Goal: Feedback & Contribution: Contribute content

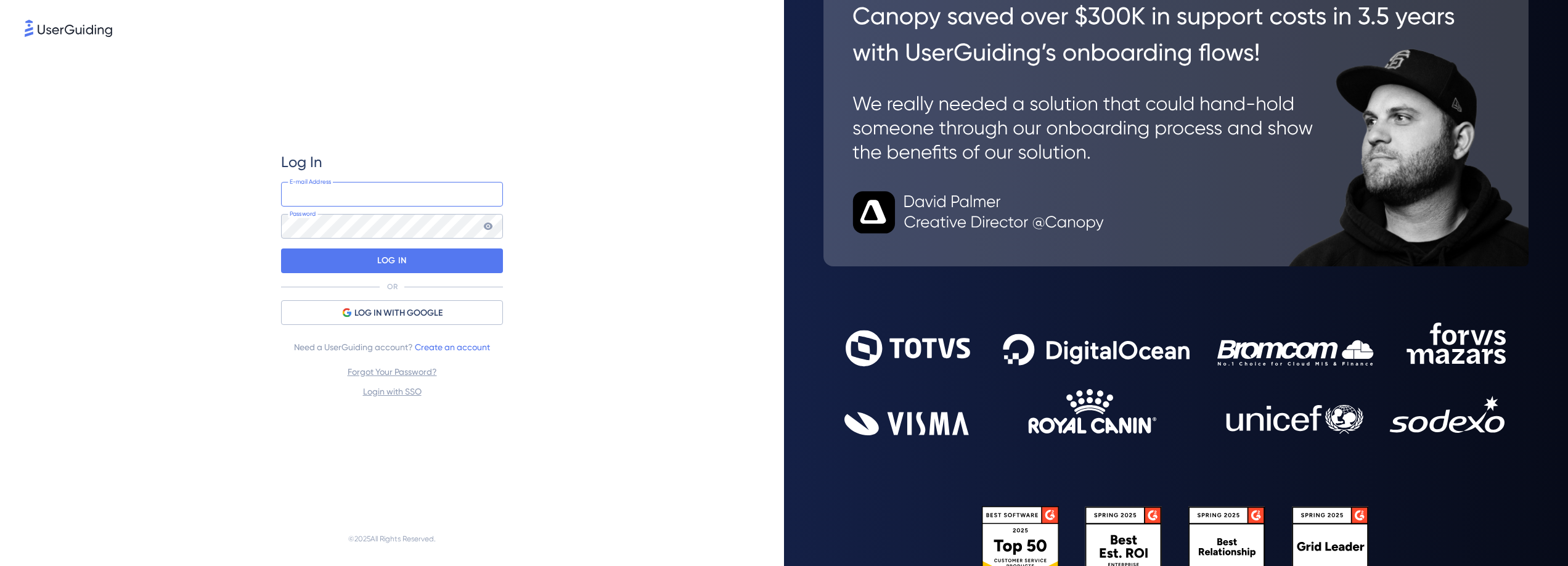
type input "[EMAIL_ADDRESS]"
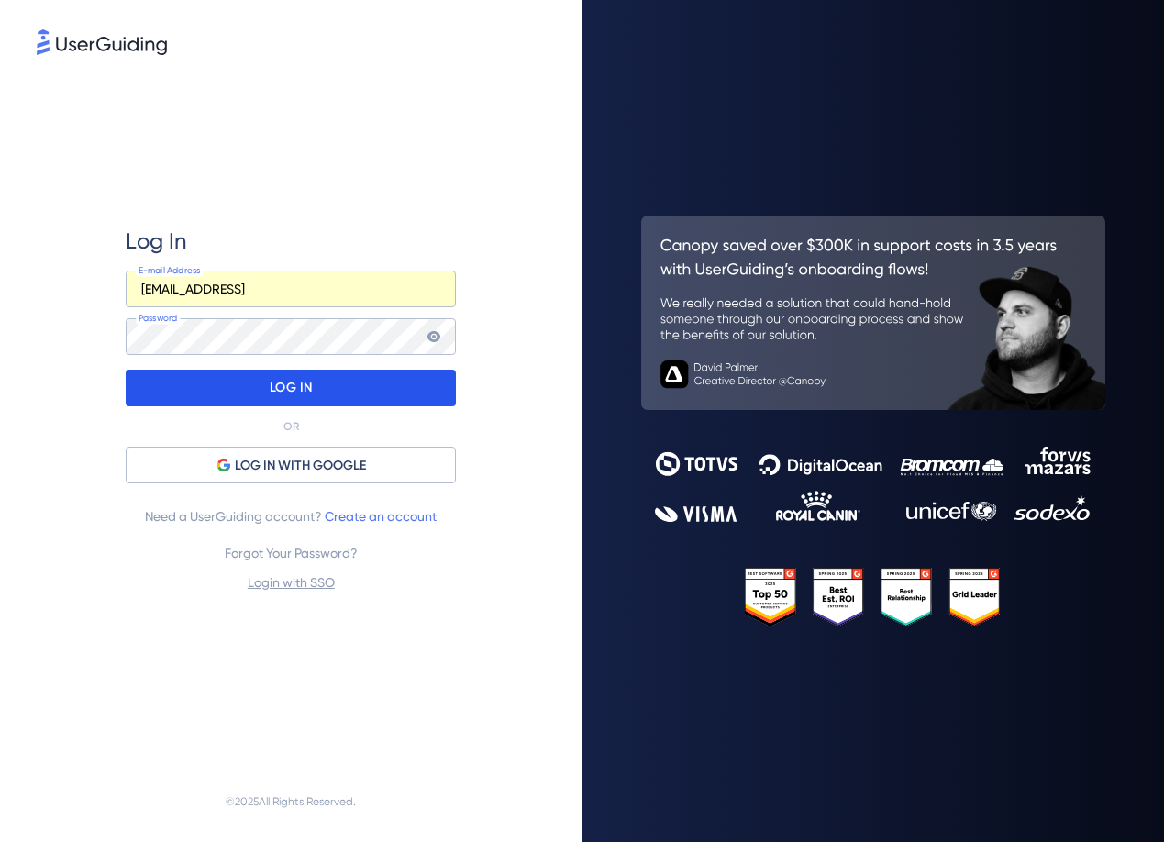
click at [260, 395] on div "LOG IN" at bounding box center [291, 388] width 330 height 37
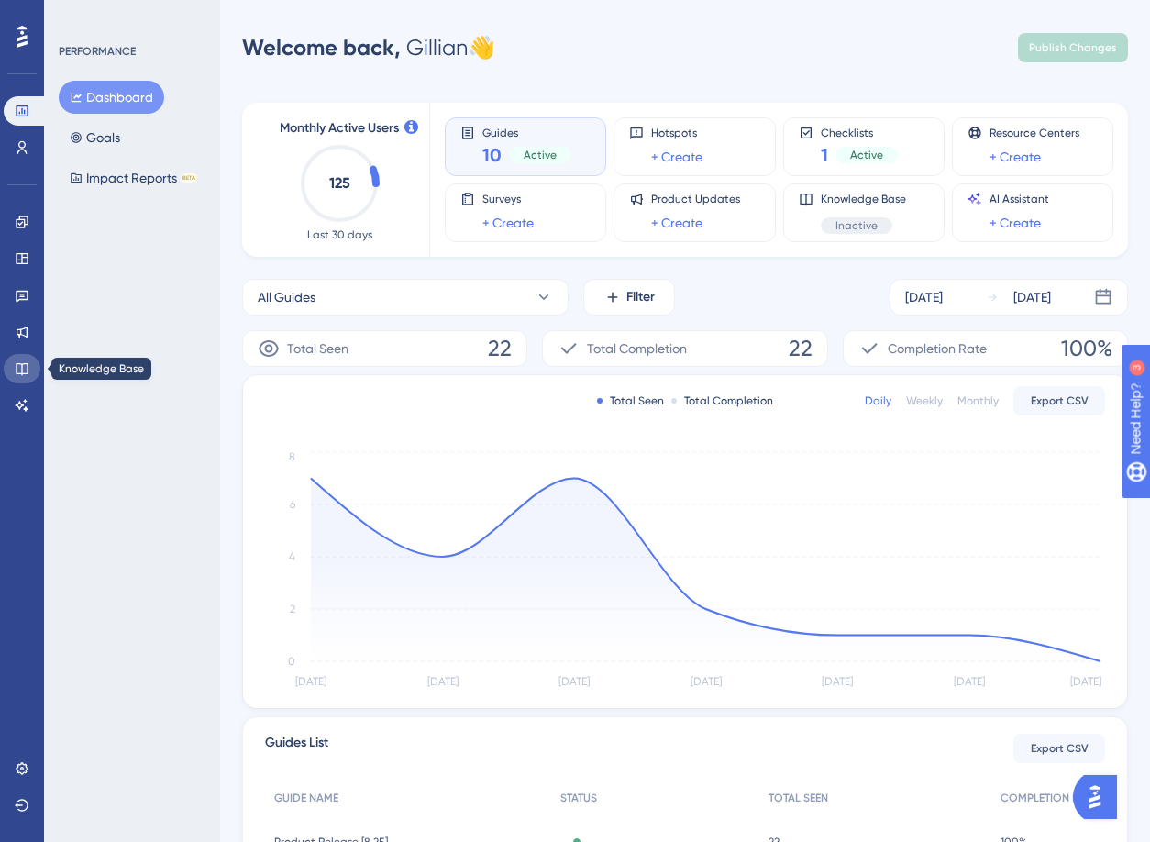
click at [22, 364] on icon at bounding box center [22, 369] width 12 height 12
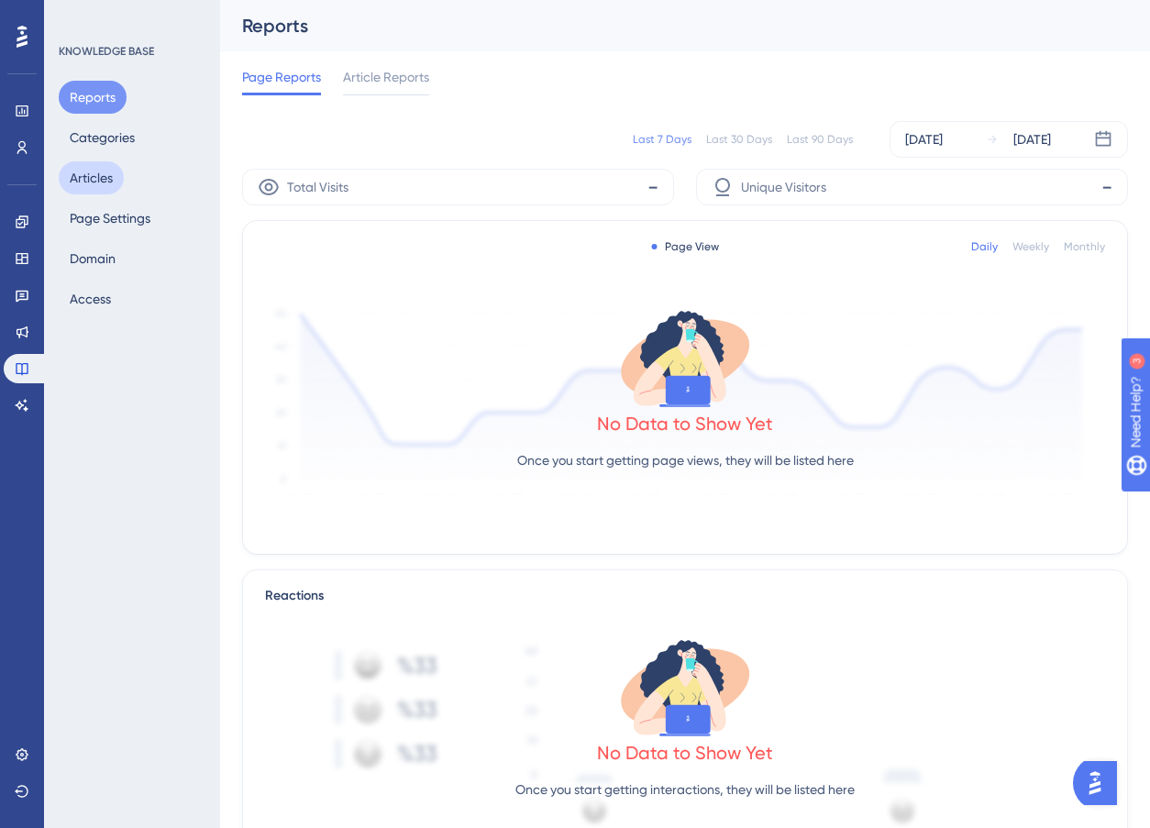
click at [101, 187] on button "Articles" at bounding box center [91, 177] width 65 height 33
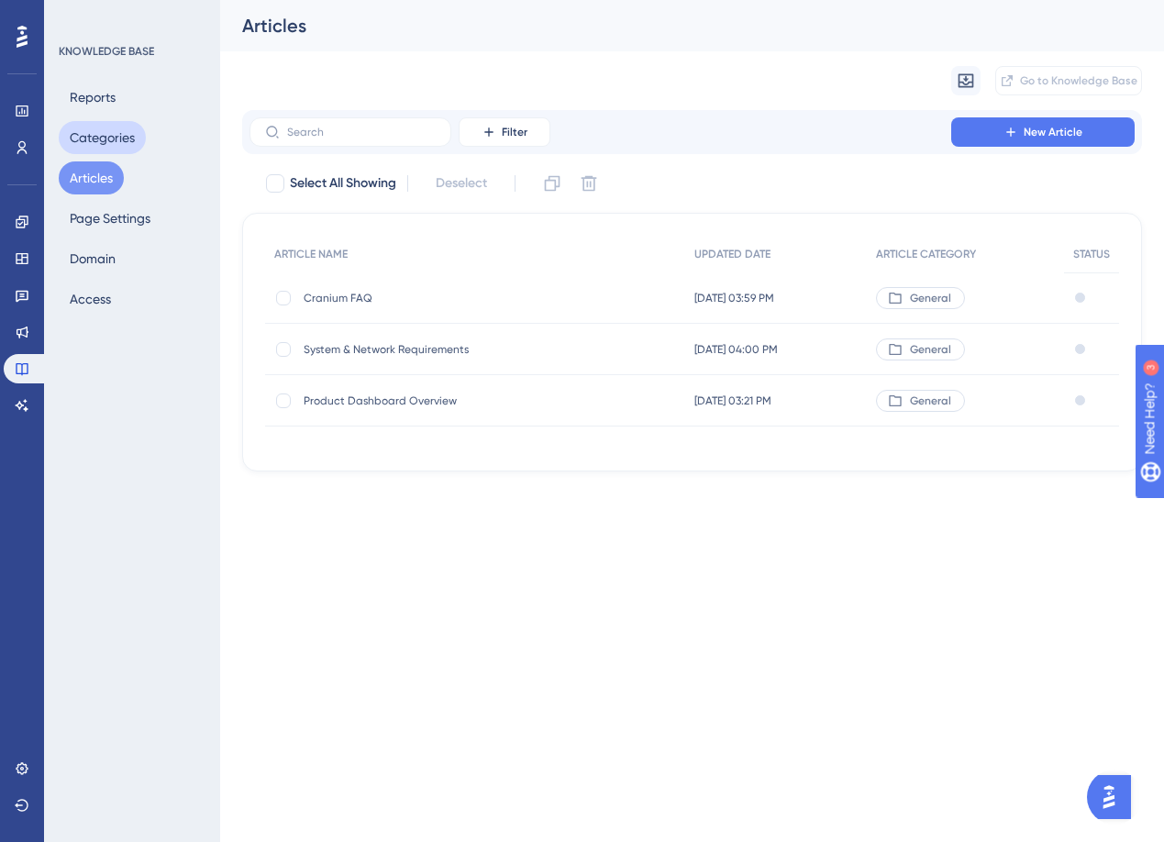
click at [94, 132] on button "Categories" at bounding box center [102, 137] width 87 height 33
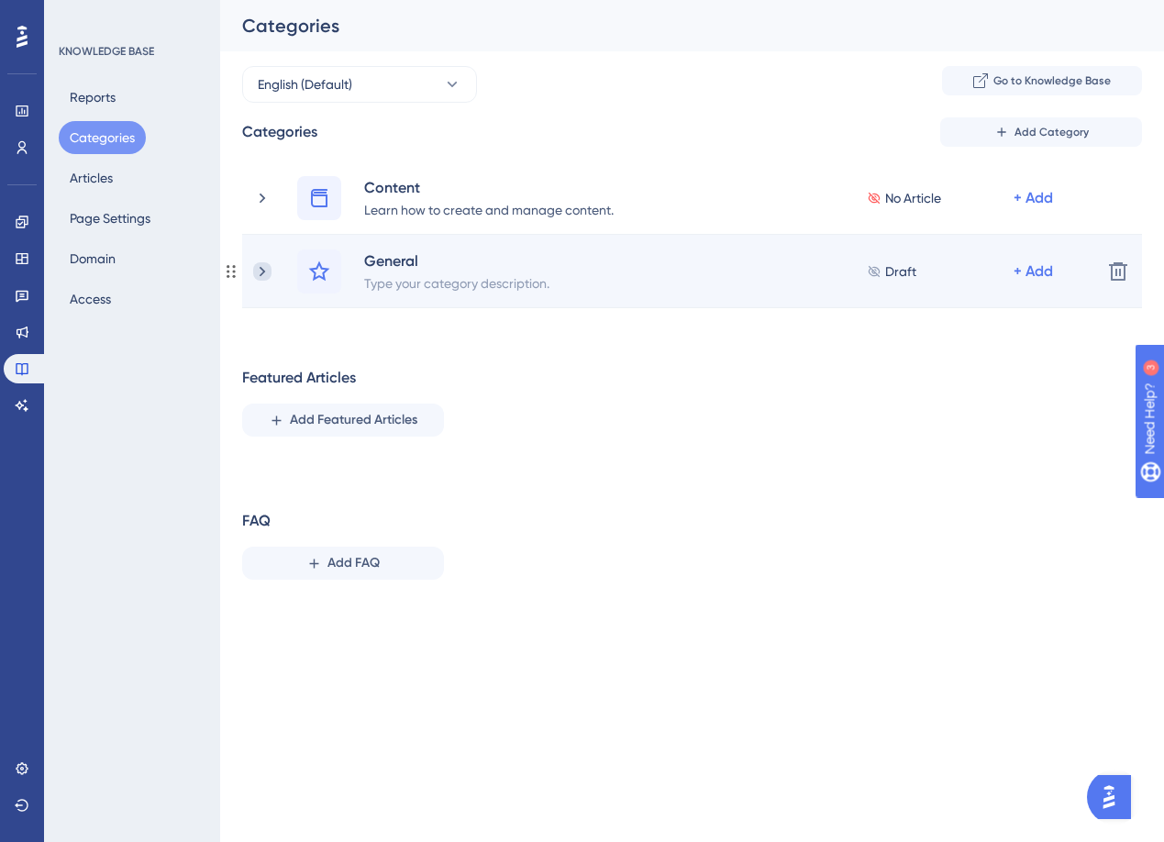
click at [263, 278] on icon at bounding box center [262, 271] width 18 height 18
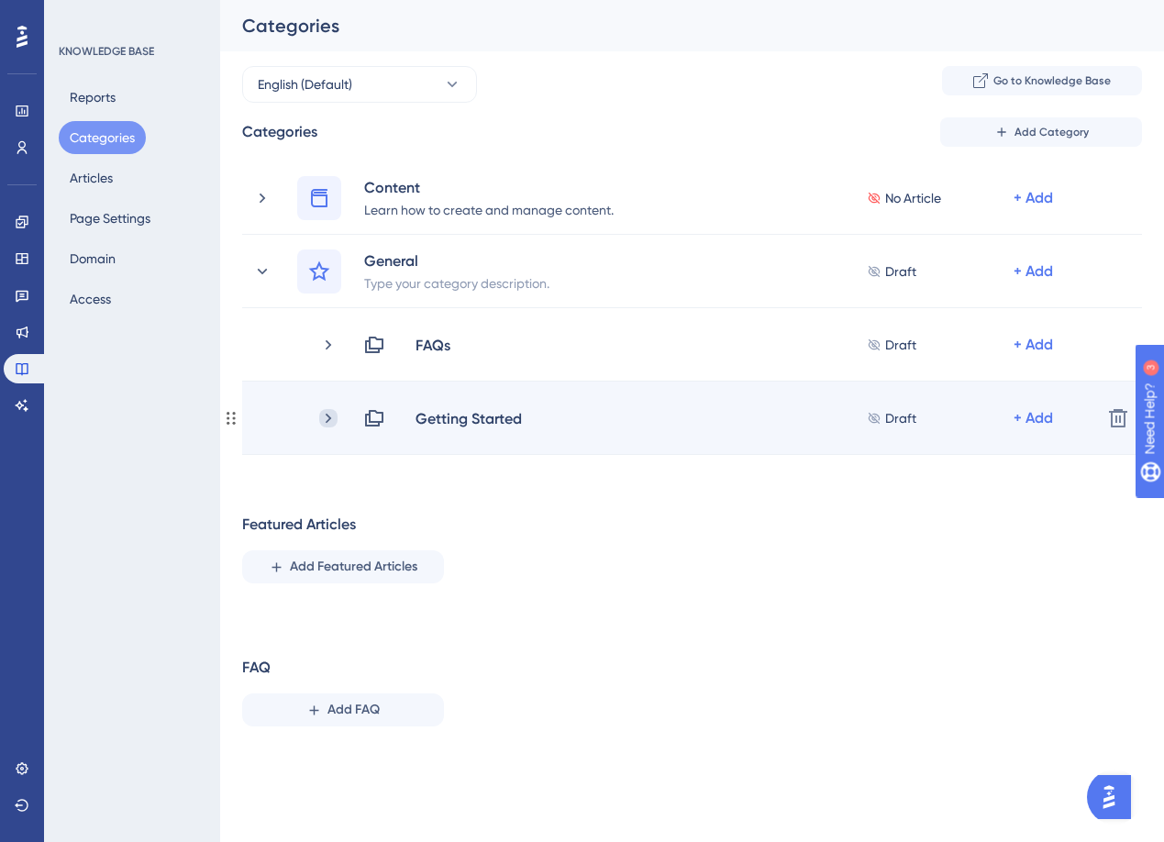
click at [327, 424] on icon at bounding box center [328, 418] width 18 height 18
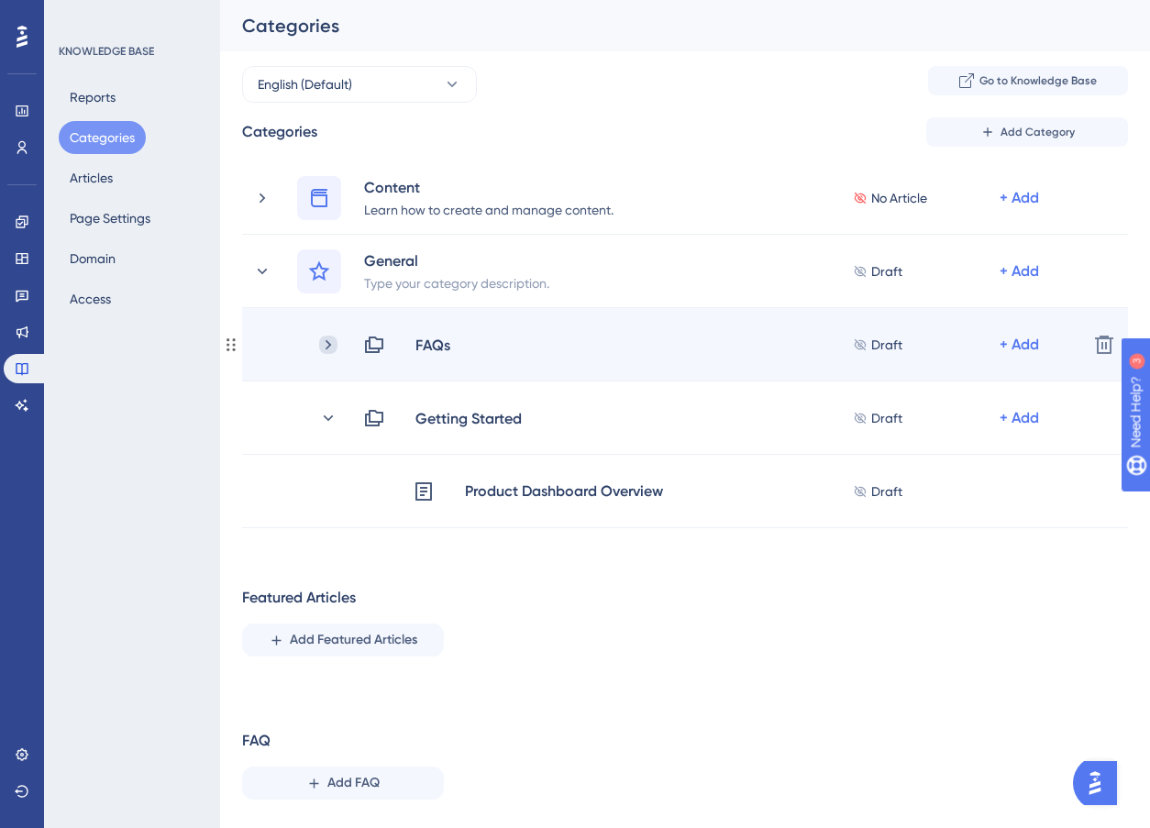
click at [331, 352] on icon at bounding box center [328, 345] width 18 height 18
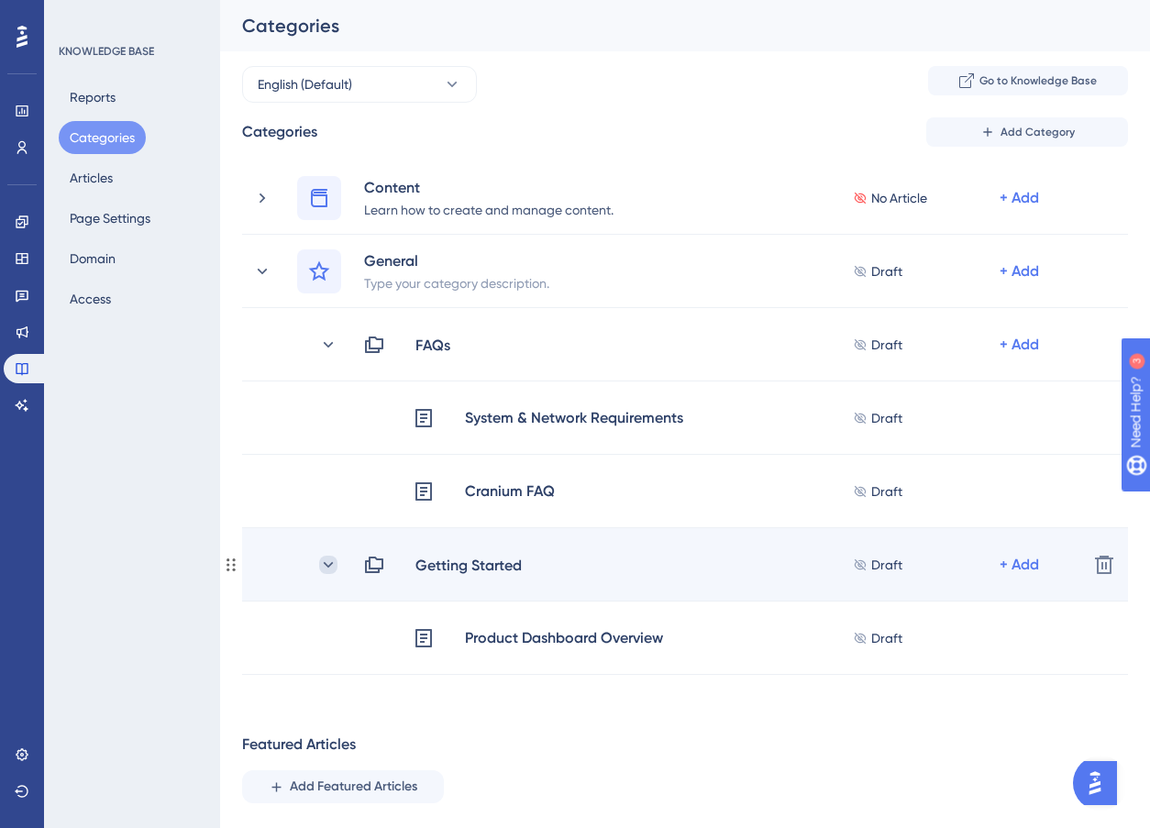
click at [324, 566] on icon at bounding box center [328, 565] width 18 height 18
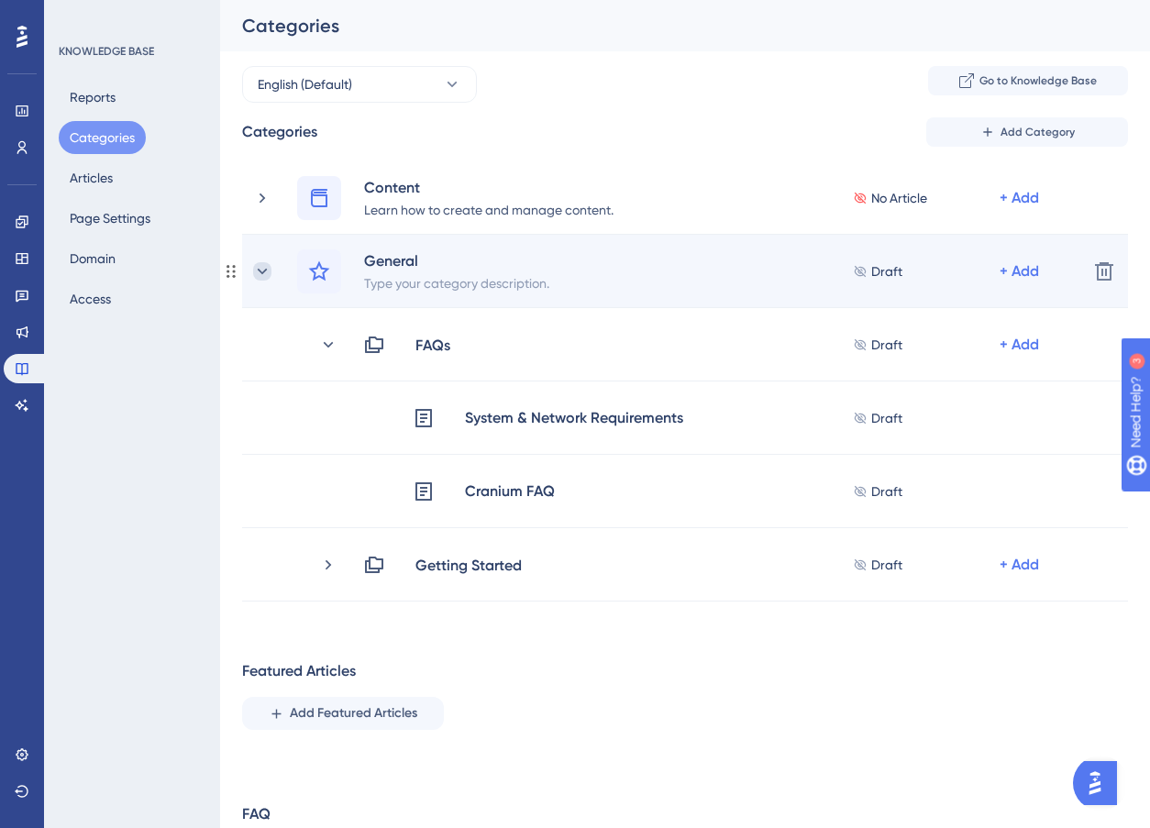
click at [263, 270] on icon at bounding box center [262, 271] width 18 height 18
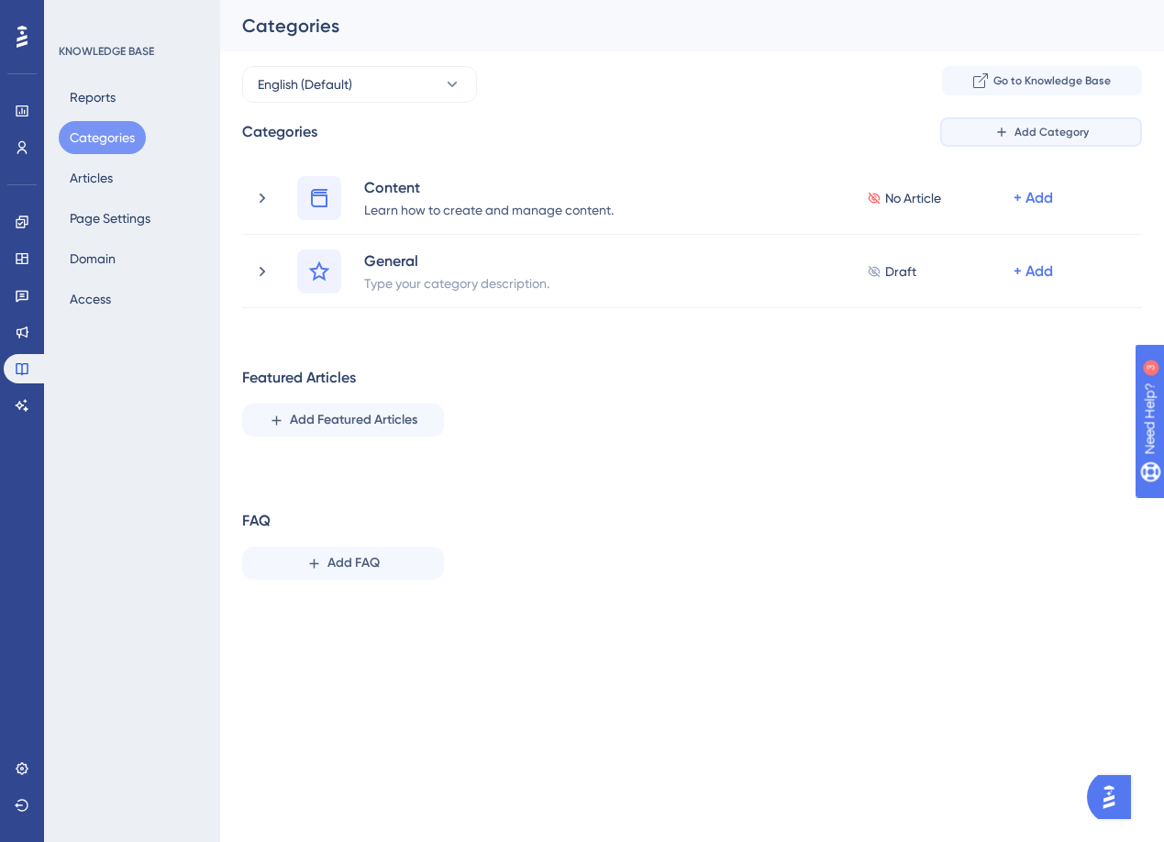
click at [1010, 139] on button "Add Category" at bounding box center [1041, 131] width 202 height 29
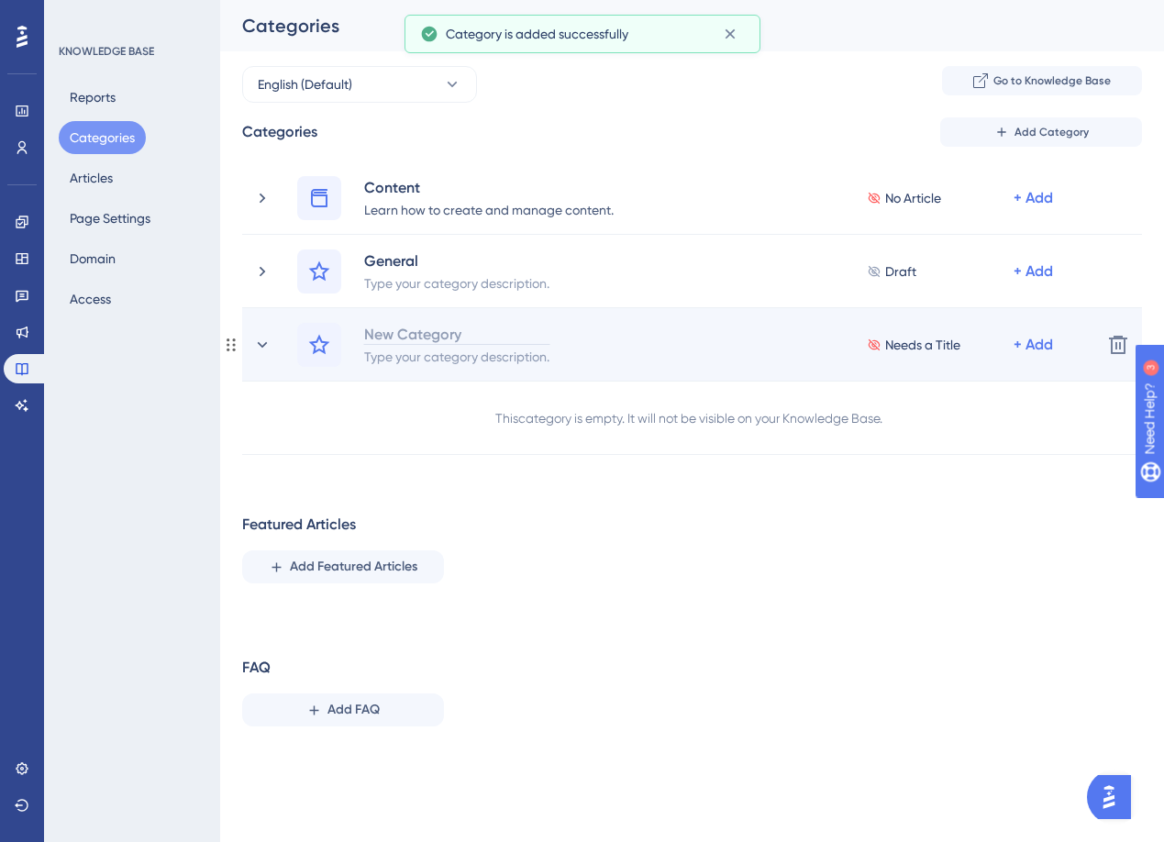
click at [405, 327] on div "New Category" at bounding box center [456, 334] width 187 height 22
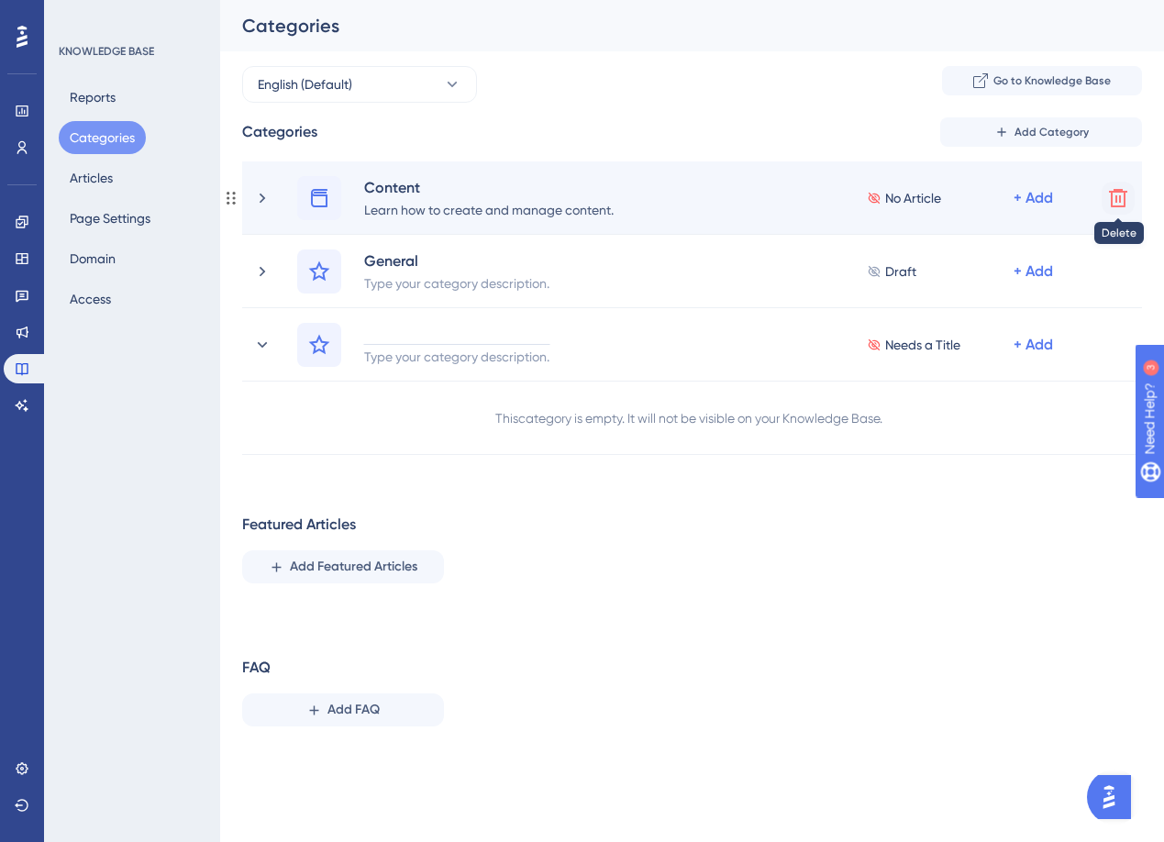
click at [1121, 195] on icon at bounding box center [1118, 198] width 22 height 22
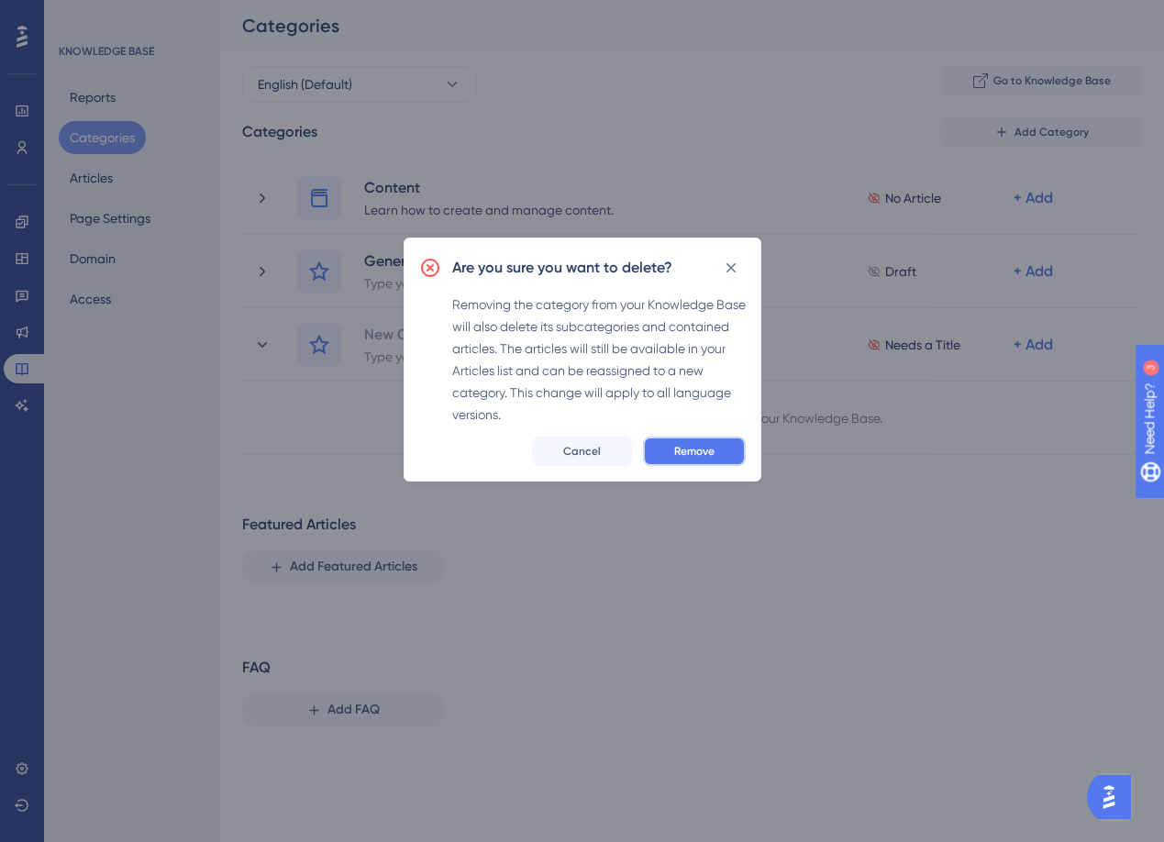
click at [690, 458] on span "Remove" at bounding box center [694, 451] width 40 height 15
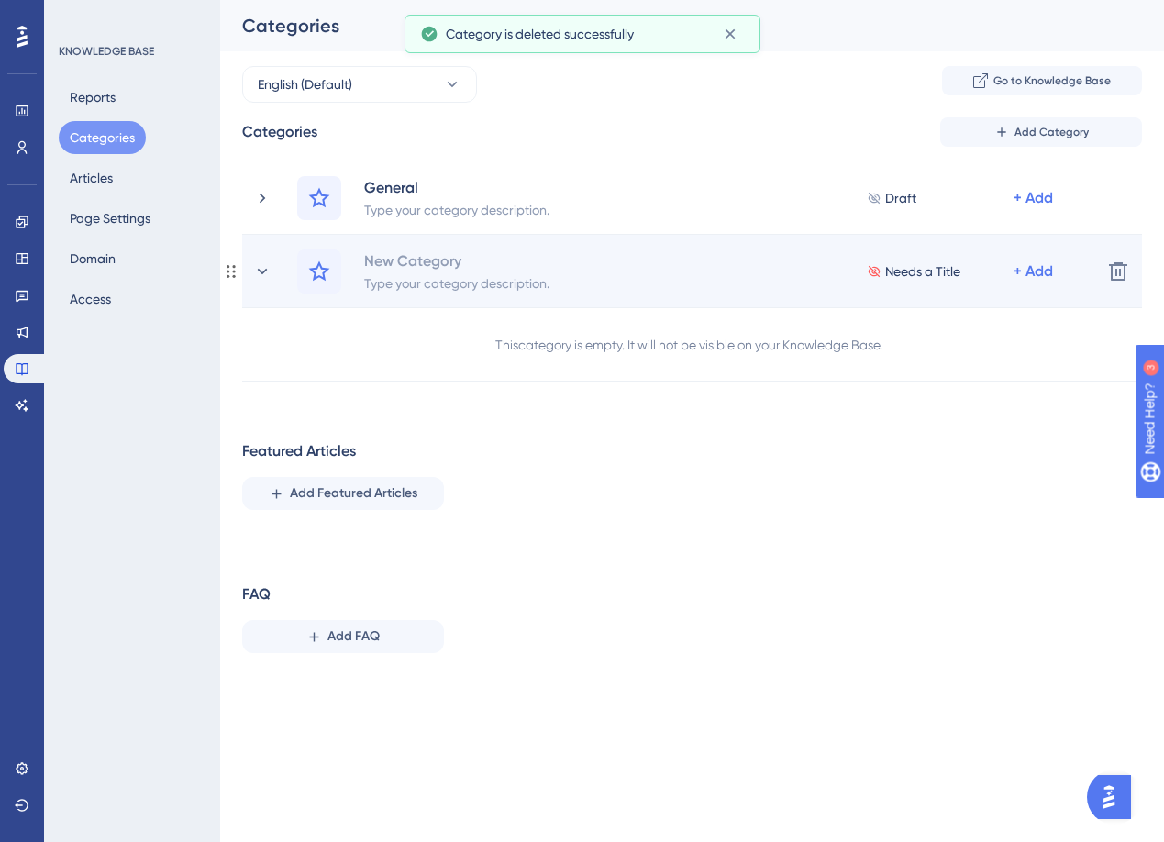
click at [384, 253] on div "New Category" at bounding box center [456, 261] width 187 height 22
click at [450, 260] on div "AI System" at bounding box center [456, 261] width 187 height 22
click at [1042, 270] on div "+ Add" at bounding box center [1033, 272] width 39 height 22
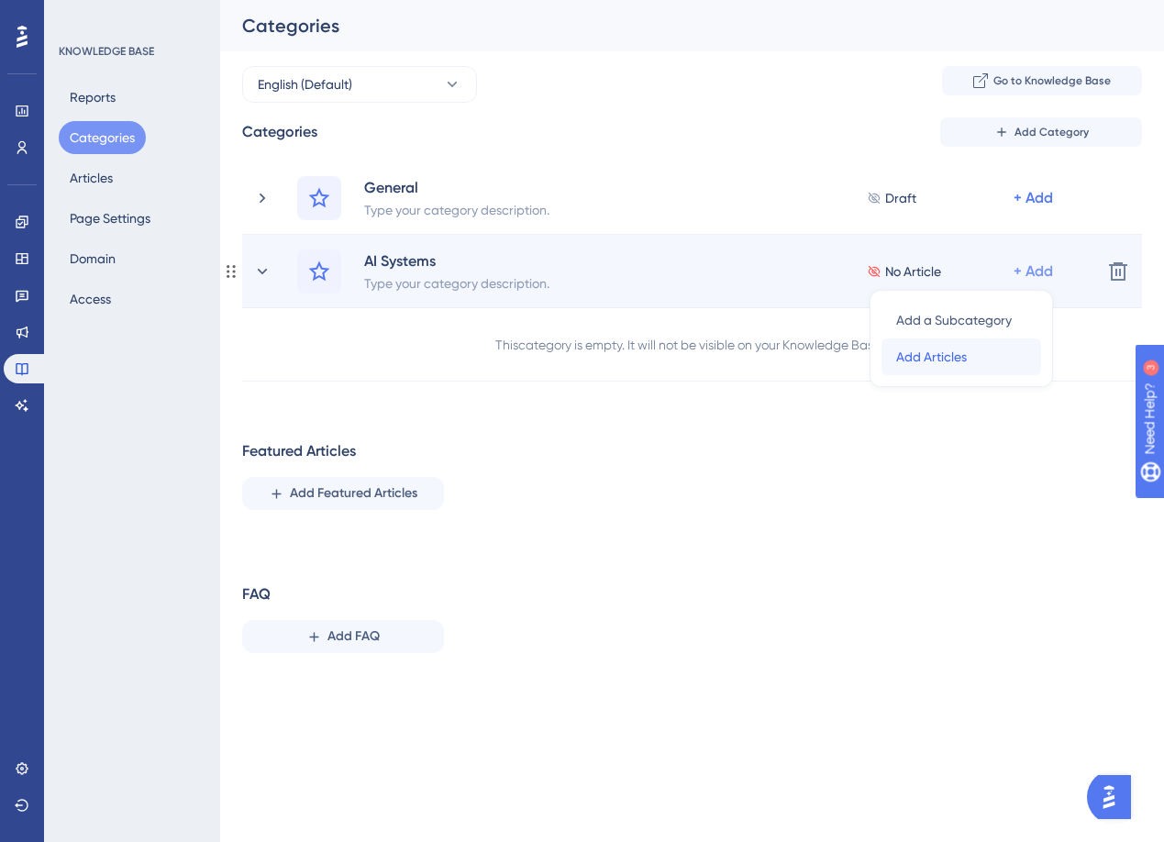
click at [953, 346] on span "Add Articles" at bounding box center [931, 357] width 71 height 22
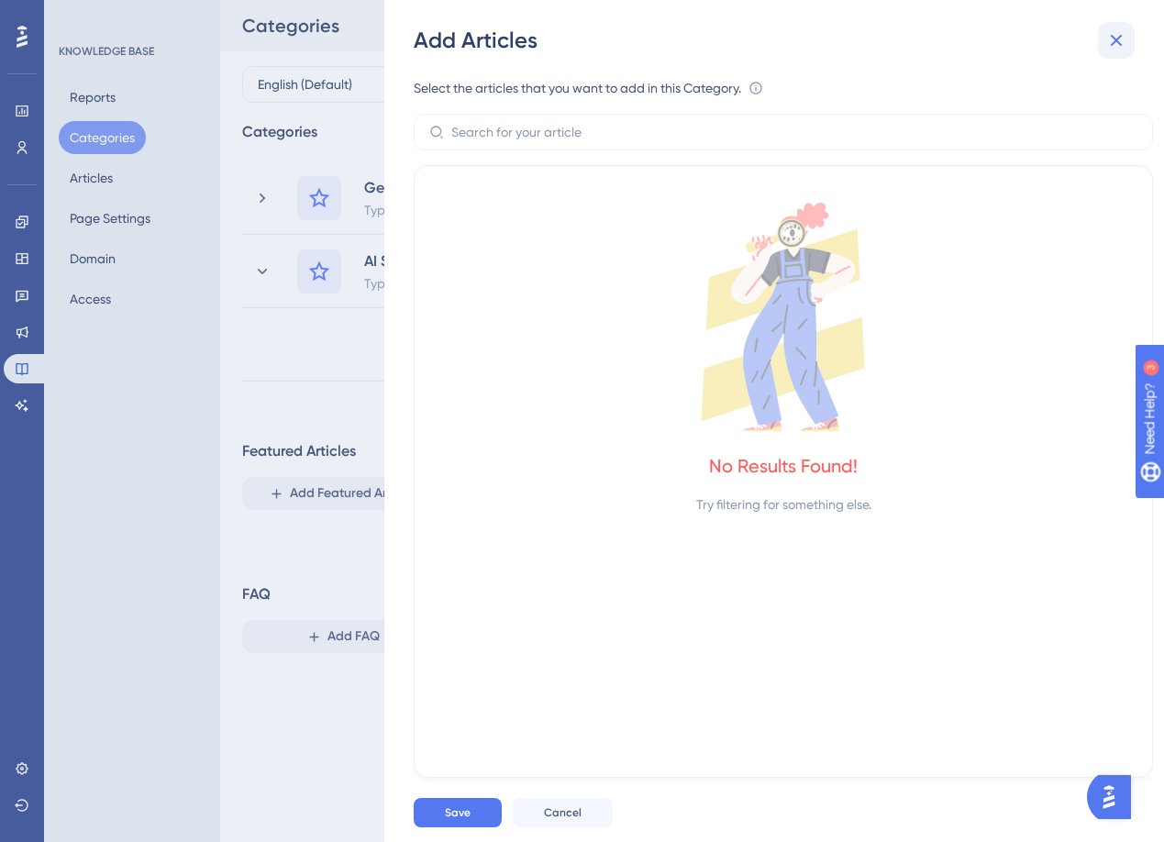
click at [1119, 47] on icon at bounding box center [1116, 40] width 22 height 22
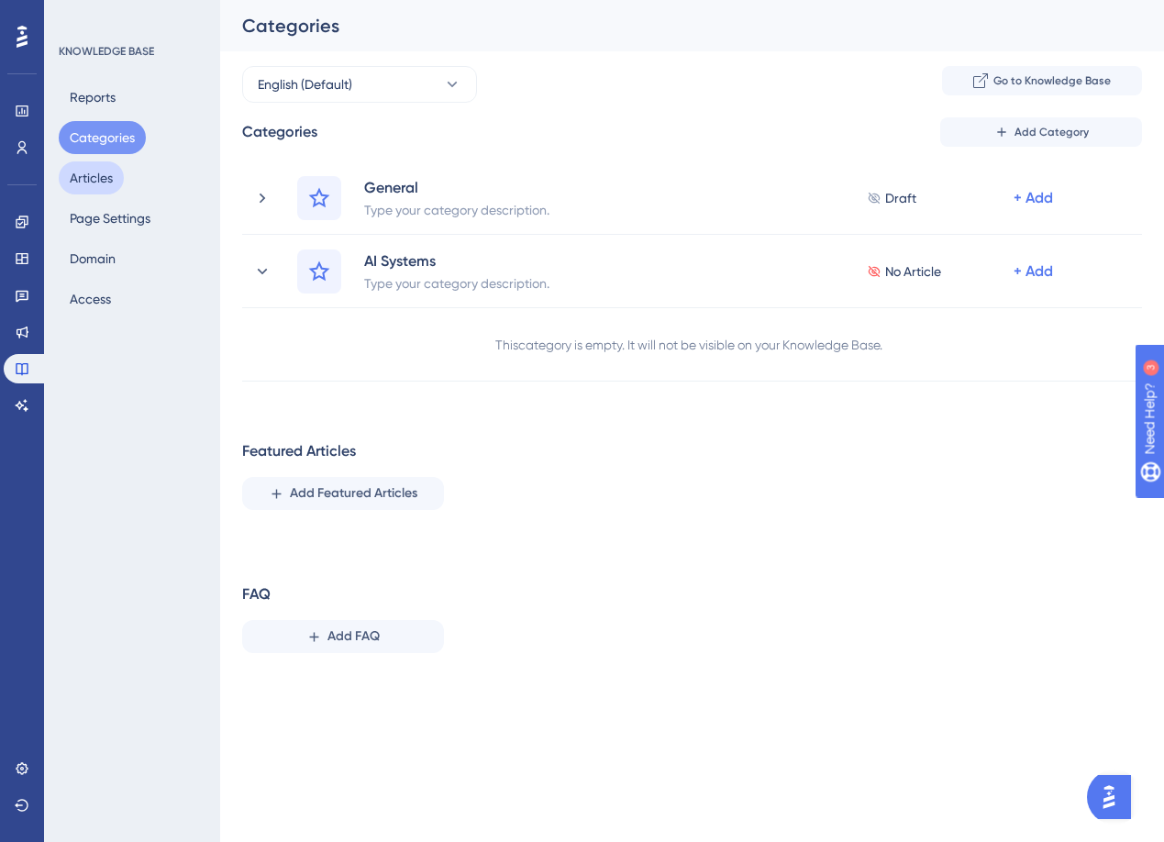
click at [105, 179] on button "Articles" at bounding box center [91, 177] width 65 height 33
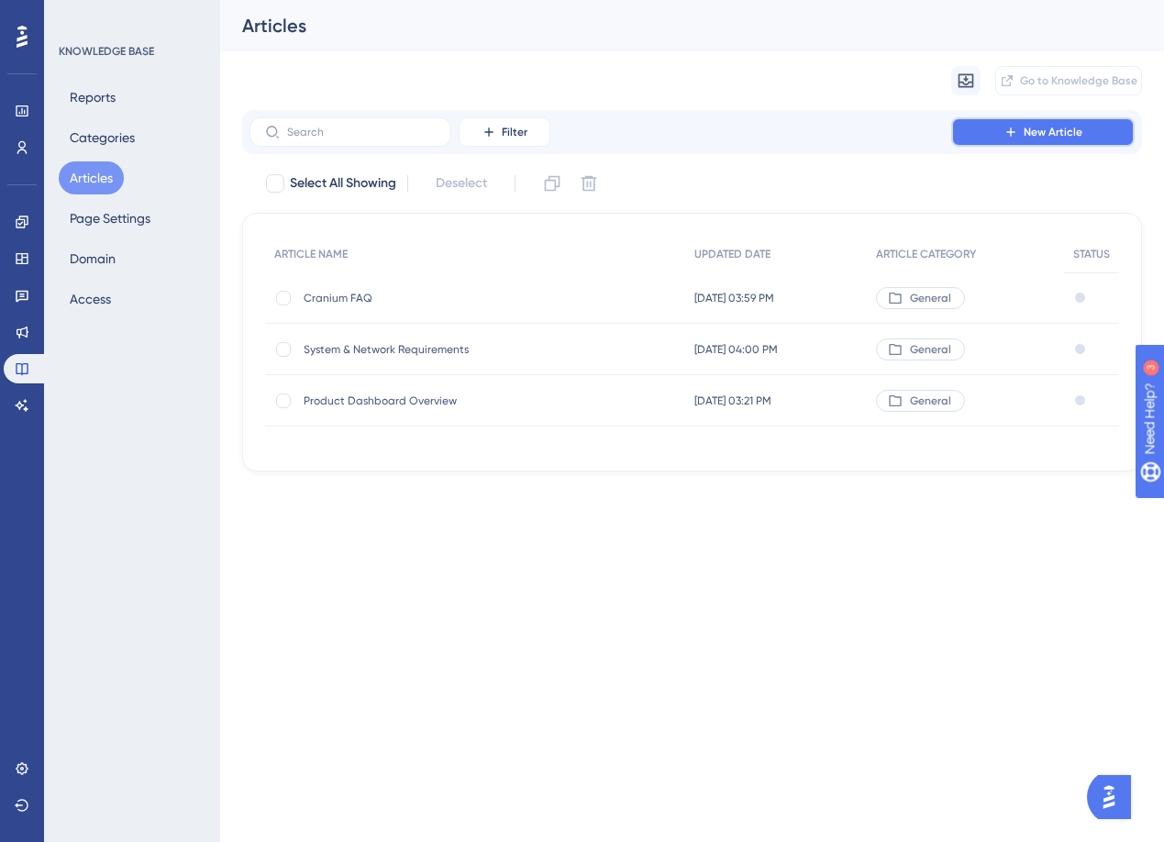
click at [982, 138] on button "New Article" at bounding box center [1042, 131] width 183 height 29
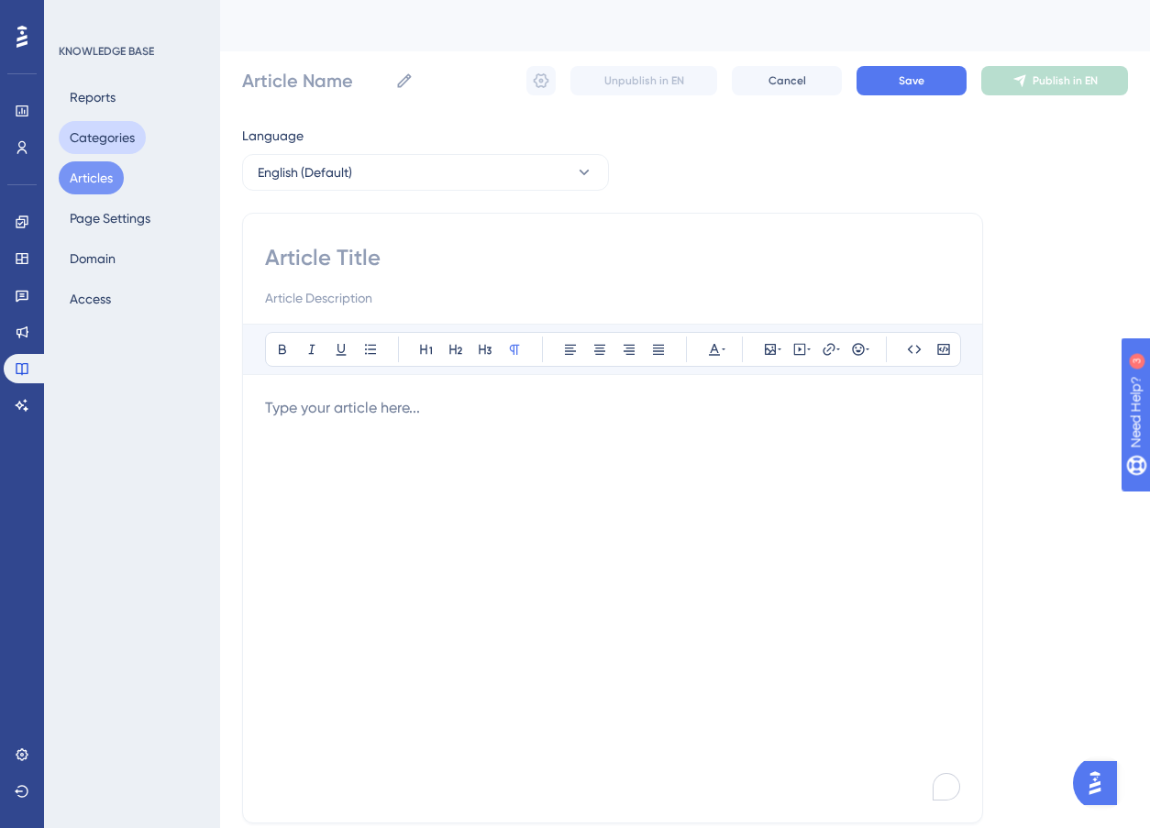
click at [112, 140] on button "Categories" at bounding box center [102, 137] width 87 height 33
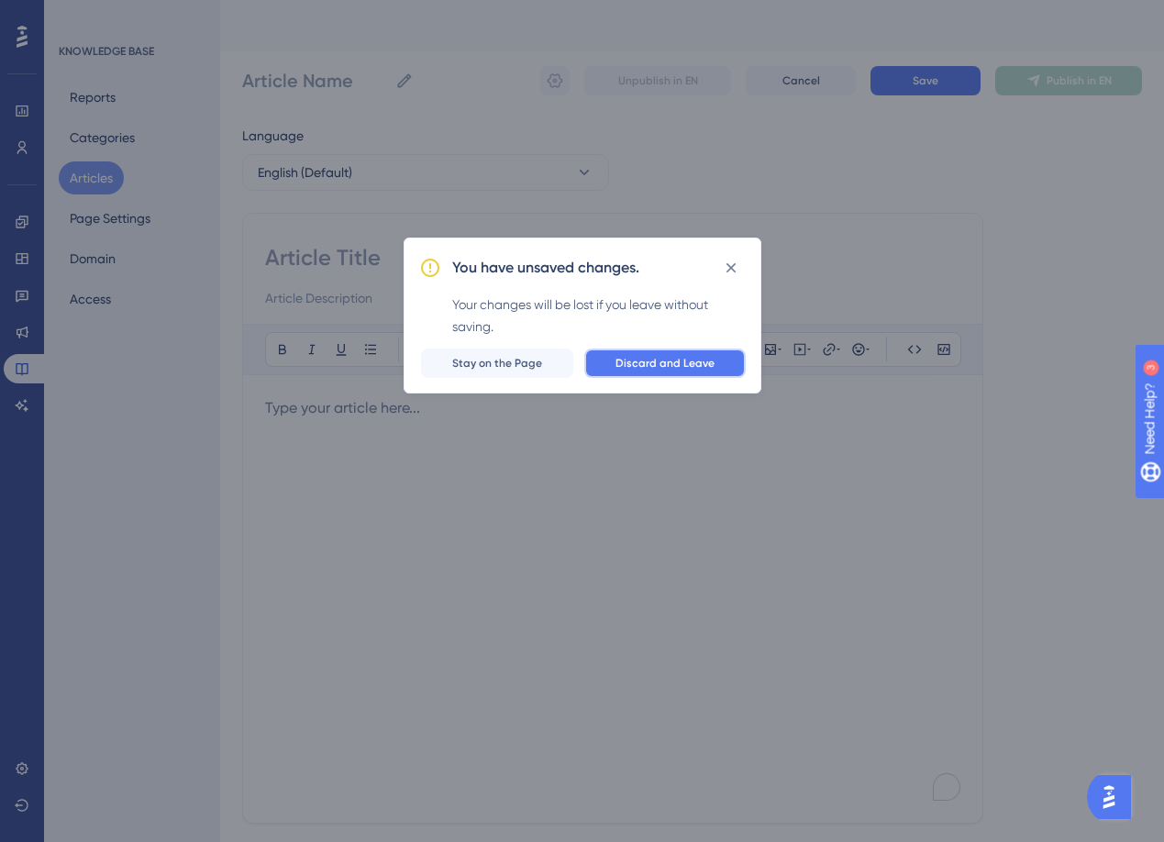
click at [702, 371] on button "Discard and Leave" at bounding box center [664, 363] width 161 height 29
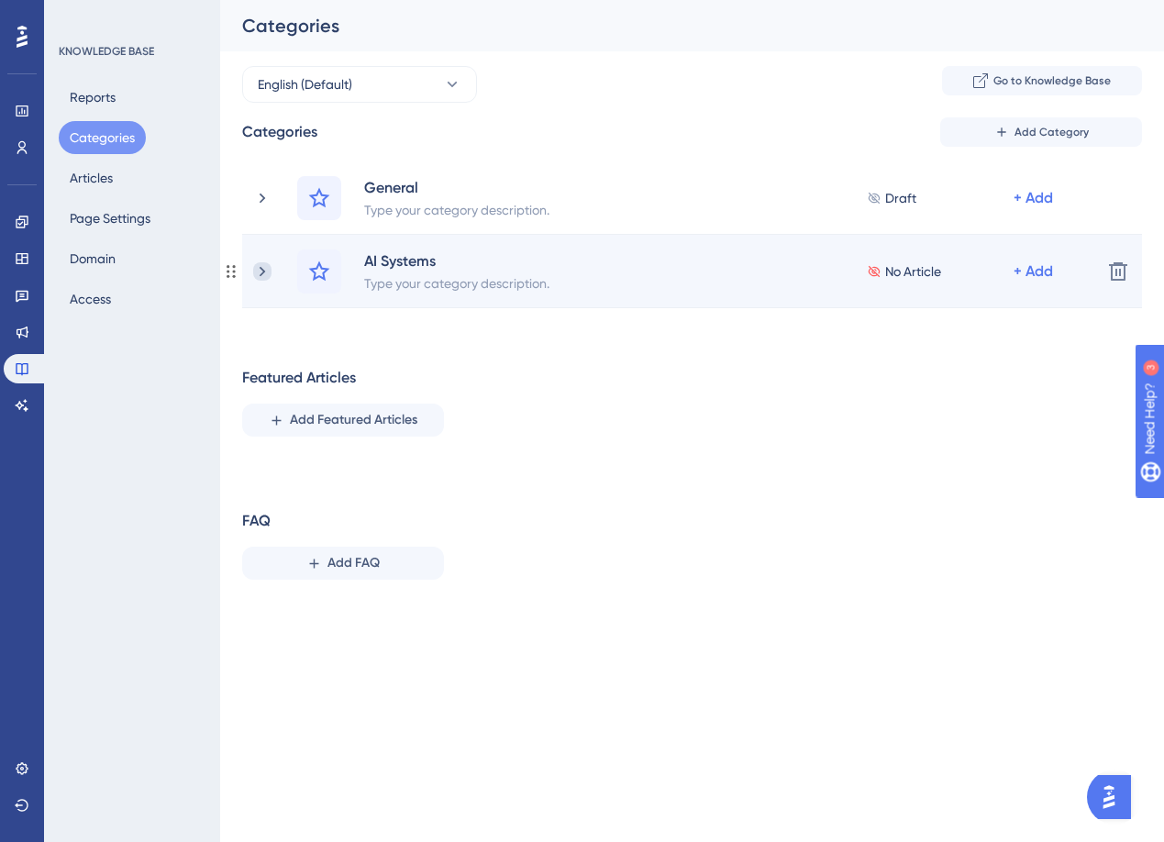
click at [265, 270] on icon at bounding box center [262, 271] width 18 height 18
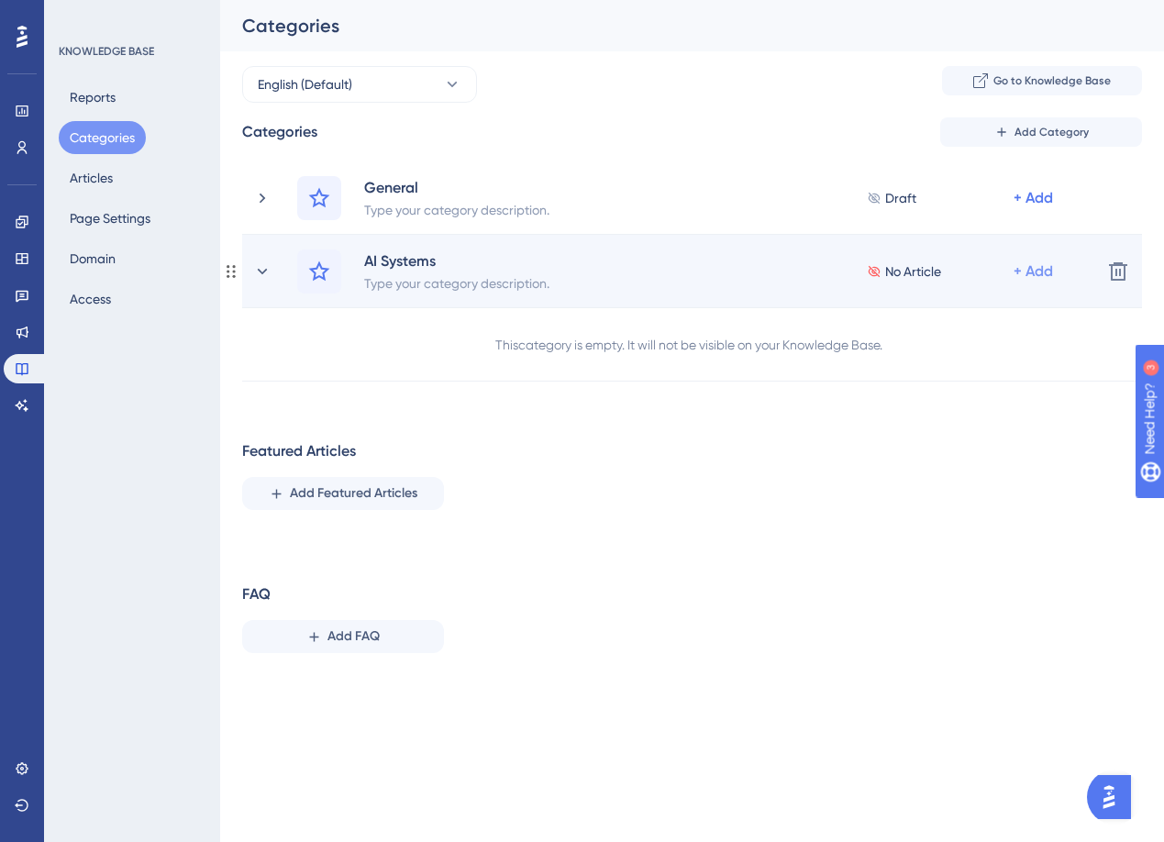
click at [1049, 276] on div "+ Add" at bounding box center [1033, 272] width 39 height 22
click at [982, 322] on span "Add a Subcategory" at bounding box center [954, 320] width 116 height 22
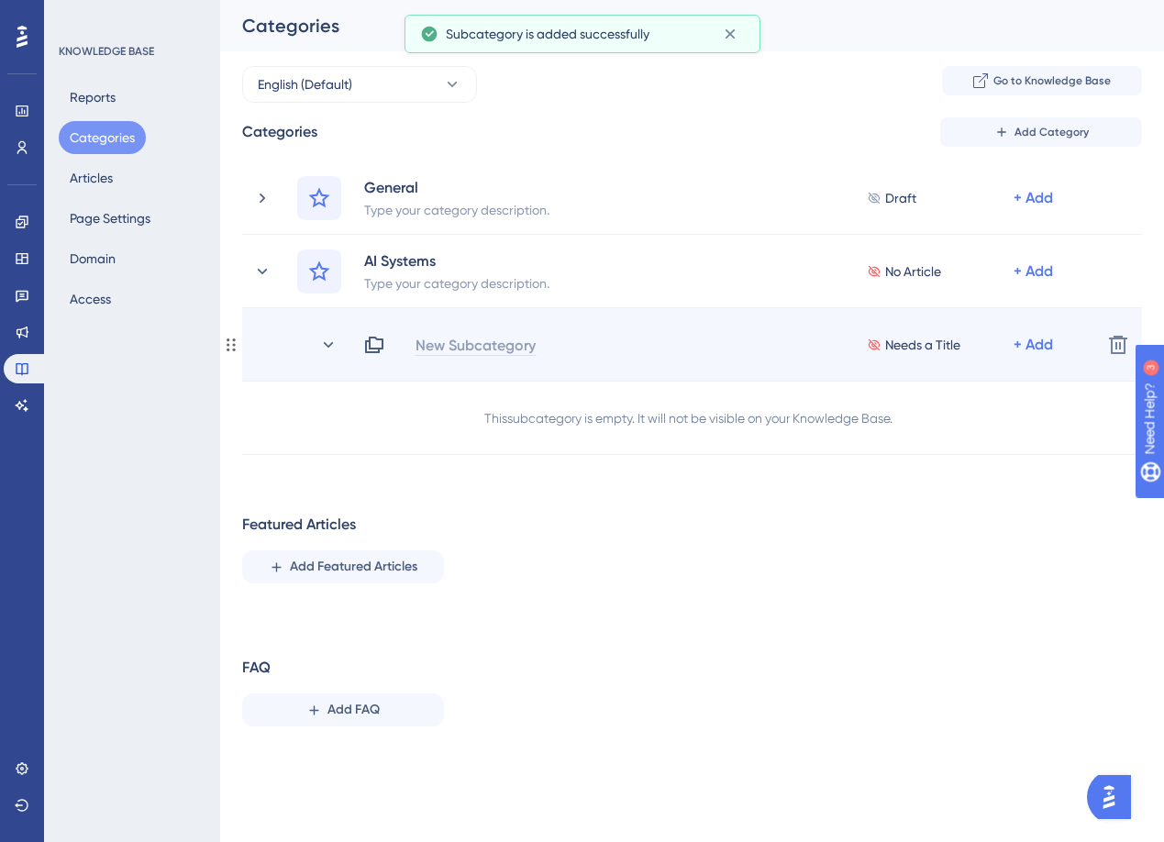
click at [483, 346] on div "New Subcategory" at bounding box center [476, 345] width 122 height 22
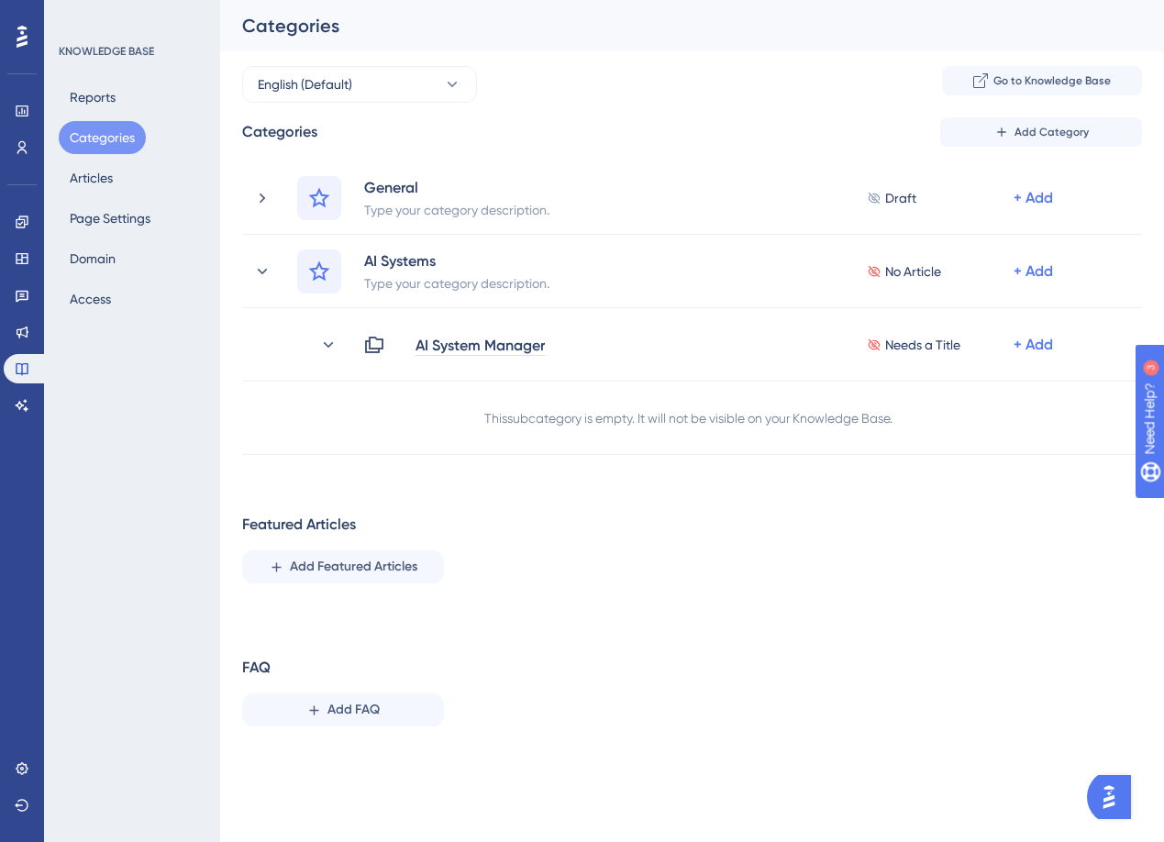
click at [737, 576] on div "Performance Users Engagement Widgets Feedback Product Updates Knowledge Base AI…" at bounding box center [692, 385] width 944 height 771
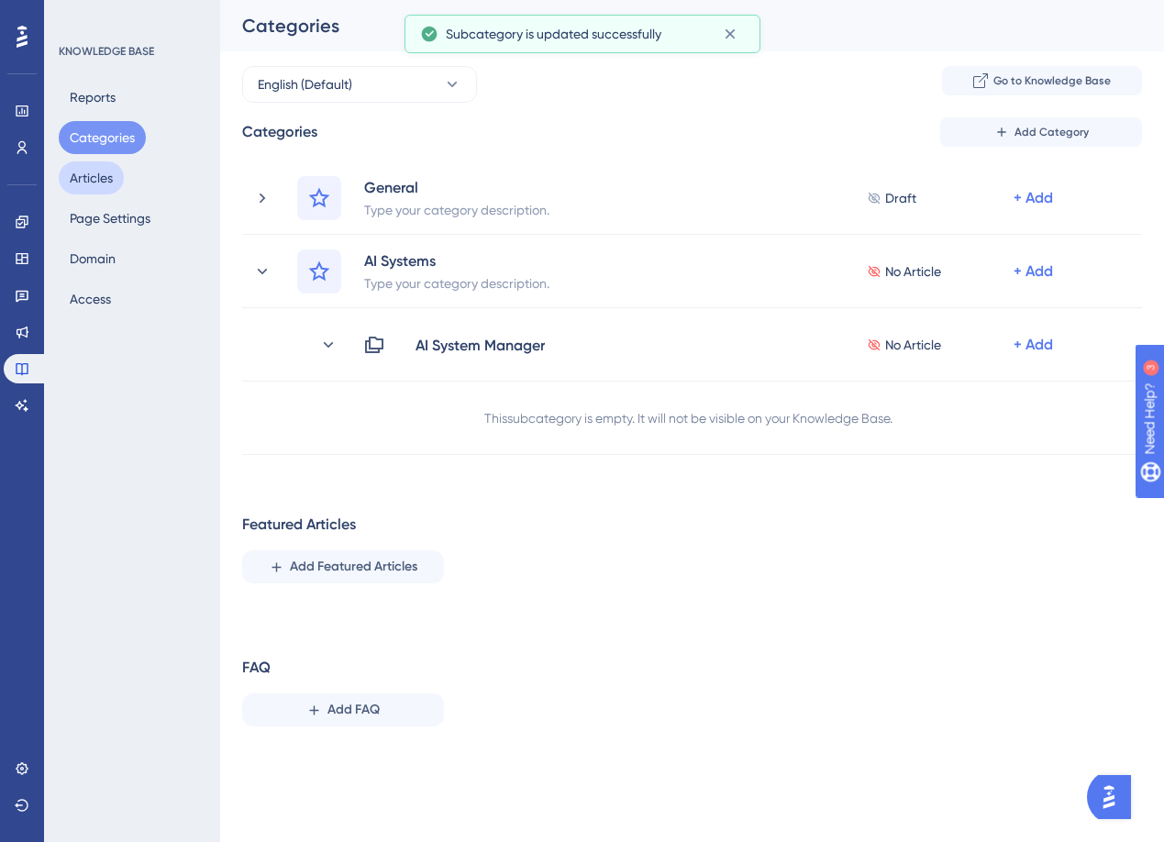
click at [87, 178] on button "Articles" at bounding box center [91, 177] width 65 height 33
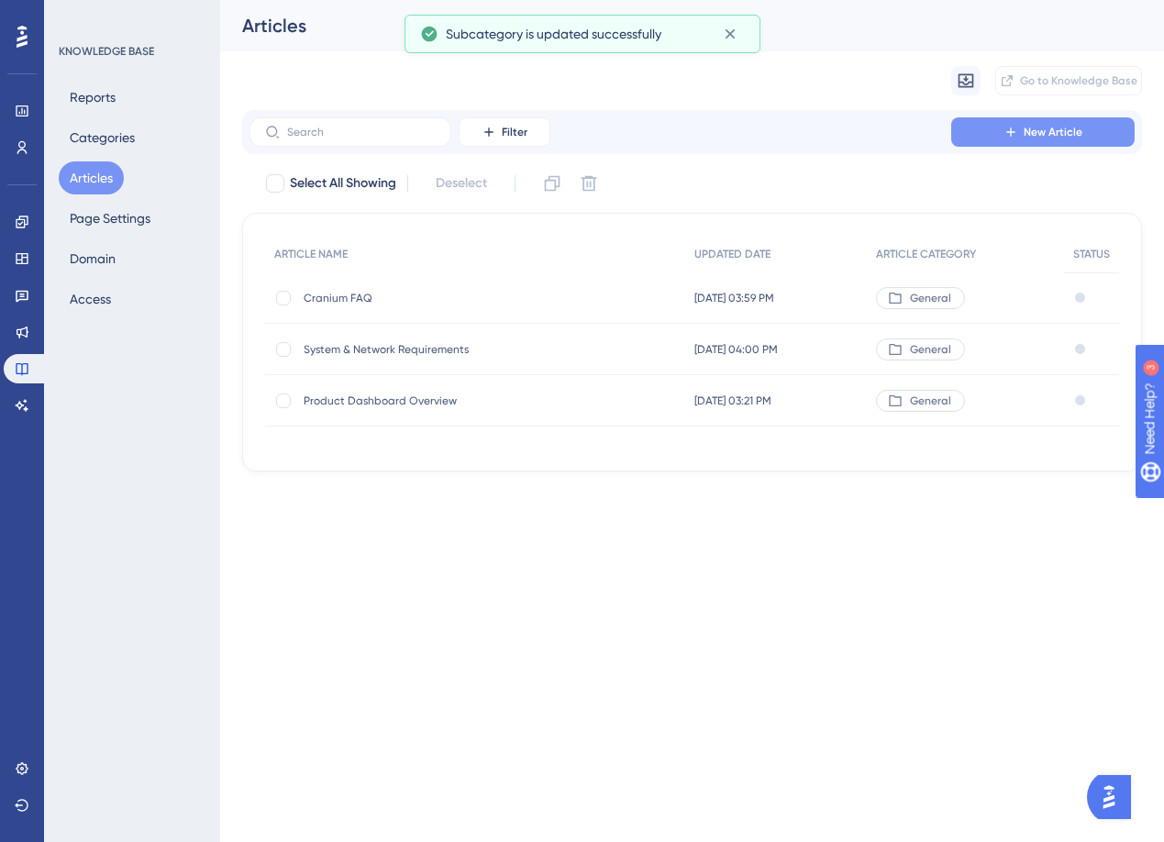
click at [998, 134] on button "New Article" at bounding box center [1042, 131] width 183 height 29
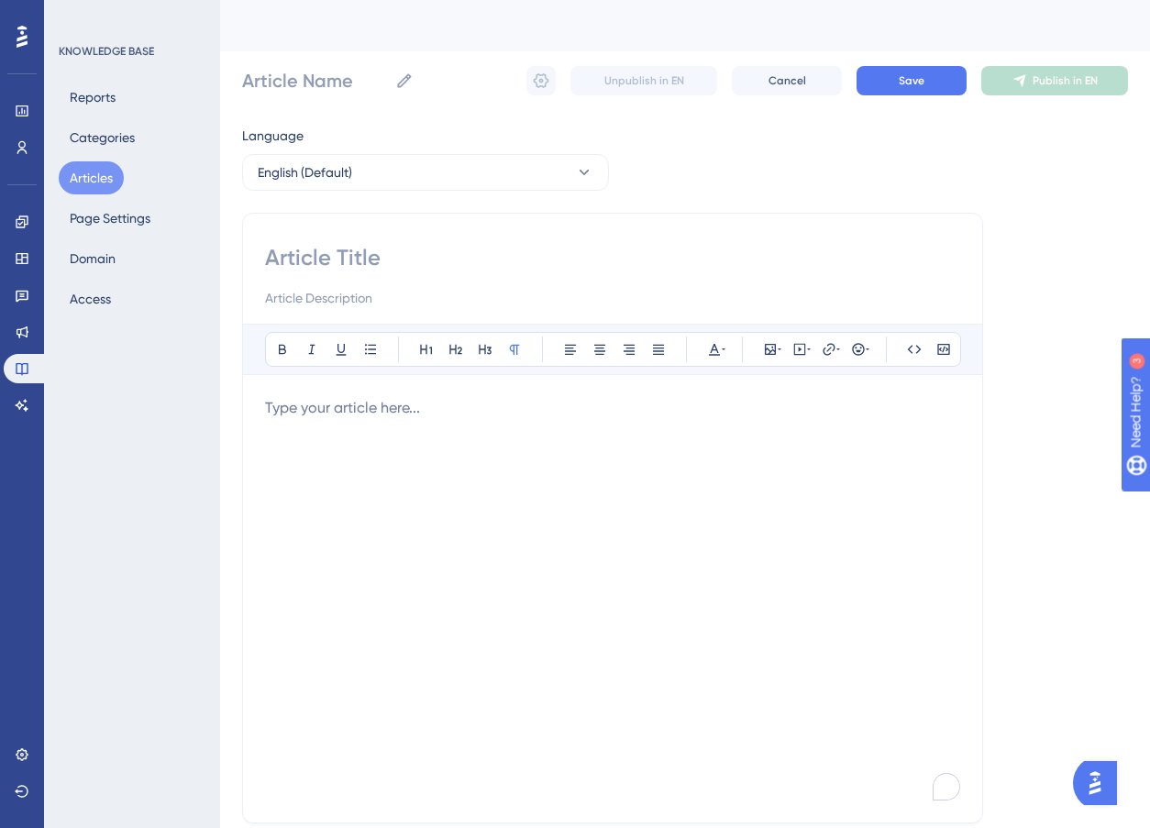
click at [326, 260] on input at bounding box center [612, 257] width 695 height 29
type input "A"
type input "AI System Manager Overview"
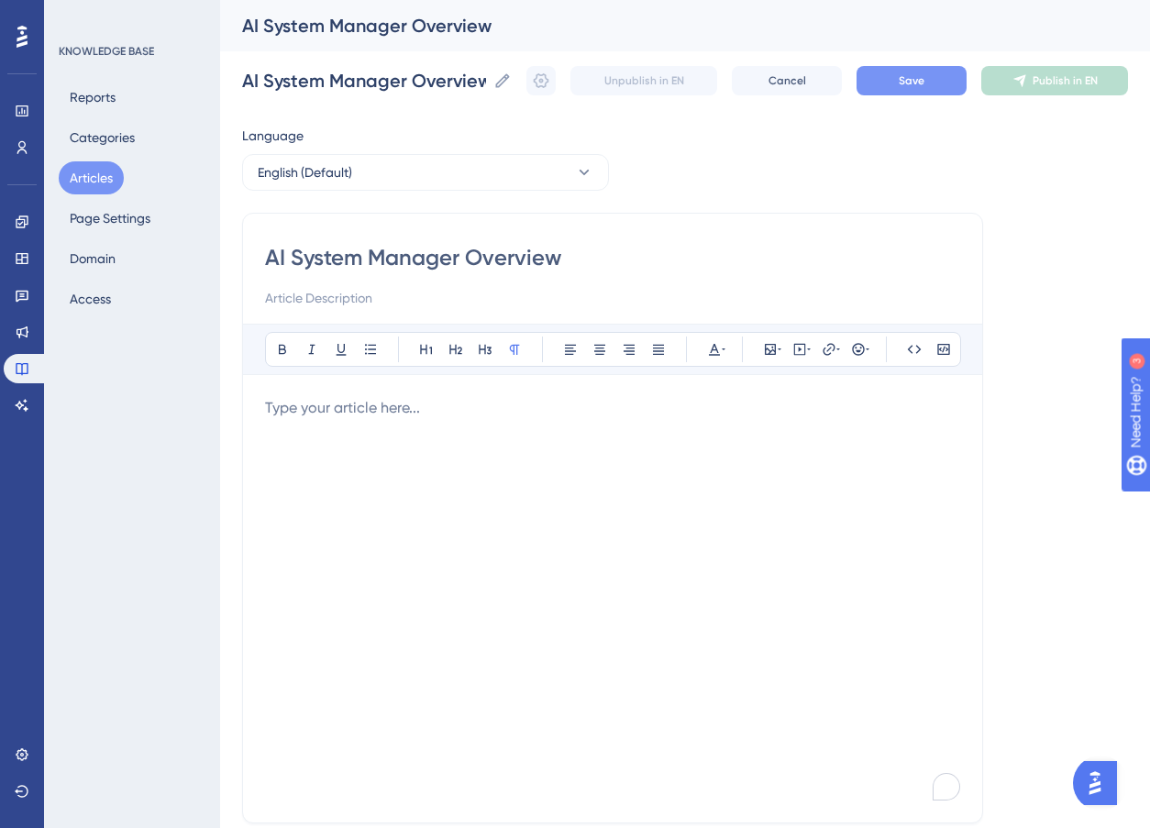
type input "AI System Manager Overview"
click at [908, 78] on button "Save" at bounding box center [912, 80] width 110 height 29
click at [83, 176] on button "Articles" at bounding box center [91, 177] width 65 height 33
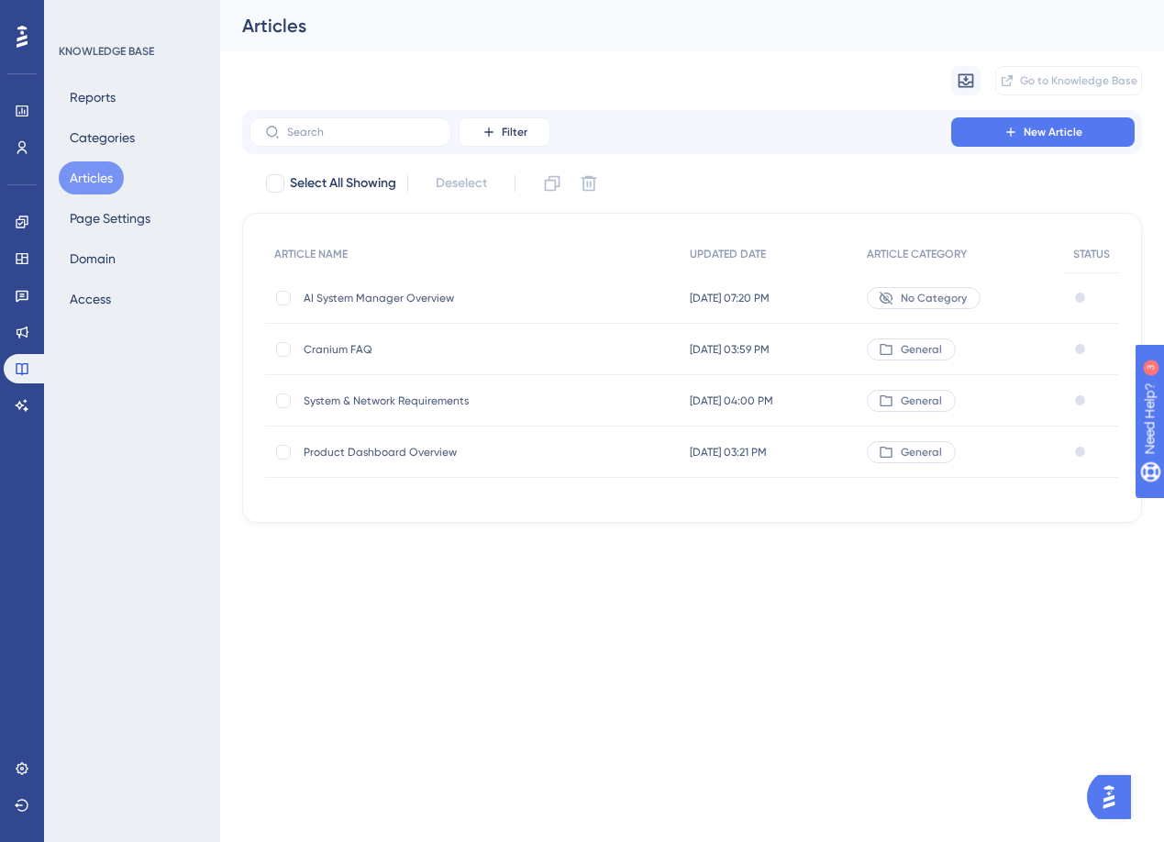
click at [378, 395] on span "System & Network Requirements" at bounding box center [451, 401] width 294 height 15
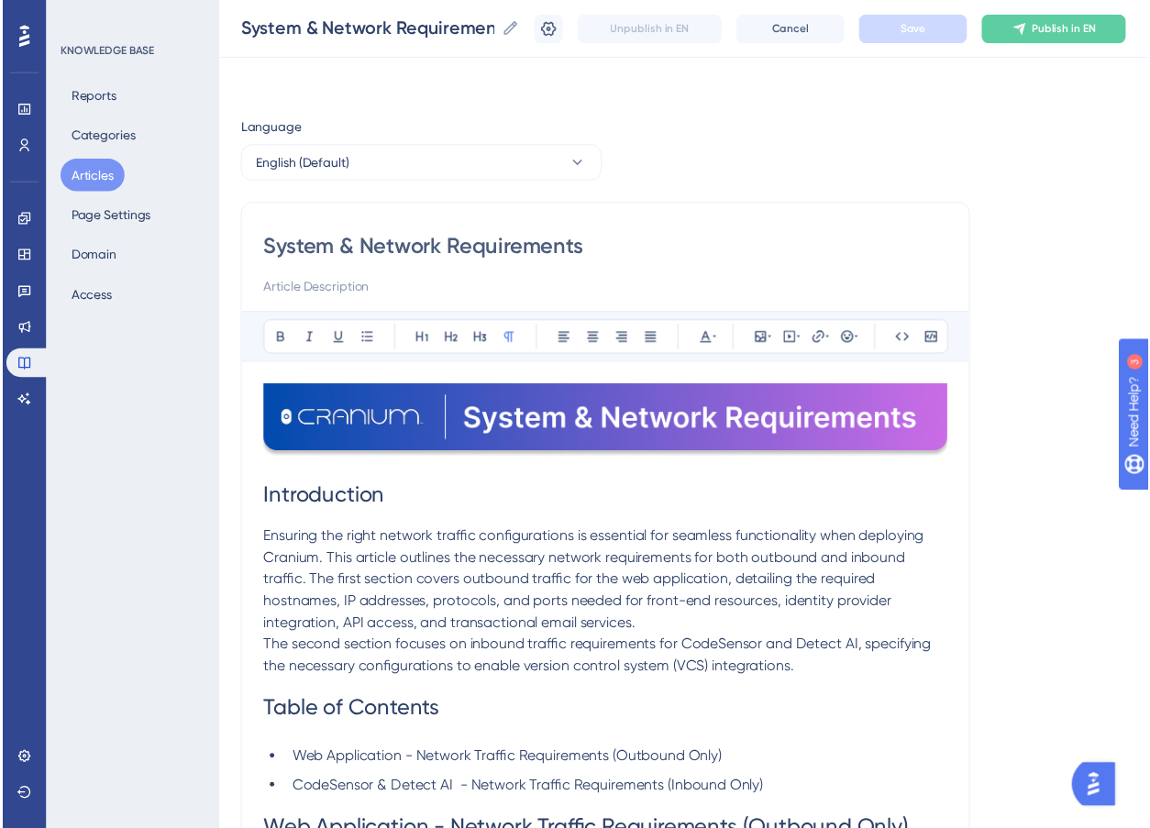
scroll to position [194, 0]
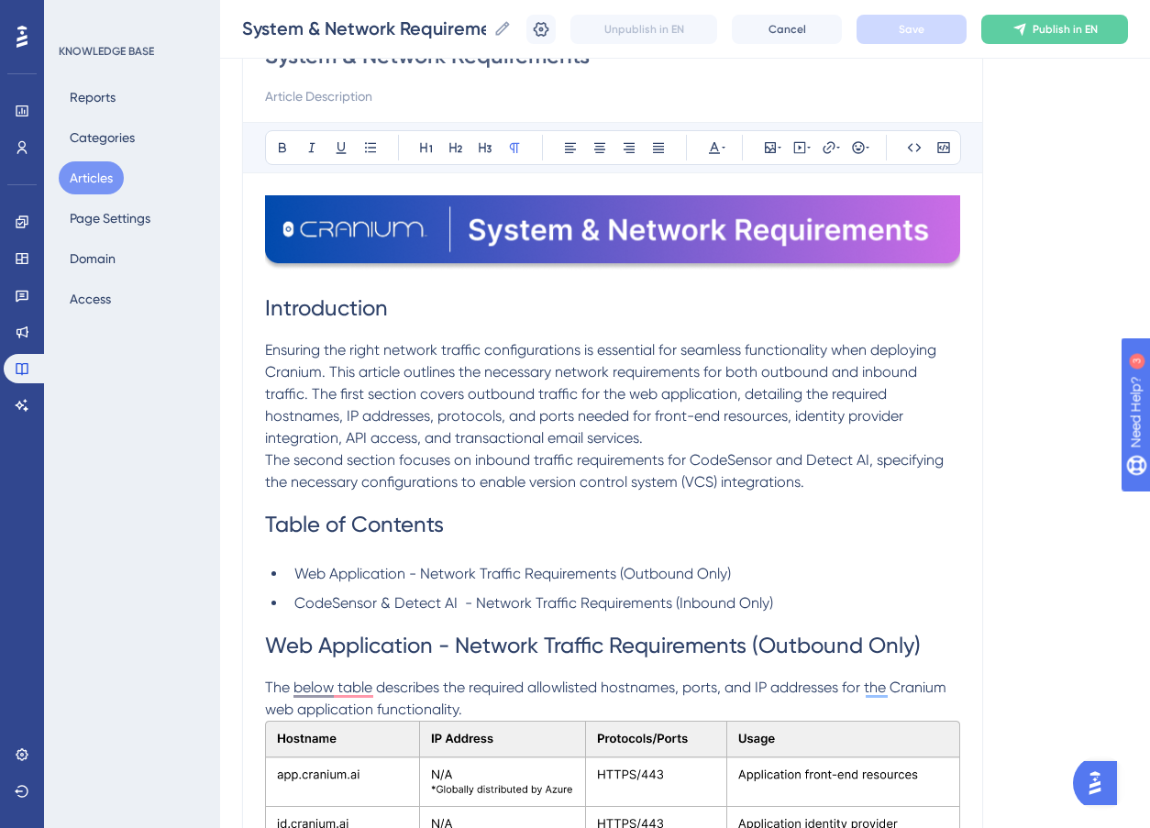
click at [89, 190] on button "Articles" at bounding box center [91, 177] width 65 height 33
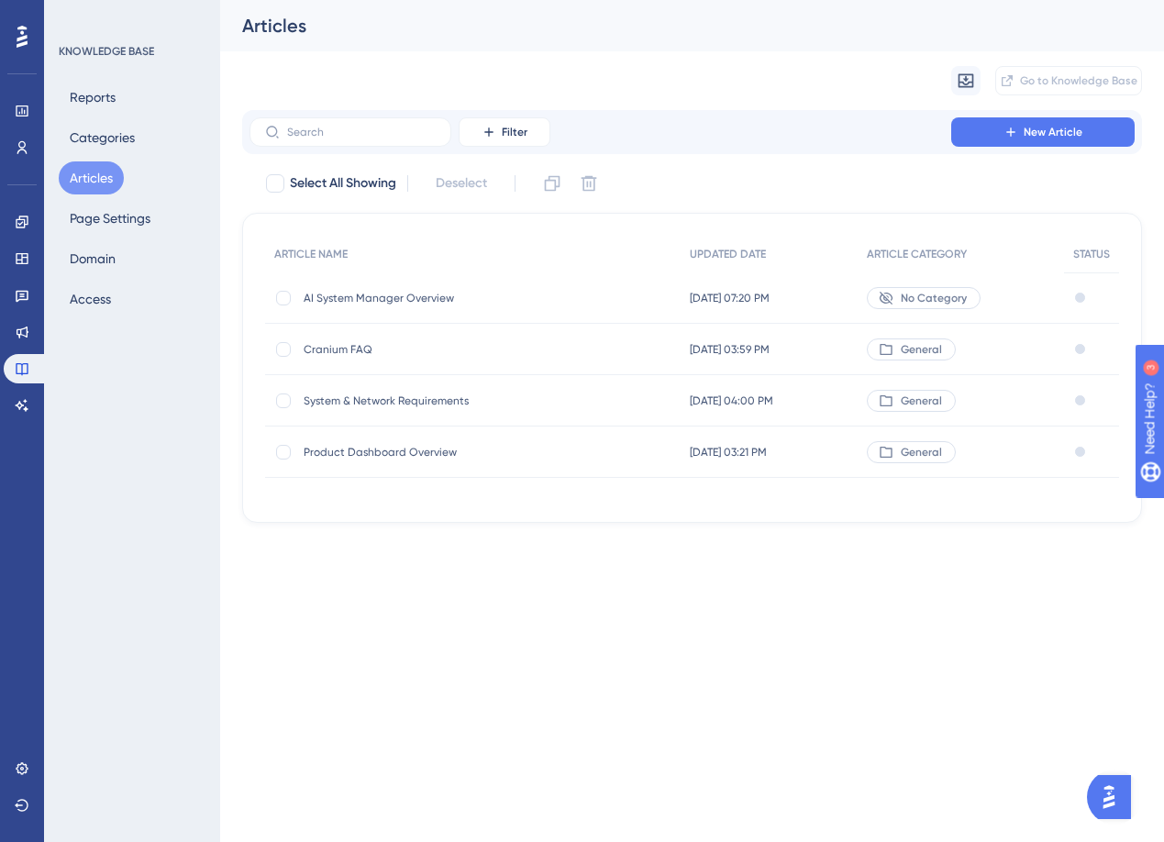
click at [400, 298] on span "AI System Manager Overview" at bounding box center [451, 298] width 294 height 15
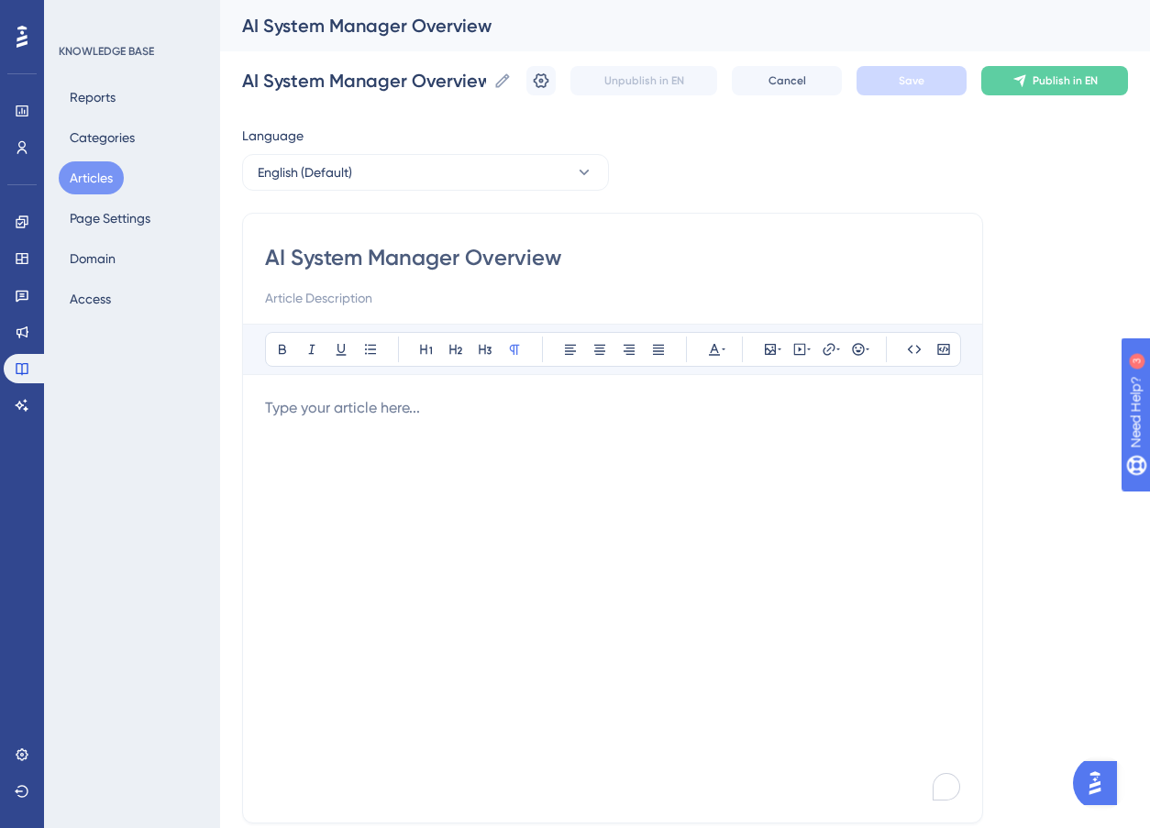
click at [310, 416] on p "To enrich screen reader interactions, please activate Accessibility in Grammarl…" at bounding box center [612, 408] width 695 height 22
click at [768, 349] on icon at bounding box center [770, 349] width 11 height 11
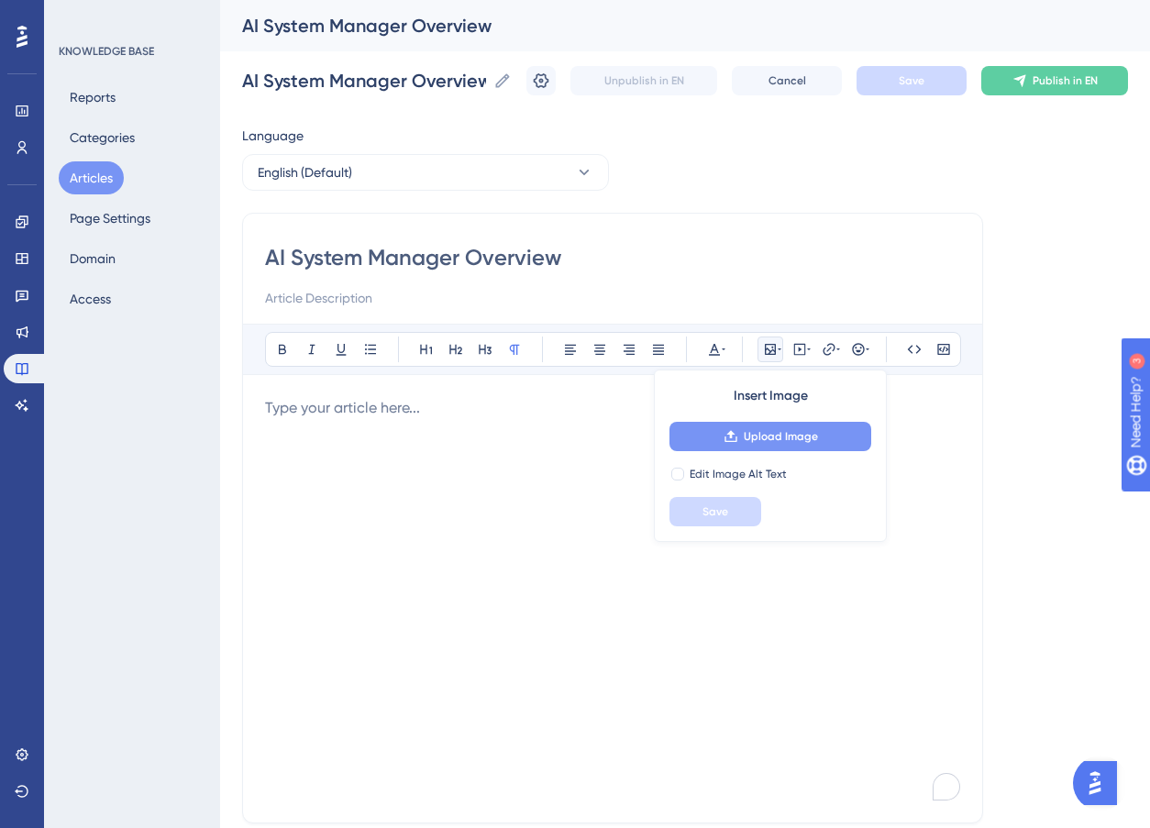
click at [790, 440] on span "Upload Image" at bounding box center [781, 436] width 74 height 15
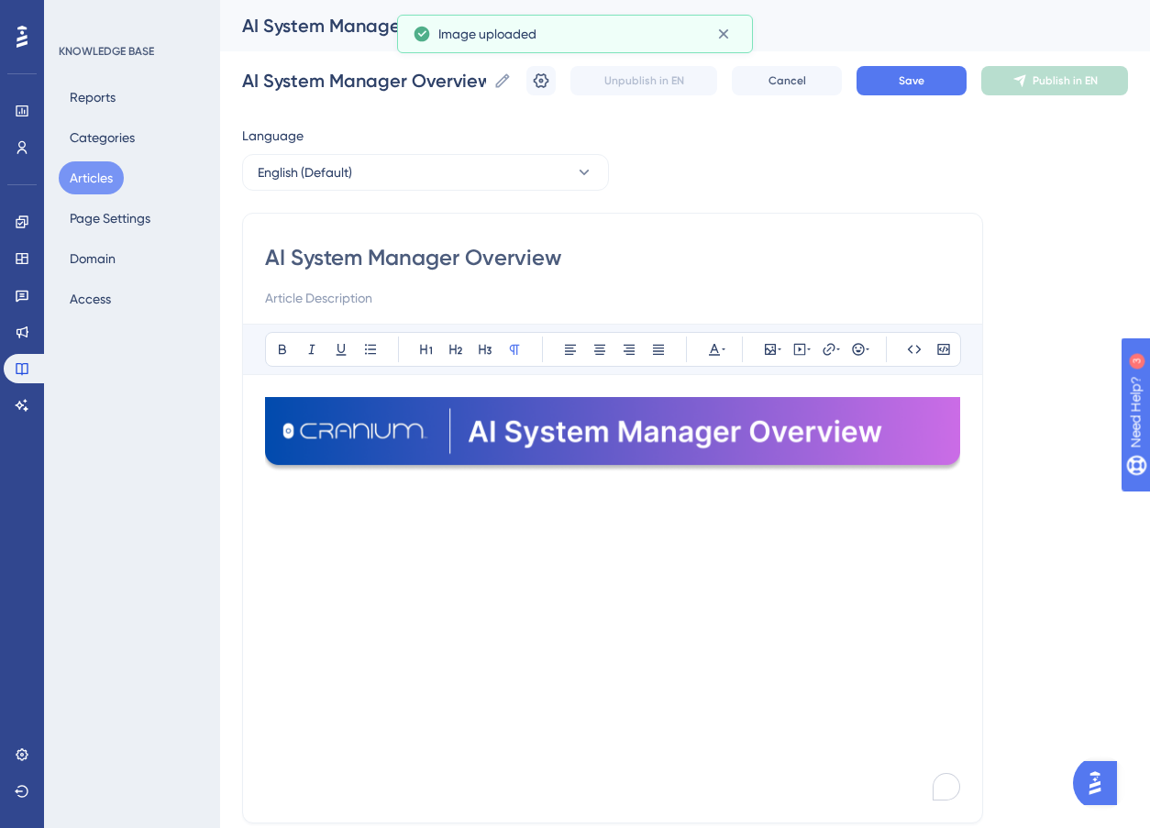
click at [319, 514] on div "To enrich screen reader interactions, please activate Accessibility in Grammarl…" at bounding box center [612, 599] width 695 height 404
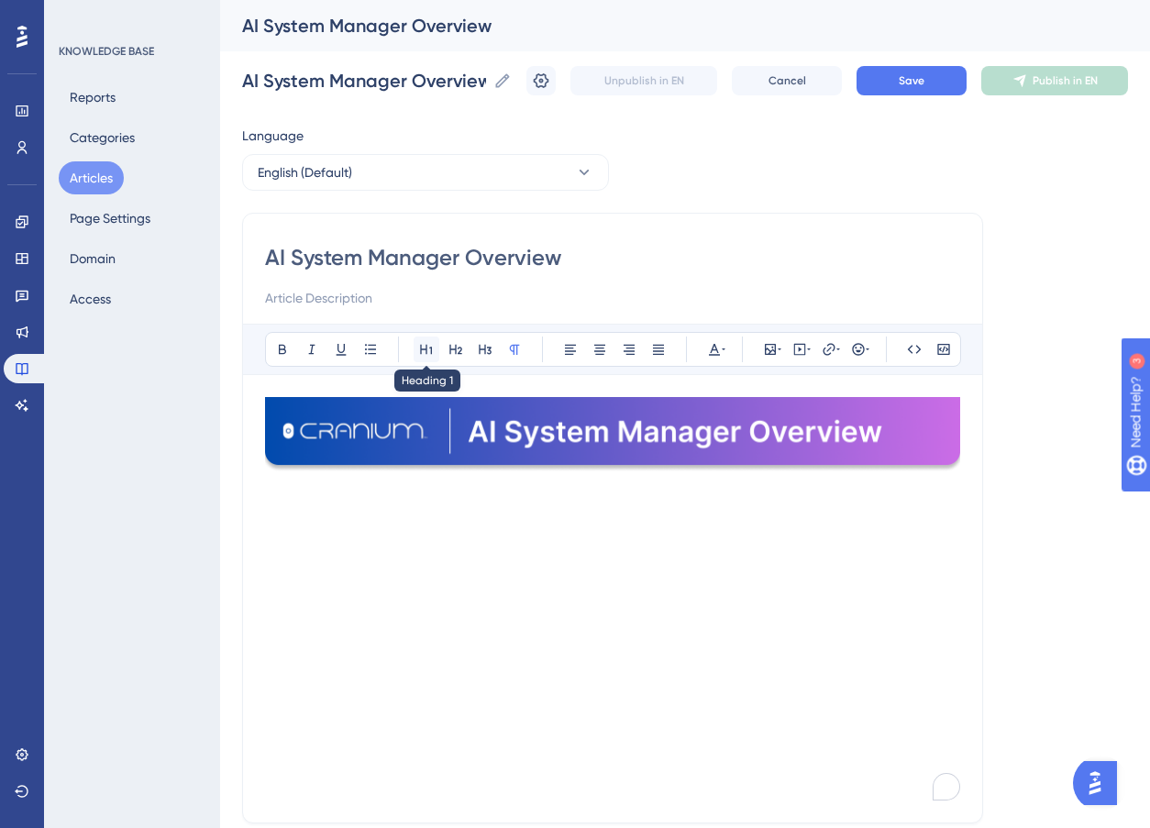
click at [427, 347] on icon at bounding box center [426, 349] width 15 height 15
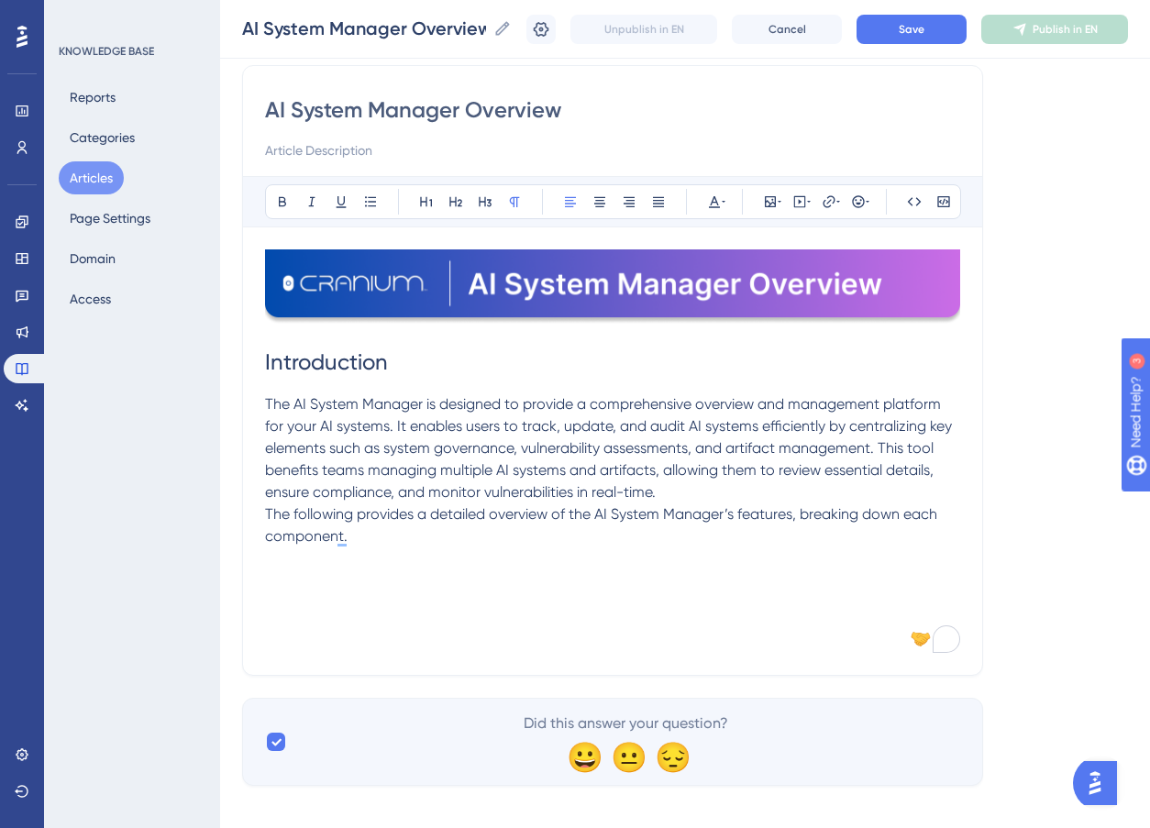
scroll to position [157, 0]
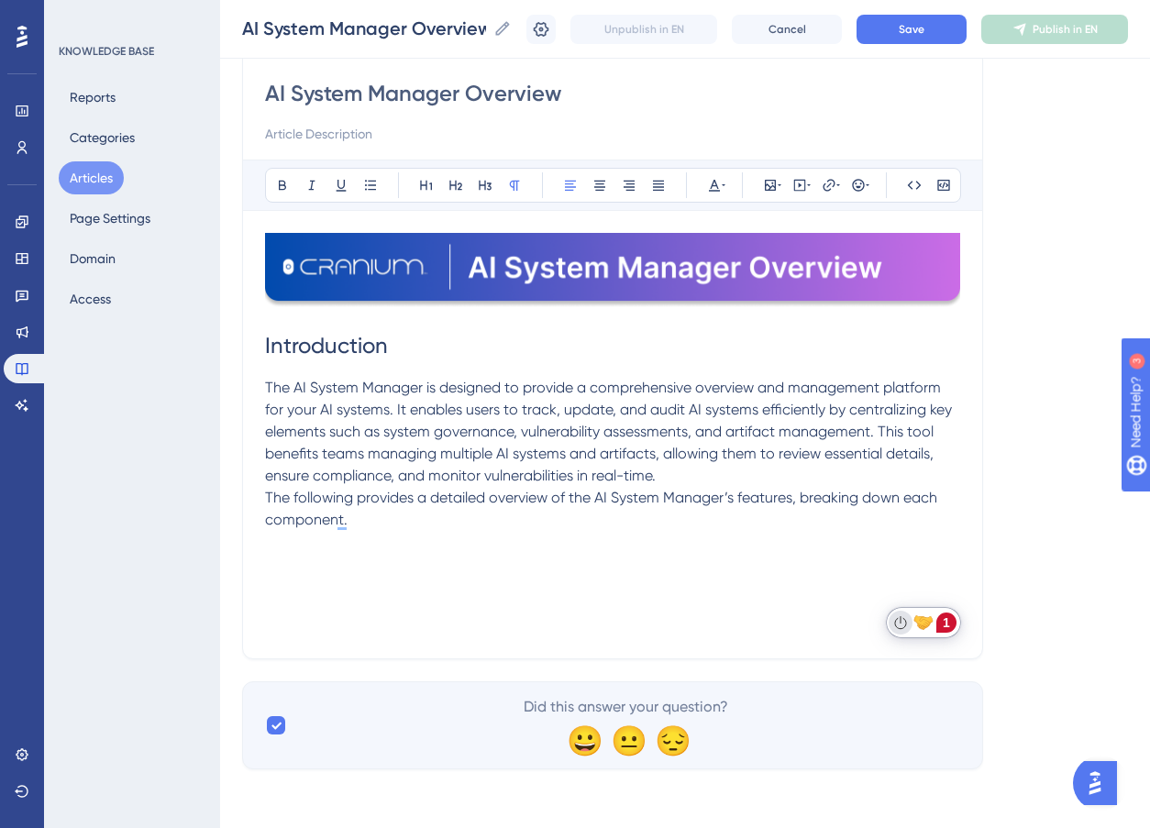
click at [896, 616] on icon "Turn off Grammarly on this website" at bounding box center [900, 623] width 13 height 14
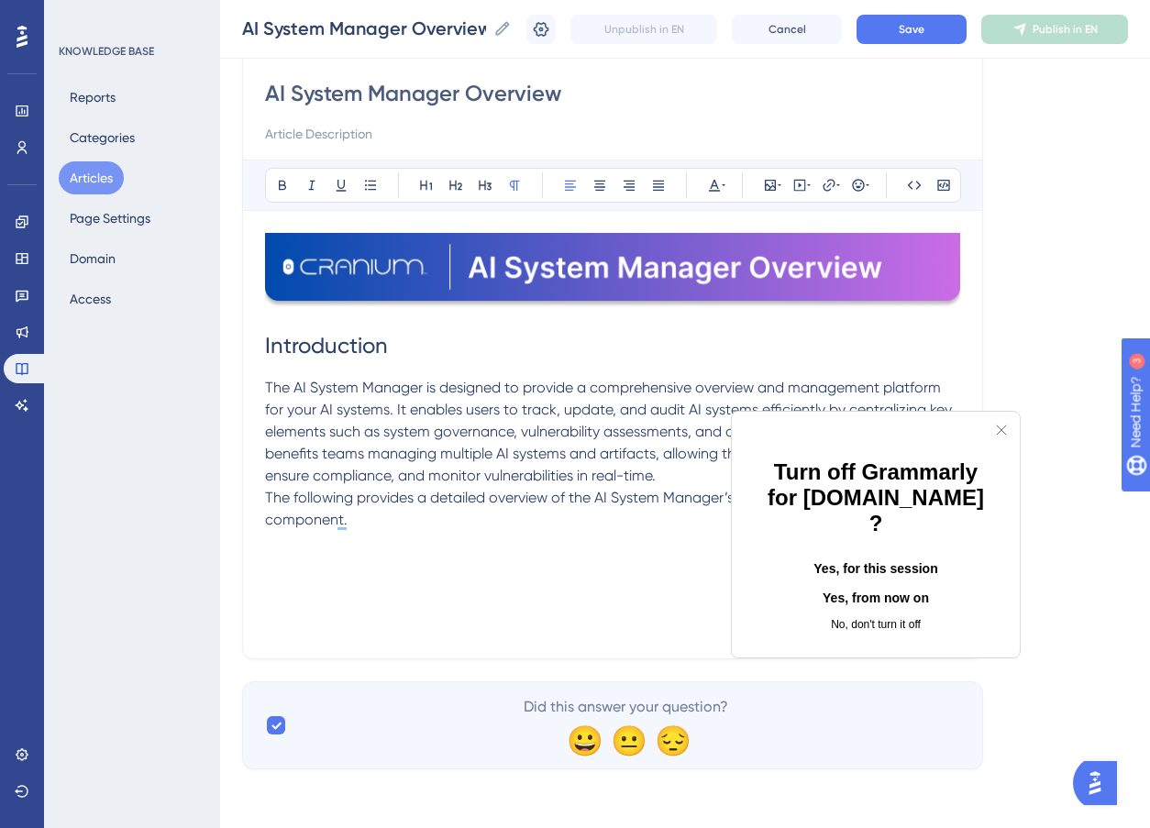
click at [866, 584] on button "Yes, from now on" at bounding box center [875, 598] width 229 height 29
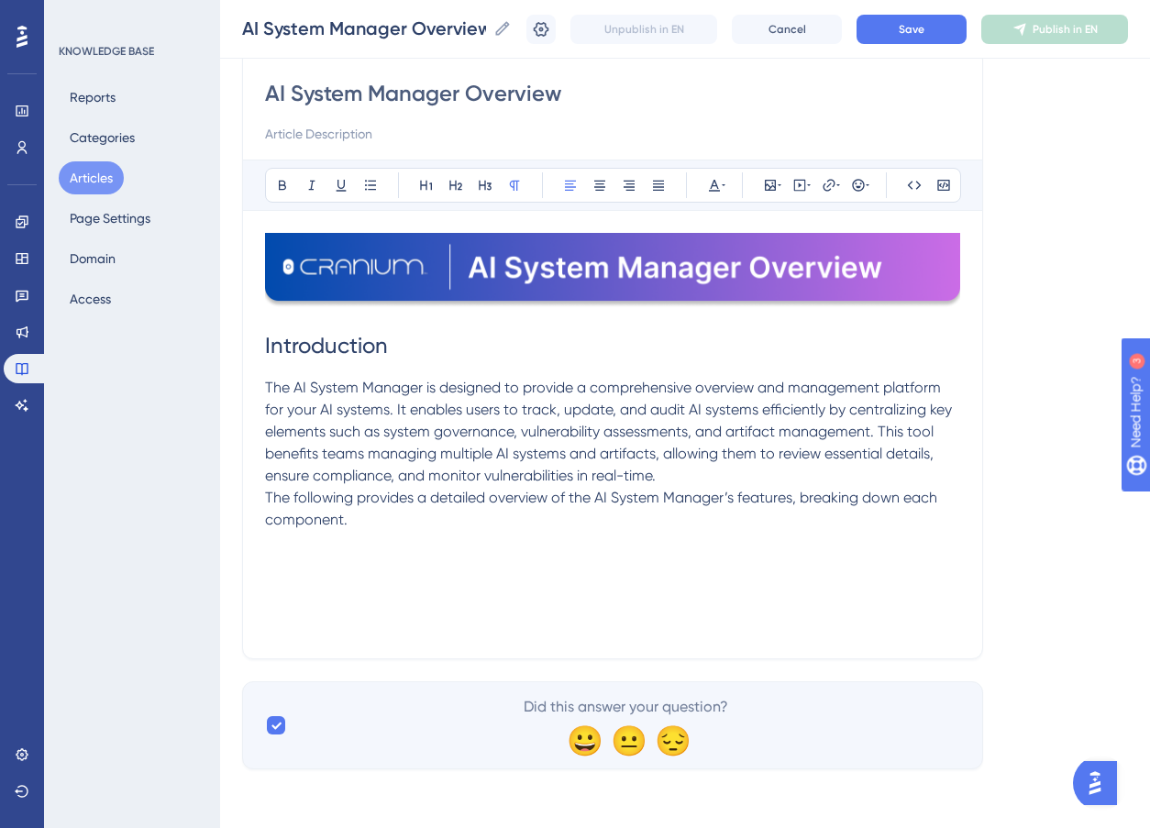
click at [410, 527] on p "The AI System Manager is designed to provide a comprehensive overview and manag…" at bounding box center [612, 454] width 695 height 154
click at [427, 186] on icon at bounding box center [426, 185] width 15 height 15
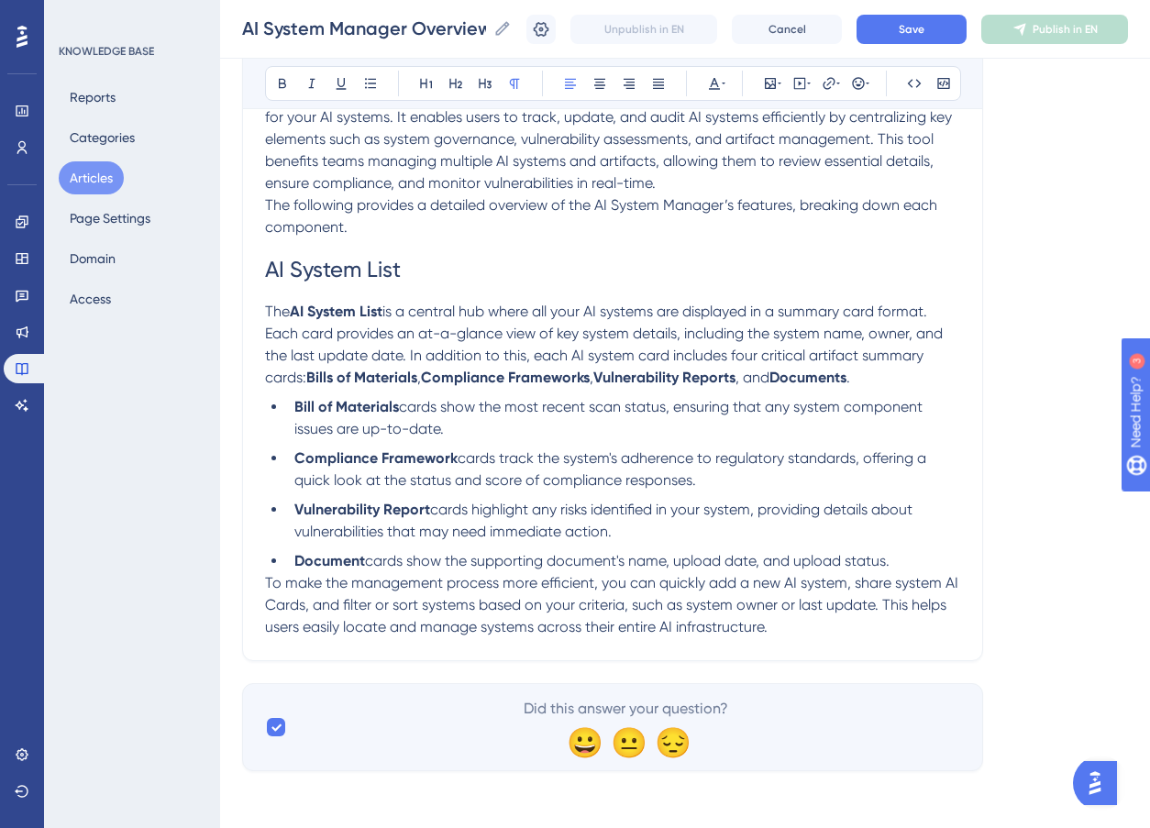
scroll to position [451, 0]
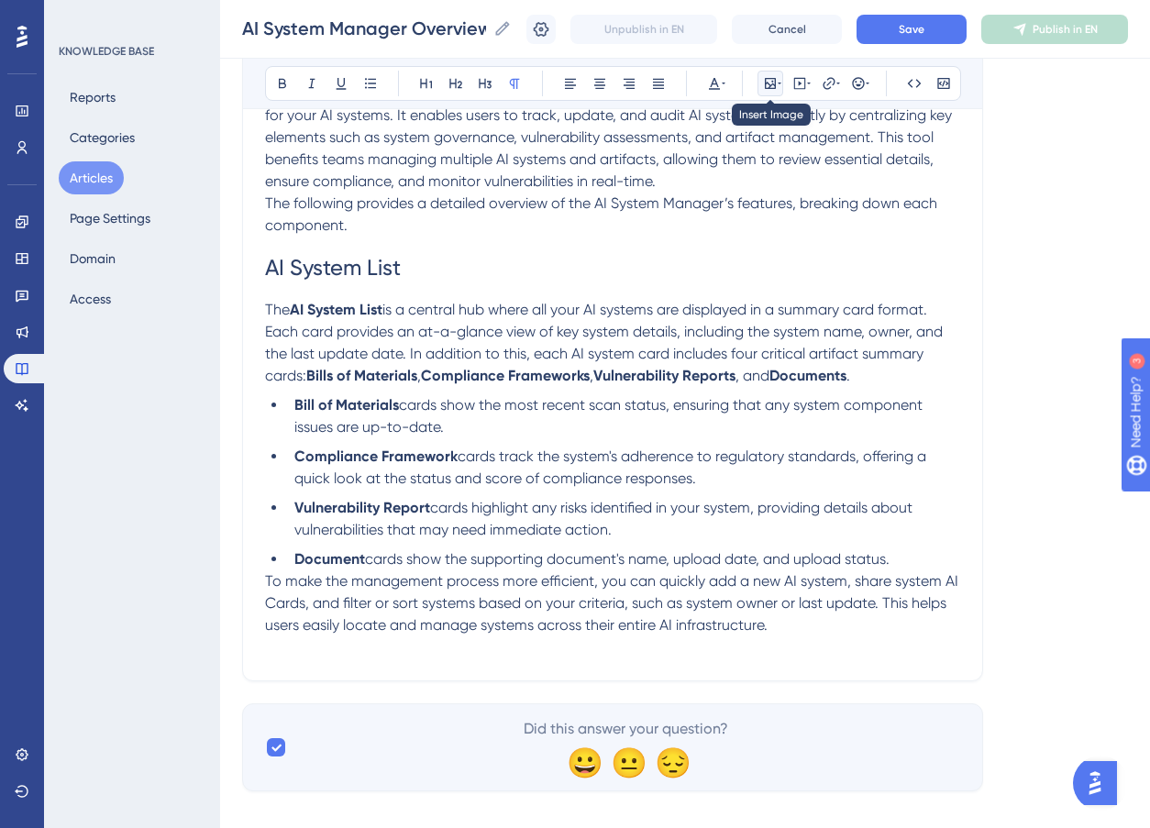
click at [766, 88] on icon at bounding box center [770, 83] width 11 height 11
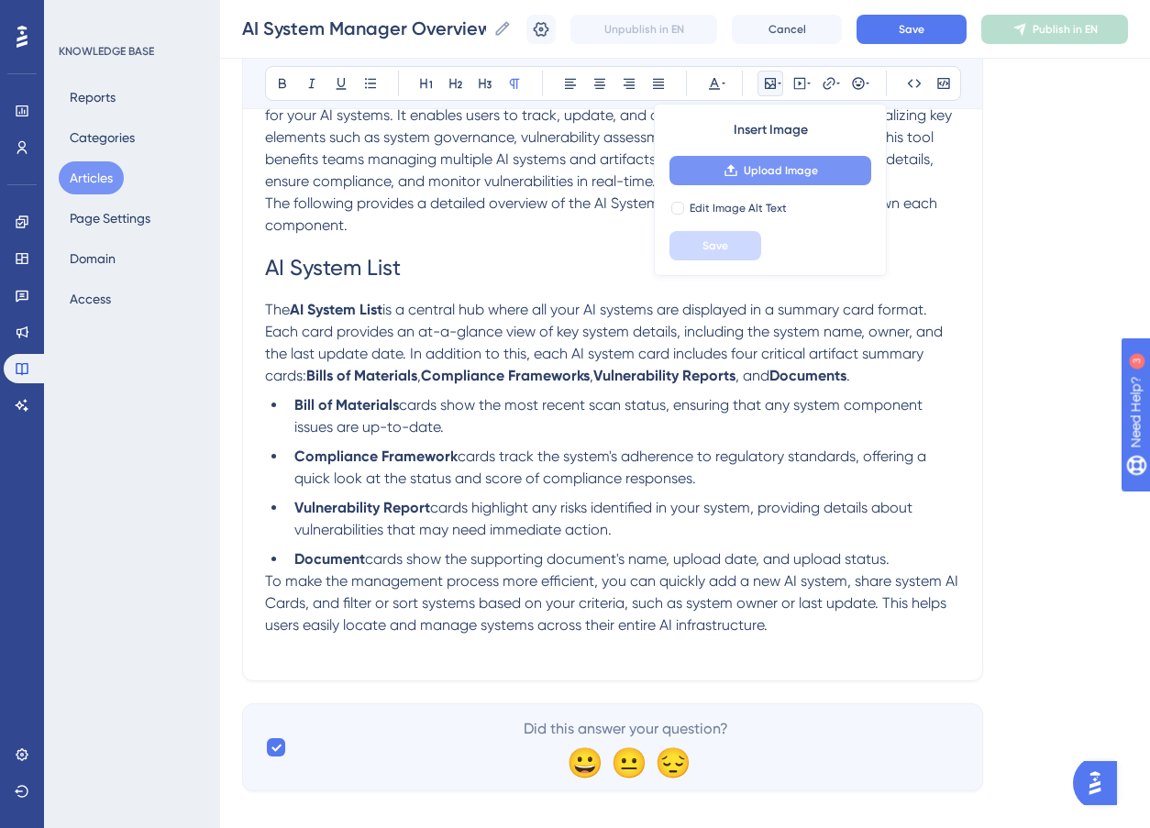
click at [767, 172] on span "Upload Image" at bounding box center [781, 170] width 74 height 15
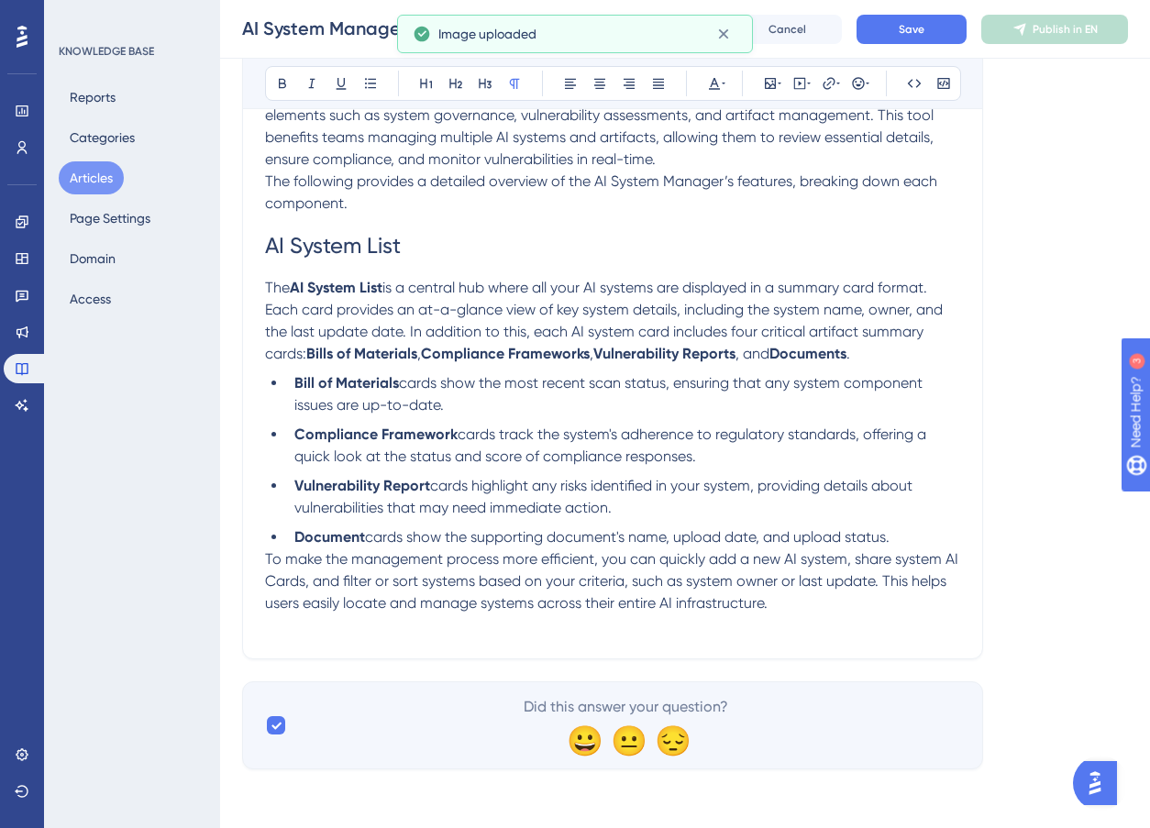
scroll to position [473, 0]
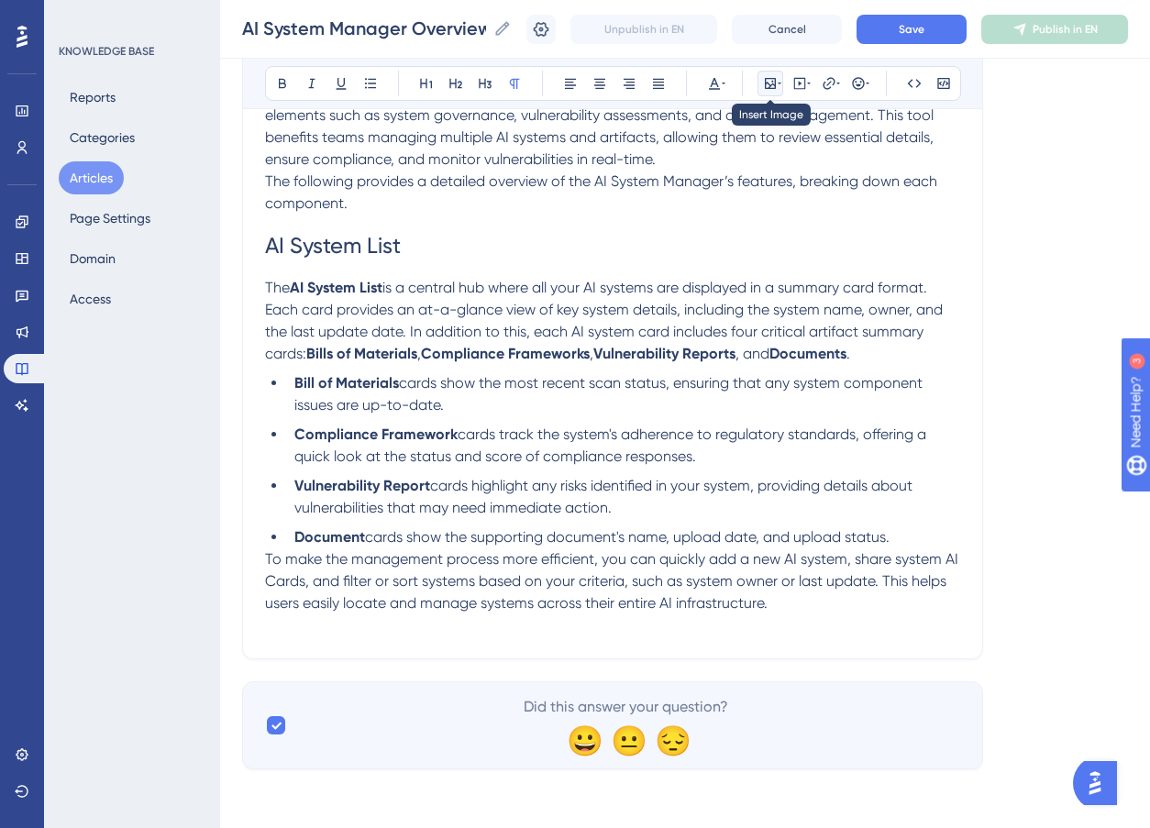
click at [773, 83] on icon at bounding box center [770, 83] width 15 height 15
click at [767, 77] on icon at bounding box center [770, 83] width 15 height 15
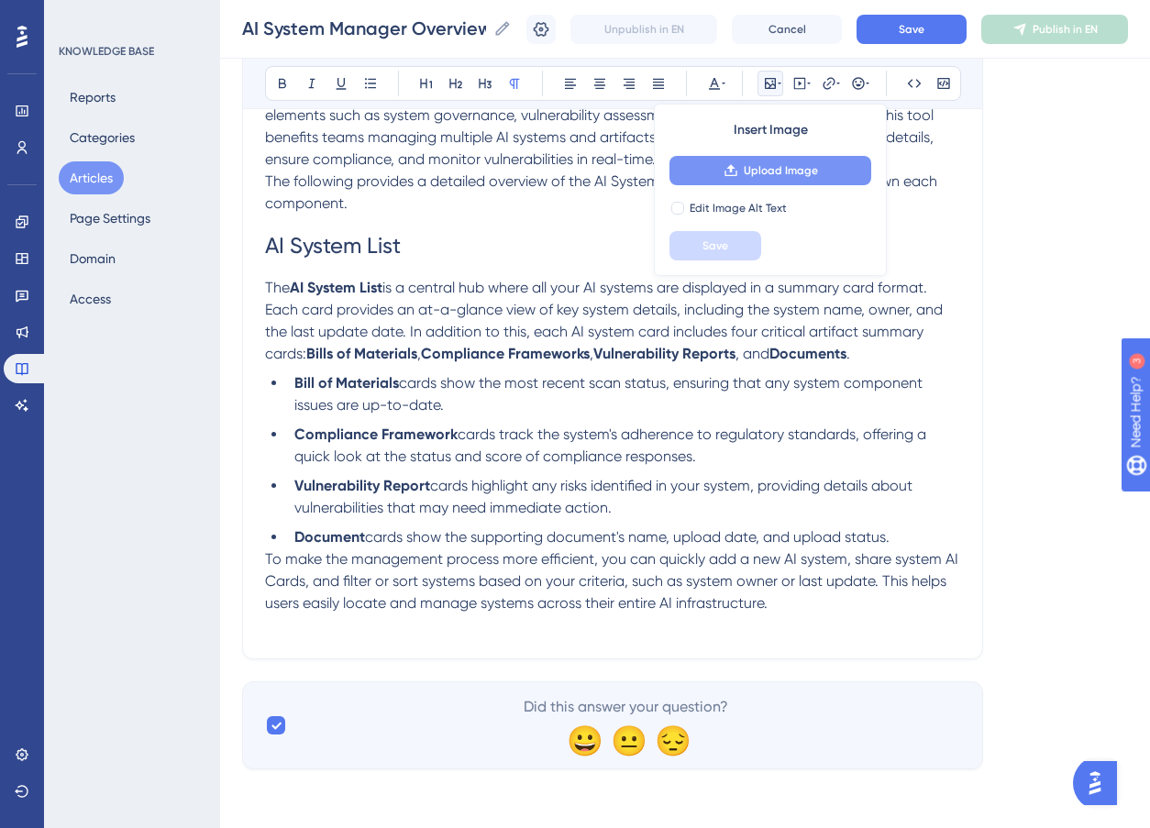
click at [768, 169] on span "Upload Image" at bounding box center [781, 170] width 74 height 15
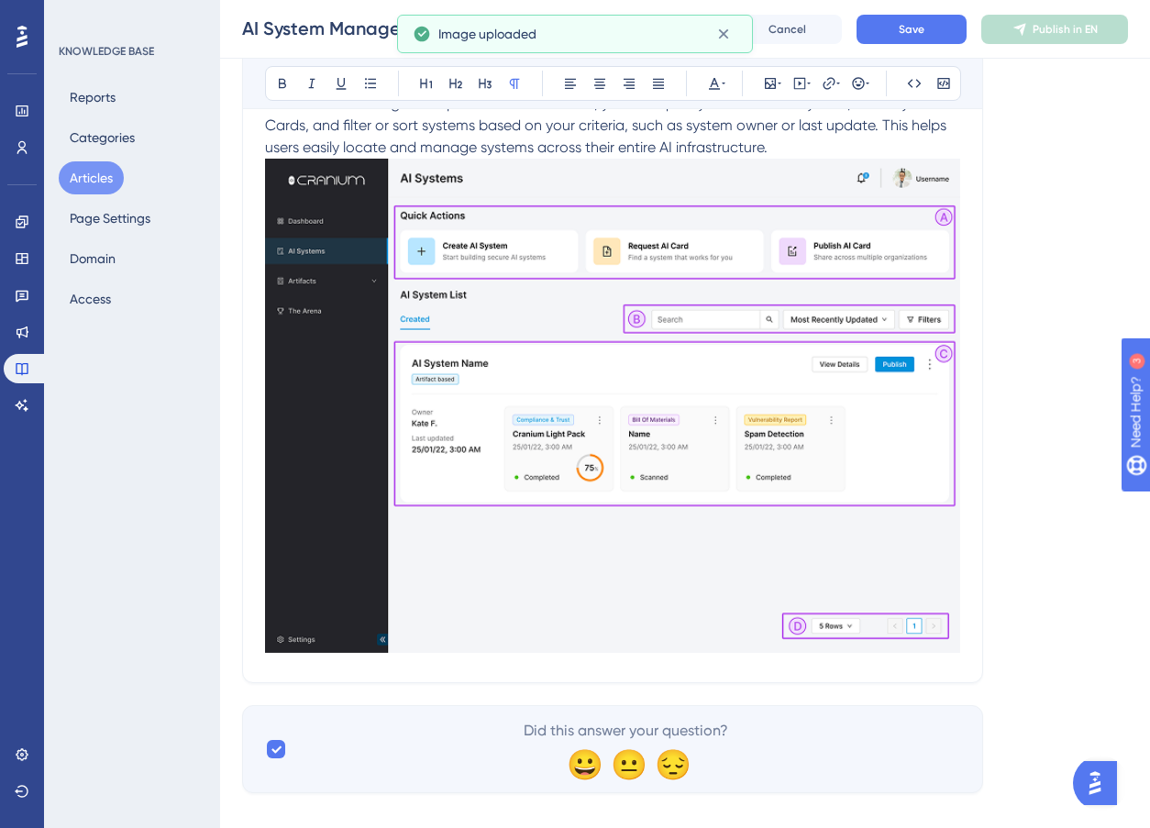
scroll to position [953, 0]
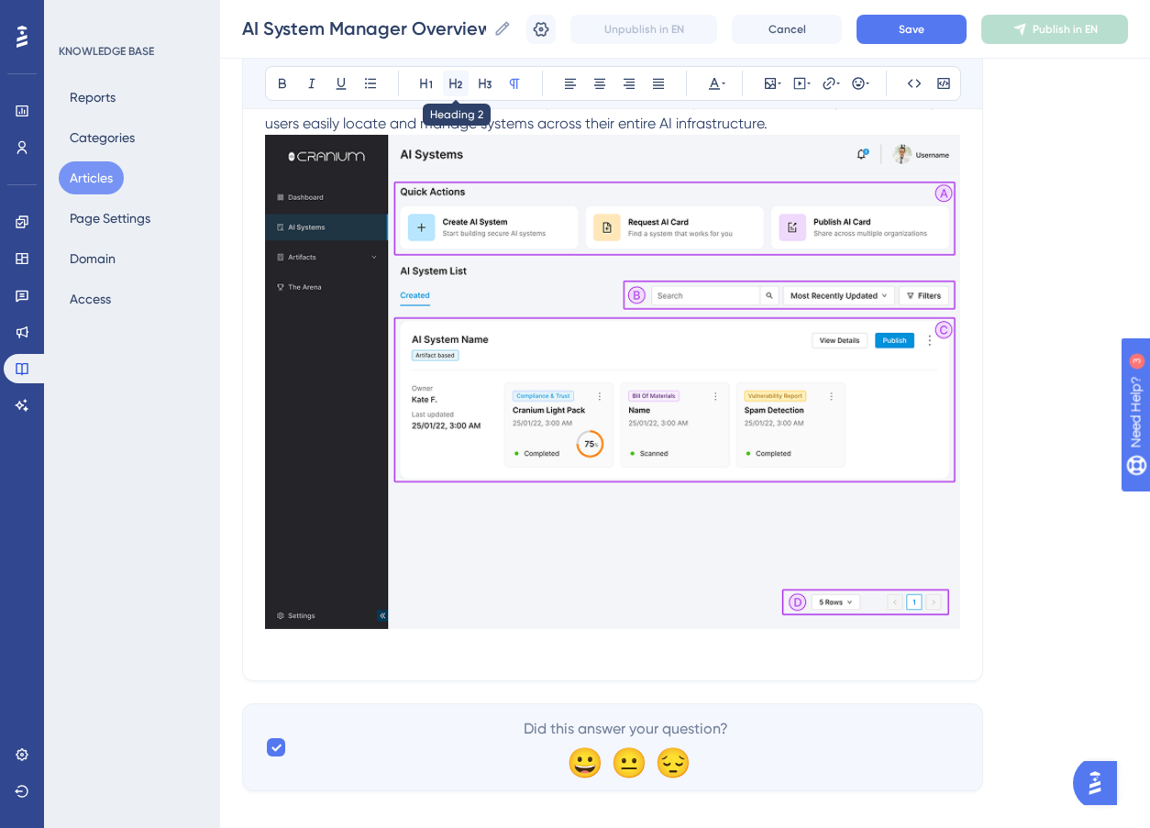
click at [446, 80] on button at bounding box center [456, 84] width 26 height 26
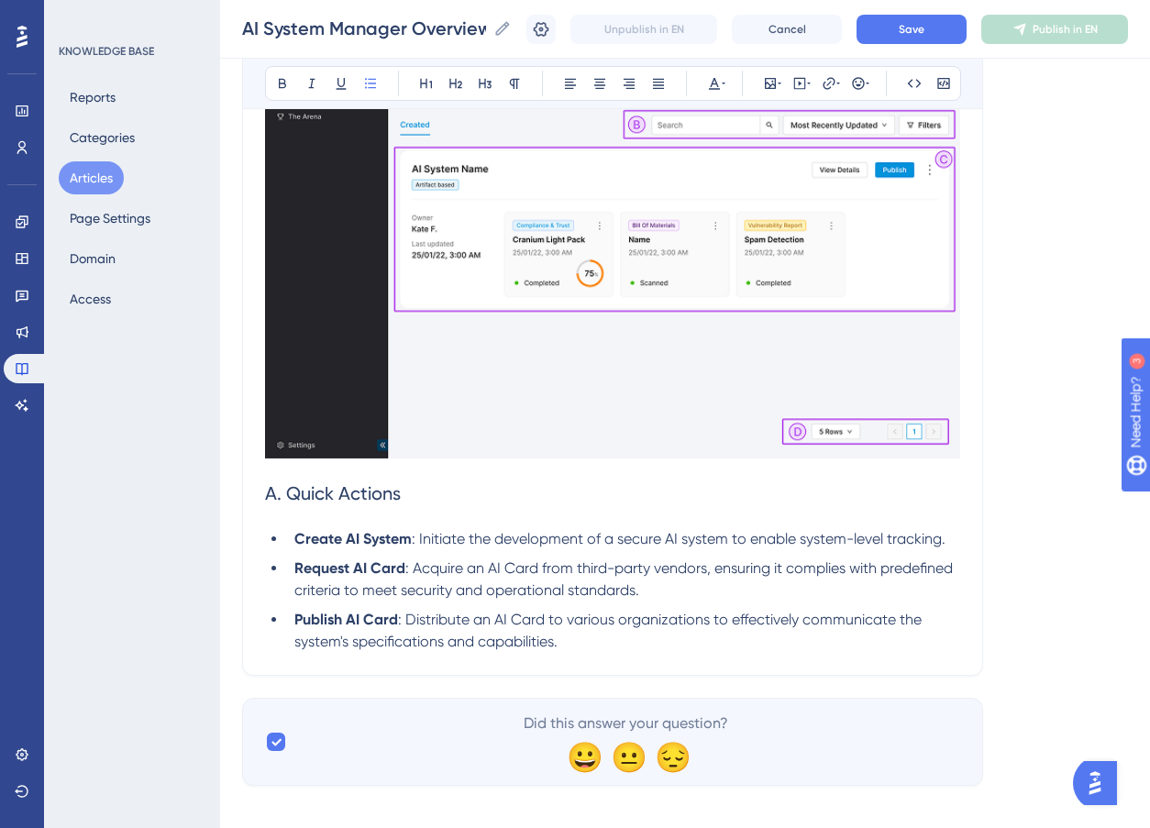
scroll to position [1140, 0]
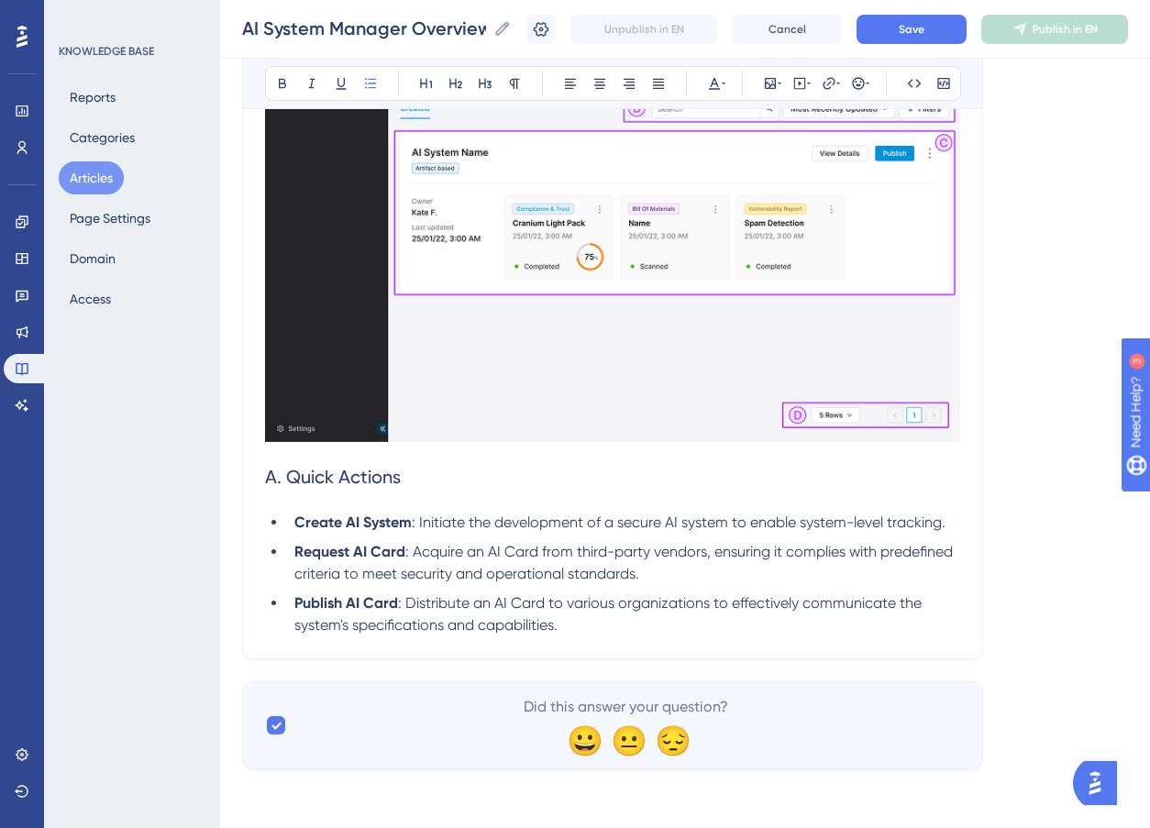
click at [305, 494] on h2 "A. Quick Actions" at bounding box center [612, 476] width 695 height 55
click at [298, 501] on h2 "A. Quick Actions" at bounding box center [612, 476] width 695 height 55
click at [582, 628] on li "Publish AI Card : Distribute an AI Card to various organizations to effectively…" at bounding box center [623, 615] width 673 height 44
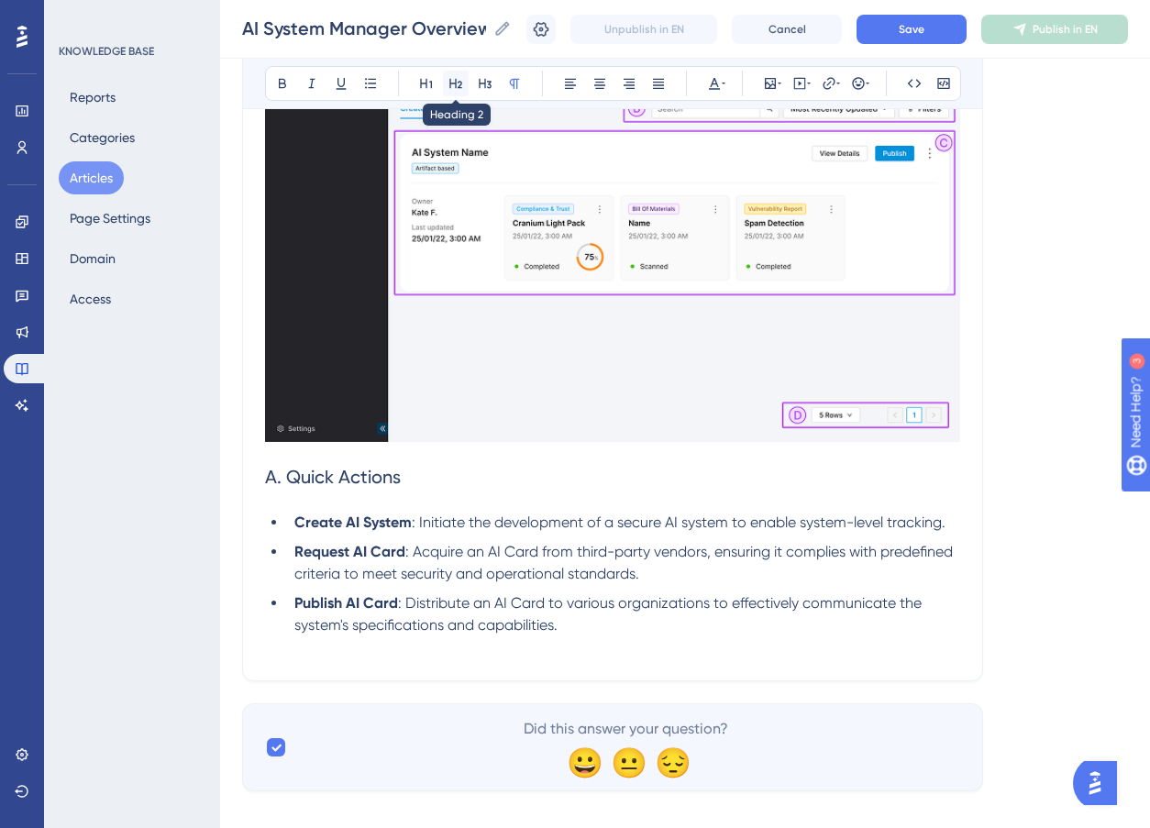
click at [457, 87] on icon at bounding box center [456, 83] width 15 height 15
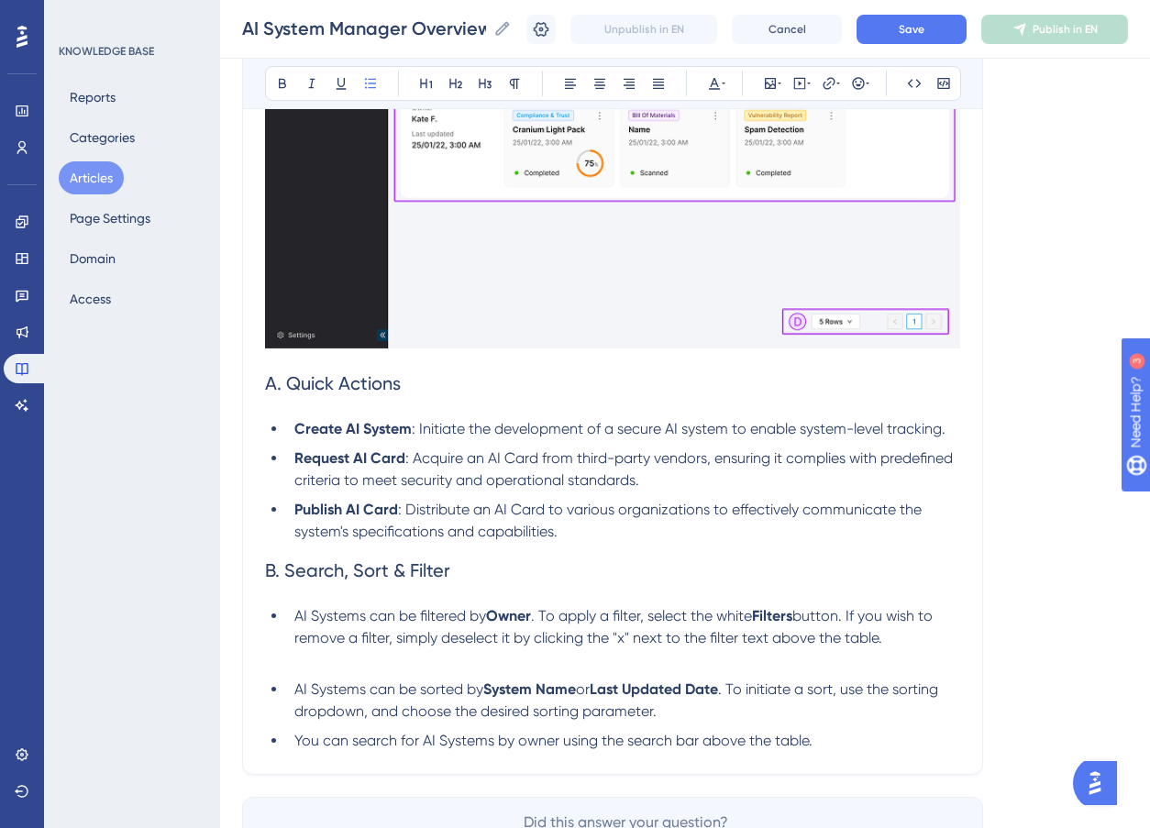
scroll to position [1349, 0]
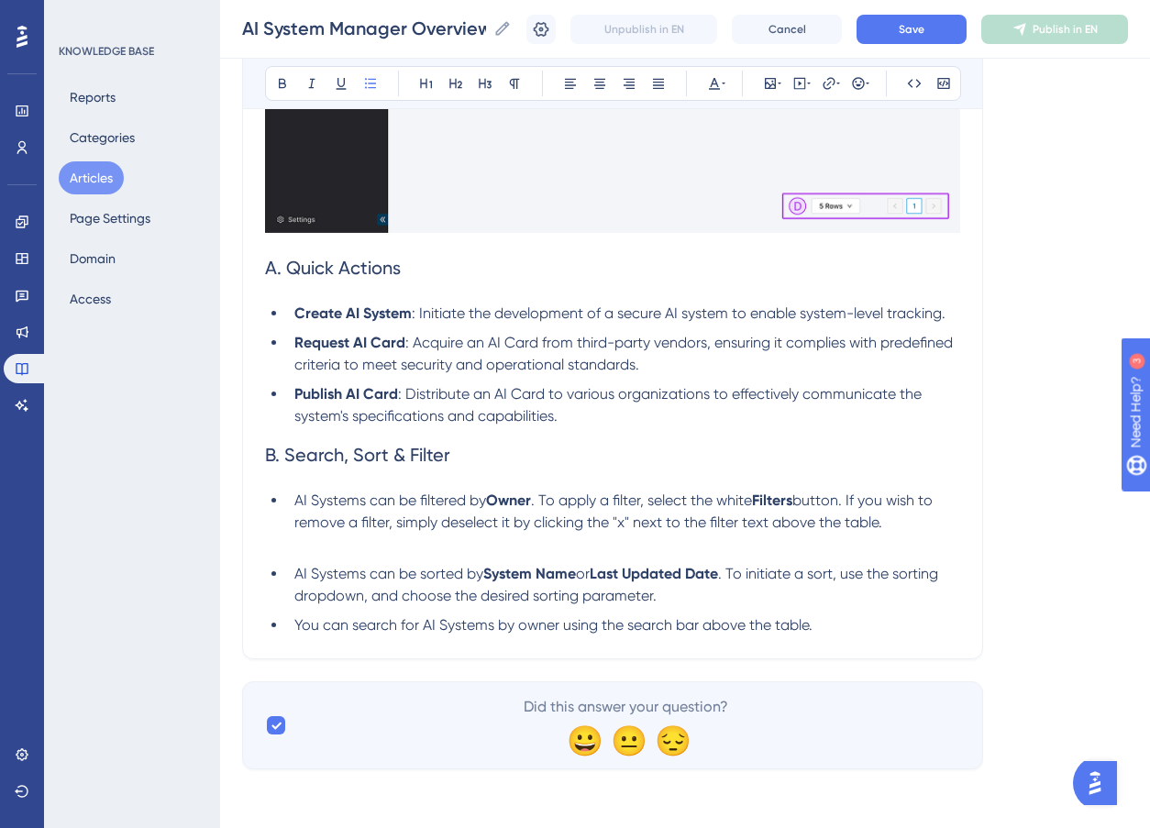
click at [330, 544] on li "AI Systems can be filtered by Owner . To apply a filter, select the white Filte…" at bounding box center [623, 523] width 673 height 66
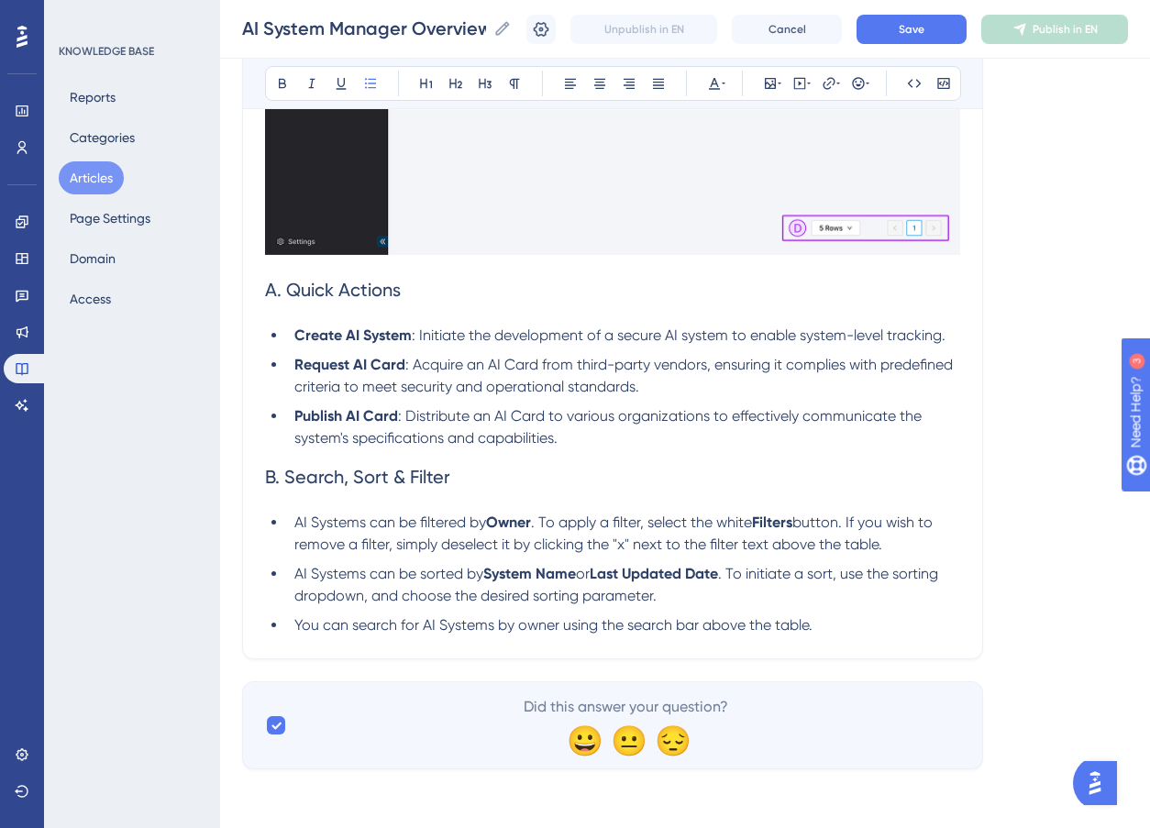
scroll to position [1327, 0]
click at [819, 627] on li "You can search for AI Systems by owner using the search bar above the table." at bounding box center [623, 626] width 673 height 22
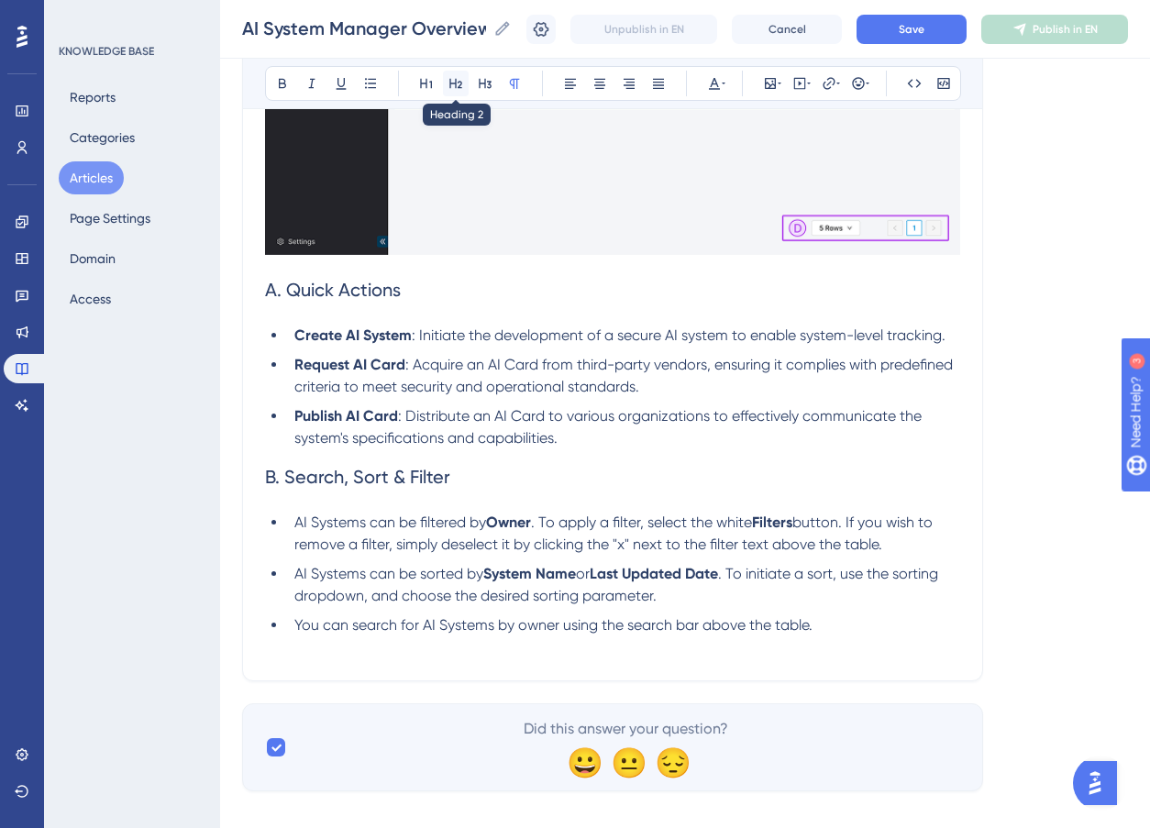
click at [460, 84] on icon at bounding box center [456, 83] width 15 height 15
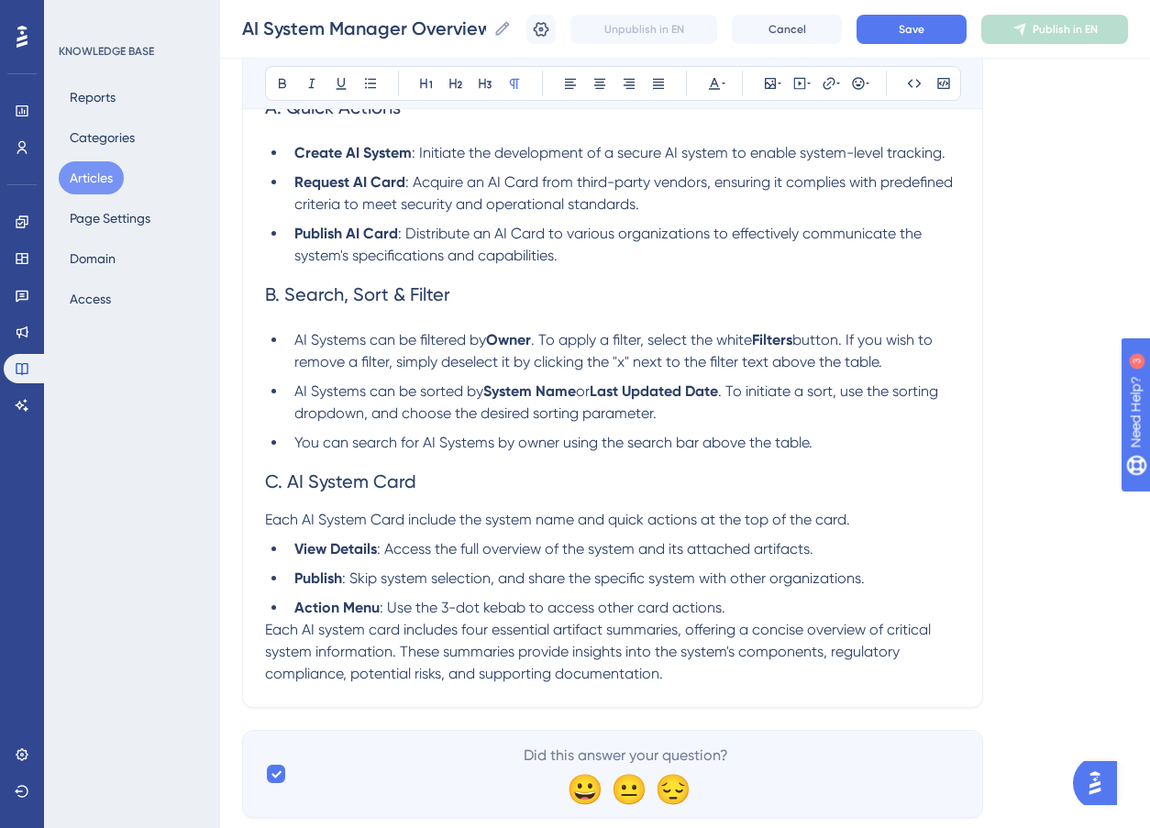
scroll to position [1559, 0]
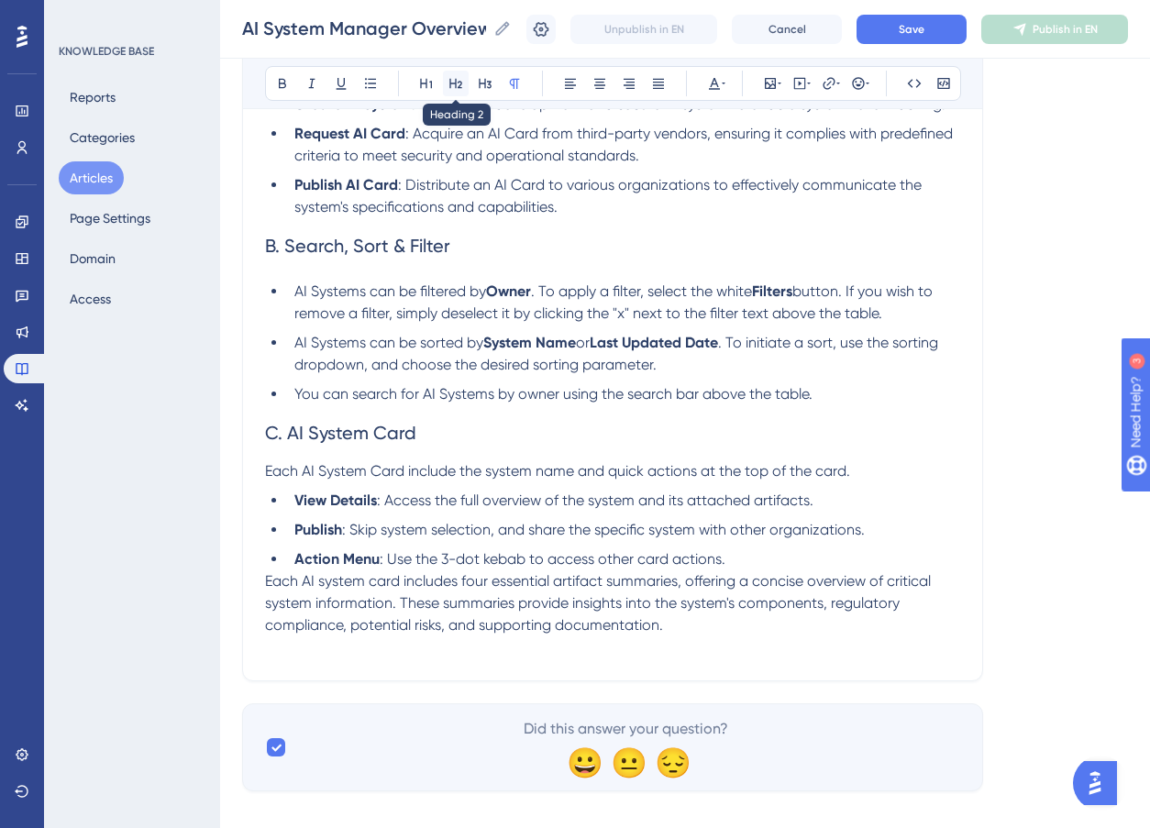
click at [452, 86] on icon at bounding box center [456, 83] width 15 height 15
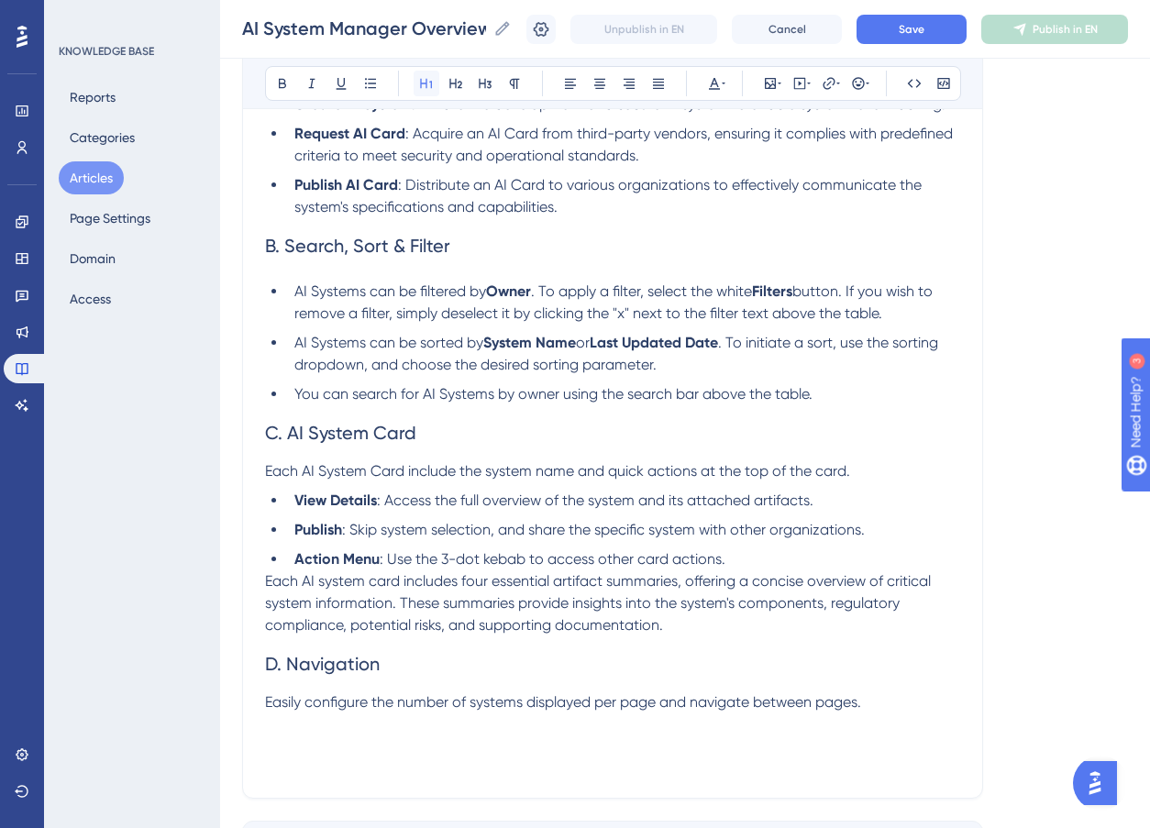
click at [428, 81] on icon at bounding box center [426, 83] width 15 height 15
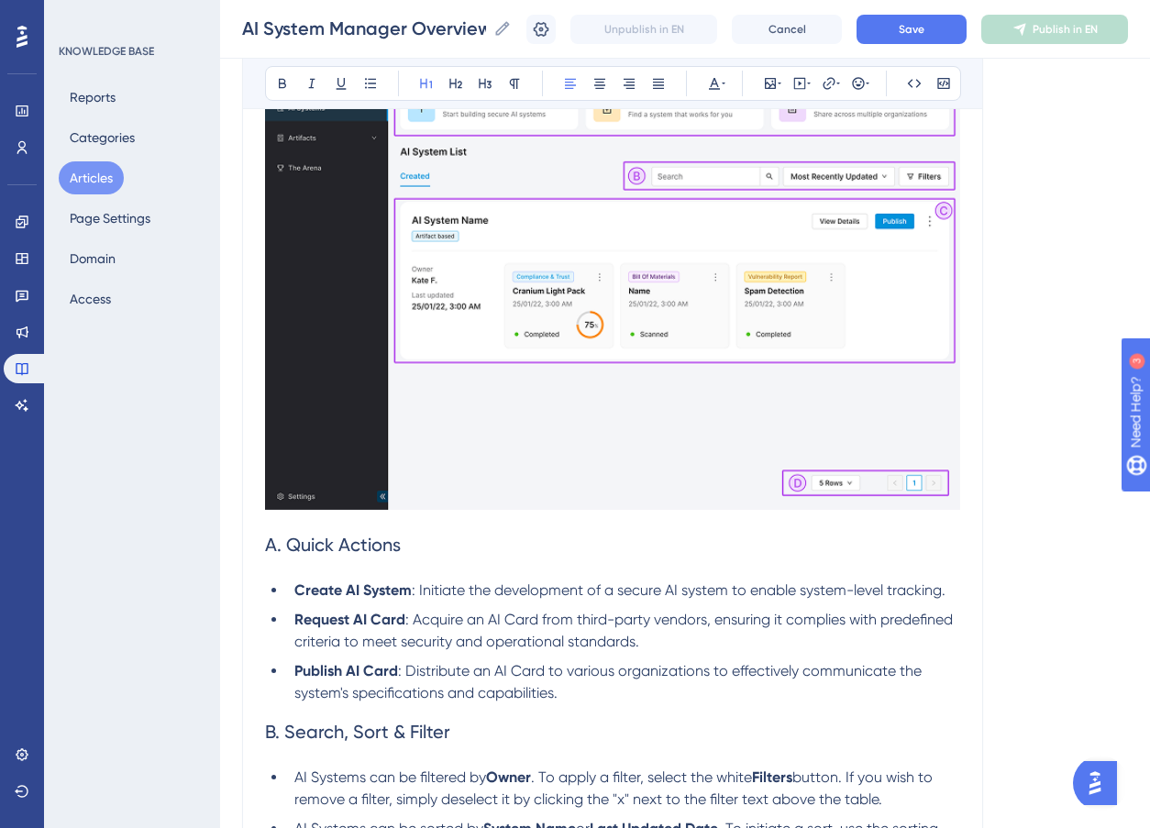
scroll to position [787, 0]
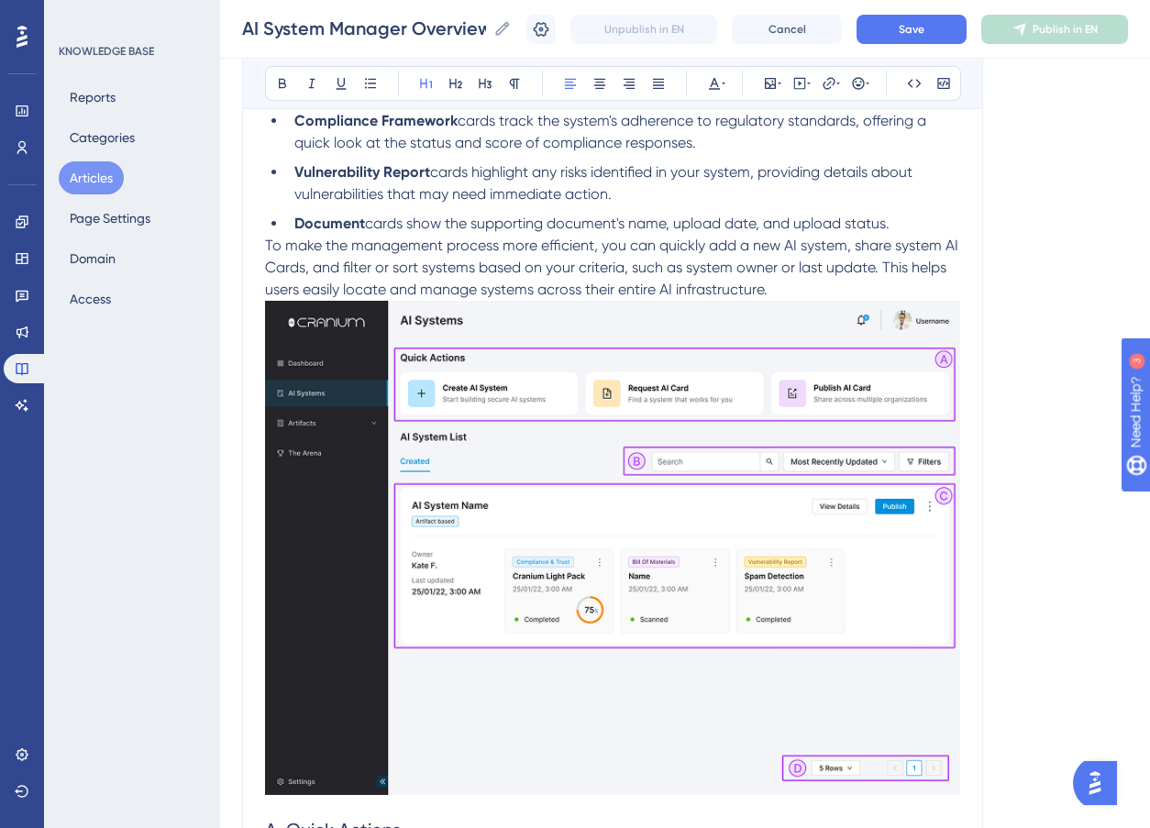
click at [641, 444] on img "To enrich screen reader interactions, please activate Accessibility in Grammarl…" at bounding box center [612, 548] width 695 height 495
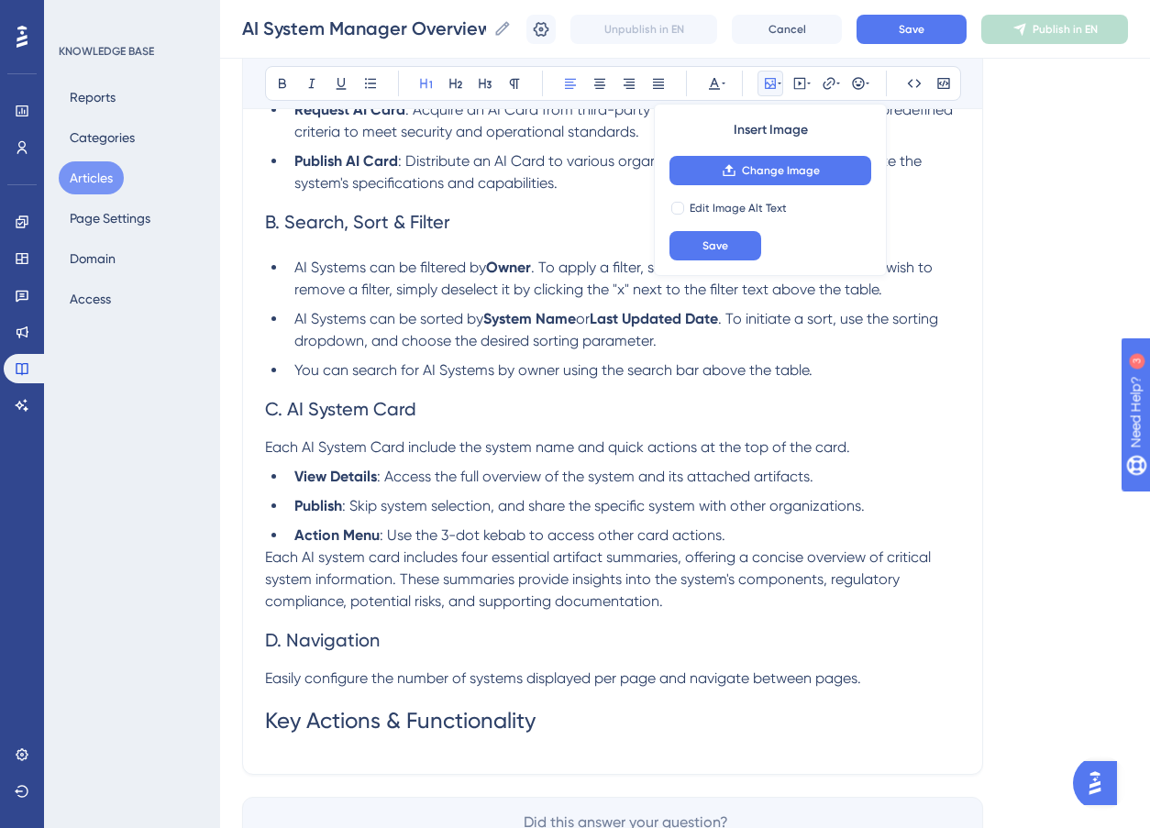
scroll to position [1616, 0]
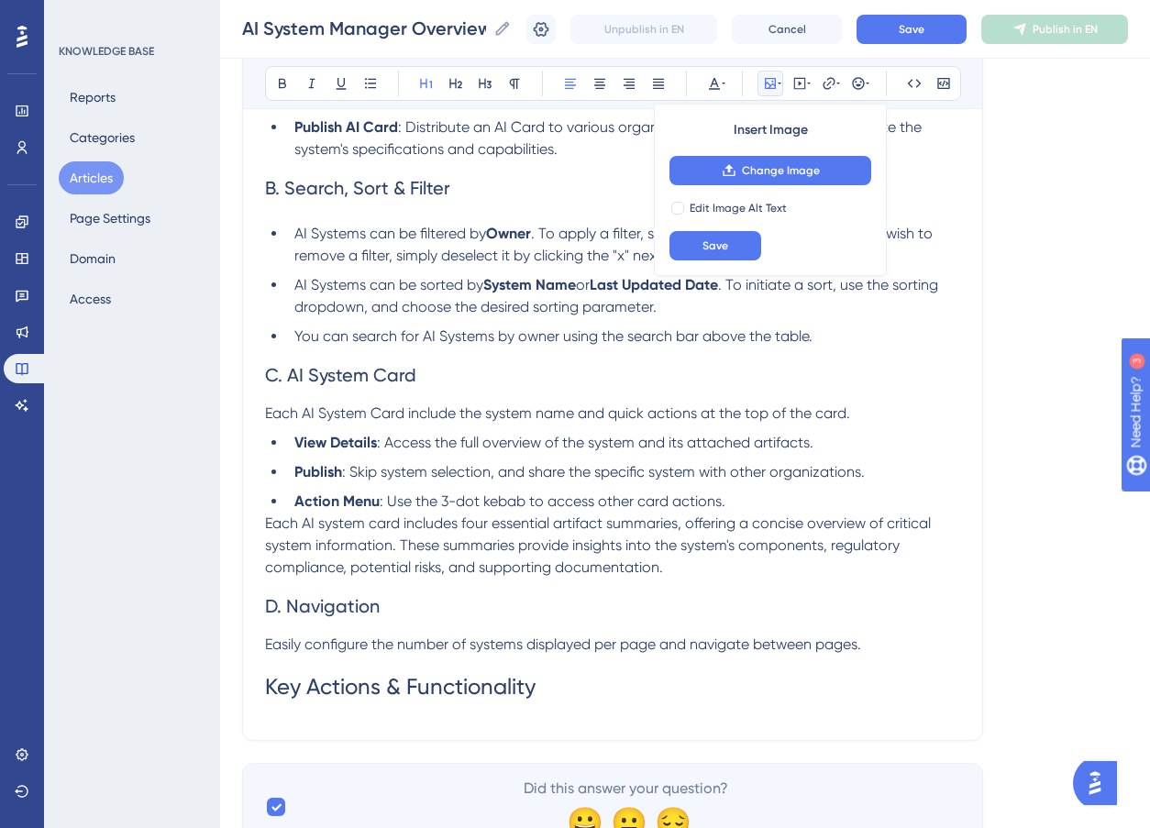
click at [595, 687] on h1 "Key Actions & Functionality" at bounding box center [612, 687] width 695 height 62
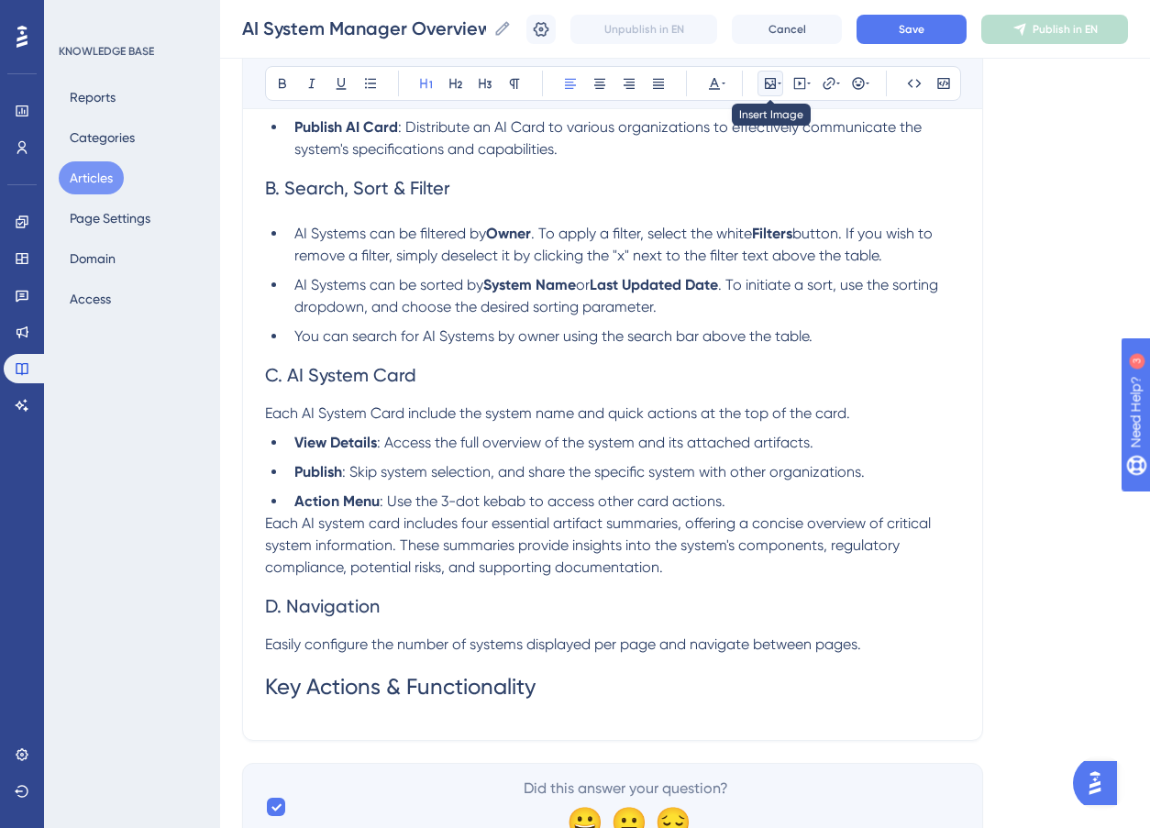
click at [770, 79] on icon at bounding box center [770, 83] width 11 height 11
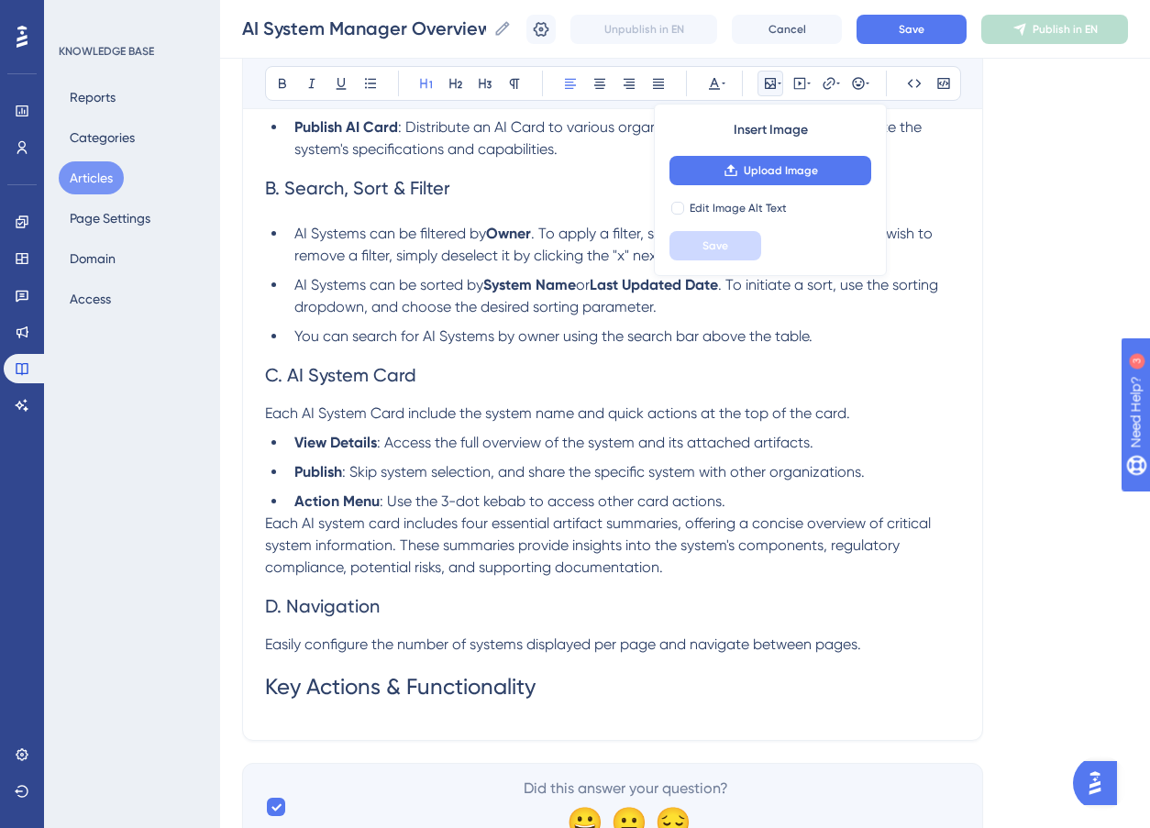
click at [440, 709] on h1 "Key Actions & Functionality" at bounding box center [612, 687] width 695 height 62
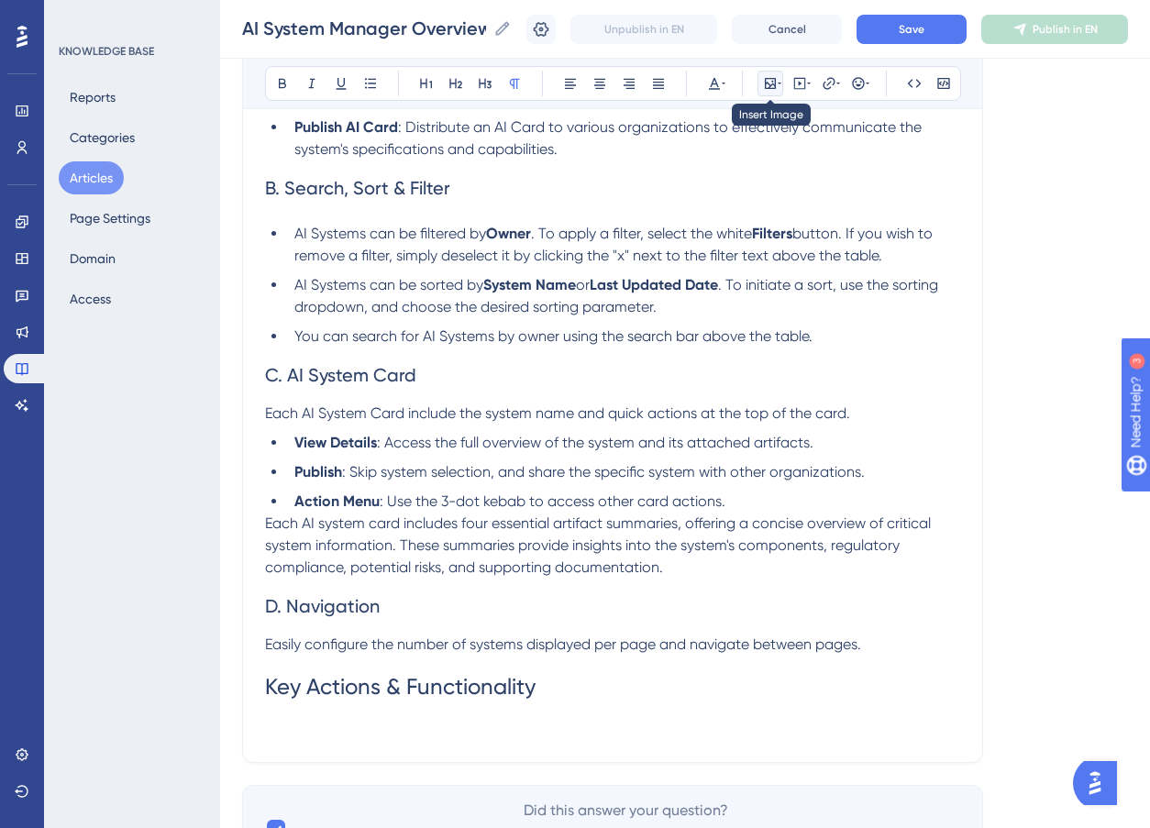
click at [771, 79] on icon at bounding box center [770, 83] width 11 height 11
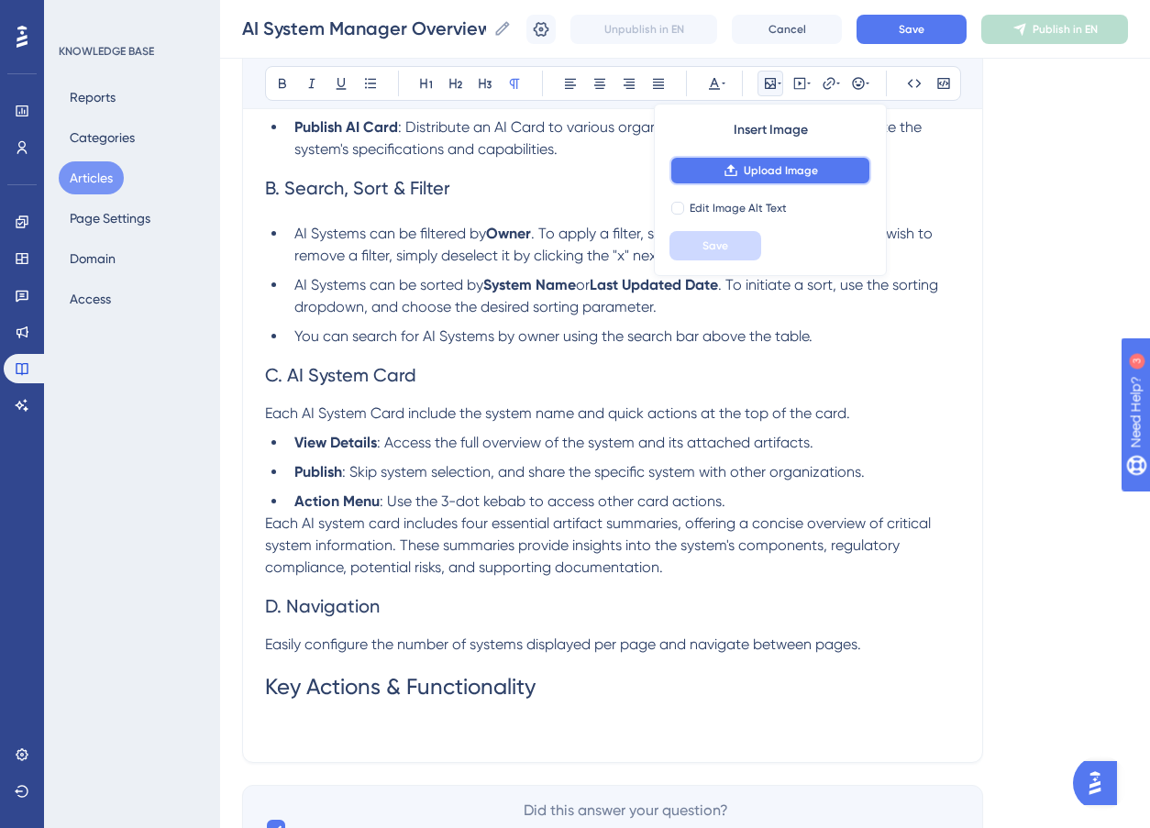
click at [778, 175] on span "Upload Image" at bounding box center [781, 170] width 74 height 15
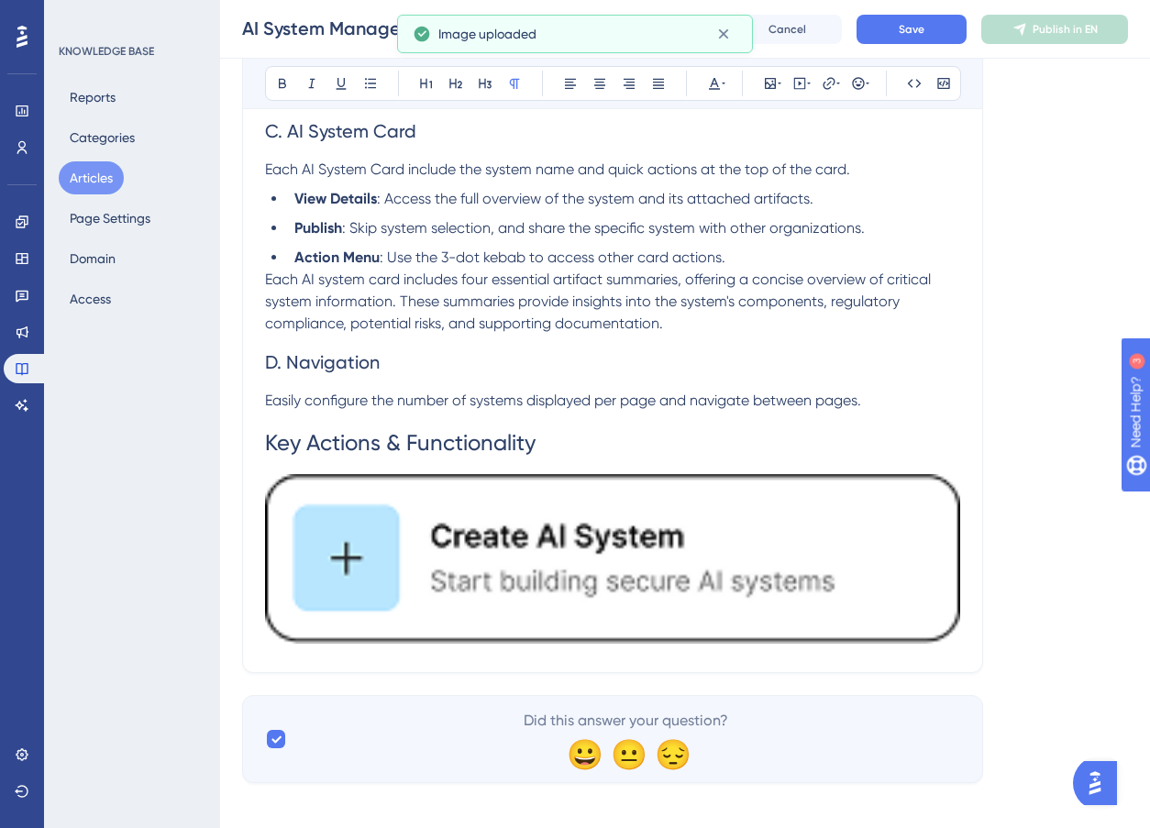
scroll to position [1874, 0]
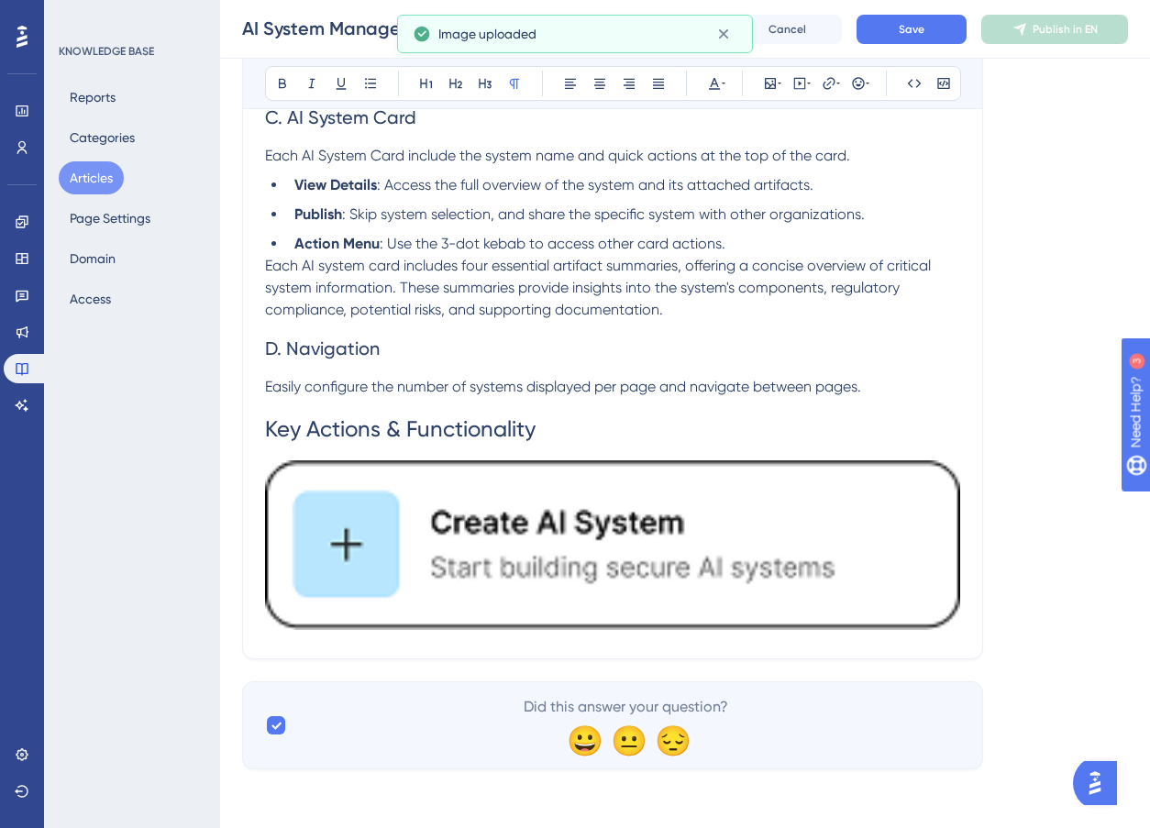
click at [660, 527] on img "To enrich screen reader interactions, please activate Accessibility in Grammarl…" at bounding box center [612, 545] width 695 height 170
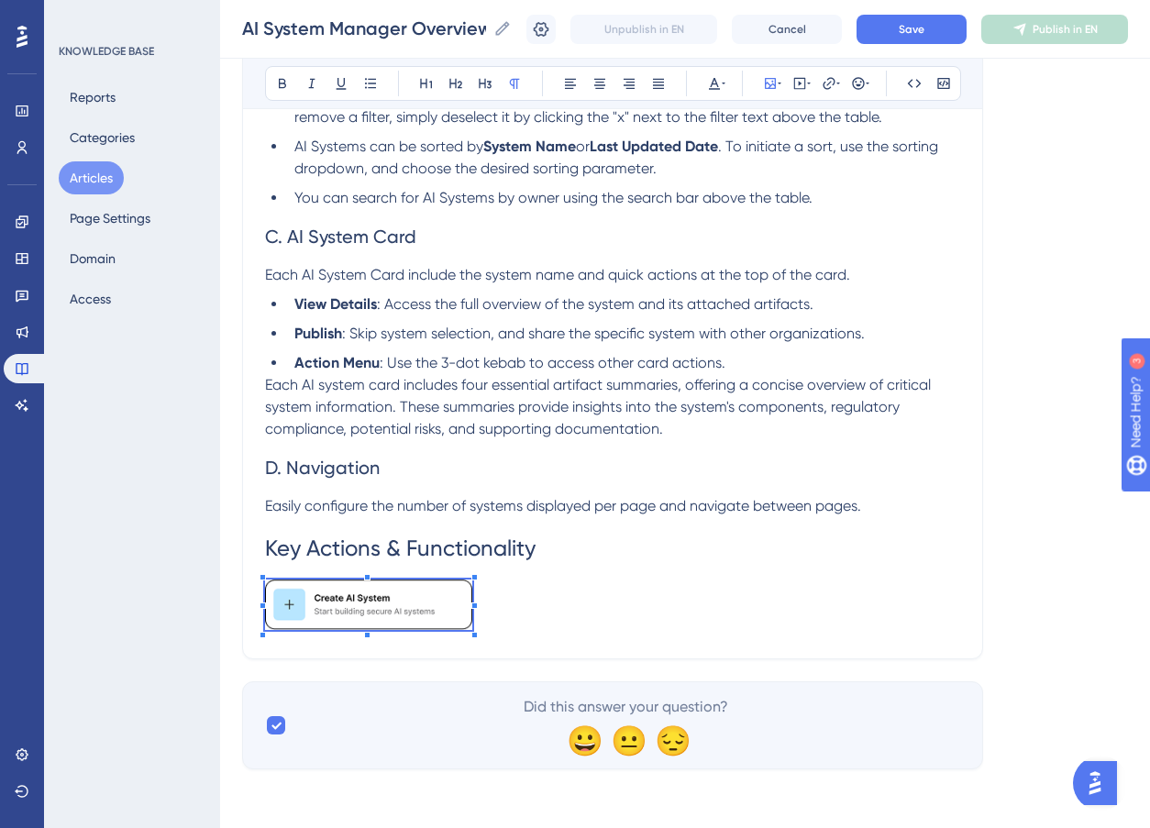
scroll to position [1755, 0]
click at [474, 616] on p "To enrich screen reader interactions, please activate Accessibility in Grammarl…" at bounding box center [612, 608] width 695 height 57
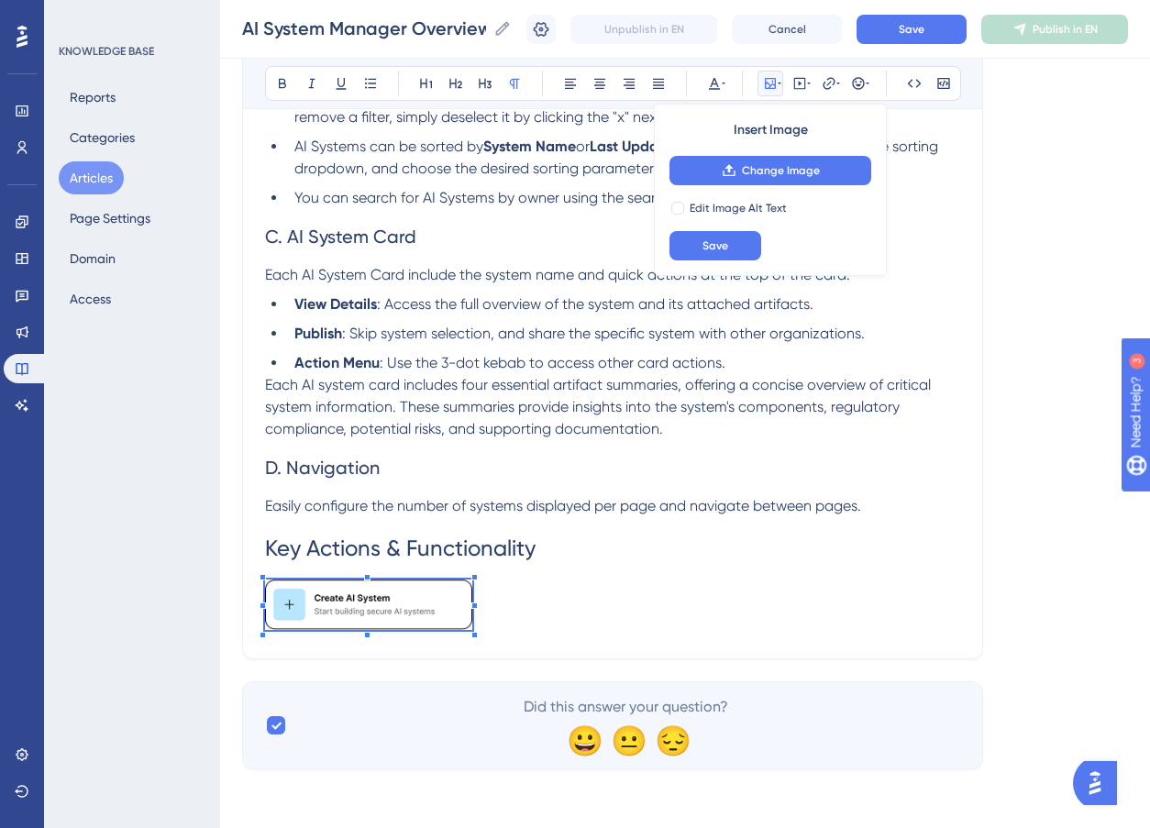
click at [543, 590] on p "To enrich screen reader interactions, please activate Accessibility in Grammarl…" at bounding box center [612, 608] width 695 height 57
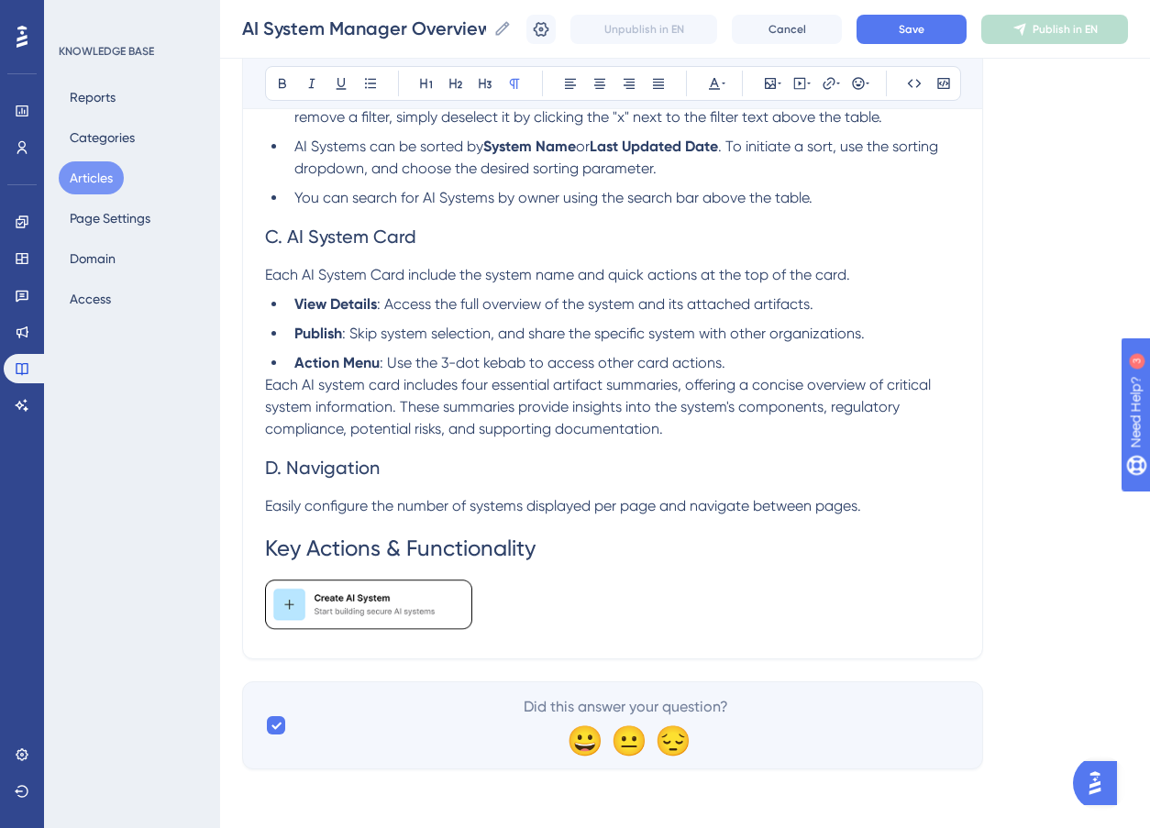
click at [342, 606] on img "To enrich screen reader interactions, please activate Accessibility in Grammarl…" at bounding box center [368, 605] width 207 height 50
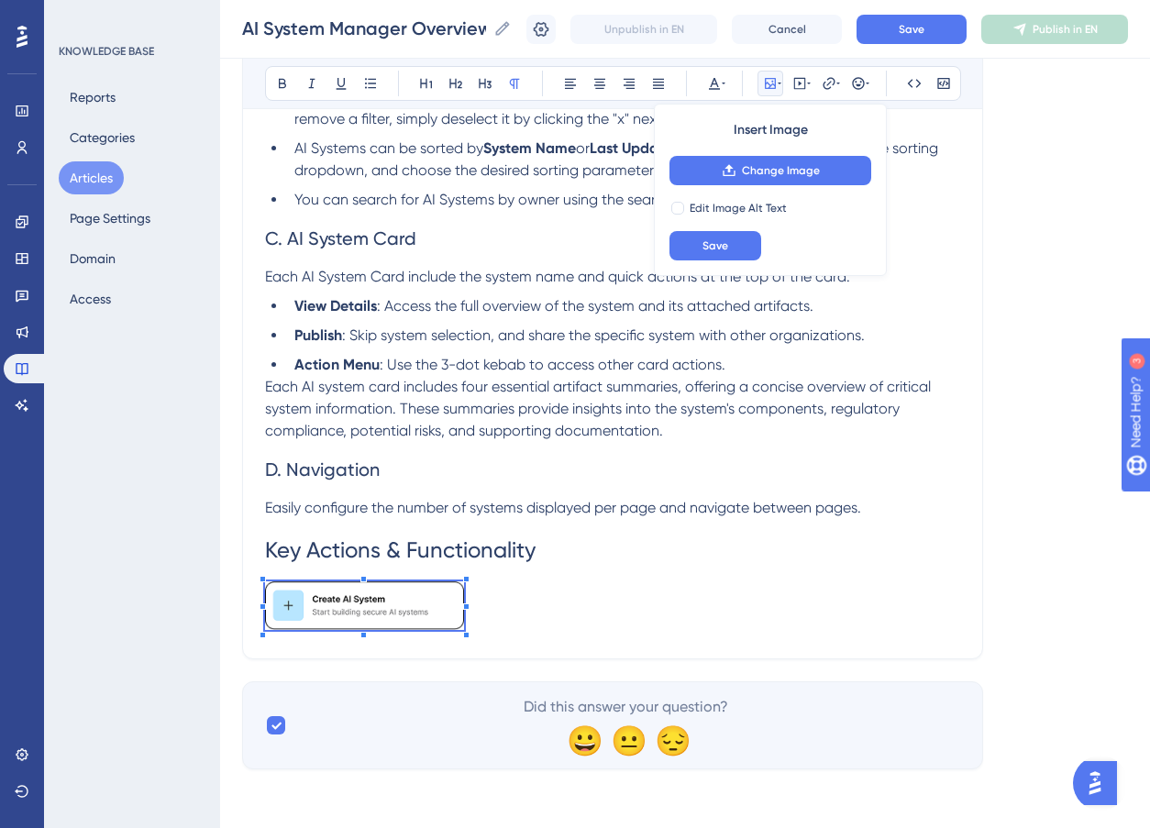
scroll to position [1753, 0]
click at [466, 626] on p "To enrich screen reader interactions, please activate Accessibility in Grammarl…" at bounding box center [612, 609] width 695 height 55
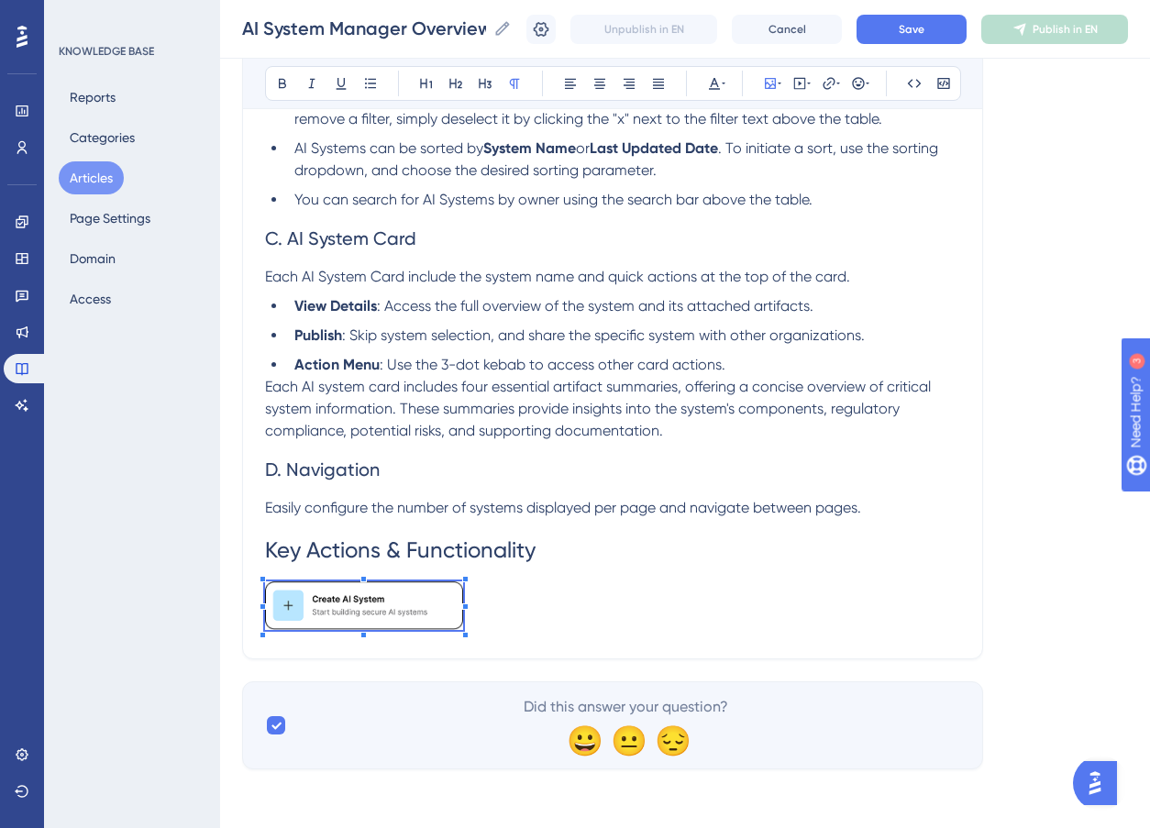
click at [527, 585] on p "To enrich screen reader interactions, please activate Accessibility in Grammarl…" at bounding box center [612, 609] width 695 height 55
click at [575, 559] on h1 "Key Actions & Functionality" at bounding box center [612, 550] width 695 height 62
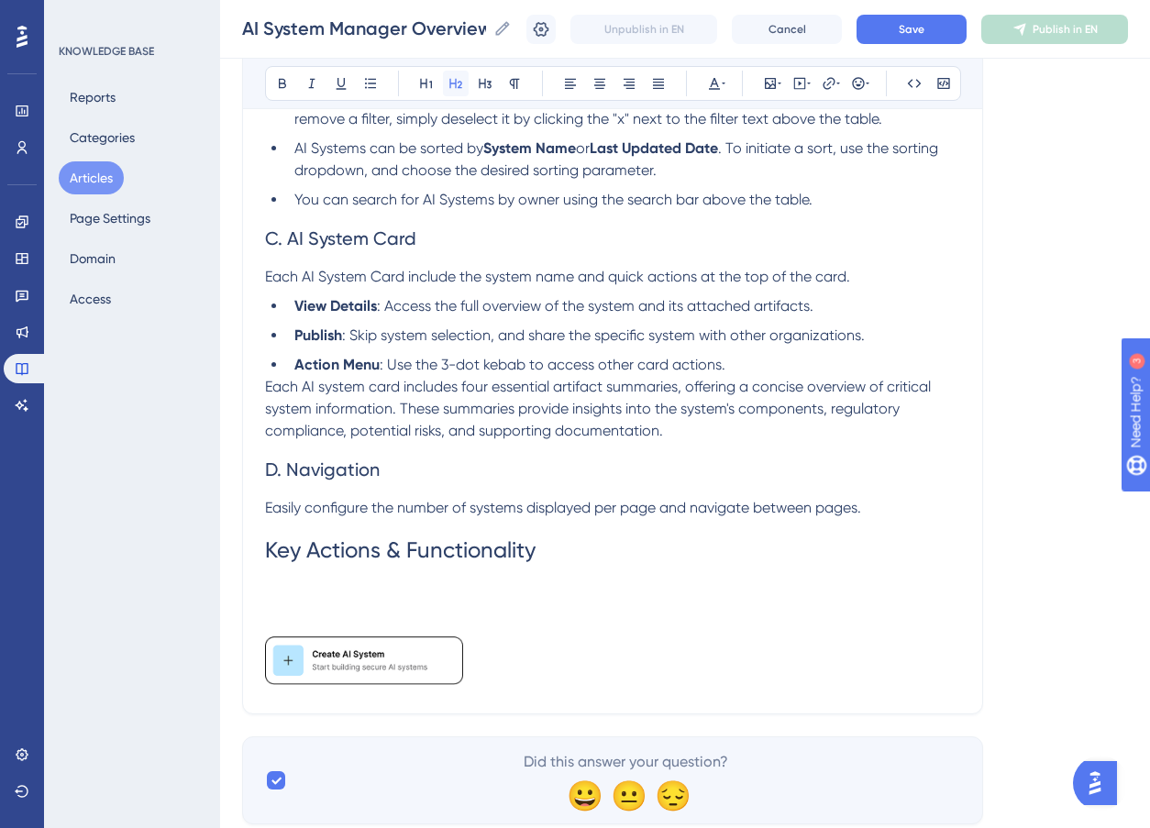
click at [450, 83] on icon at bounding box center [455, 84] width 13 height 10
click at [456, 617] on h2 "Create an AI System" at bounding box center [612, 609] width 695 height 55
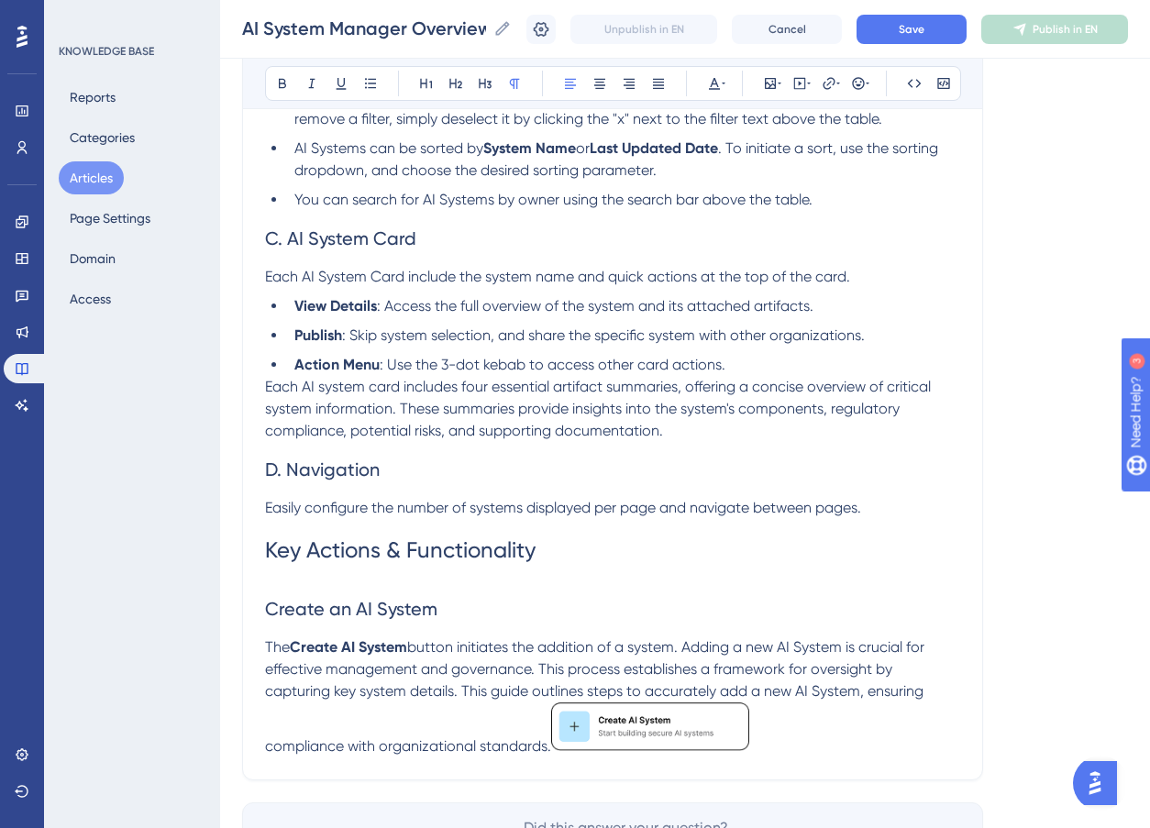
click at [677, 740] on img "To enrich screen reader interactions, please activate Accessibility in Grammarl…" at bounding box center [650, 727] width 198 height 49
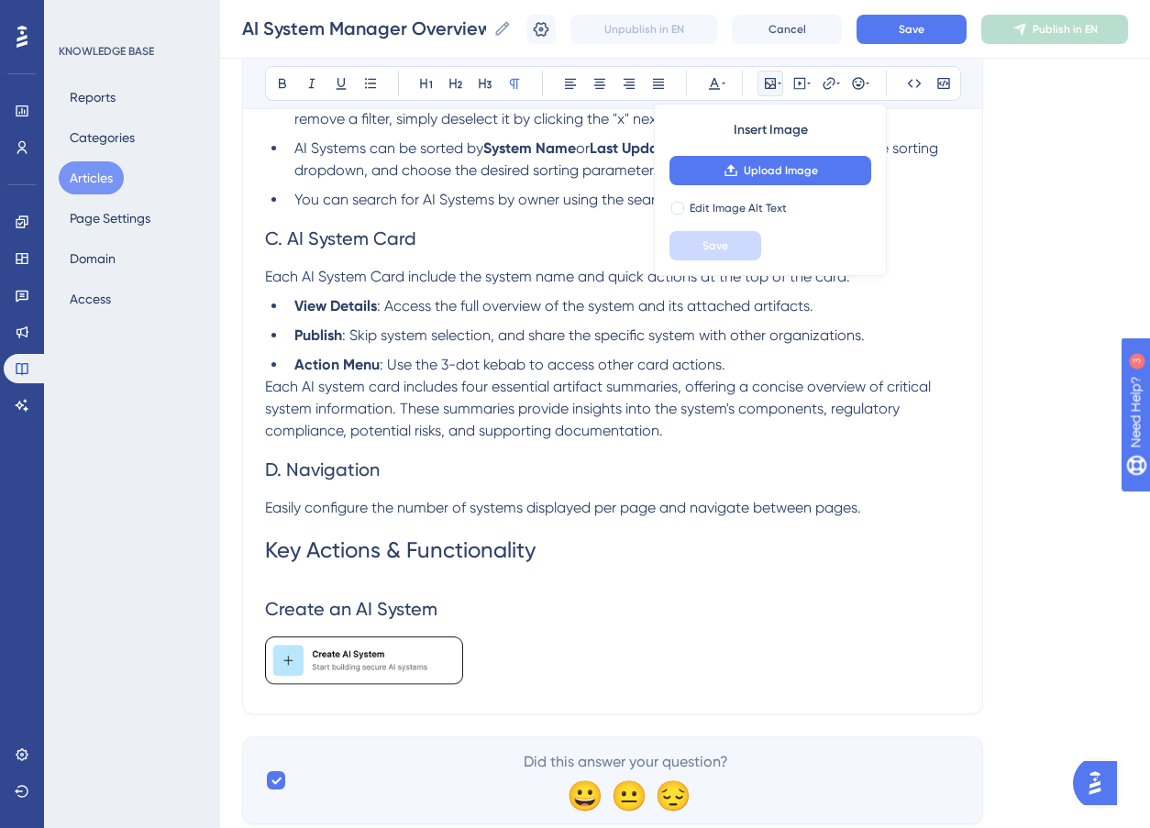
click at [504, 670] on p "To enrich screen reader interactions, please activate Accessibility in Grammarl…" at bounding box center [612, 664] width 695 height 55
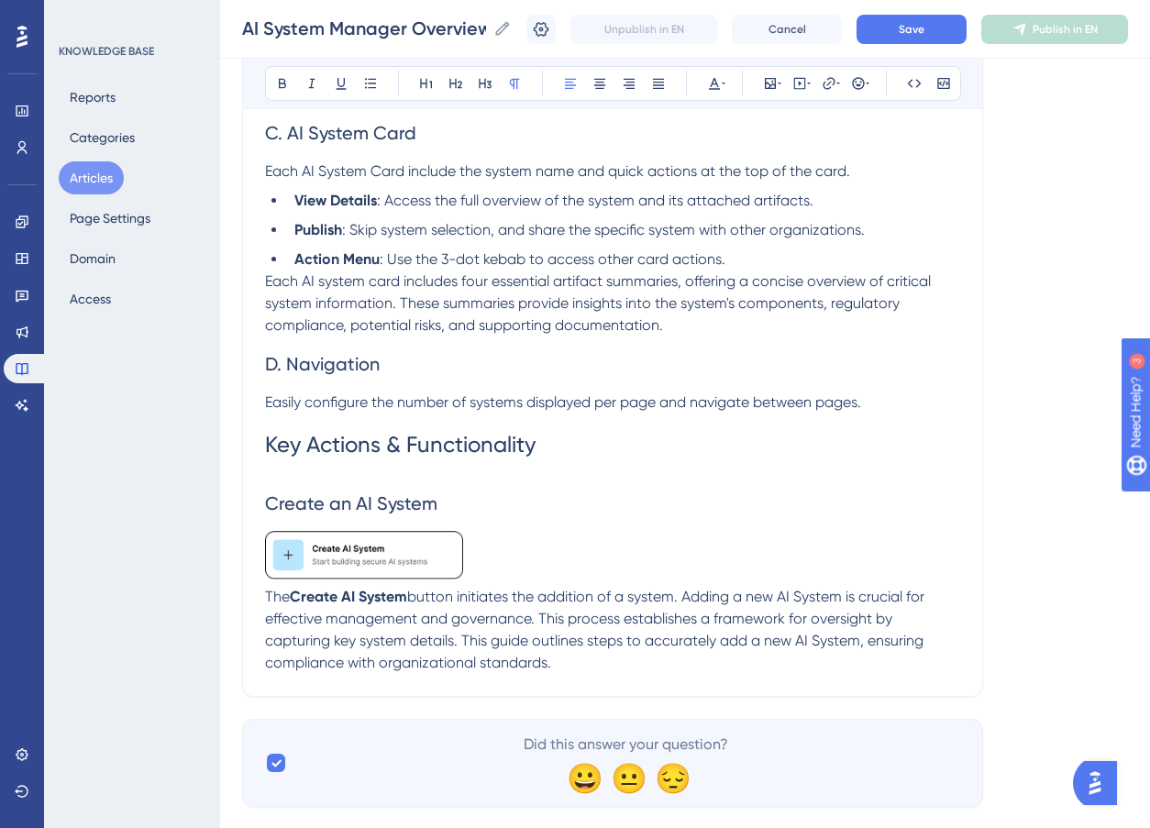
scroll to position [1896, 0]
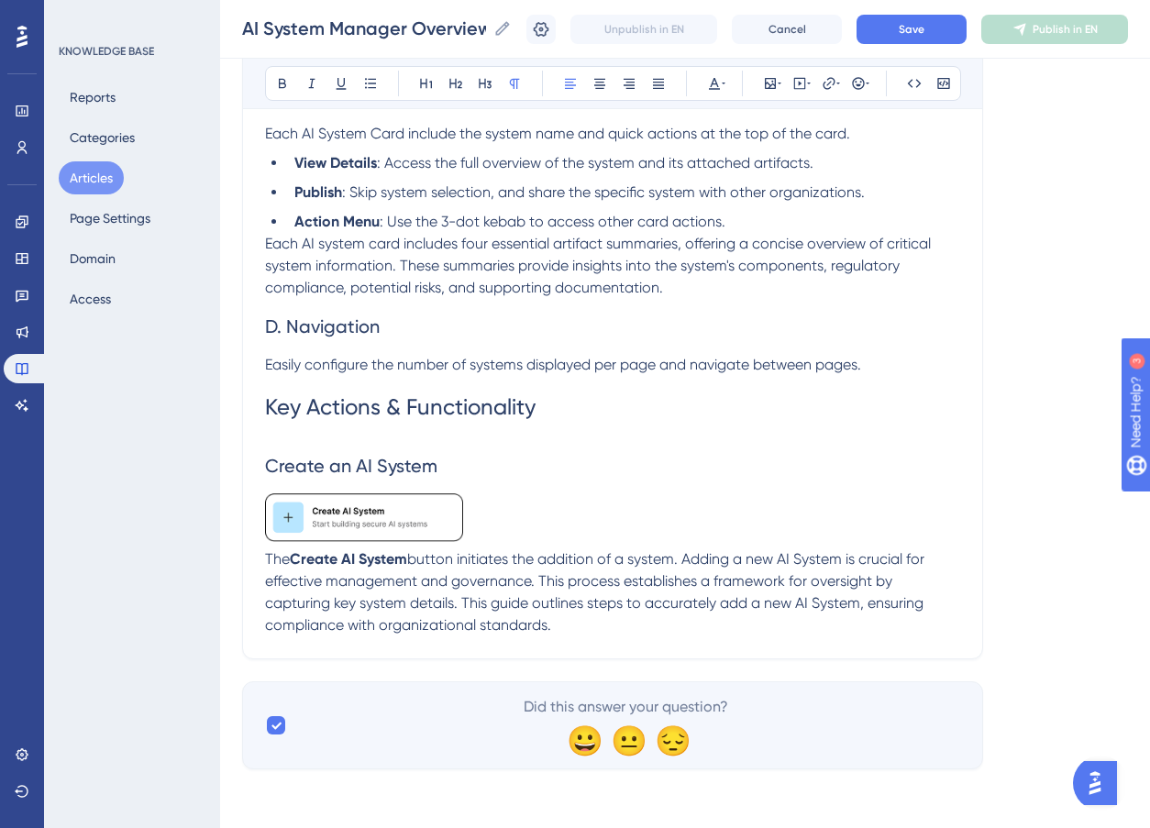
click at [444, 528] on img "To enrich screen reader interactions, please activate Accessibility in Grammarl…" at bounding box center [364, 518] width 198 height 49
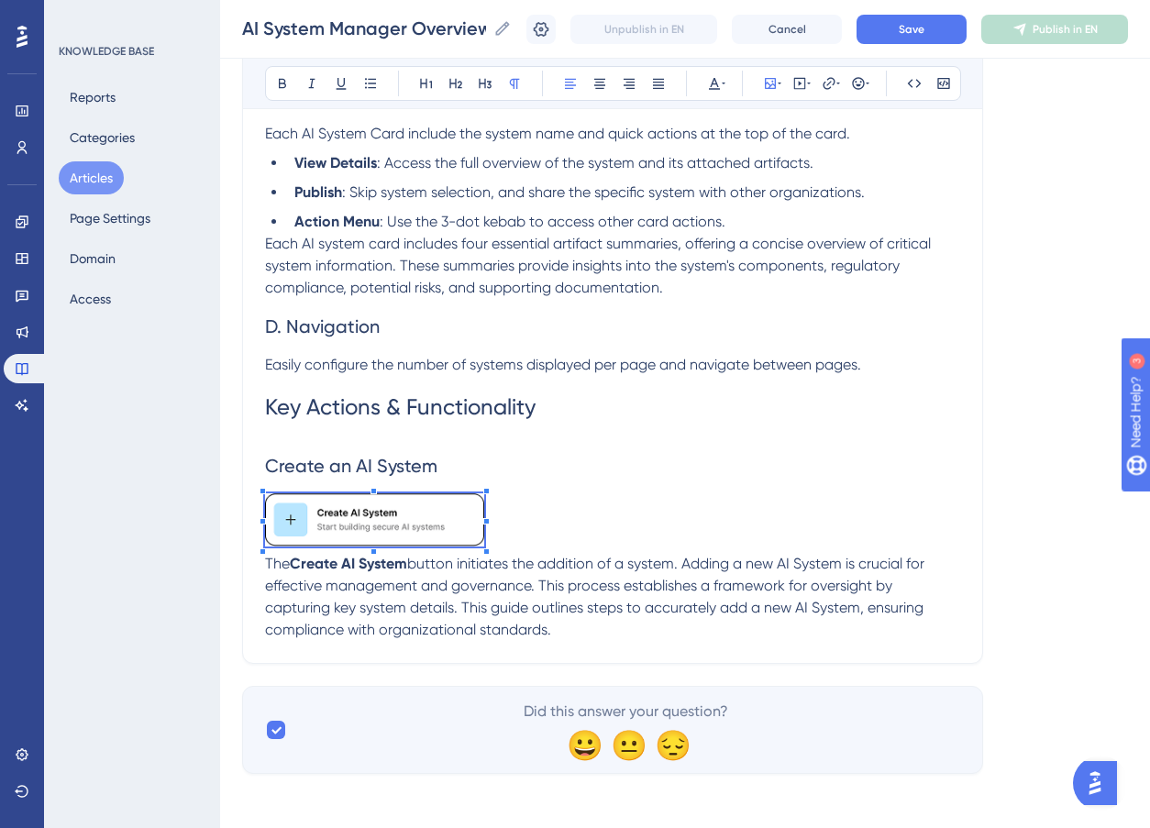
click at [572, 530] on p "To enrich screen reader interactions, please activate Accessibility in Grammarl…" at bounding box center [612, 524] width 695 height 60
click at [429, 512] on img "To enrich screen reader interactions, please activate Accessibility in Grammarl…" at bounding box center [374, 520] width 219 height 53
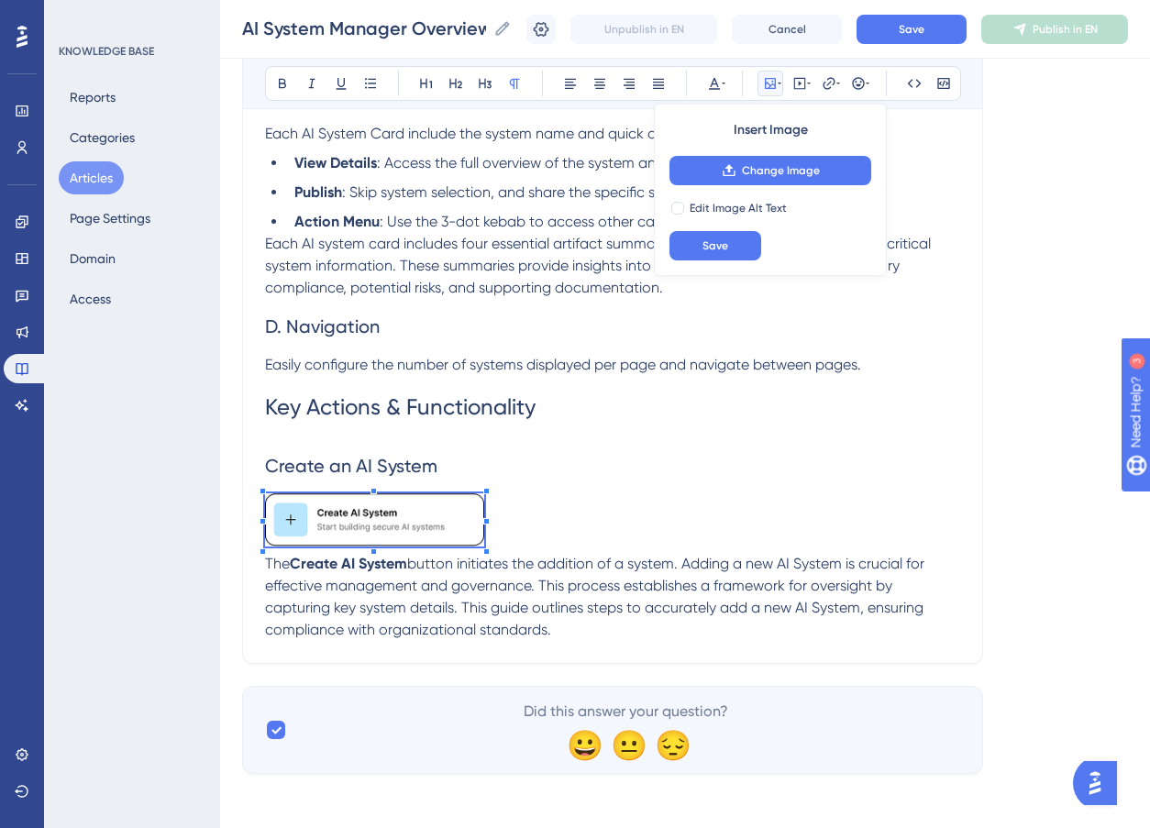
click at [608, 634] on p "The Create AI System button initiates the addition of a system. Adding a new AI…" at bounding box center [612, 597] width 695 height 88
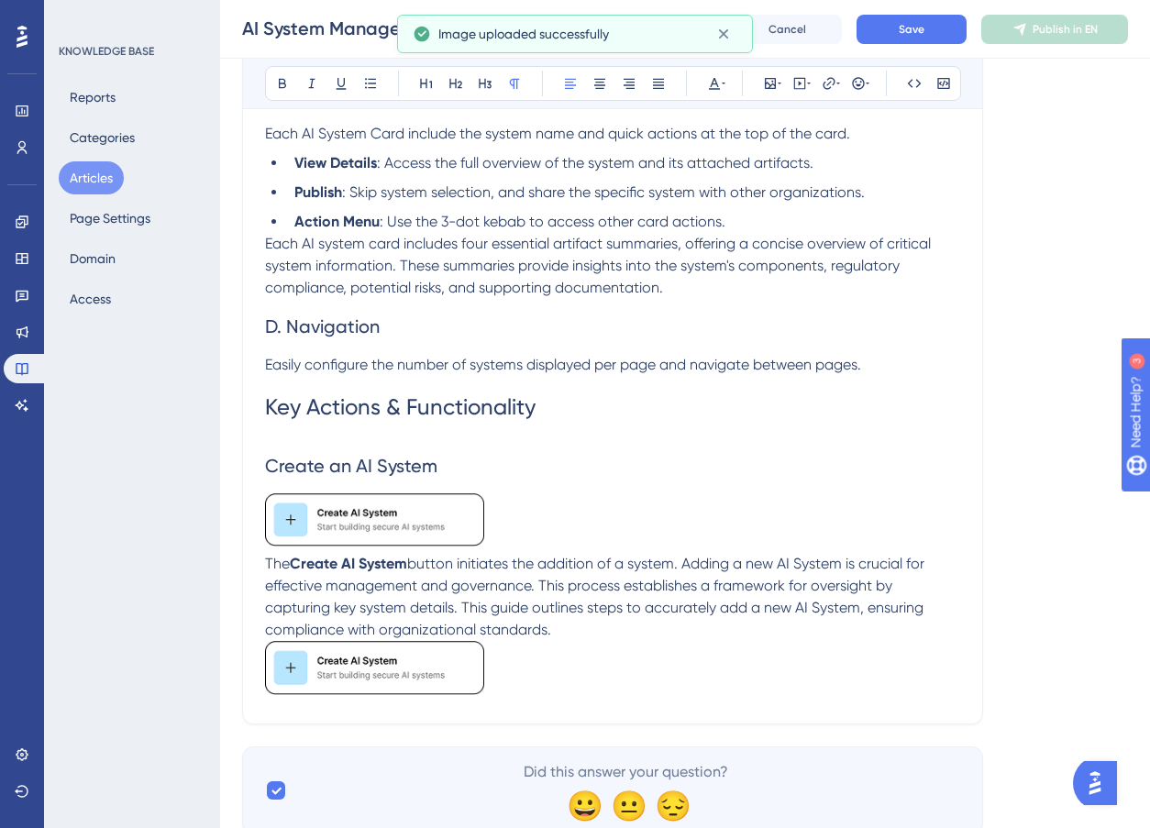
click at [563, 637] on p "The Create AI System button initiates the addition of a system. Adding a new AI…" at bounding box center [612, 597] width 695 height 88
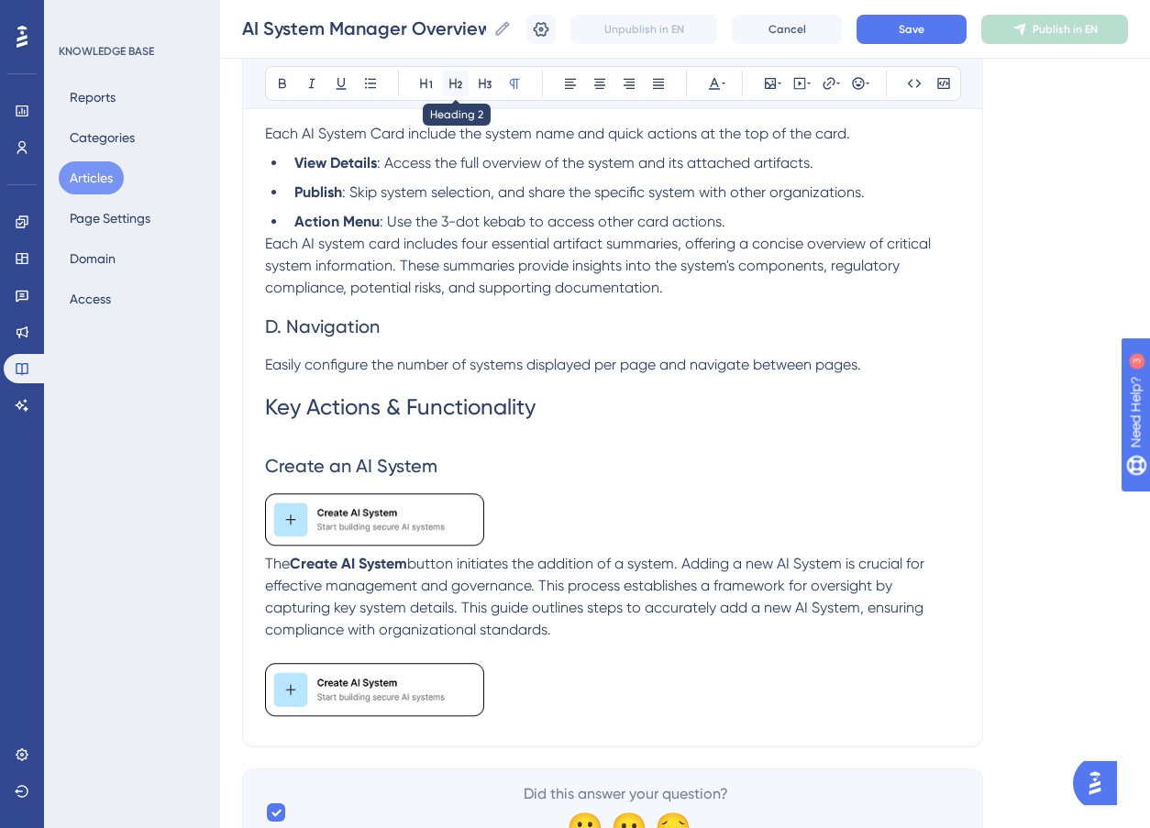
click at [456, 79] on icon at bounding box center [455, 84] width 13 height 10
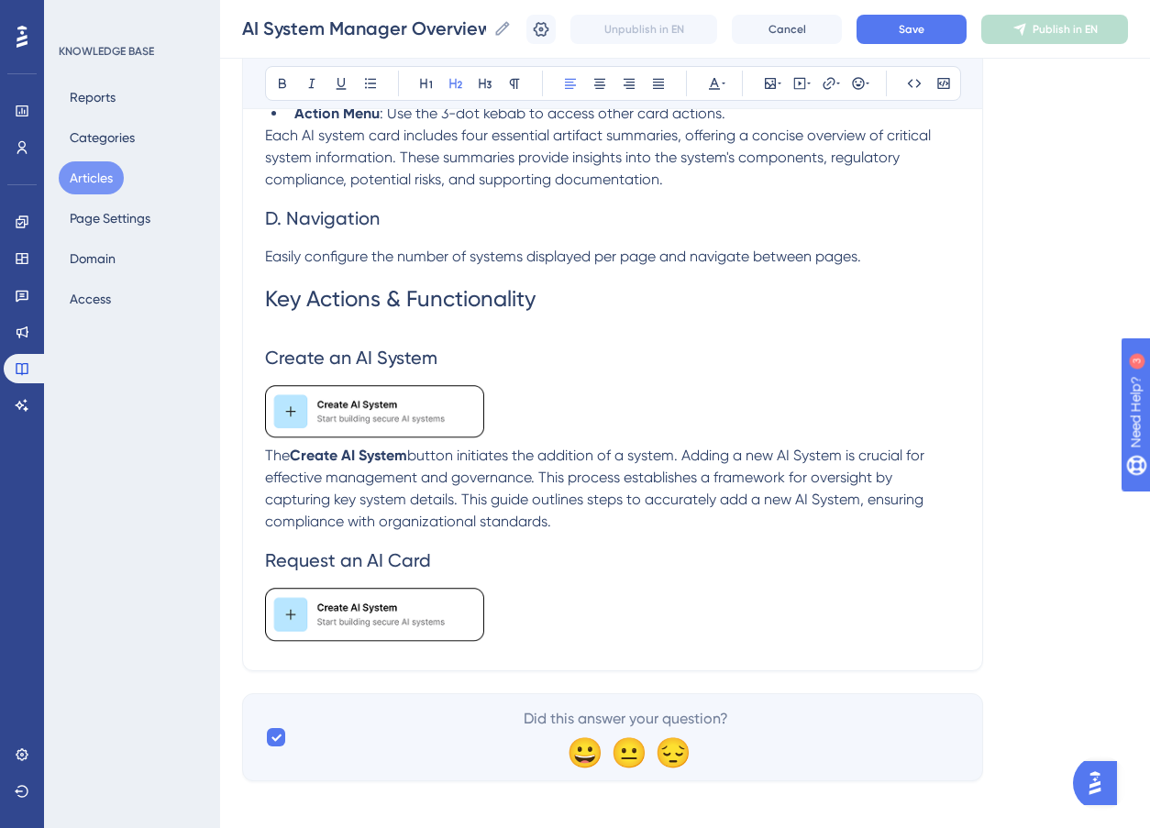
scroll to position [2016, 0]
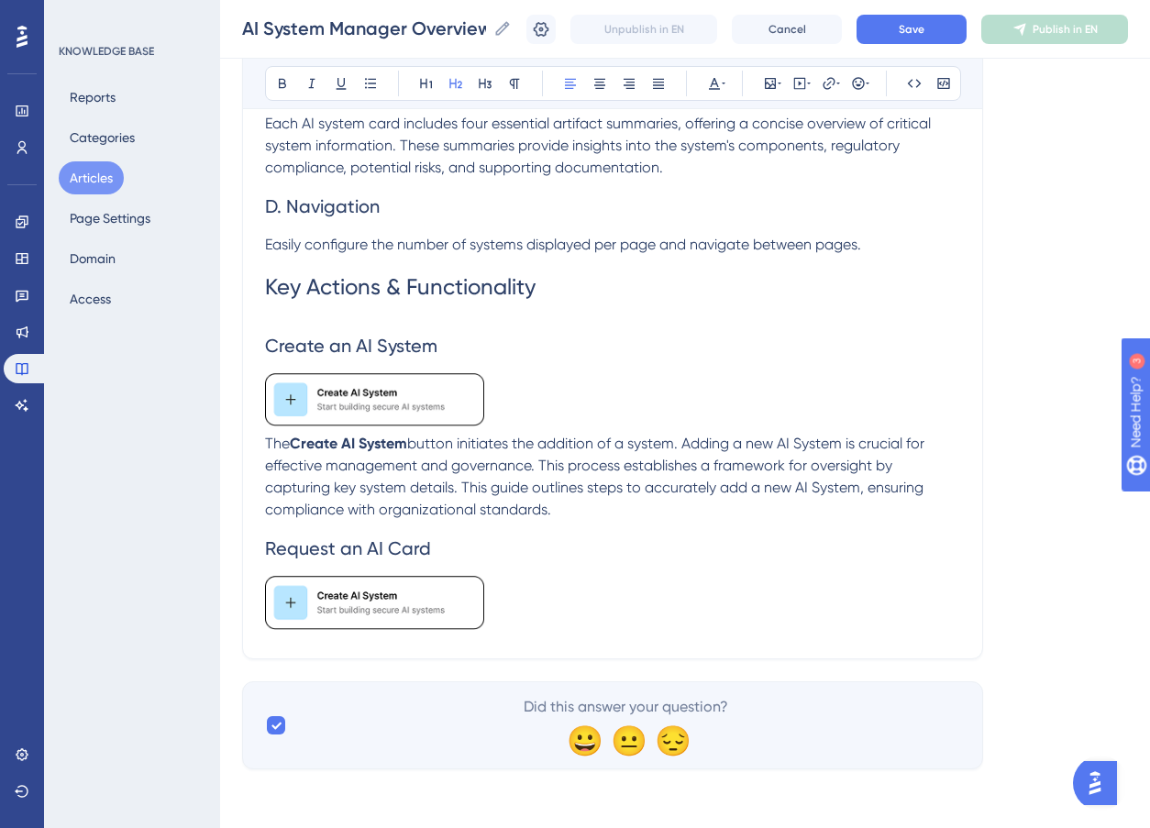
click at [357, 602] on img "To enrich screen reader interactions, please activate Accessibility in Grammarl…" at bounding box center [374, 602] width 219 height 53
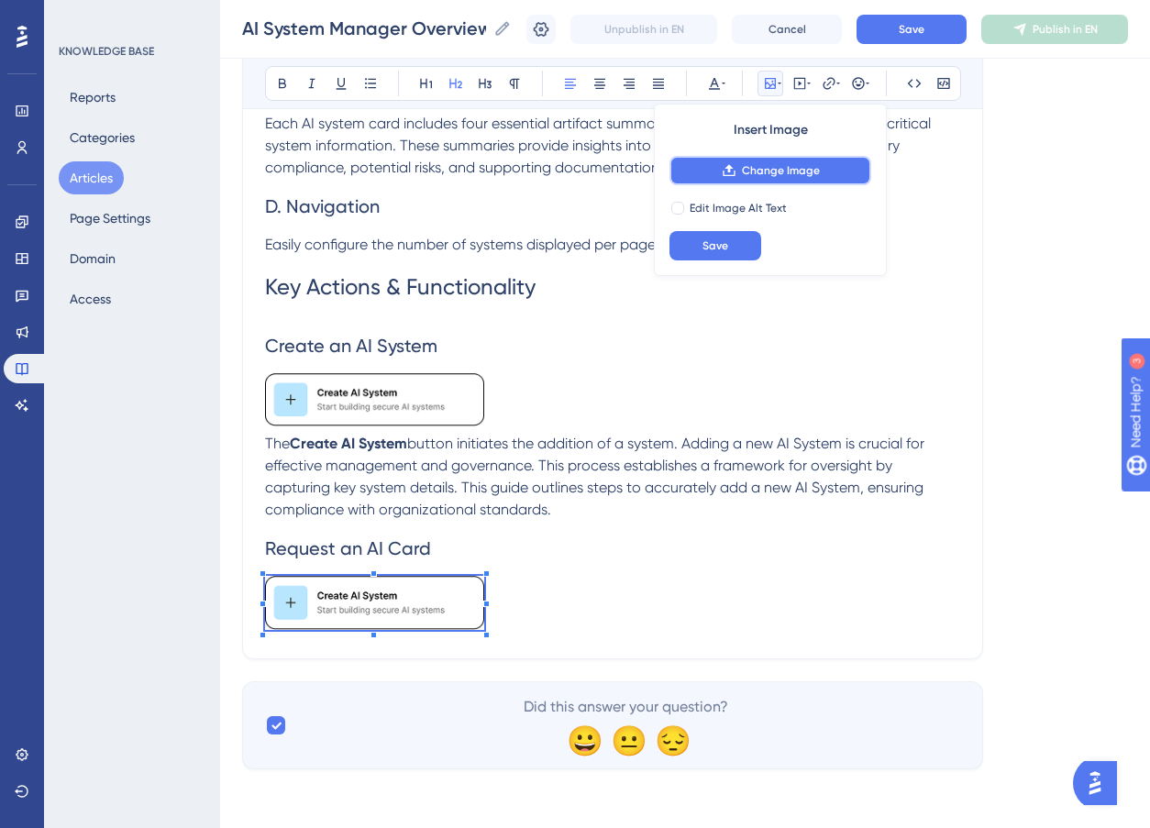
click at [747, 164] on span "Change Image" at bounding box center [781, 170] width 78 height 15
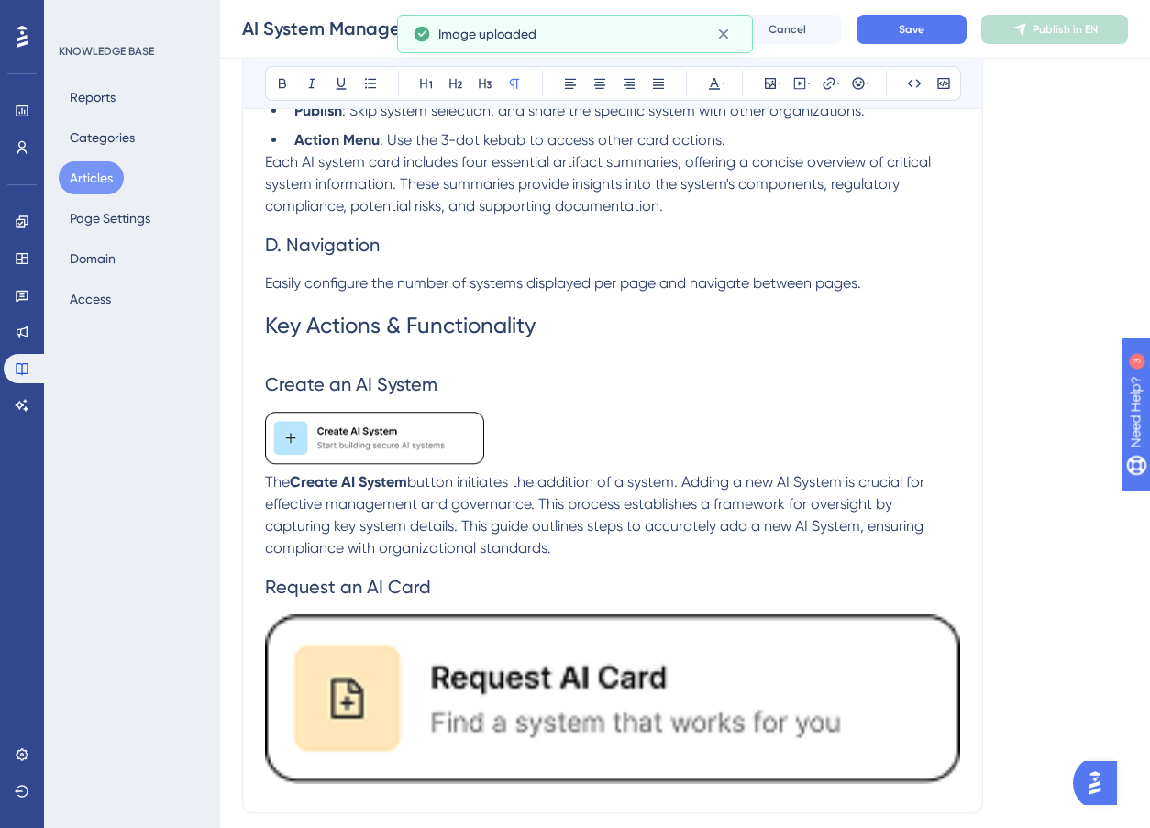
click at [773, 669] on img "To enrich screen reader interactions, please activate Accessibility in Grammarl…" at bounding box center [612, 700] width 695 height 170
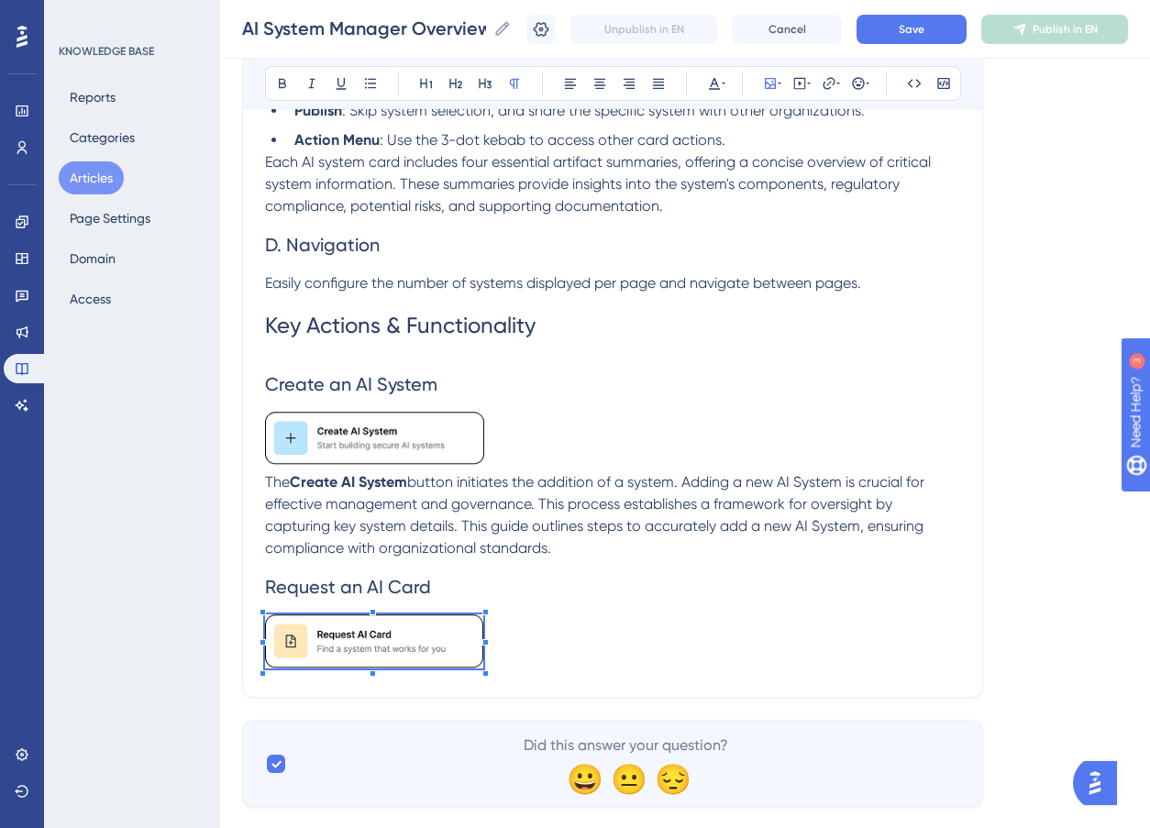
click at [483, 663] on span "To enrich screen reader interactions, please activate Accessibility in Grammarl…" at bounding box center [374, 645] width 218 height 60
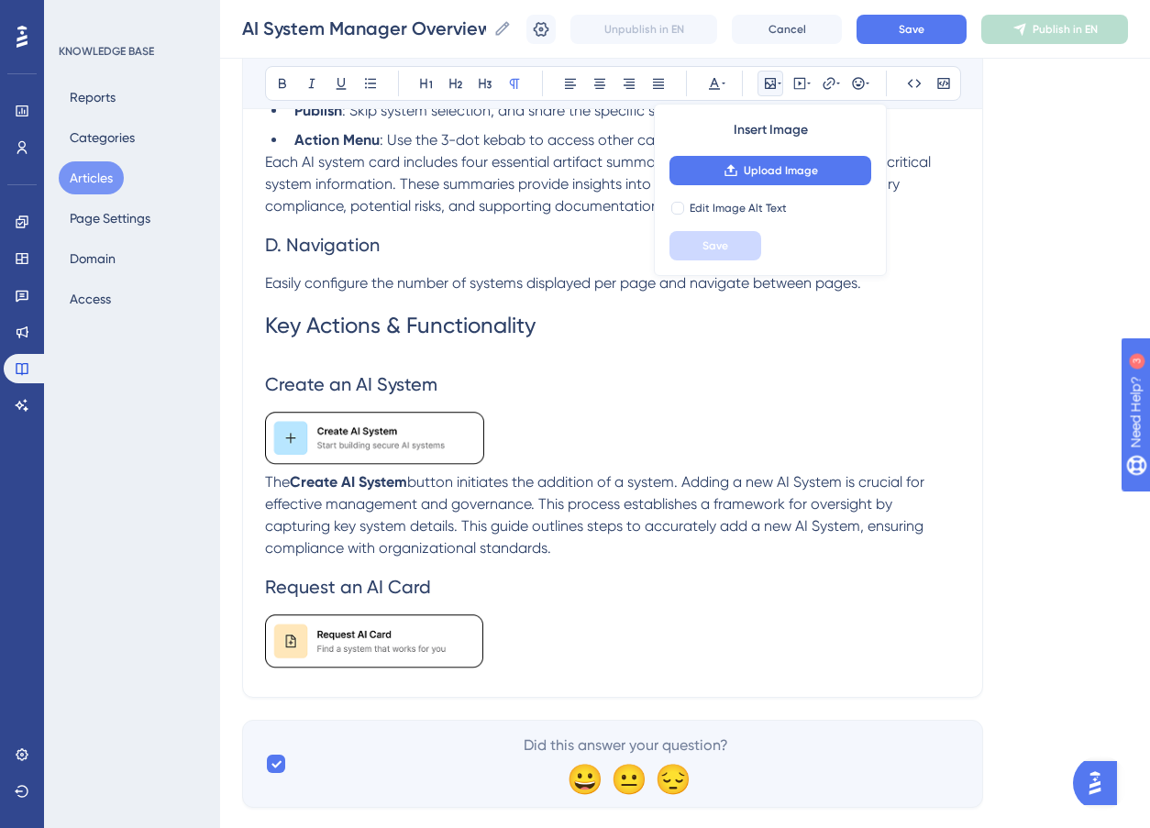
click at [533, 644] on p "To enrich screen reader interactions, please activate Accessibility in Grammarl…" at bounding box center [612, 645] width 695 height 60
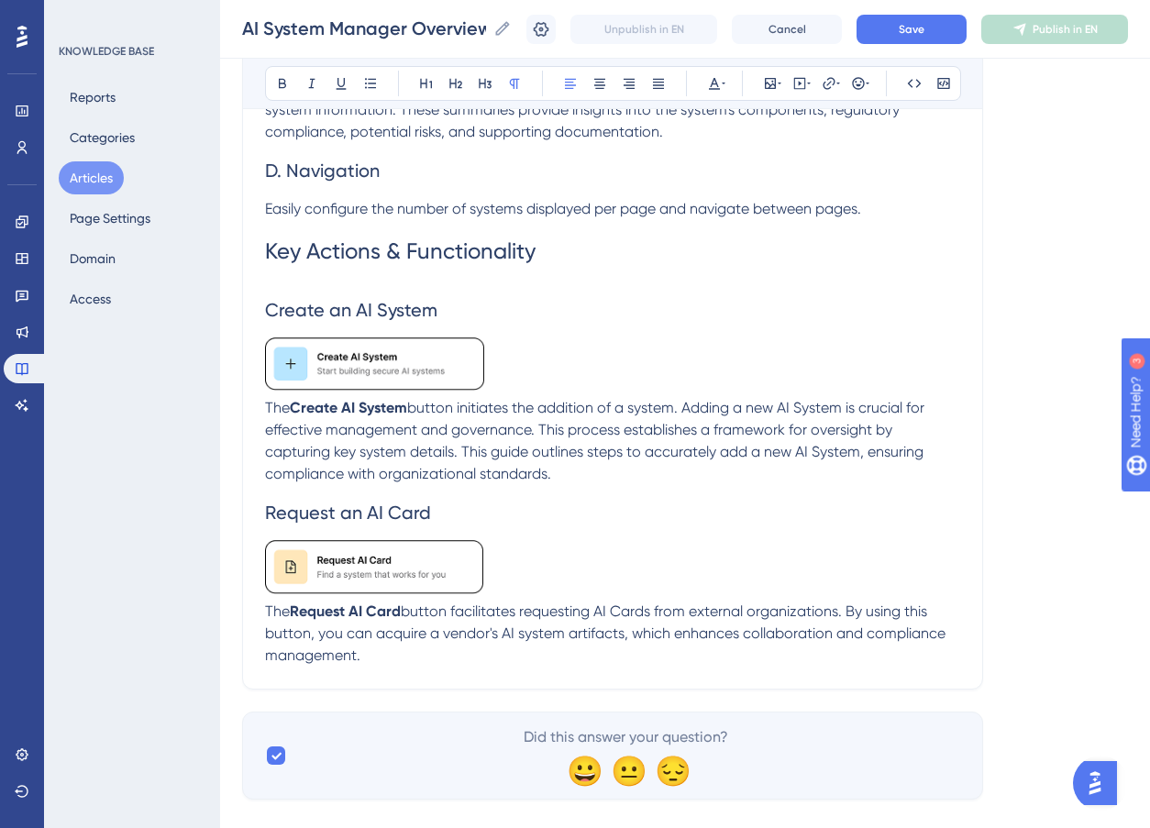
scroll to position [2082, 0]
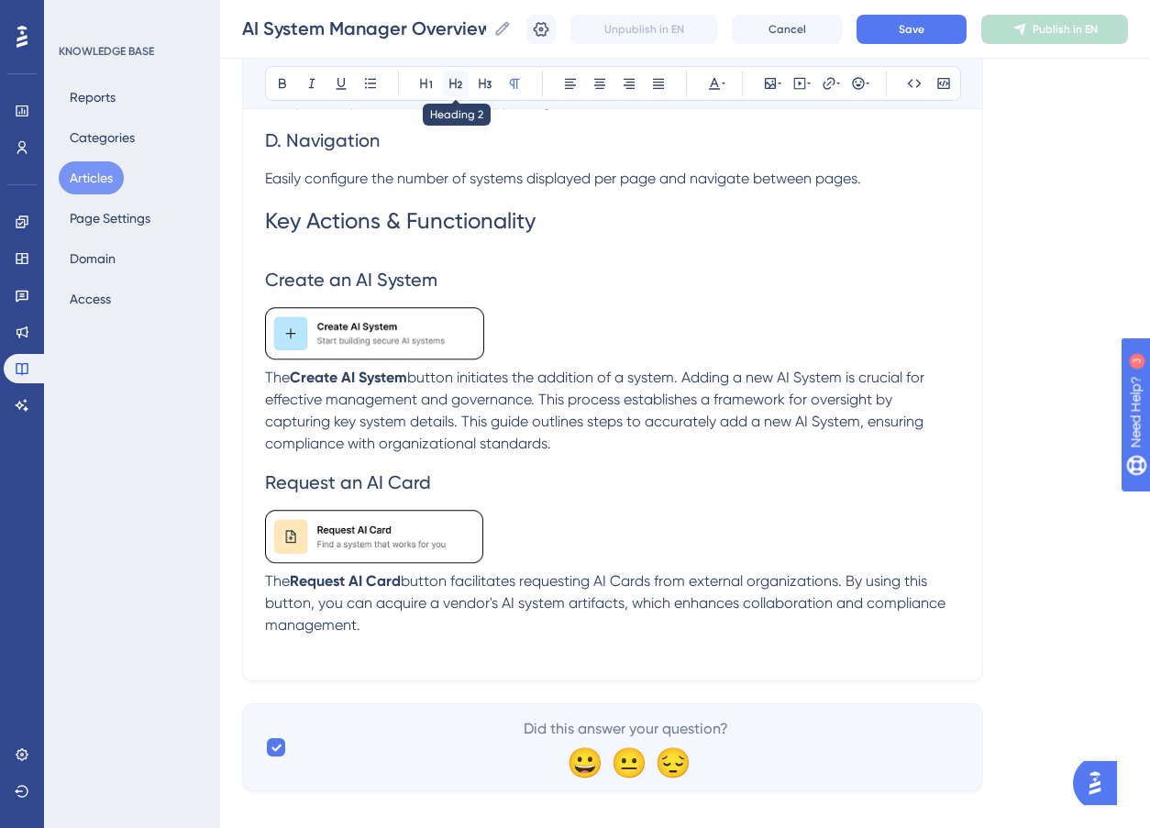
click at [464, 80] on button at bounding box center [456, 84] width 26 height 26
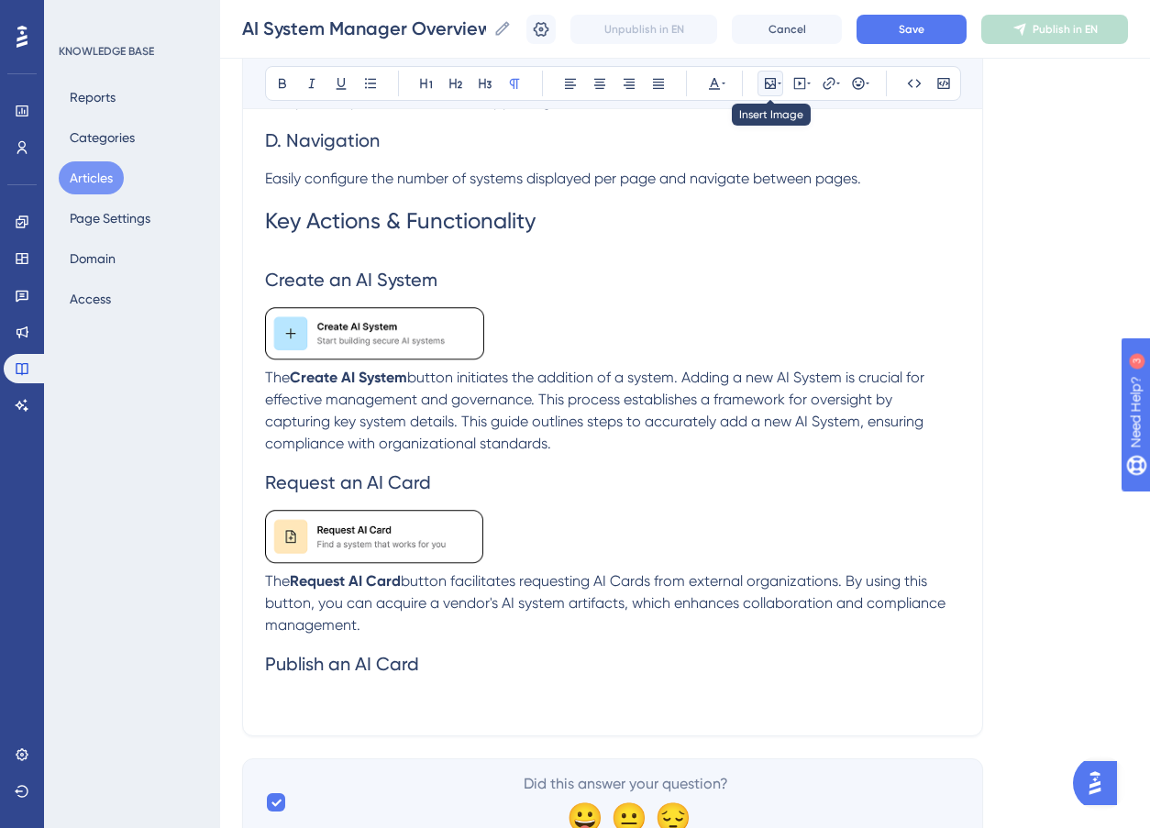
click at [773, 74] on button at bounding box center [771, 84] width 26 height 26
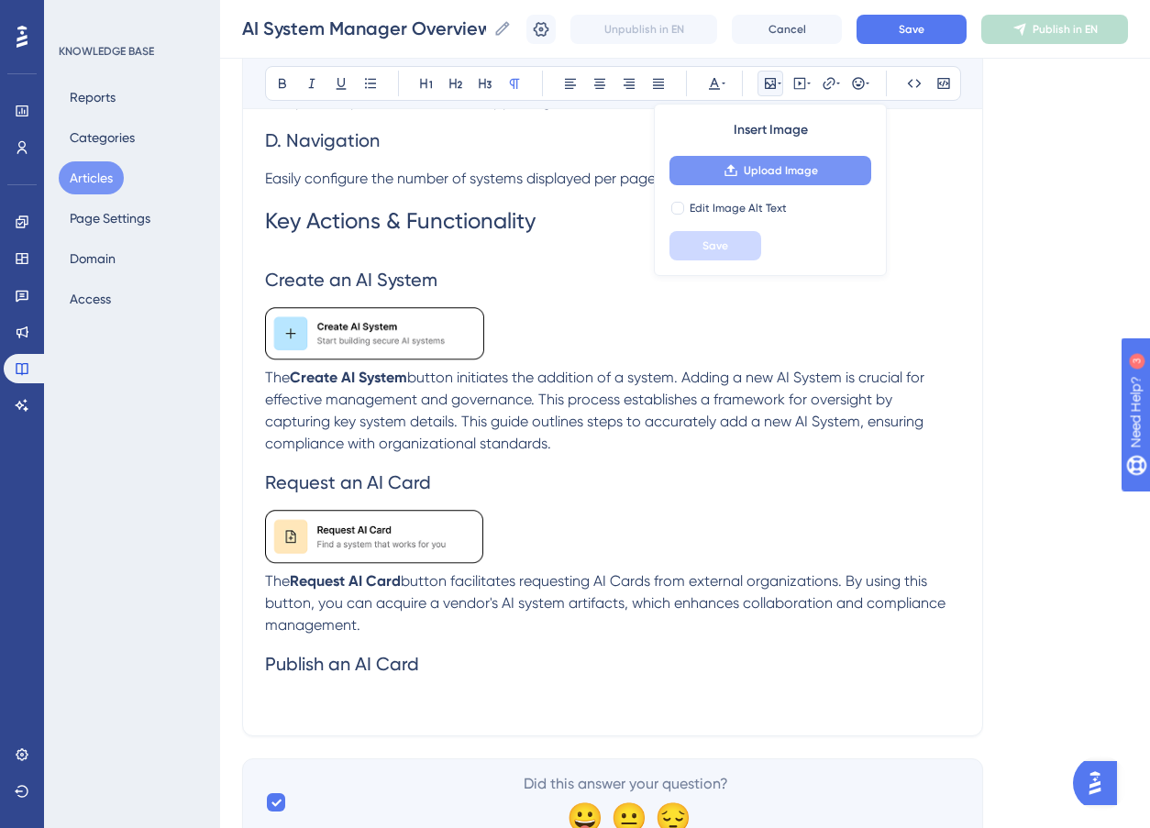
click at [768, 168] on span "Upload Image" at bounding box center [781, 170] width 74 height 15
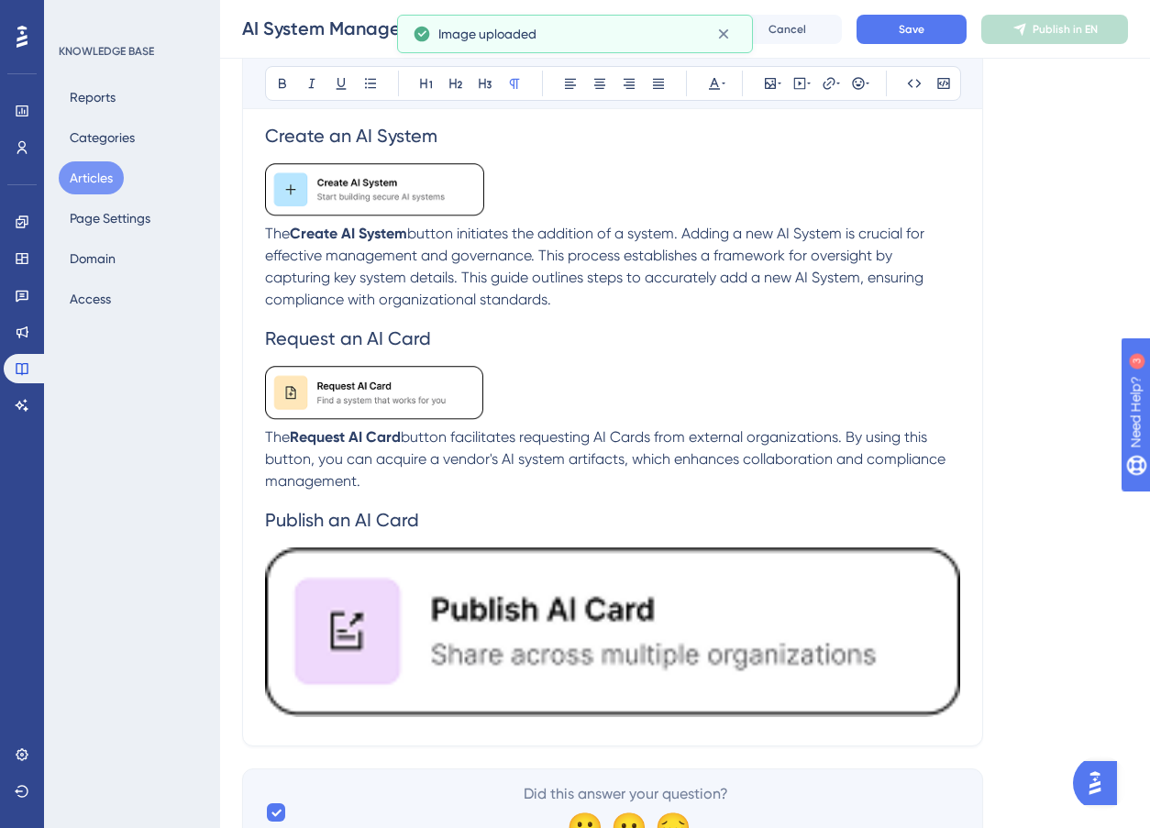
scroll to position [2256, 0]
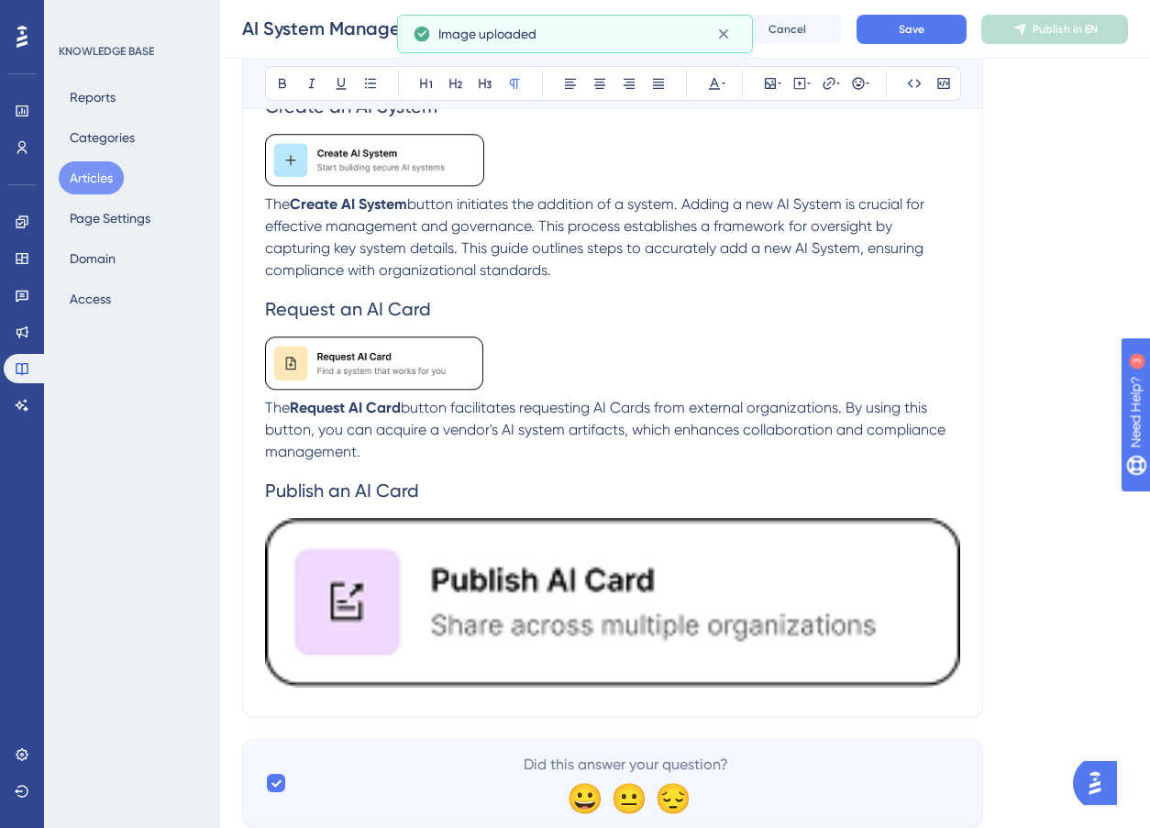
click at [849, 644] on img "To enrich screen reader interactions, please activate Accessibility in Grammarl…" at bounding box center [612, 603] width 695 height 170
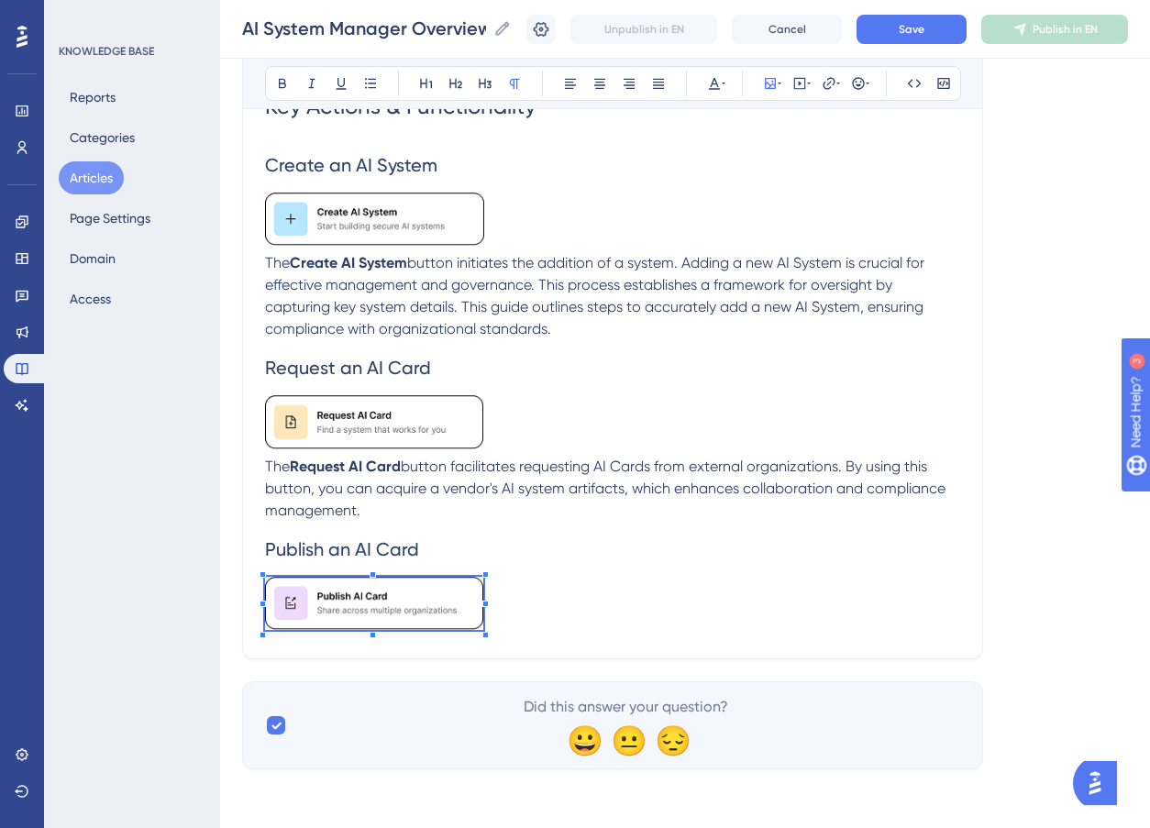
scroll to position [2196, 0]
click at [483, 579] on p "To enrich screen reader interactions, please activate Accessibility in Grammarl…" at bounding box center [612, 608] width 695 height 60
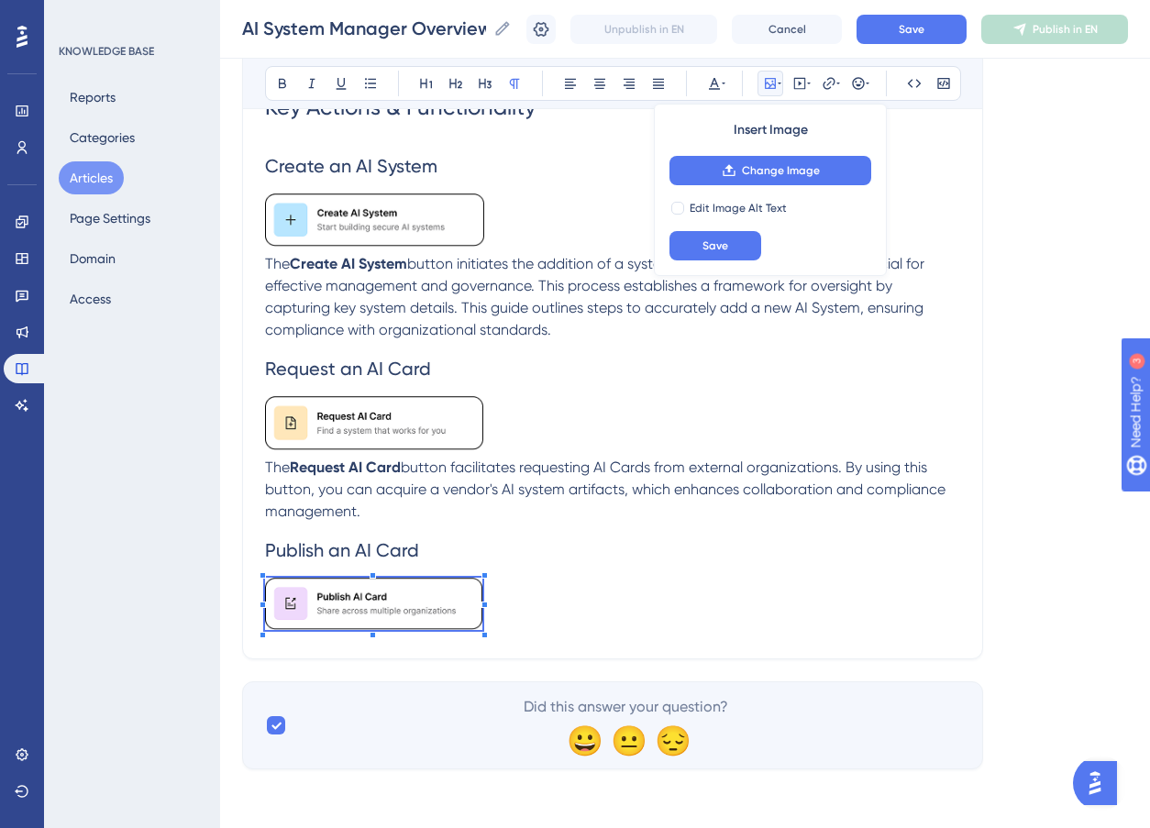
click at [567, 610] on p "To enrich screen reader interactions, please activate Accessibility in Grammarl…" at bounding box center [612, 608] width 695 height 60
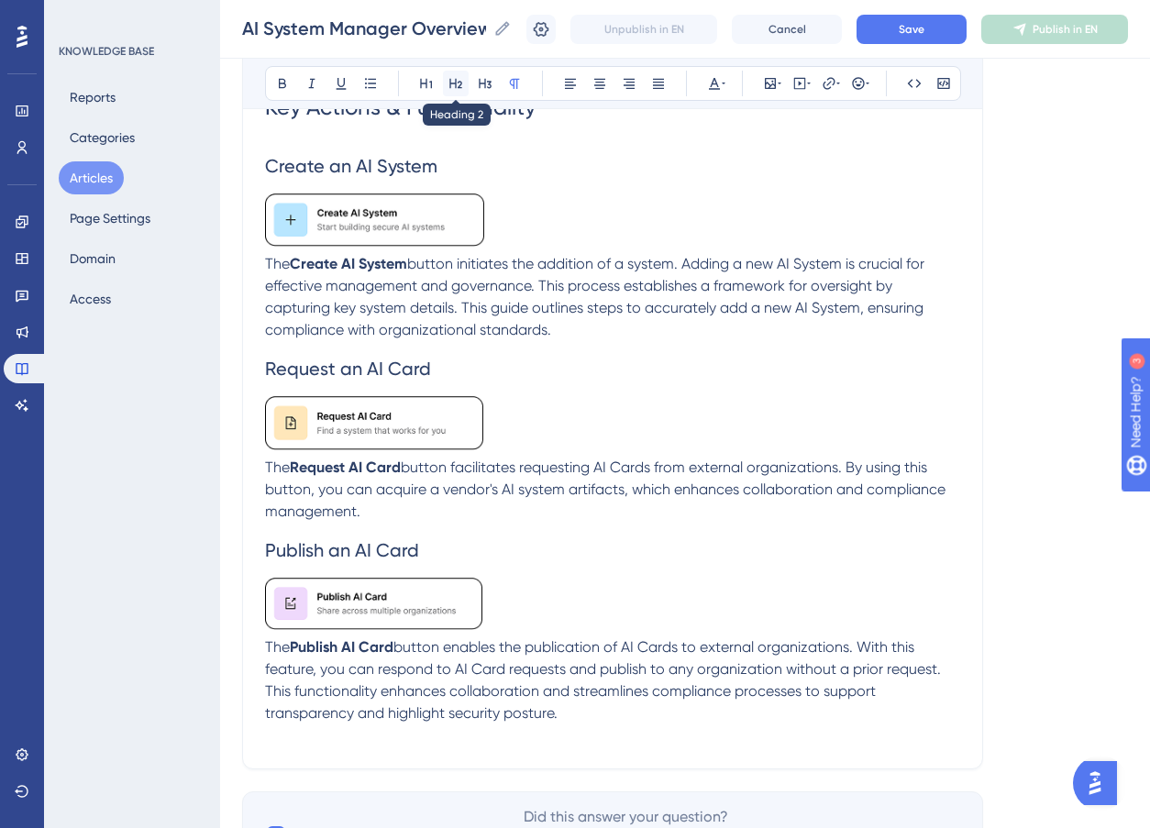
click at [460, 87] on icon at bounding box center [455, 84] width 13 height 10
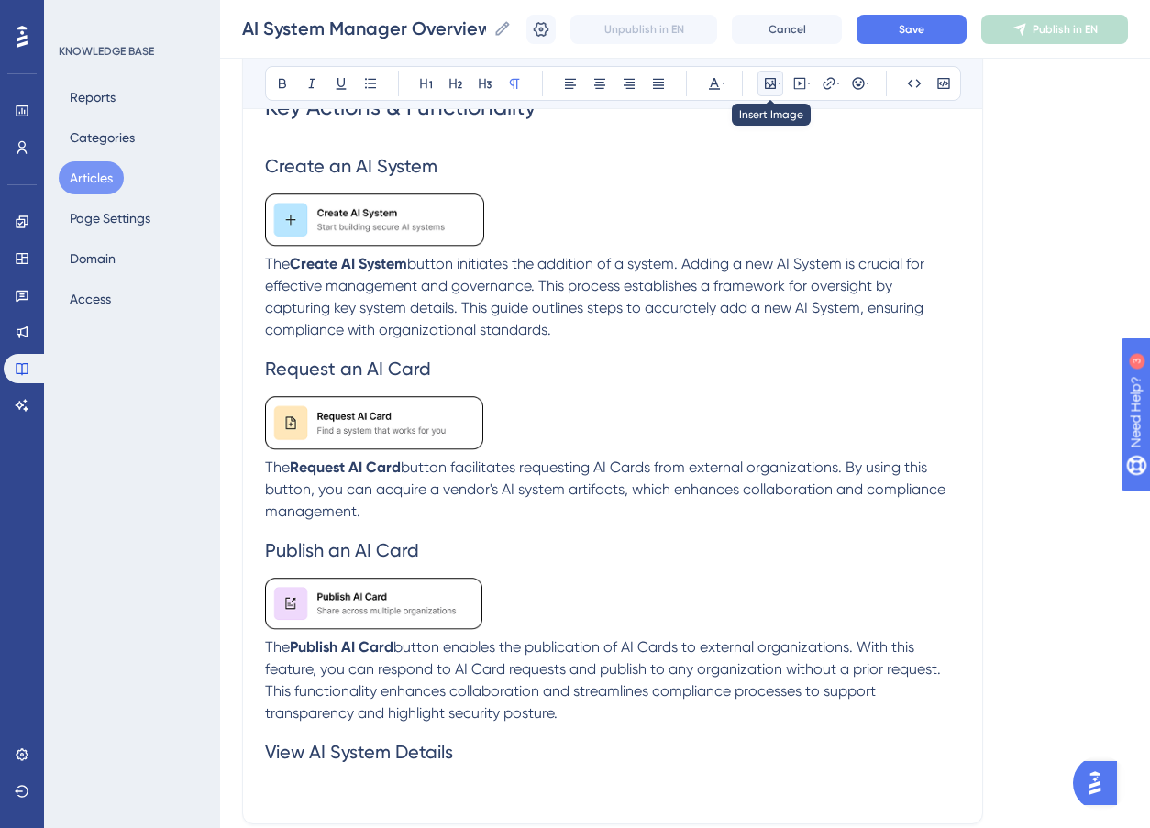
click at [764, 84] on icon at bounding box center [770, 83] width 15 height 15
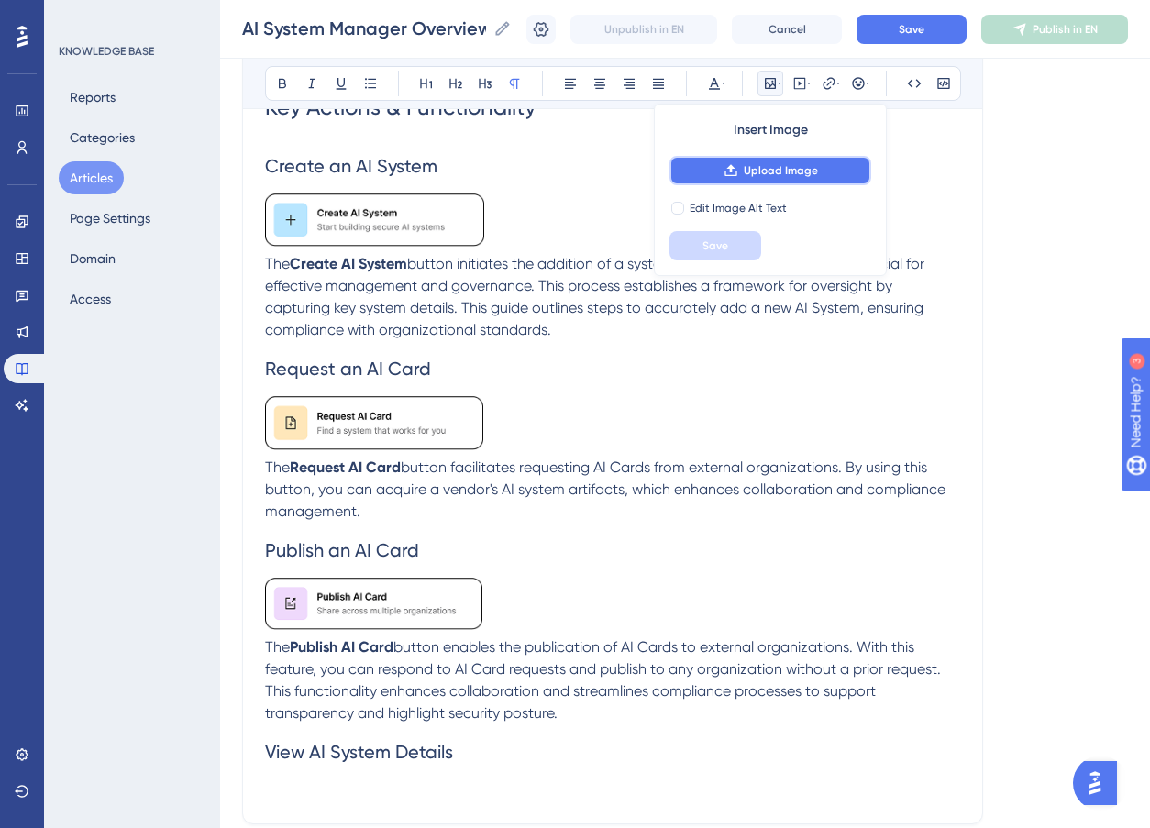
click at [789, 166] on span "Upload Image" at bounding box center [781, 170] width 74 height 15
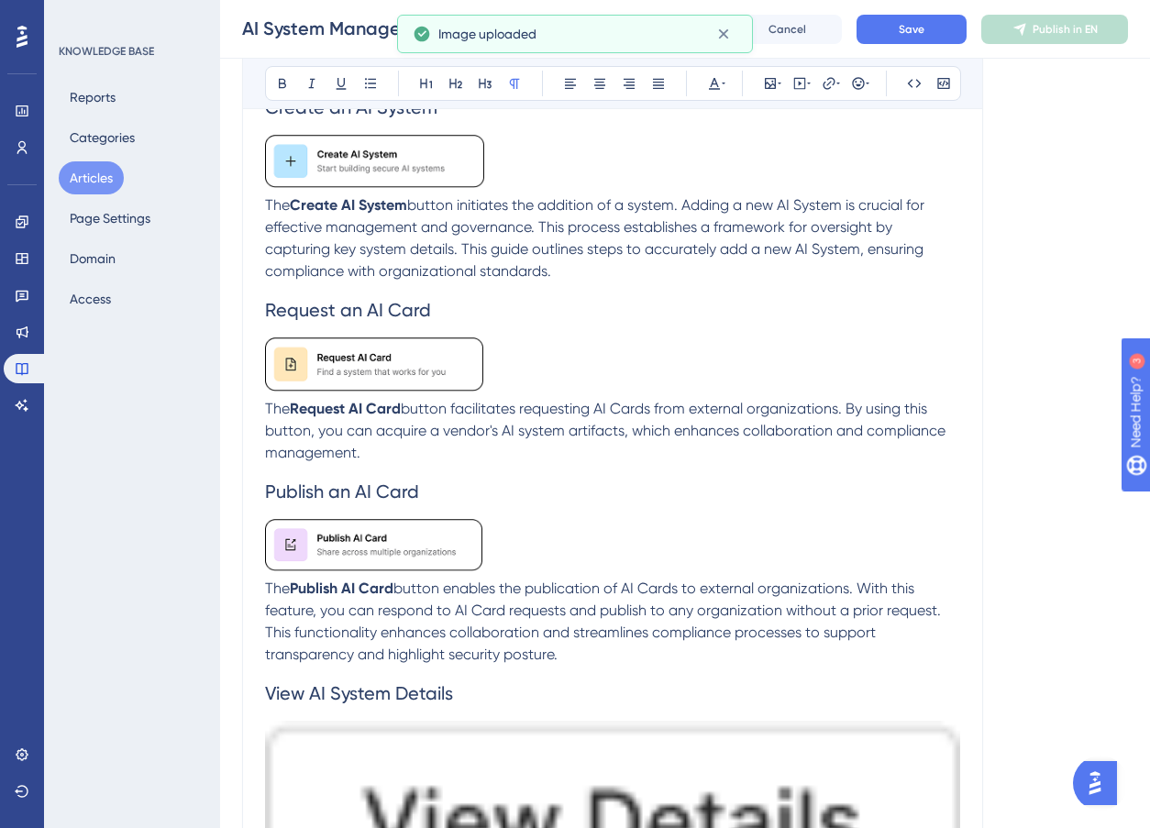
scroll to position [2363, 0]
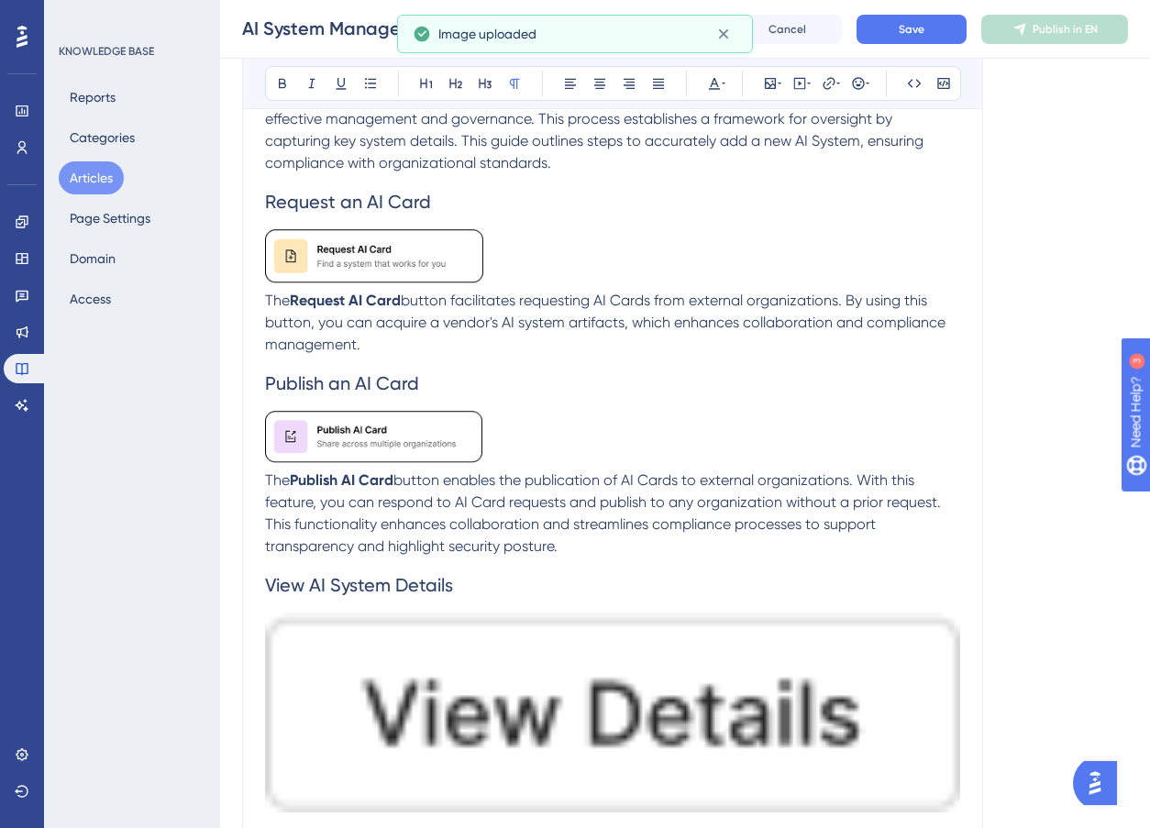
click at [892, 768] on img "To enrich screen reader interactions, please activate Accessibility in Grammarl…" at bounding box center [612, 713] width 695 height 200
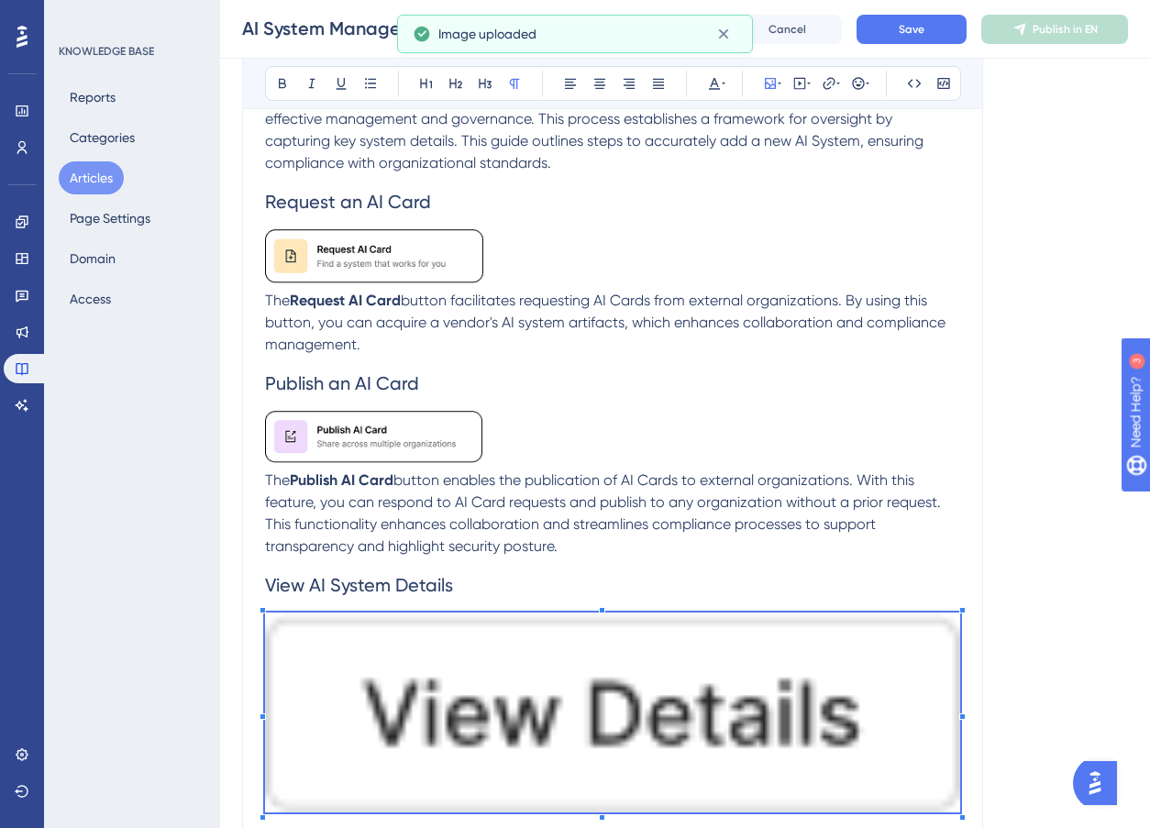
click at [958, 814] on div "To enrich screen reader interactions, please activate Accessibility in Grammarl…" at bounding box center [612, 716] width 695 height 206
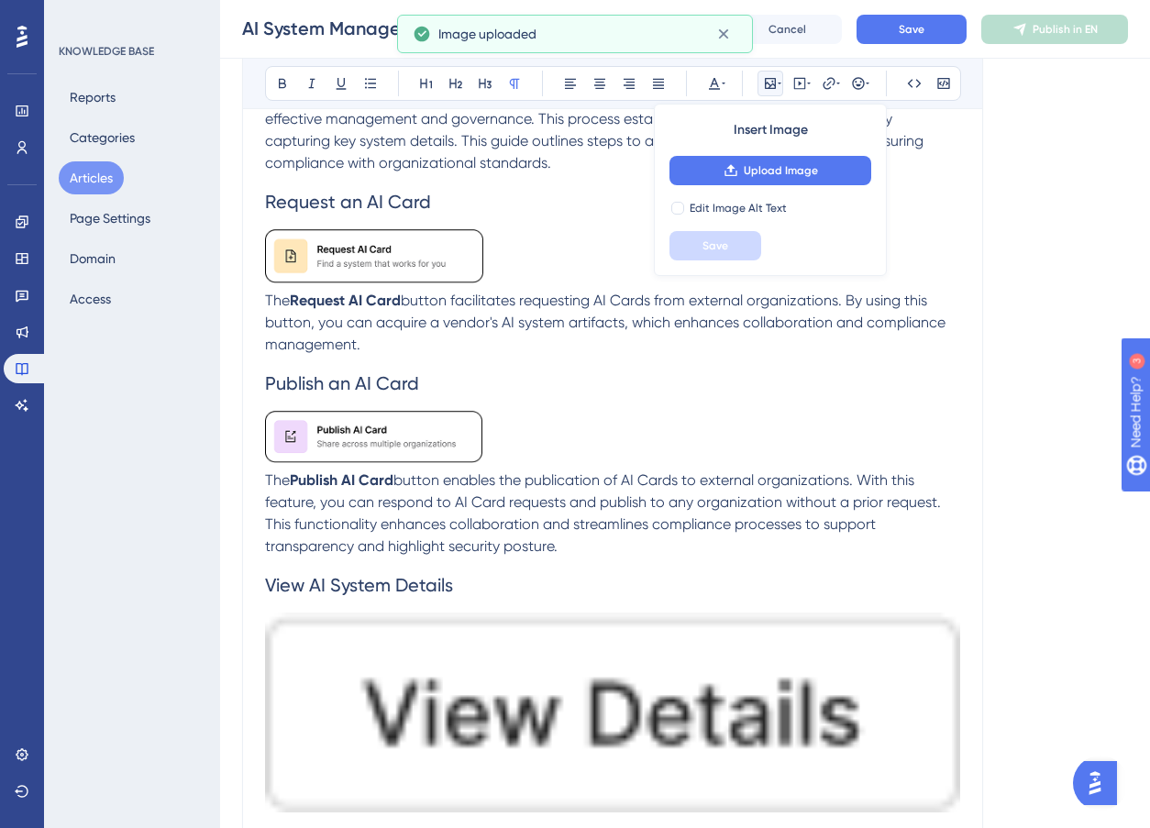
click at [890, 758] on img "To enrich screen reader interactions, please activate Accessibility in Grammarl…" at bounding box center [612, 713] width 695 height 200
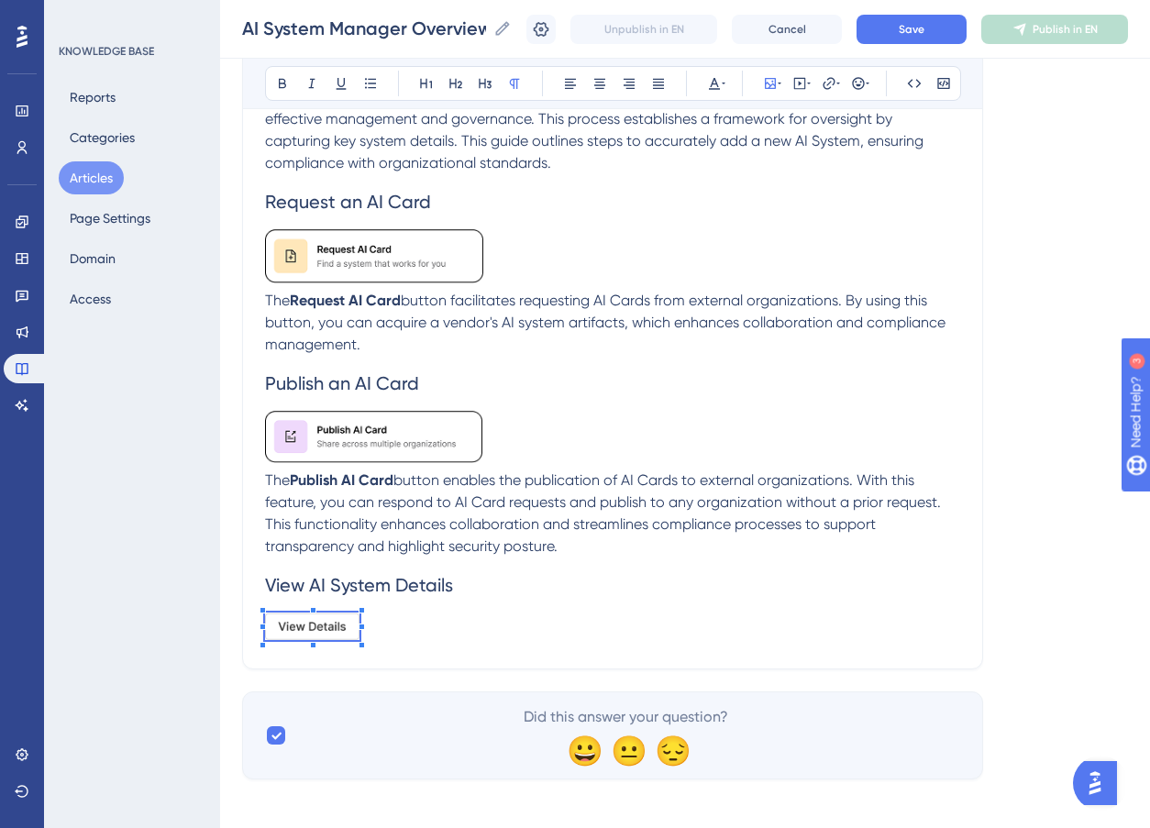
click at [361, 639] on p "To enrich screen reader interactions, please activate Accessibility in Grammarl…" at bounding box center [612, 630] width 695 height 34
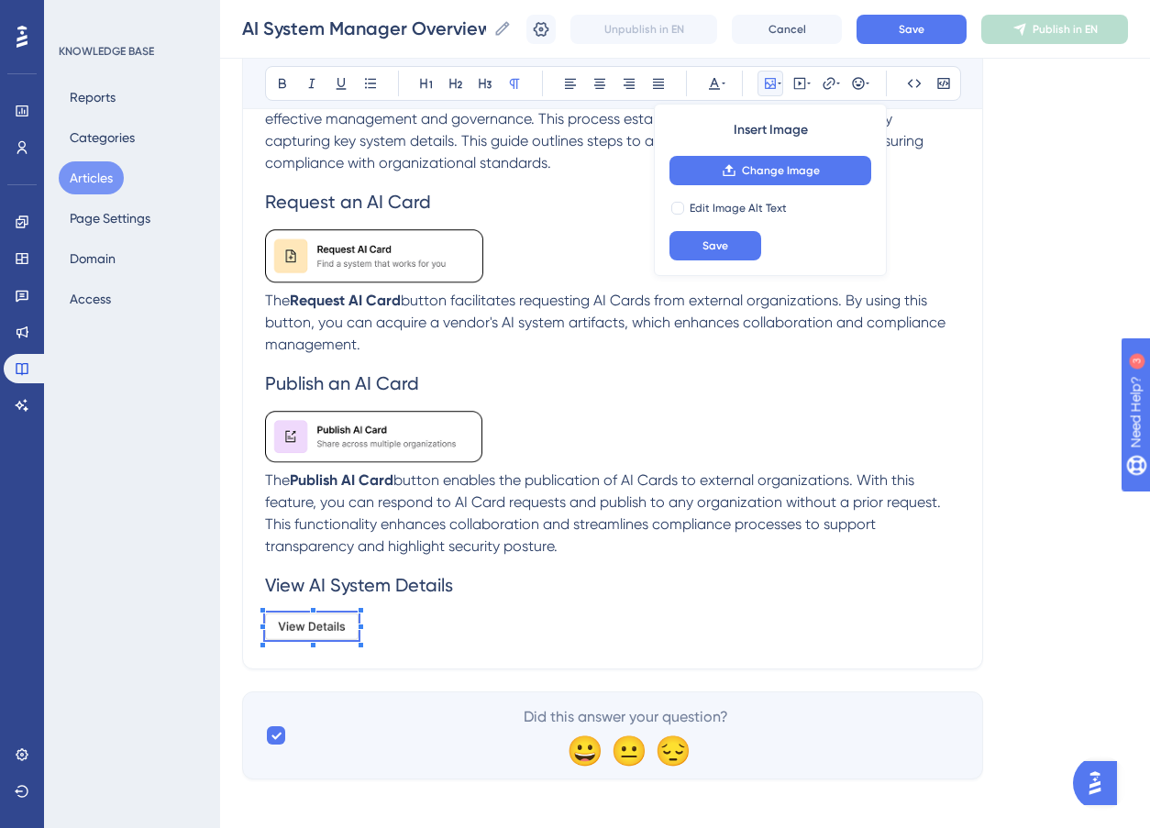
click at [395, 613] on p "To enrich screen reader interactions, please activate Accessibility in Grammarl…" at bounding box center [612, 629] width 695 height 33
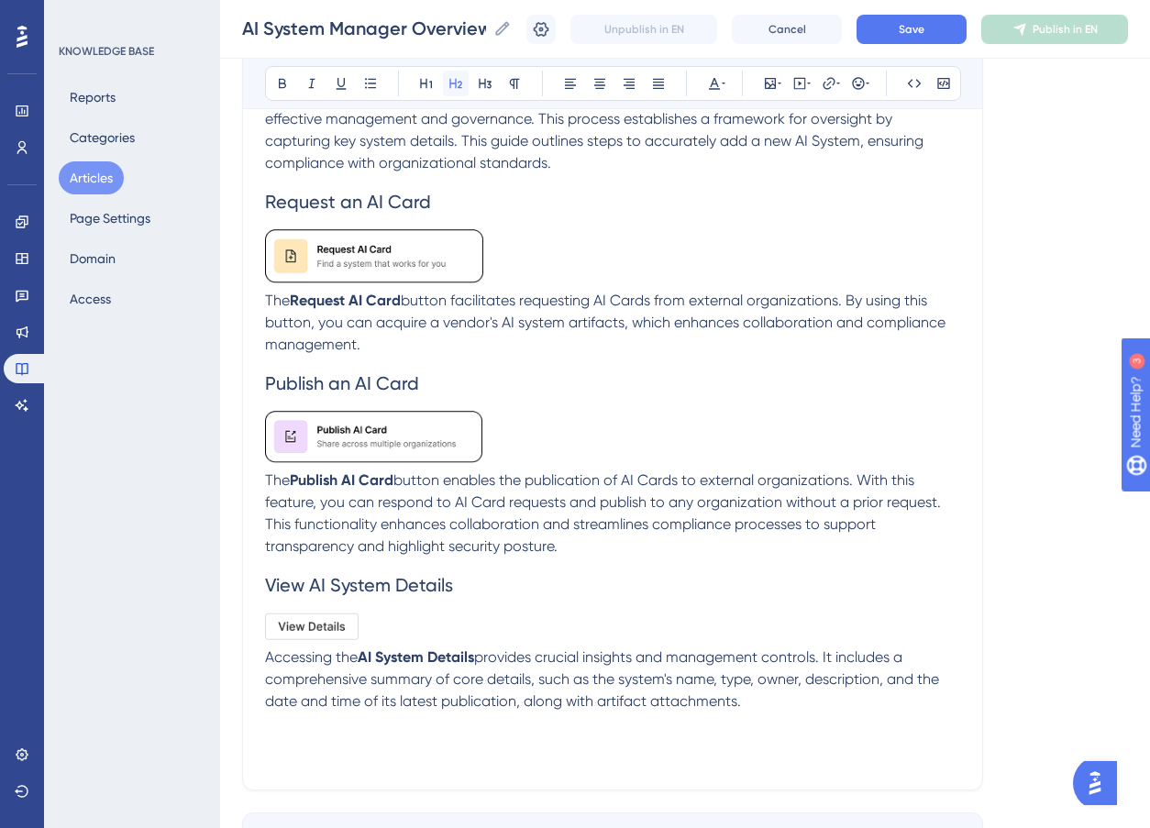
click at [460, 89] on icon at bounding box center [456, 83] width 15 height 15
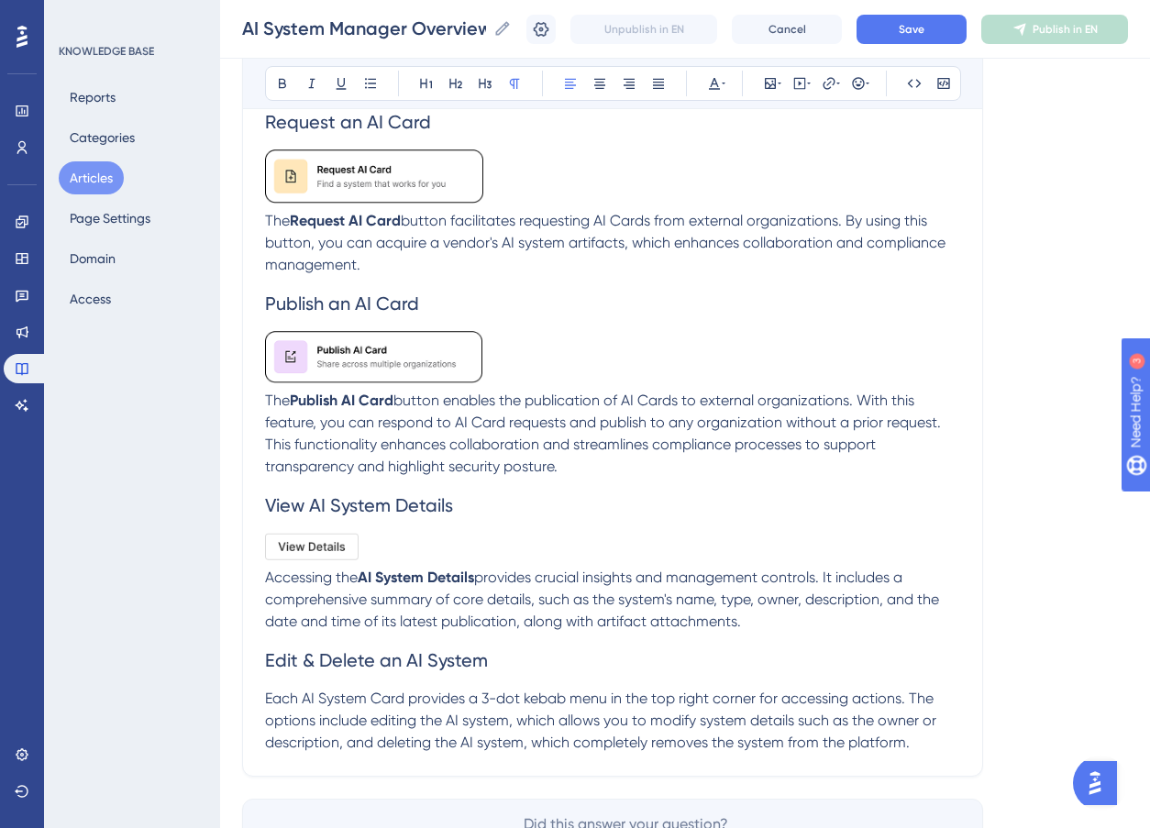
scroll to position [2466, 0]
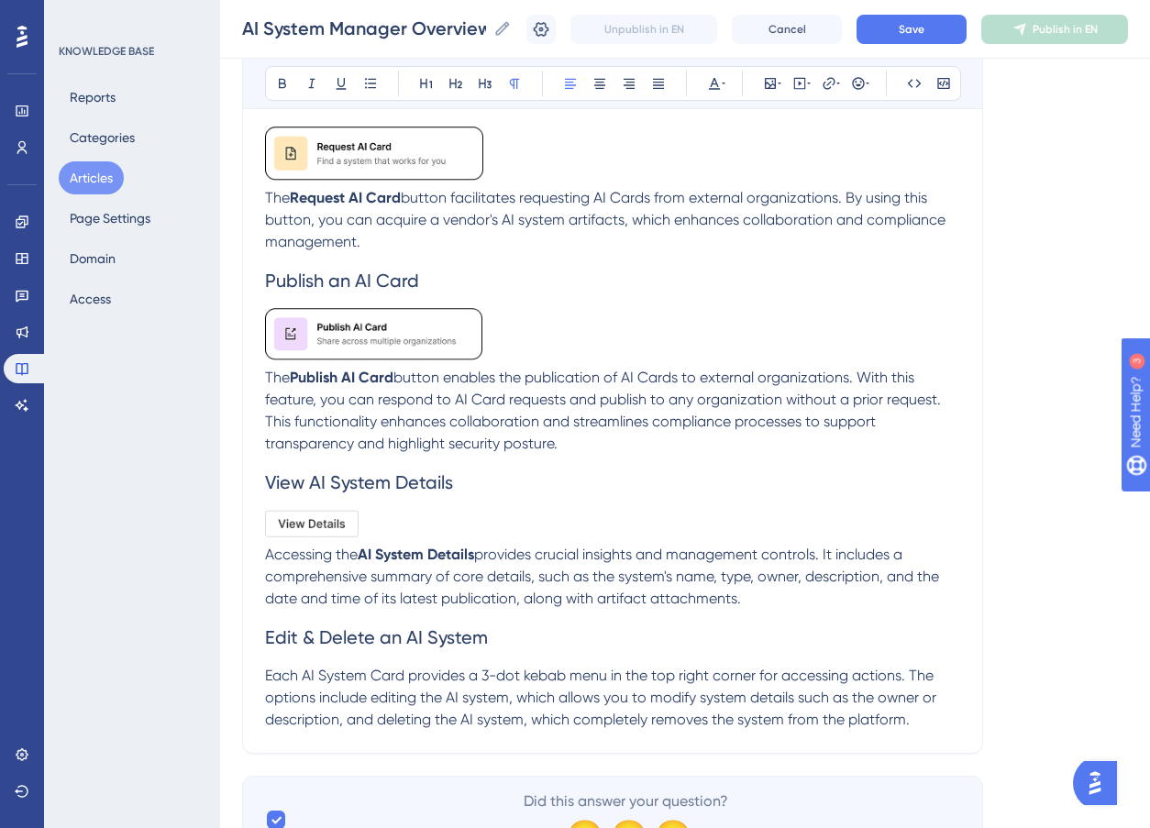
click at [543, 675] on span "Each AI System Card provides a 3-dot kebab menu in the top right corner for acc…" at bounding box center [602, 697] width 675 height 61
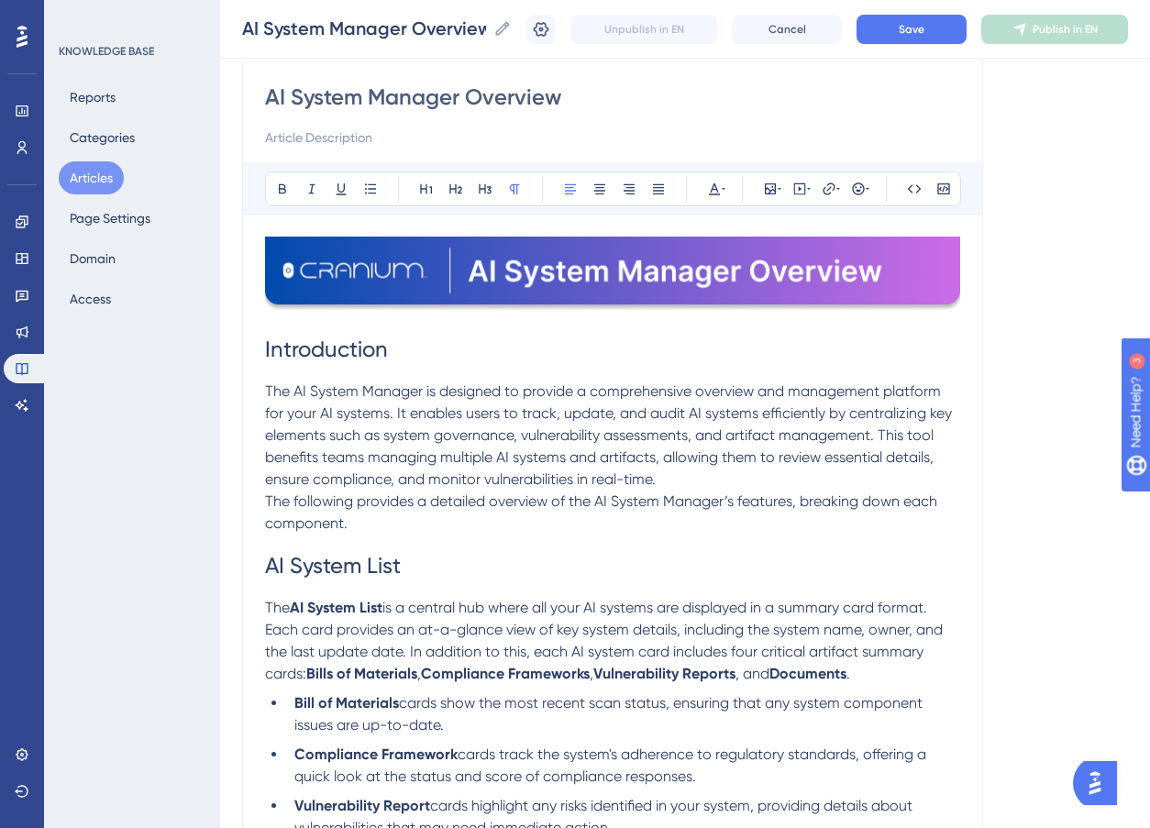
scroll to position [1704, 0]
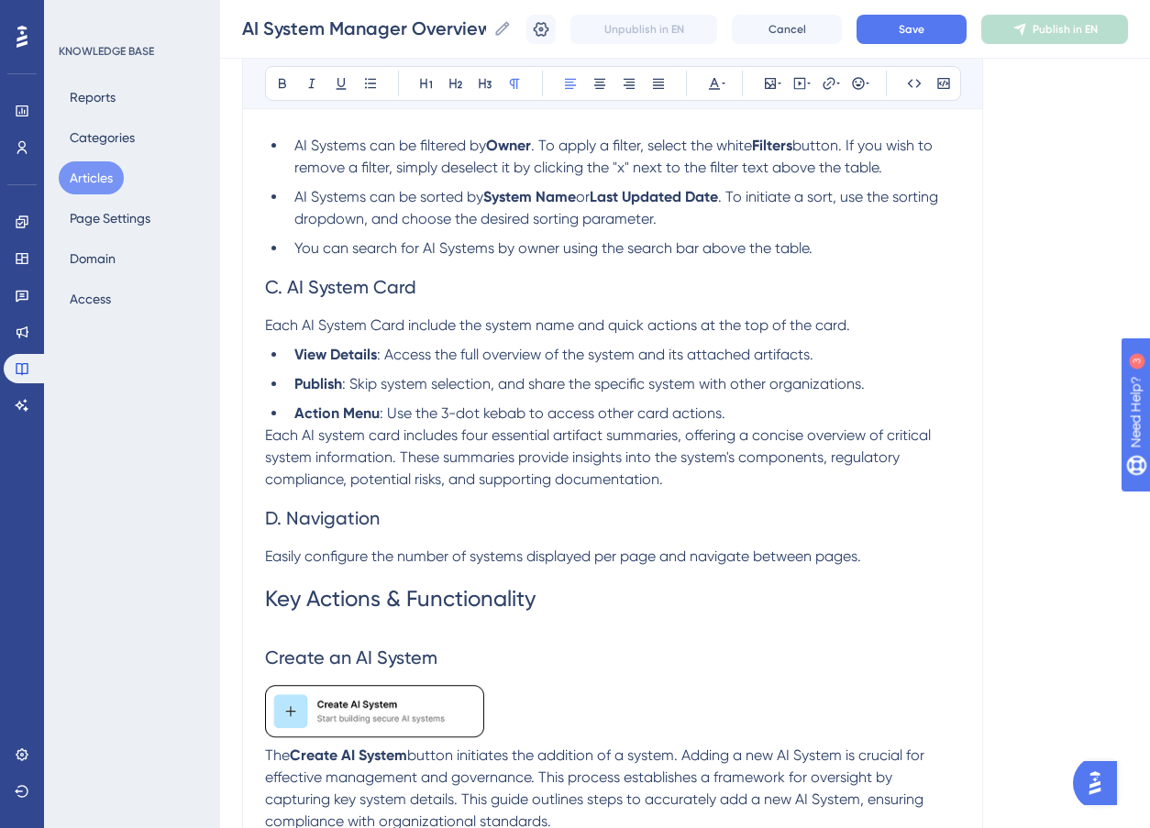
click at [512, 414] on span ": Use the 3-dot kebab to access other card actions." at bounding box center [553, 413] width 346 height 17
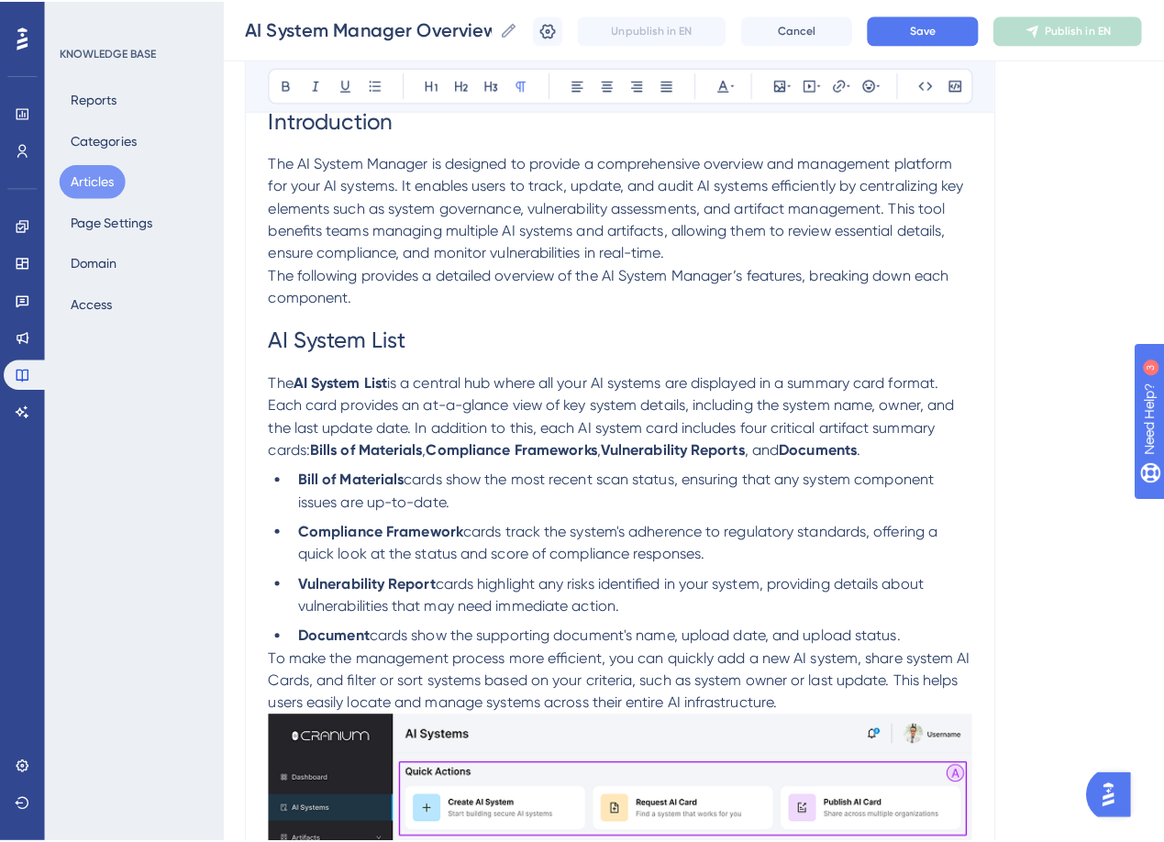
scroll to position [0, 0]
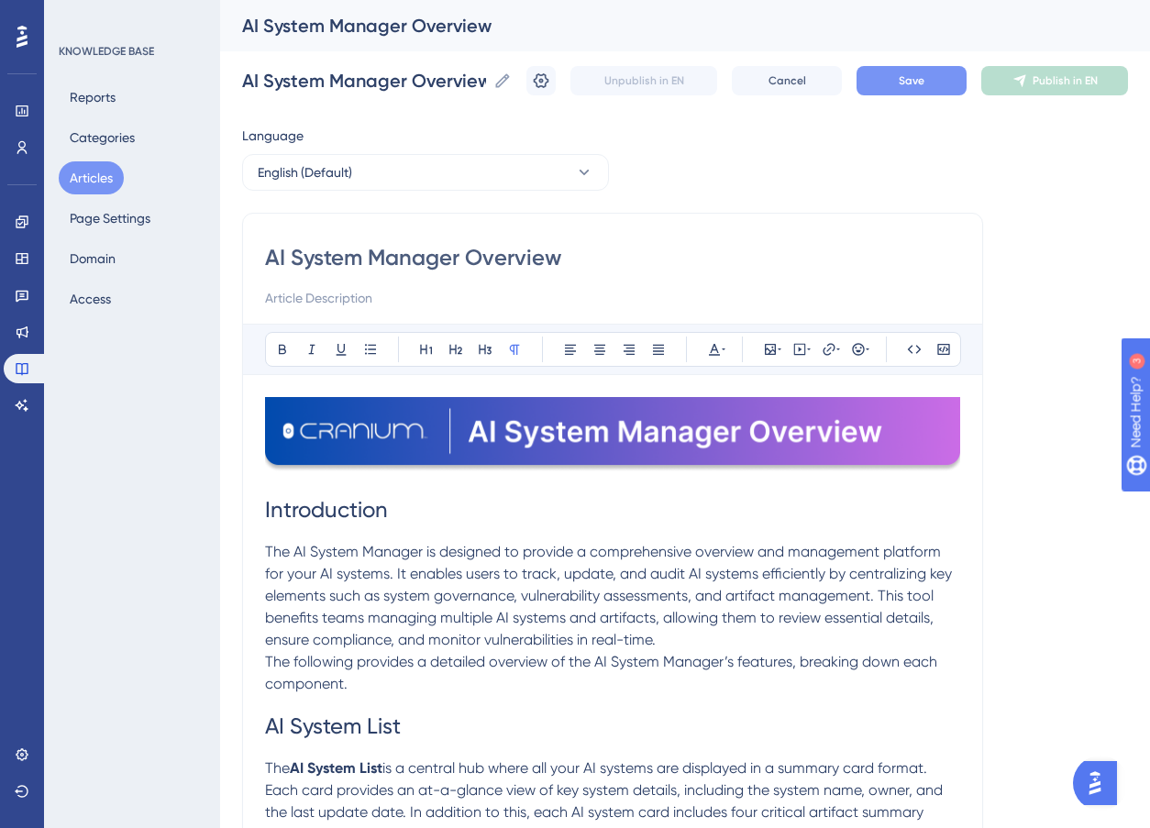
click at [917, 74] on span "Save" at bounding box center [912, 80] width 26 height 15
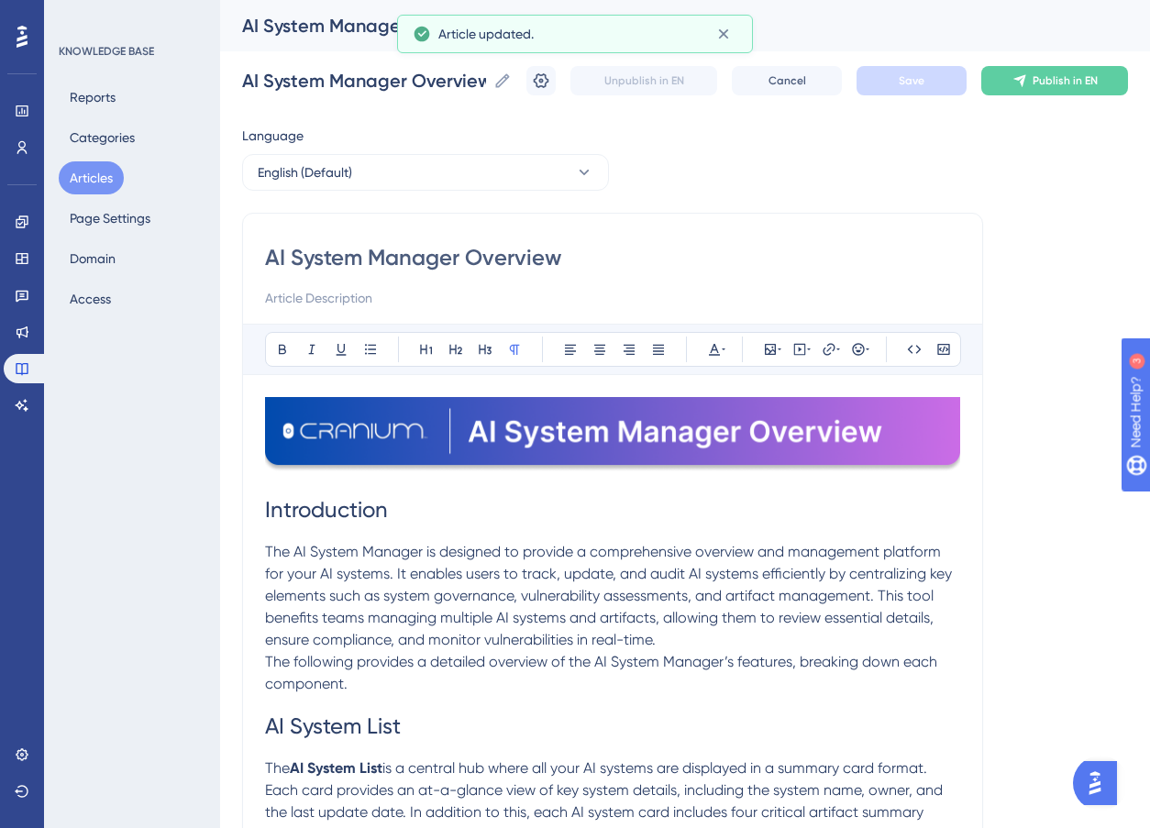
click at [79, 183] on button "Articles" at bounding box center [91, 177] width 65 height 33
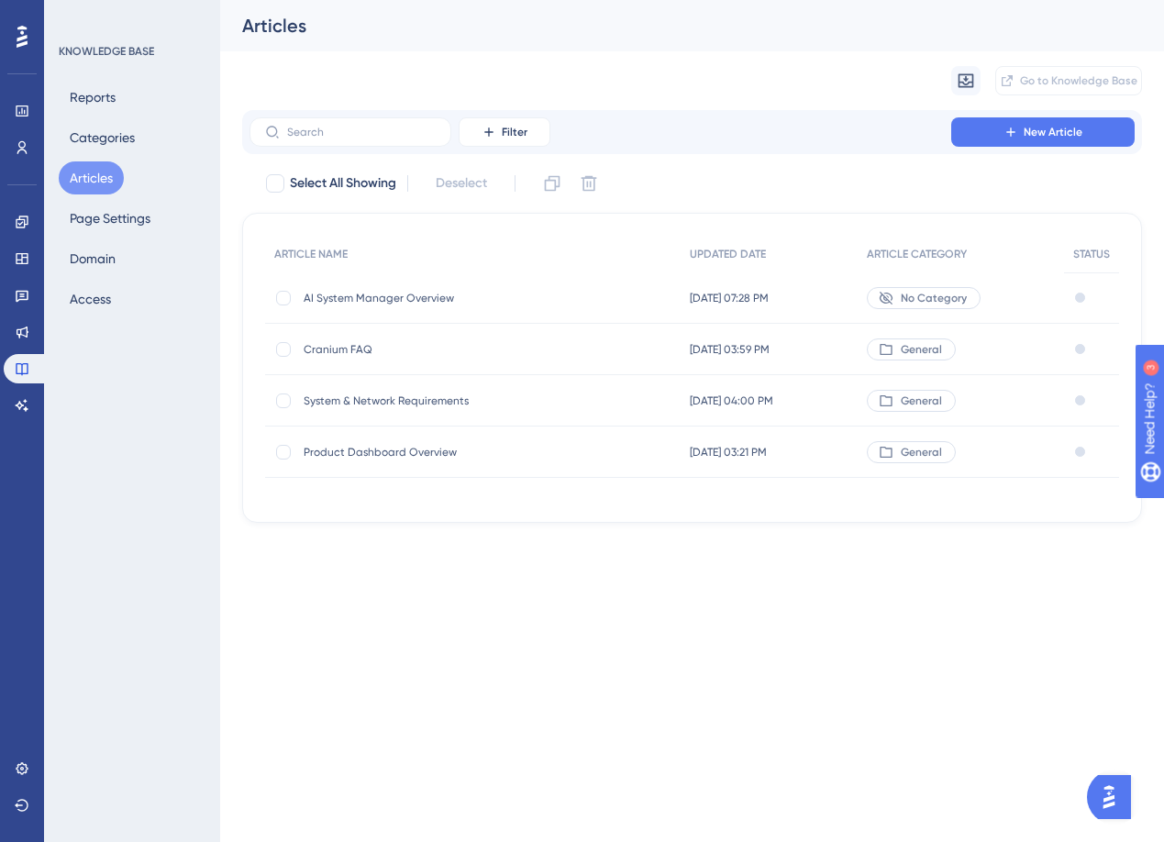
click at [921, 296] on span "No Category" at bounding box center [934, 298] width 66 height 15
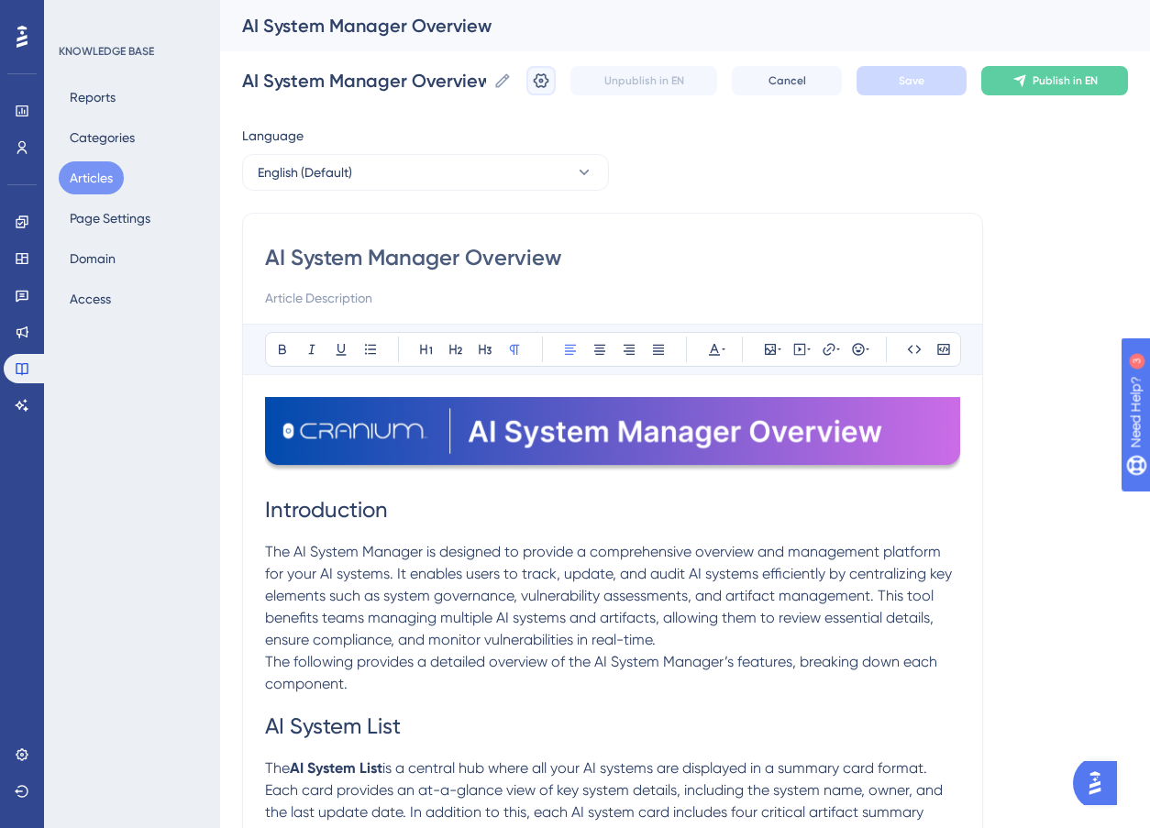
click at [546, 83] on icon at bounding box center [541, 81] width 18 height 18
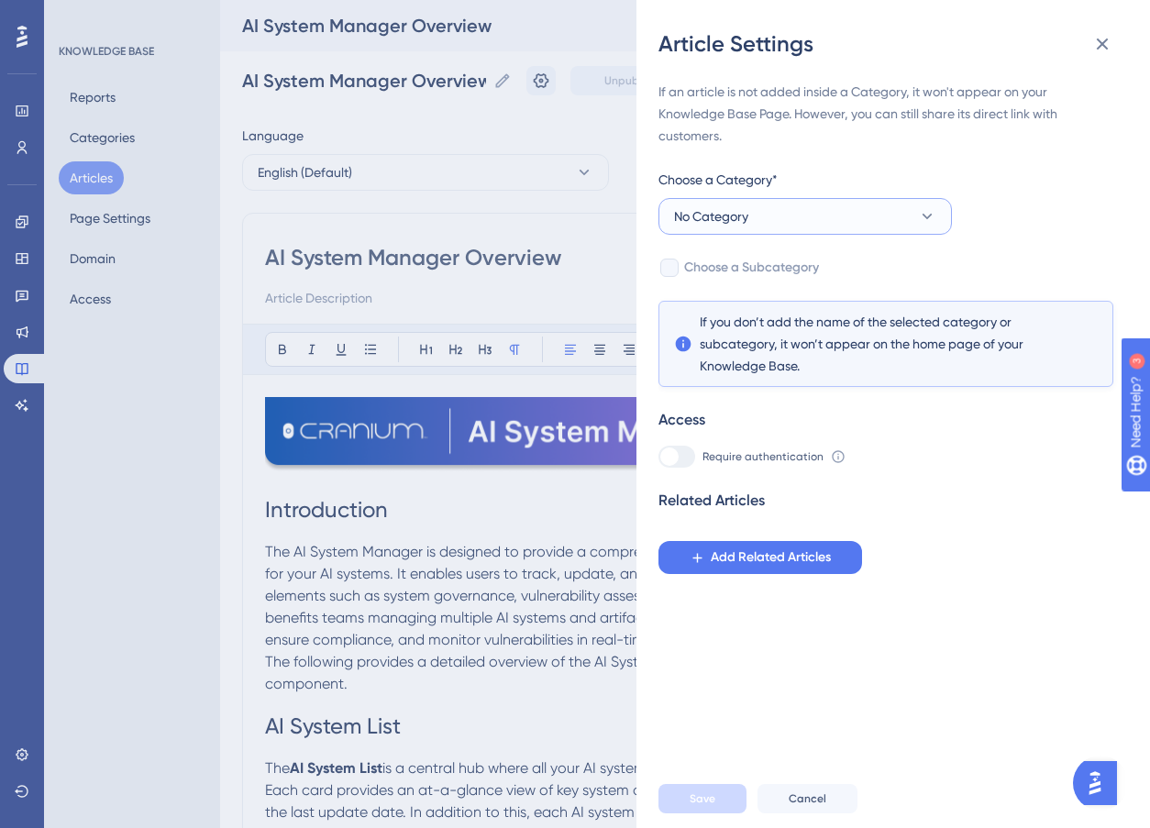
click at [794, 224] on button "No Category" at bounding box center [806, 216] width 294 height 37
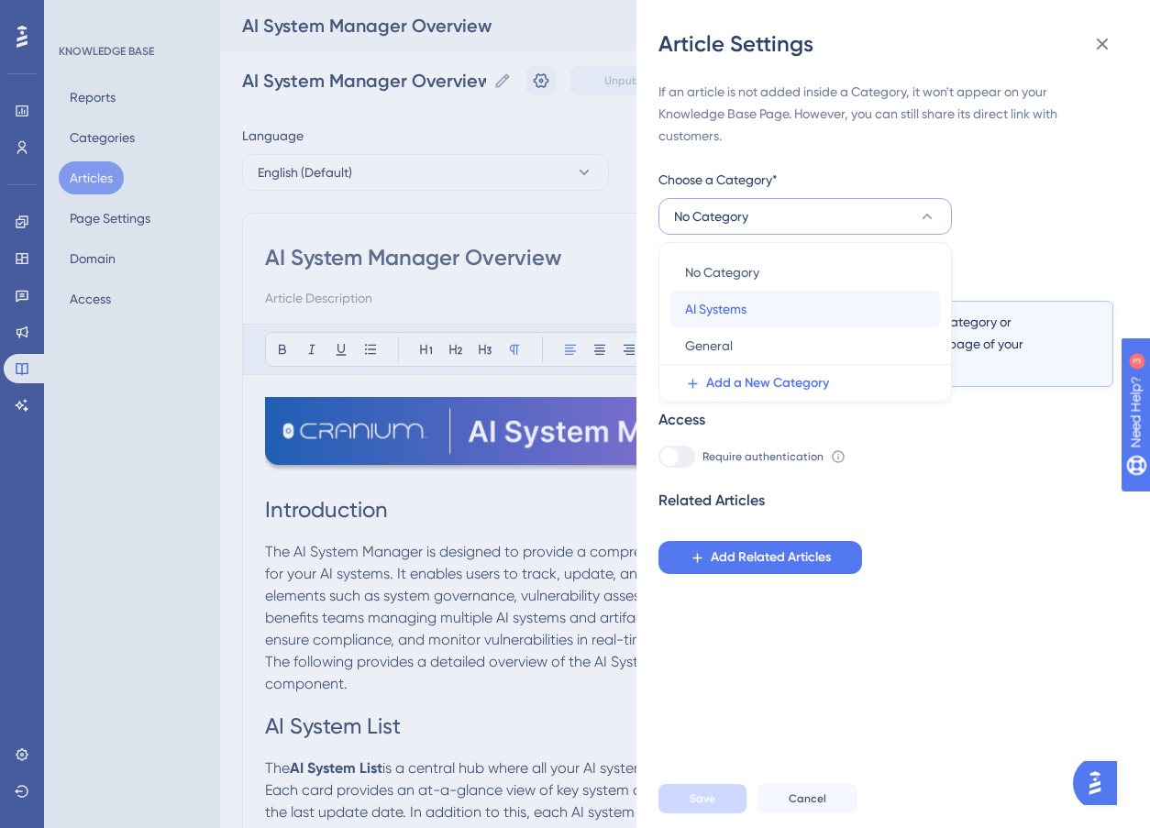
click at [757, 313] on div "AI Systems AI Systems" at bounding box center [805, 309] width 240 height 37
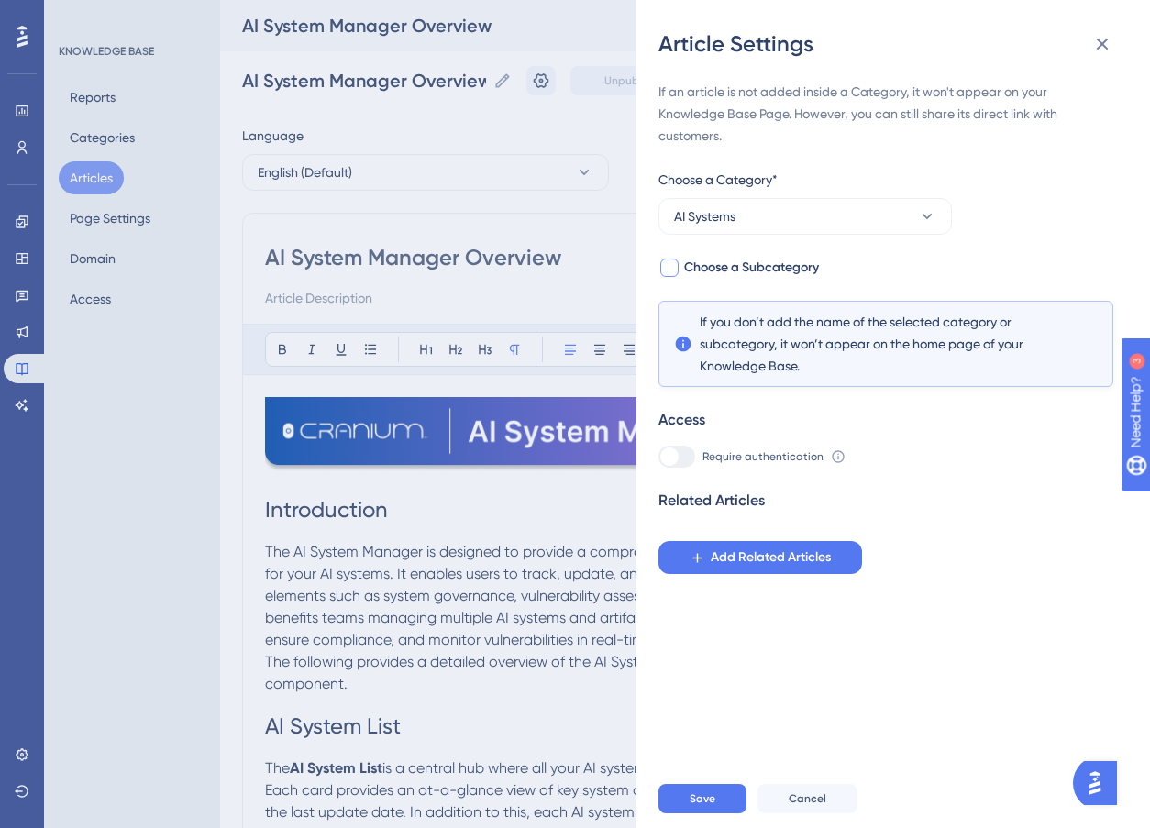
click at [693, 272] on span "Choose a Subcategory" at bounding box center [751, 268] width 135 height 22
checkbox input "true"
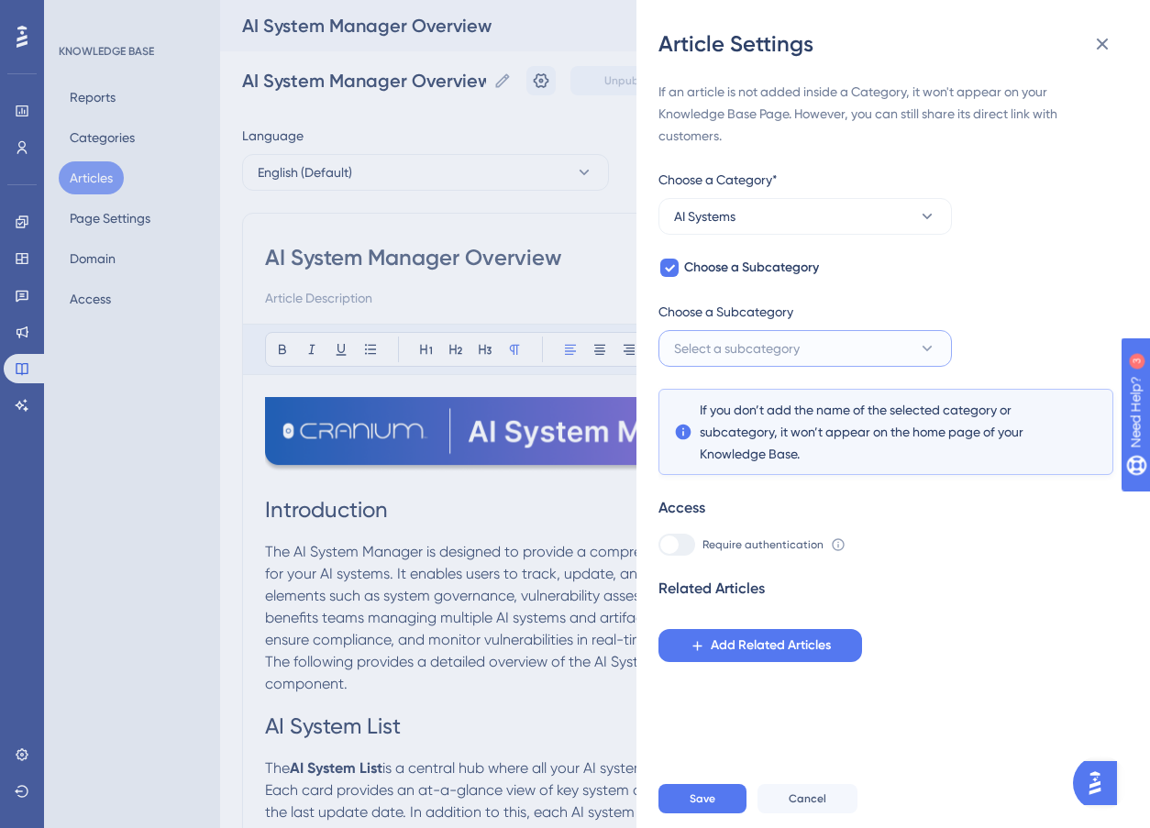
click at [738, 339] on span "Select a subcategory" at bounding box center [737, 349] width 126 height 22
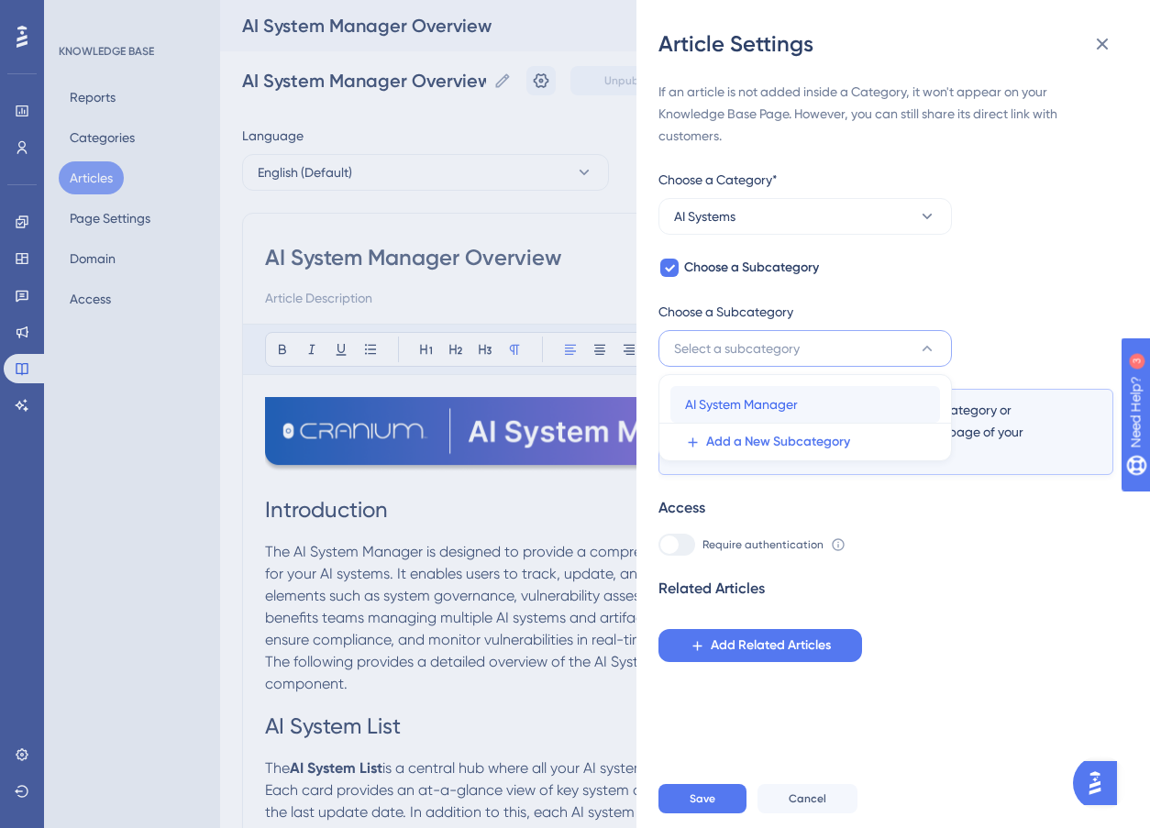
click at [742, 400] on span "AI System Manager" at bounding box center [741, 405] width 113 height 22
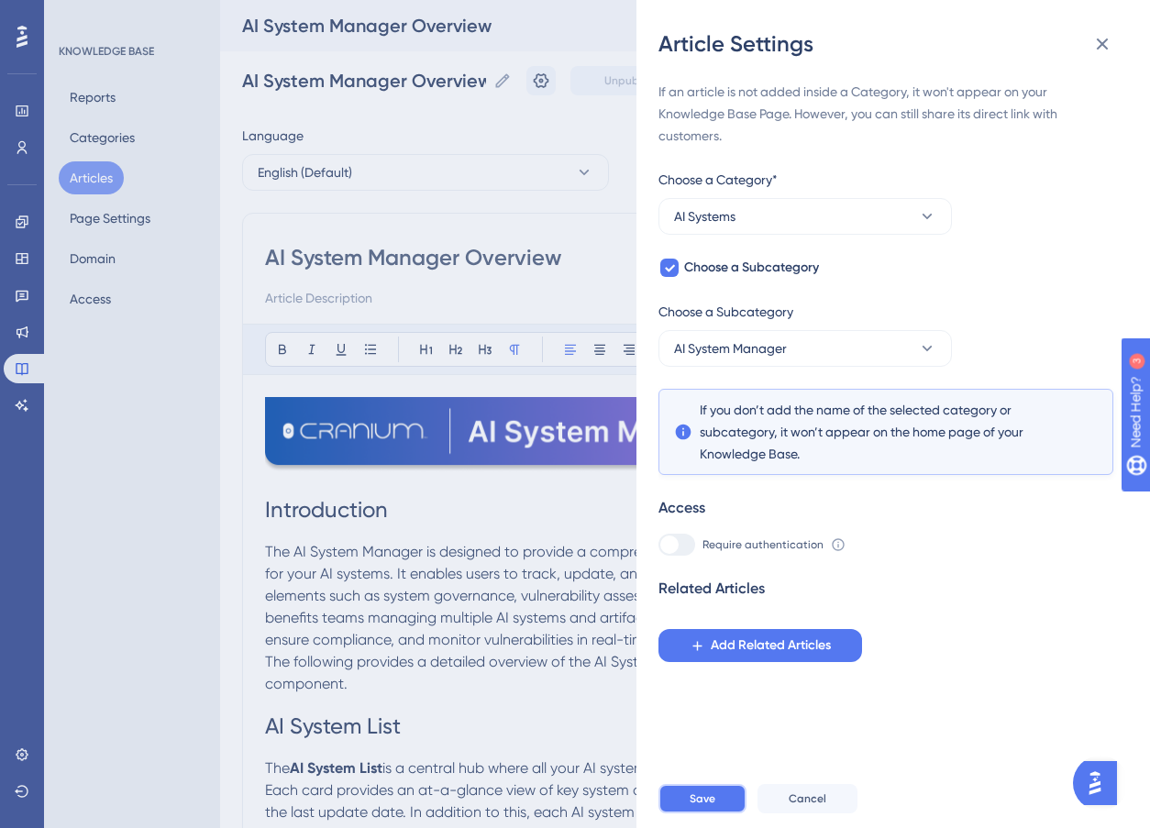
click at [682, 808] on button "Save" at bounding box center [703, 798] width 88 height 29
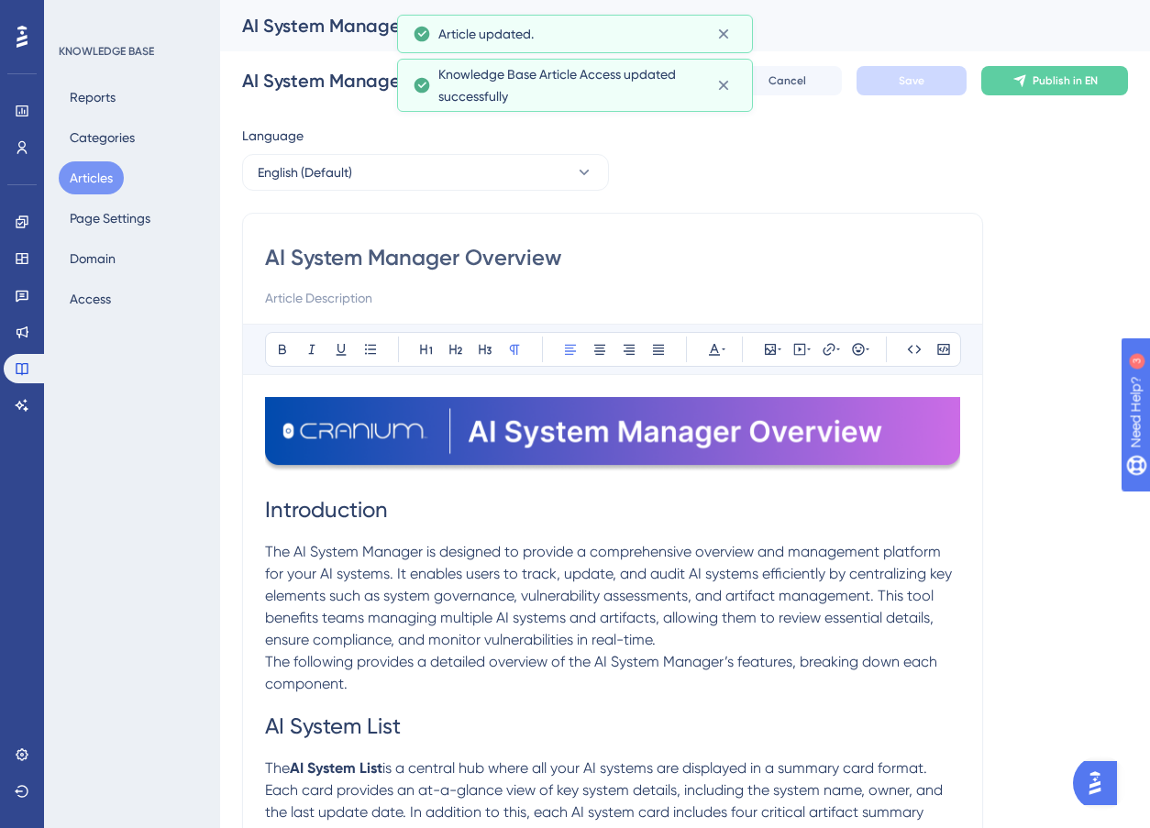
click at [93, 174] on button "Articles" at bounding box center [91, 177] width 65 height 33
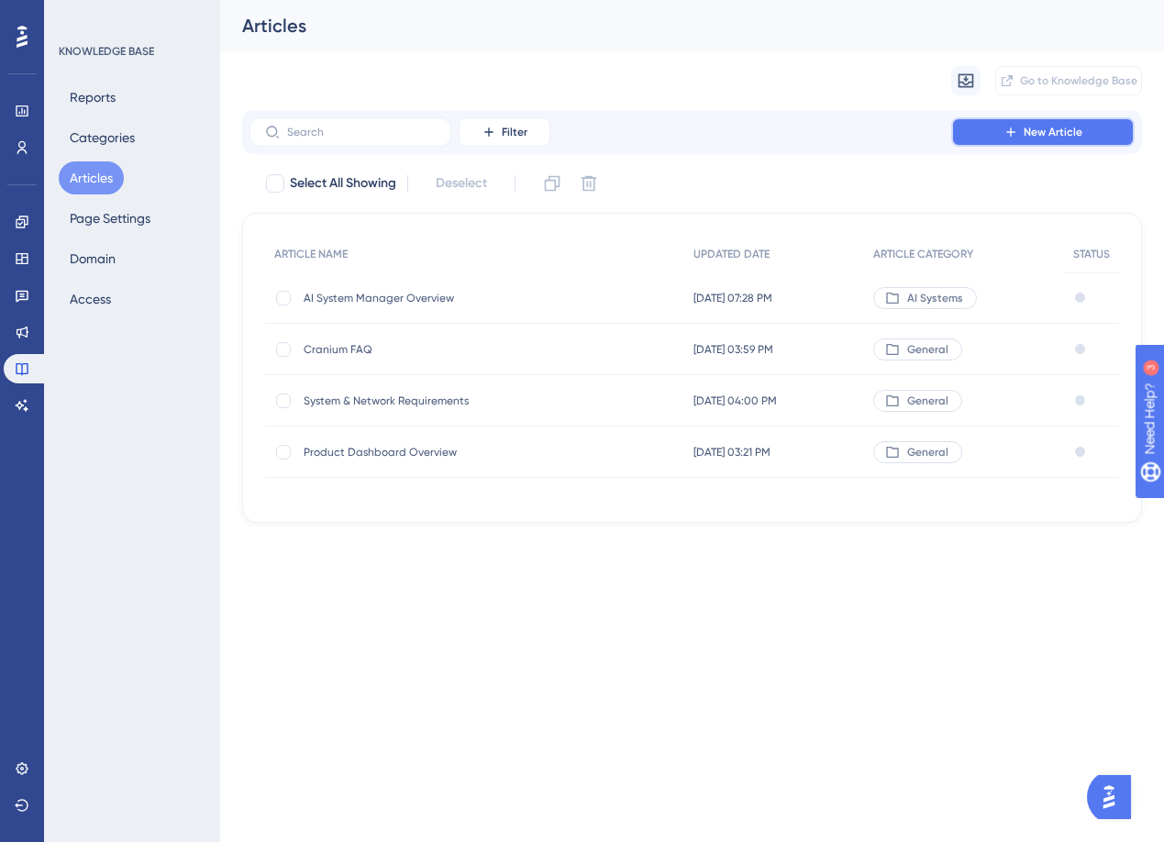
click at [1015, 133] on icon at bounding box center [1011, 132] width 15 height 15
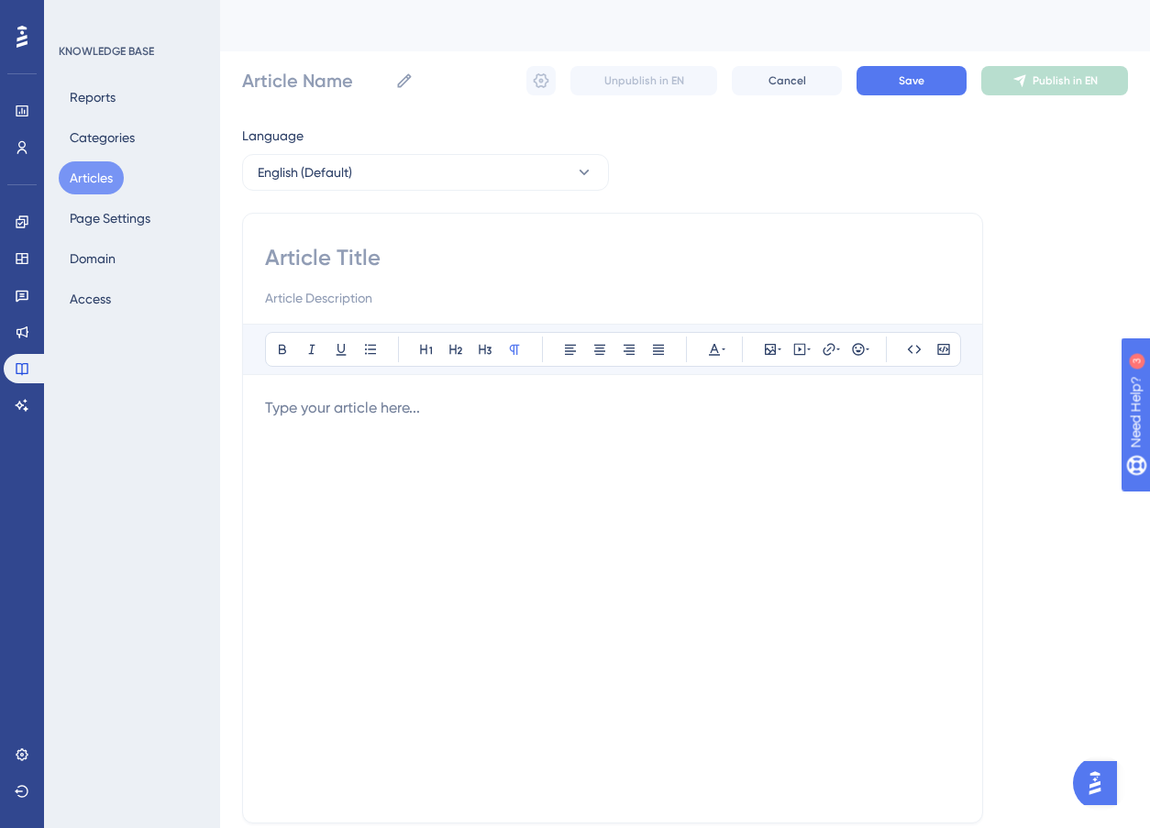
click at [388, 257] on input at bounding box center [612, 257] width 695 height 29
type input "AI System Details Overview"
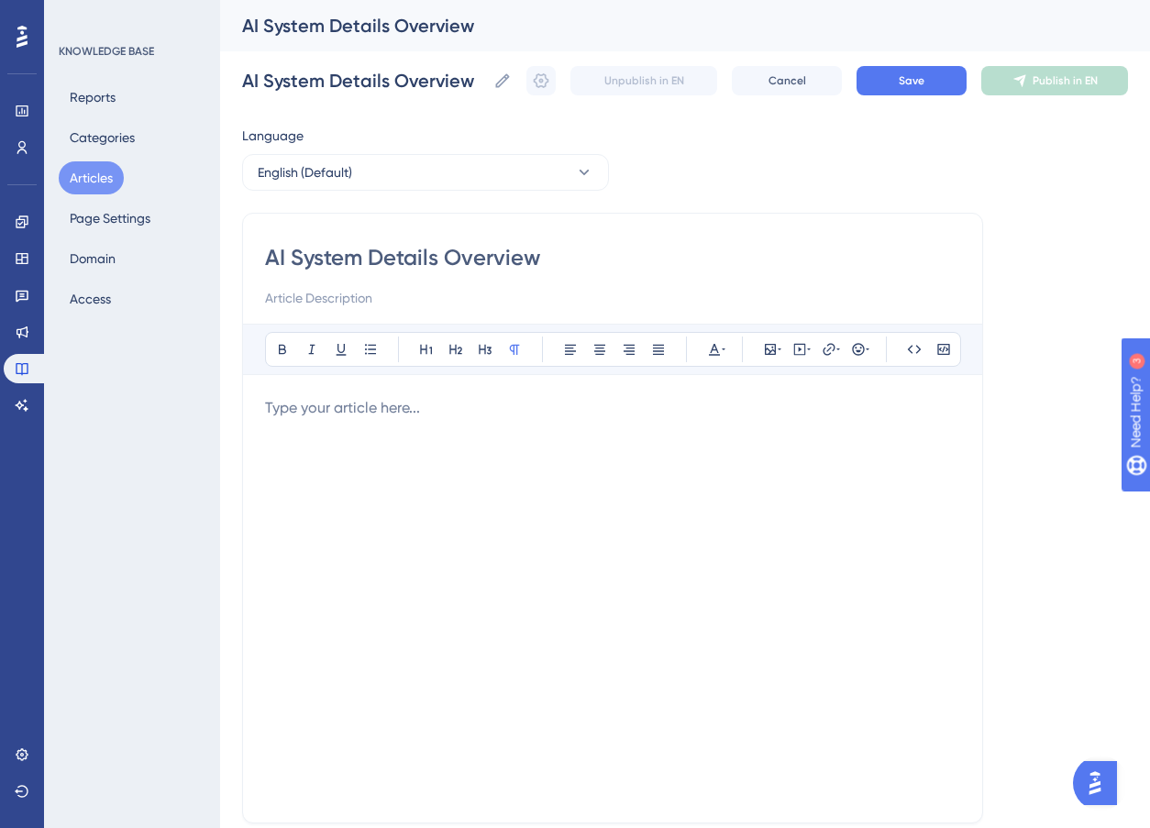
type input "AI System Details Overview"
click at [405, 415] on p at bounding box center [612, 408] width 695 height 22
click at [778, 346] on icon at bounding box center [780, 349] width 4 height 15
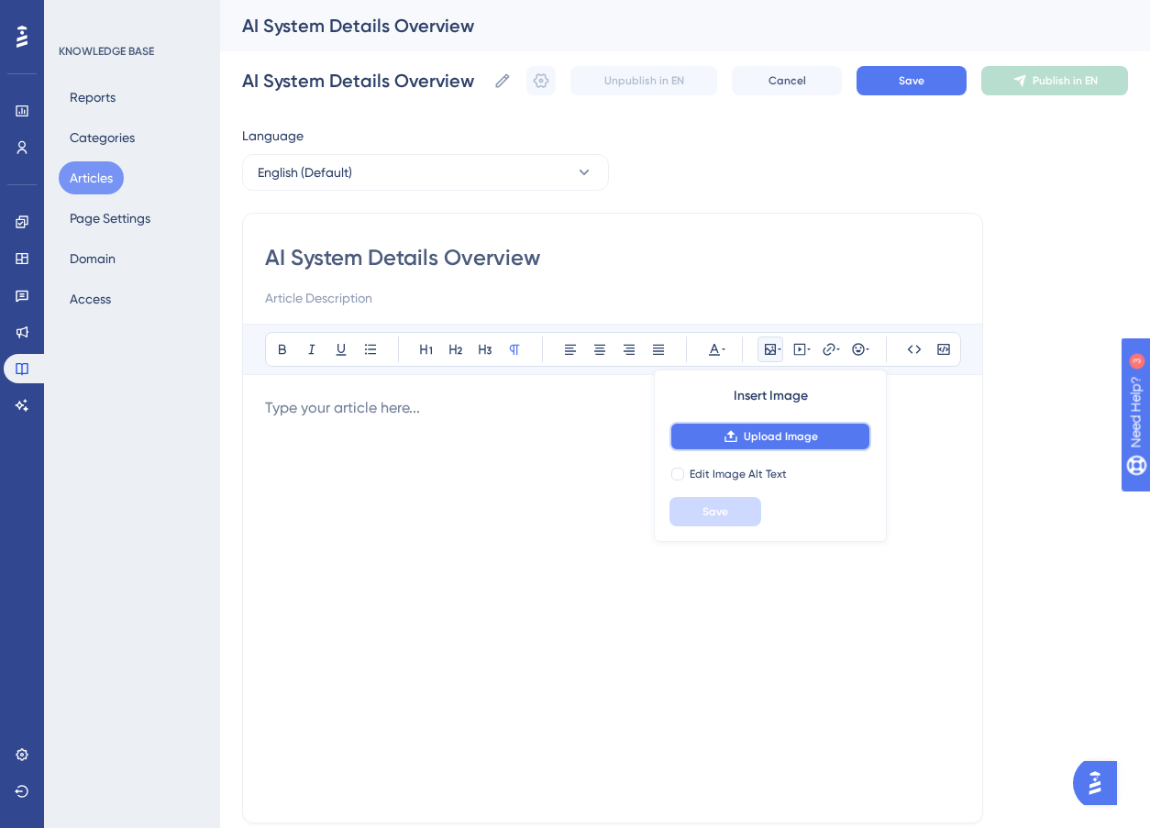
click at [761, 427] on button "Upload Image" at bounding box center [771, 436] width 202 height 29
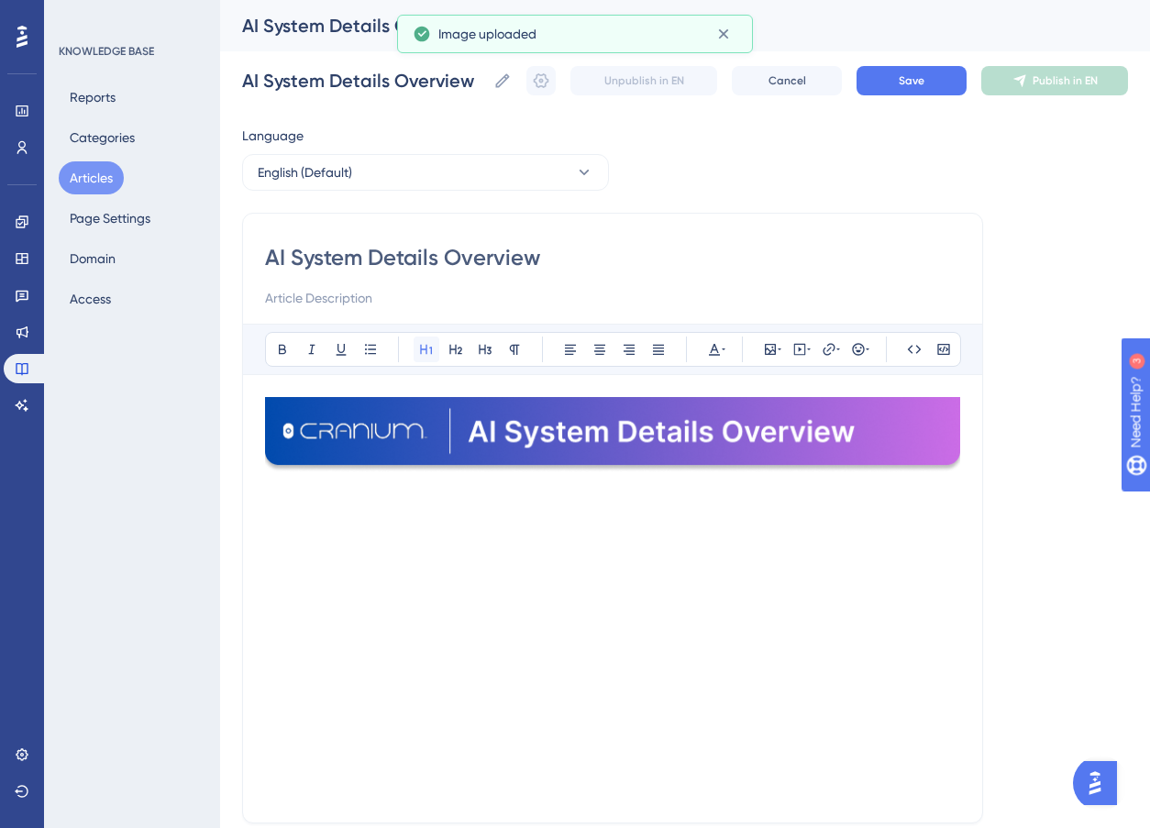
drag, startPoint x: 426, startPoint y: 355, endPoint x: 417, endPoint y: 346, distance: 12.3
click at [426, 354] on icon at bounding box center [426, 349] width 15 height 15
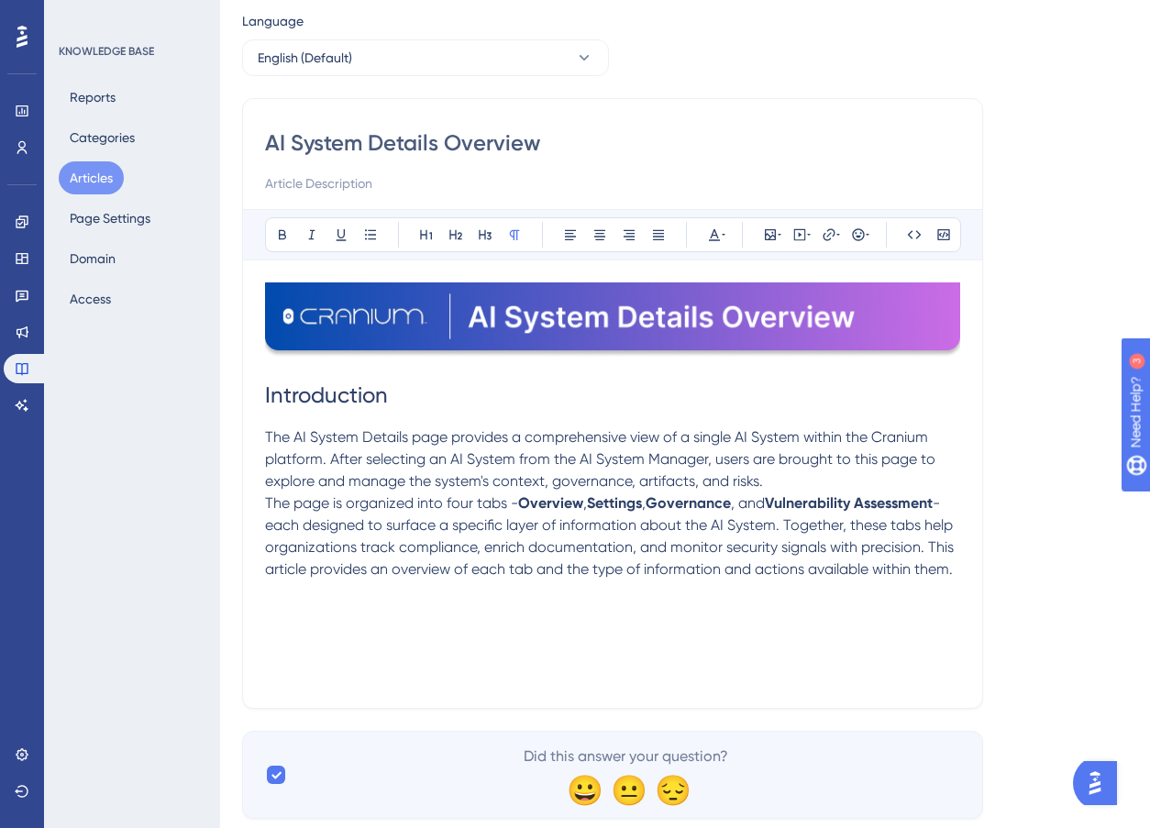
scroll to position [157, 0]
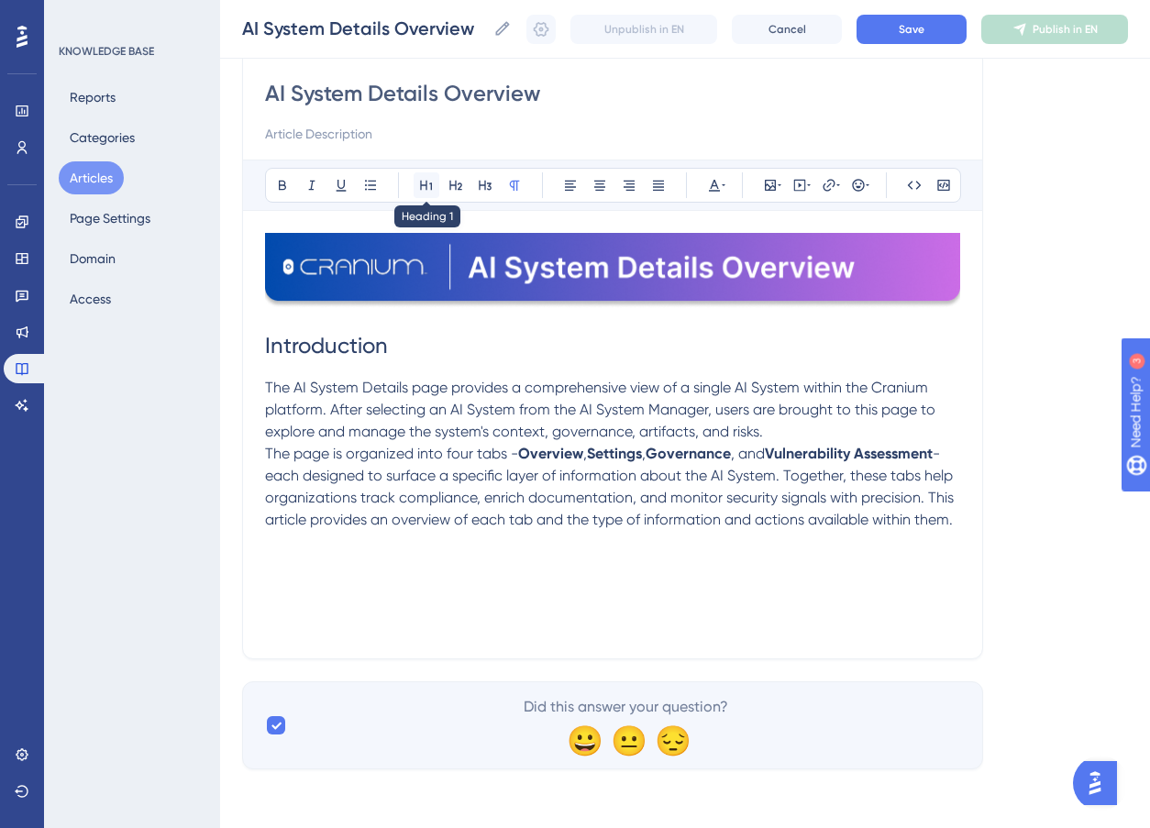
click at [430, 183] on icon at bounding box center [426, 185] width 15 height 15
click at [456, 184] on icon at bounding box center [456, 185] width 15 height 15
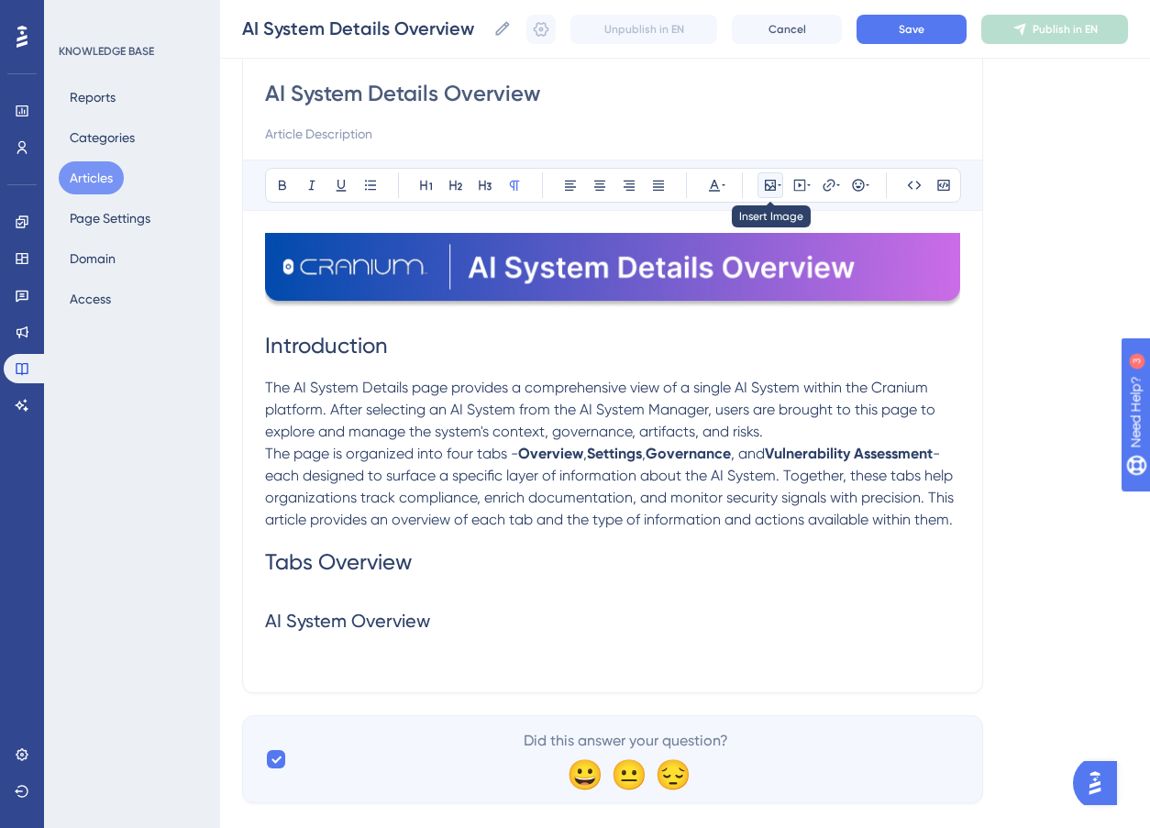
click at [763, 183] on icon at bounding box center [770, 185] width 15 height 15
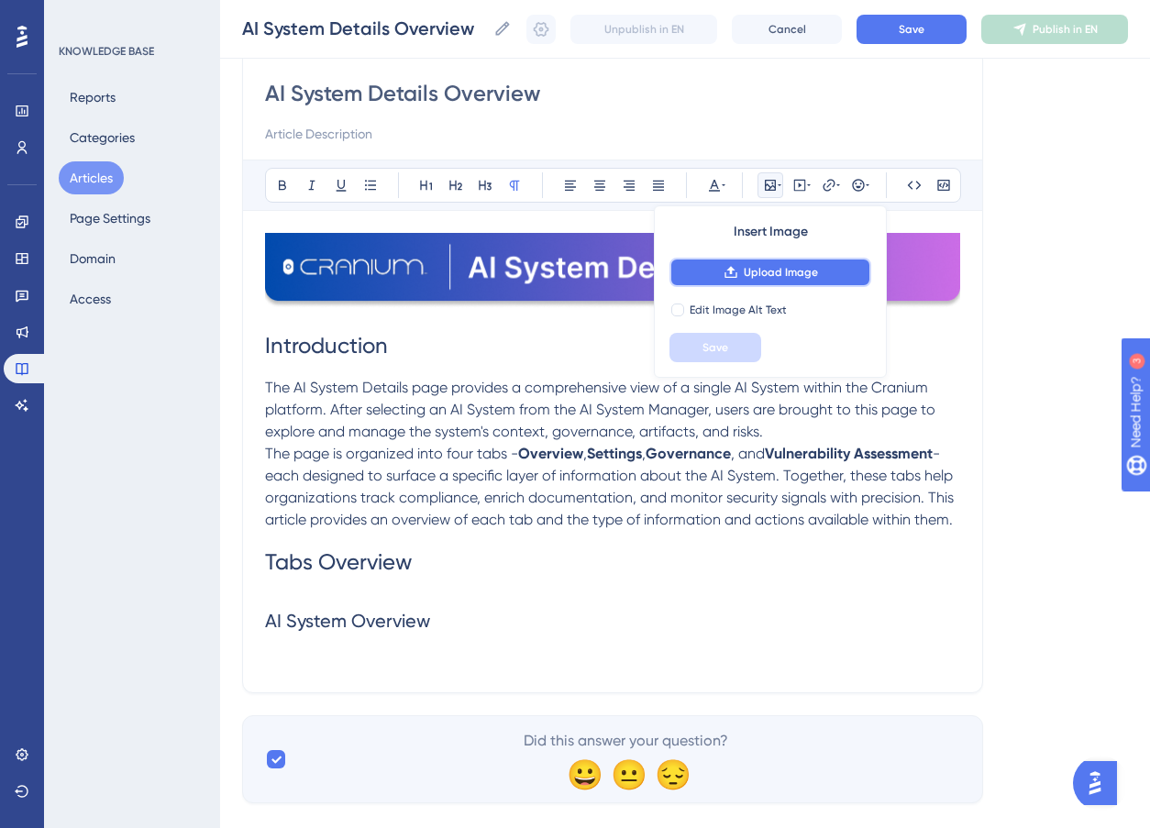
click at [760, 270] on span "Upload Image" at bounding box center [781, 272] width 74 height 15
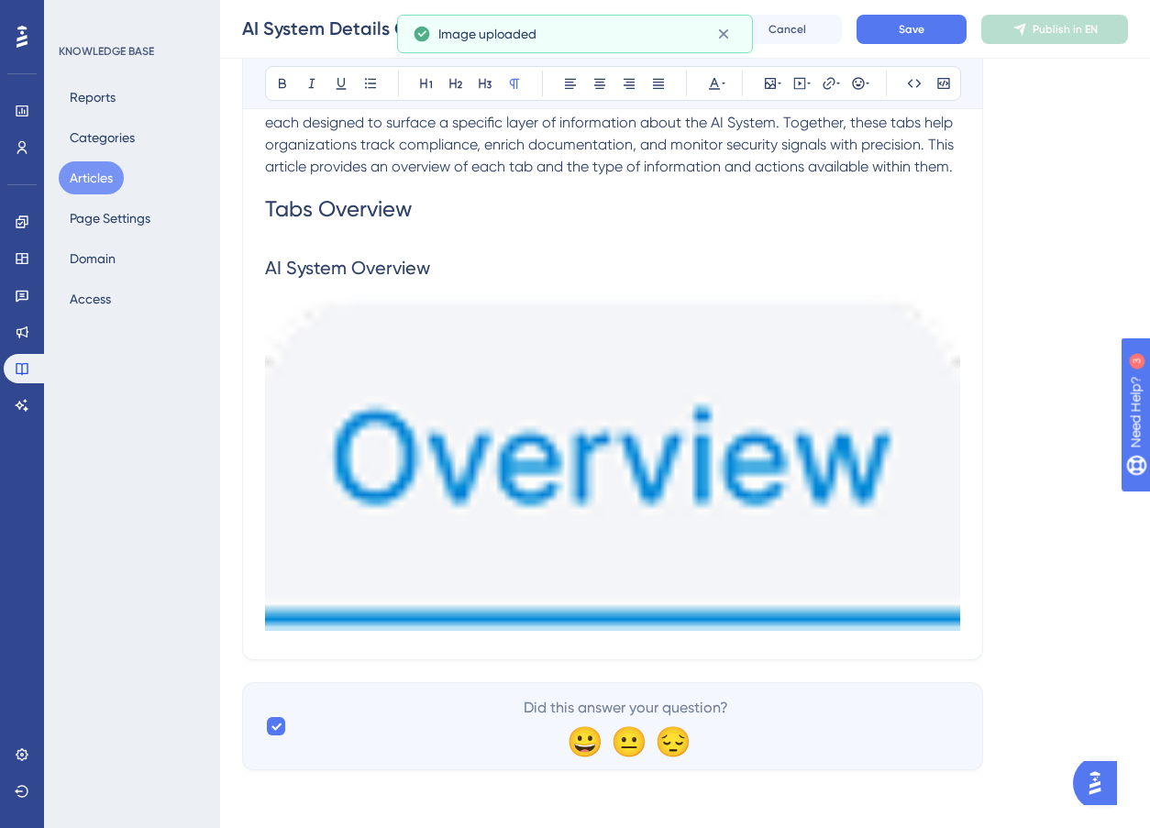
scroll to position [511, 0]
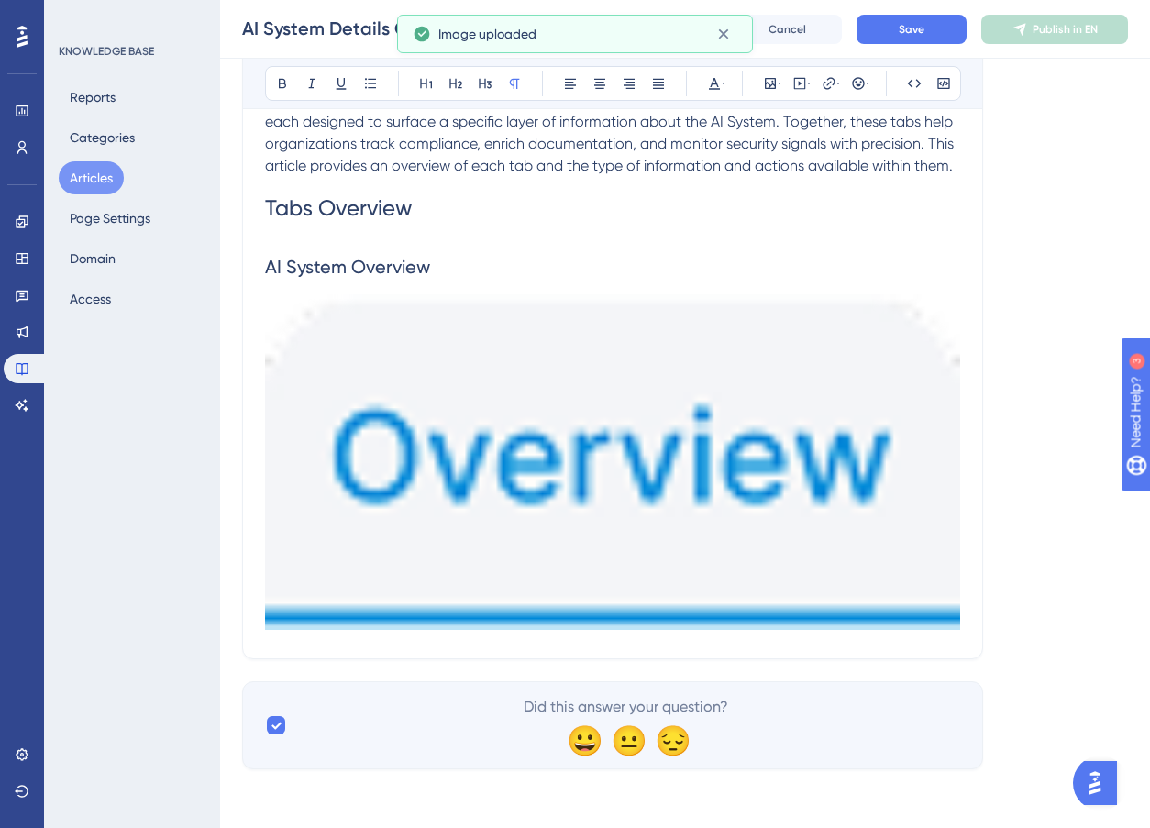
click at [836, 575] on img at bounding box center [612, 462] width 695 height 336
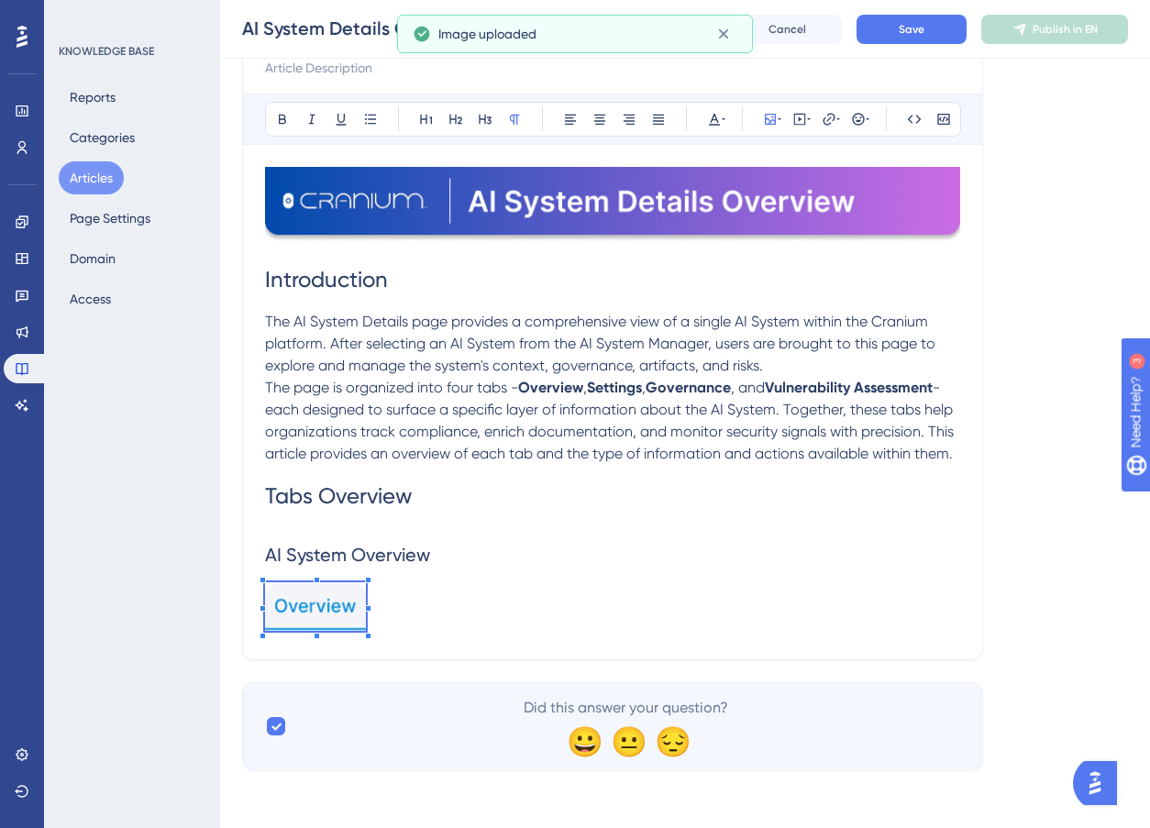
scroll to position [220, 0]
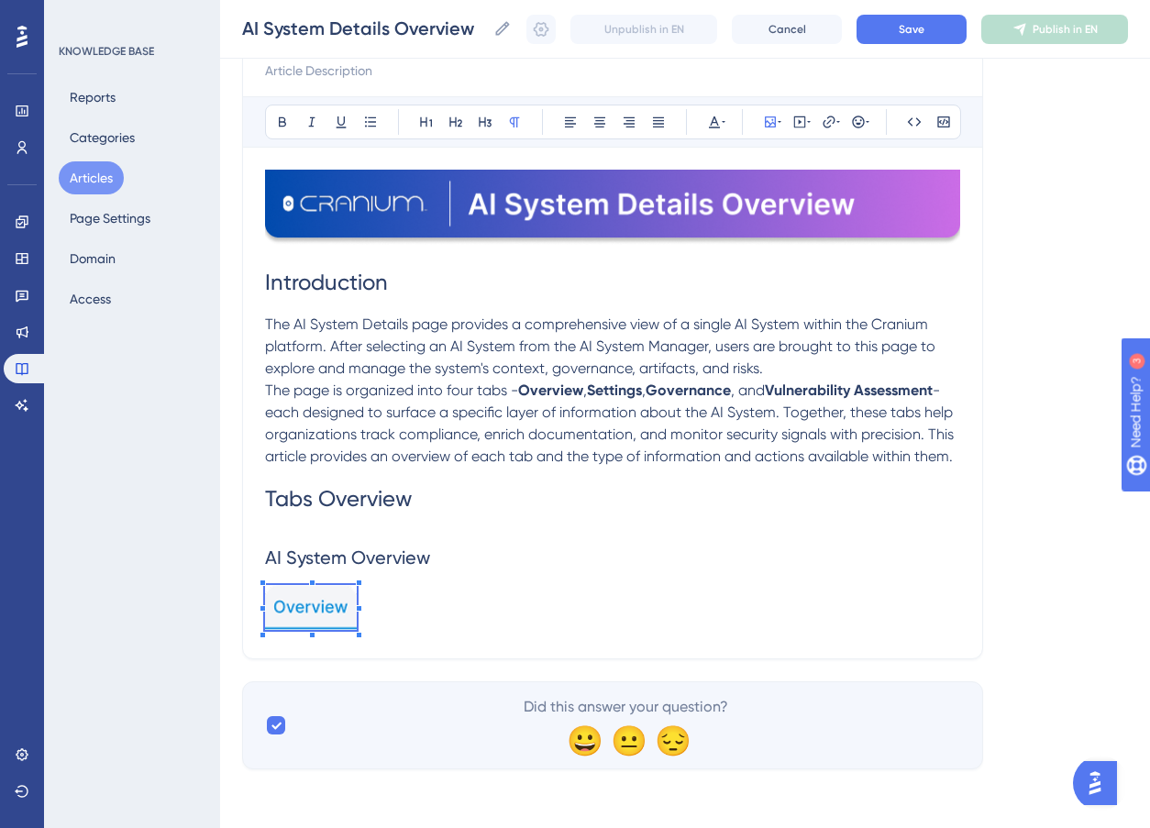
click at [319, 571] on div "Introduction The AI System Details page provides a comprehensive view of a sing…" at bounding box center [612, 403] width 695 height 467
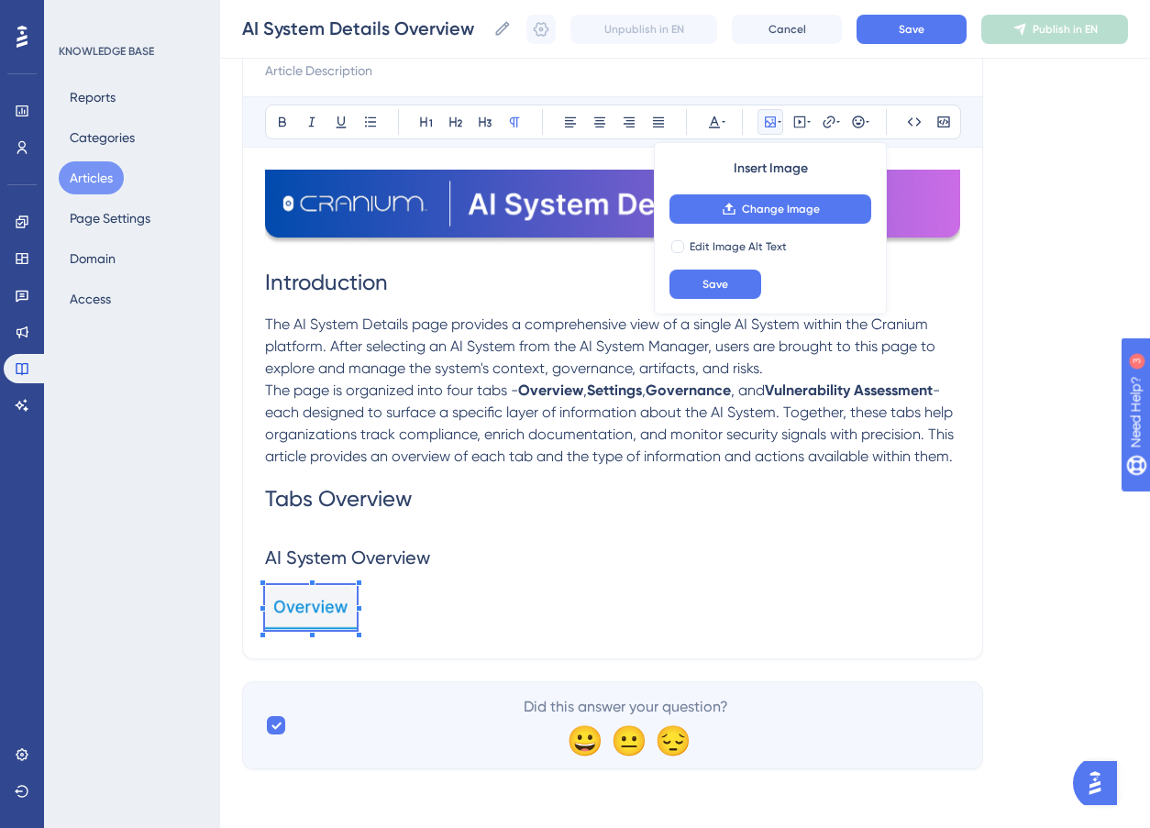
click at [349, 626] on span at bounding box center [311, 610] width 92 height 50
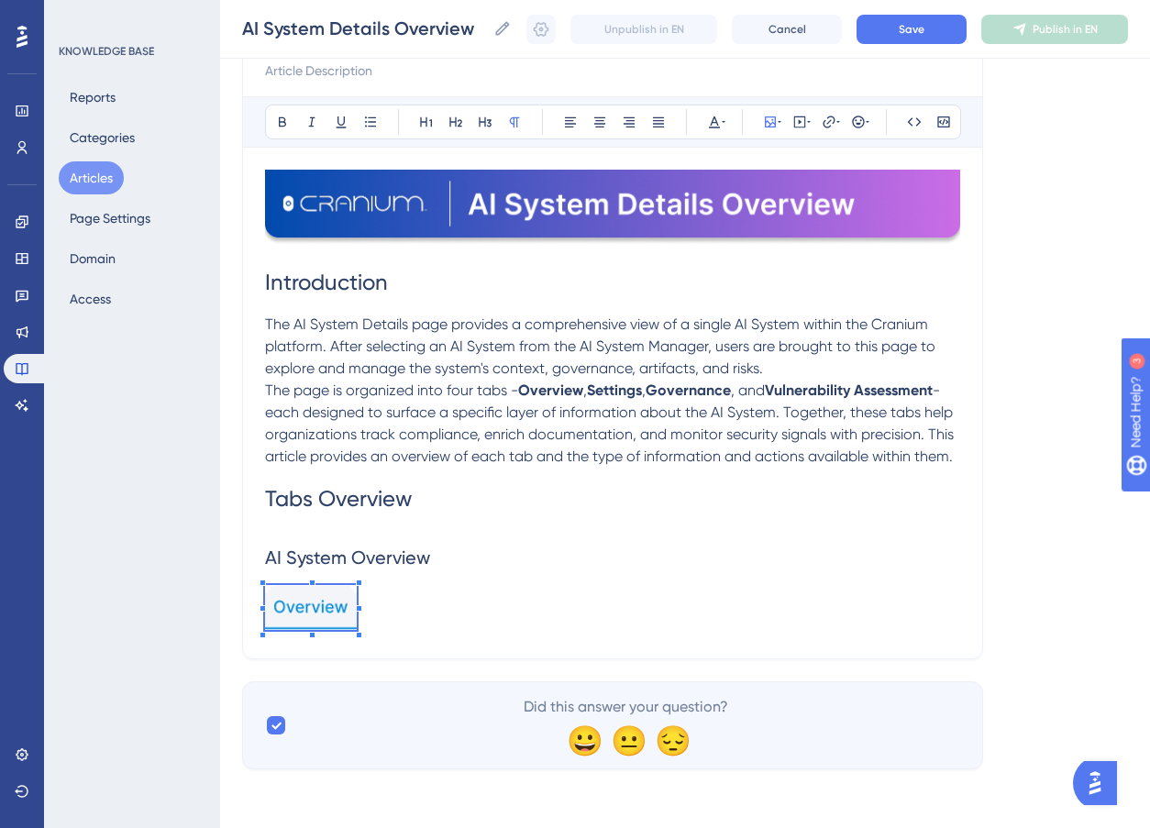
click at [387, 597] on p at bounding box center [612, 610] width 695 height 50
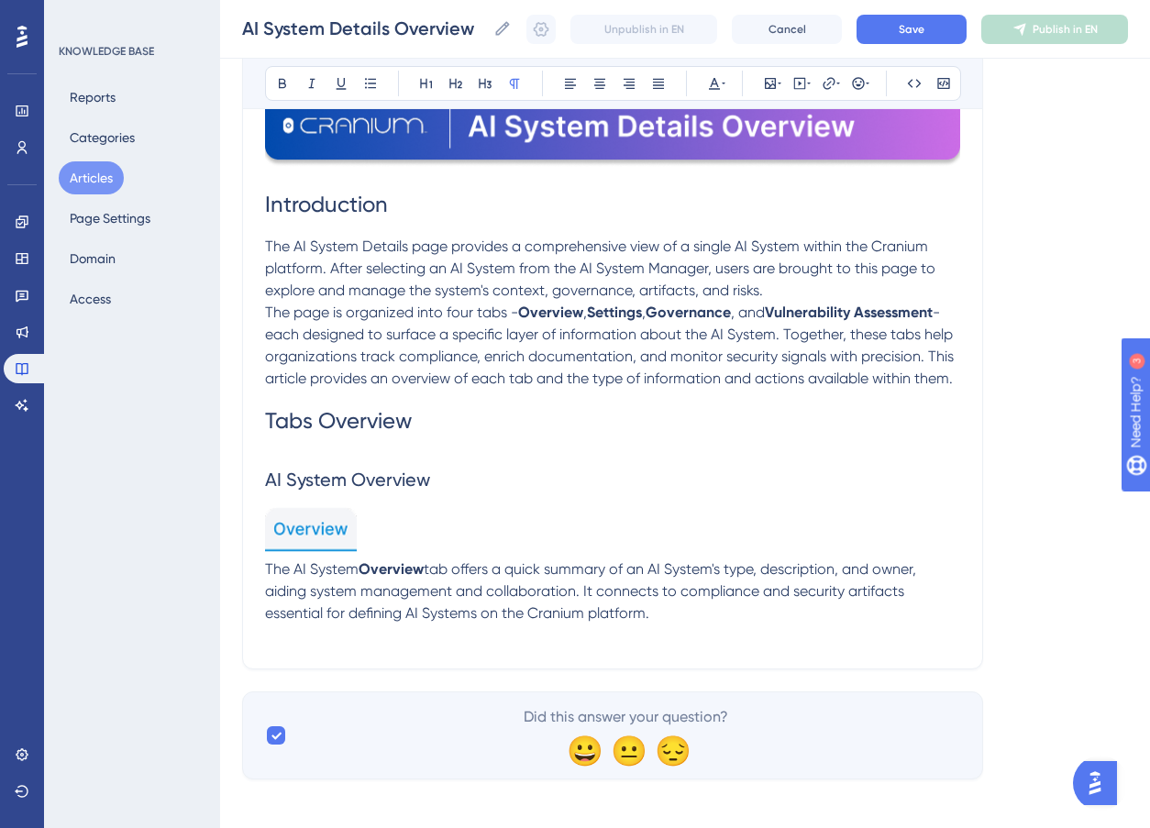
scroll to position [308, 0]
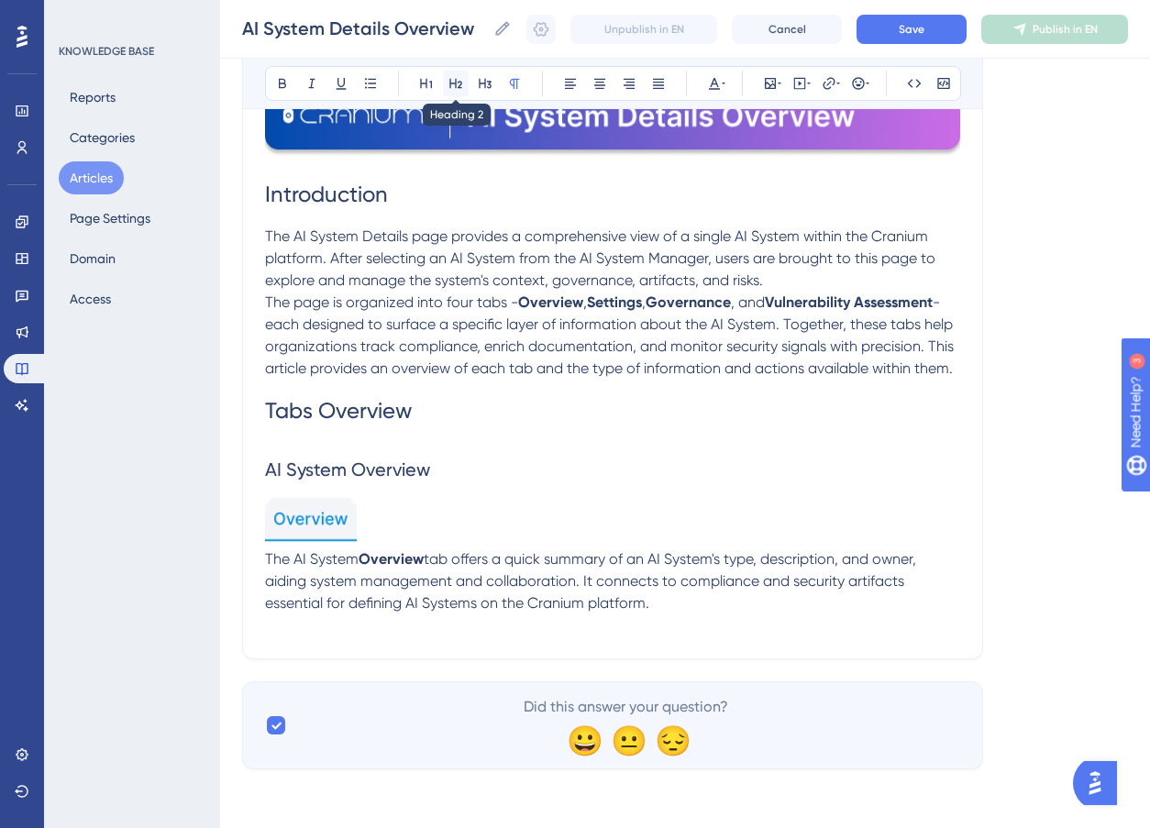
click at [460, 84] on icon at bounding box center [455, 84] width 13 height 10
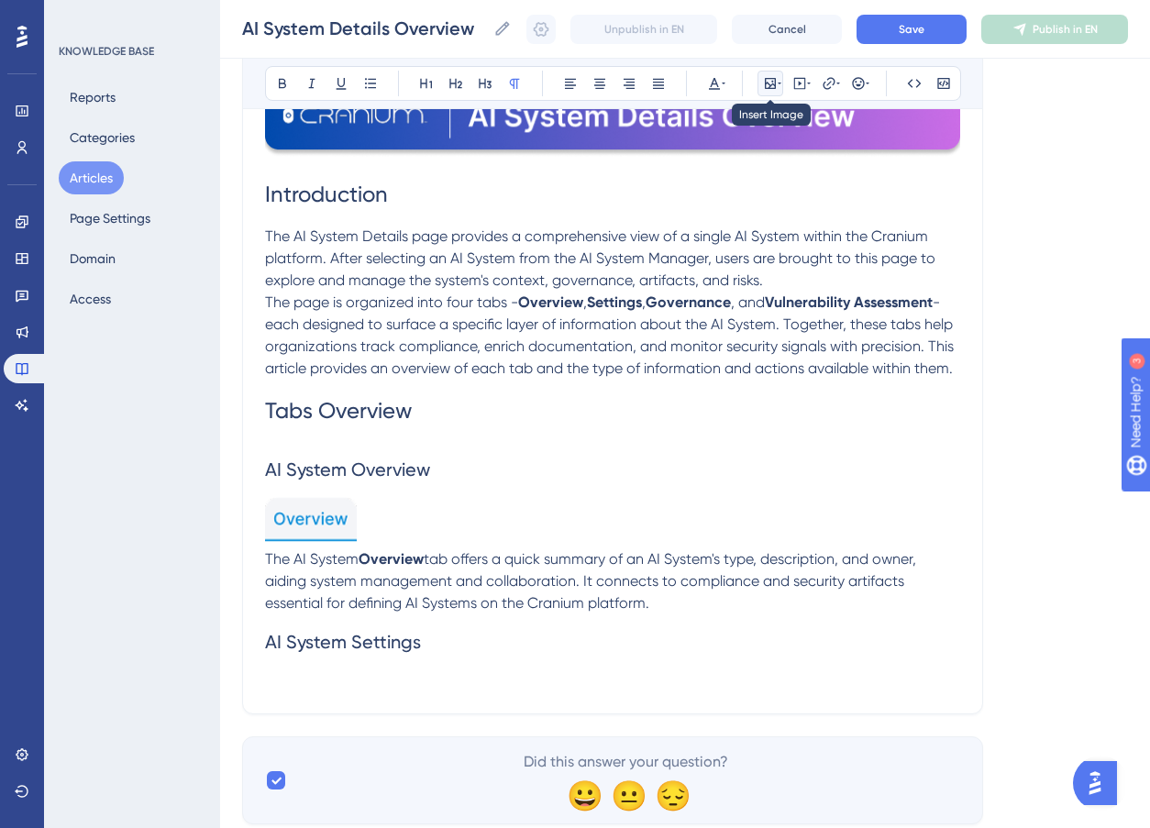
click at [779, 87] on icon at bounding box center [780, 83] width 4 height 15
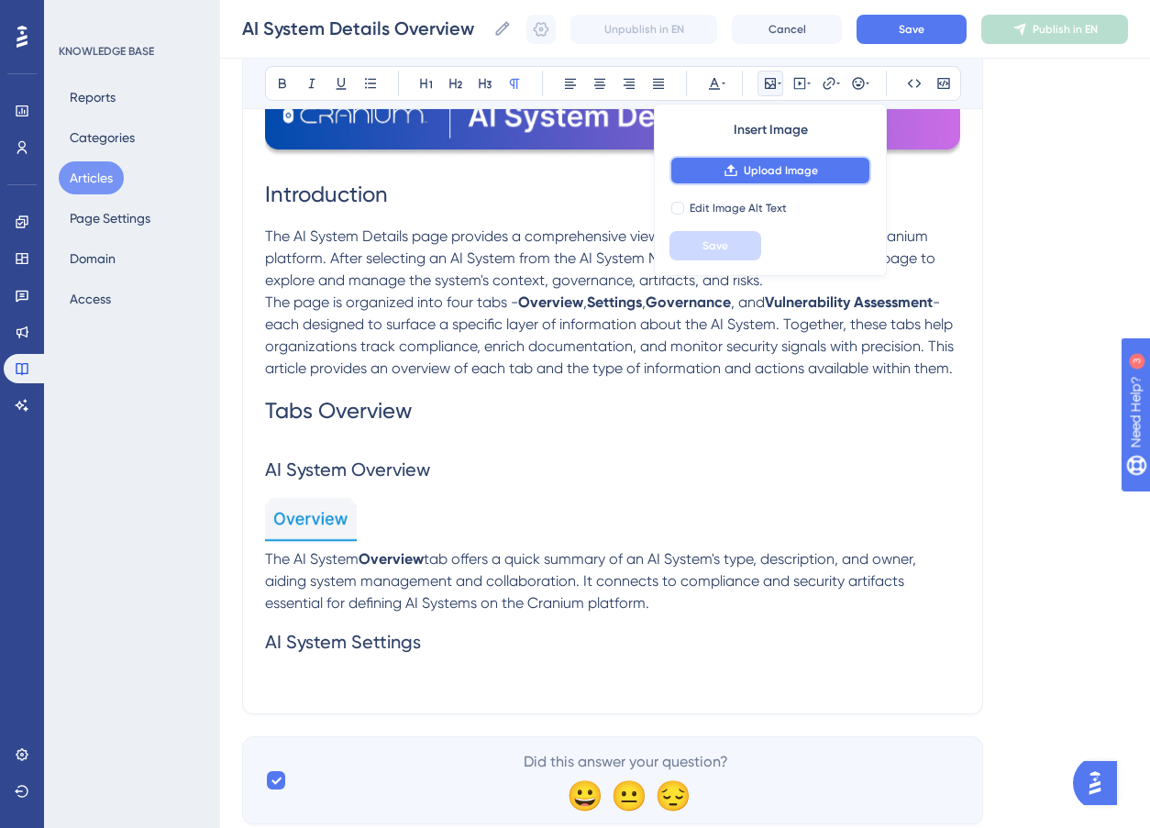
click at [786, 166] on span "Upload Image" at bounding box center [781, 170] width 74 height 15
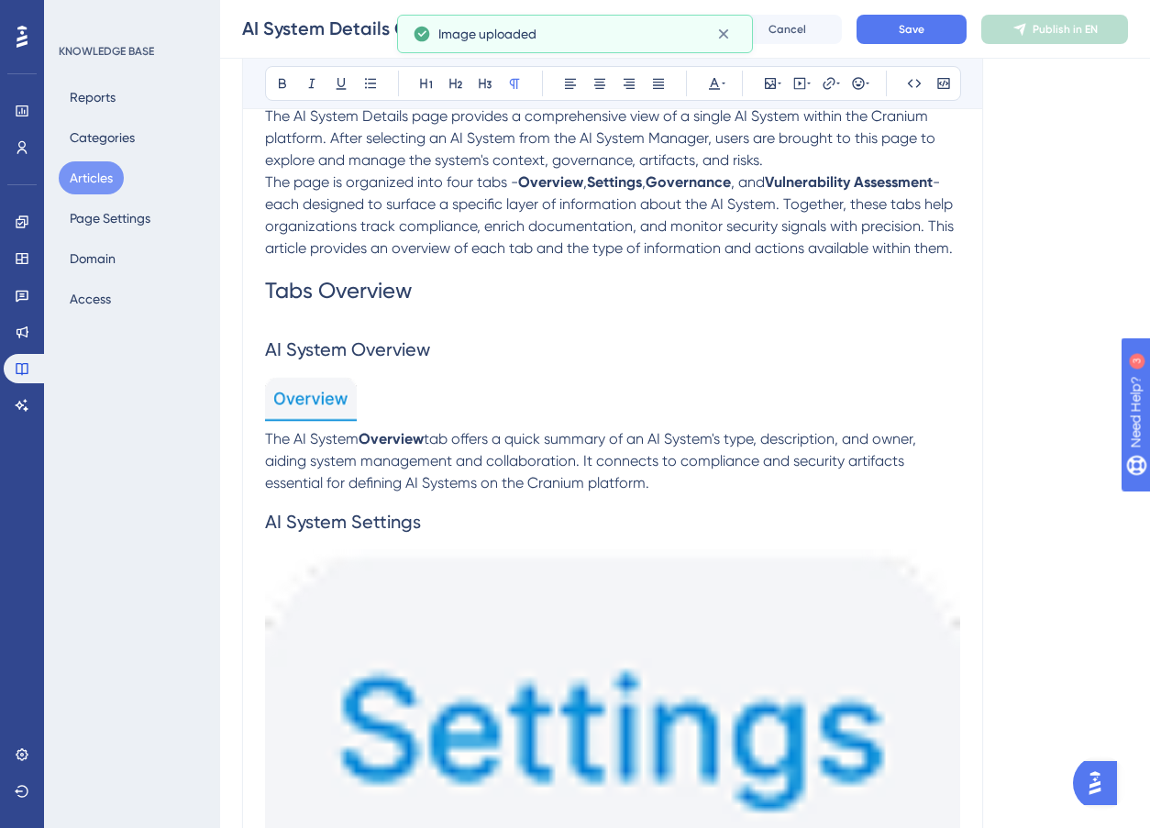
scroll to position [664, 0]
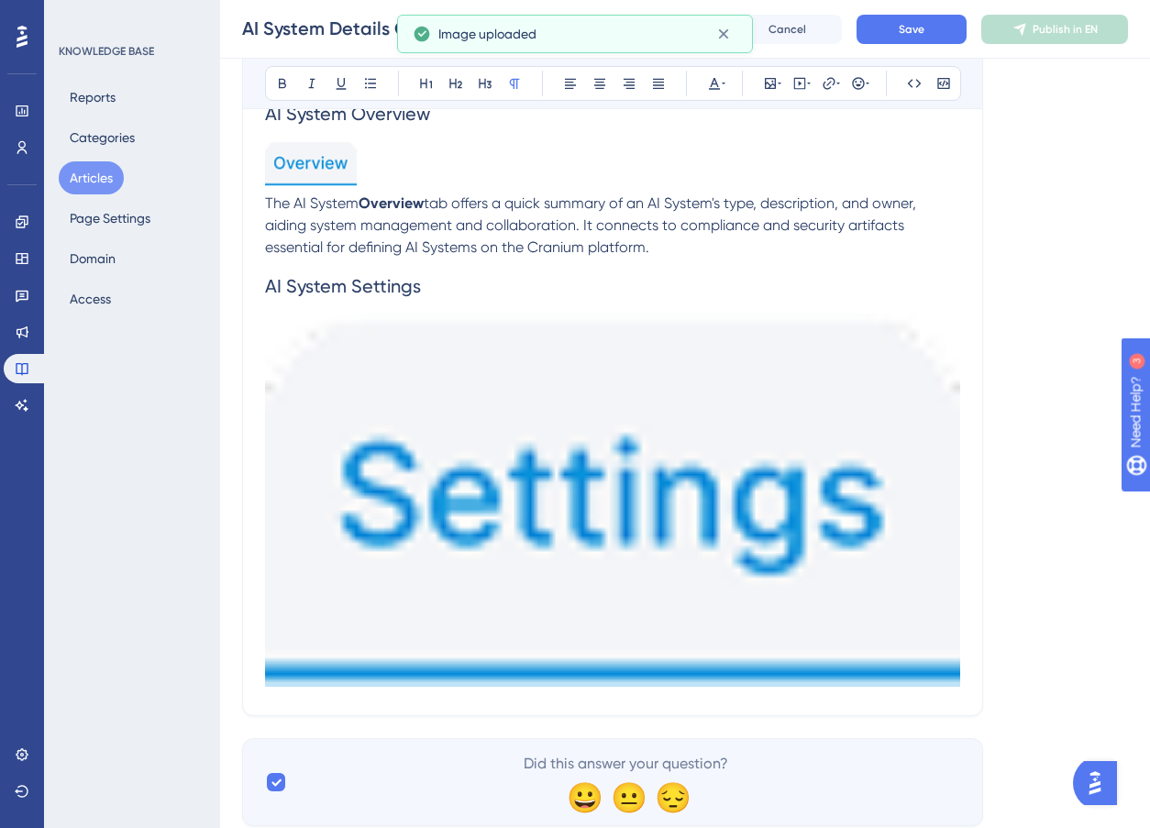
click at [710, 547] on img at bounding box center [612, 500] width 695 height 373
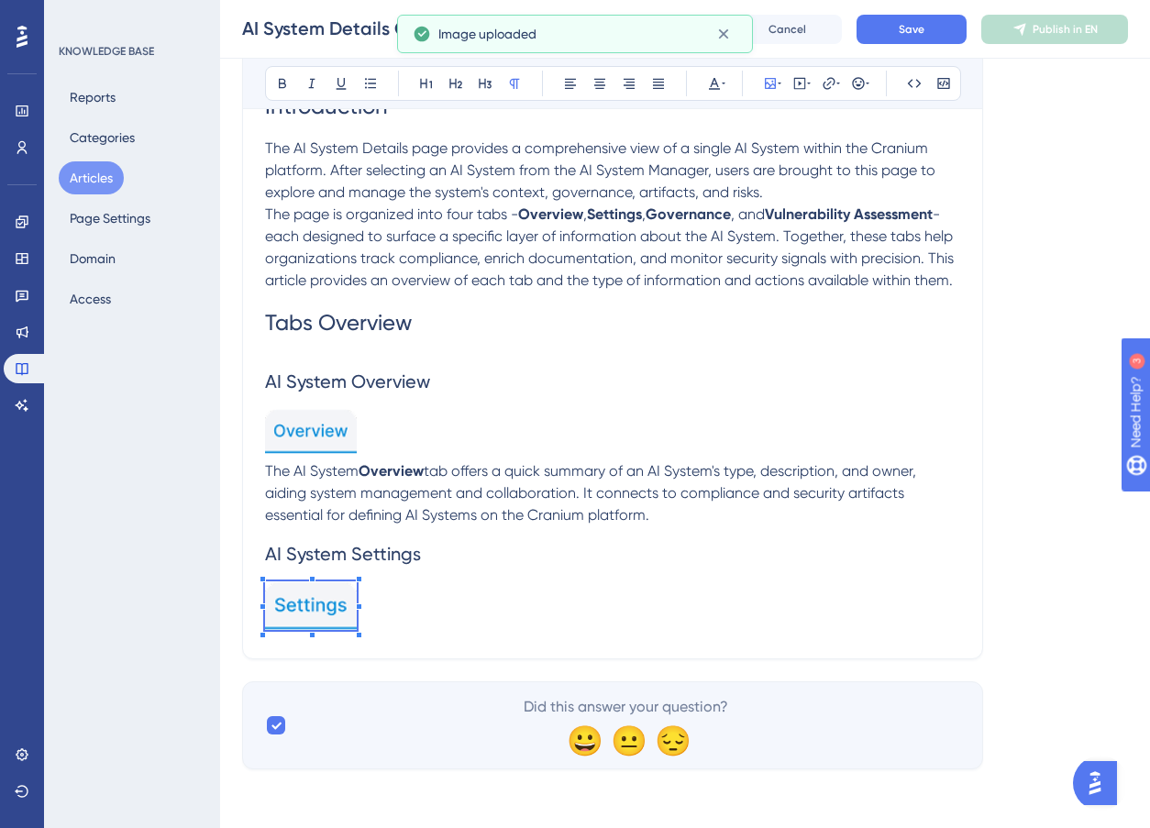
scroll to position [396, 0]
click at [274, 505] on div "Introduction The AI System Details page provides a comprehensive view of a sing…" at bounding box center [612, 315] width 695 height 643
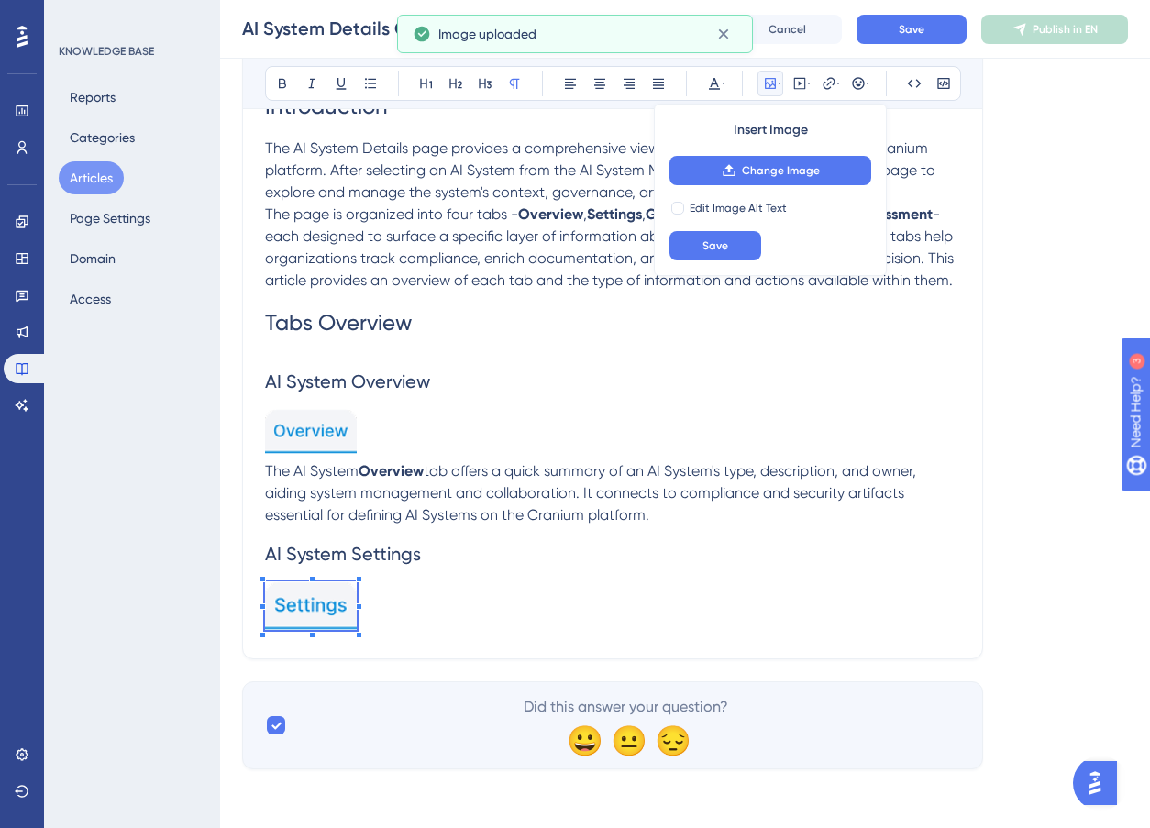
click at [372, 613] on p at bounding box center [612, 610] width 695 height 56
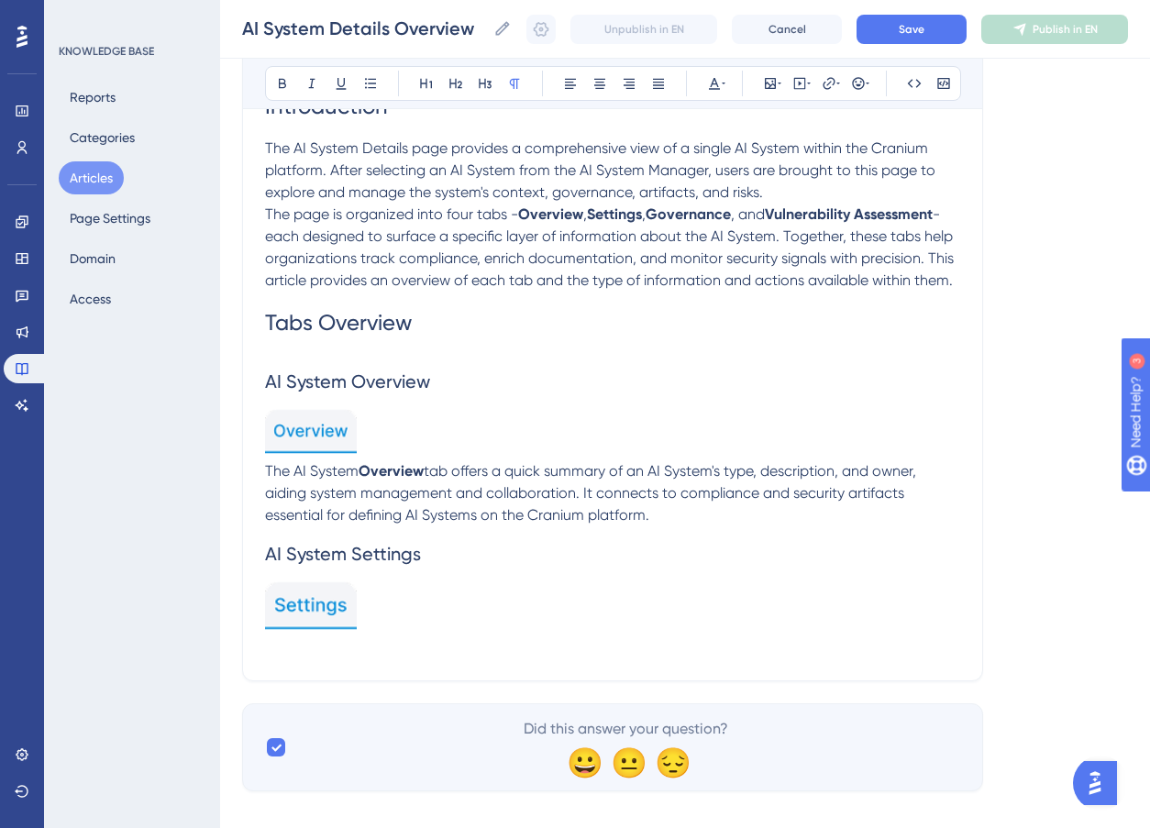
scroll to position [418, 0]
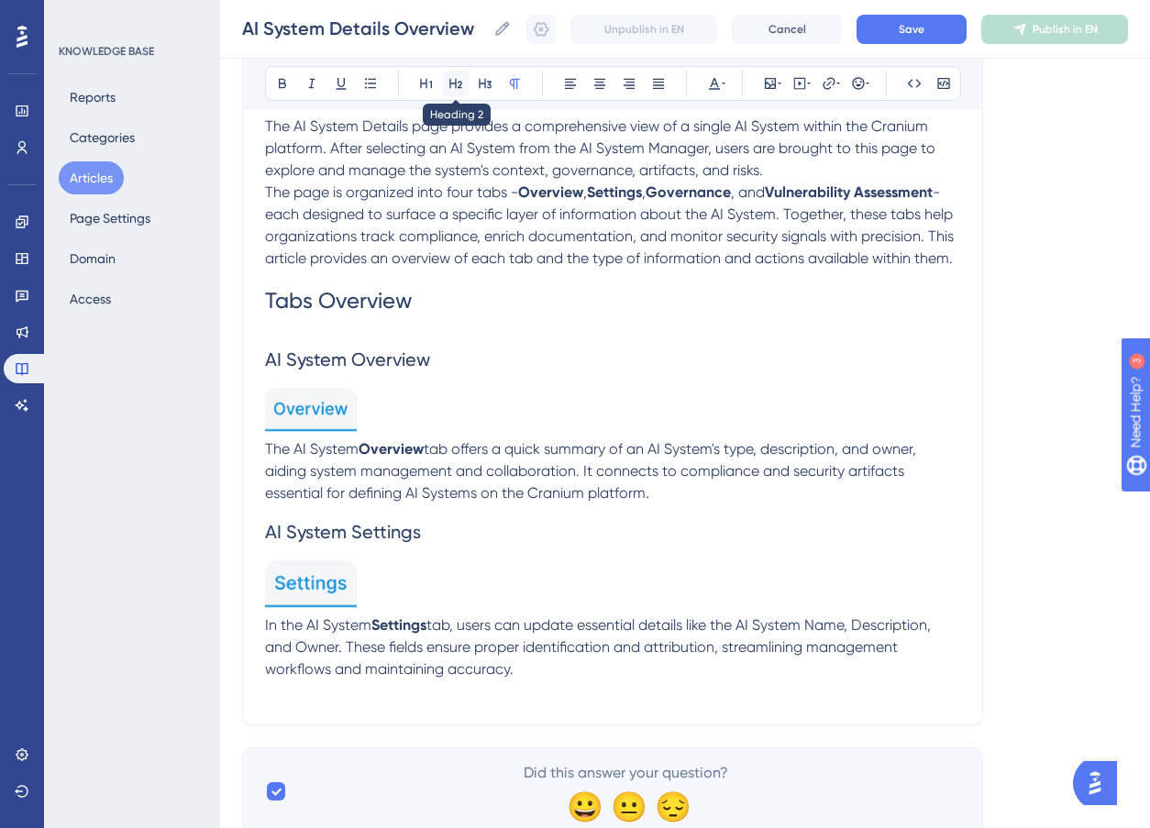
click at [459, 83] on icon at bounding box center [456, 83] width 15 height 15
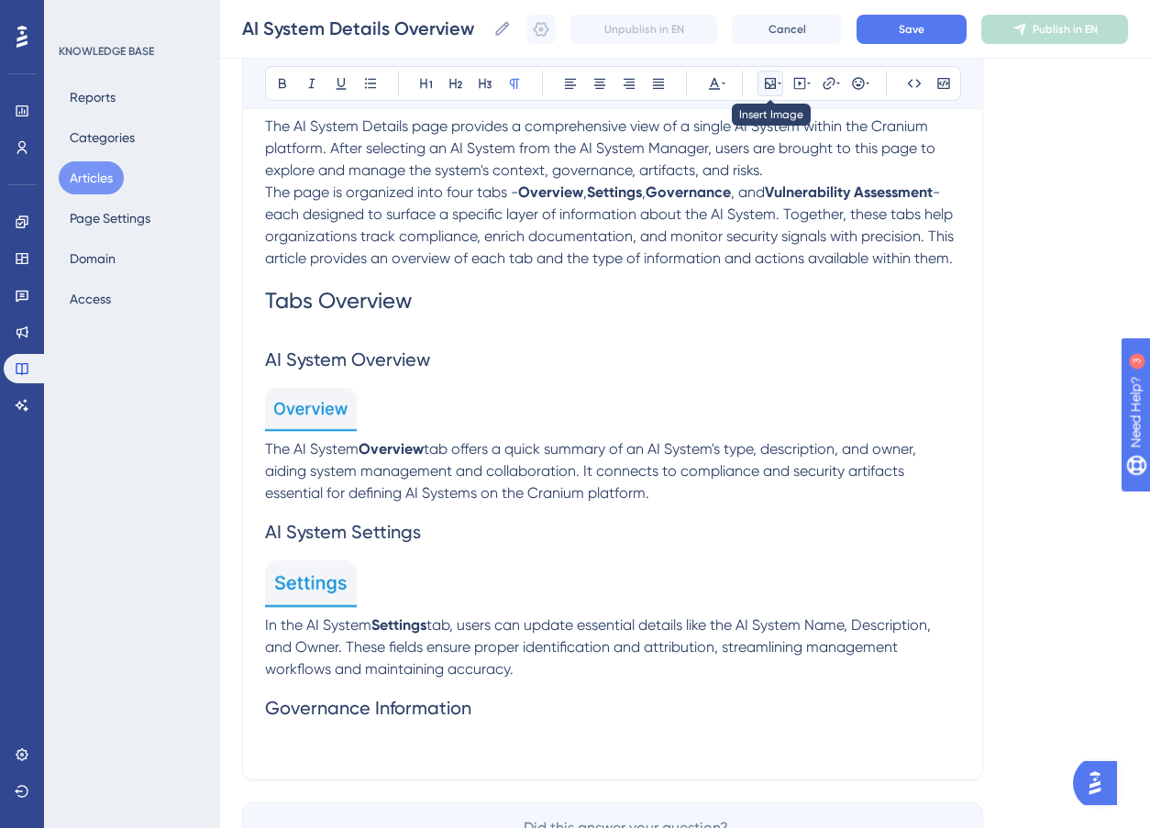
click at [776, 85] on icon at bounding box center [770, 83] width 15 height 15
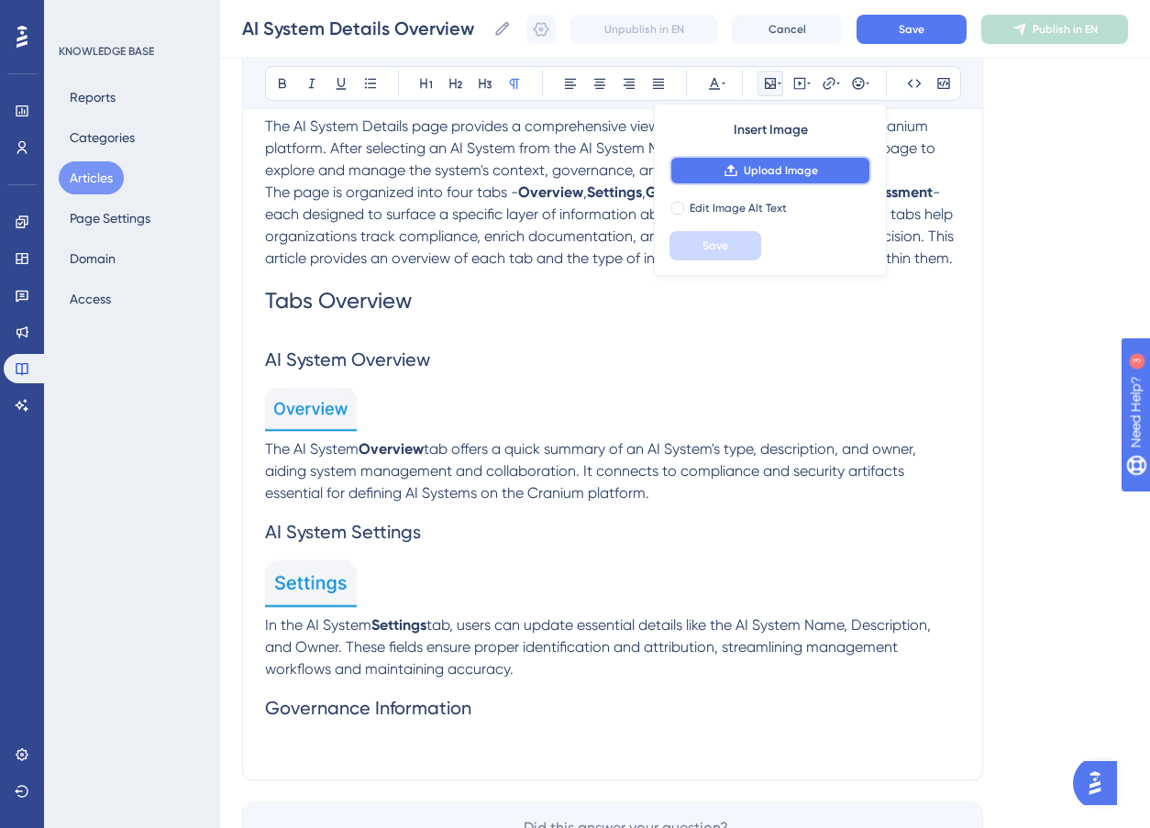
click at [793, 161] on button "Upload Image" at bounding box center [771, 170] width 202 height 29
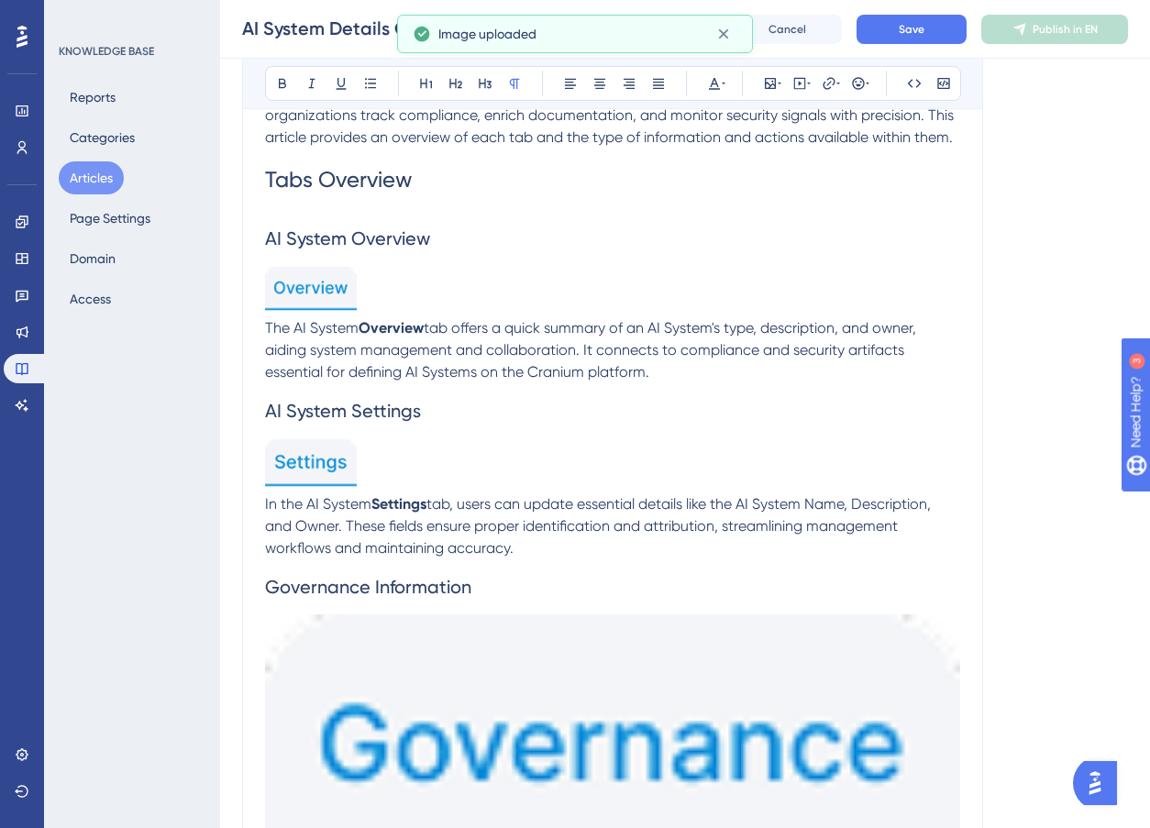
click at [719, 748] on img at bounding box center [612, 749] width 695 height 268
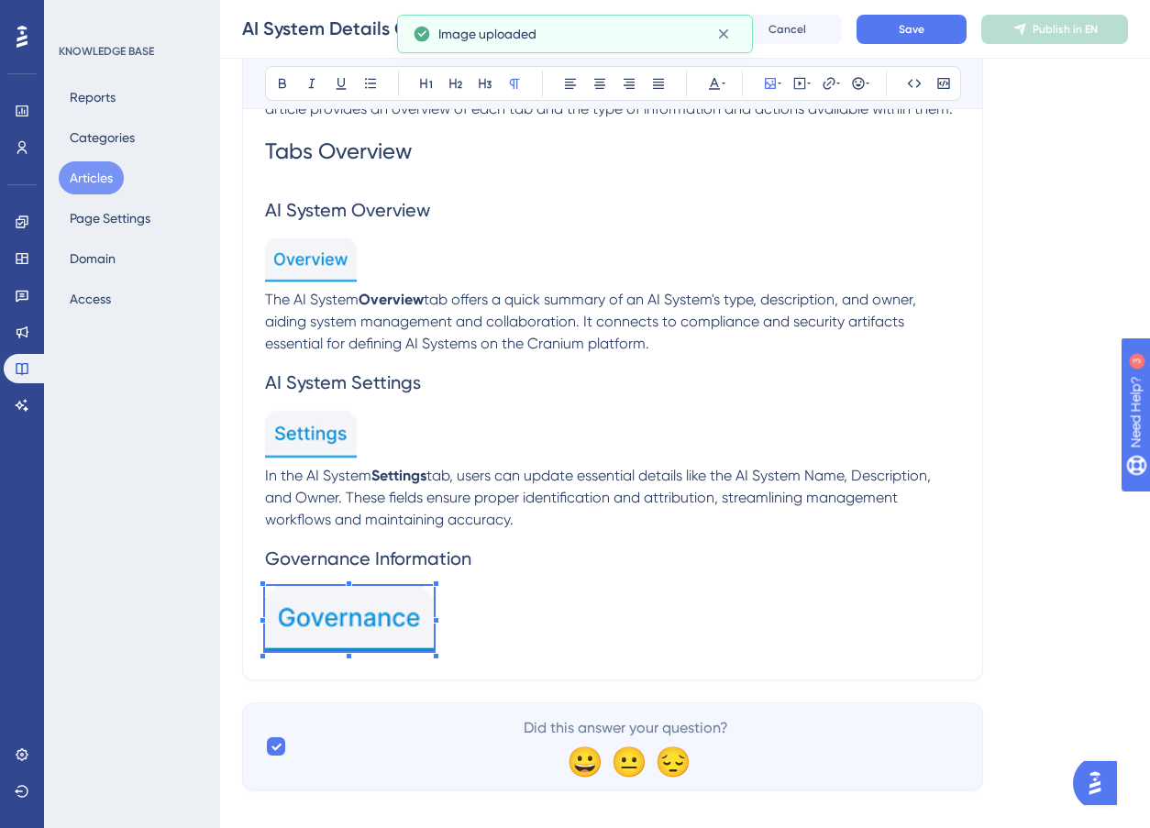
scroll to position [560, 0]
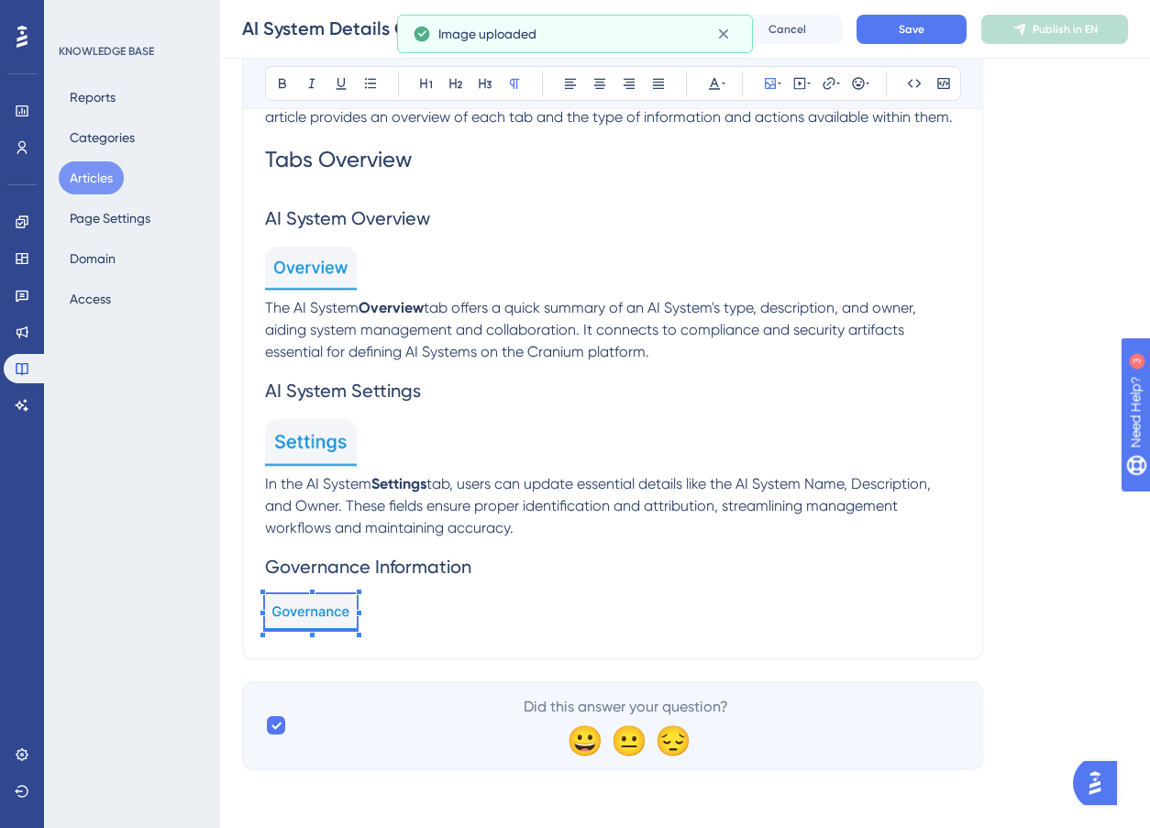
click at [299, 540] on div "Introduction The AI System Details page provides a comprehensive view of a sing…" at bounding box center [612, 233] width 695 height 806
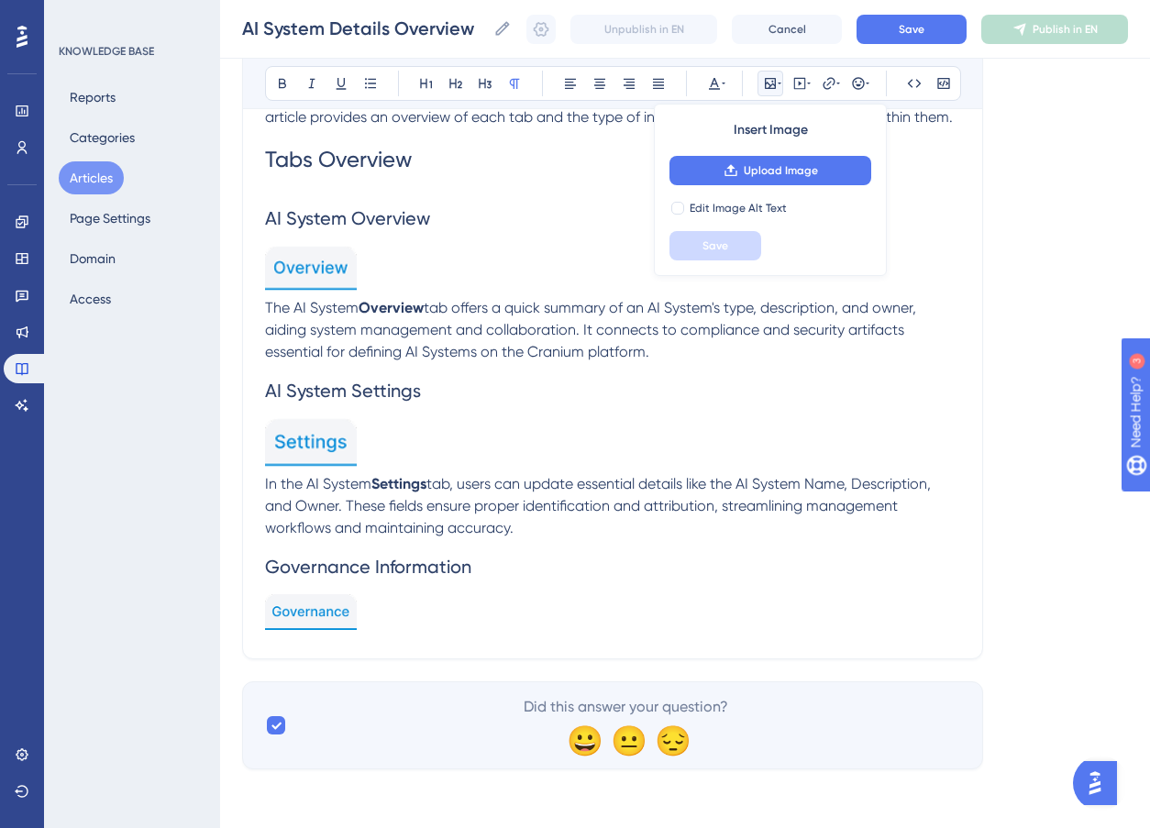
click at [392, 616] on p at bounding box center [612, 615] width 695 height 42
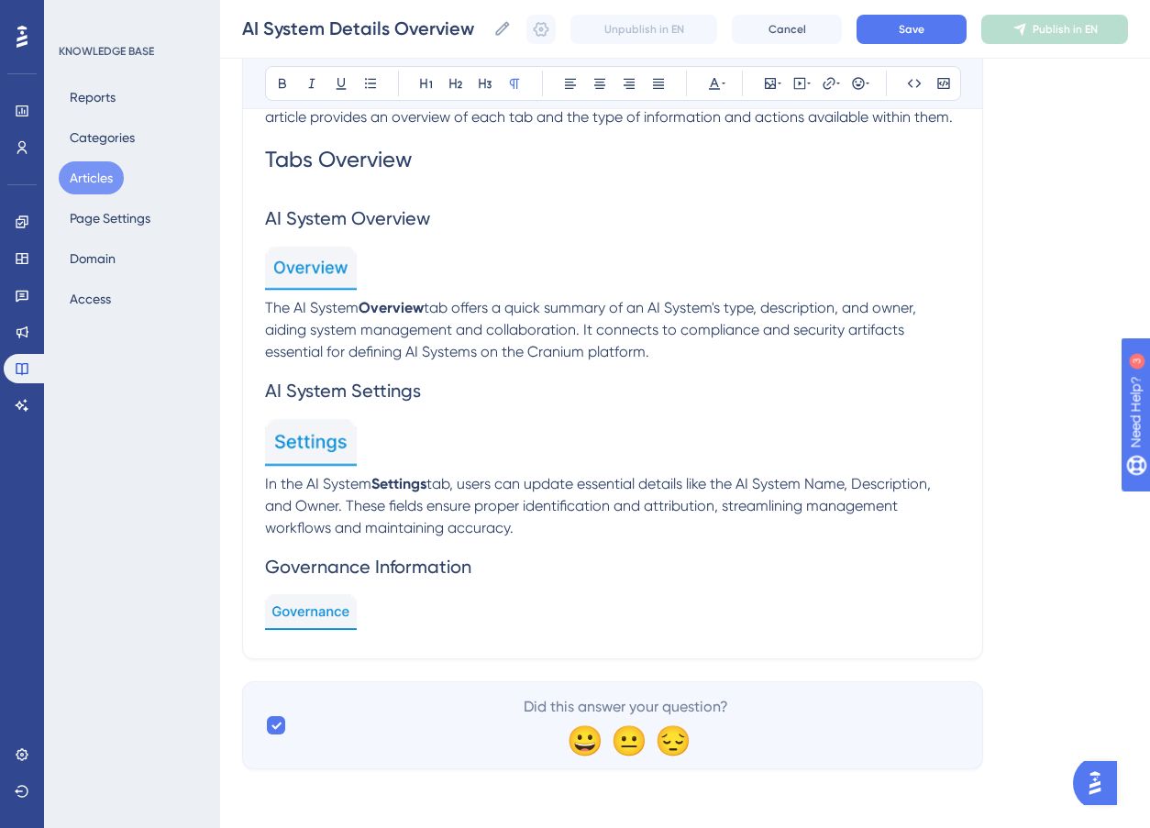
click at [348, 615] on img at bounding box center [311, 612] width 92 height 36
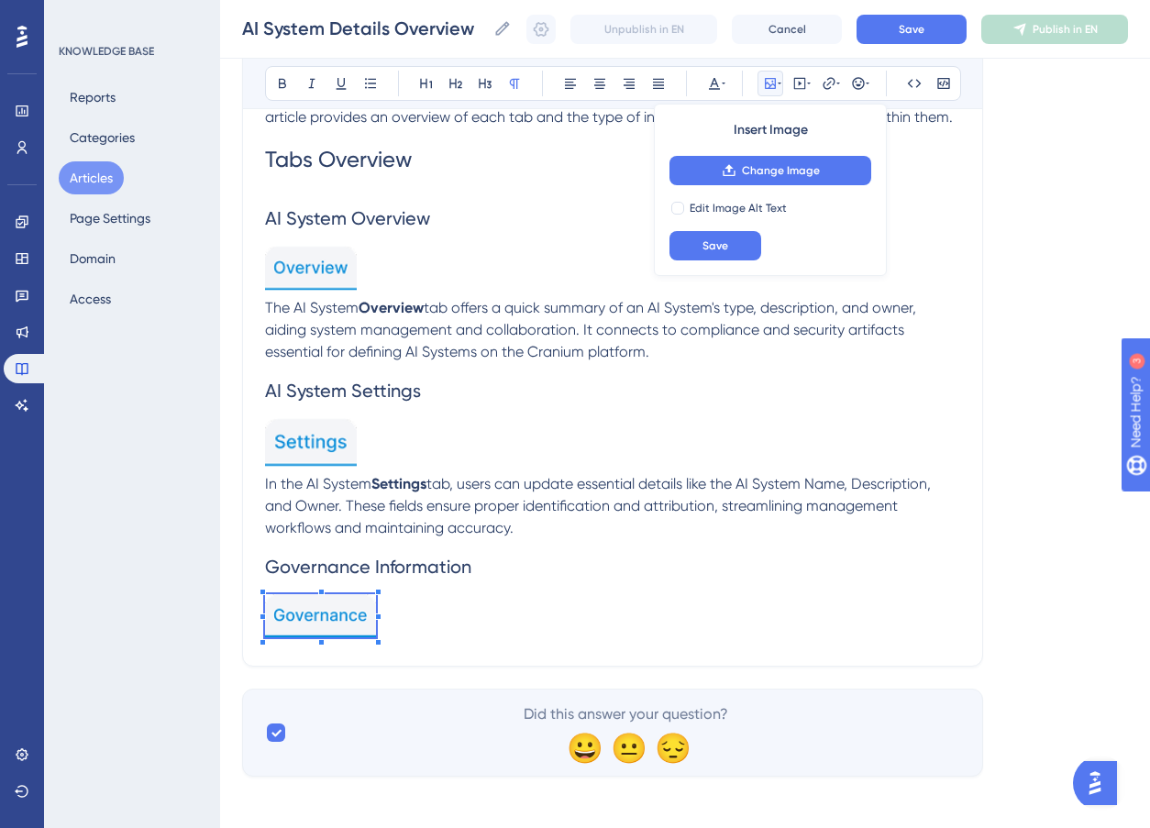
click at [377, 645] on div at bounding box center [378, 642] width 6 height 6
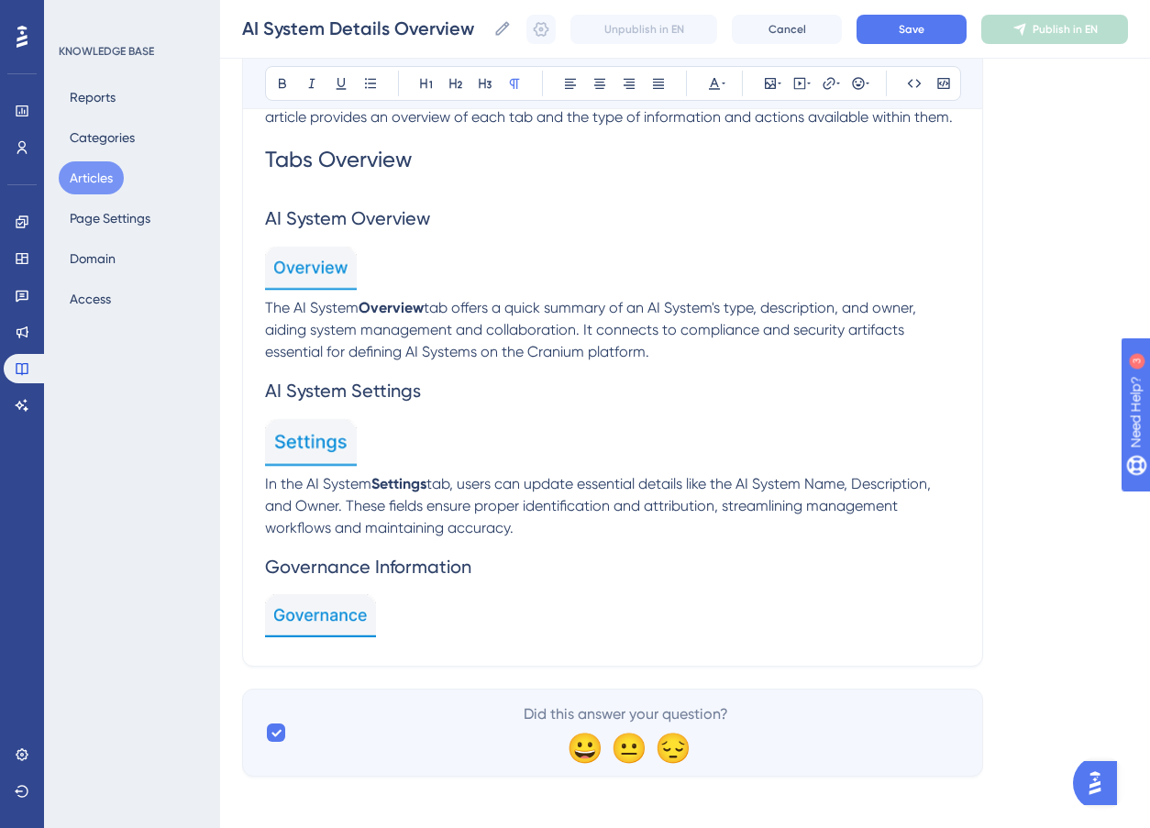
click at [434, 606] on p at bounding box center [612, 619] width 695 height 50
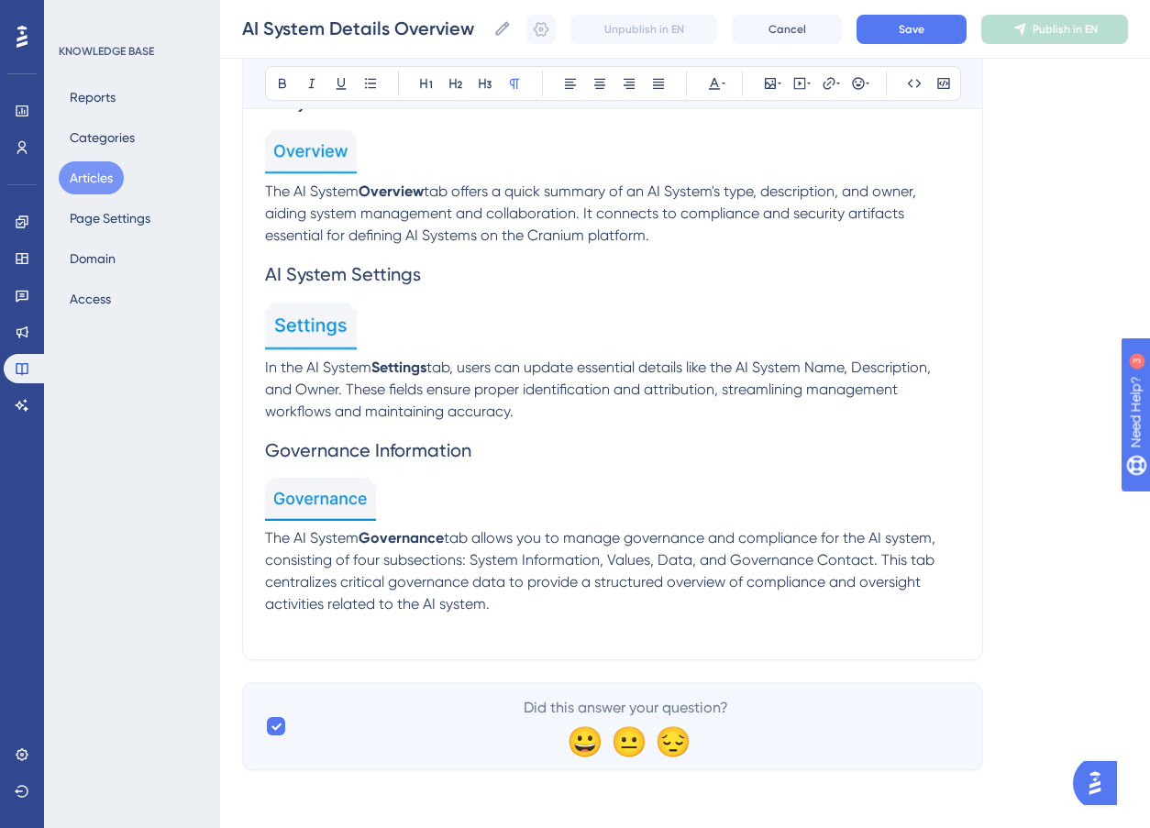
scroll to position [677, 0]
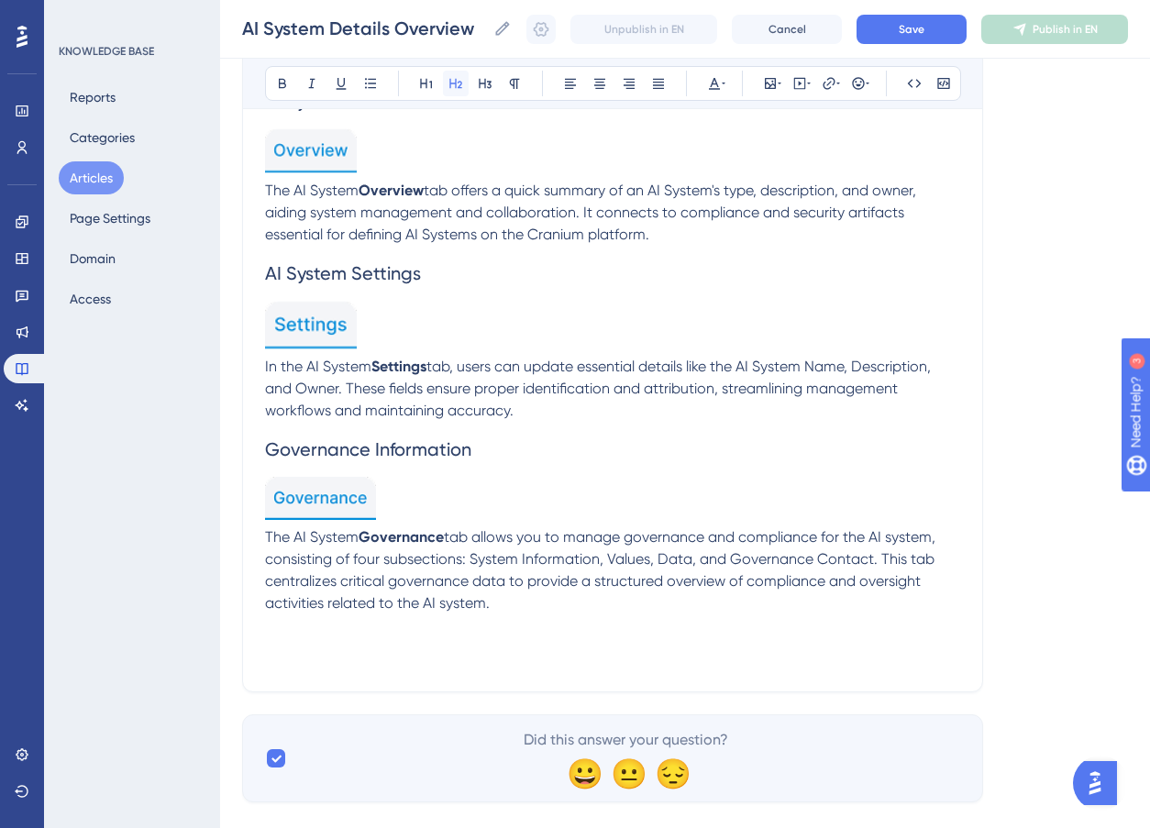
click at [460, 83] on icon at bounding box center [456, 83] width 15 height 15
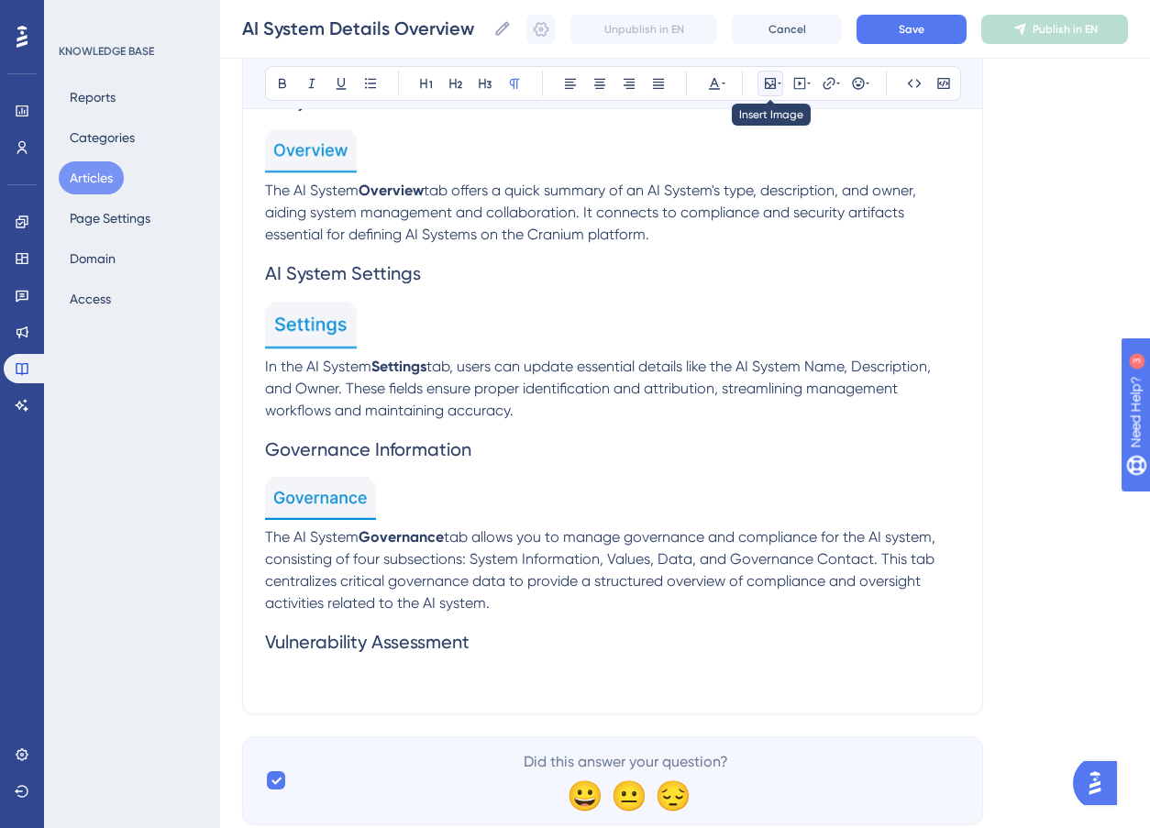
click at [778, 83] on icon at bounding box center [780, 83] width 4 height 15
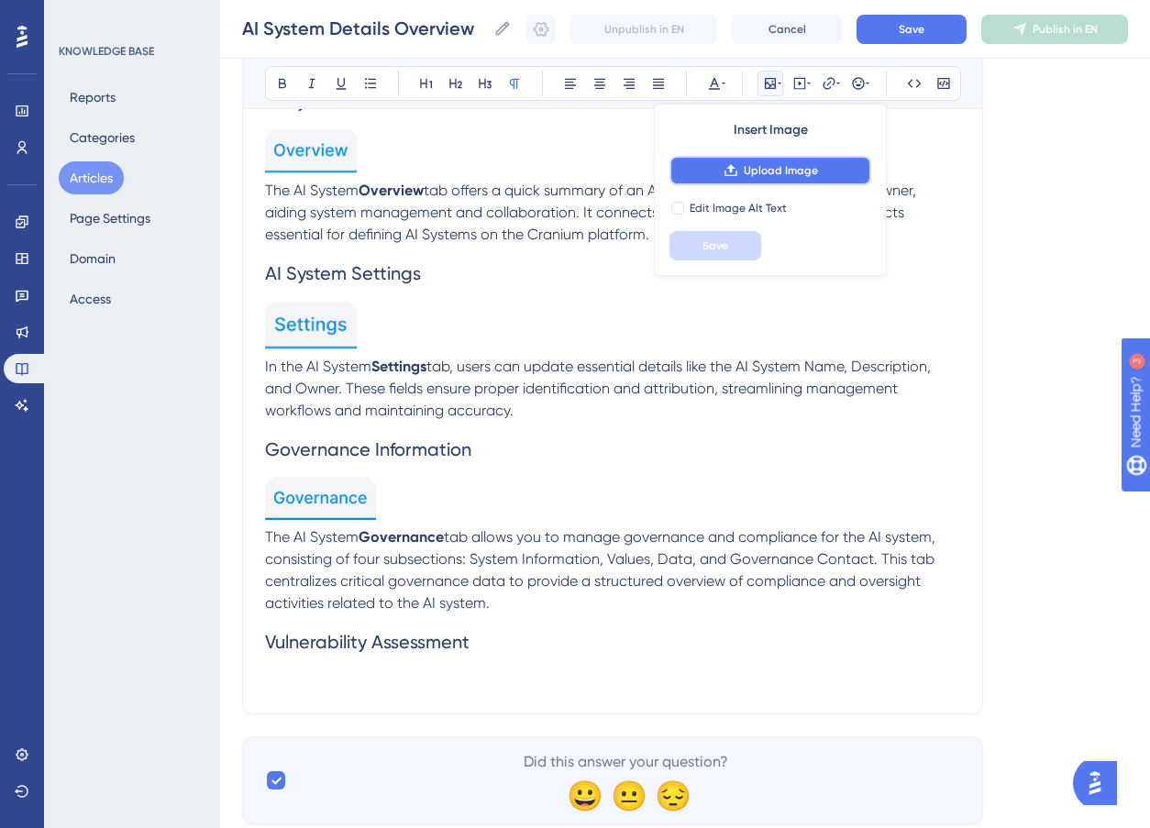
click at [799, 176] on span "Upload Image" at bounding box center [781, 170] width 74 height 15
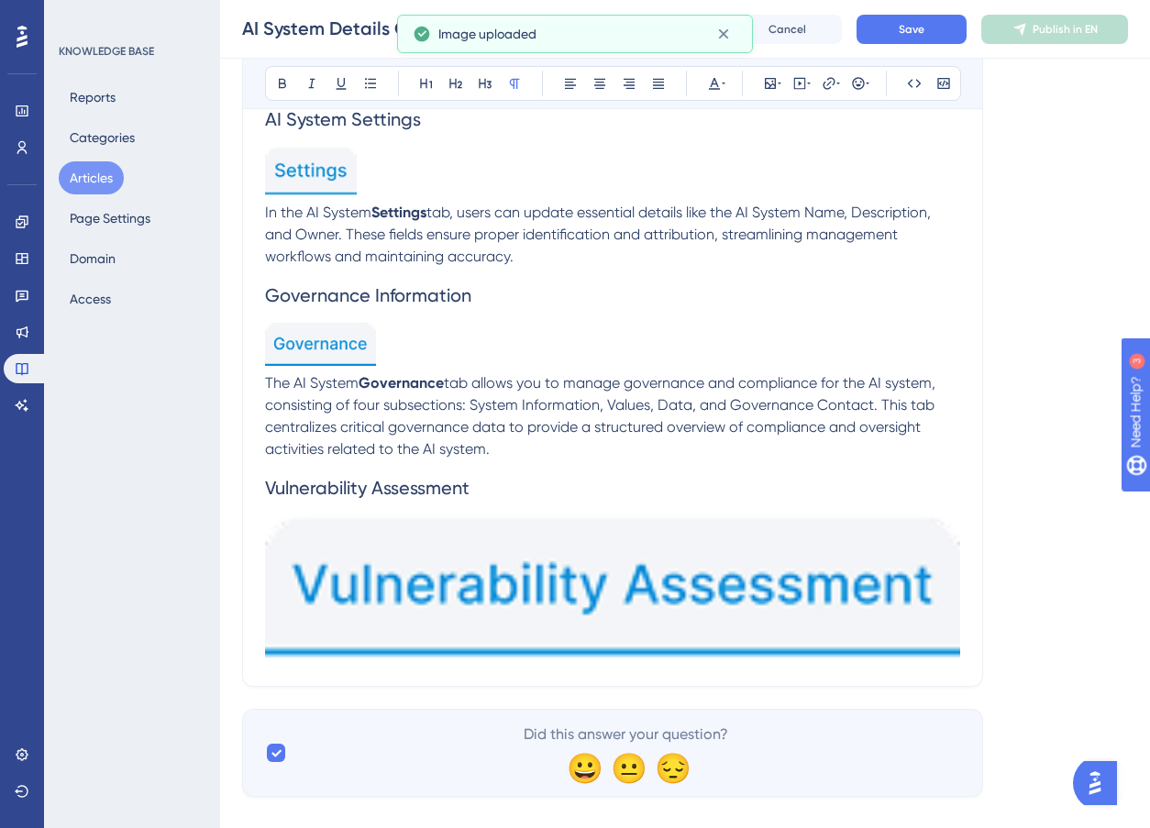
scroll to position [859, 0]
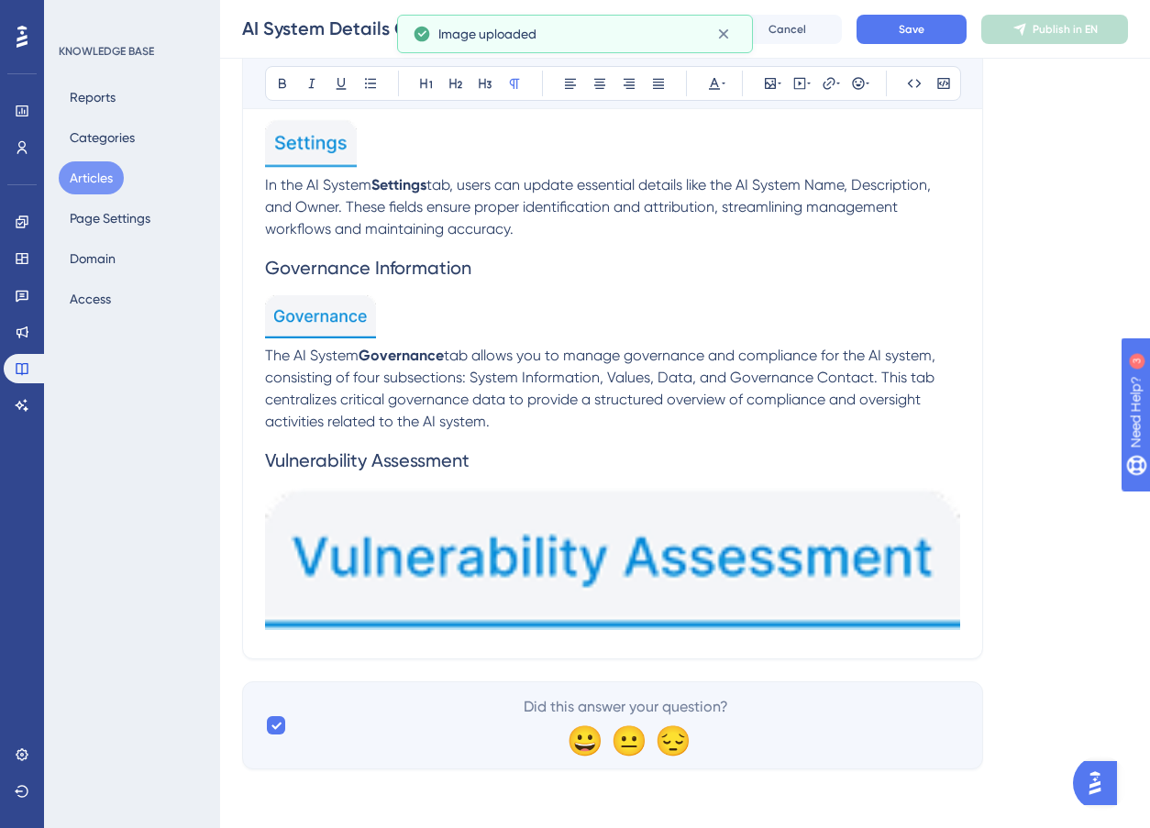
click at [862, 538] on img at bounding box center [612, 559] width 695 height 142
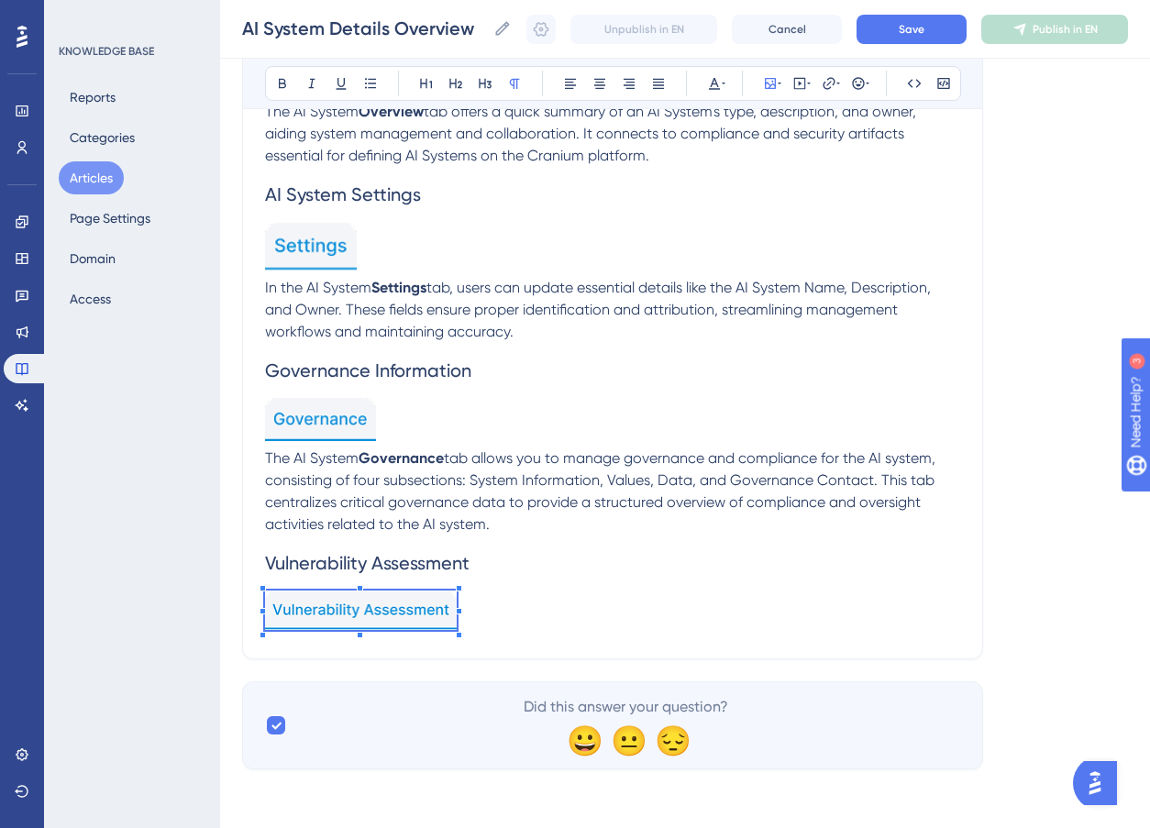
scroll to position [755, 0]
click at [455, 637] on div at bounding box center [360, 637] width 190 height 0
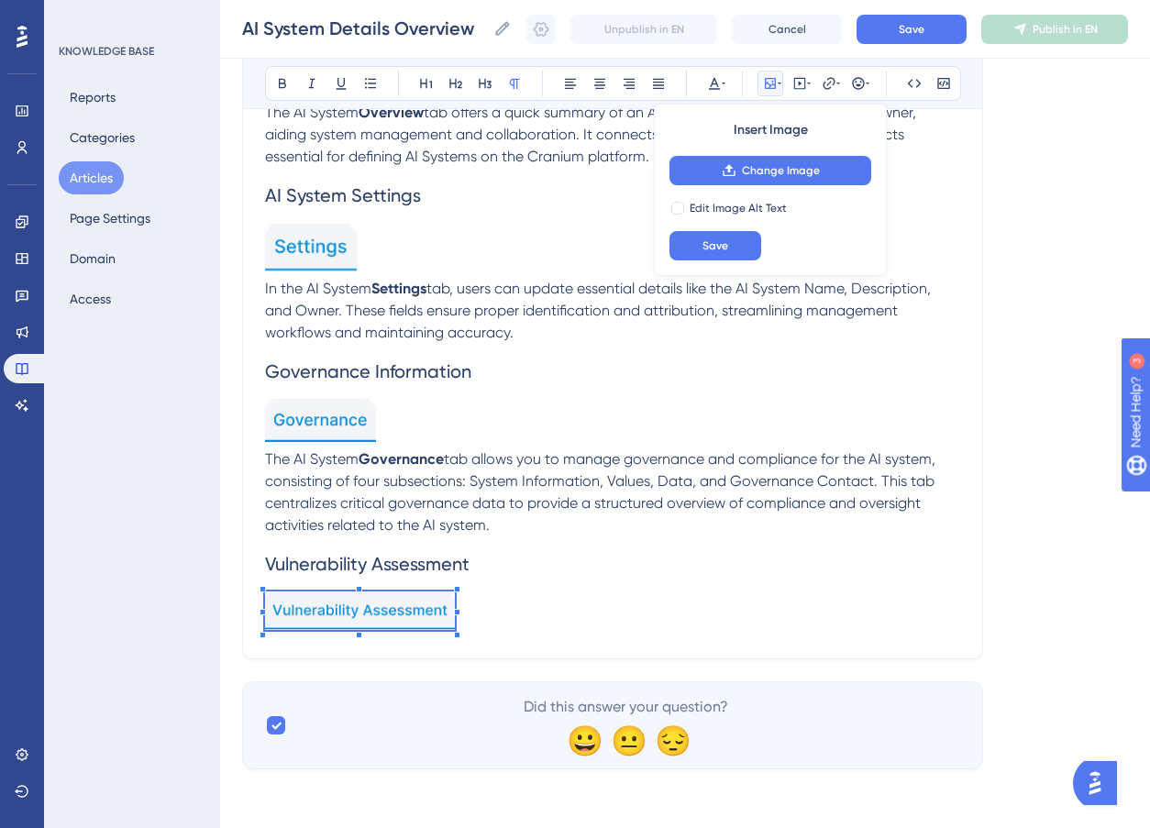
click at [550, 606] on p at bounding box center [612, 614] width 695 height 45
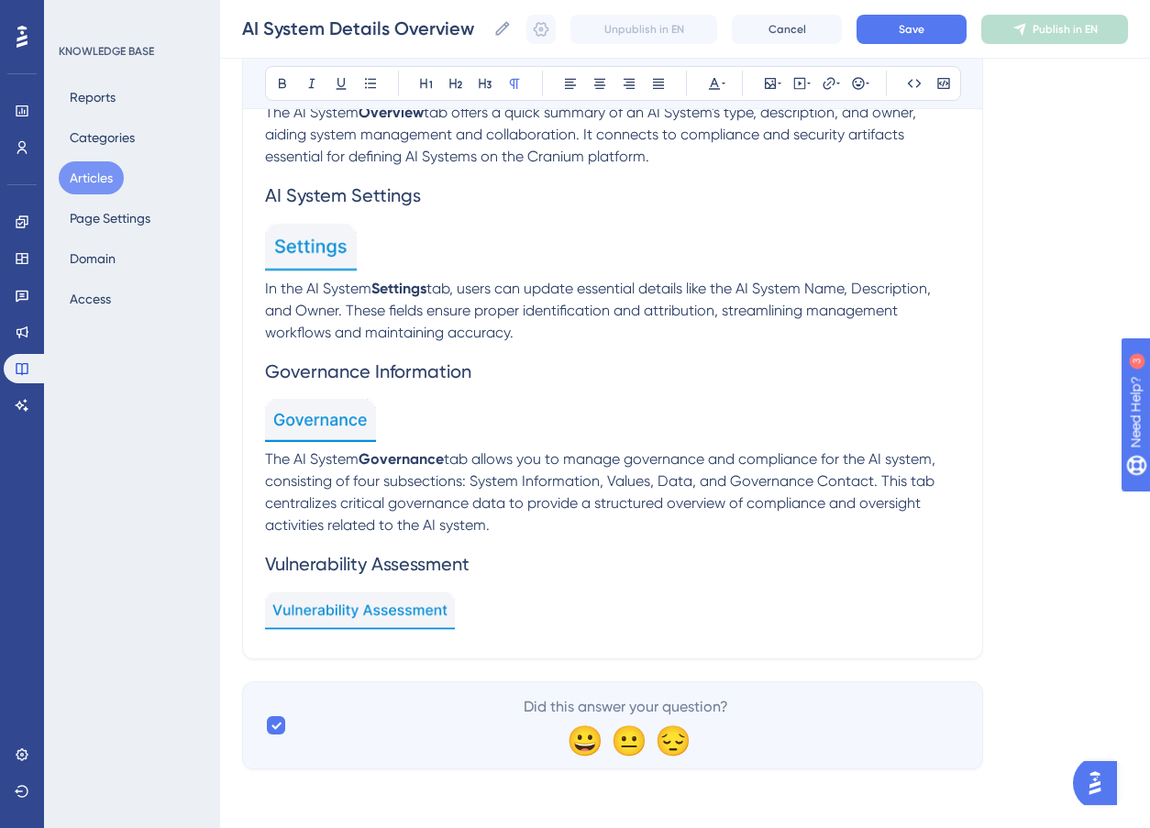
click at [381, 601] on img at bounding box center [360, 611] width 190 height 39
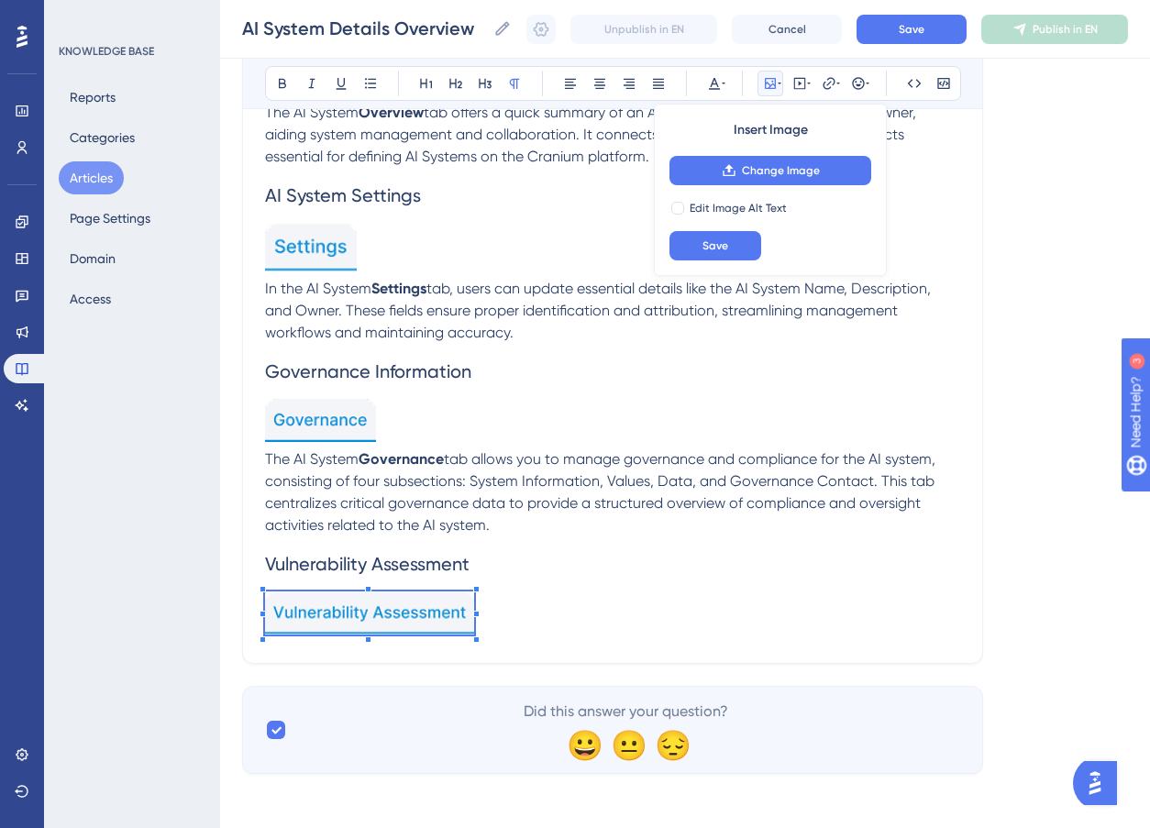
click at [475, 642] on div at bounding box center [476, 640] width 6 height 6
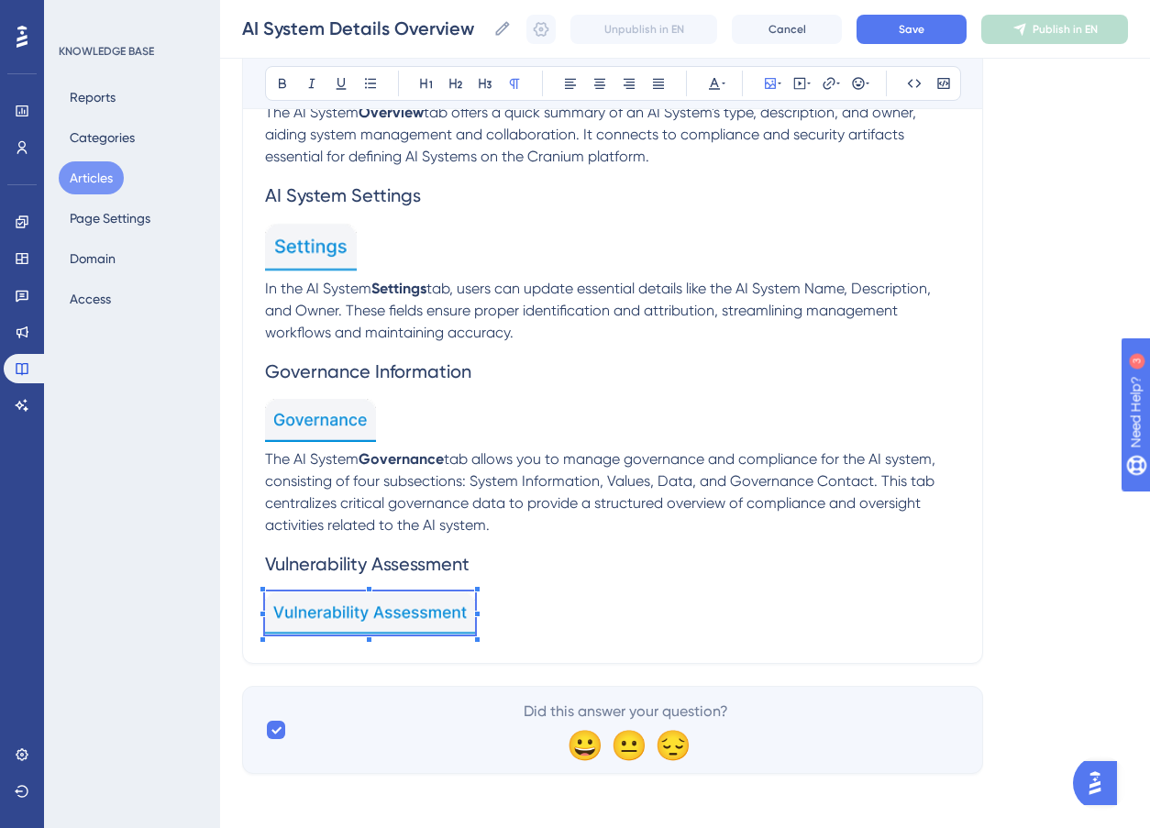
click at [531, 600] on p at bounding box center [612, 617] width 695 height 50
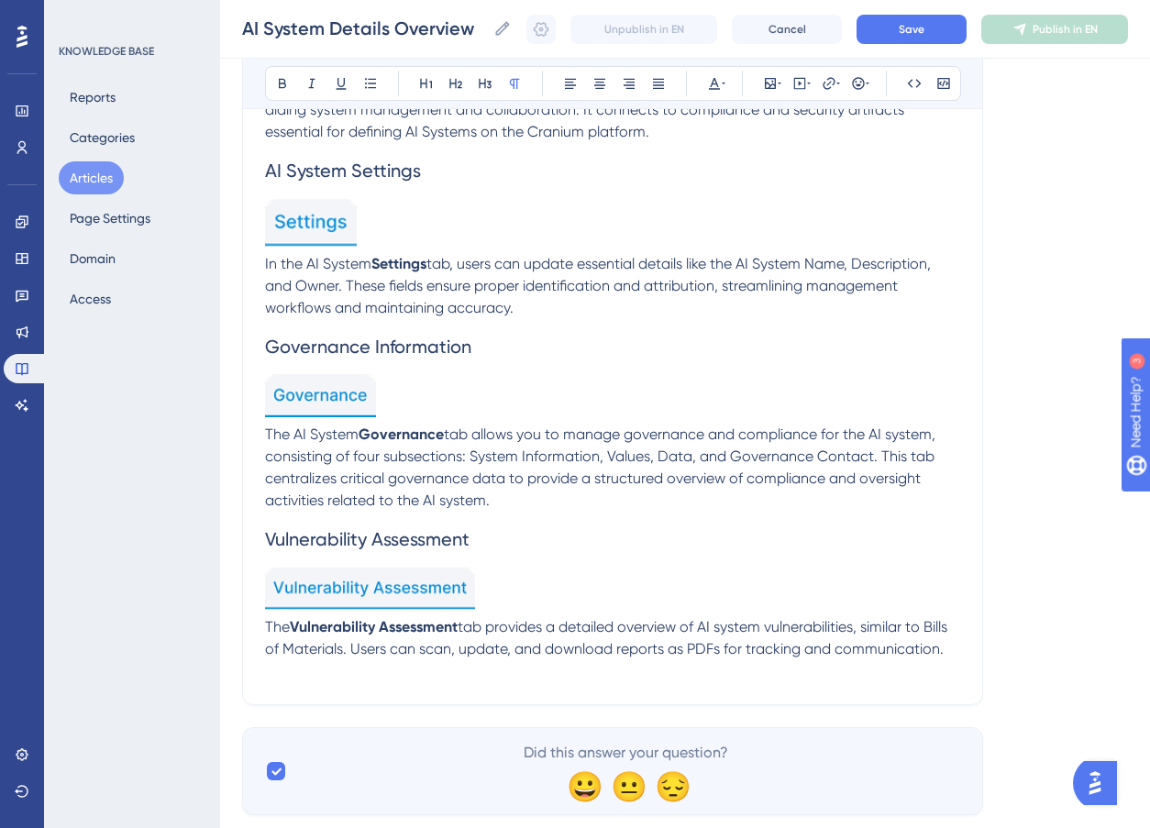
scroll to position [781, 0]
click at [435, 87] on button at bounding box center [427, 84] width 26 height 26
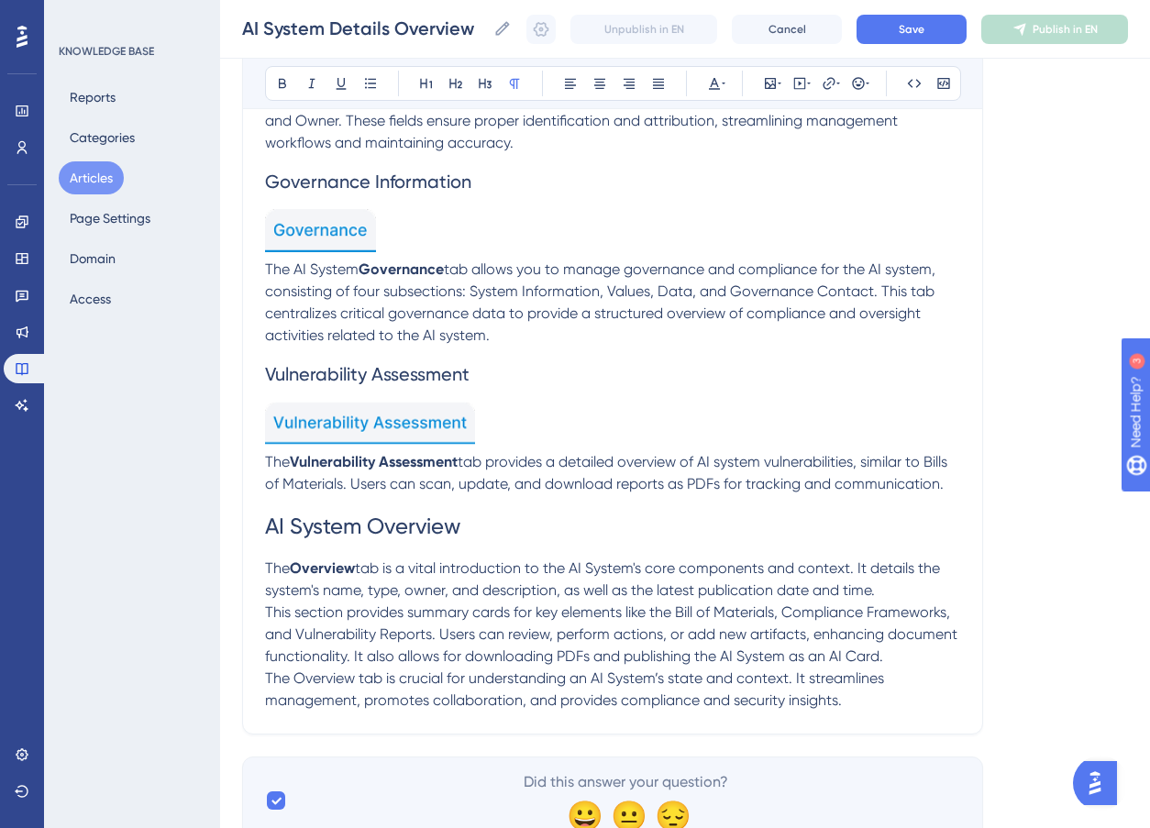
scroll to position [1020, 0]
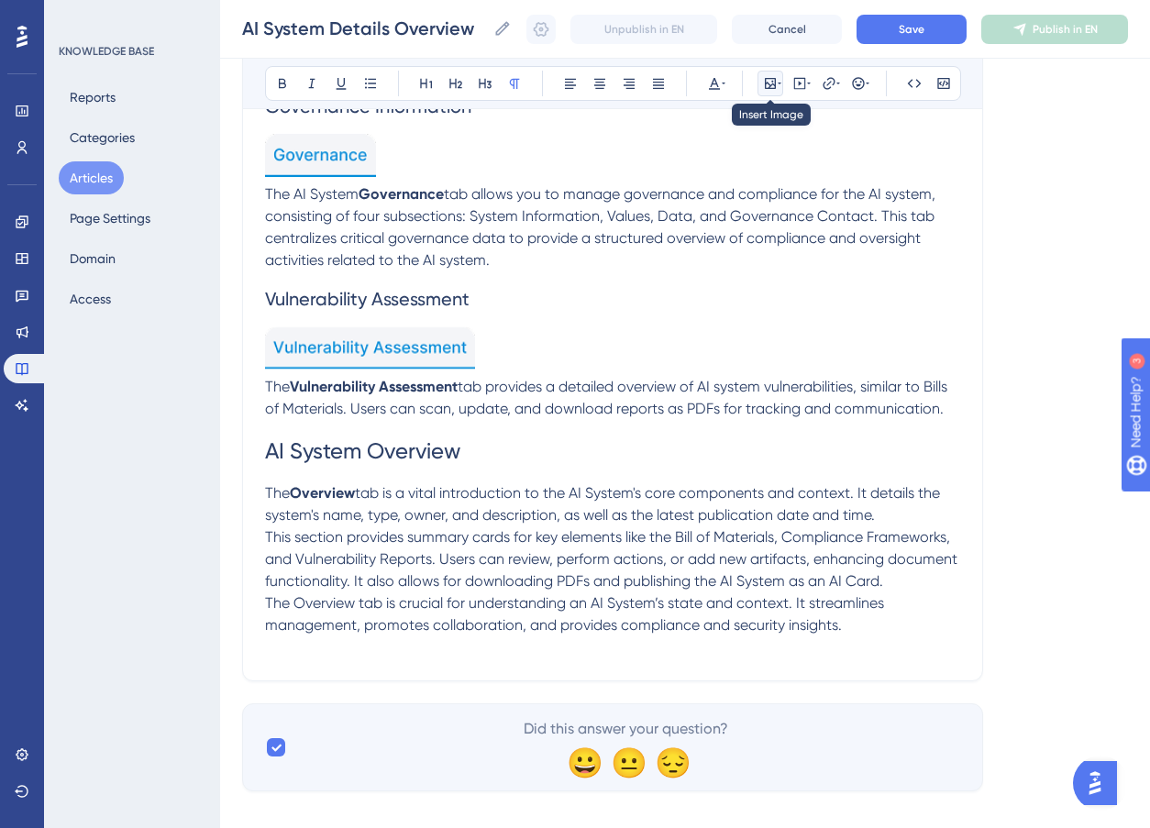
click at [762, 84] on button at bounding box center [771, 84] width 26 height 26
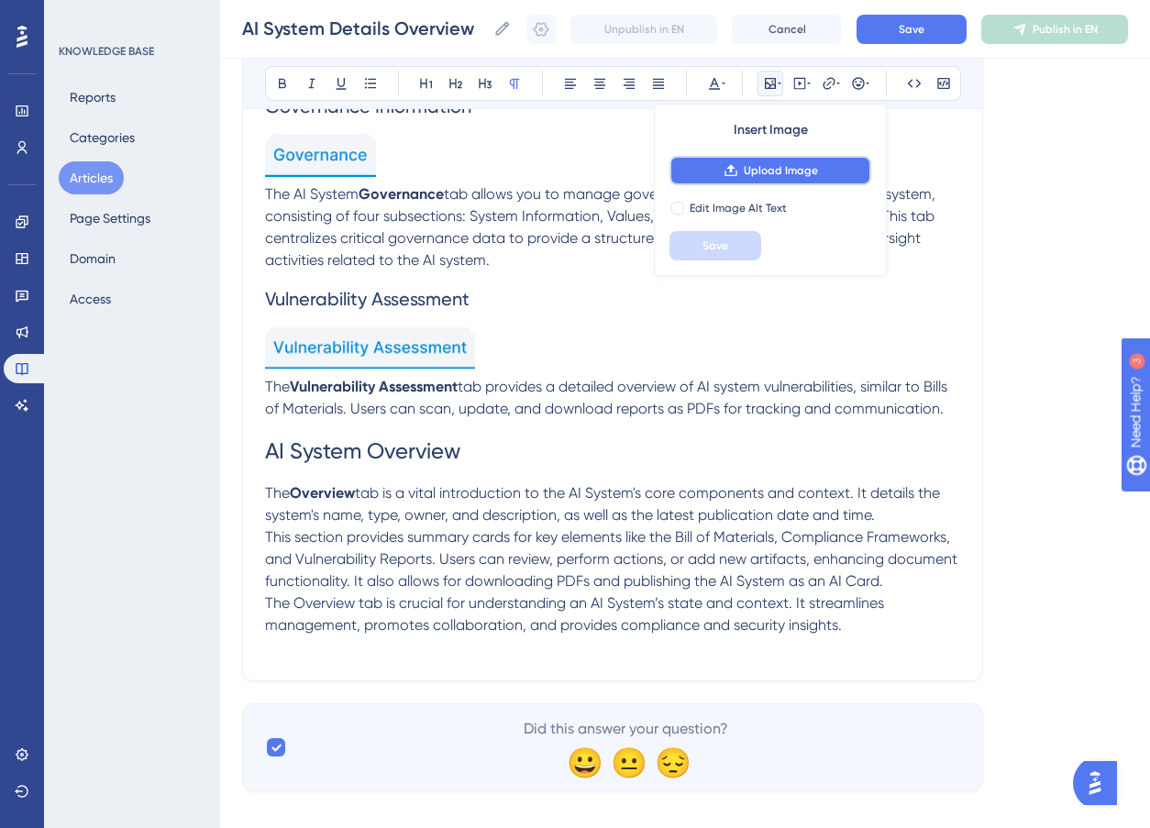
click at [762, 172] on span "Upload Image" at bounding box center [781, 170] width 74 height 15
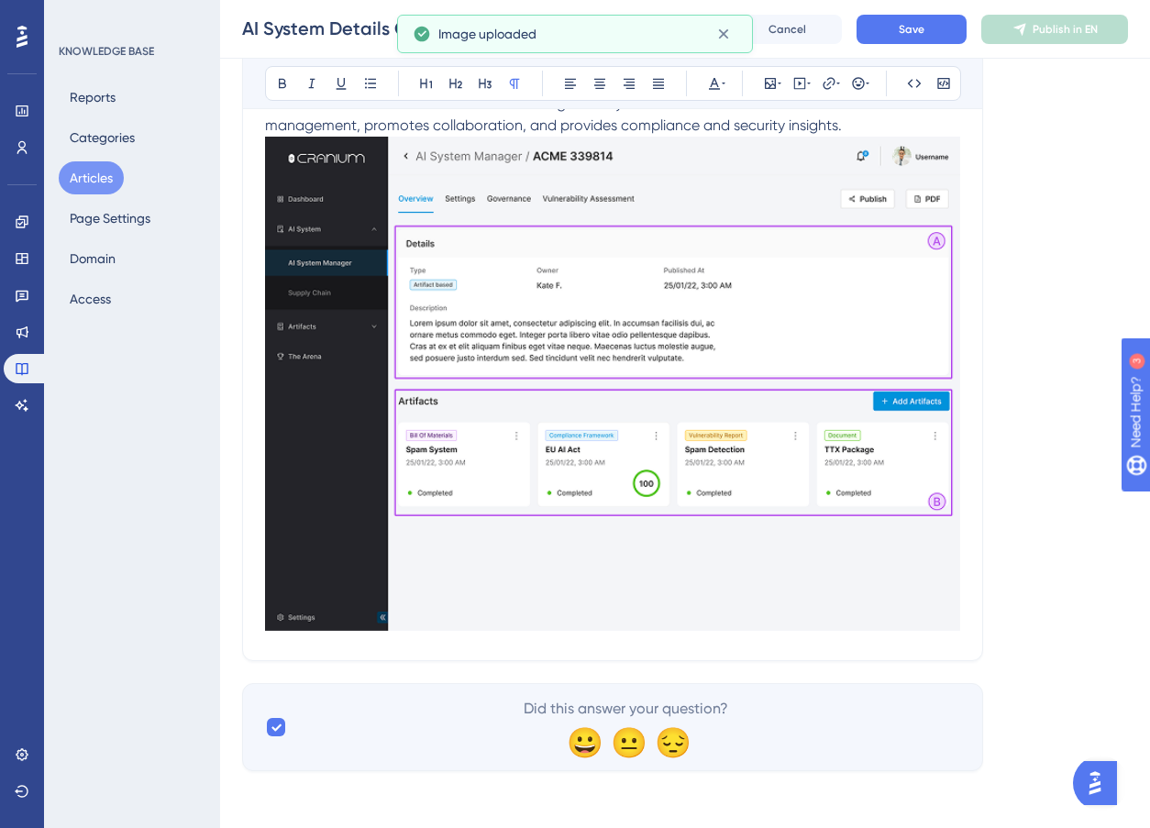
scroll to position [1522, 0]
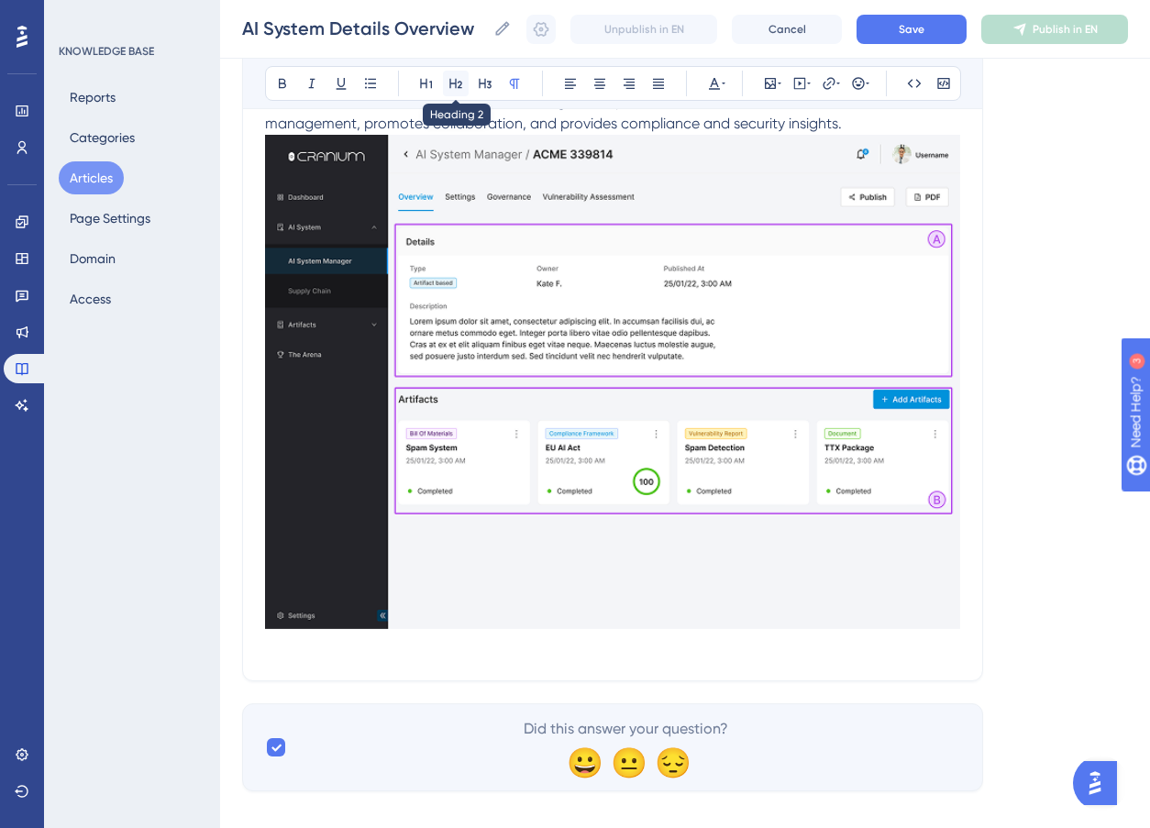
click at [460, 76] on icon at bounding box center [456, 83] width 15 height 15
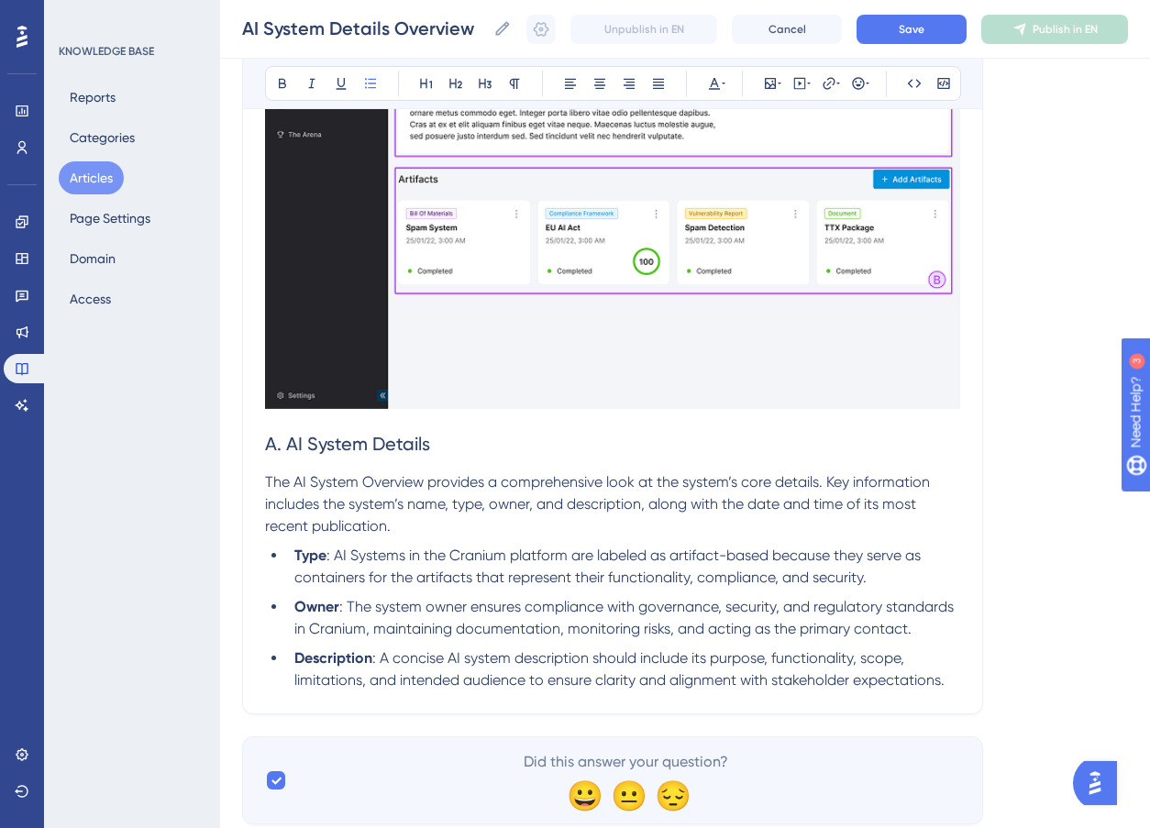
scroll to position [1797, 0]
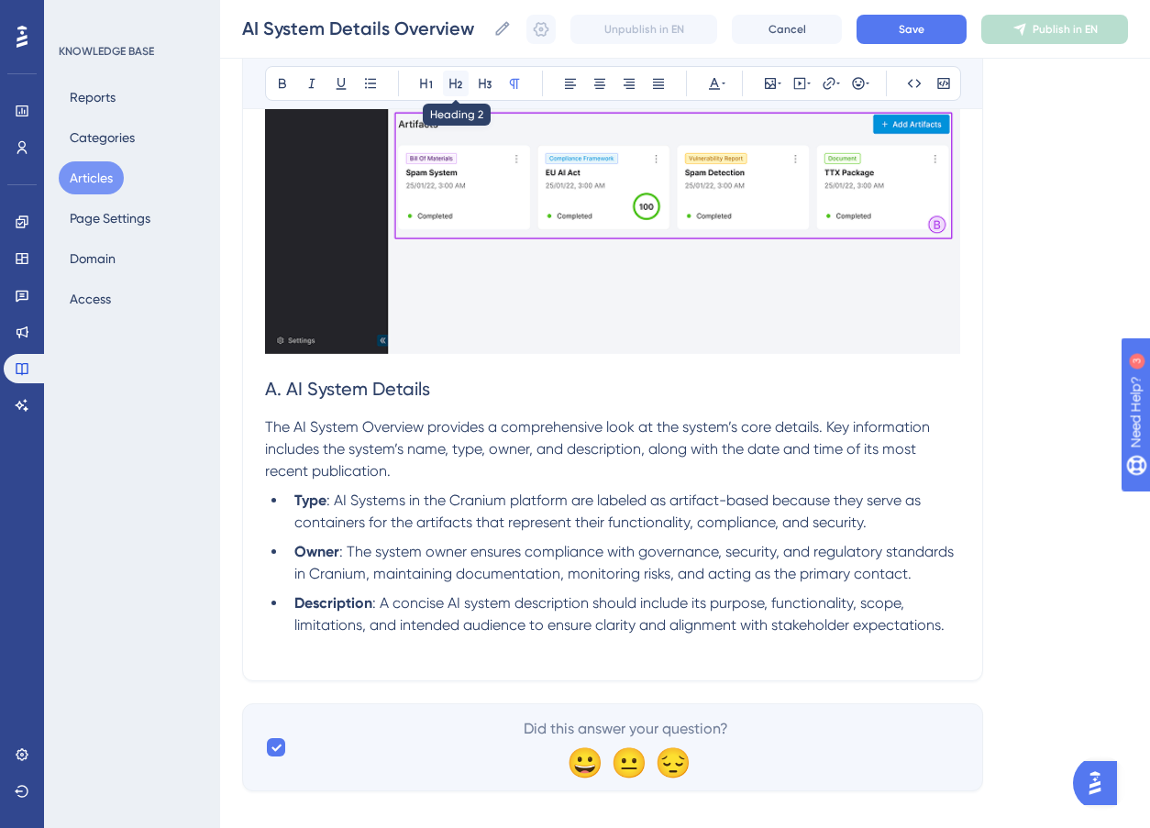
click at [459, 84] on icon at bounding box center [456, 83] width 15 height 15
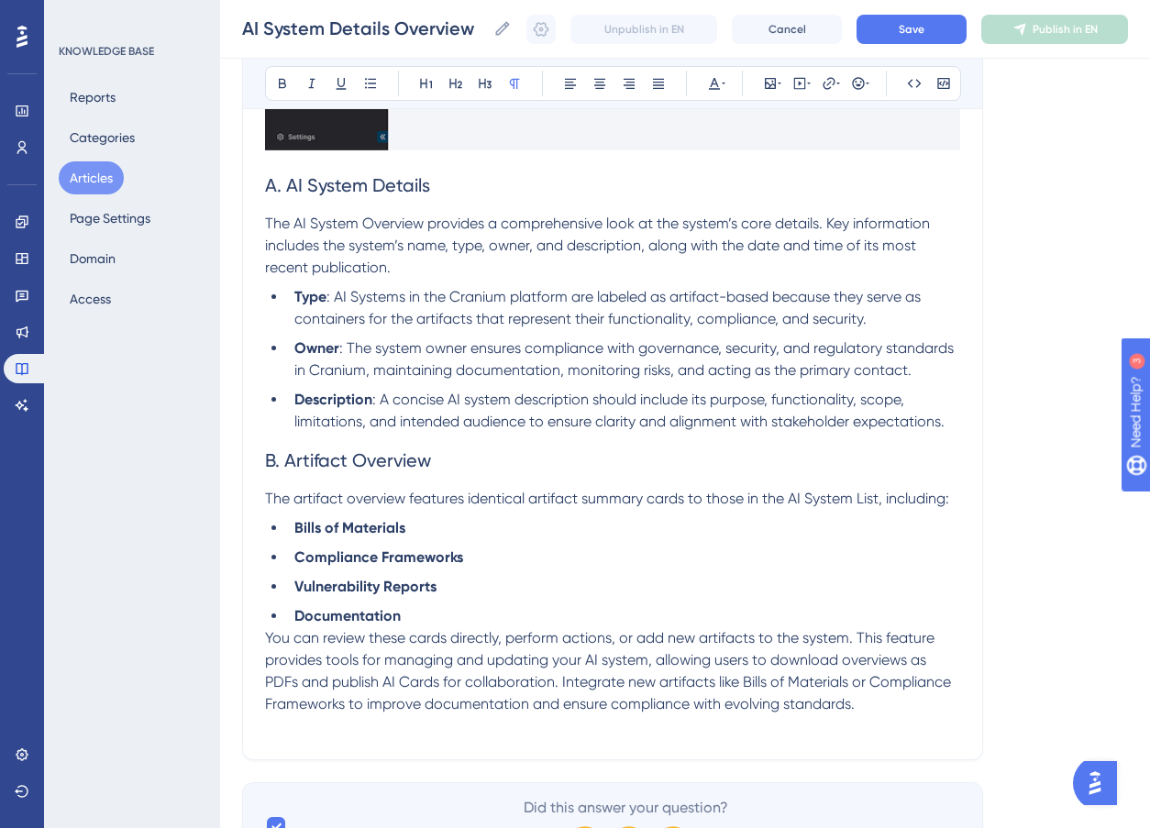
scroll to position [2102, 0]
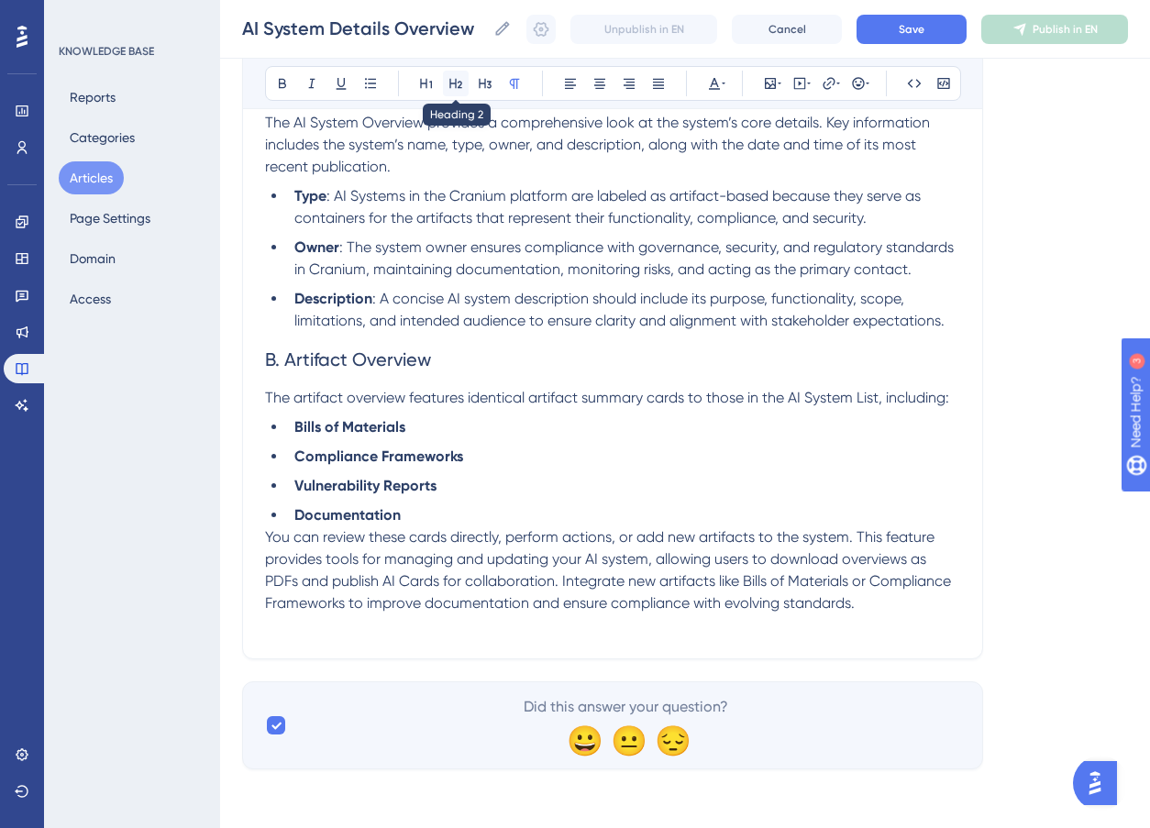
click at [455, 81] on icon at bounding box center [455, 84] width 13 height 10
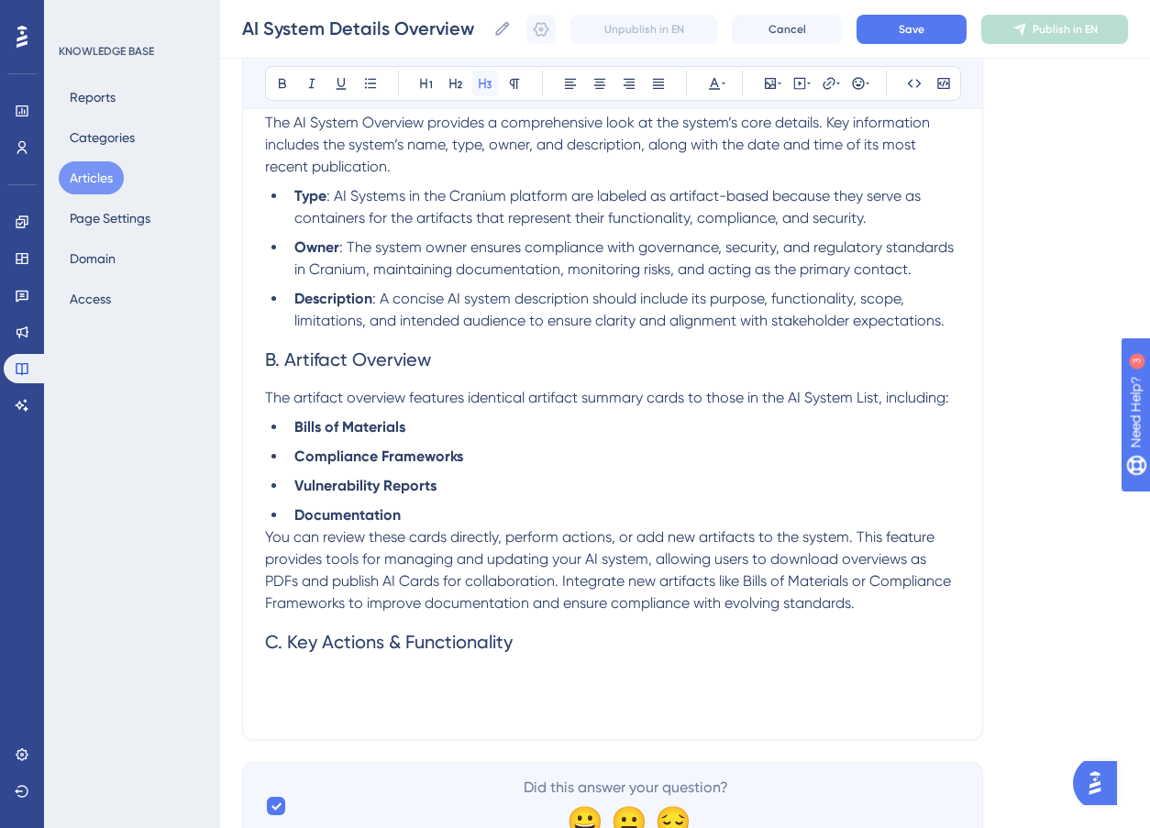
click at [483, 87] on icon at bounding box center [485, 83] width 15 height 15
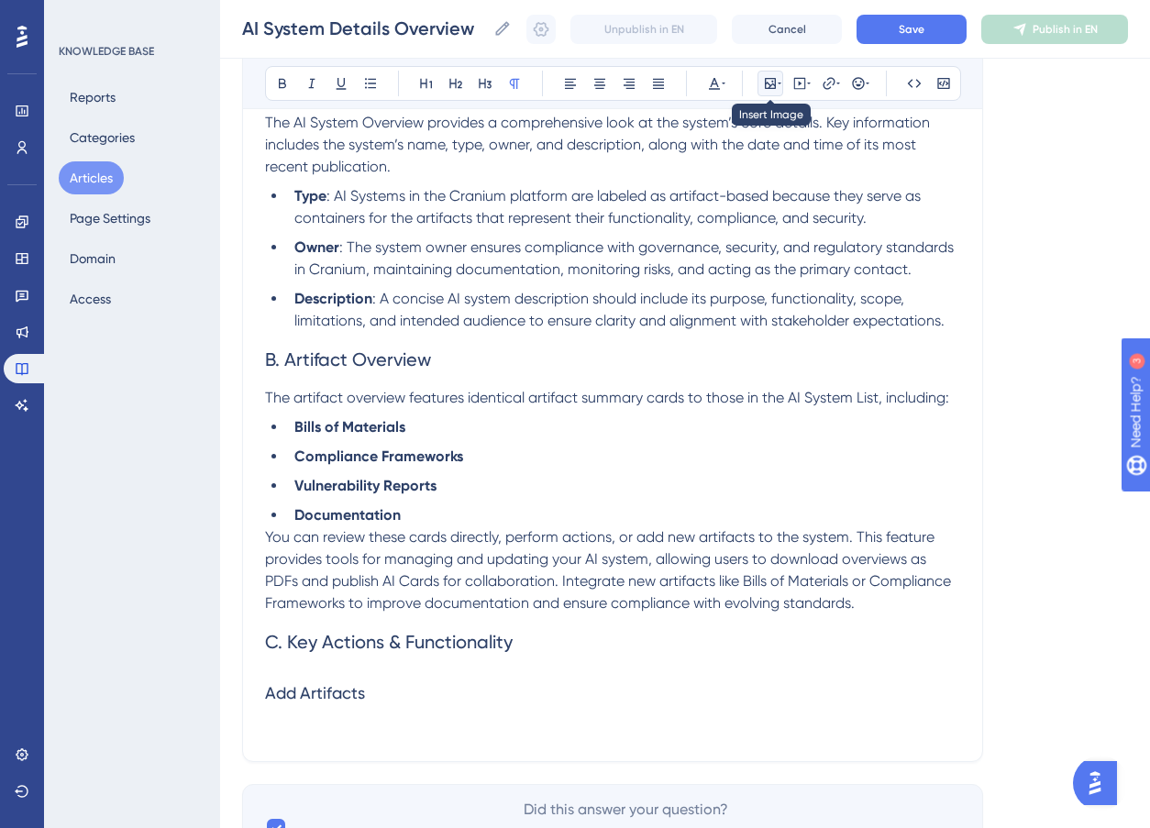
click at [773, 85] on icon at bounding box center [770, 83] width 15 height 15
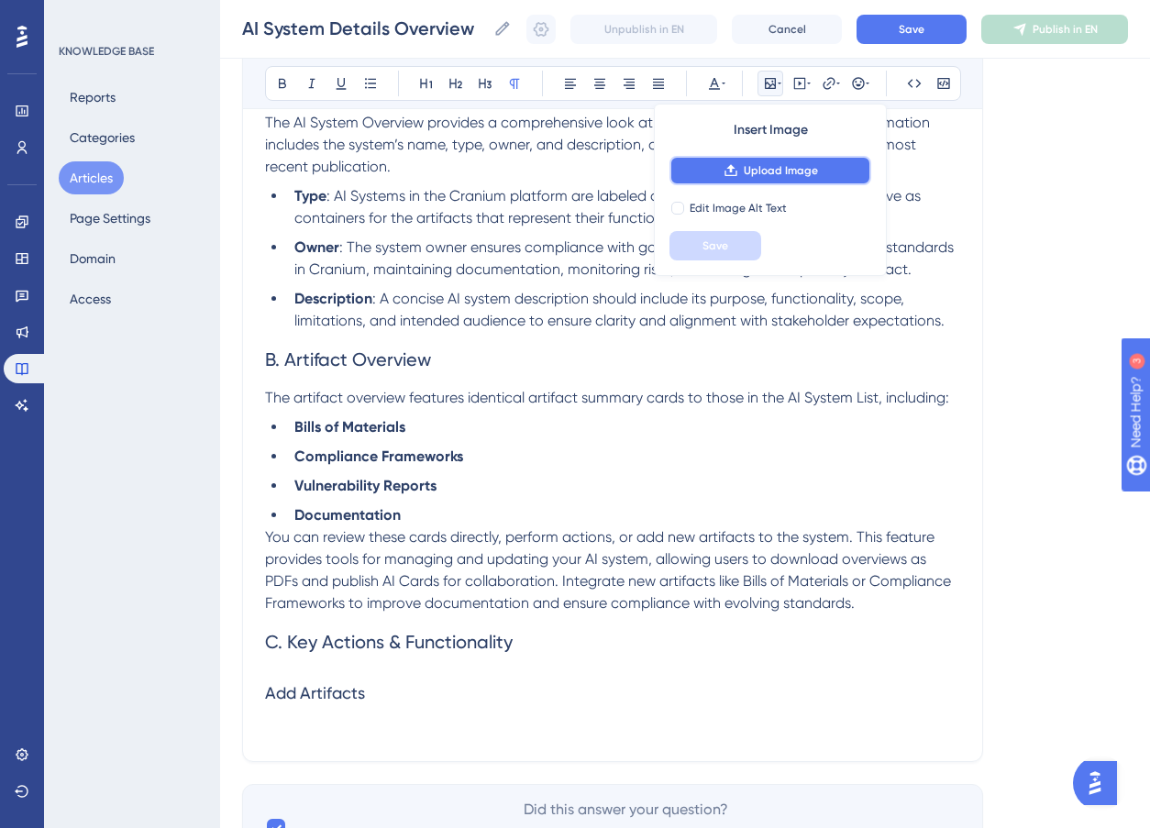
click at [785, 172] on span "Upload Image" at bounding box center [781, 170] width 74 height 15
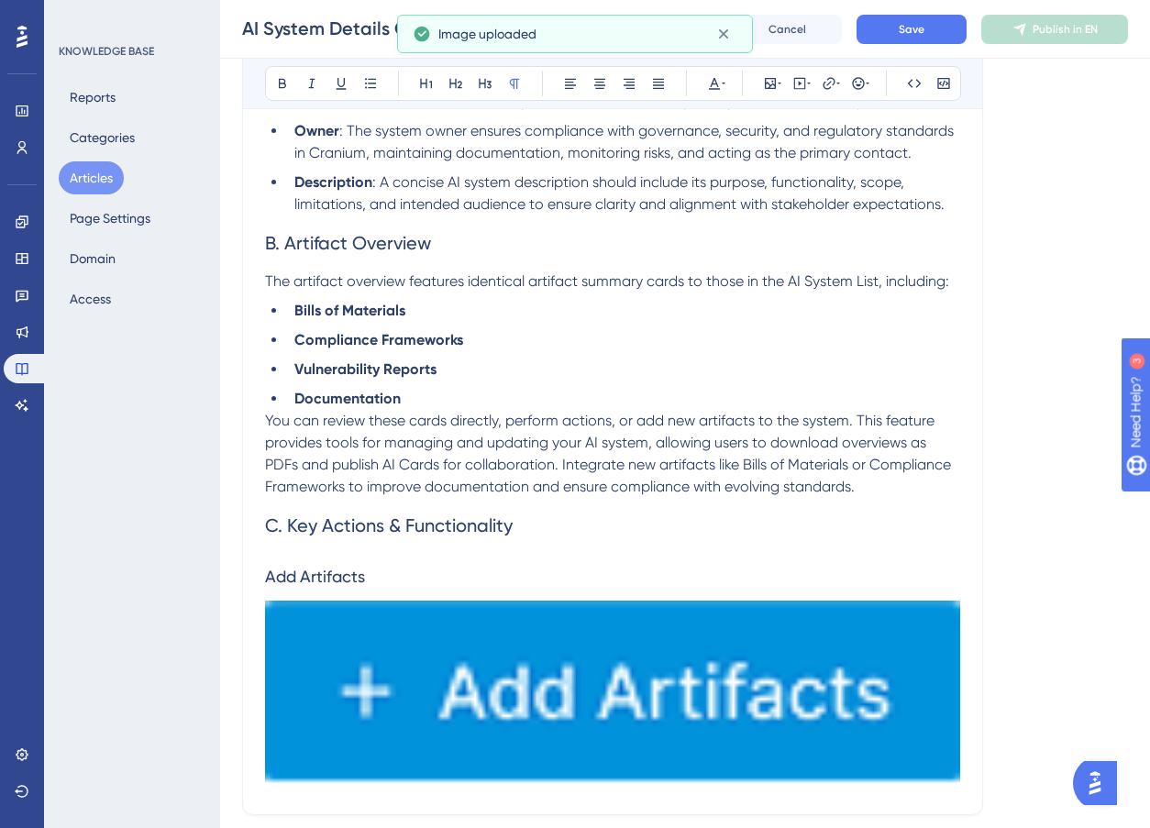
scroll to position [2308, 0]
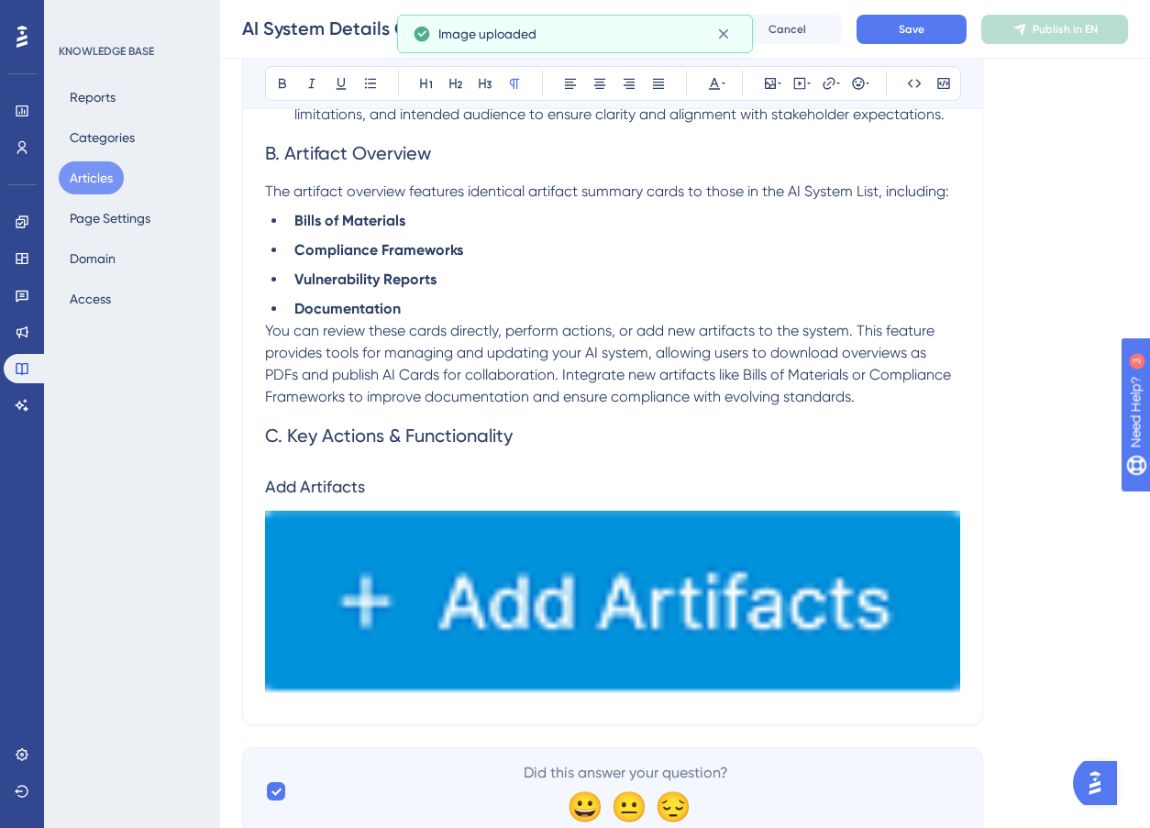
click at [712, 580] on img at bounding box center [612, 603] width 695 height 185
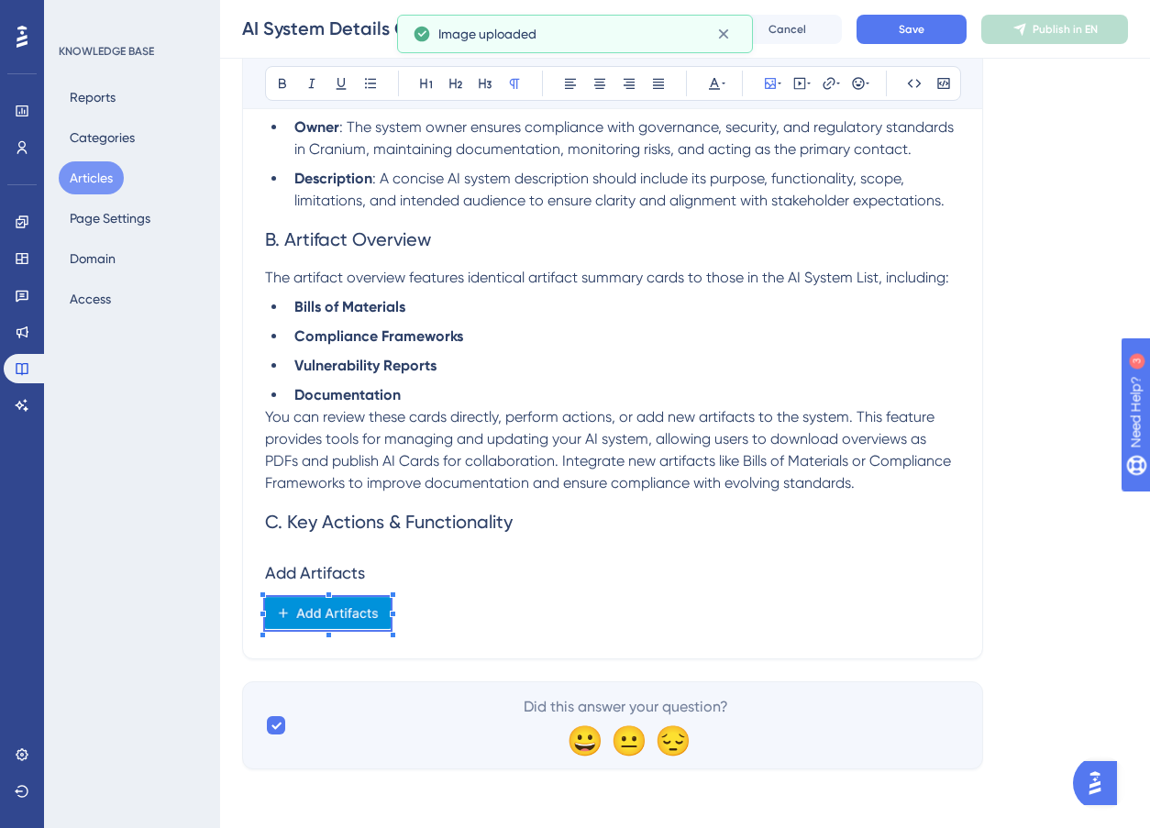
scroll to position [2222, 0]
click at [390, 628] on span at bounding box center [328, 616] width 126 height 39
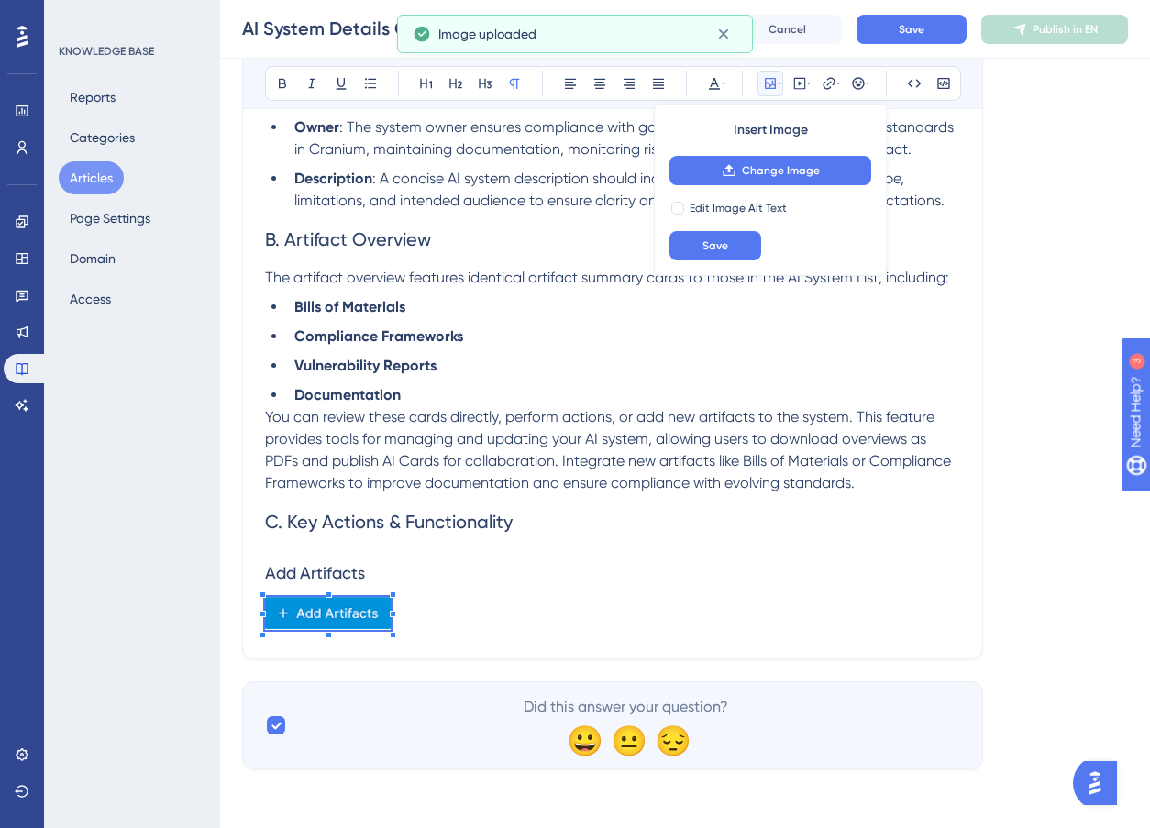
click at [442, 605] on p at bounding box center [612, 616] width 695 height 39
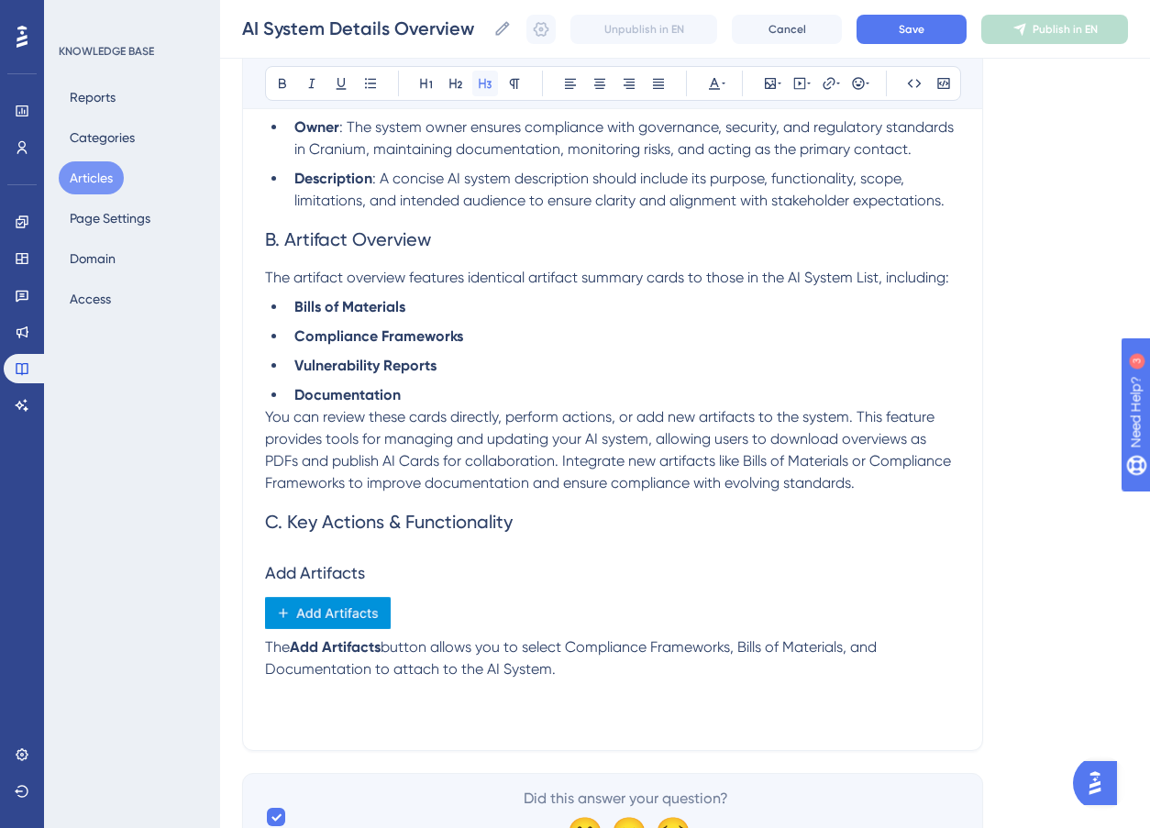
click at [482, 83] on icon at bounding box center [485, 84] width 13 height 10
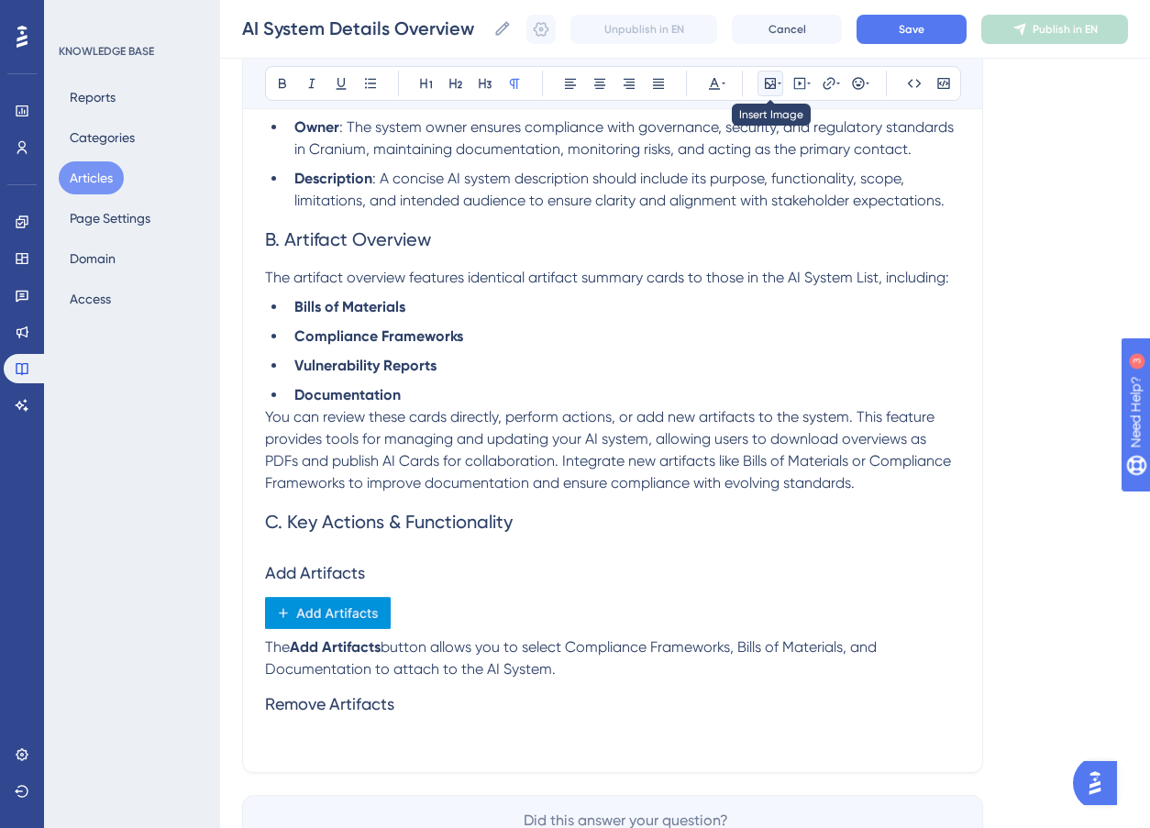
click at [775, 85] on icon at bounding box center [770, 83] width 11 height 11
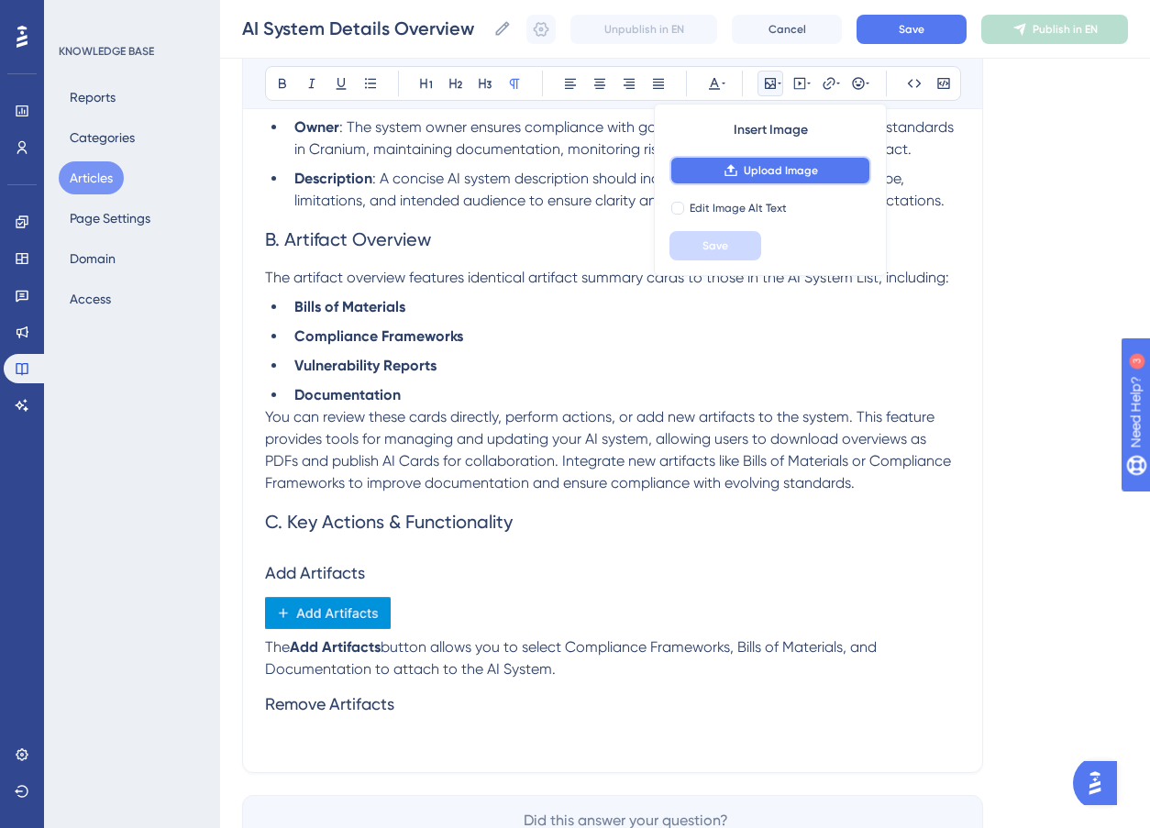
click at [769, 166] on span "Upload Image" at bounding box center [781, 170] width 74 height 15
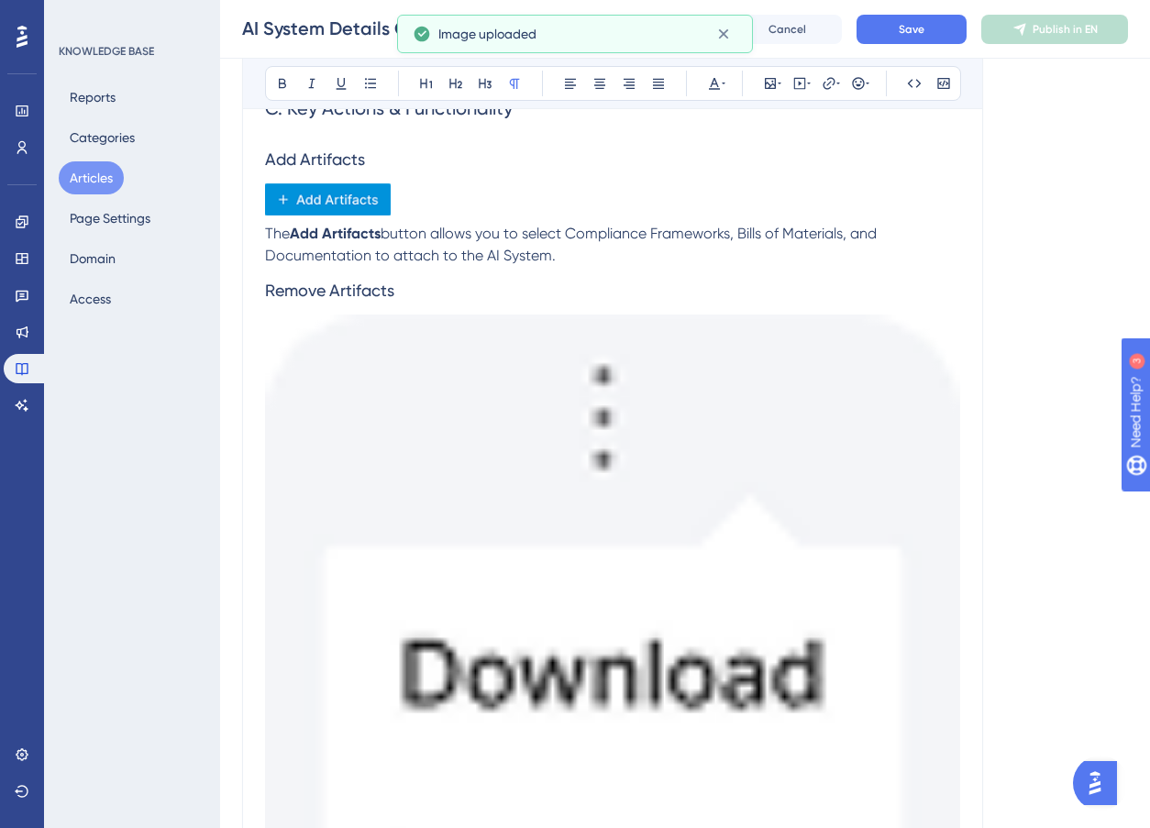
scroll to position [3076, 0]
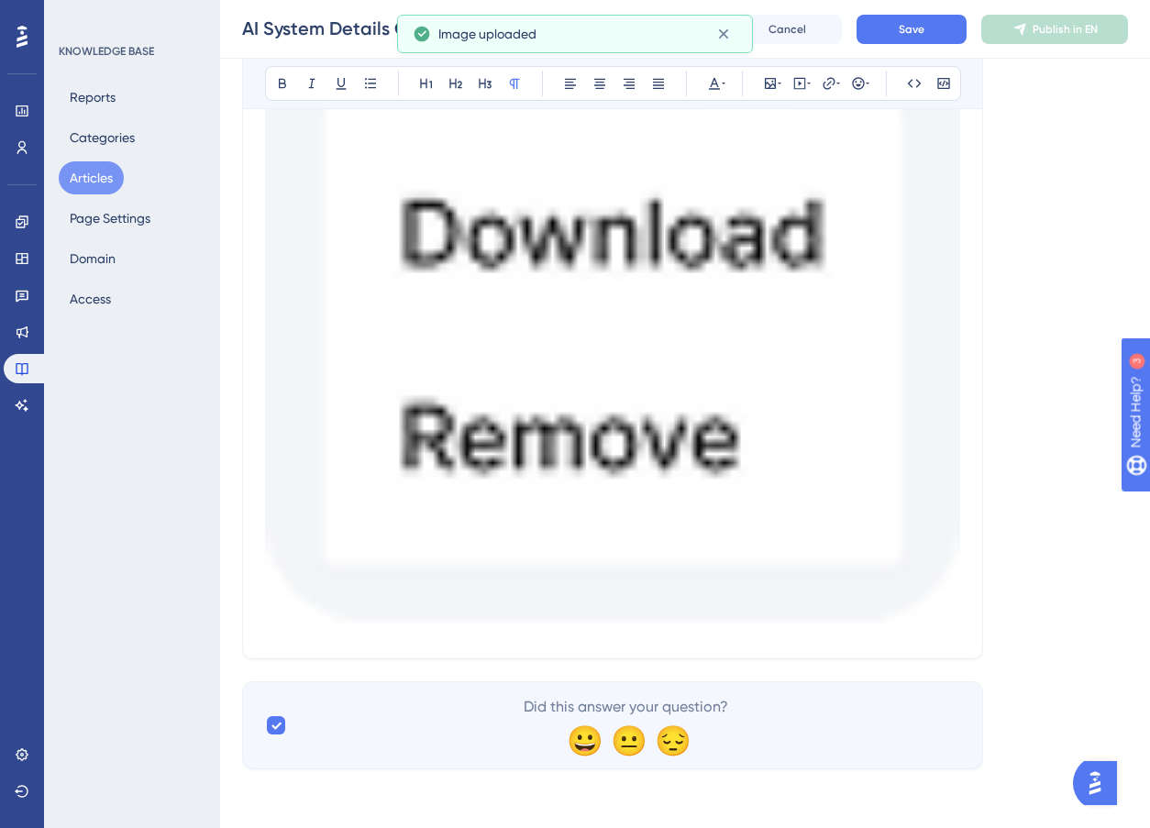
click at [817, 496] on img at bounding box center [612, 252] width 695 height 756
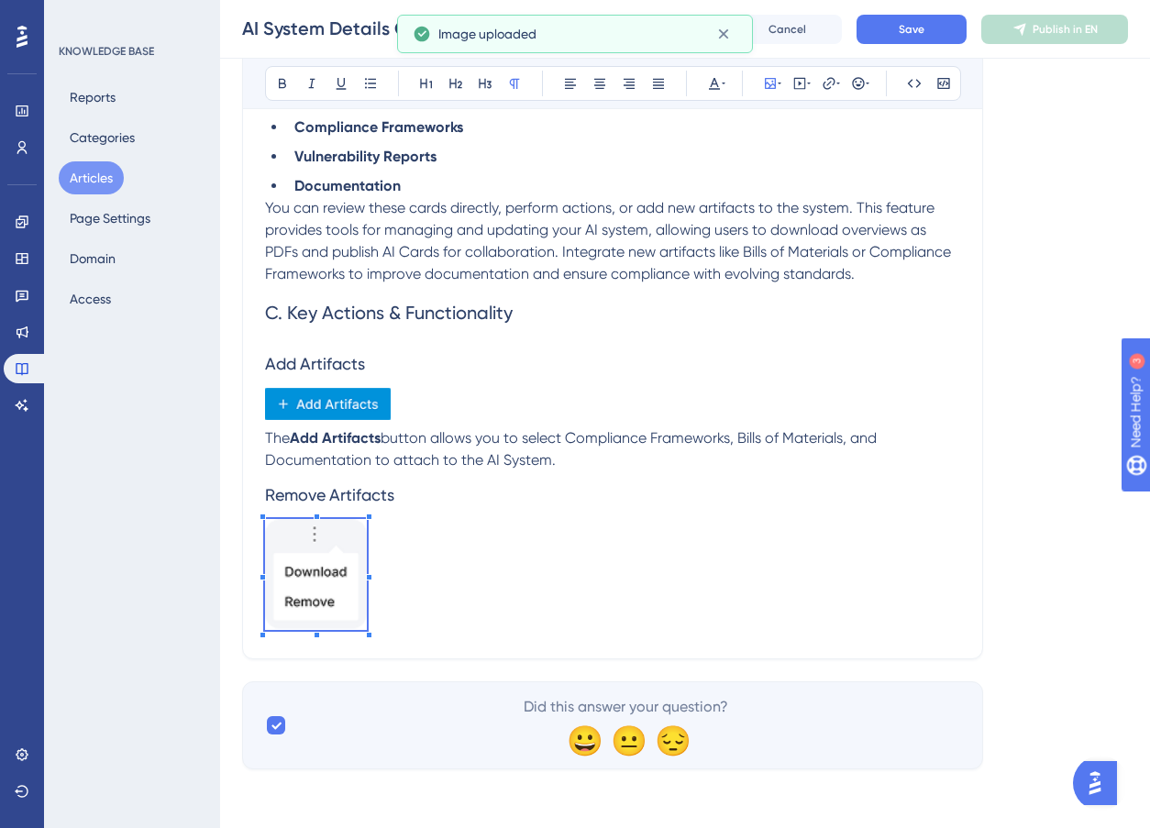
scroll to position [2420, 0]
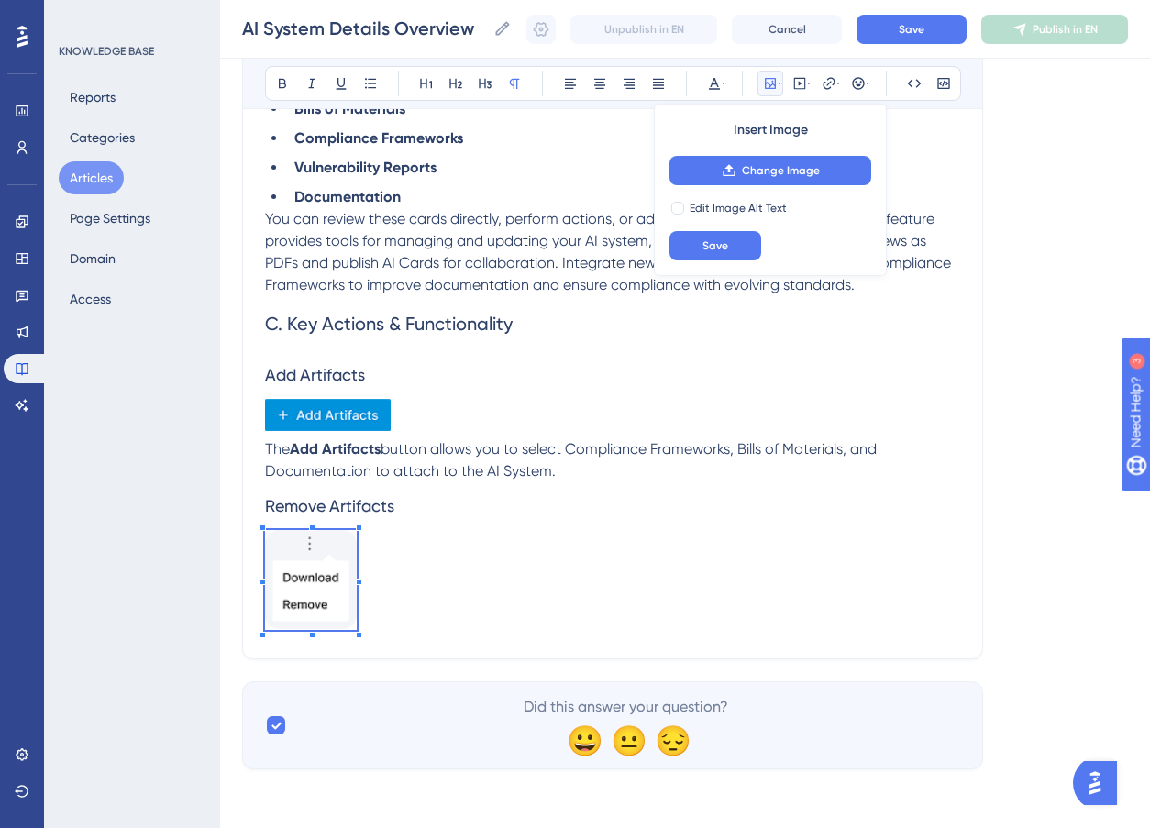
click at [445, 598] on p at bounding box center [612, 583] width 695 height 106
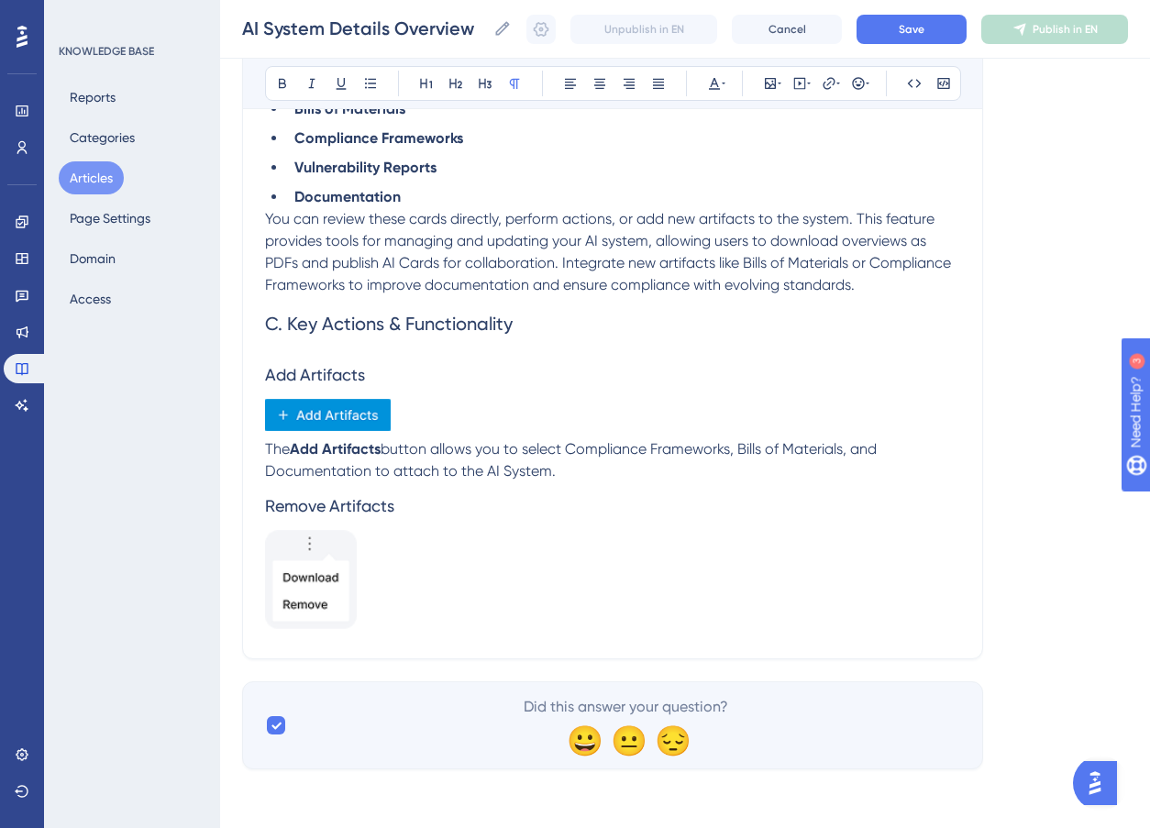
click at [302, 584] on img at bounding box center [311, 580] width 92 height 100
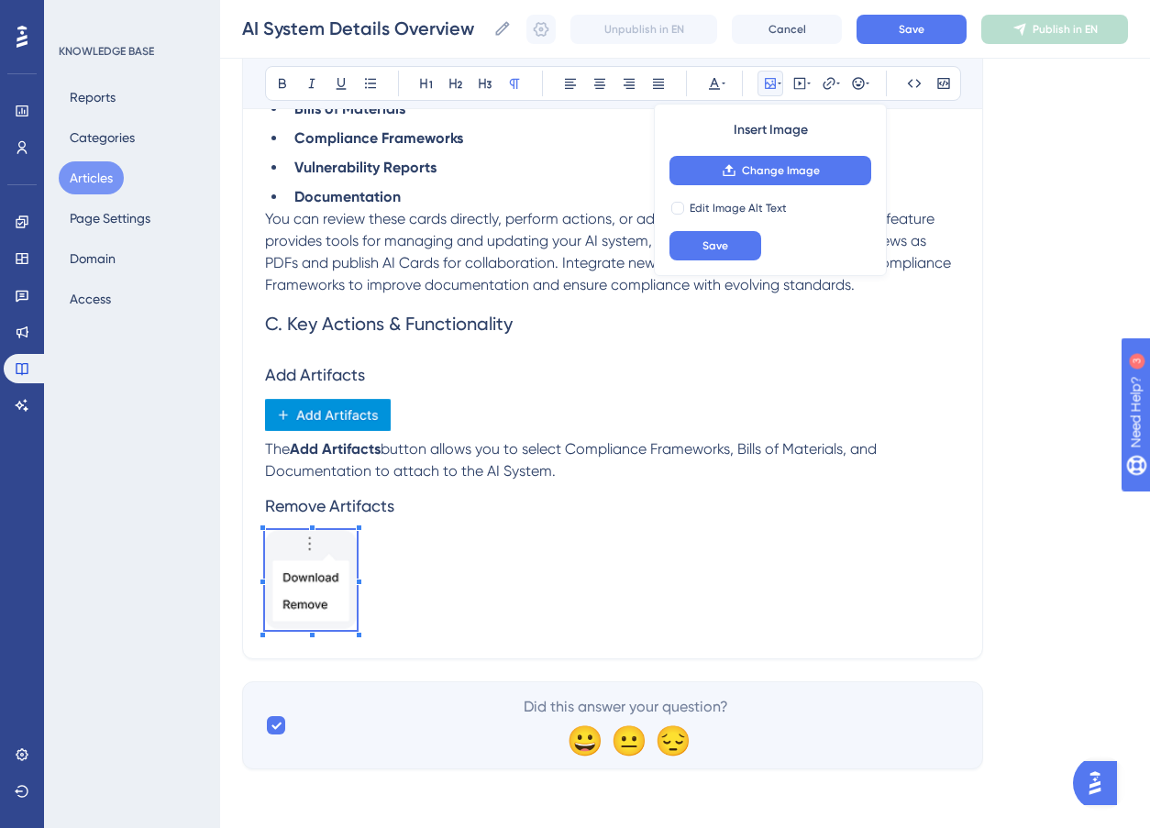
scroll to position [2313, 0]
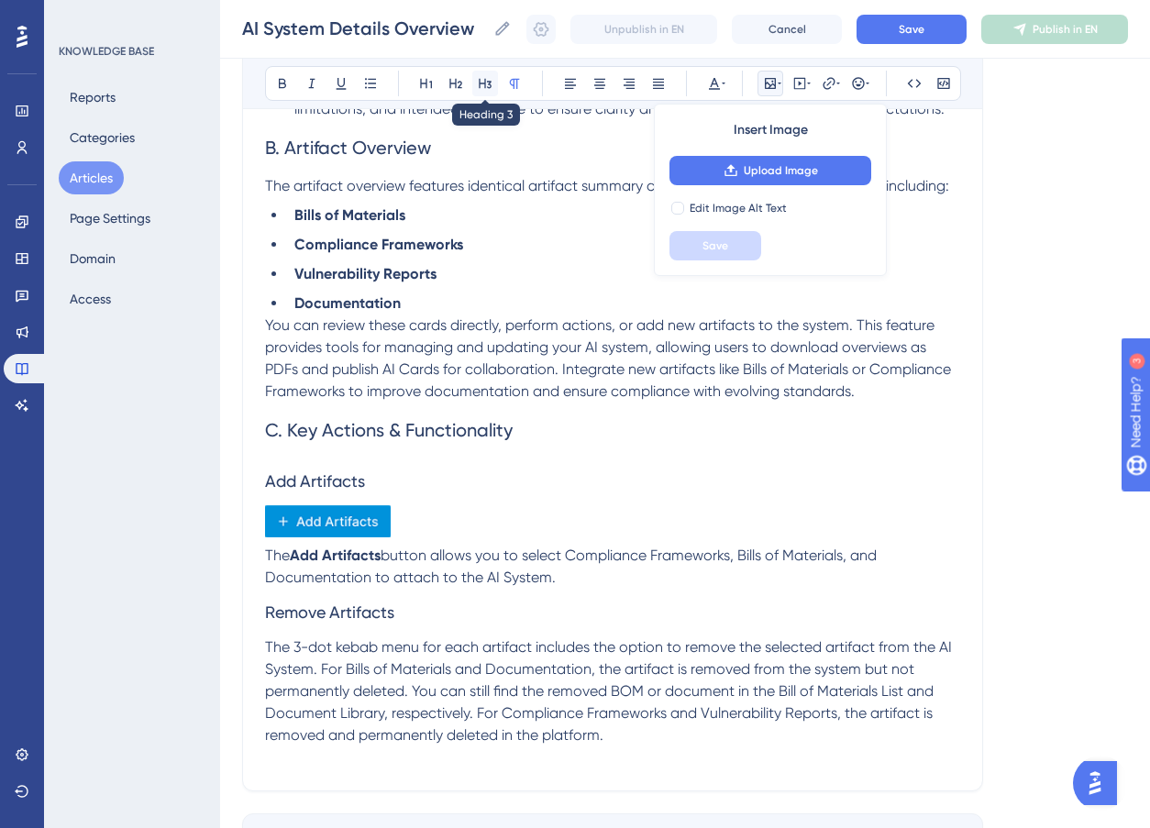
click at [482, 77] on icon at bounding box center [485, 83] width 15 height 15
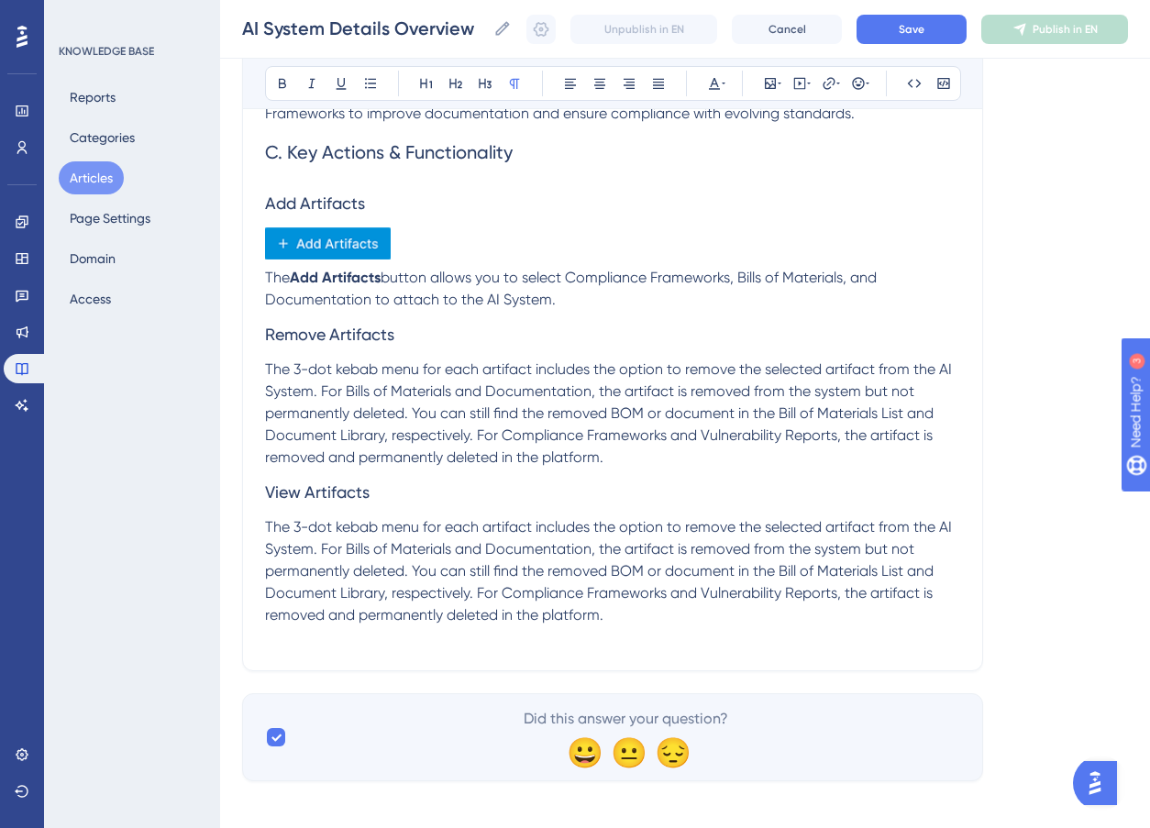
scroll to position [2603, 0]
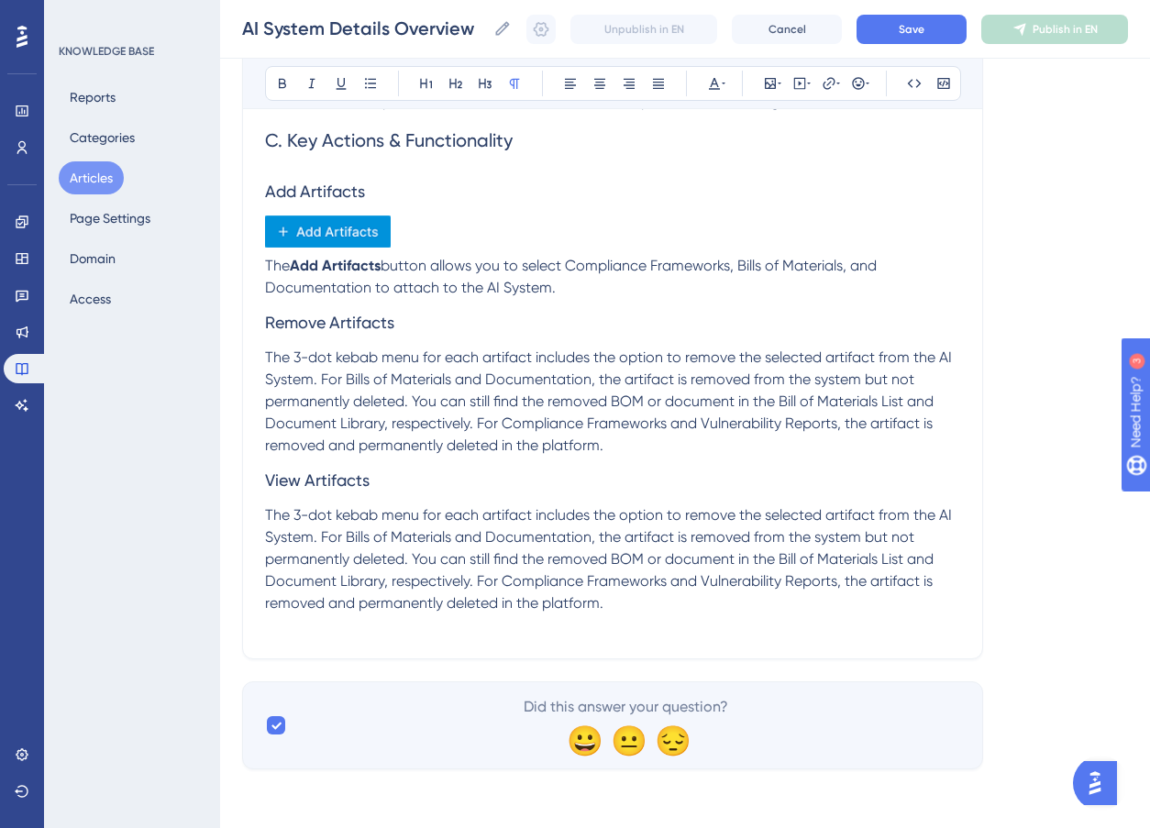
click at [418, 551] on span "The 3-dot kebab menu for each artifact includes the option to remove the select…" at bounding box center [610, 558] width 691 height 105
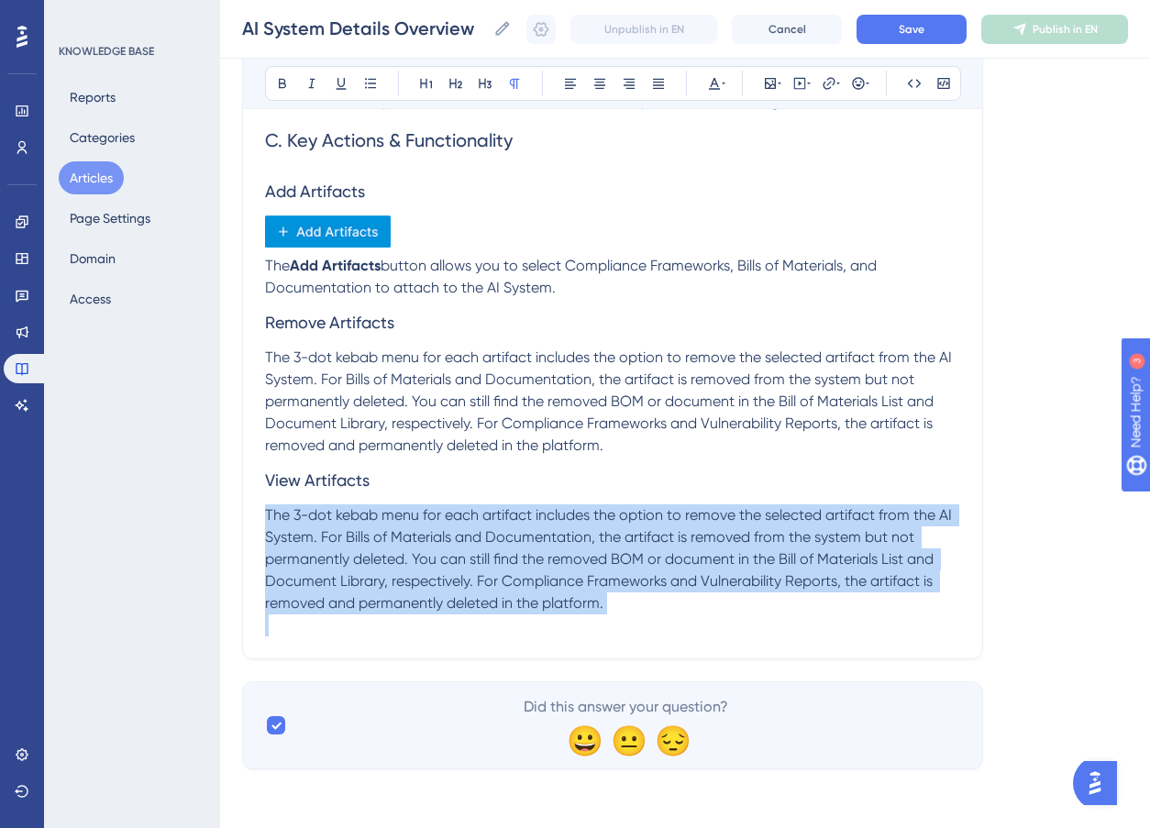
click at [418, 551] on span "The 3-dot kebab menu for each artifact includes the option to remove the select…" at bounding box center [610, 558] width 691 height 105
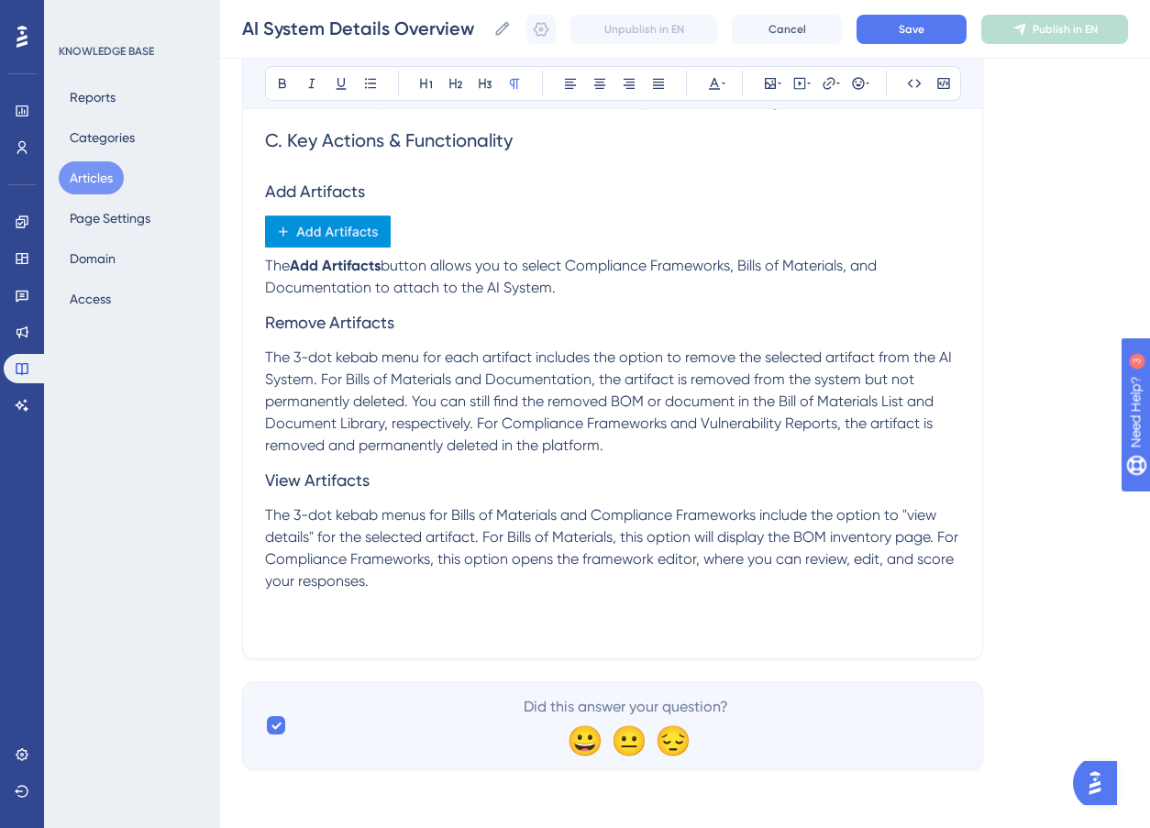
click at [269, 629] on p at bounding box center [612, 626] width 695 height 22
click at [278, 625] on p at bounding box center [612, 626] width 695 height 22
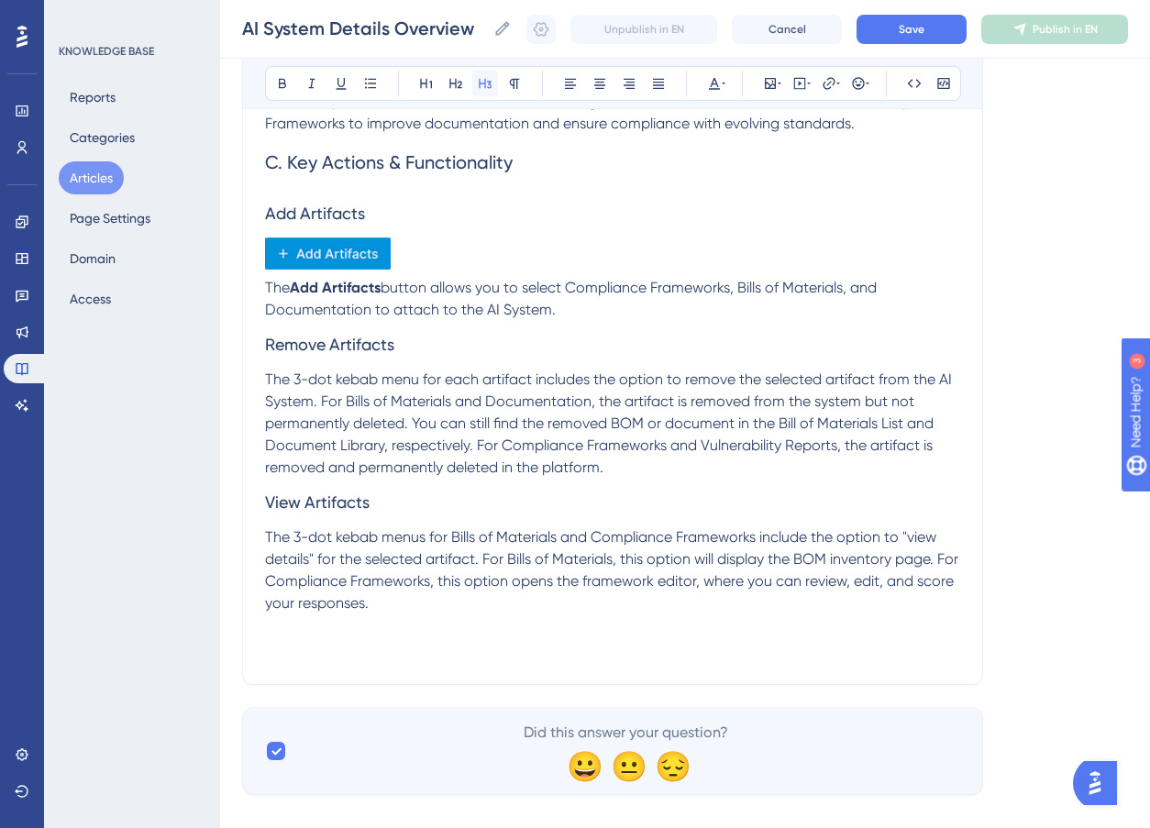
click at [490, 81] on icon at bounding box center [485, 83] width 15 height 15
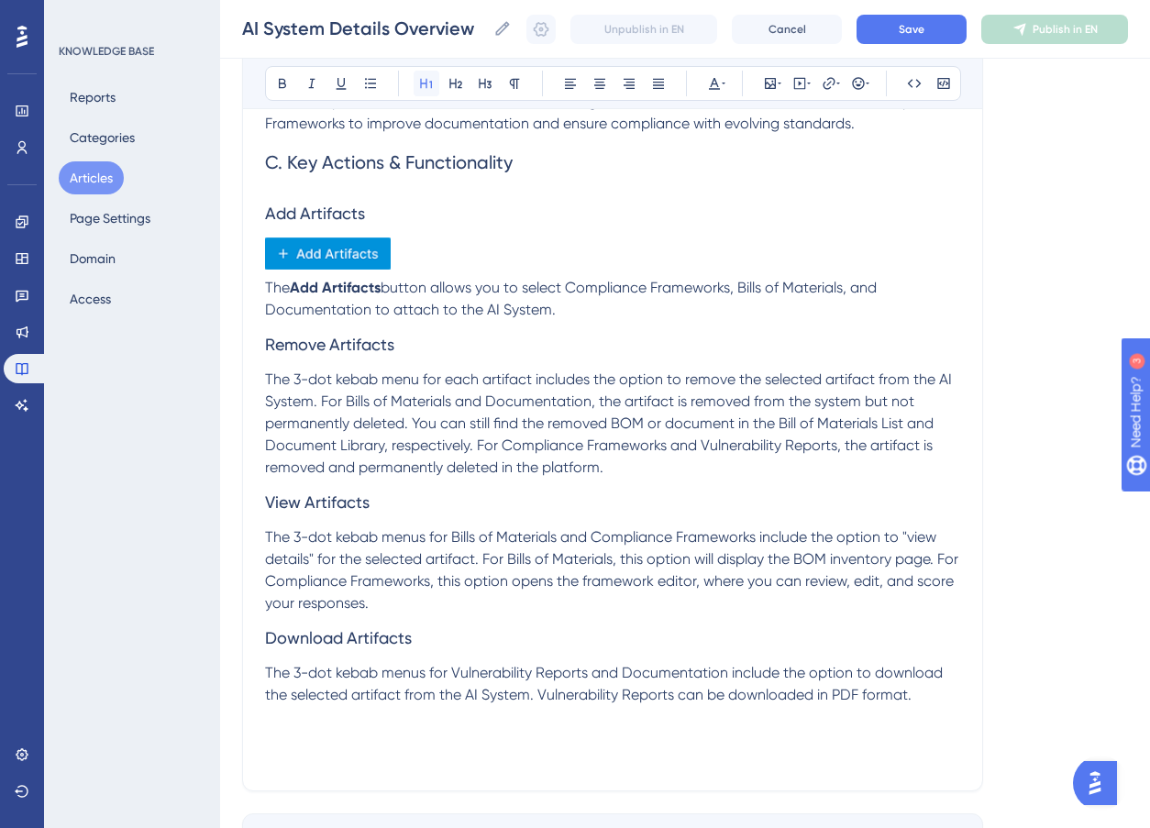
click at [421, 84] on icon at bounding box center [426, 84] width 12 height 10
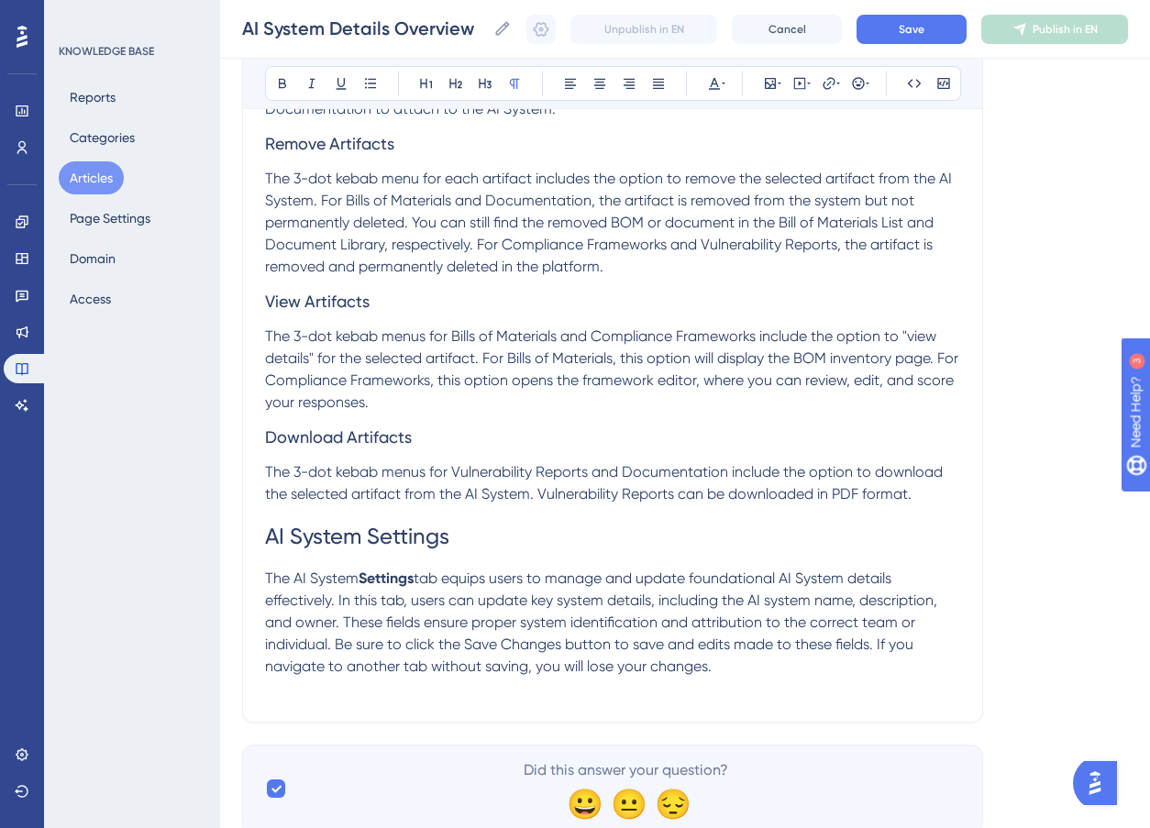
scroll to position [2846, 0]
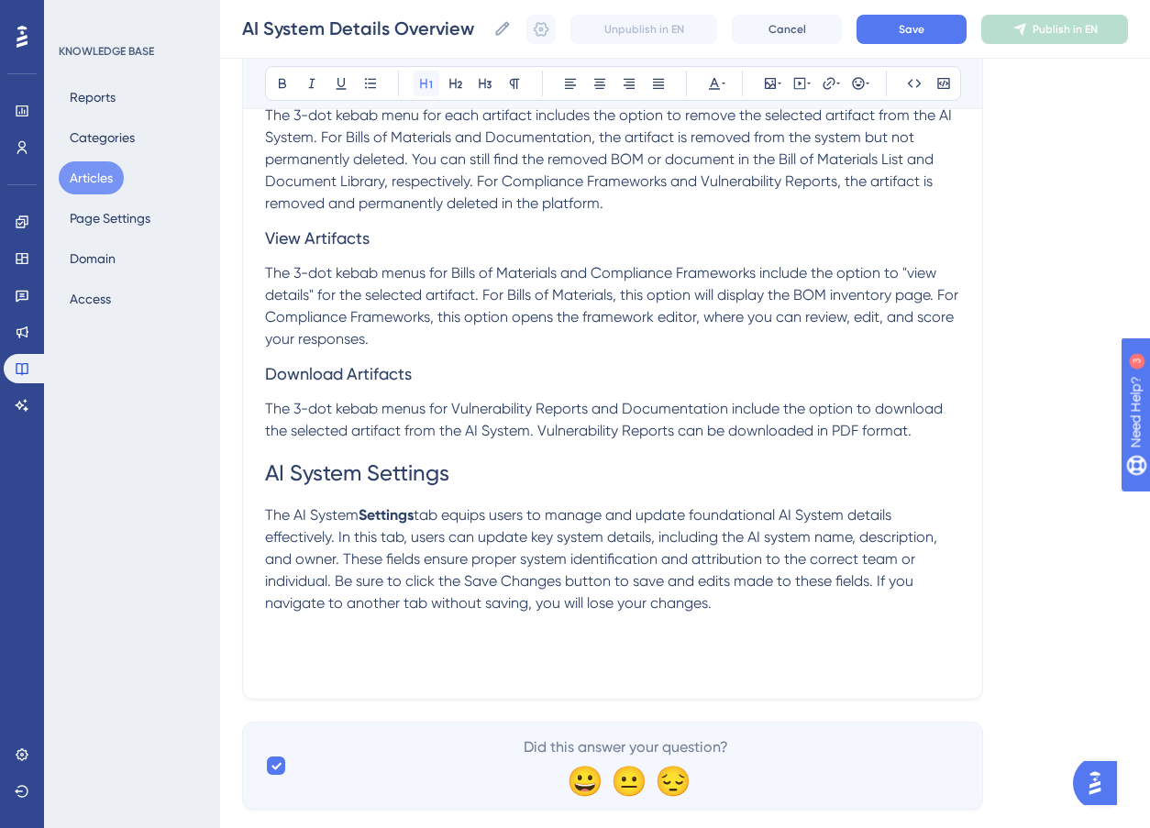
click at [429, 93] on button at bounding box center [427, 84] width 26 height 26
click at [380, 672] on h1 "Governance Information" at bounding box center [612, 646] width 695 height 62
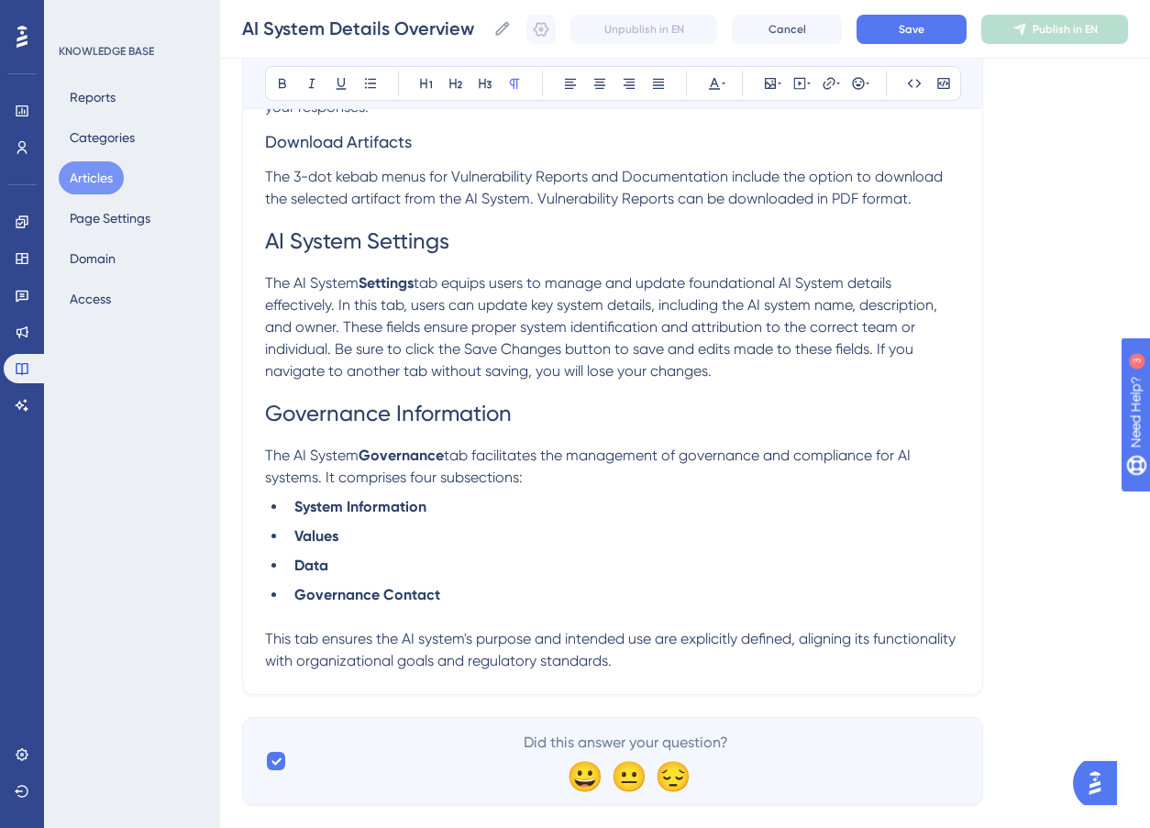
scroll to position [3113, 0]
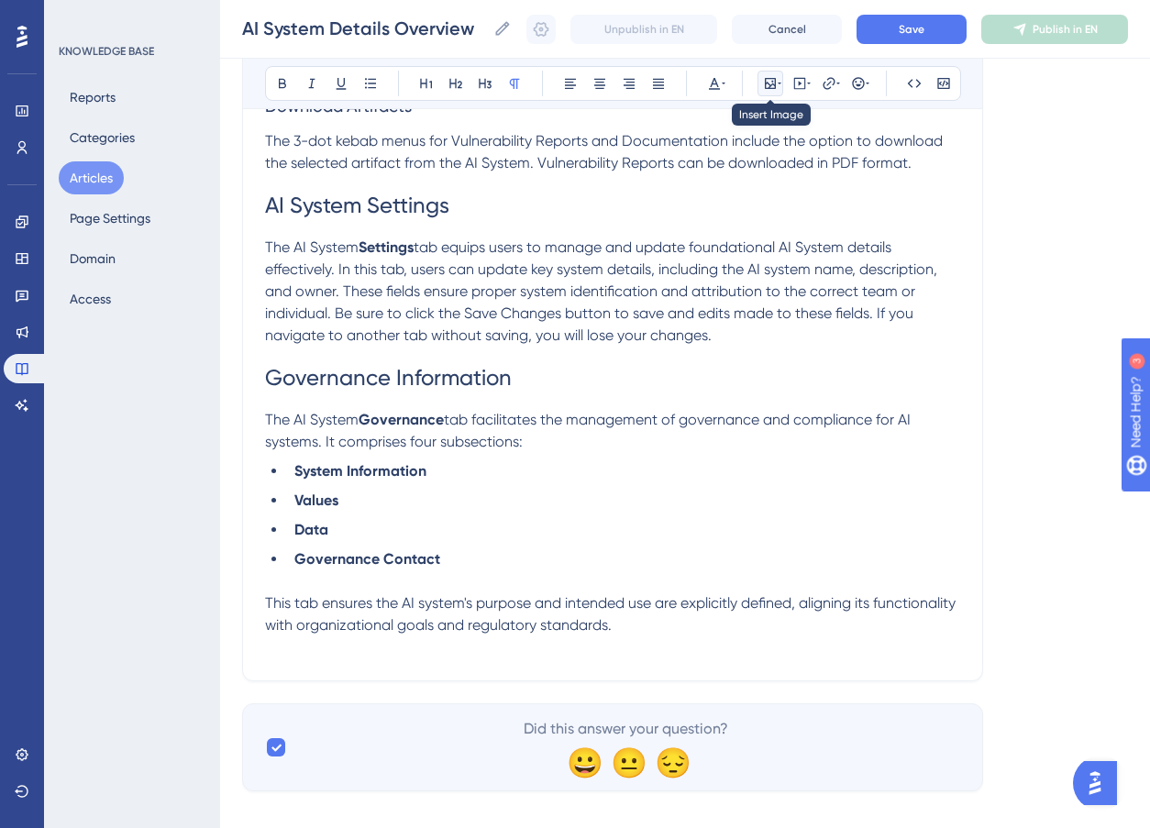
click at [778, 74] on button at bounding box center [771, 84] width 26 height 26
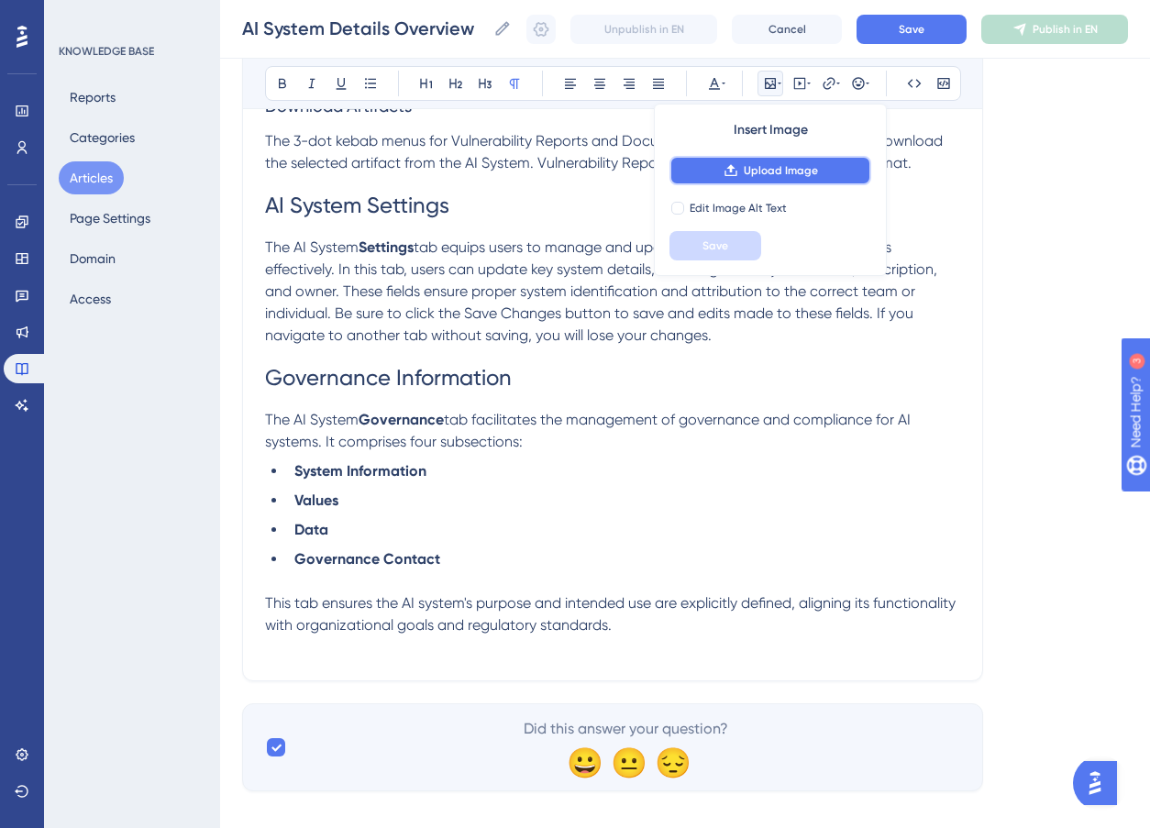
click at [805, 171] on span "Upload Image" at bounding box center [781, 170] width 74 height 15
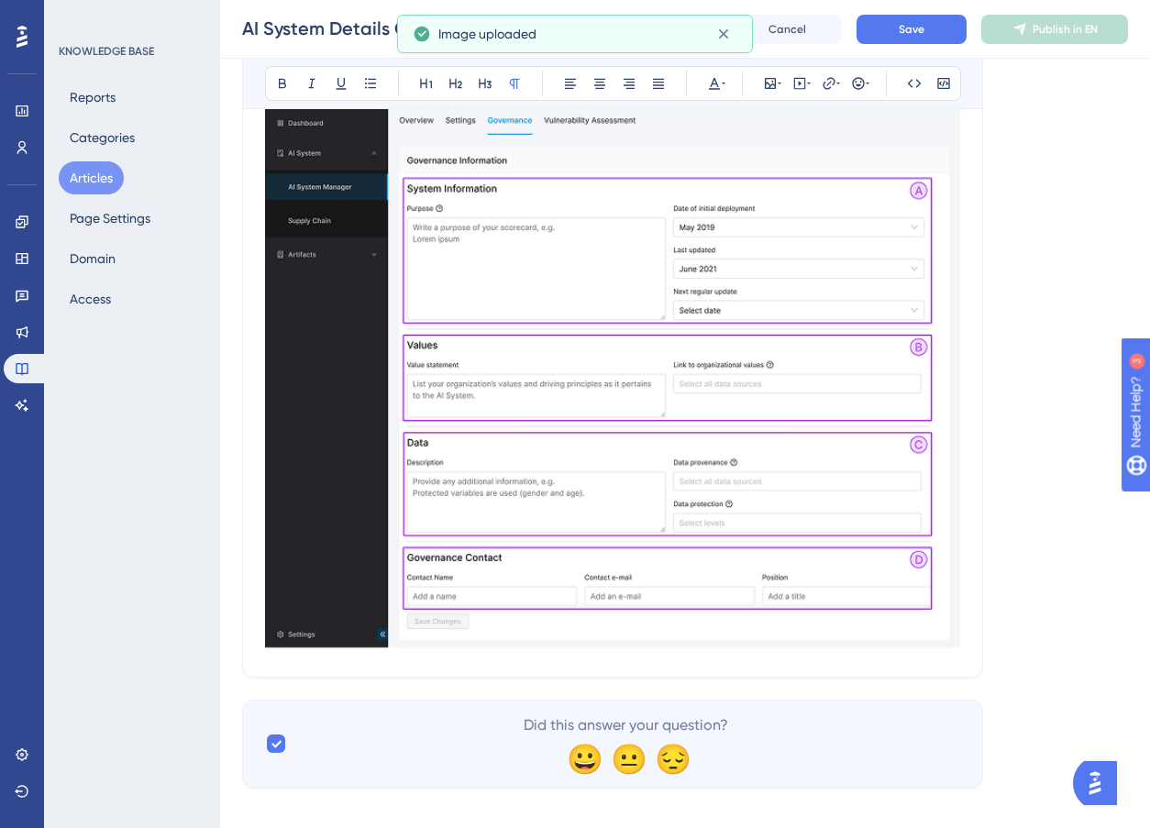
scroll to position [3708, 0]
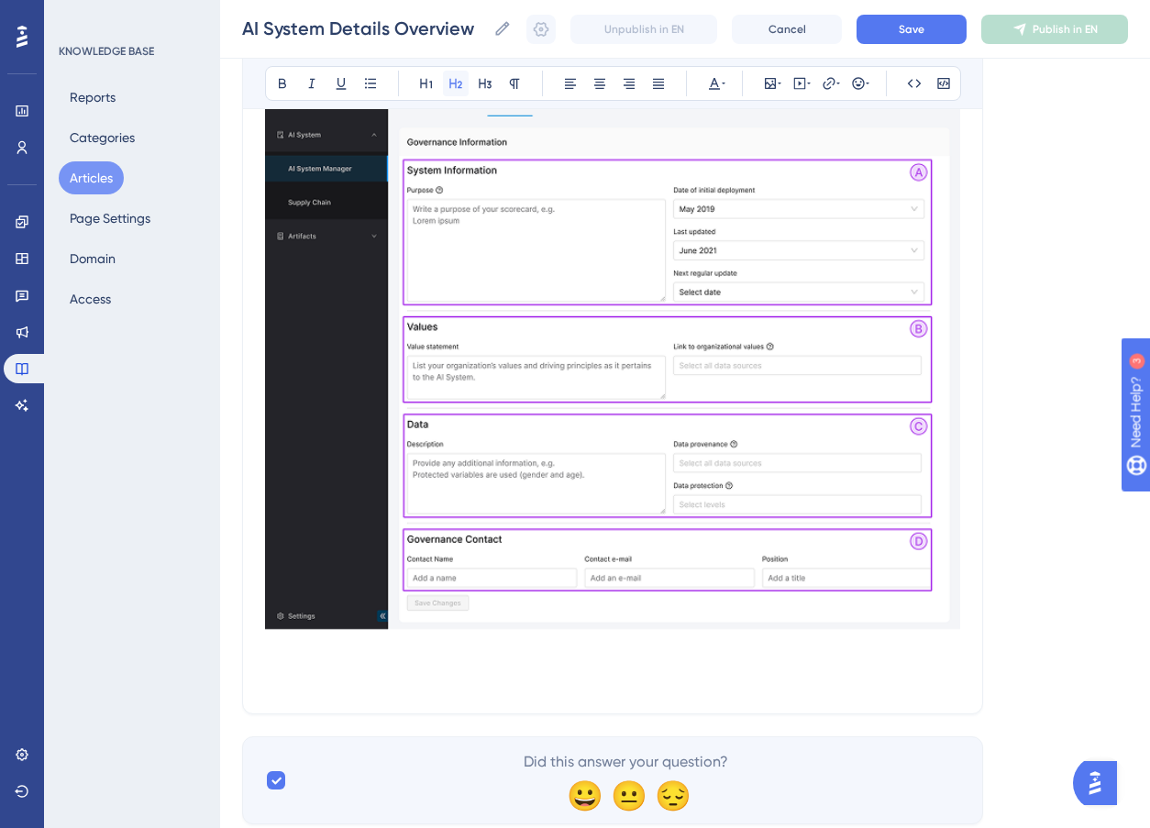
click at [461, 86] on icon at bounding box center [456, 83] width 15 height 15
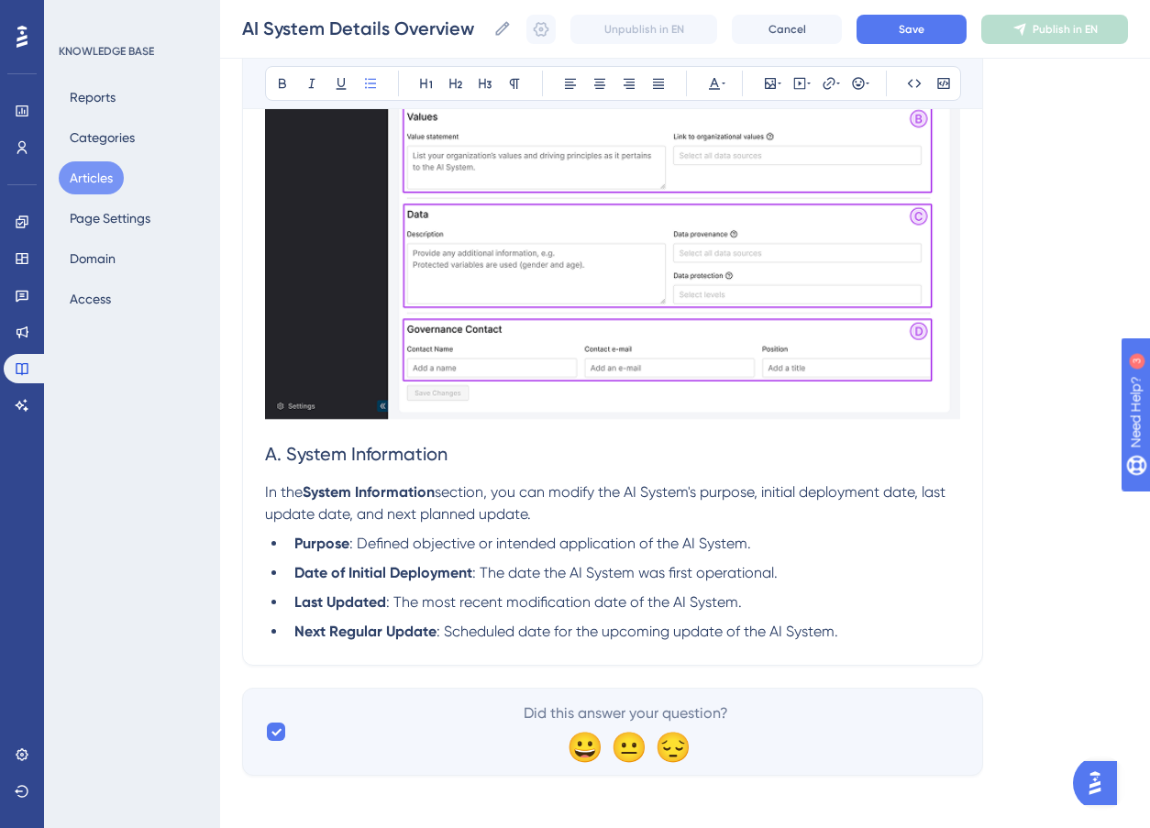
scroll to position [3924, 0]
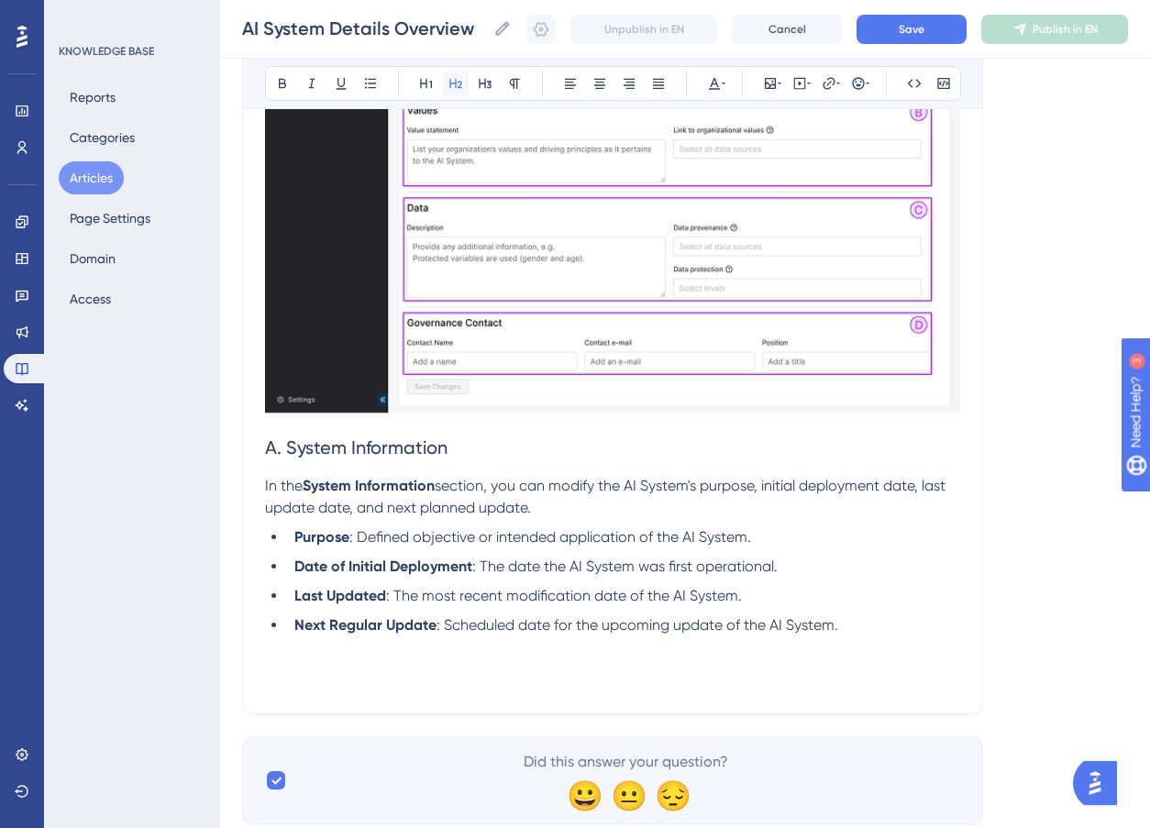
click at [459, 84] on icon at bounding box center [456, 83] width 15 height 15
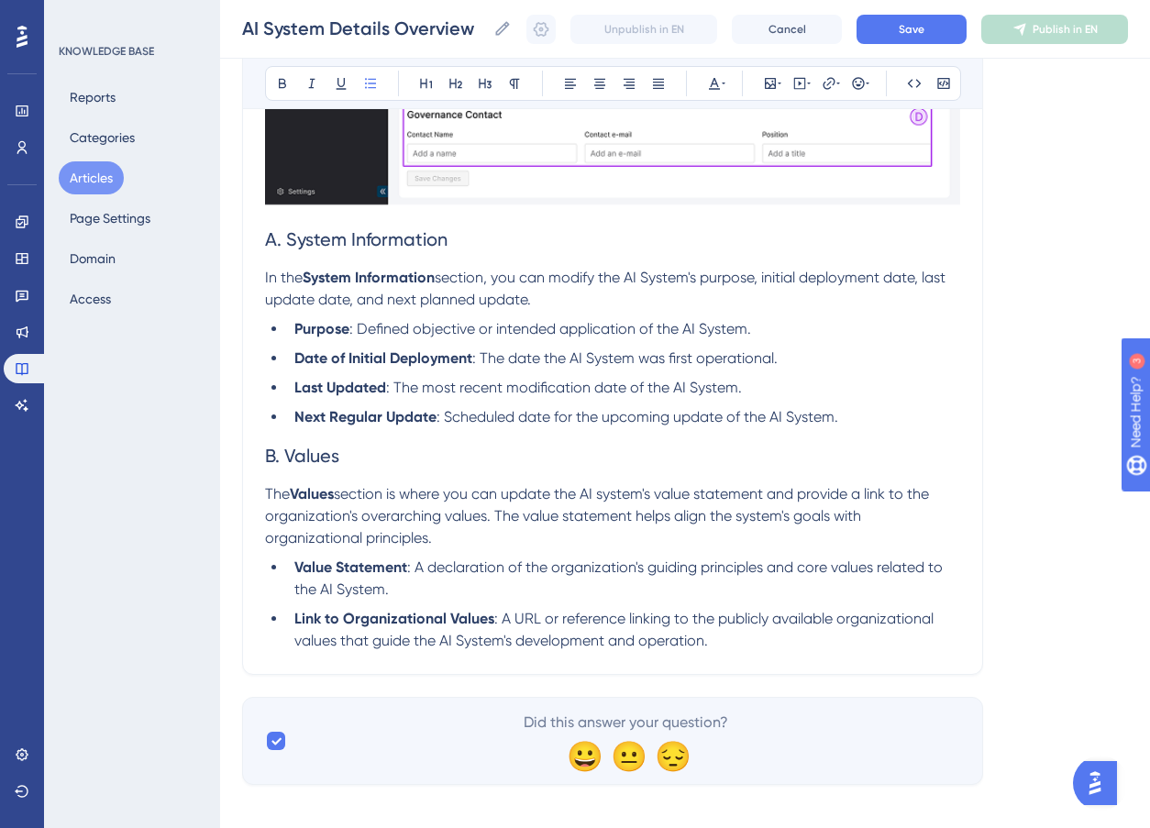
scroll to position [4148, 0]
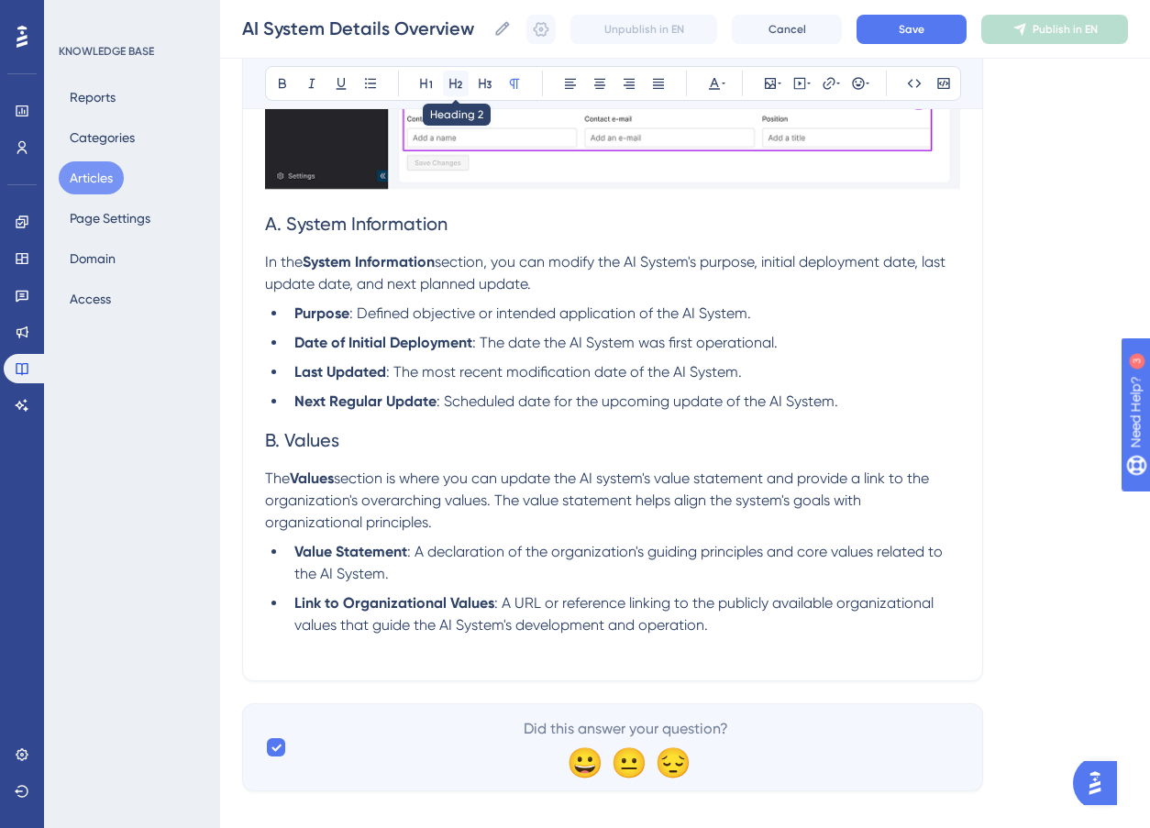
click at [452, 81] on icon at bounding box center [456, 83] width 15 height 15
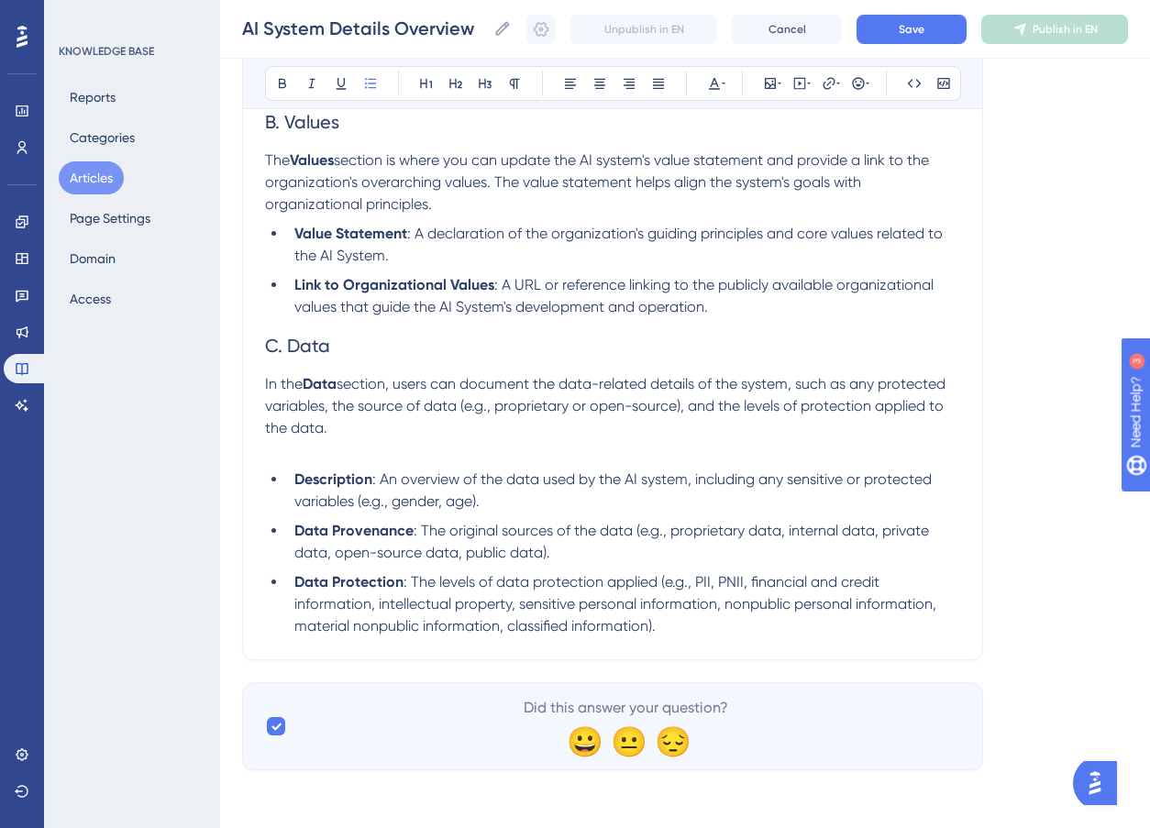
scroll to position [4467, 0]
click at [319, 458] on p "In the Data section, users can document the data-related details of the system,…" at bounding box center [612, 416] width 695 height 88
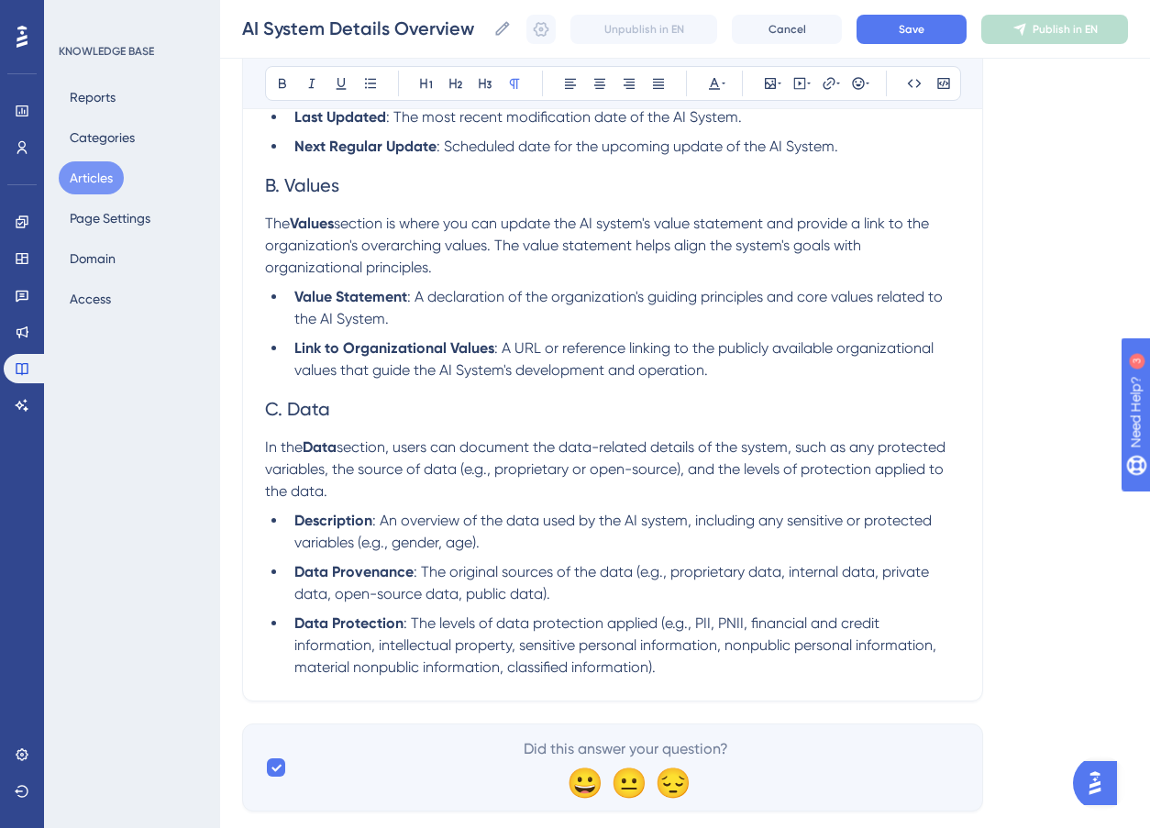
scroll to position [4412, 0]
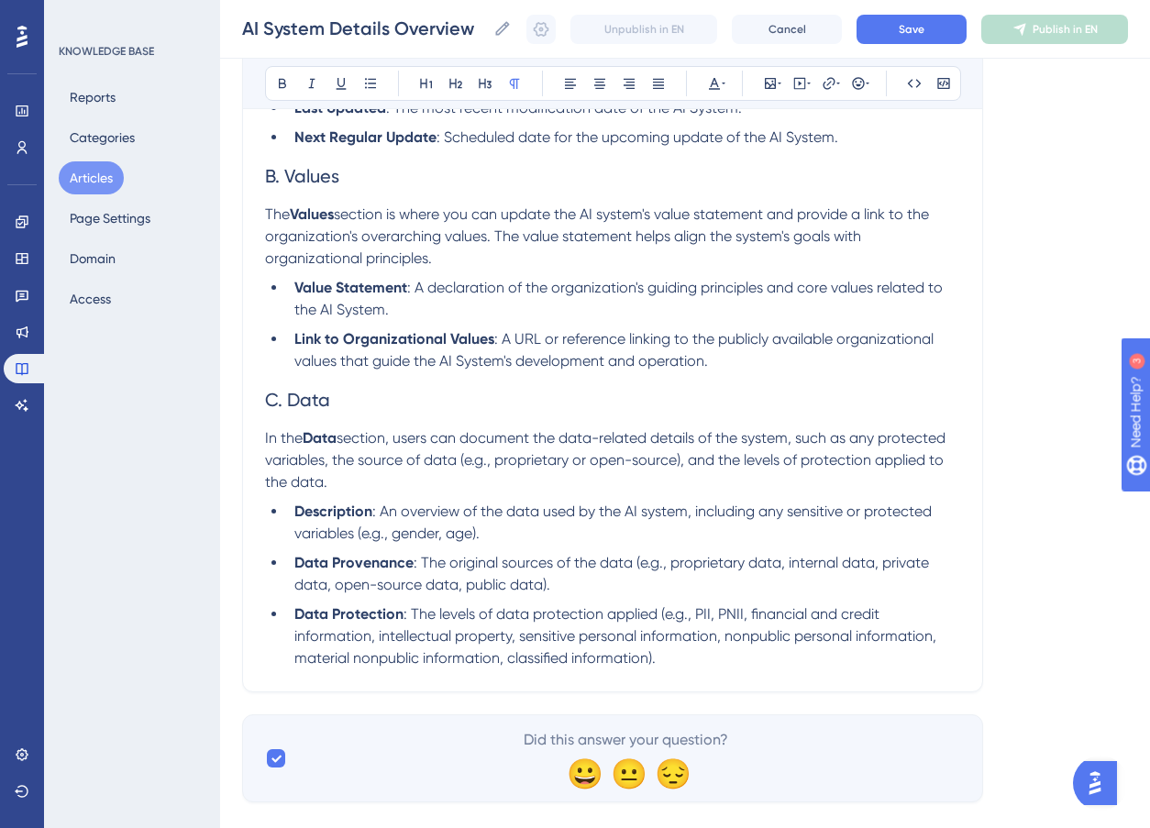
click at [705, 660] on li "Data Protection : The levels of data protection applied (e.g., PII, PNII, finan…" at bounding box center [623, 637] width 673 height 66
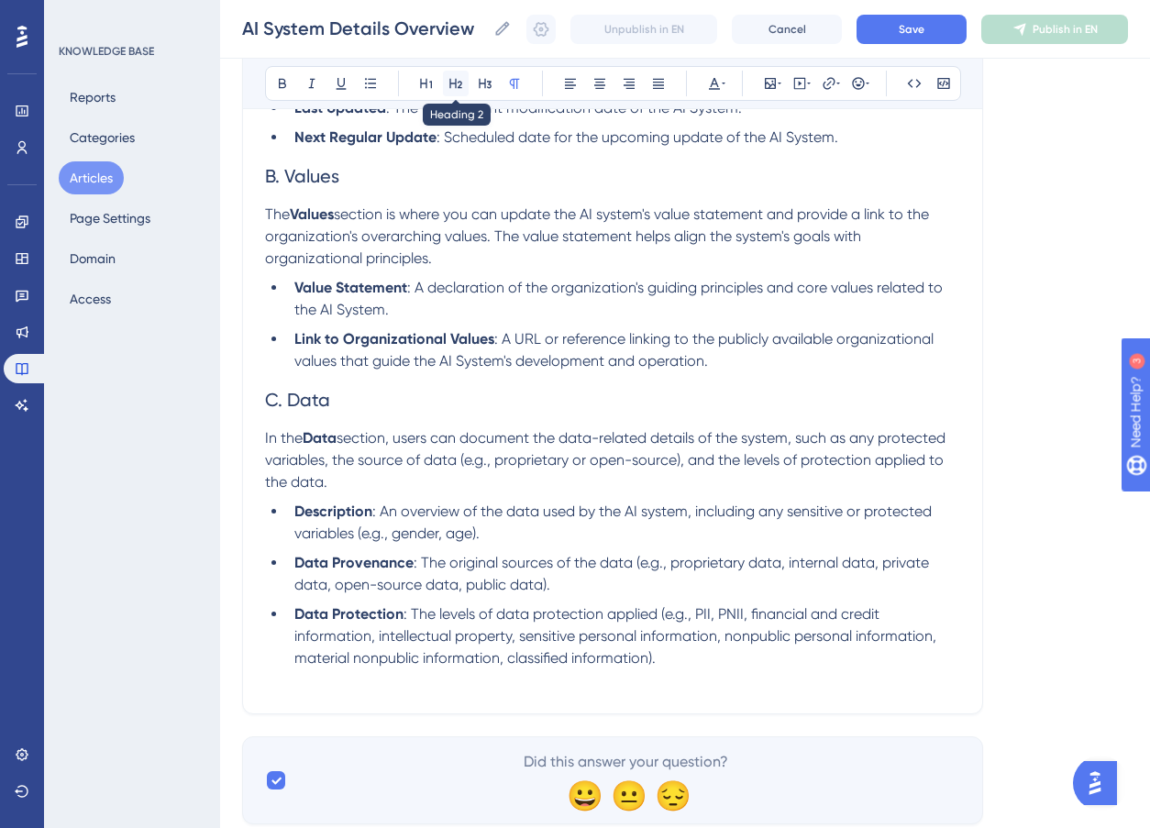
click at [449, 84] on icon at bounding box center [456, 83] width 15 height 15
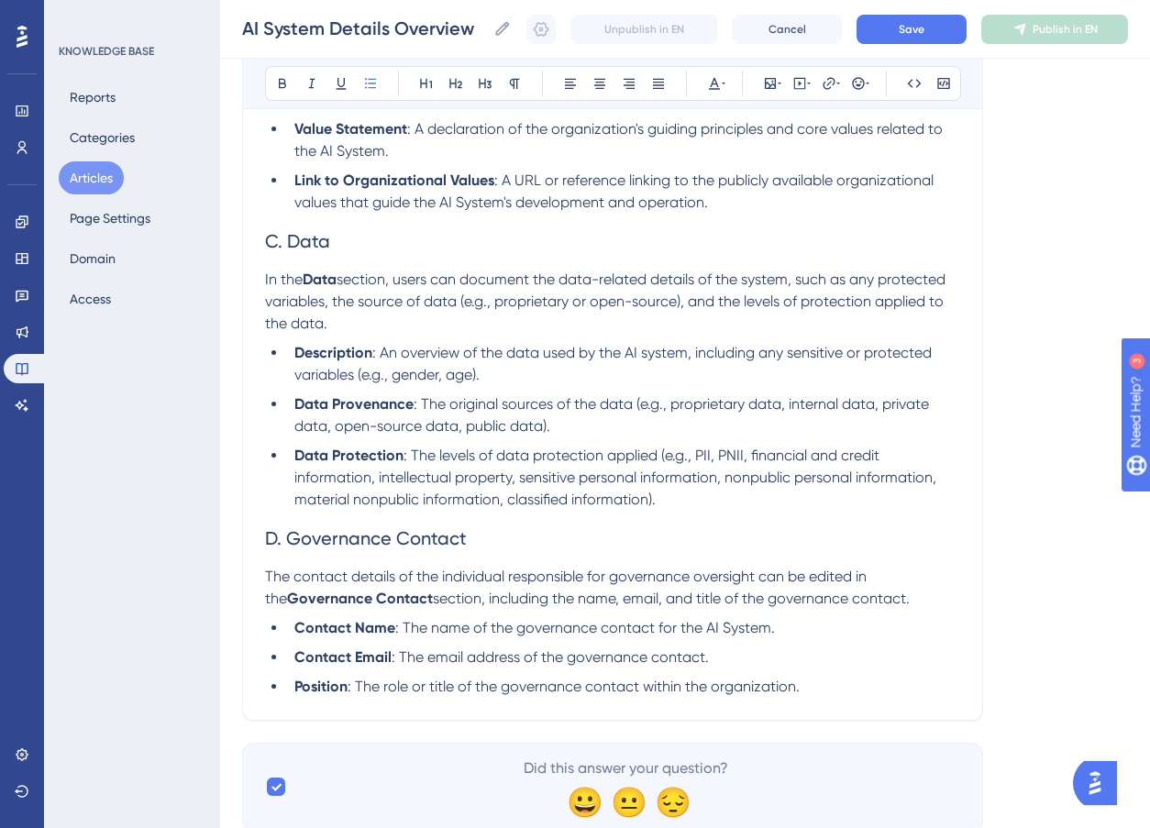
scroll to position [4632, 0]
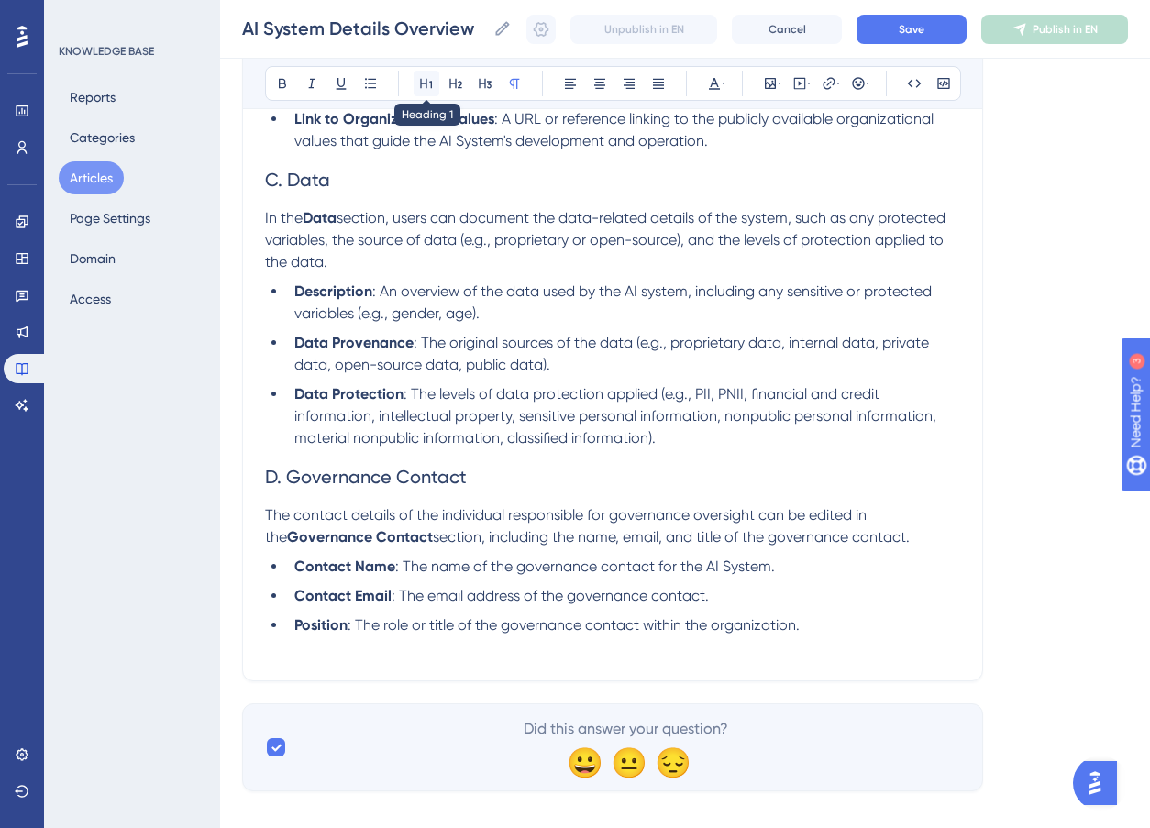
click at [417, 82] on button at bounding box center [427, 84] width 26 height 26
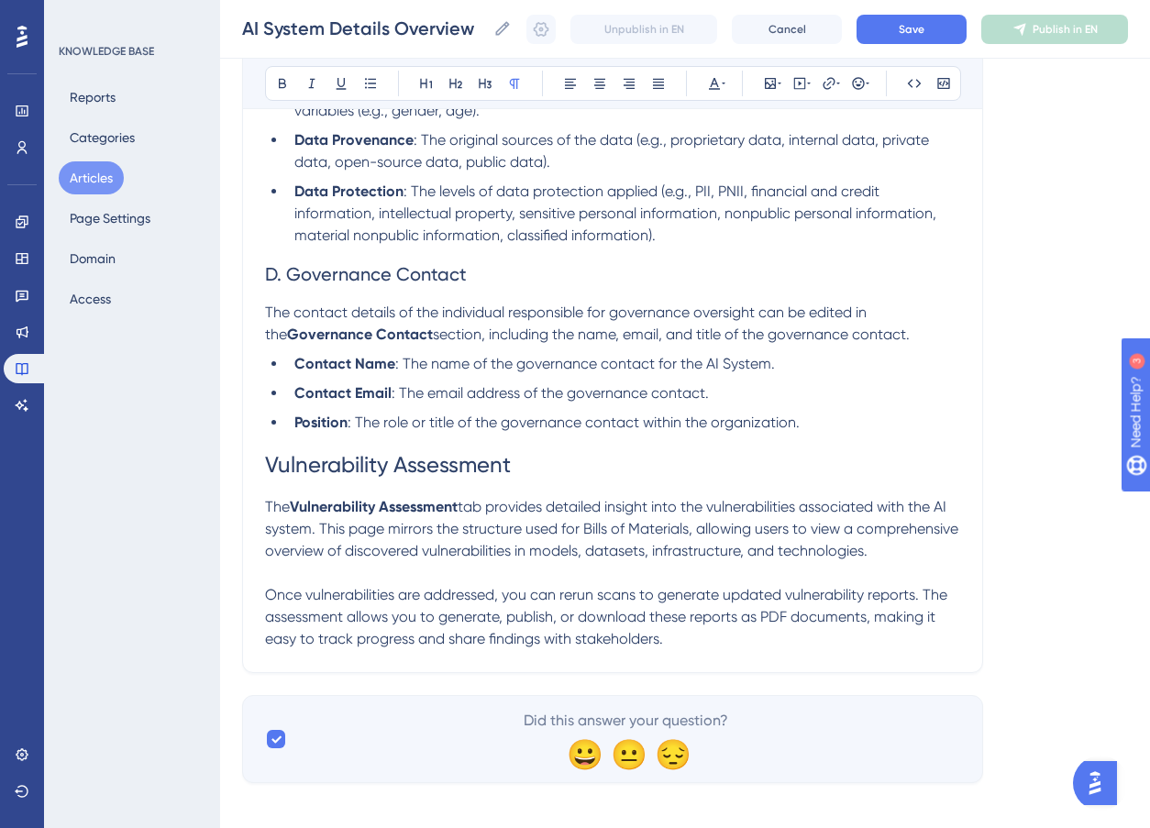
scroll to position [4849, 0]
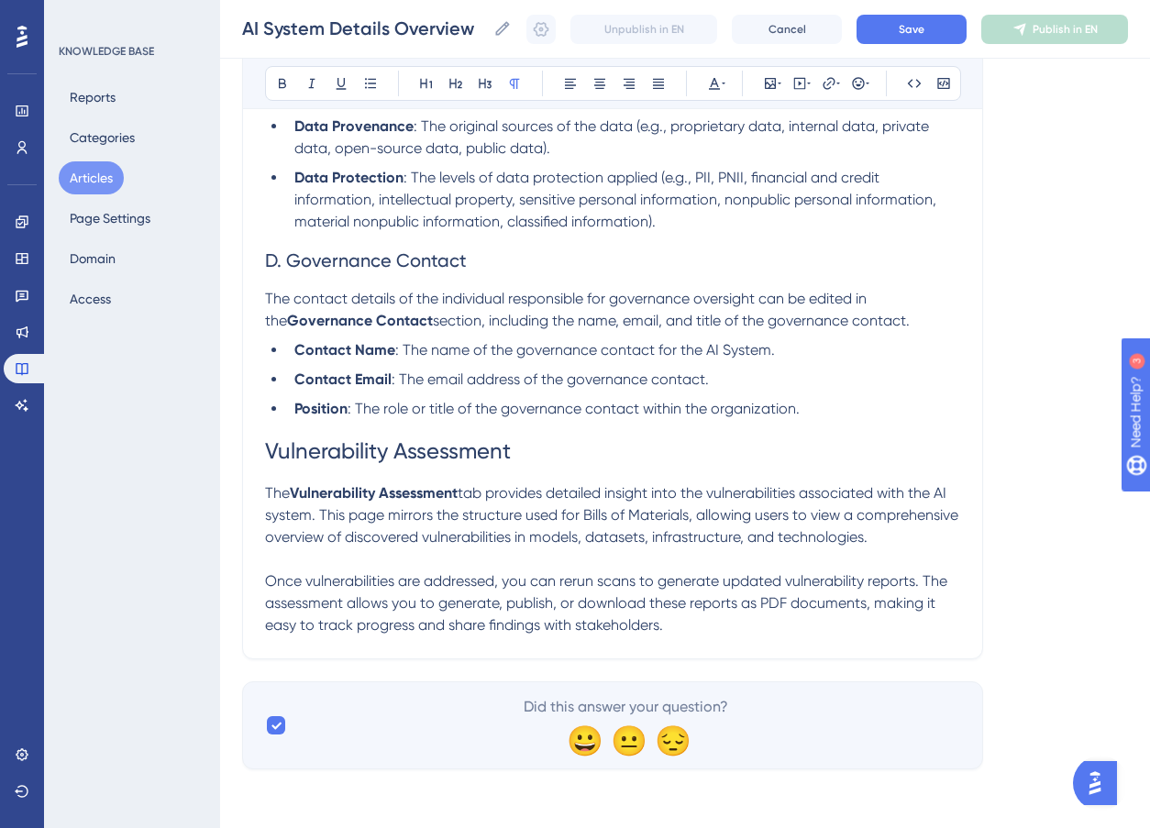
click at [292, 564] on p "The Vulnerability Assessment tab provides detailed insight into the vulnerabili…" at bounding box center [612, 527] width 695 height 88
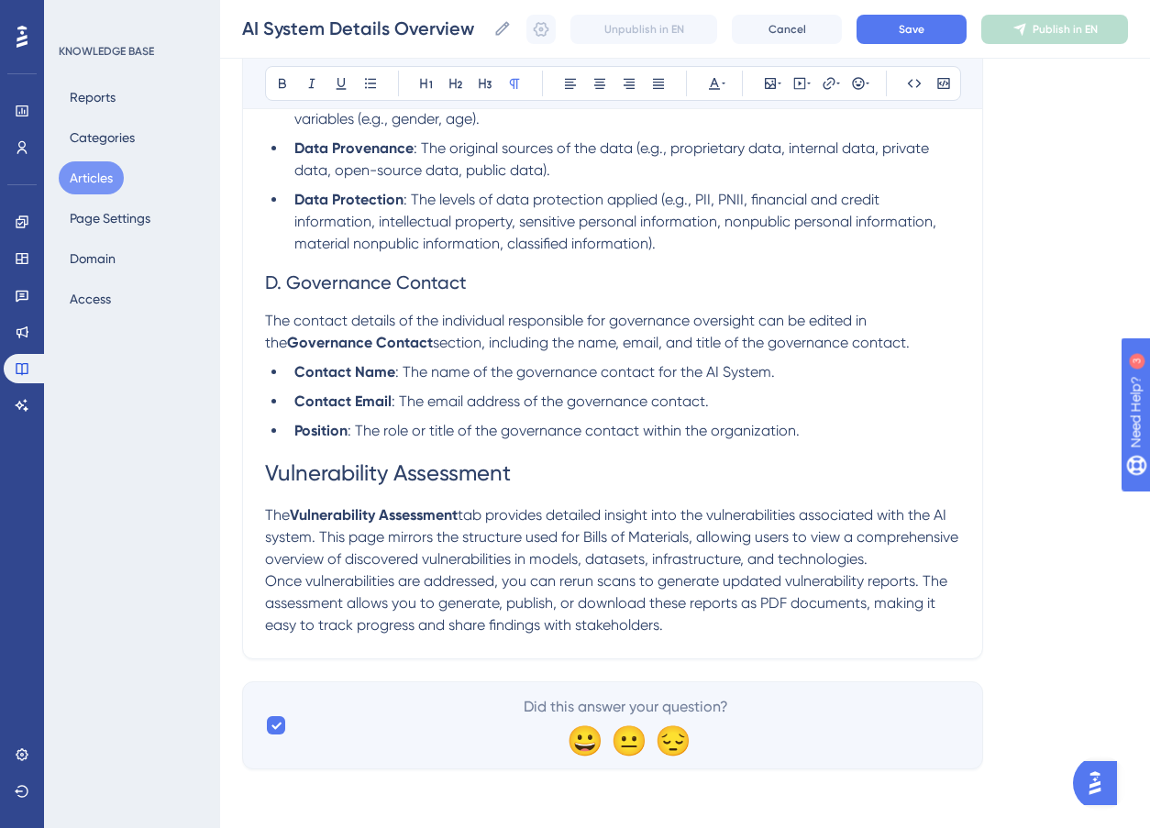
click at [725, 630] on p "Once vulnerabilities are addressed, you can rerun scans to generate updated vul…" at bounding box center [612, 604] width 695 height 66
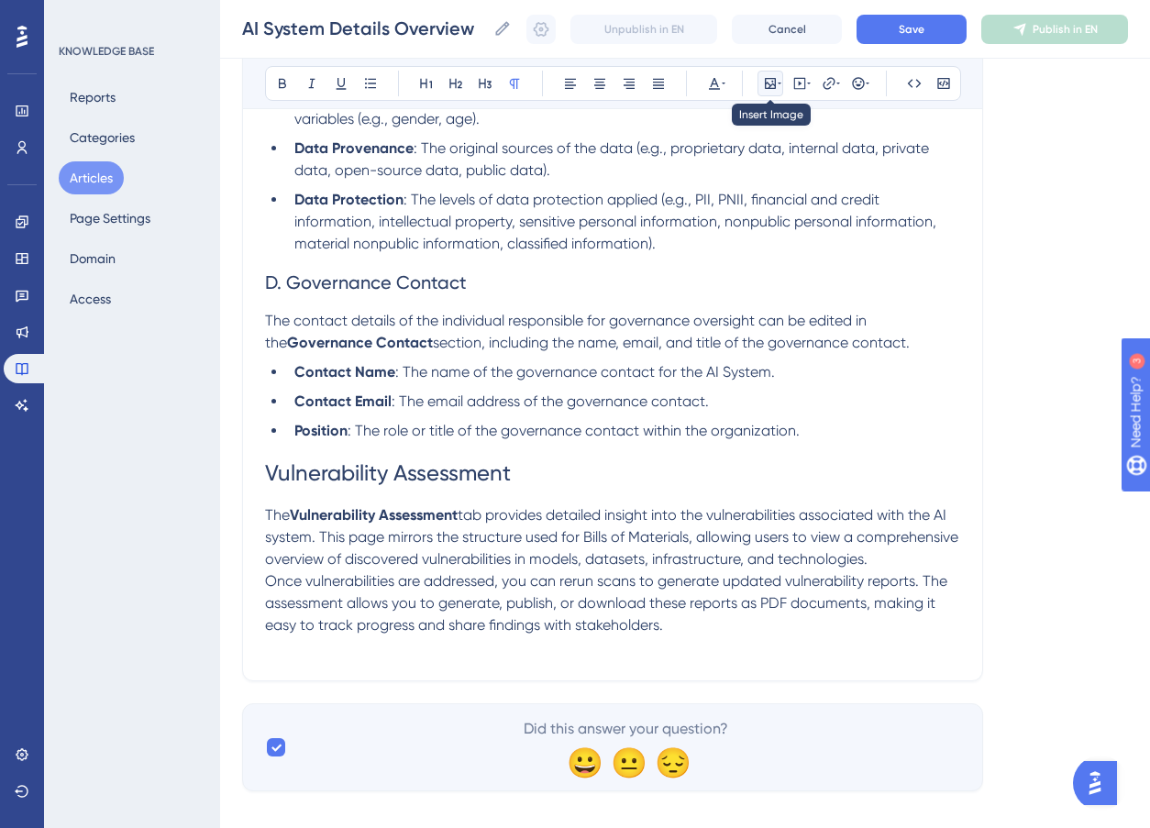
click at [772, 88] on icon at bounding box center [770, 83] width 11 height 11
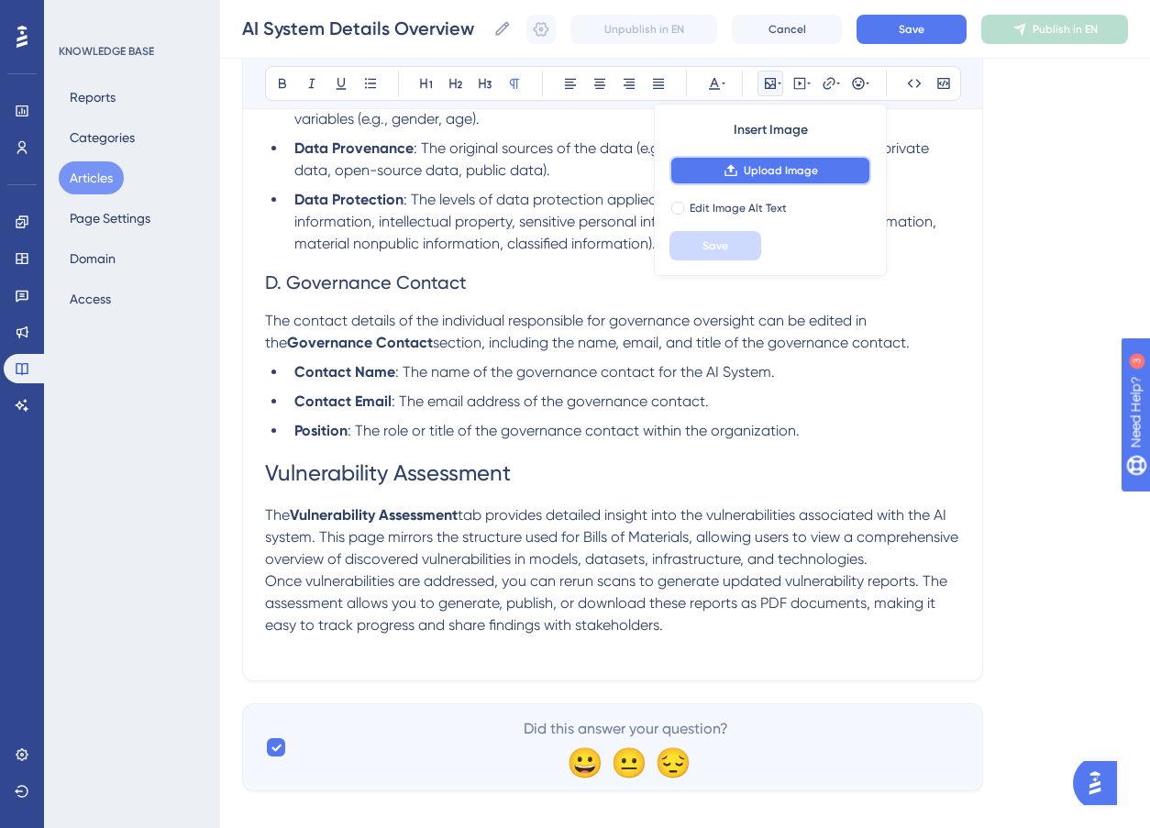
click at [756, 167] on span "Upload Image" at bounding box center [781, 170] width 74 height 15
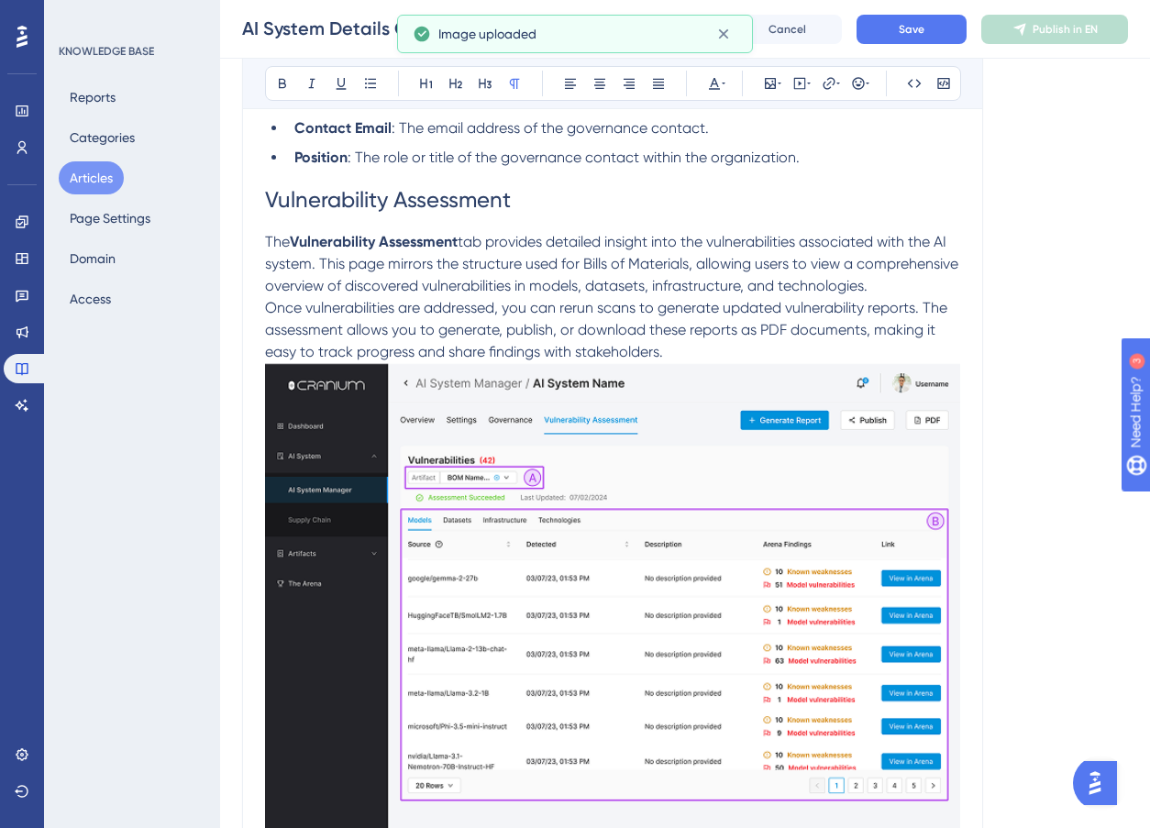
scroll to position [5329, 0]
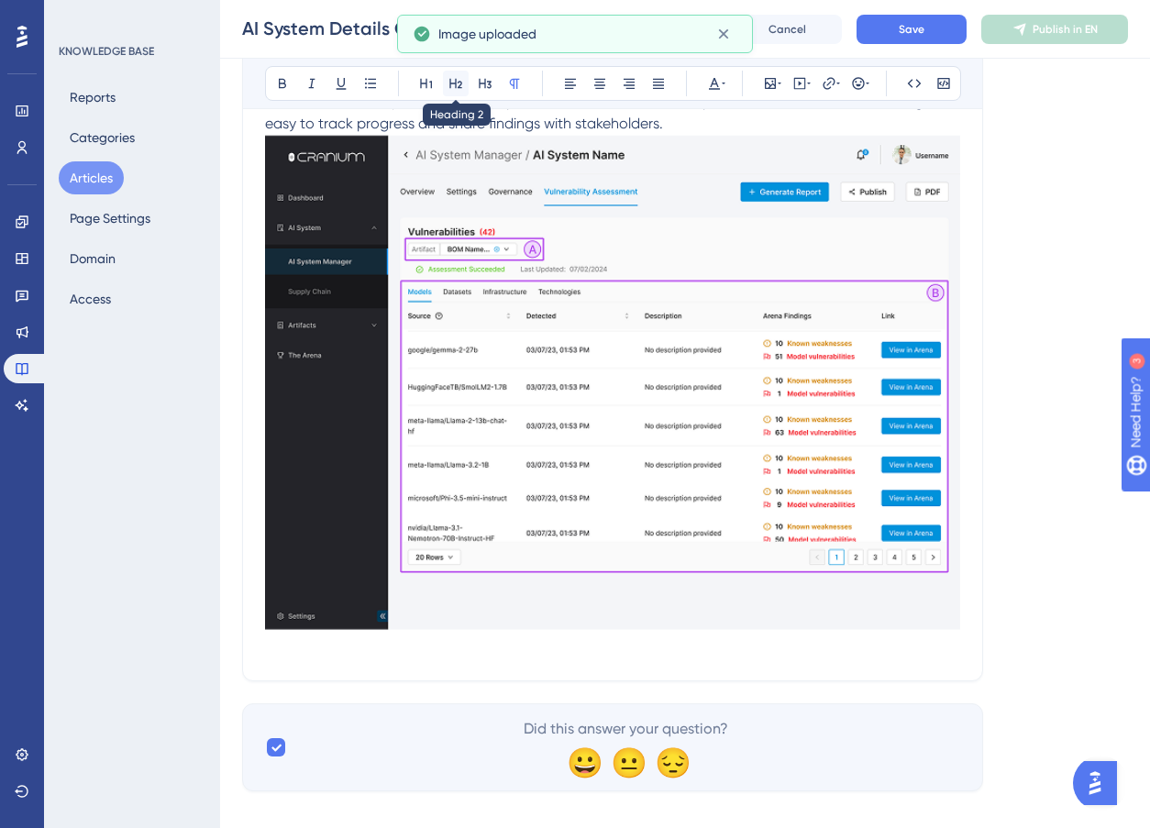
click at [457, 88] on icon at bounding box center [455, 84] width 13 height 10
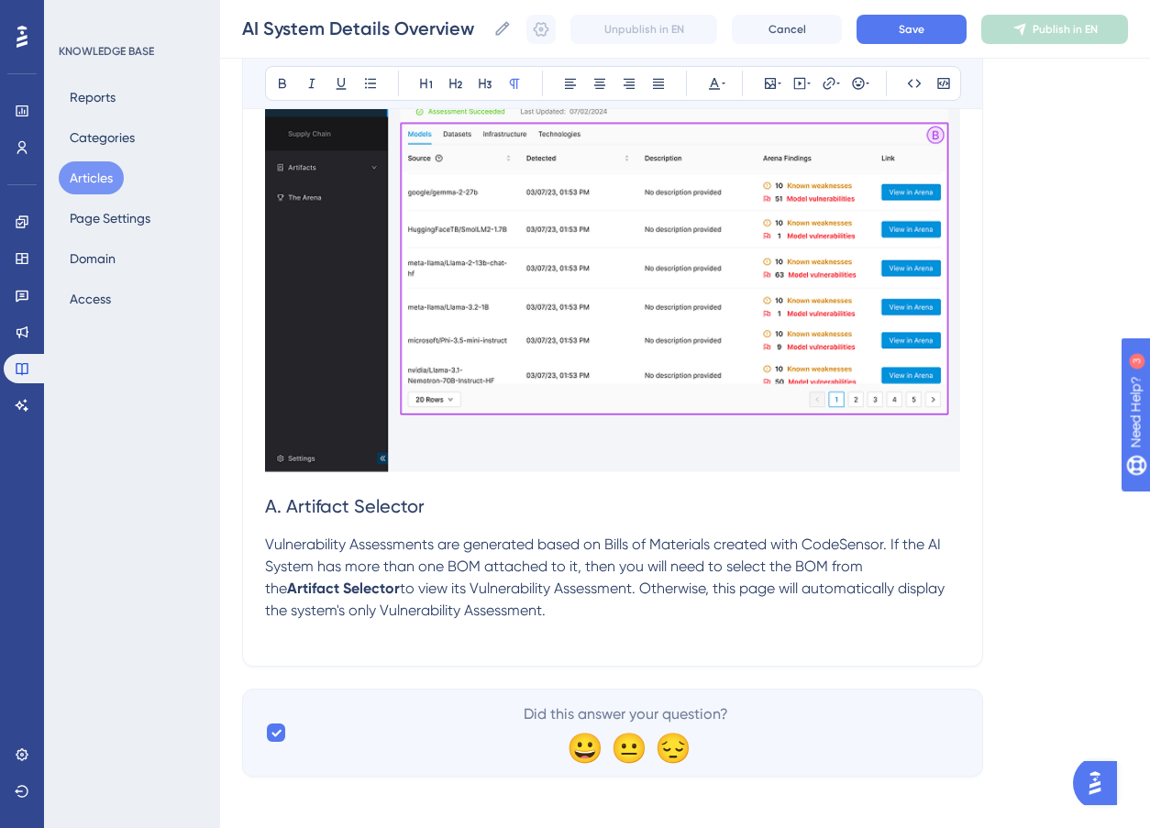
scroll to position [5494, 0]
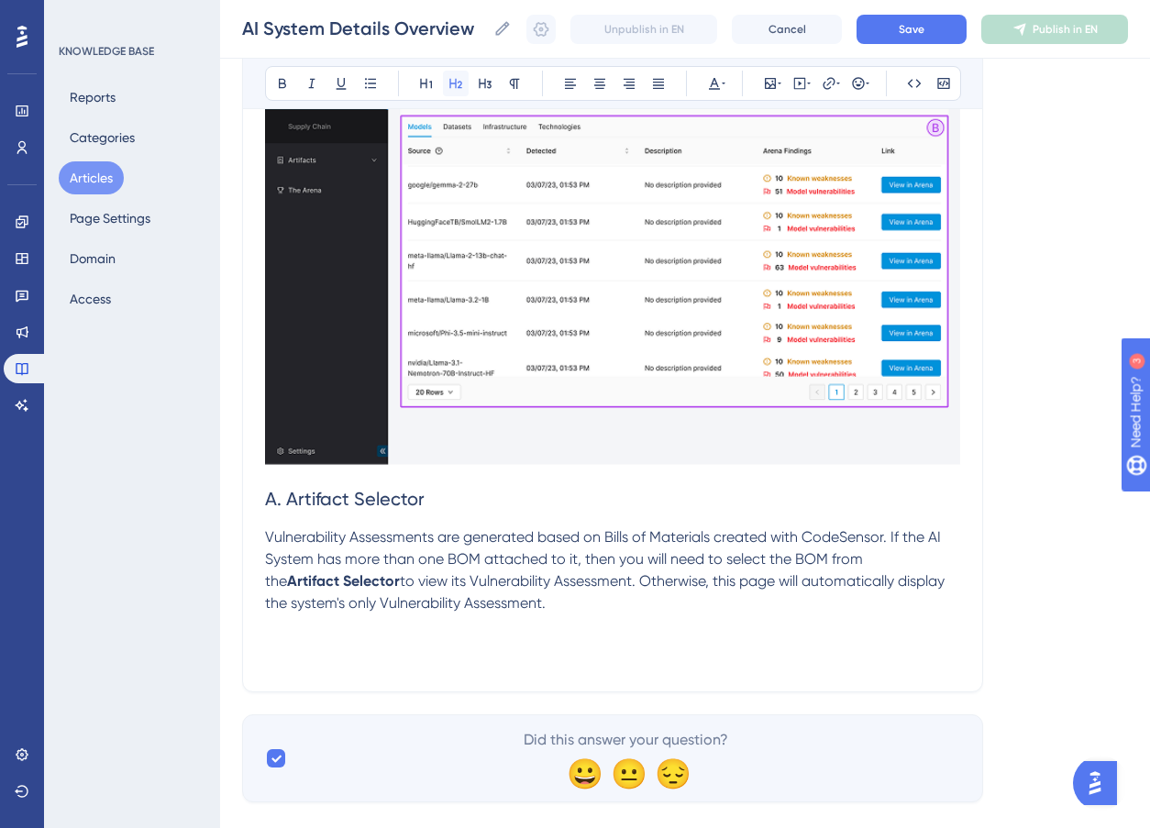
click at [458, 85] on icon at bounding box center [456, 83] width 15 height 15
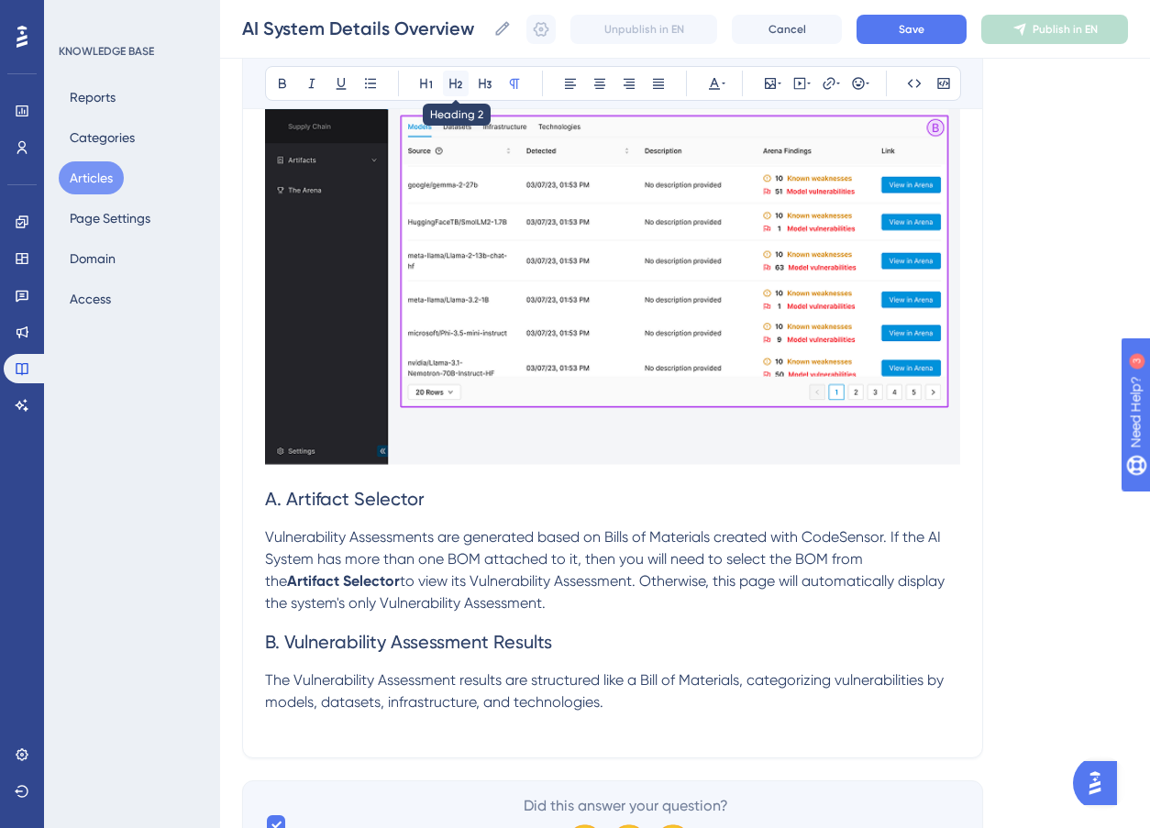
click at [449, 77] on icon at bounding box center [456, 83] width 15 height 15
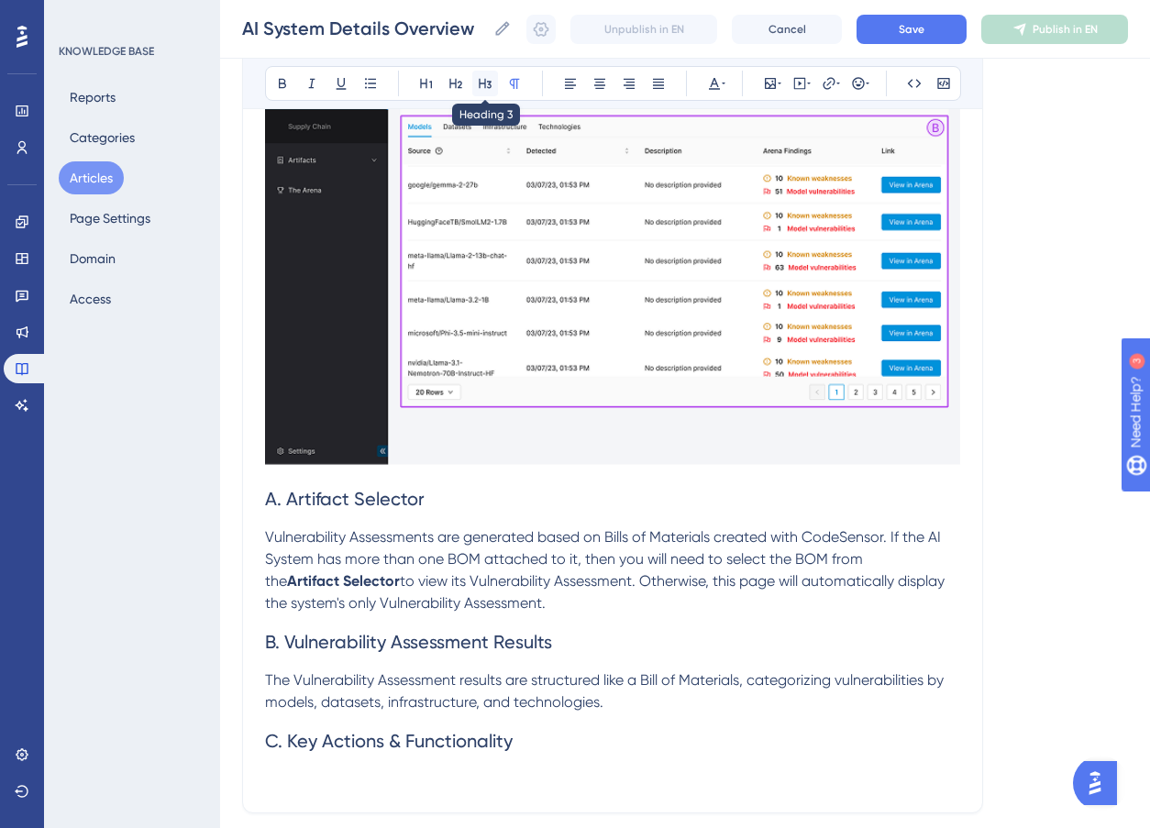
click at [488, 83] on icon at bounding box center [485, 84] width 13 height 10
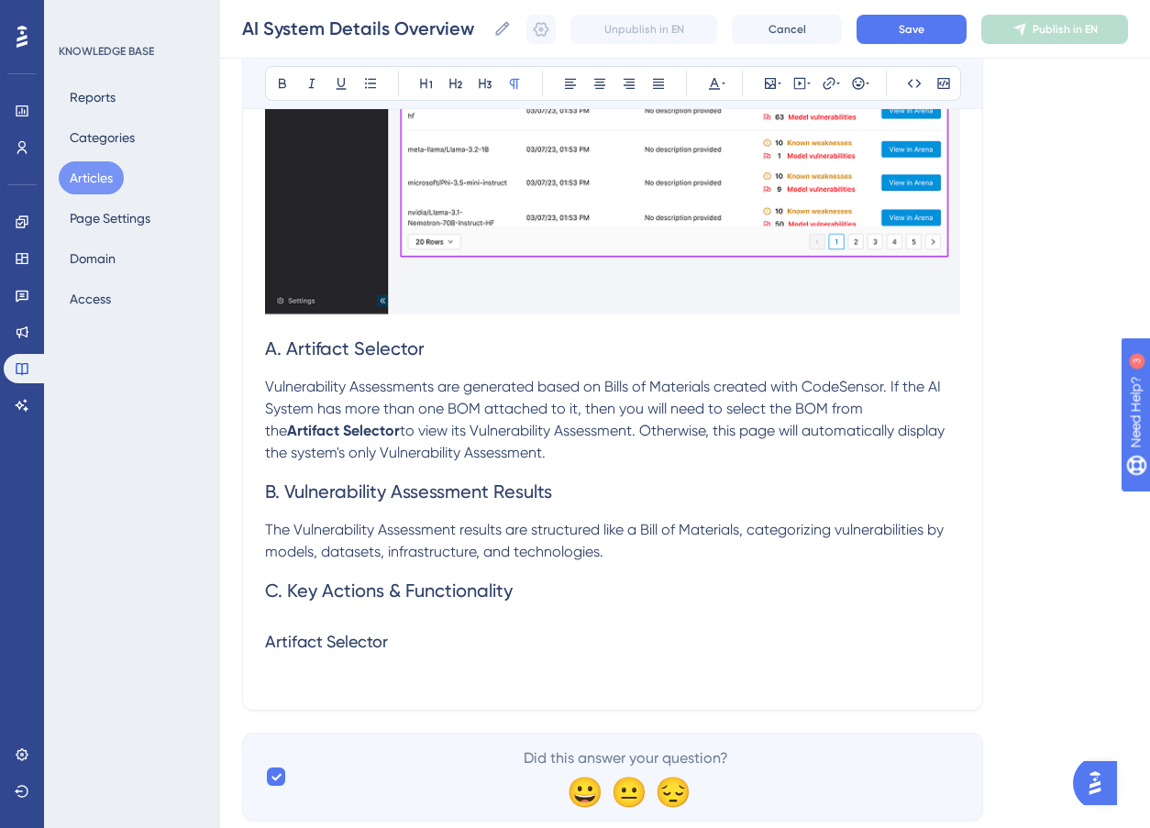
scroll to position [5687, 0]
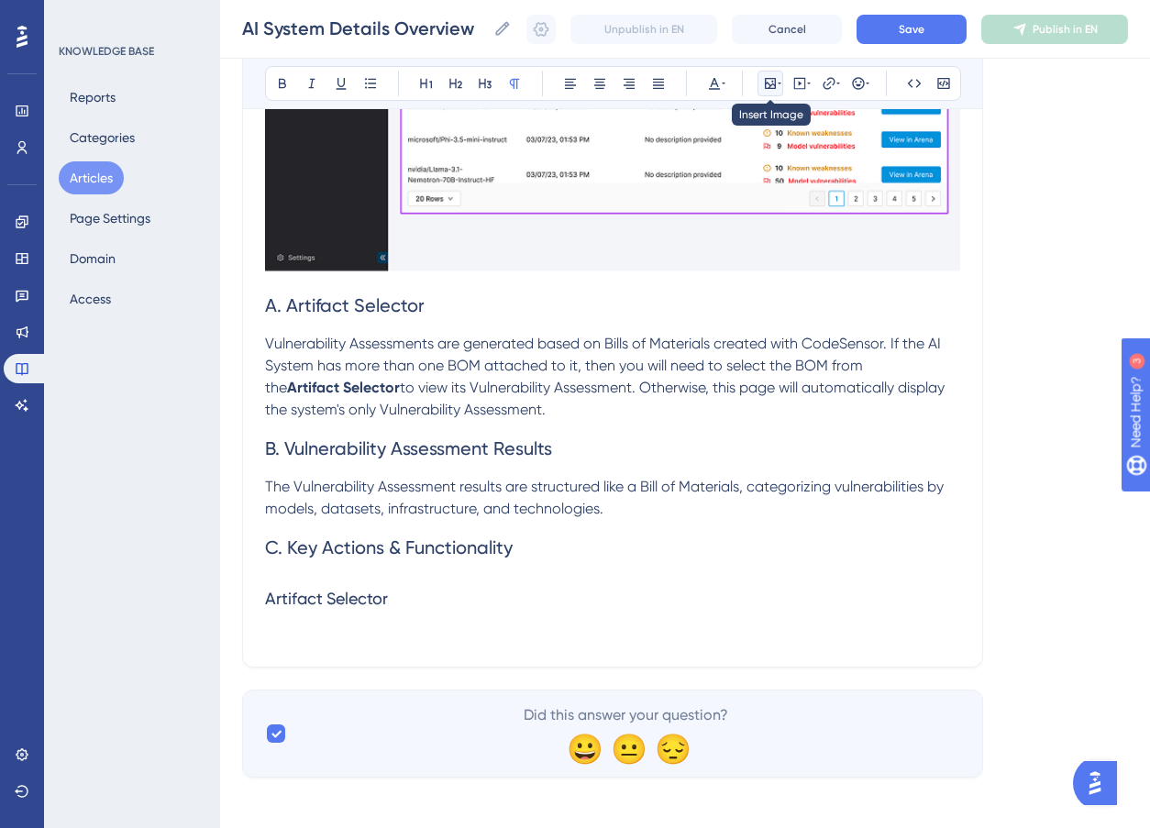
click at [773, 83] on icon at bounding box center [770, 83] width 15 height 15
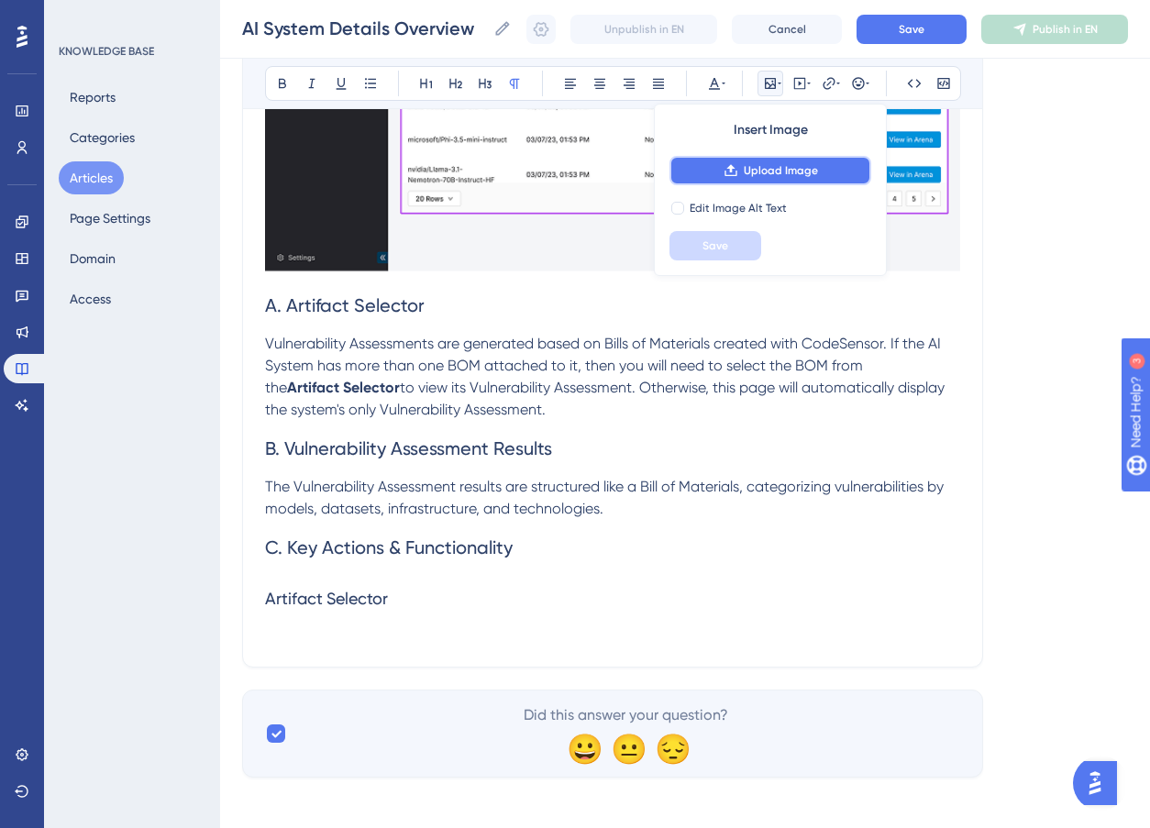
click at [786, 163] on span "Upload Image" at bounding box center [781, 170] width 74 height 15
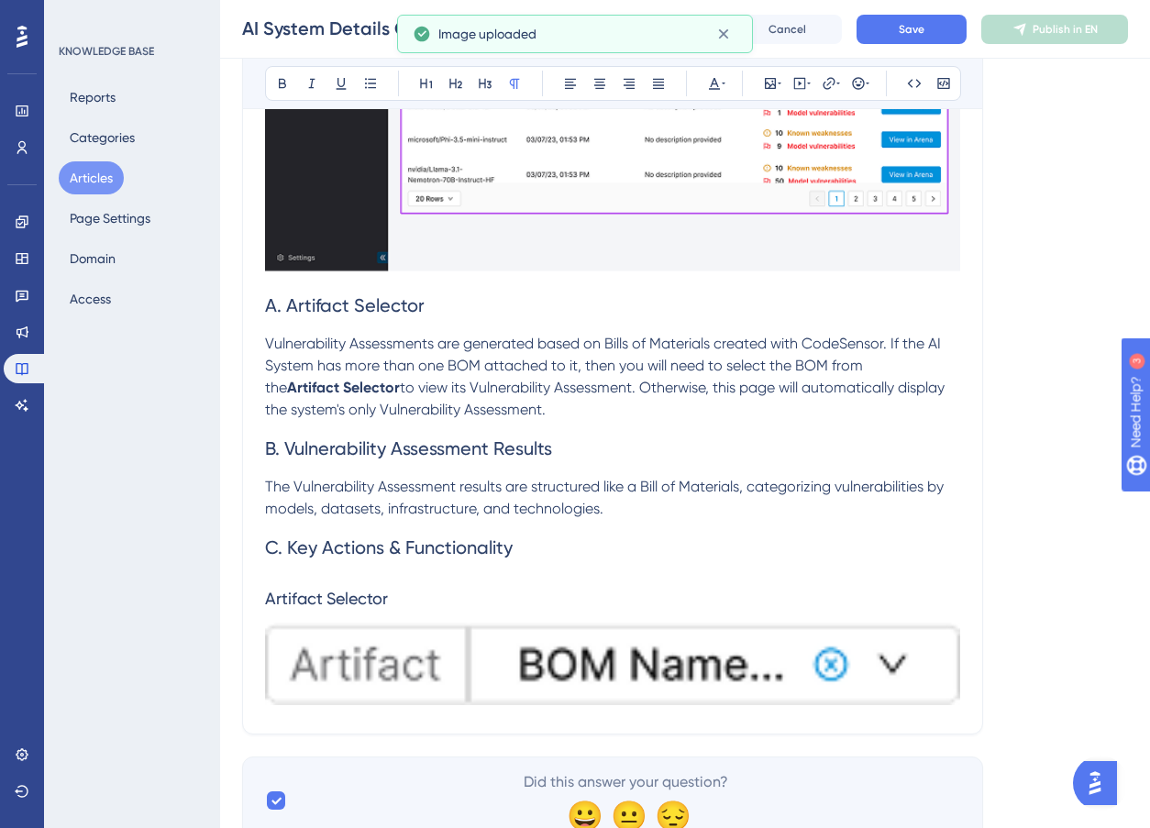
click at [614, 638] on img at bounding box center [612, 664] width 695 height 83
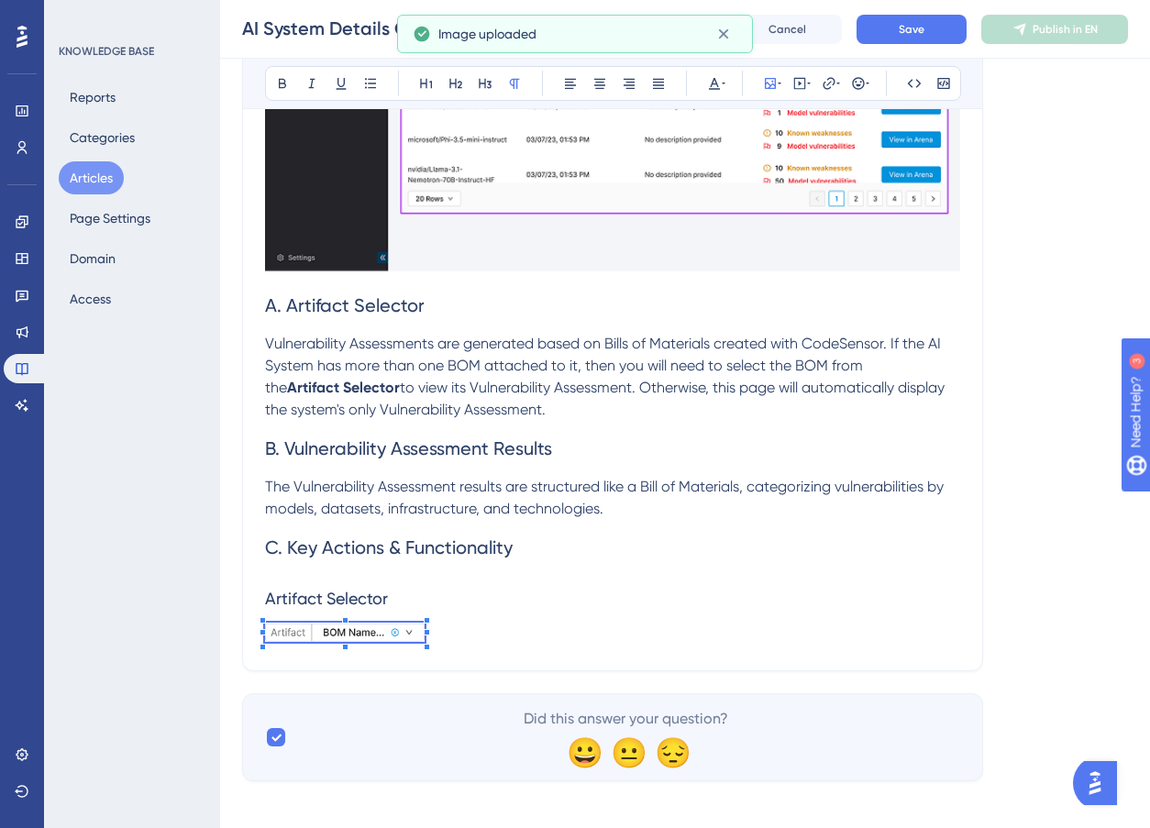
click at [460, 634] on p at bounding box center [612, 636] width 695 height 26
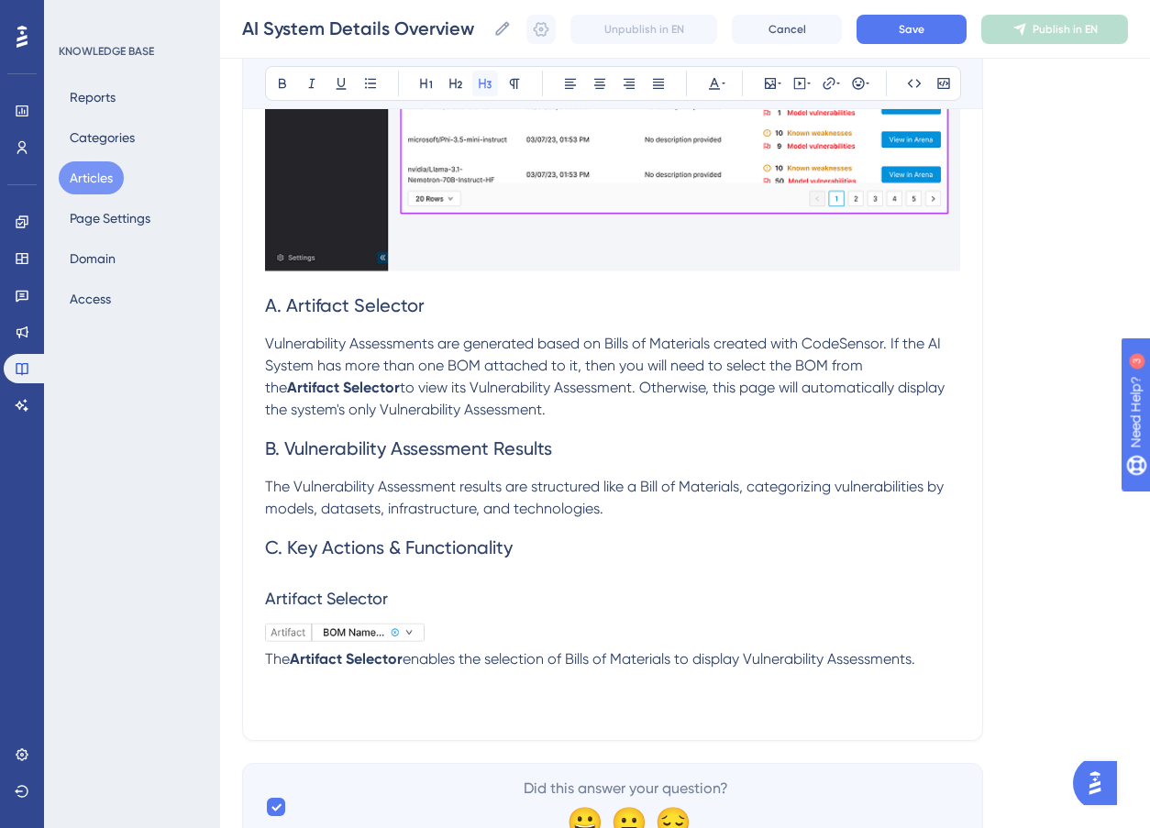
click at [488, 87] on icon at bounding box center [485, 84] width 13 height 10
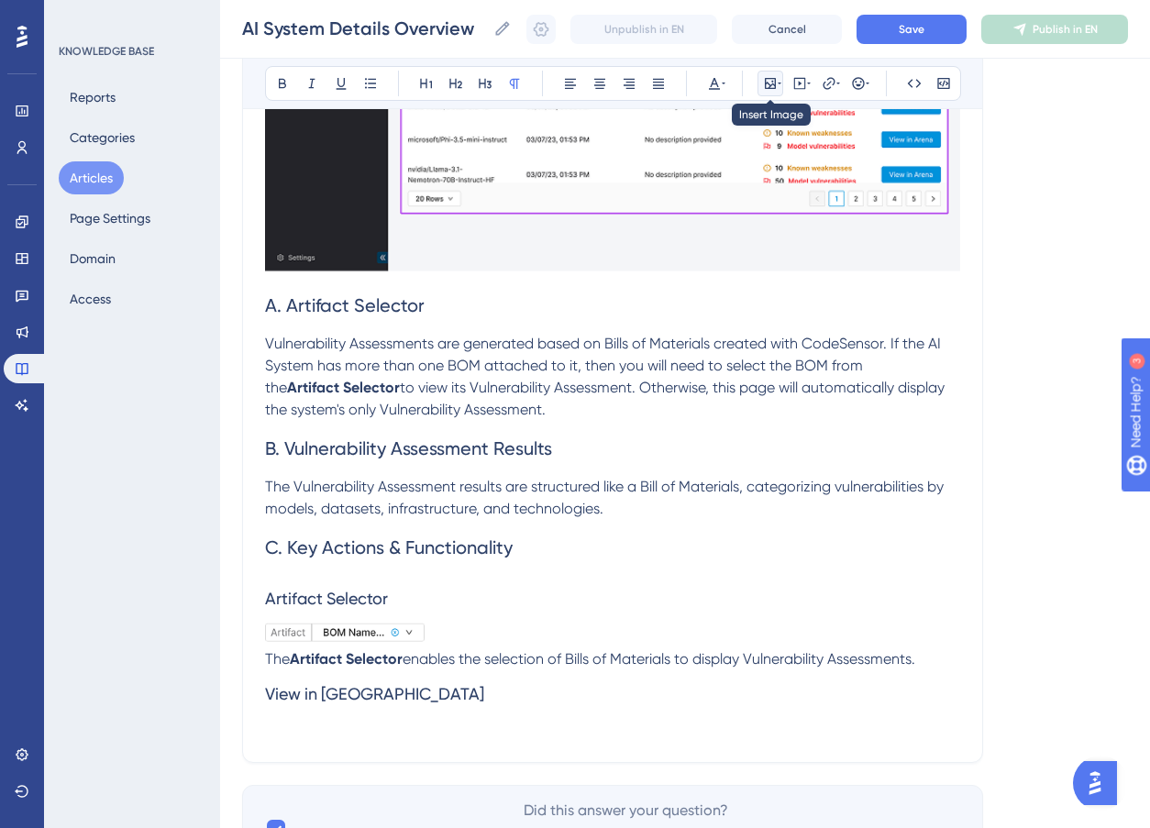
click at [766, 79] on icon at bounding box center [770, 83] width 15 height 15
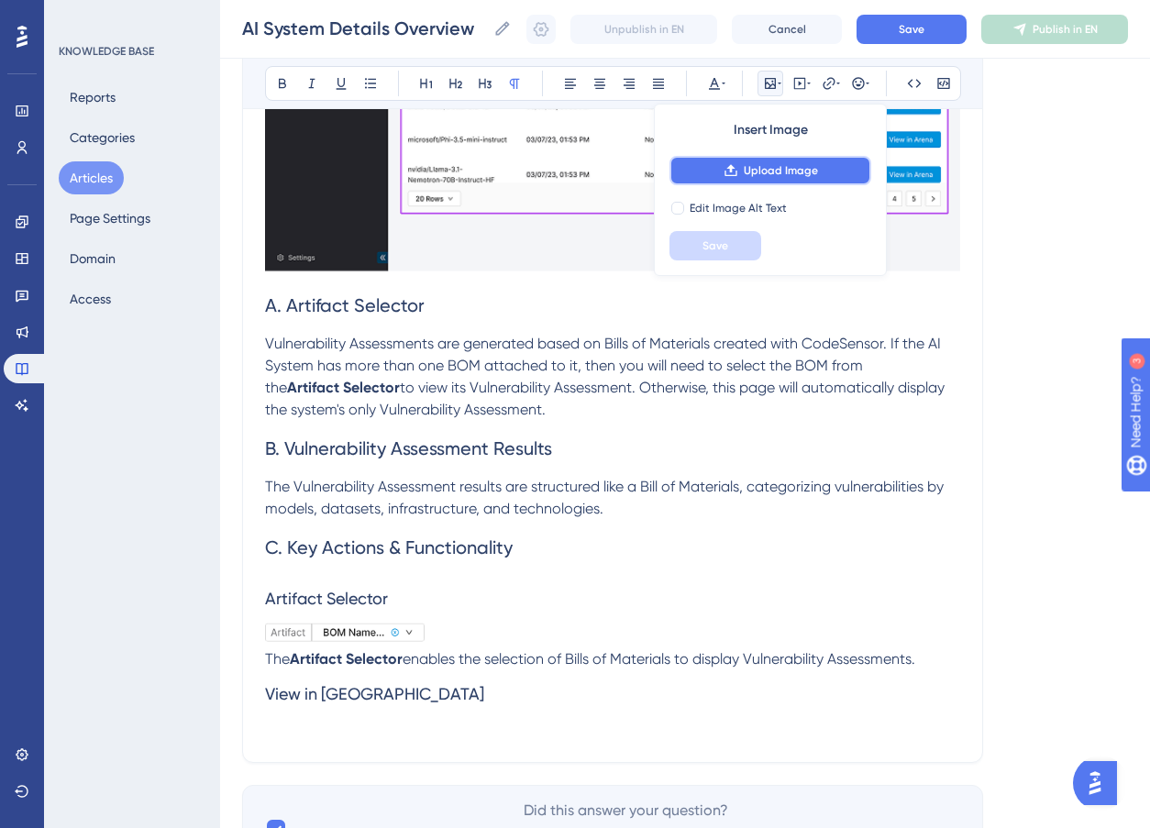
click at [771, 175] on span "Upload Image" at bounding box center [781, 170] width 74 height 15
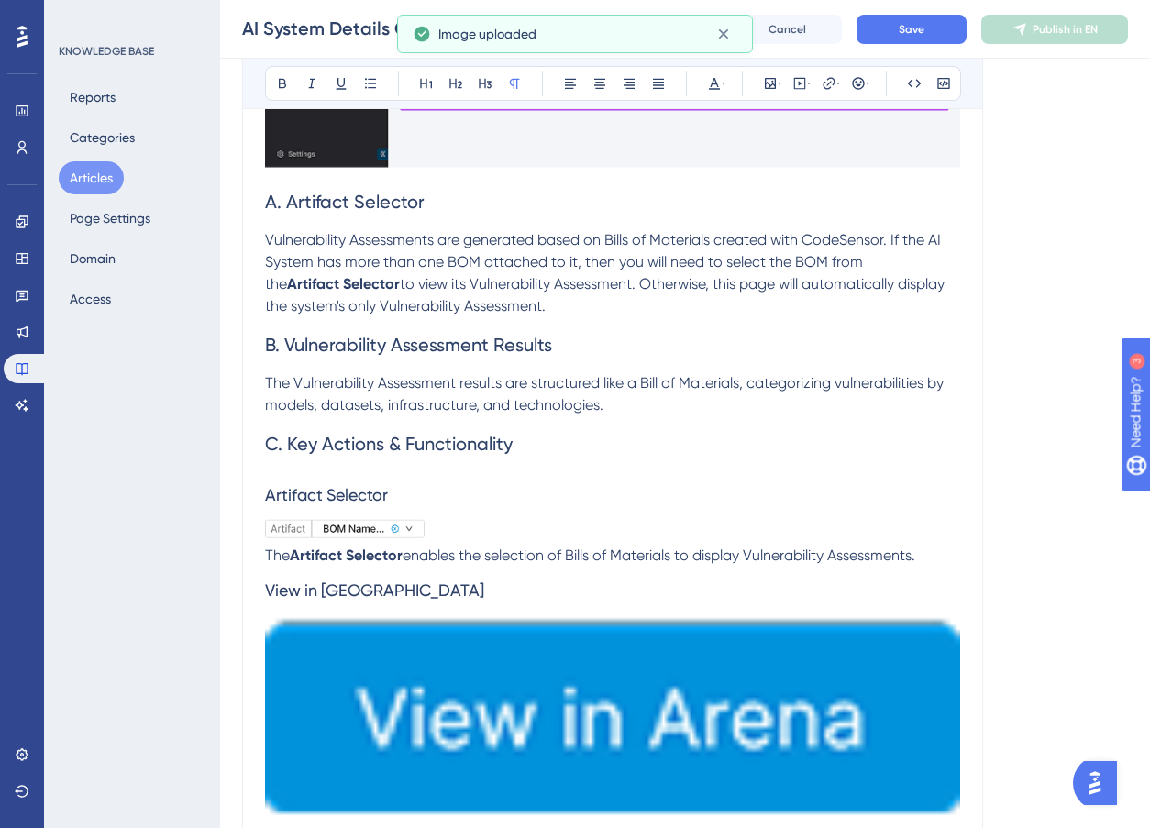
scroll to position [5814, 0]
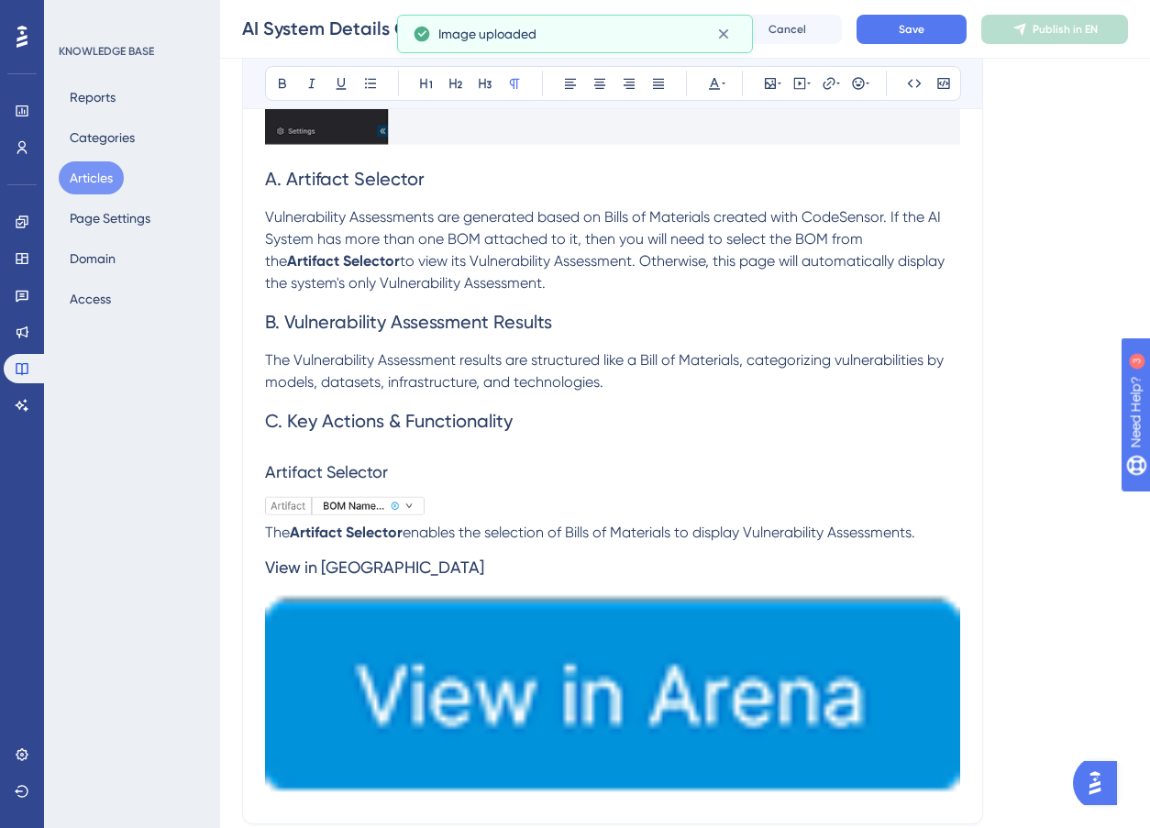
click at [823, 713] on img at bounding box center [612, 694] width 695 height 204
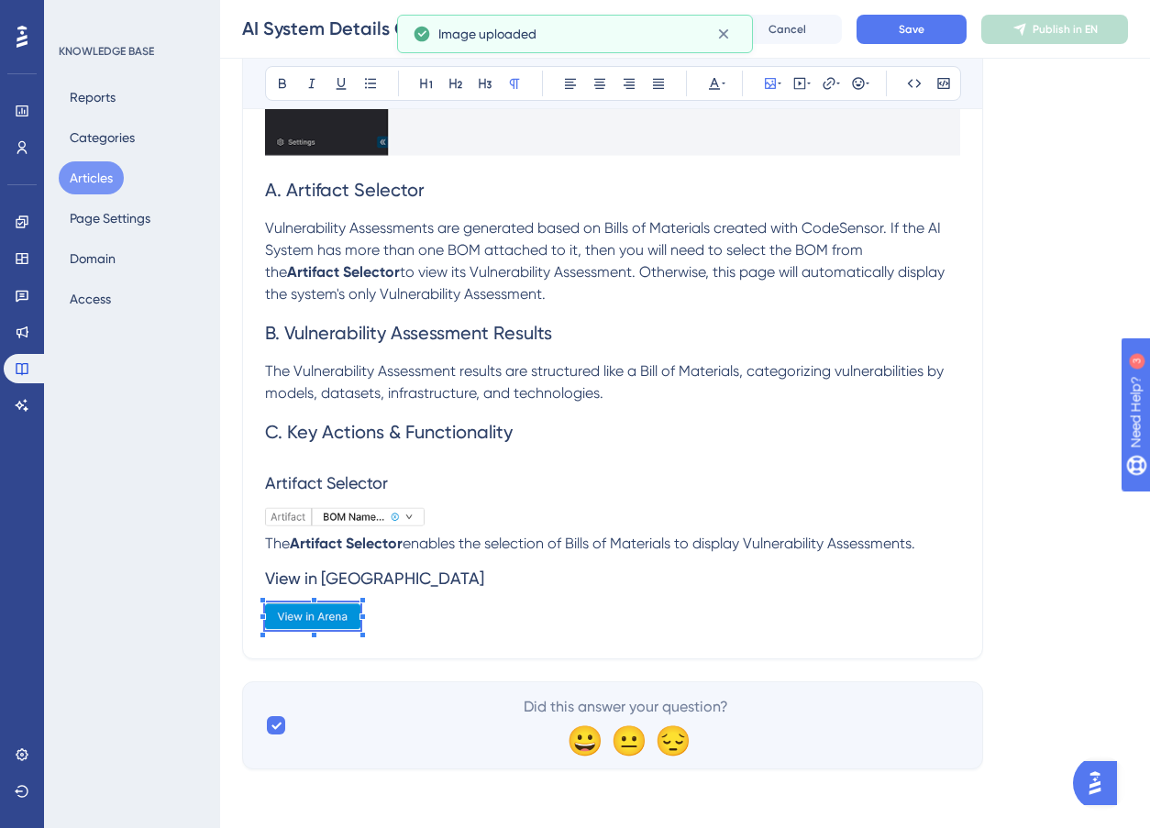
scroll to position [5802, 0]
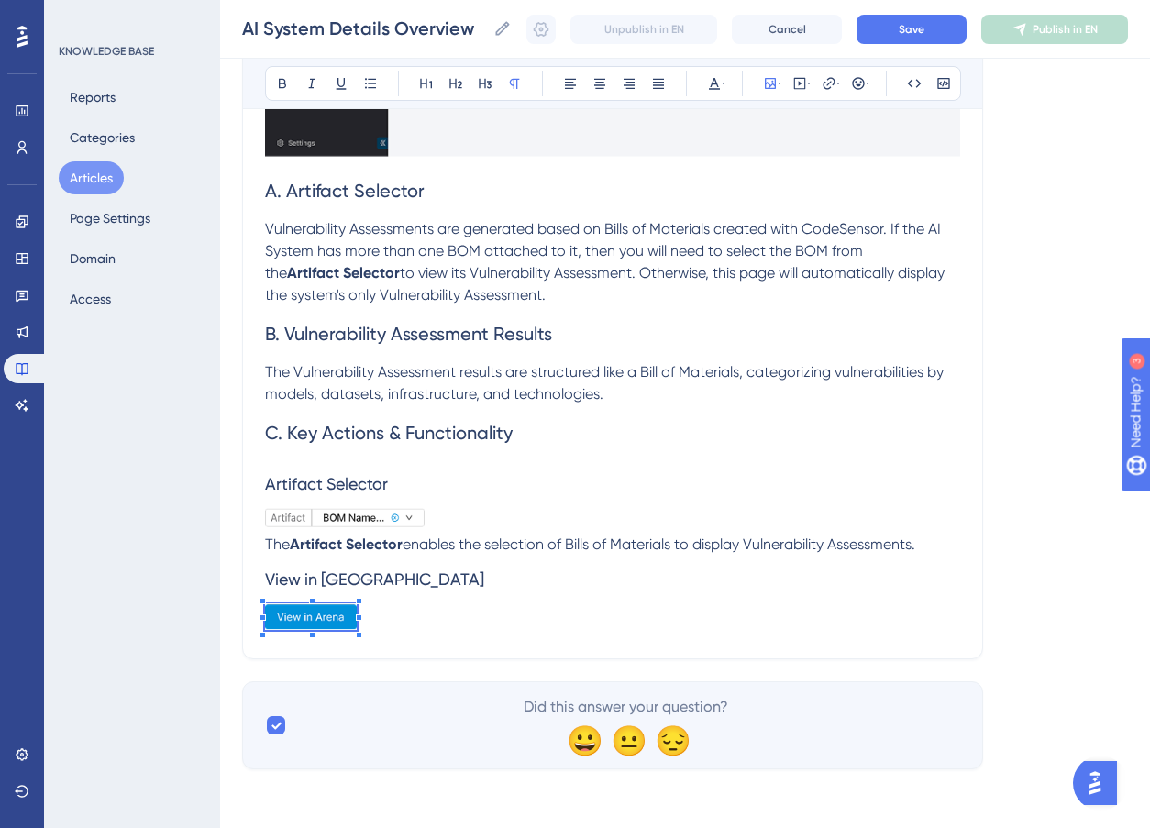
click at [351, 631] on span at bounding box center [311, 620] width 92 height 33
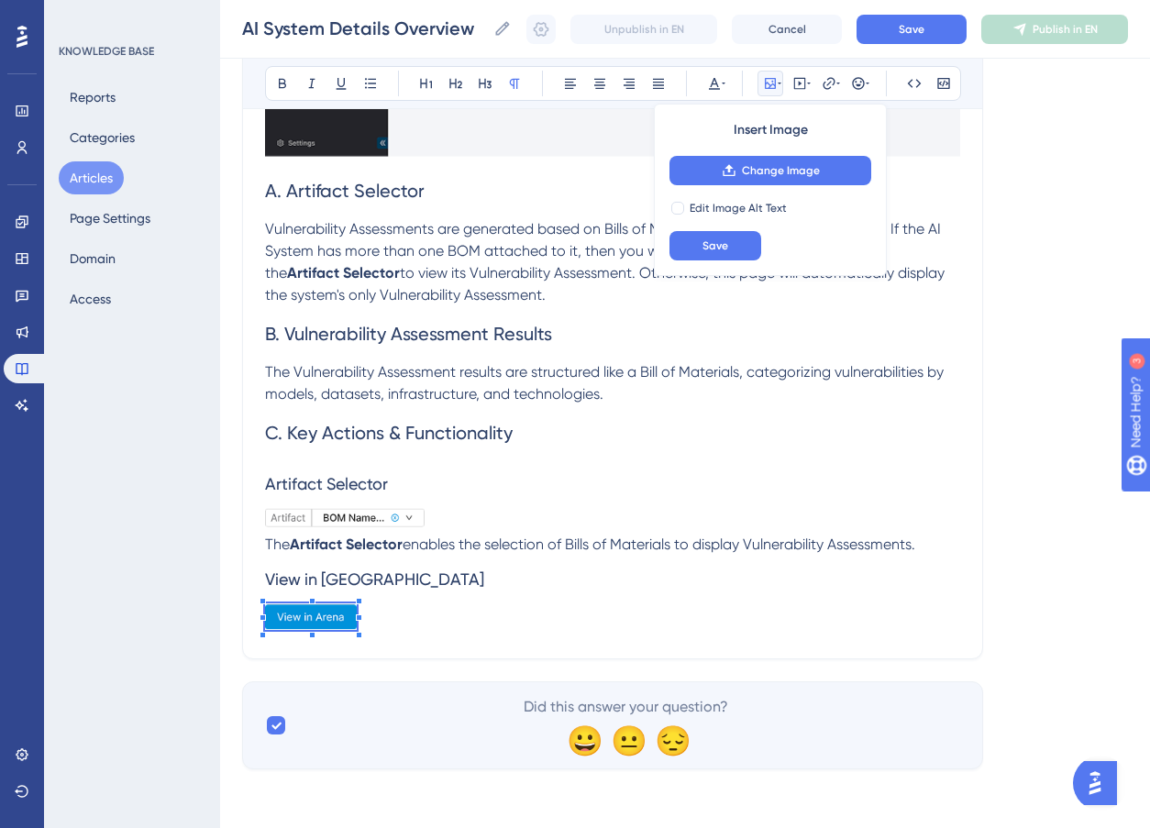
click at [390, 605] on p at bounding box center [612, 620] width 695 height 33
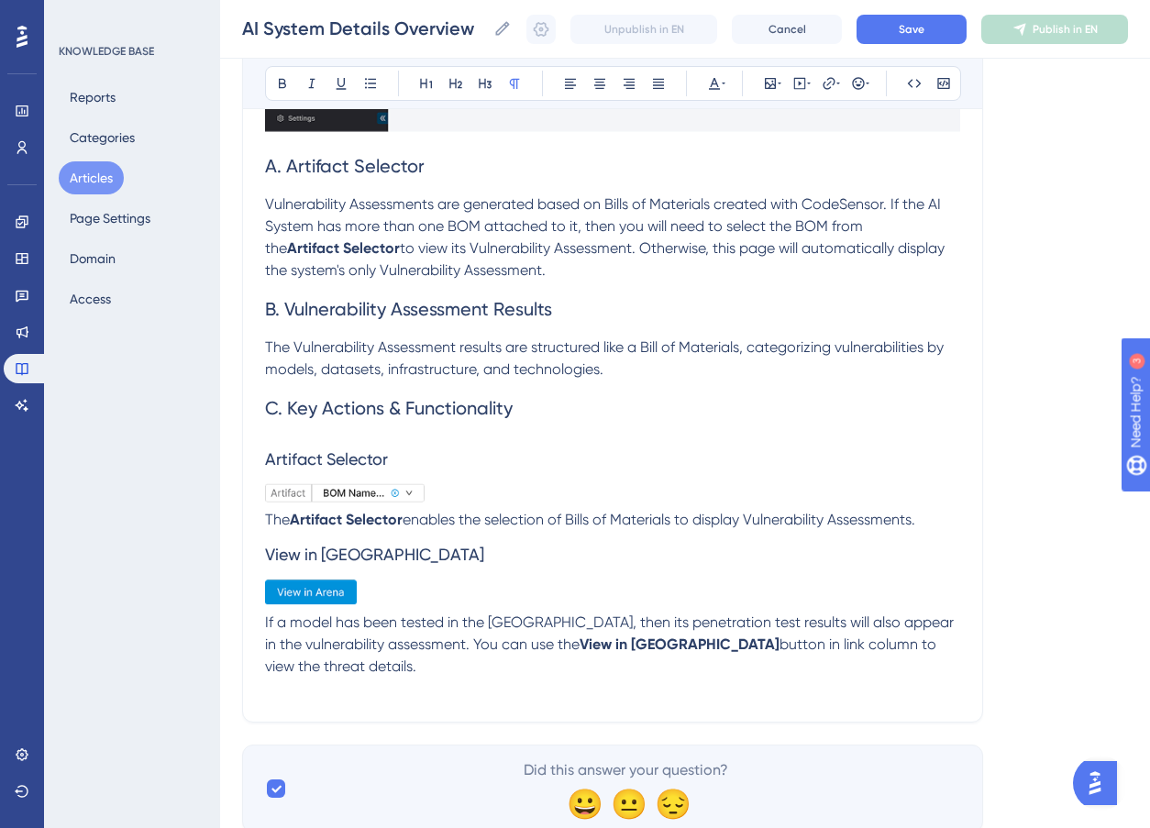
scroll to position [5829, 0]
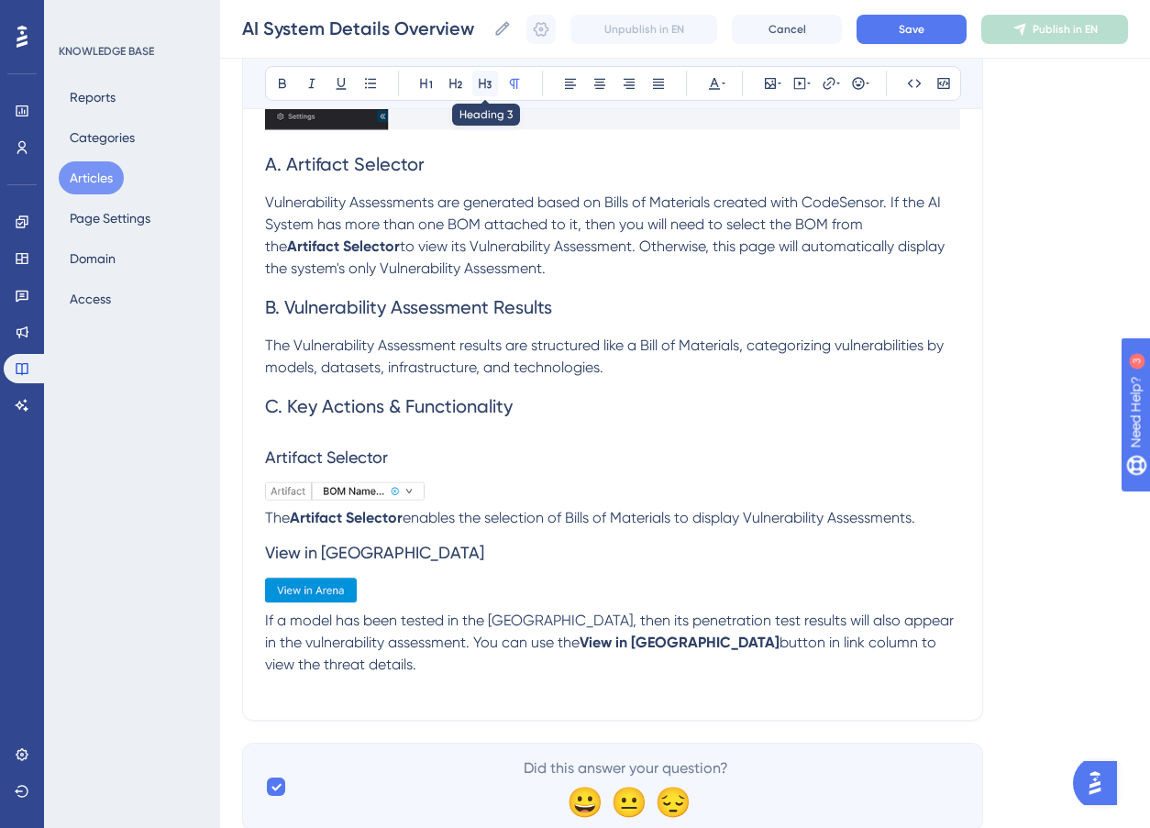
click at [483, 88] on icon at bounding box center [485, 83] width 15 height 15
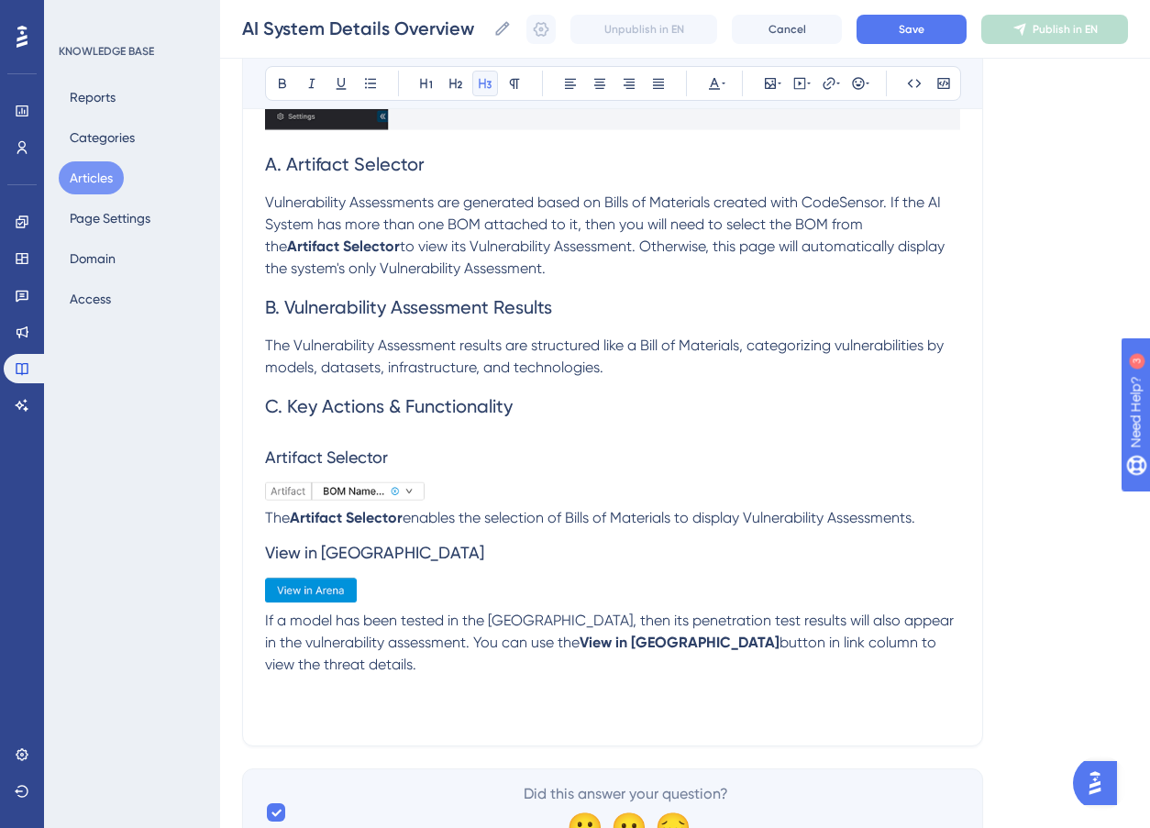
click at [483, 88] on icon at bounding box center [485, 83] width 15 height 15
click at [460, 686] on h3 at bounding box center [612, 700] width 695 height 48
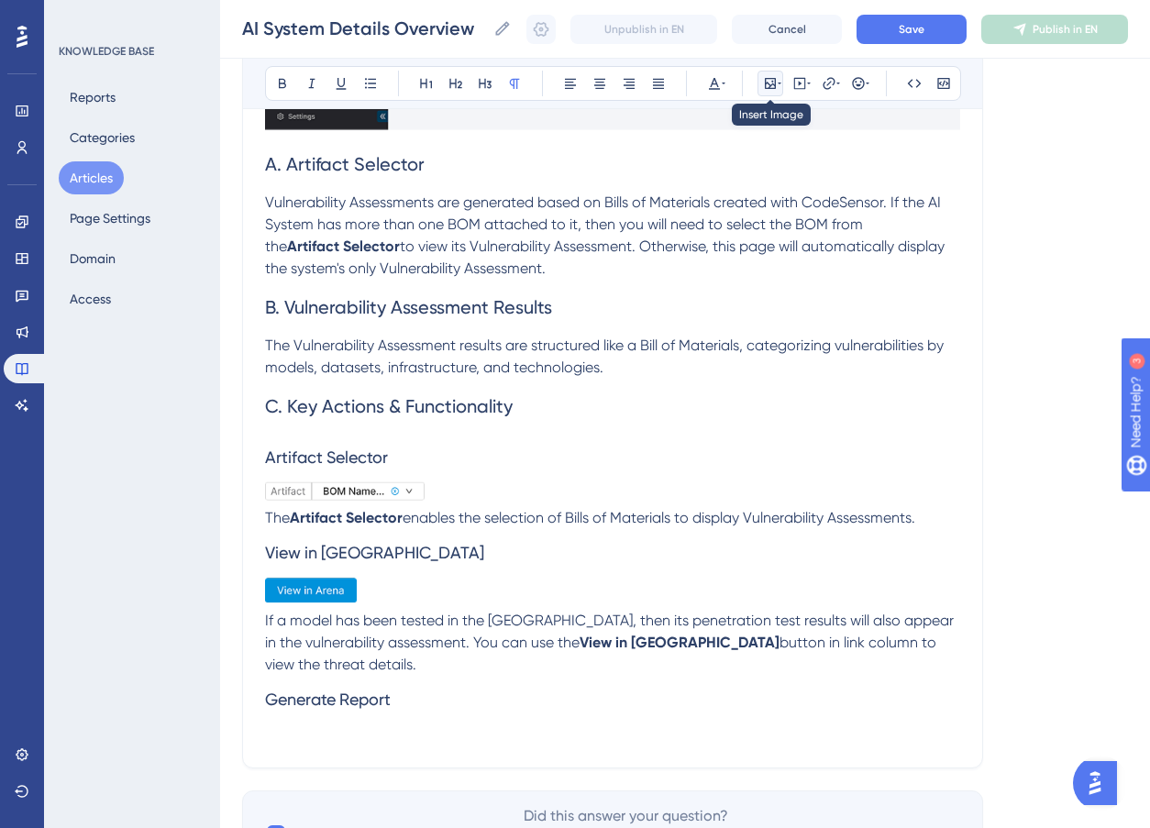
click at [778, 85] on icon at bounding box center [780, 83] width 4 height 15
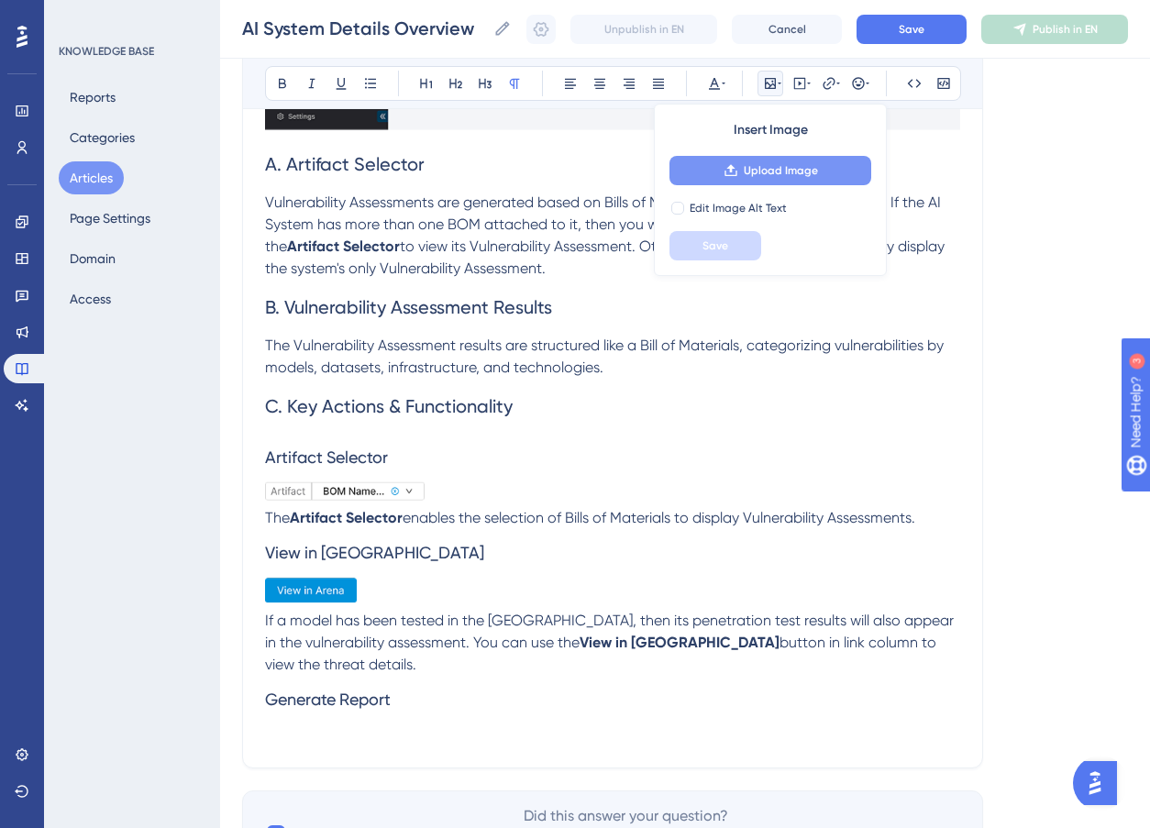
click at [782, 164] on span "Upload Image" at bounding box center [781, 170] width 74 height 15
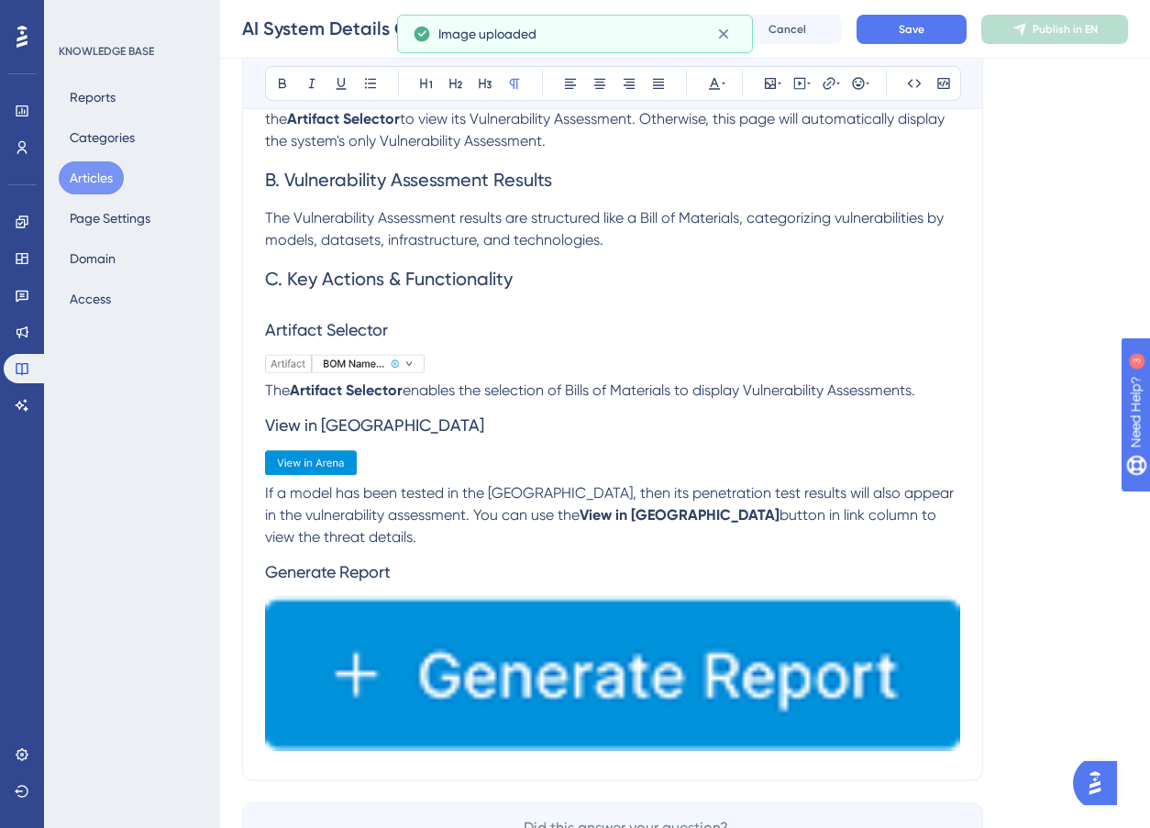
scroll to position [6055, 0]
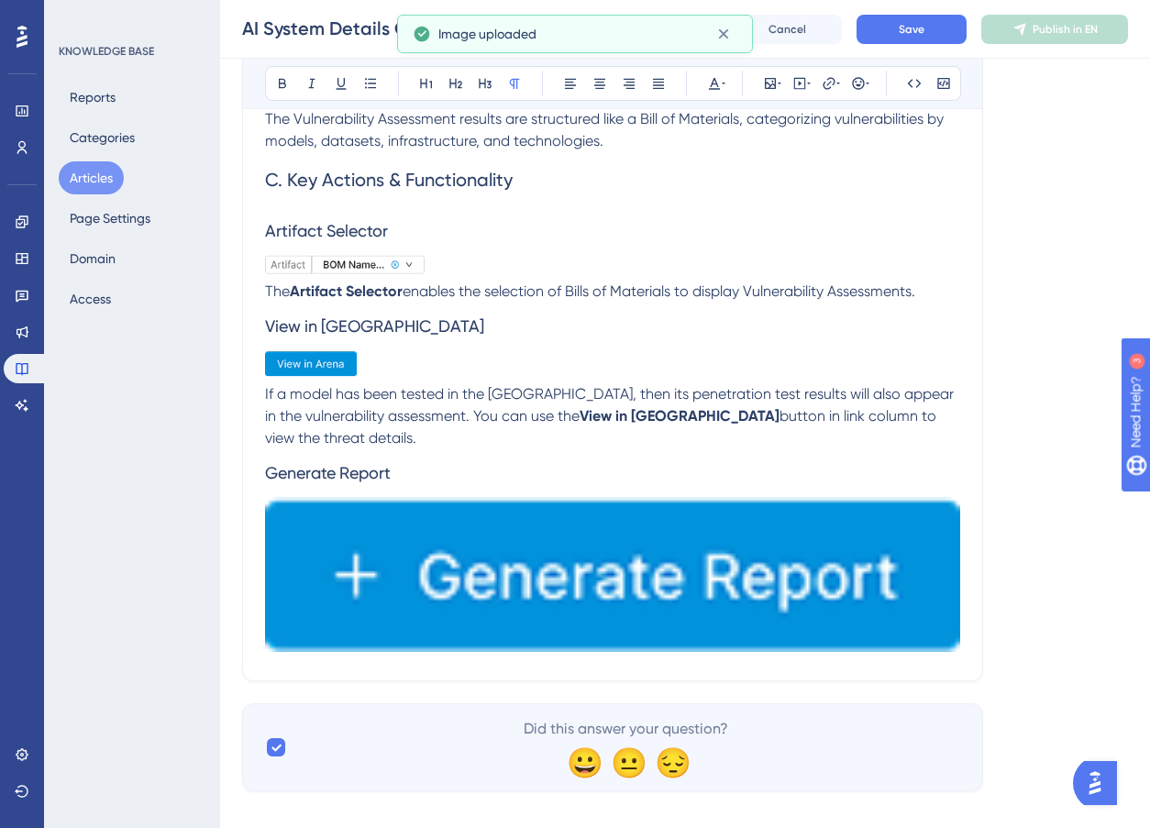
click at [871, 529] on img at bounding box center [612, 574] width 695 height 155
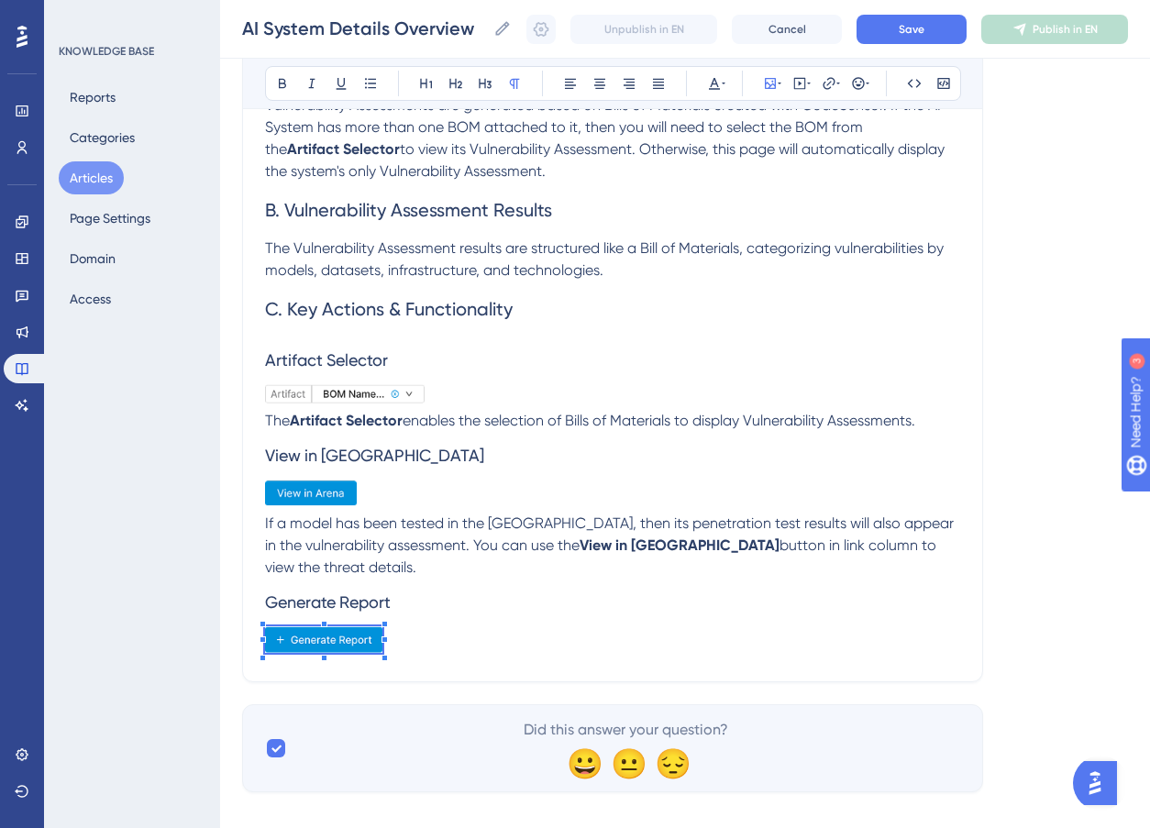
scroll to position [5927, 0]
click at [420, 626] on p at bounding box center [612, 643] width 695 height 34
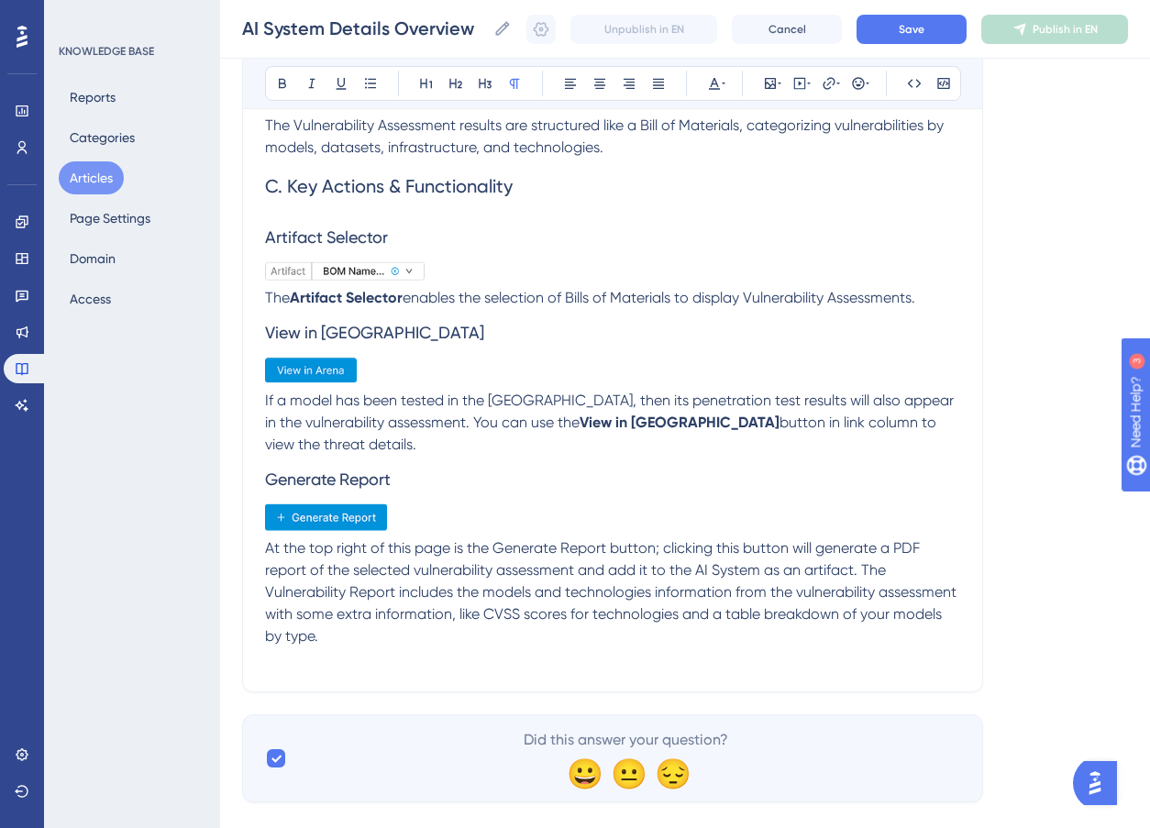
scroll to position [6060, 0]
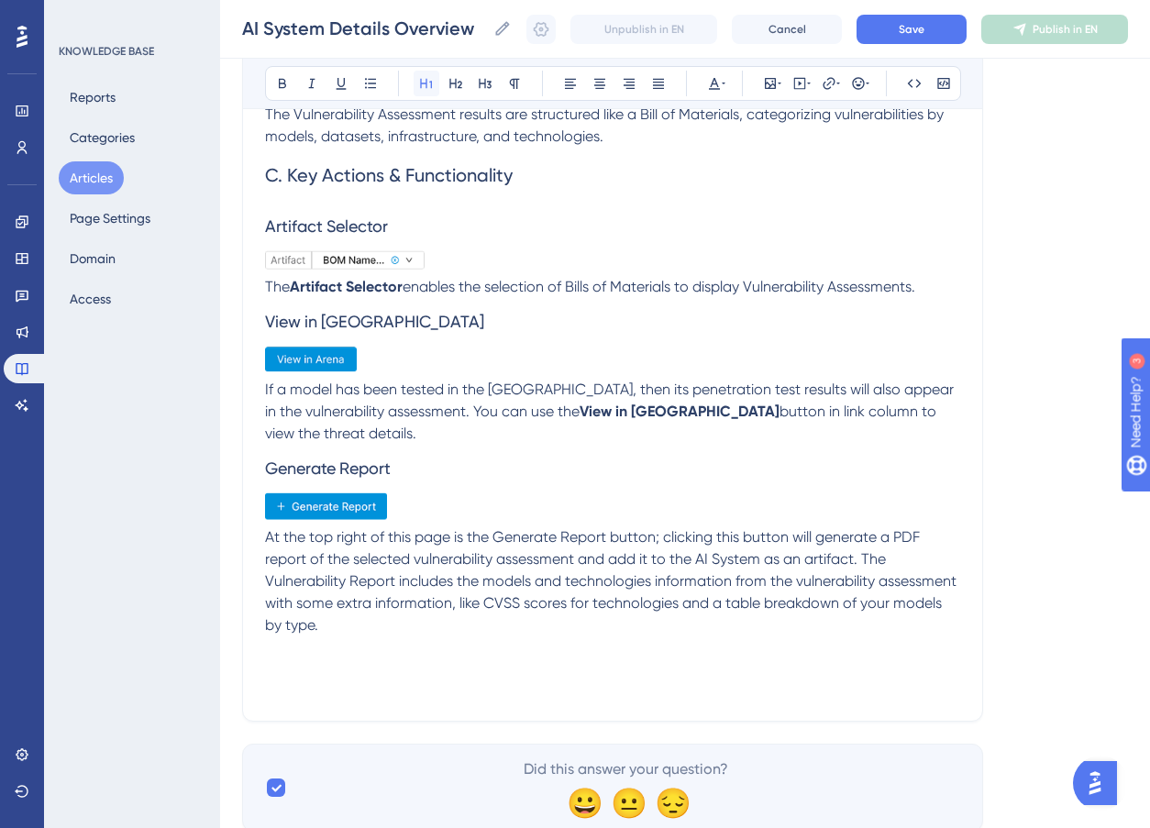
click at [419, 81] on icon at bounding box center [426, 83] width 15 height 15
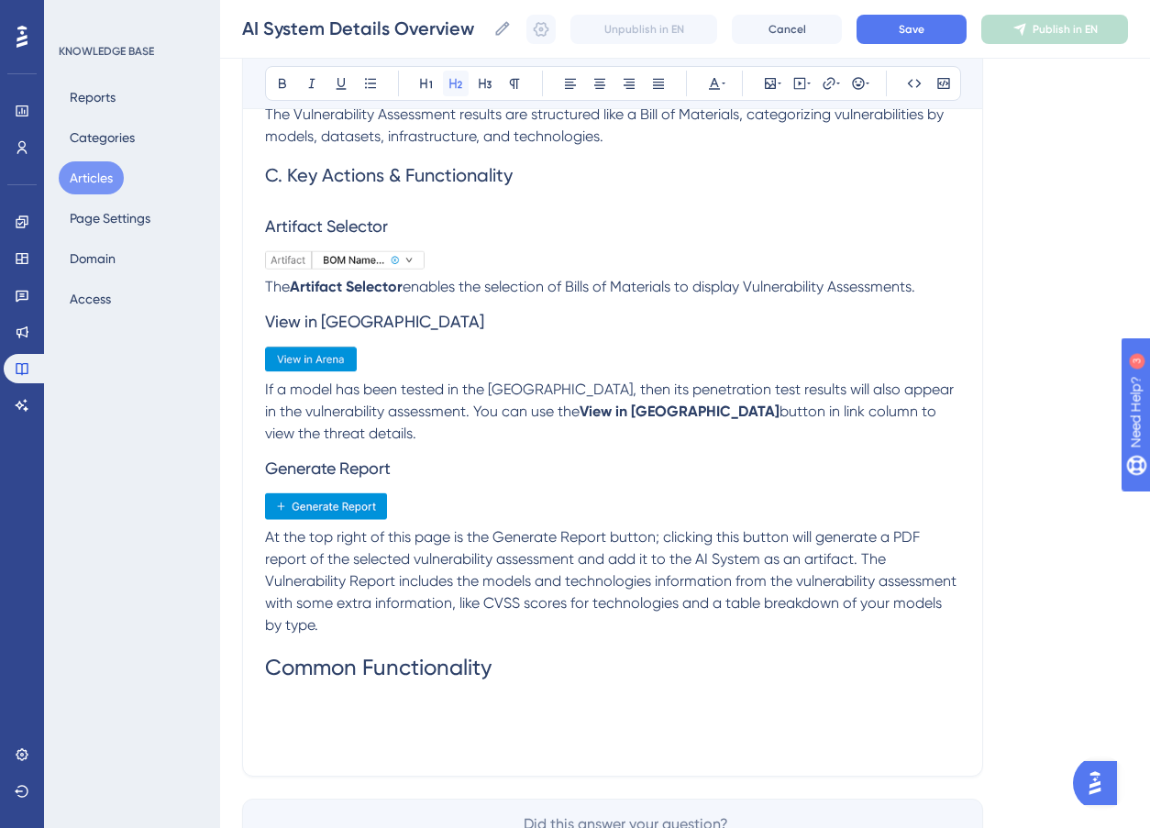
click at [460, 84] on icon at bounding box center [455, 84] width 13 height 10
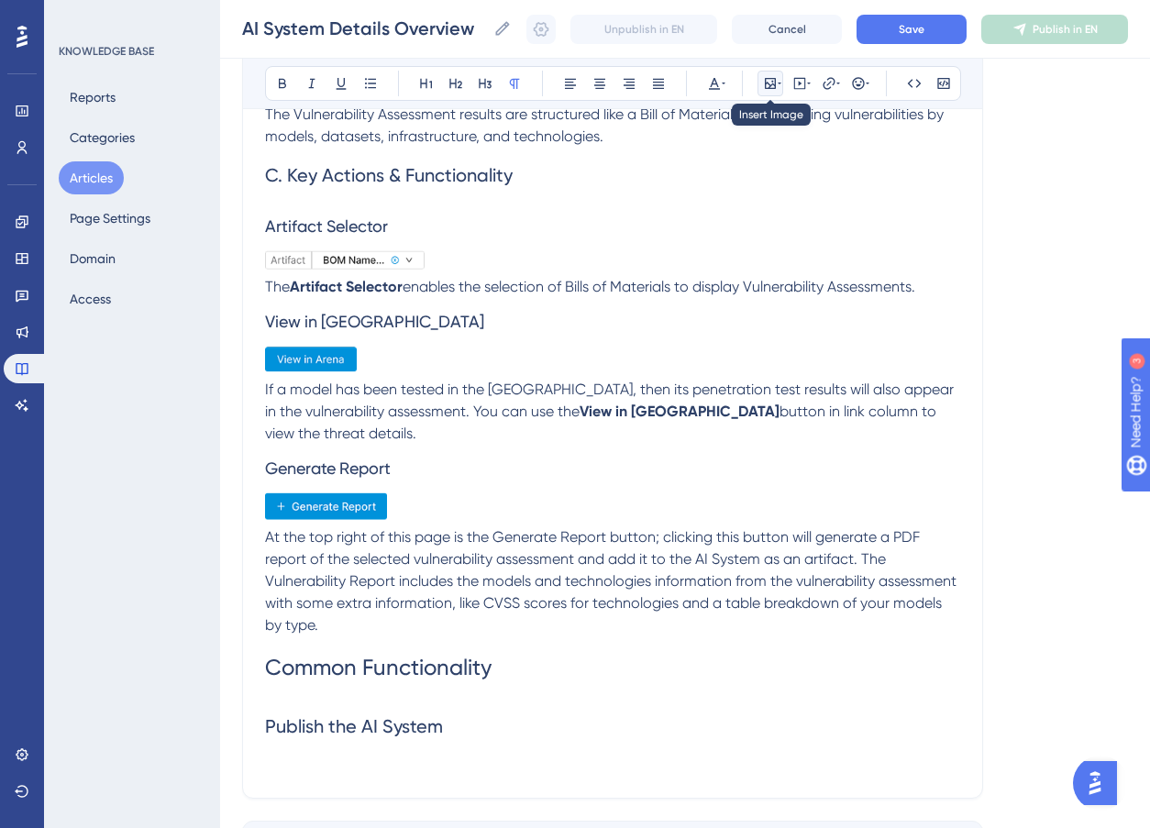
click at [778, 78] on icon at bounding box center [780, 83] width 4 height 15
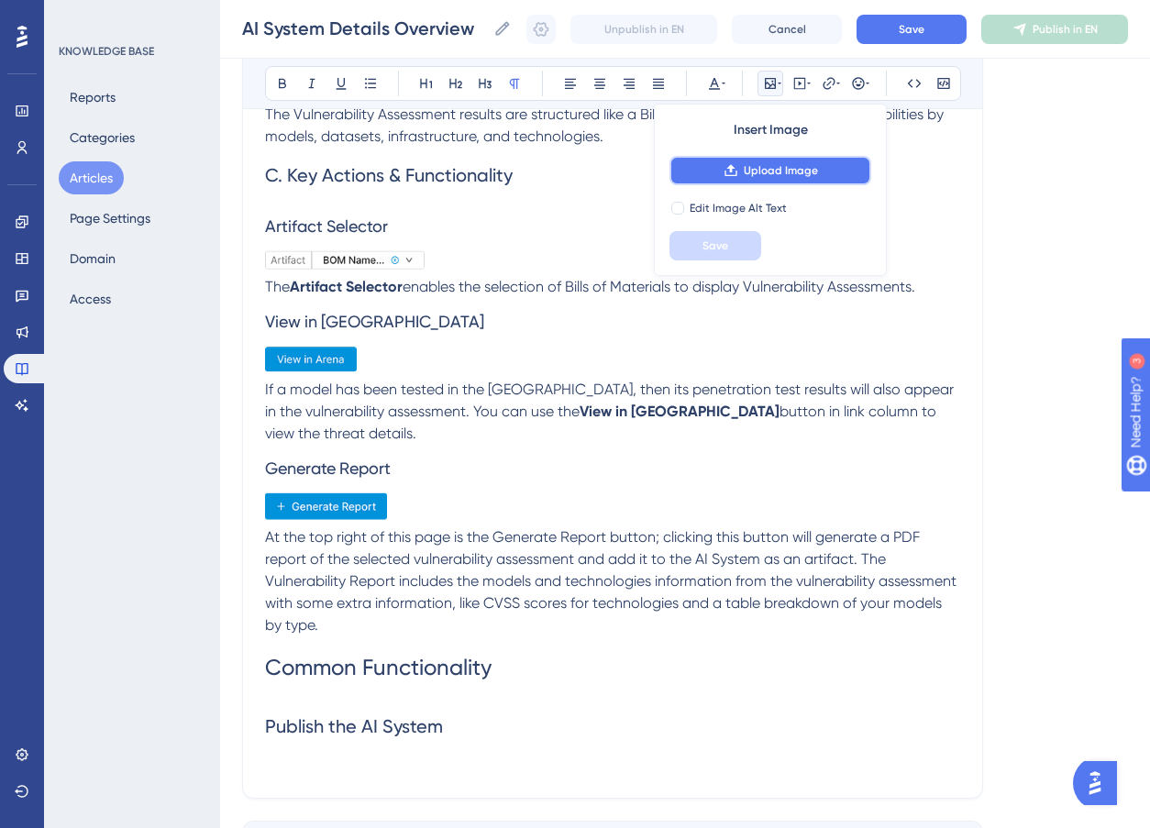
click at [799, 175] on span "Upload Image" at bounding box center [781, 170] width 74 height 15
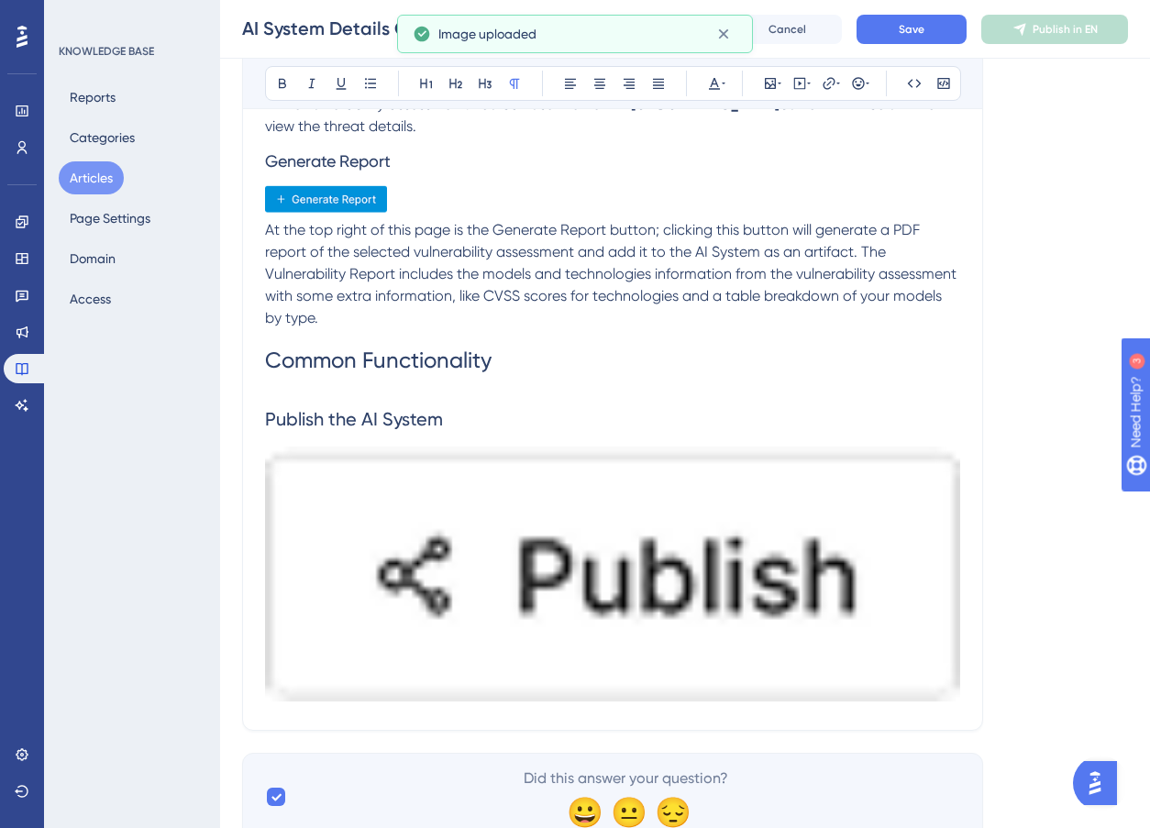
scroll to position [6417, 0]
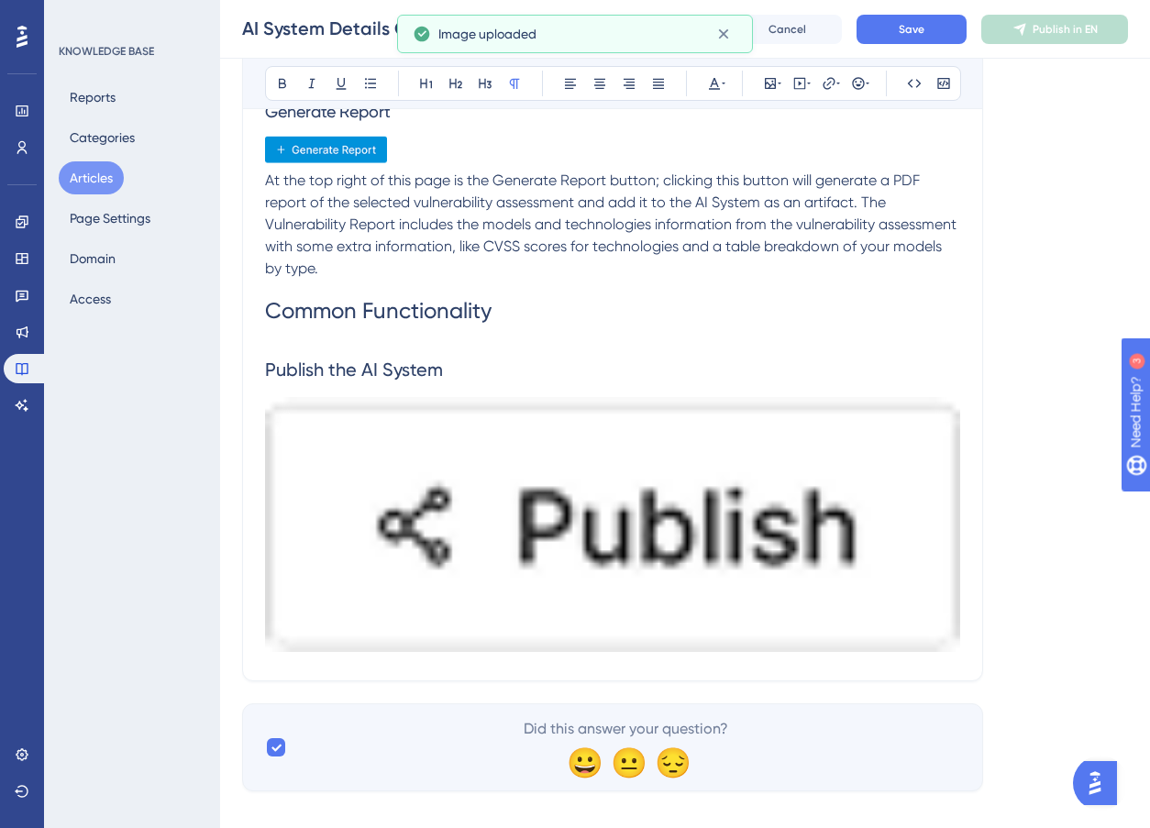
click at [527, 538] on img at bounding box center [612, 524] width 695 height 255
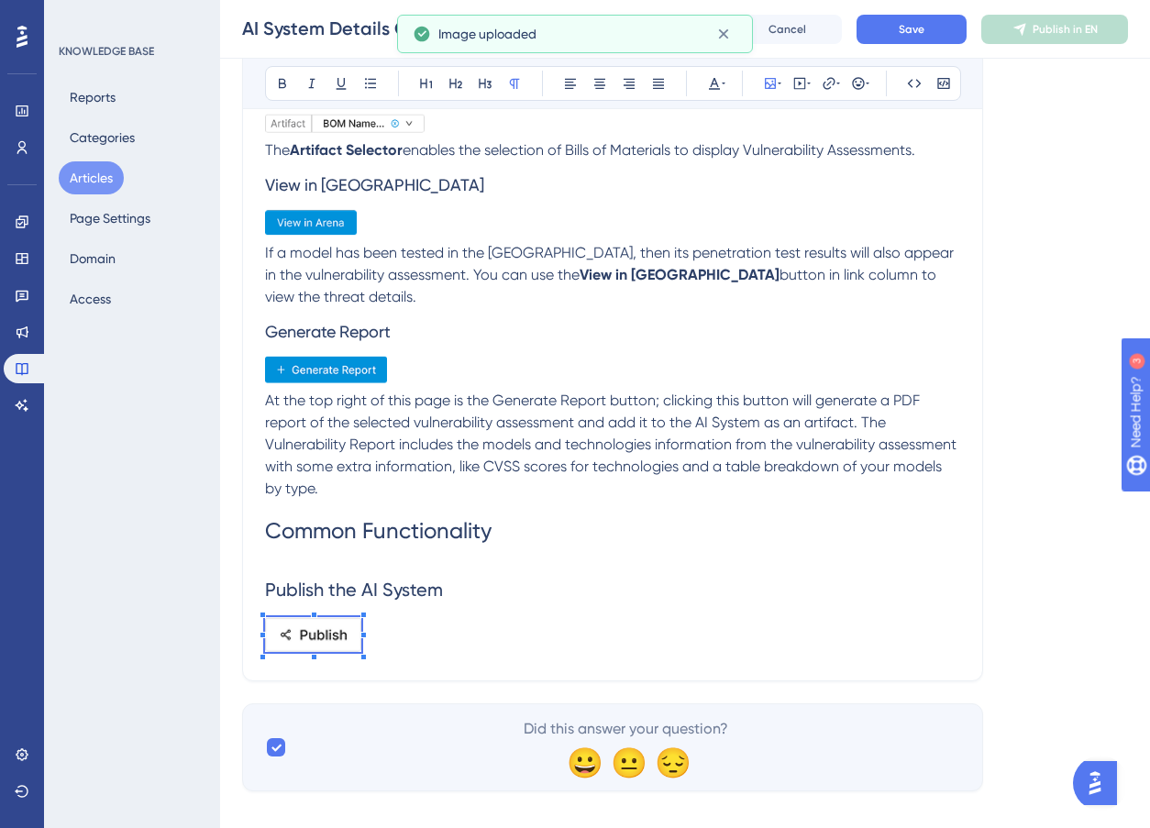
scroll to position [6195, 0]
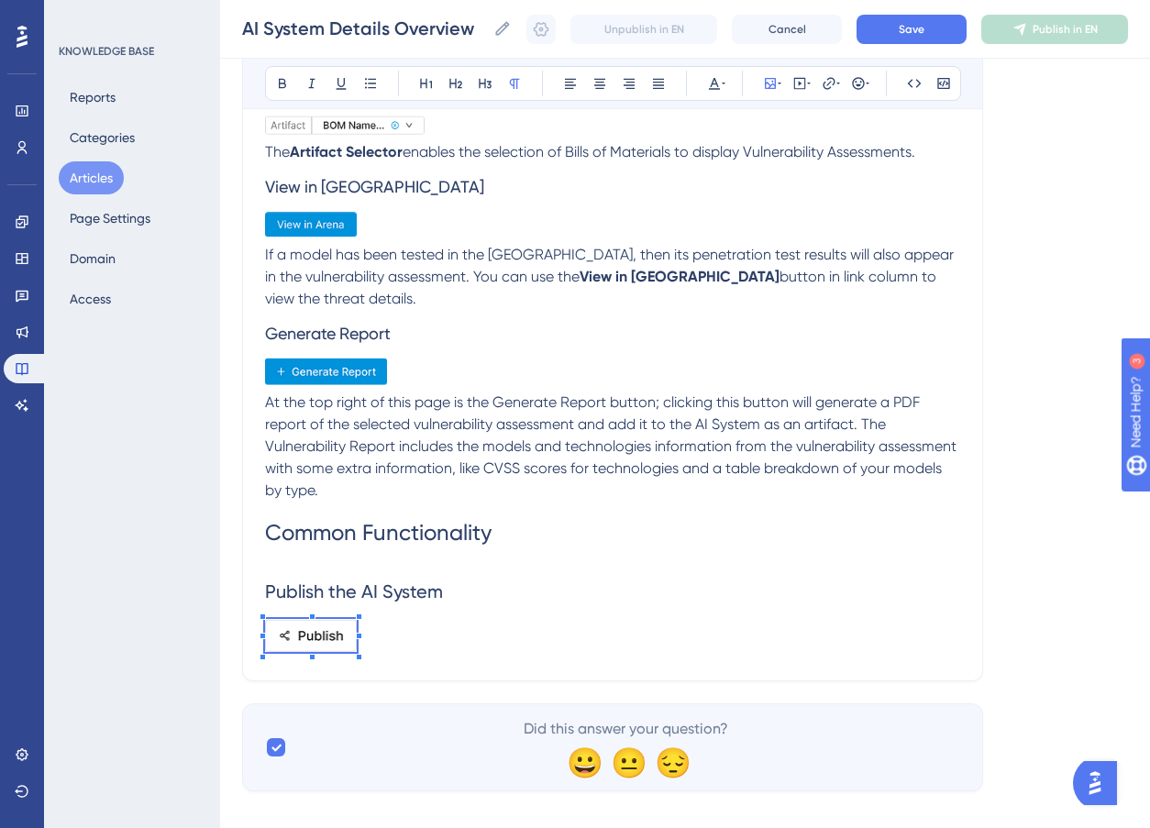
click at [350, 624] on span at bounding box center [311, 639] width 92 height 40
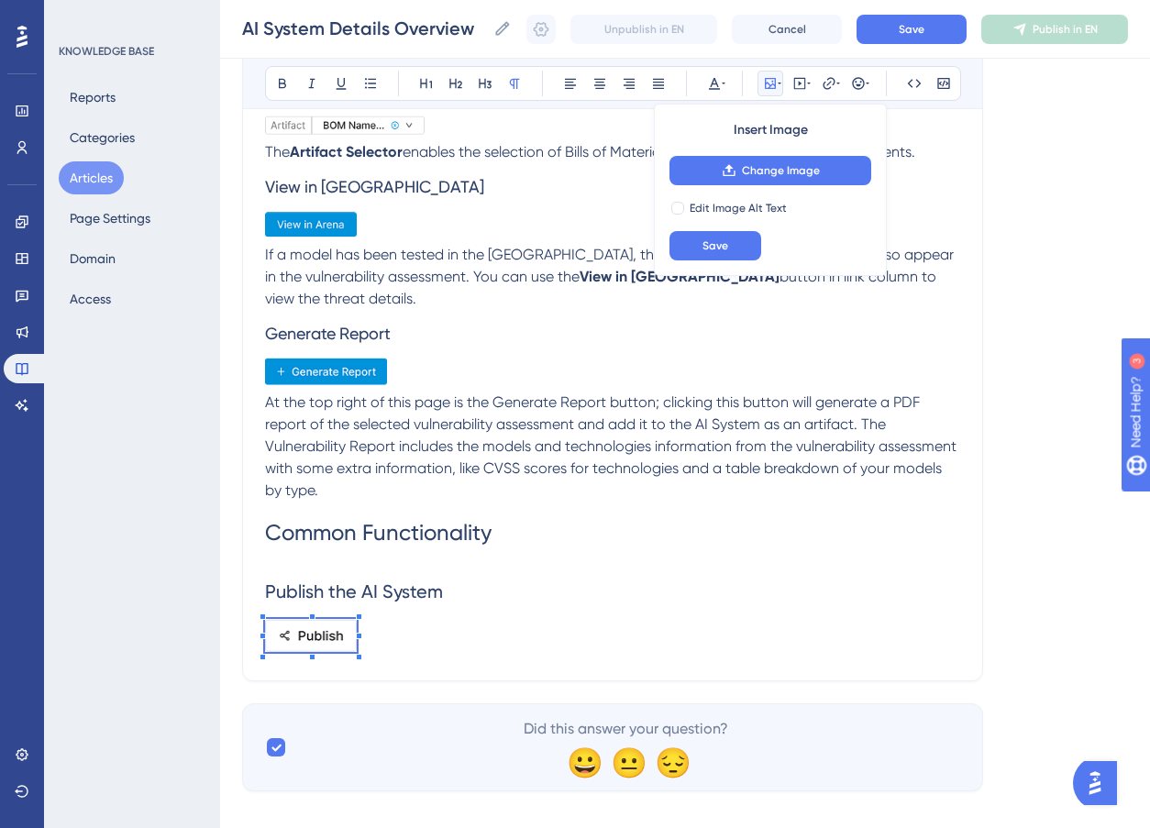
click at [406, 620] on p at bounding box center [612, 639] width 695 height 40
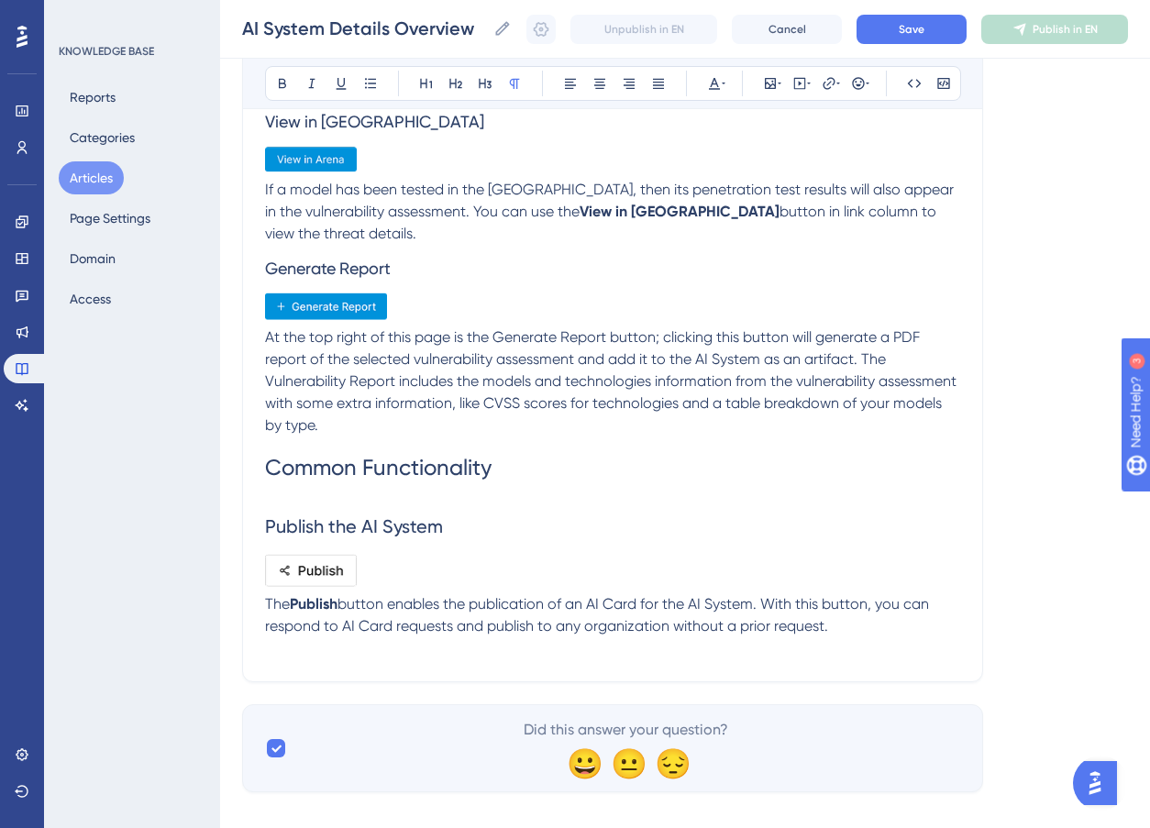
scroll to position [6261, 0]
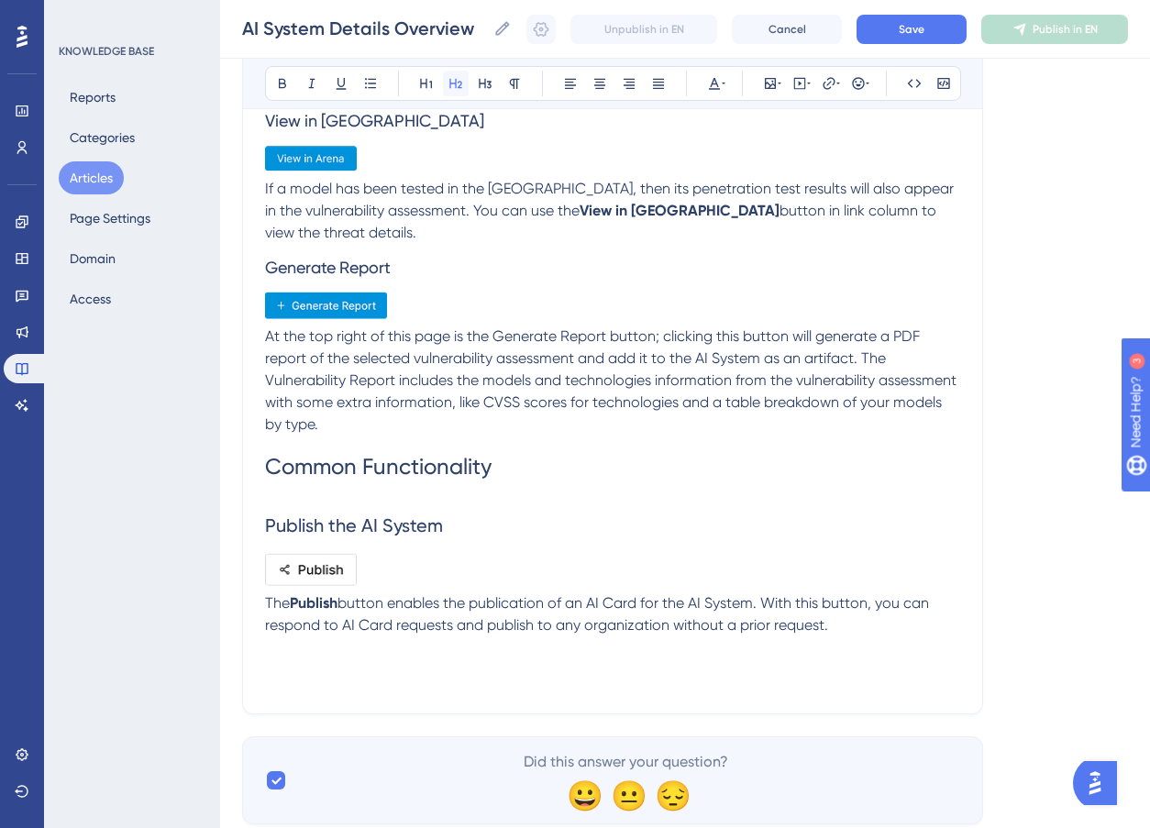
click at [449, 85] on icon at bounding box center [456, 83] width 15 height 15
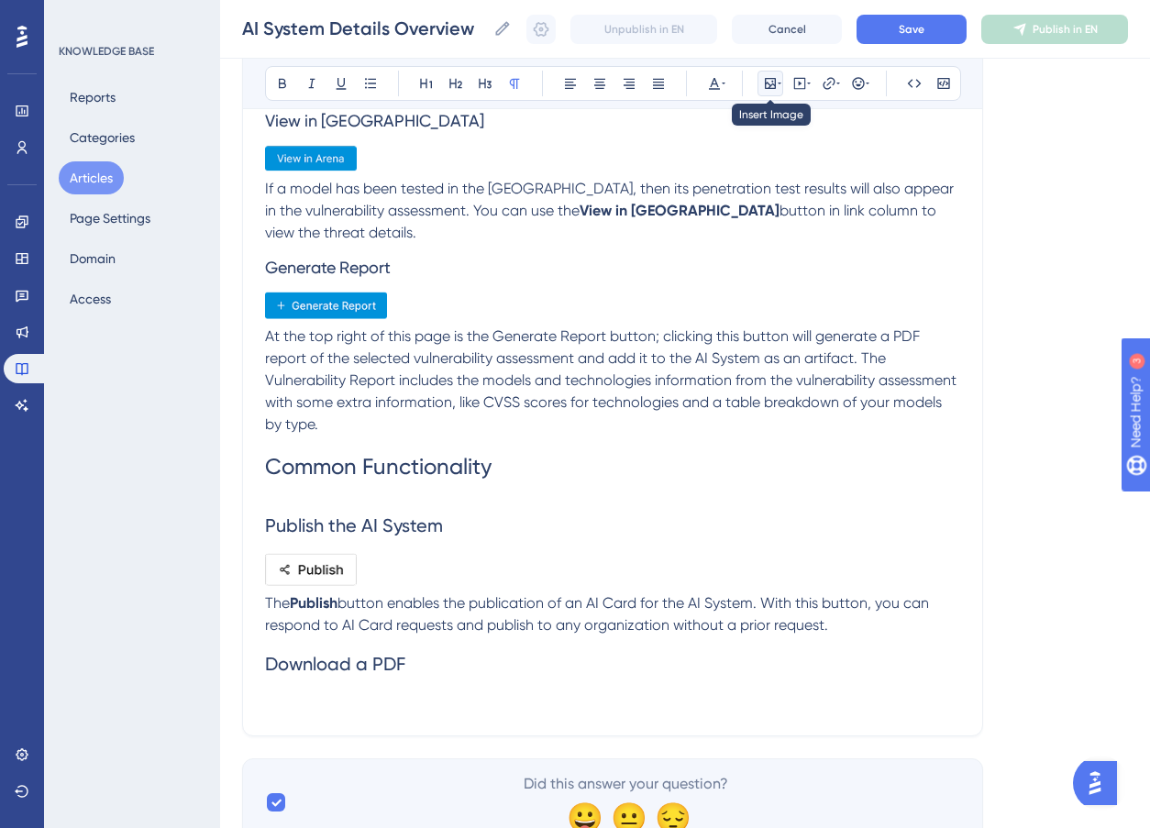
click at [765, 83] on icon at bounding box center [770, 83] width 11 height 11
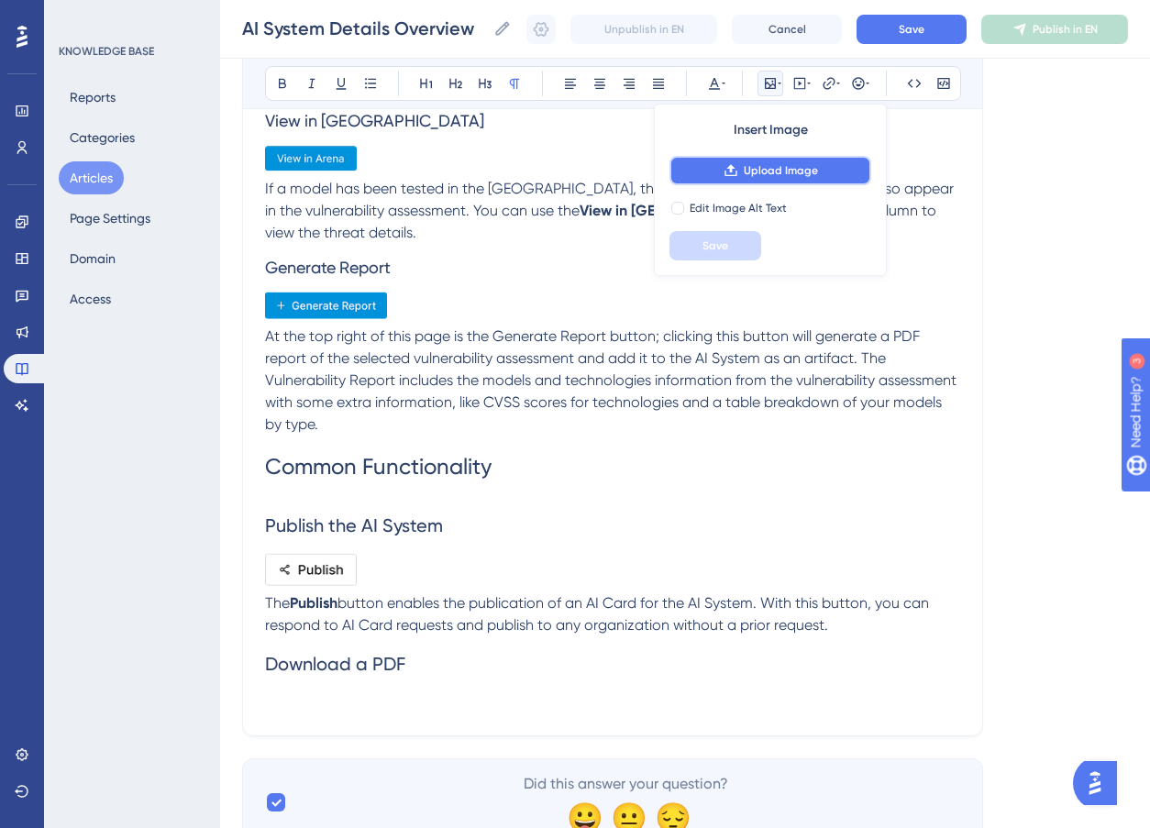
click at [776, 172] on span "Upload Image" at bounding box center [781, 170] width 74 height 15
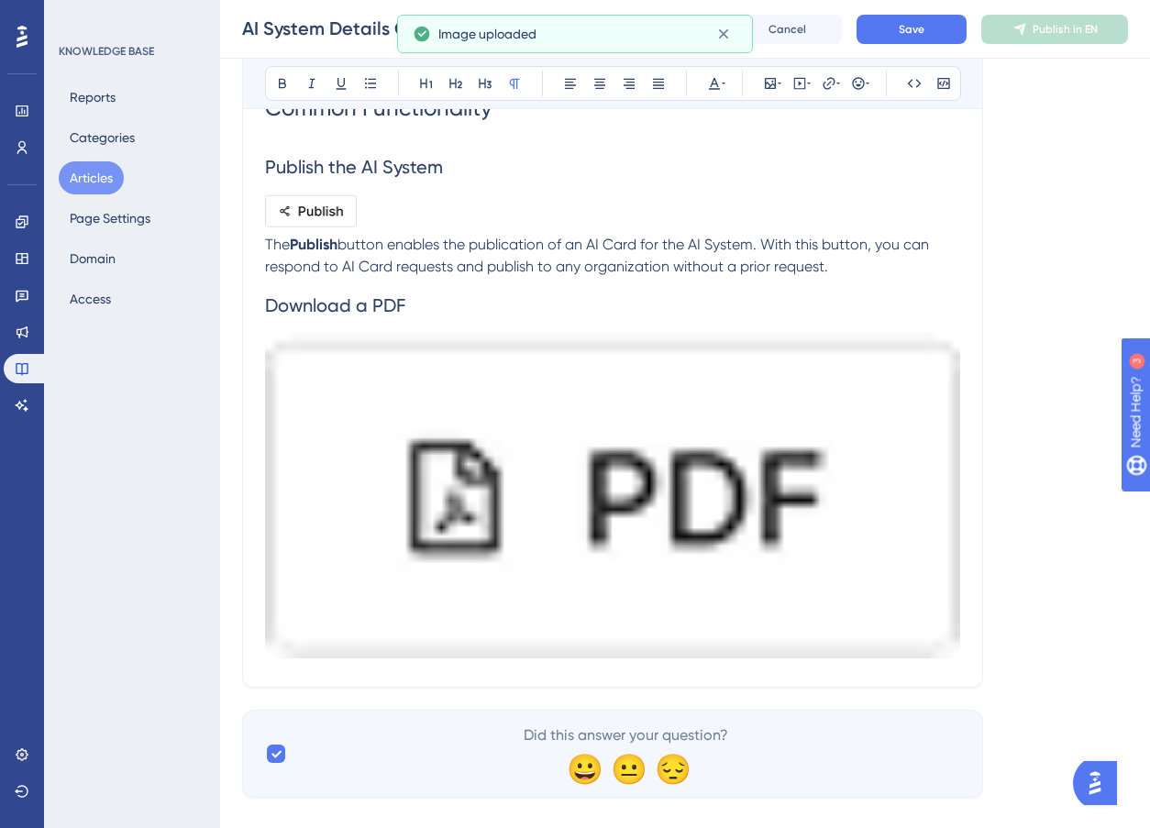
scroll to position [6626, 0]
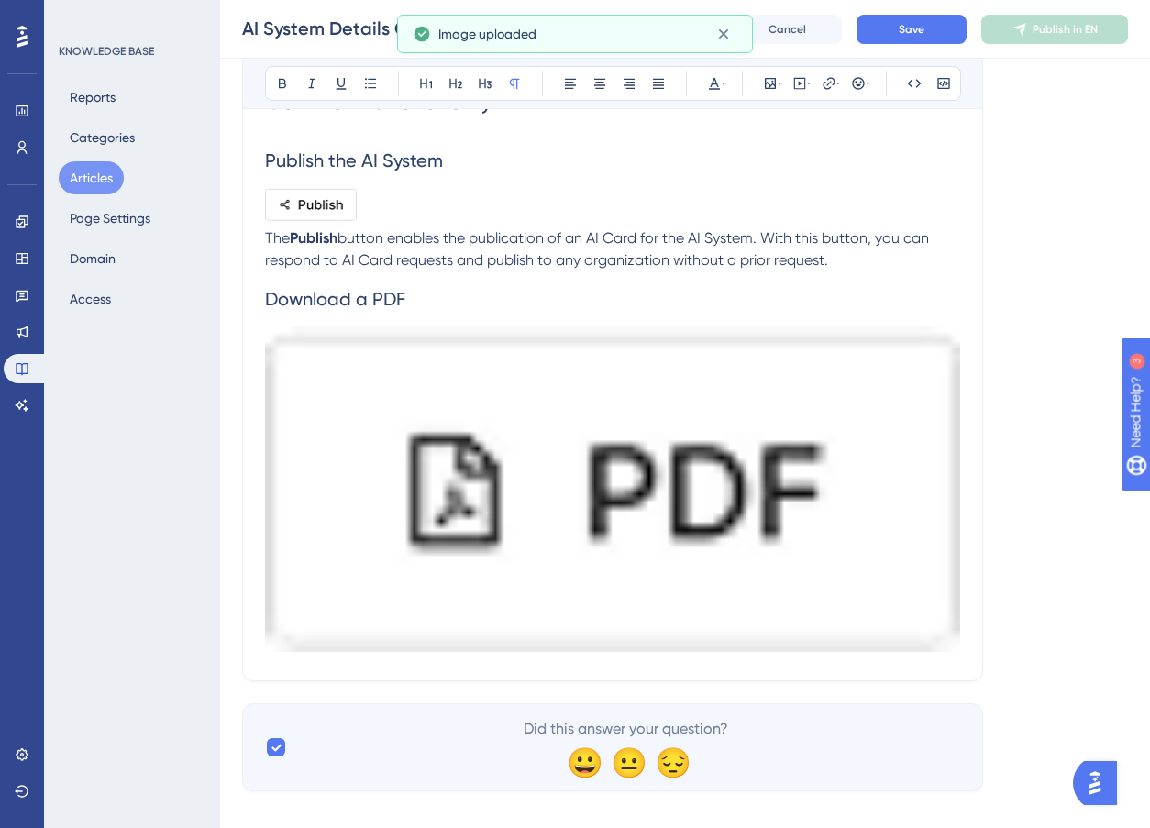
click at [727, 505] on img at bounding box center [612, 489] width 695 height 325
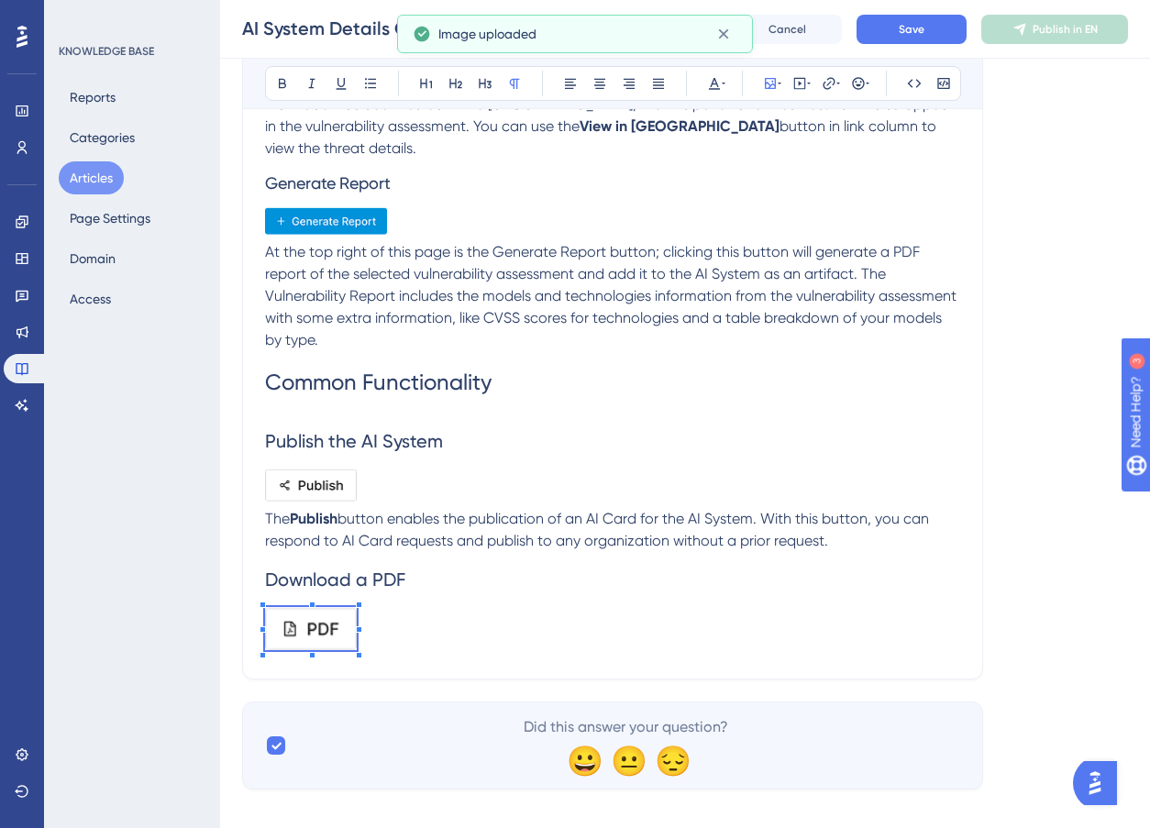
scroll to position [6343, 0]
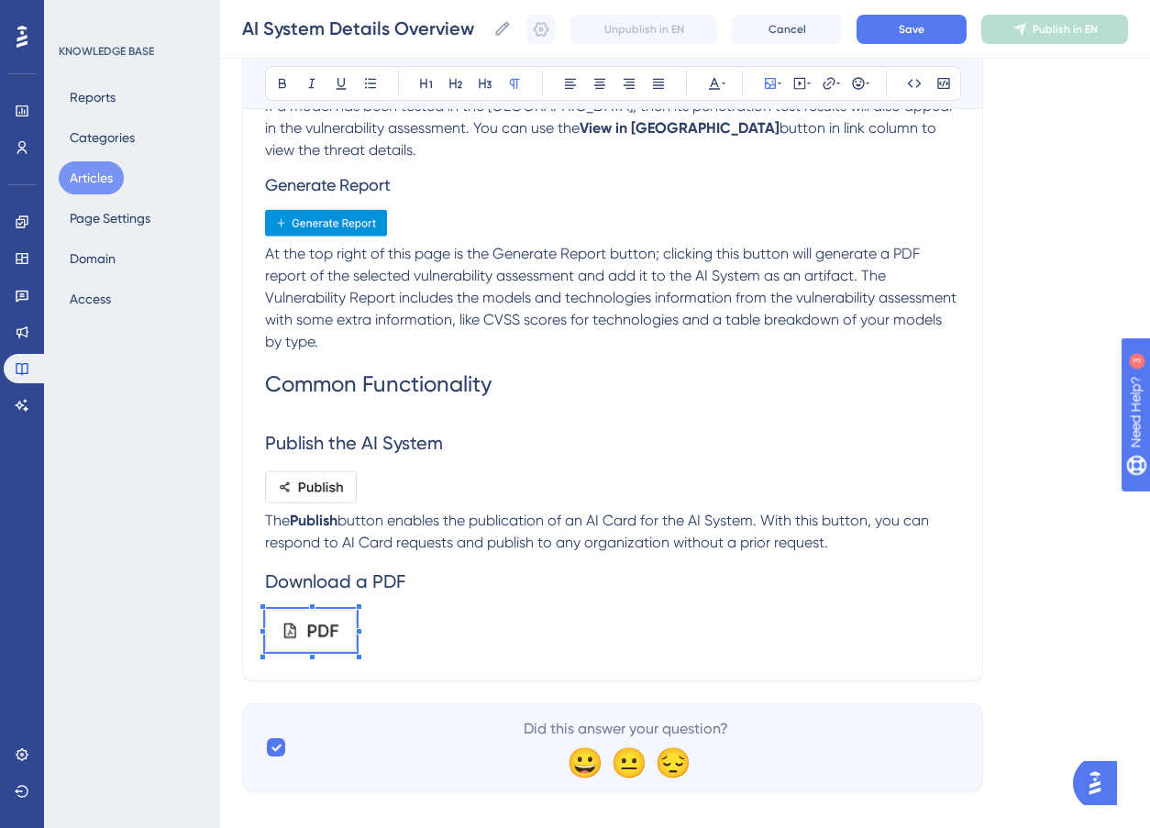
click at [330, 609] on span at bounding box center [311, 634] width 92 height 50
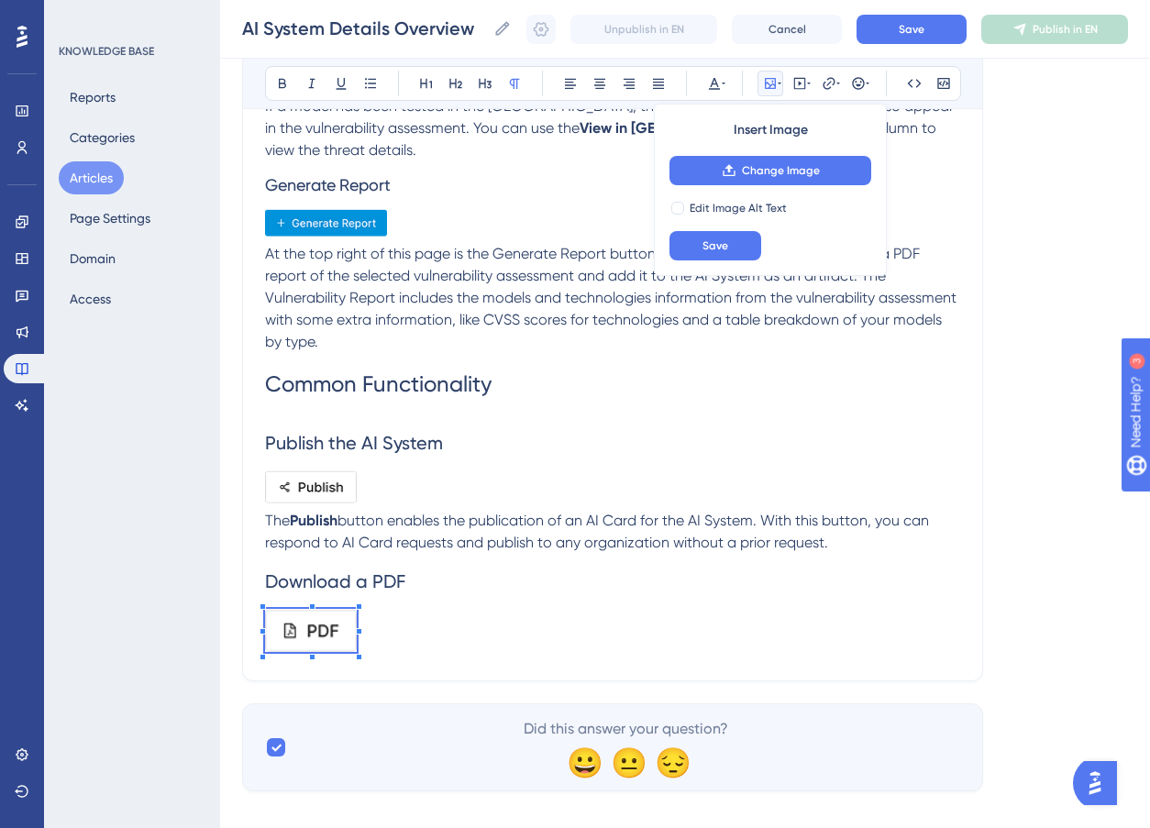
click at [317, 610] on span at bounding box center [311, 634] width 92 height 50
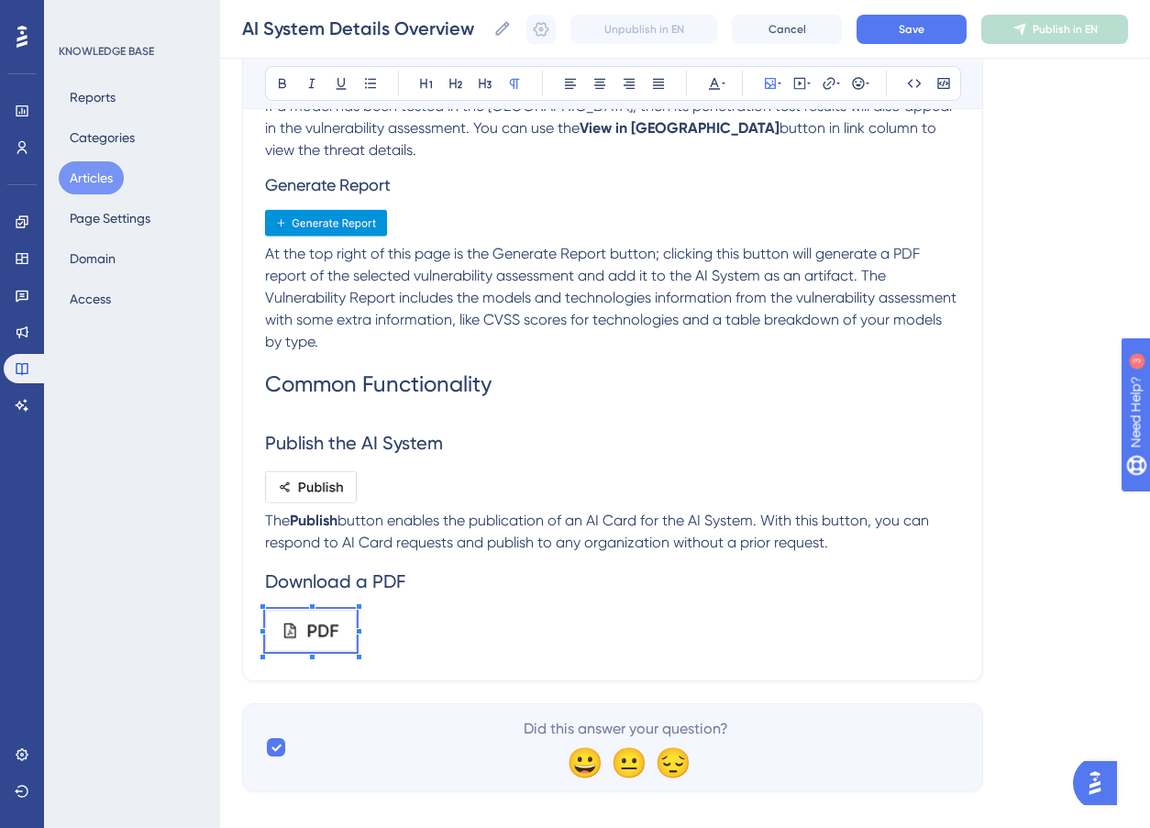
click at [455, 625] on p at bounding box center [612, 634] width 695 height 50
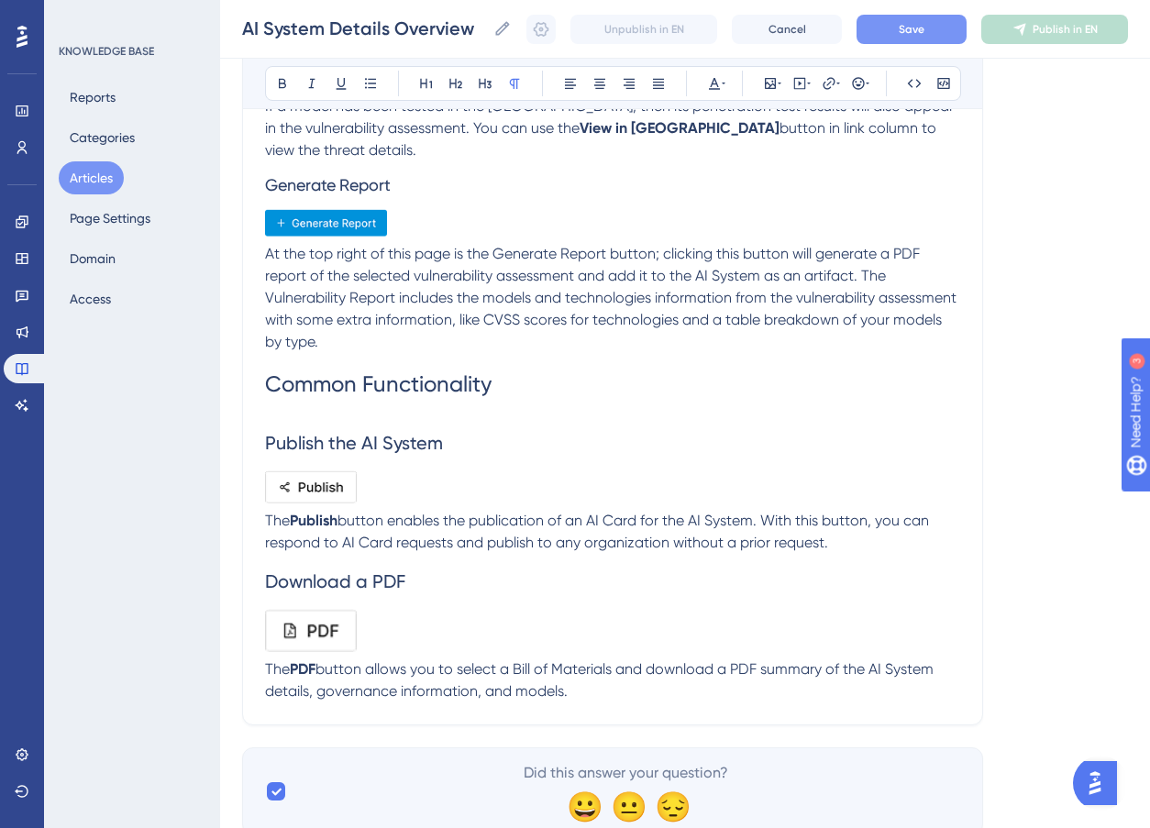
scroll to position [2547, 0]
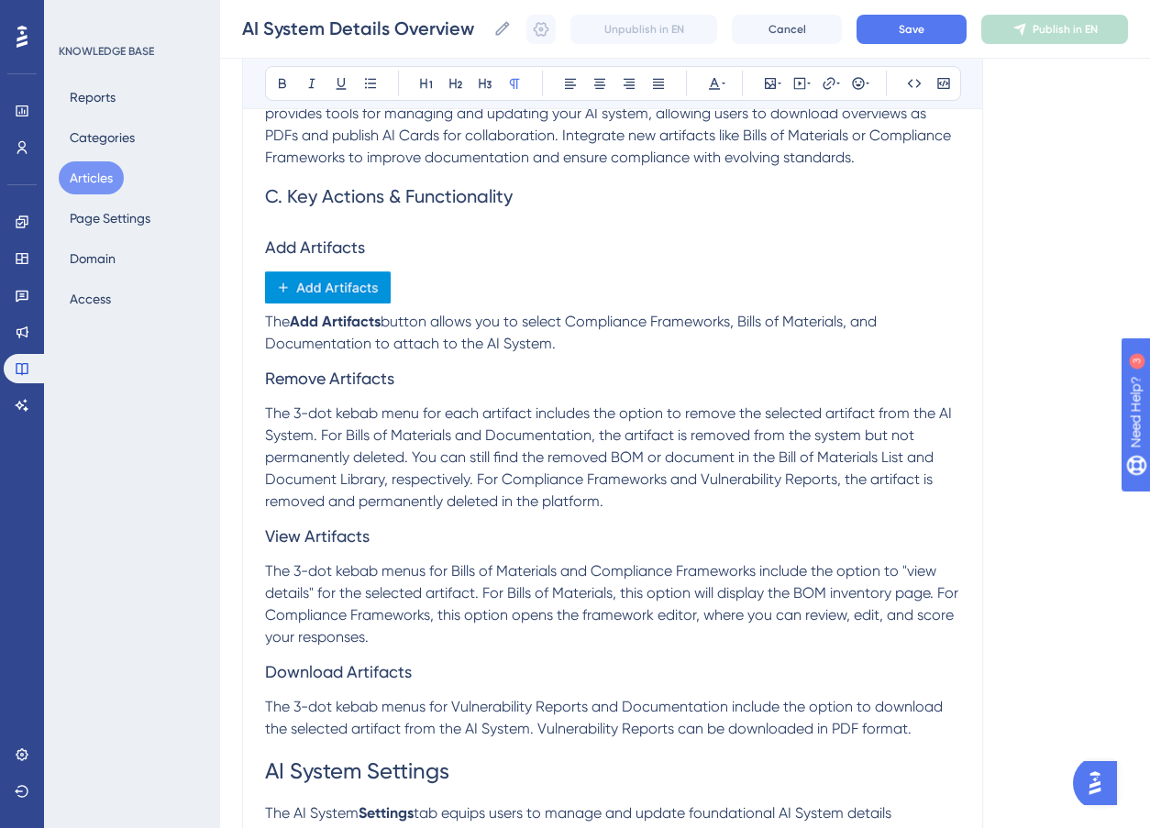
click at [361, 409] on span "The 3-dot kebab menu for each artifact includes the option to remove the select…" at bounding box center [610, 457] width 691 height 105
click at [369, 570] on span "The 3-dot kebab menus for Bills of Materials and Compliance Frameworks include …" at bounding box center [613, 603] width 697 height 83
click at [355, 706] on span "The 3-dot kebab menus for Vulnerability Reports and Documentation include the o…" at bounding box center [606, 717] width 682 height 39
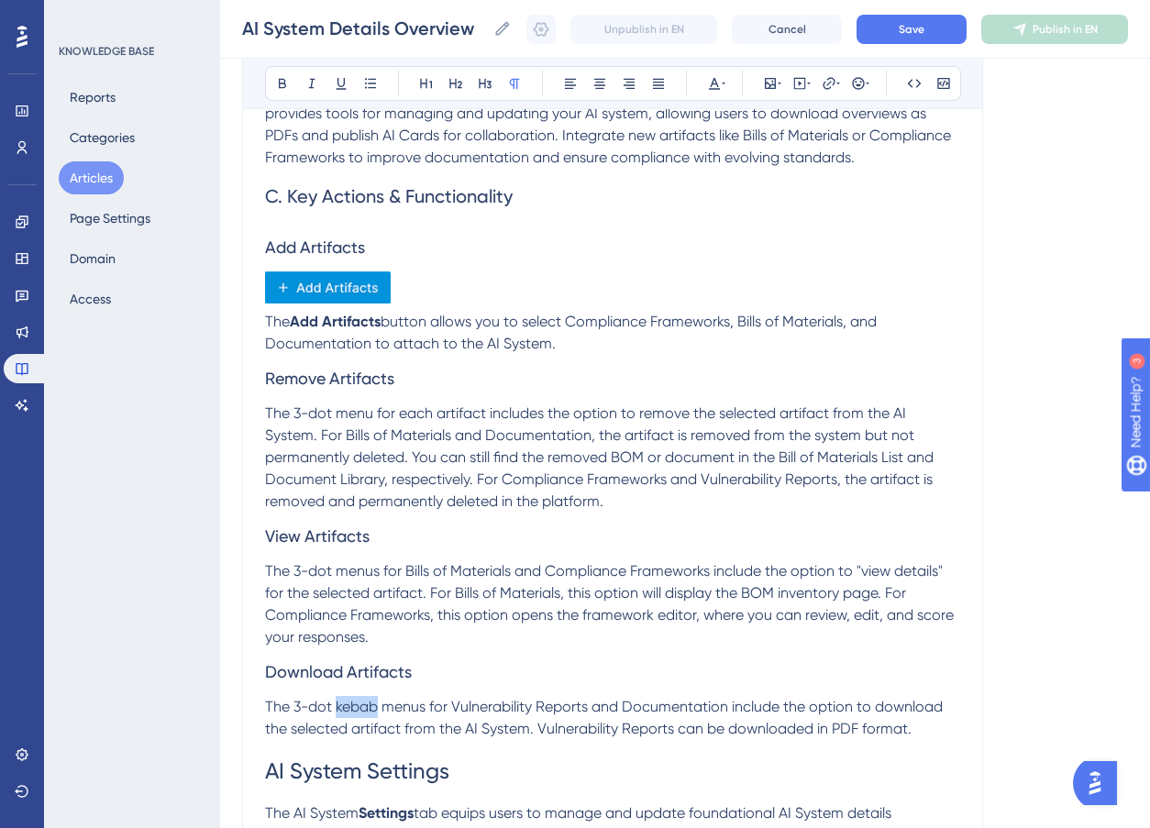
click at [355, 706] on span "The 3-dot kebab menus for Vulnerability Reports and Documentation include the o…" at bounding box center [606, 717] width 682 height 39
click at [907, 22] on button "Save" at bounding box center [912, 29] width 110 height 29
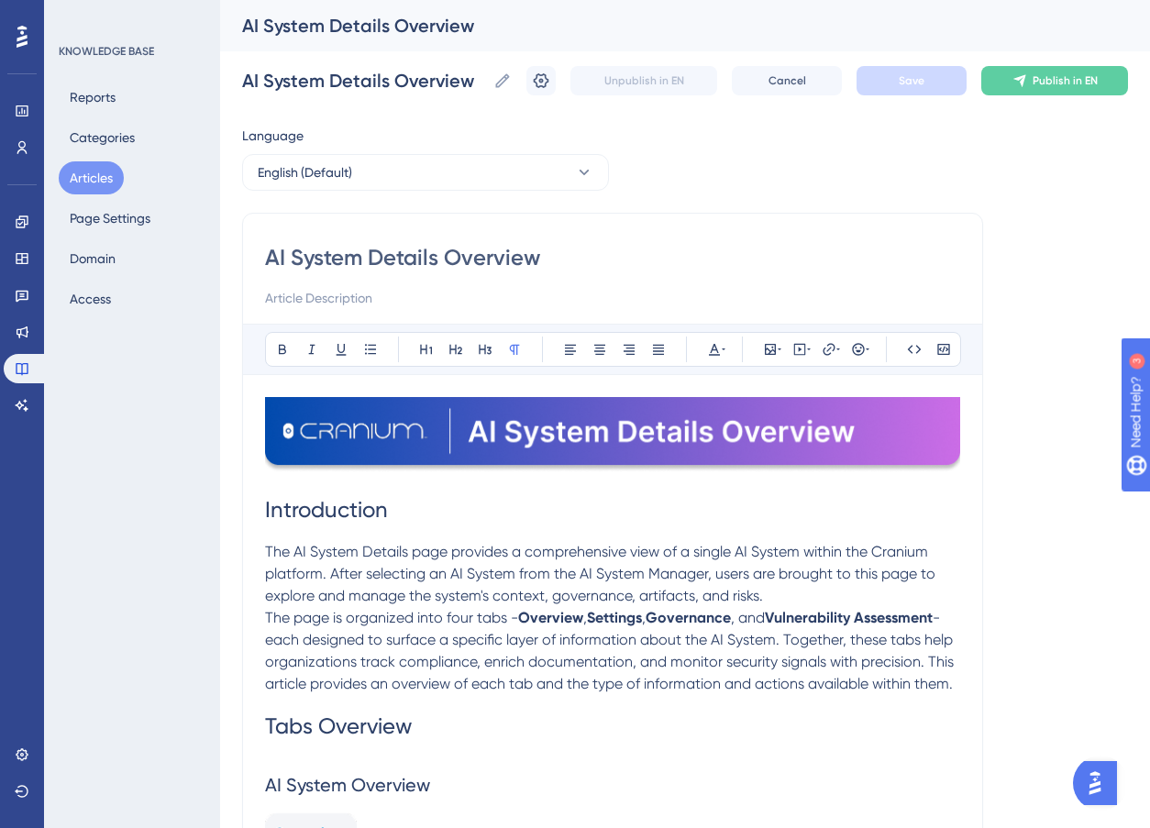
click at [94, 183] on button "Articles" at bounding box center [91, 177] width 65 height 33
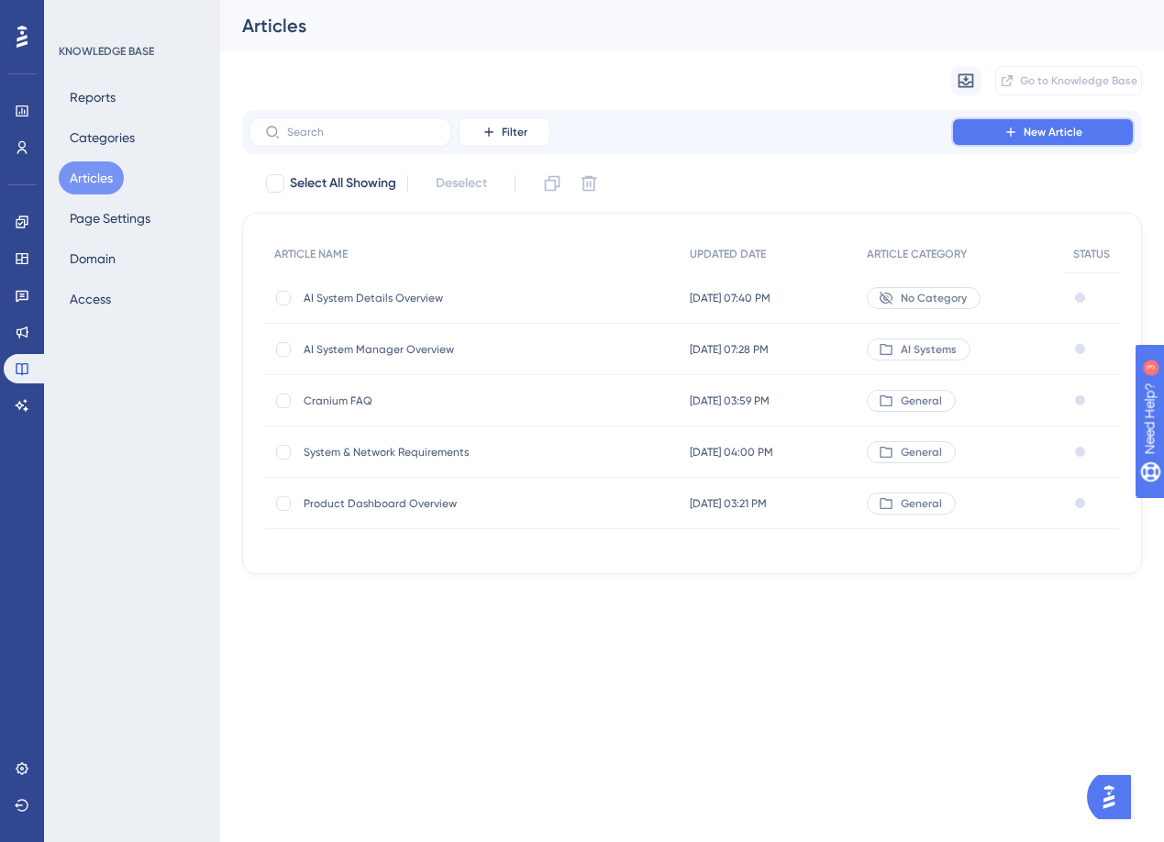
click at [997, 136] on button "New Article" at bounding box center [1042, 131] width 183 height 29
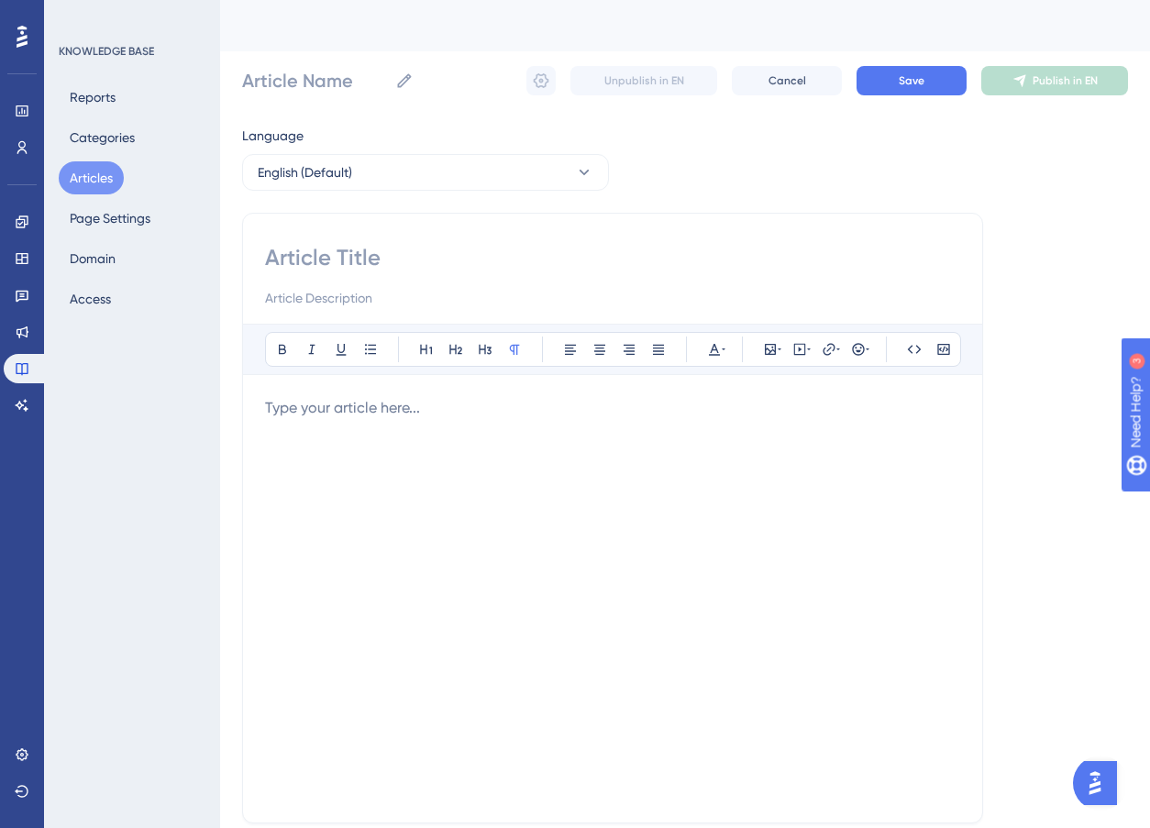
click at [335, 257] on input at bounding box center [612, 257] width 695 height 29
type input "Se"
type input "Self"
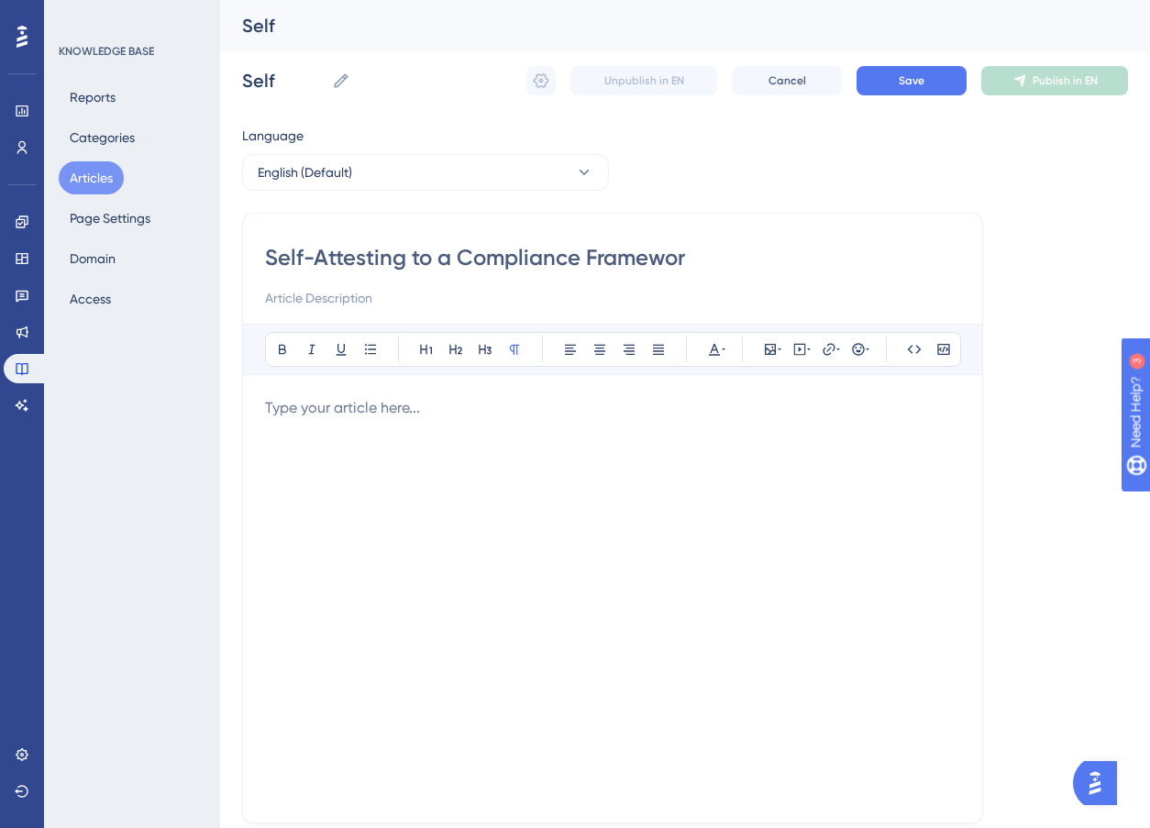
type input "Self-Attesting to a Compliance Framework"
click at [415, 437] on div at bounding box center [612, 599] width 695 height 404
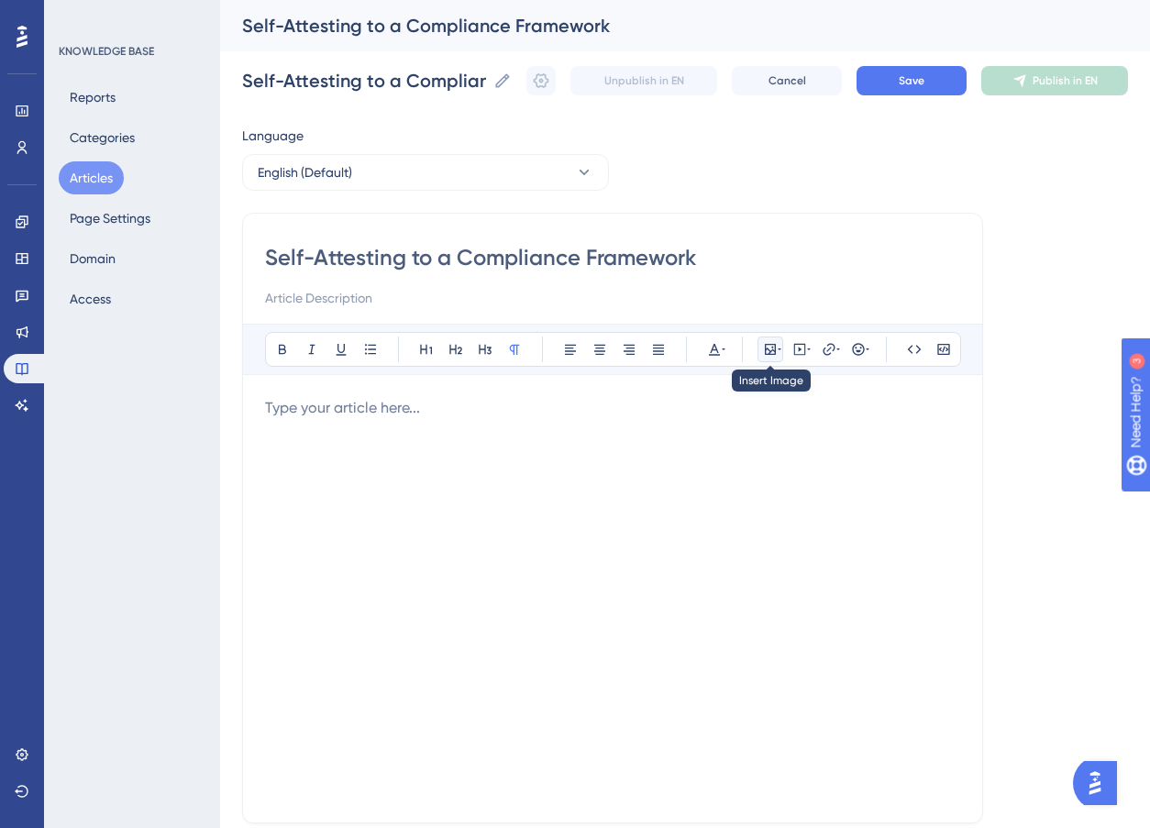
click at [778, 351] on icon at bounding box center [780, 349] width 4 height 15
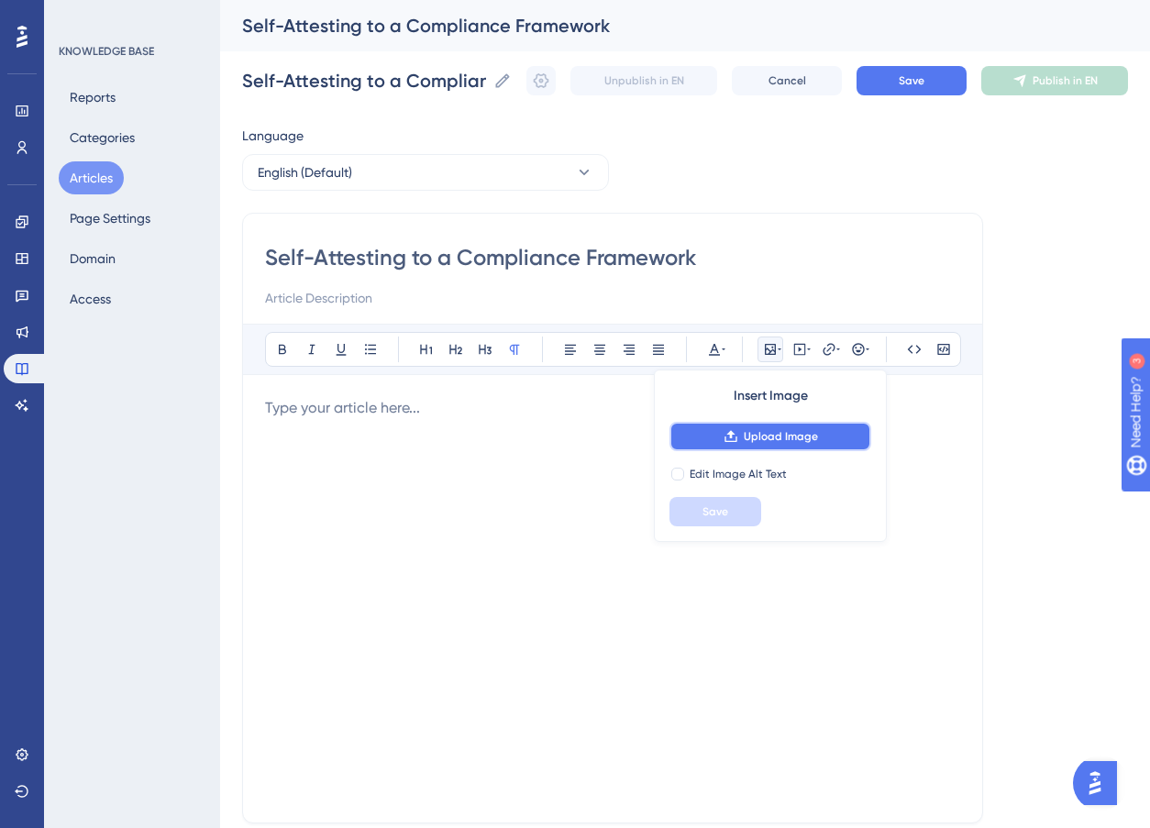
click at [769, 433] on span "Upload Image" at bounding box center [781, 436] width 74 height 15
click at [532, 468] on div at bounding box center [612, 599] width 695 height 404
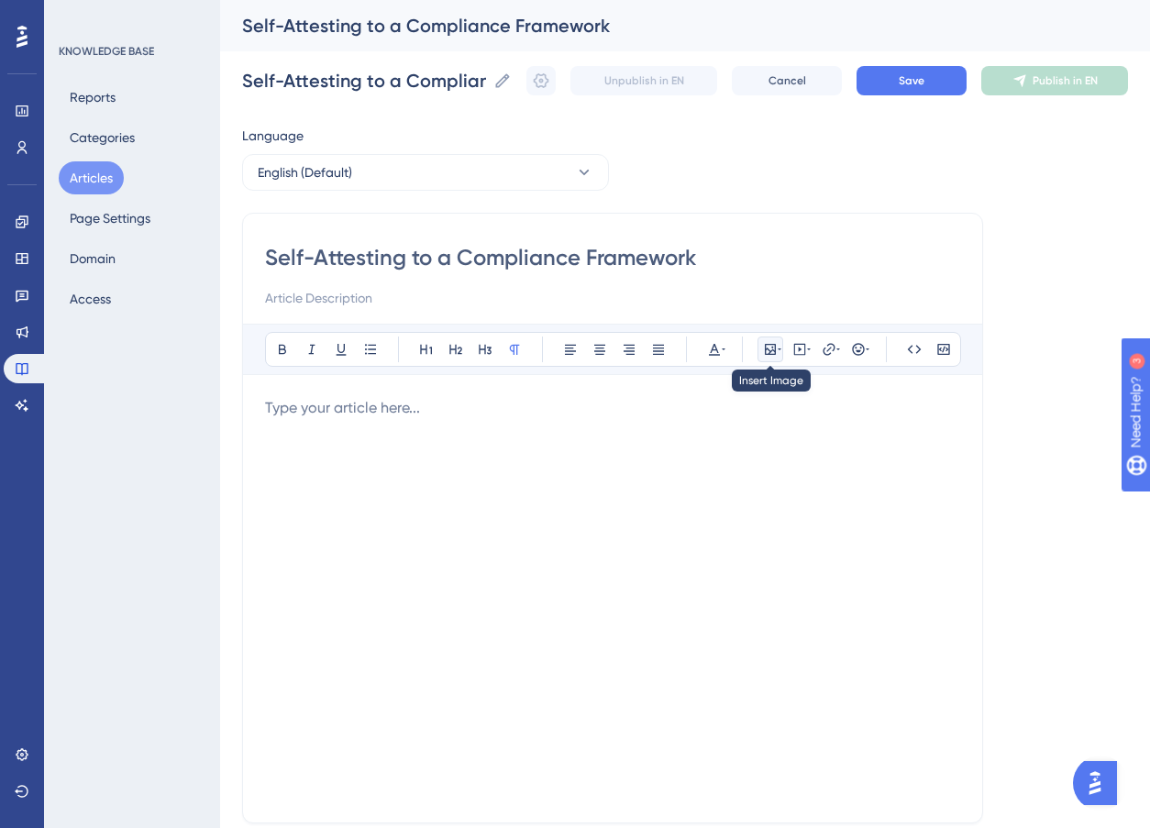
click at [761, 355] on button at bounding box center [771, 350] width 26 height 26
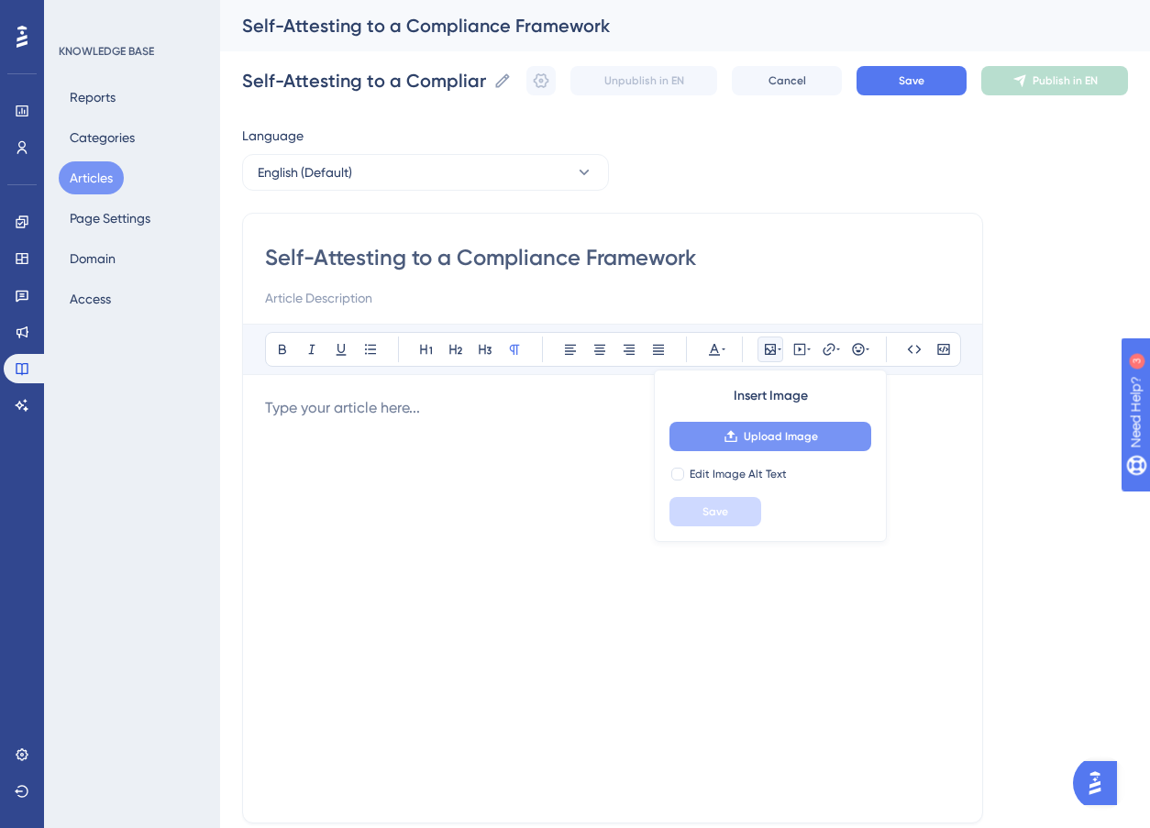
click at [772, 433] on span "Upload Image" at bounding box center [781, 436] width 74 height 15
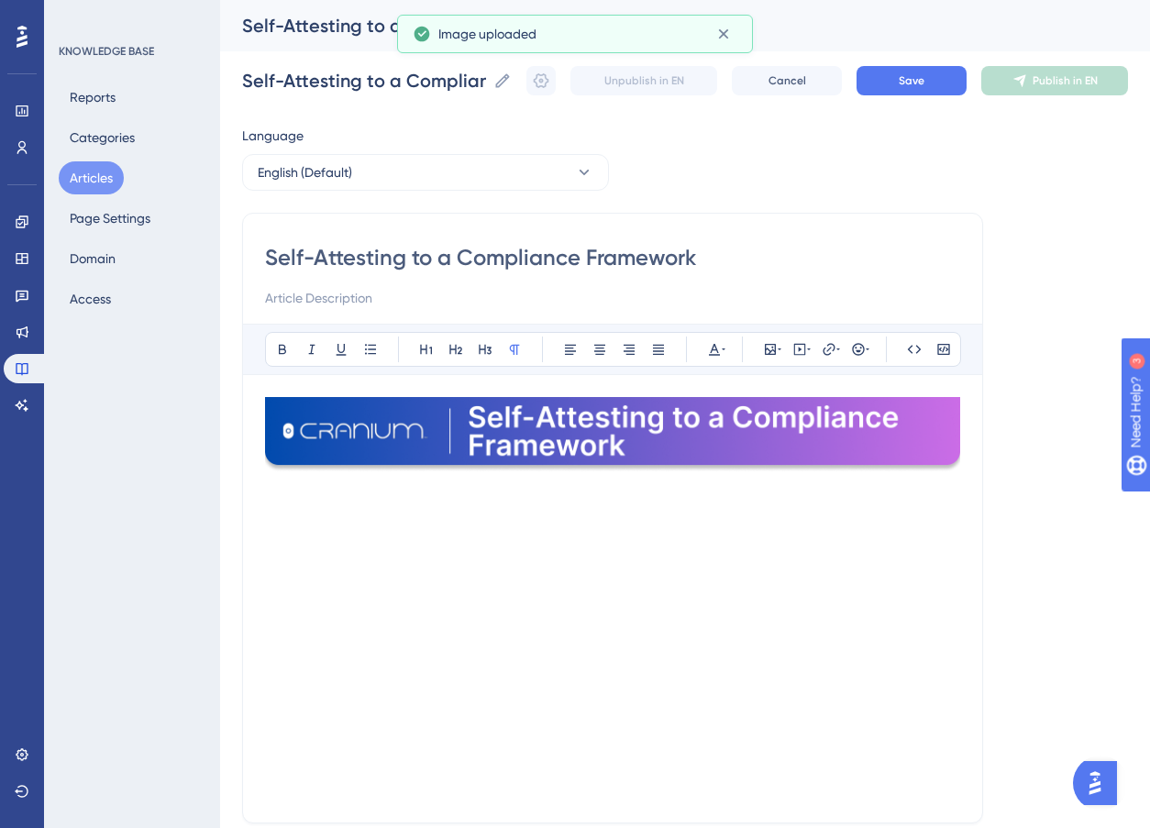
click at [478, 549] on div at bounding box center [612, 599] width 695 height 404
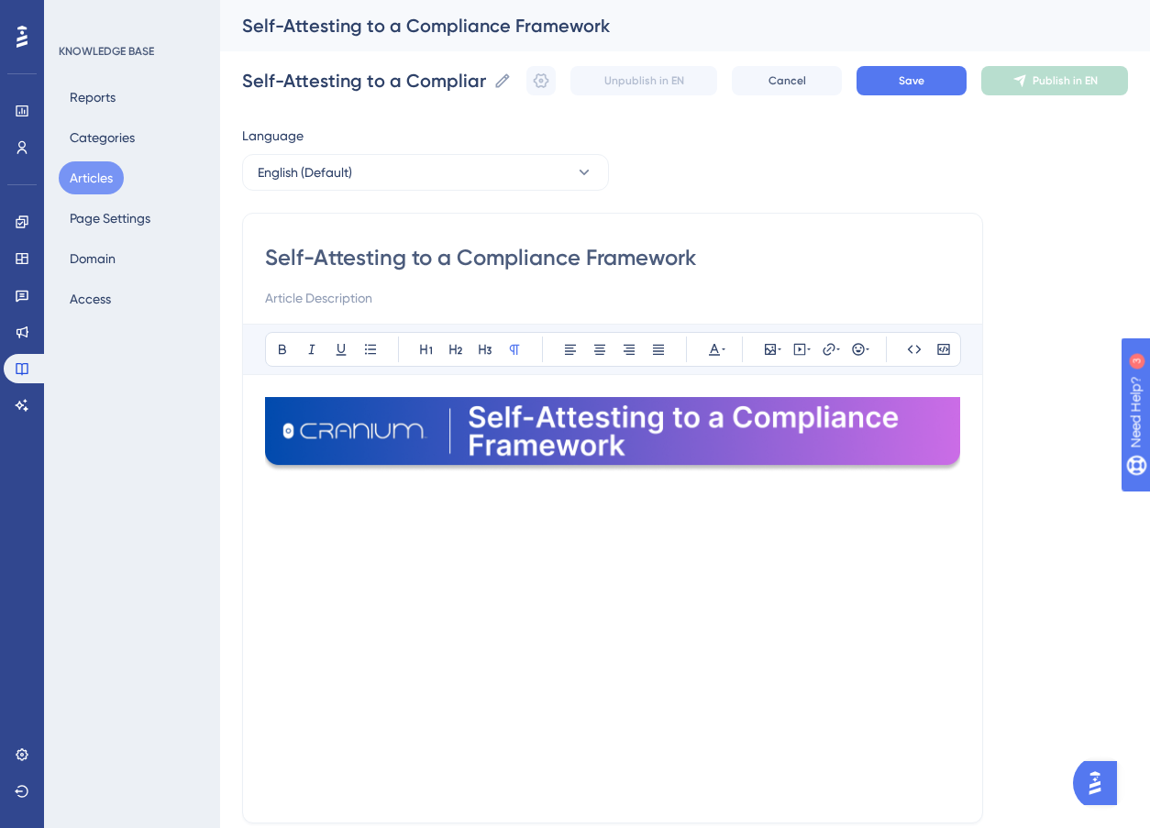
click at [410, 351] on div "Bold Italic Underline Bullet Point Heading 1 Heading 2 Heading 3 Normal Align L…" at bounding box center [613, 349] width 696 height 35
click at [415, 350] on button at bounding box center [427, 350] width 26 height 26
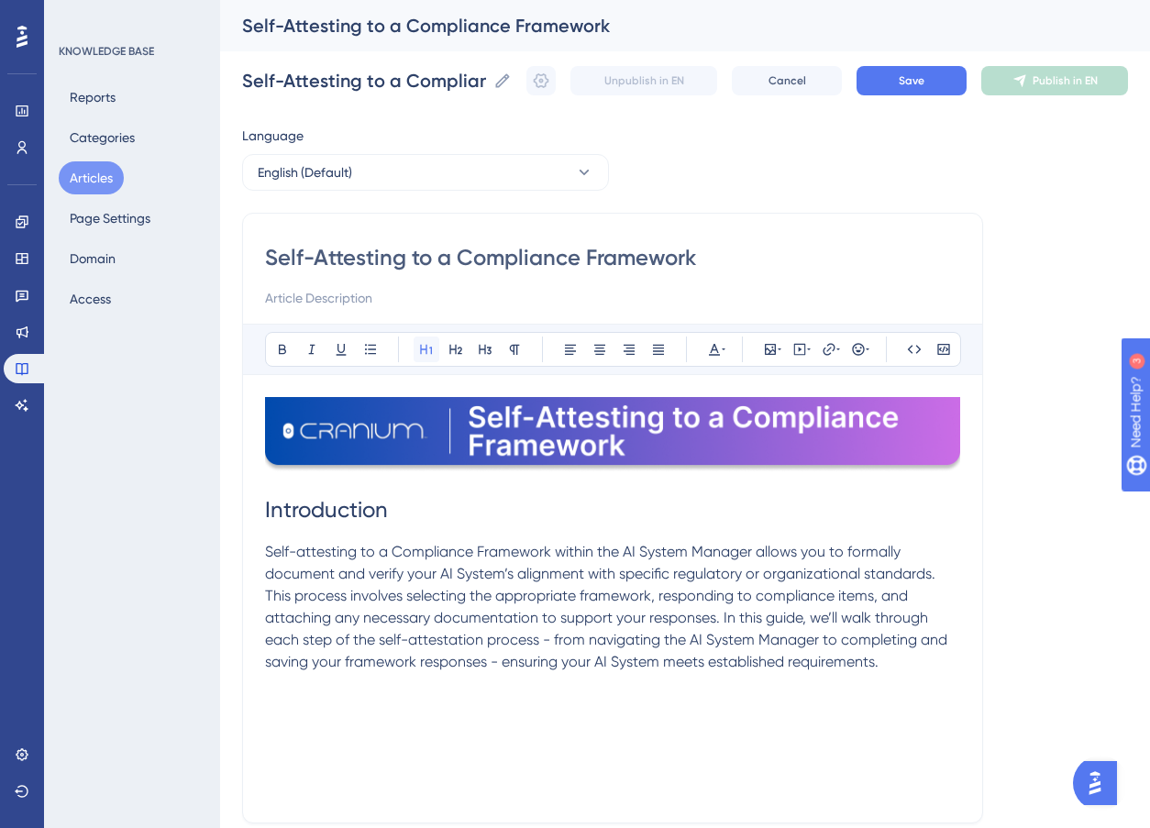
click at [430, 346] on icon at bounding box center [426, 349] width 15 height 15
click at [458, 352] on icon at bounding box center [456, 349] width 15 height 15
click at [343, 731] on h1 "Preconditions" at bounding box center [612, 704] width 695 height 62
click at [305, 731] on h1 "Preconditions" at bounding box center [612, 704] width 695 height 62
click at [285, 792] on p at bounding box center [612, 802] width 695 height 22
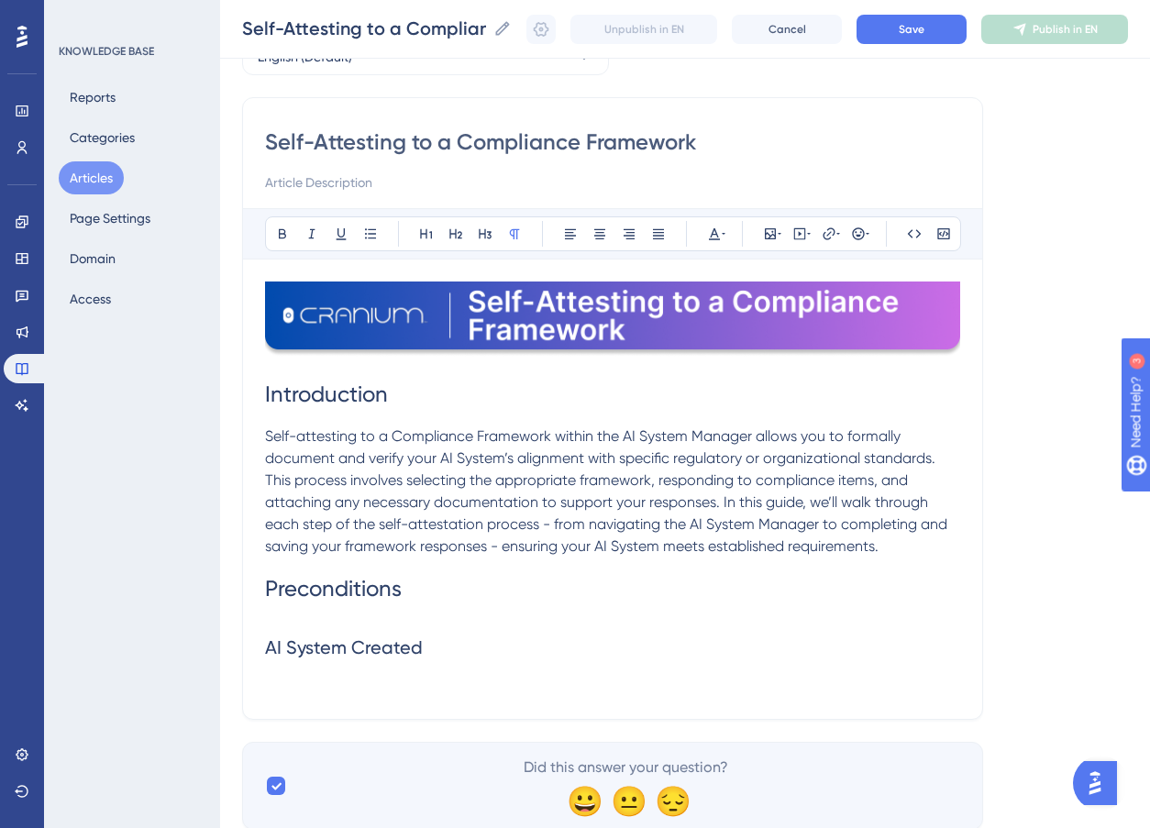
scroll to position [132, 0]
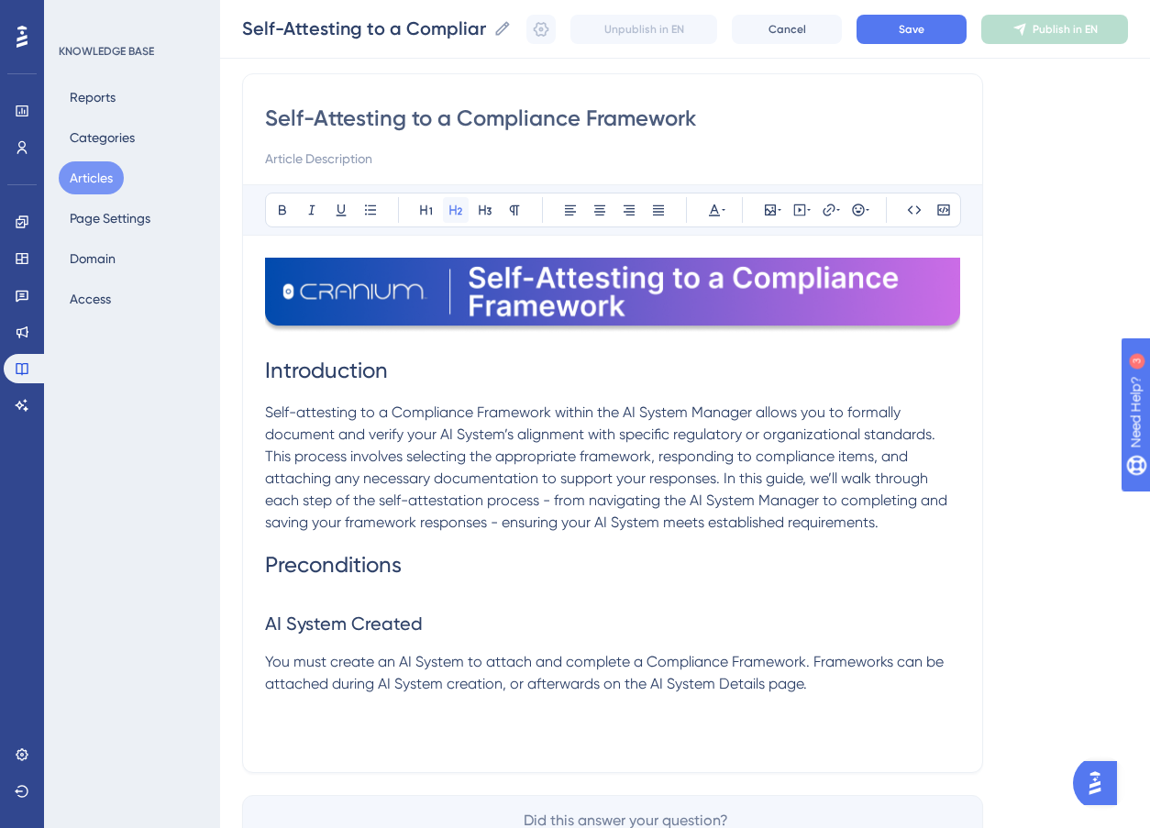
click at [464, 206] on button at bounding box center [456, 210] width 26 height 26
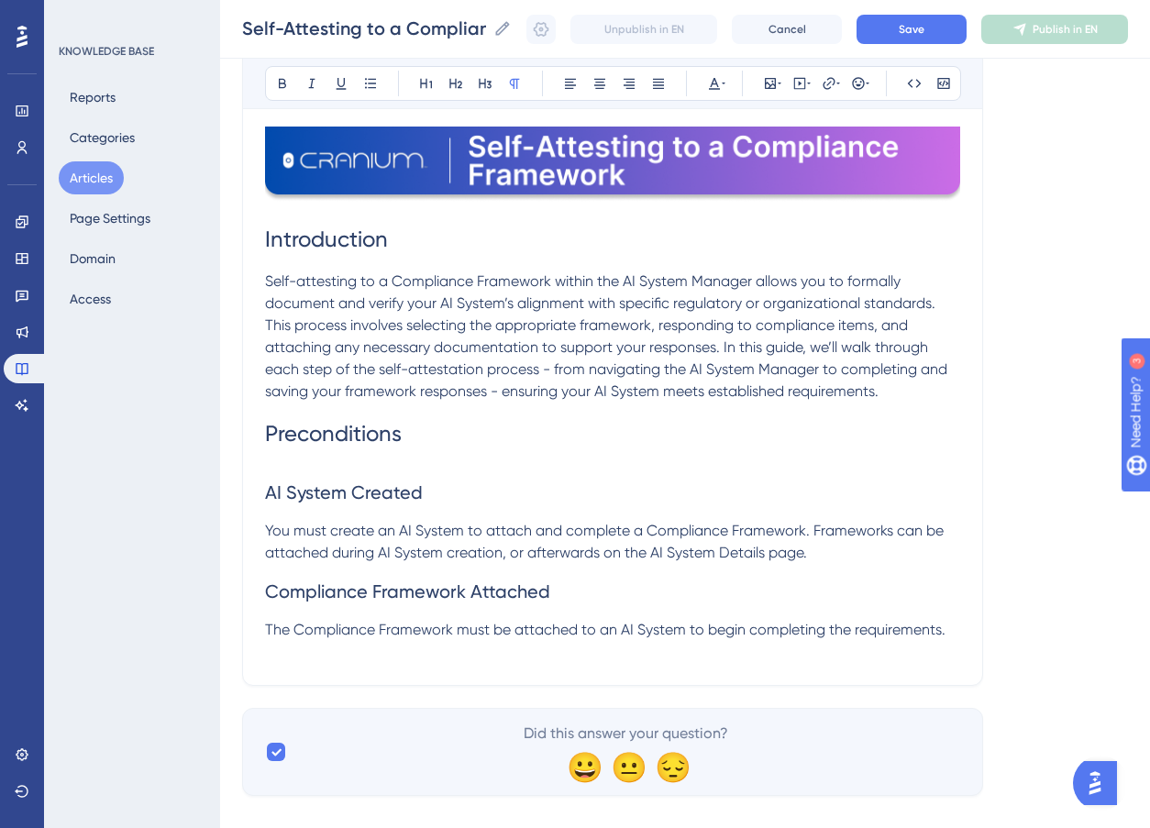
scroll to position [267, 0]
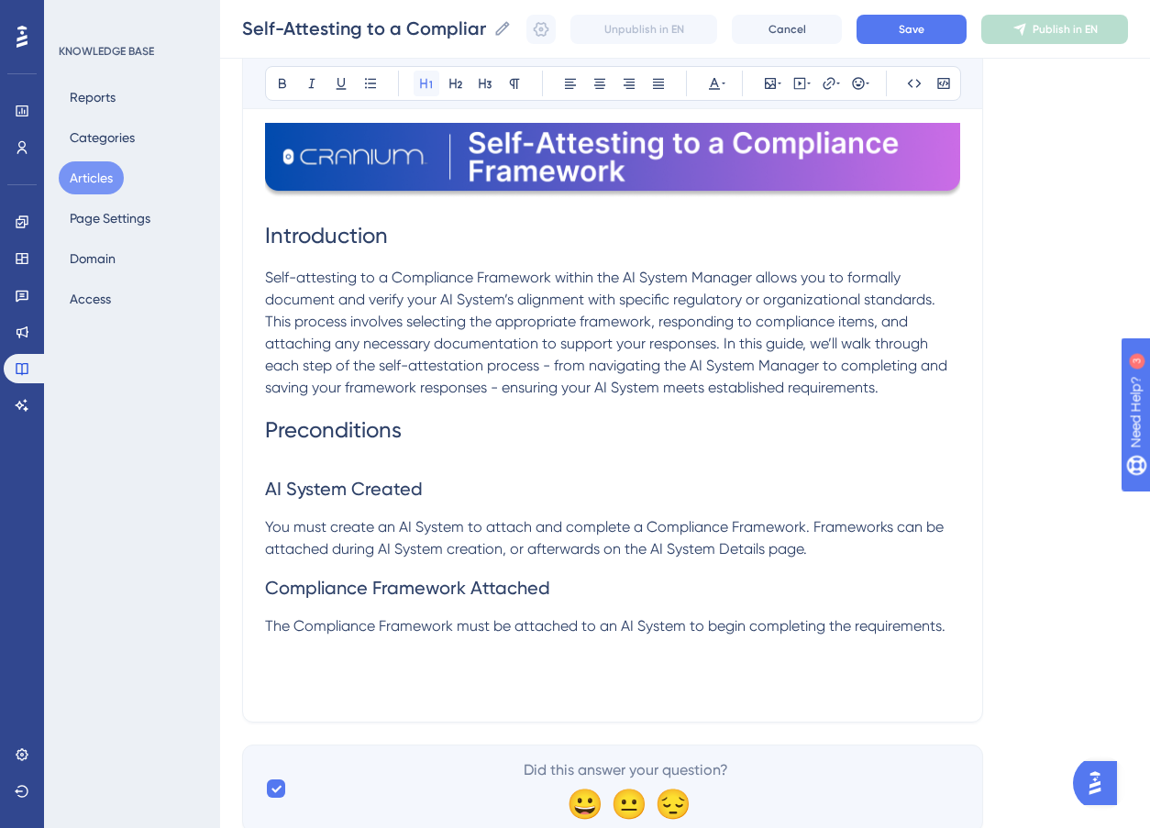
click at [424, 82] on icon at bounding box center [426, 83] width 15 height 15
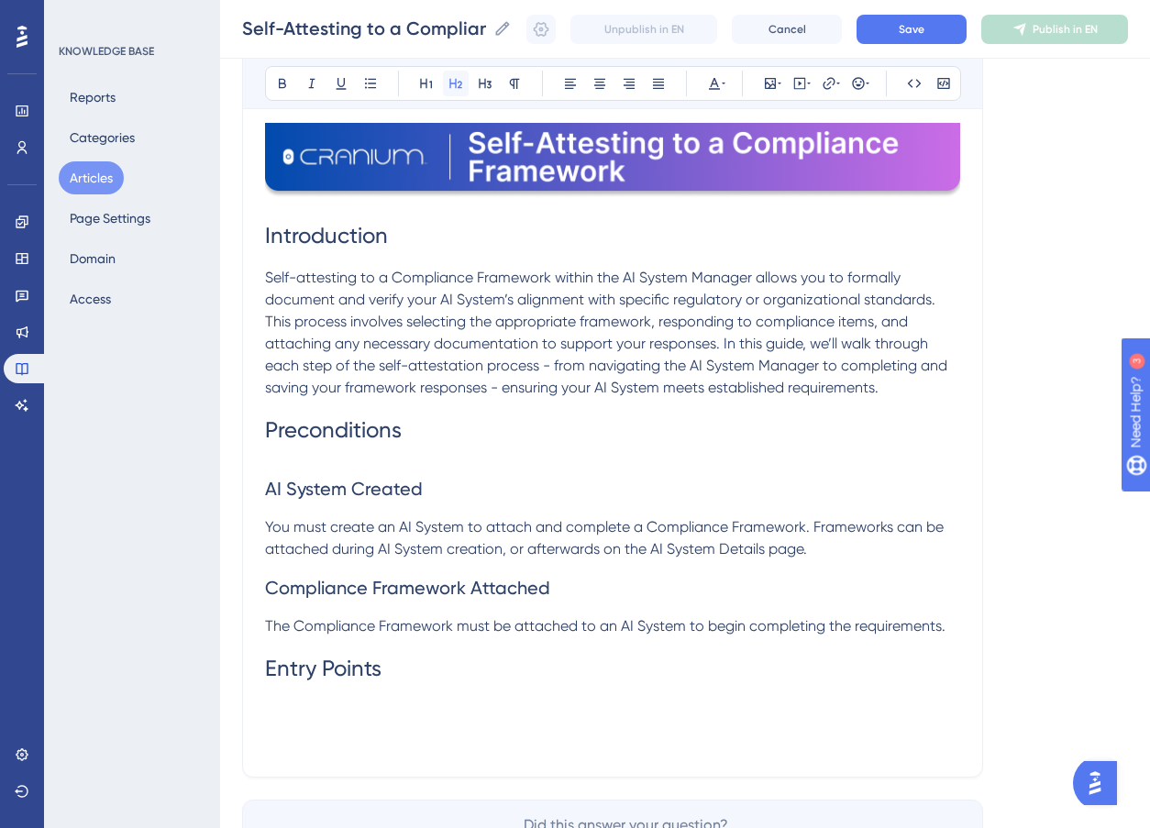
click at [453, 88] on icon at bounding box center [456, 83] width 15 height 15
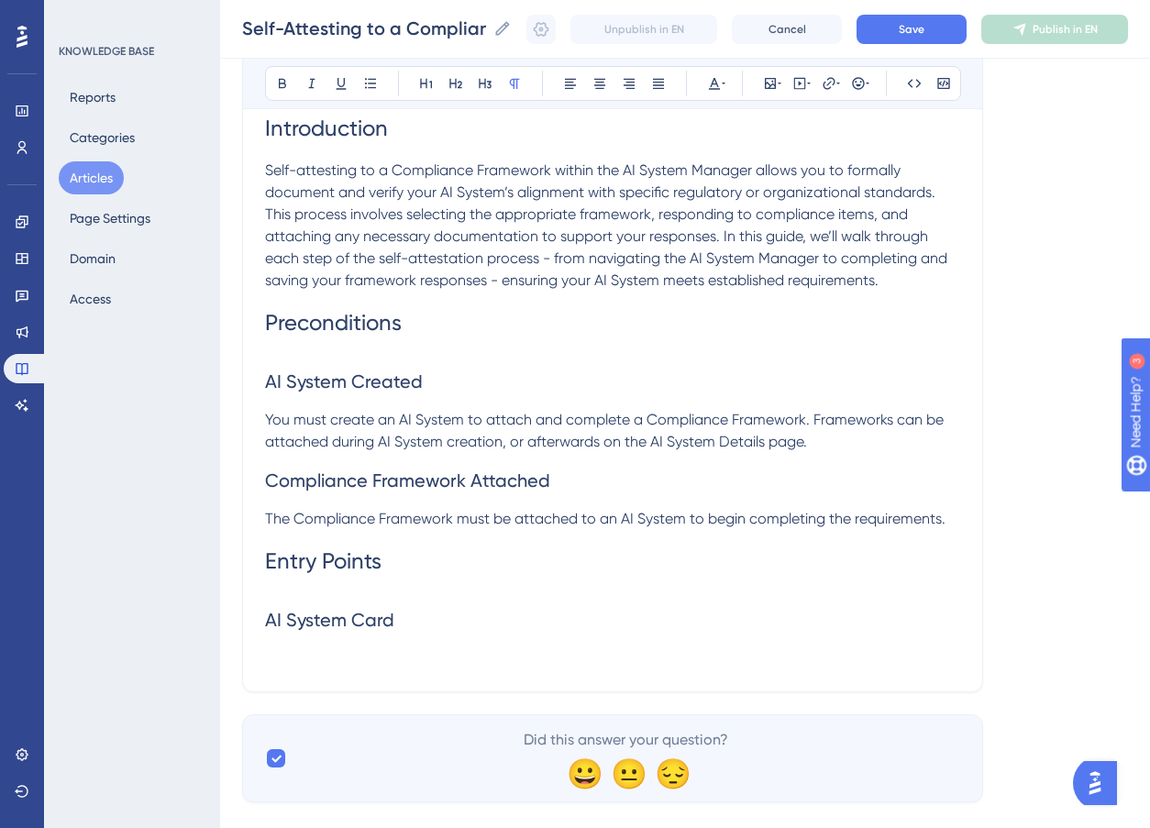
scroll to position [391, 0]
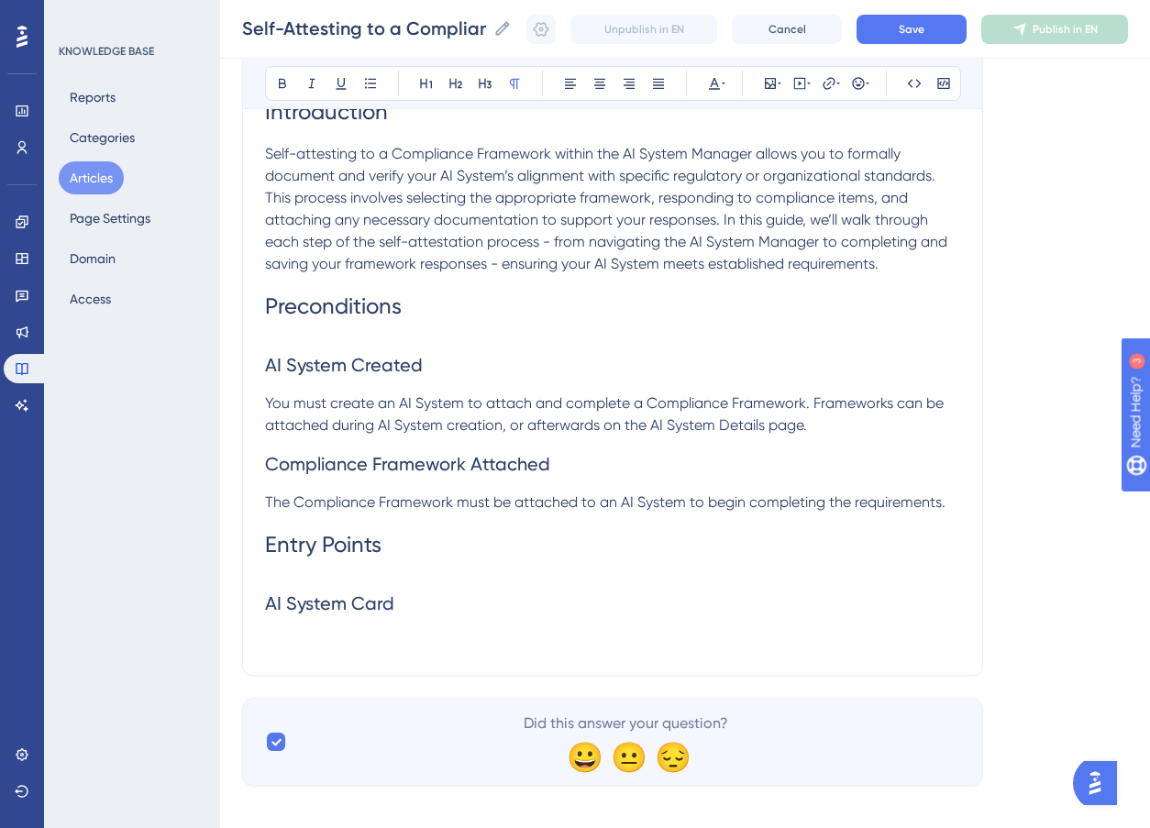
click at [361, 638] on p at bounding box center [612, 642] width 695 height 22
click at [780, 83] on icon at bounding box center [780, 84] width 4 height 2
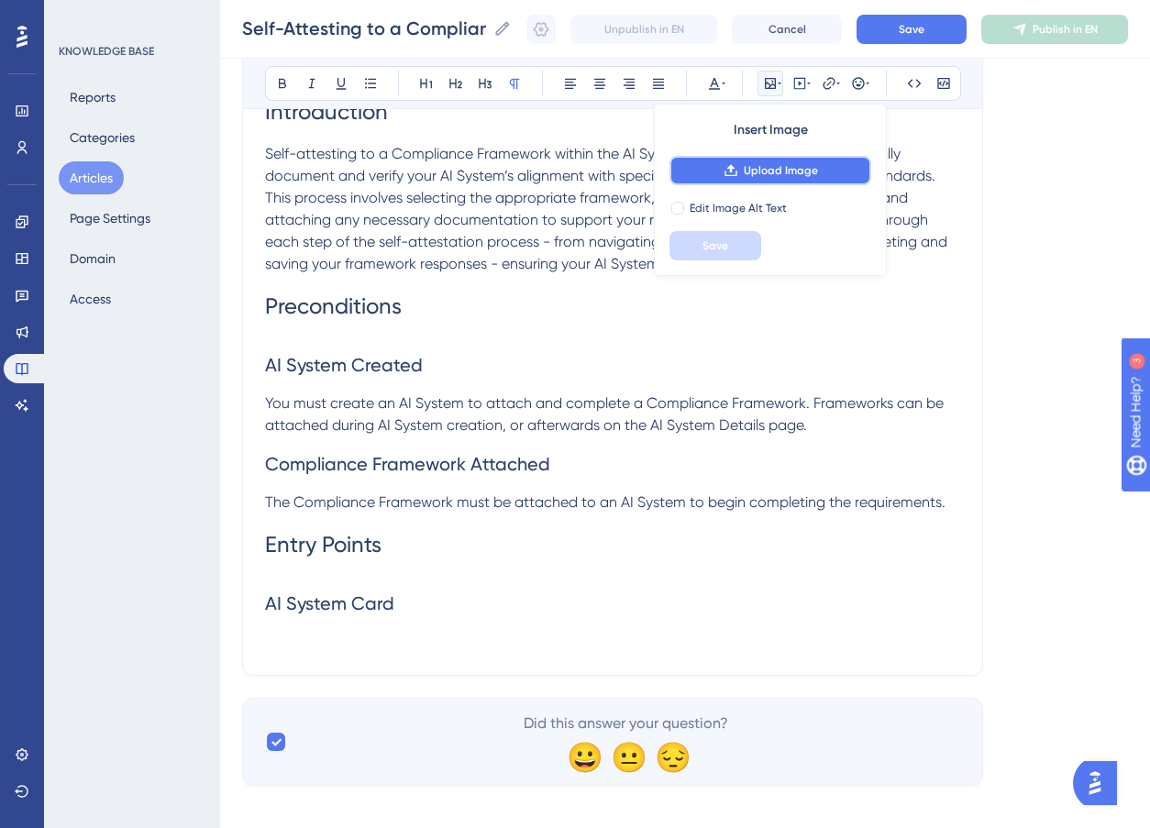
click at [761, 177] on span "Upload Image" at bounding box center [781, 170] width 74 height 15
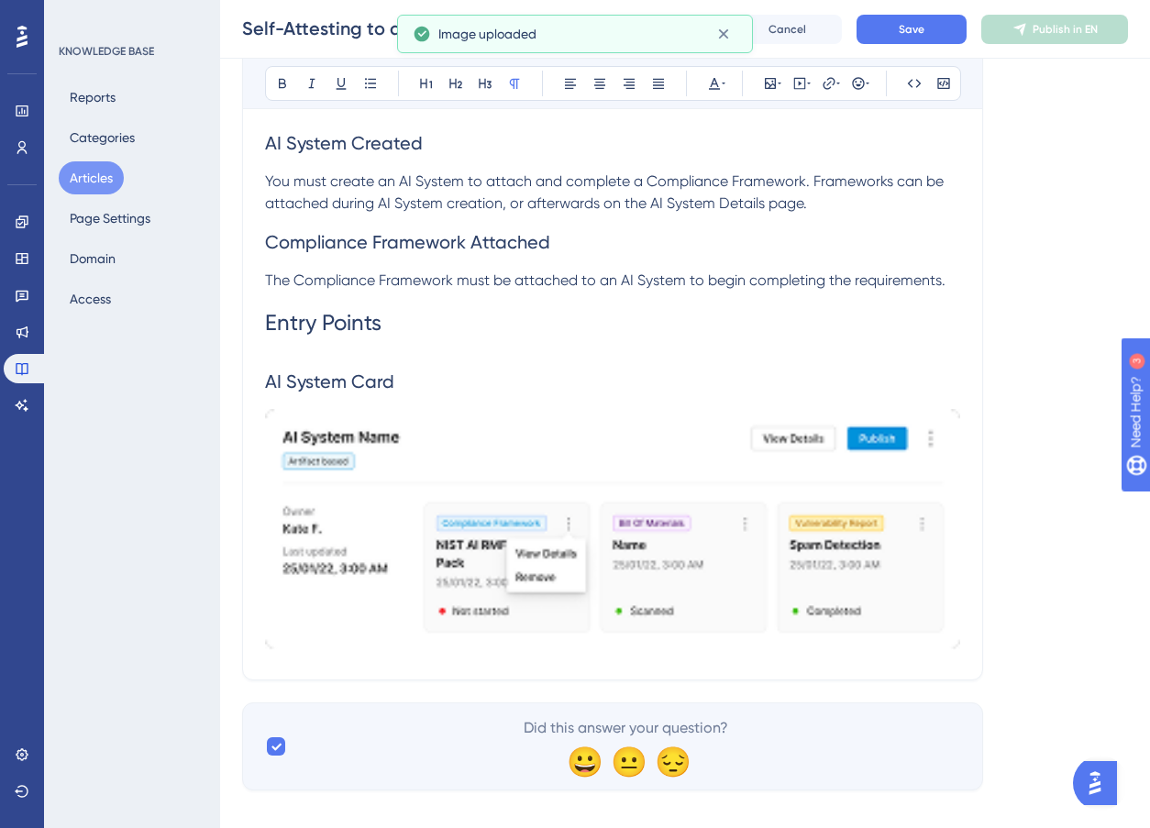
scroll to position [616, 0]
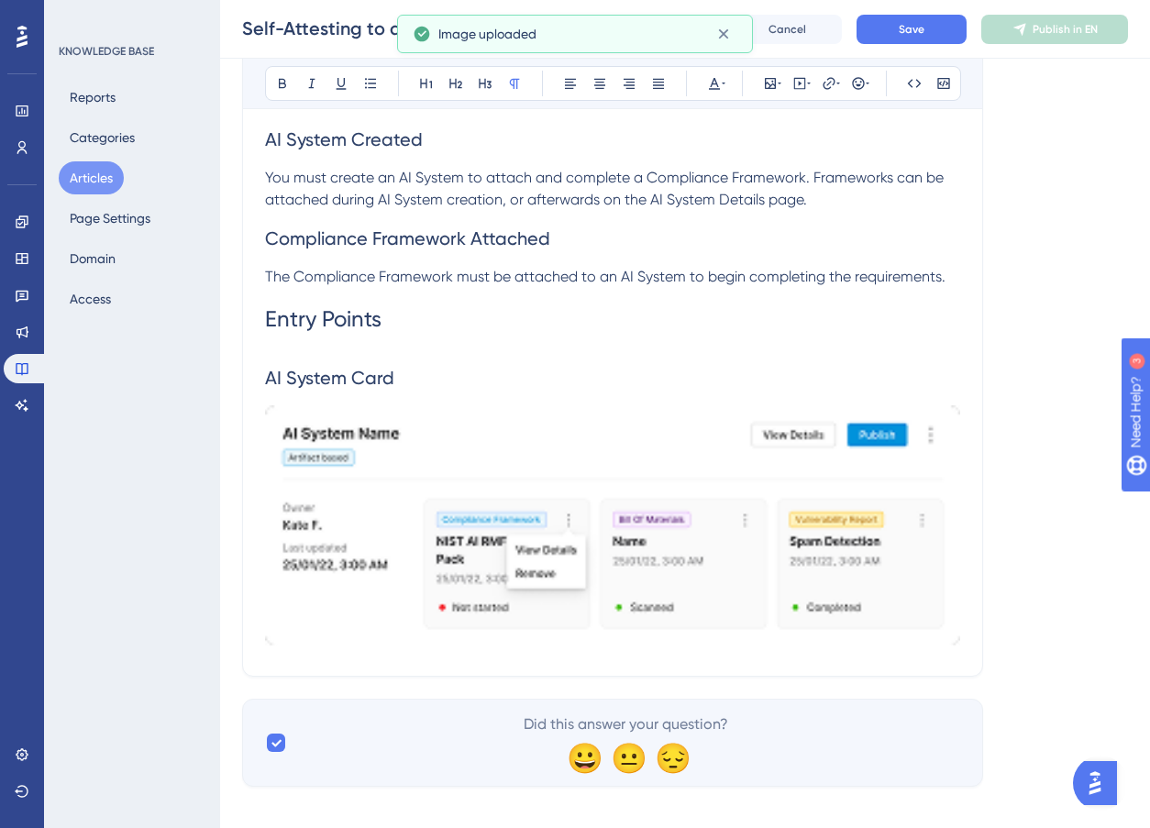
click at [581, 580] on img at bounding box center [612, 525] width 695 height 241
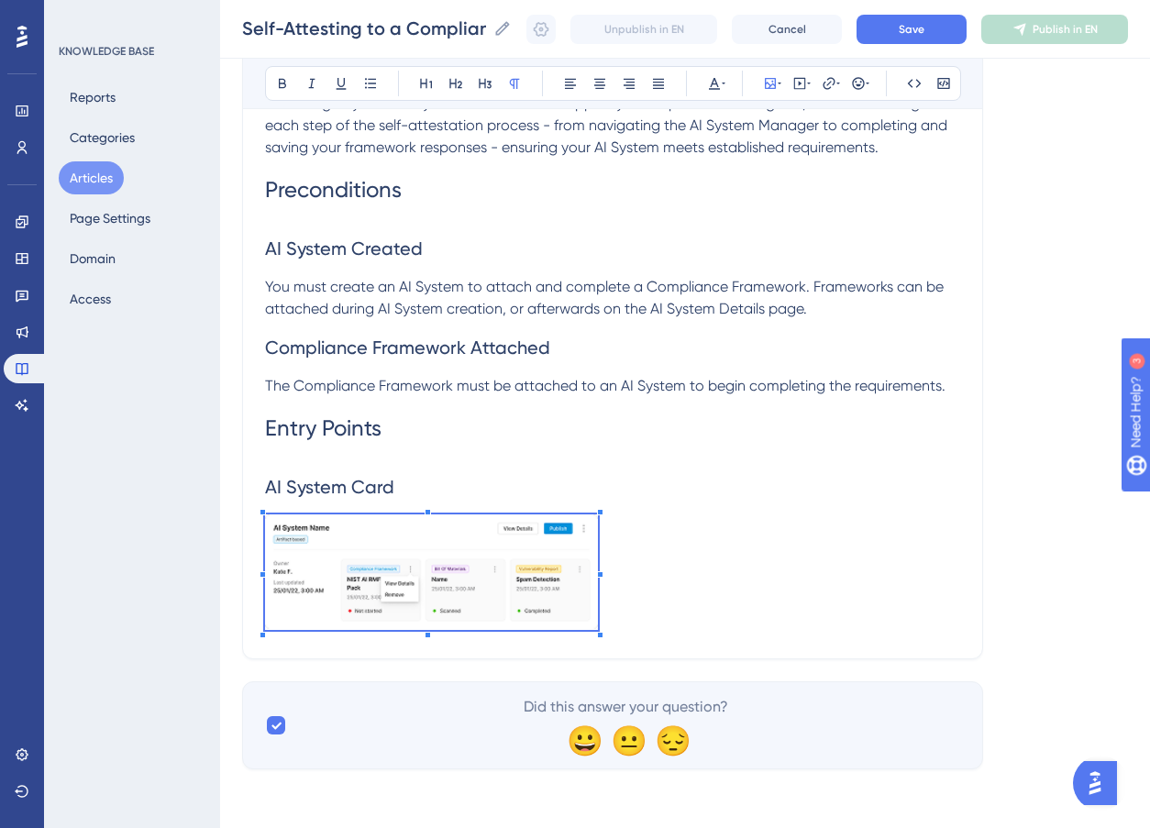
scroll to position [507, 0]
click at [599, 608] on p at bounding box center [612, 576] width 695 height 122
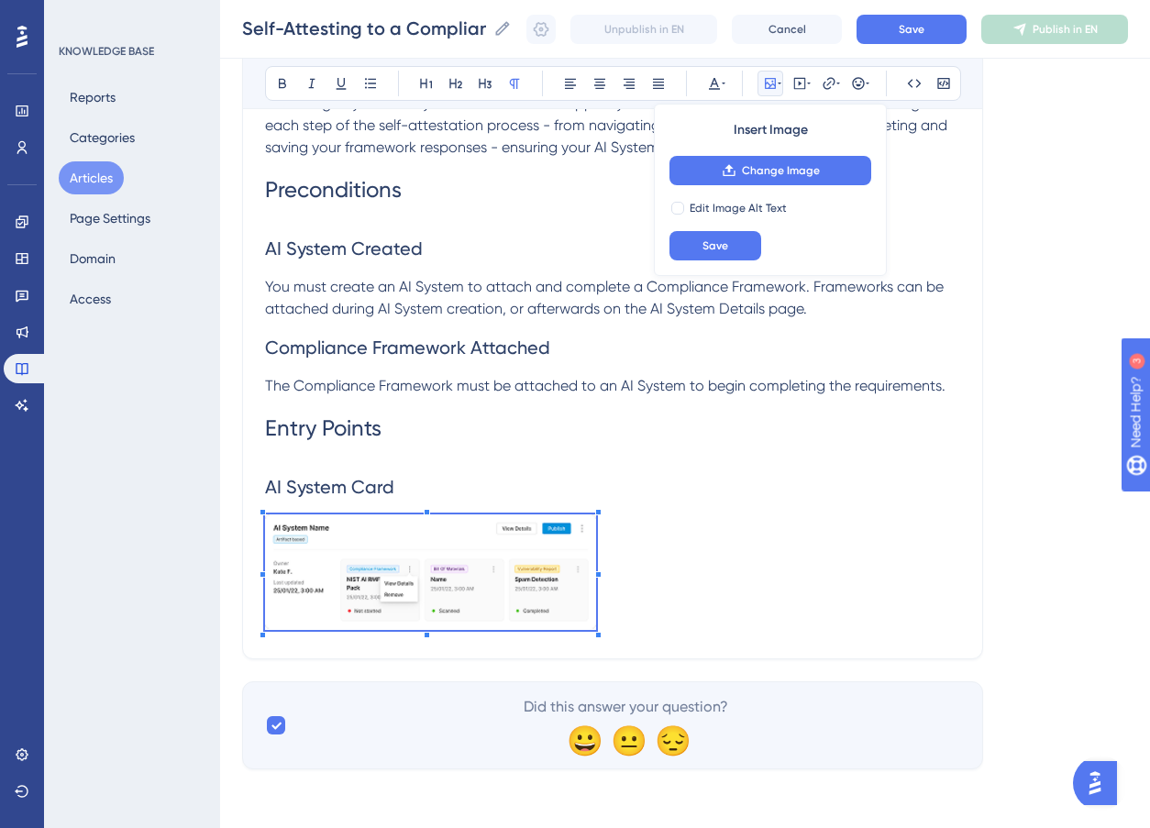
scroll to position [508, 0]
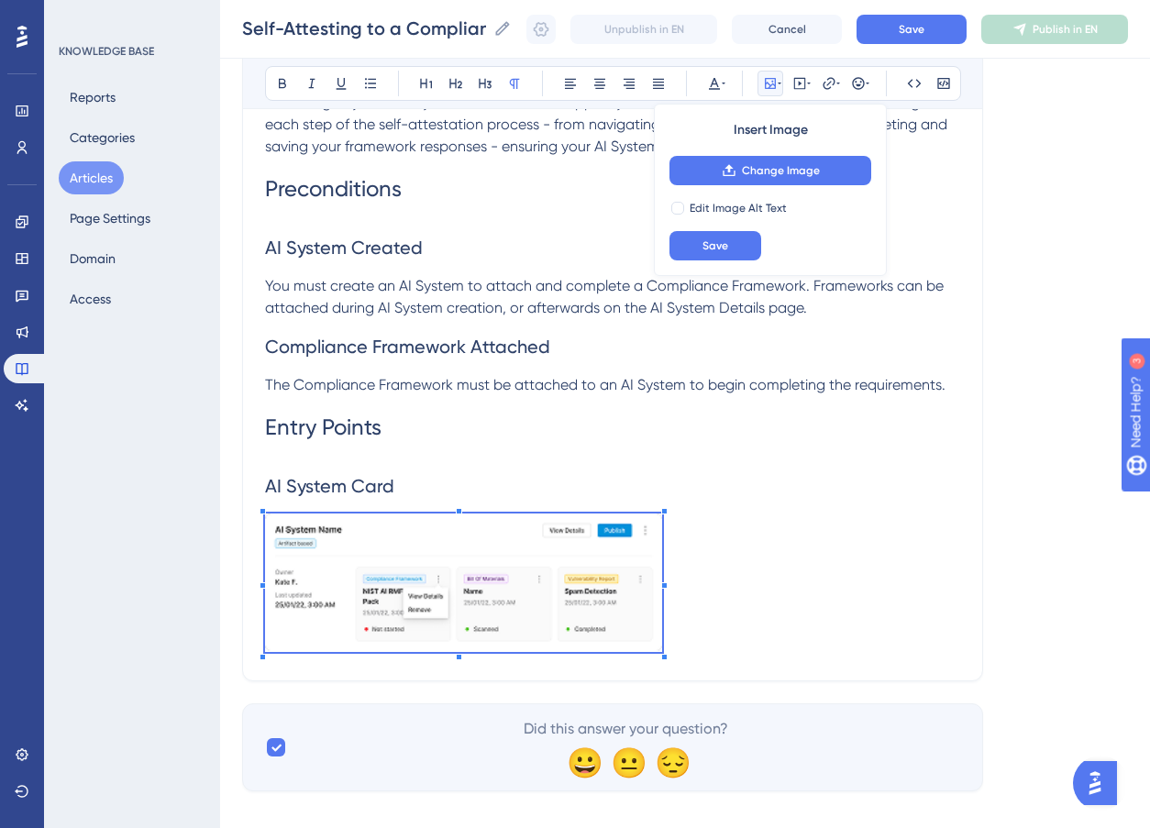
click at [660, 662] on div "Self-Attesting to a Compliance Framework Bold Italic Underline Bullet Point Hea…" at bounding box center [612, 189] width 741 height 984
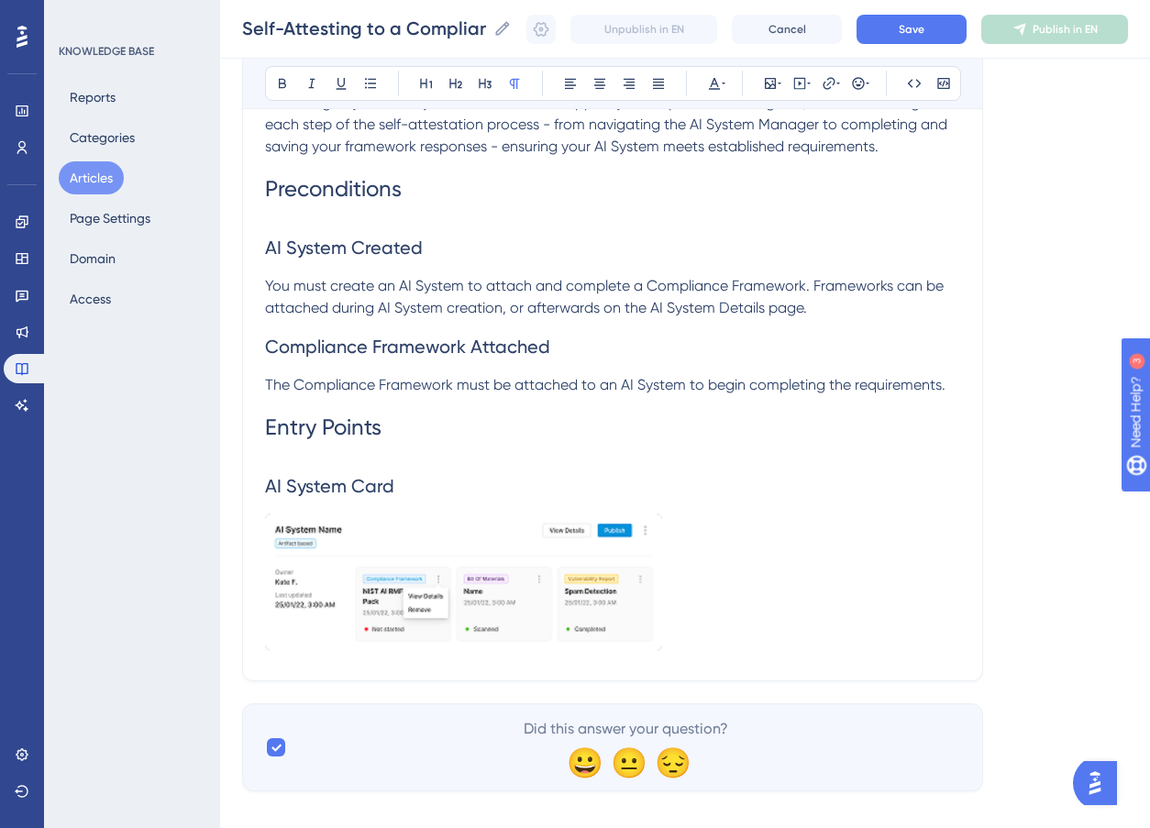
click at [805, 610] on p at bounding box center [612, 586] width 695 height 144
click at [511, 592] on img at bounding box center [463, 583] width 397 height 138
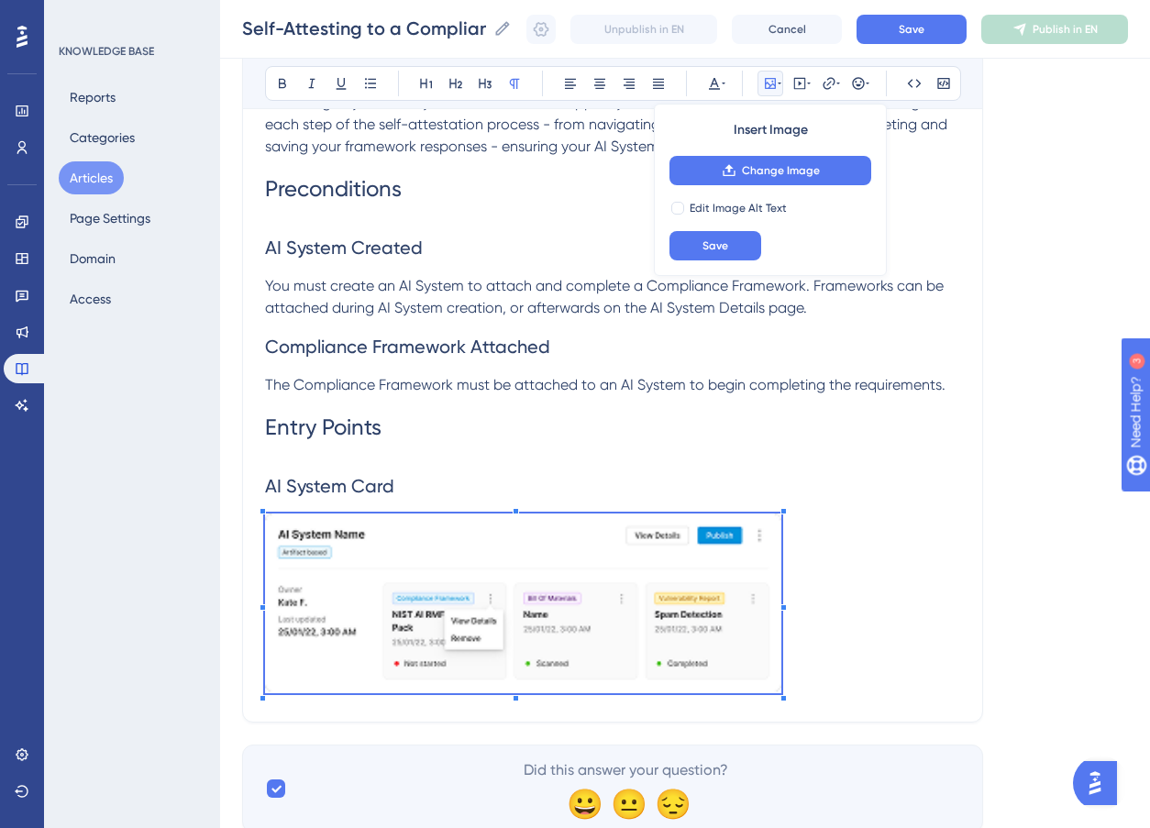
click at [782, 710] on div "Self-Attesting to a Compliance Framework Bold Italic Underline Bullet Point Hea…" at bounding box center [612, 210] width 741 height 1026
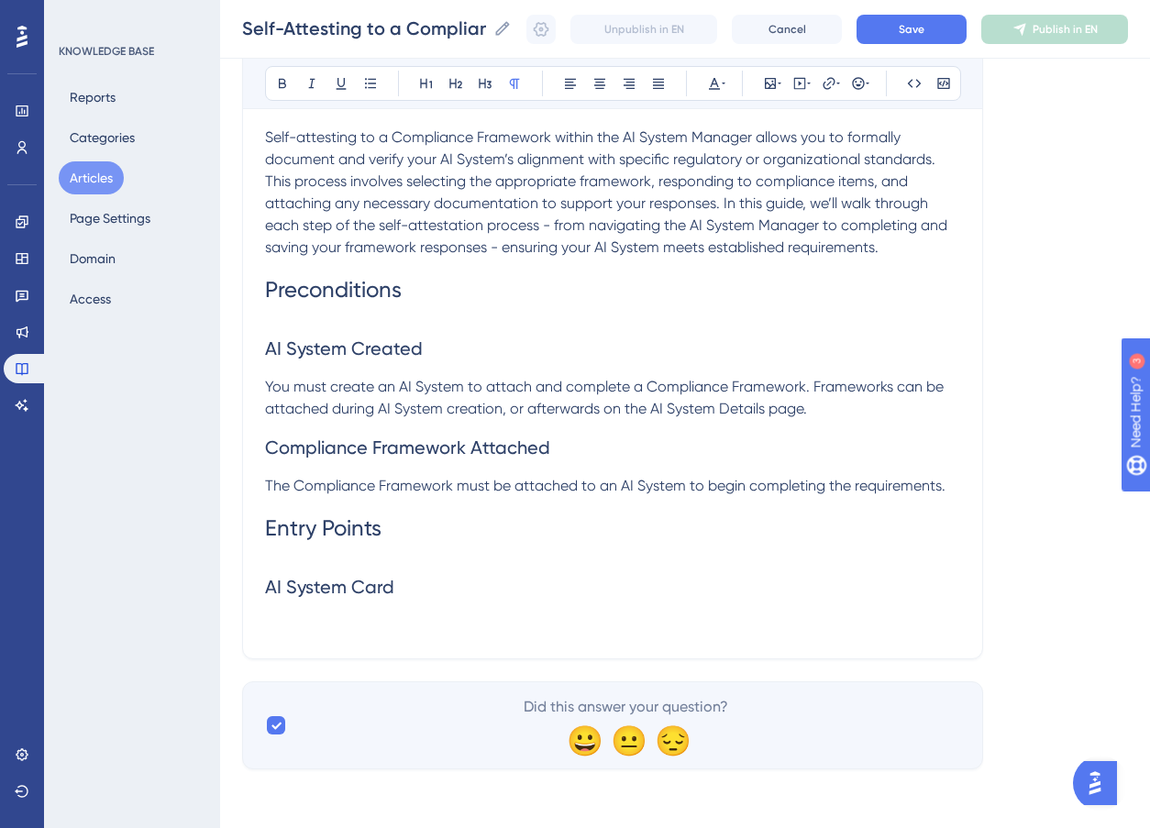
scroll to position [407, 0]
click at [778, 81] on icon at bounding box center [780, 83] width 4 height 15
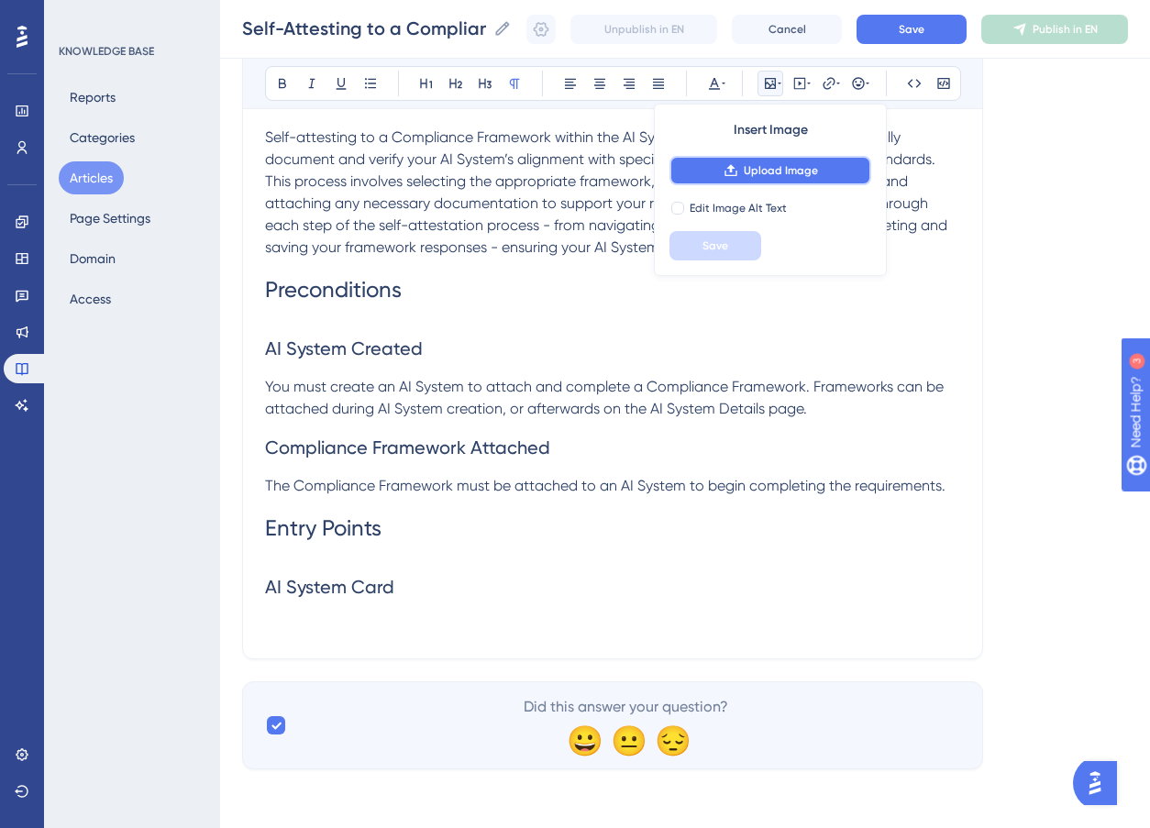
click at [775, 172] on span "Upload Image" at bounding box center [781, 170] width 74 height 15
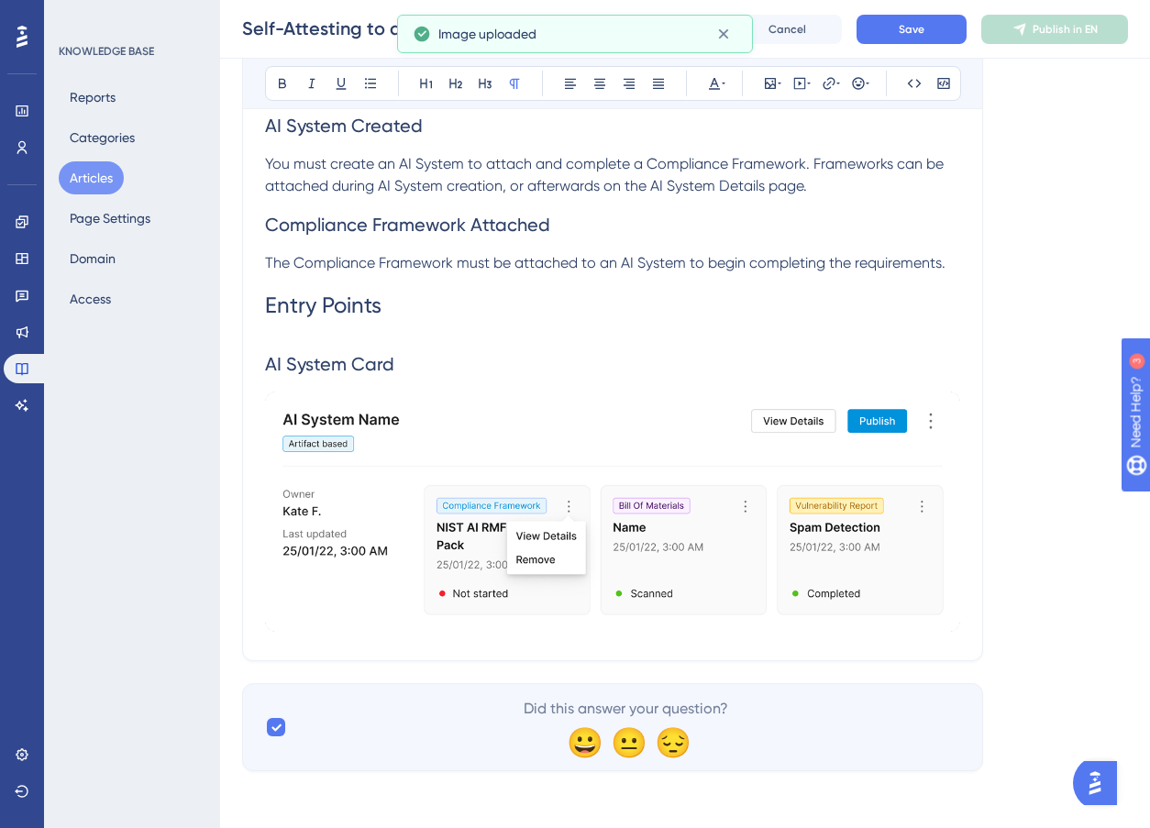
scroll to position [632, 0]
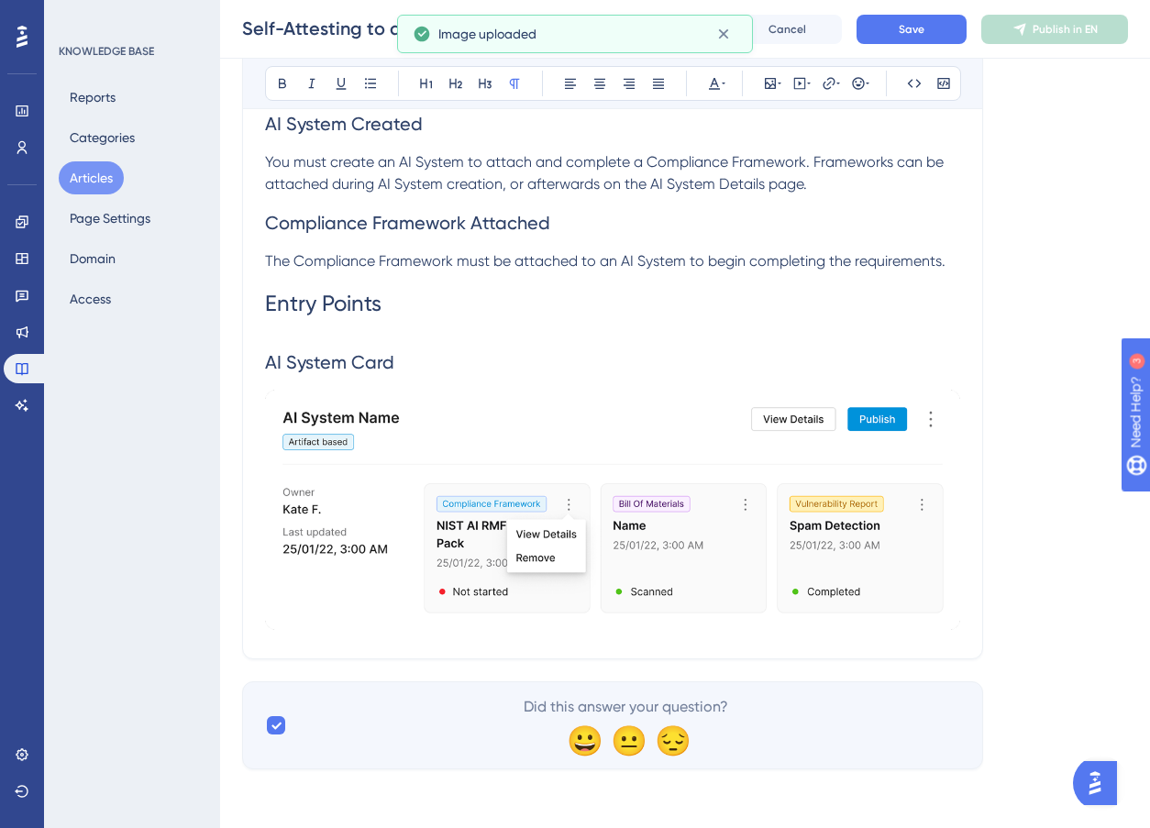
click at [746, 594] on img at bounding box center [612, 509] width 695 height 239
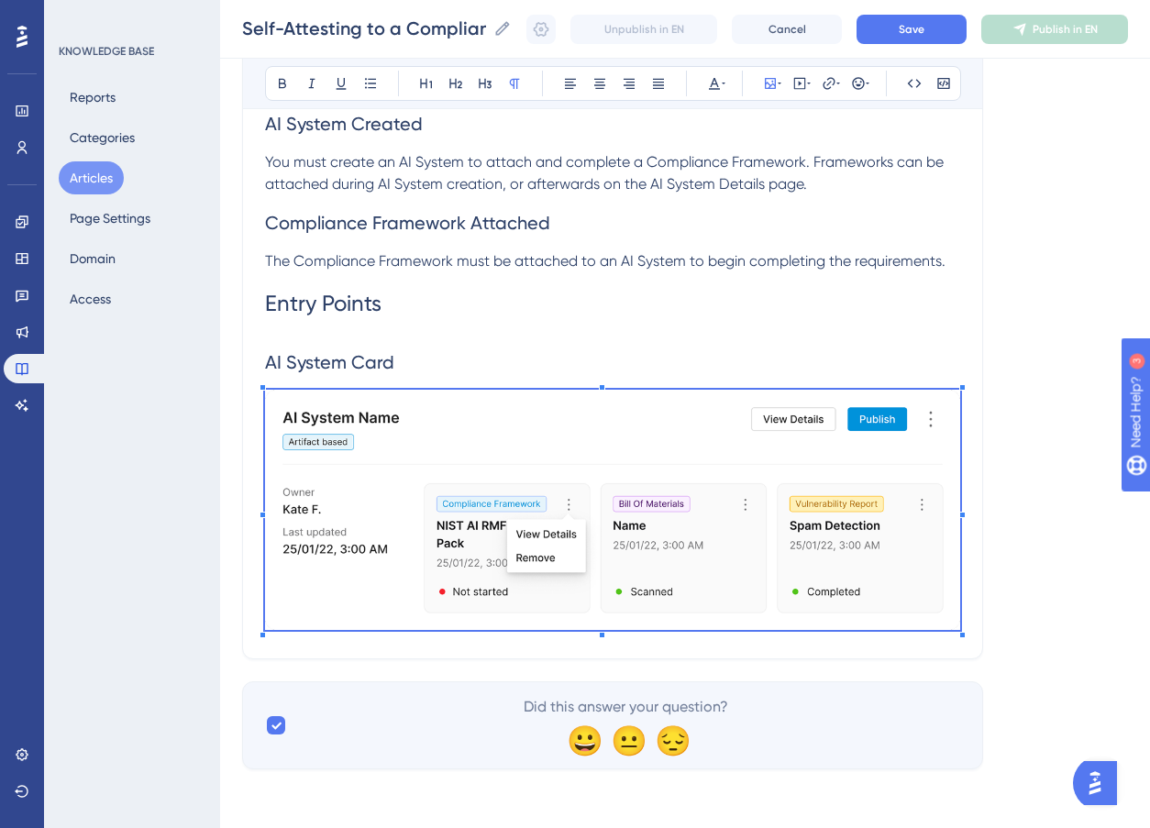
click at [977, 655] on div "Self-Attesting to a Compliance Framework Bold Italic Underline Bullet Point Hea…" at bounding box center [612, 116] width 741 height 1086
click at [968, 594] on div "Self-Attesting to a Compliance Framework Bold Italic Underline Bullet Point Hea…" at bounding box center [612, 116] width 741 height 1086
click at [963, 547] on div "Self-Attesting to a Compliance Framework Bold Italic Underline Bullet Point Hea…" at bounding box center [612, 116] width 741 height 1086
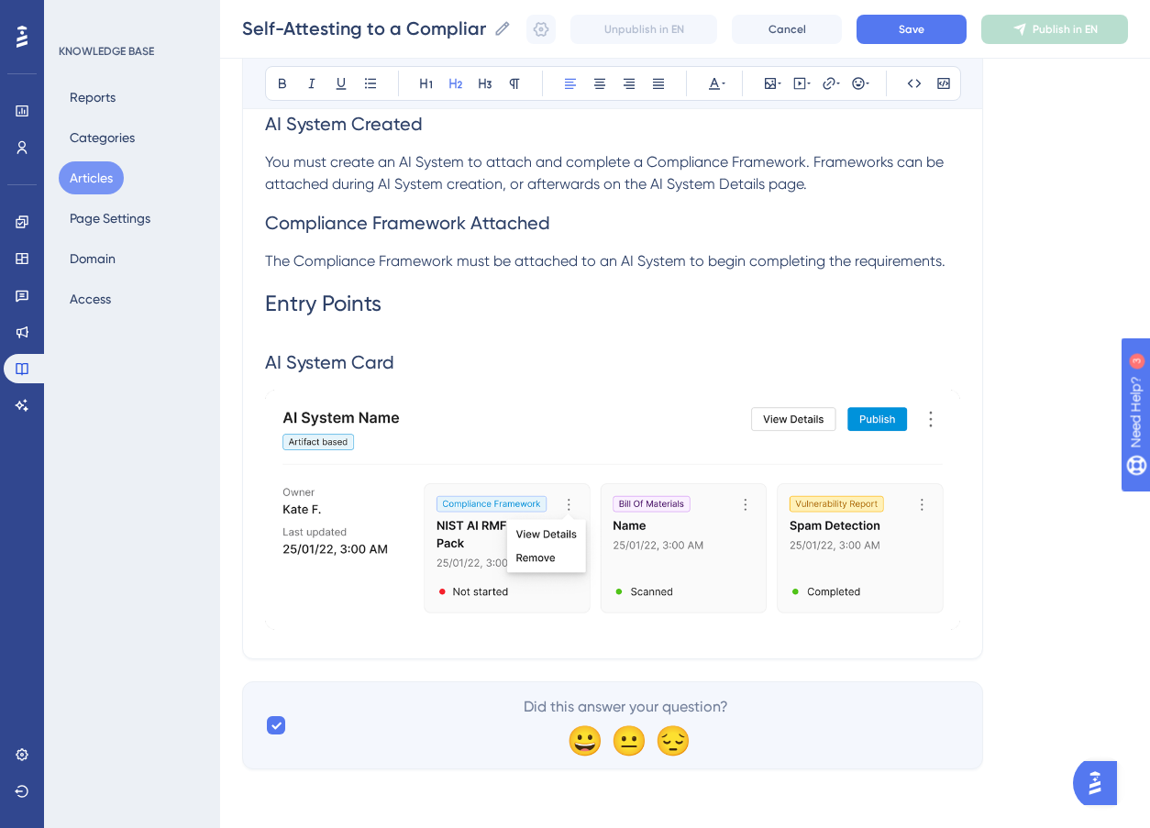
click at [888, 376] on h2 "AI System Card" at bounding box center [612, 362] width 695 height 55
click at [961, 534] on div "Self-Attesting to a Compliance Framework Bold Italic Underline Bullet Point Hea…" at bounding box center [612, 116] width 741 height 1086
click at [447, 363] on h2 "AI System Card" at bounding box center [612, 362] width 695 height 55
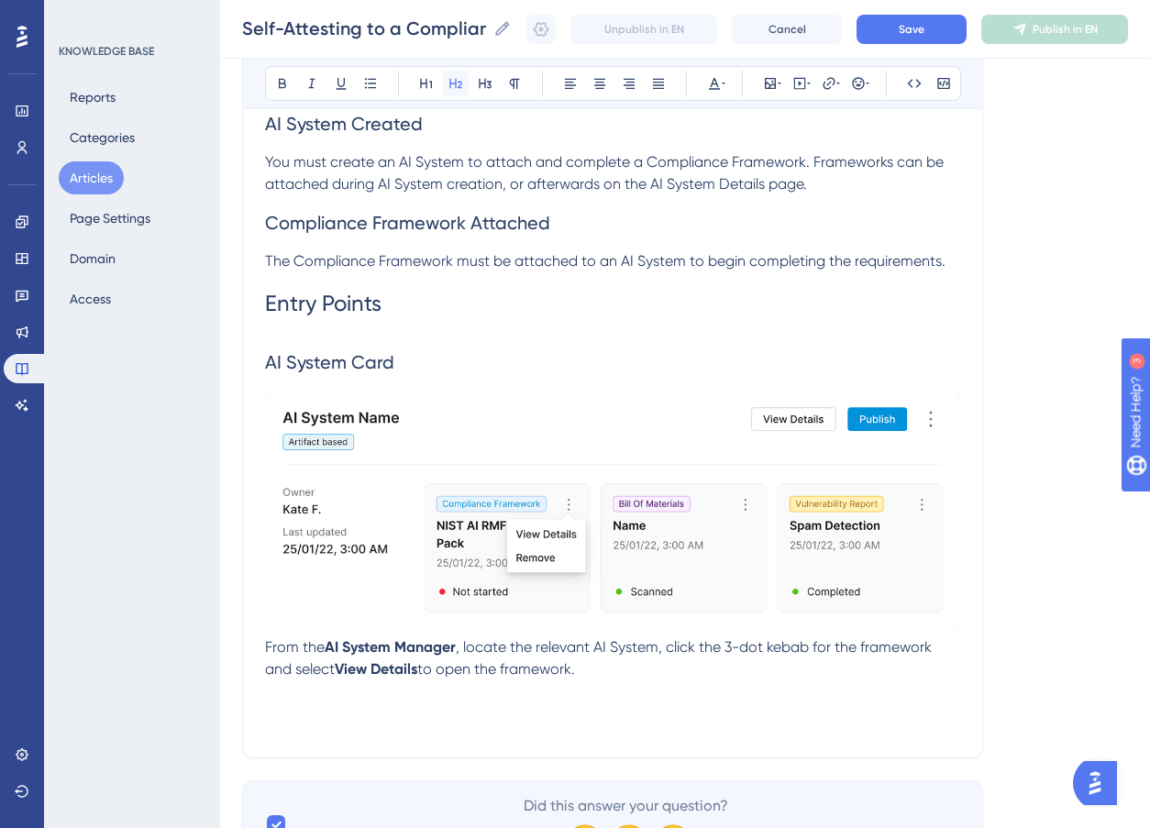
click at [462, 85] on icon at bounding box center [456, 83] width 15 height 15
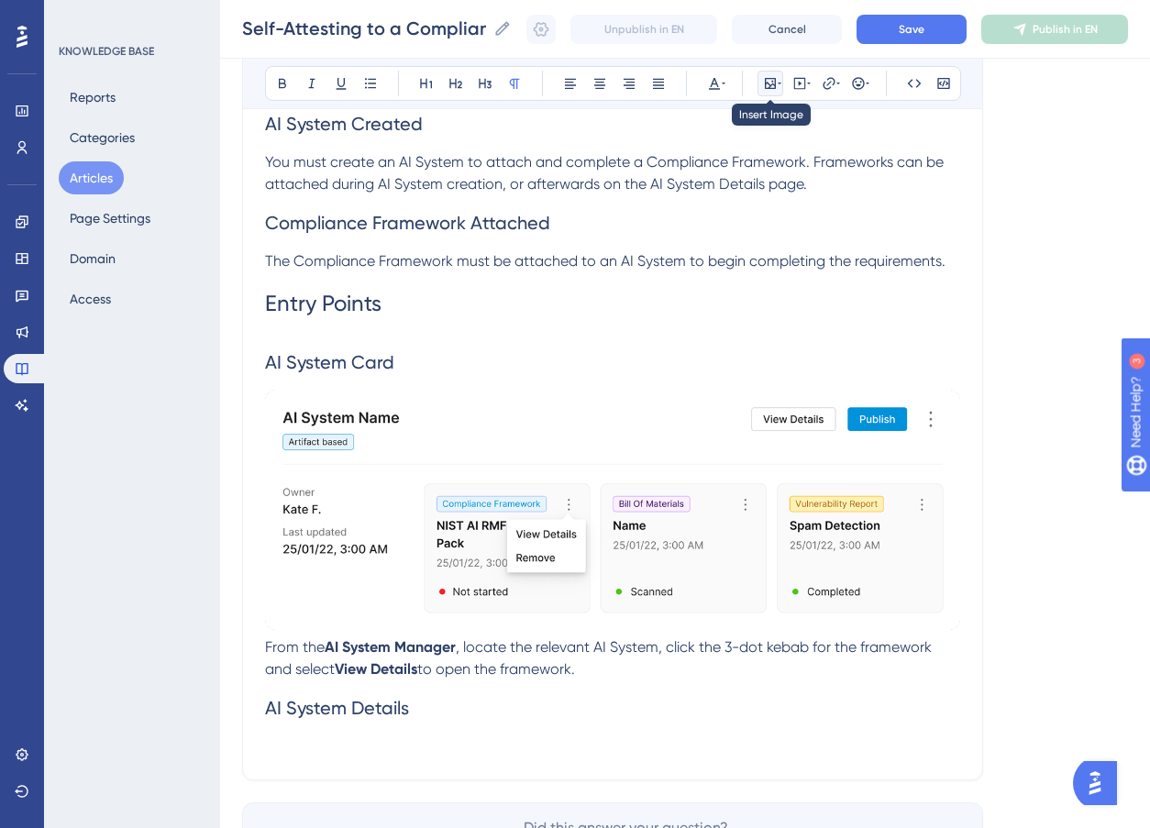
click at [773, 88] on icon at bounding box center [770, 83] width 11 height 11
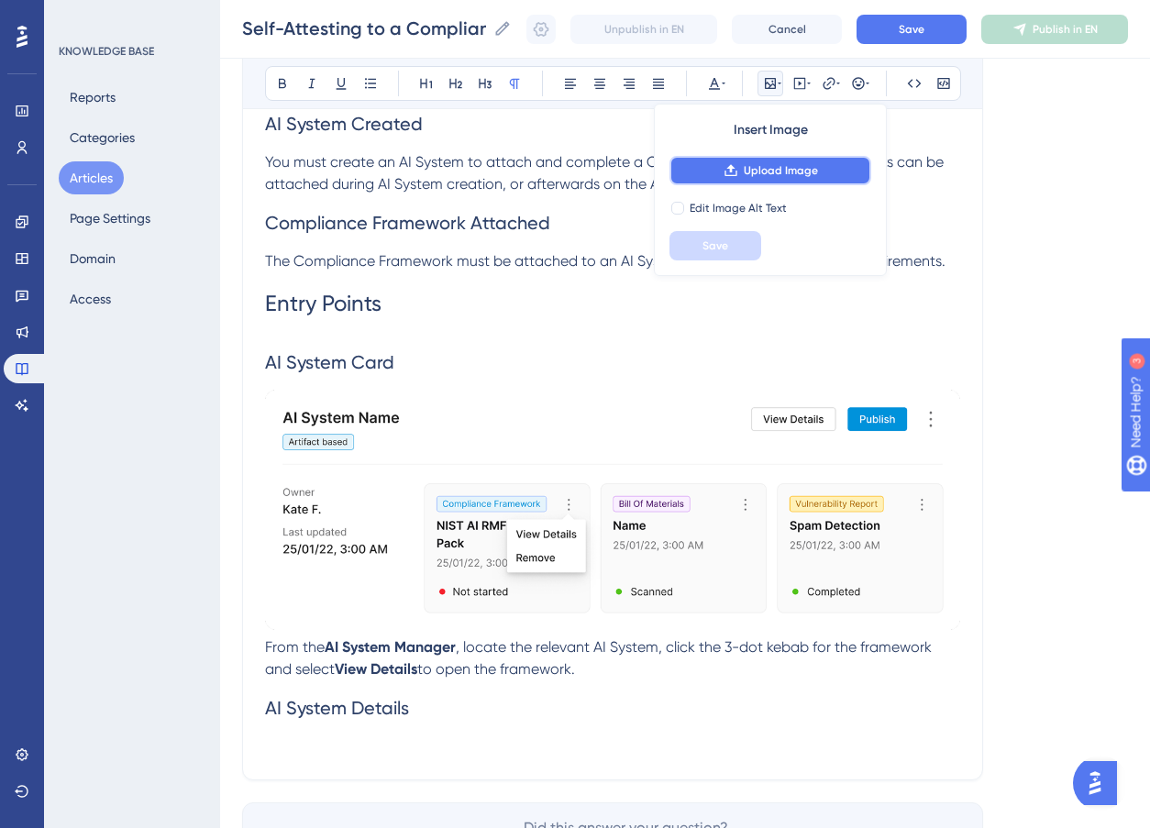
click at [749, 169] on span "Upload Image" at bounding box center [781, 170] width 74 height 15
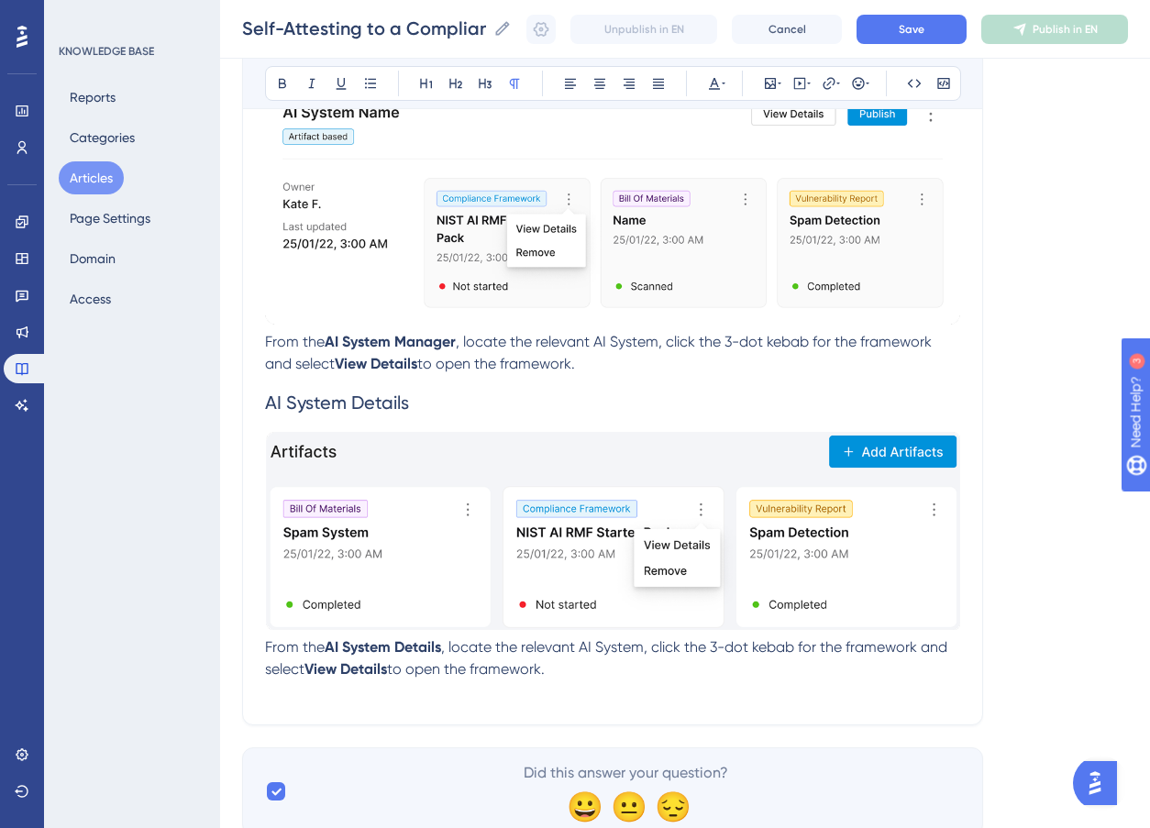
scroll to position [941, 0]
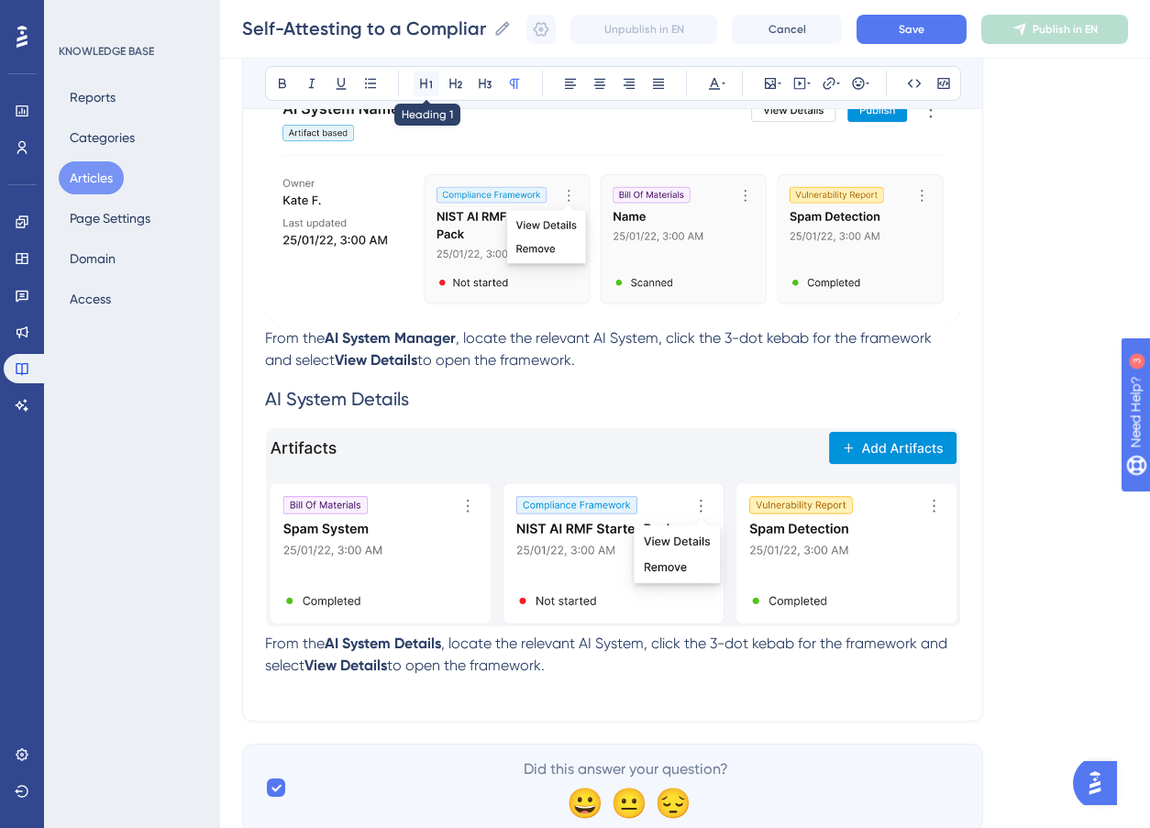
click at [430, 81] on icon at bounding box center [426, 84] width 12 height 10
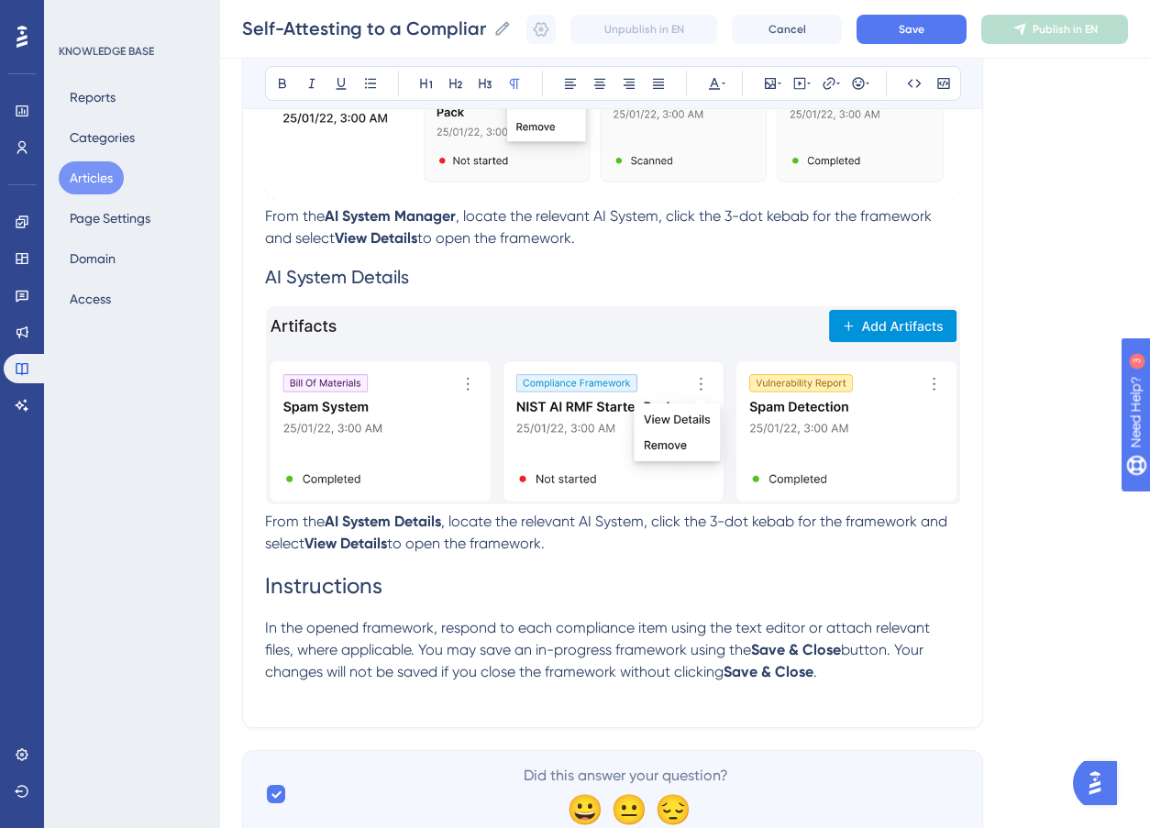
scroll to position [1132, 0]
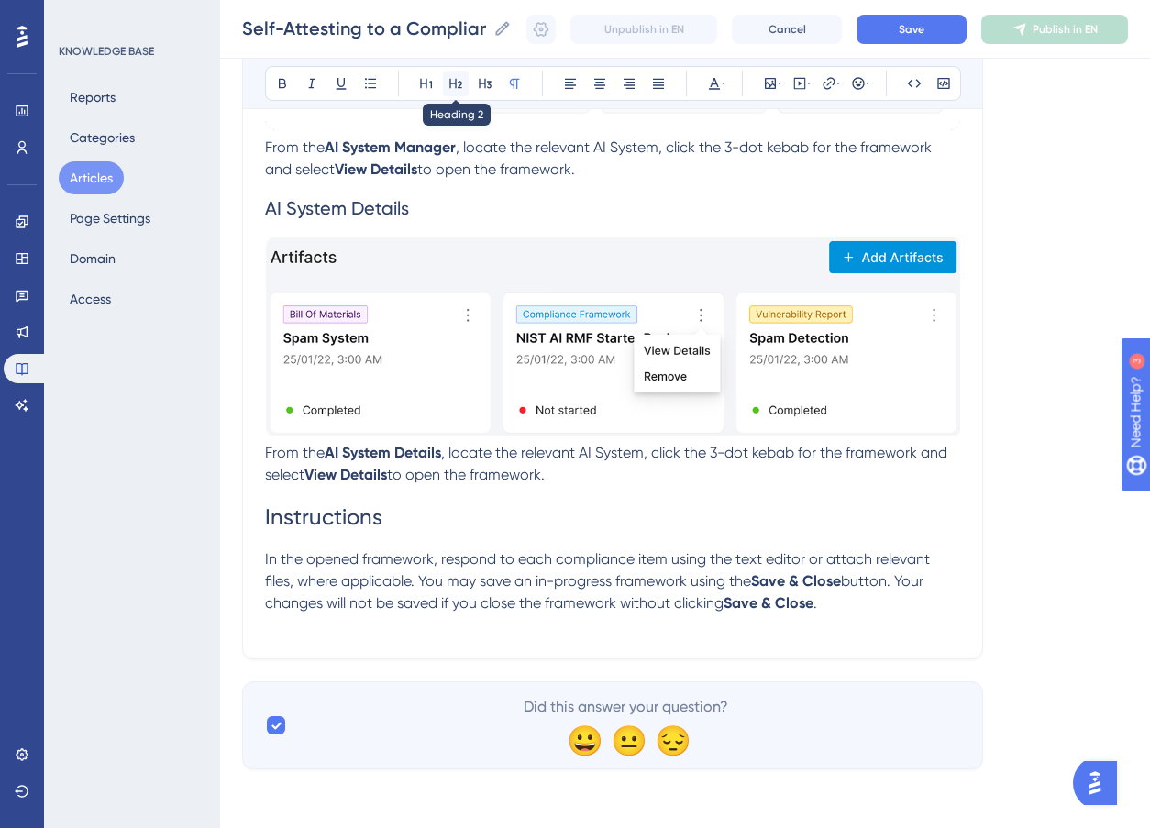
click at [458, 86] on icon at bounding box center [455, 84] width 13 height 10
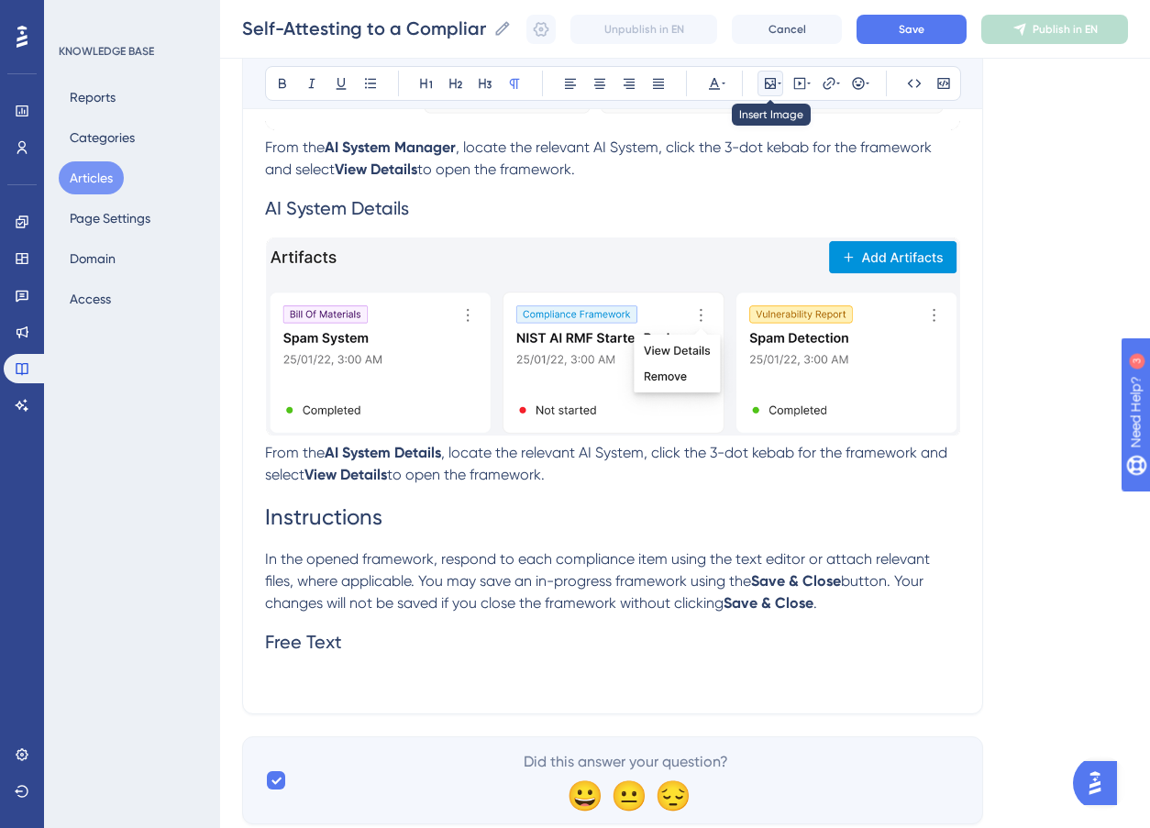
click at [772, 87] on icon at bounding box center [770, 83] width 15 height 15
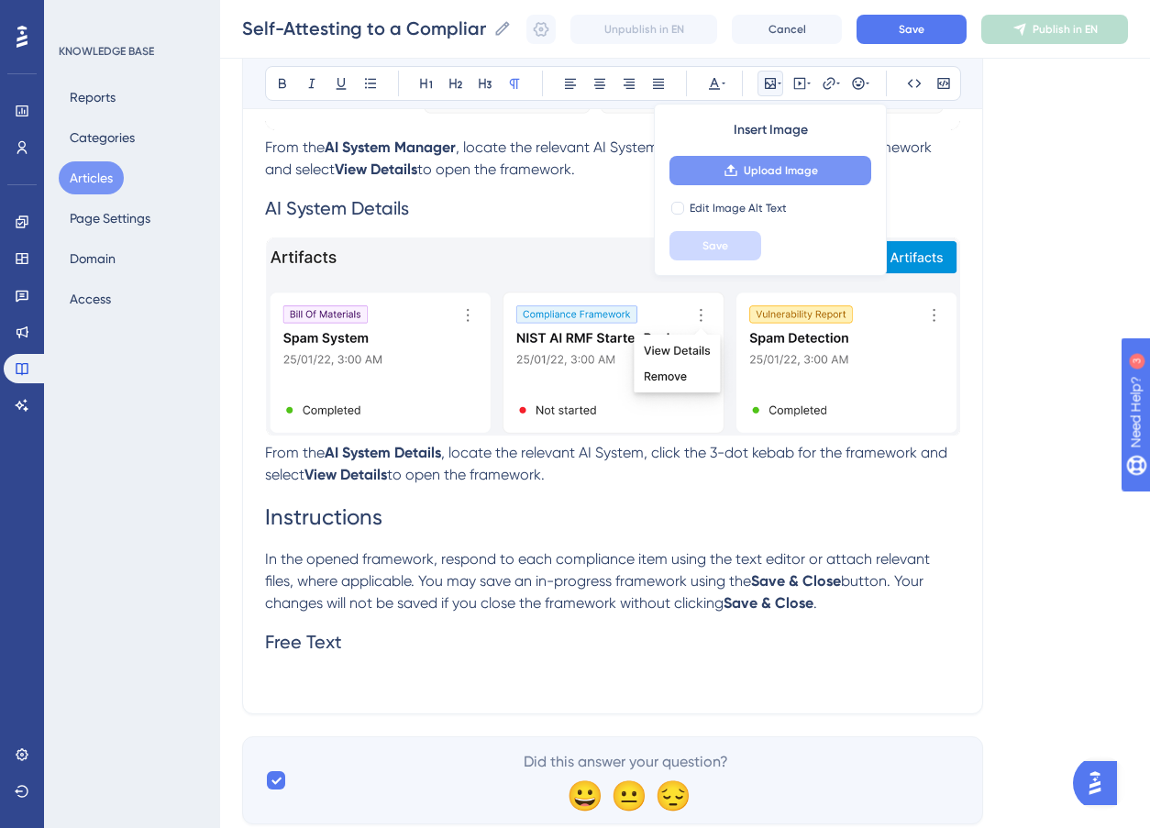
click at [772, 170] on span "Upload Image" at bounding box center [781, 170] width 74 height 15
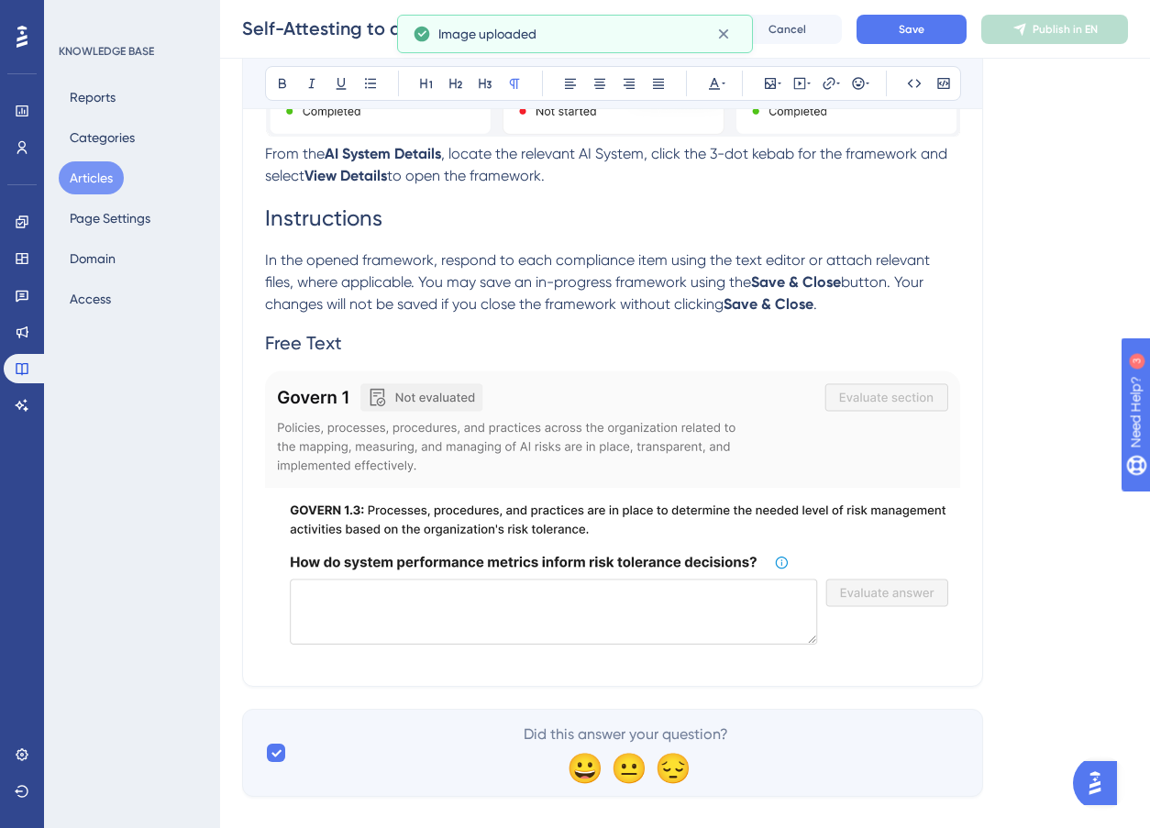
scroll to position [1459, 0]
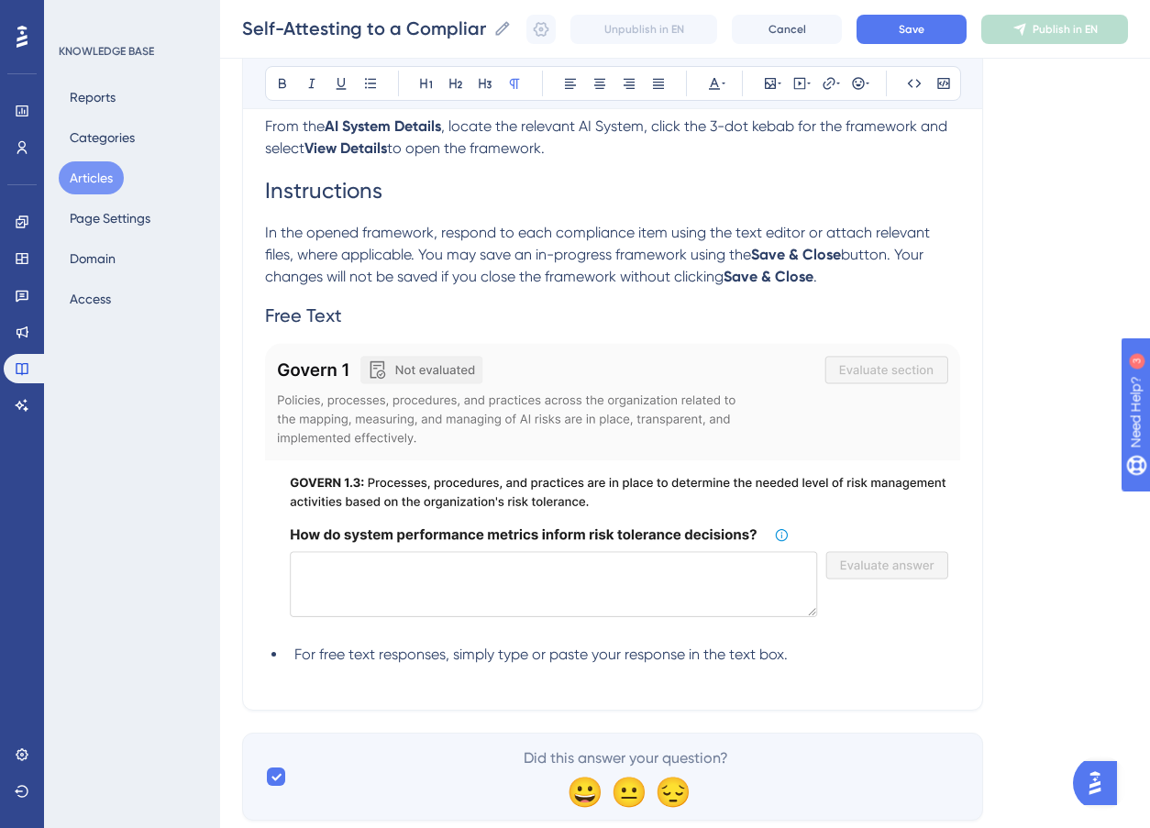
click at [296, 655] on span "For free text responses, simply type or paste your response in the text box." at bounding box center [541, 654] width 494 height 17
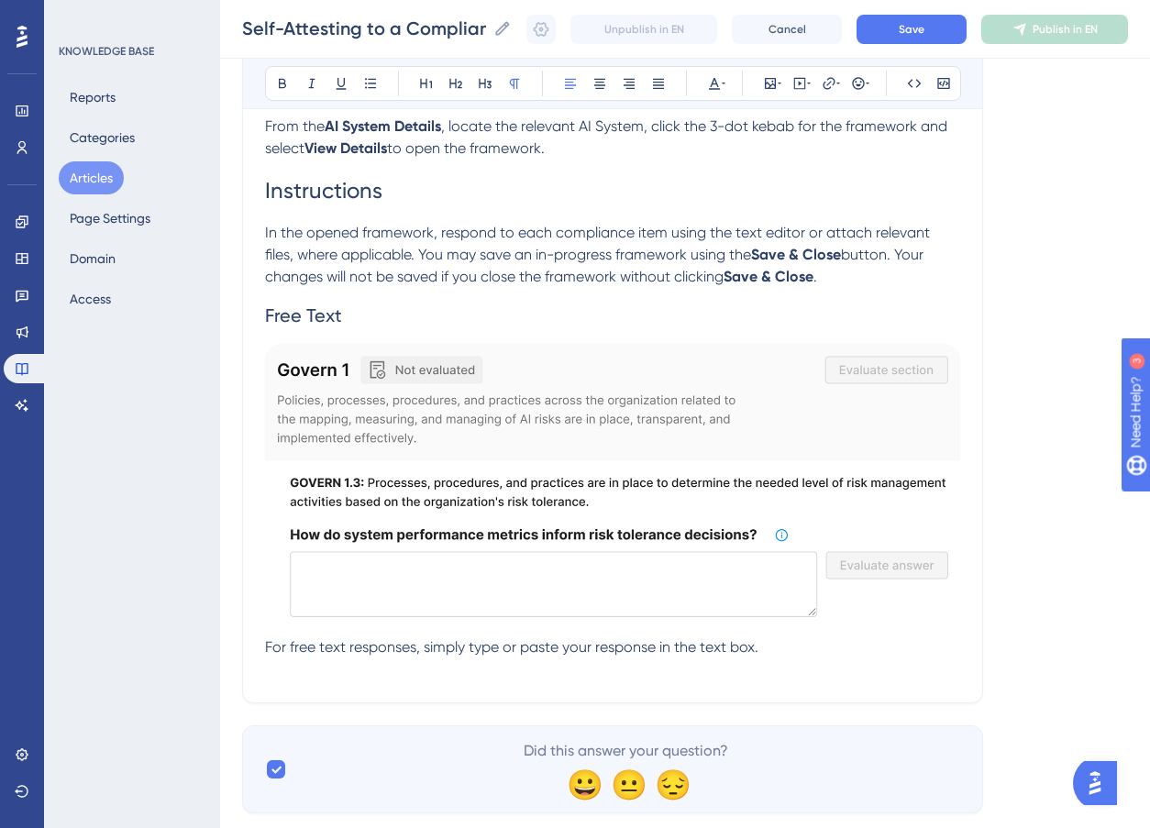
click at [285, 671] on p at bounding box center [612, 670] width 695 height 22
click at [452, 72] on button at bounding box center [456, 84] width 26 height 26
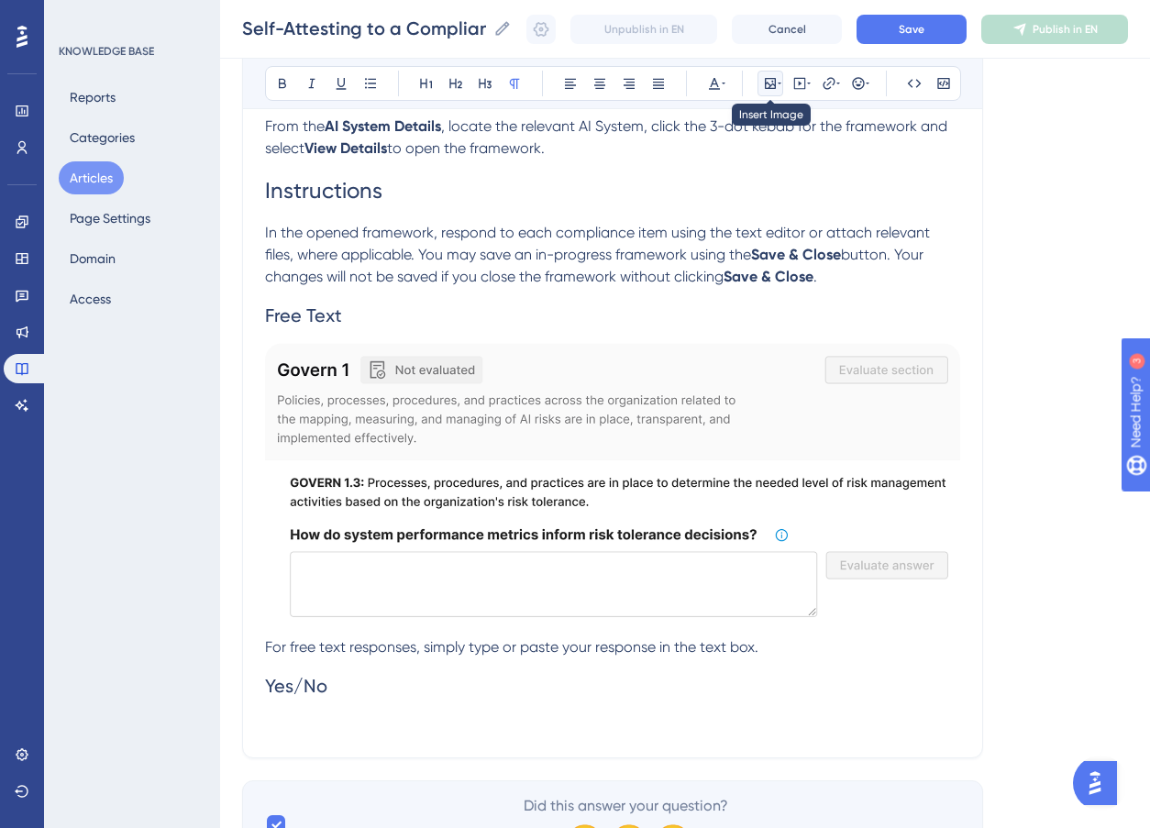
click at [763, 81] on icon at bounding box center [770, 83] width 15 height 15
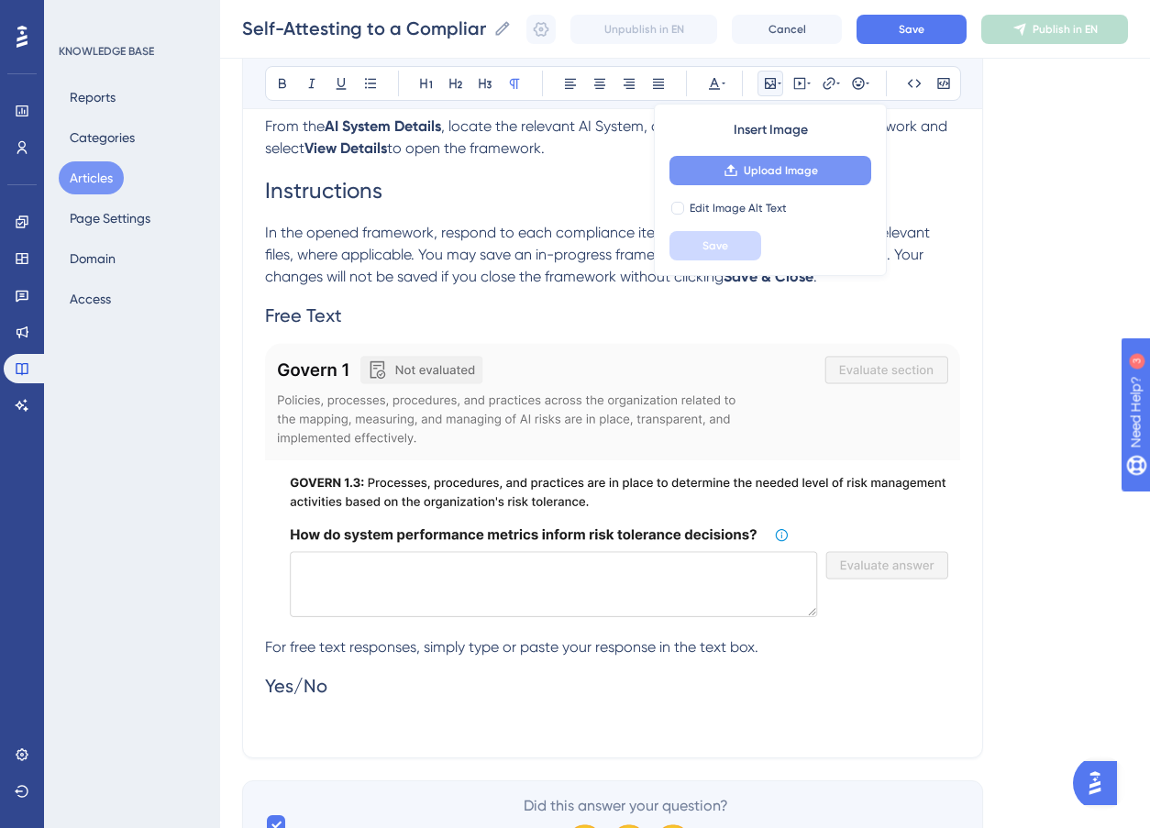
click at [760, 178] on button "Upload Image" at bounding box center [771, 170] width 202 height 29
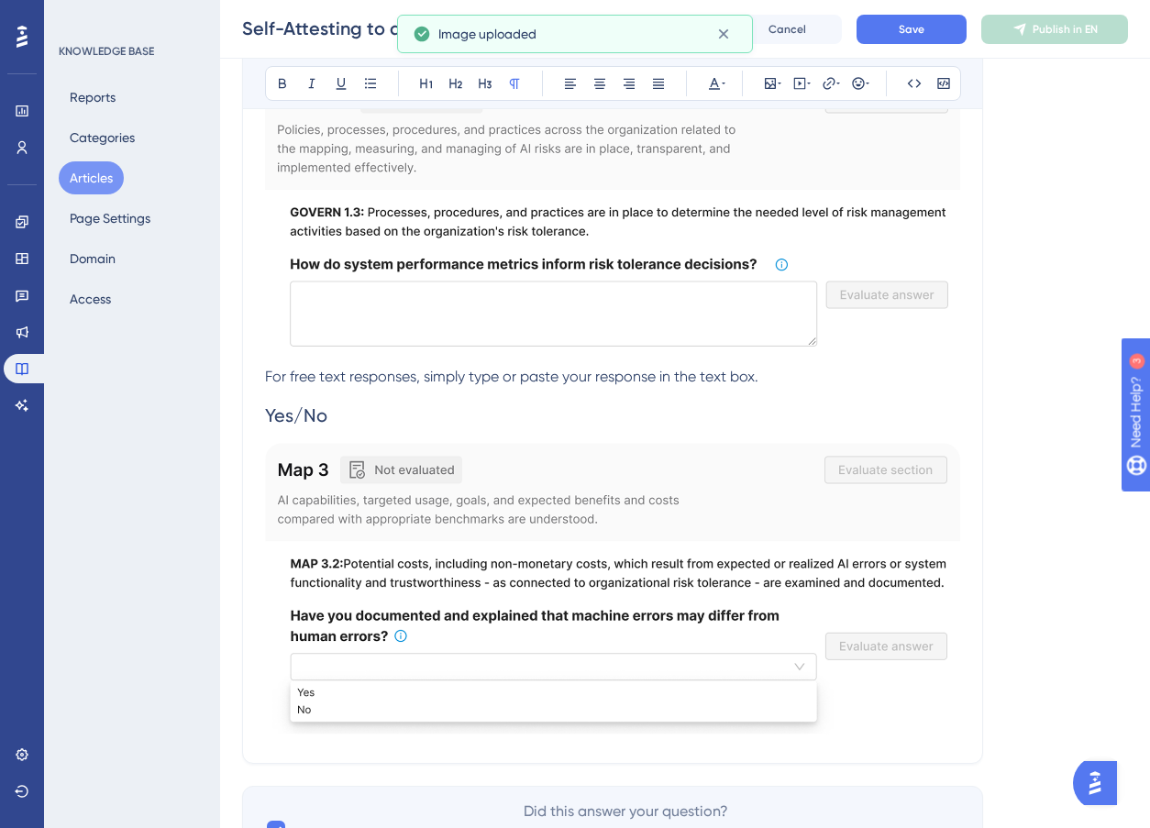
scroll to position [1799, 0]
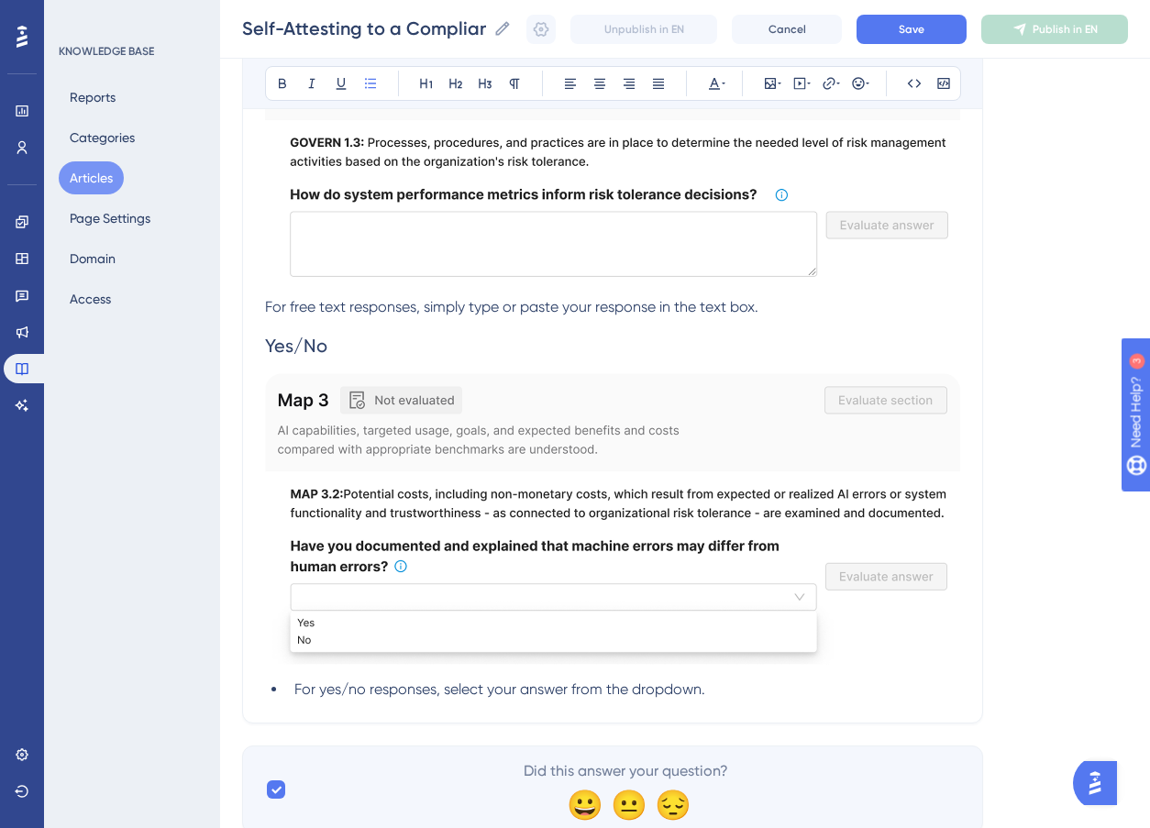
click at [295, 689] on span "For yes/no responses, select your answer from the dropdown." at bounding box center [499, 689] width 411 height 17
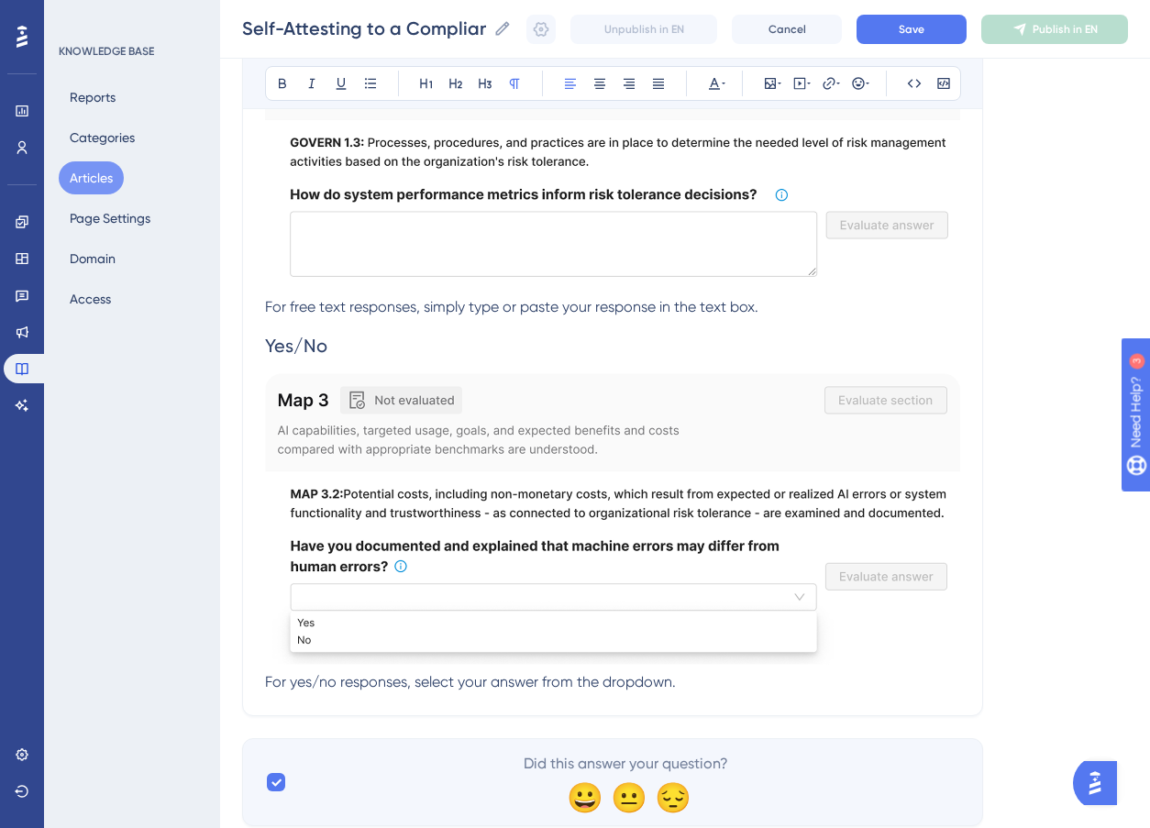
click at [705, 687] on p "For yes/no responses, select your answer from the dropdown." at bounding box center [612, 532] width 695 height 319
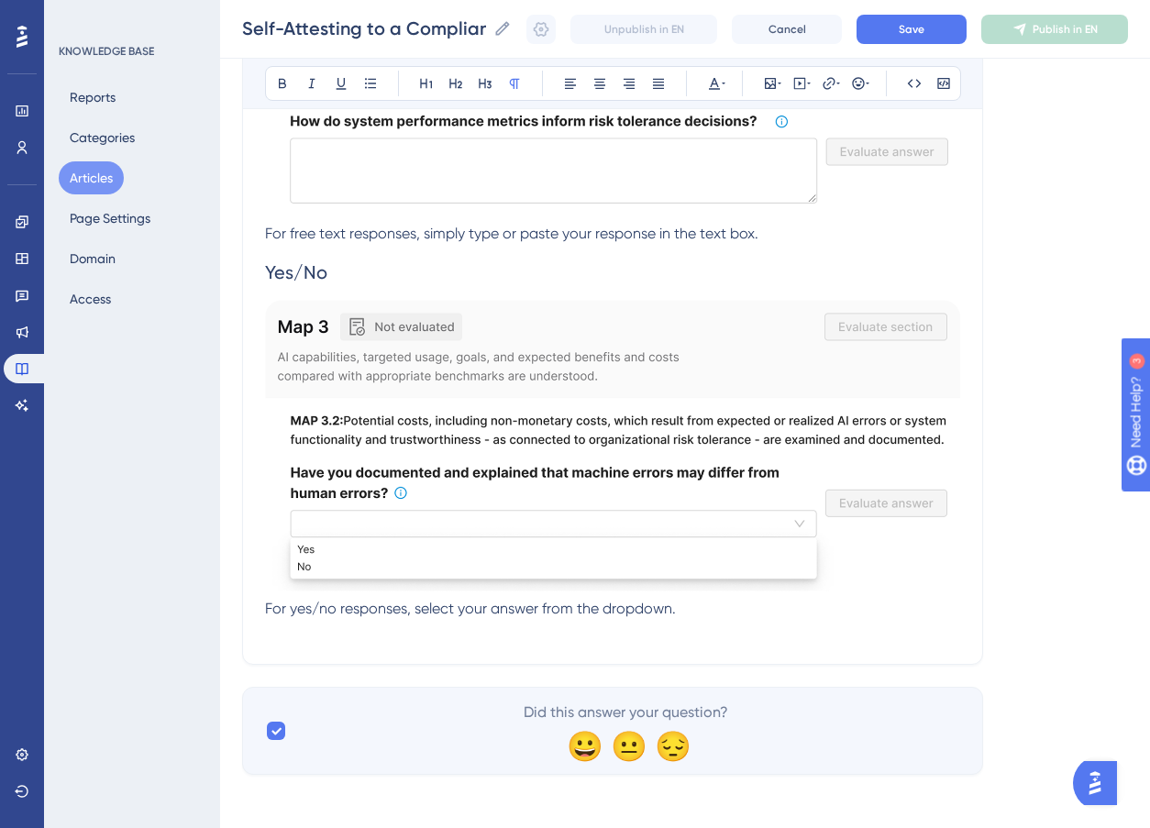
scroll to position [1878, 0]
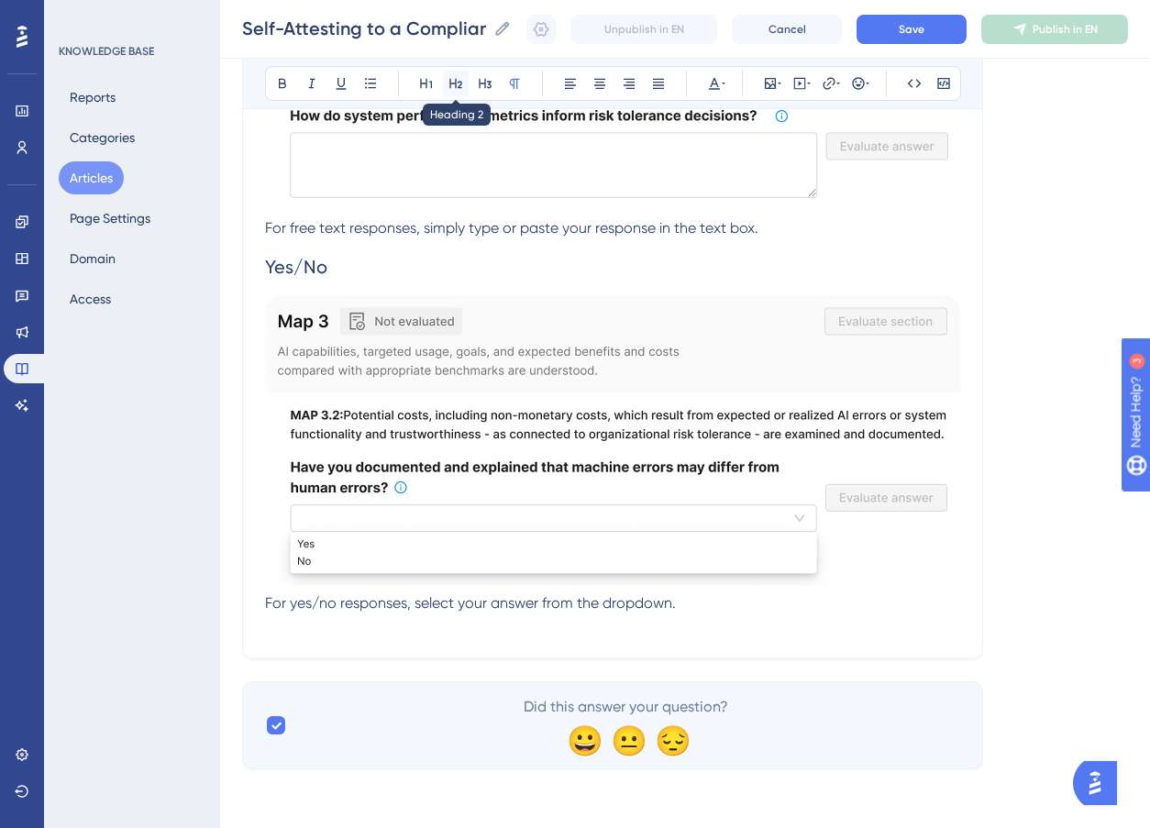
click at [449, 84] on icon at bounding box center [456, 83] width 15 height 15
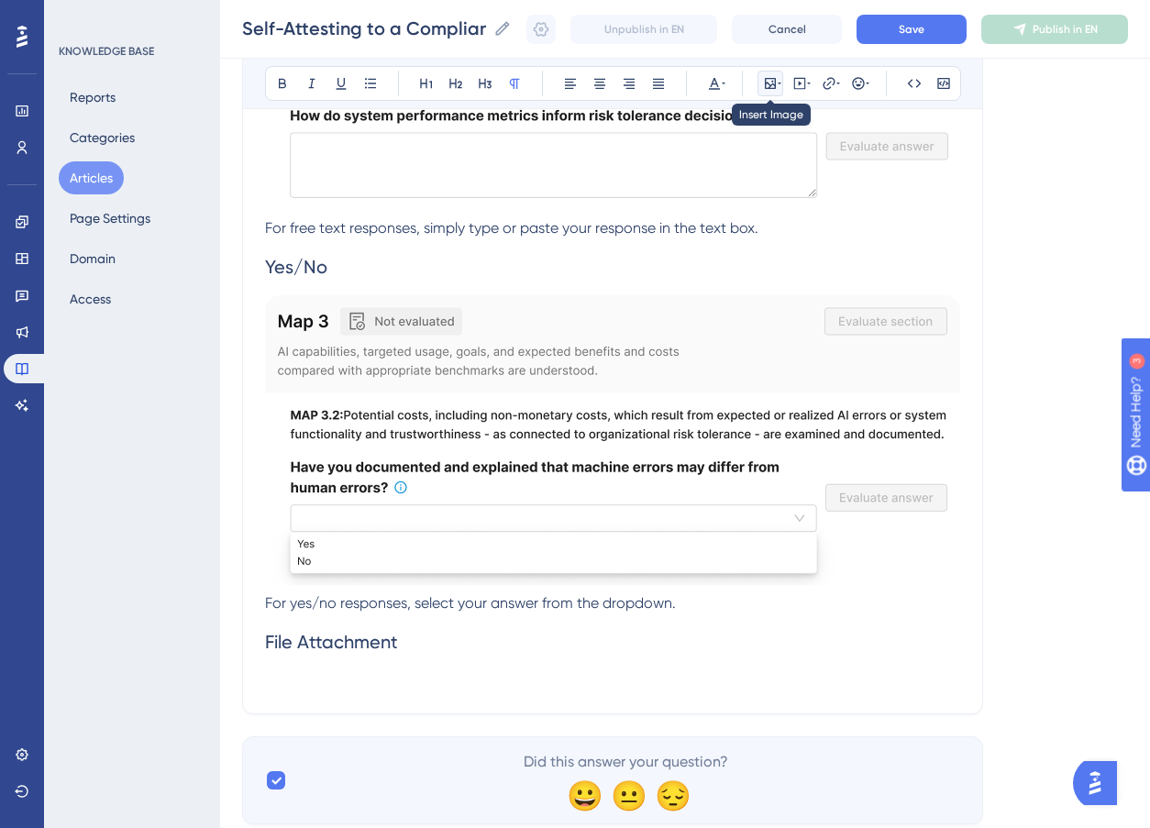
click at [766, 93] on button at bounding box center [771, 84] width 26 height 26
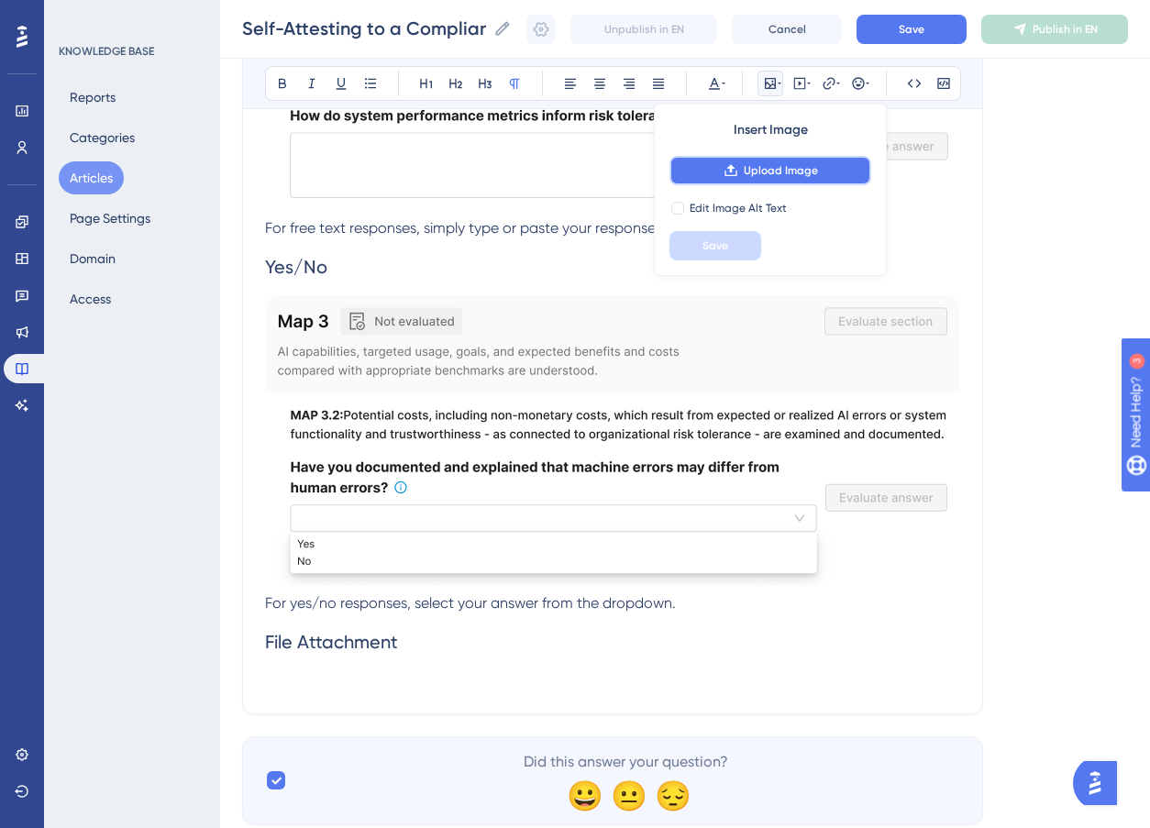
click at [758, 166] on span "Upload Image" at bounding box center [781, 170] width 74 height 15
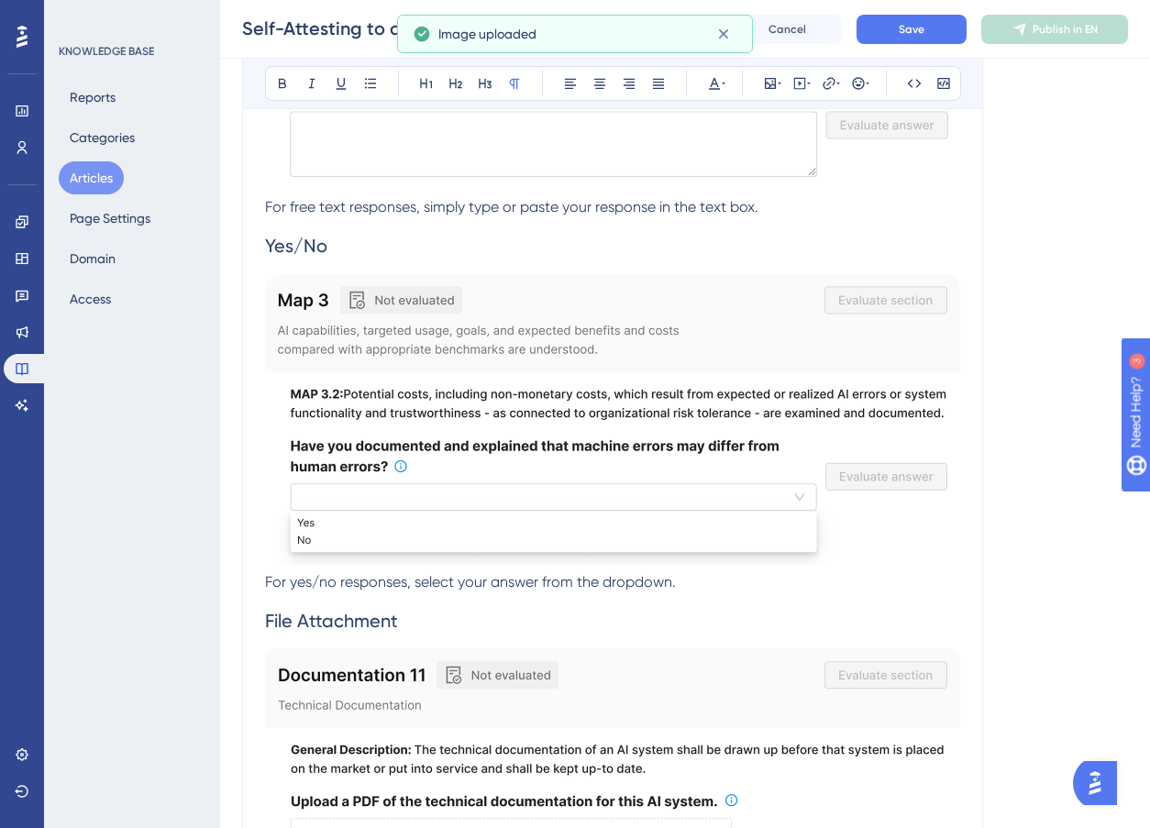
scroll to position [2261, 0]
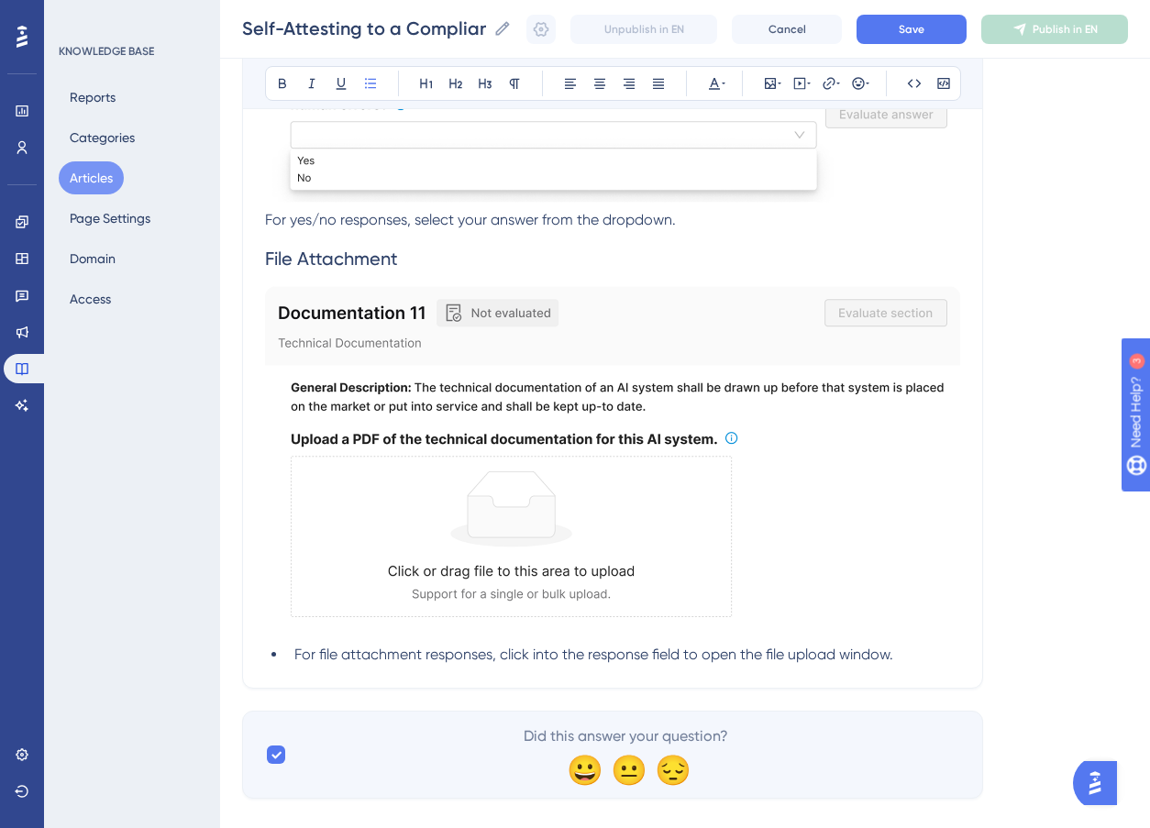
click at [294, 657] on span "For file attachment responses, click into the response field to open the file u…" at bounding box center [593, 654] width 599 height 17
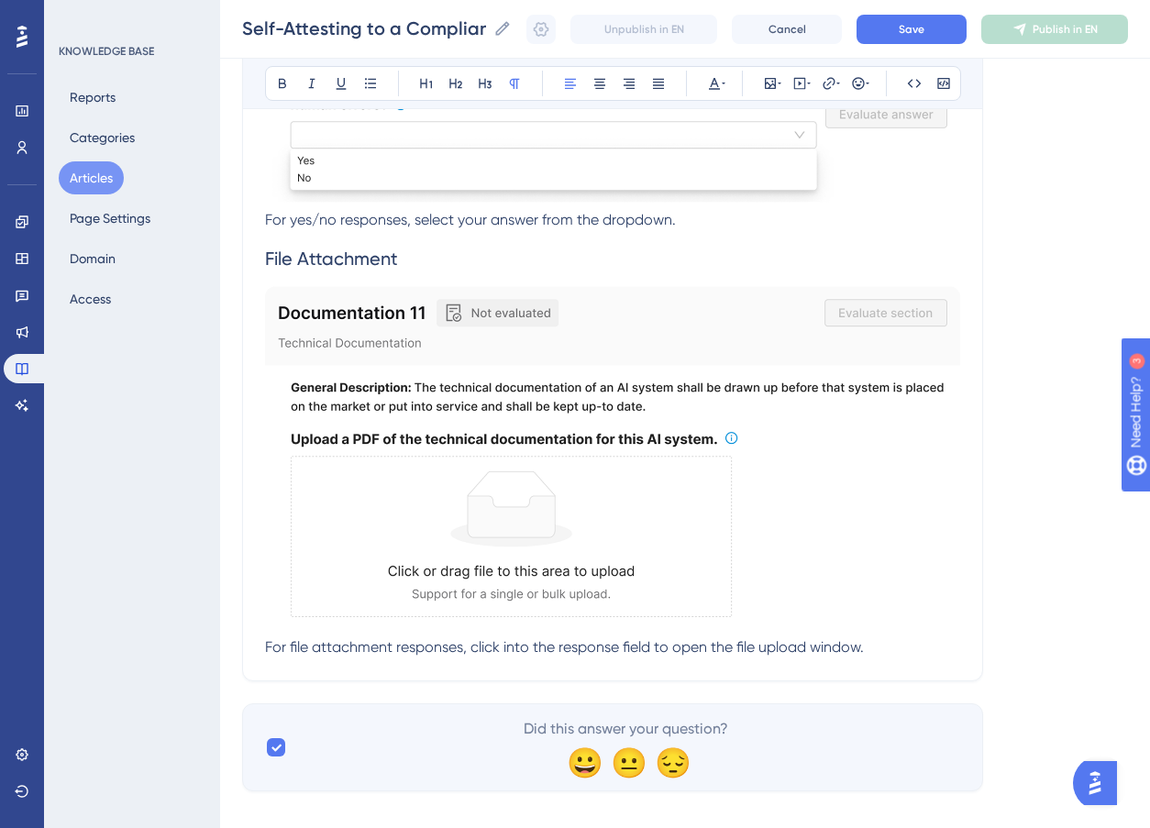
click at [924, 650] on p "For file attachment responses, click into the response field to open the file u…" at bounding box center [612, 472] width 695 height 373
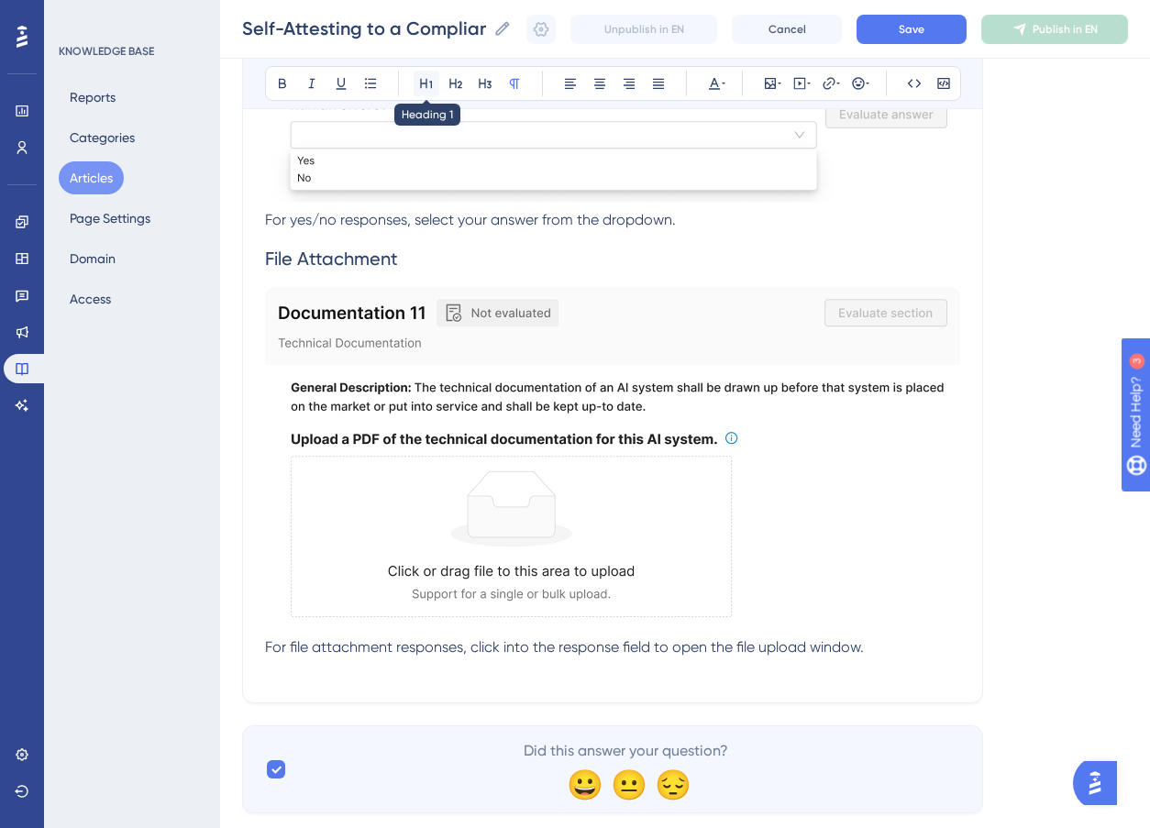
click at [425, 91] on button at bounding box center [427, 84] width 26 height 26
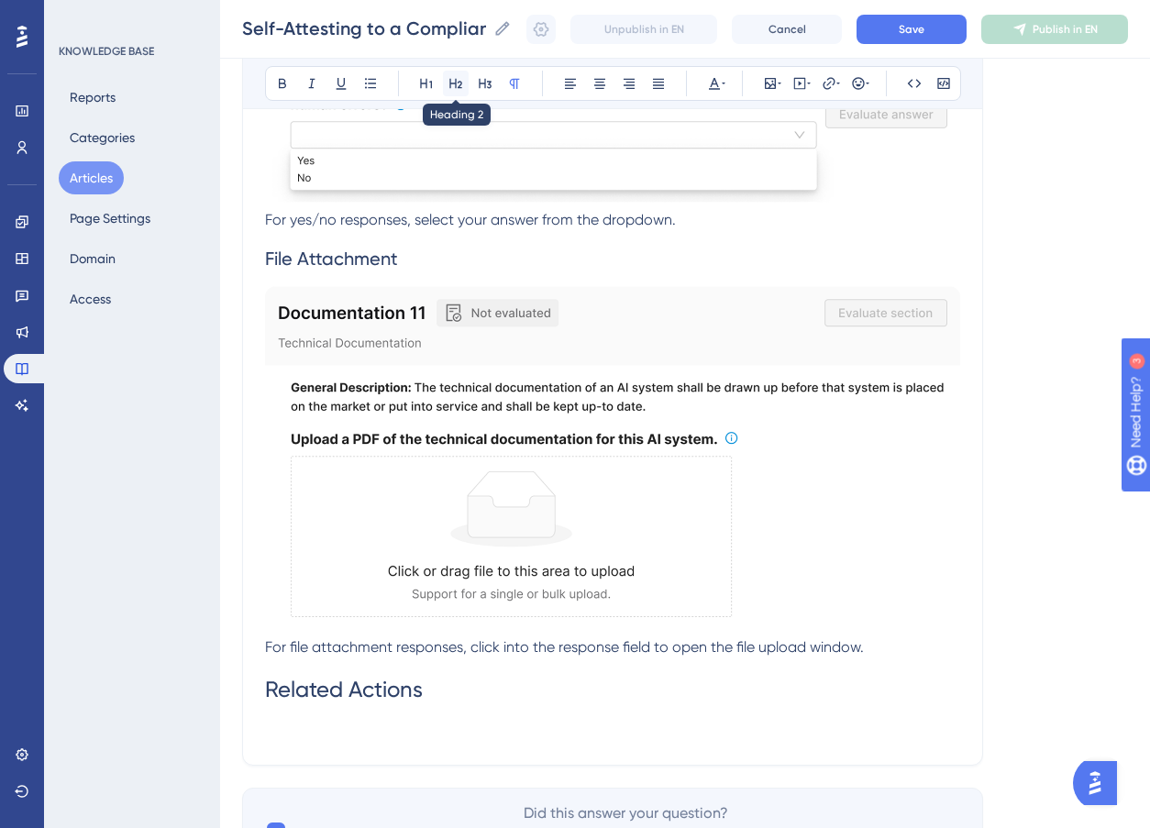
click at [458, 83] on icon at bounding box center [456, 83] width 15 height 15
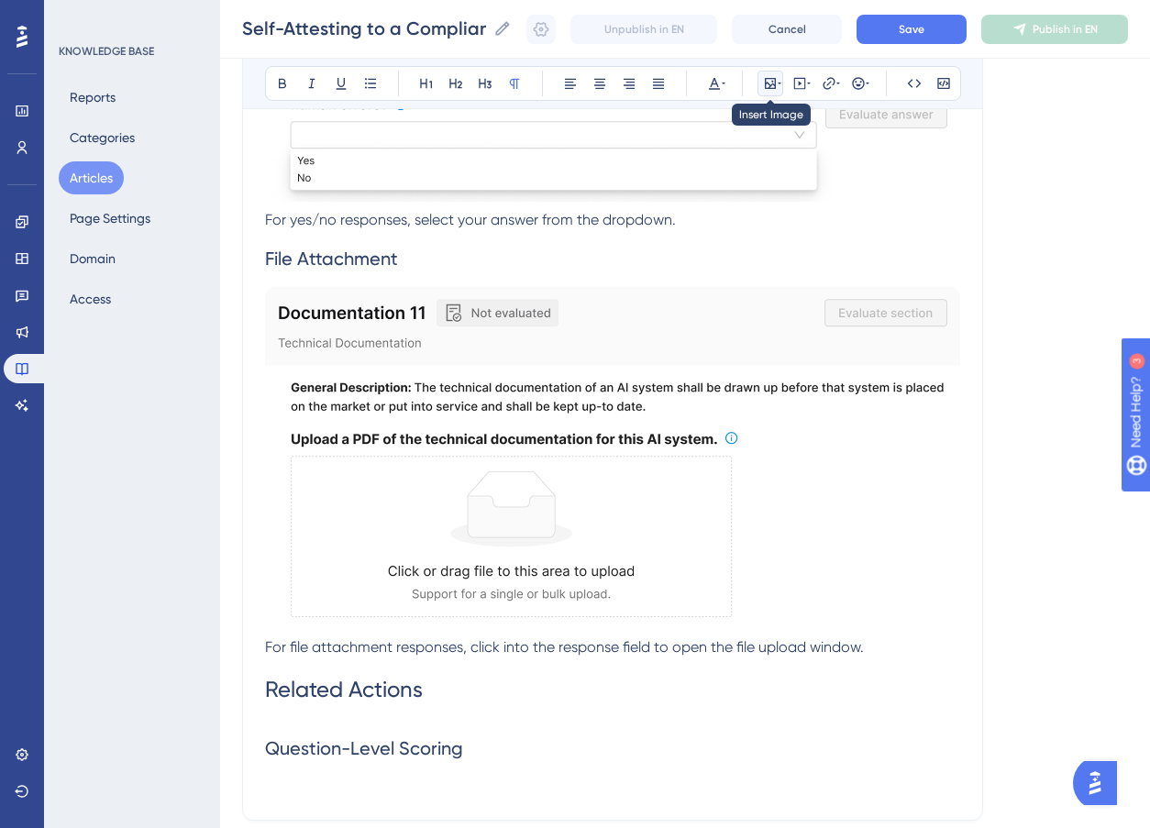
click at [775, 83] on icon at bounding box center [770, 83] width 11 height 11
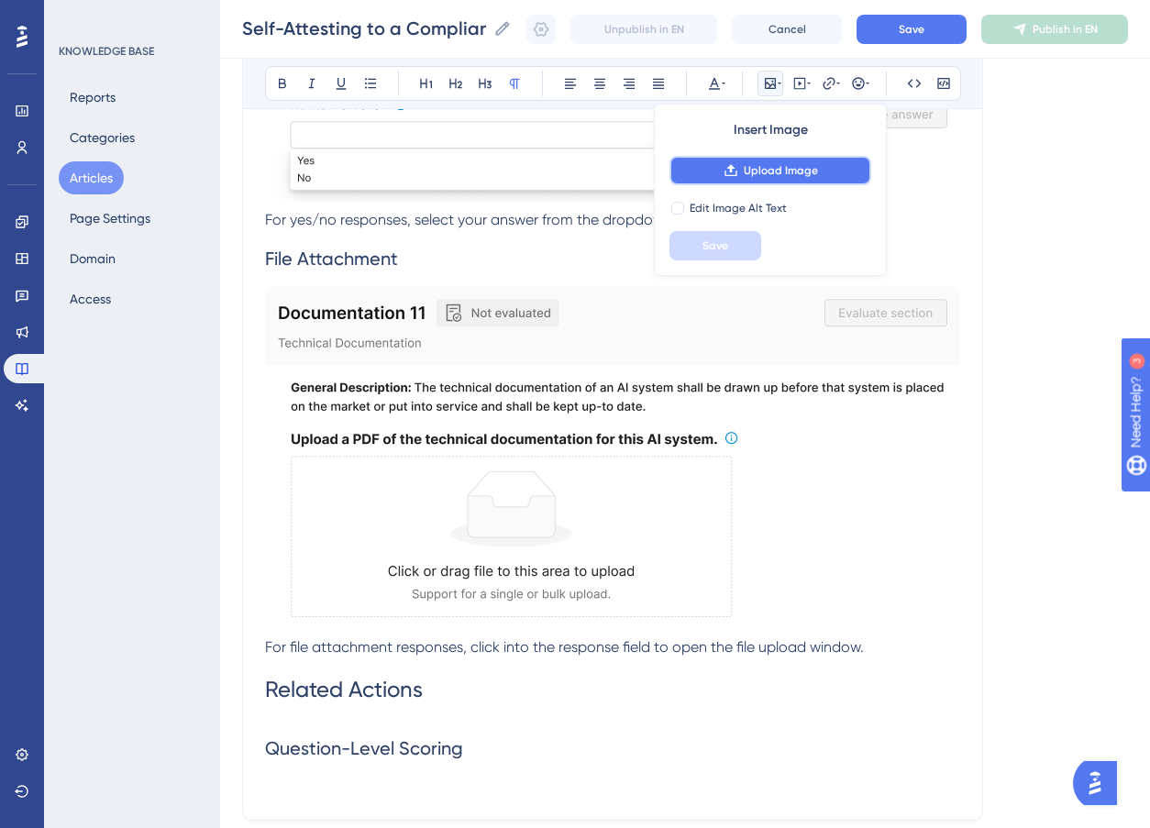
click at [793, 173] on span "Upload Image" at bounding box center [781, 170] width 74 height 15
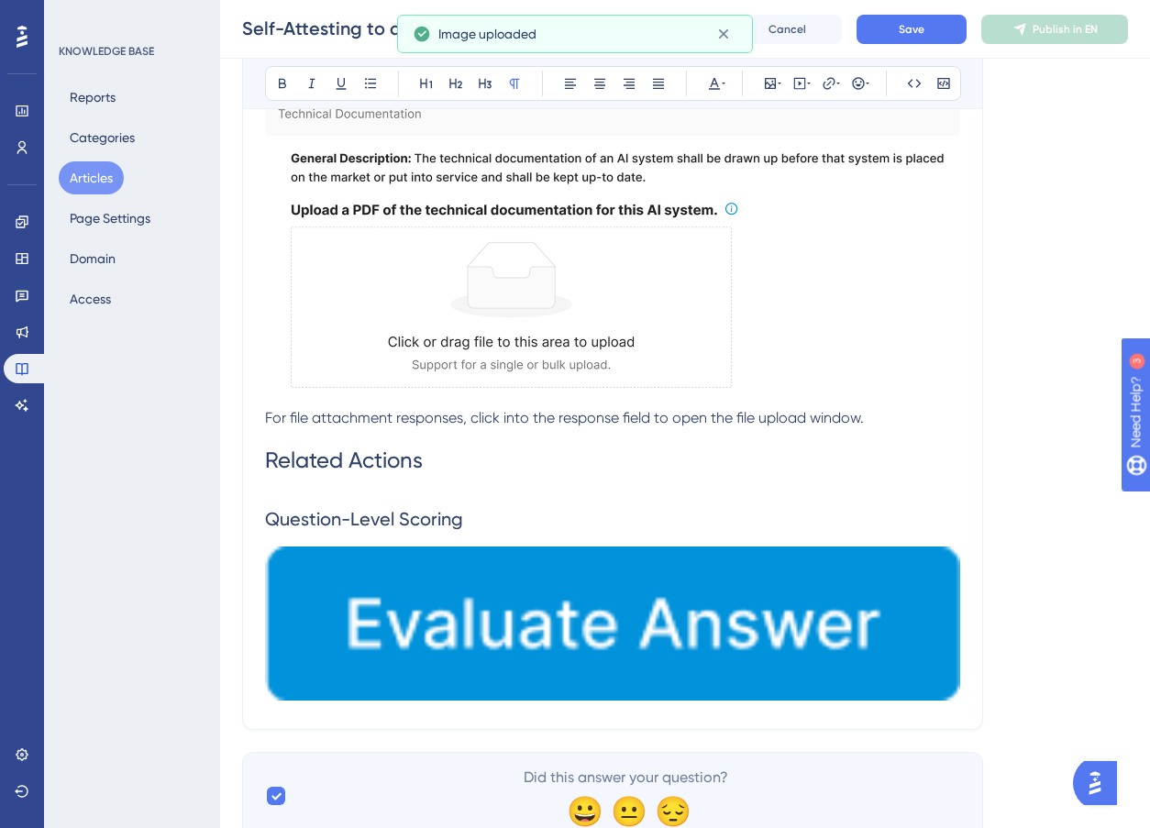
scroll to position [2561, 0]
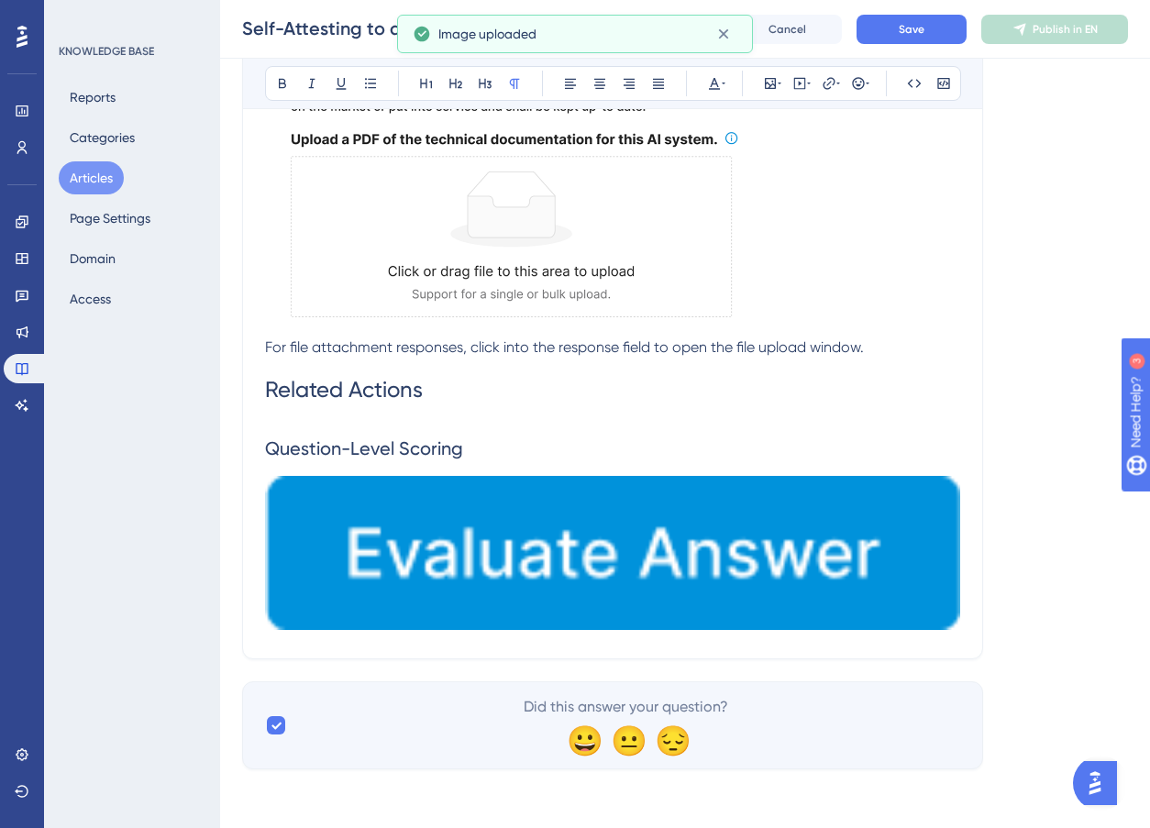
click at [699, 577] on img at bounding box center [612, 553] width 695 height 154
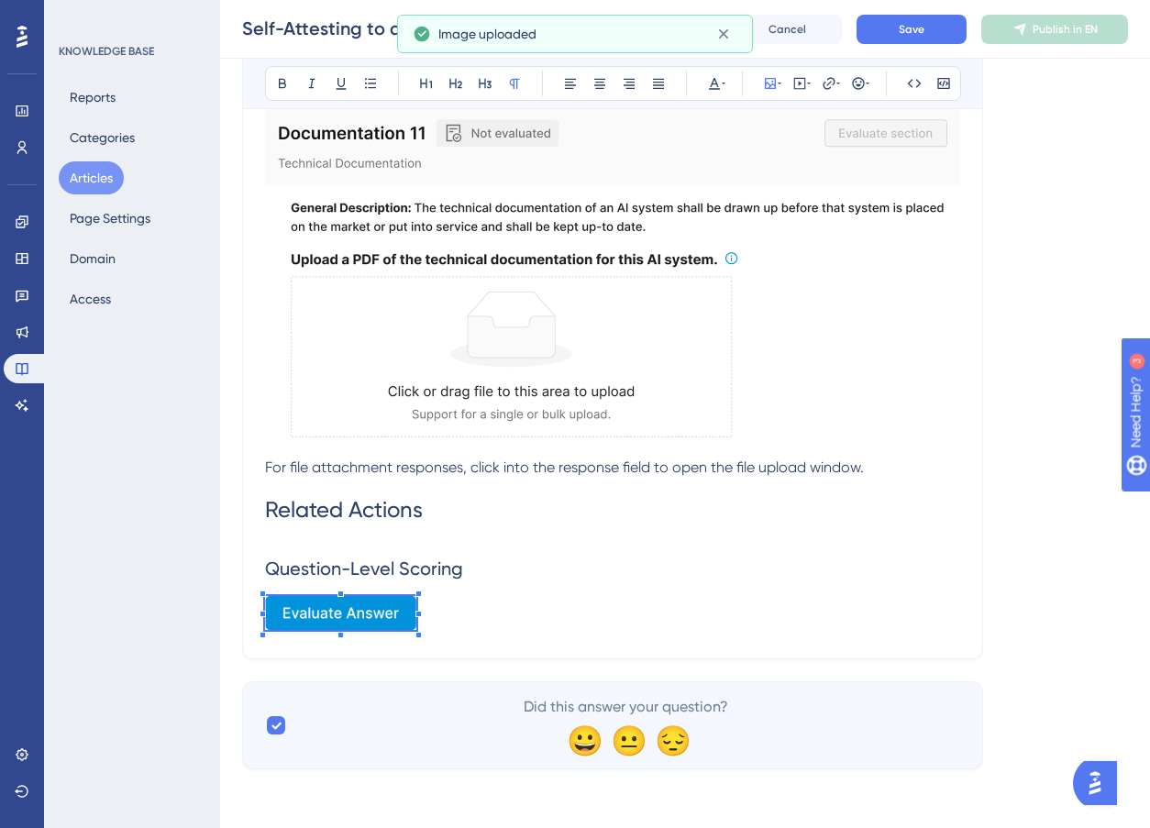
scroll to position [2440, 0]
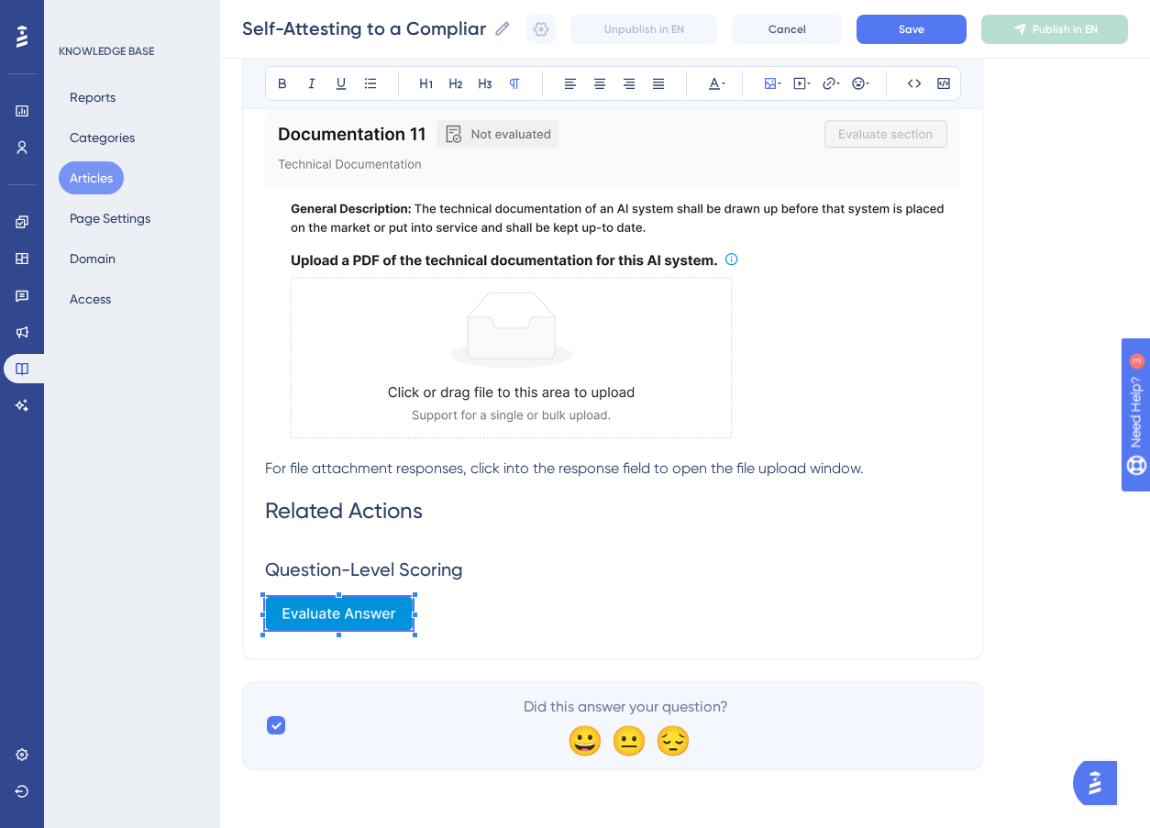
click at [450, 597] on p at bounding box center [612, 616] width 695 height 39
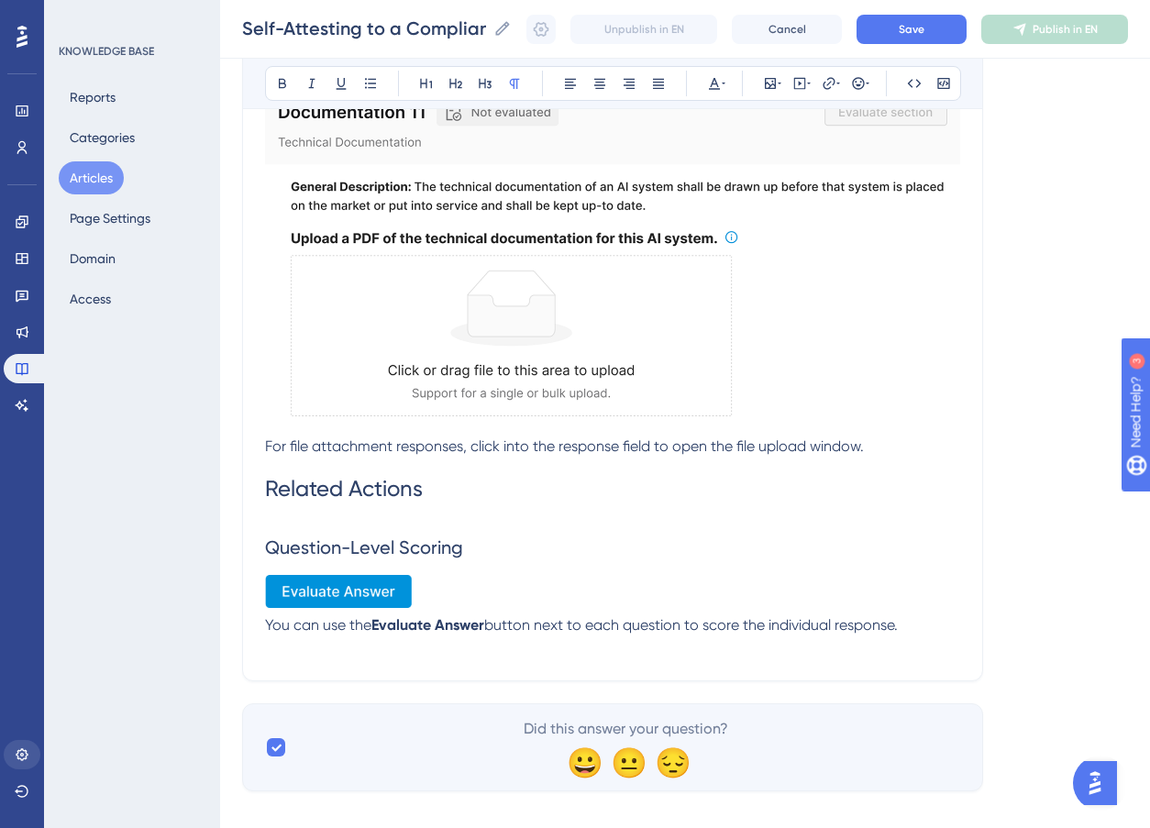
scroll to position [2484, 0]
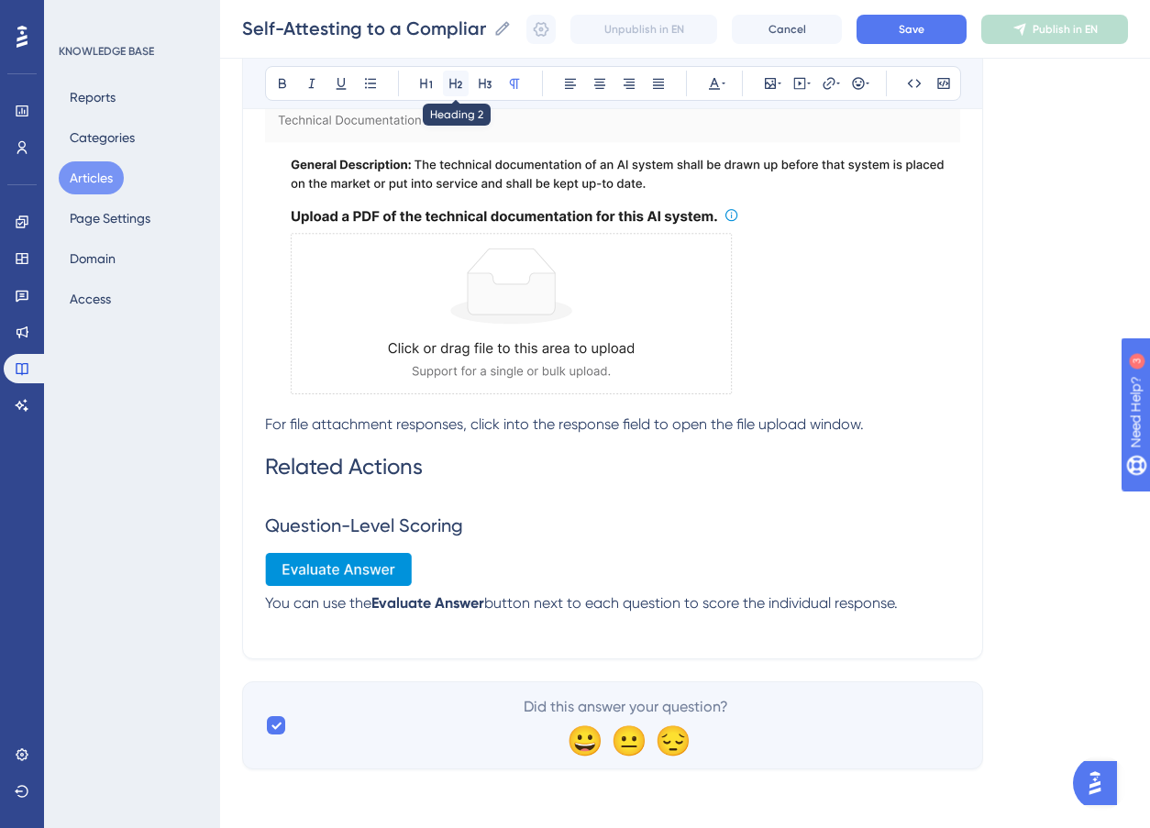
click at [460, 84] on icon at bounding box center [455, 84] width 13 height 10
click at [449, 78] on icon at bounding box center [456, 83] width 15 height 15
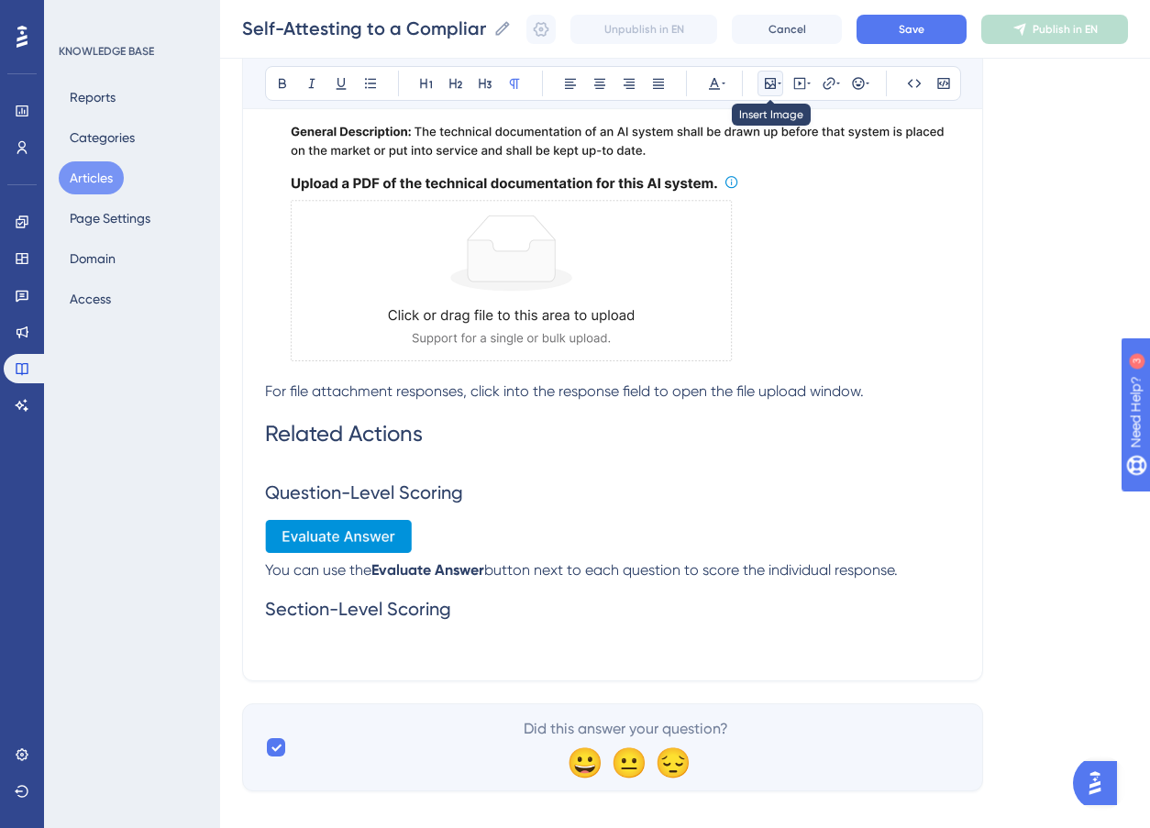
click at [776, 83] on icon at bounding box center [770, 83] width 15 height 15
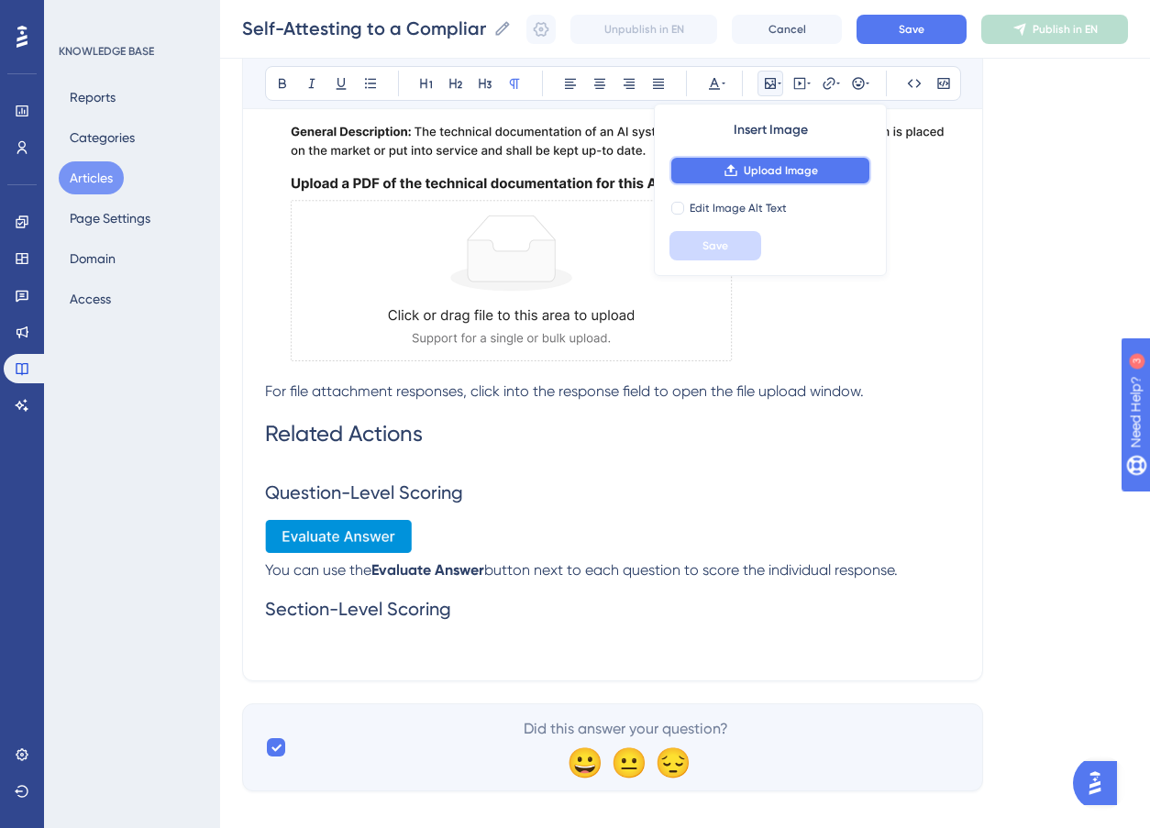
click at [778, 169] on span "Upload Image" at bounding box center [781, 170] width 74 height 15
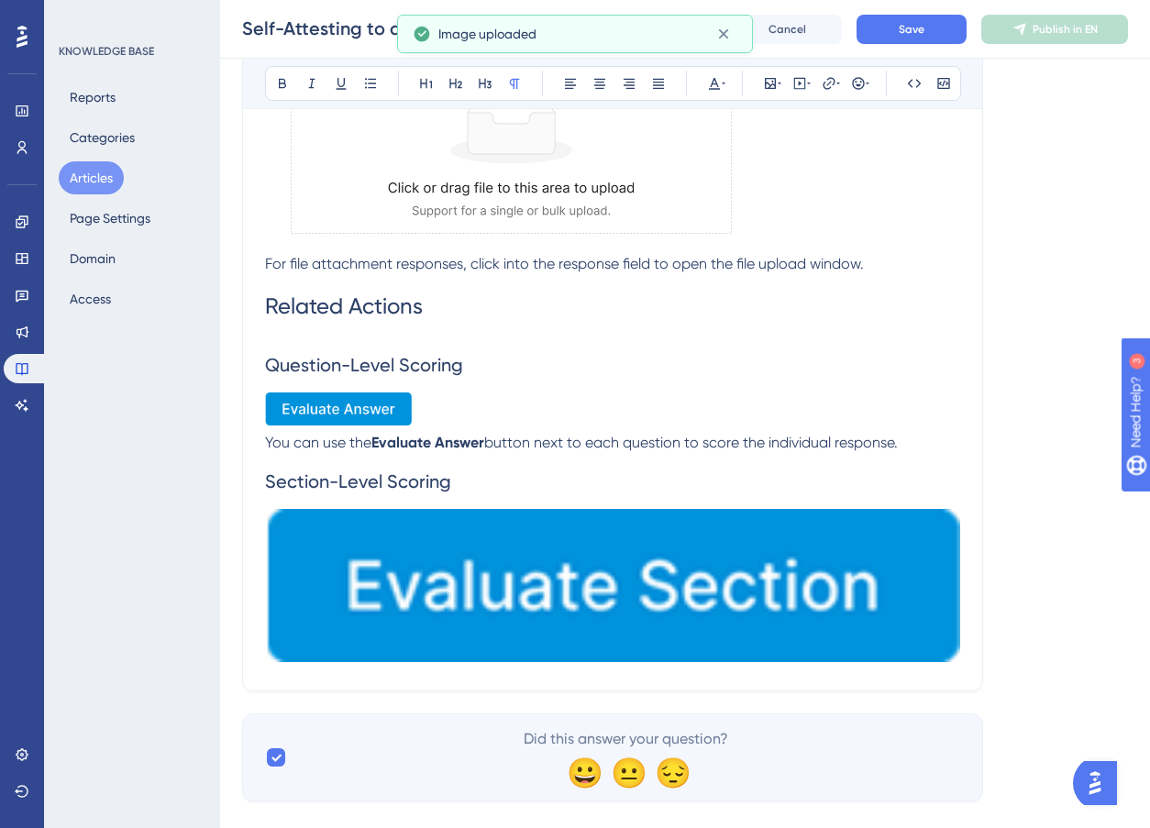
scroll to position [2657, 0]
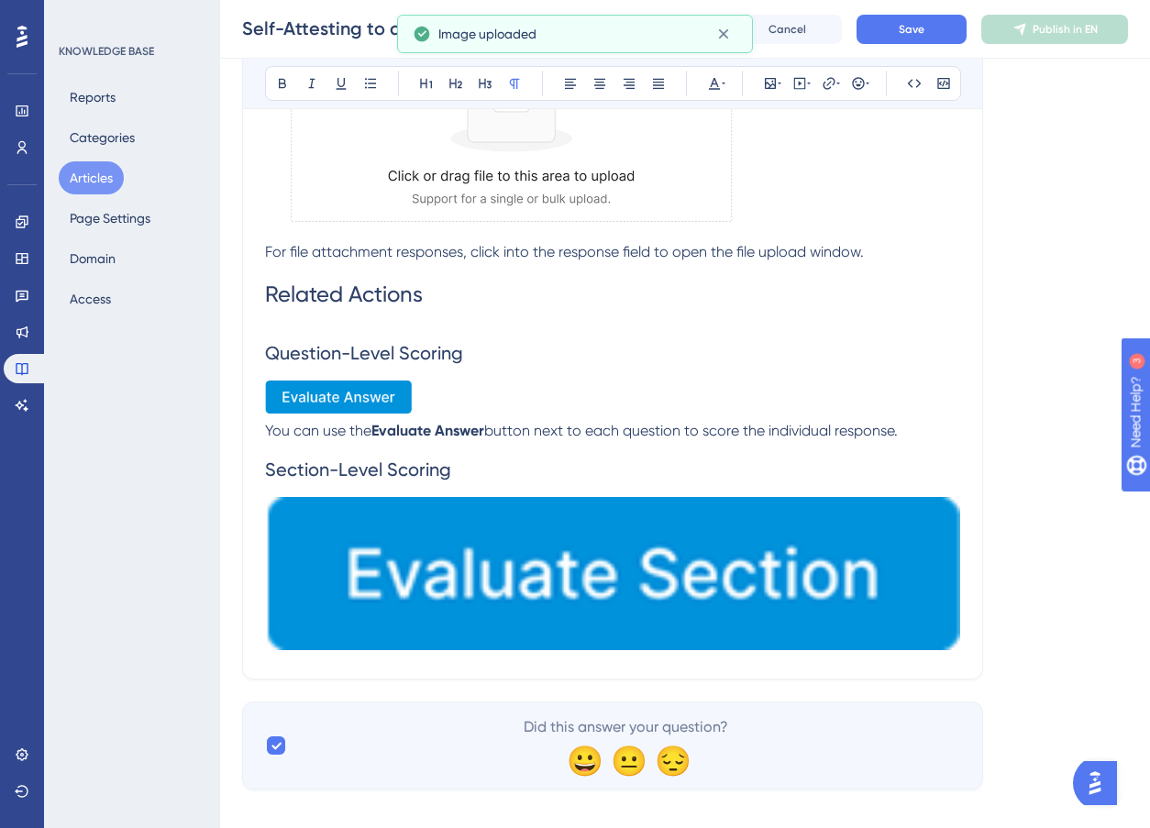
click at [861, 582] on img at bounding box center [612, 574] width 695 height 154
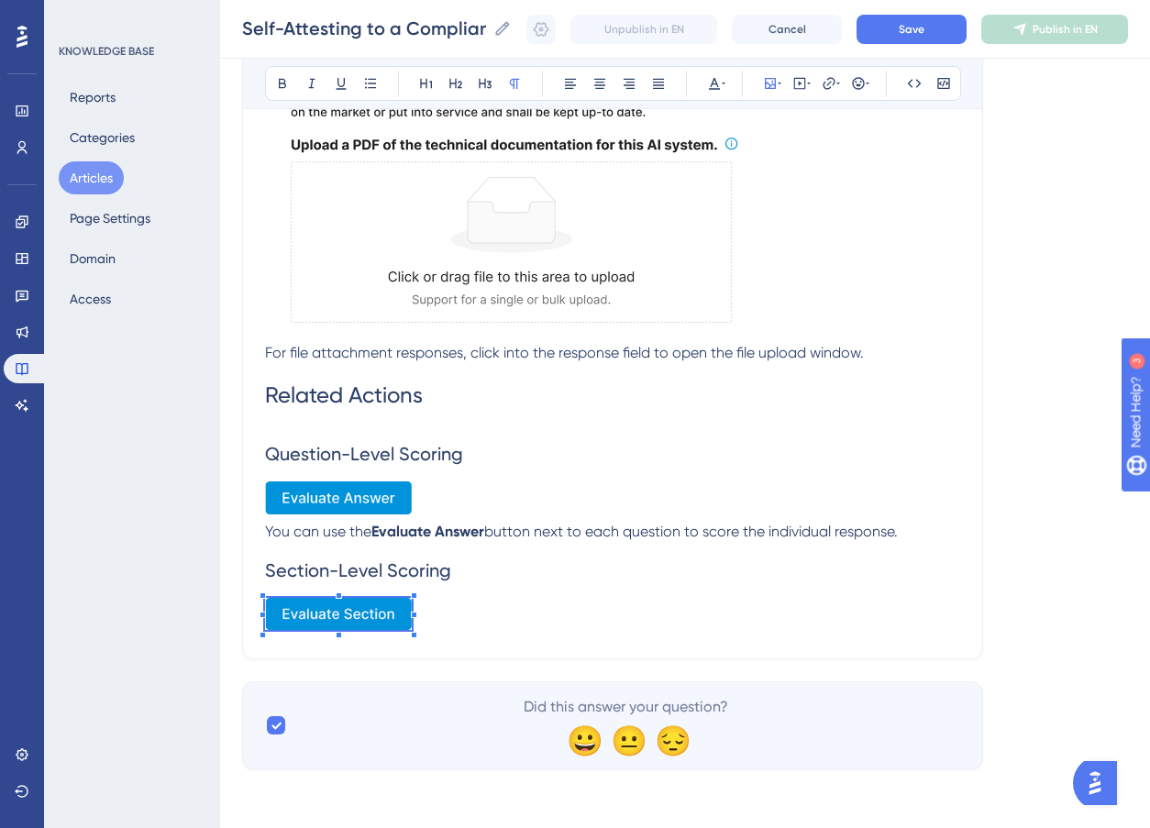
scroll to position [2556, 0]
click at [411, 637] on div at bounding box center [338, 637] width 146 height 0
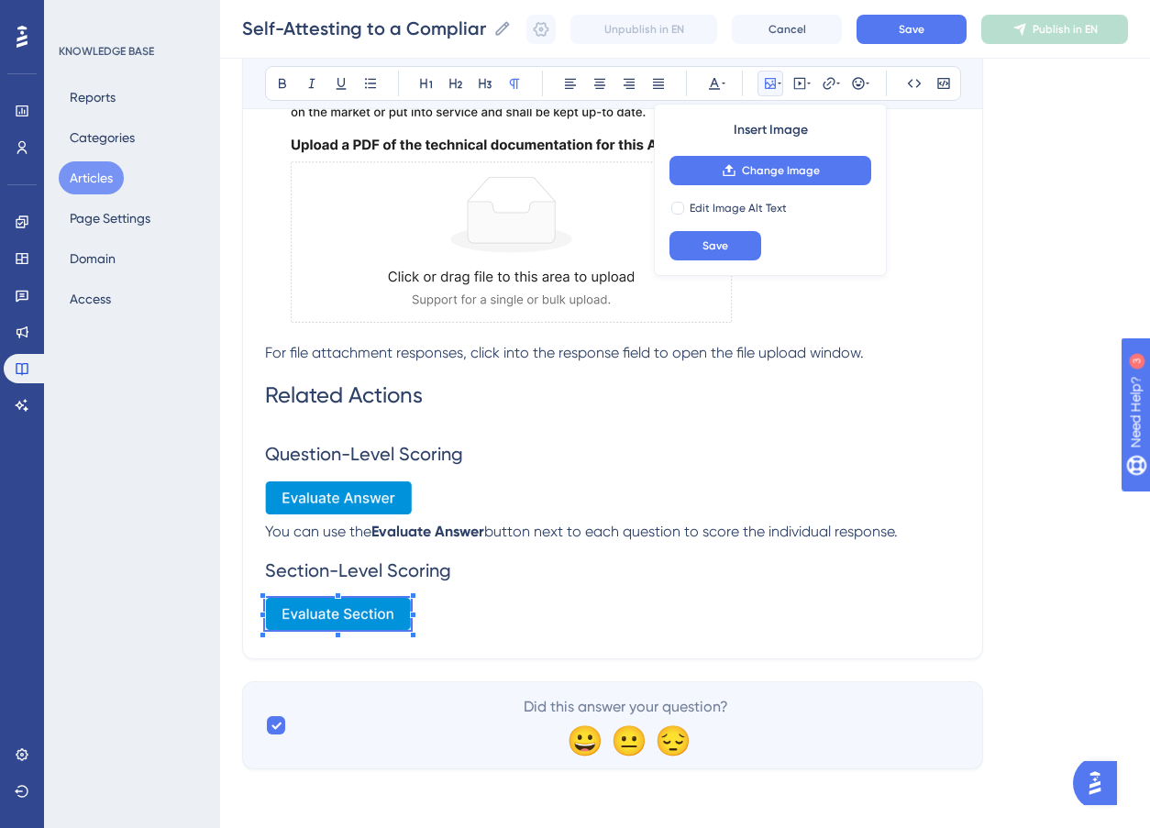
click at [465, 614] on p at bounding box center [612, 617] width 695 height 39
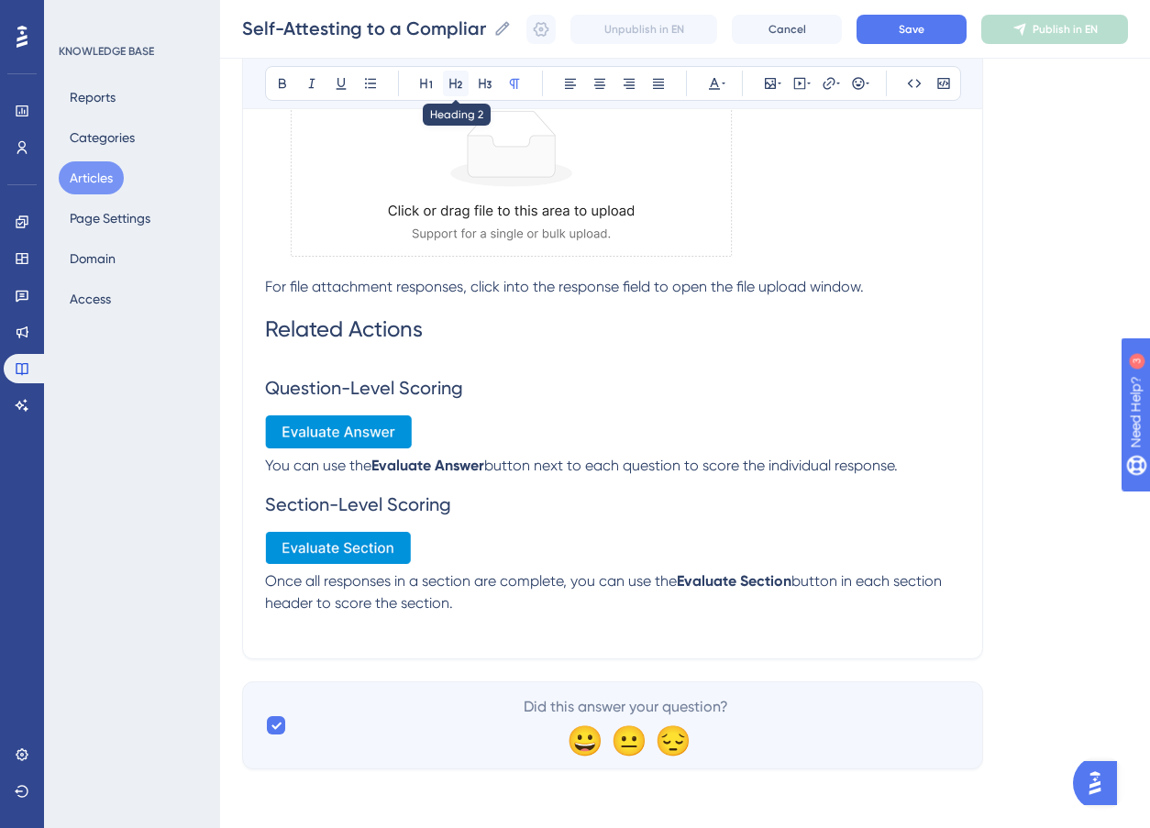
scroll to position [2655, 0]
click at [449, 80] on icon at bounding box center [456, 83] width 15 height 15
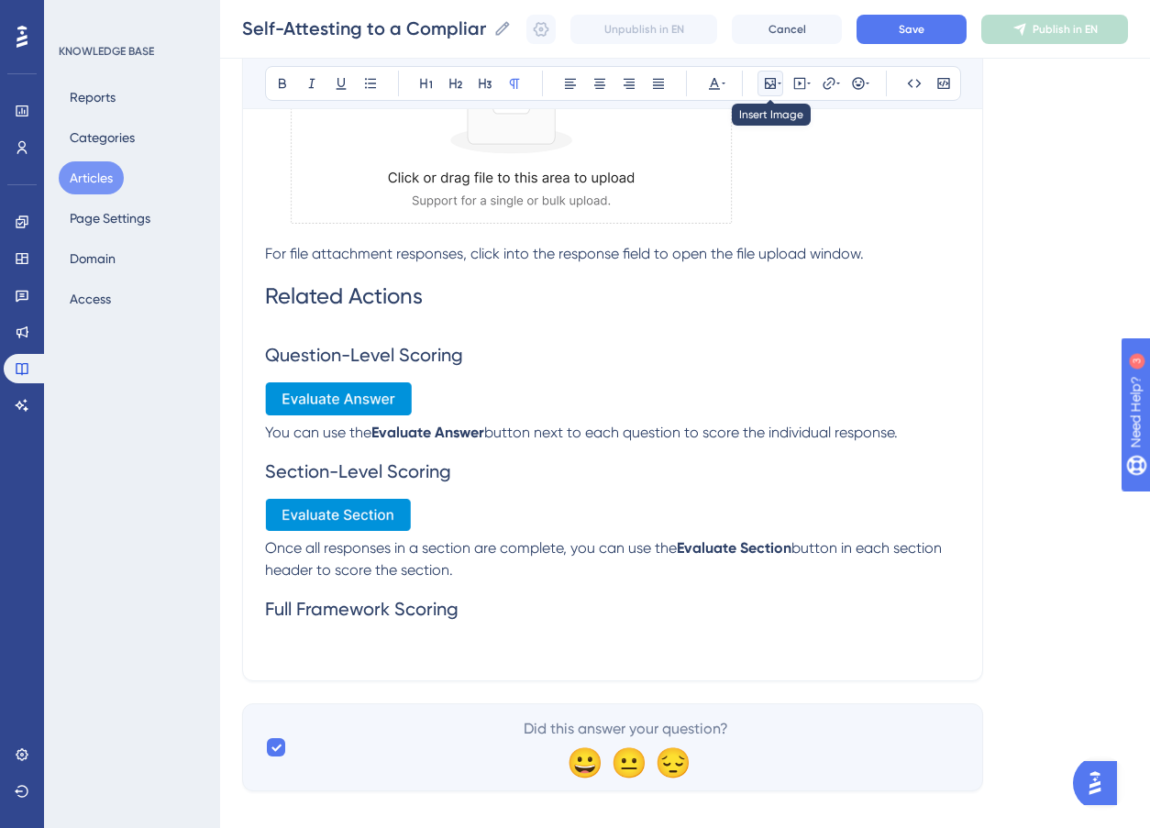
click at [761, 83] on button at bounding box center [771, 84] width 26 height 26
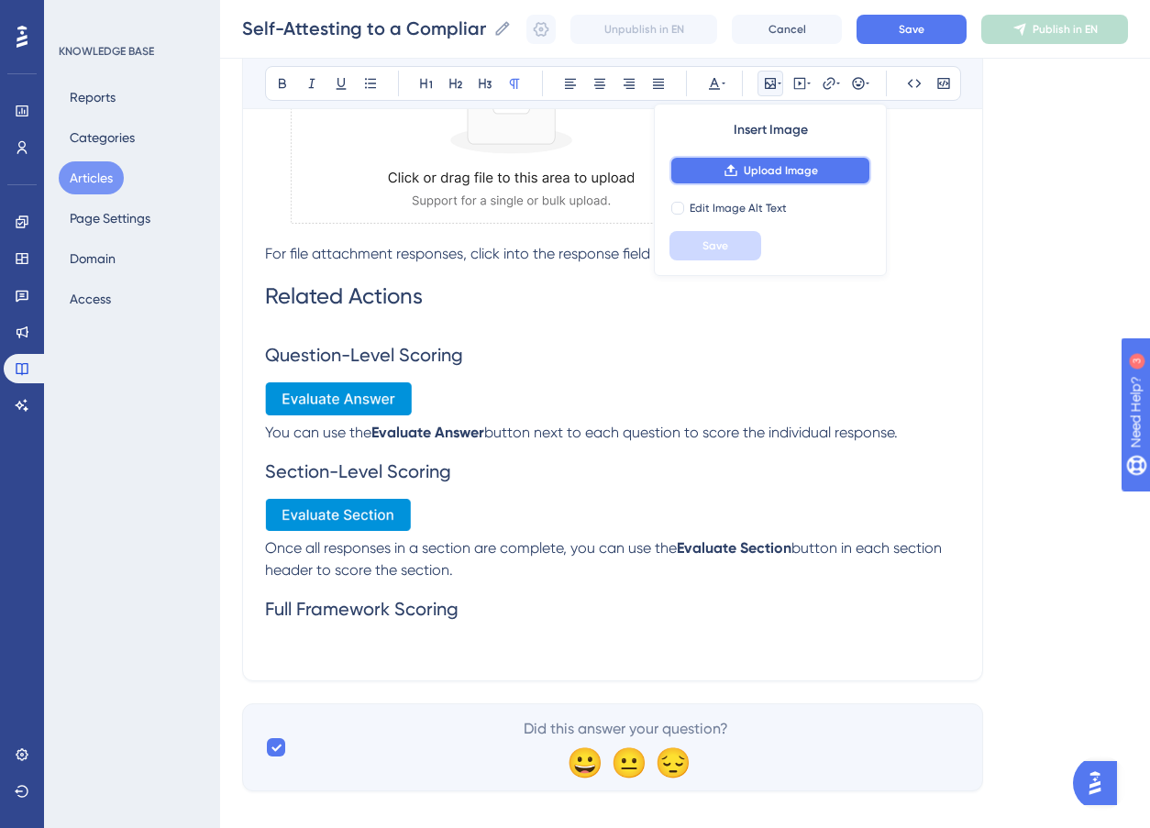
click at [789, 161] on button "Upload Image" at bounding box center [771, 170] width 202 height 29
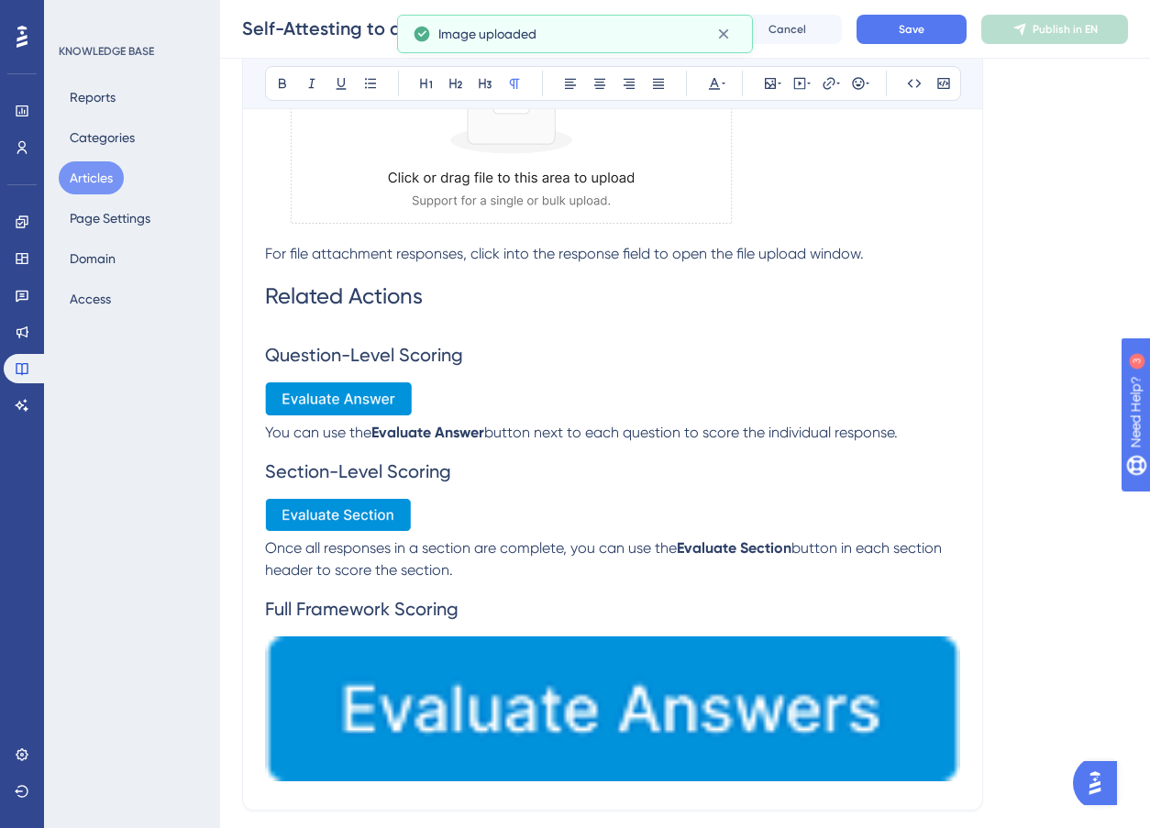
click at [759, 683] on img at bounding box center [612, 710] width 695 height 146
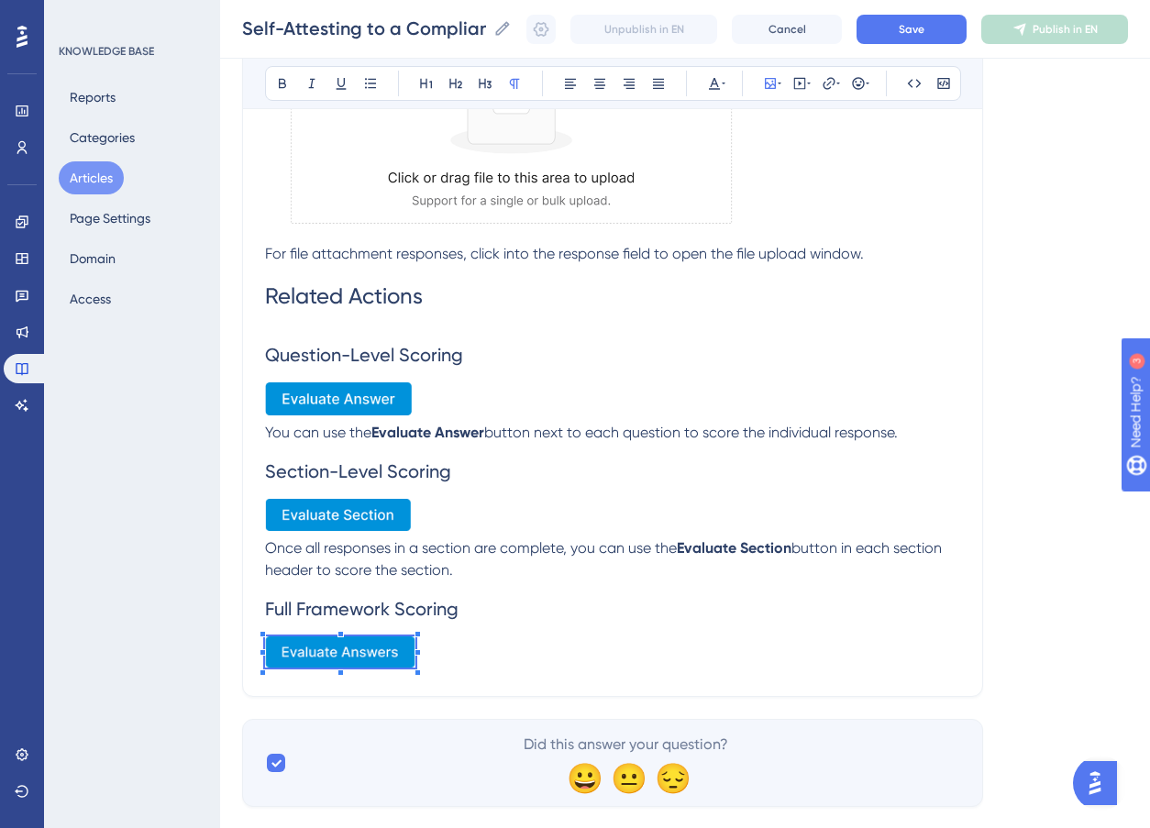
click at [459, 641] on p at bounding box center [612, 656] width 695 height 38
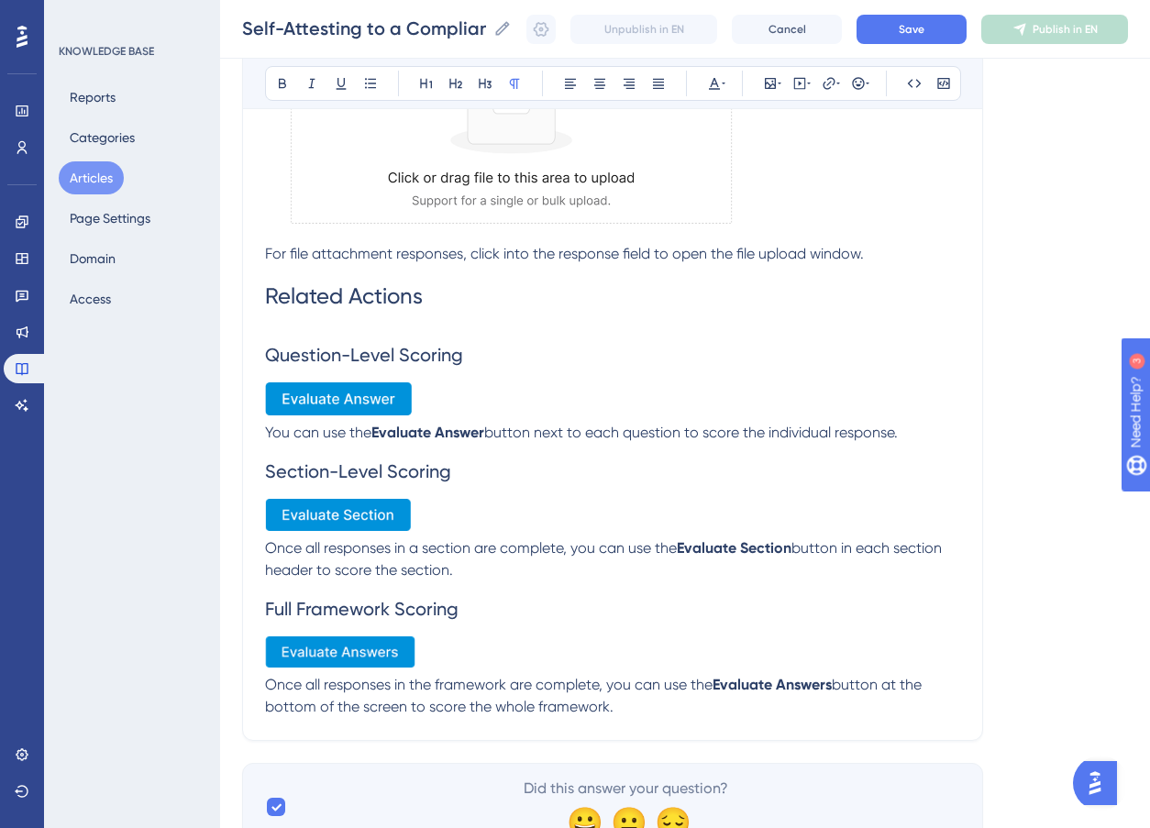
click at [849, 459] on h2 "Section-Level Scoring" at bounding box center [612, 471] width 695 height 55
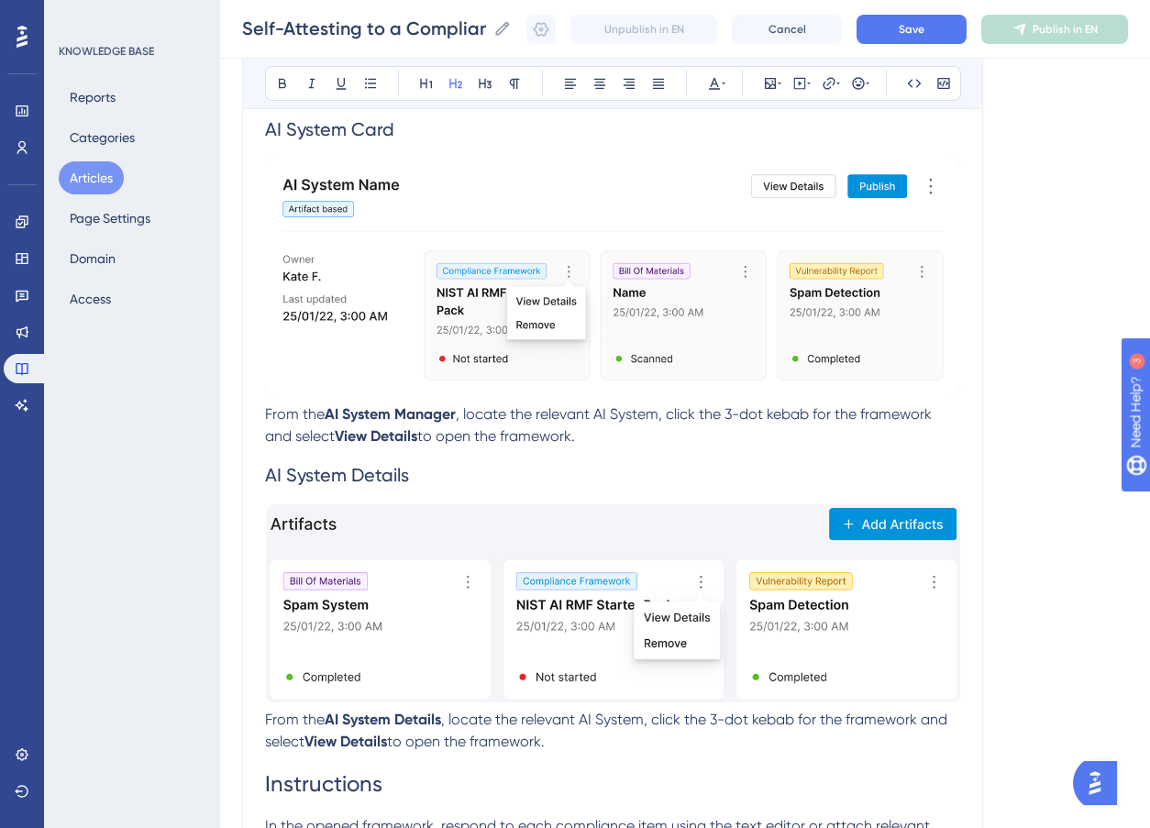
click at [791, 402] on div at bounding box center [612, 280] width 695 height 246
click at [790, 410] on span ", locate the relevant AI System, click the 3-dot kebab for the framework and se…" at bounding box center [600, 424] width 671 height 39
click at [772, 711] on span ", locate the relevant AI System, click the 3-dot kebab for the framework and se…" at bounding box center [608, 730] width 686 height 39
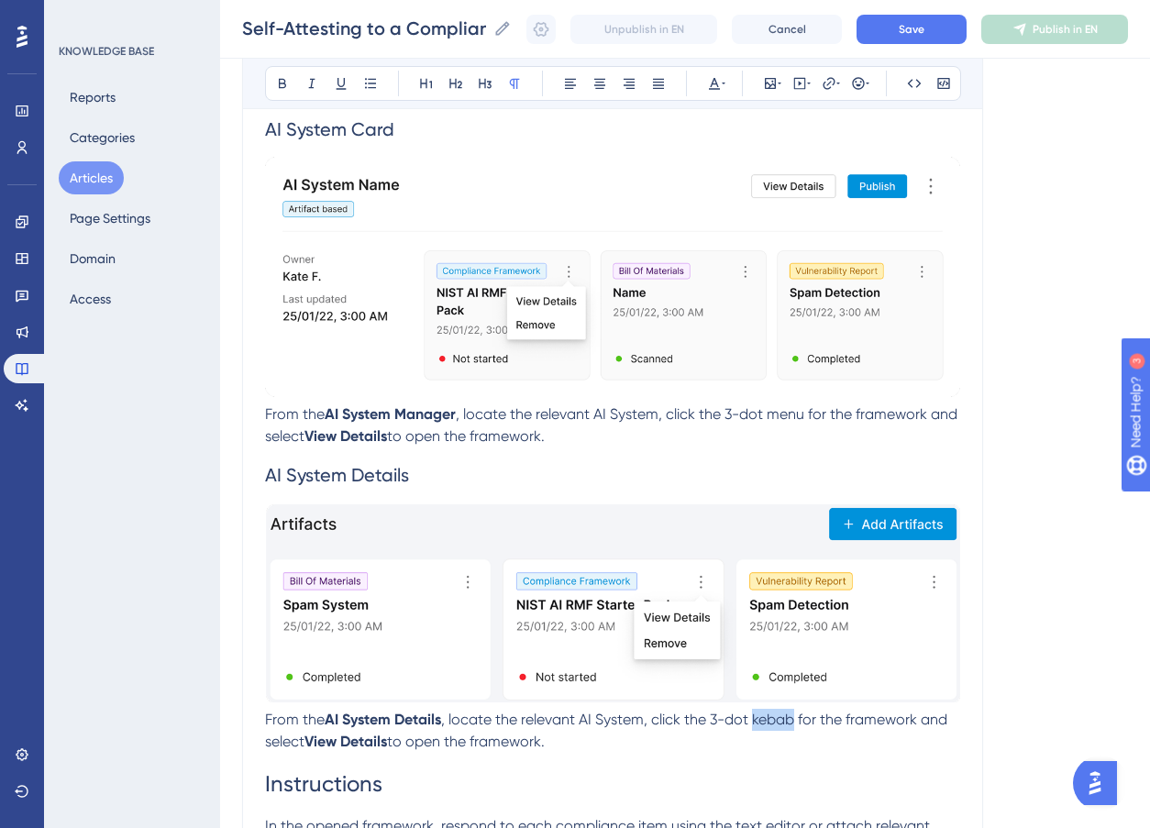
click at [772, 711] on span ", locate the relevant AI System, click the 3-dot kebab for the framework and se…" at bounding box center [608, 730] width 686 height 39
click at [950, 34] on button "Save" at bounding box center [912, 29] width 110 height 29
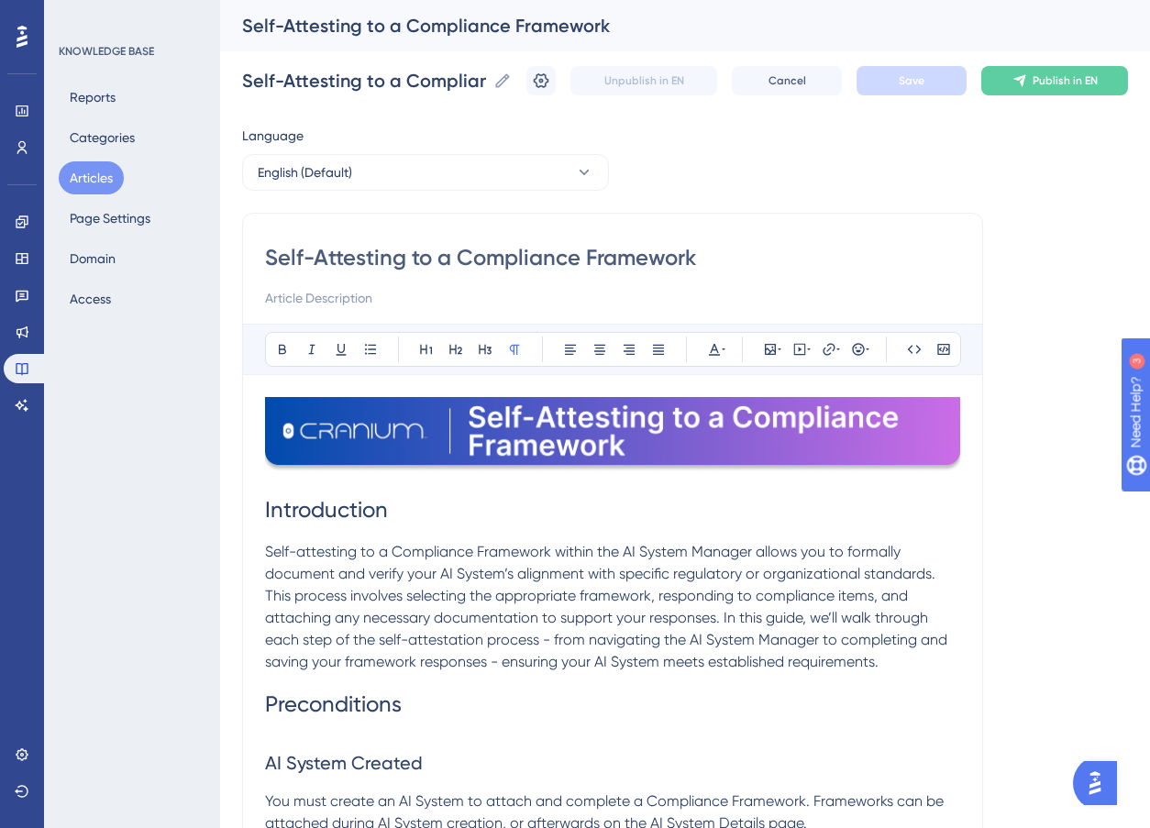
click at [83, 180] on button "Articles" at bounding box center [91, 177] width 65 height 33
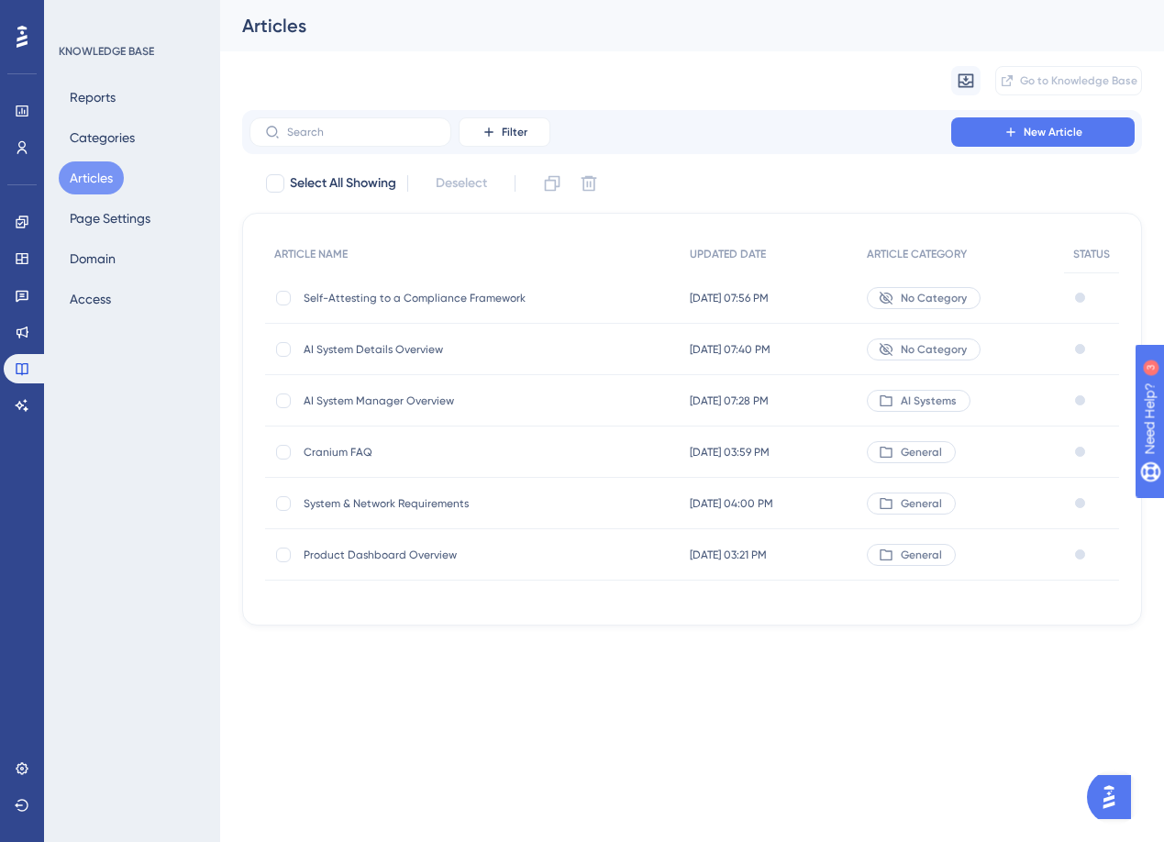
click at [398, 347] on span "AI System Details Overview" at bounding box center [451, 349] width 294 height 15
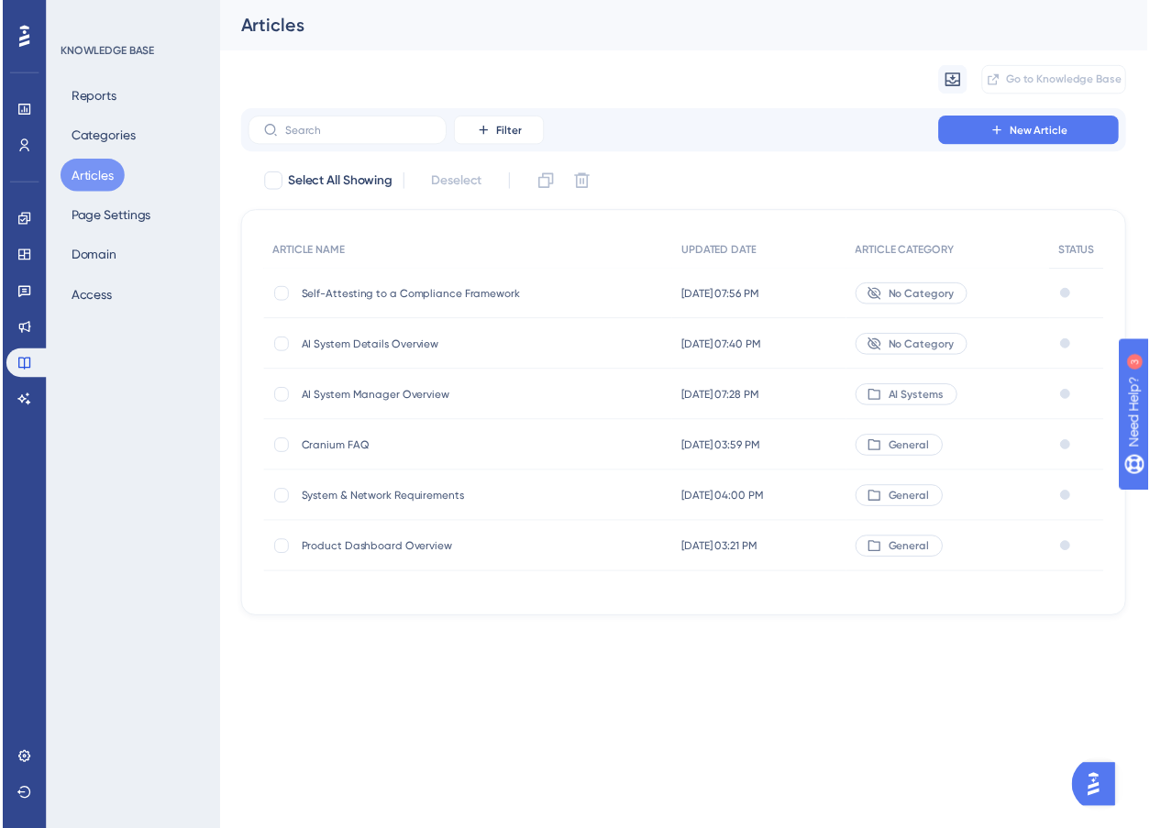
scroll to position [6115, 0]
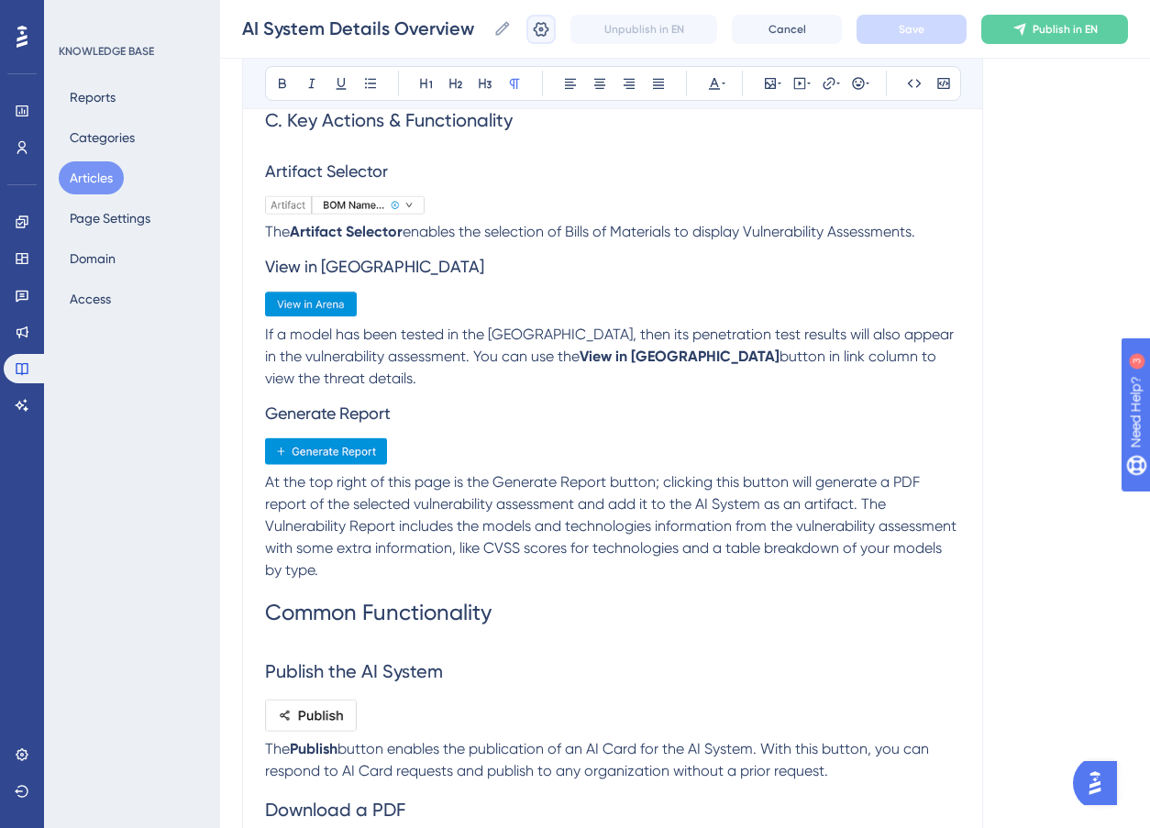
click at [549, 22] on icon at bounding box center [542, 28] width 16 height 15
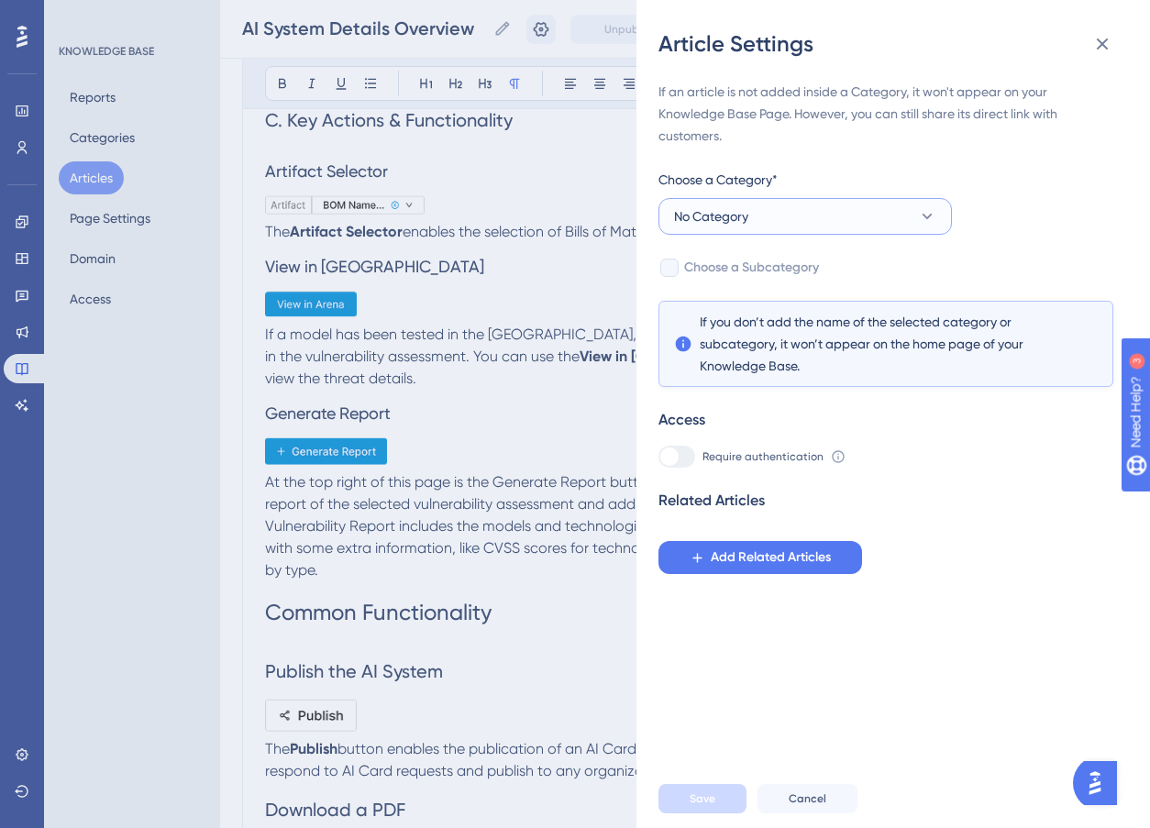
click at [752, 205] on button "No Category" at bounding box center [806, 216] width 294 height 37
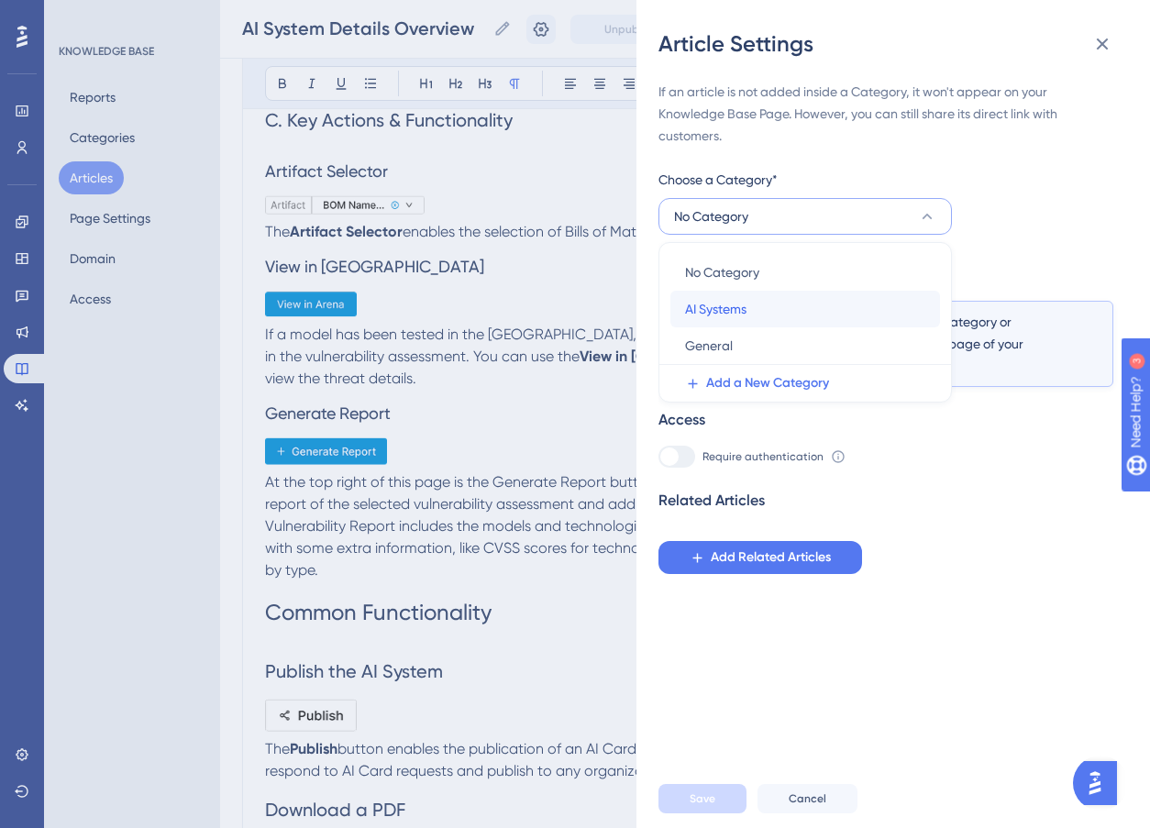
click at [736, 301] on span "AI Systems" at bounding box center [715, 309] width 61 height 22
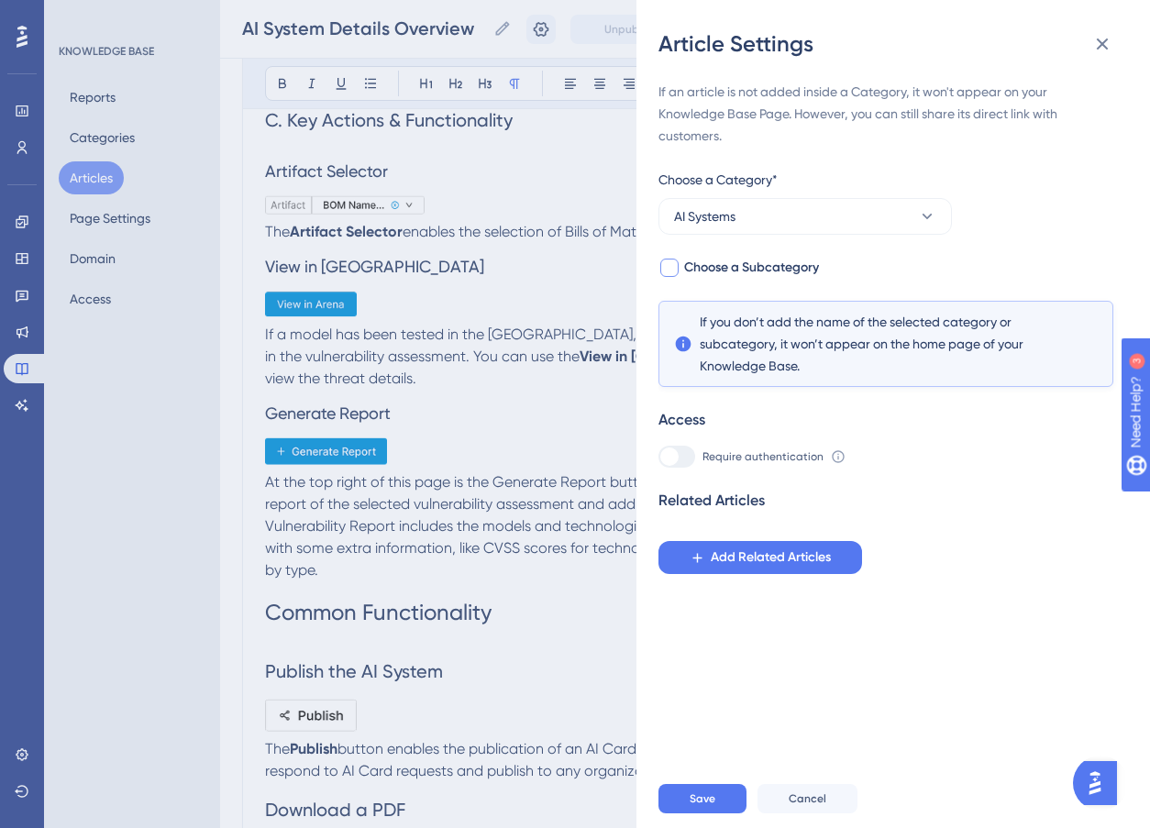
click at [678, 266] on div at bounding box center [669, 268] width 18 height 18
checkbox input "true"
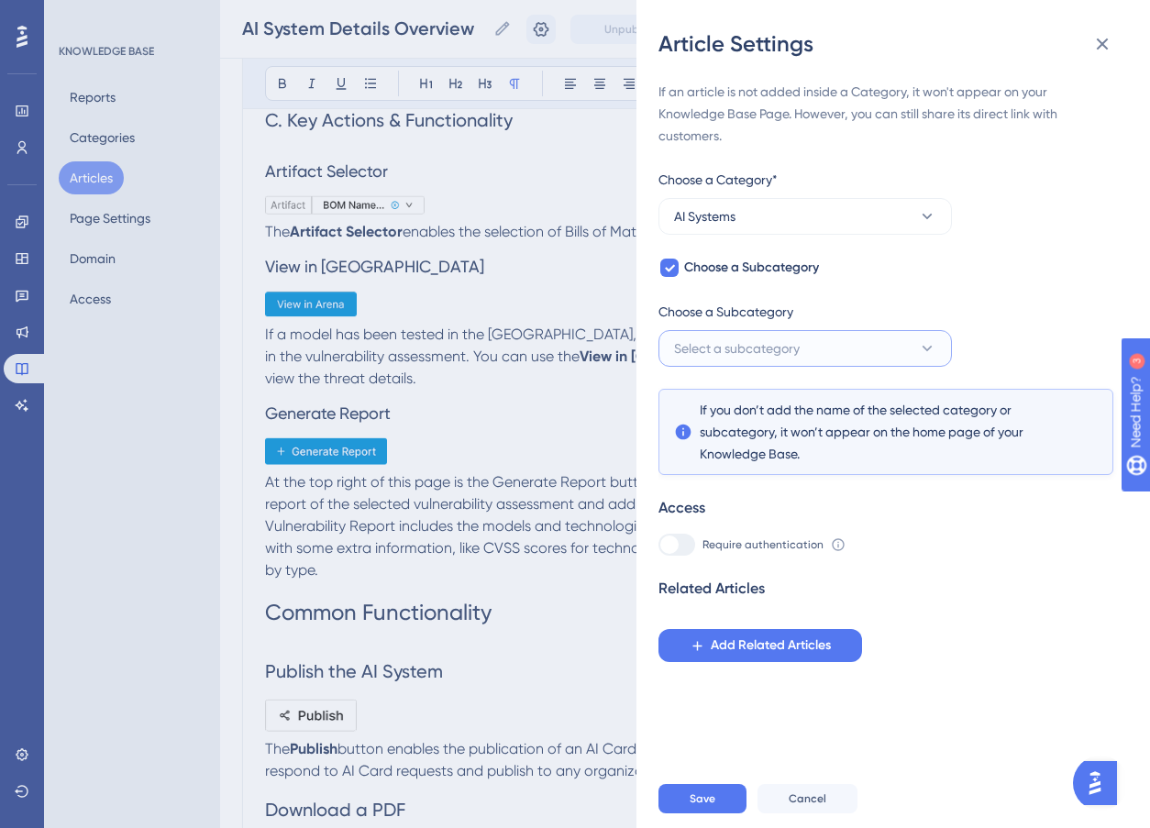
click at [714, 347] on span "Select a subcategory" at bounding box center [737, 349] width 126 height 22
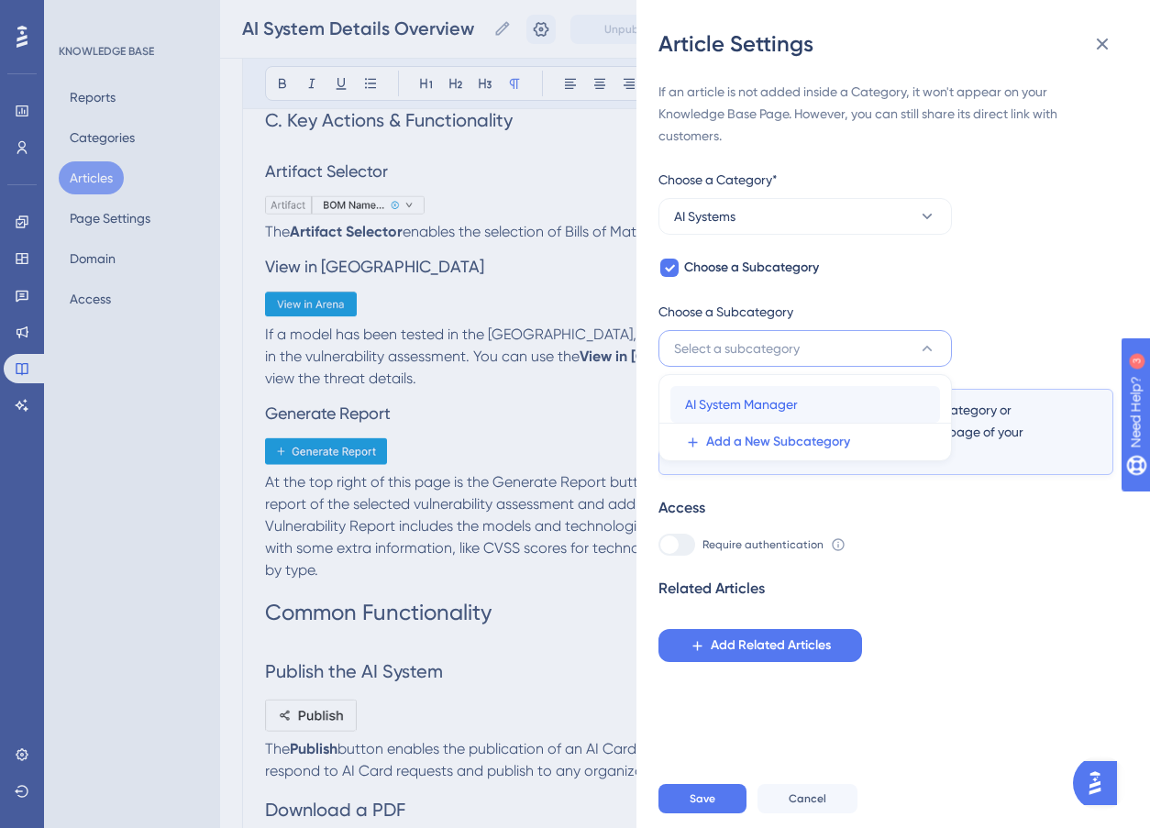
click at [728, 406] on span "AI System Manager" at bounding box center [741, 405] width 113 height 22
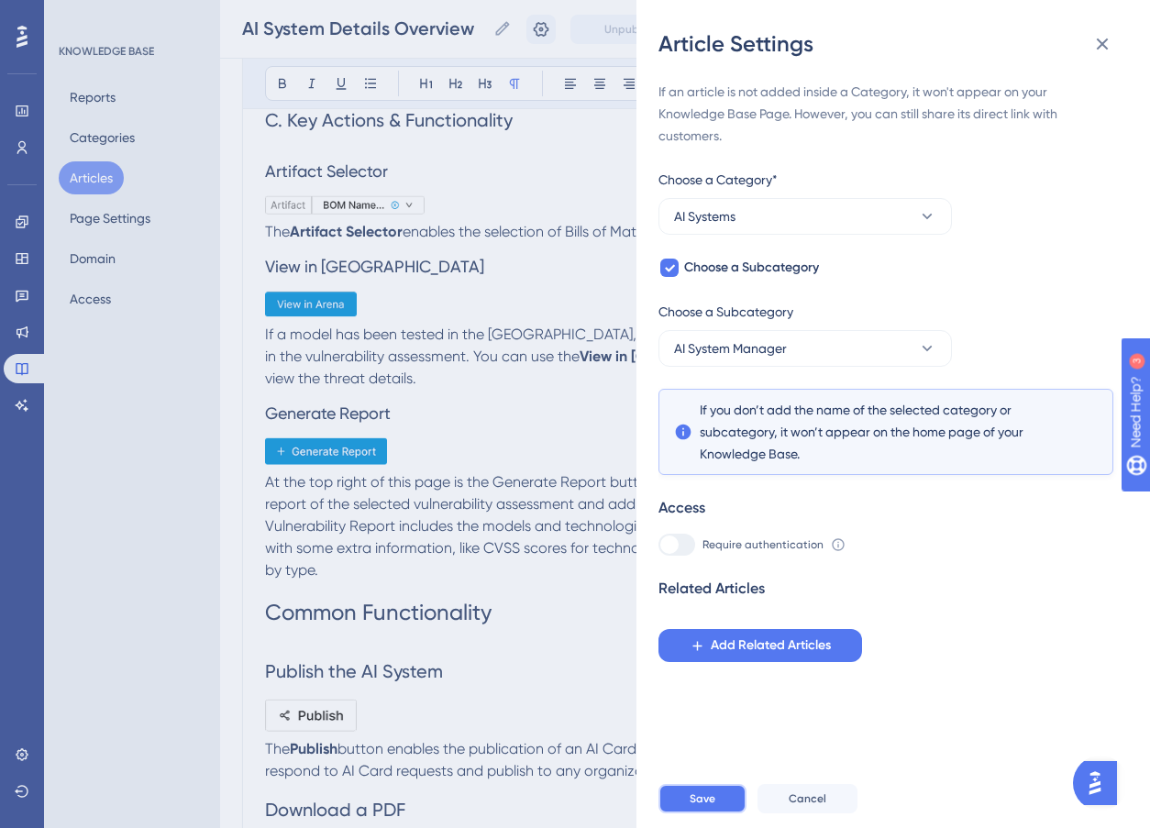
click at [705, 806] on span "Save" at bounding box center [703, 799] width 26 height 15
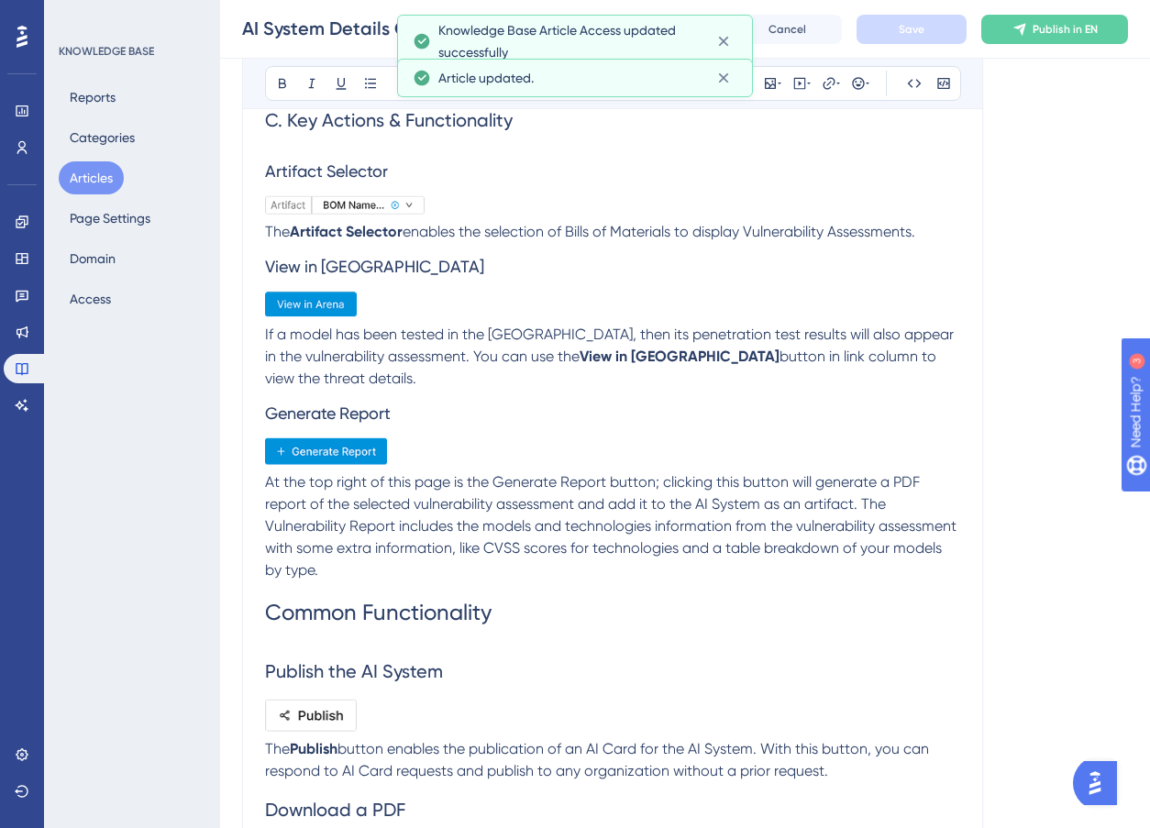
click at [90, 176] on button "Articles" at bounding box center [91, 177] width 65 height 33
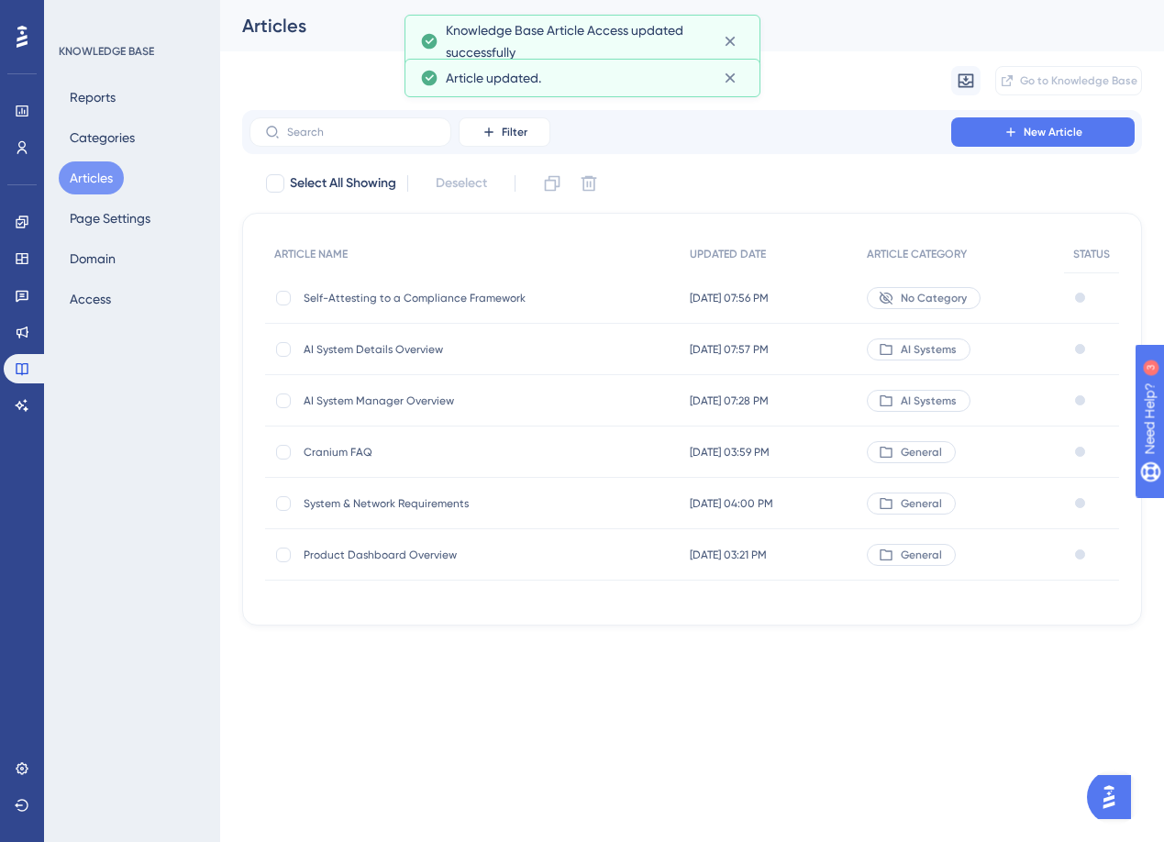
click at [410, 297] on span "Self-Attesting to a Compliance Framework" at bounding box center [451, 298] width 294 height 15
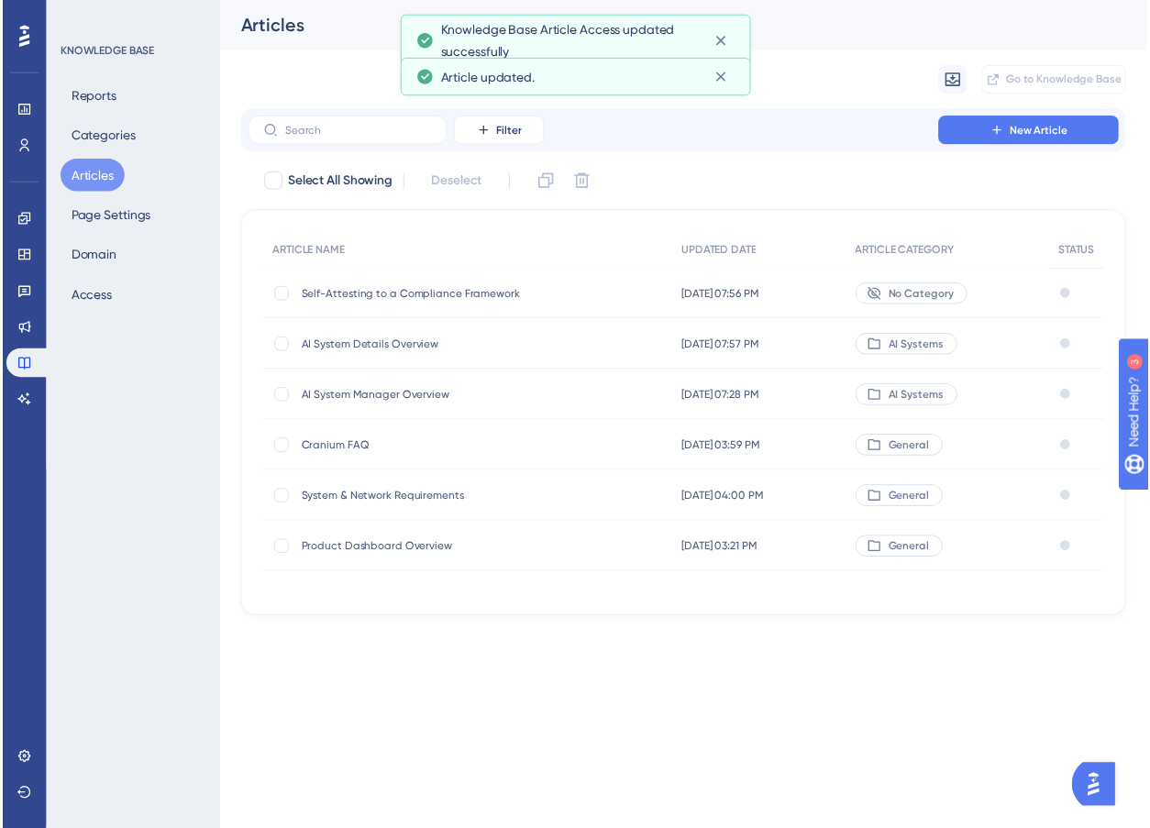
scroll to position [1359, 0]
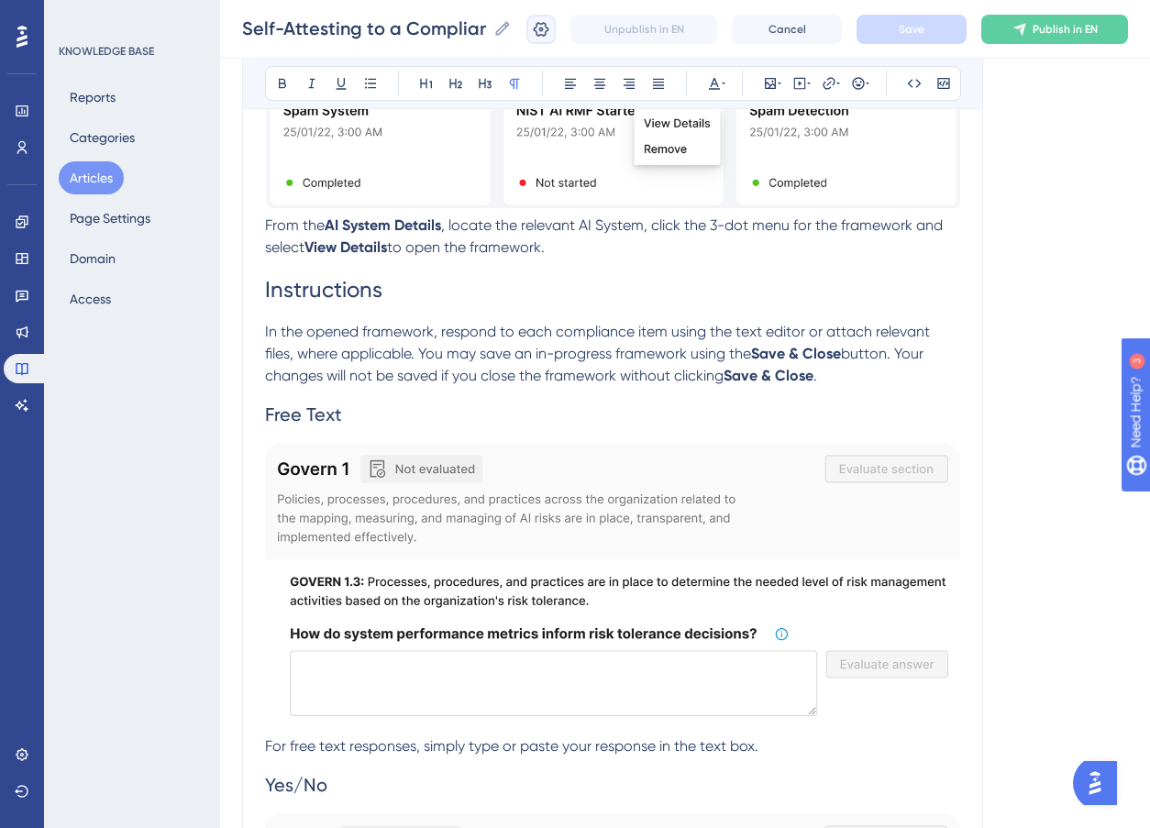
click at [549, 31] on icon at bounding box center [542, 28] width 16 height 15
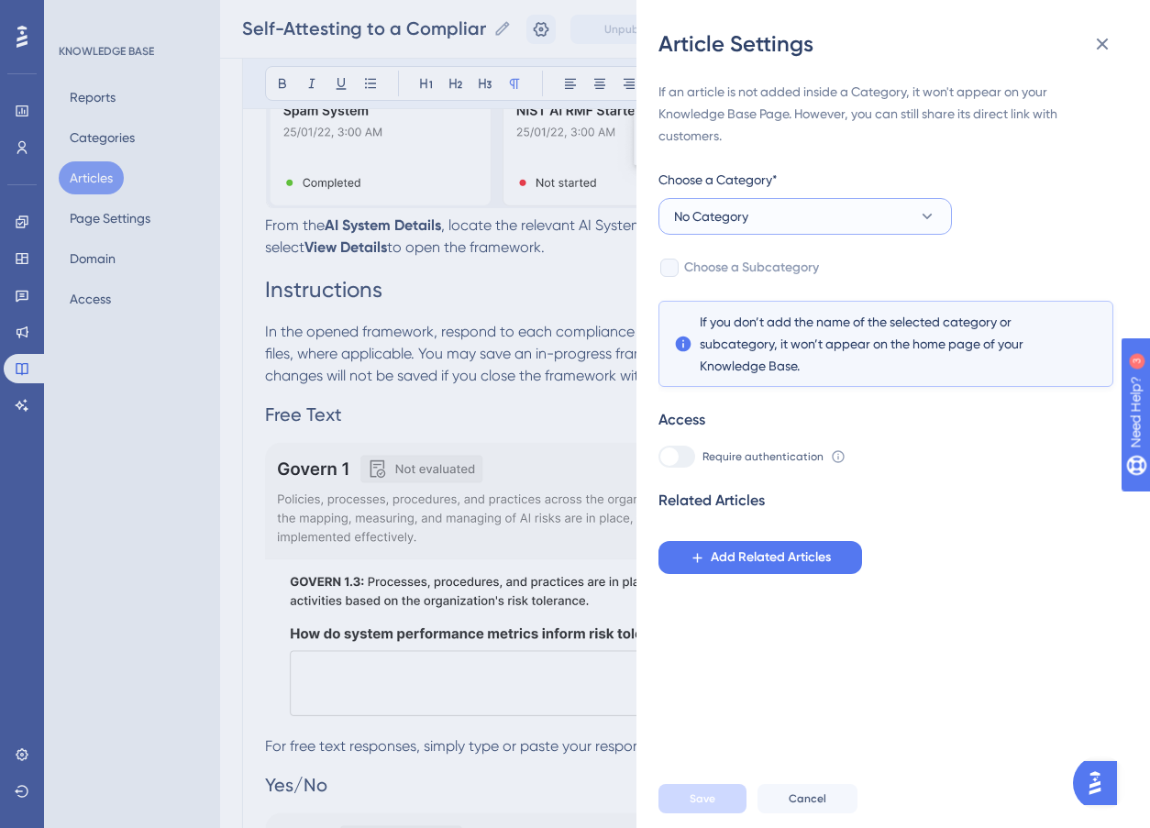
click at [826, 211] on button "No Category" at bounding box center [806, 216] width 294 height 37
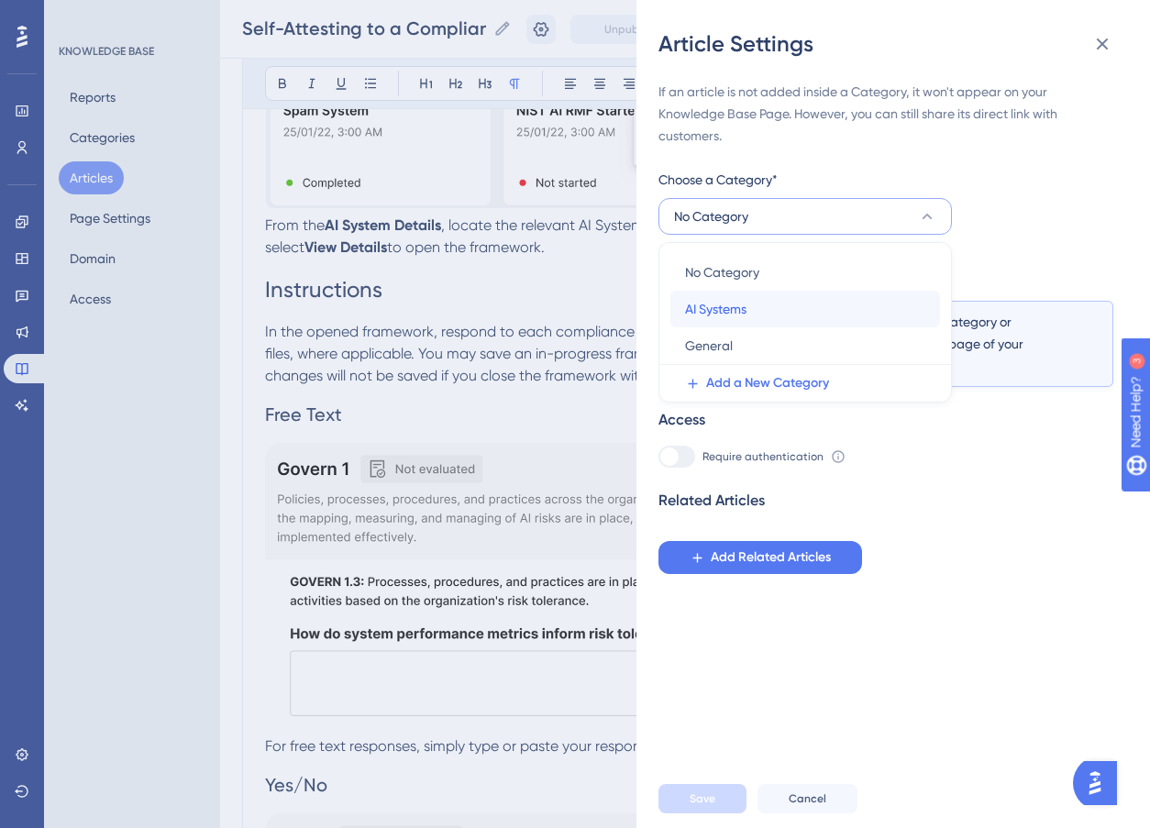
click at [811, 304] on div "AI Systems AI Systems" at bounding box center [805, 309] width 240 height 37
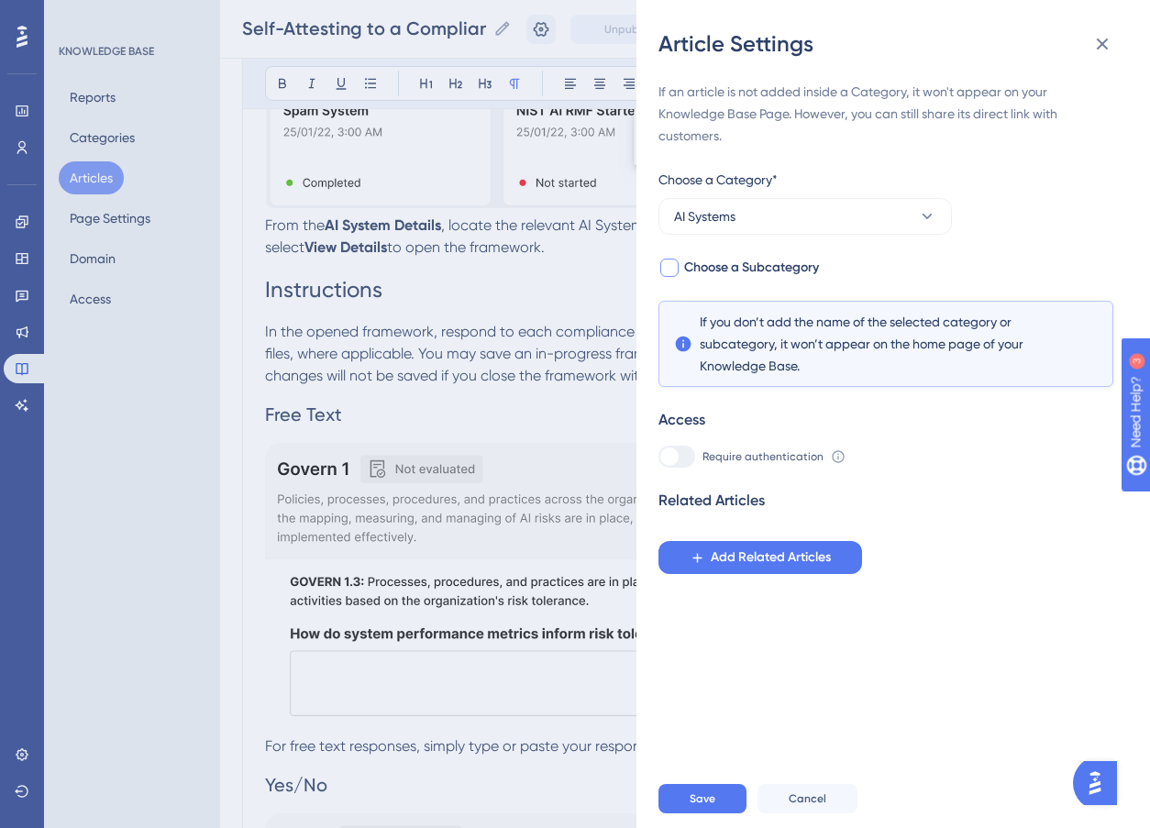
click at [693, 272] on span "Choose a Subcategory" at bounding box center [751, 268] width 135 height 22
checkbox input "true"
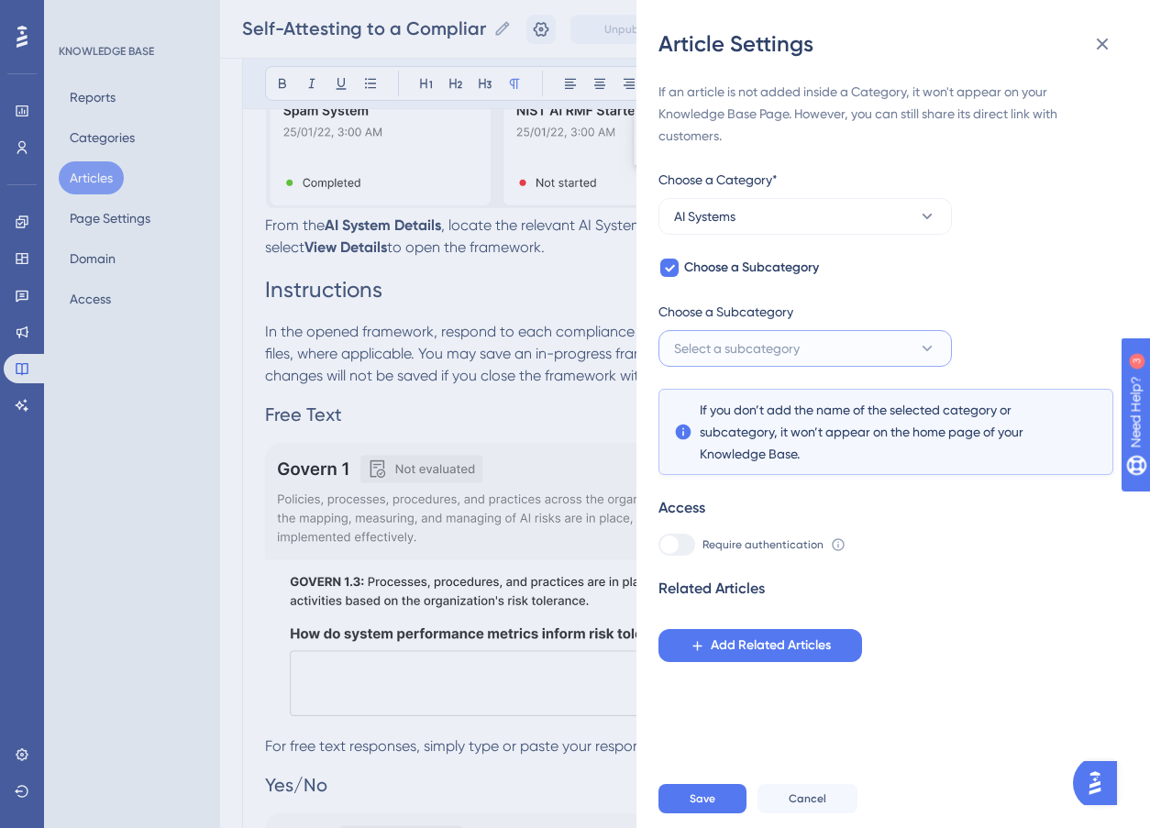
drag, startPoint x: 785, startPoint y: 343, endPoint x: 788, endPoint y: 356, distance: 13.1
click at [785, 344] on span "Select a subcategory" at bounding box center [737, 349] width 126 height 22
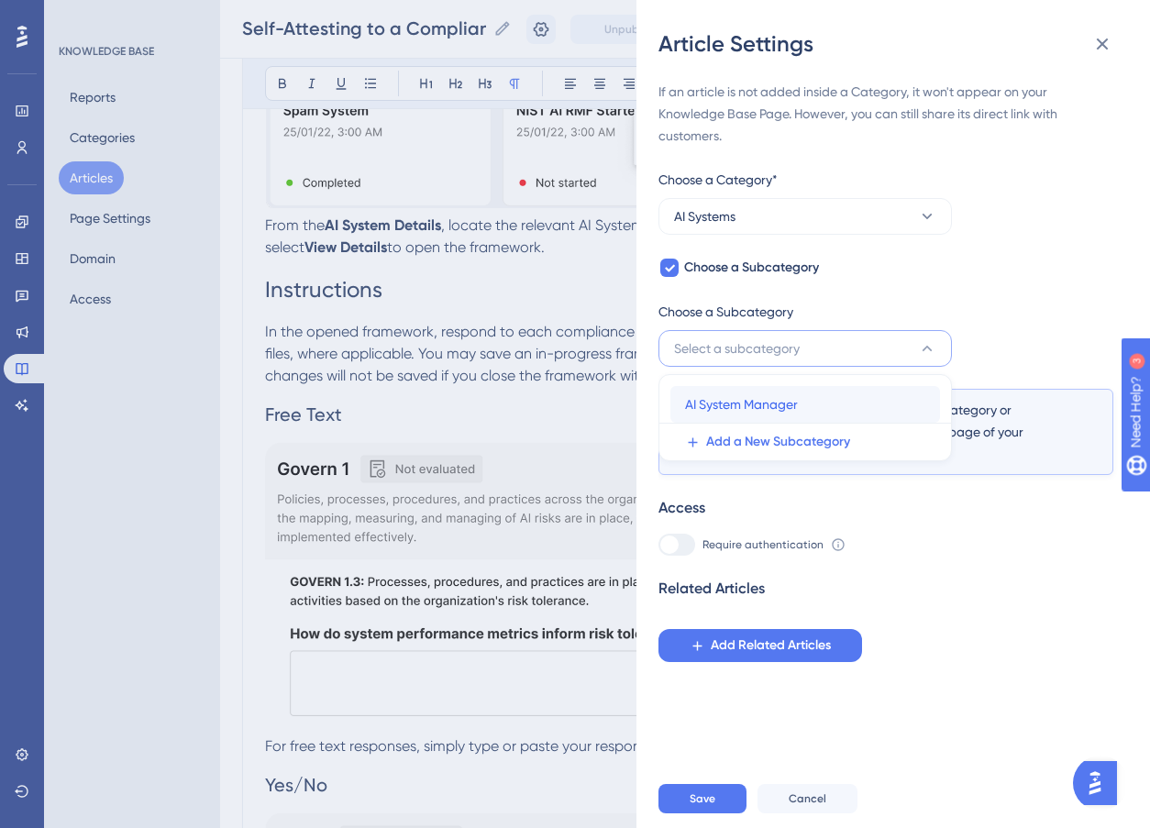
click at [795, 415] on span "AI System Manager" at bounding box center [741, 405] width 113 height 22
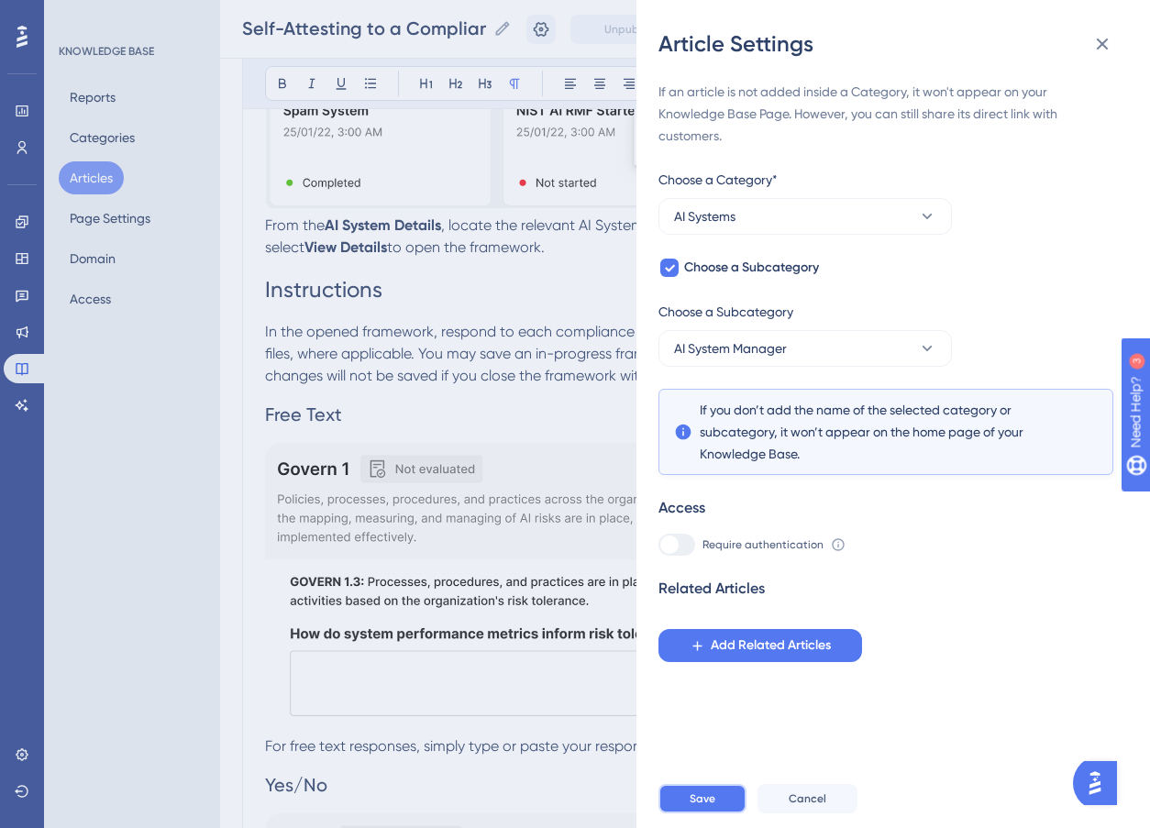
click at [717, 814] on button "Save" at bounding box center [703, 798] width 88 height 29
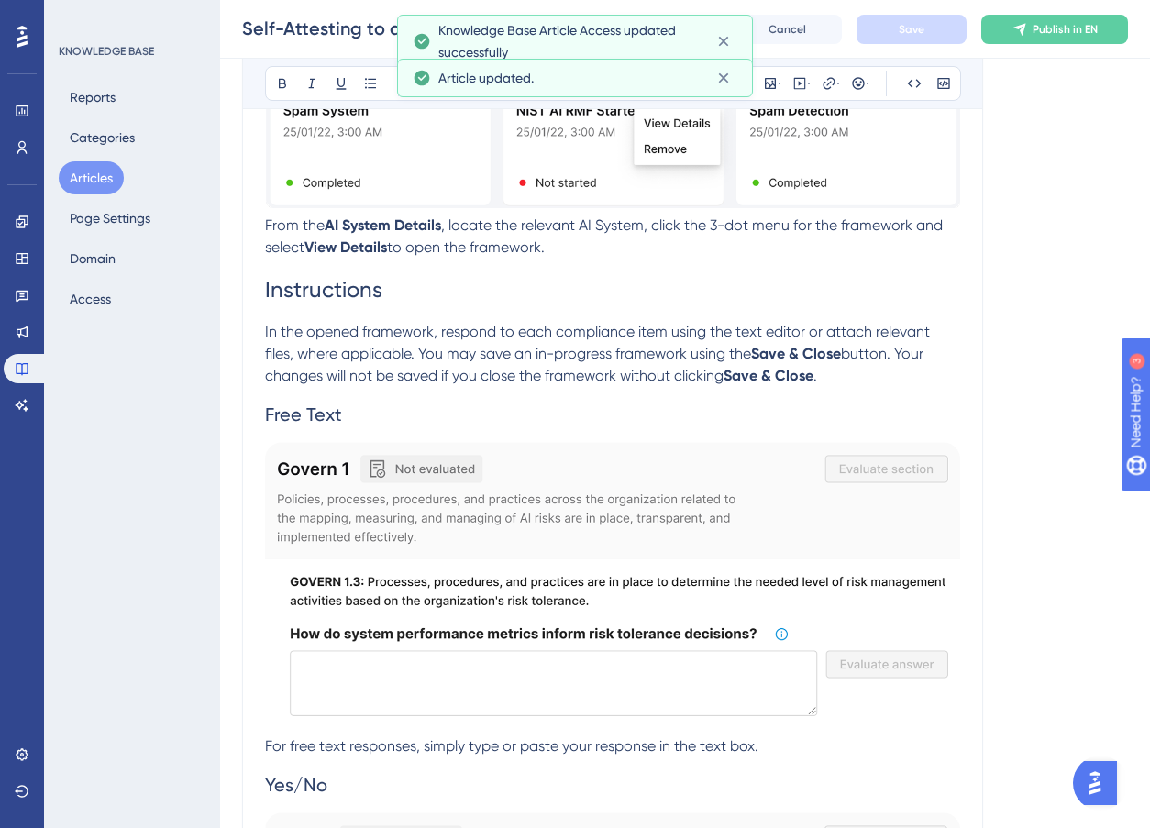
click at [96, 161] on button "Articles" at bounding box center [91, 177] width 65 height 33
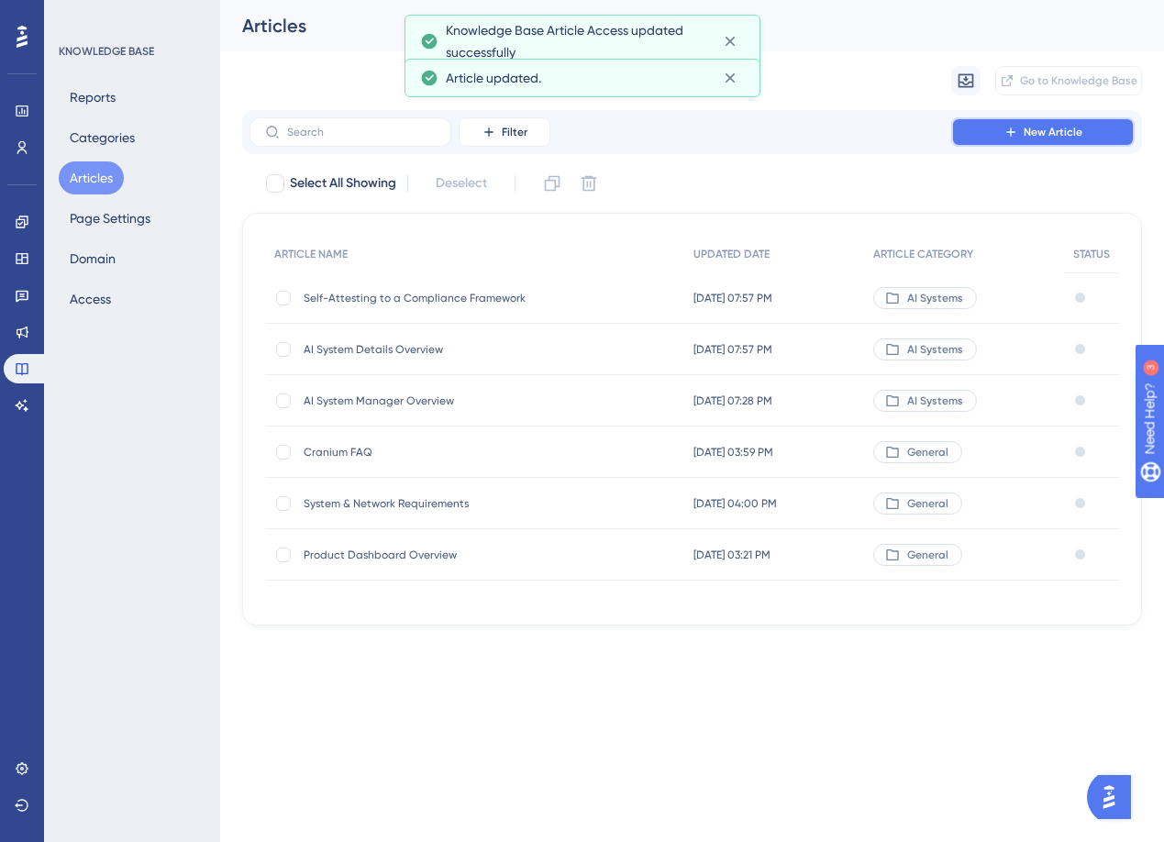
click at [991, 138] on button "New Article" at bounding box center [1042, 131] width 183 height 29
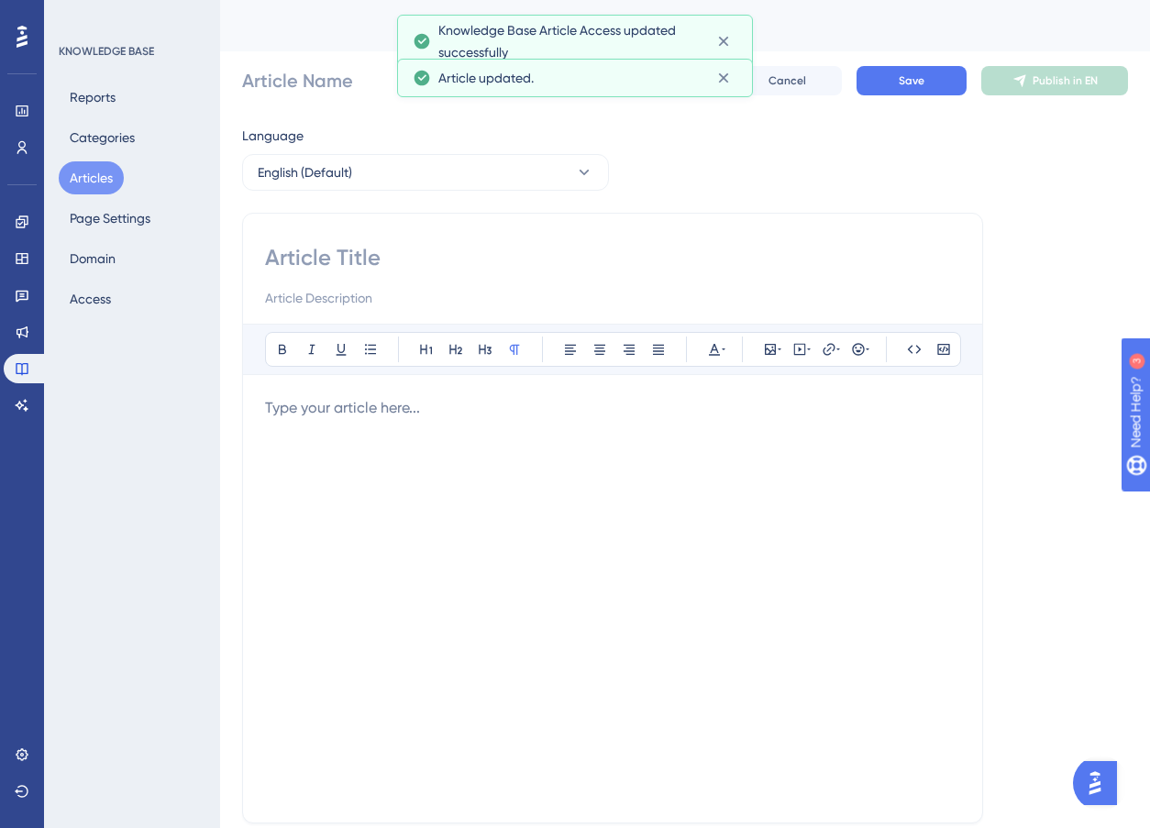
click at [338, 253] on input at bounding box center [612, 257] width 695 height 29
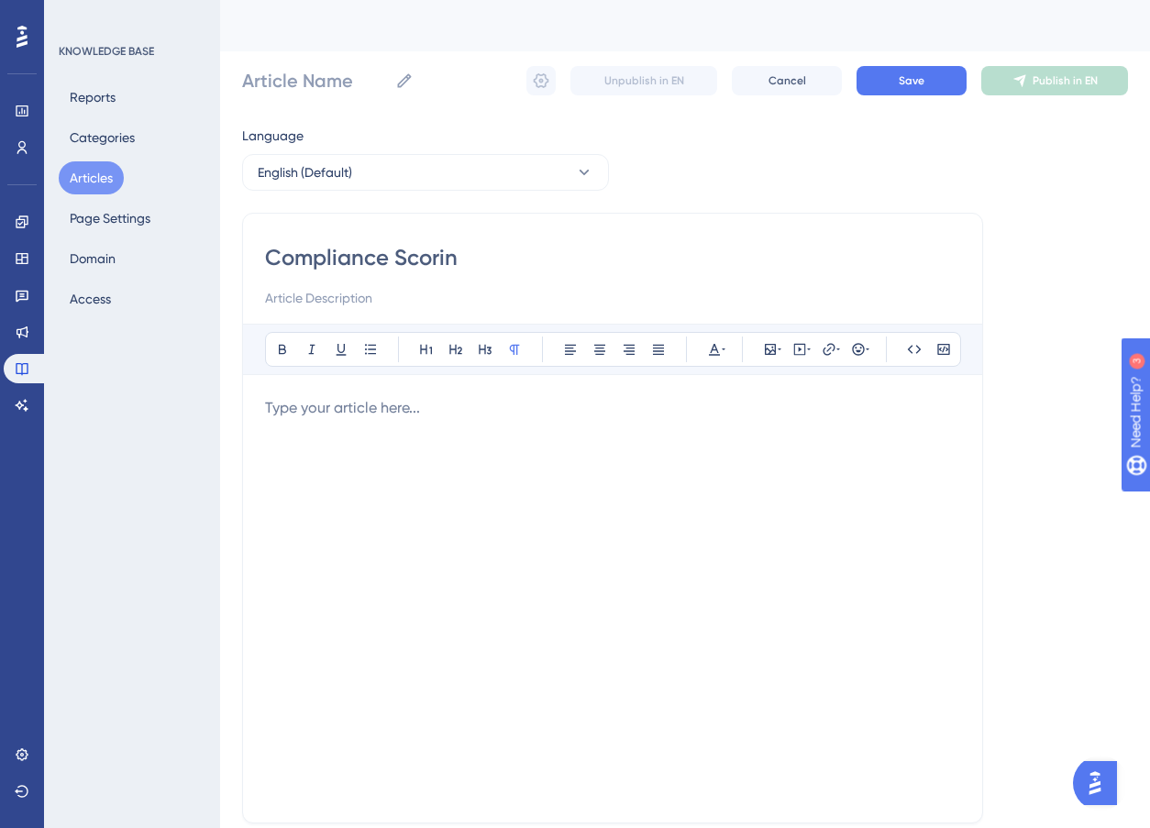
type input "Compliance Scoring"
click at [309, 427] on div at bounding box center [612, 599] width 695 height 404
click at [764, 356] on icon at bounding box center [770, 349] width 15 height 15
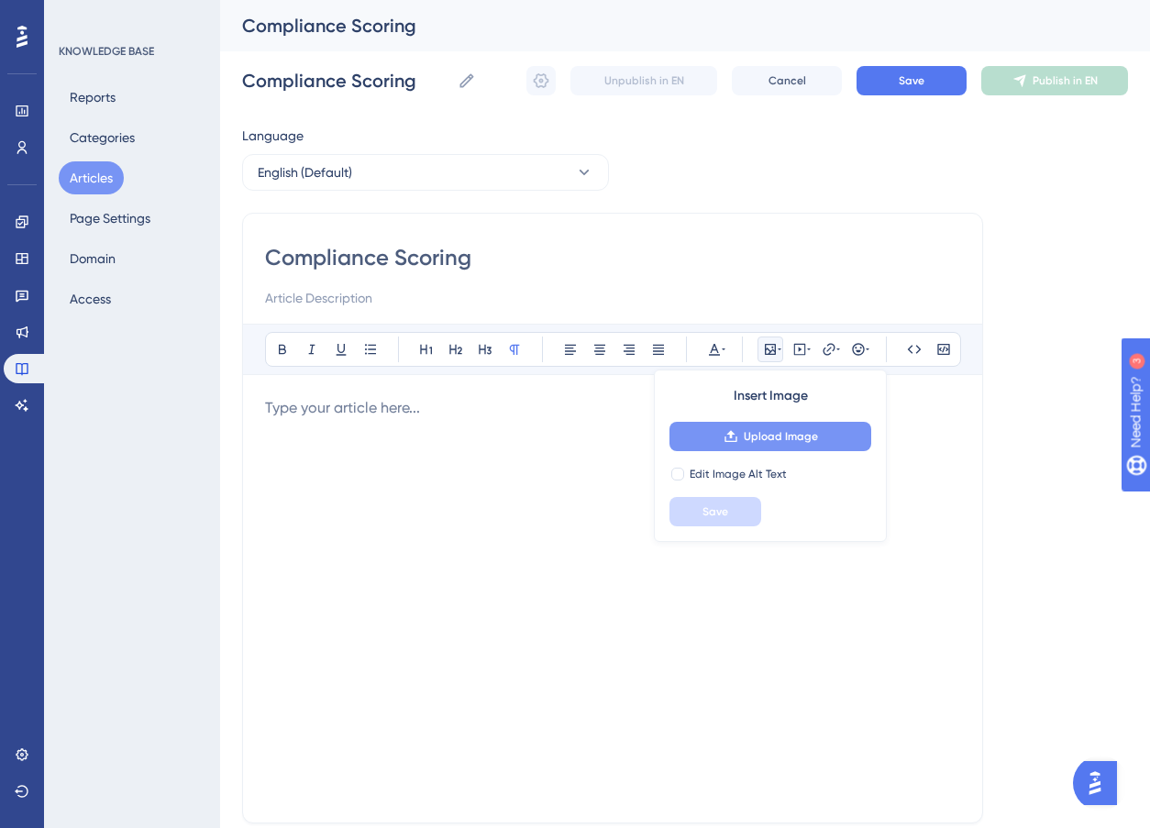
click at [748, 449] on button "Upload Image" at bounding box center [771, 436] width 202 height 29
click at [804, 430] on span "Upload Image" at bounding box center [781, 436] width 74 height 15
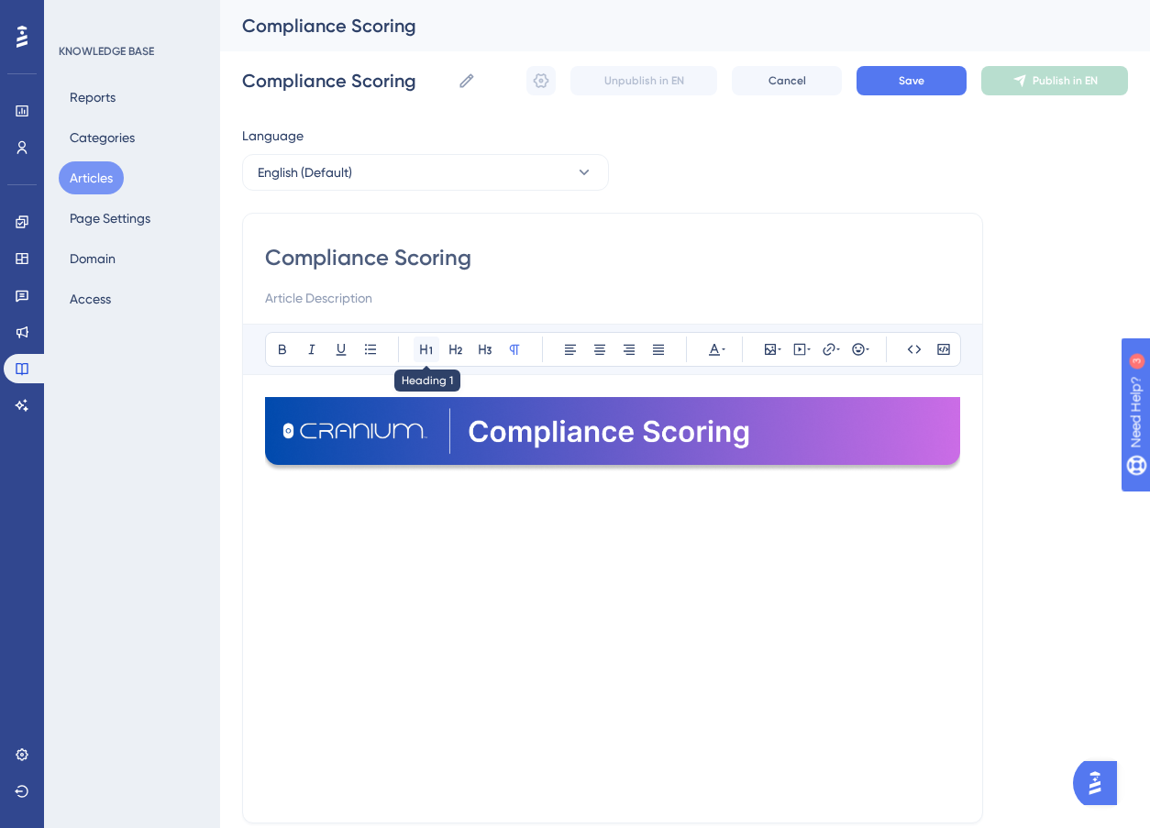
click at [421, 342] on icon at bounding box center [426, 349] width 15 height 15
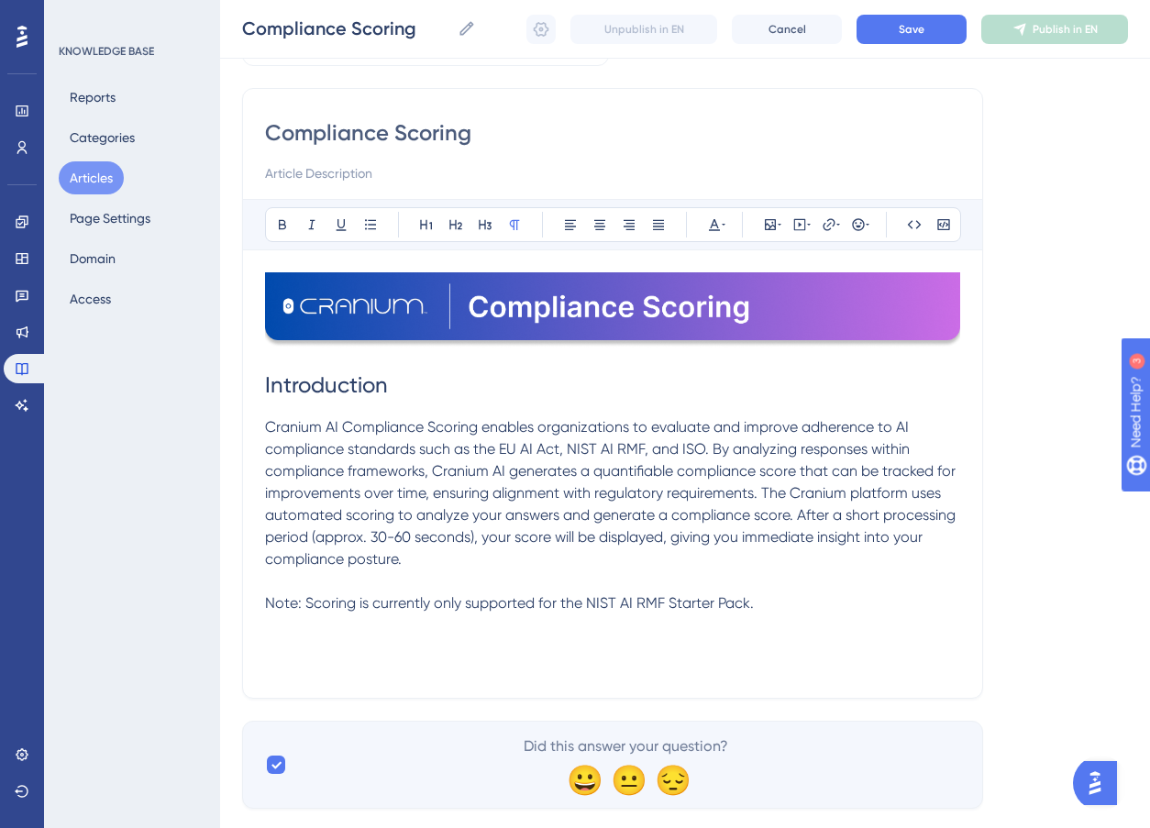
scroll to position [157, 0]
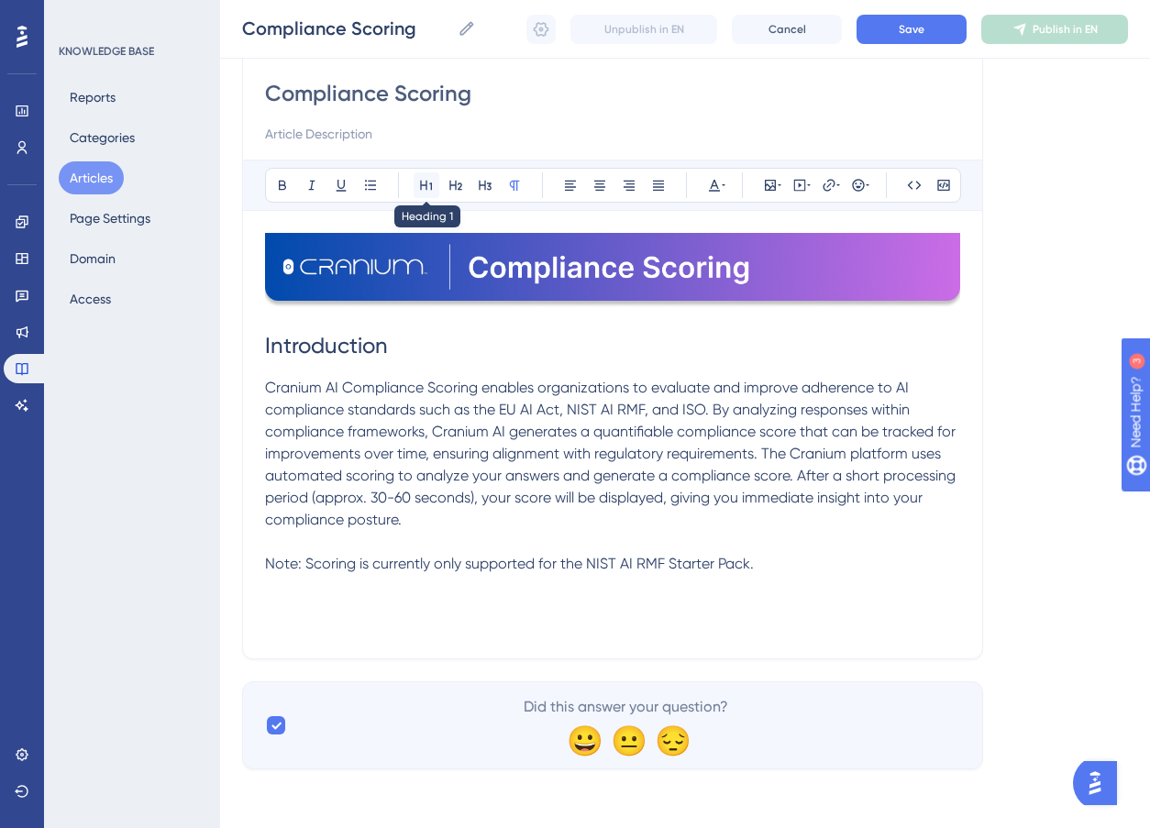
click at [428, 182] on icon at bounding box center [426, 185] width 15 height 15
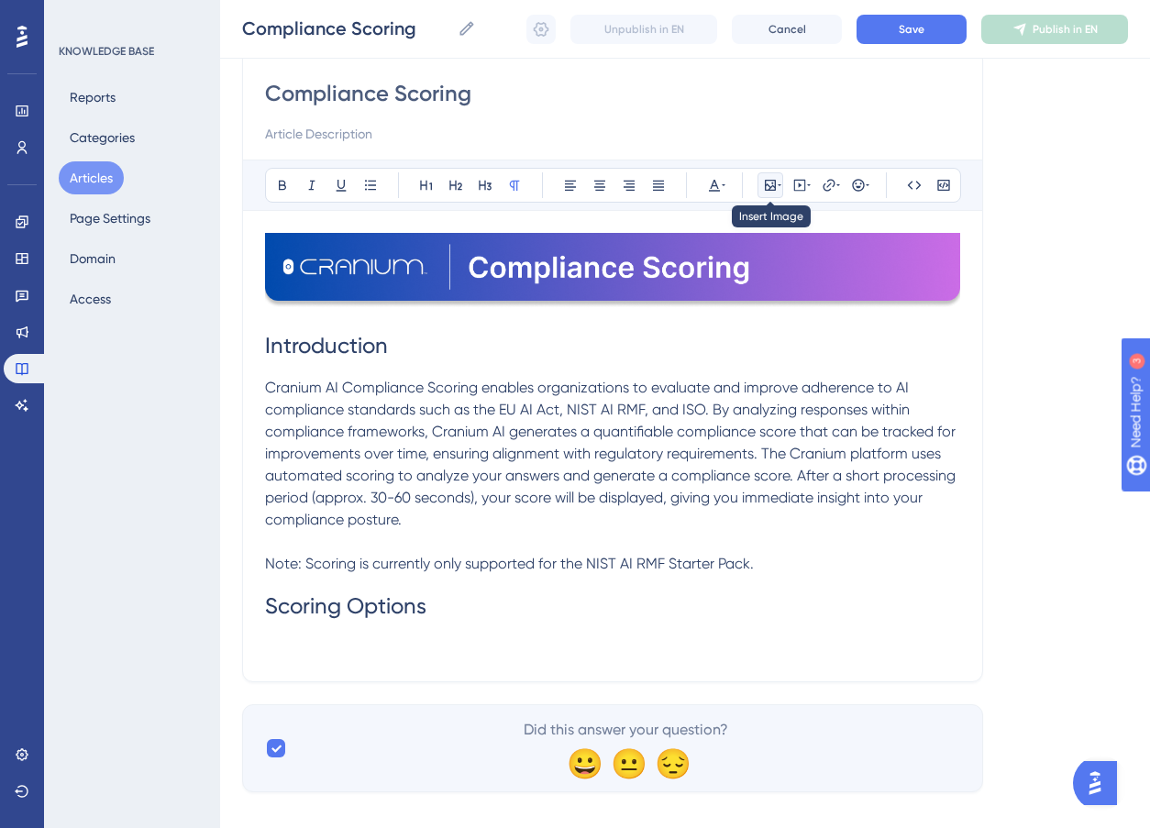
click at [771, 183] on icon at bounding box center [770, 185] width 11 height 11
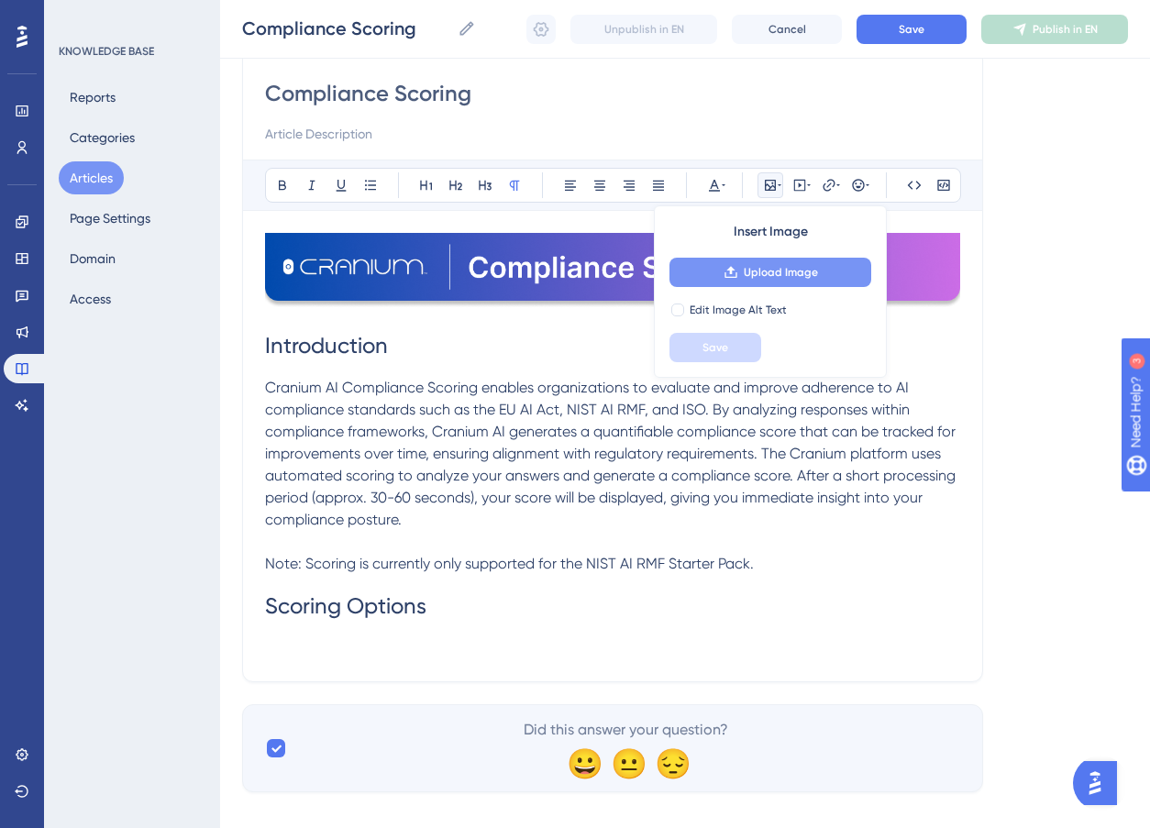
click at [750, 279] on span "Upload Image" at bounding box center [781, 272] width 74 height 15
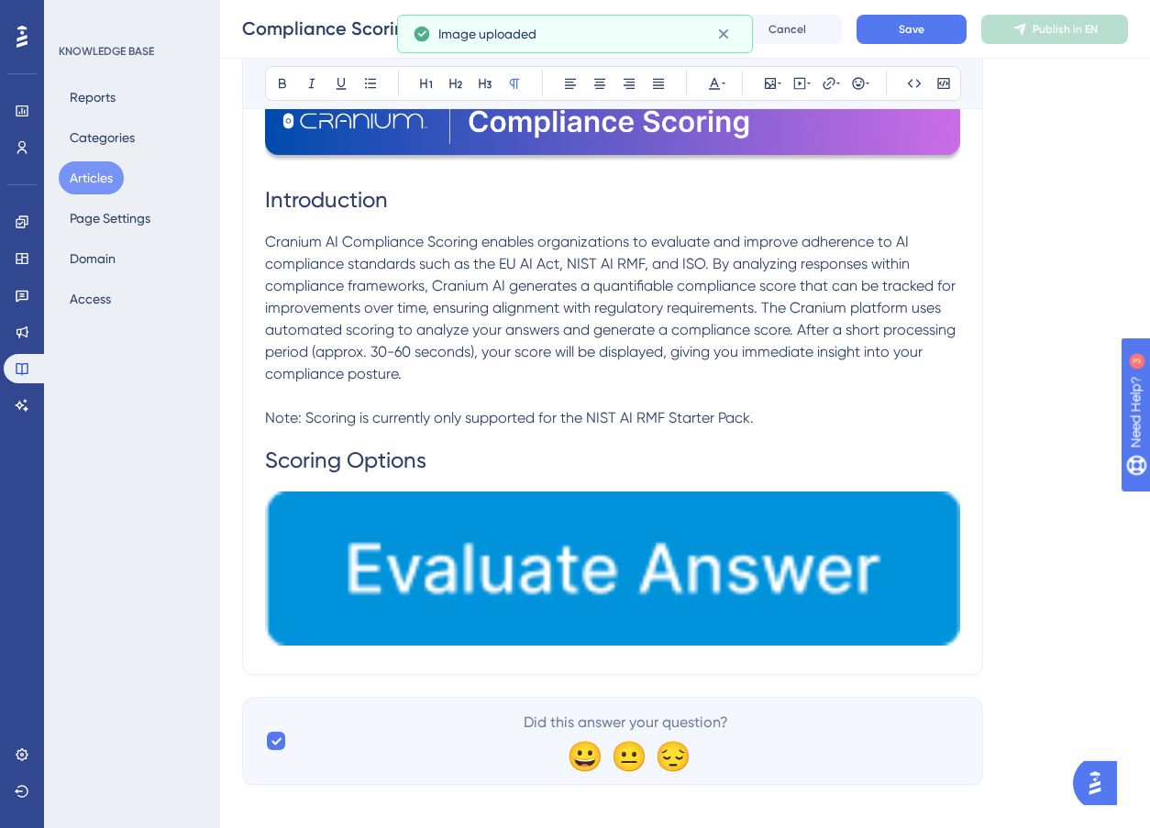
scroll to position [305, 0]
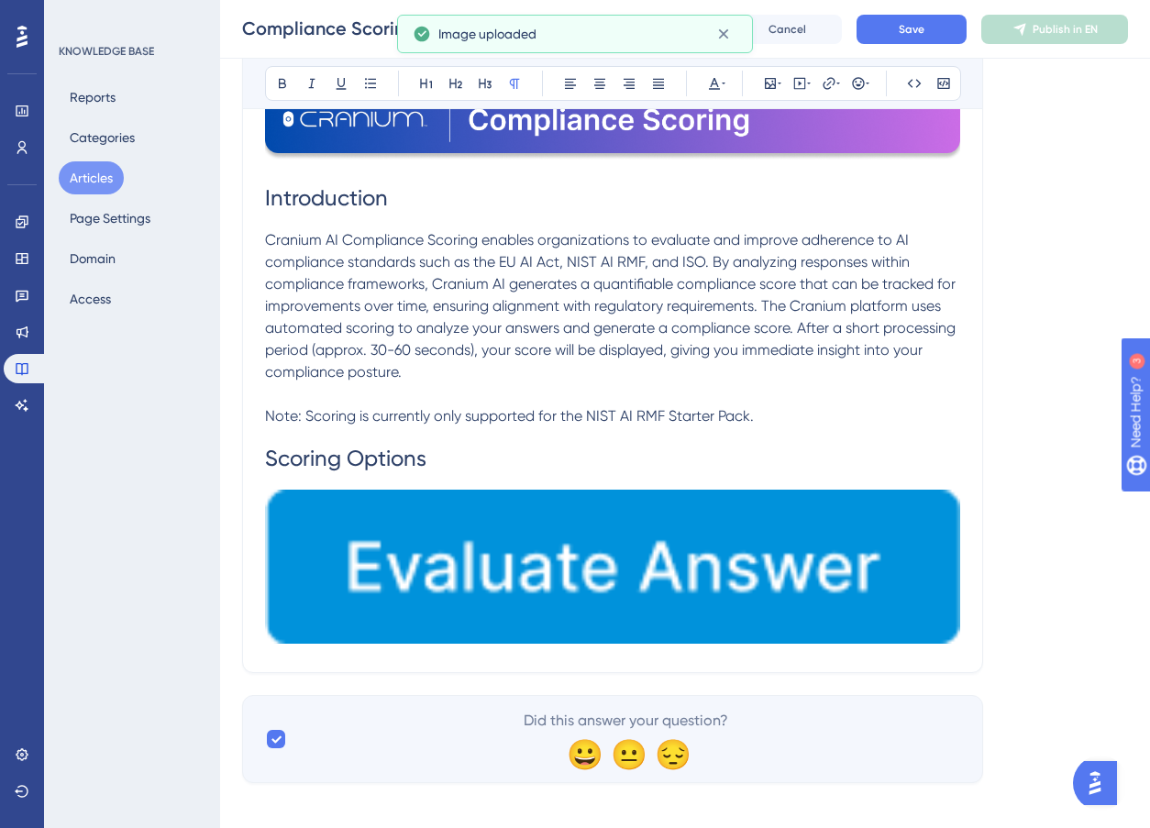
click at [836, 596] on img at bounding box center [612, 567] width 695 height 154
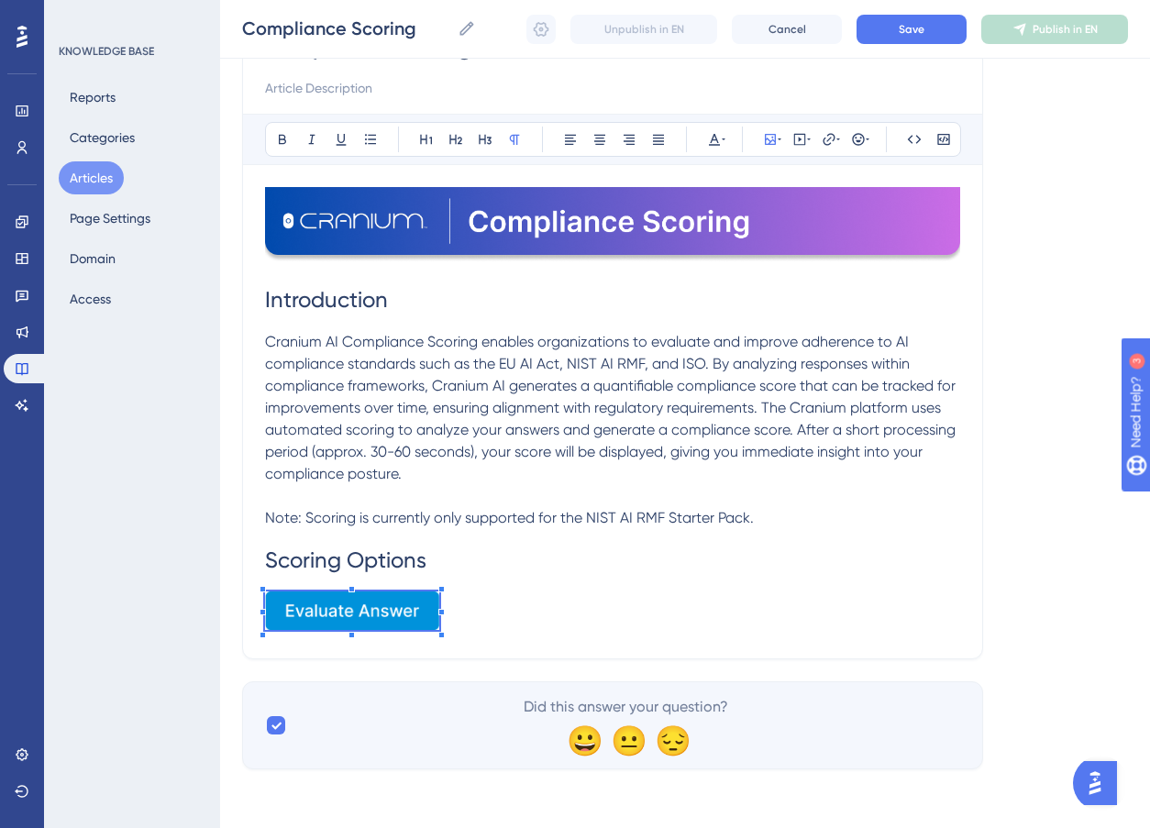
scroll to position [203, 0]
click at [437, 622] on span at bounding box center [352, 614] width 174 height 45
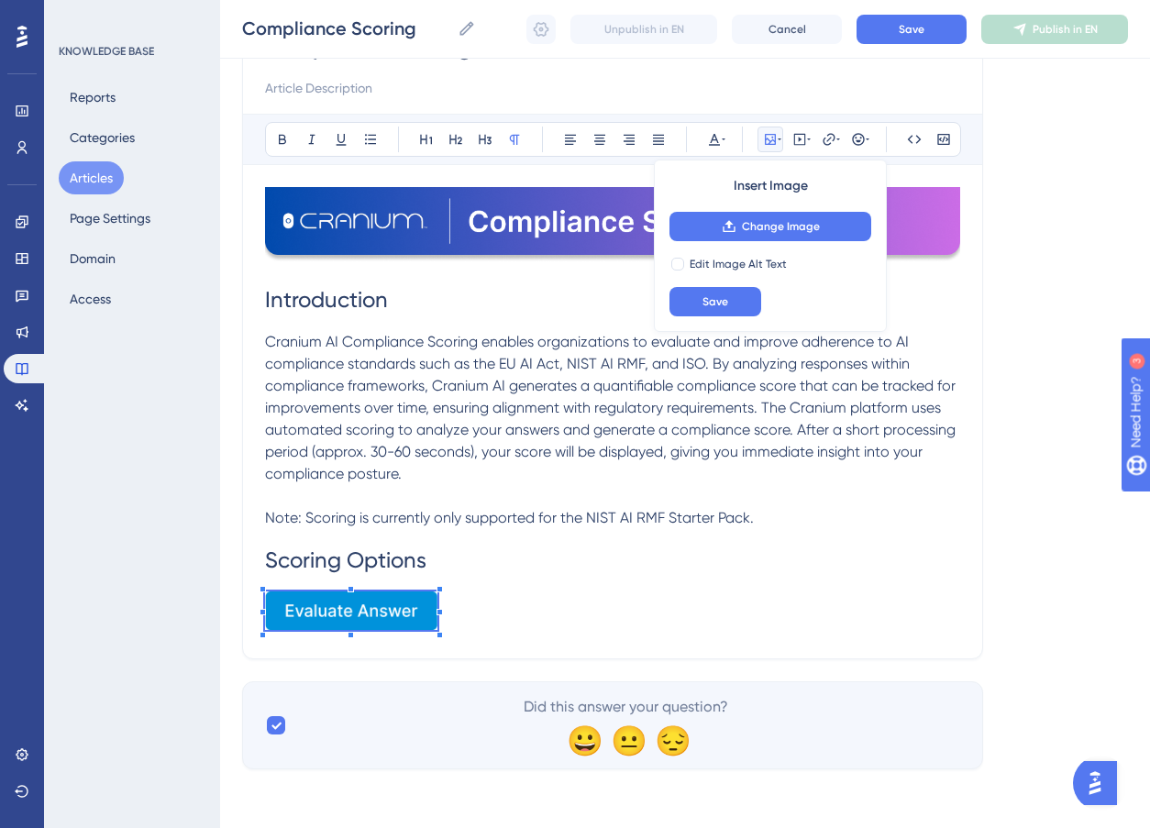
click at [472, 597] on p at bounding box center [612, 614] width 695 height 45
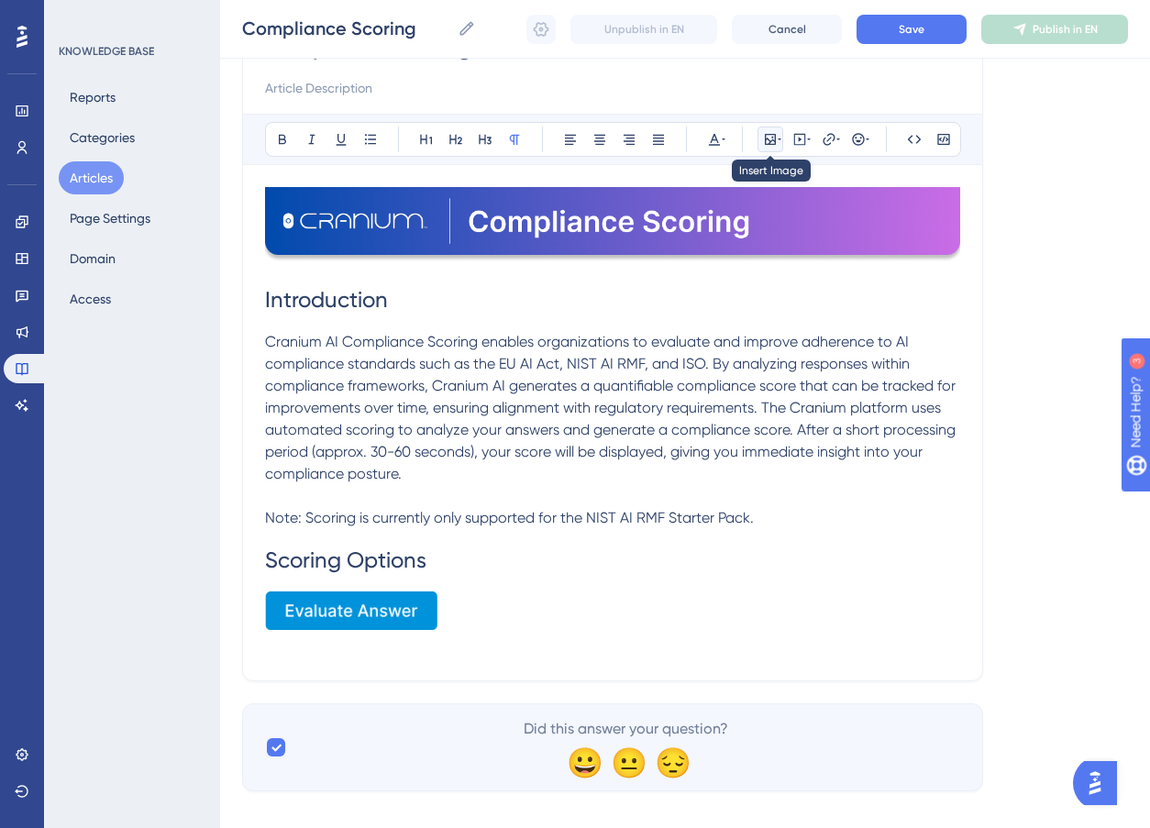
click at [769, 133] on icon at bounding box center [770, 139] width 15 height 15
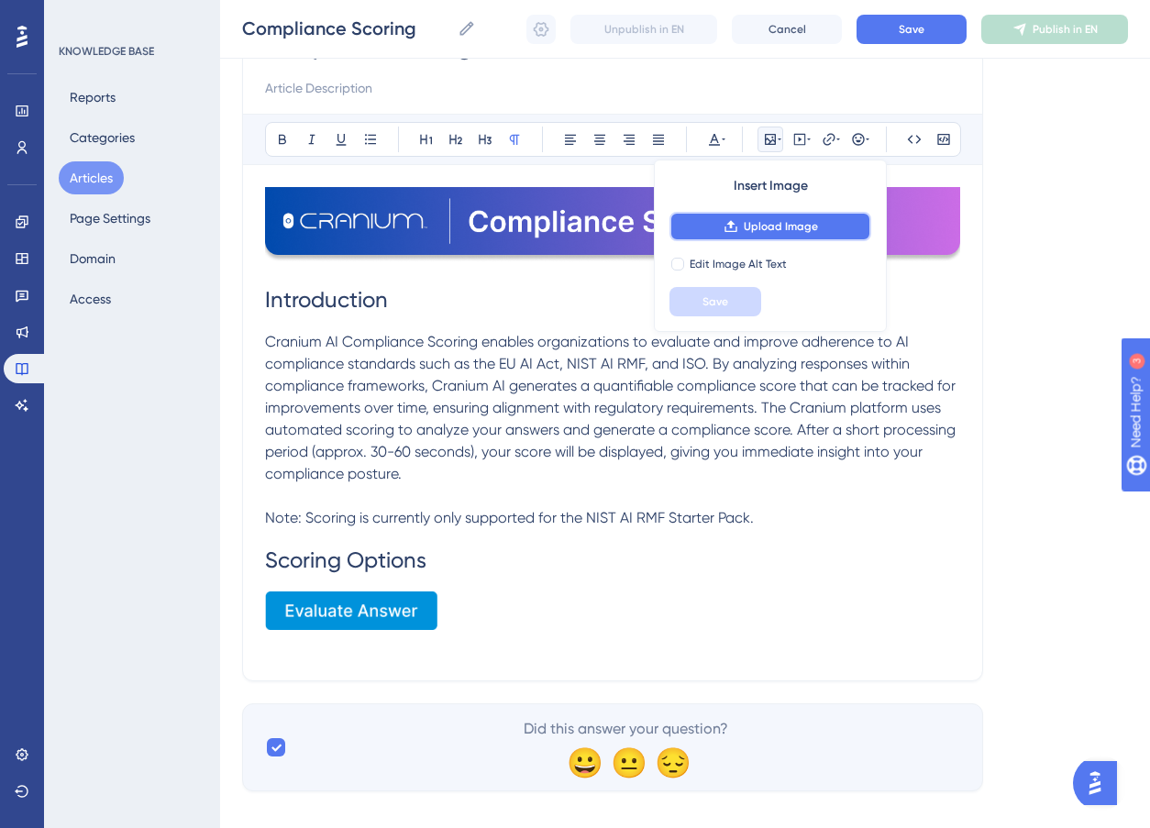
click at [766, 222] on span "Upload Image" at bounding box center [781, 226] width 74 height 15
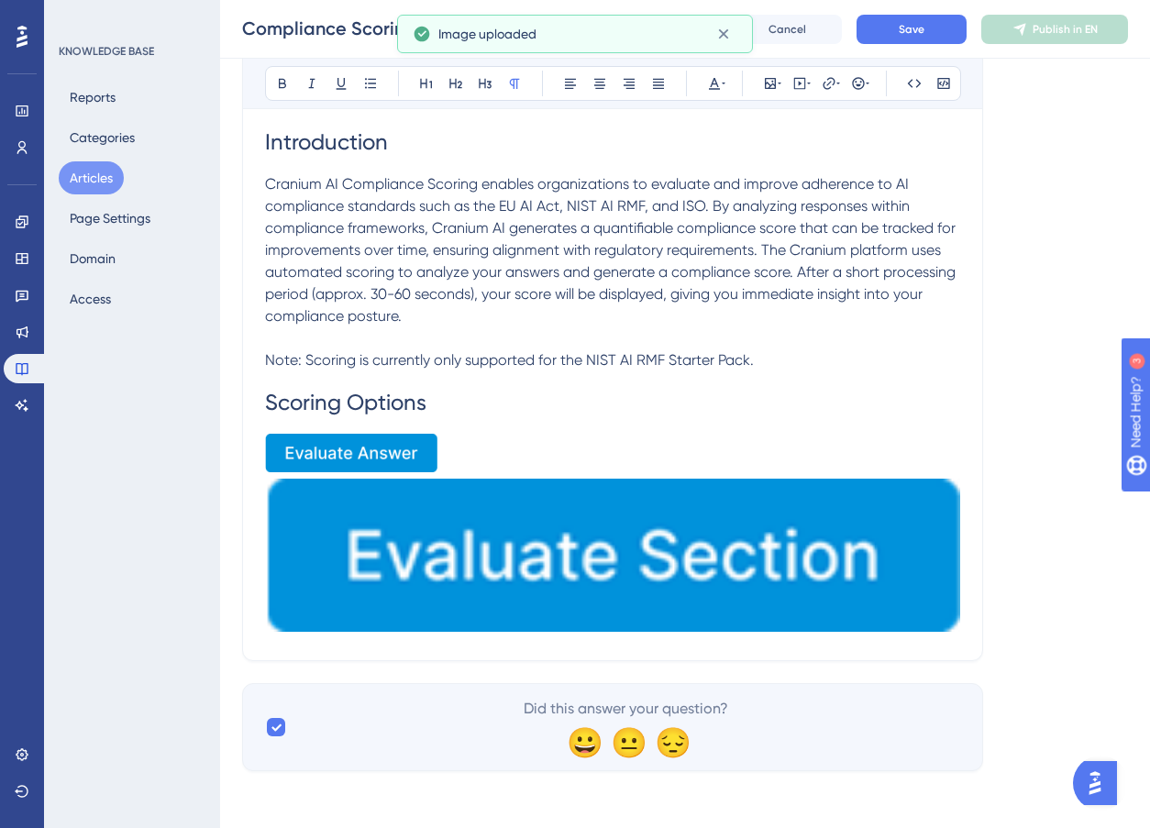
scroll to position [362, 0]
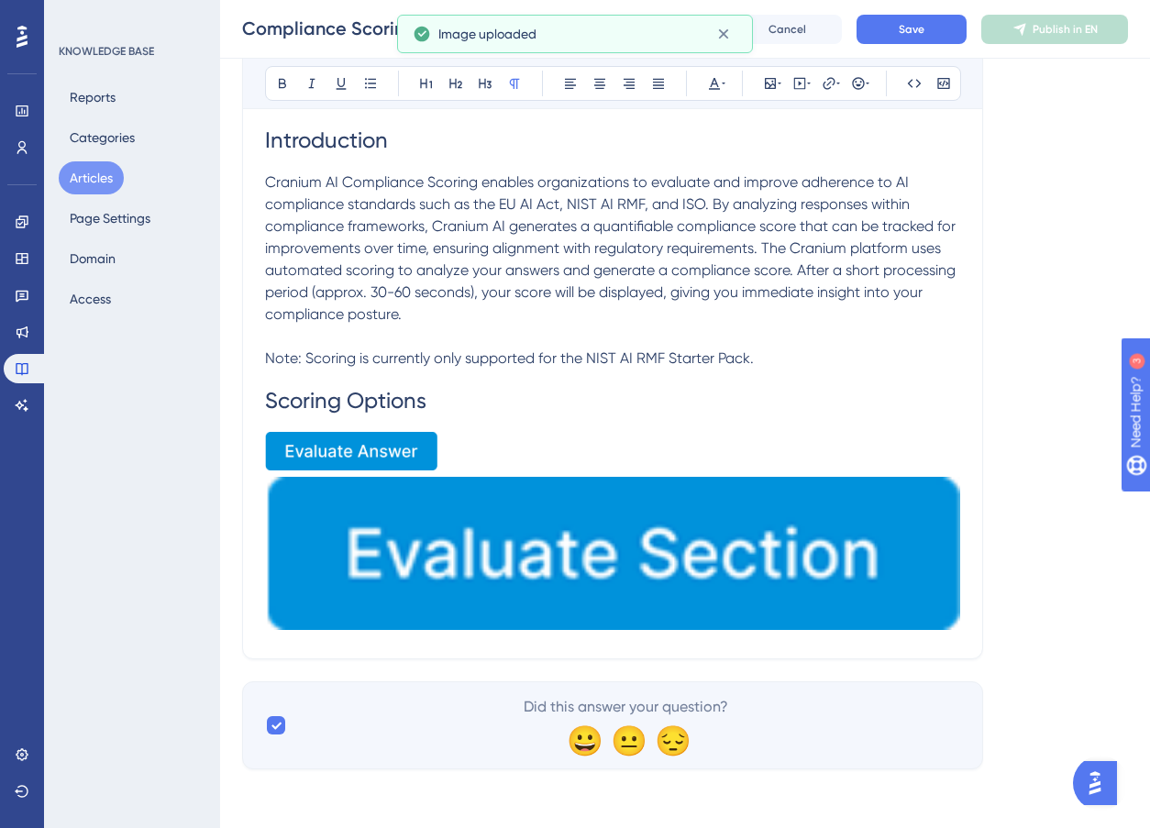
click at [711, 567] on img at bounding box center [612, 554] width 695 height 154
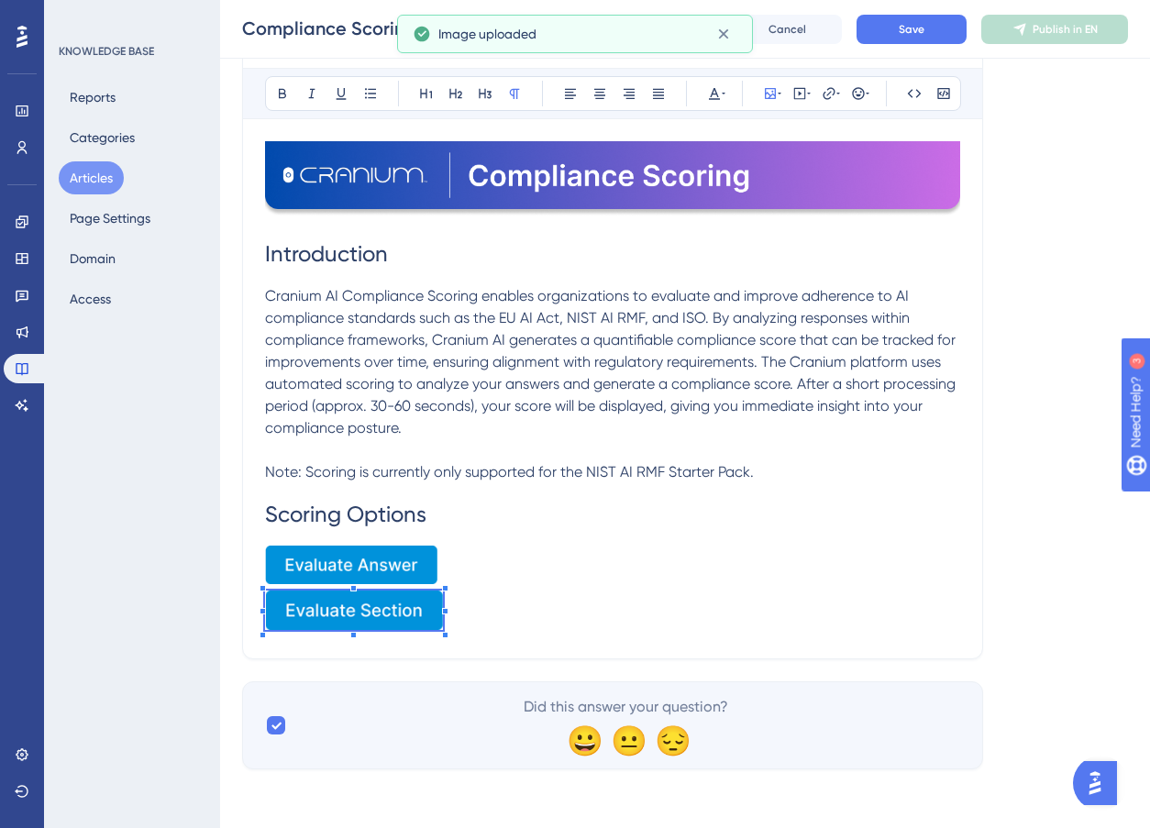
scroll to position [248, 0]
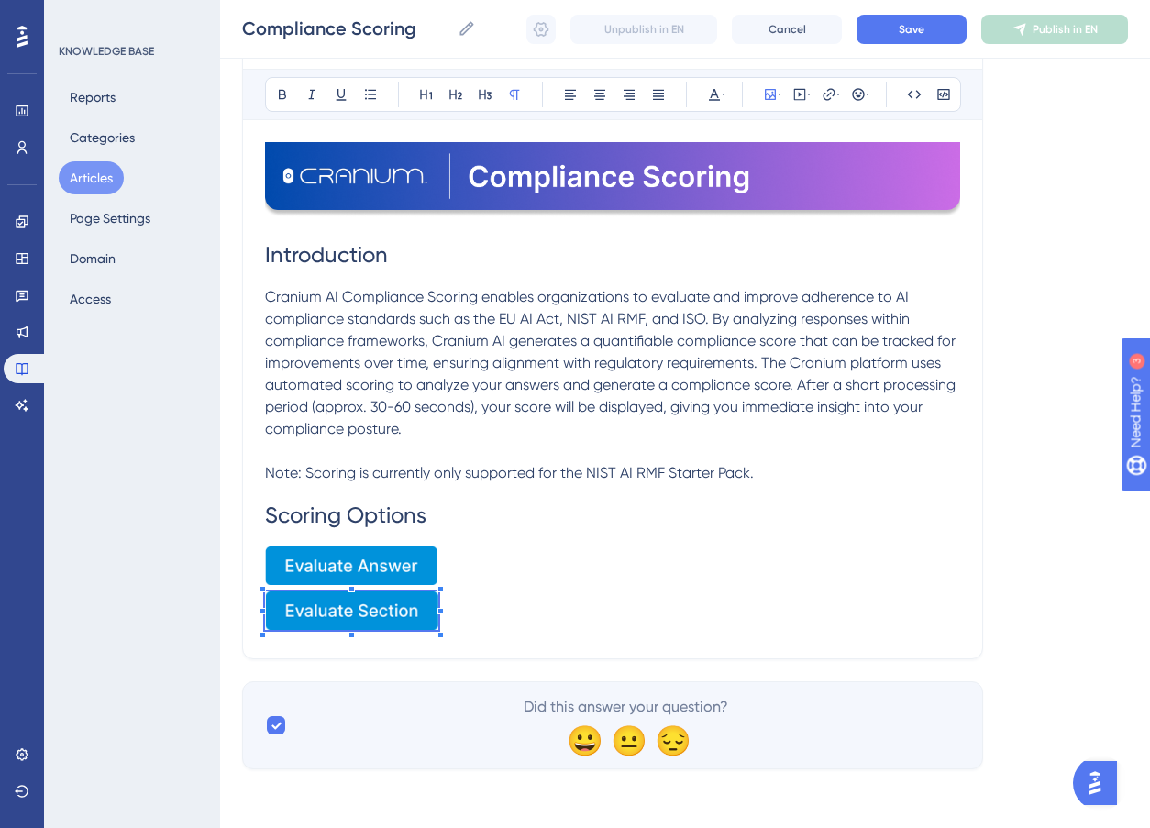
click at [439, 624] on p at bounding box center [612, 614] width 695 height 45
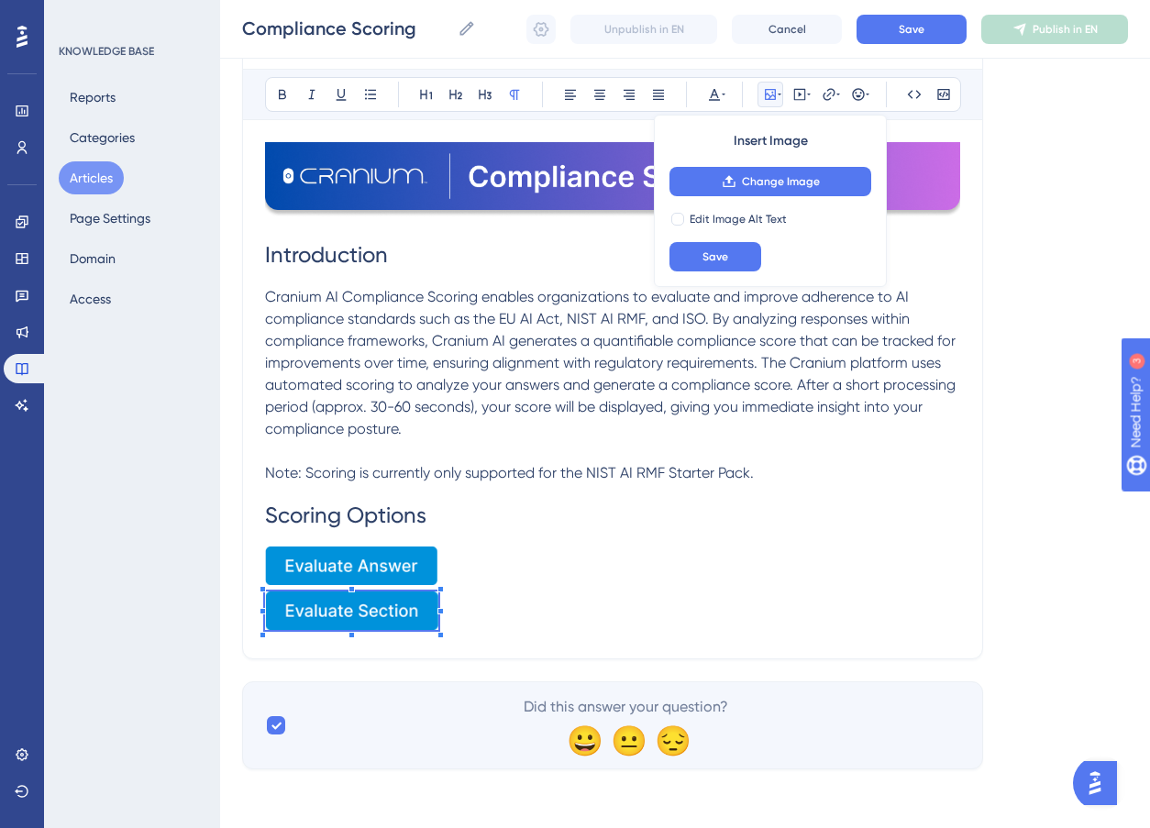
click at [537, 588] on p at bounding box center [612, 569] width 695 height 45
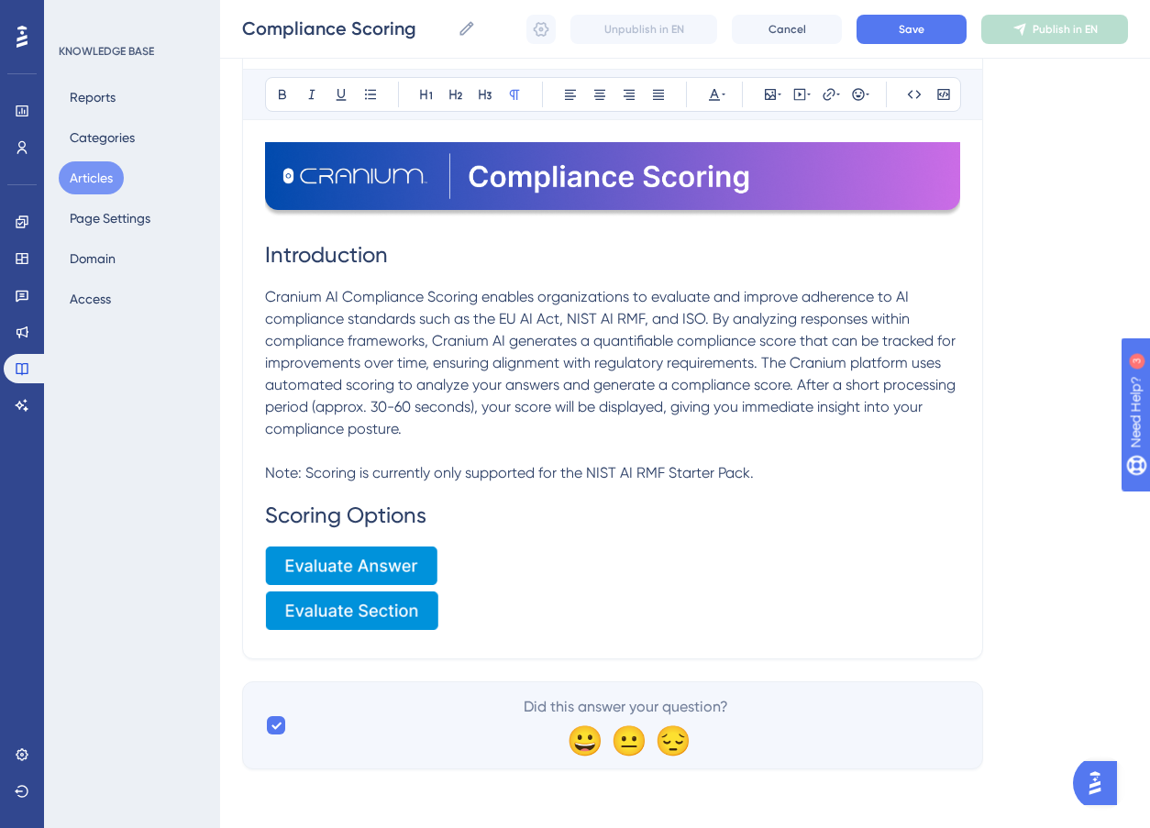
click at [504, 625] on p at bounding box center [612, 614] width 695 height 45
click at [389, 618] on img at bounding box center [351, 611] width 173 height 39
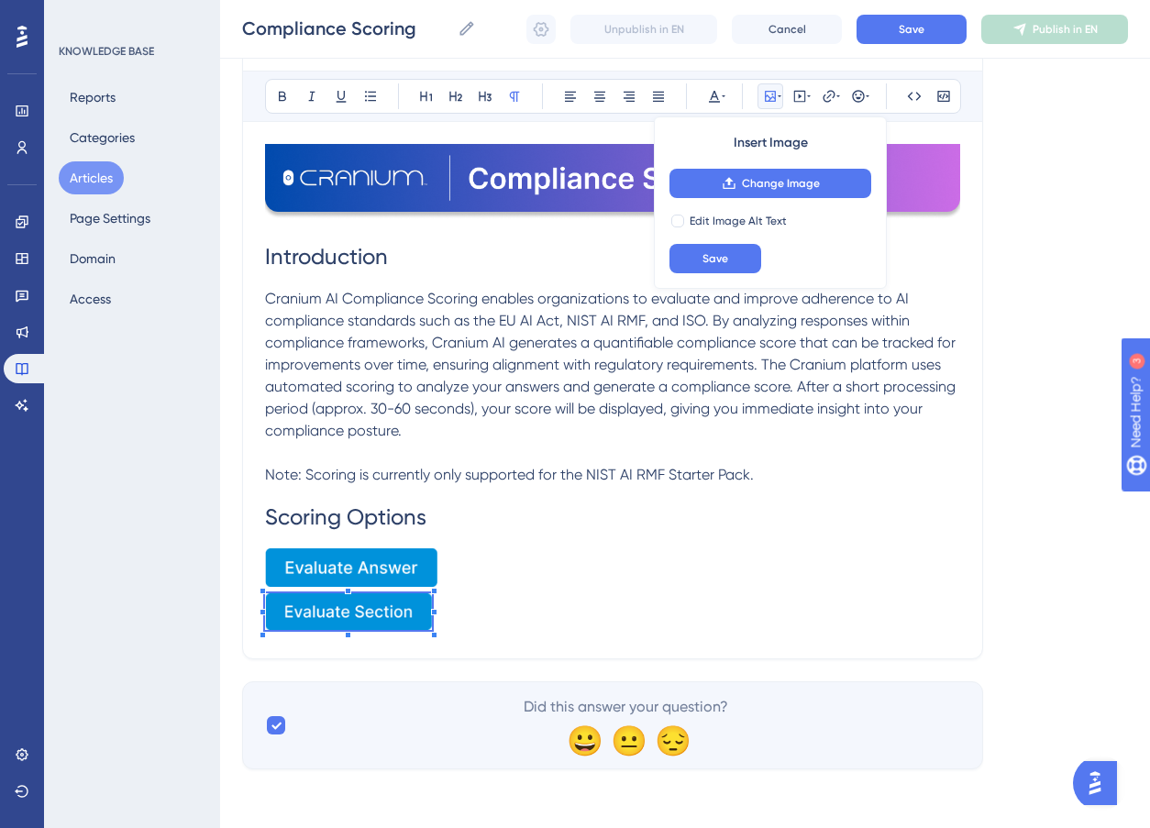
scroll to position [245, 0]
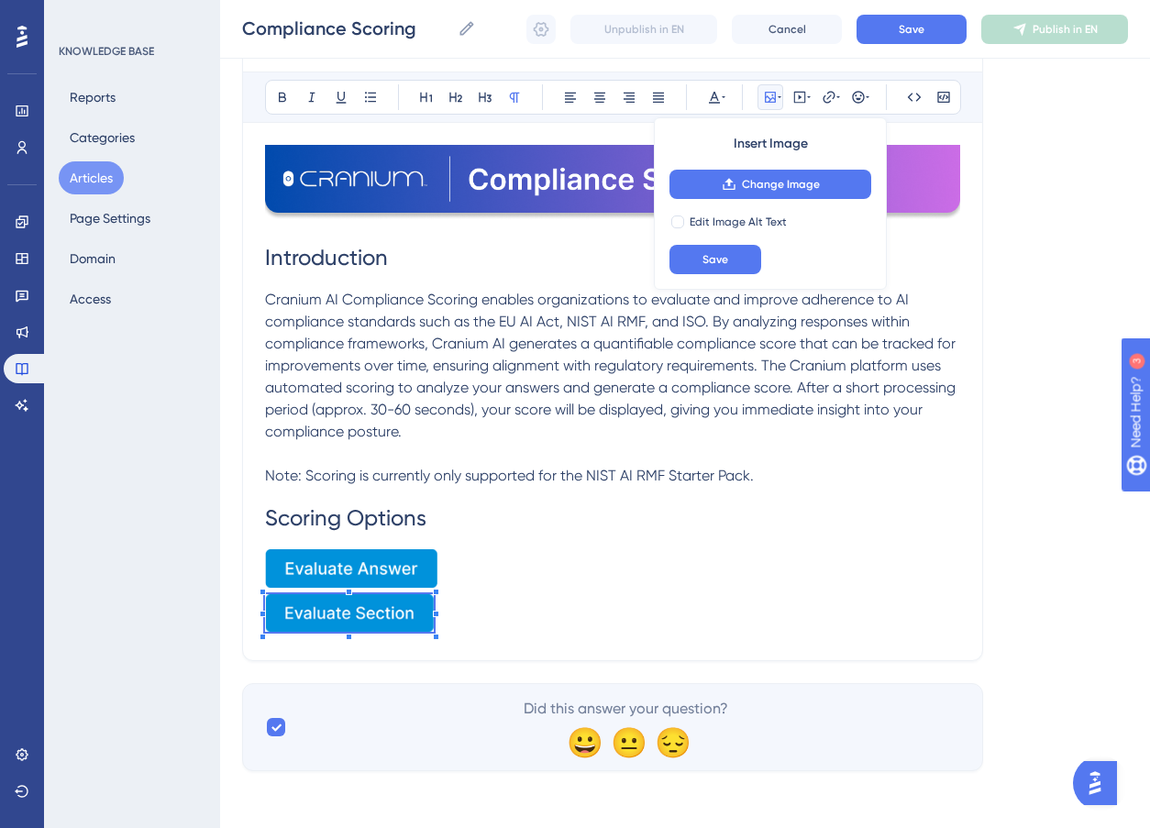
click at [435, 634] on div at bounding box center [436, 637] width 6 height 6
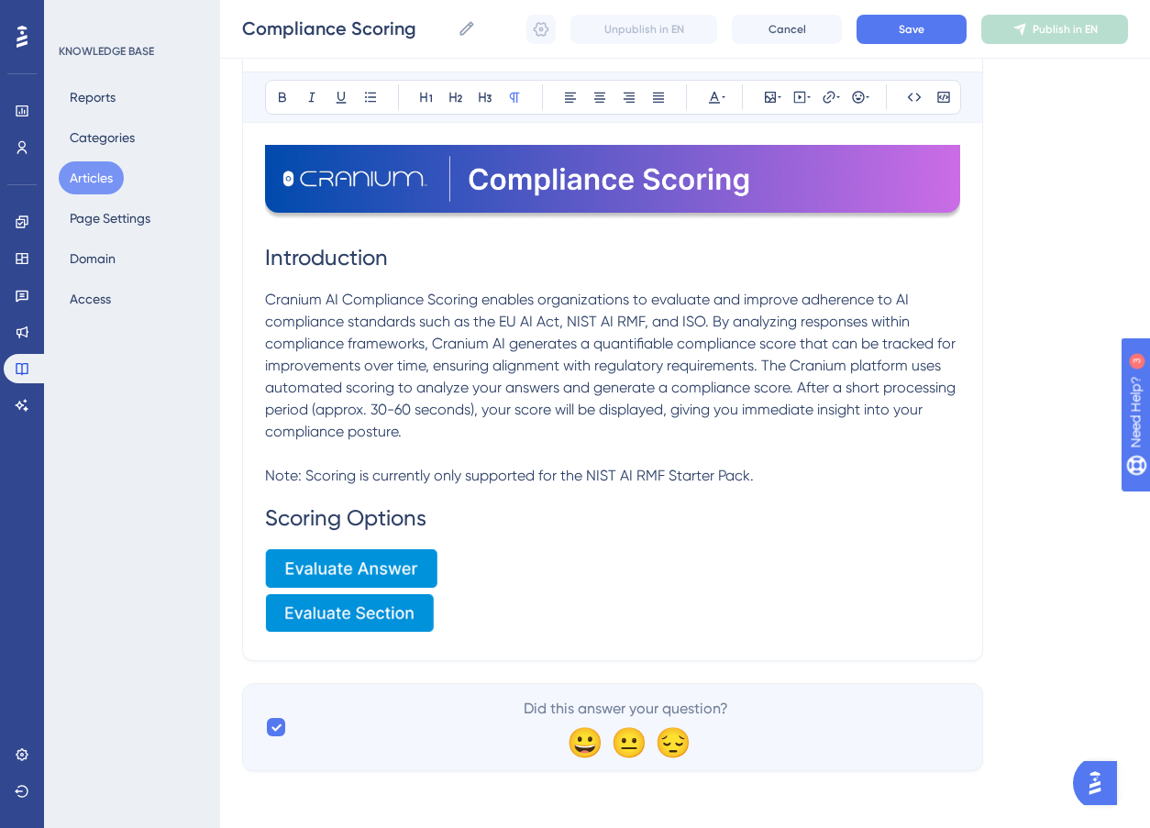
click at [566, 582] on p at bounding box center [612, 571] width 695 height 45
click at [478, 624] on p at bounding box center [612, 616] width 695 height 44
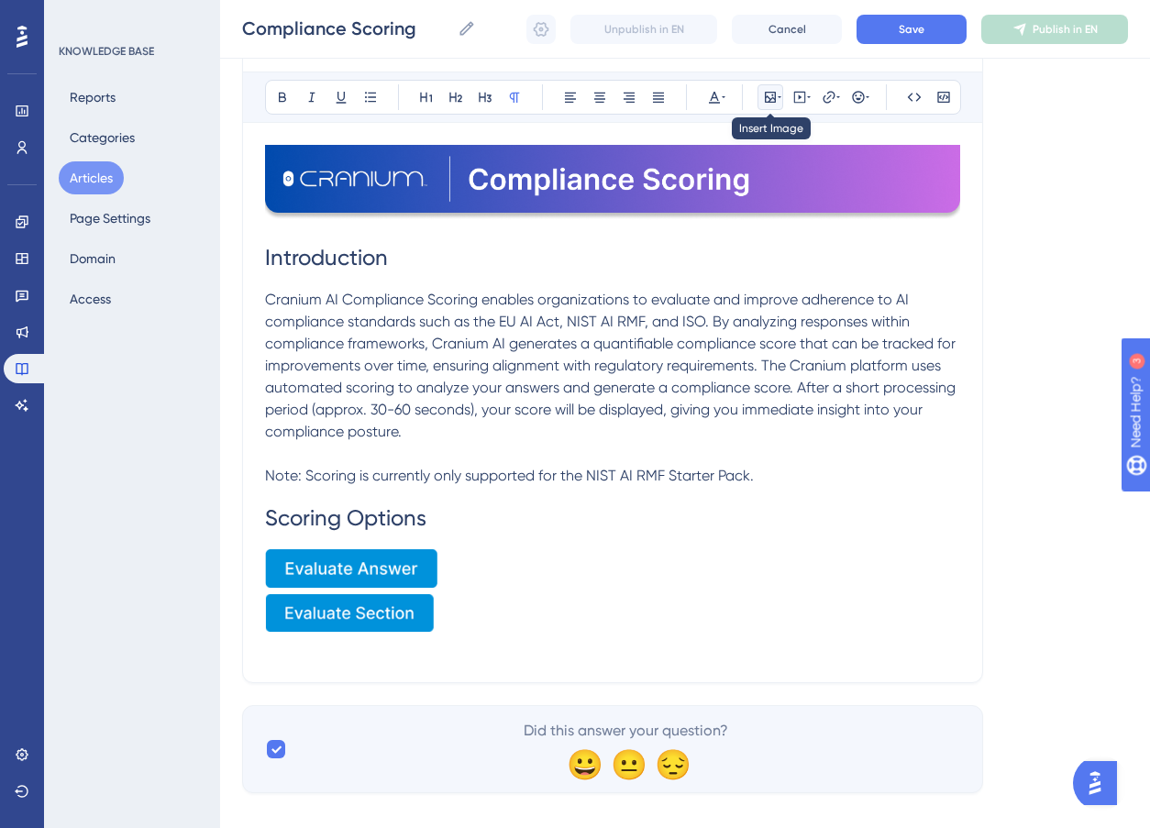
click at [771, 94] on icon at bounding box center [770, 97] width 15 height 15
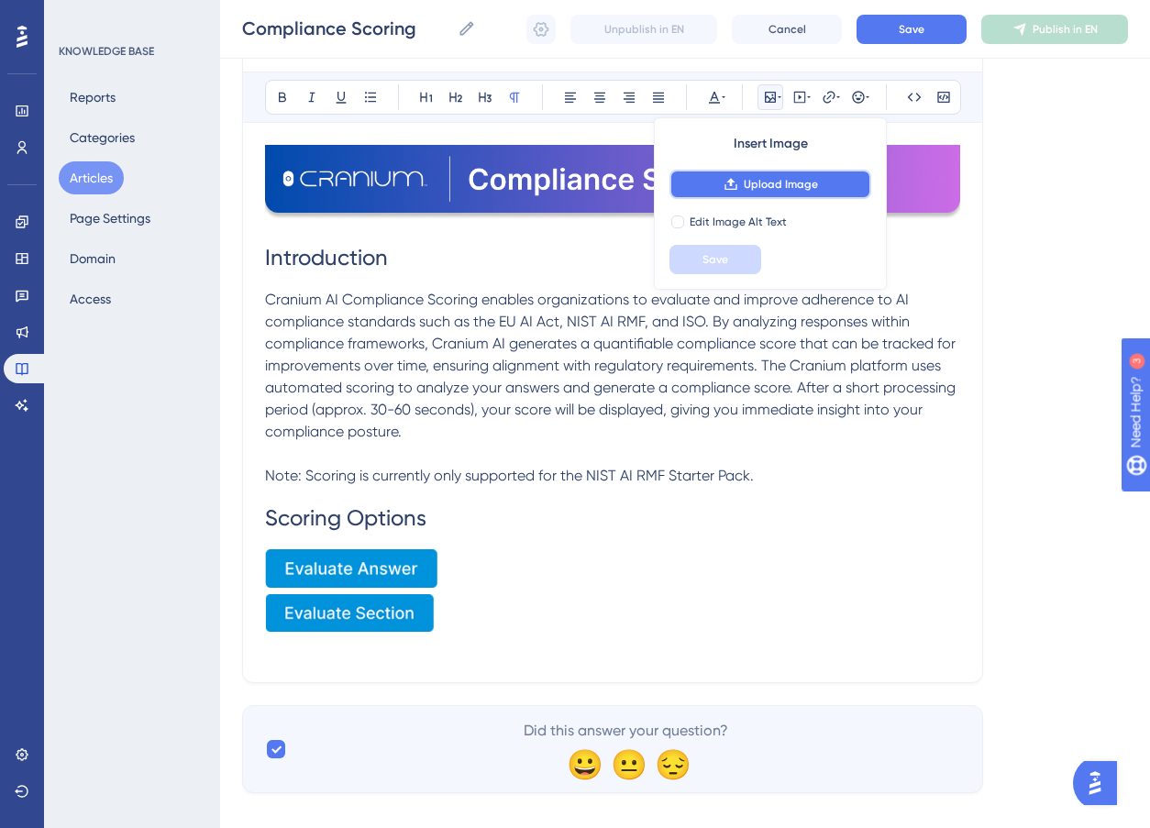
click at [734, 189] on icon at bounding box center [731, 184] width 12 height 12
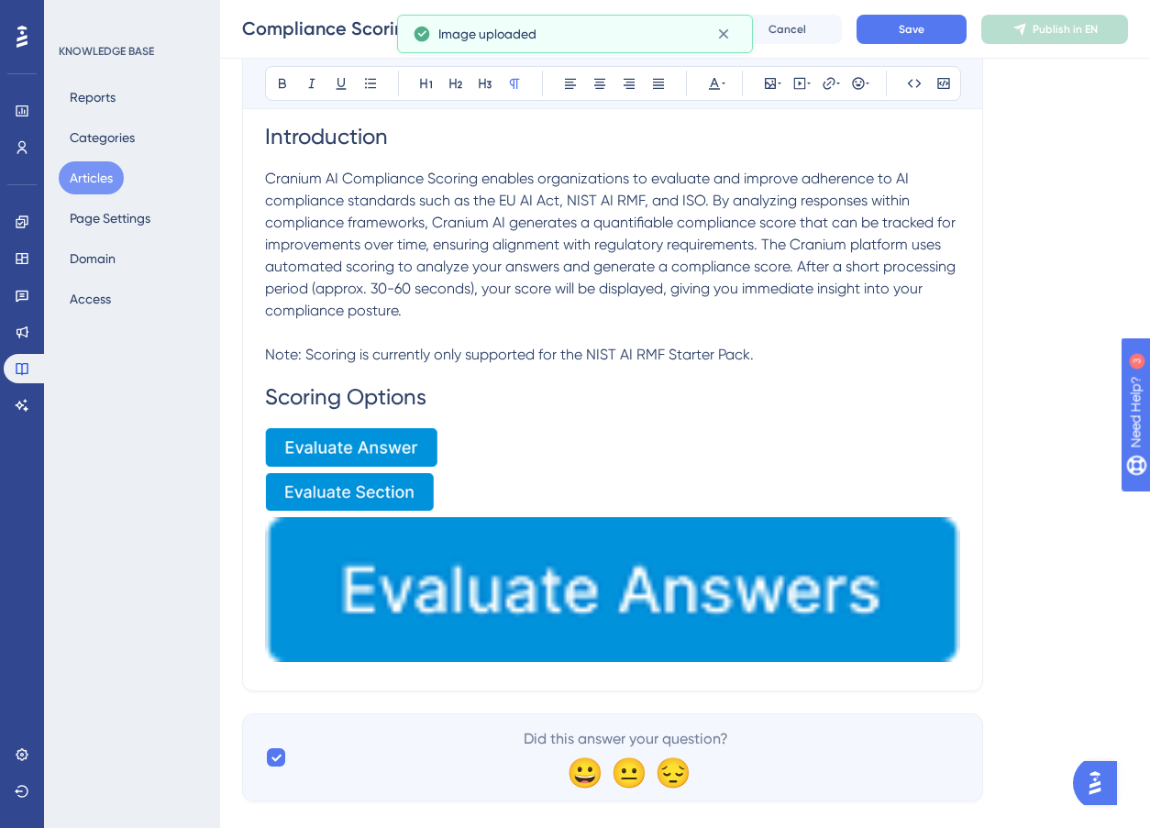
scroll to position [398, 0]
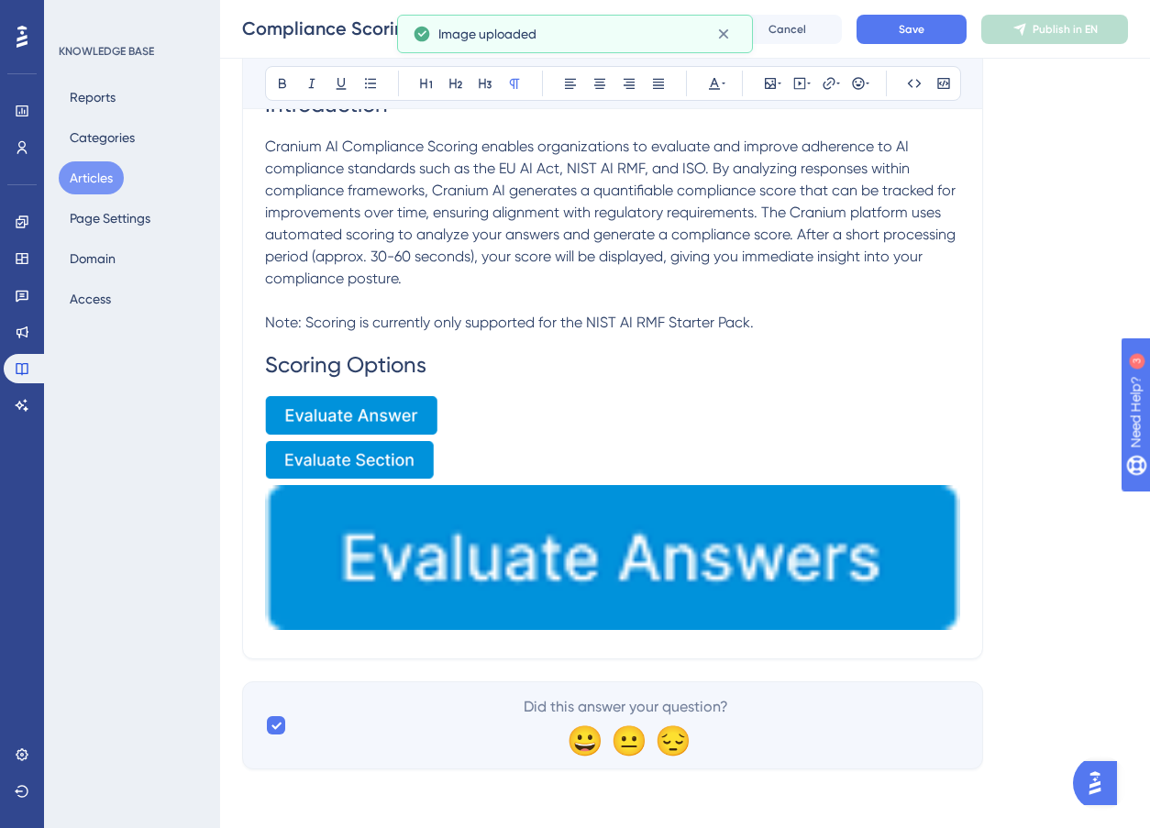
click at [710, 524] on img at bounding box center [612, 558] width 695 height 146
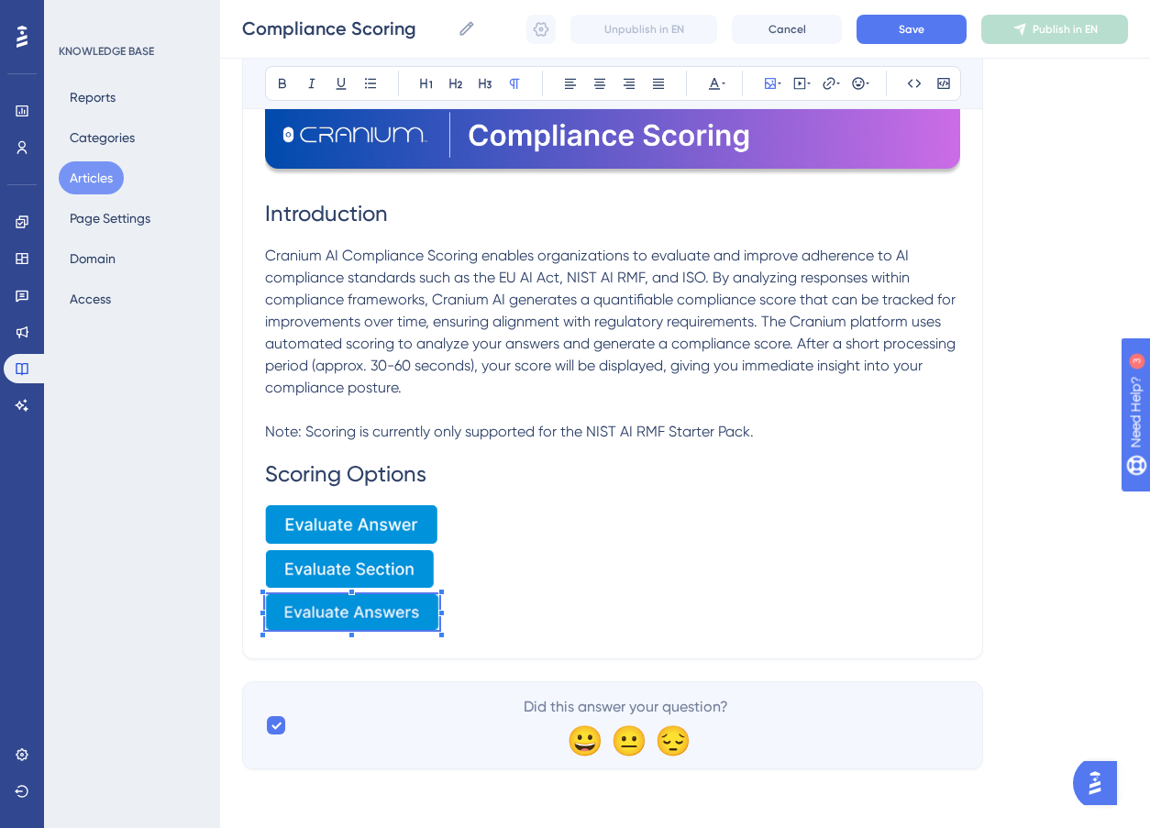
scroll to position [290, 0]
click at [443, 616] on span at bounding box center [354, 616] width 179 height 44
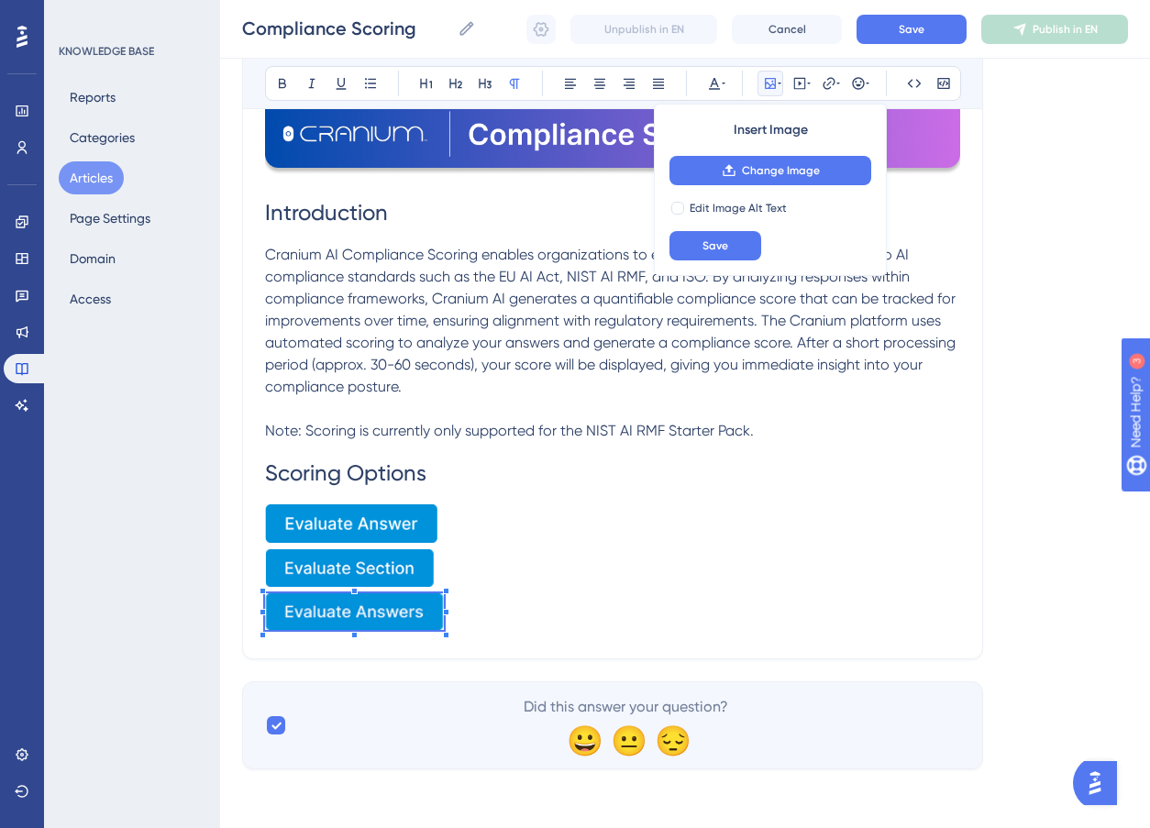
click at [561, 594] on p at bounding box center [612, 616] width 695 height 44
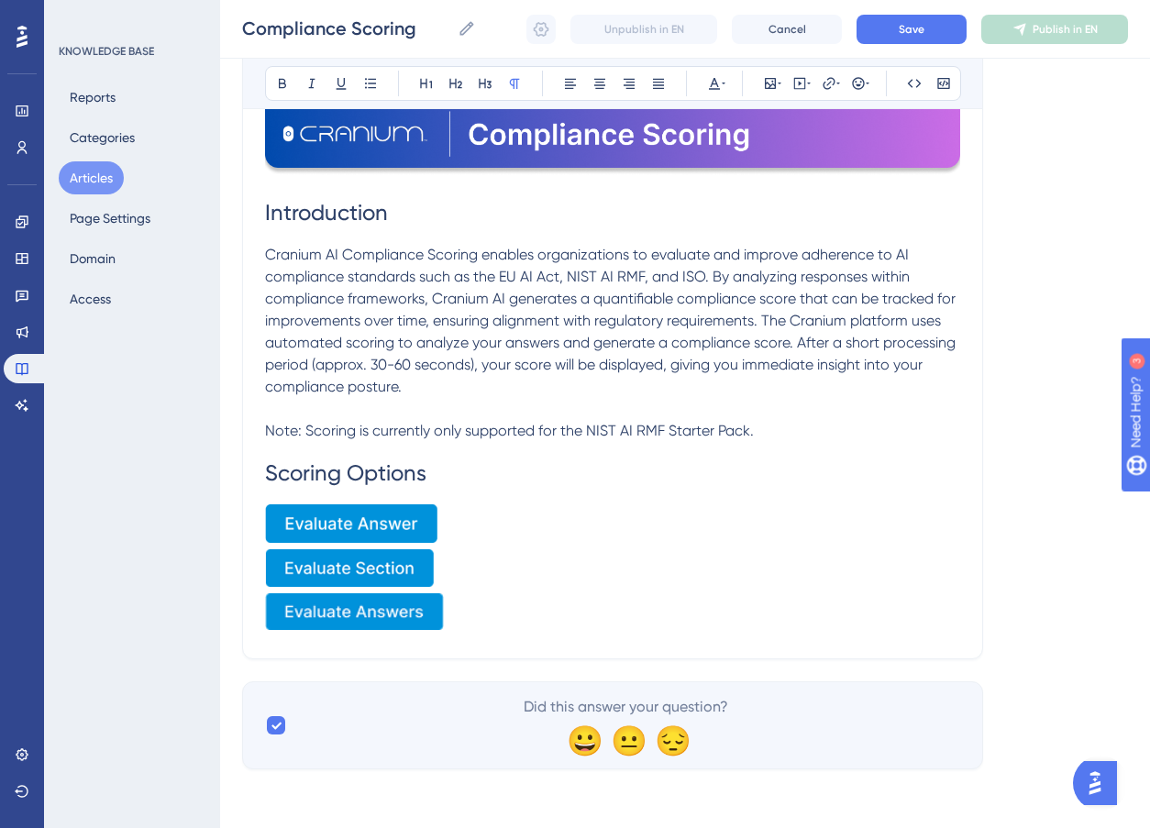
click at [414, 619] on img at bounding box center [354, 613] width 179 height 38
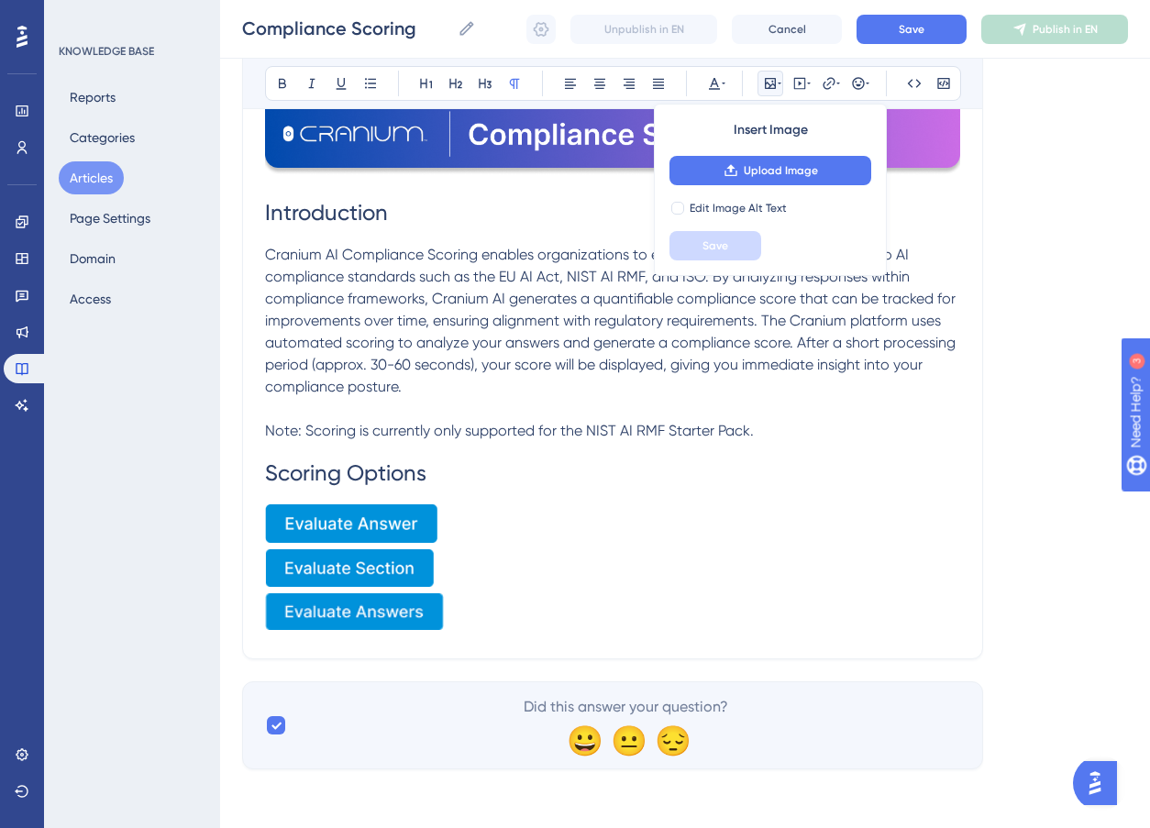
drag, startPoint x: 446, startPoint y: 629, endPoint x: 455, endPoint y: 634, distance: 10.3
click at [455, 634] on p at bounding box center [612, 616] width 695 height 44
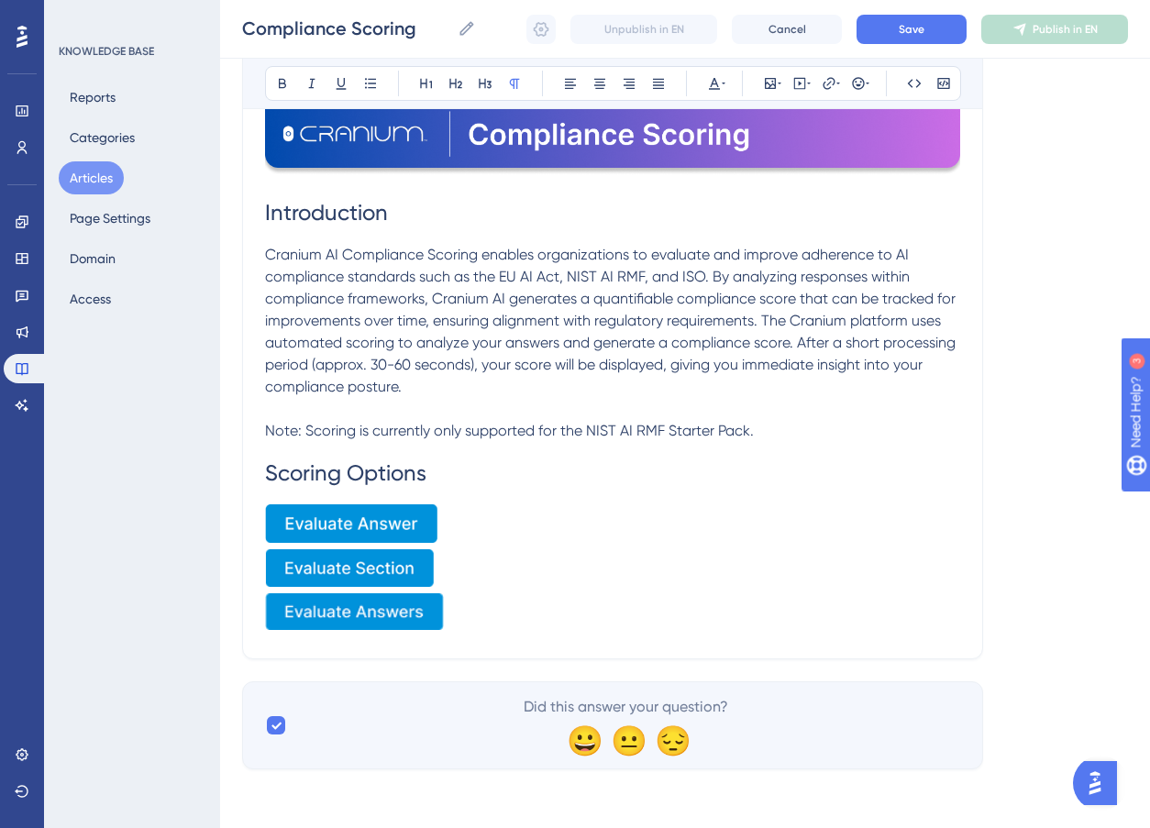
click at [420, 612] on img at bounding box center [354, 613] width 179 height 38
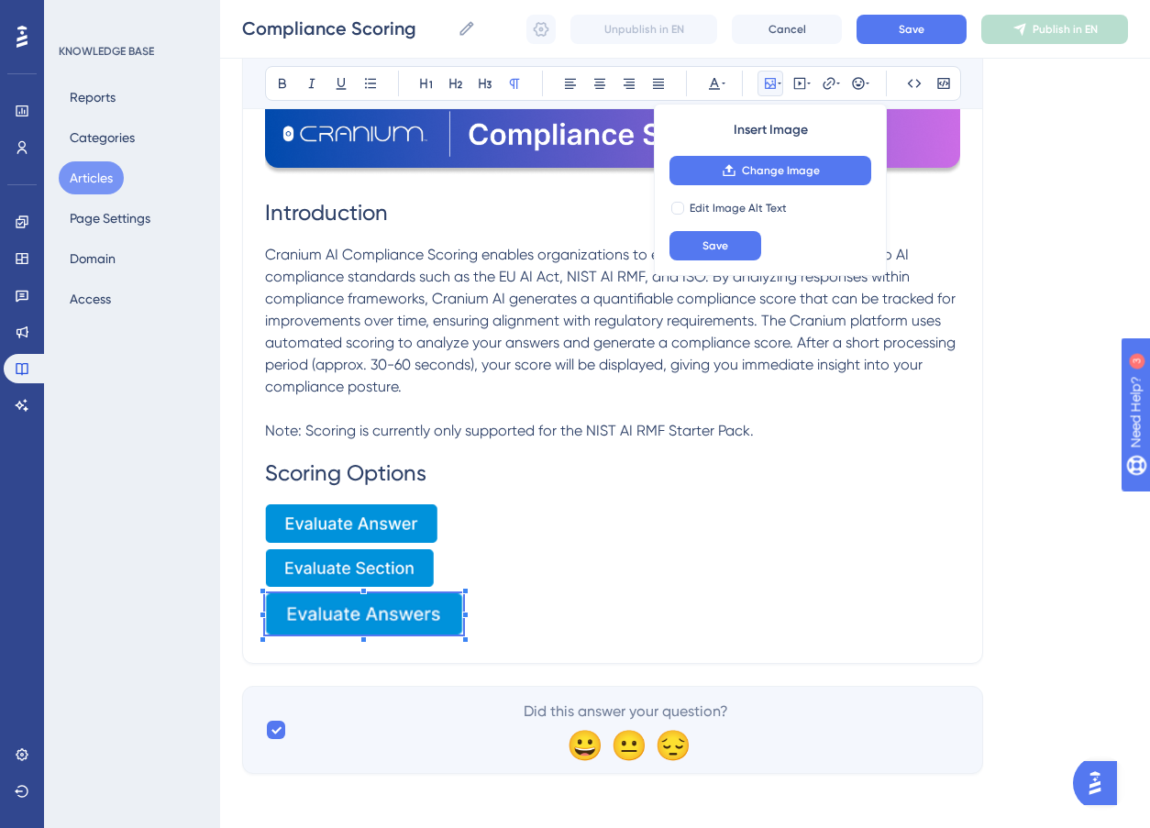
click at [462, 644] on div "Compliance Scoring Bold Italic Underline Bullet Point Heading 1 Heading 2 Headi…" at bounding box center [612, 290] width 741 height 749
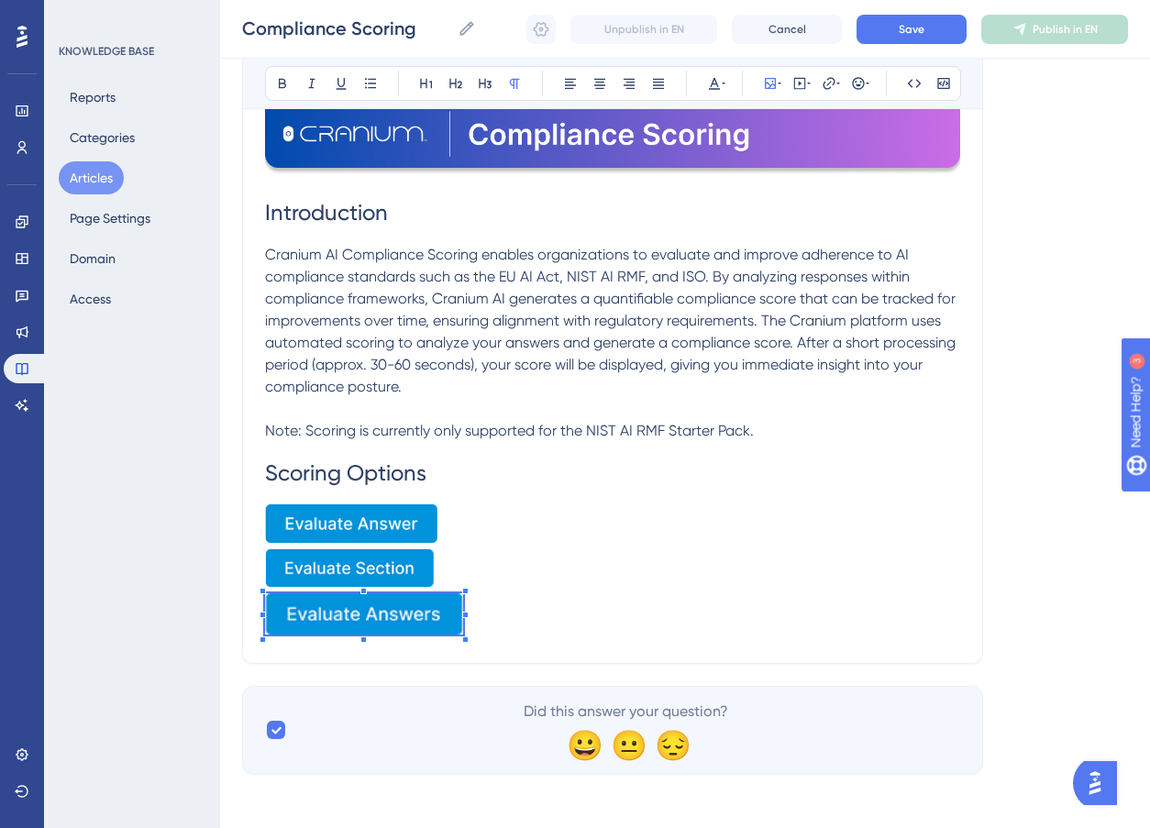
click at [556, 625] on p at bounding box center [612, 618] width 695 height 48
click at [444, 627] on img at bounding box center [364, 614] width 198 height 41
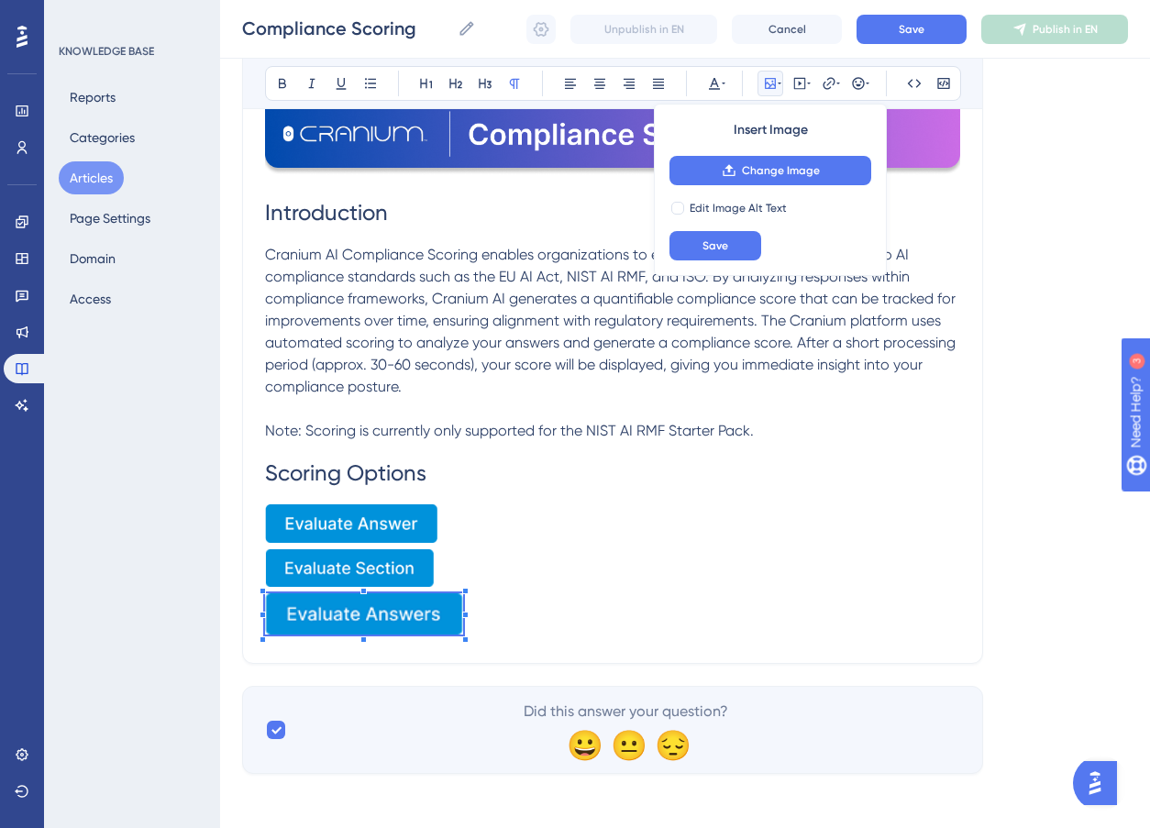
scroll to position [287, 0]
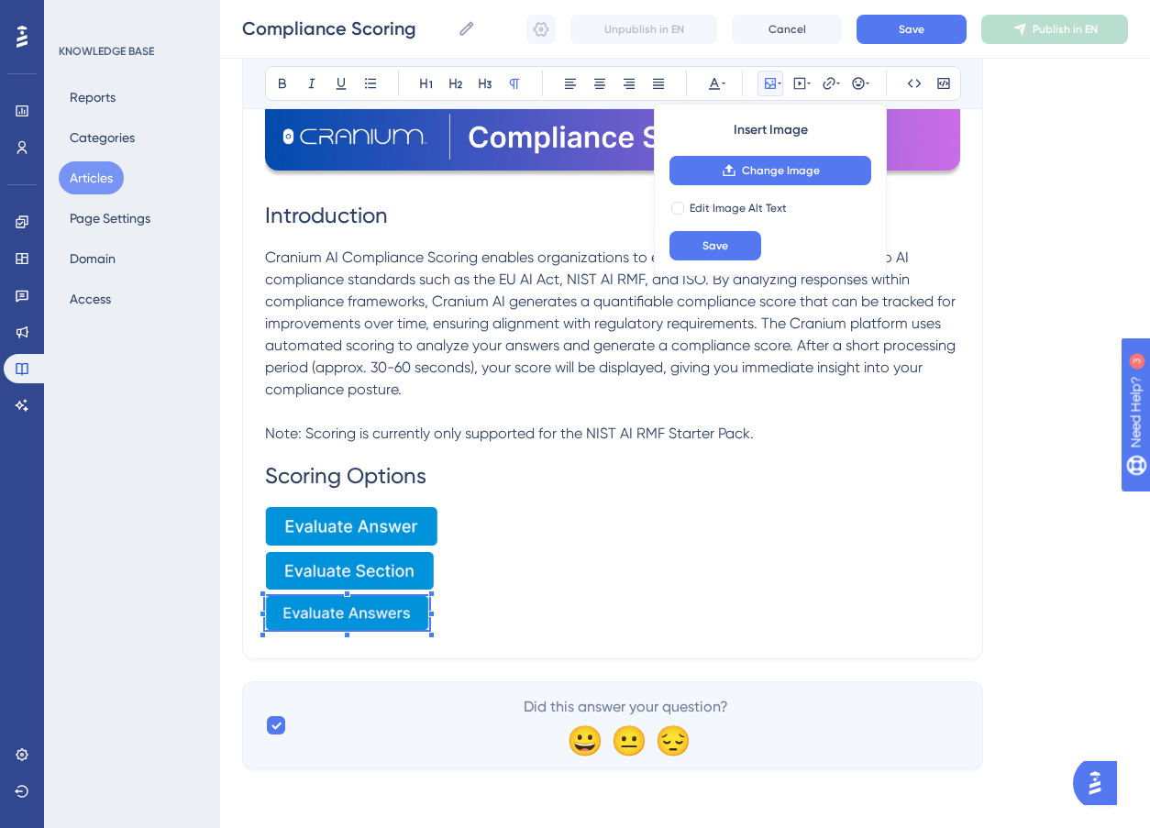
click at [428, 629] on span at bounding box center [347, 616] width 164 height 40
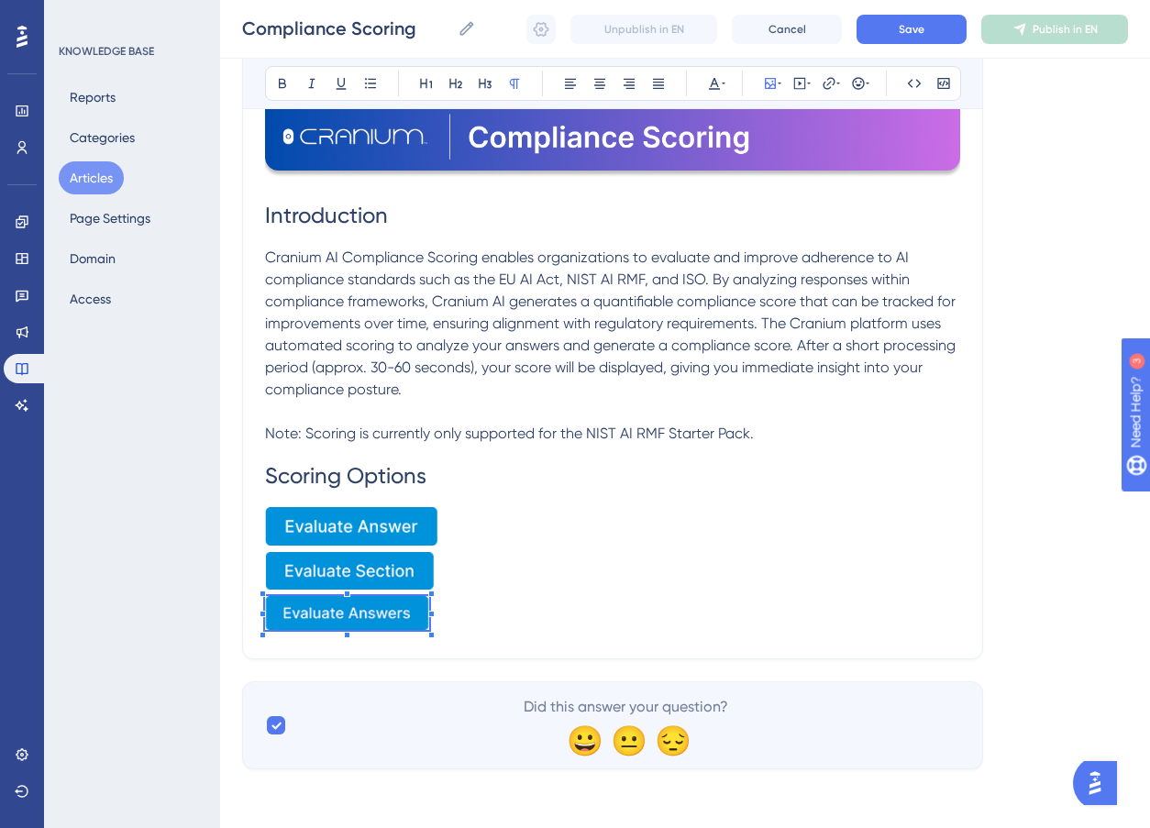
click at [489, 594] on p at bounding box center [612, 574] width 695 height 44
click at [408, 620] on img at bounding box center [347, 613] width 164 height 34
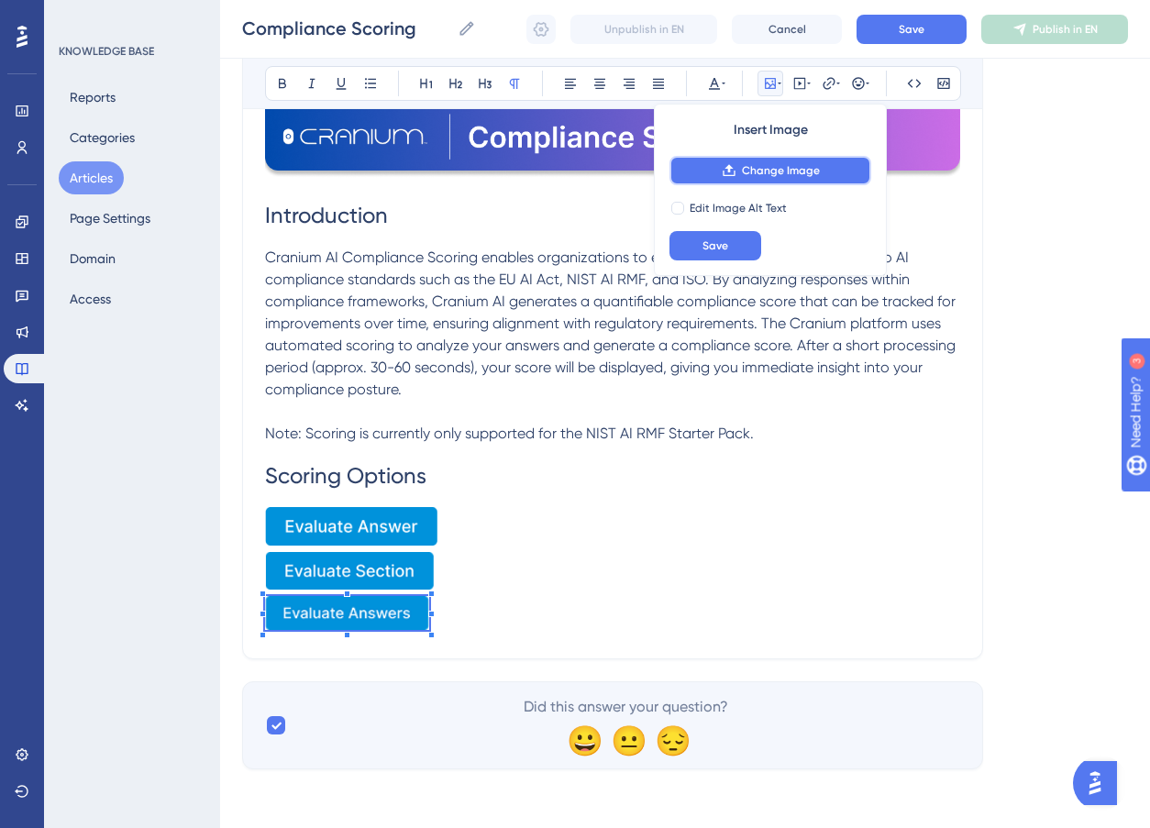
click at [771, 170] on span "Change Image" at bounding box center [781, 170] width 78 height 15
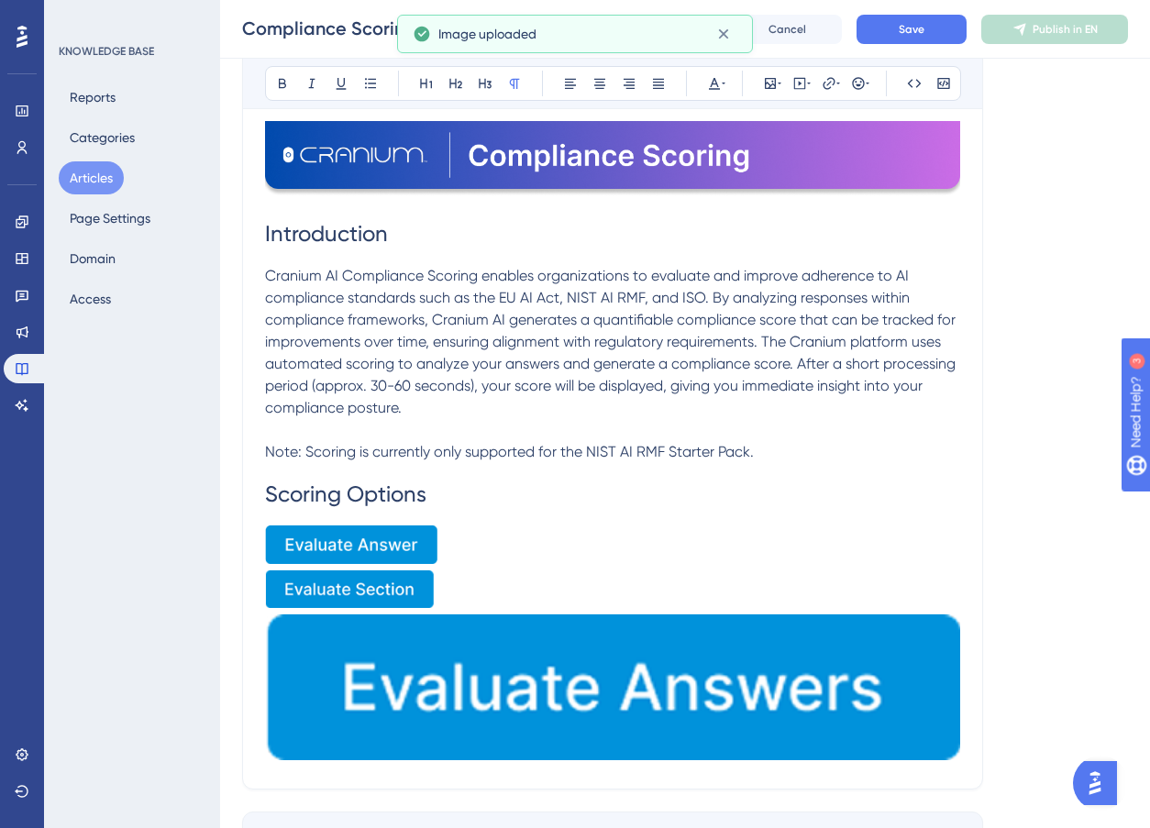
click at [823, 710] on img at bounding box center [612, 688] width 695 height 146
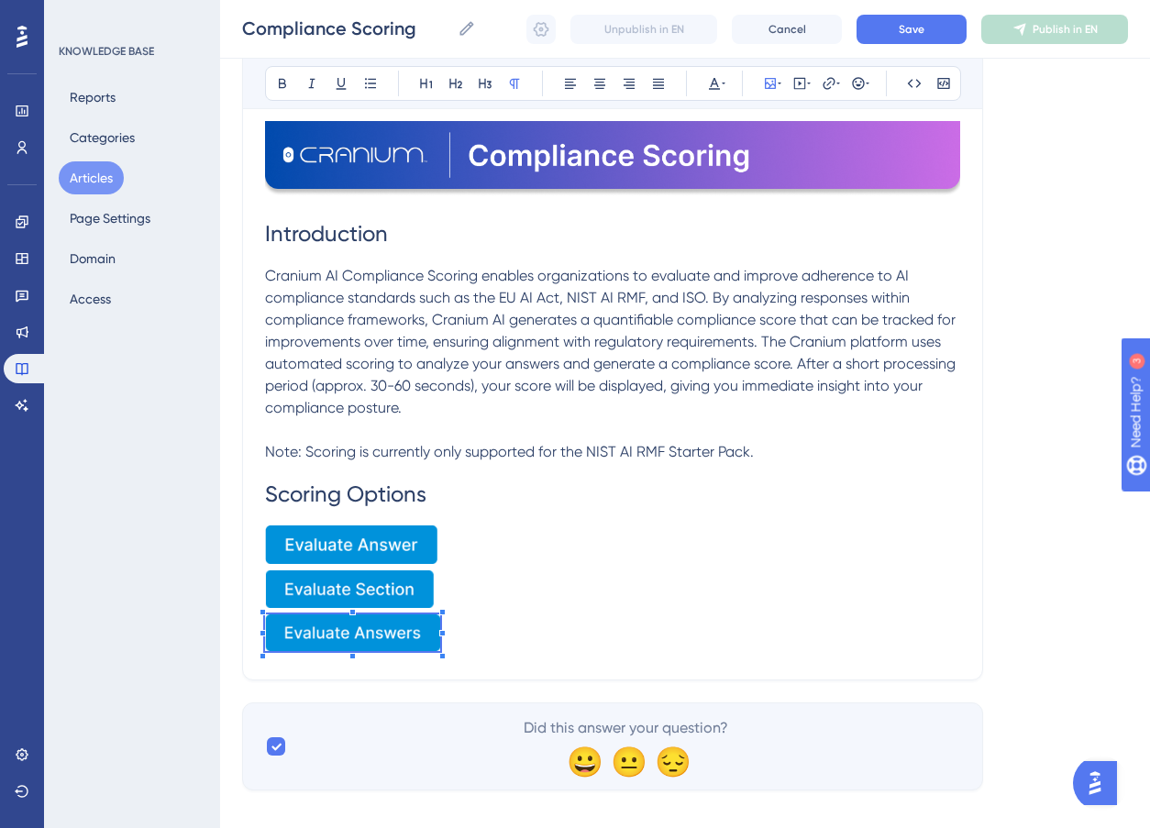
click at [438, 683] on div "Language English (Default) Compliance Scoring Bold Italic Underline Bullet Poin…" at bounding box center [685, 320] width 886 height 942
click at [502, 571] on p at bounding box center [612, 593] width 695 height 44
click at [567, 602] on p at bounding box center [612, 593] width 695 height 44
click at [440, 496] on h1 "Scoring Options" at bounding box center [612, 494] width 695 height 62
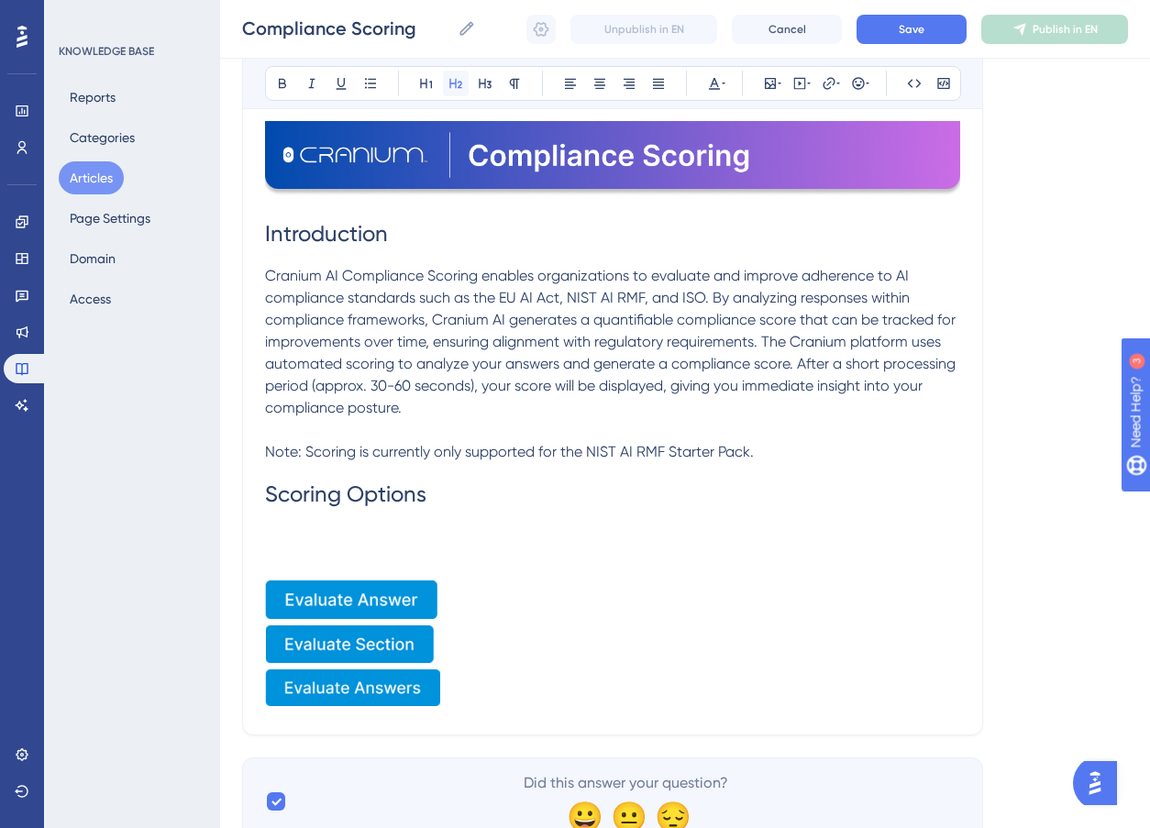
click at [454, 87] on icon at bounding box center [456, 83] width 15 height 15
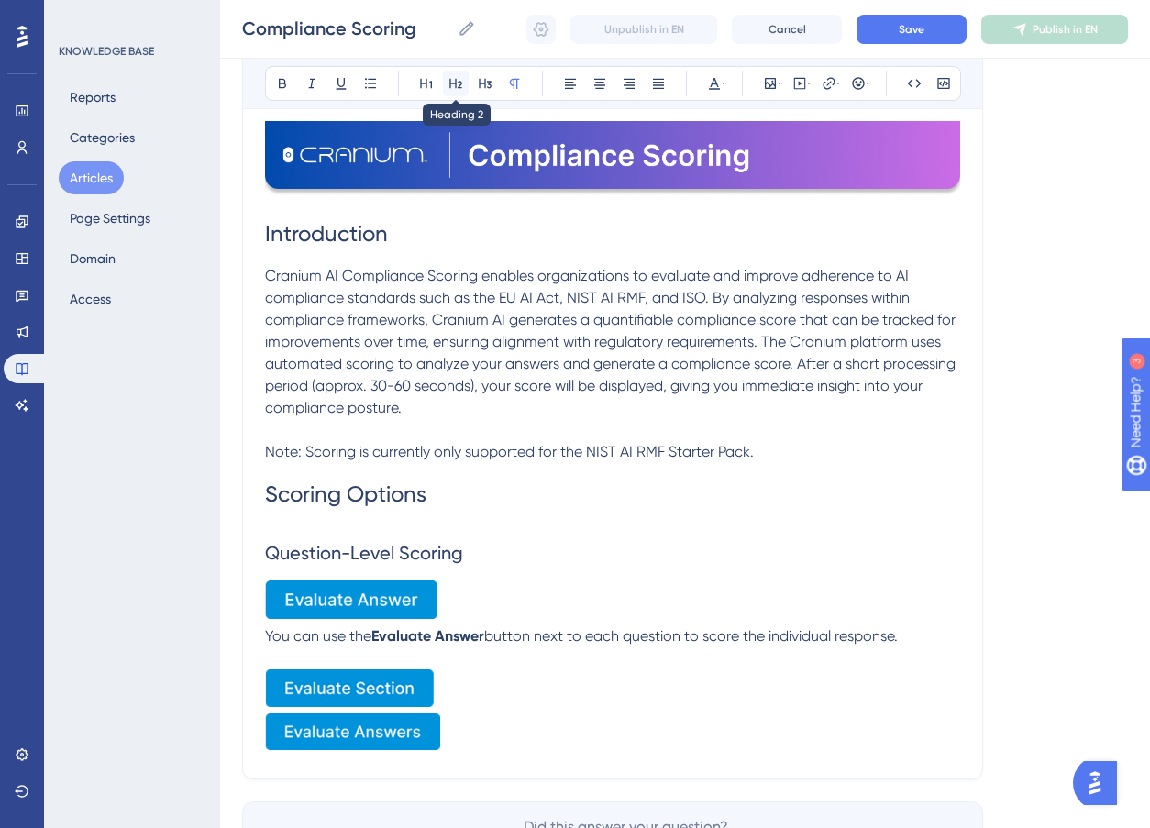
click at [451, 79] on icon at bounding box center [456, 83] width 15 height 15
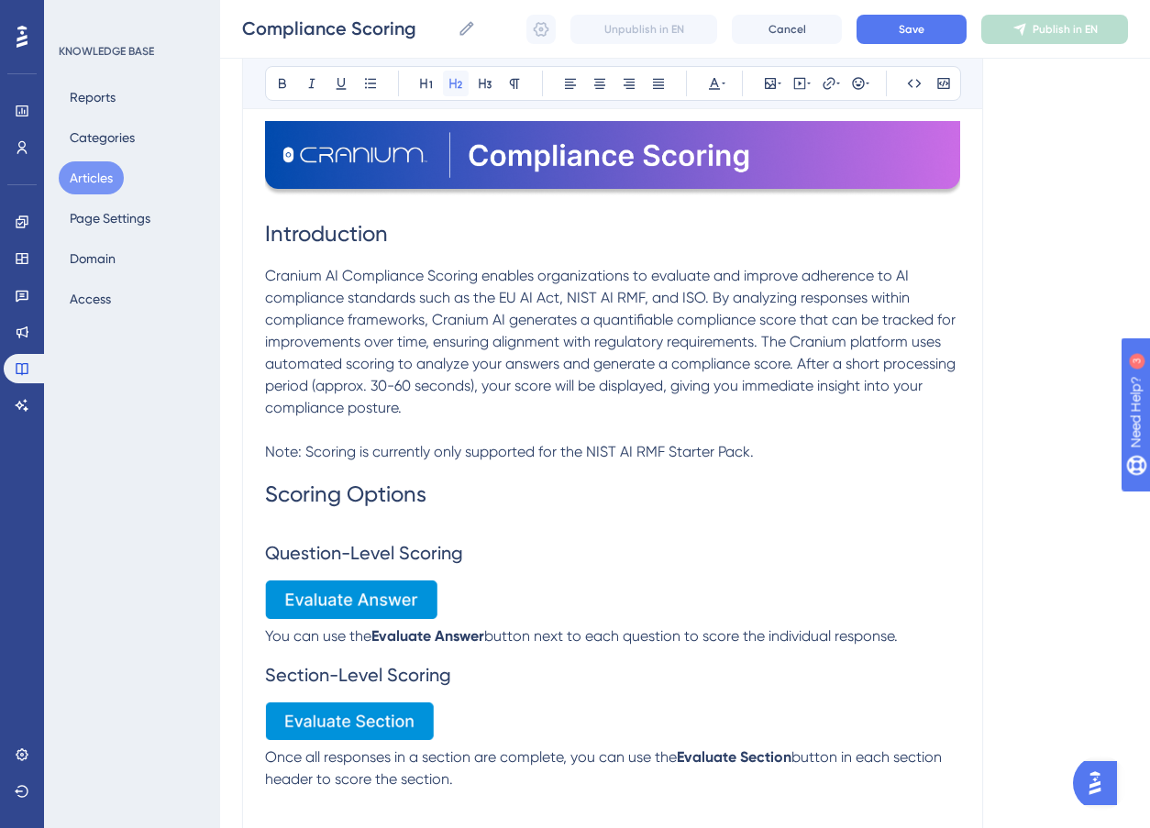
click at [450, 83] on icon at bounding box center [456, 83] width 15 height 15
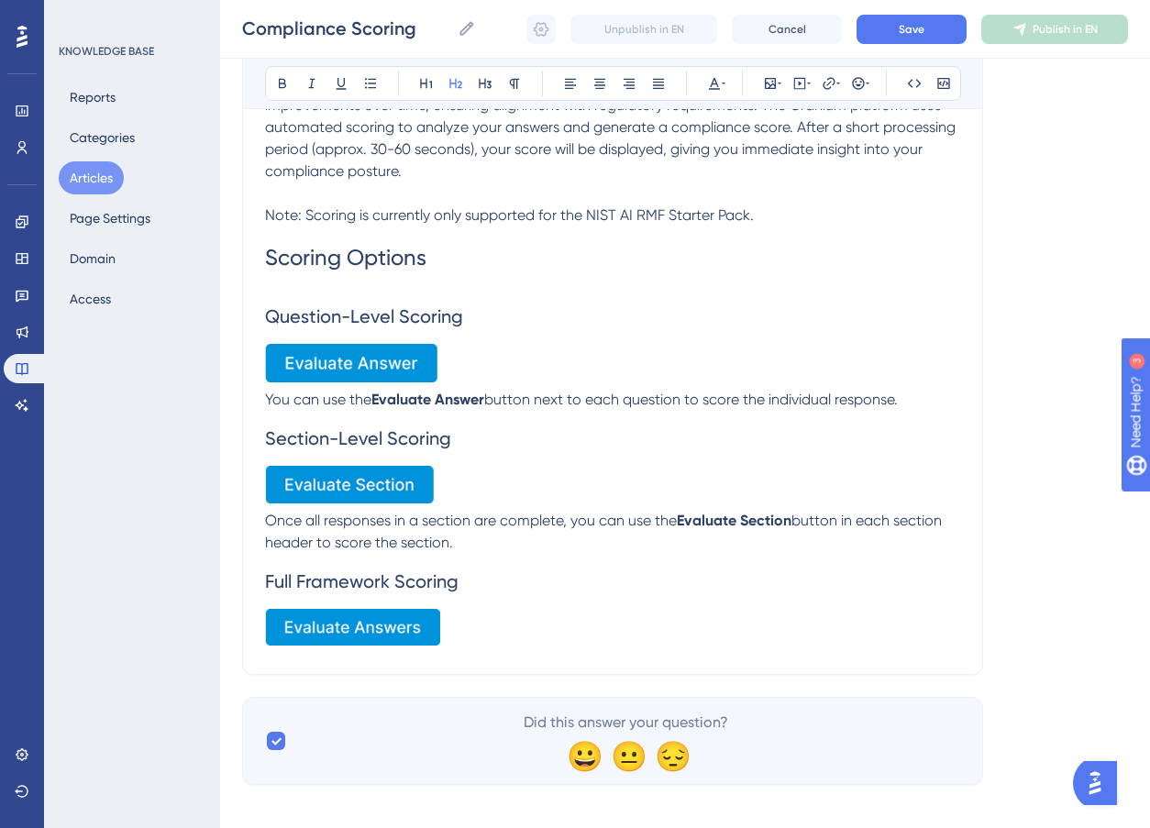
scroll to position [521, 0]
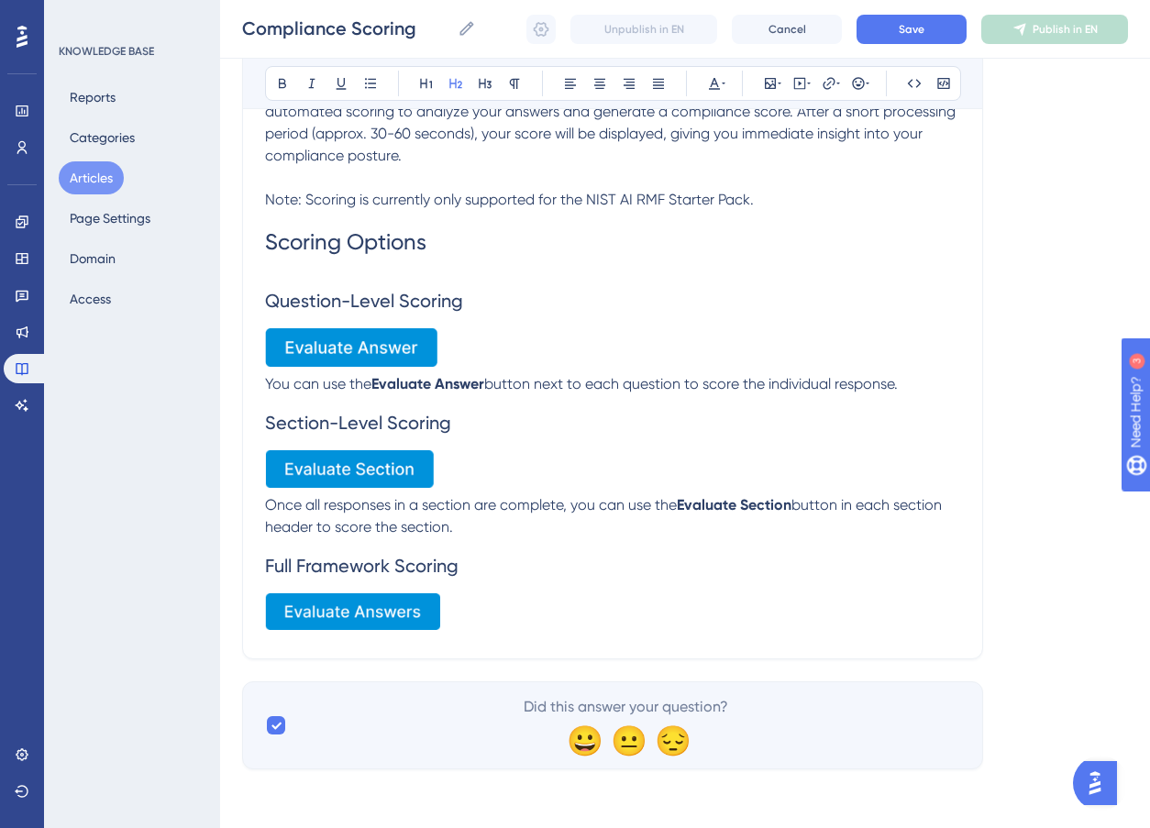
click at [515, 612] on p at bounding box center [612, 615] width 695 height 43
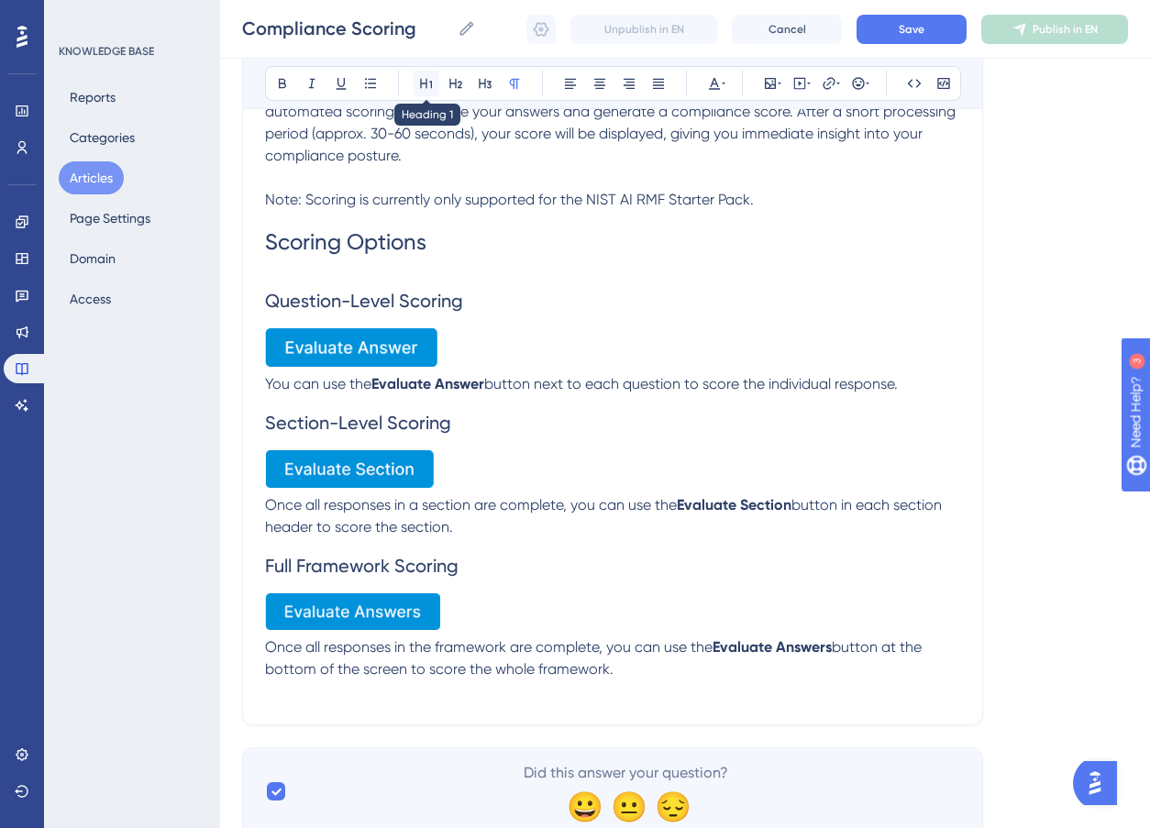
click at [421, 81] on icon at bounding box center [426, 84] width 12 height 10
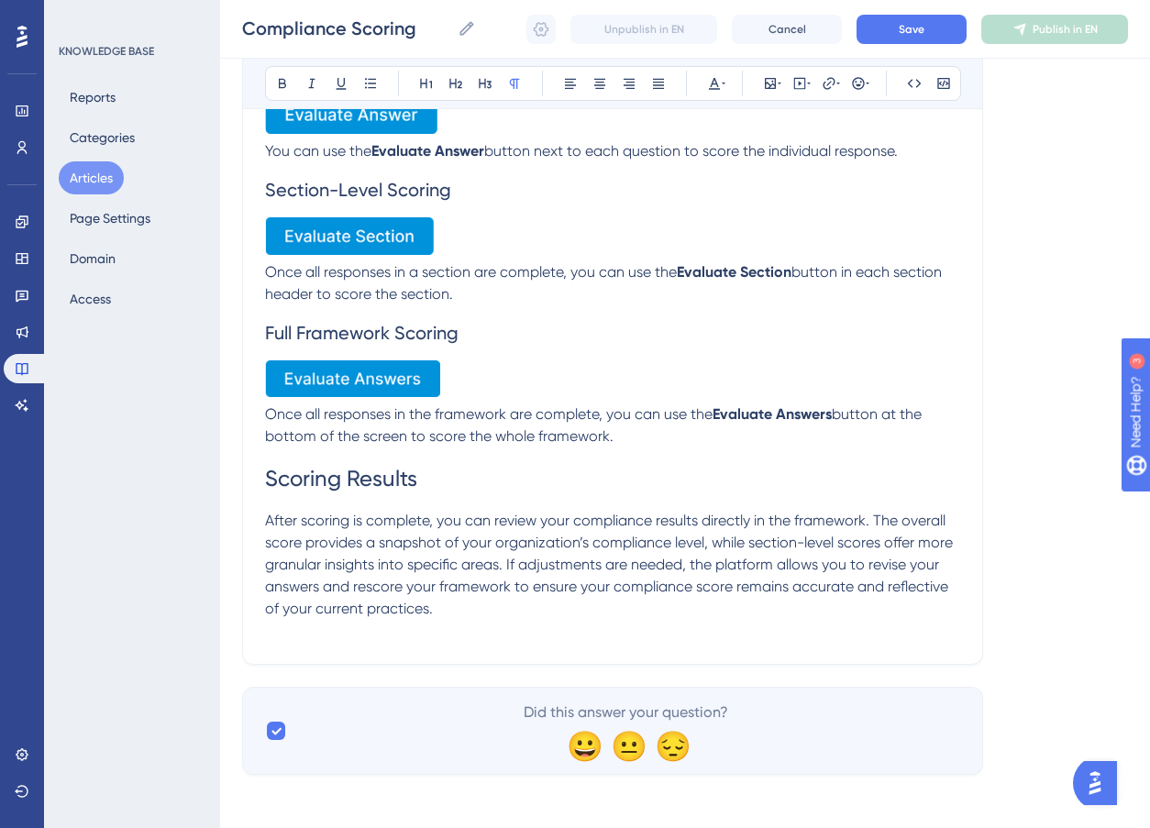
scroll to position [760, 0]
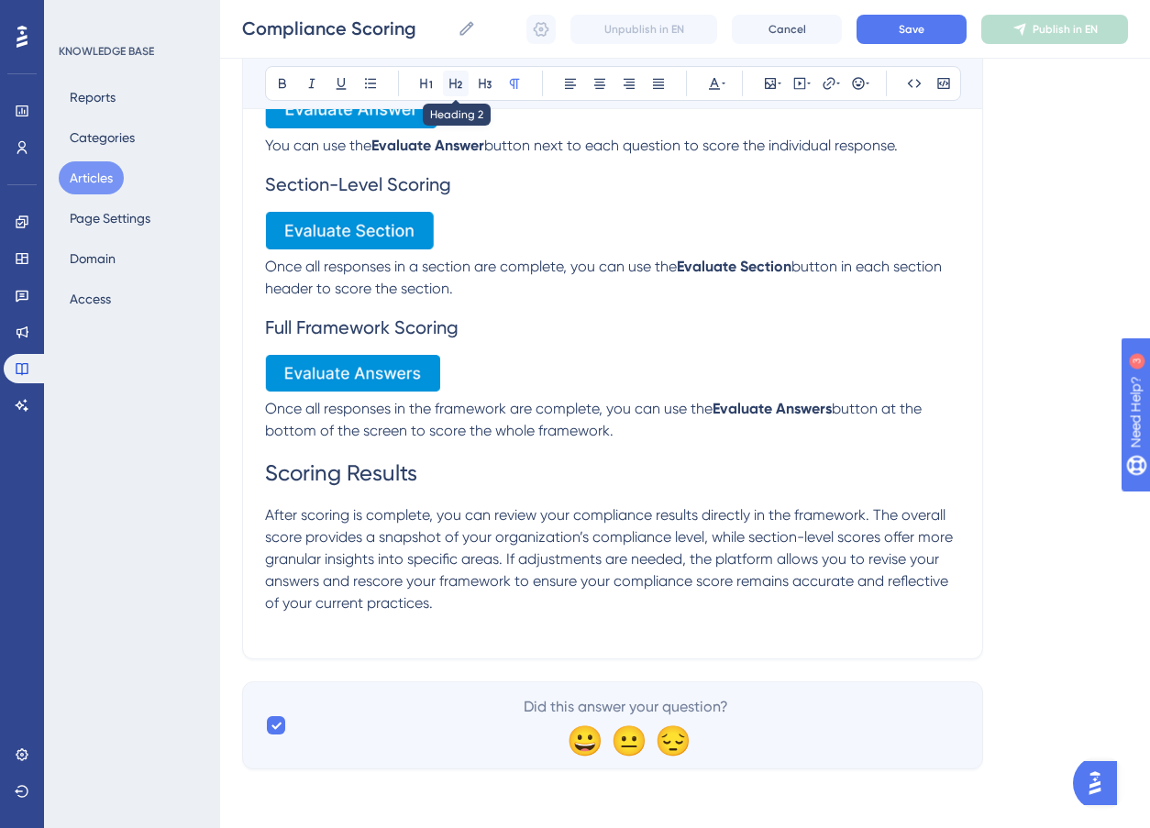
click at [457, 84] on icon at bounding box center [456, 83] width 15 height 15
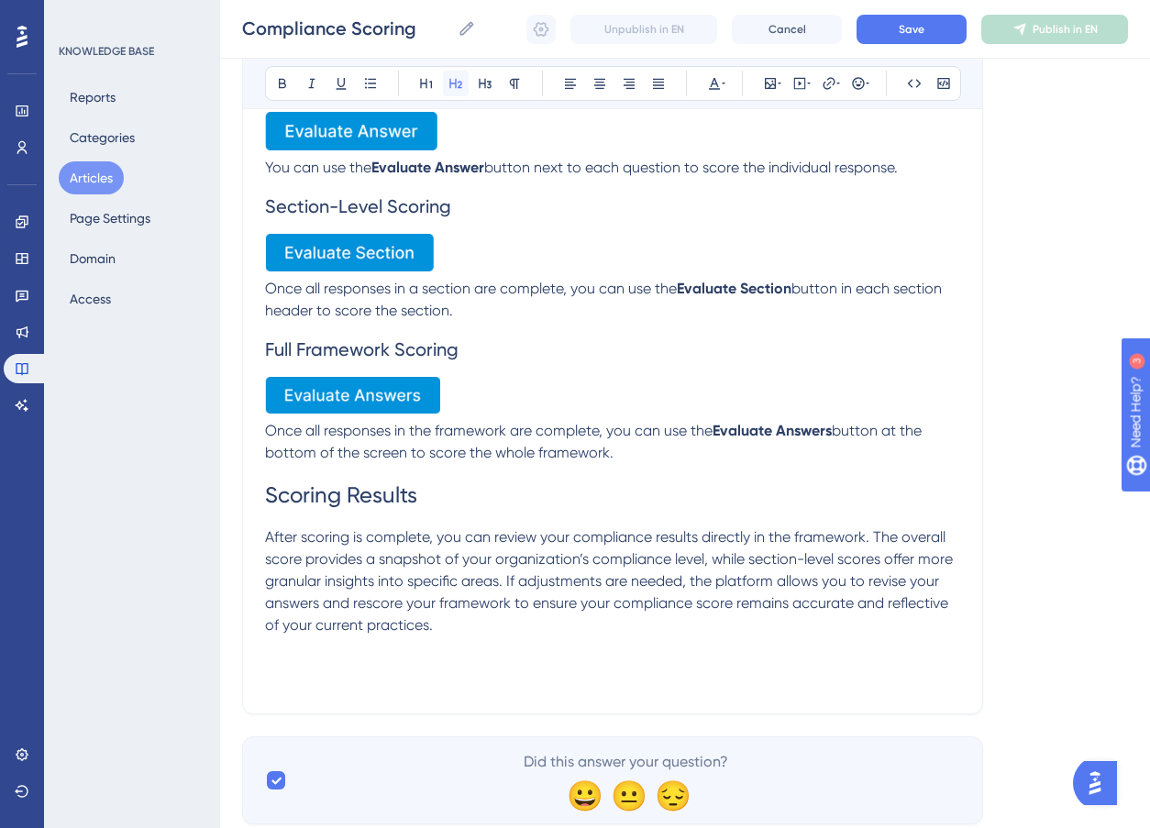
click at [449, 78] on icon at bounding box center [456, 83] width 15 height 15
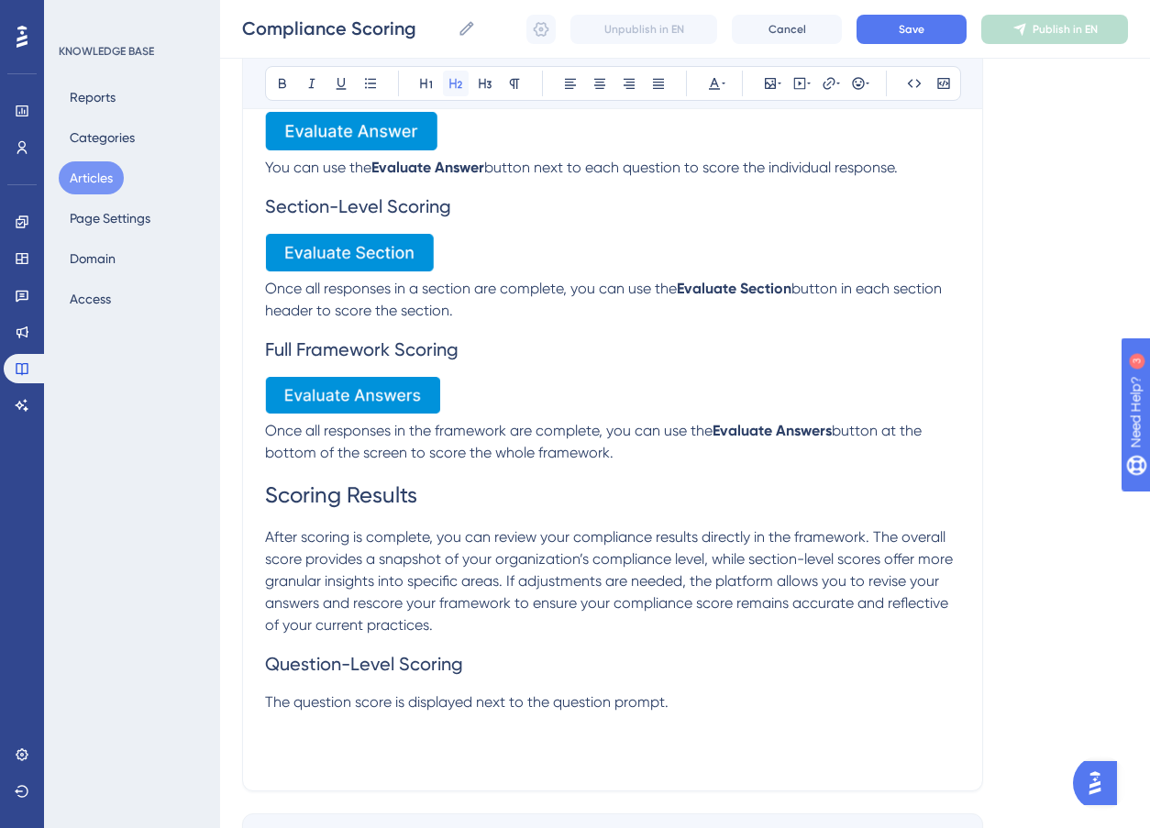
click at [454, 90] on icon at bounding box center [456, 83] width 15 height 15
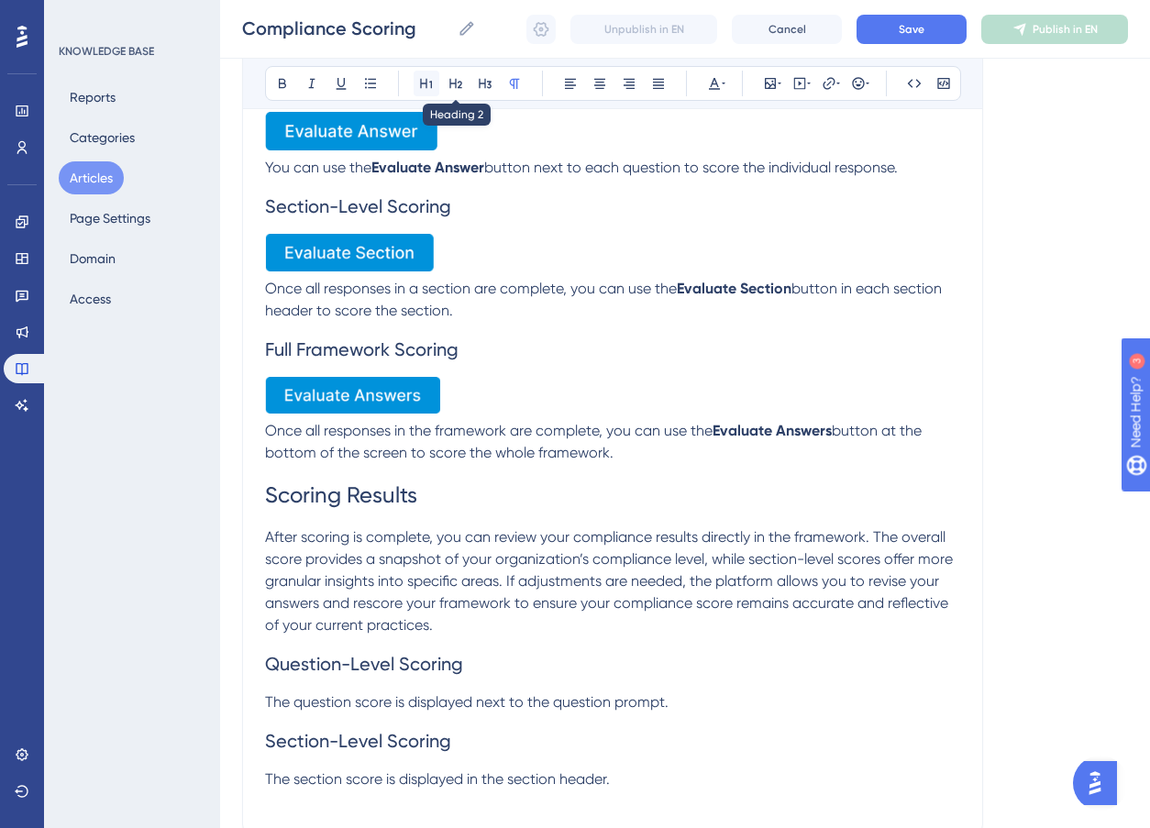
drag, startPoint x: 451, startPoint y: 86, endPoint x: 437, endPoint y: 72, distance: 20.1
click at [451, 86] on icon at bounding box center [456, 83] width 15 height 15
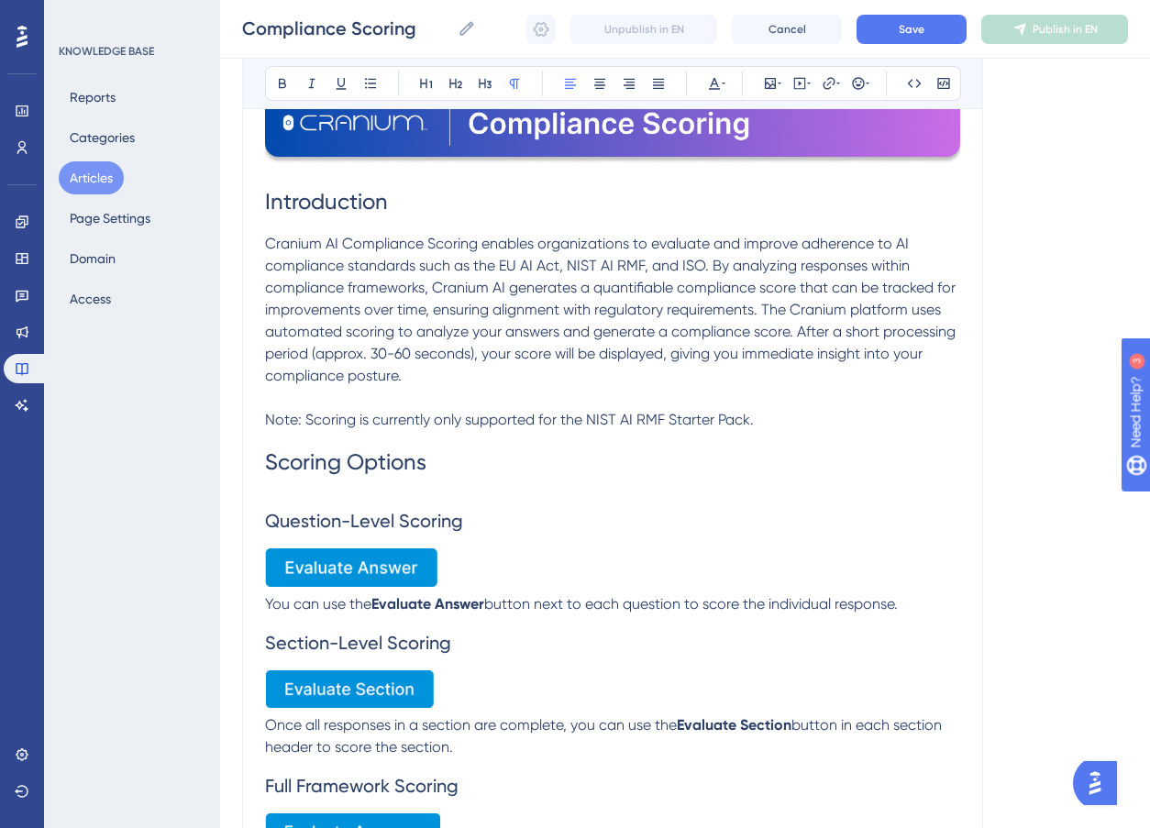
scroll to position [0, 0]
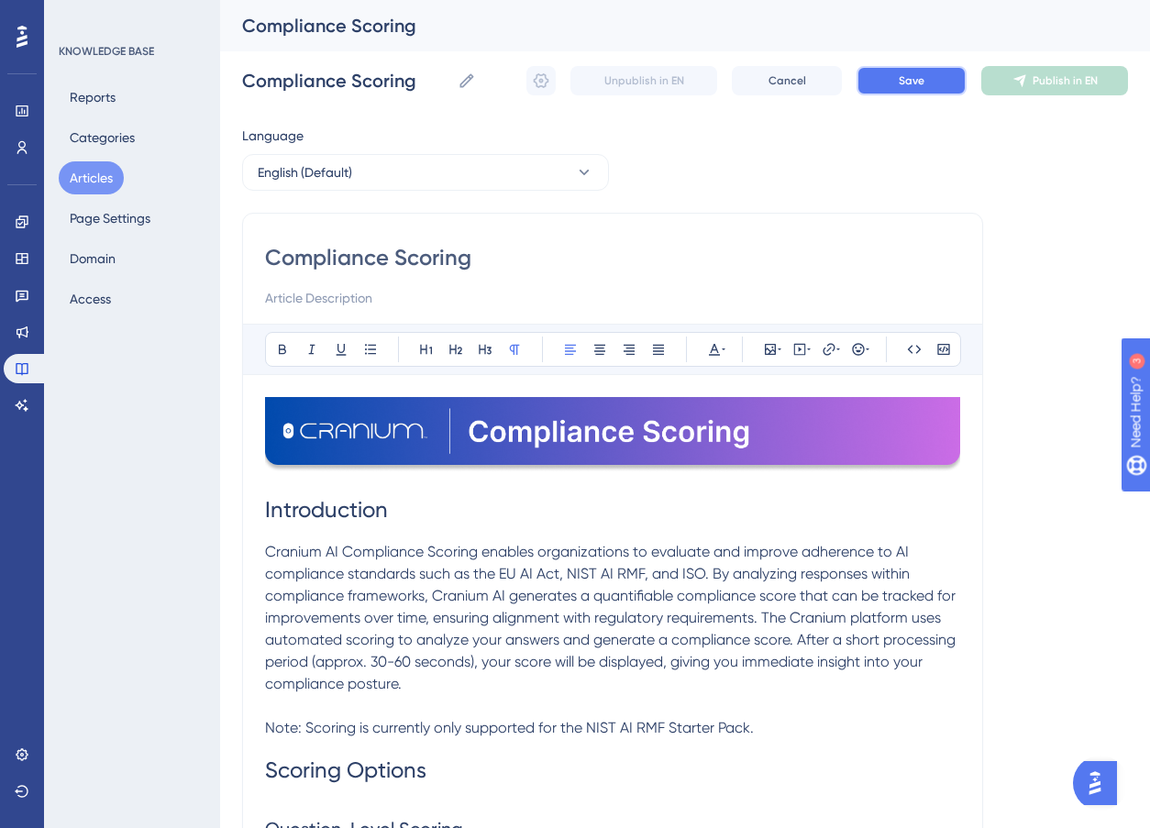
click at [904, 80] on span "Save" at bounding box center [912, 80] width 26 height 15
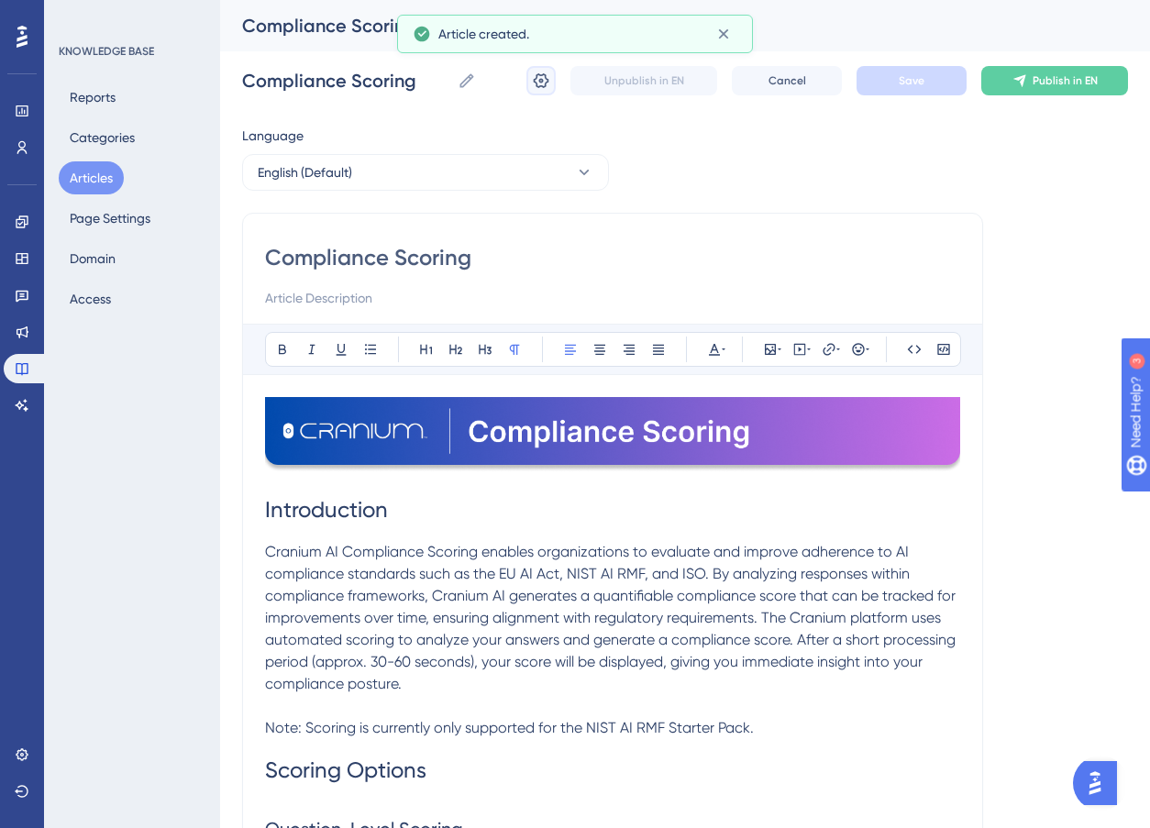
click at [535, 77] on icon at bounding box center [541, 81] width 18 height 18
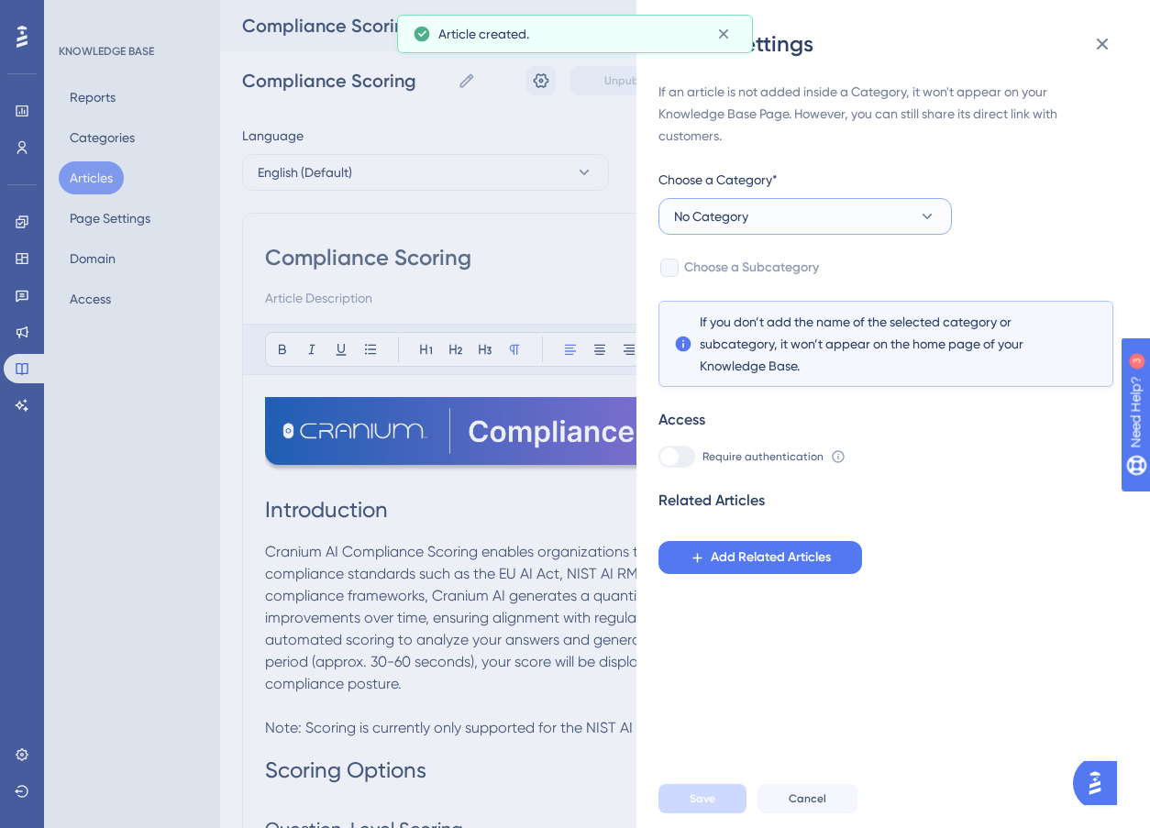
click at [771, 217] on button "No Category" at bounding box center [806, 216] width 294 height 37
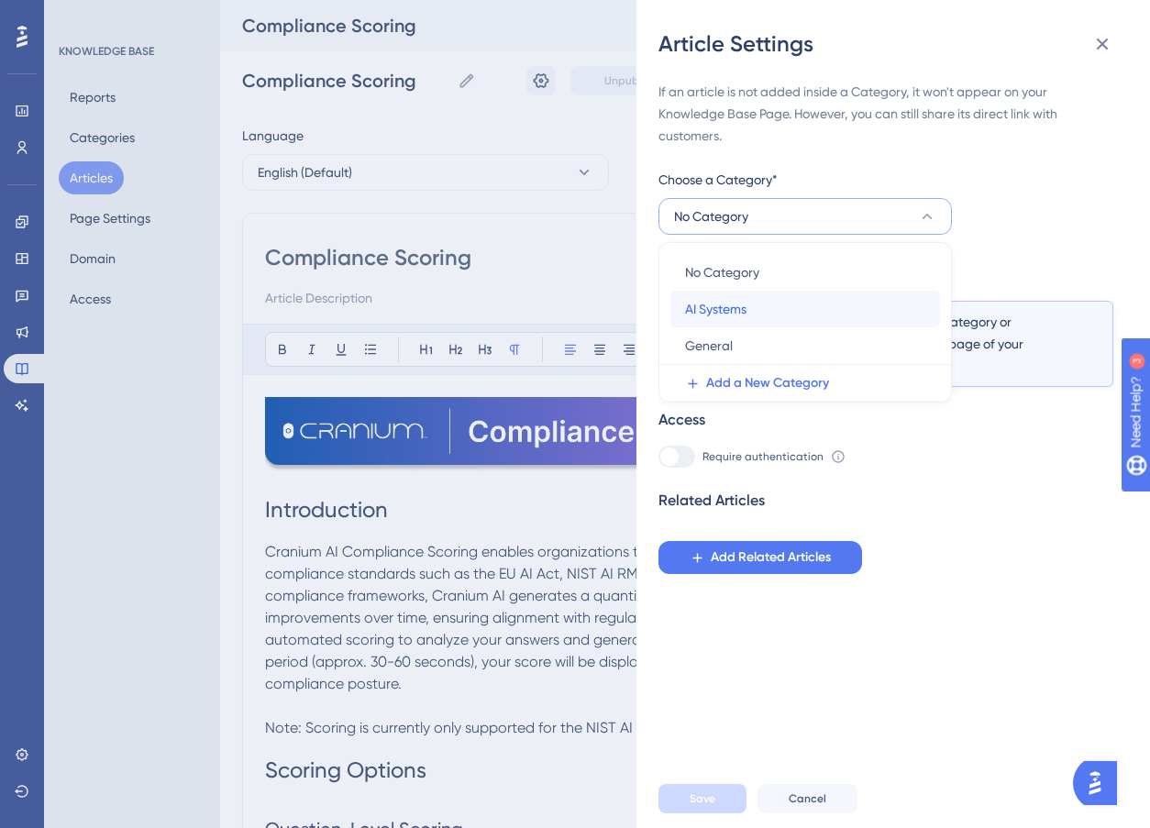
click at [765, 308] on div "AI Systems AI Systems" at bounding box center [805, 309] width 240 height 37
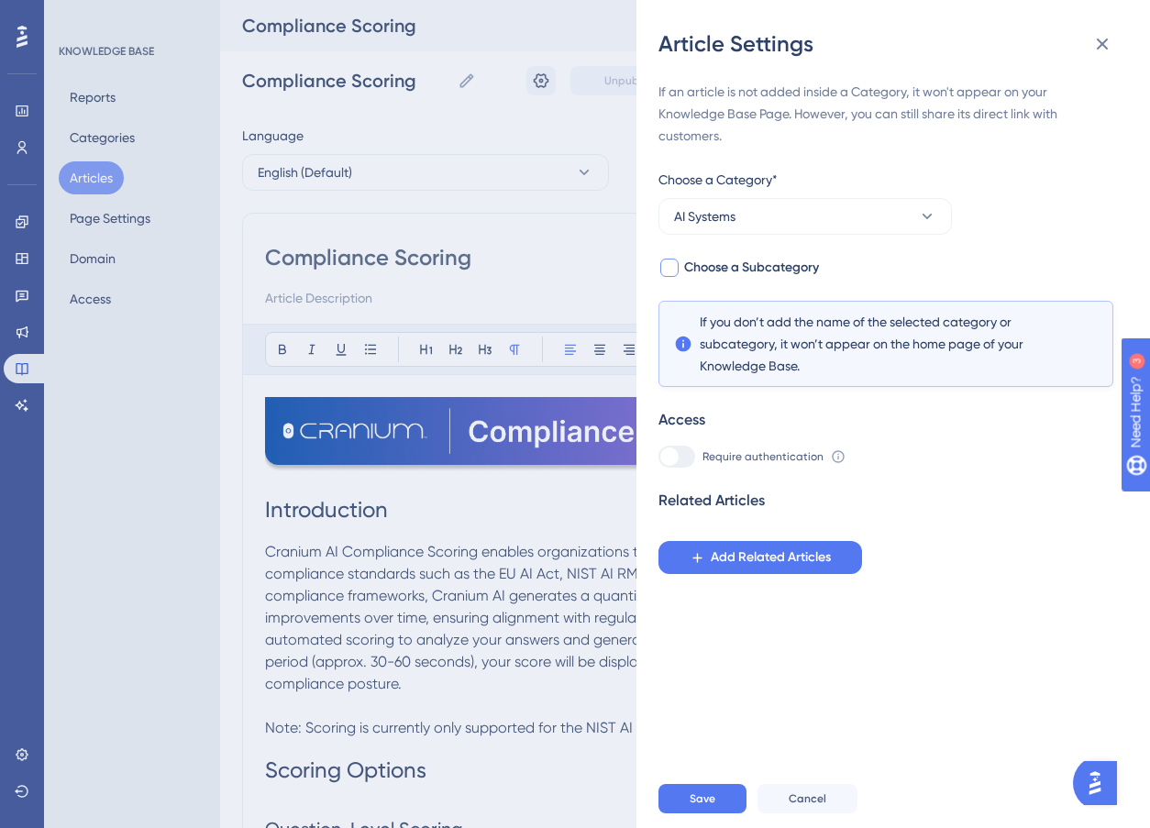
click at [677, 263] on div at bounding box center [669, 268] width 18 height 18
checkbox input "true"
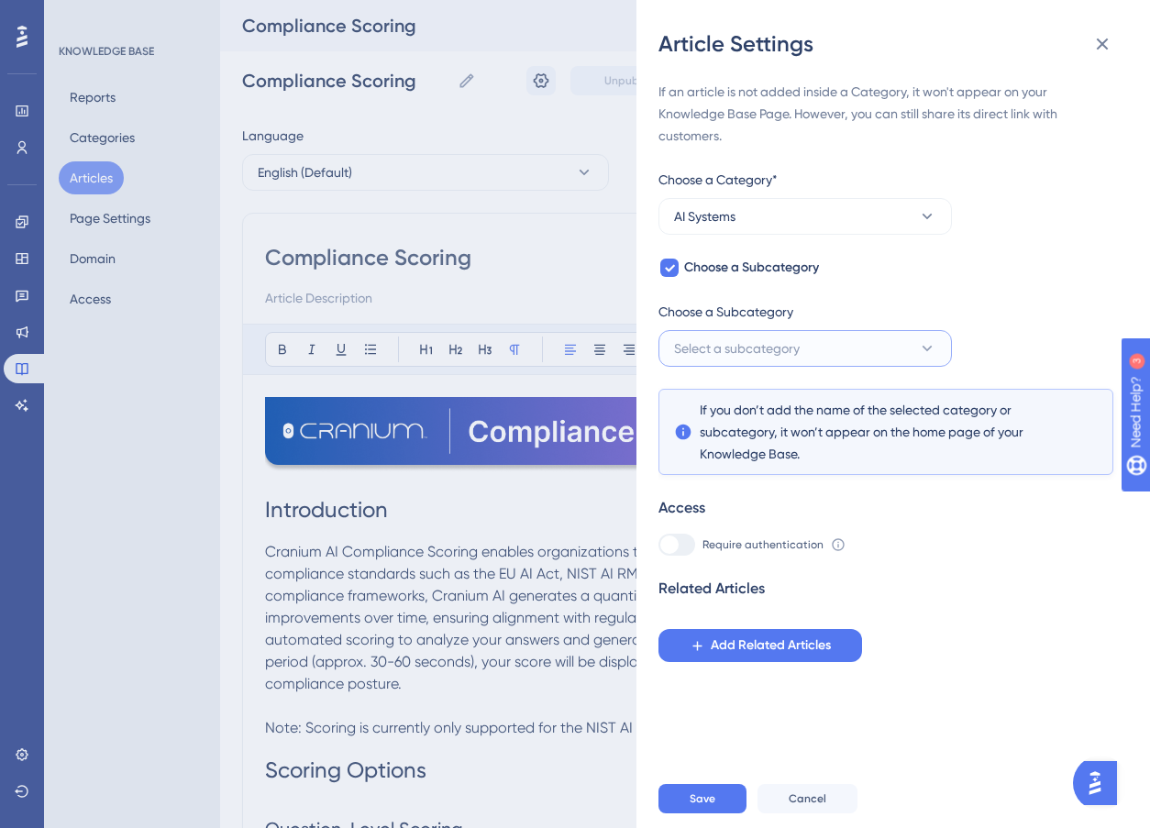
click at [748, 340] on span "Select a subcategory" at bounding box center [737, 349] width 126 height 22
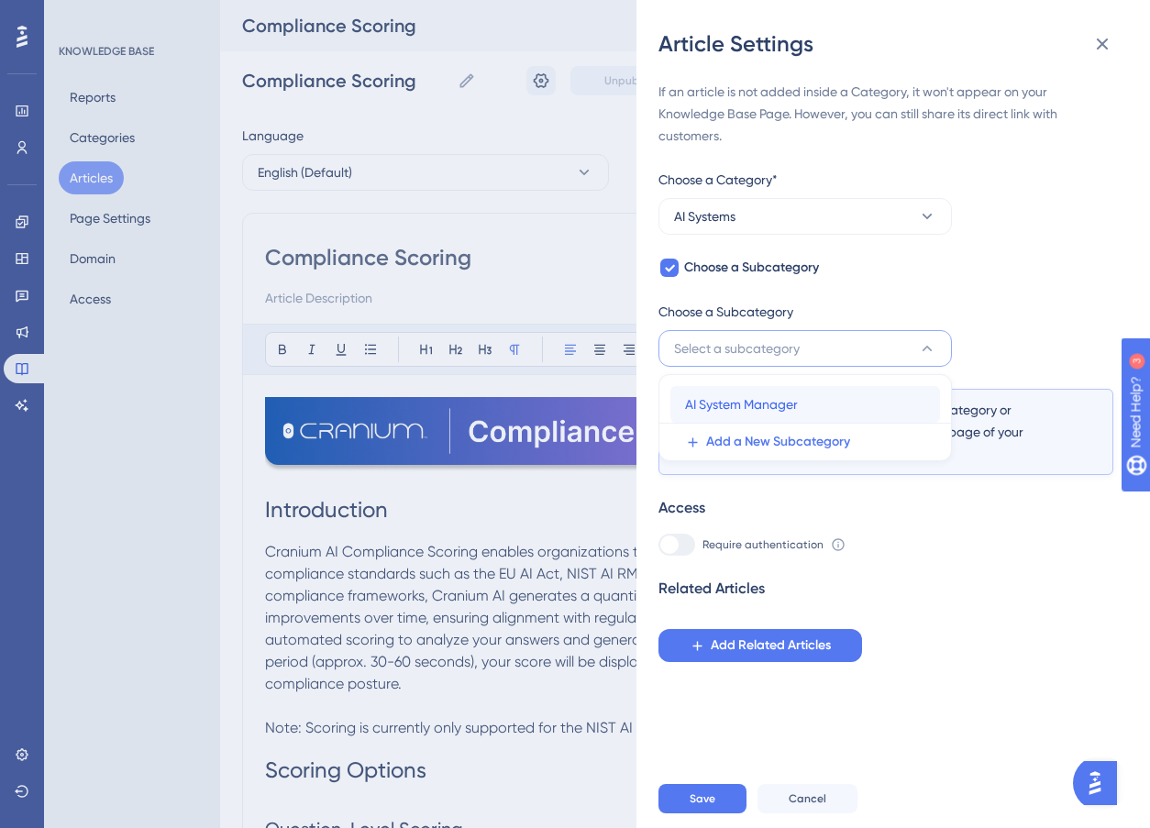
click at [759, 398] on span "AI System Manager" at bounding box center [741, 405] width 113 height 22
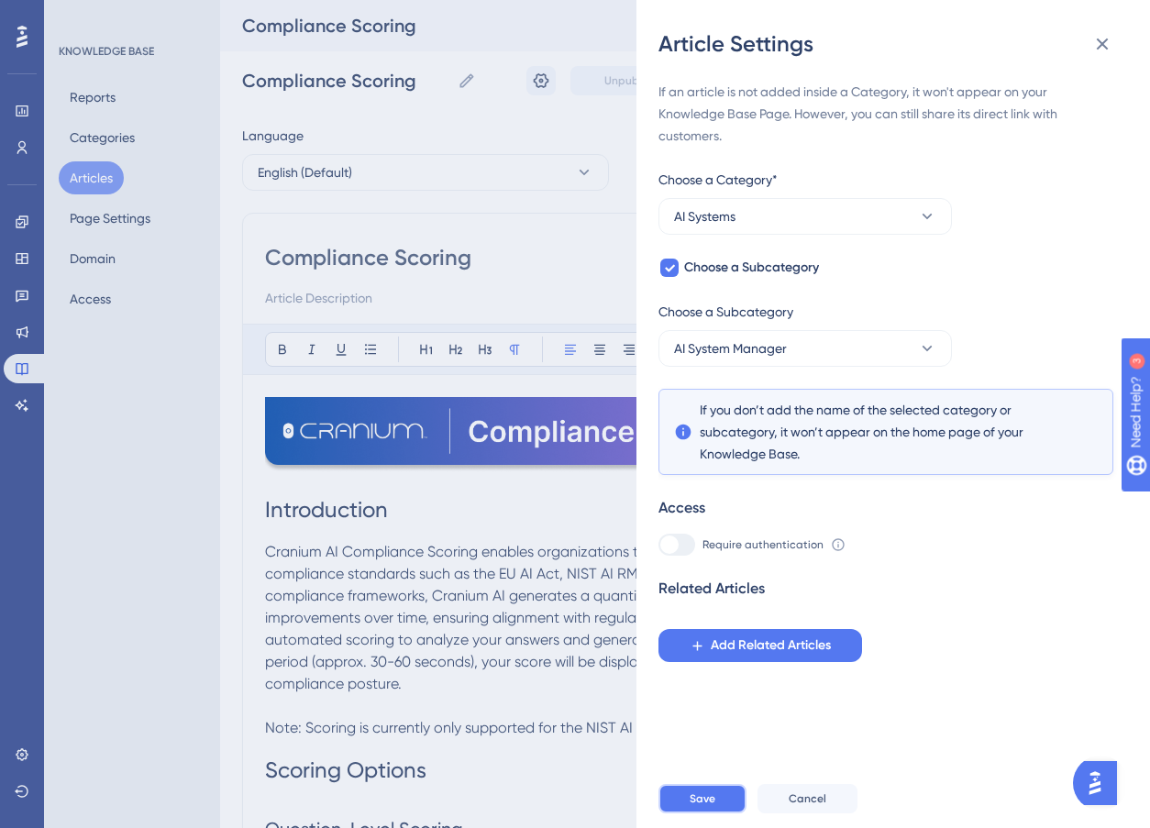
click at [716, 814] on button "Save" at bounding box center [703, 798] width 88 height 29
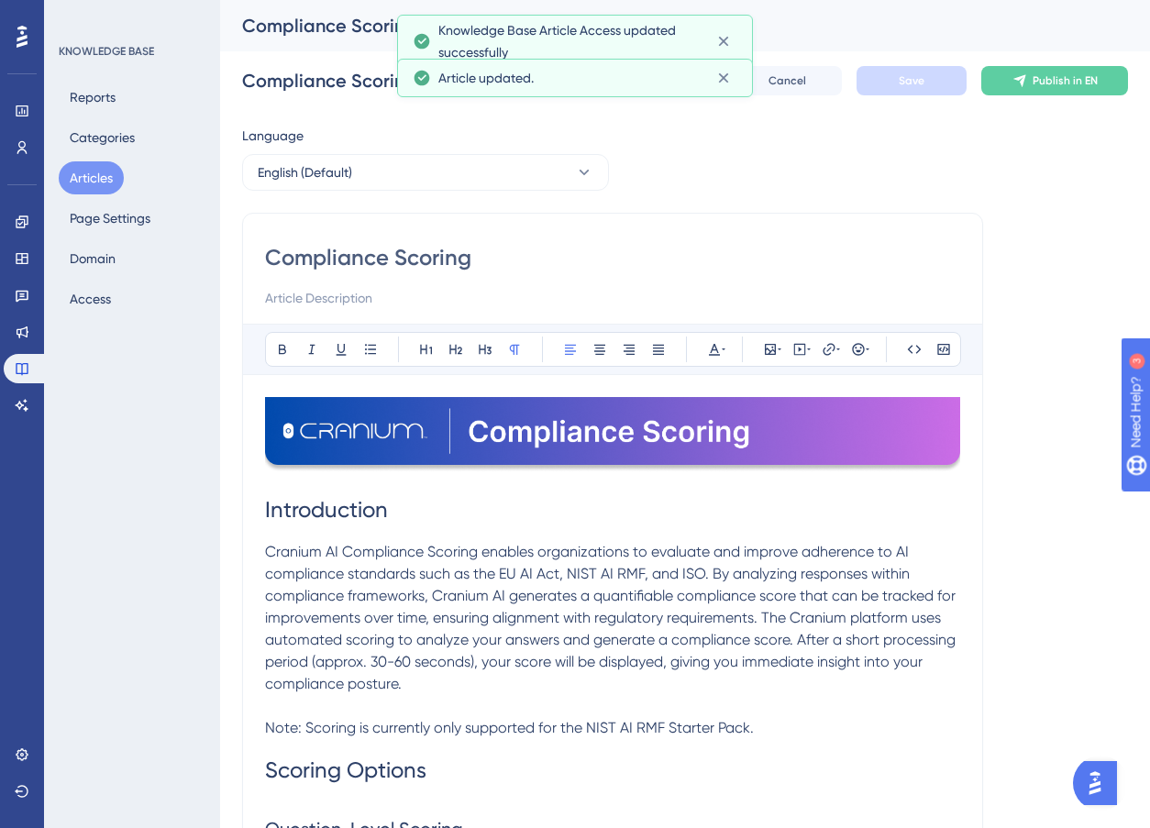
click at [103, 176] on button "Articles" at bounding box center [91, 177] width 65 height 33
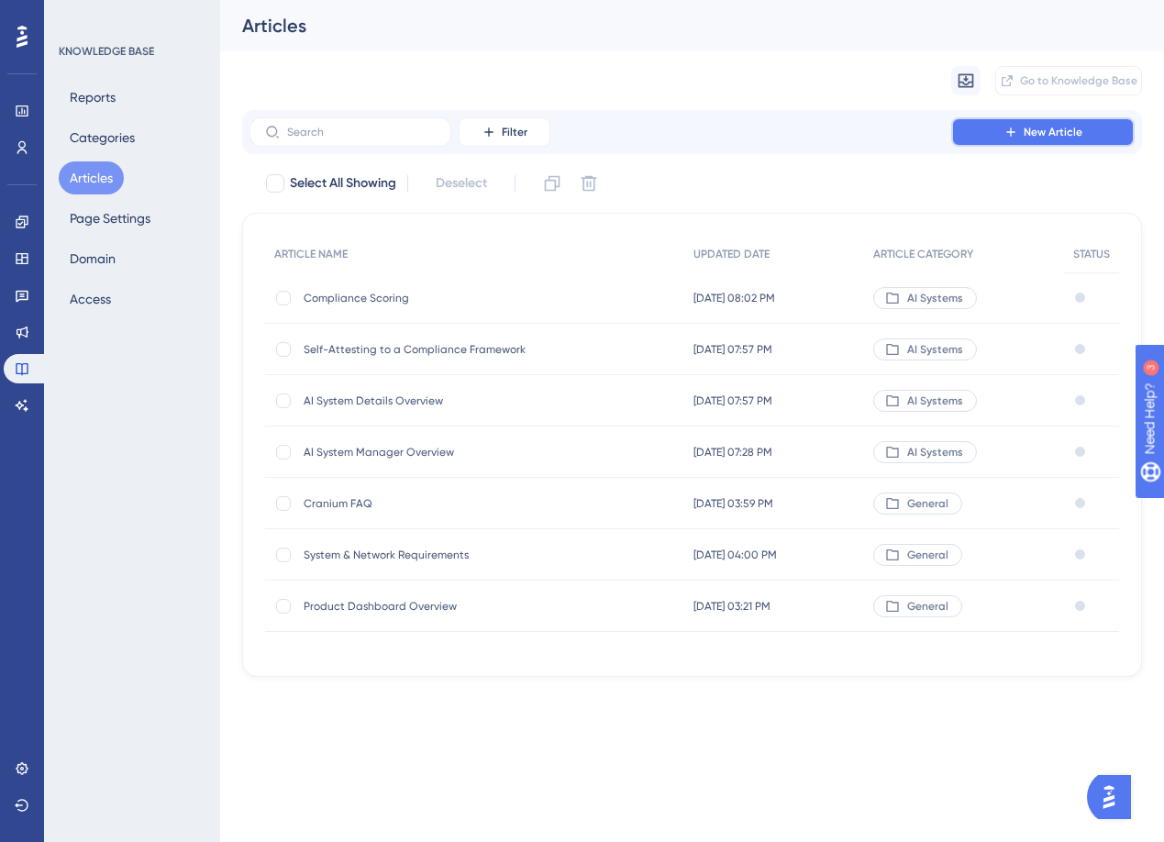
click at [972, 135] on button "New Article" at bounding box center [1042, 131] width 183 height 29
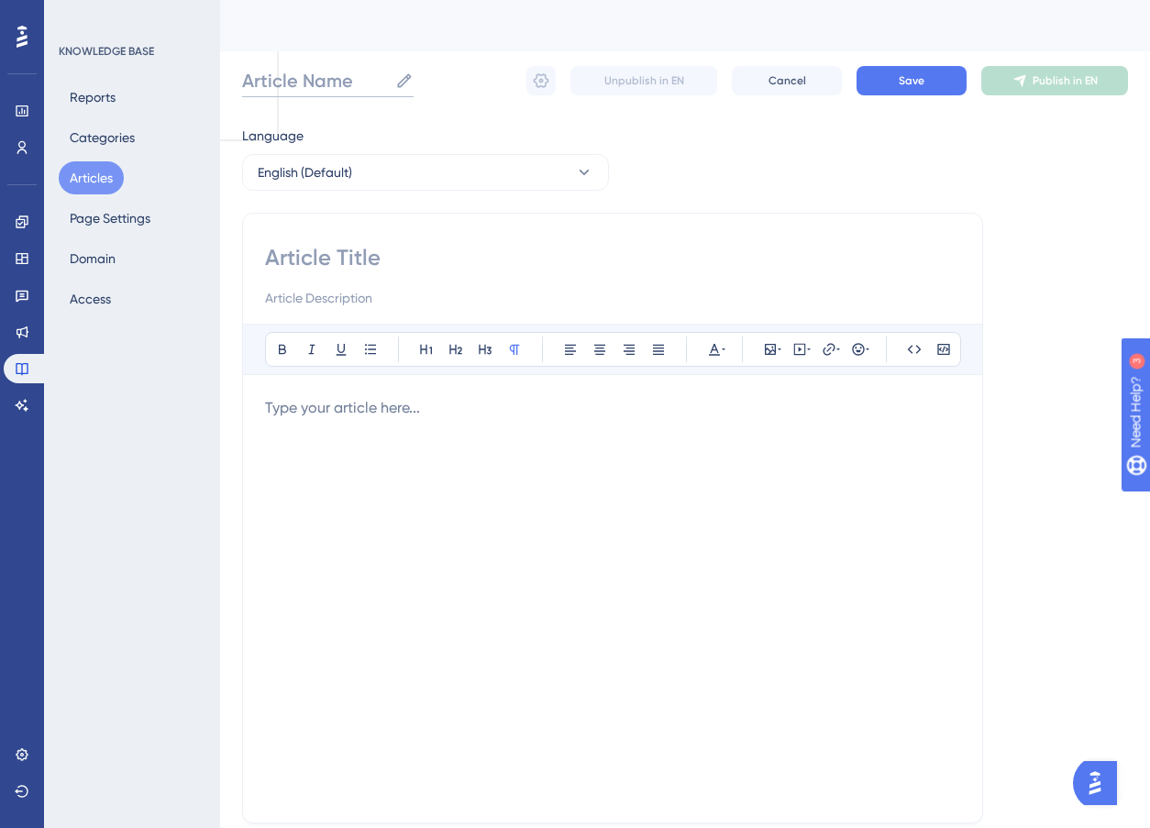
click at [294, 74] on input "Article Name" at bounding box center [315, 81] width 146 height 26
type input "Compliance Agent [Beta]"
click at [398, 249] on input at bounding box center [612, 257] width 695 height 29
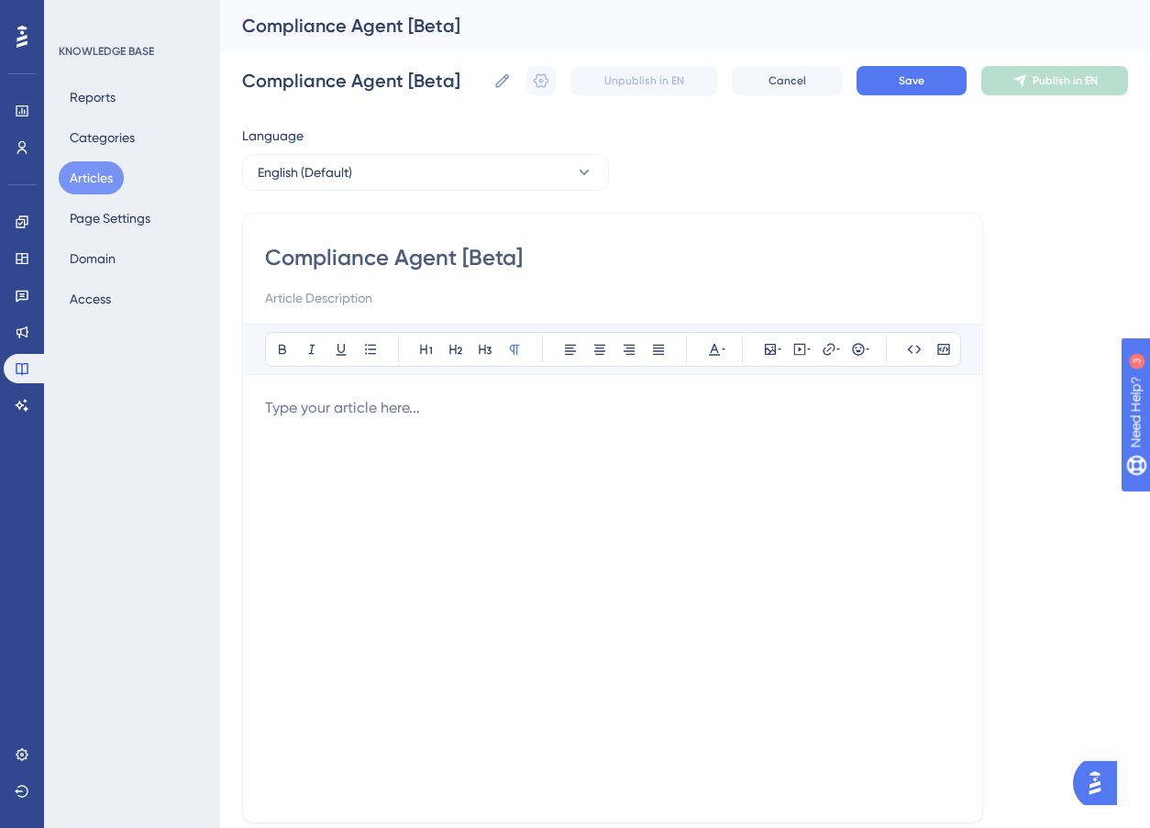
type input "Compliance Agent [Beta]"
click at [374, 436] on div at bounding box center [612, 599] width 695 height 404
click at [688, 435] on div at bounding box center [612, 599] width 695 height 404
click at [781, 348] on icon at bounding box center [780, 349] width 4 height 15
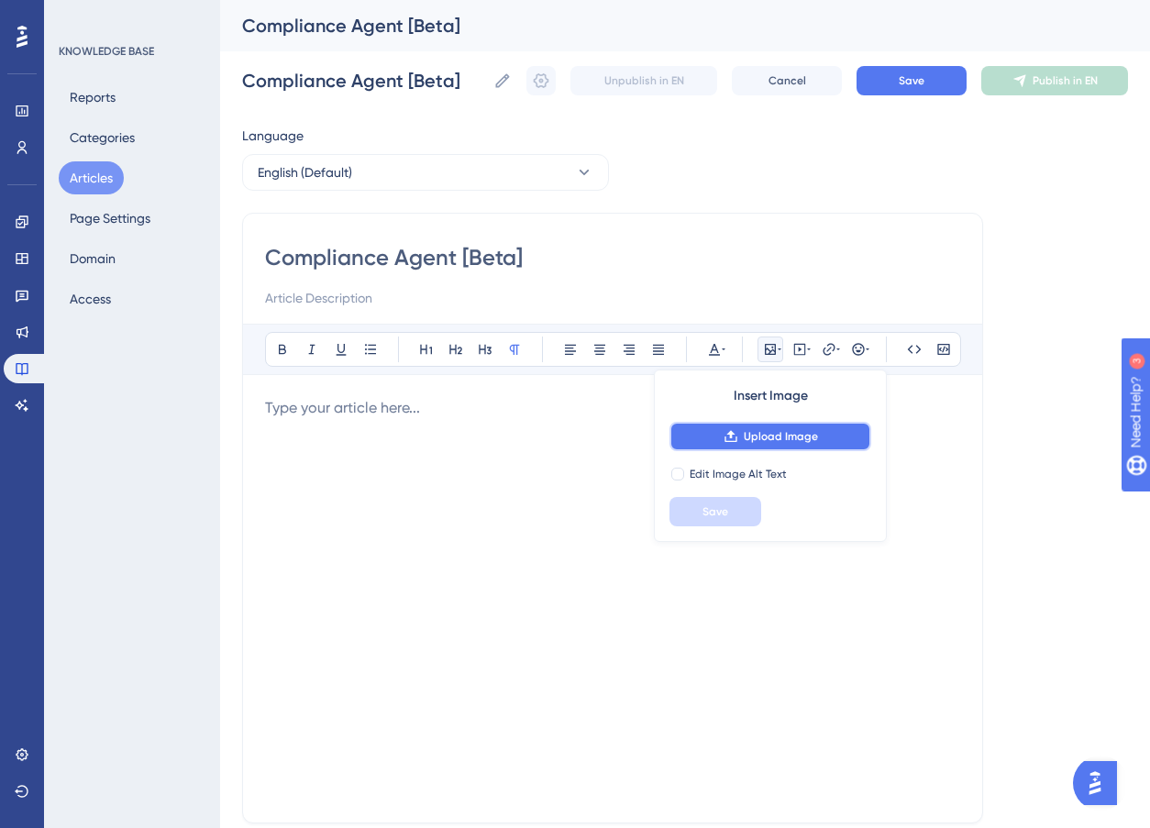
click at [776, 442] on span "Upload Image" at bounding box center [781, 436] width 74 height 15
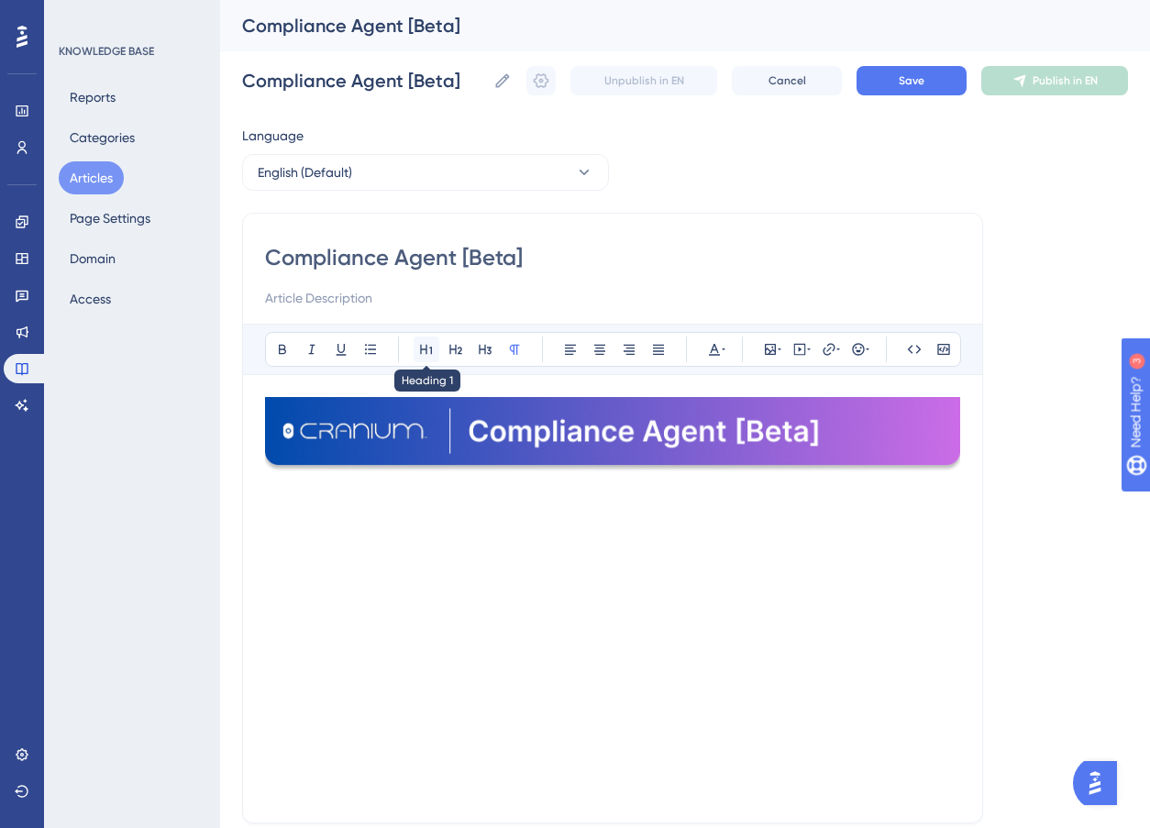
click at [426, 351] on icon at bounding box center [426, 349] width 15 height 15
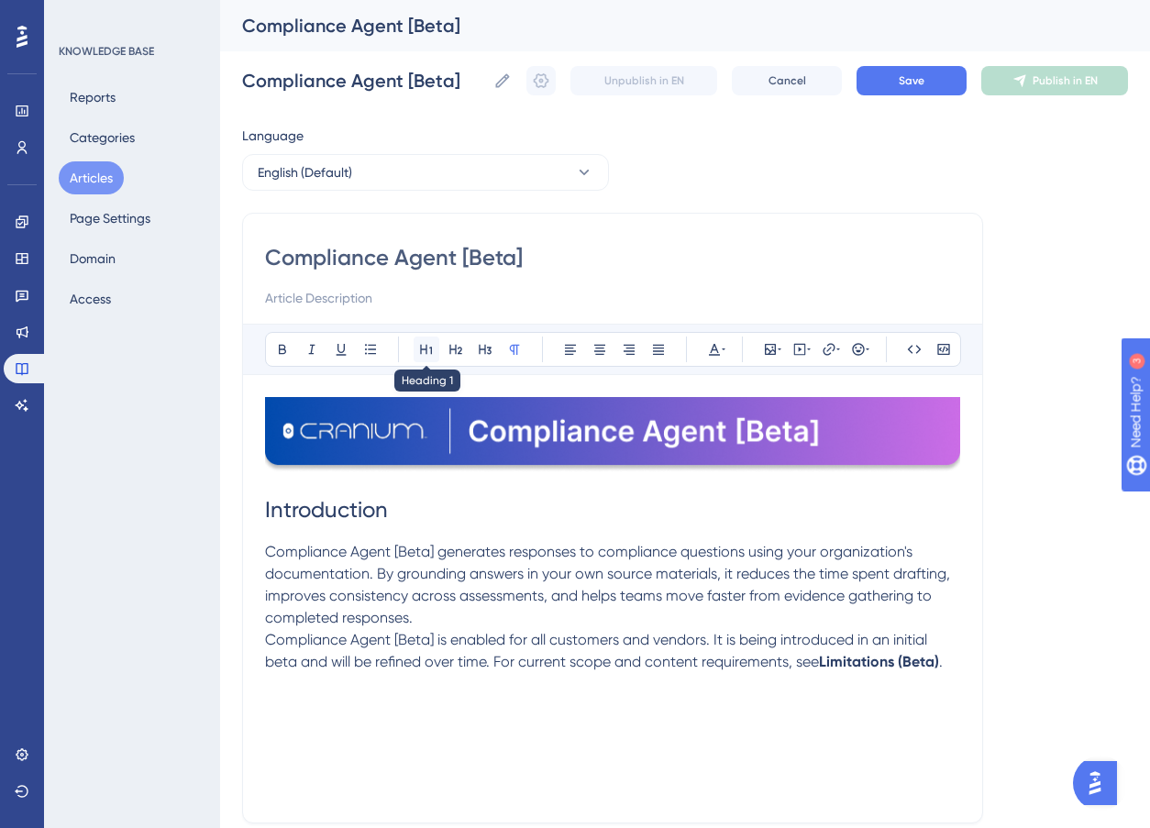
click at [427, 351] on icon at bounding box center [426, 350] width 12 height 10
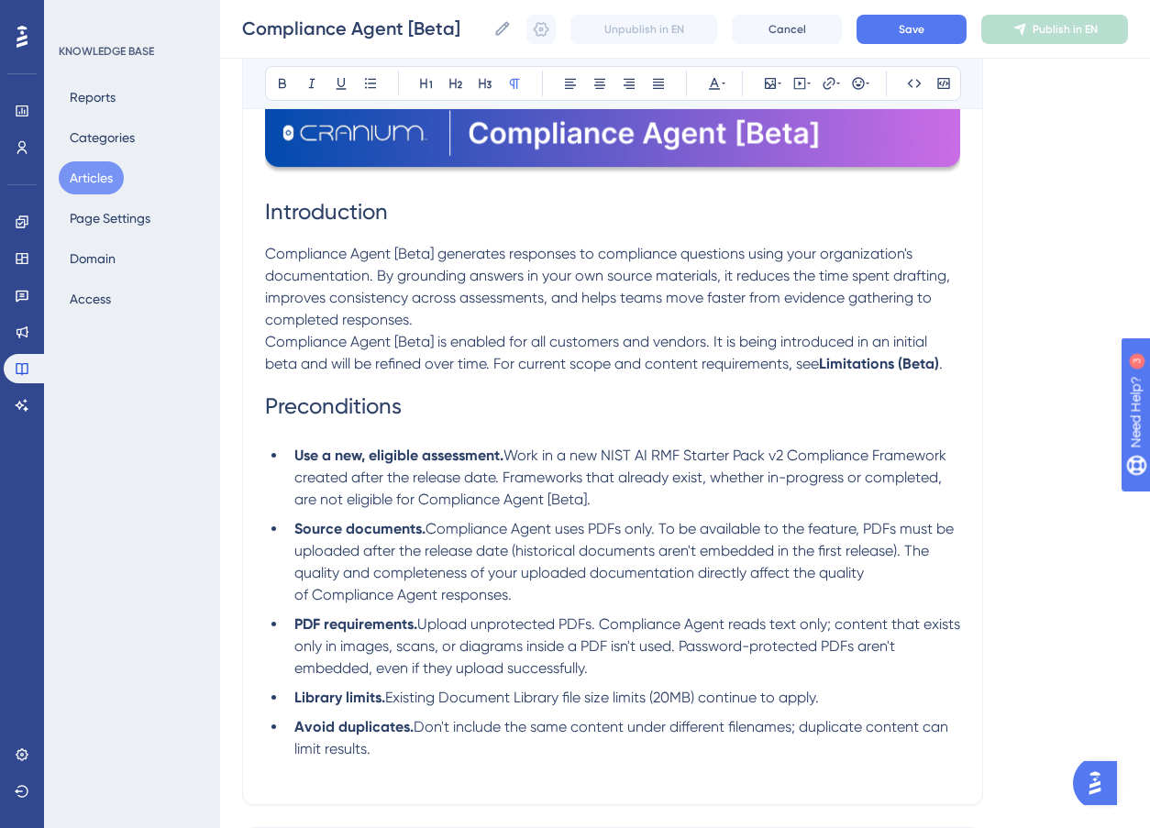
scroll to position [337, 0]
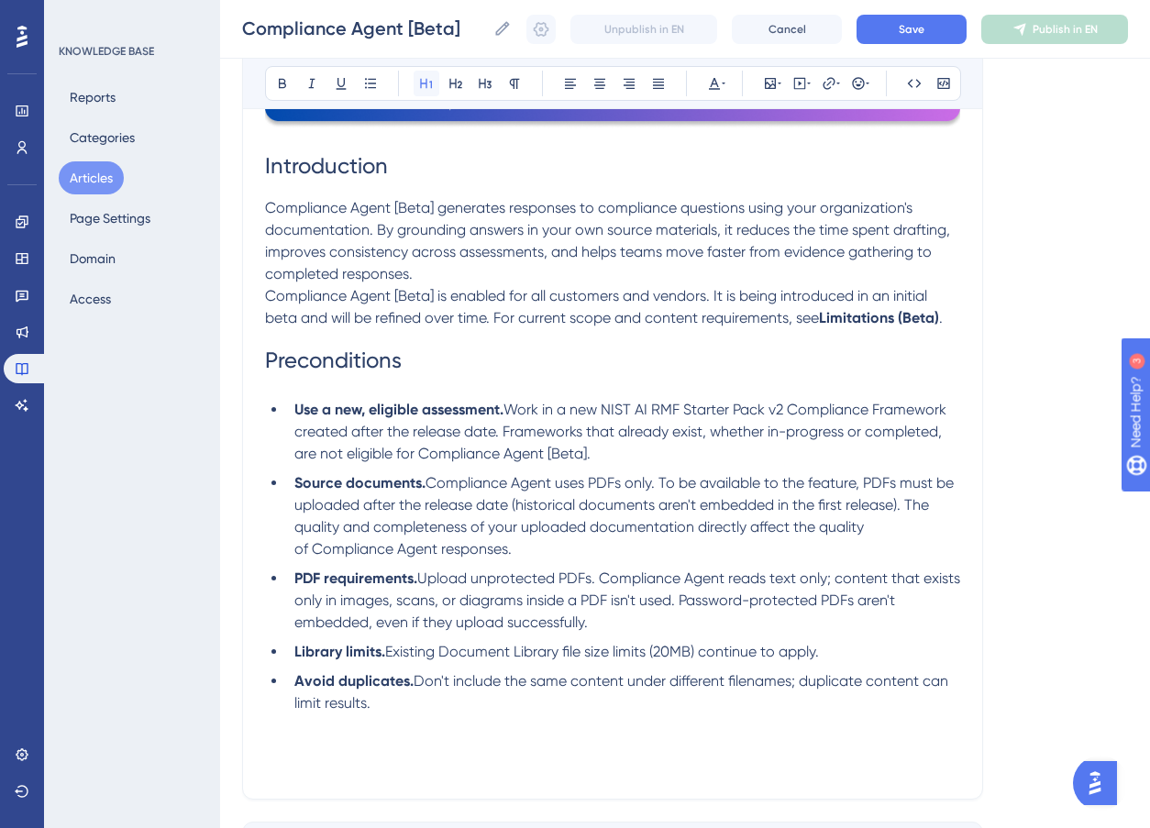
click at [428, 85] on icon at bounding box center [426, 83] width 15 height 15
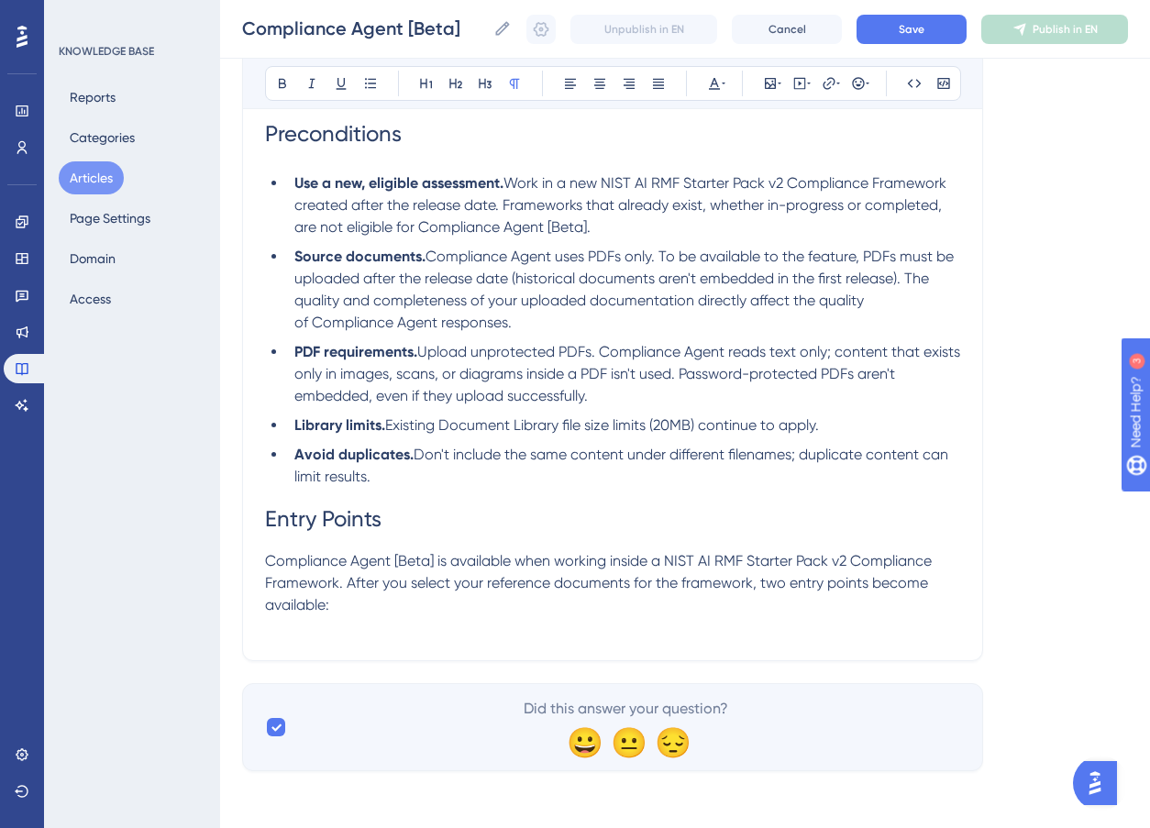
scroll to position [565, 0]
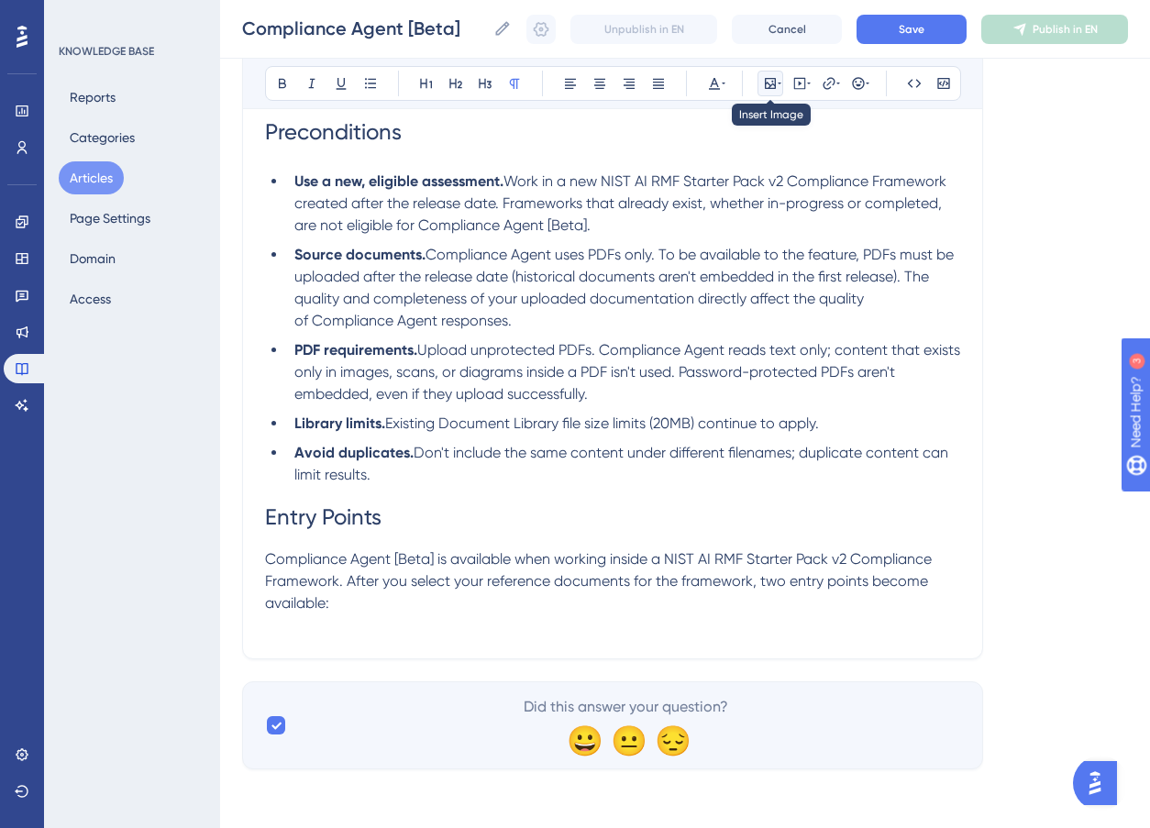
click at [774, 85] on icon at bounding box center [770, 83] width 11 height 11
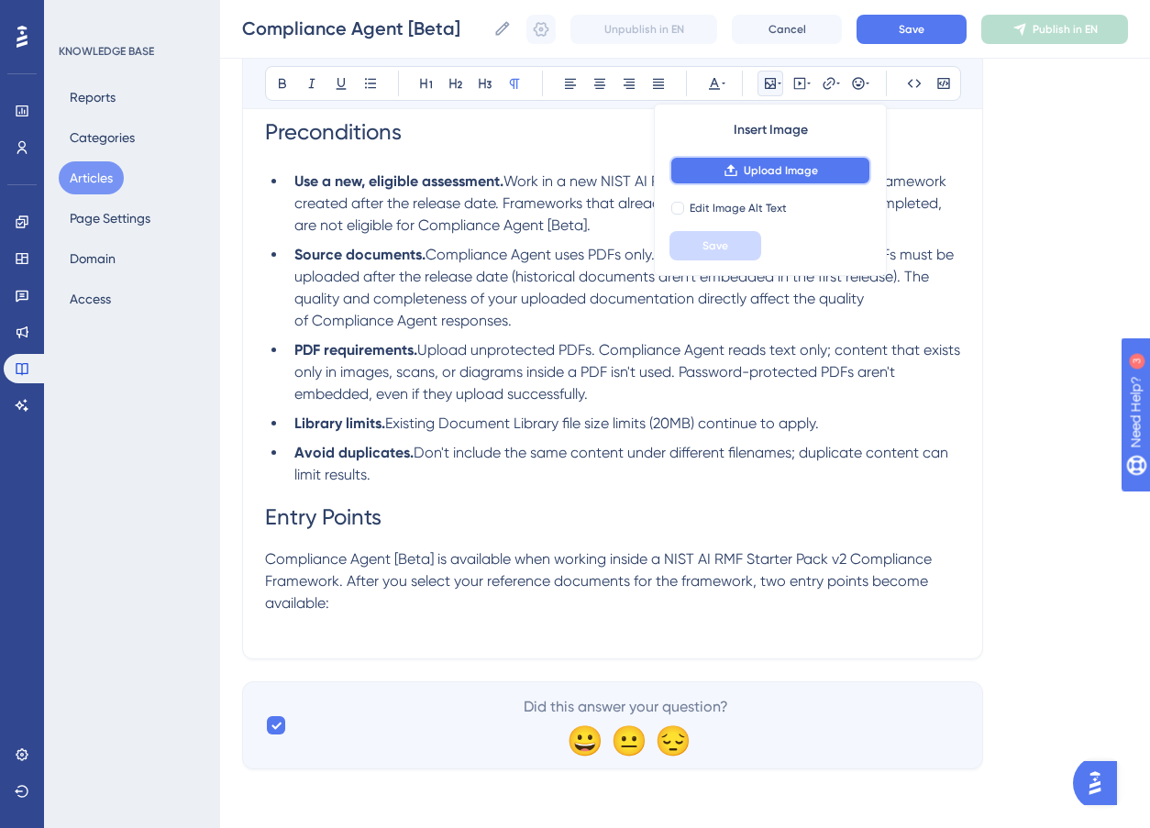
click at [765, 168] on span "Upload Image" at bounding box center [781, 170] width 74 height 15
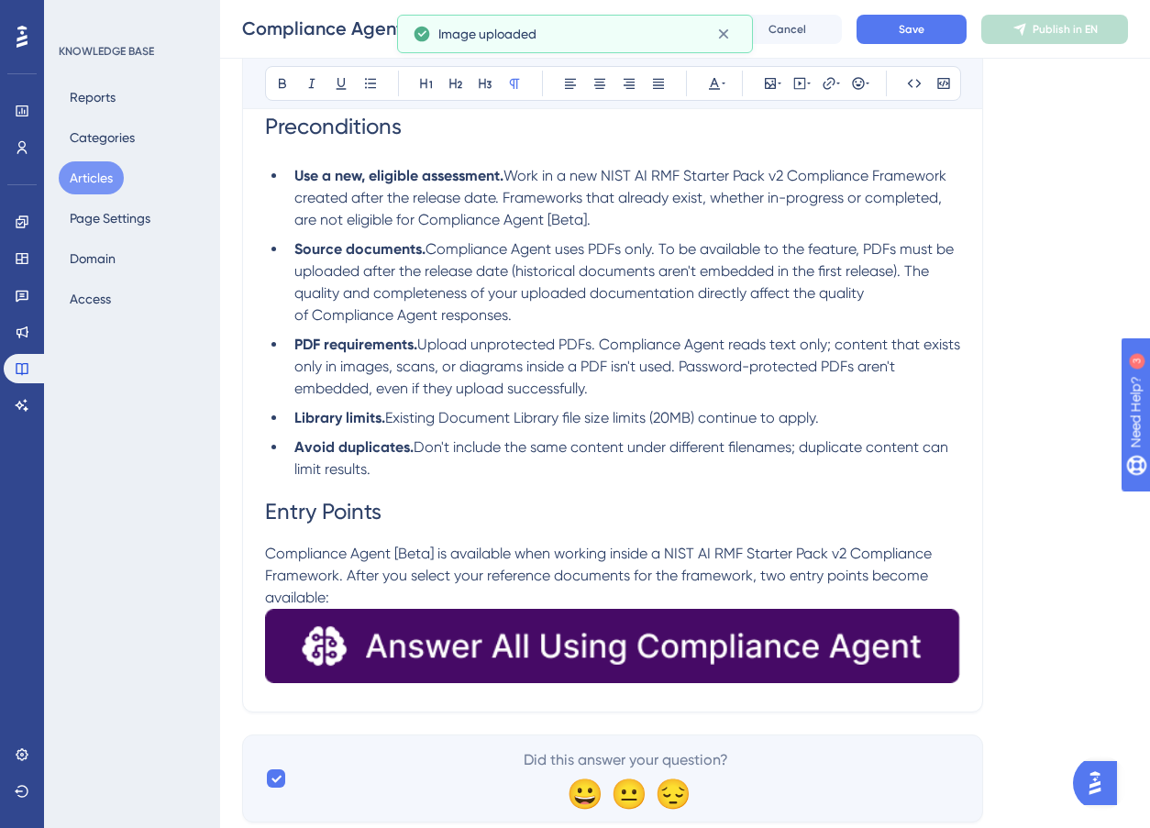
scroll to position [572, 0]
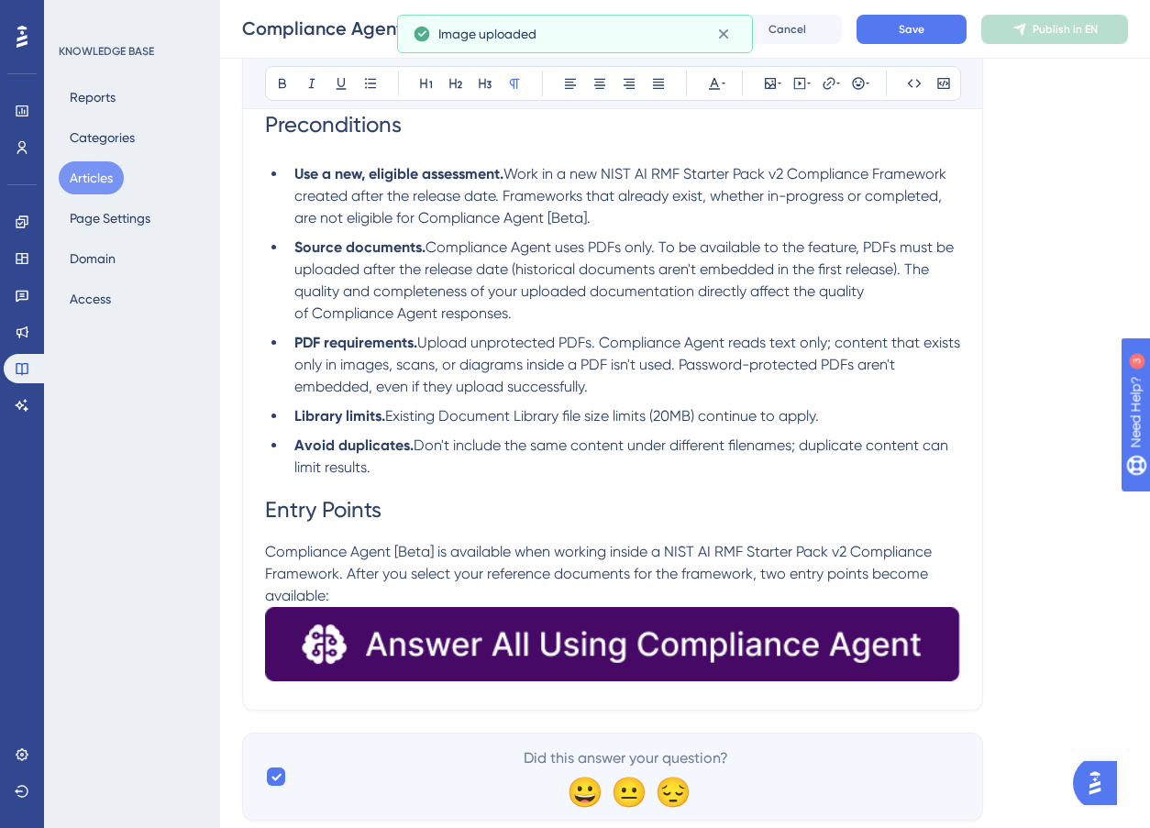
click at [710, 646] on img at bounding box center [612, 644] width 695 height 74
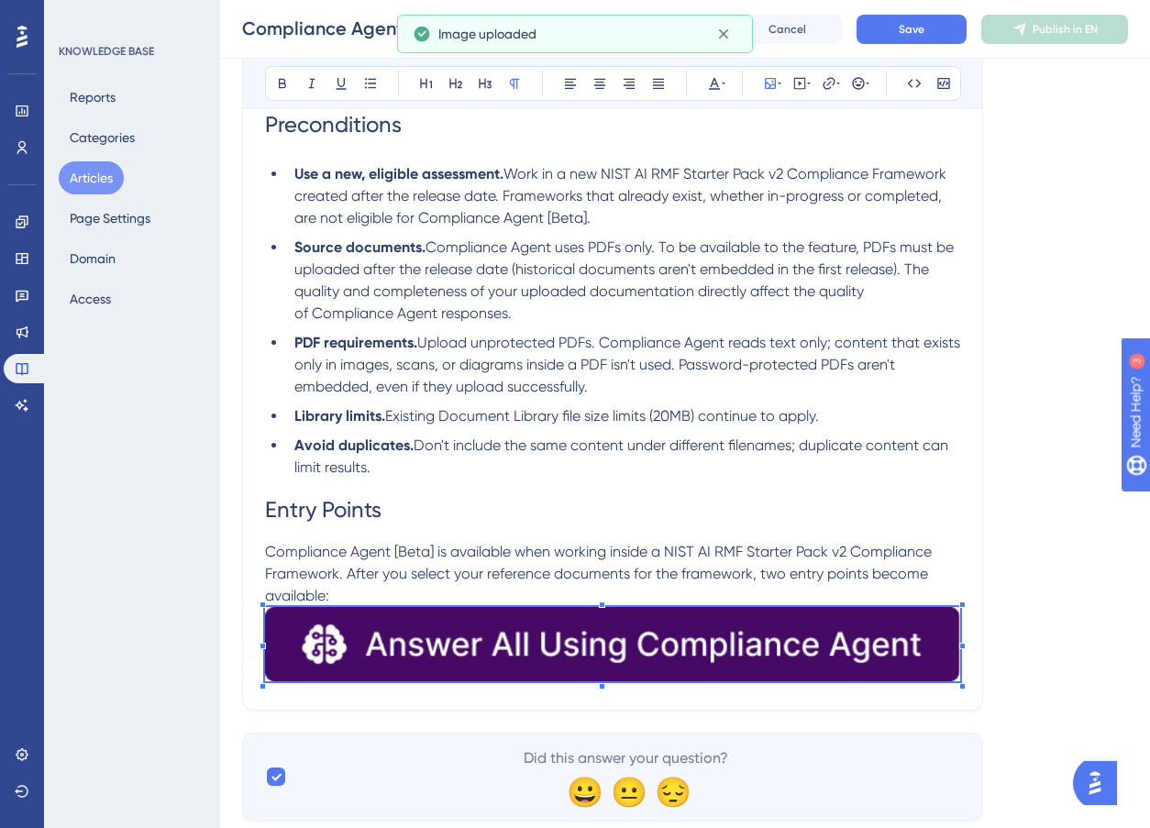
click at [957, 682] on div "Compliance Agent [Beta] Bold Italic Underline Bullet Point Heading 1 Heading 2 …" at bounding box center [612, 172] width 741 height 1078
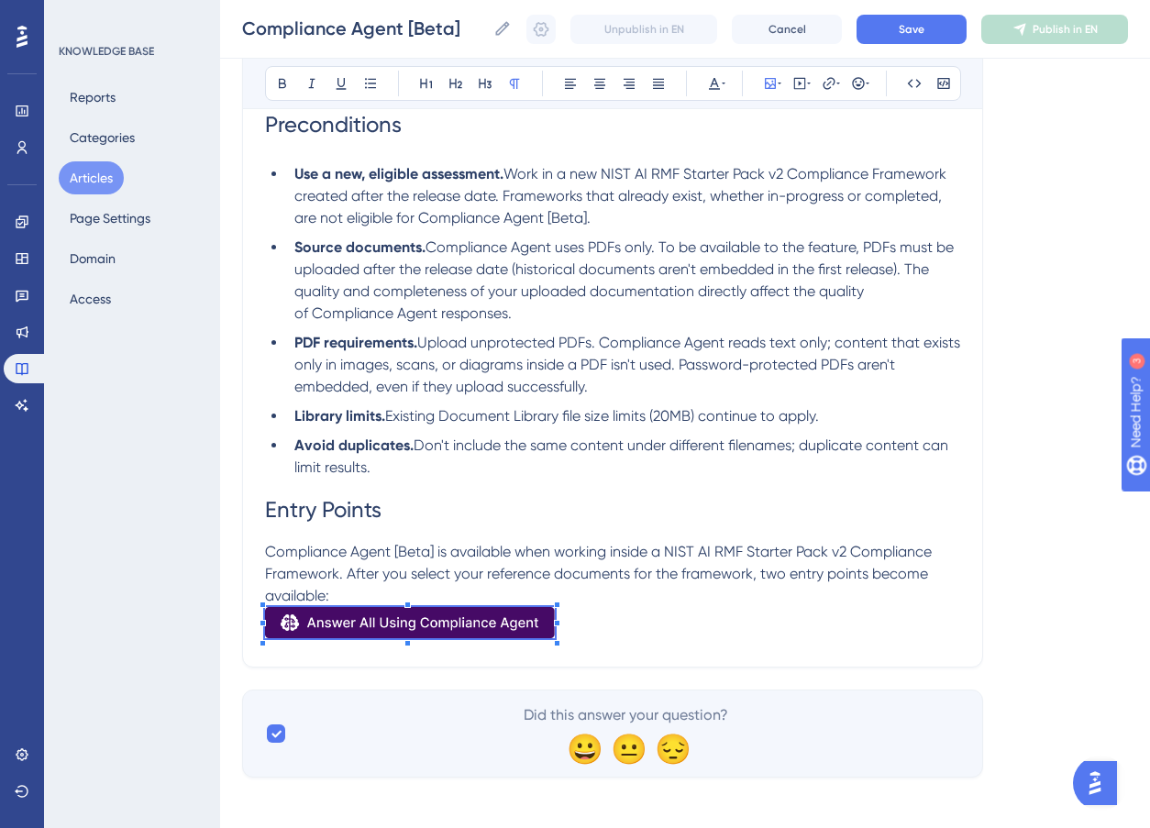
click at [556, 673] on div "Language English (Default) Compliance Agent [Beta] Bold Italic Underline Bullet…" at bounding box center [685, 161] width 886 height 1233
click at [579, 614] on p "Compliance Agent [Beta] is available when working inside a NIST AI RMF Starter …" at bounding box center [612, 593] width 695 height 104
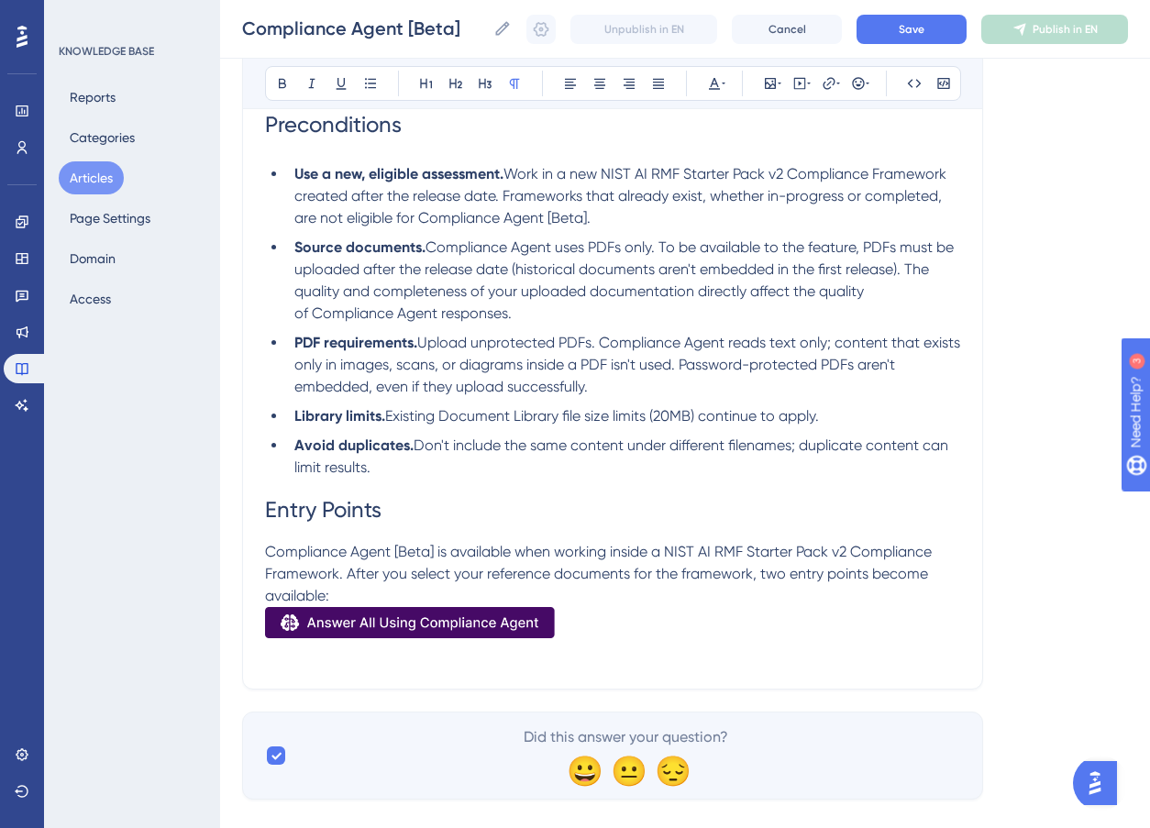
click at [340, 594] on p "Compliance Agent [Beta] is available when working inside a NIST AI RMF Starter …" at bounding box center [612, 593] width 695 height 104
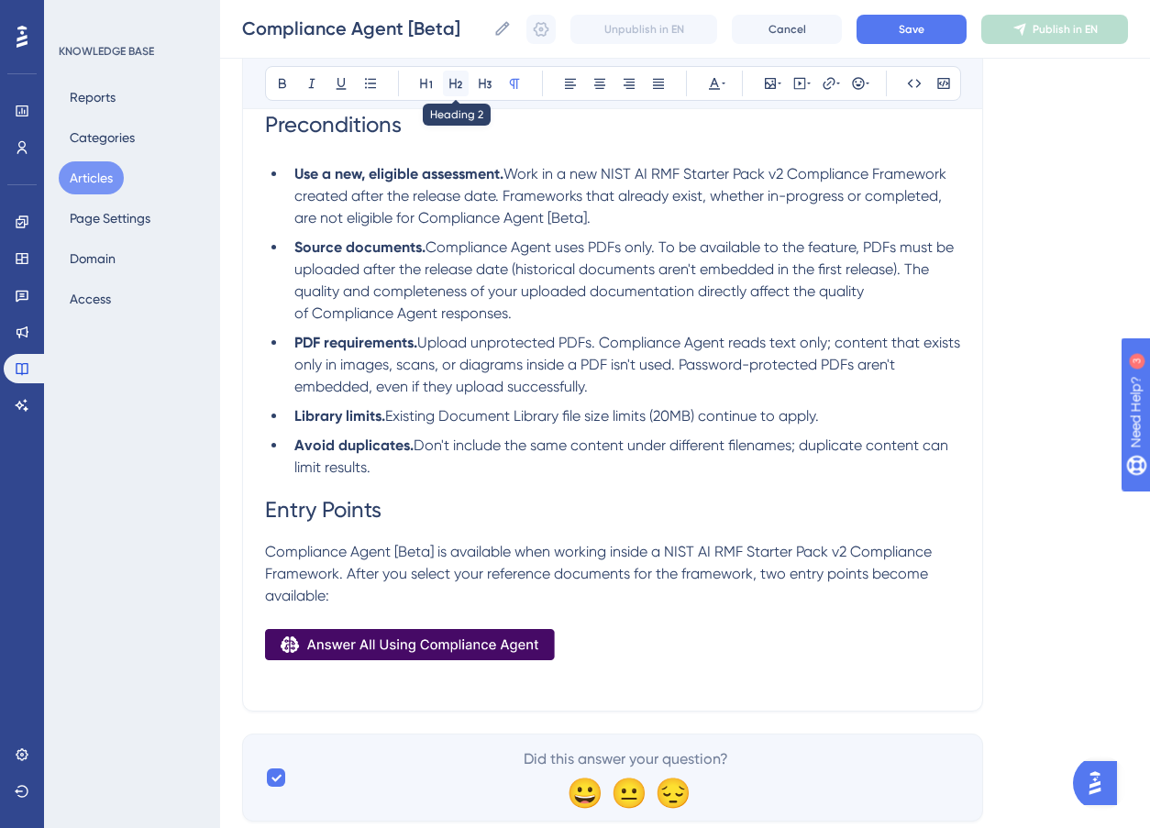
click at [449, 77] on icon at bounding box center [456, 83] width 15 height 15
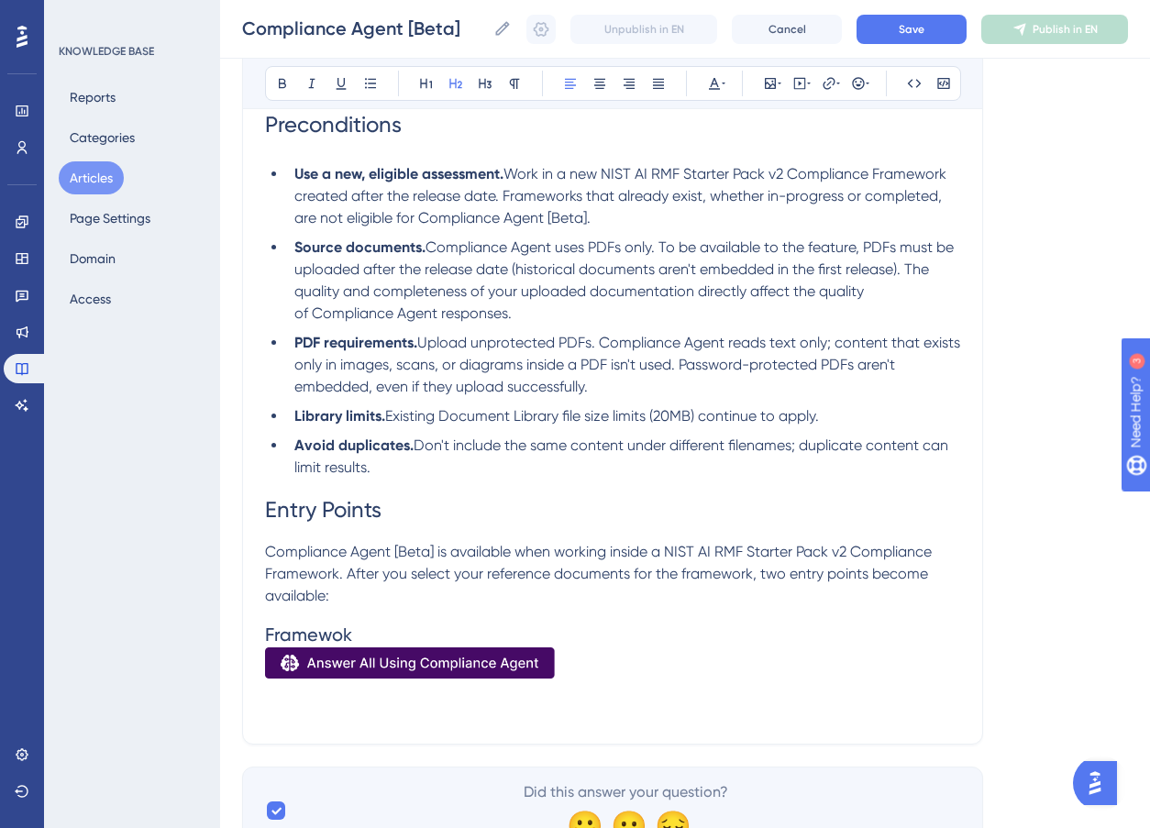
click at [508, 670] on img at bounding box center [410, 663] width 290 height 31
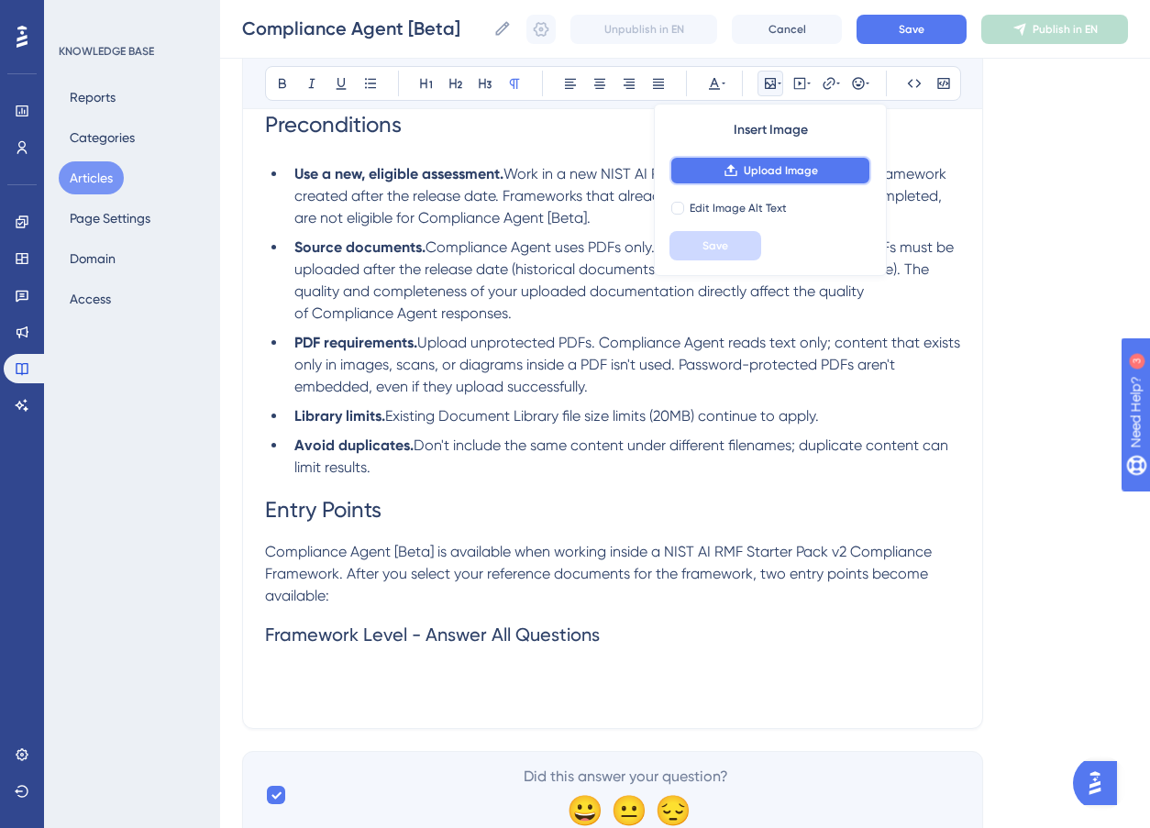
click at [776, 170] on span "Upload Image" at bounding box center [781, 170] width 74 height 15
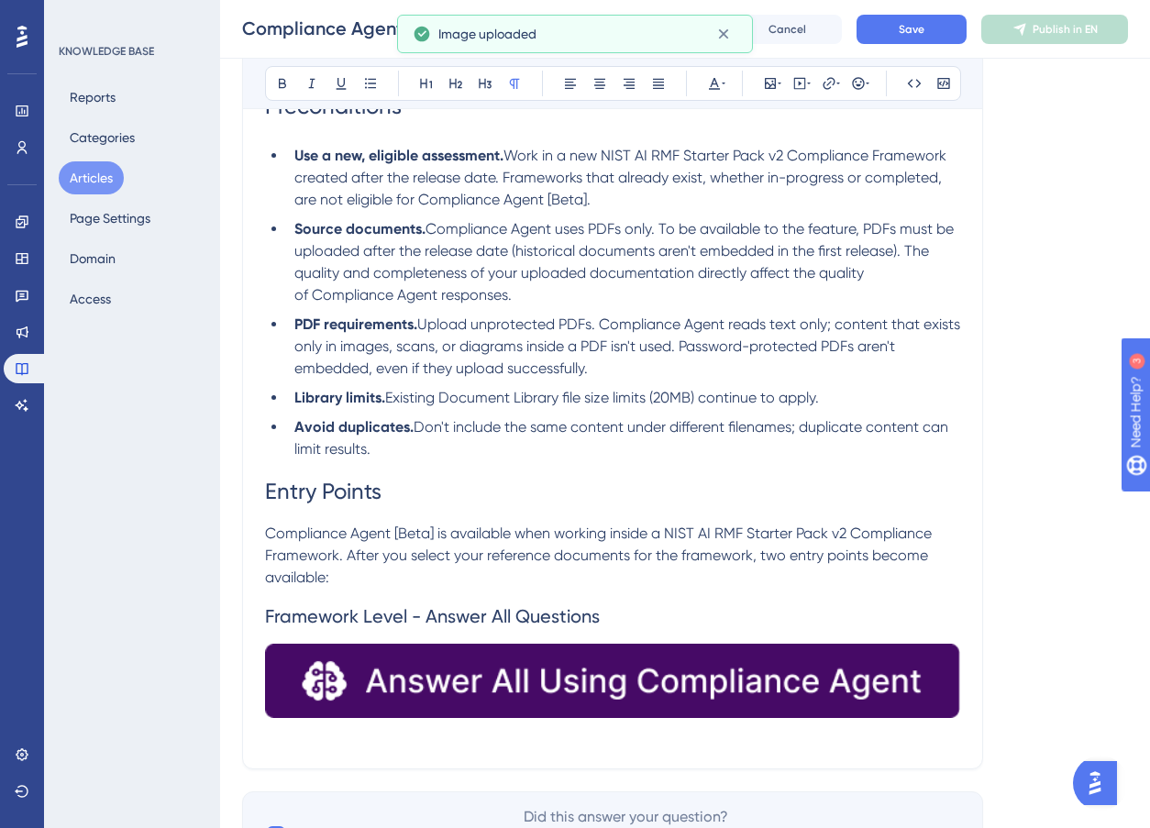
scroll to position [656, 0]
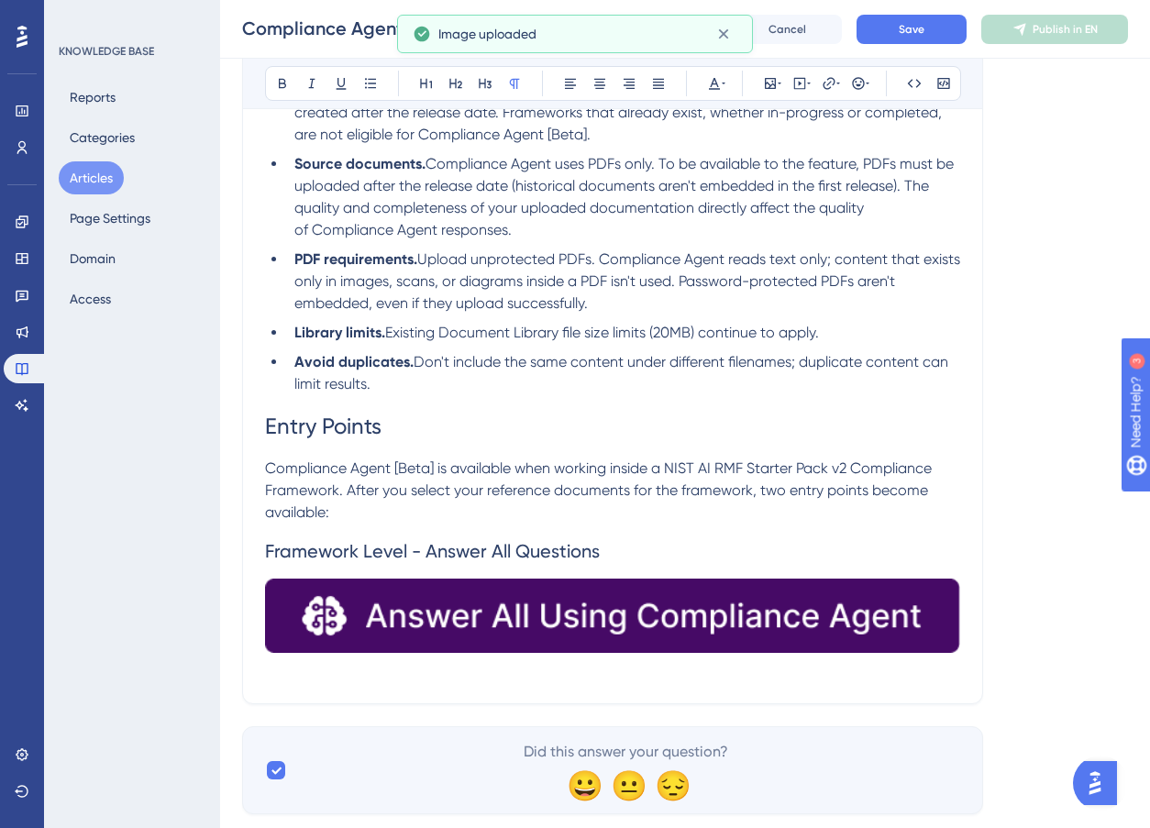
click at [772, 613] on img at bounding box center [612, 616] width 695 height 74
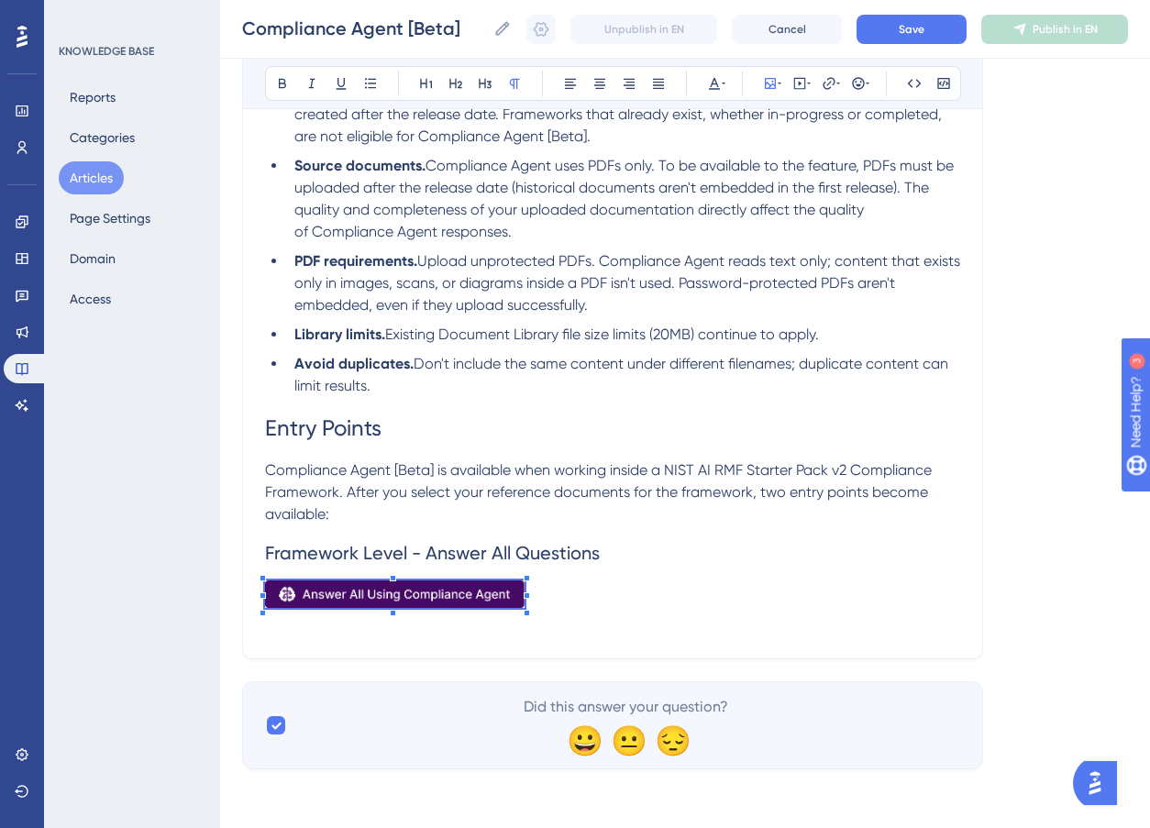
scroll to position [655, 0]
click at [528, 638] on div "Compliance Agent [Beta] Bold Italic Underline Bullet Point Heading 1 Heading 2 …" at bounding box center [612, 105] width 741 height 1109
click at [558, 582] on p at bounding box center [612, 597] width 695 height 35
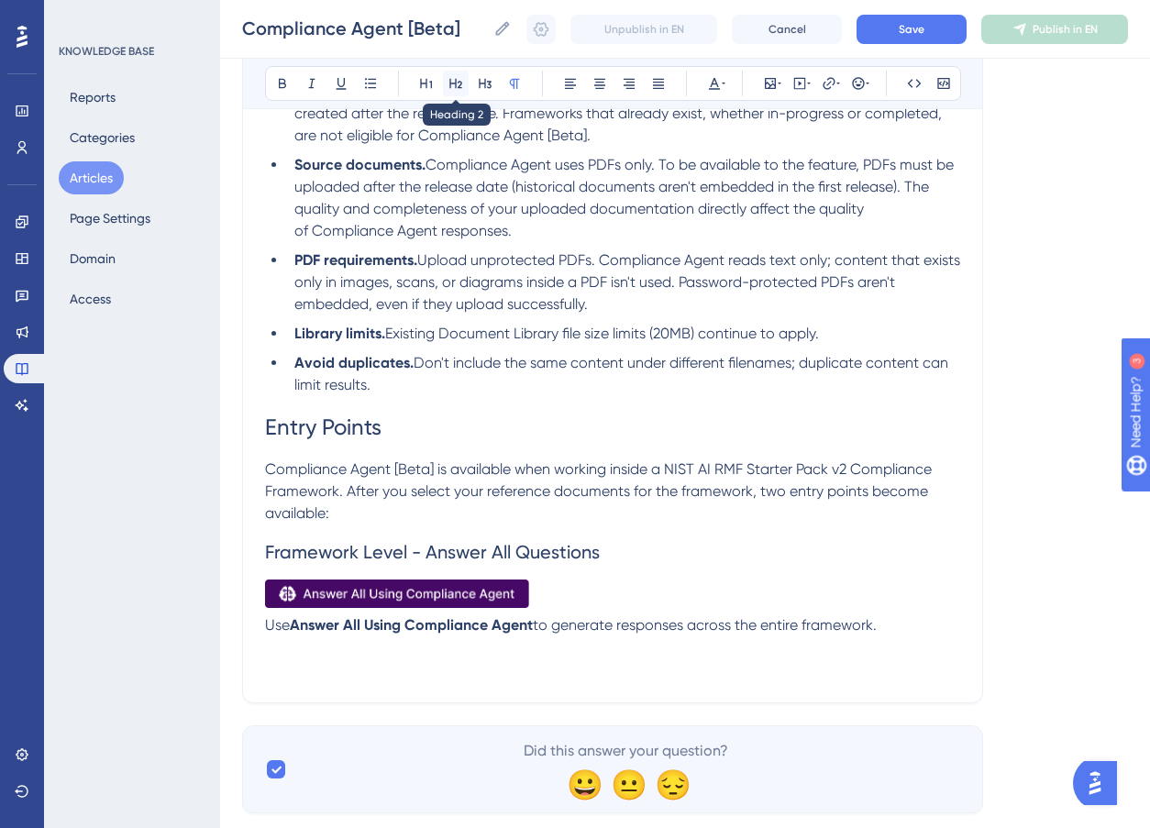
click at [456, 81] on icon at bounding box center [456, 83] width 15 height 15
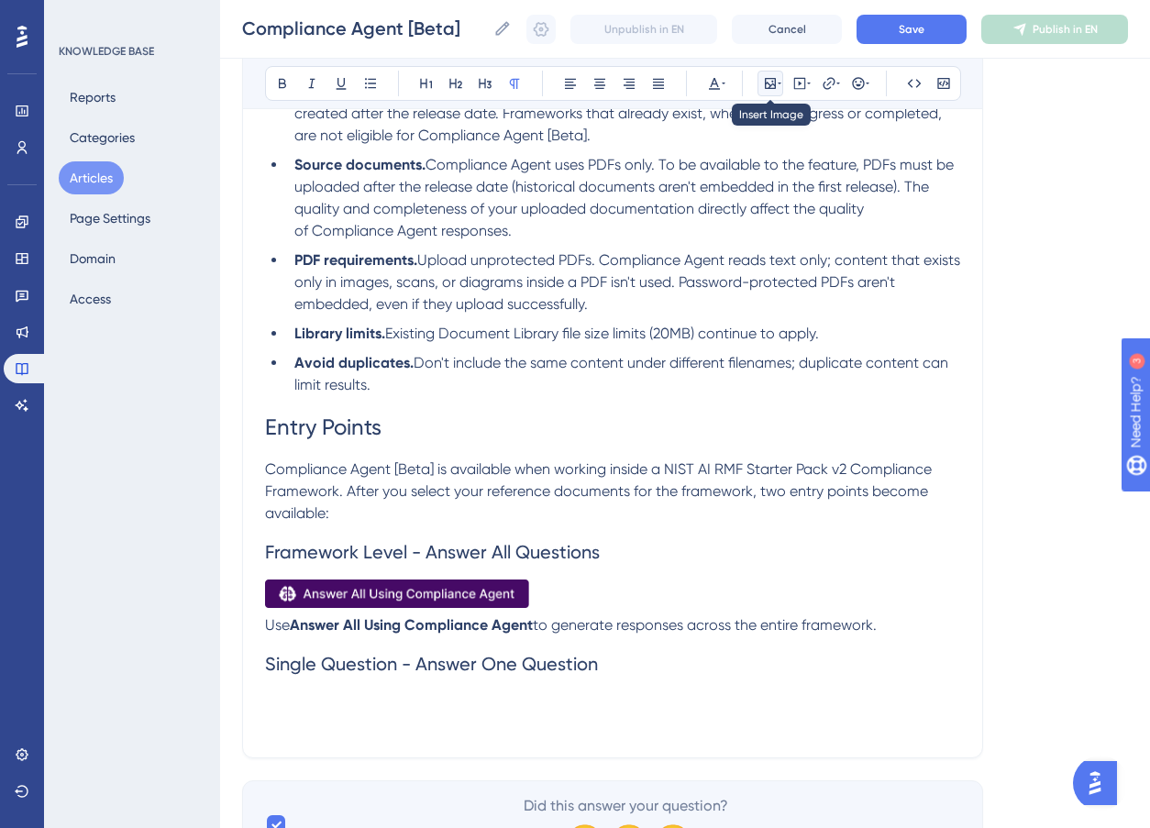
click at [775, 80] on icon at bounding box center [770, 83] width 11 height 11
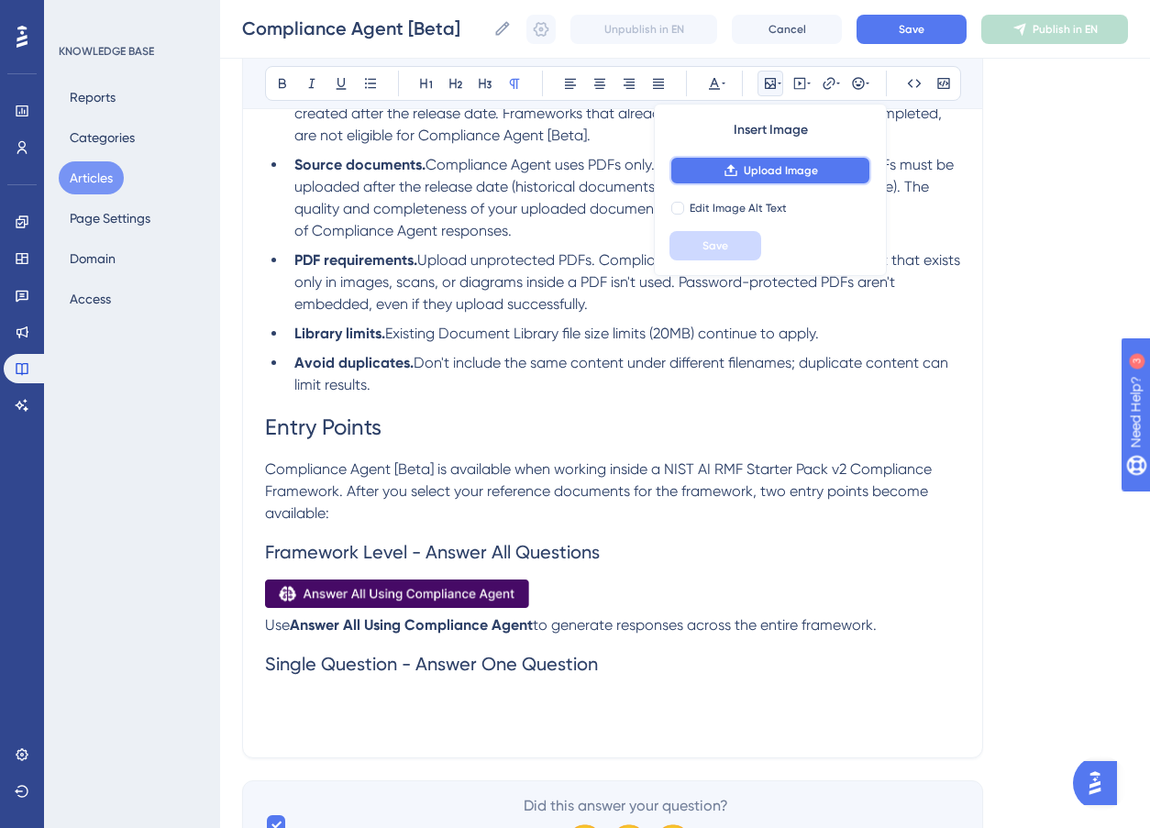
click at [773, 171] on span "Upload Image" at bounding box center [781, 170] width 74 height 15
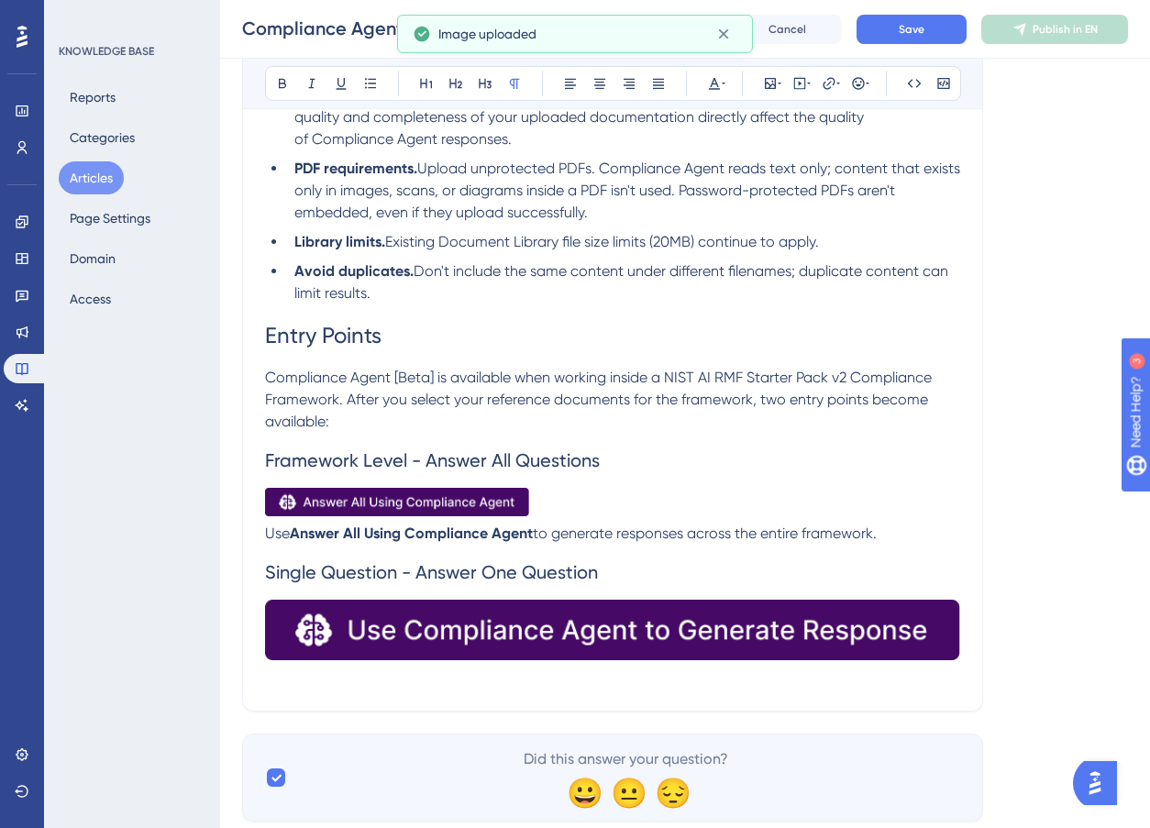
scroll to position [754, 0]
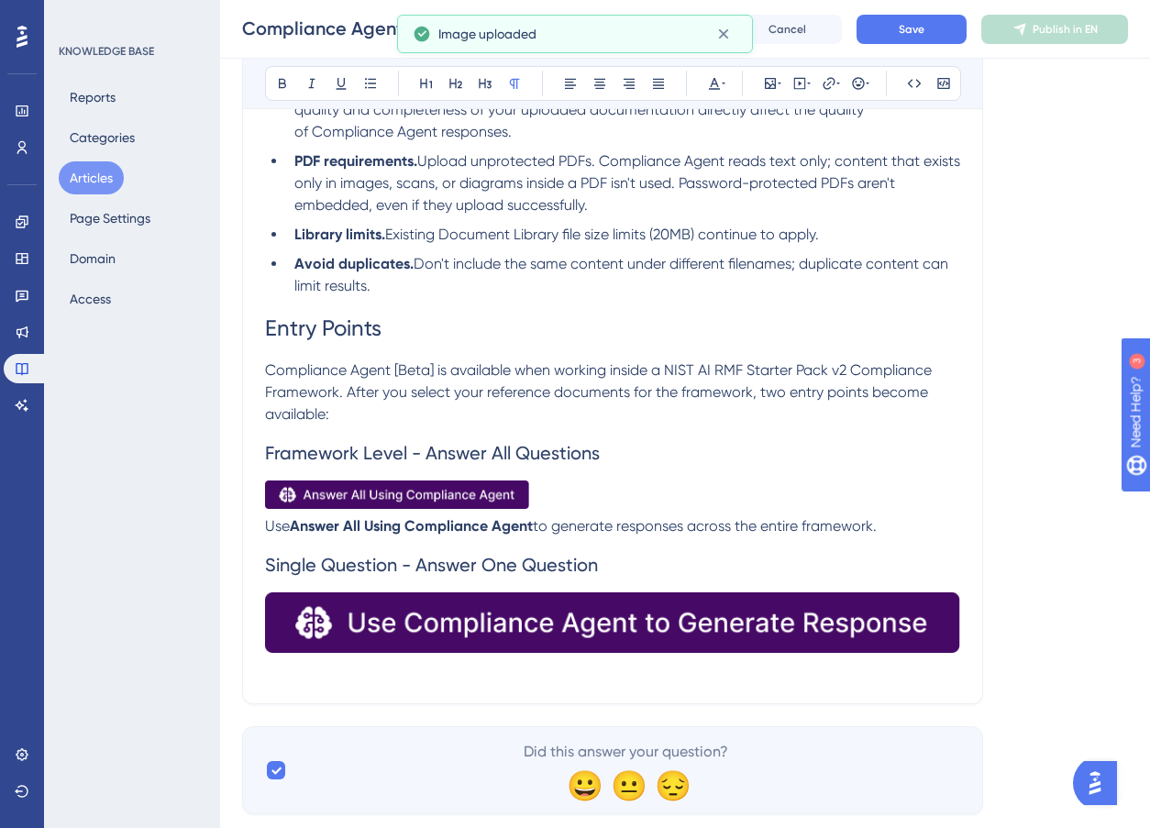
click at [891, 613] on img at bounding box center [612, 623] width 695 height 61
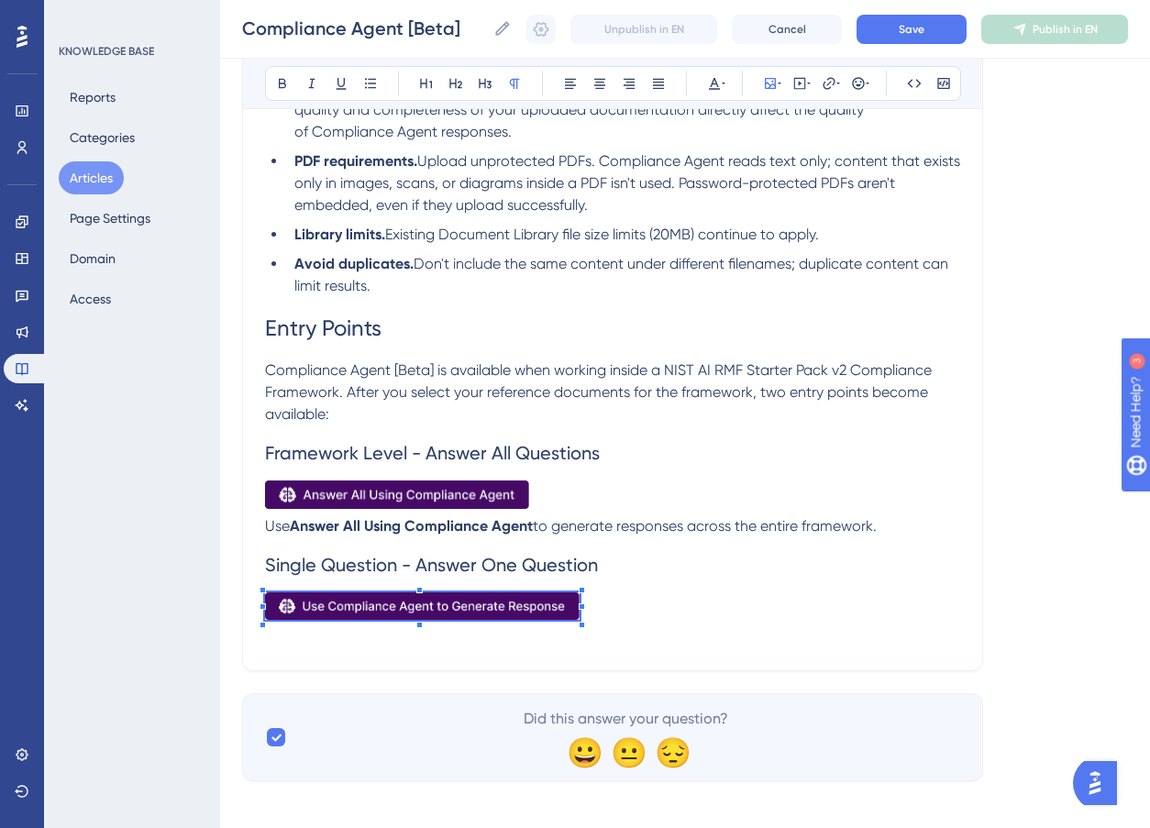
click at [583, 659] on div "Compliance Agent [Beta] Bold Italic Underline Bullet Point Heading 1 Heading 2 …" at bounding box center [612, 61] width 741 height 1220
click at [620, 615] on p at bounding box center [612, 610] width 695 height 34
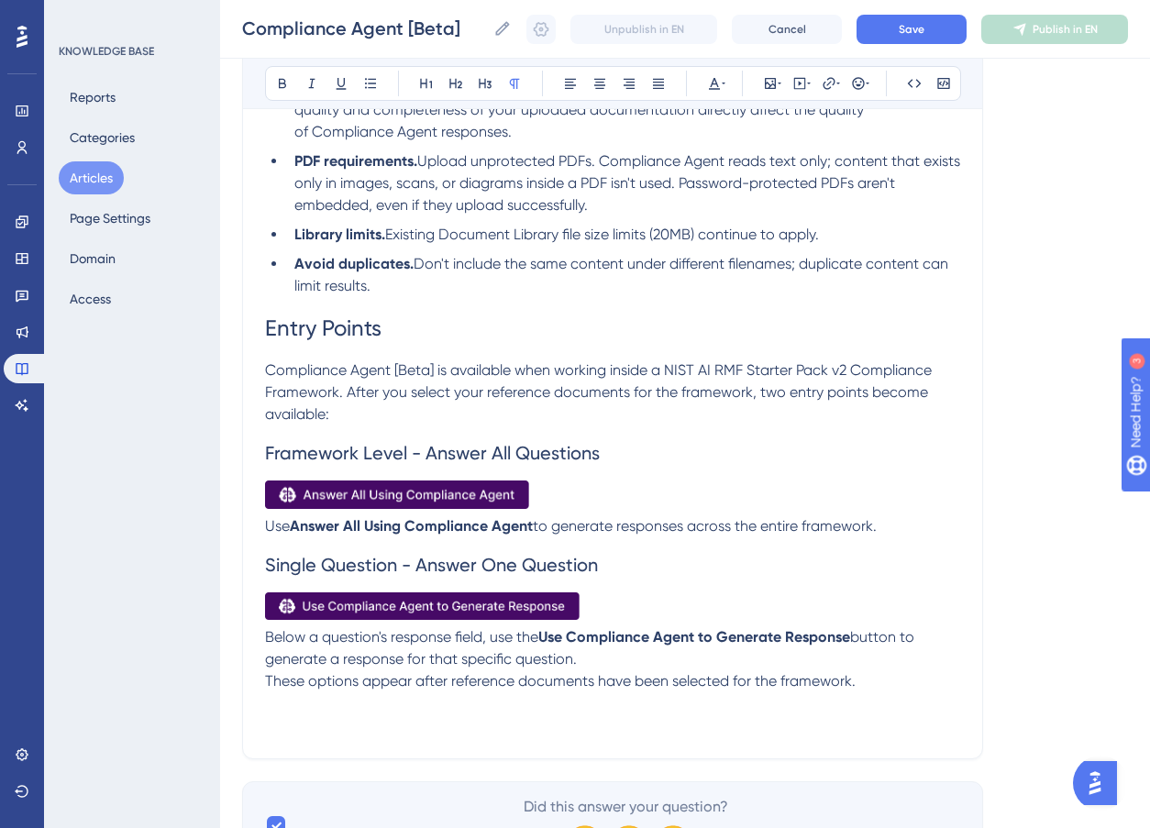
click at [267, 453] on span "Framework Level - Answer All Questions" at bounding box center [432, 453] width 335 height 22
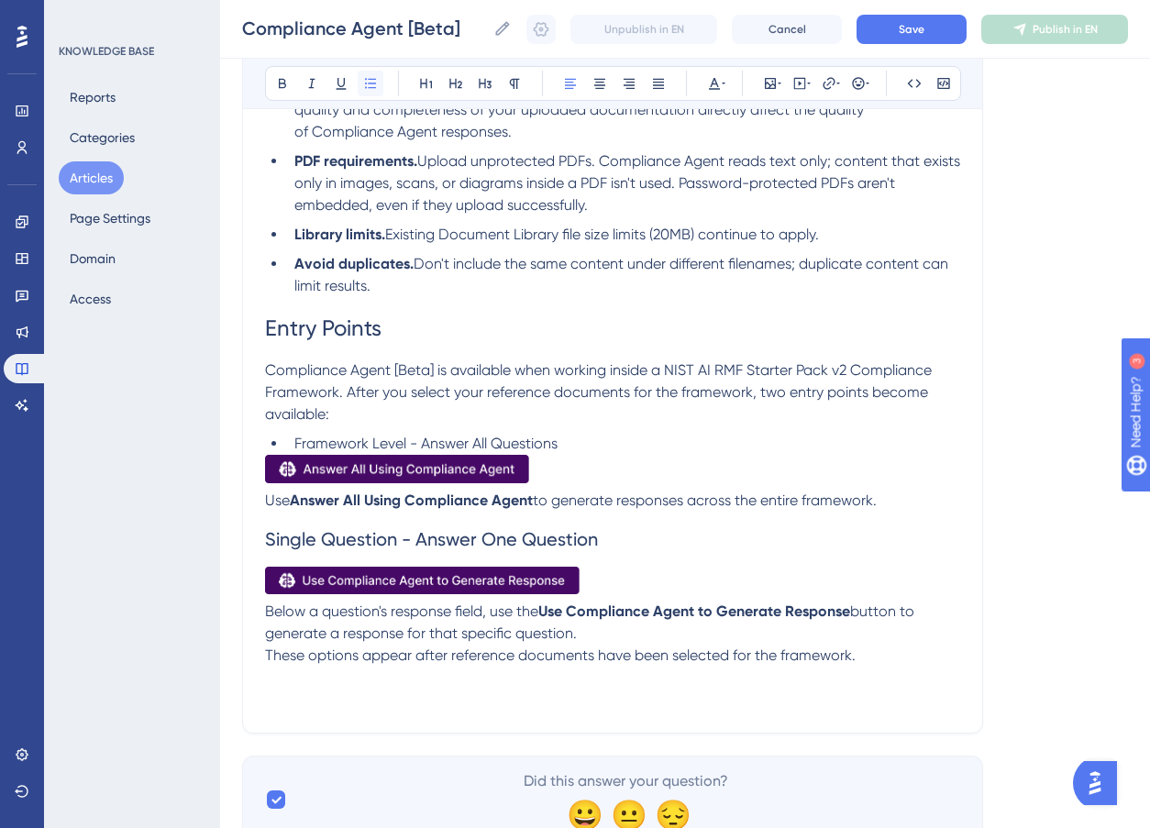
click at [372, 88] on icon at bounding box center [370, 83] width 15 height 15
click at [388, 444] on span "Framework Level - Answer All Questions" at bounding box center [425, 443] width 263 height 17
click at [389, 444] on span "Framework Level - Answer All Questions" at bounding box center [425, 443] width 263 height 17
click at [451, 84] on icon at bounding box center [456, 83] width 15 height 15
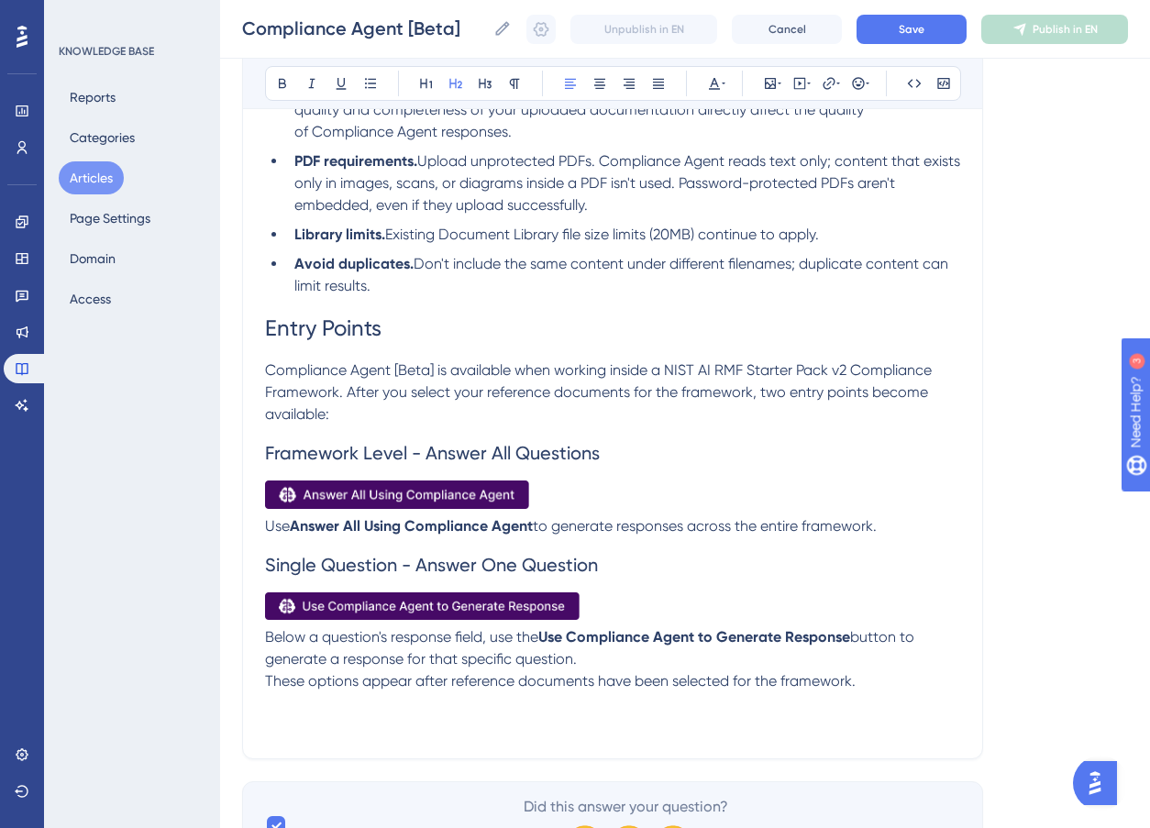
click at [265, 682] on span "These options appear after reference documents have been selected for the frame…" at bounding box center [560, 680] width 591 height 17
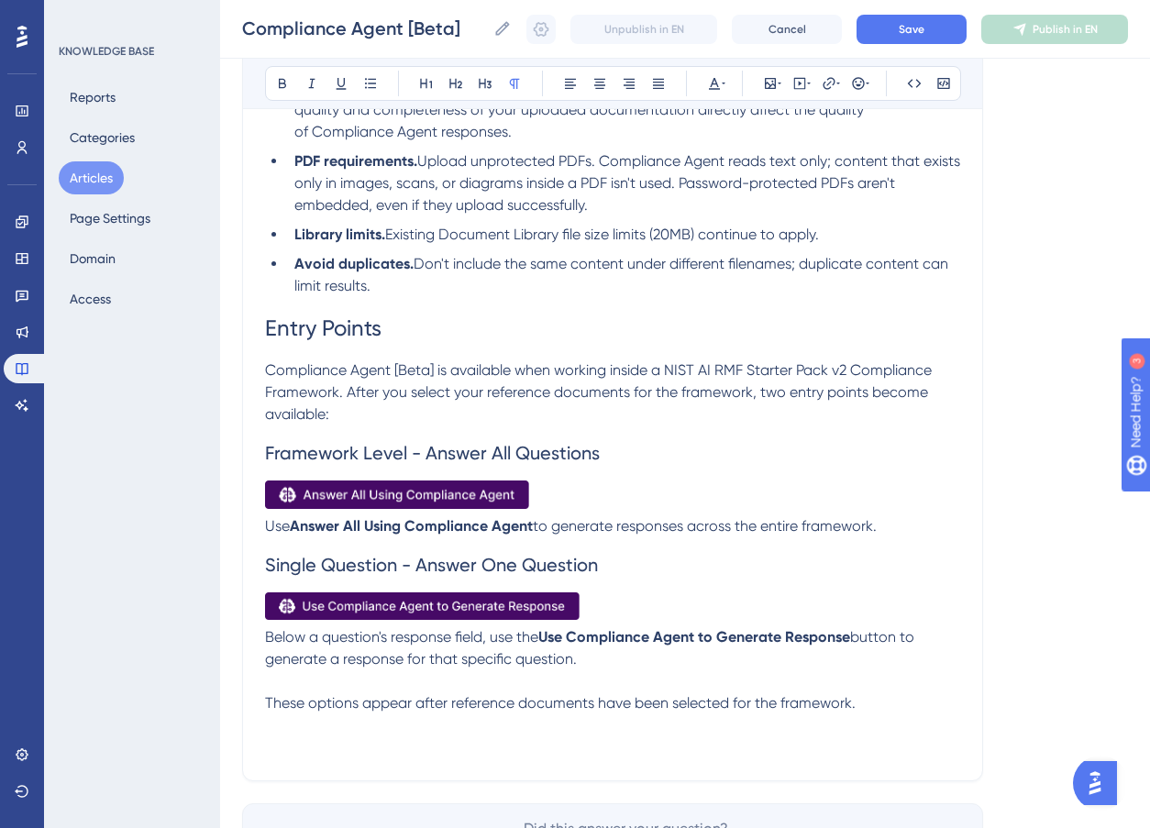
click at [874, 705] on p "These options appear after reference documents have been selected for the frame…" at bounding box center [612, 704] width 695 height 22
click at [436, 91] on button at bounding box center [427, 84] width 26 height 26
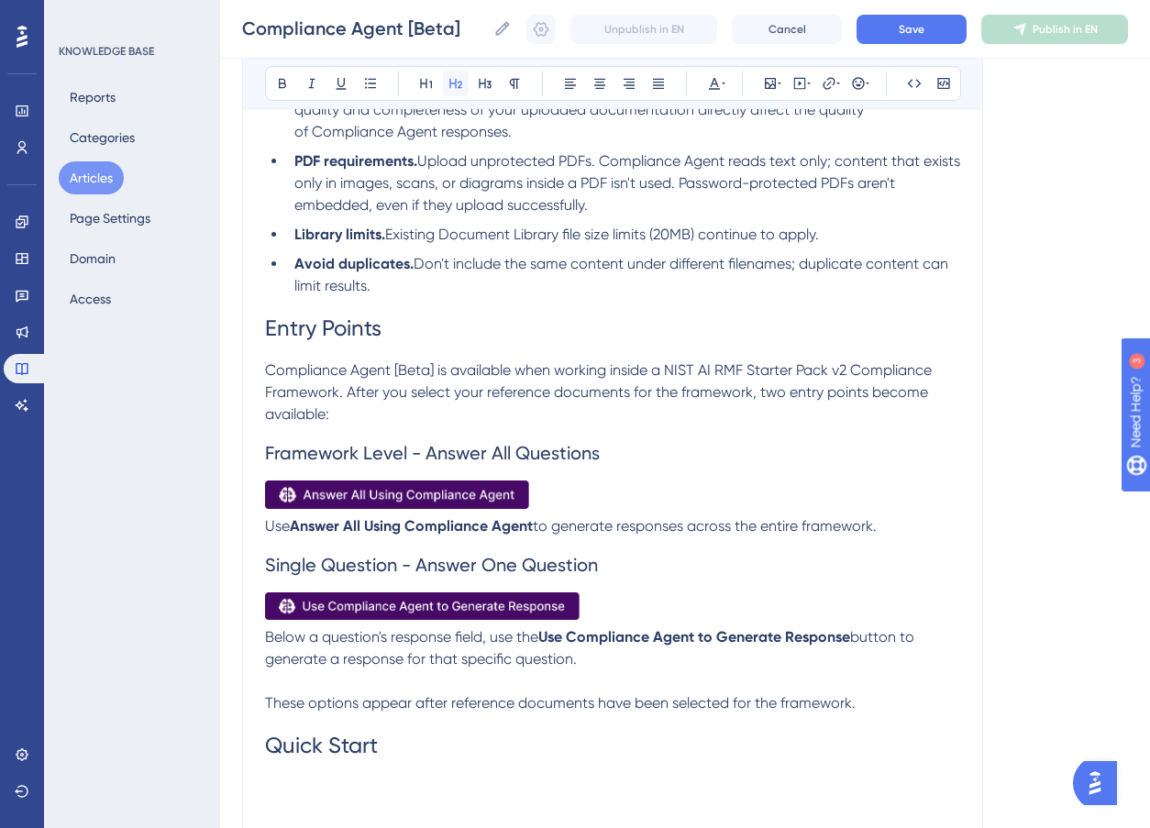
click at [449, 78] on icon at bounding box center [456, 83] width 15 height 15
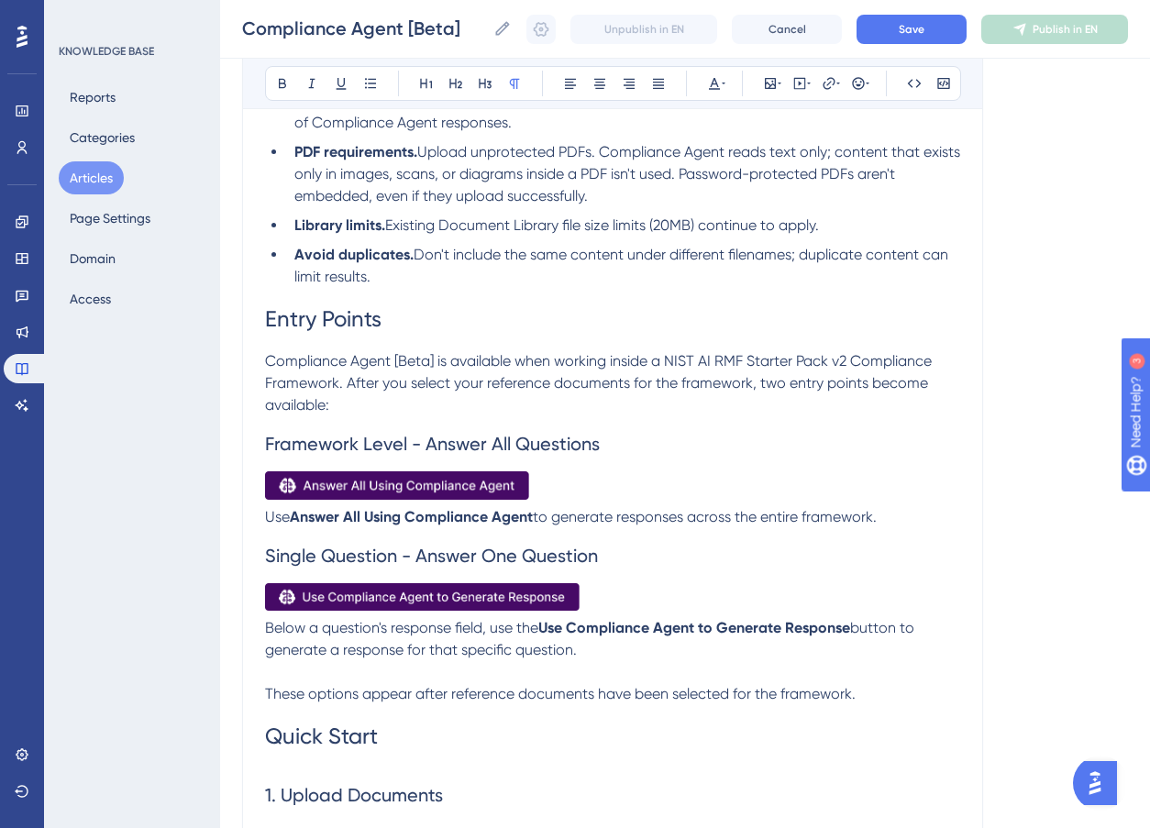
scroll to position [744, 0]
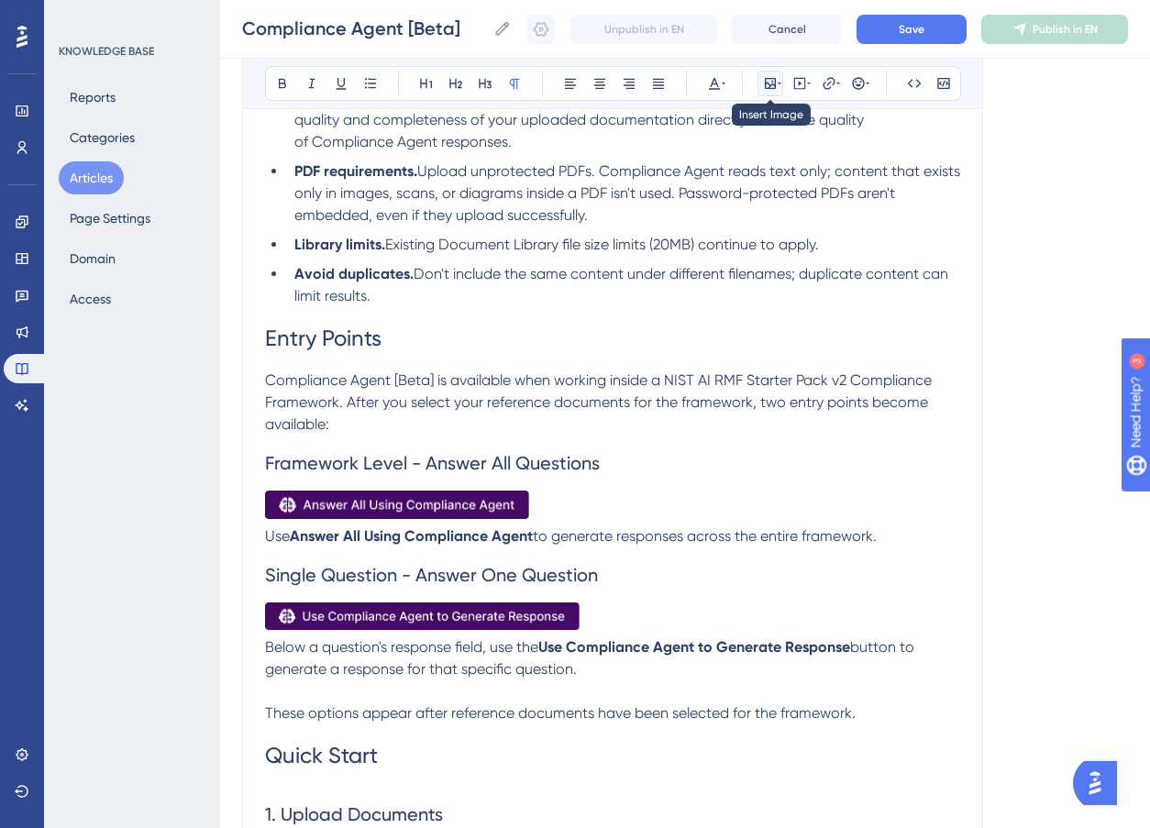
click at [778, 86] on icon at bounding box center [780, 83] width 4 height 15
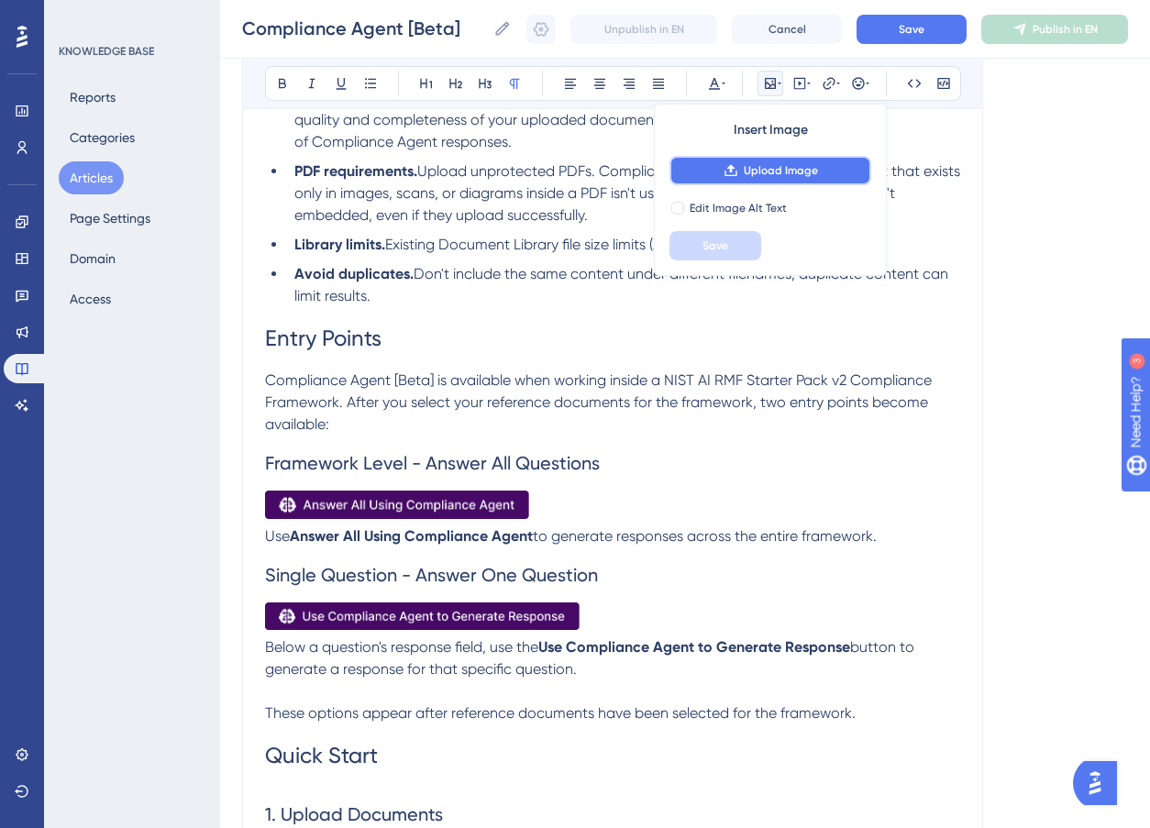
click at [780, 163] on span "Upload Image" at bounding box center [781, 170] width 74 height 15
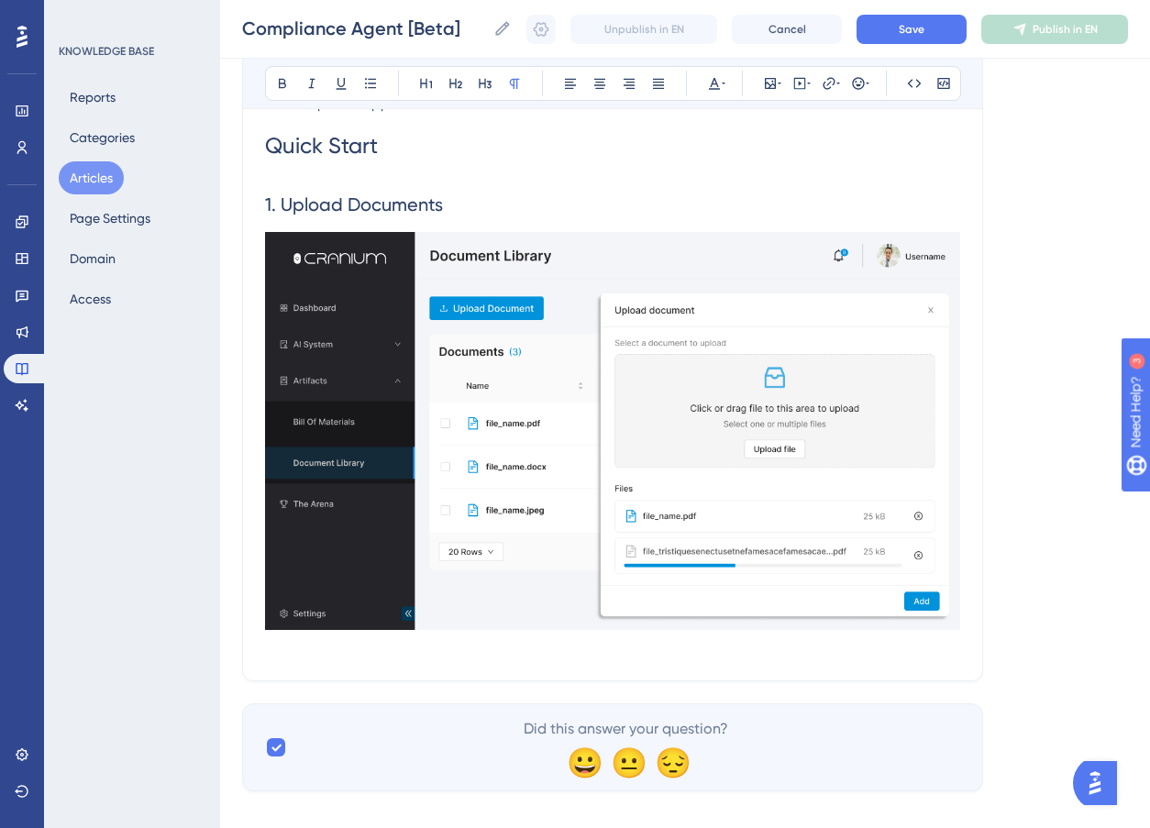
scroll to position [1376, 0]
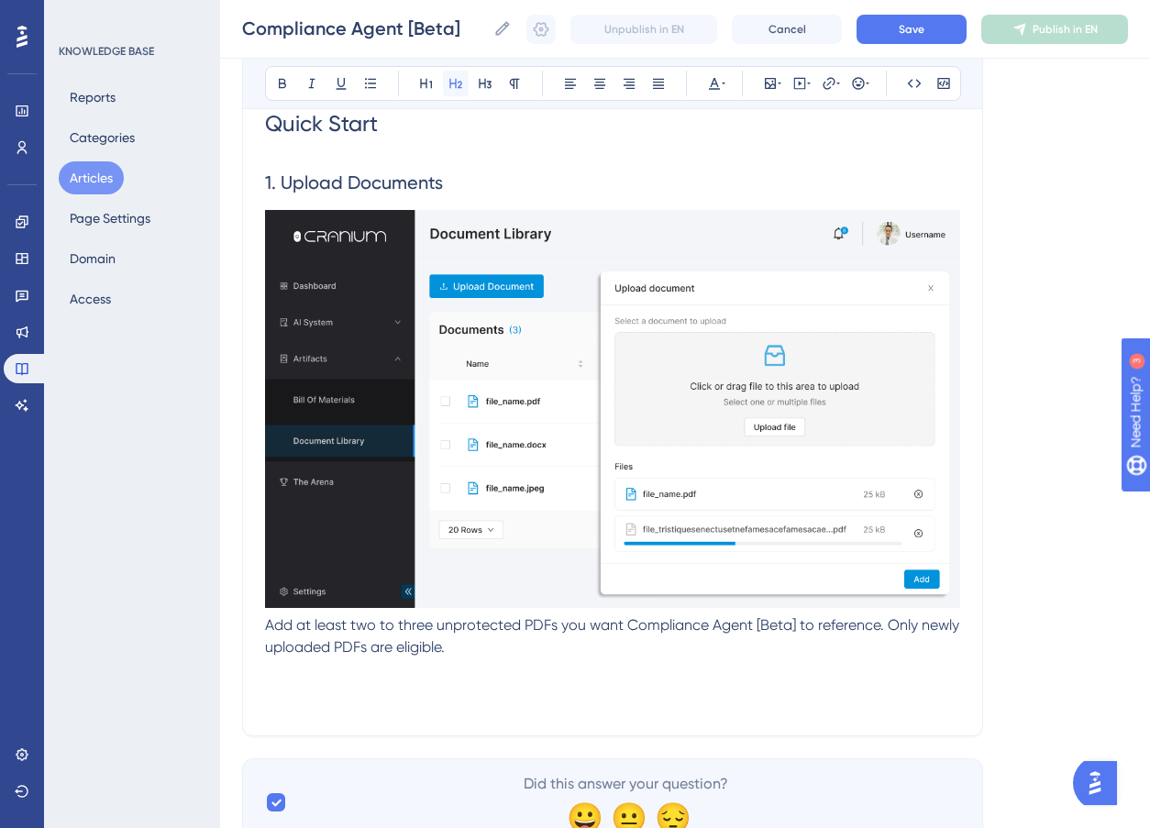
click at [454, 83] on icon at bounding box center [456, 83] width 15 height 15
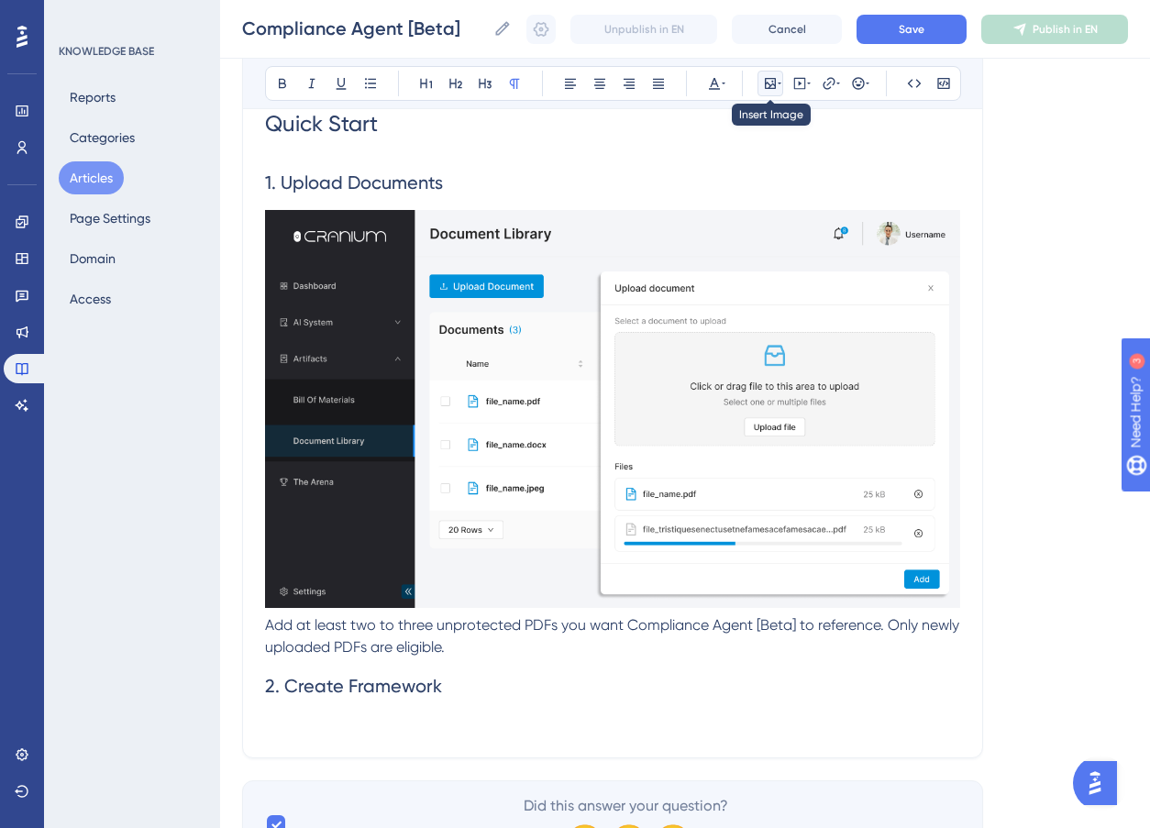
click at [773, 83] on icon at bounding box center [770, 83] width 11 height 11
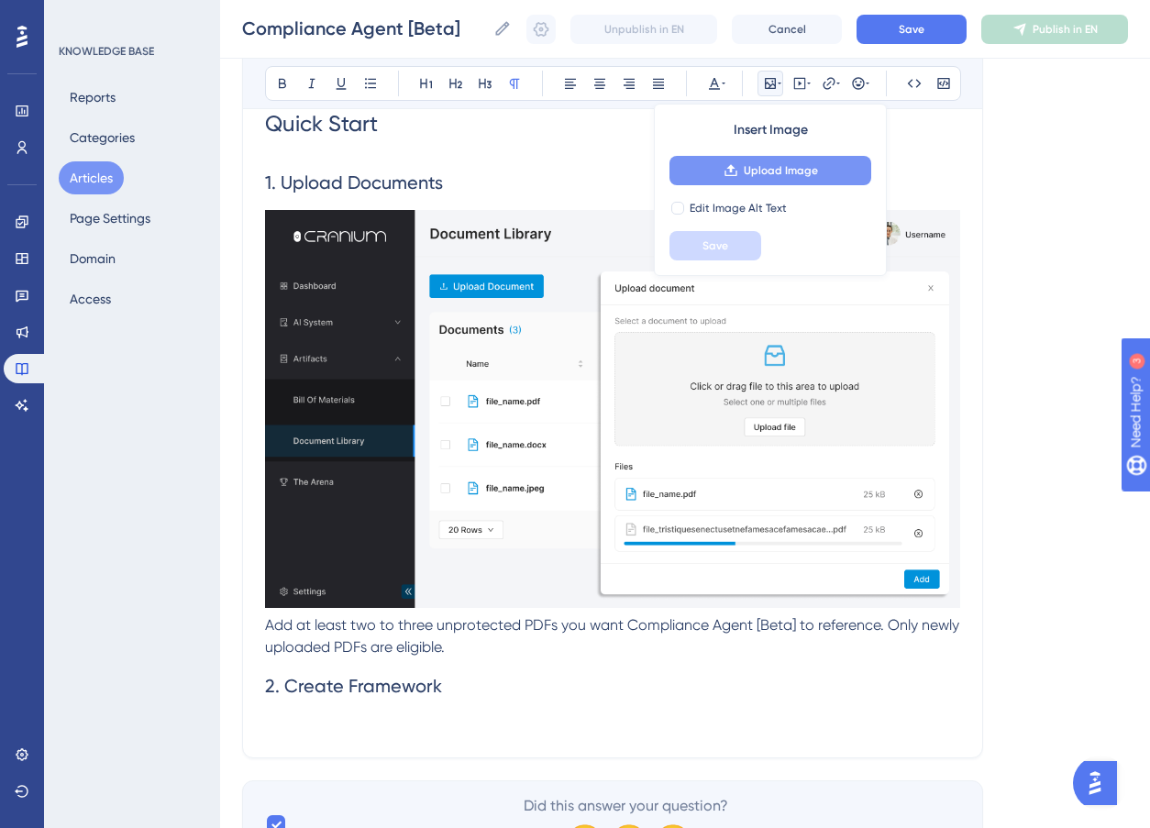
click at [778, 173] on span "Upload Image" at bounding box center [781, 170] width 74 height 15
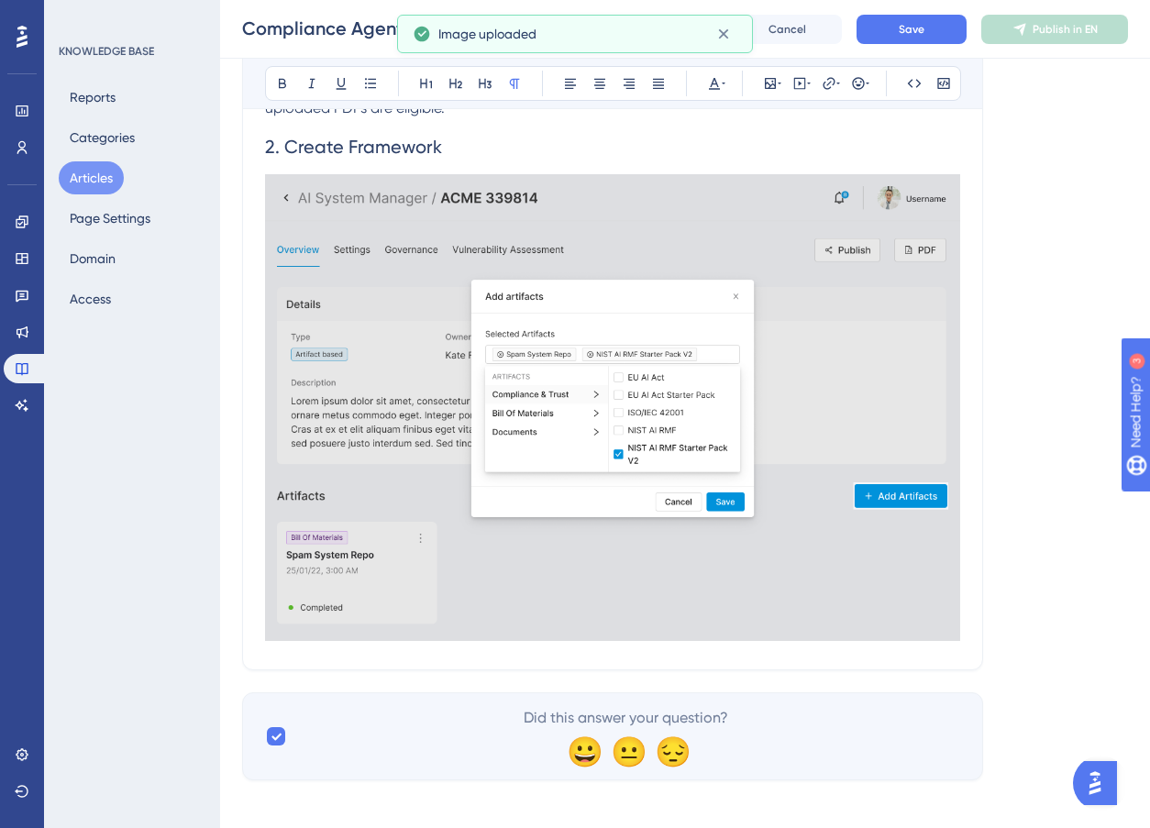
scroll to position [1926, 0]
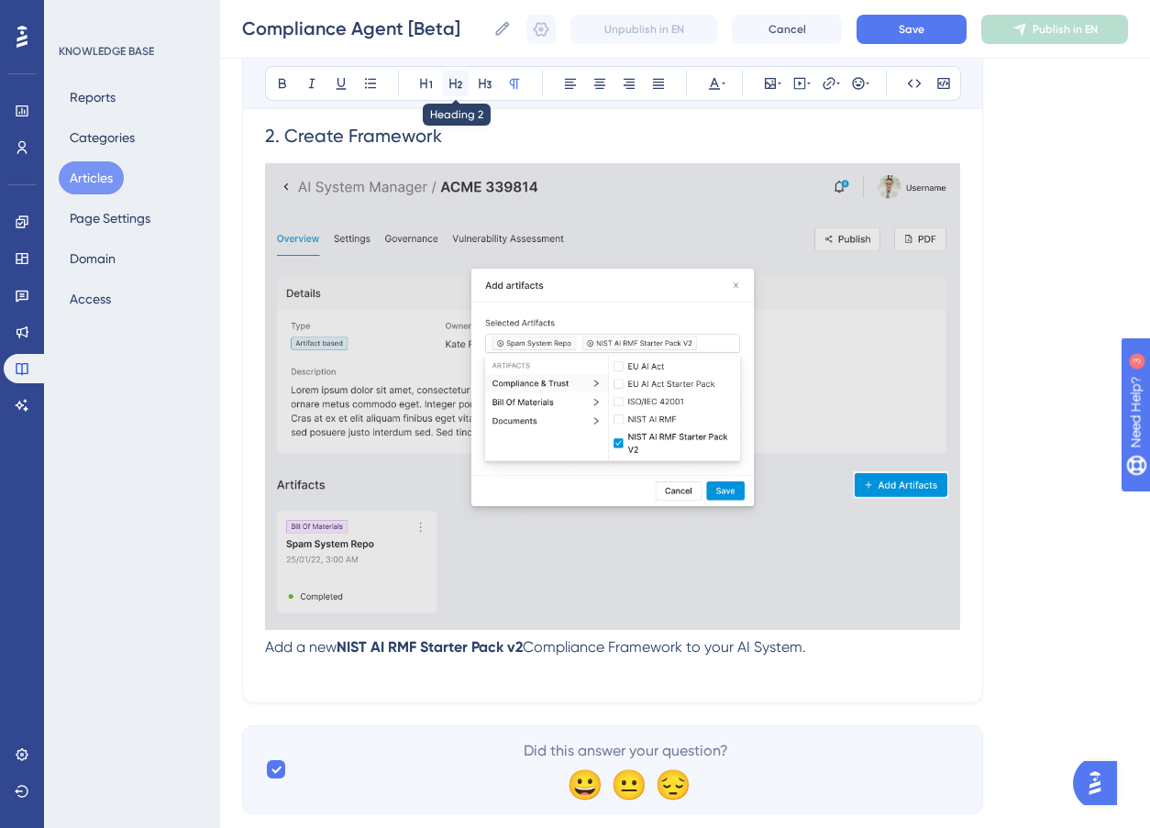
click at [455, 89] on icon at bounding box center [456, 83] width 15 height 15
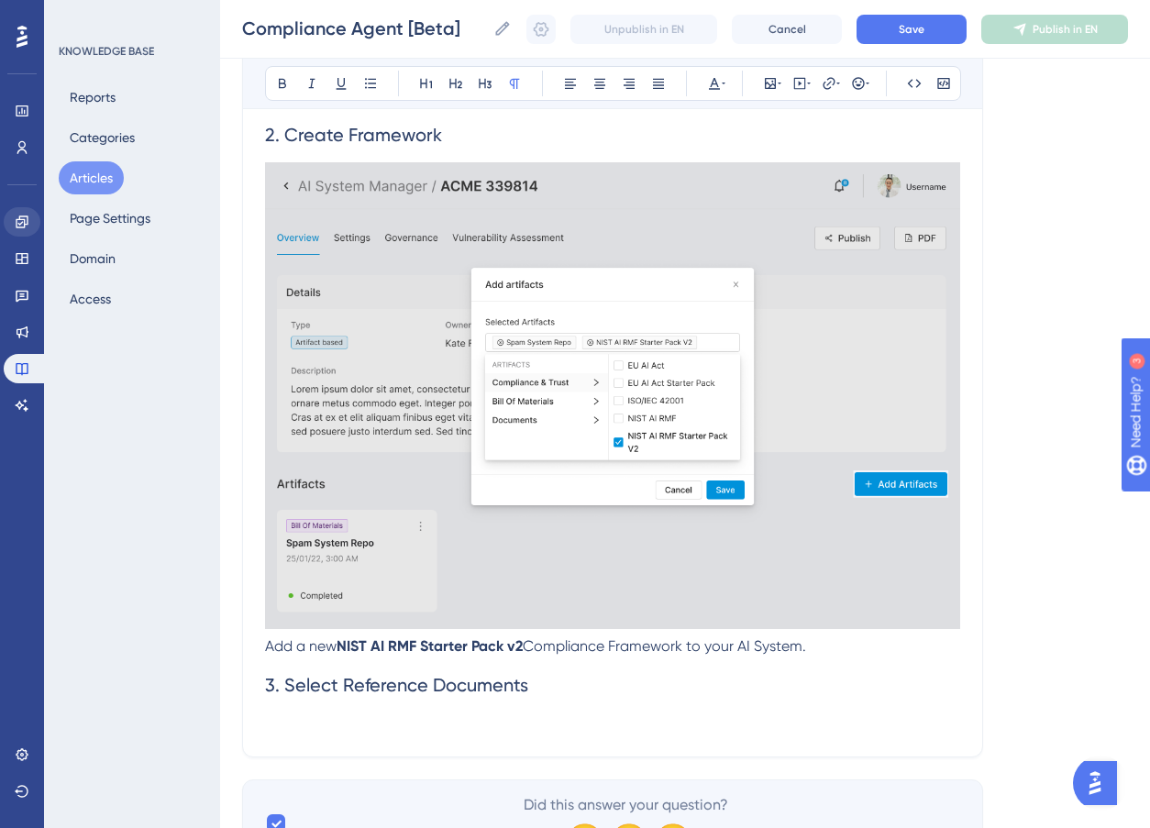
scroll to position [1930, 0]
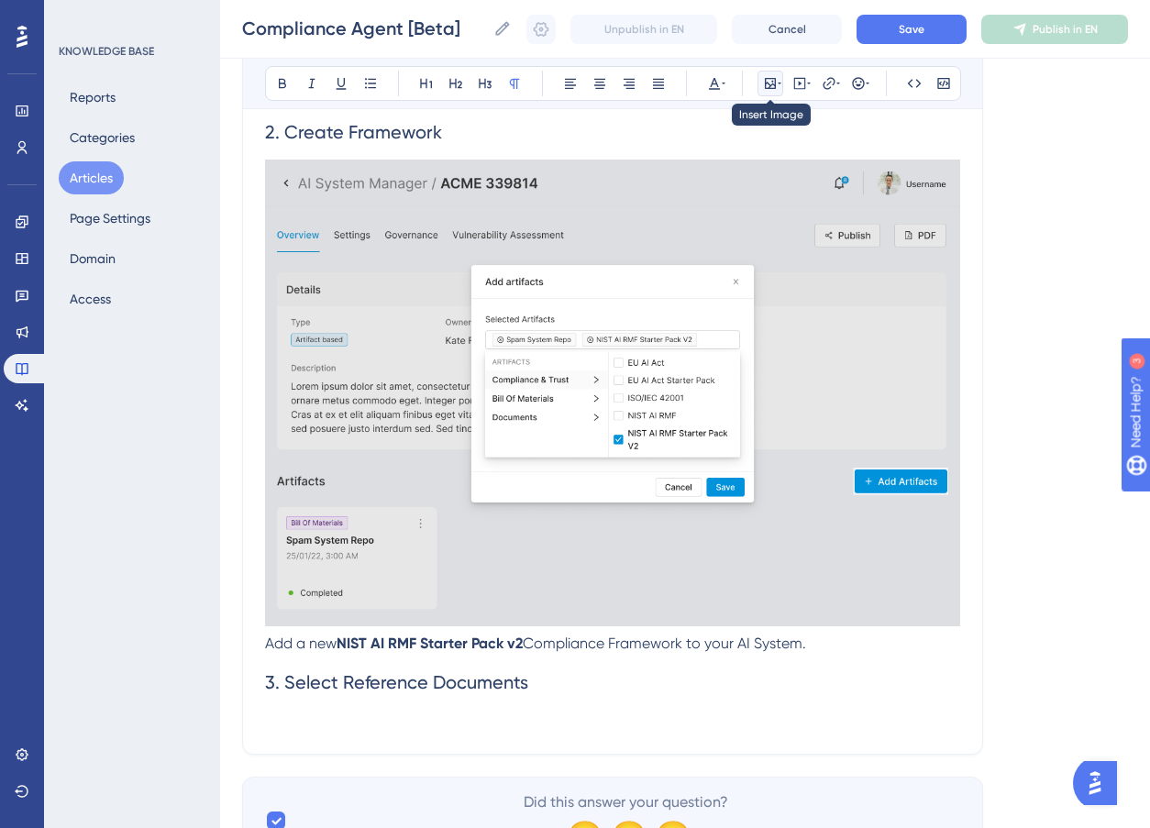
click at [774, 84] on icon at bounding box center [770, 83] width 11 height 11
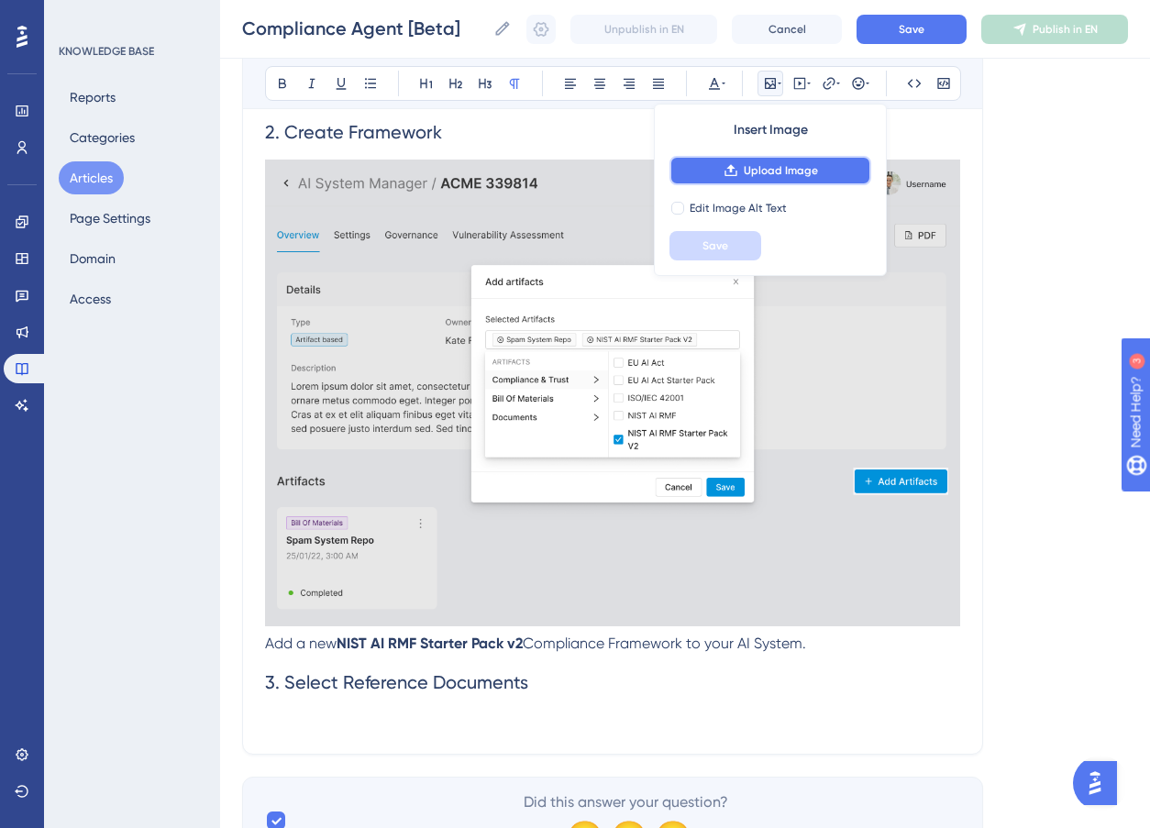
click at [775, 167] on span "Upload Image" at bounding box center [781, 170] width 74 height 15
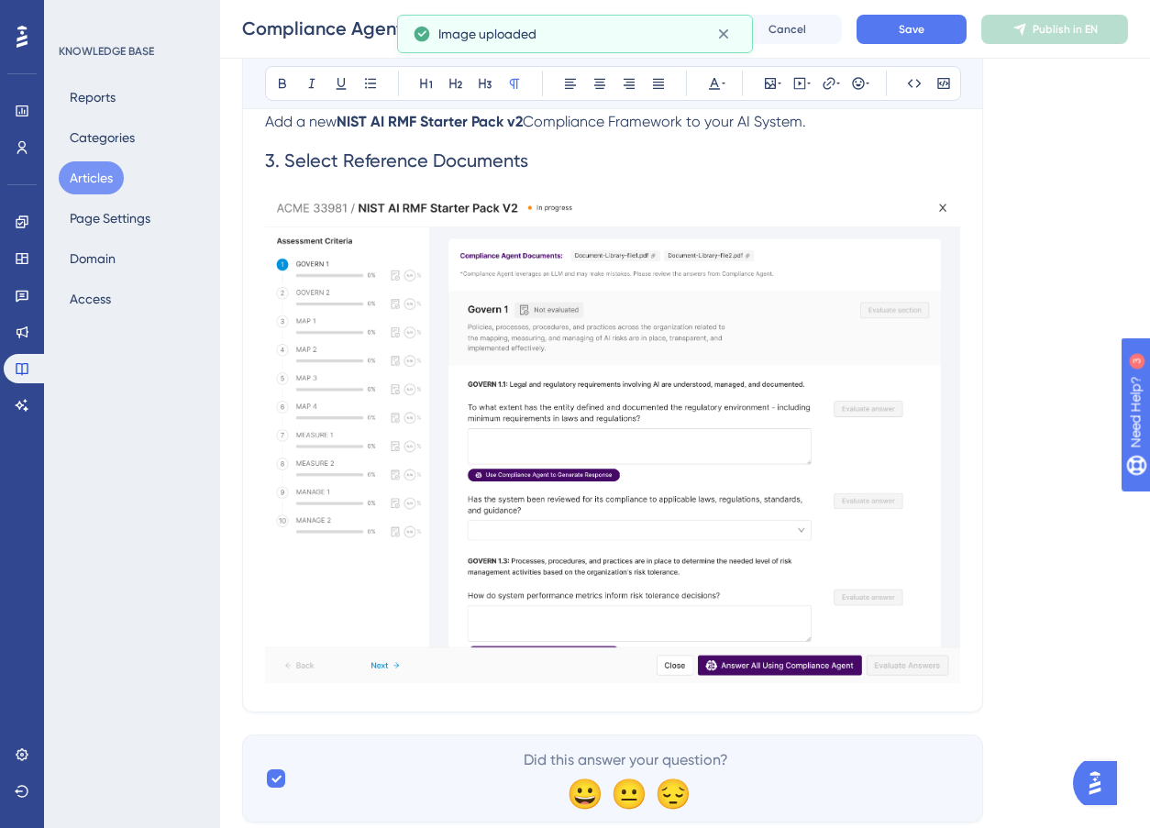
scroll to position [2458, 0]
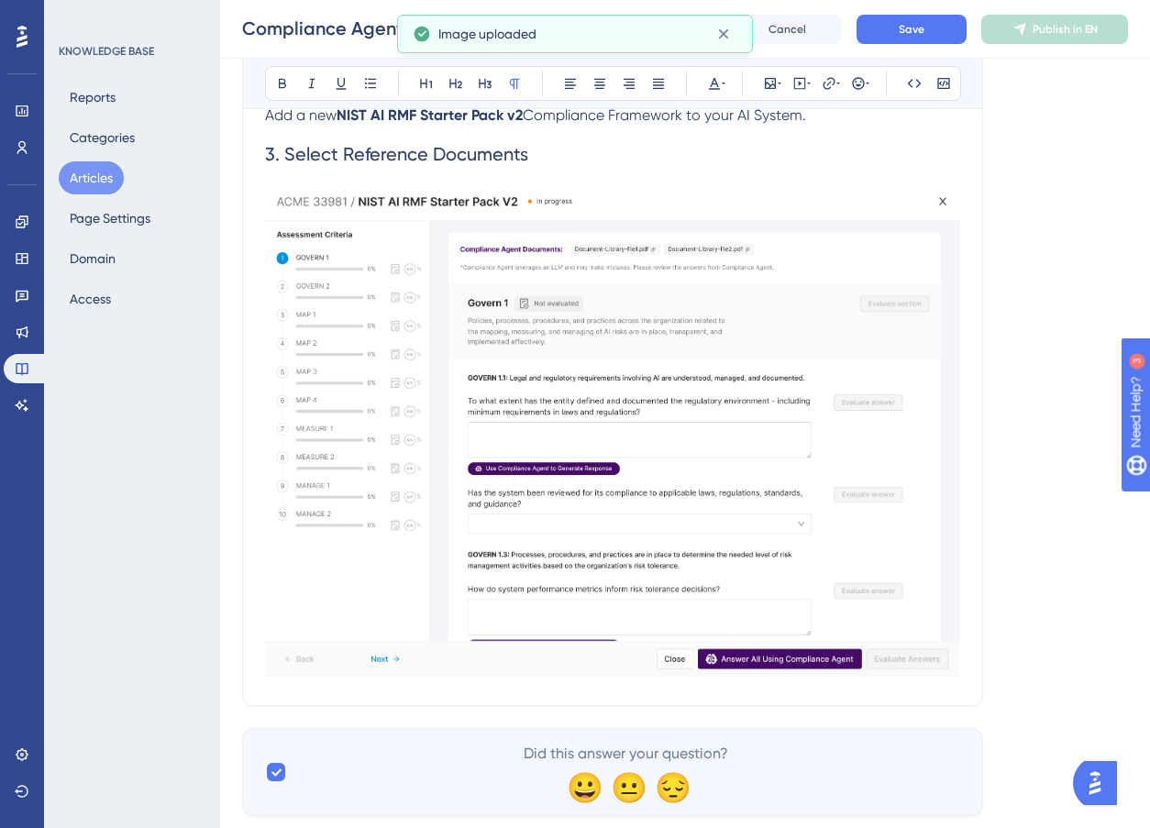
click at [504, 522] on img at bounding box center [612, 429] width 695 height 495
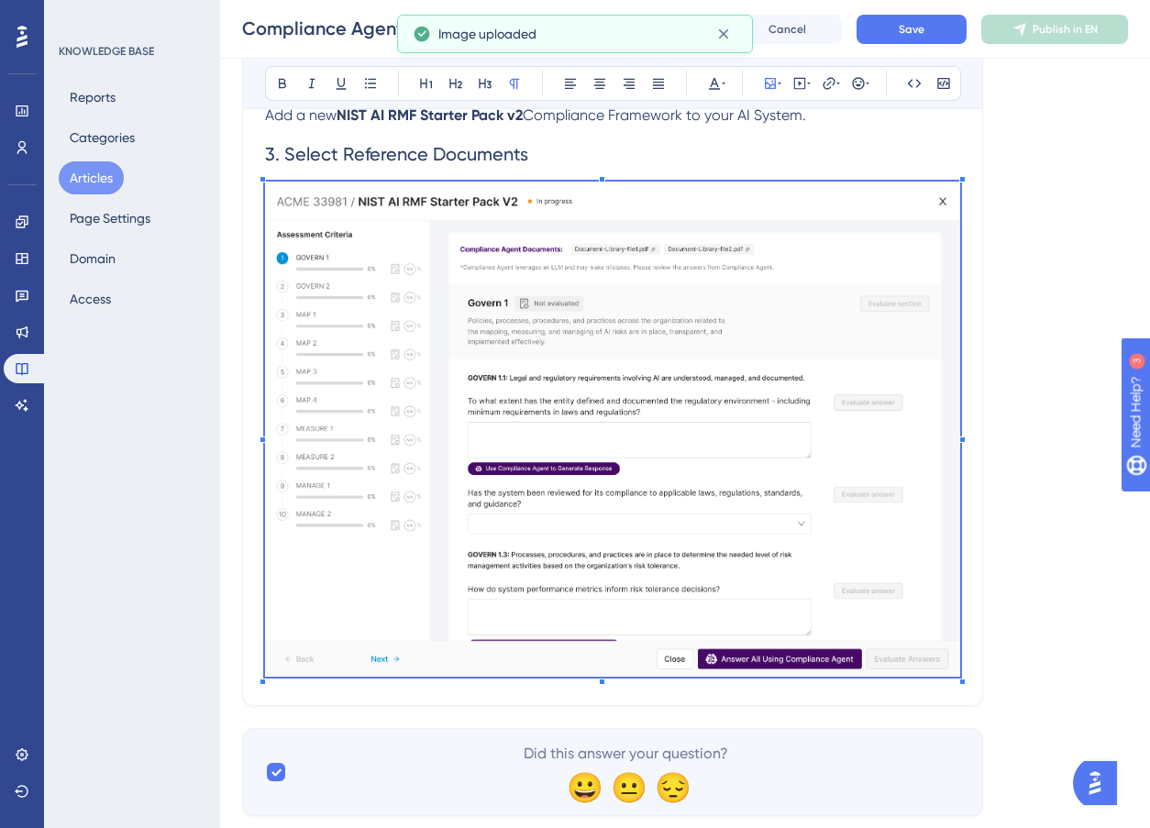
scroll to position [2025, 0]
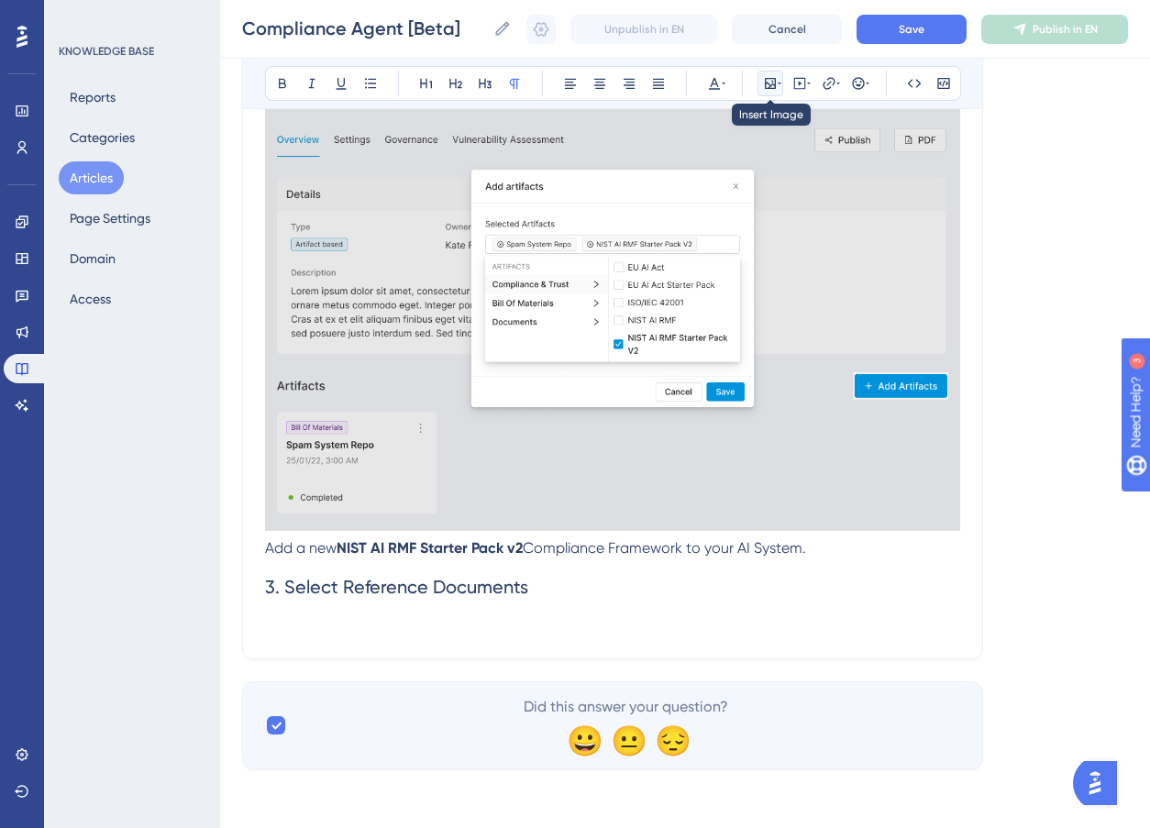
click at [776, 82] on icon at bounding box center [770, 83] width 15 height 15
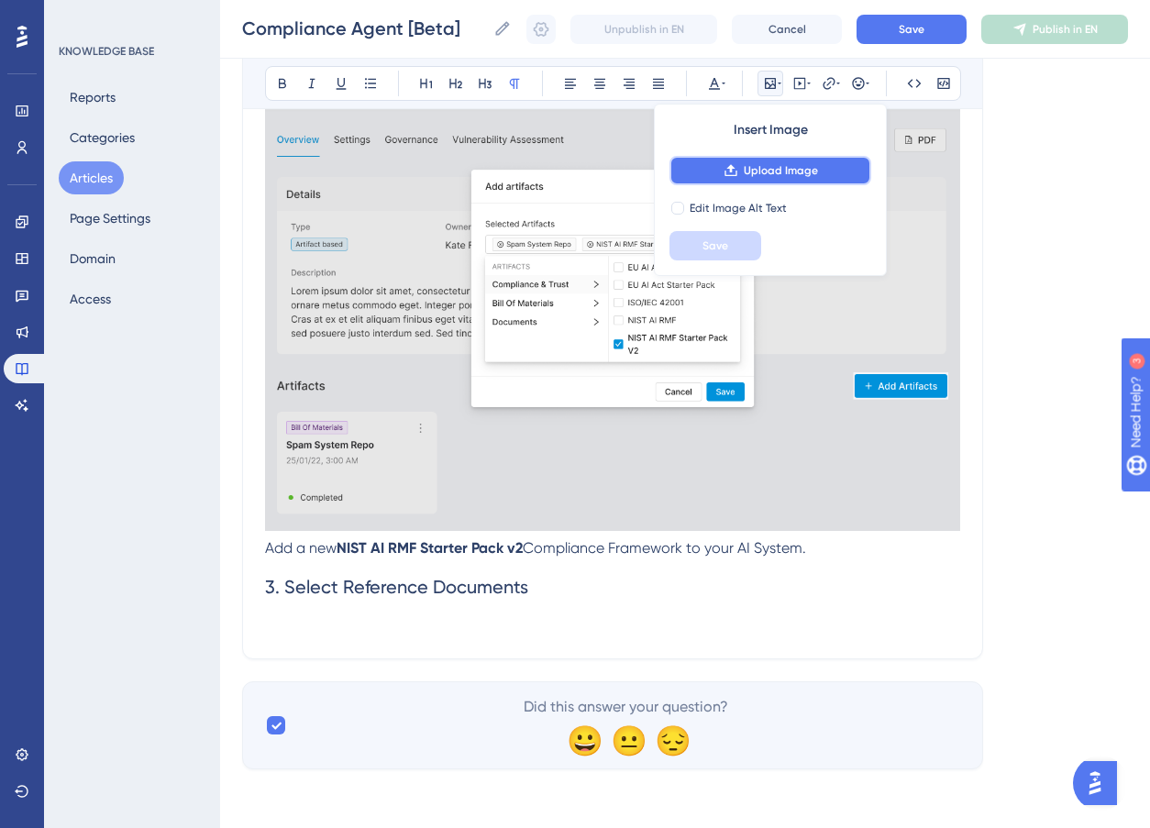
click at [785, 163] on span "Upload Image" at bounding box center [781, 170] width 74 height 15
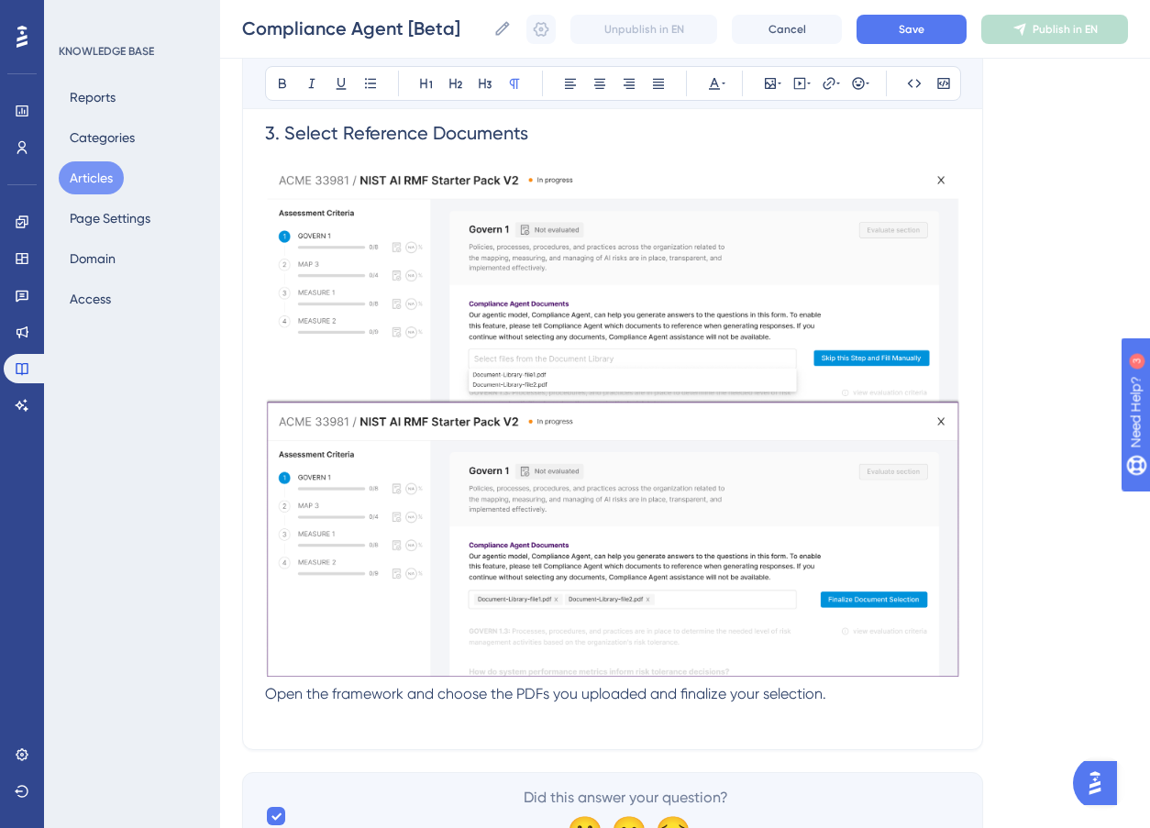
scroll to position [2570, 0]
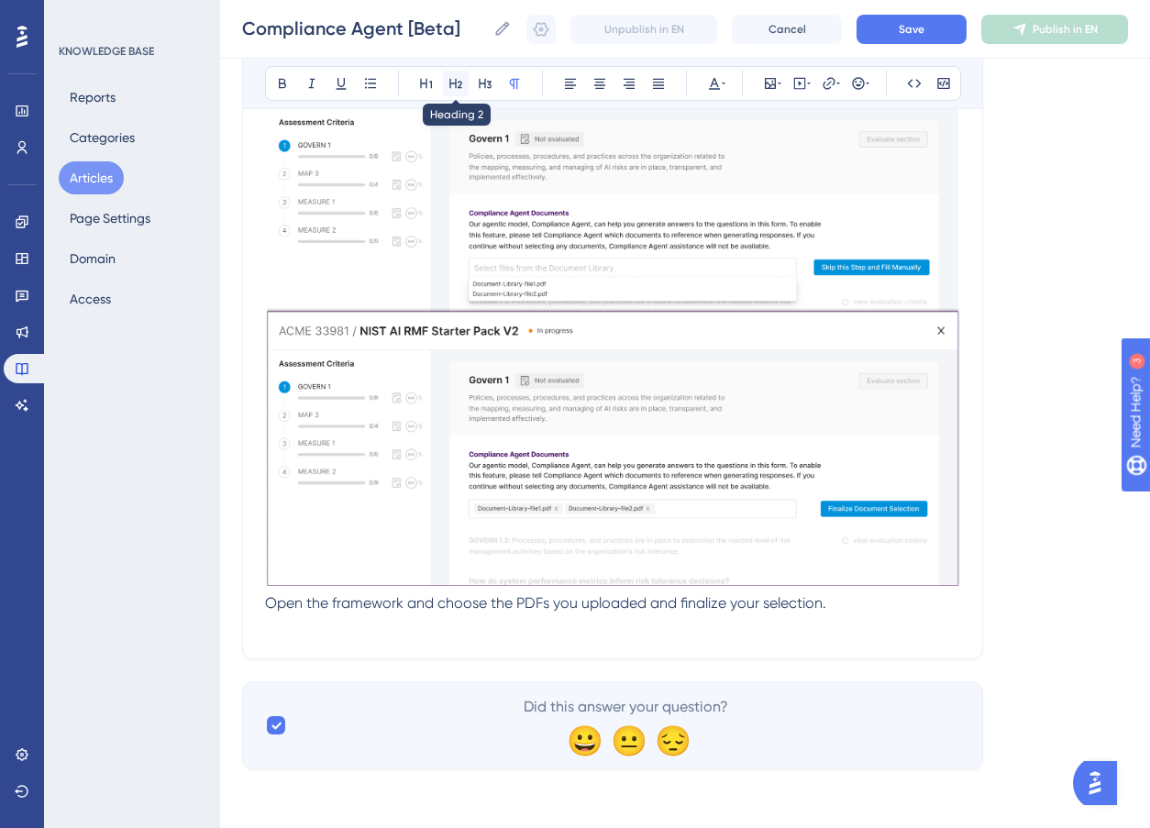
click at [460, 78] on icon at bounding box center [456, 83] width 15 height 15
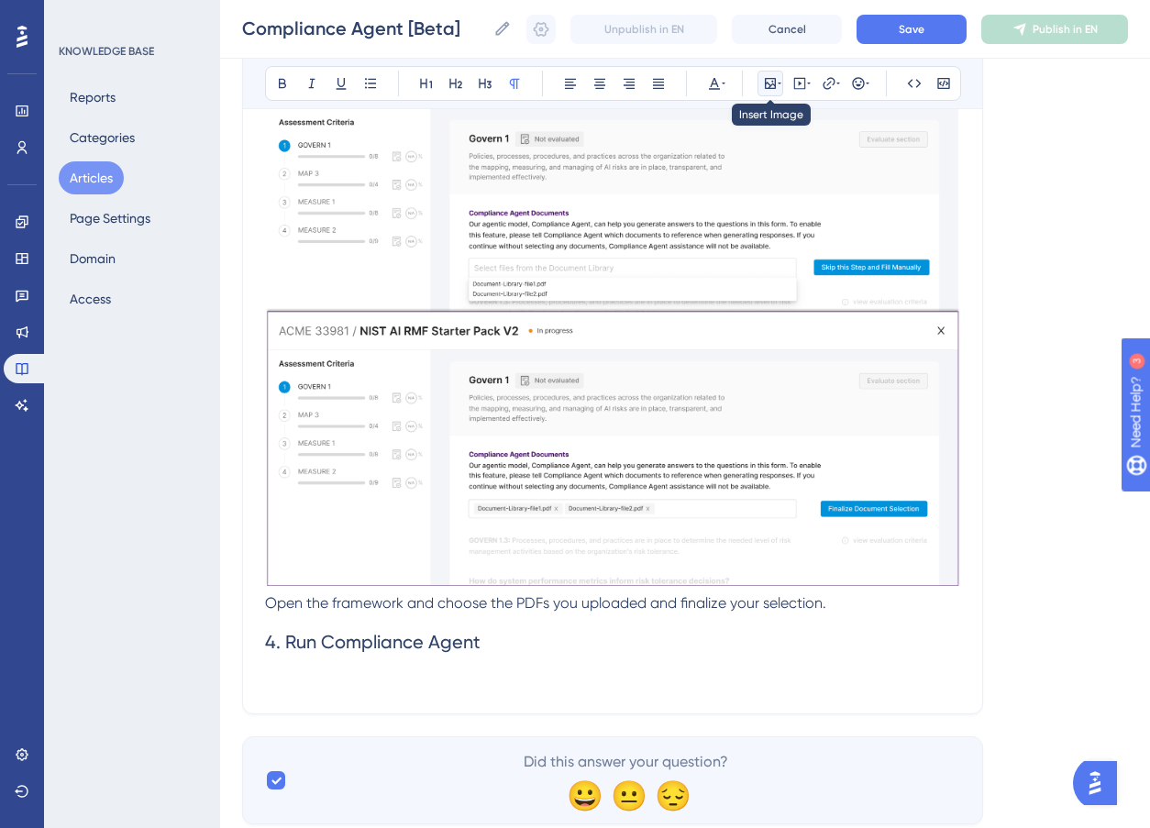
click at [780, 81] on icon at bounding box center [780, 83] width 4 height 15
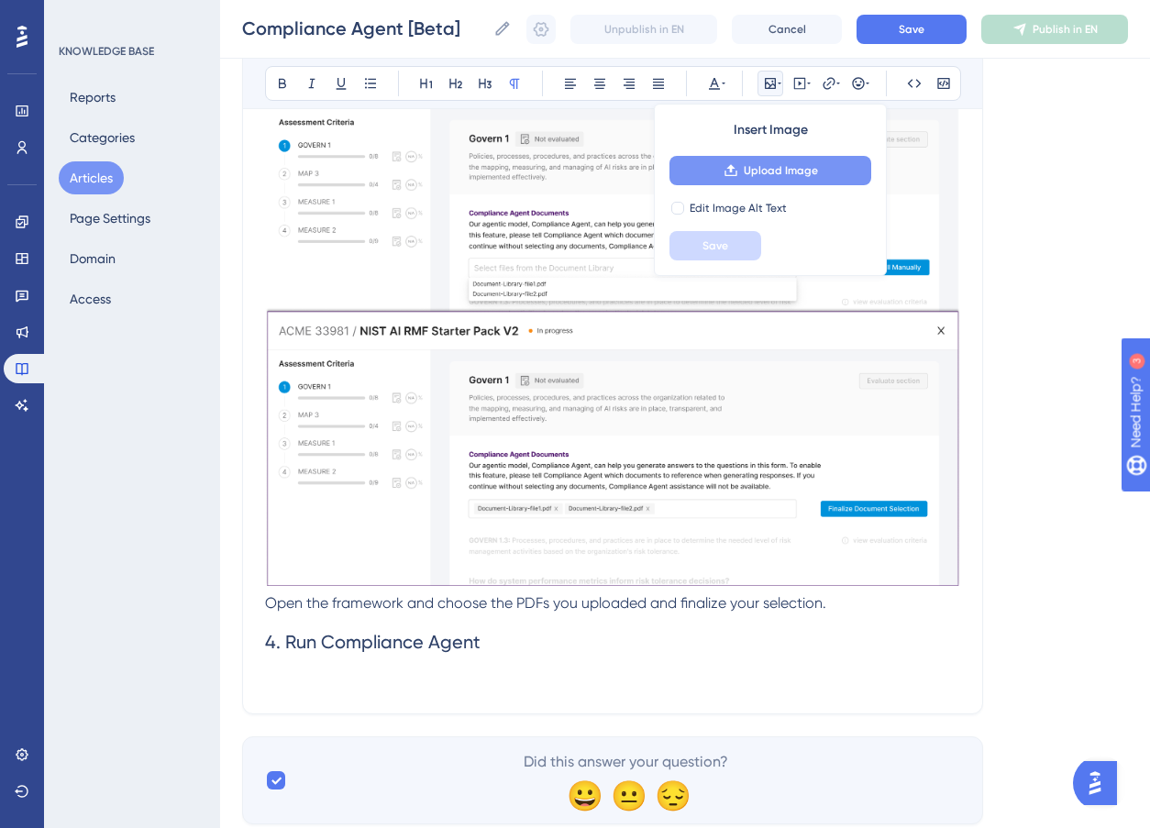
click at [775, 169] on span "Upload Image" at bounding box center [781, 170] width 74 height 15
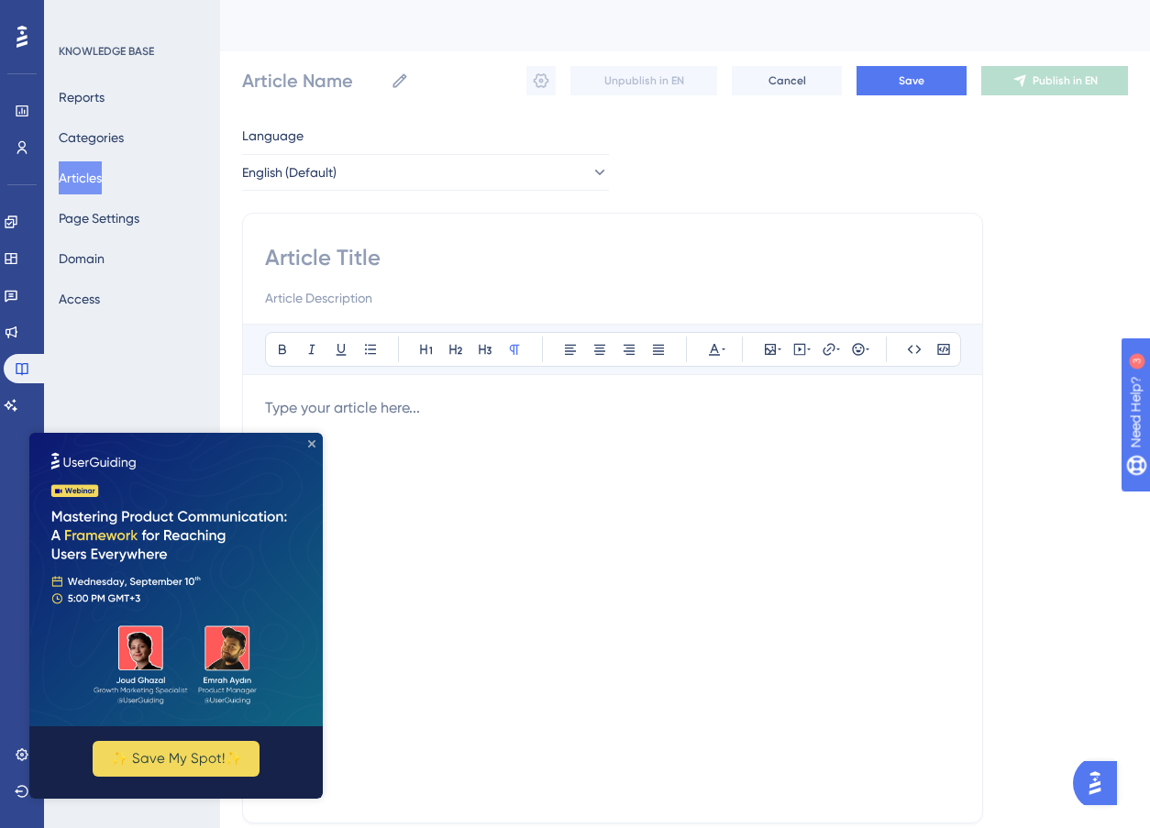
click at [312, 442] on icon "Close Preview" at bounding box center [311, 443] width 7 height 7
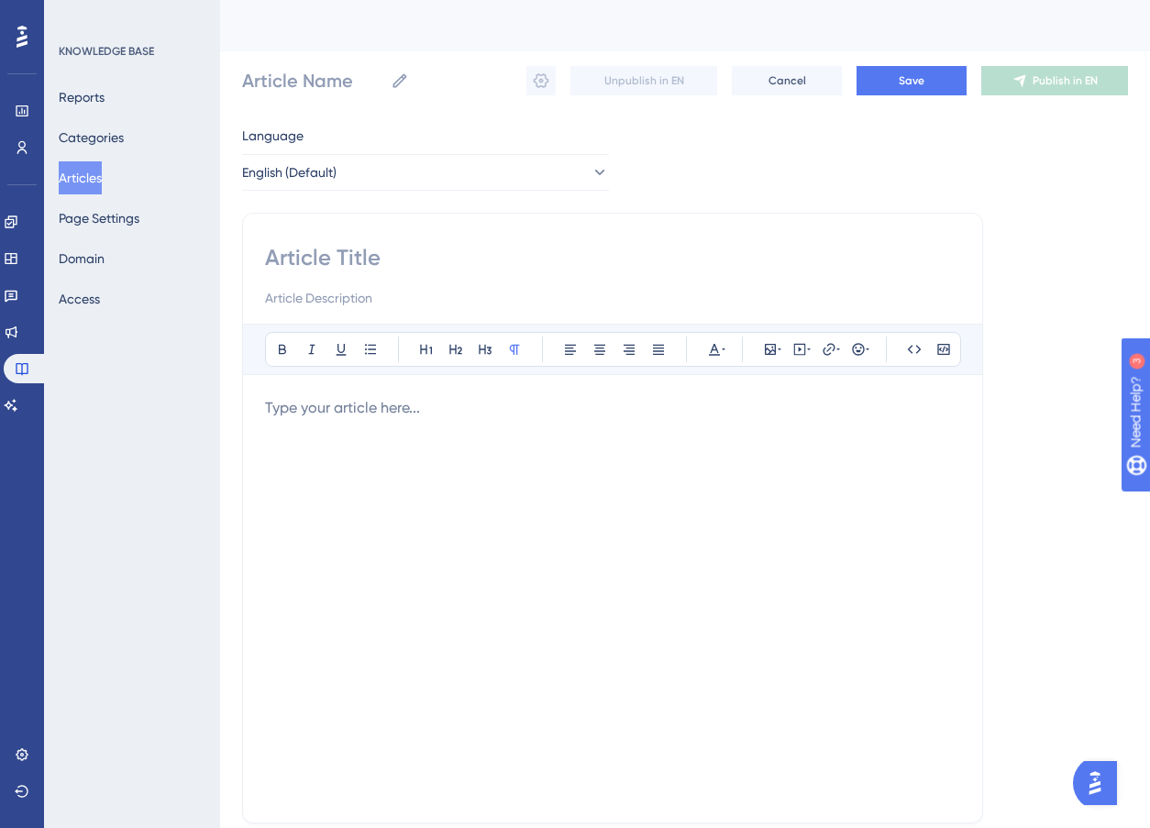
click at [319, 262] on input at bounding box center [612, 257] width 695 height 29
type input "Compliance Agen"
type input "Compliance Agent"
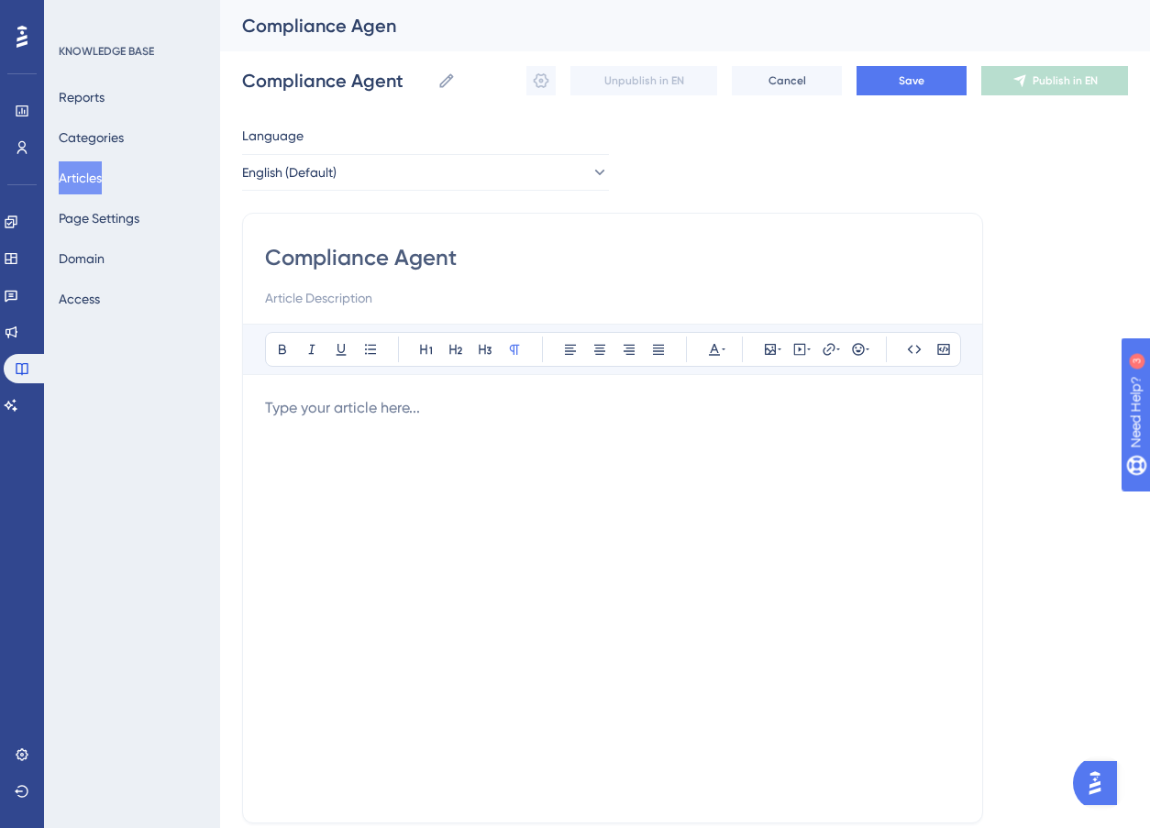
type input "Compliance Agent"
type input "Compliance Agent [Beta"
type input "Compliance Agent [Beta]"
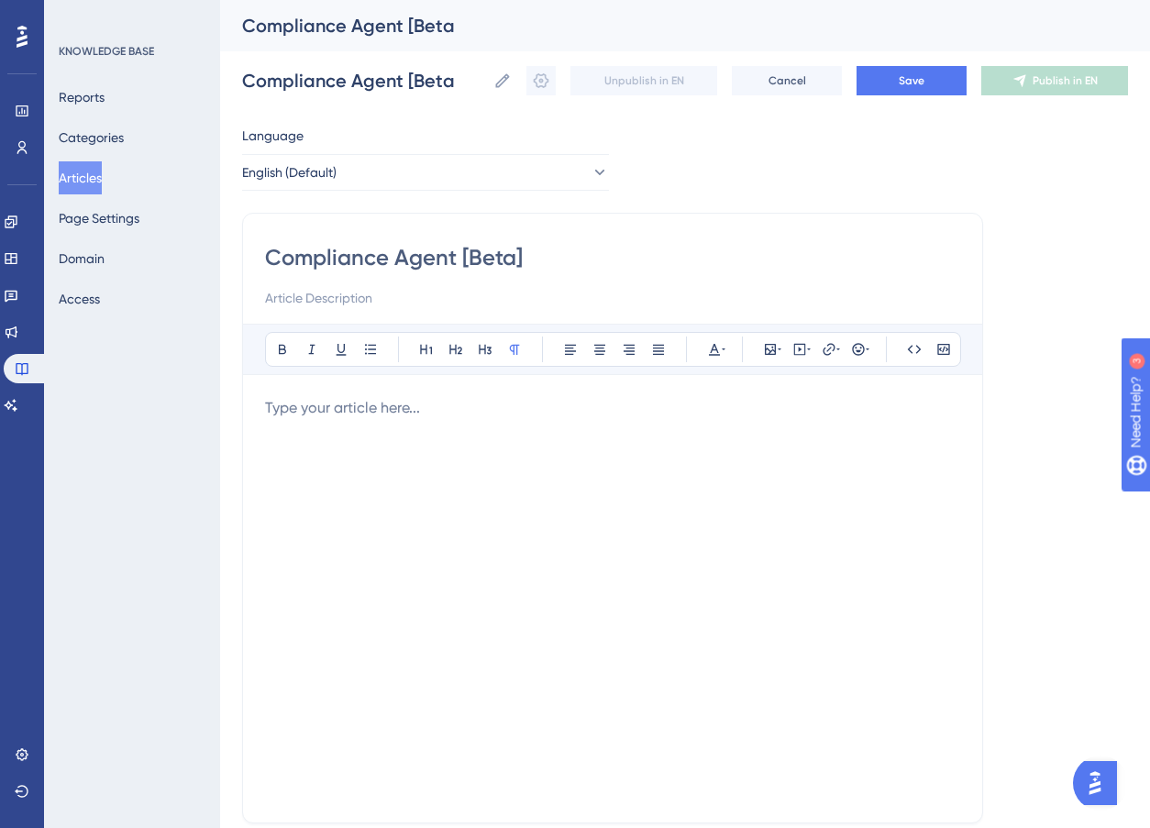
type input "Compliance Agent [Beta]"
click at [334, 420] on div at bounding box center [612, 599] width 695 height 404
click at [774, 356] on icon at bounding box center [770, 349] width 15 height 15
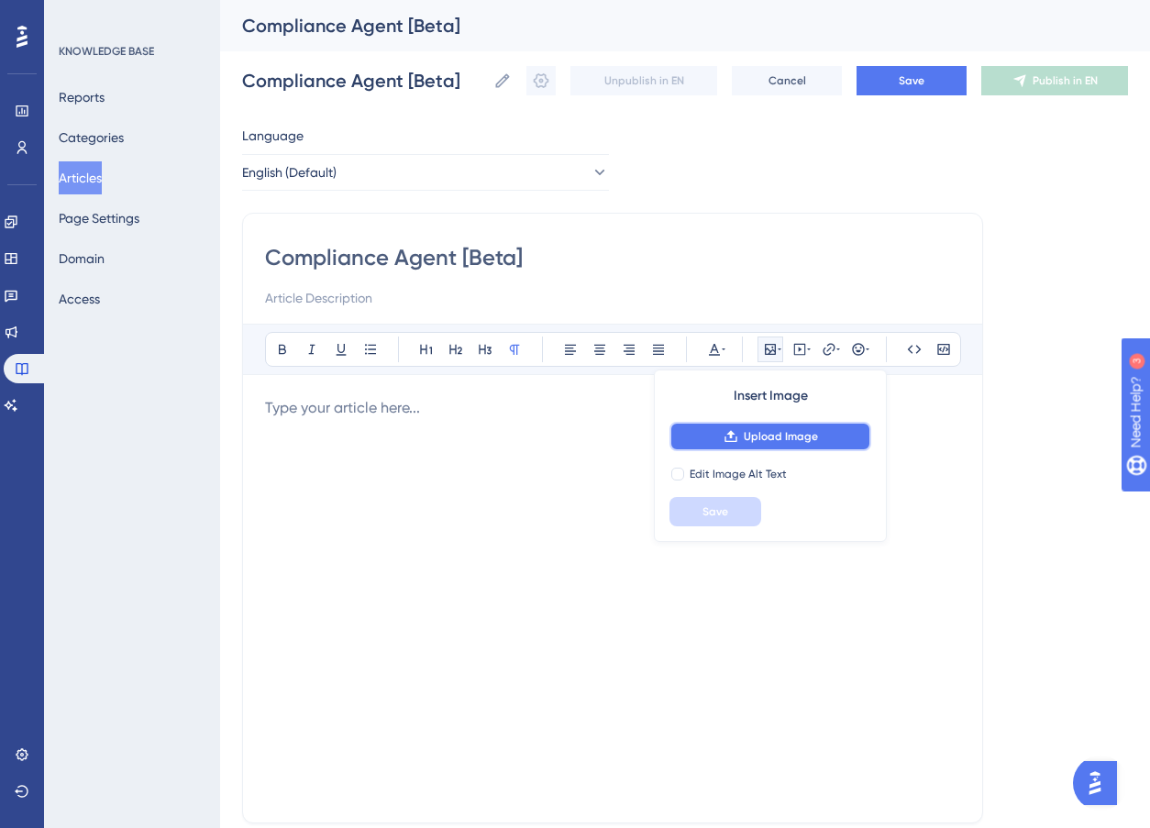
click at [725, 442] on icon at bounding box center [731, 436] width 15 height 15
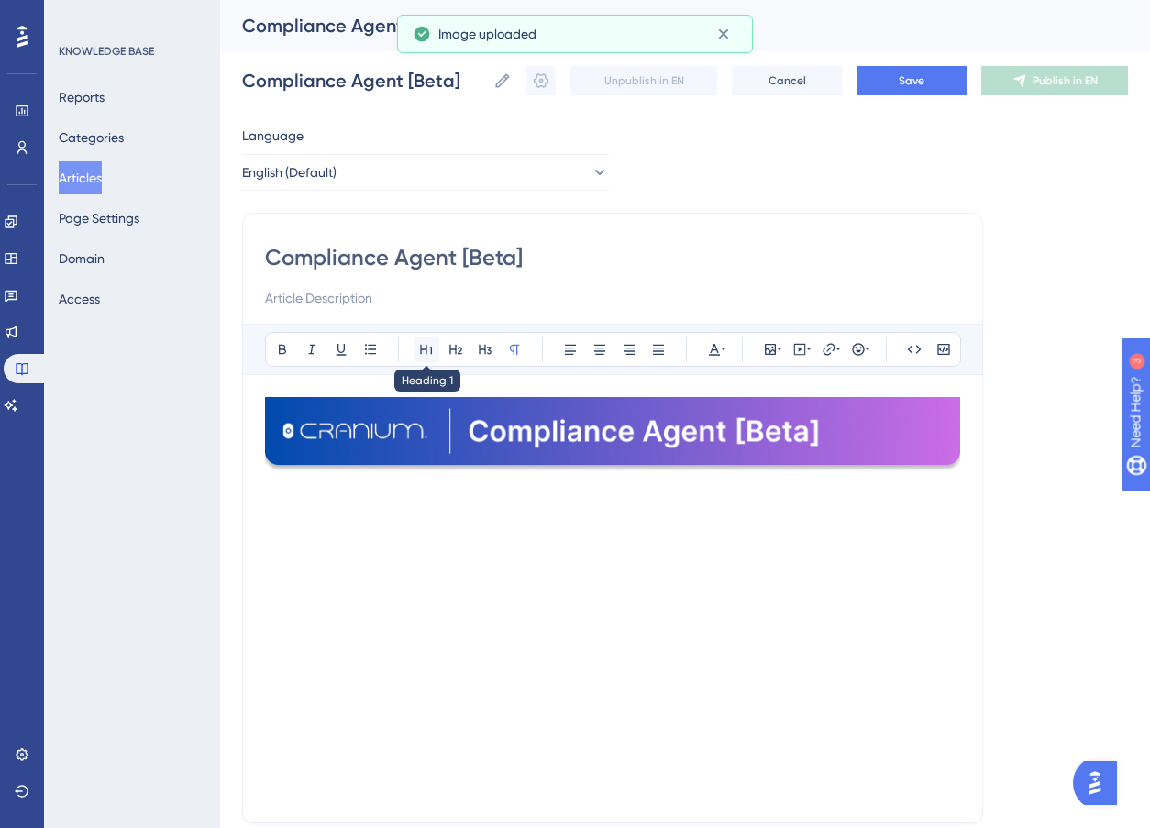
click at [426, 349] on icon at bounding box center [426, 350] width 12 height 10
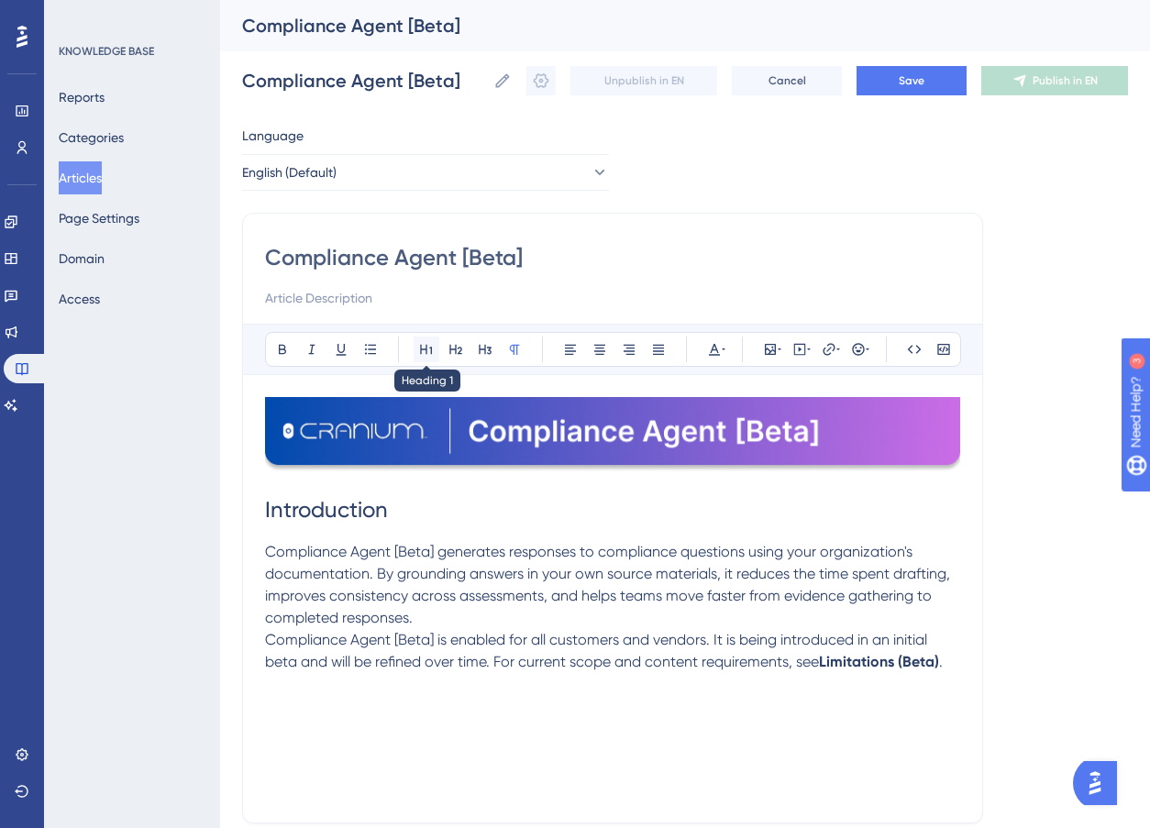
click at [423, 346] on icon at bounding box center [426, 349] width 15 height 15
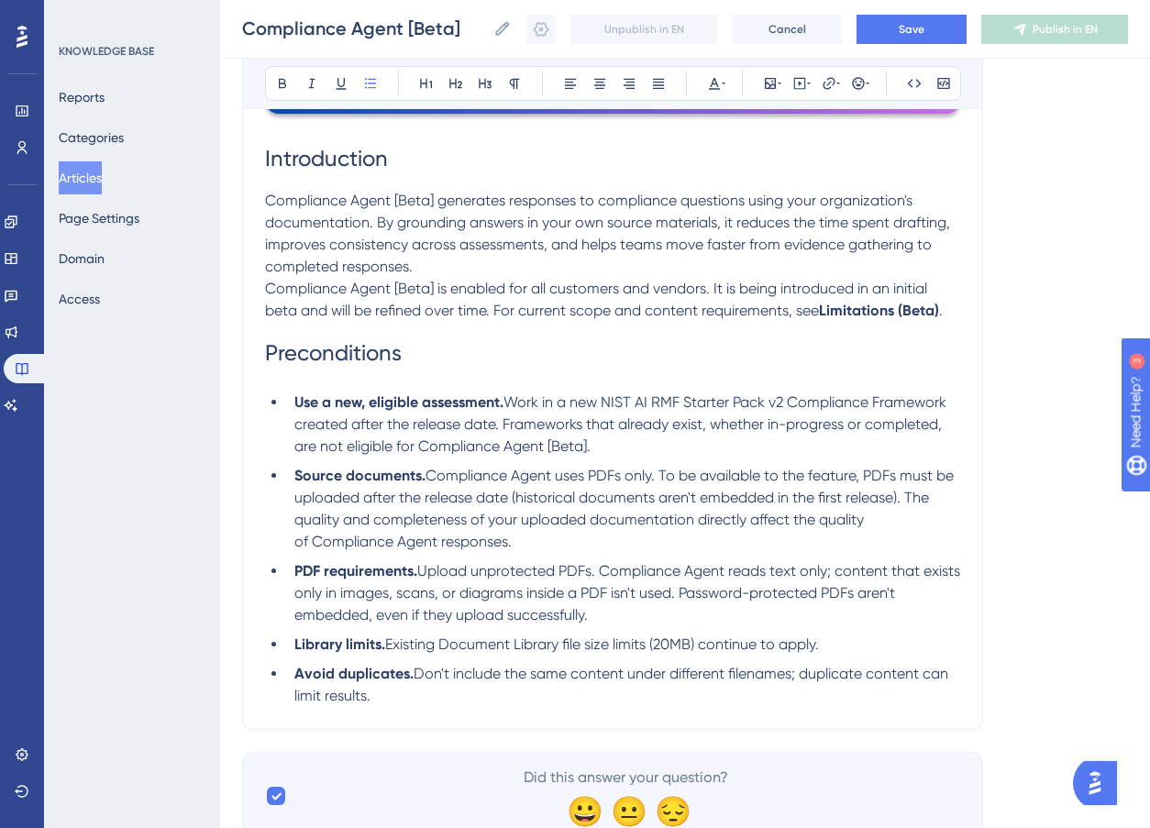
scroll to position [347, 0]
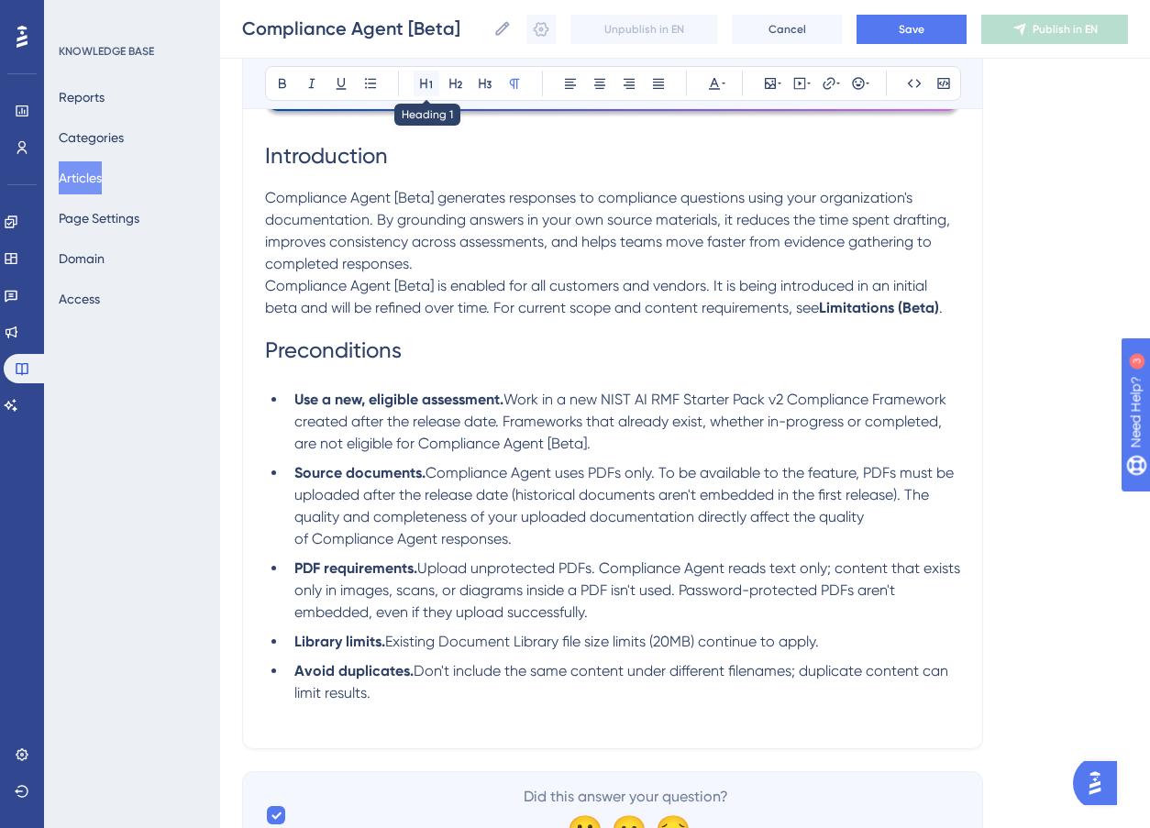
click at [414, 84] on button at bounding box center [427, 84] width 26 height 26
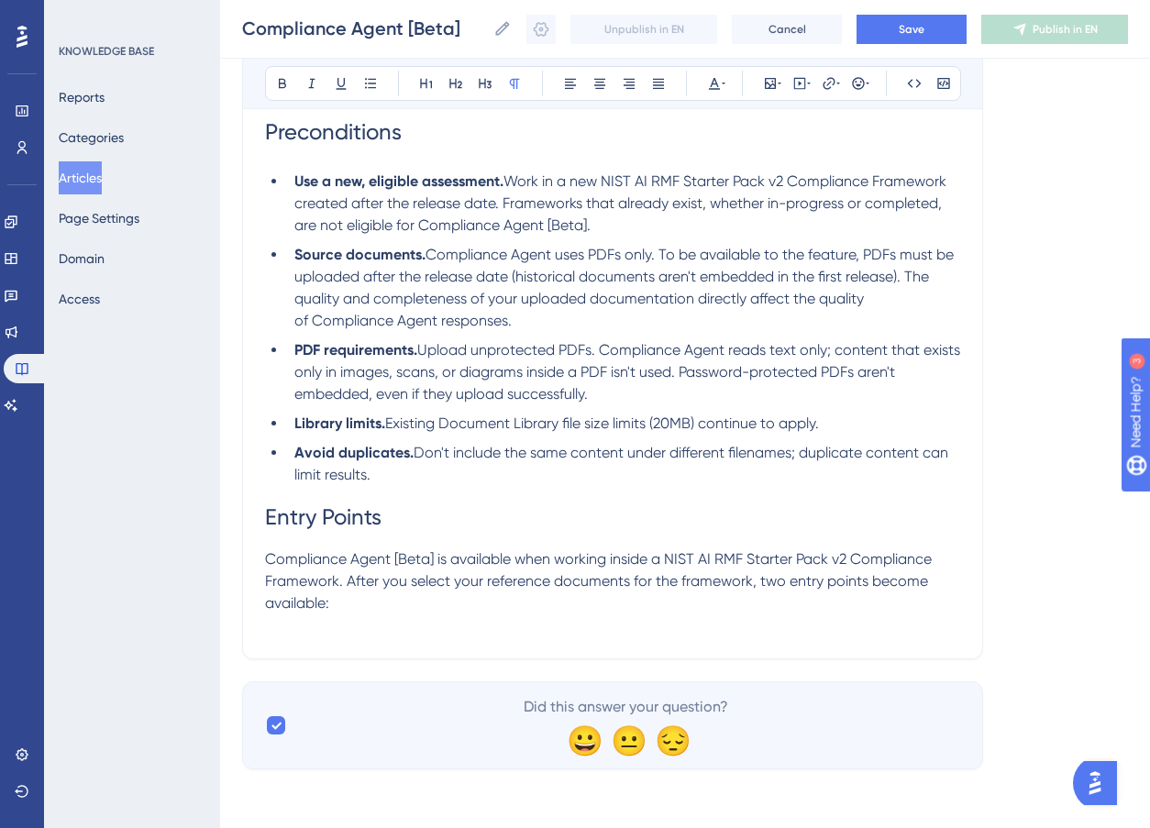
scroll to position [543, 0]
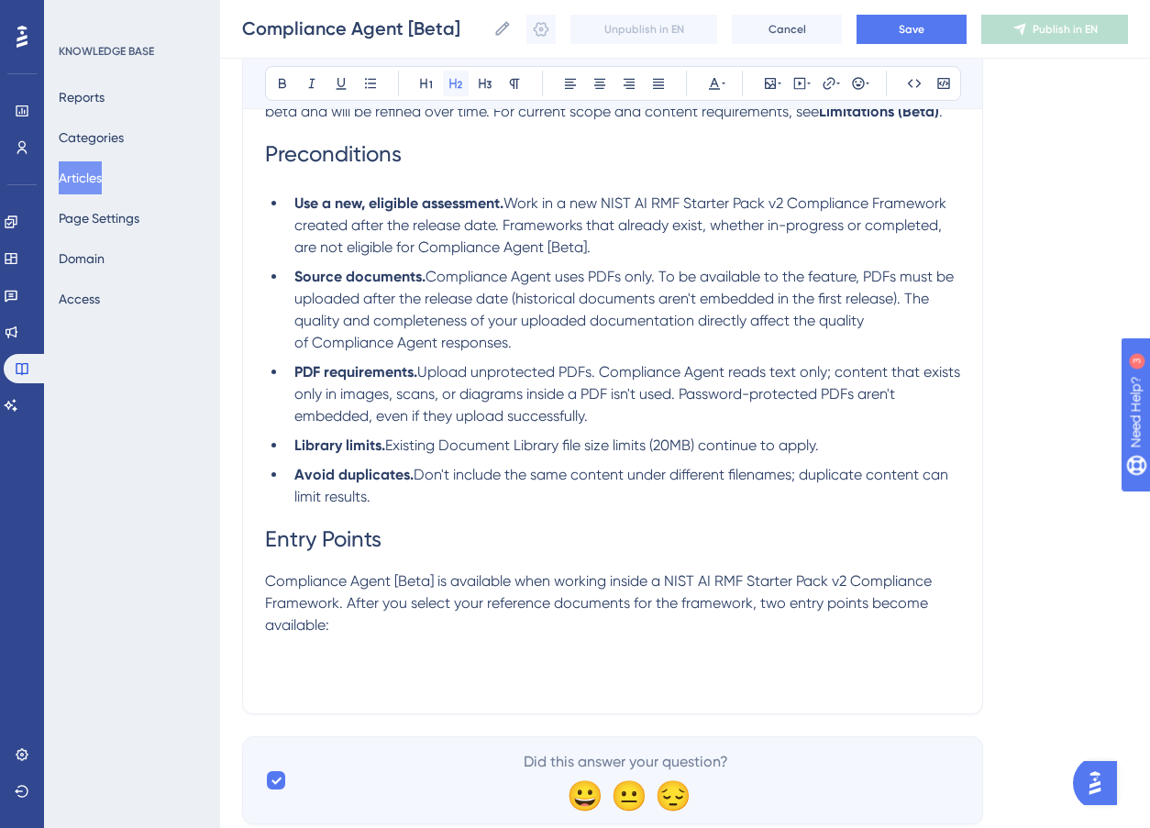
click at [458, 89] on icon at bounding box center [456, 83] width 15 height 15
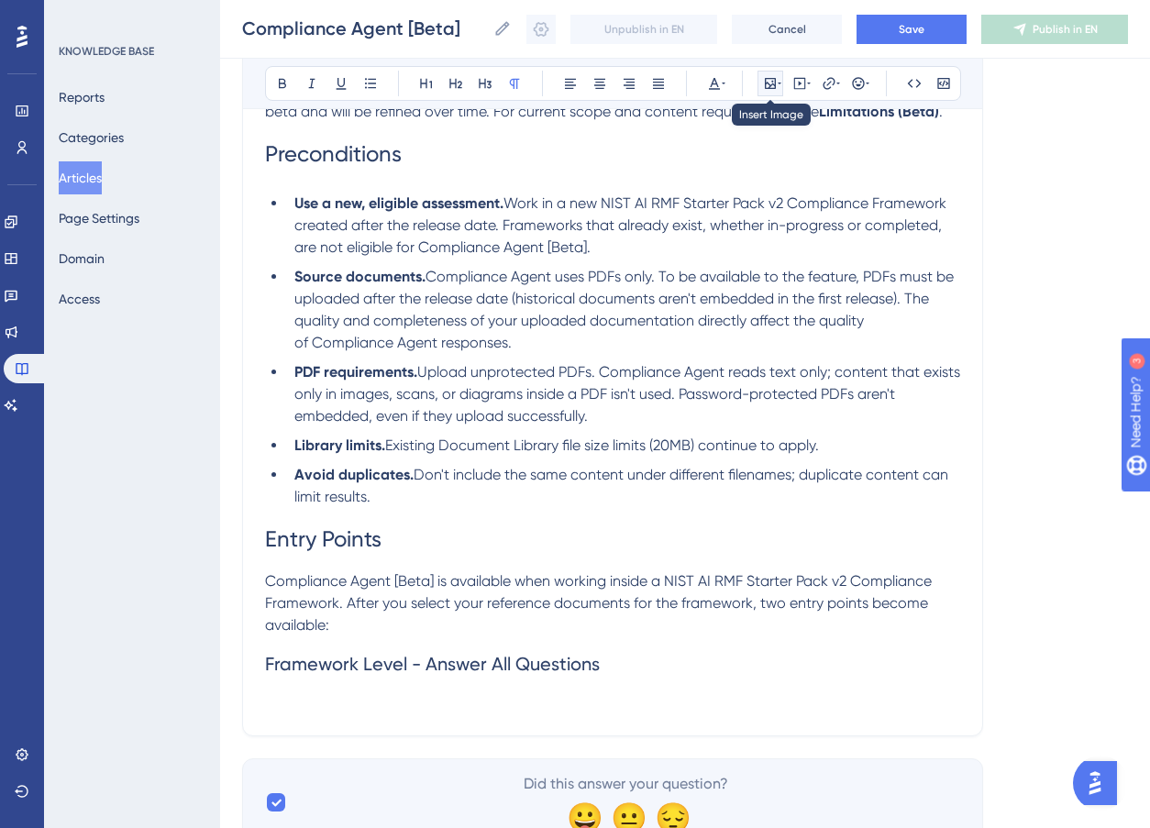
click at [779, 85] on icon at bounding box center [780, 83] width 4 height 15
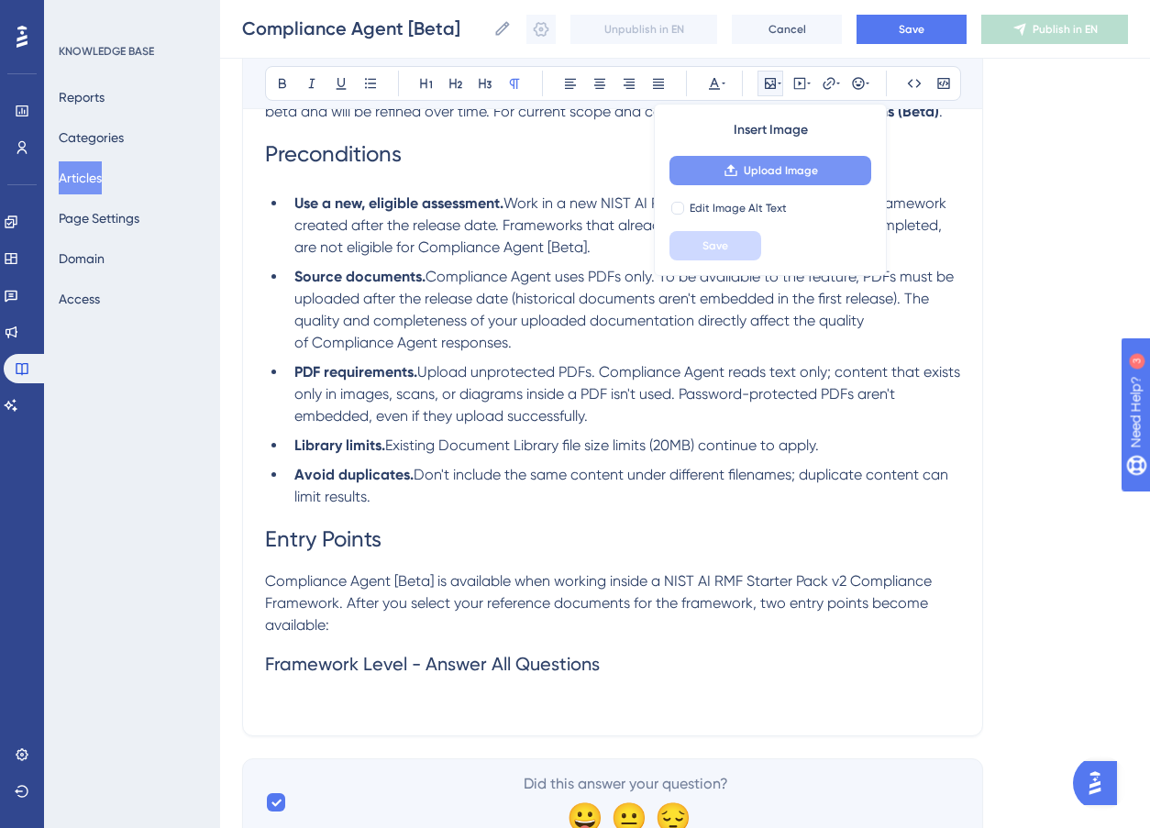
click at [736, 174] on icon at bounding box center [731, 170] width 15 height 15
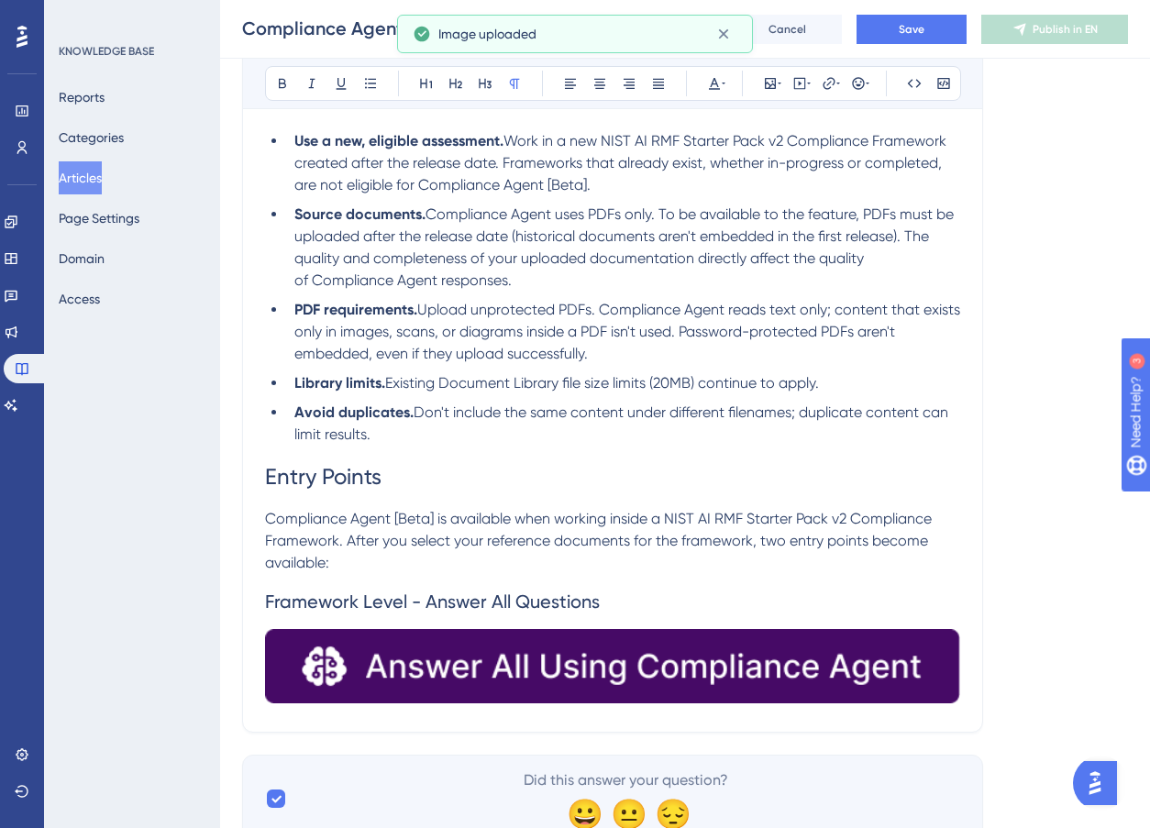
scroll to position [638, 0]
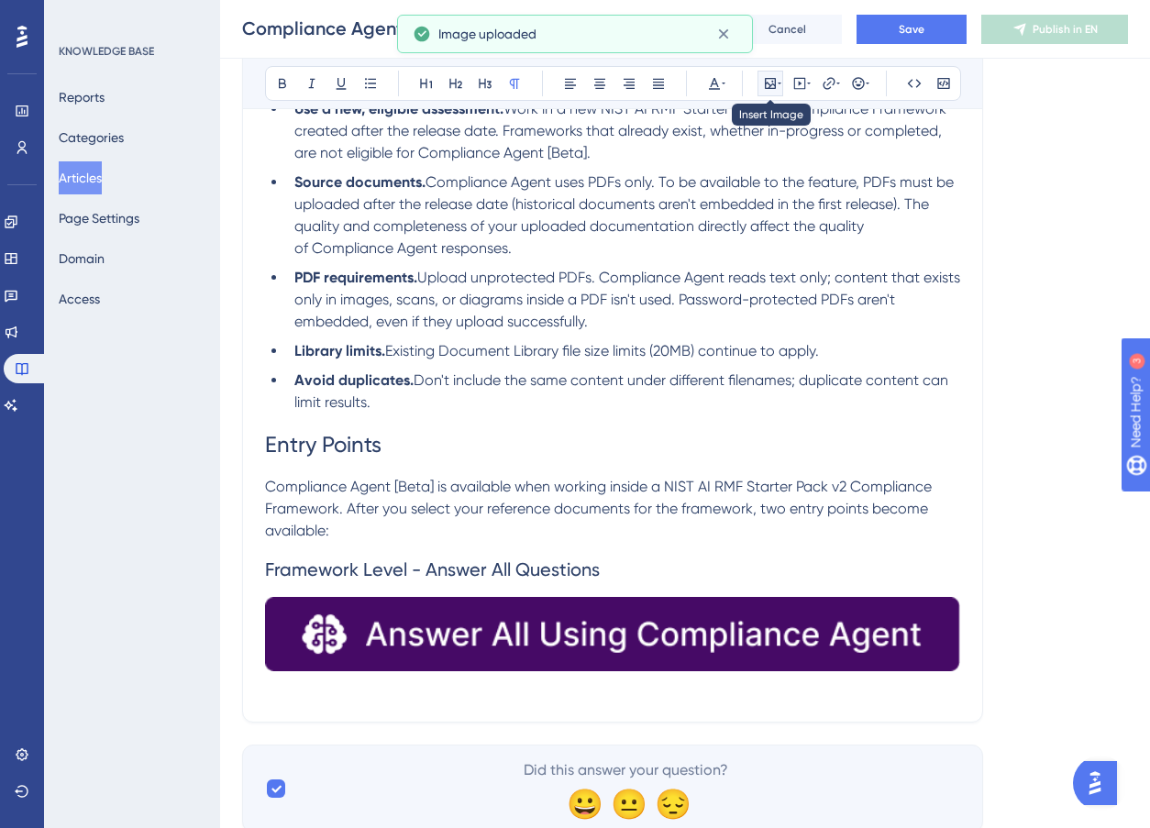
click at [771, 83] on icon at bounding box center [770, 83] width 15 height 15
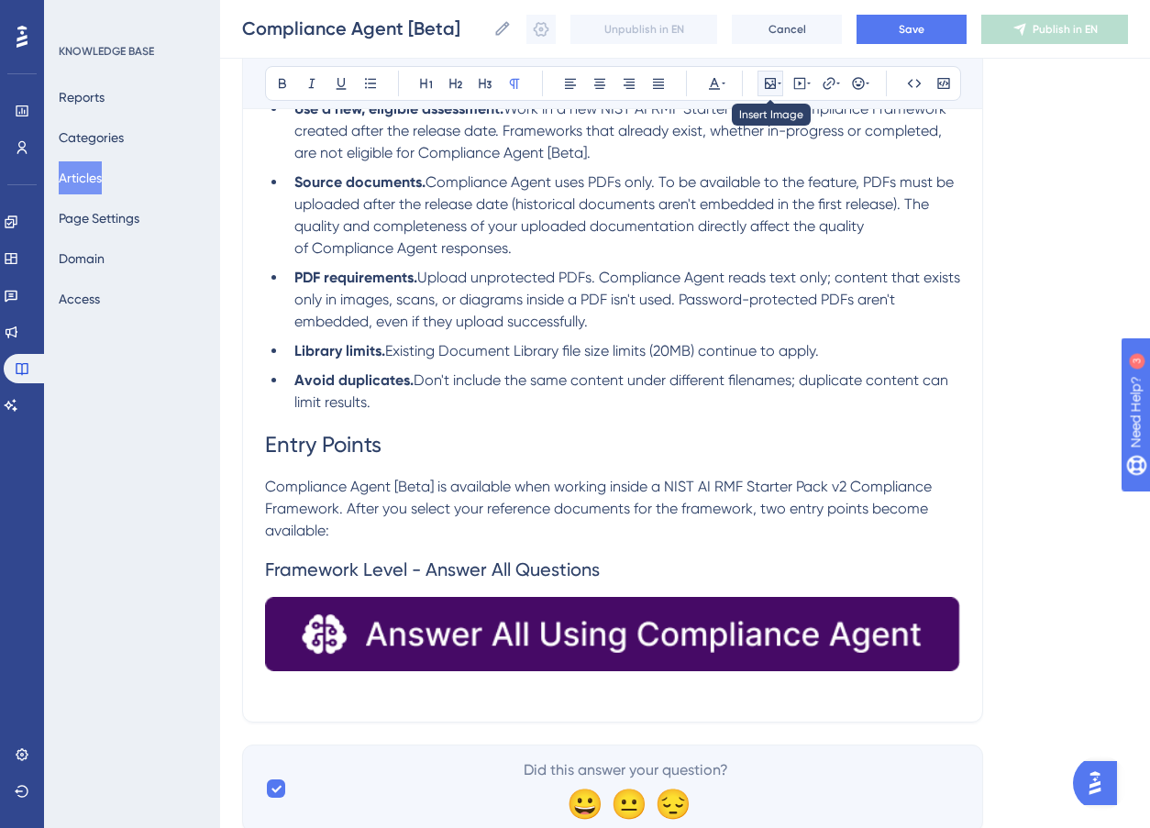
click at [771, 83] on icon at bounding box center [770, 83] width 15 height 15
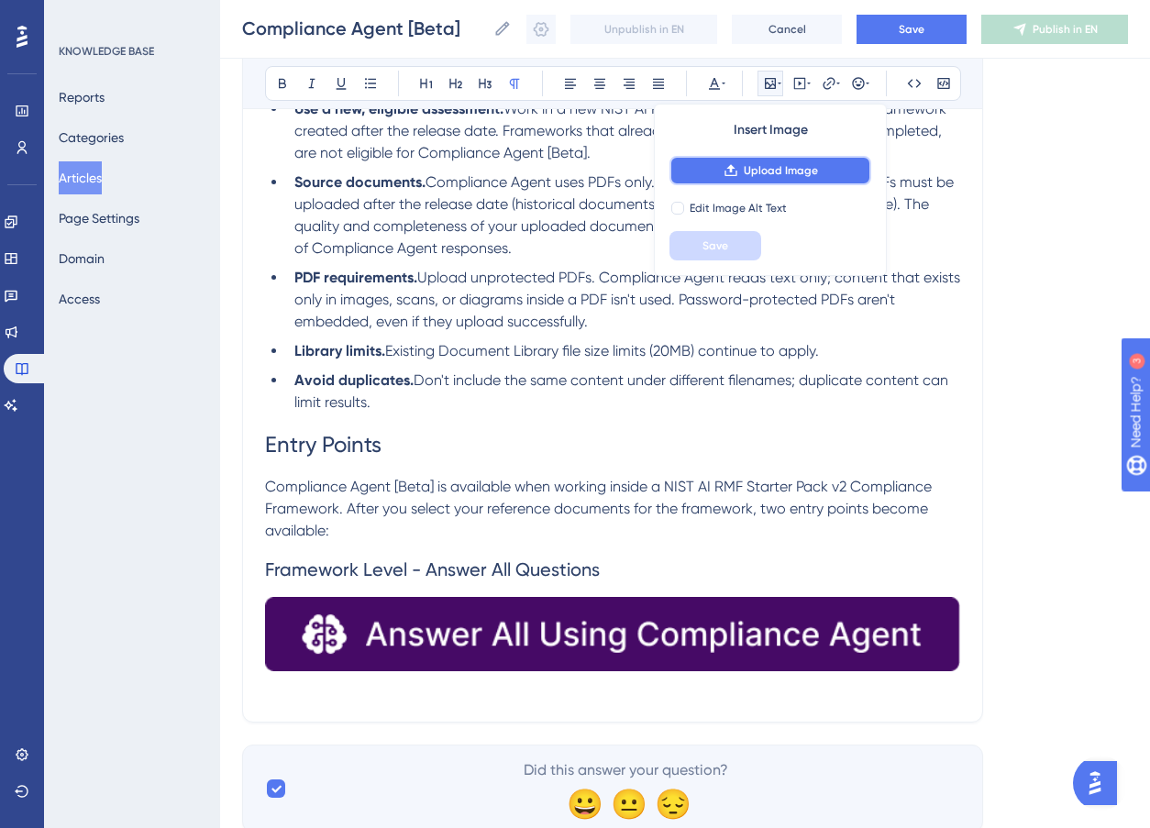
click at [771, 171] on span "Upload Image" at bounding box center [781, 170] width 74 height 15
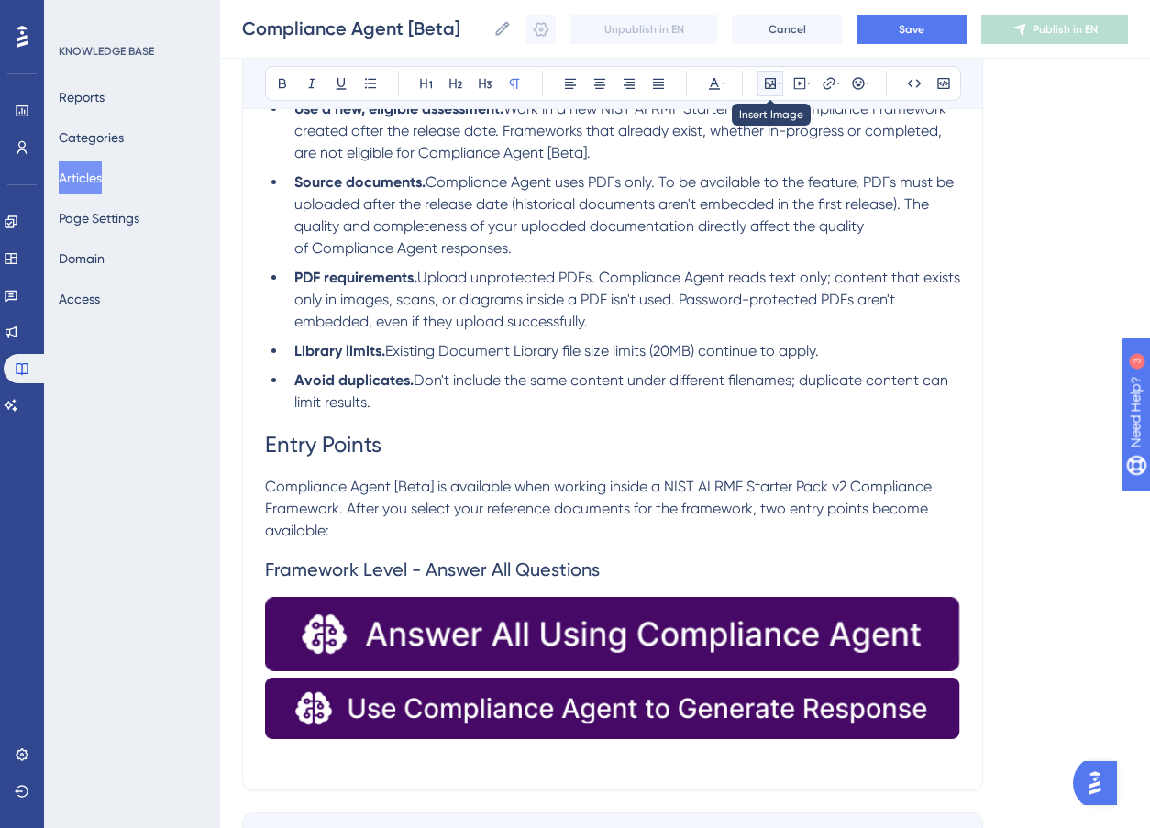
click at [770, 84] on icon at bounding box center [770, 83] width 11 height 11
click at [775, 80] on icon at bounding box center [770, 83] width 11 height 11
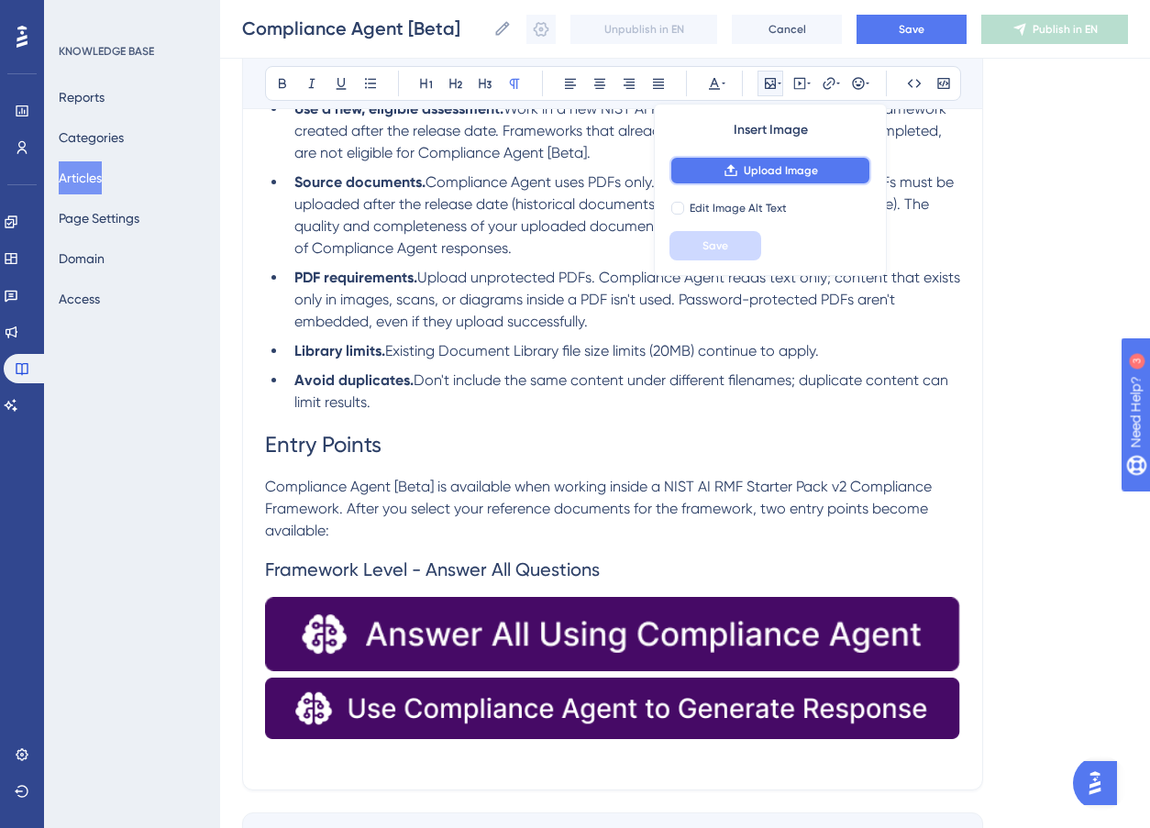
click at [778, 164] on span "Upload Image" at bounding box center [781, 170] width 74 height 15
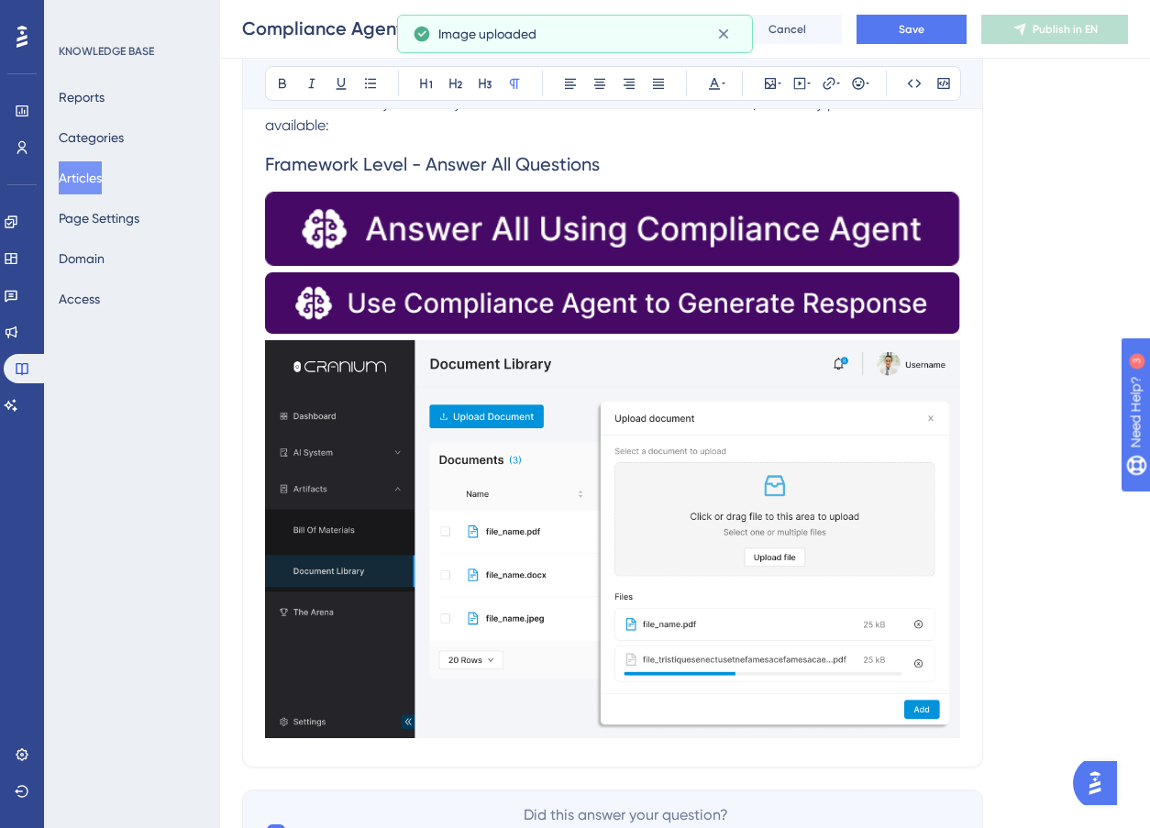
scroll to position [1117, 0]
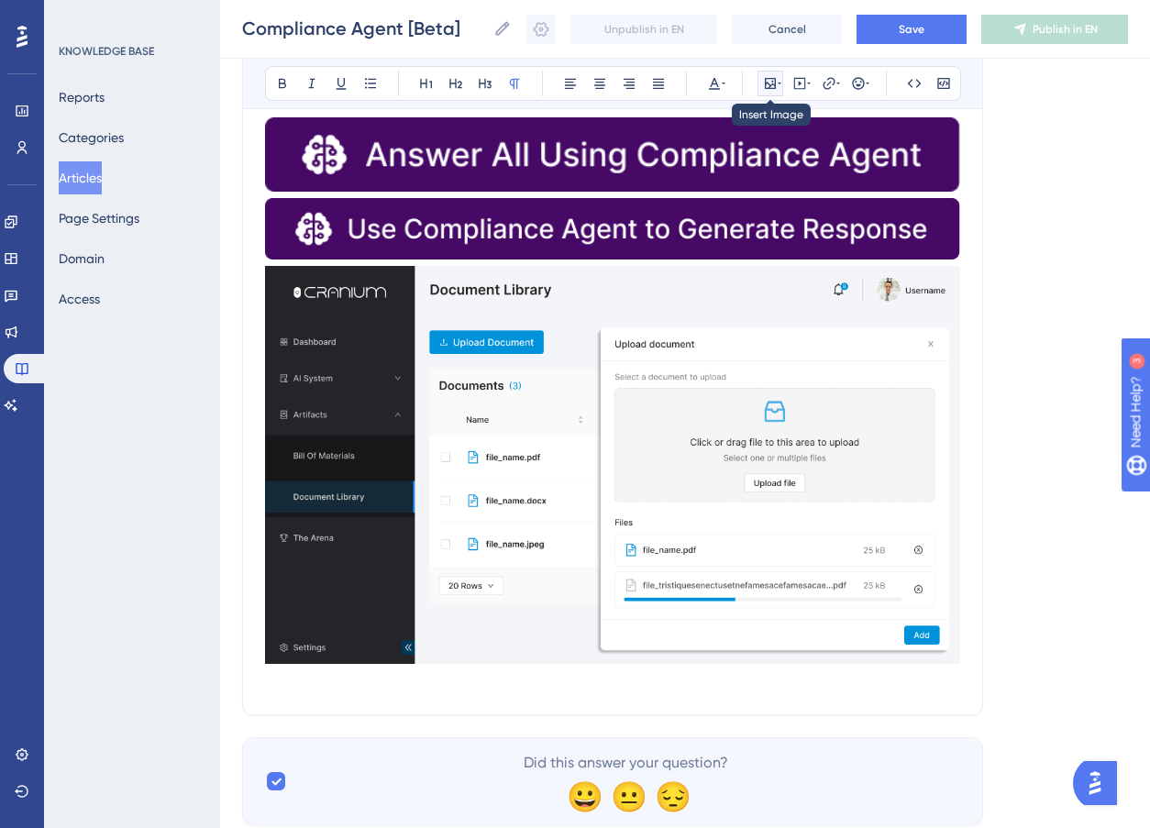
click at [775, 80] on icon at bounding box center [770, 83] width 11 height 11
click at [765, 81] on icon at bounding box center [770, 83] width 11 height 11
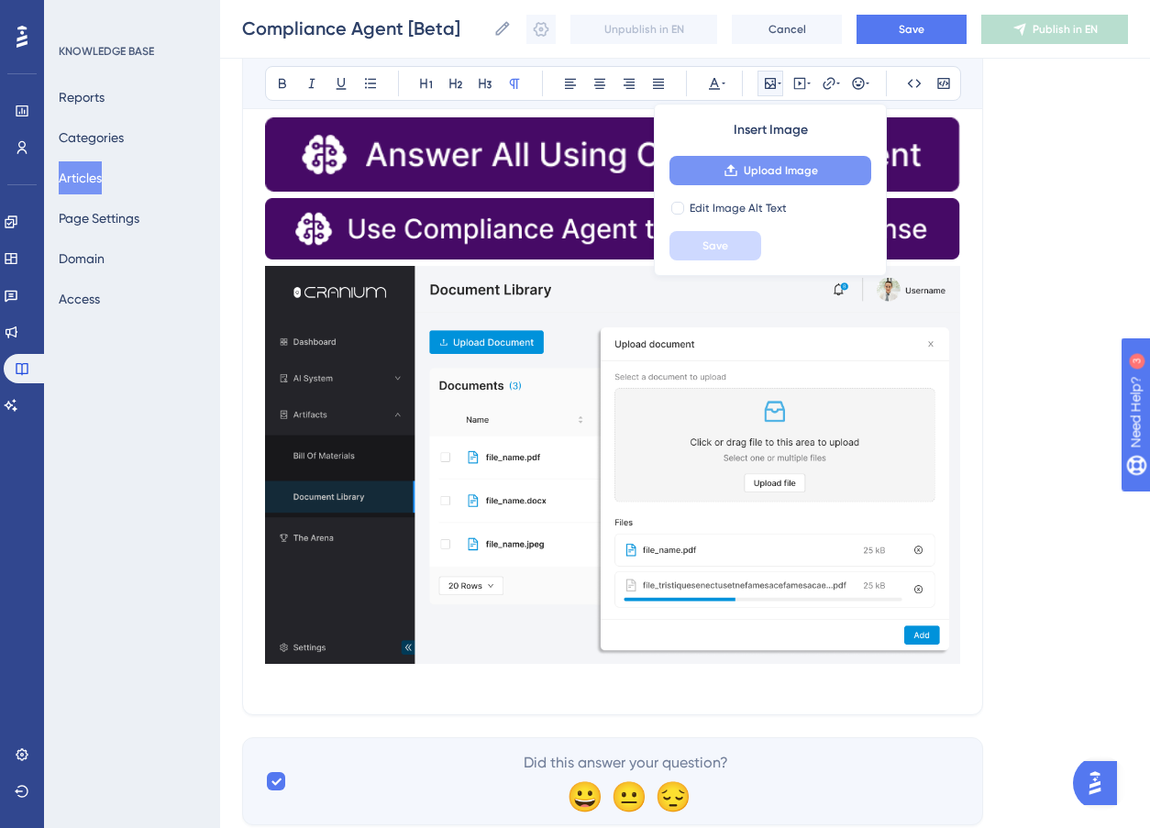
click at [766, 169] on span "Upload Image" at bounding box center [781, 170] width 74 height 15
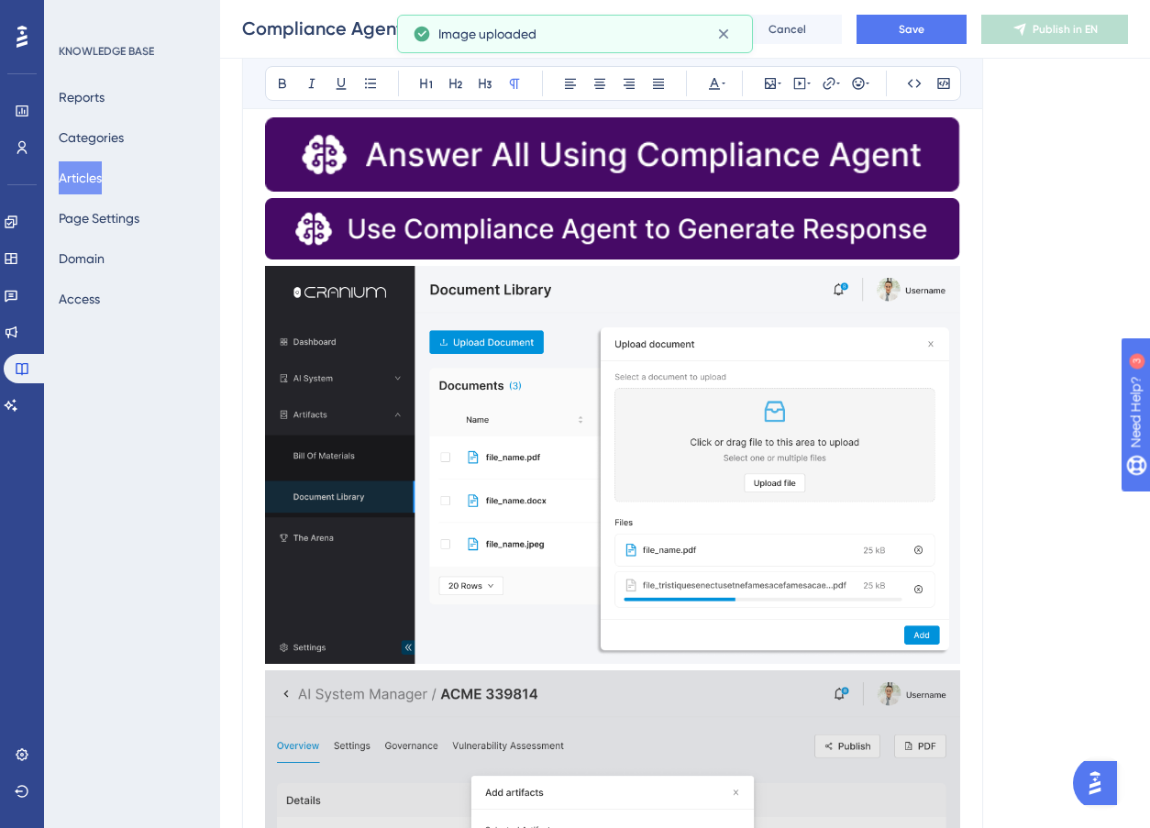
scroll to position [1438, 0]
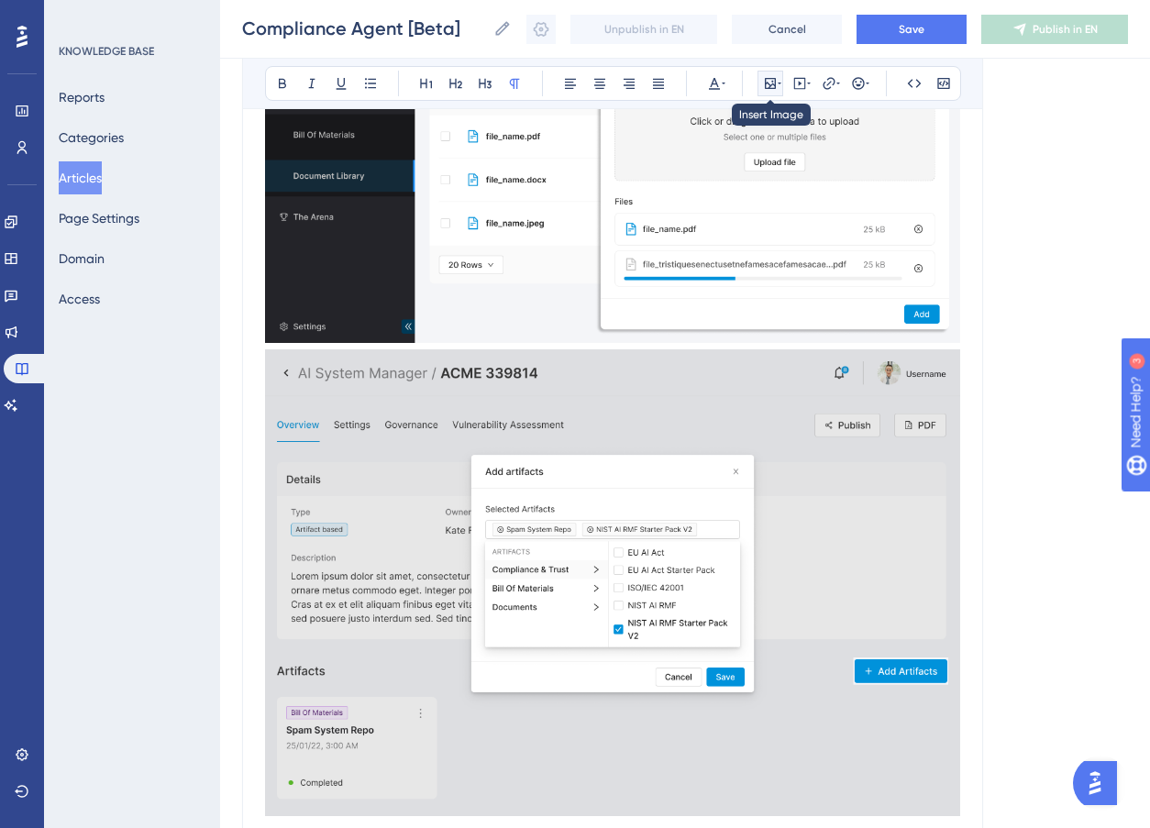
click at [768, 88] on icon at bounding box center [770, 83] width 11 height 11
click at [773, 71] on button at bounding box center [771, 84] width 26 height 26
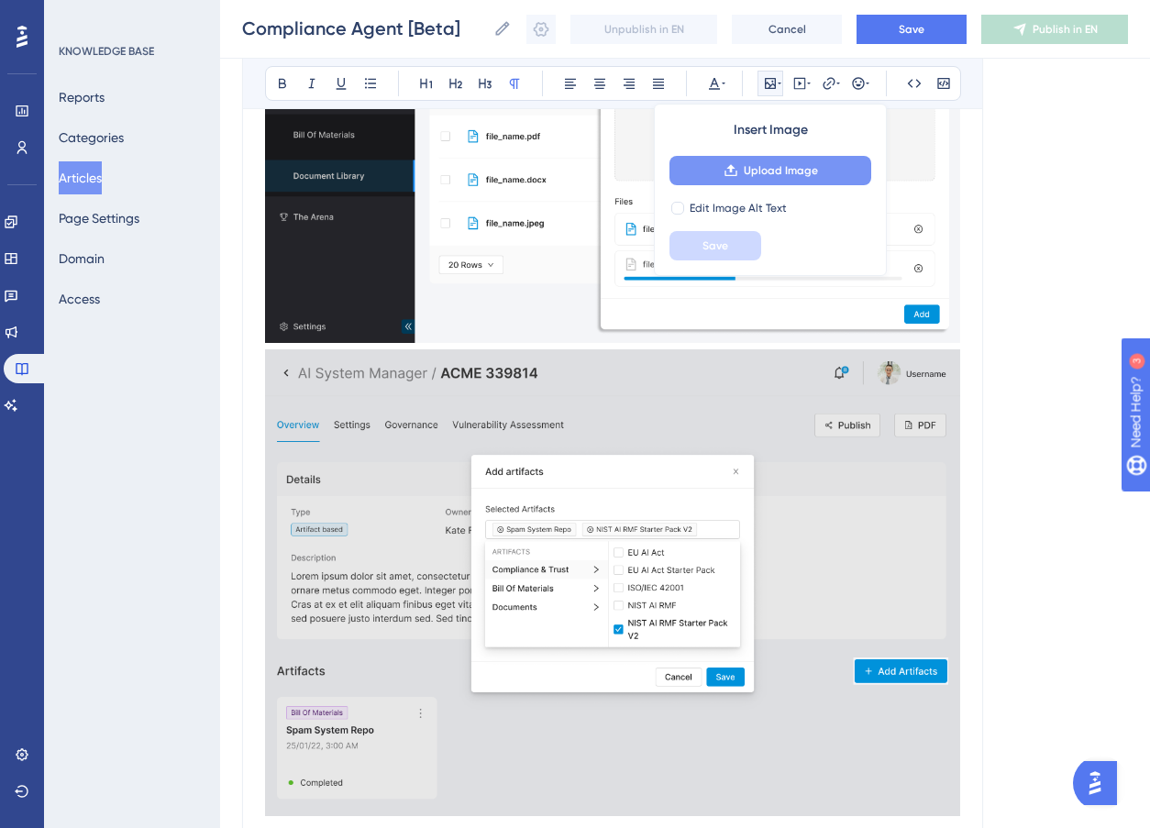
click at [779, 168] on span "Upload Image" at bounding box center [781, 170] width 74 height 15
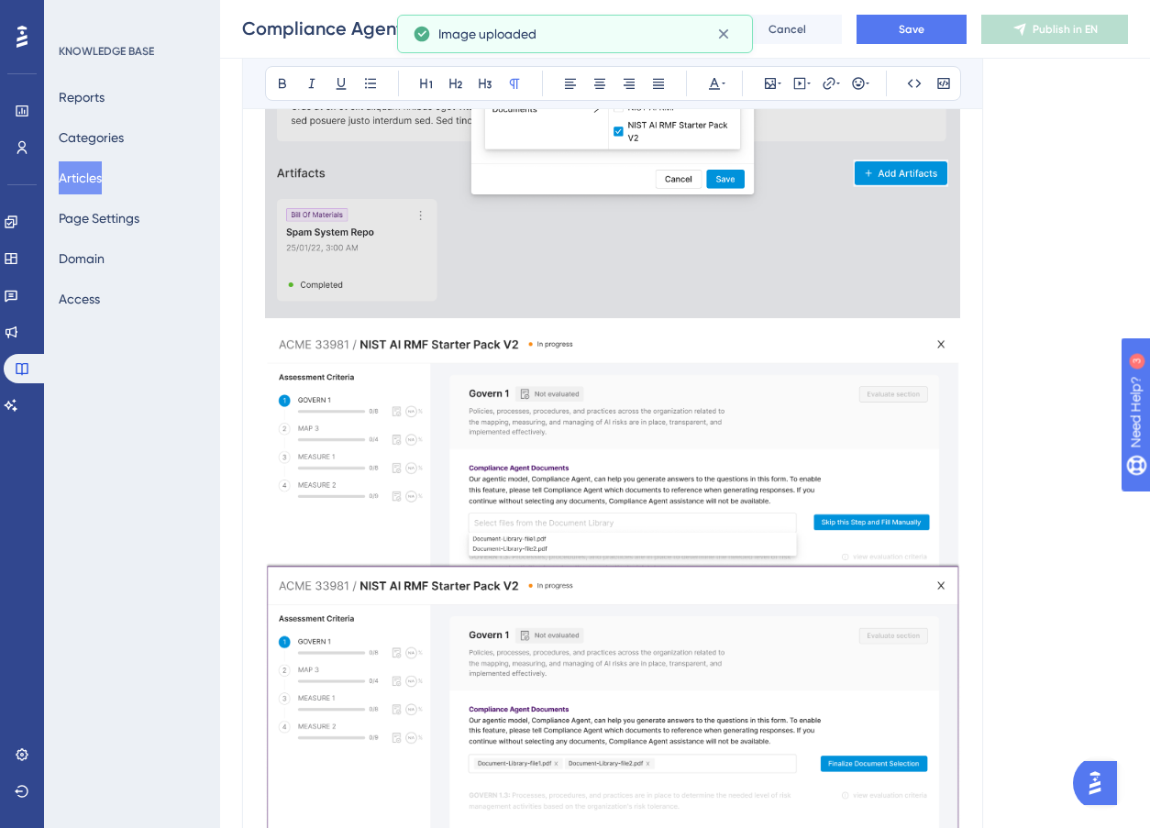
scroll to position [1961, 0]
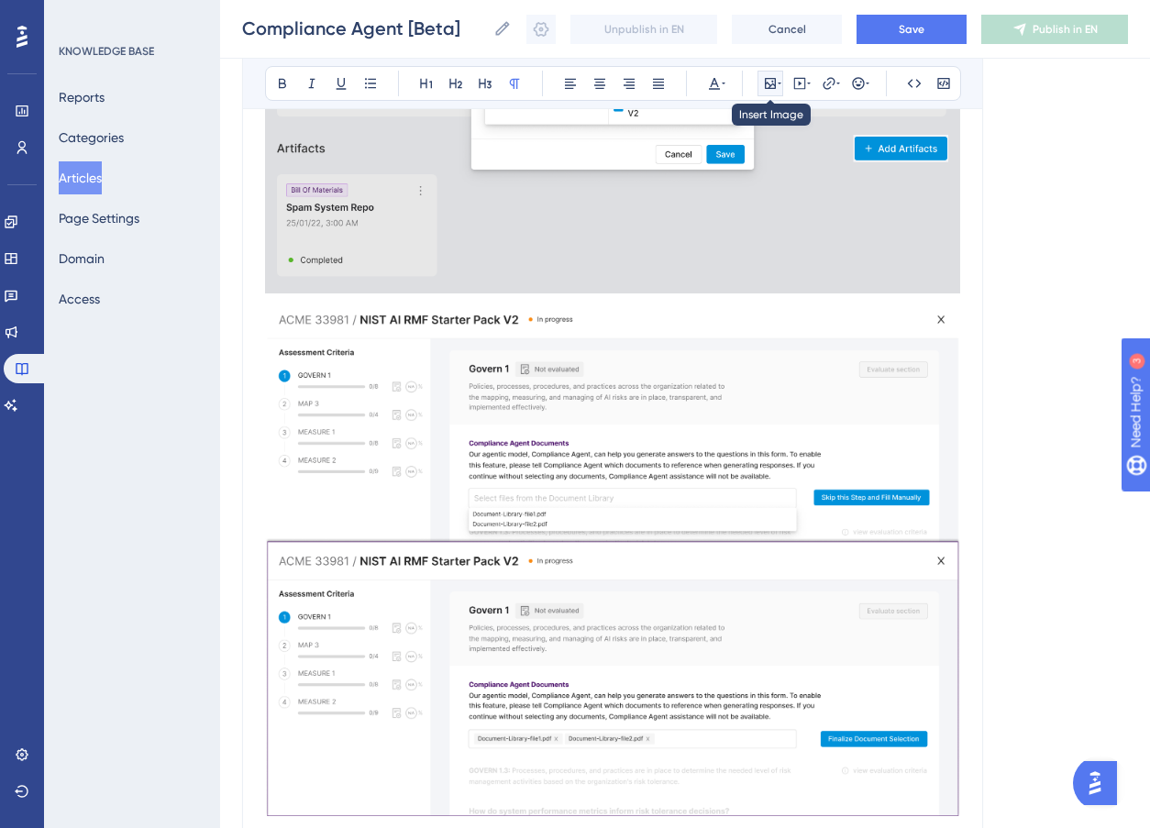
click at [770, 87] on icon at bounding box center [770, 83] width 11 height 11
click at [772, 83] on icon at bounding box center [770, 83] width 15 height 15
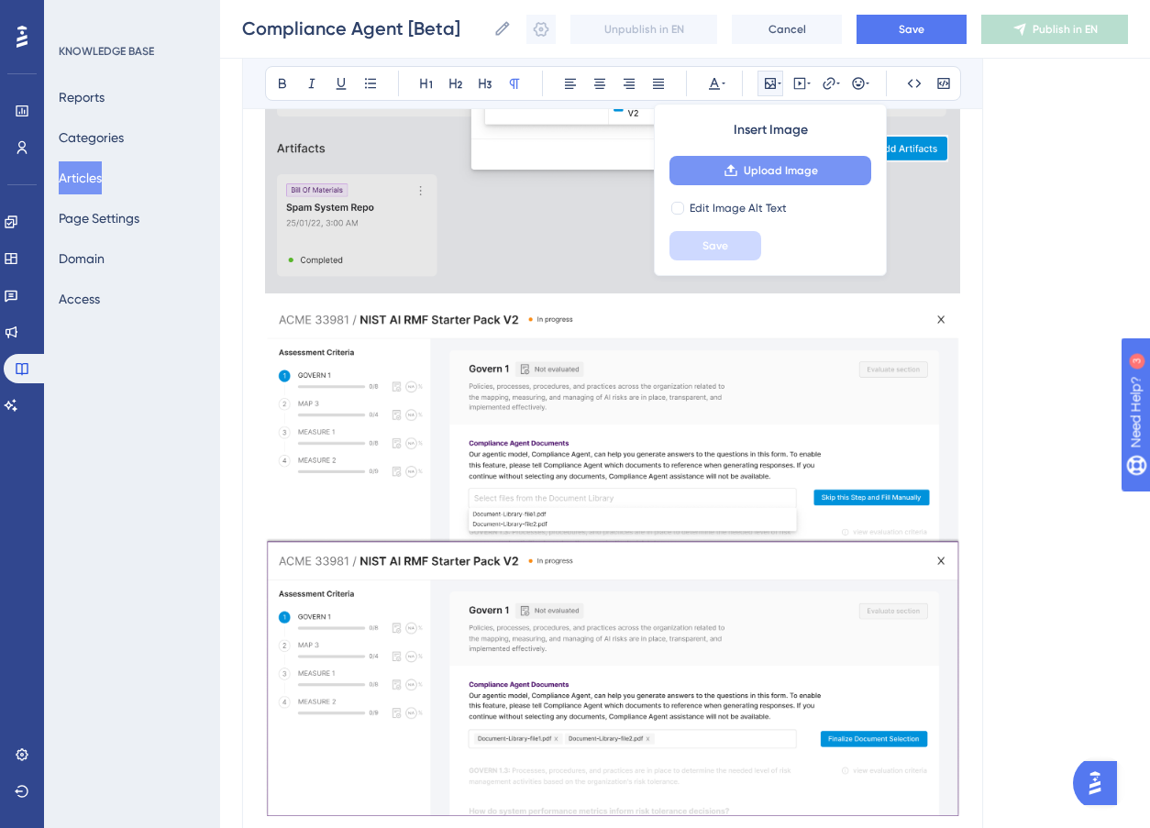
click at [769, 167] on span "Upload Image" at bounding box center [781, 170] width 74 height 15
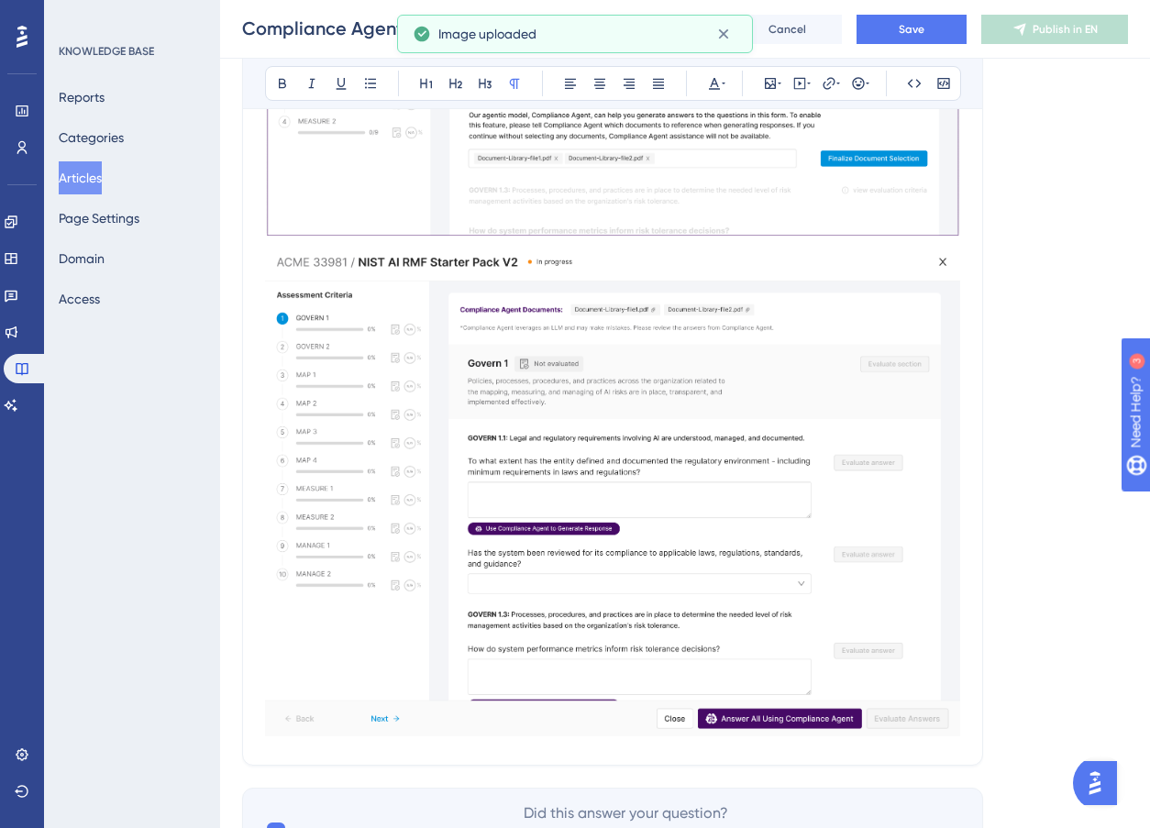
scroll to position [2544, 0]
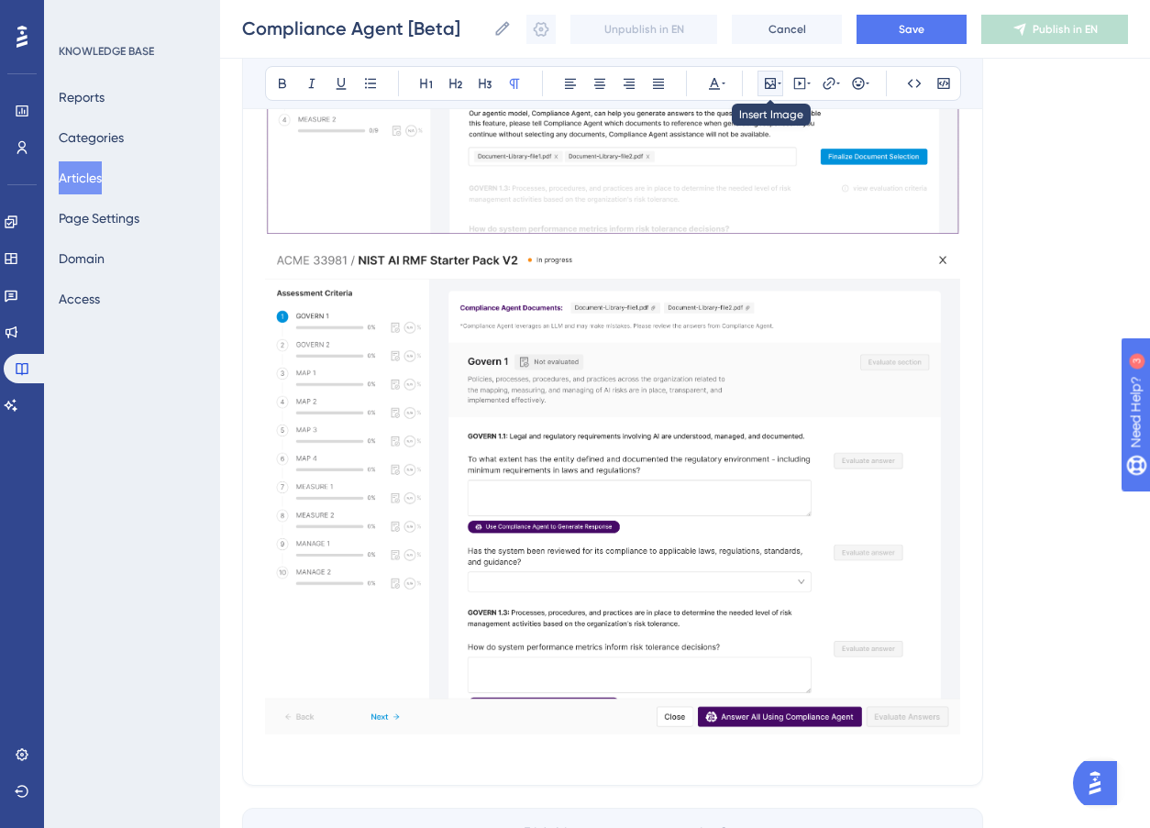
click at [769, 85] on icon at bounding box center [770, 83] width 15 height 15
click at [773, 82] on icon at bounding box center [770, 83] width 15 height 15
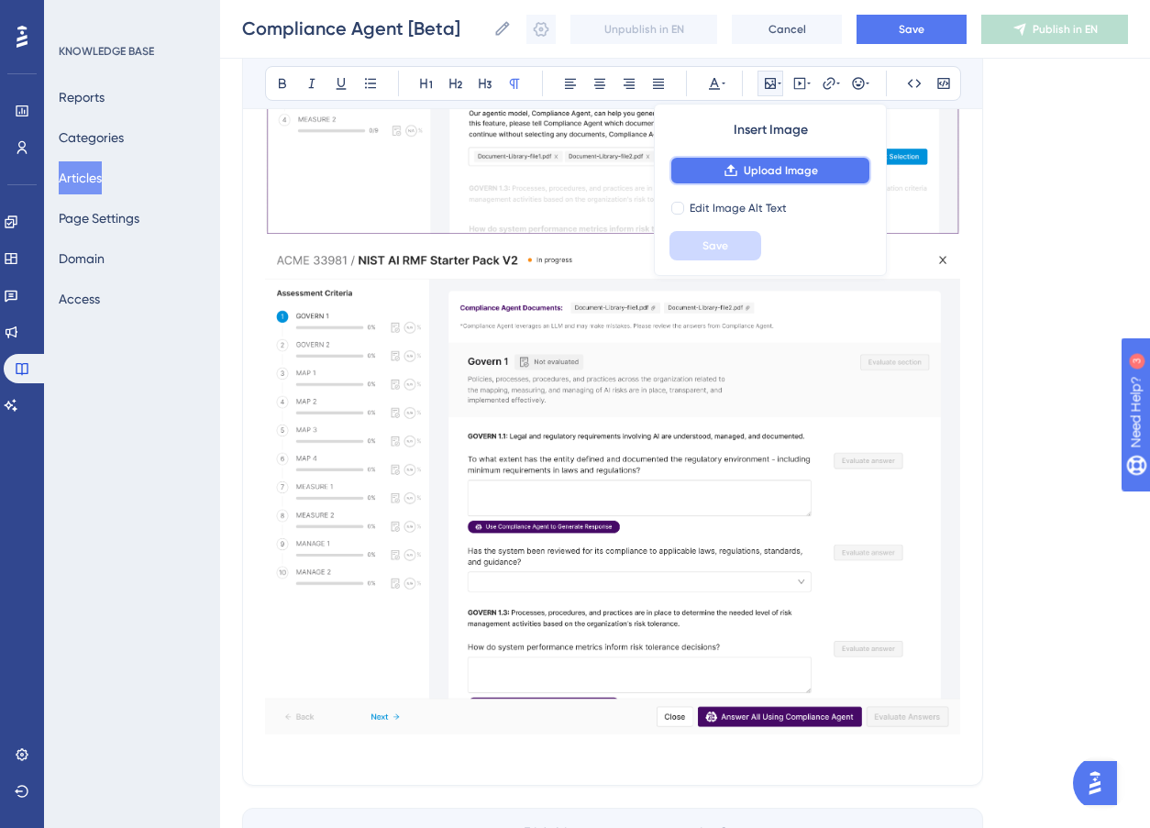
click at [742, 171] on button "Upload Image" at bounding box center [771, 170] width 202 height 29
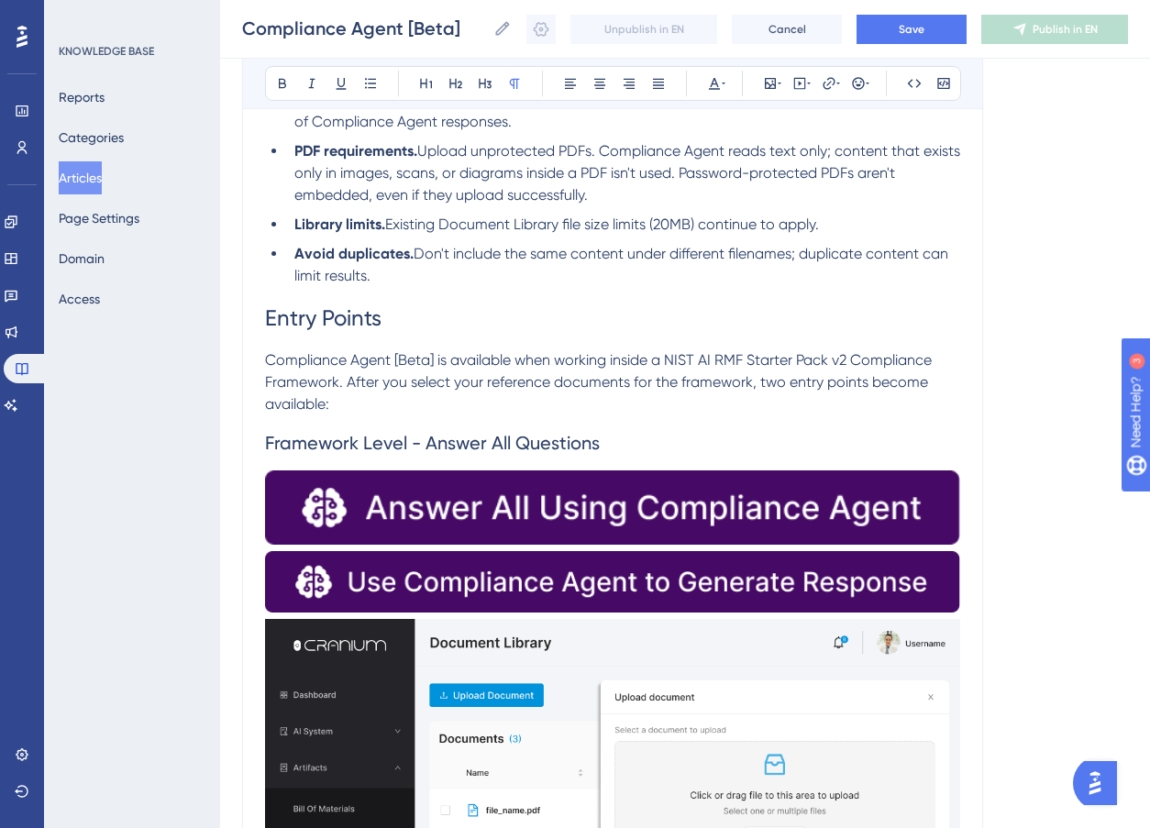
scroll to position [624, 0]
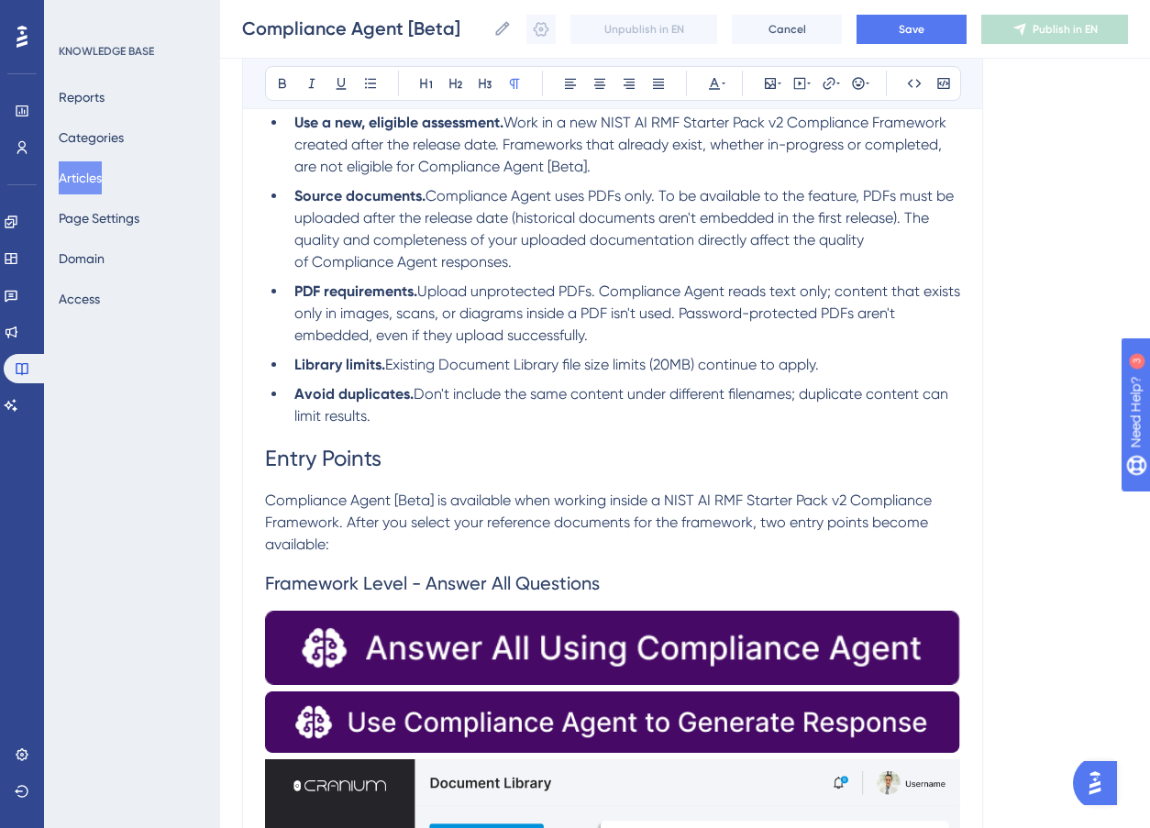
click at [774, 642] on img at bounding box center [612, 648] width 695 height 74
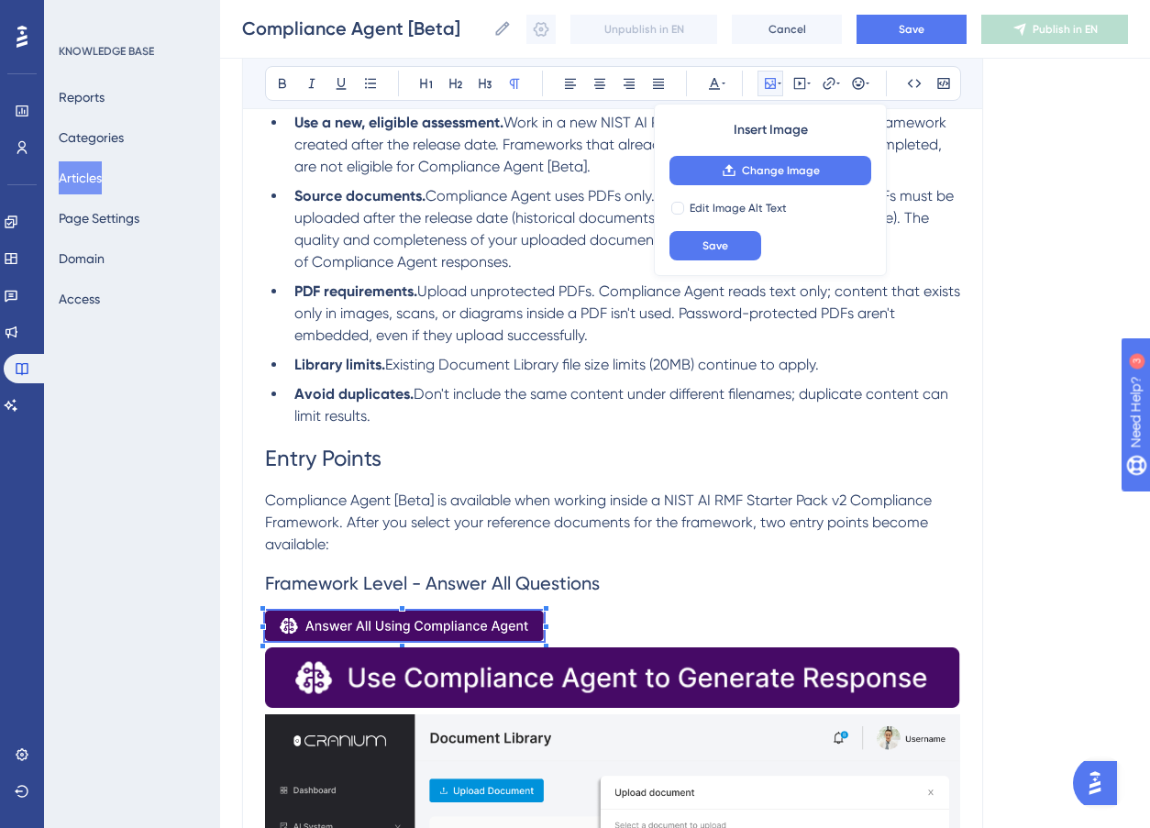
click at [673, 671] on img at bounding box center [612, 678] width 695 height 61
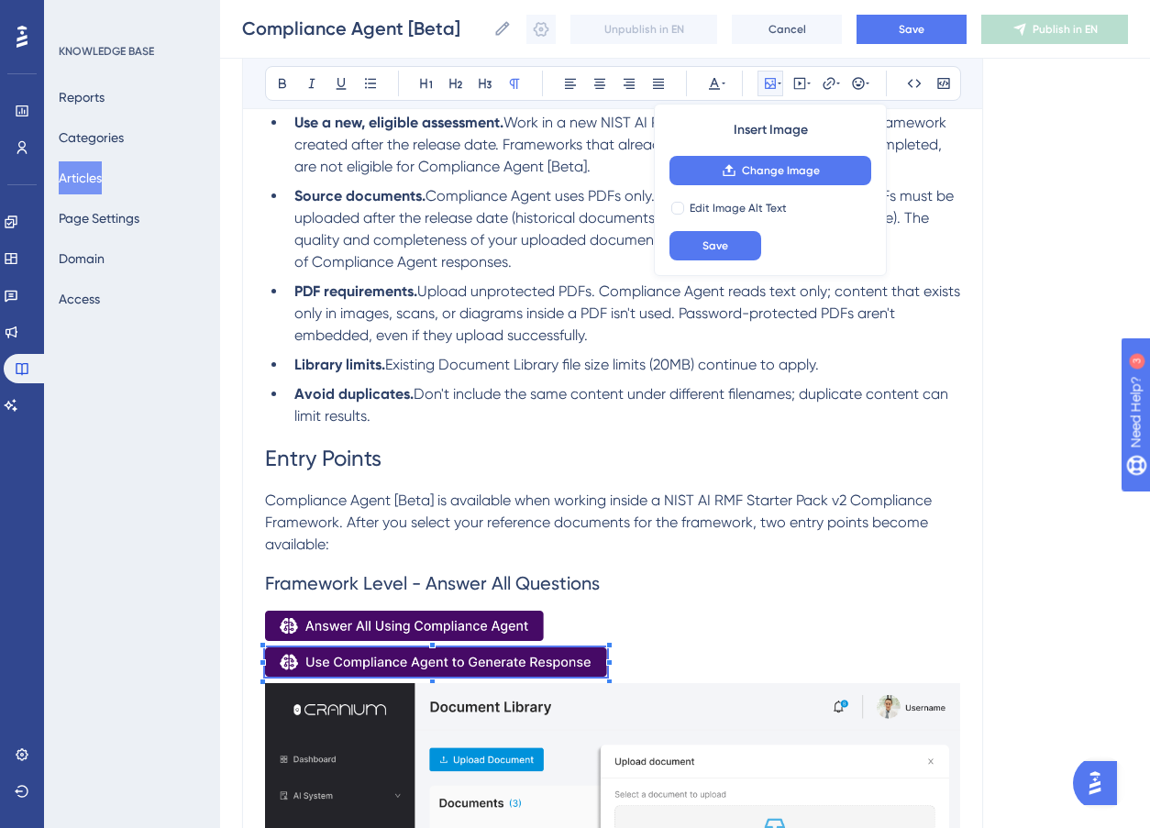
click at [582, 622] on p at bounding box center [612, 629] width 695 height 36
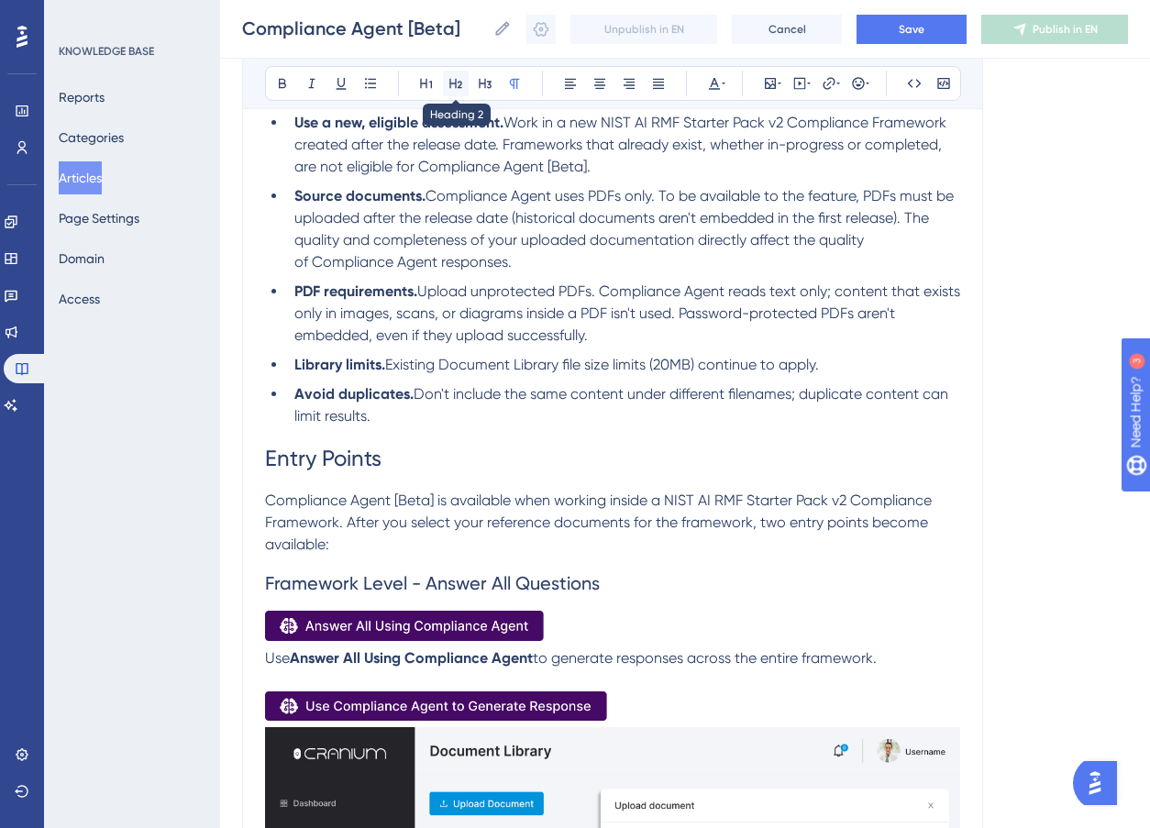
click at [449, 80] on icon at bounding box center [456, 83] width 15 height 15
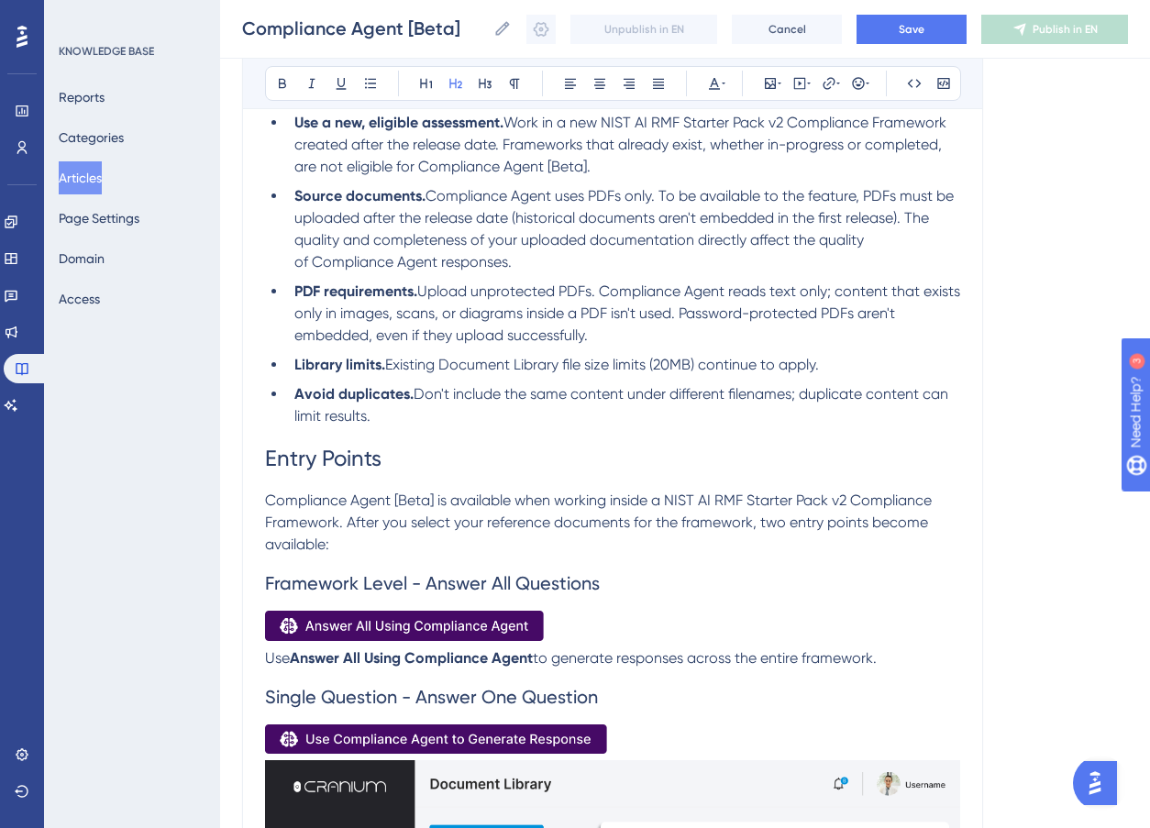
click at [682, 743] on p at bounding box center [612, 743] width 695 height 37
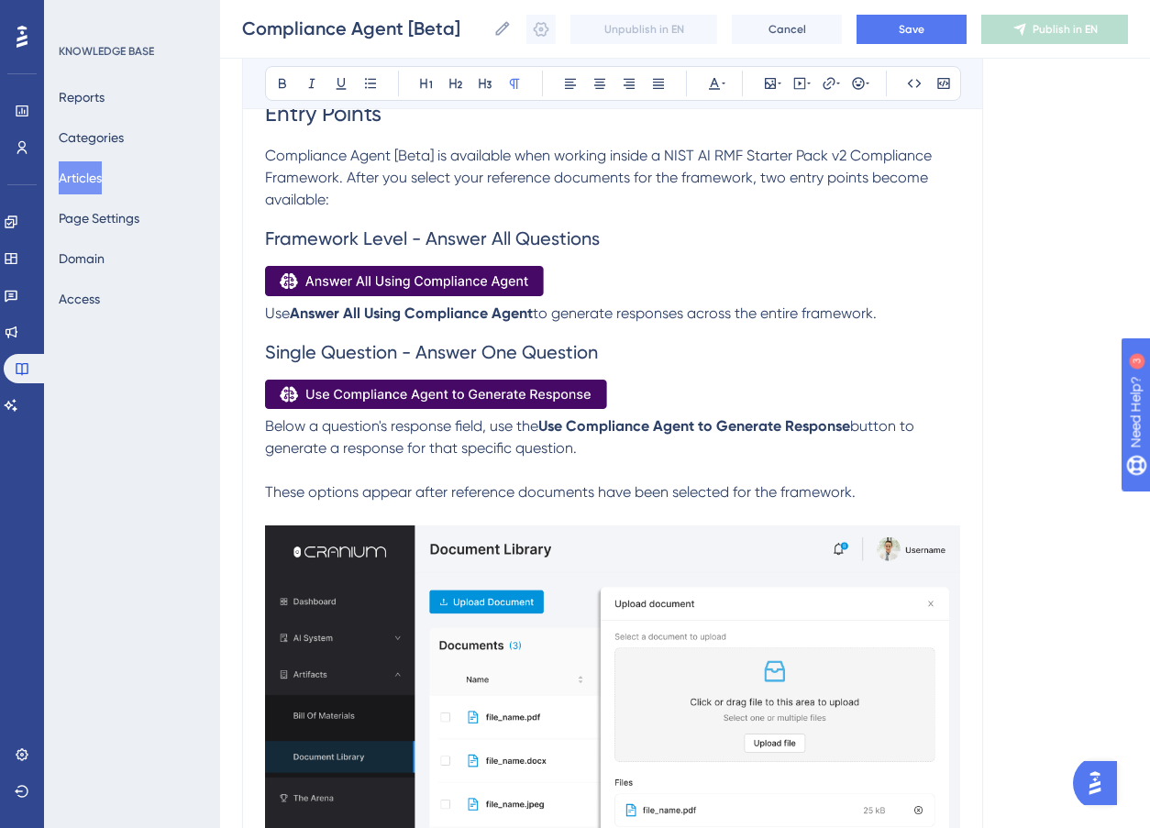
scroll to position [970, 0]
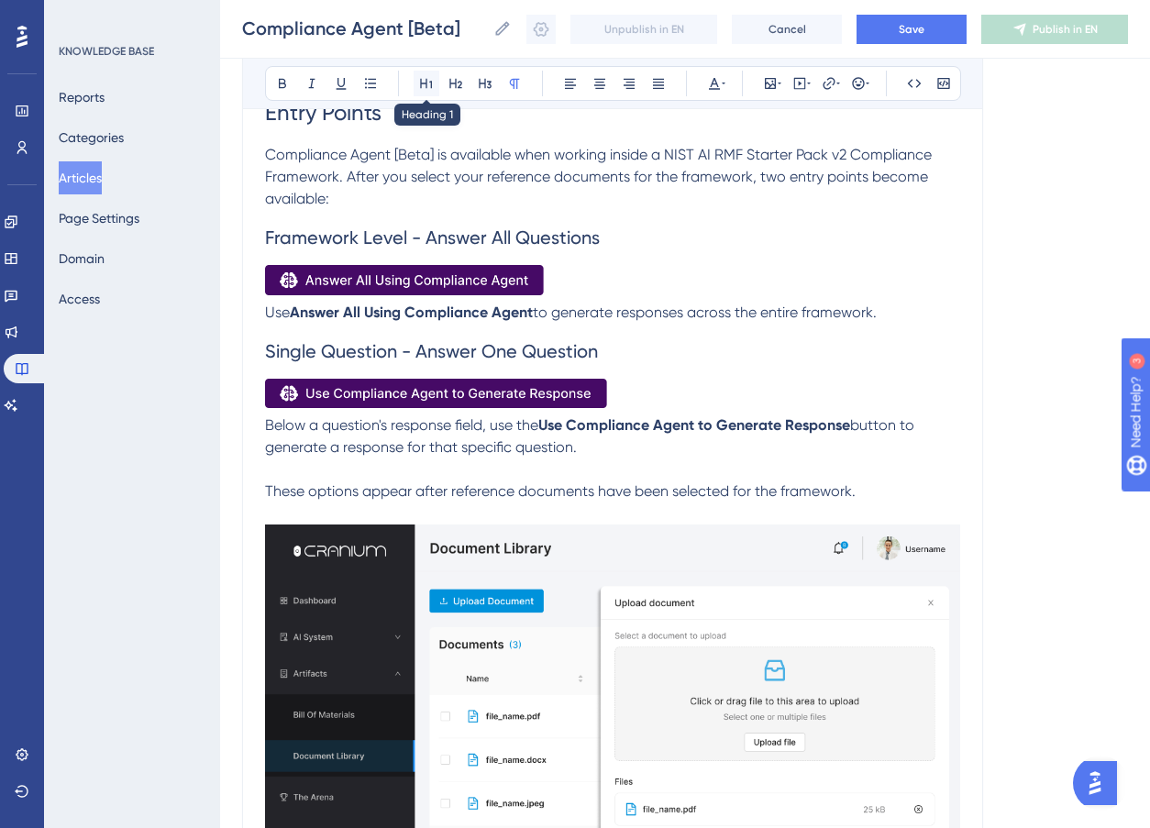
click at [430, 84] on icon at bounding box center [426, 84] width 12 height 10
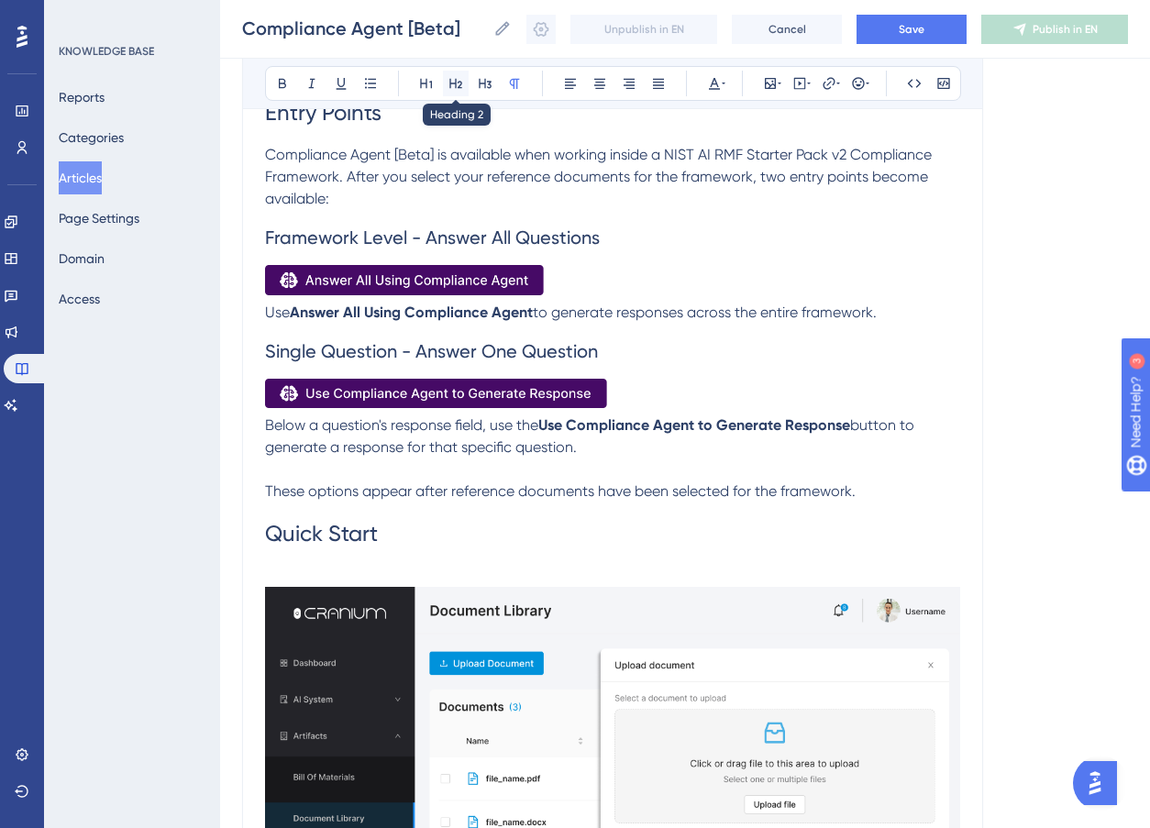
click at [455, 74] on button at bounding box center [456, 84] width 26 height 26
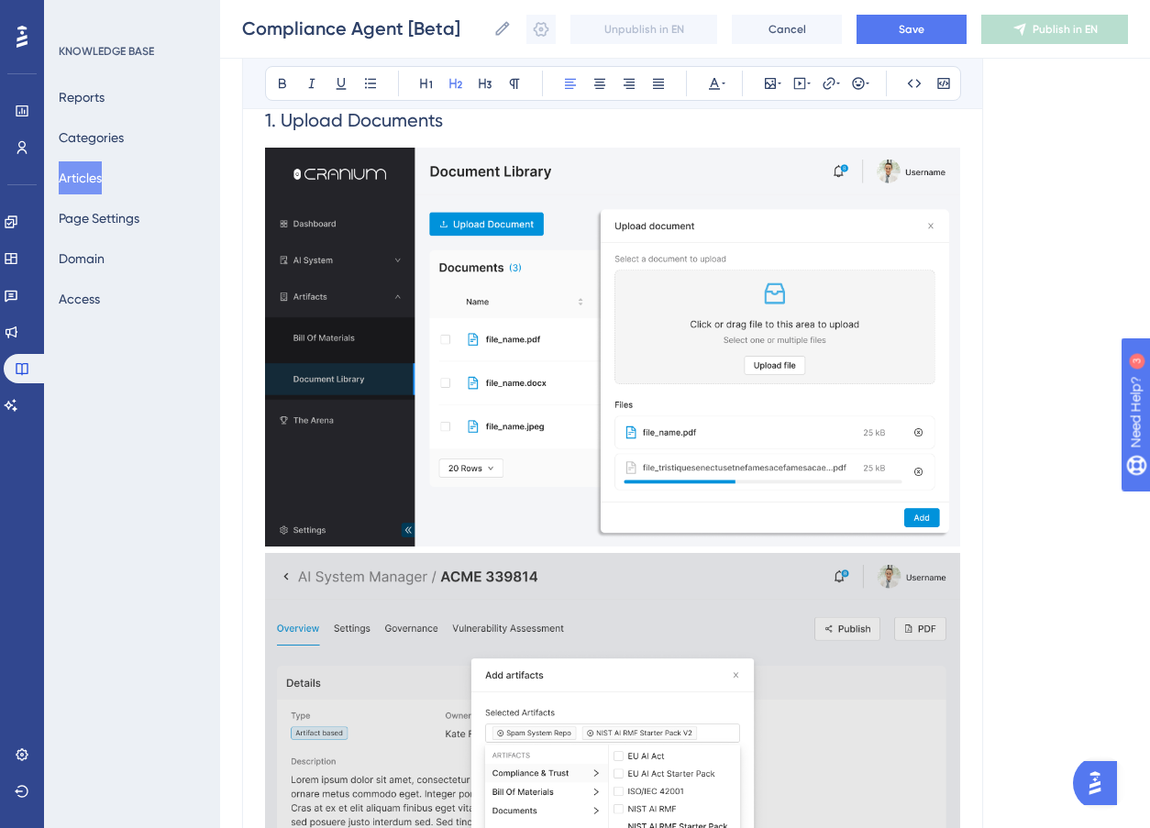
scroll to position [1148, 0]
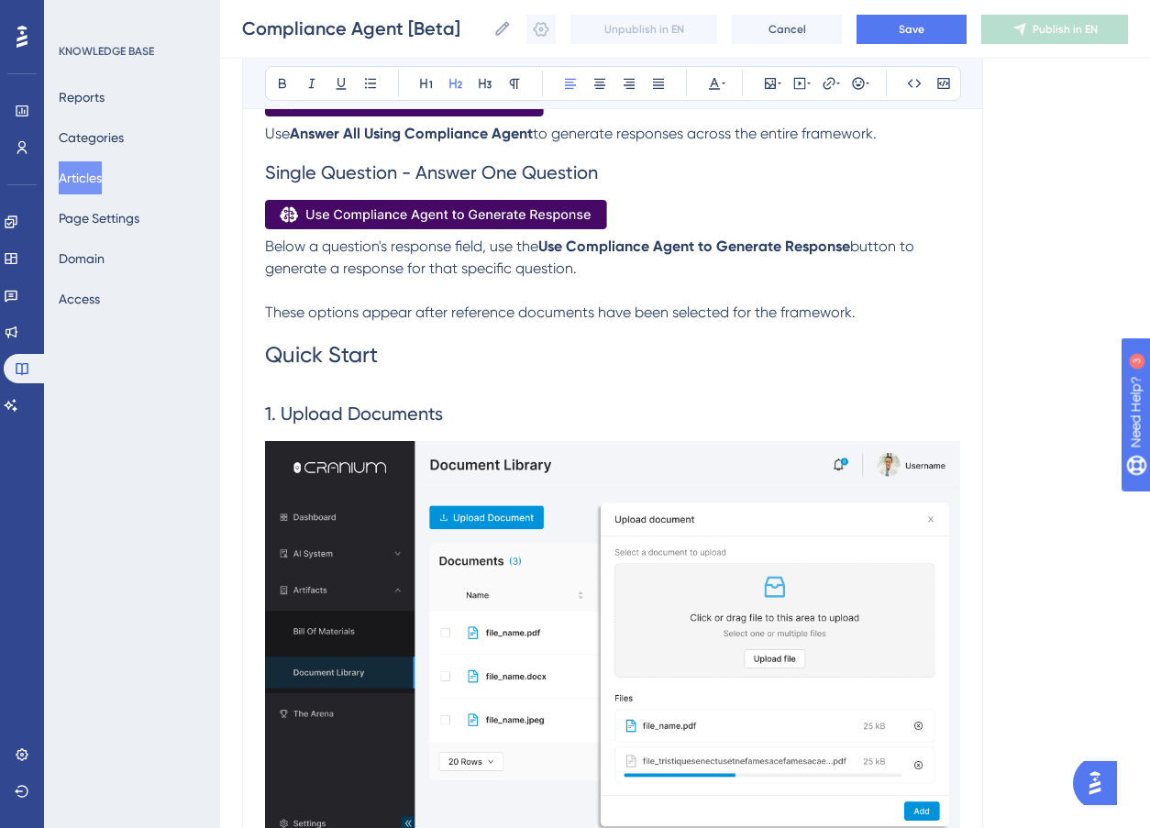
click at [462, 430] on h2 "1. Upload Documents" at bounding box center [612, 413] width 695 height 55
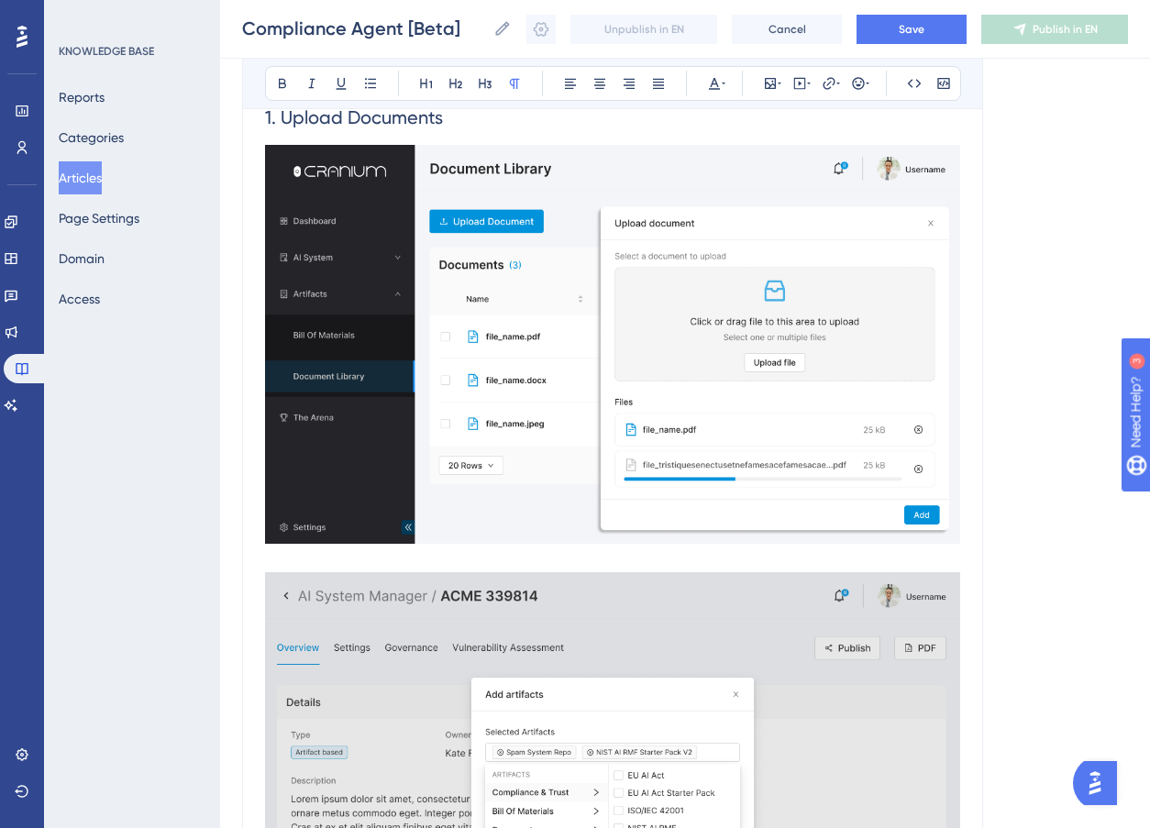
scroll to position [1498, 0]
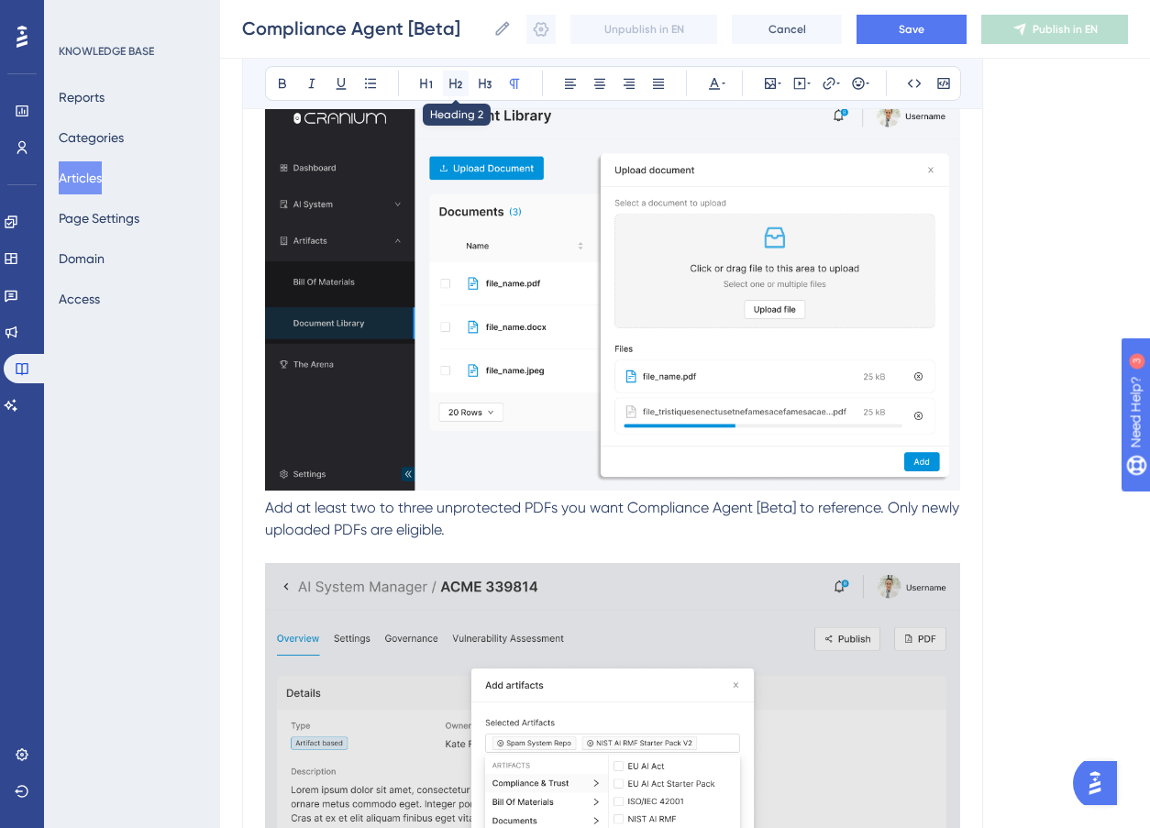
click at [453, 80] on icon at bounding box center [456, 83] width 15 height 15
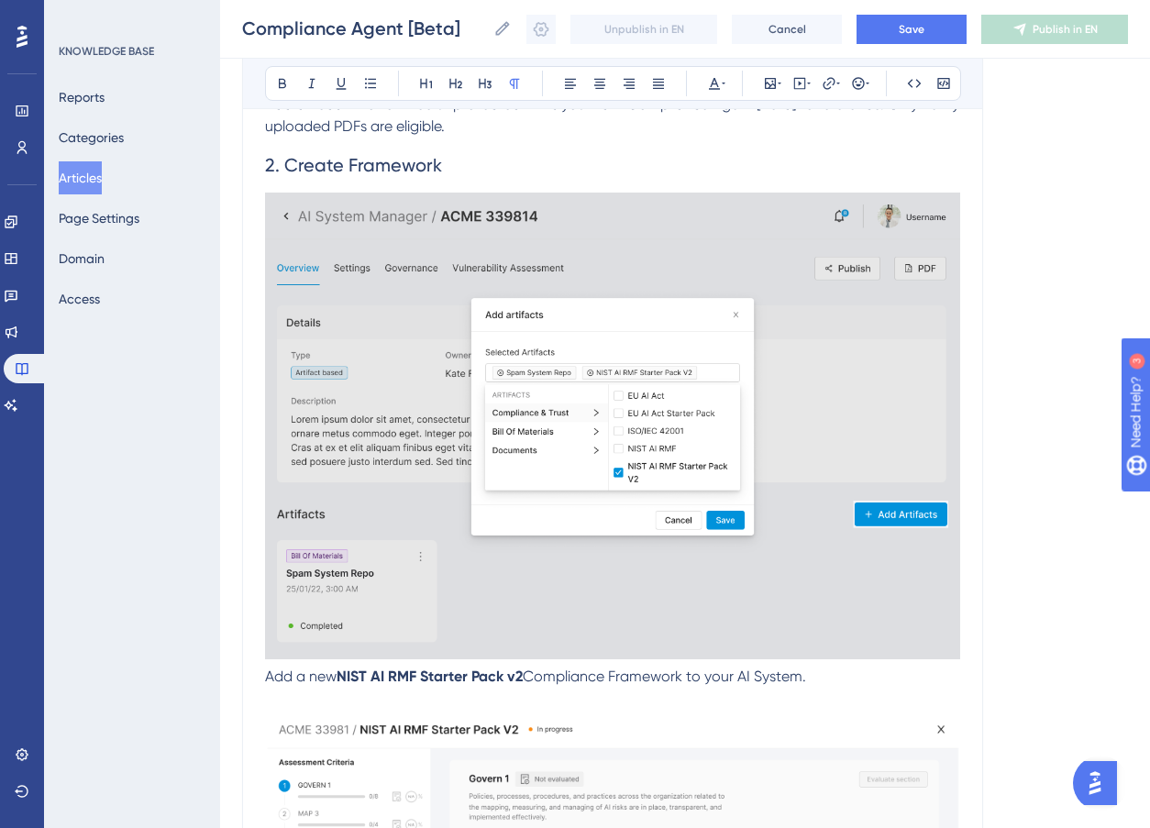
scroll to position [1926, 0]
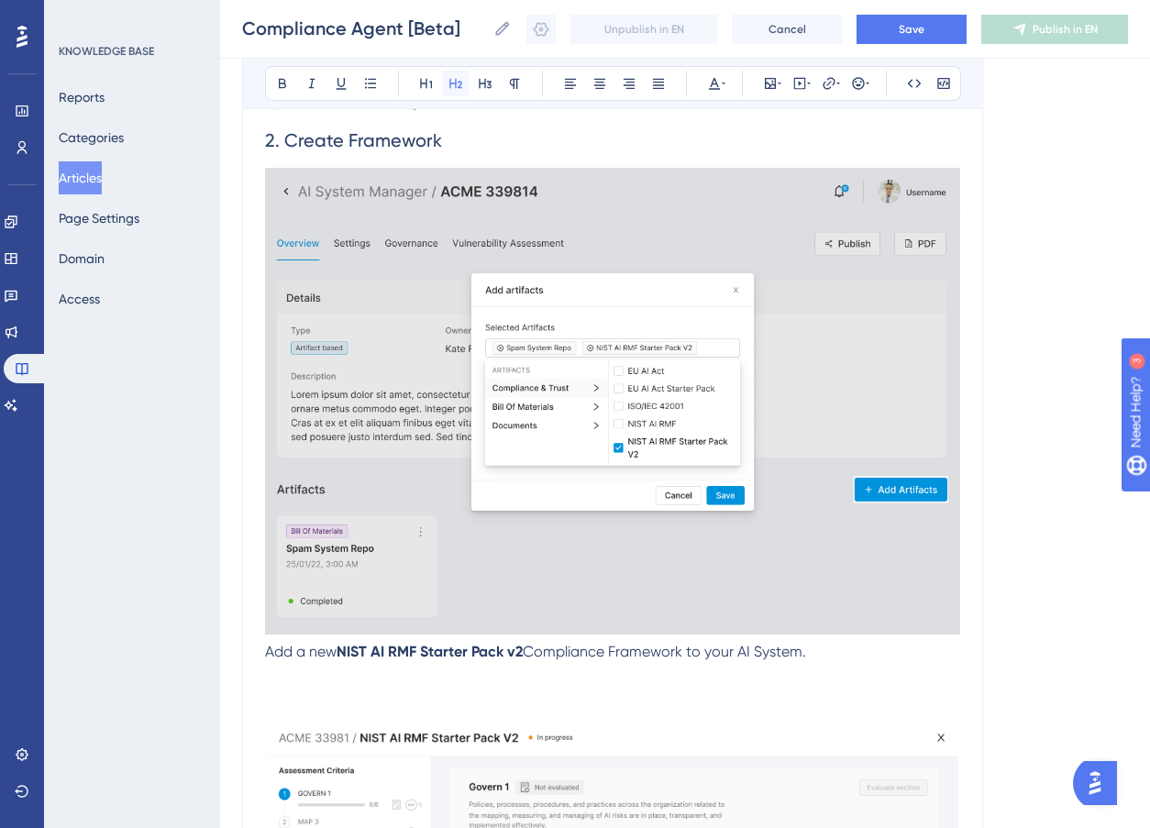
click at [457, 77] on icon at bounding box center [456, 83] width 15 height 15
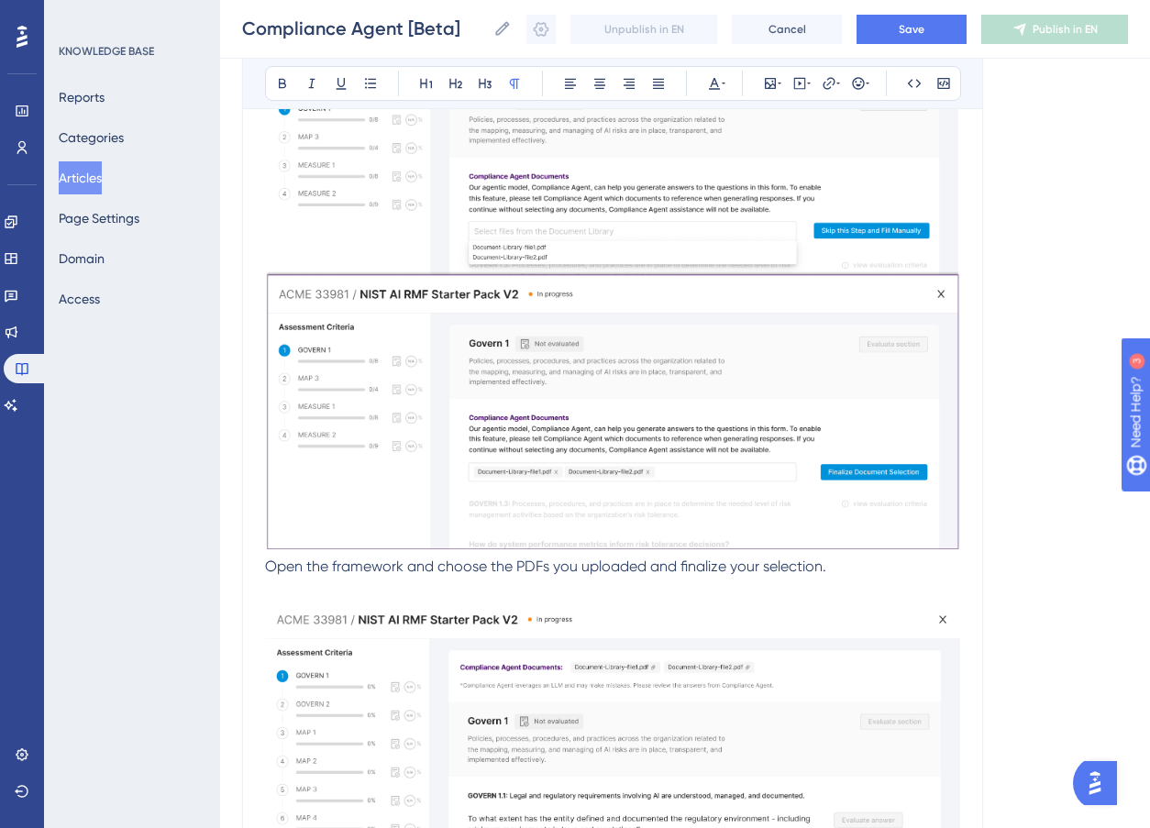
scroll to position [2613, 0]
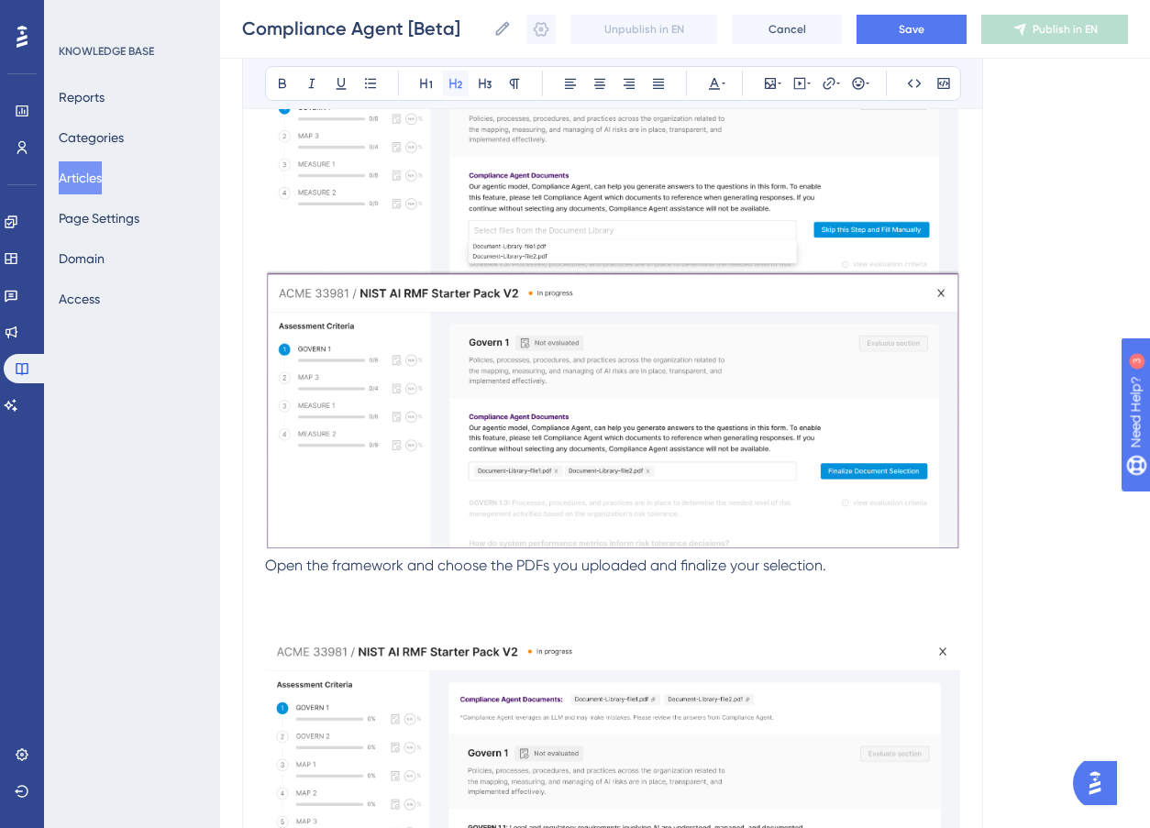
click at [465, 81] on button at bounding box center [456, 84] width 26 height 26
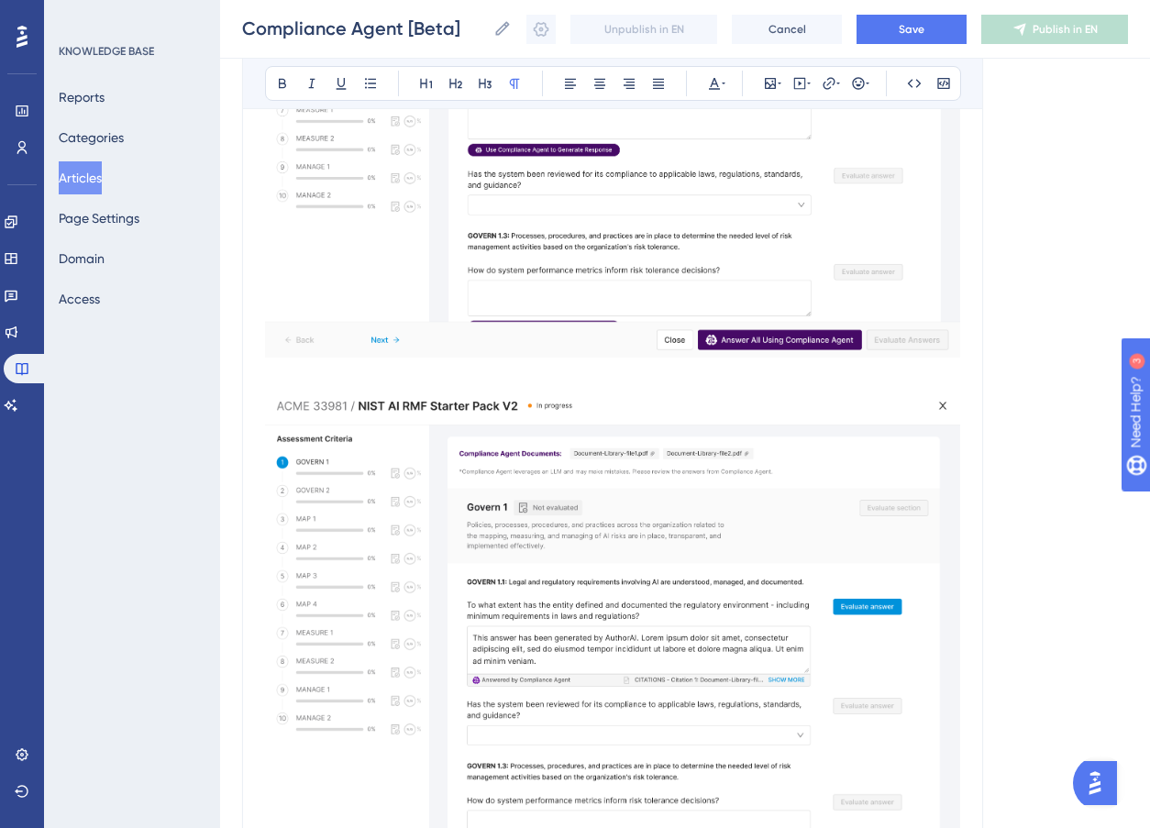
scroll to position [3544, 0]
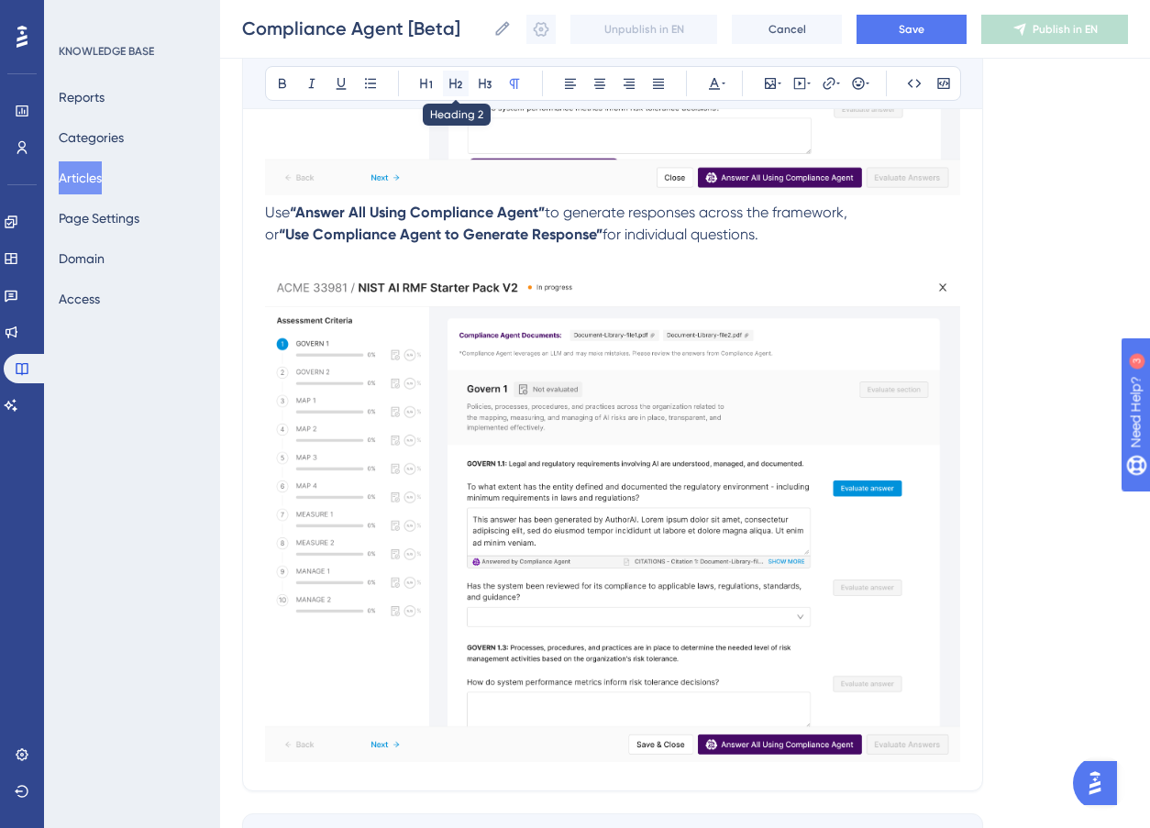
click at [460, 88] on icon at bounding box center [455, 84] width 13 height 10
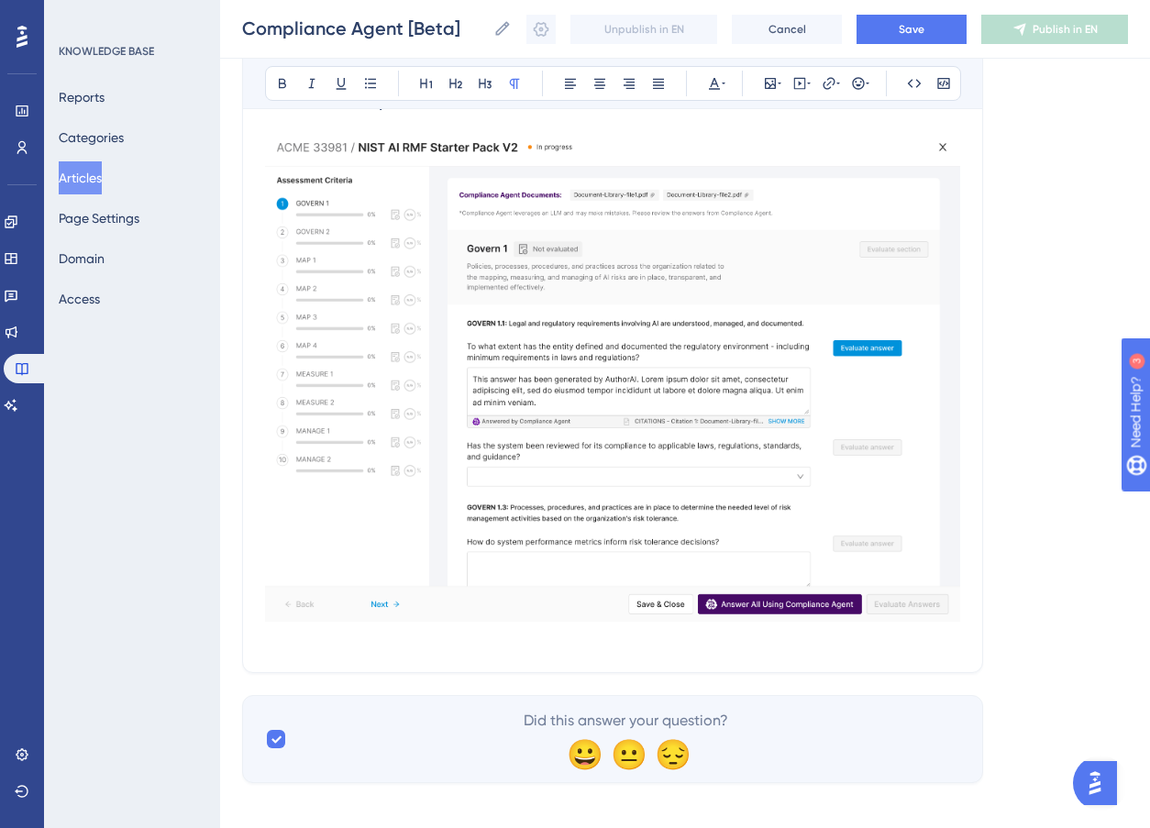
scroll to position [3731, 0]
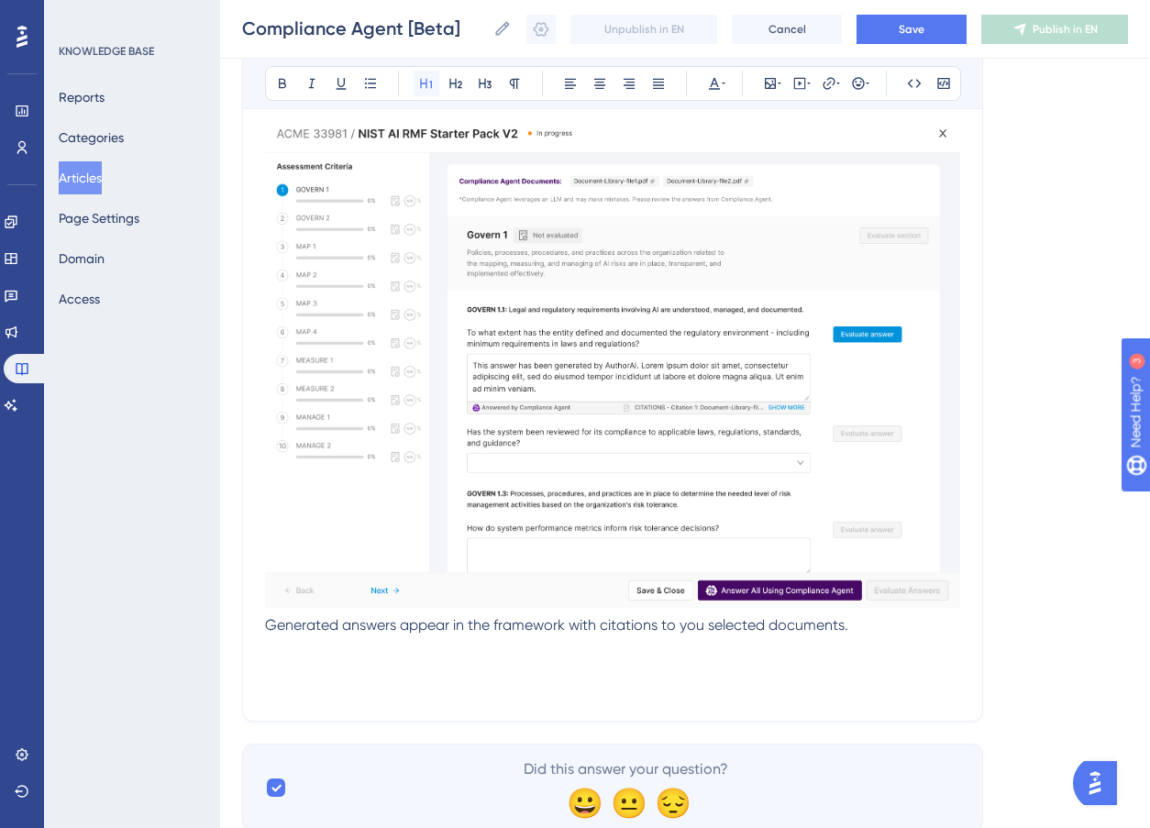
click at [428, 84] on icon at bounding box center [426, 83] width 15 height 15
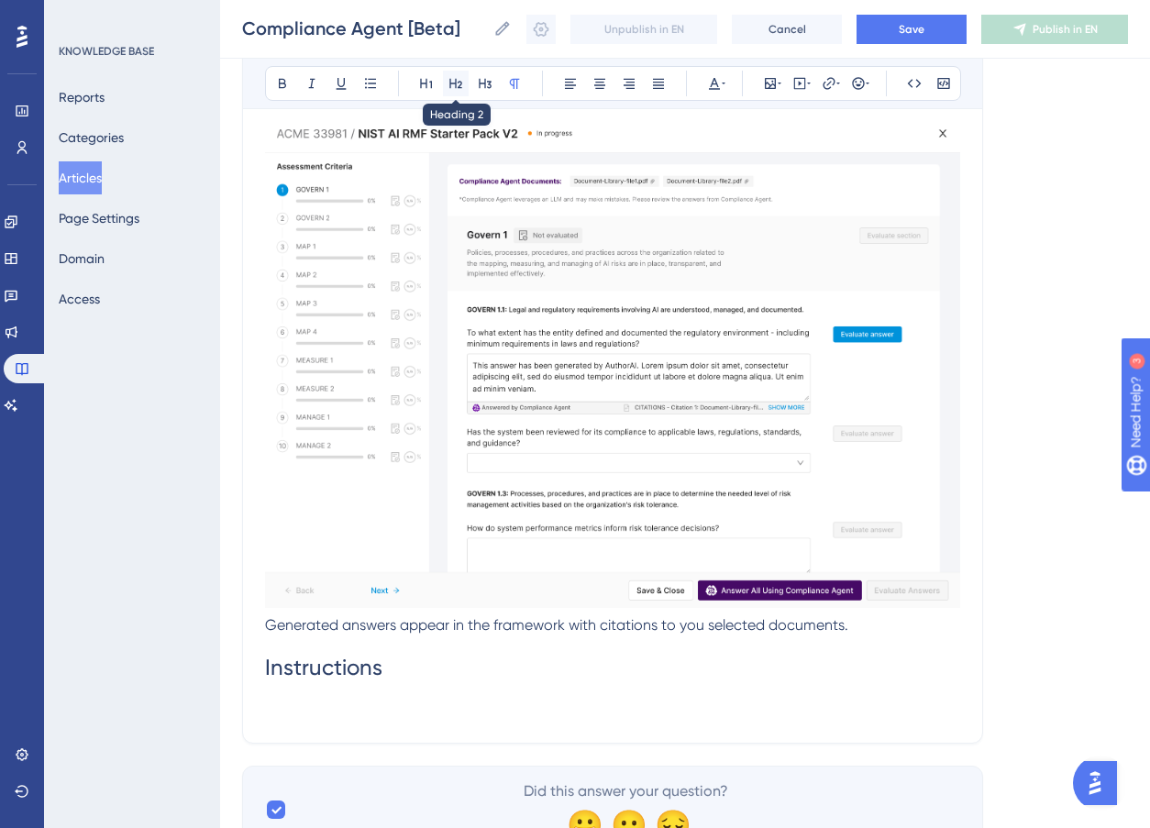
click at [445, 75] on button at bounding box center [456, 84] width 26 height 26
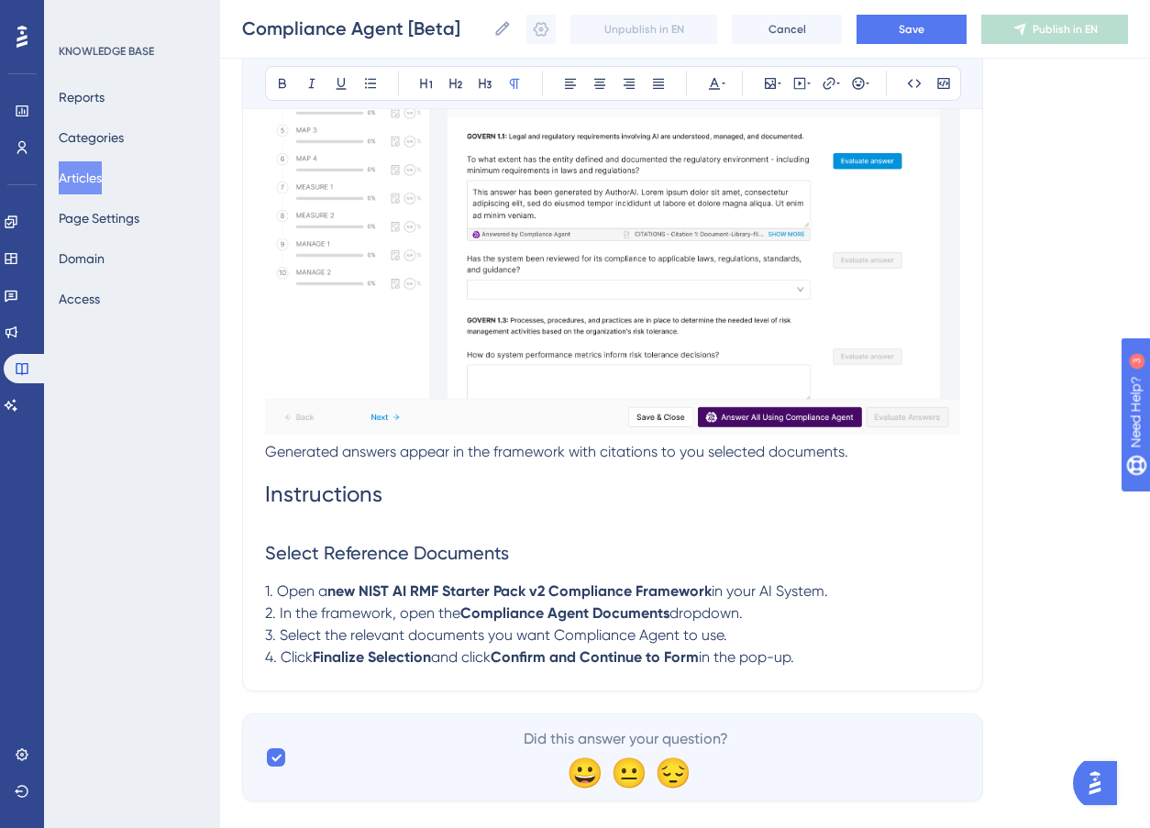
scroll to position [3936, 0]
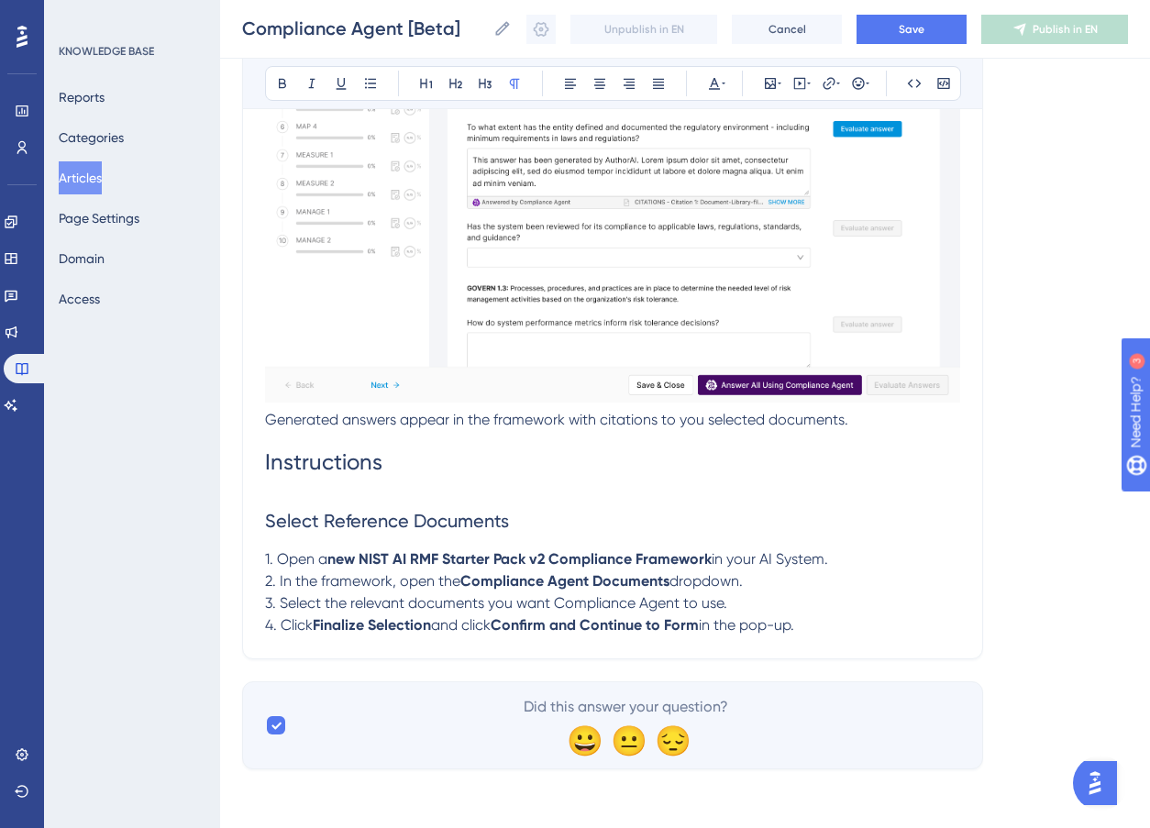
click at [280, 563] on span "1. Open a" at bounding box center [296, 558] width 62 height 17
click at [373, 82] on icon at bounding box center [370, 83] width 15 height 15
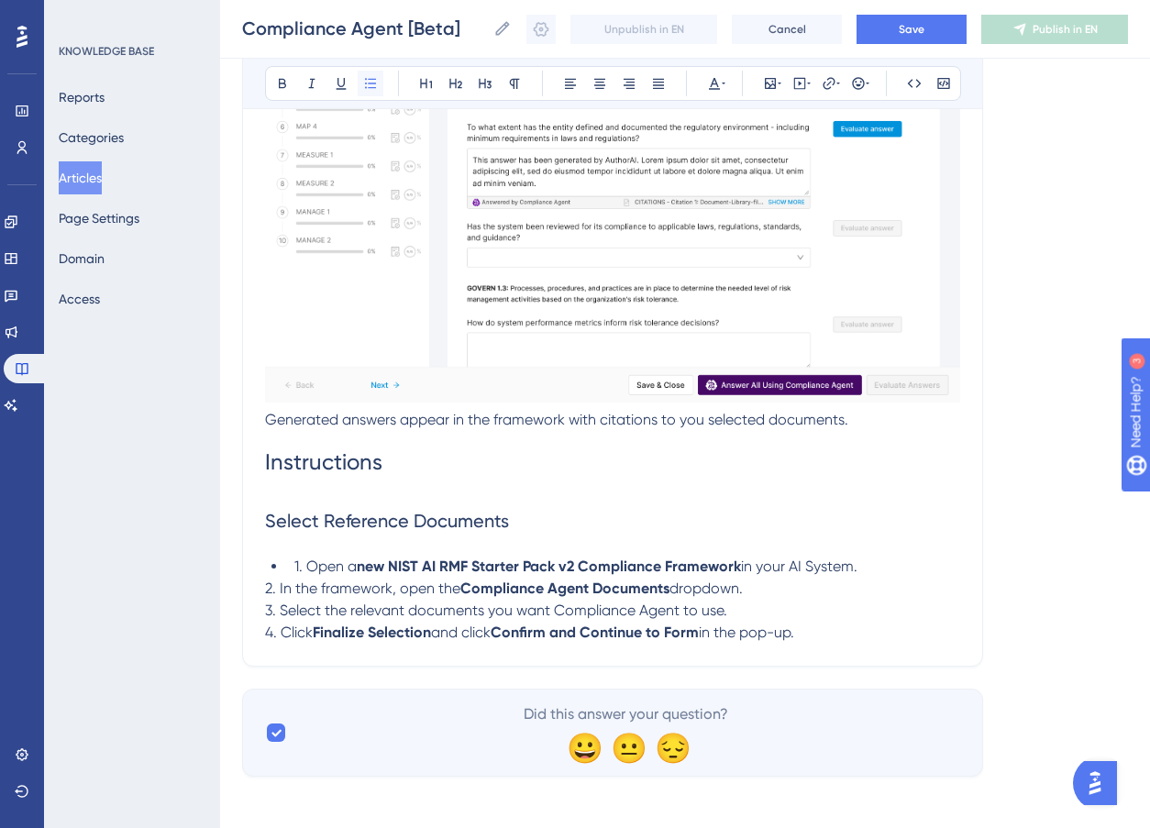
click at [373, 82] on icon at bounding box center [370, 83] width 15 height 15
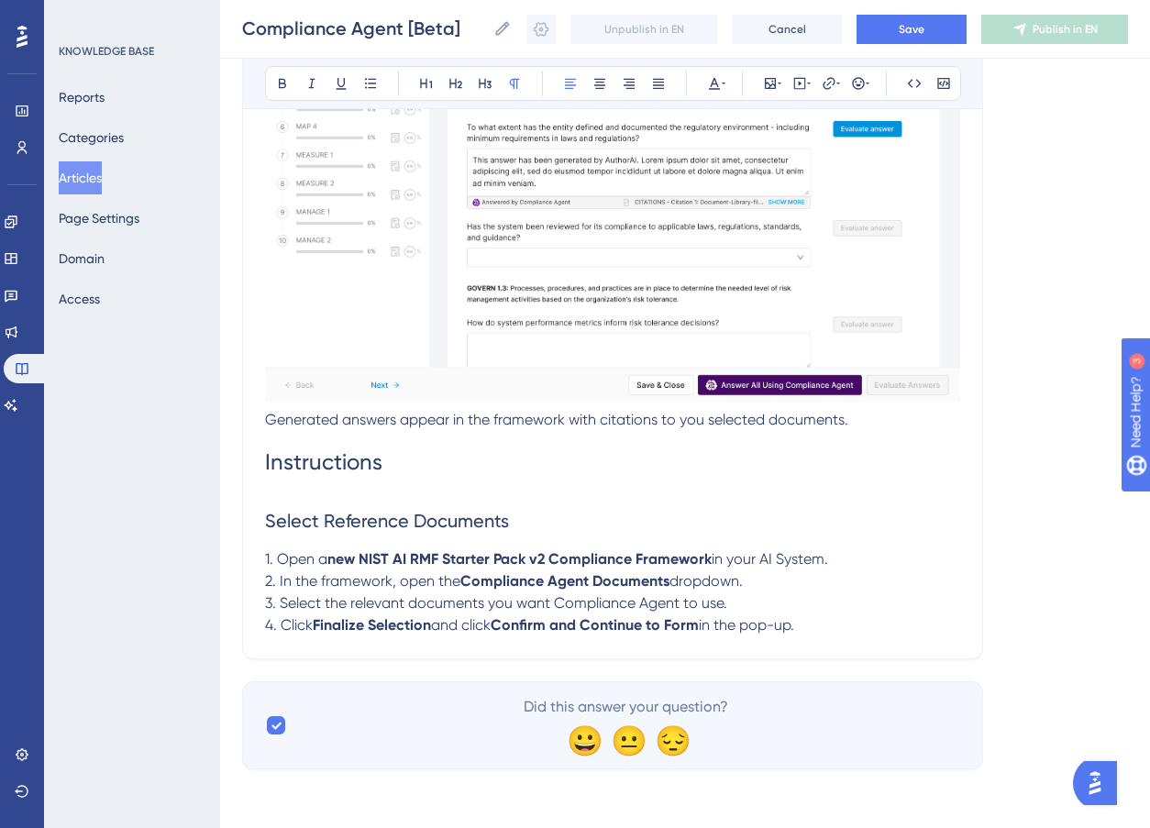
click at [833, 627] on p "4. Click Finalize Selection and click Confirm and Continue to Form in the pop-u…" at bounding box center [612, 626] width 695 height 22
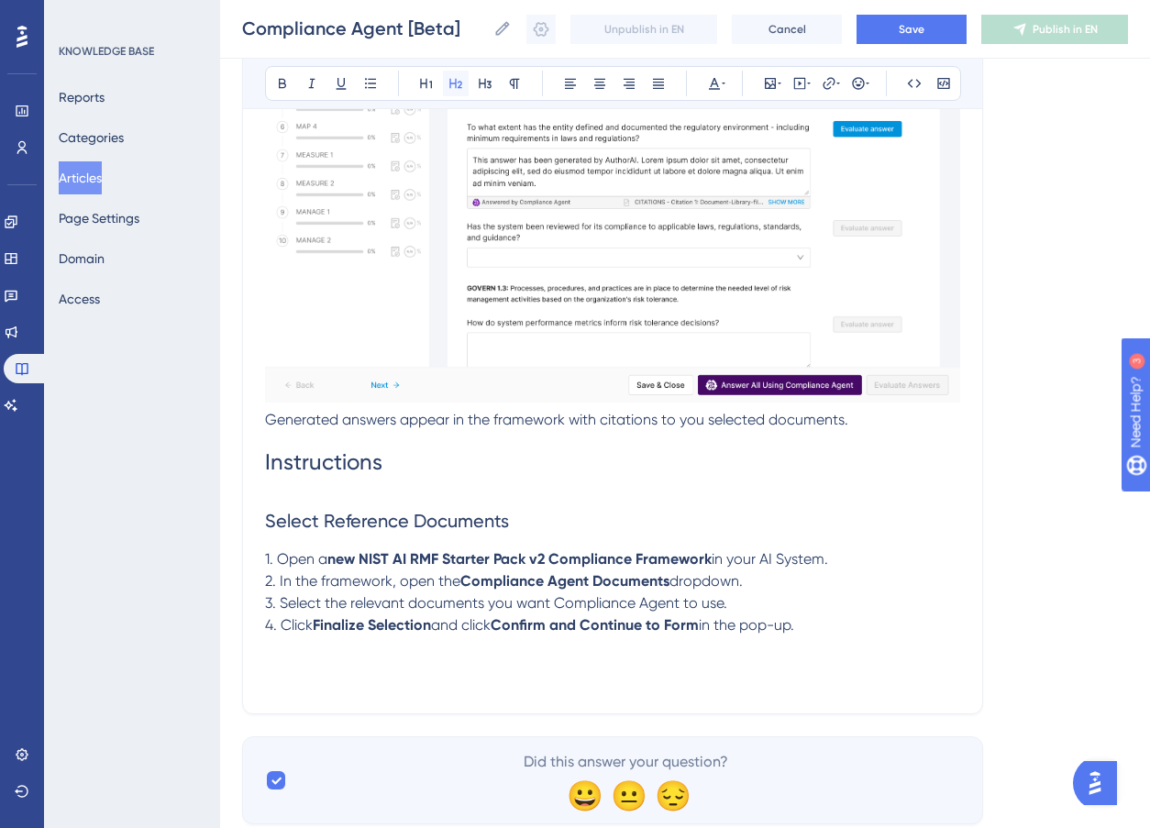
click at [447, 83] on button at bounding box center [456, 84] width 26 height 26
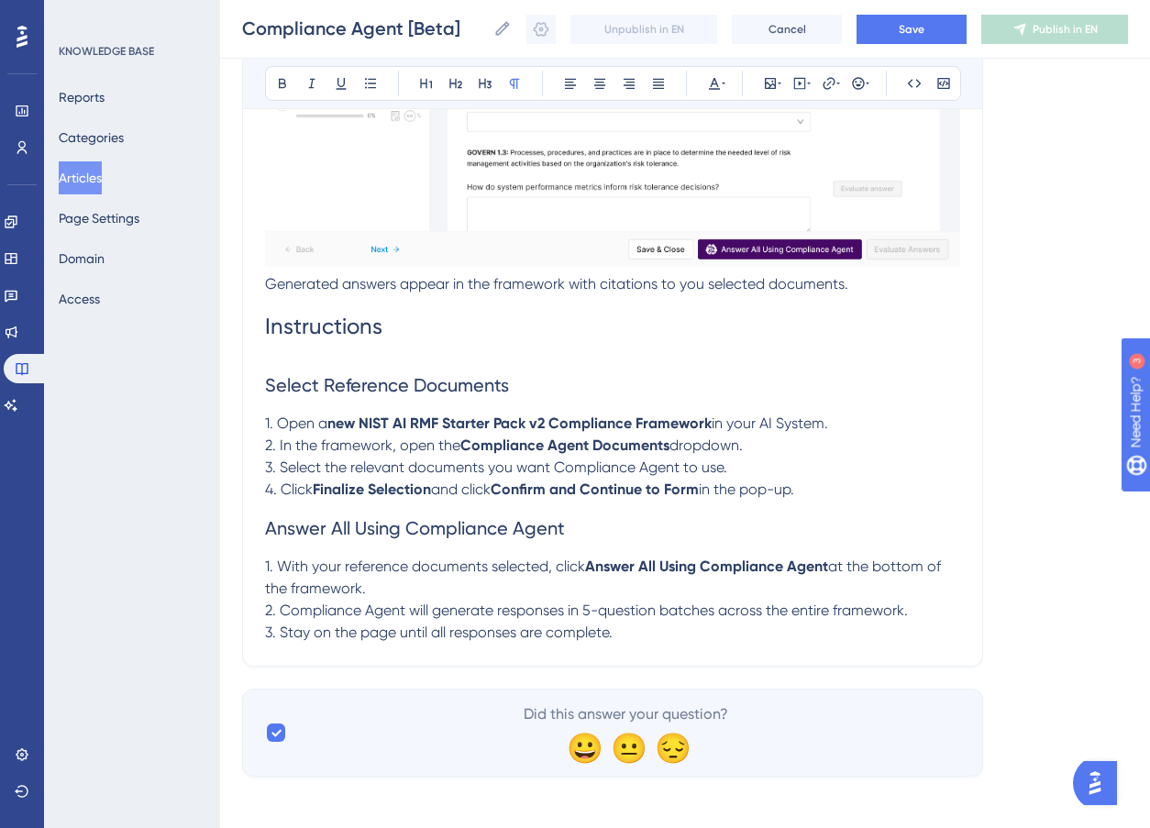
scroll to position [4076, 0]
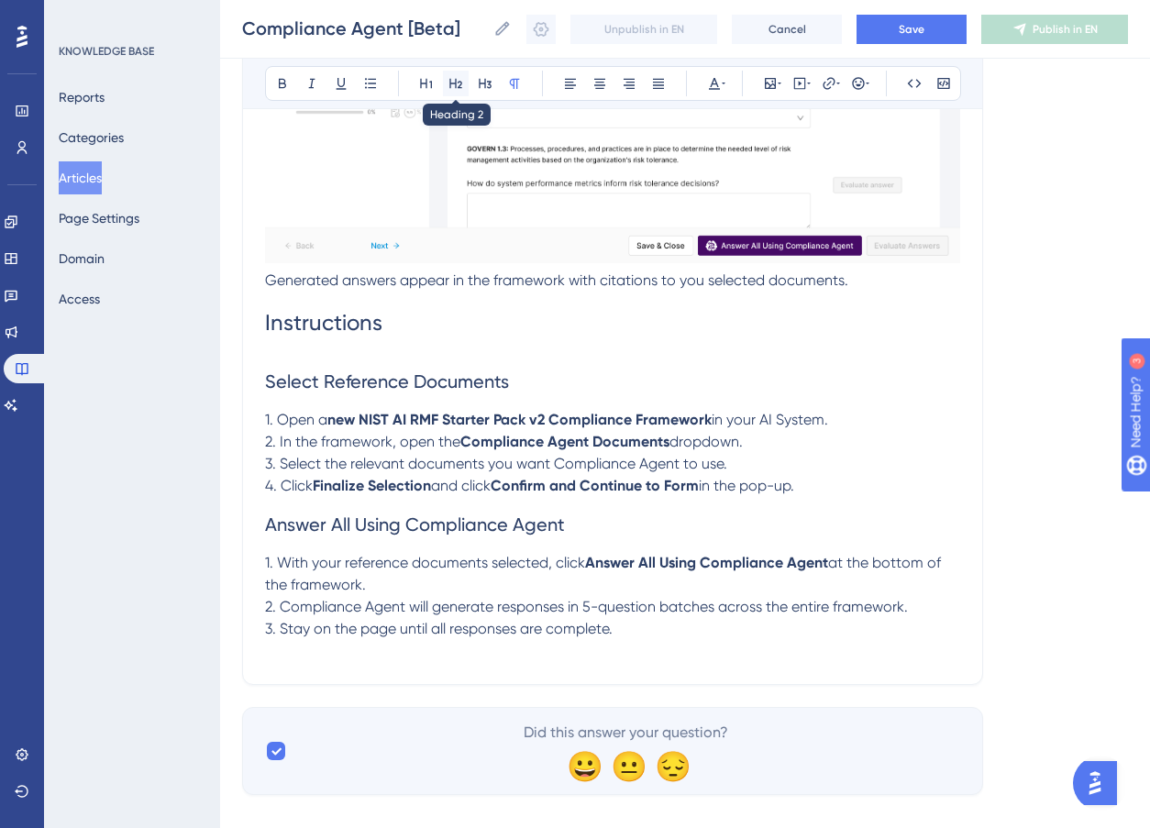
click at [457, 77] on icon at bounding box center [456, 83] width 15 height 15
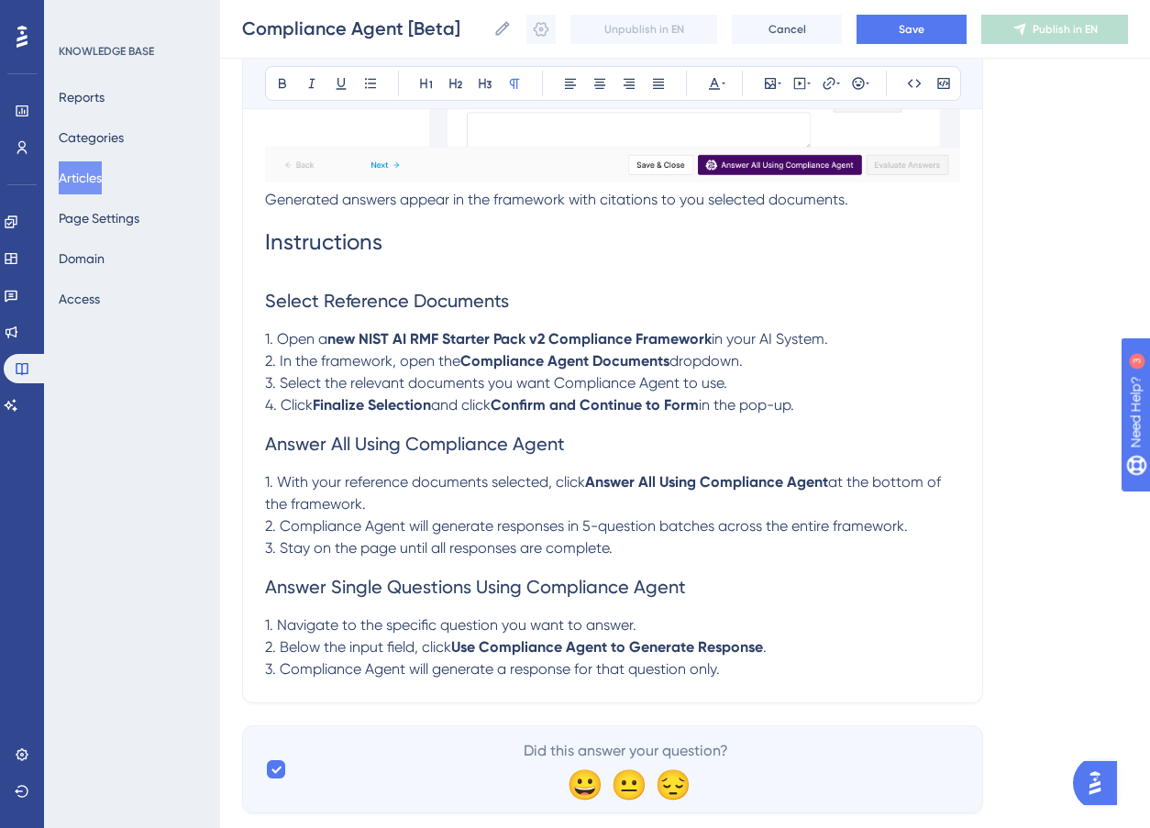
scroll to position [4200, 0]
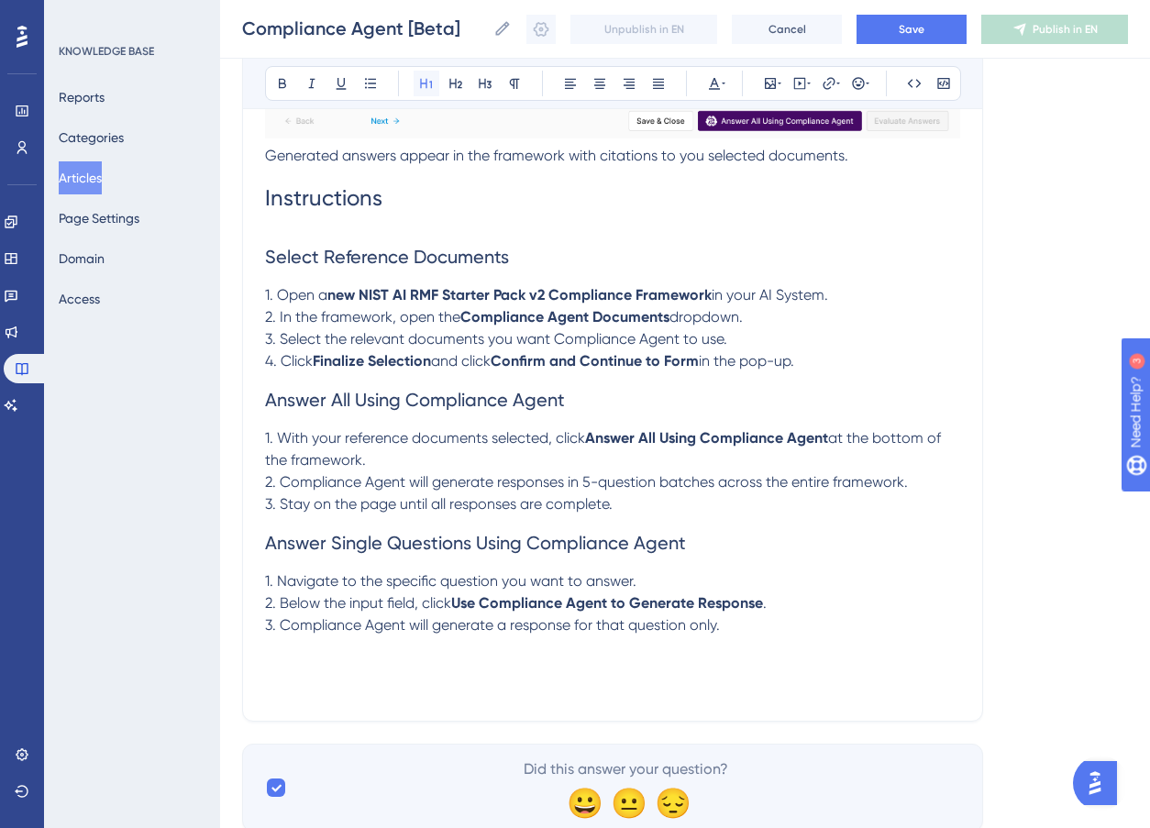
click at [420, 83] on icon at bounding box center [426, 83] width 15 height 15
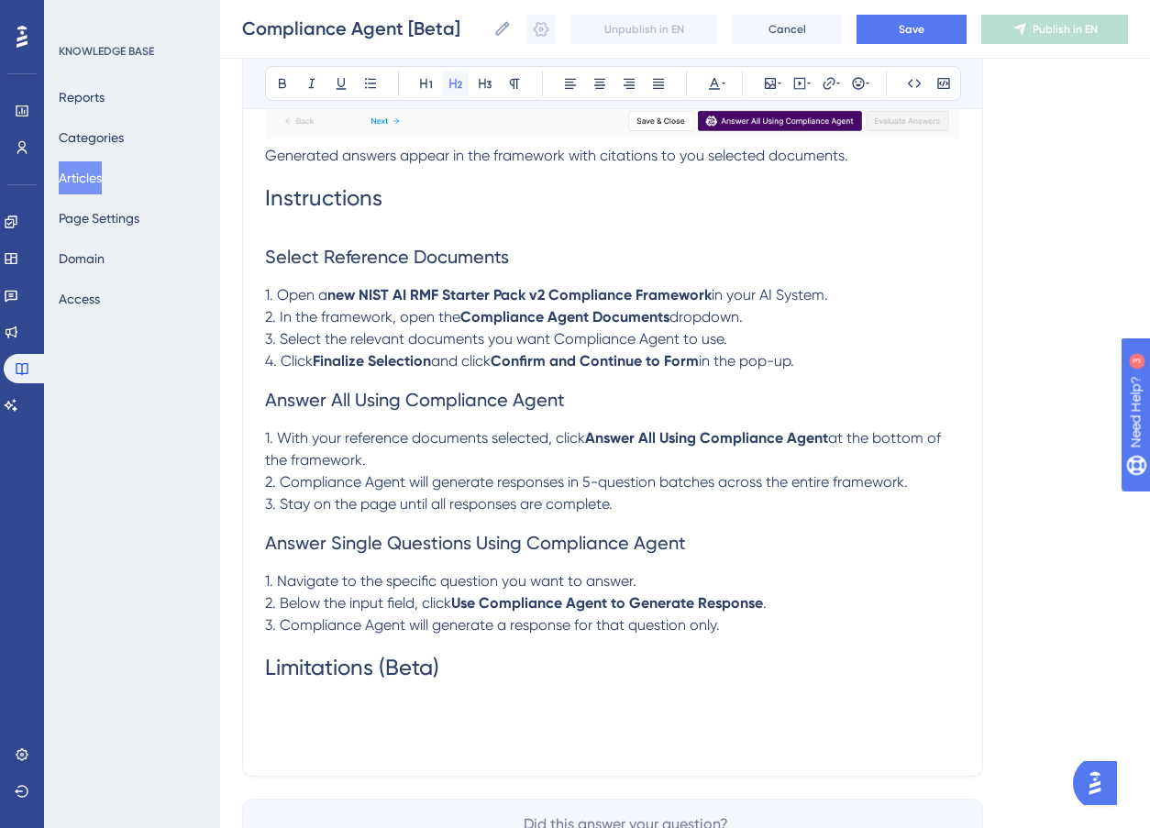
click at [458, 83] on icon at bounding box center [456, 83] width 15 height 15
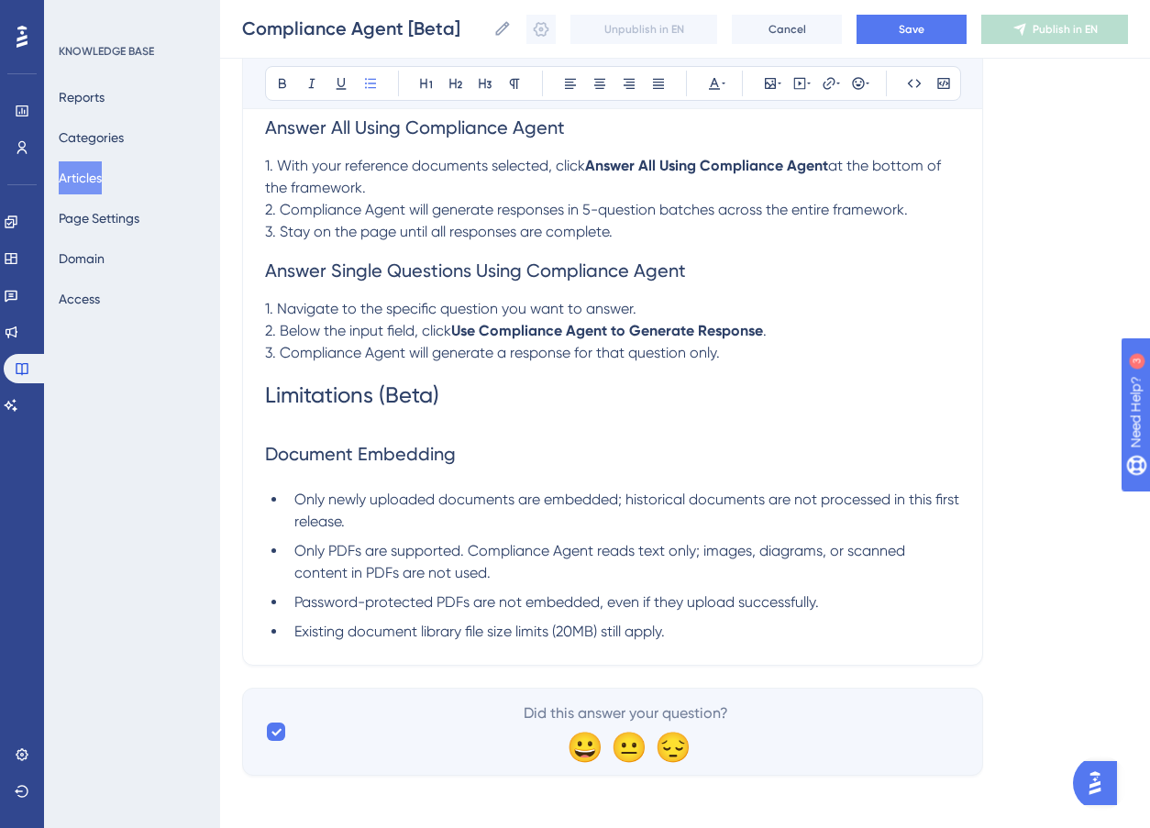
scroll to position [4479, 0]
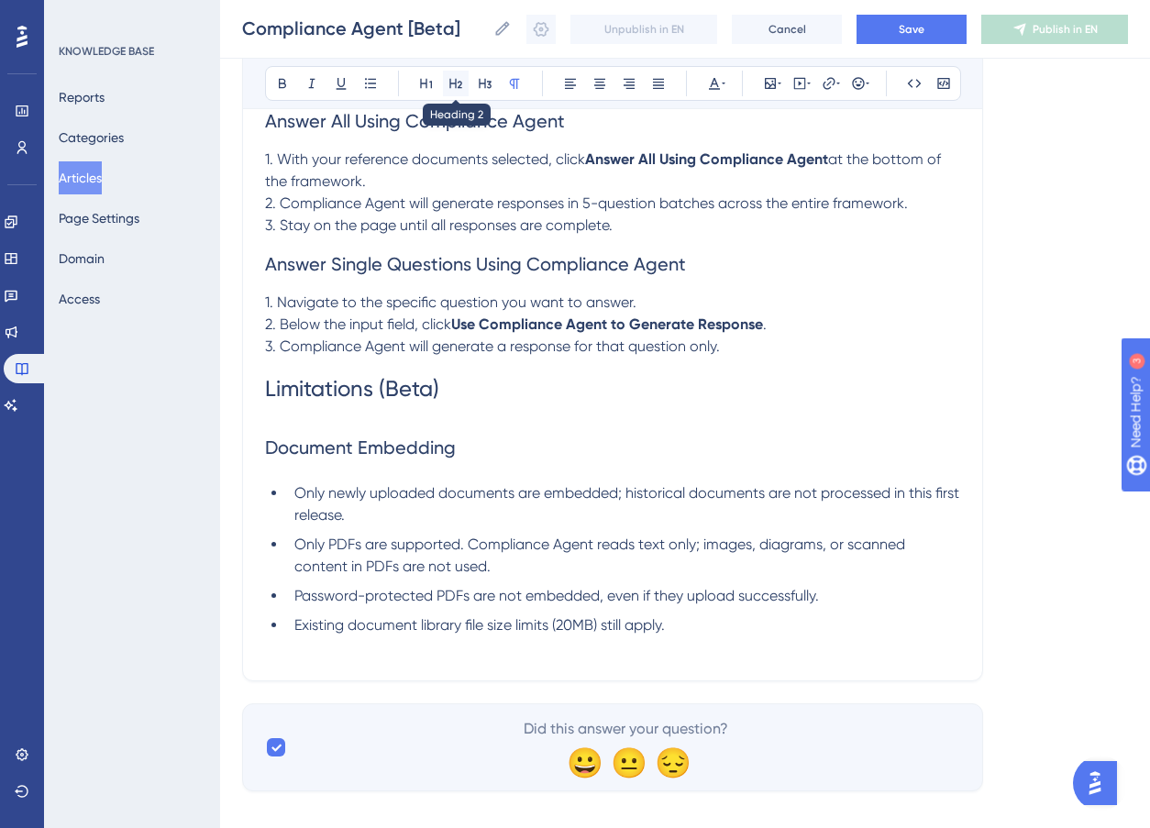
click at [462, 88] on icon at bounding box center [456, 83] width 15 height 15
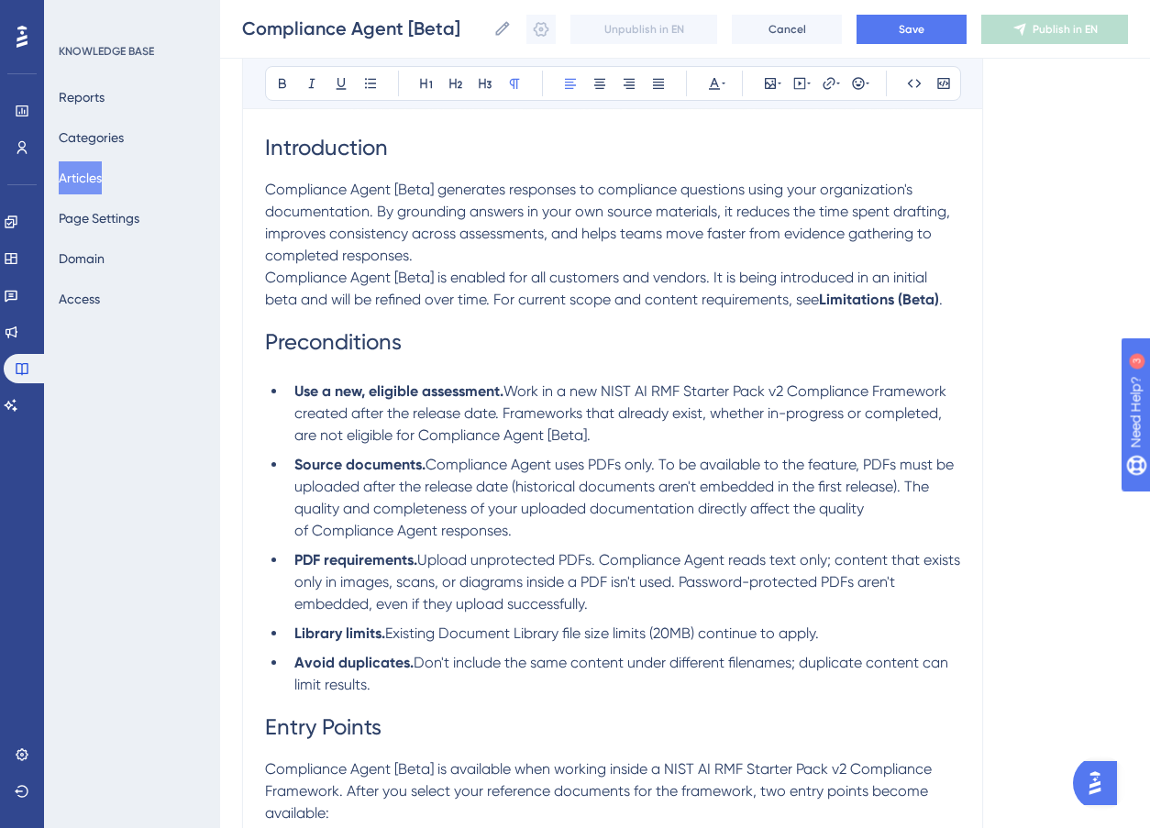
scroll to position [0, 0]
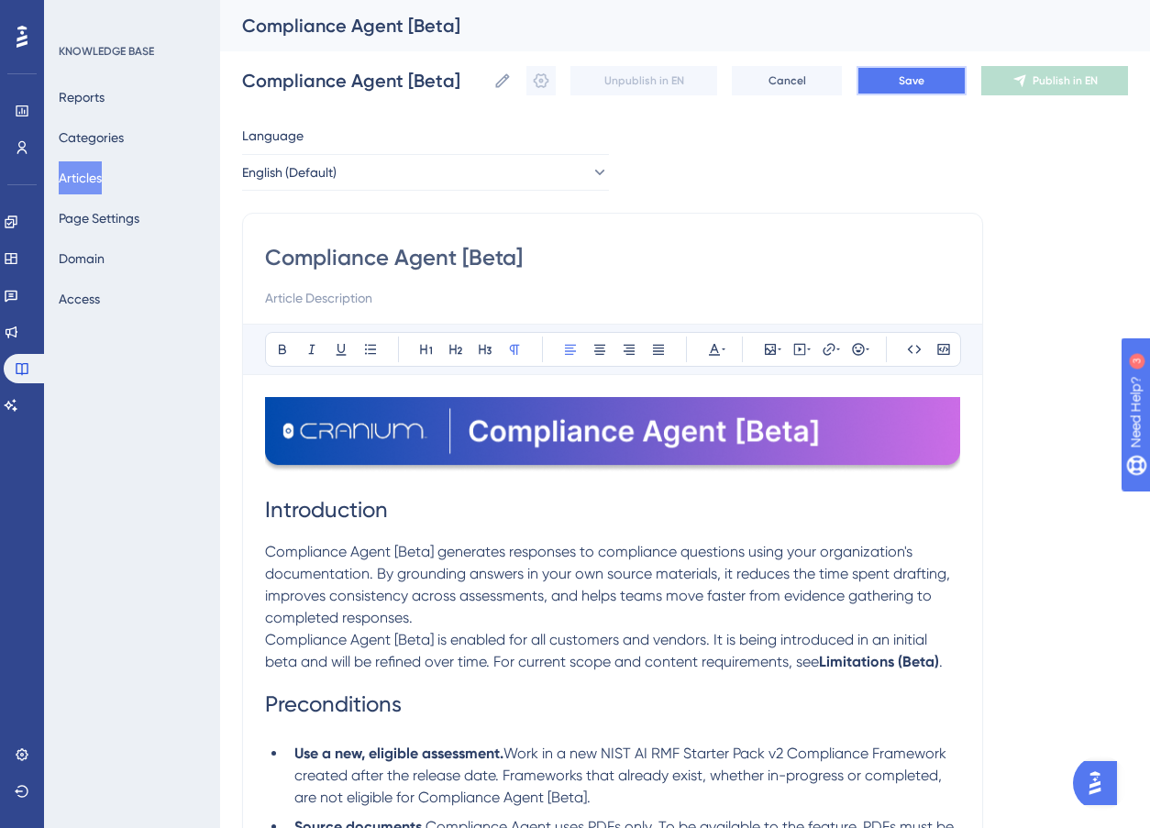
click at [883, 82] on button "Save" at bounding box center [912, 80] width 110 height 29
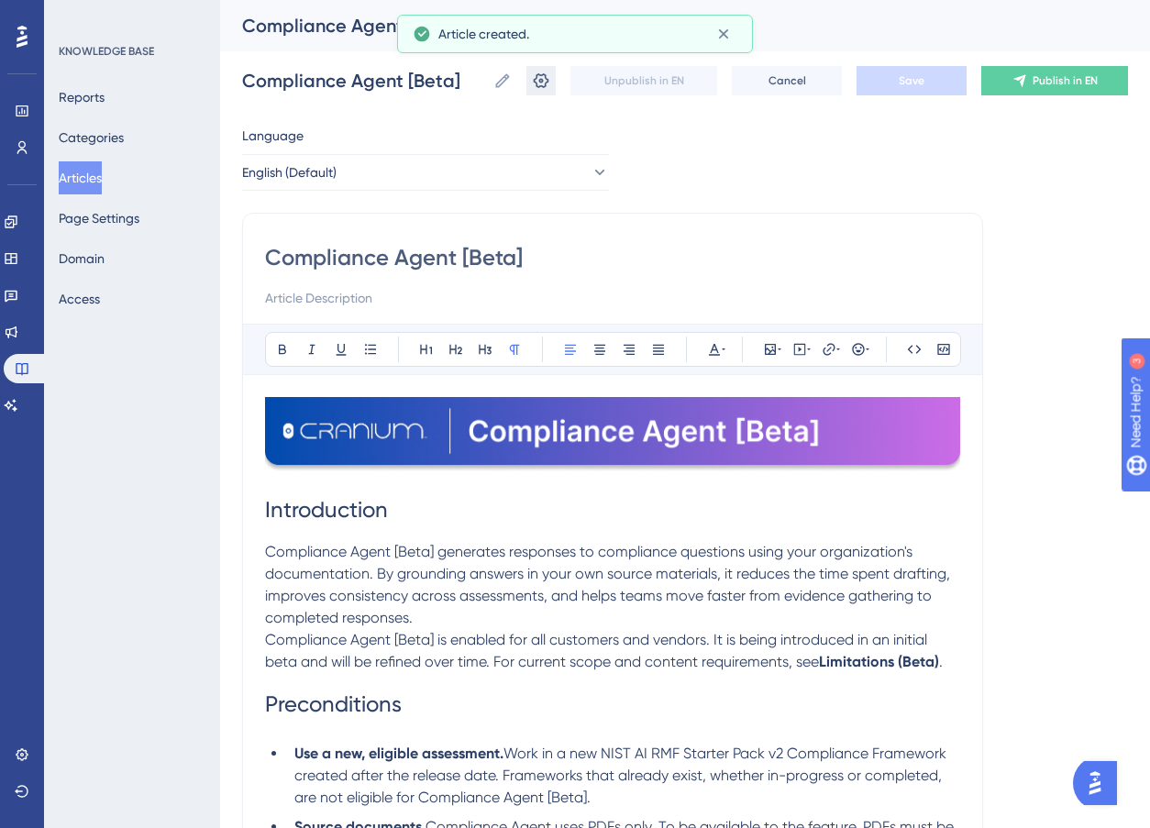
click at [550, 84] on icon at bounding box center [541, 81] width 18 height 18
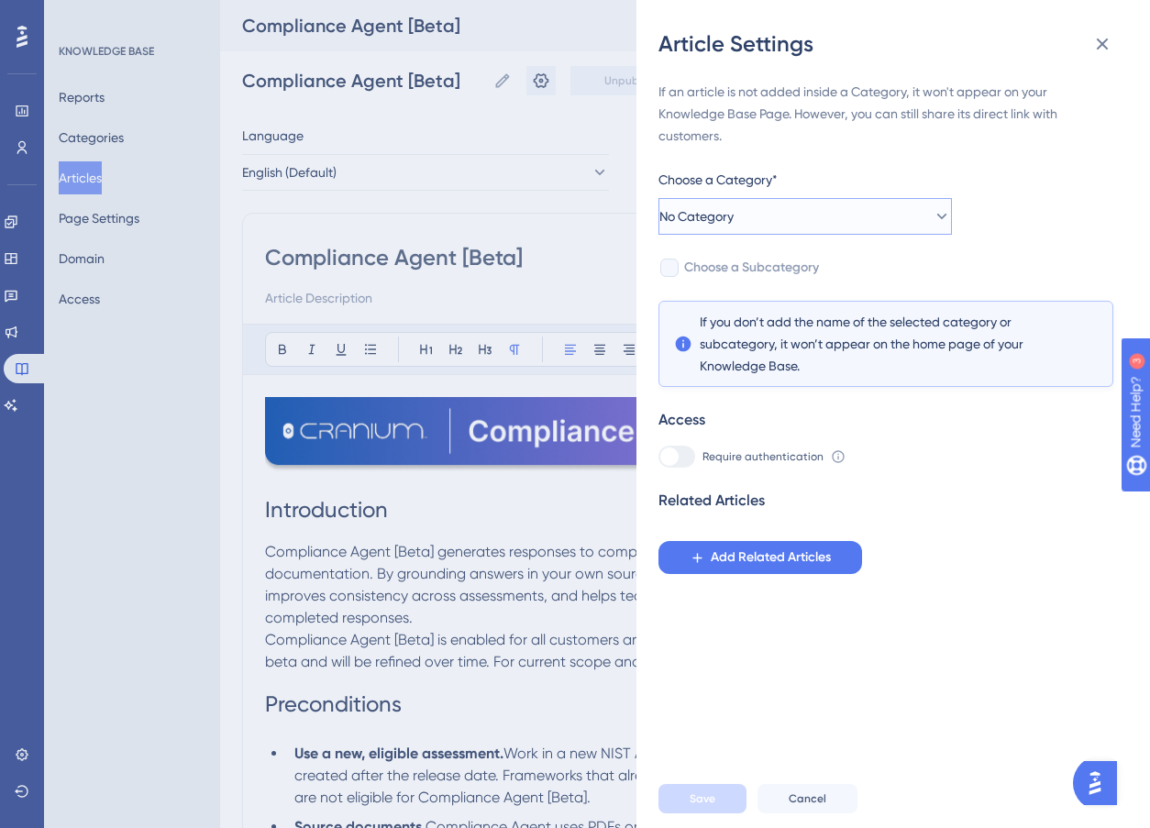
click at [734, 220] on span "No Category" at bounding box center [697, 216] width 74 height 22
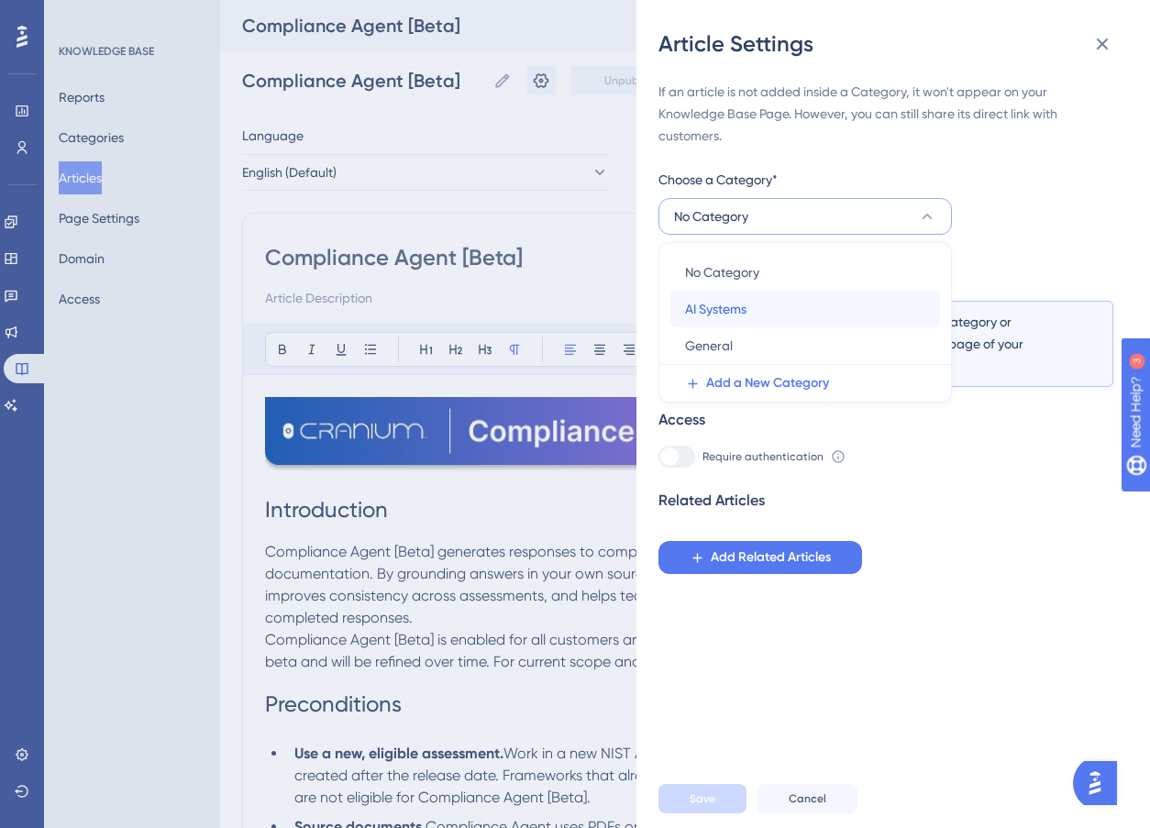
click at [724, 307] on span "AI Systems" at bounding box center [715, 309] width 61 height 22
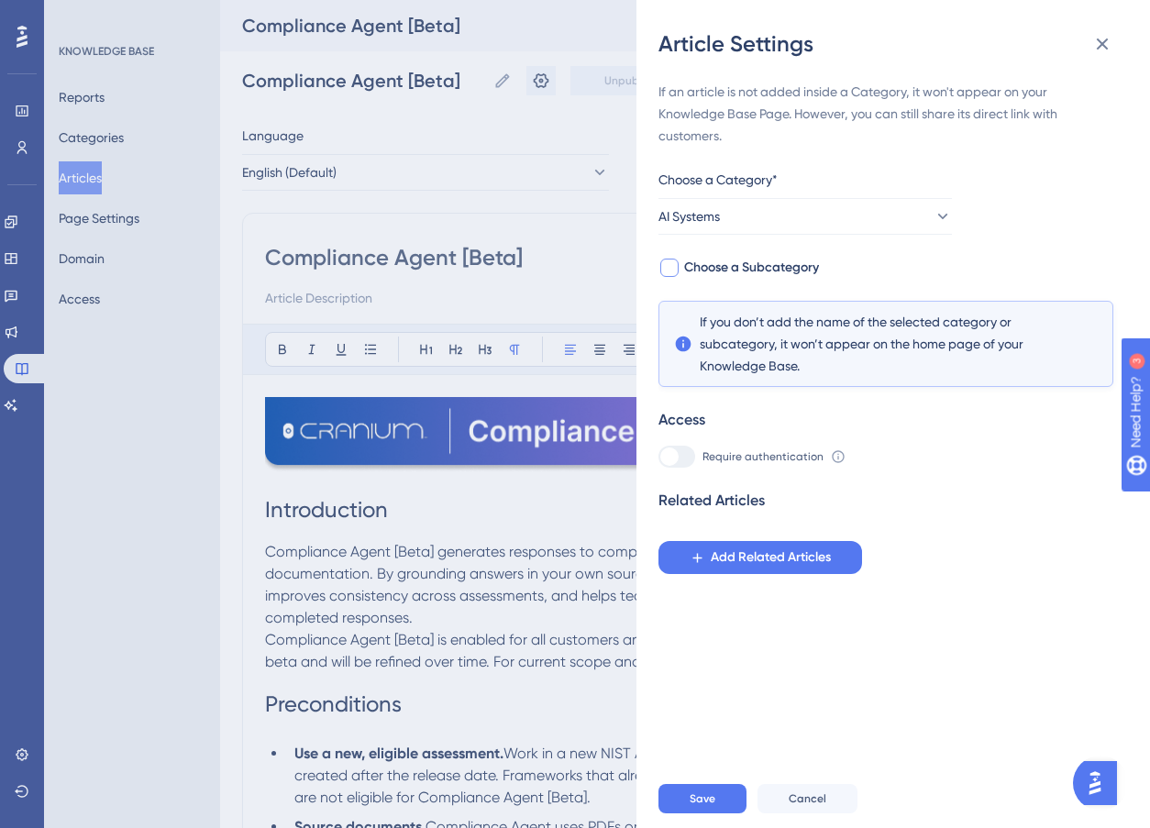
click at [684, 263] on span "Choose a Subcategory" at bounding box center [751, 268] width 135 height 22
checkbox input "true"
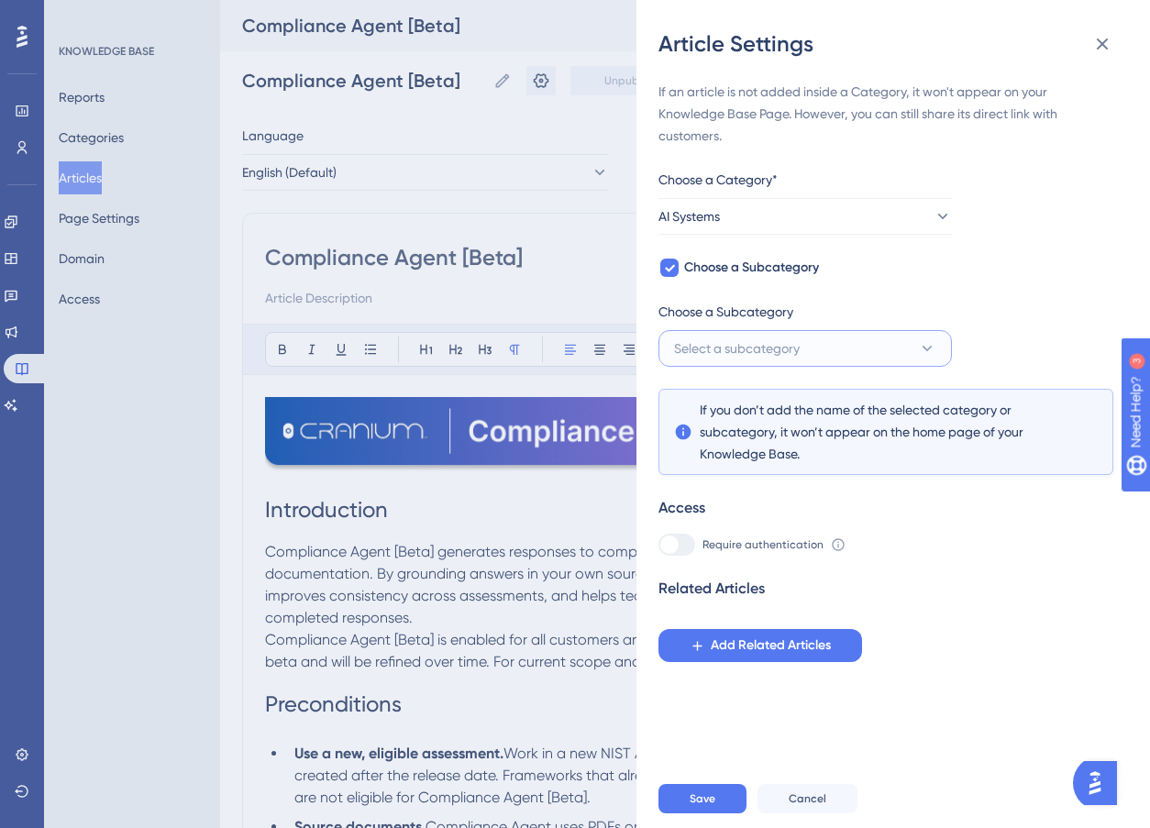
click at [751, 359] on span "Select a subcategory" at bounding box center [737, 349] width 126 height 22
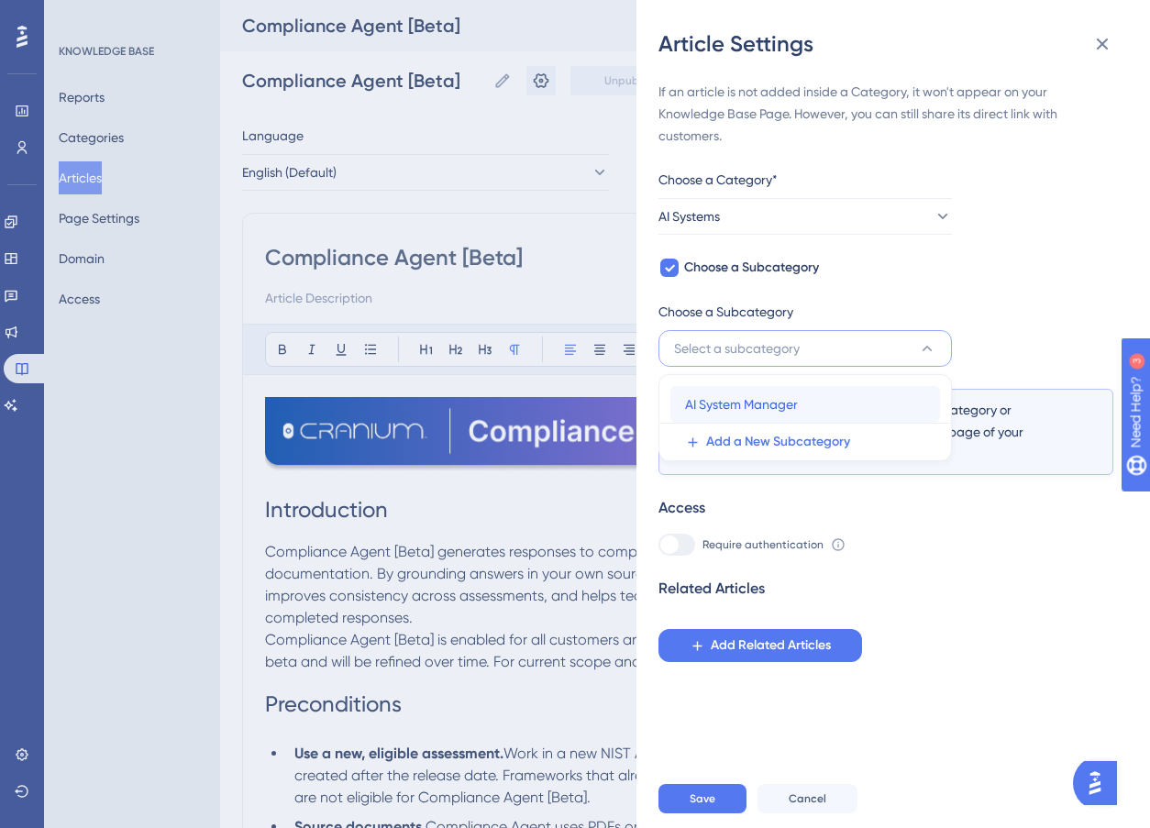
click at [748, 399] on span "AI System Manager" at bounding box center [741, 405] width 113 height 22
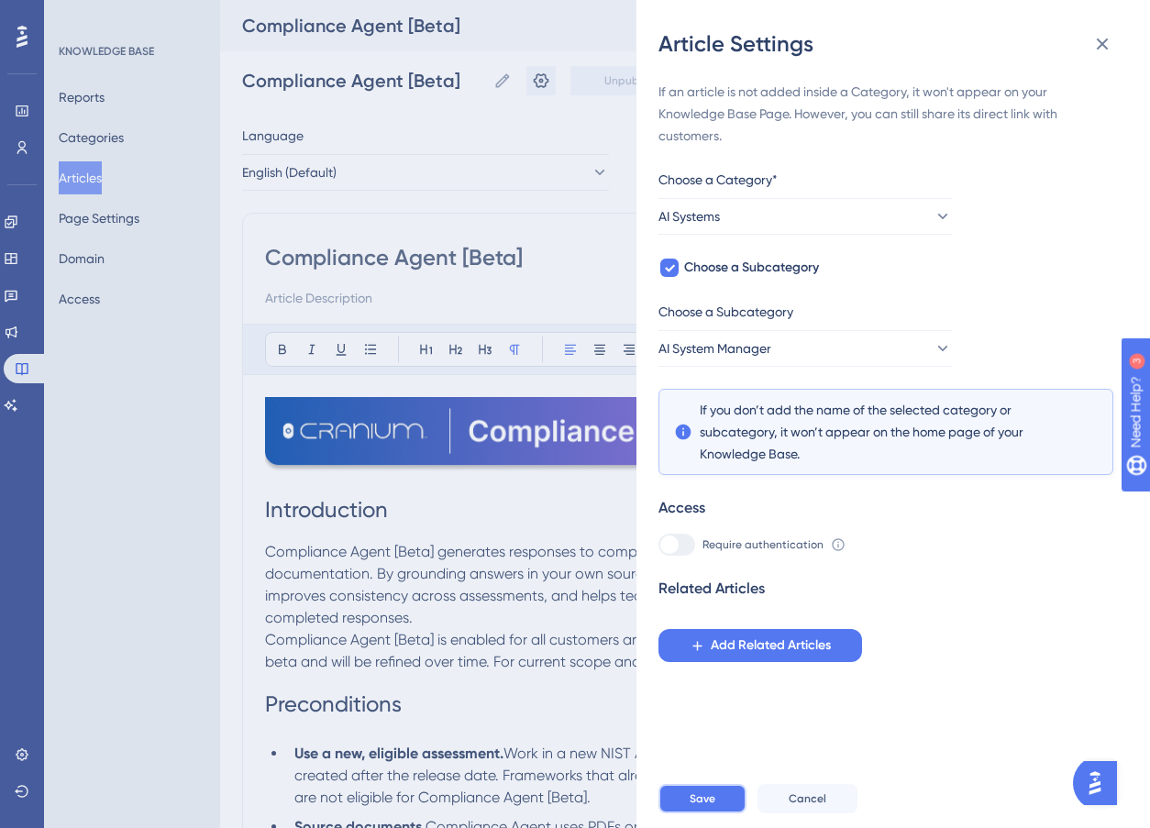
click at [700, 806] on span "Save" at bounding box center [703, 799] width 26 height 15
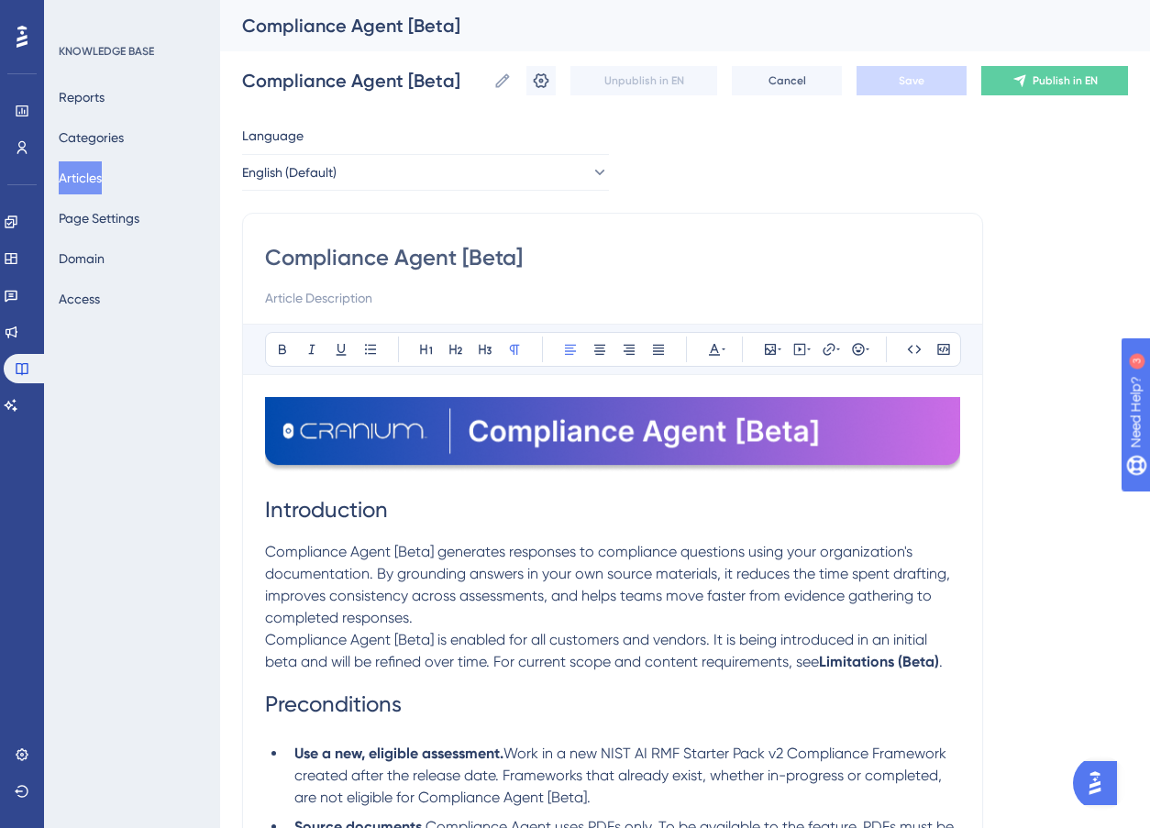
click at [102, 172] on button "Articles" at bounding box center [80, 177] width 43 height 33
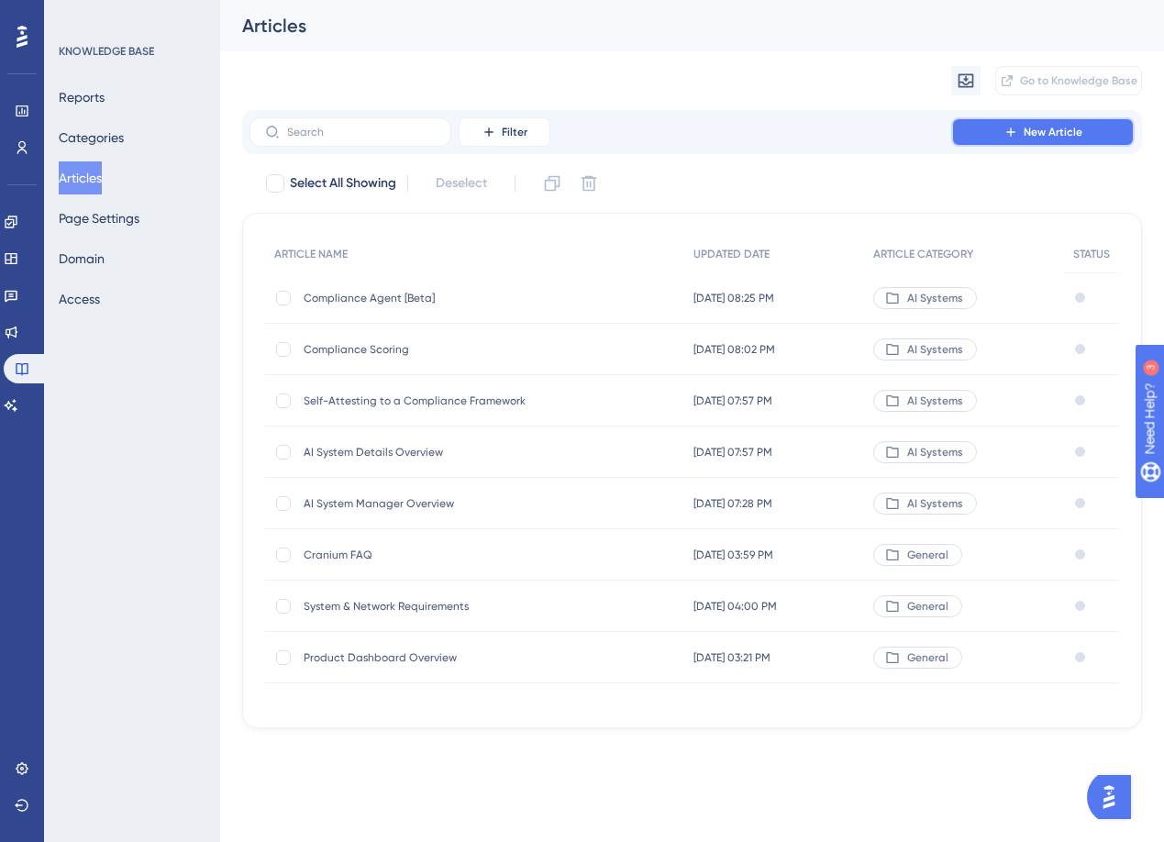
click at [980, 139] on button "New Article" at bounding box center [1042, 131] width 183 height 29
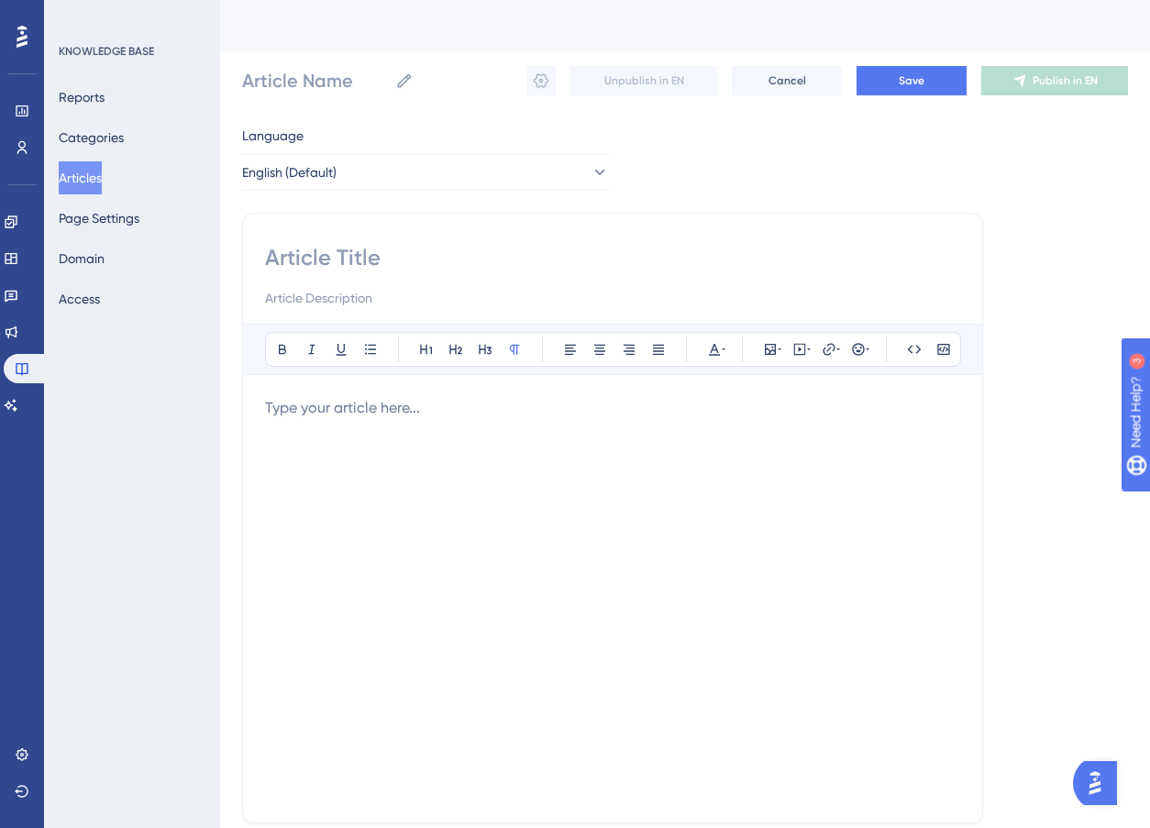
click at [314, 274] on div at bounding box center [612, 276] width 695 height 66
click at [314, 261] on input at bounding box center [612, 257] width 695 height 29
type input "S"
type input "Supply Chain Overview"
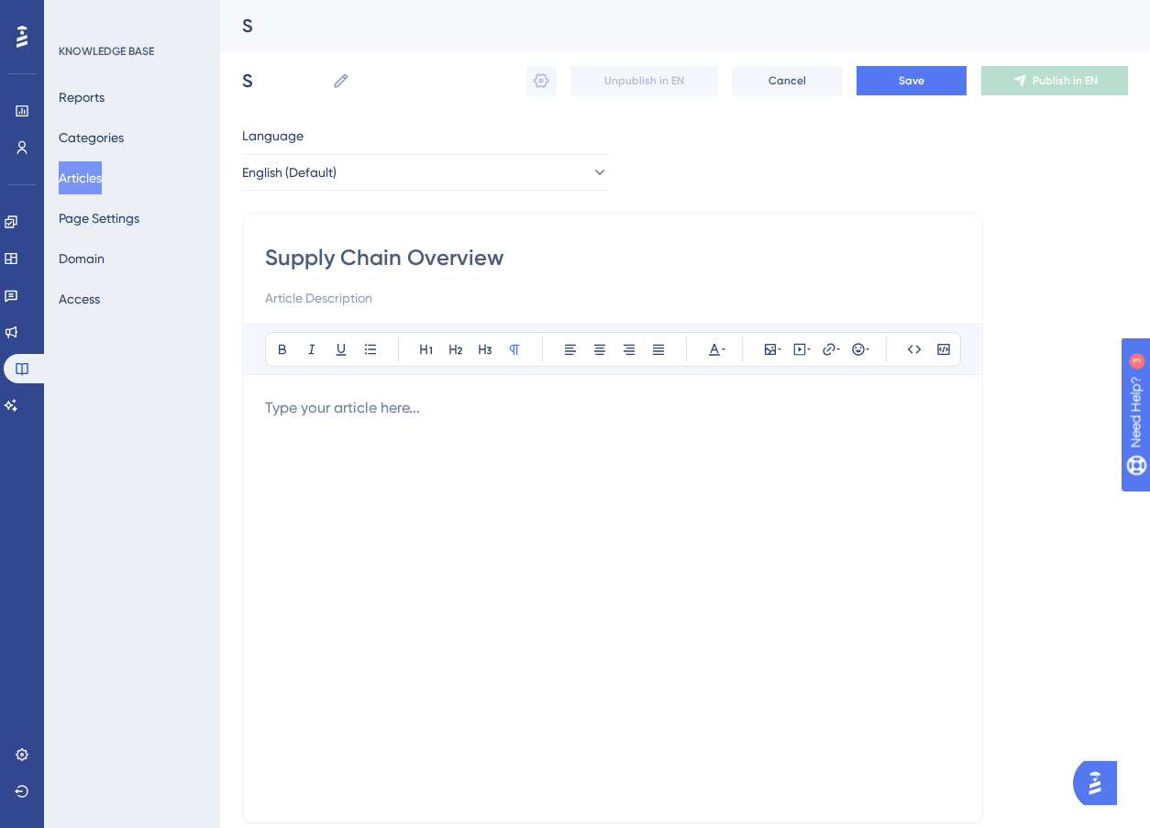
type input "Supply Chain Overview"
click at [771, 346] on icon at bounding box center [770, 349] width 15 height 15
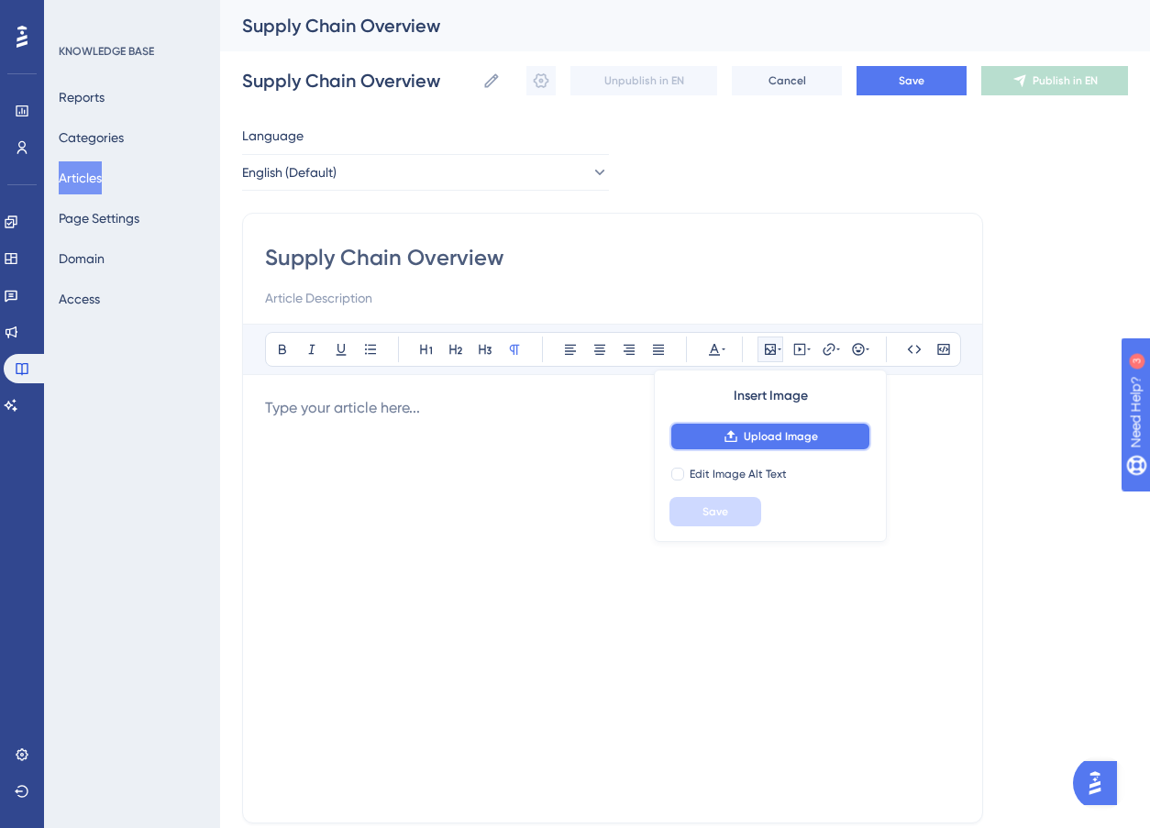
click at [744, 439] on span "Upload Image" at bounding box center [781, 436] width 74 height 15
click at [759, 431] on span "Upload Image" at bounding box center [781, 436] width 74 height 15
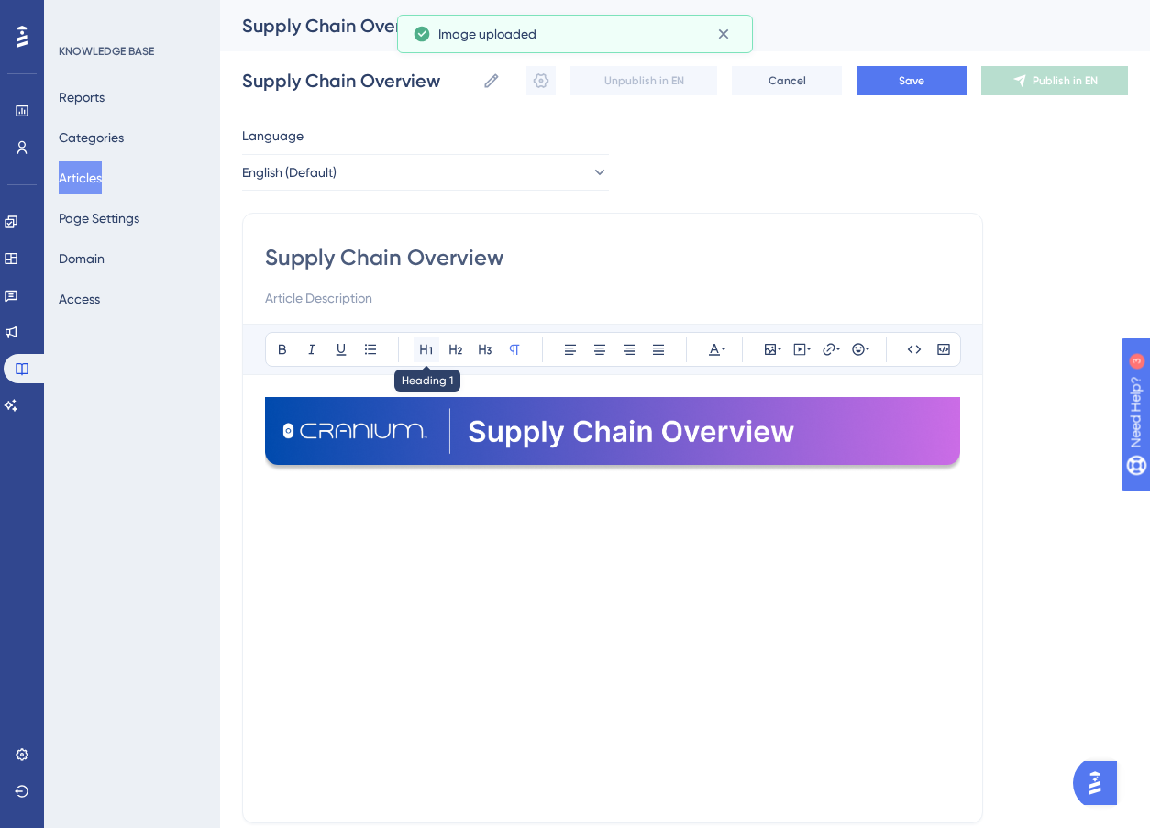
click at [414, 338] on button at bounding box center [427, 350] width 26 height 26
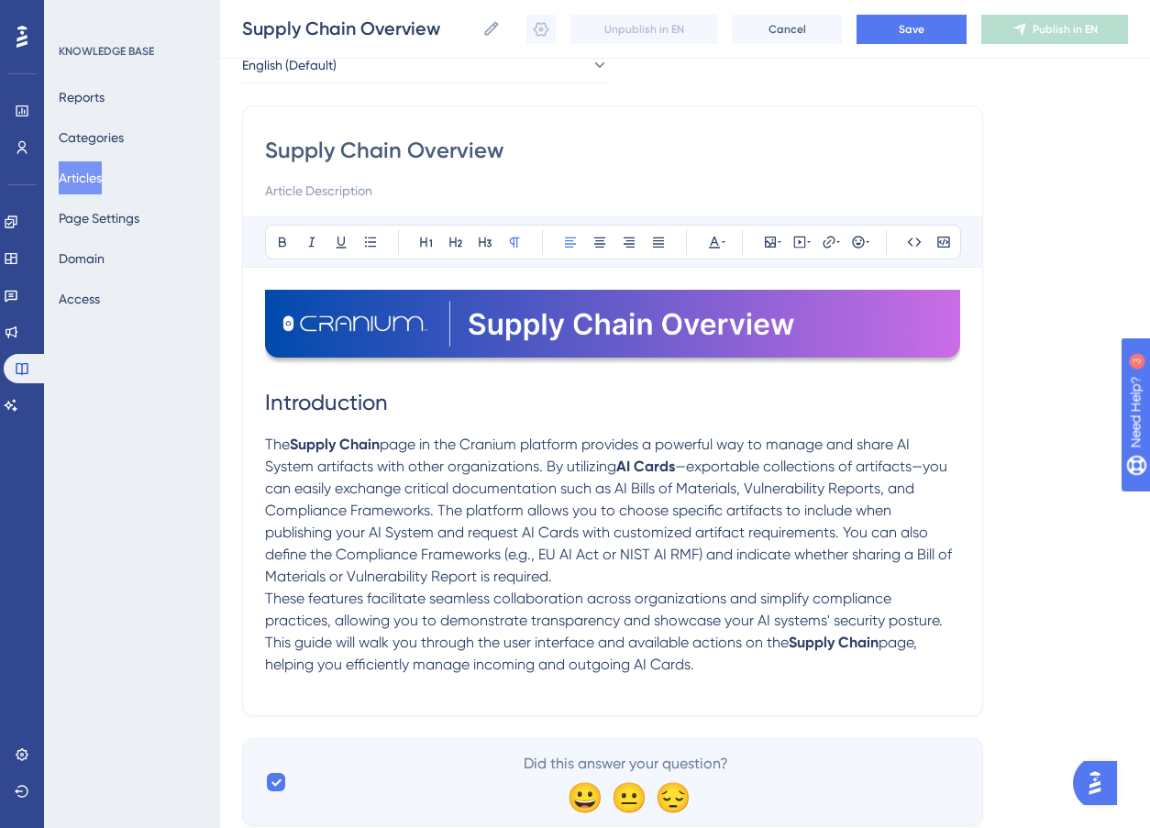
scroll to position [157, 0]
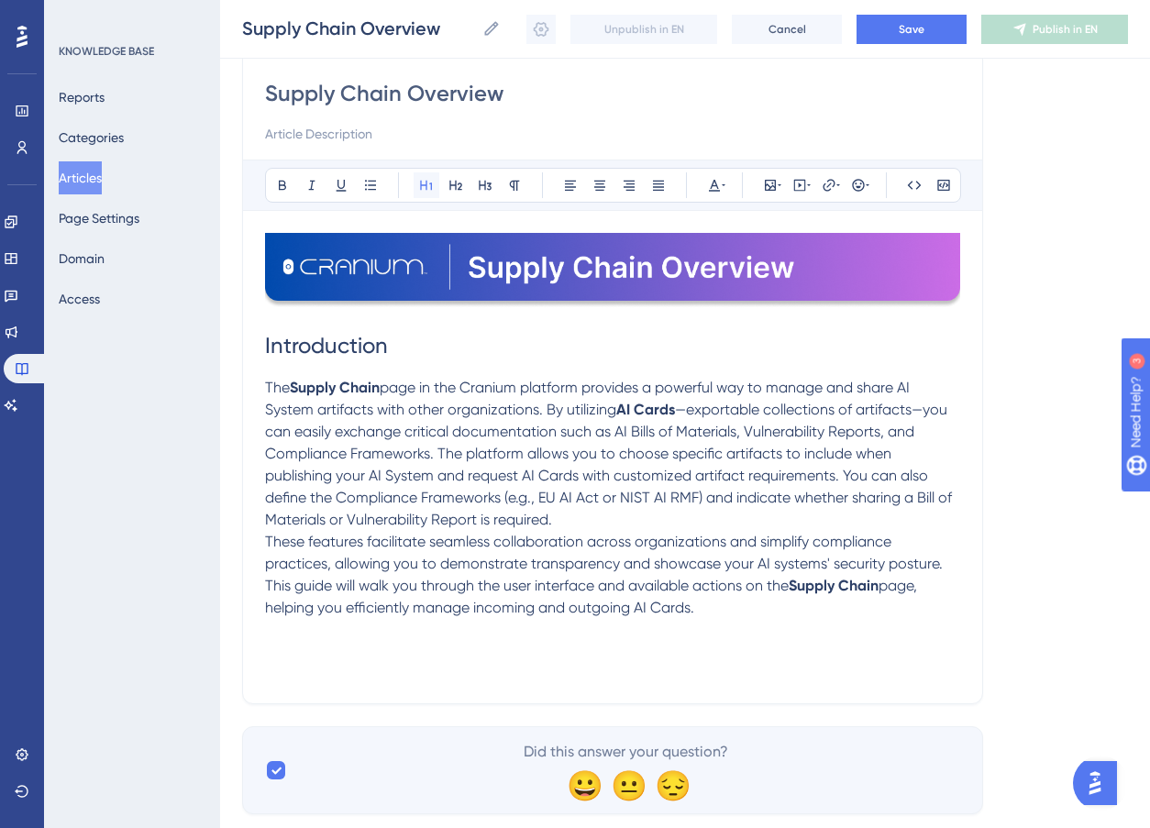
click at [424, 178] on icon at bounding box center [426, 185] width 15 height 15
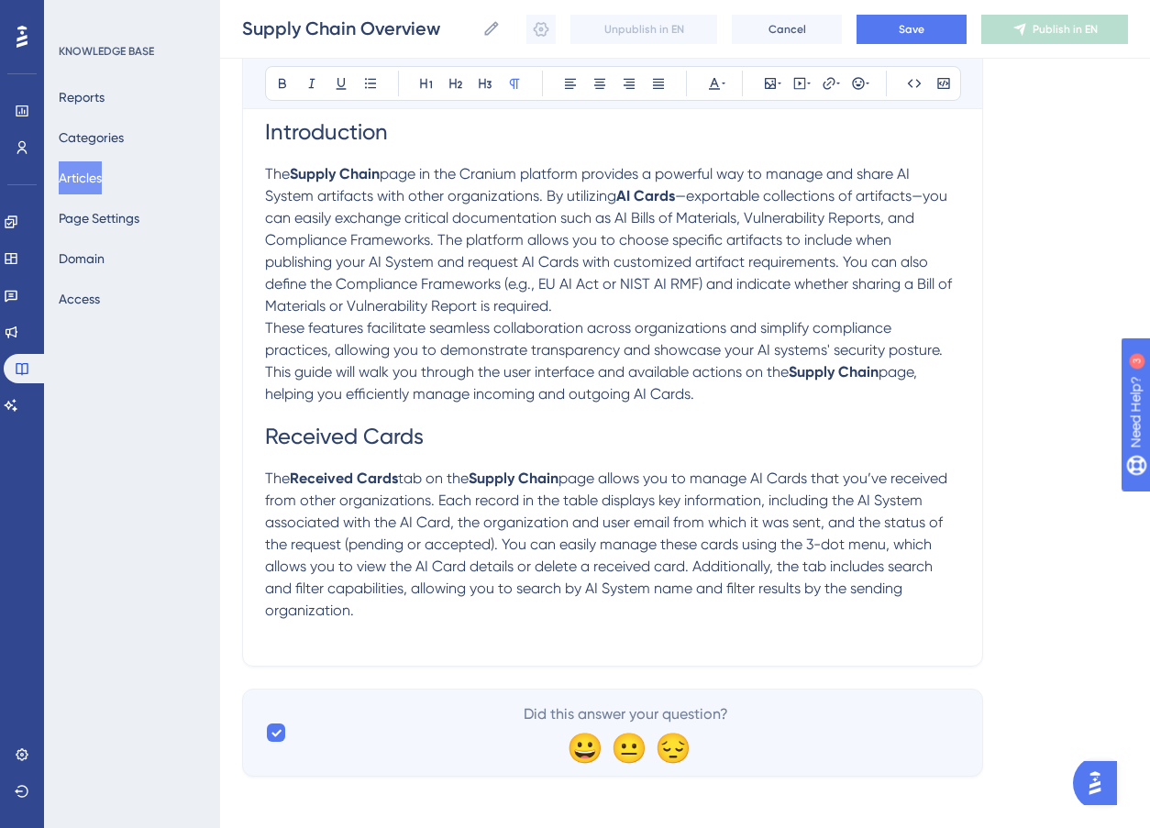
scroll to position [378, 0]
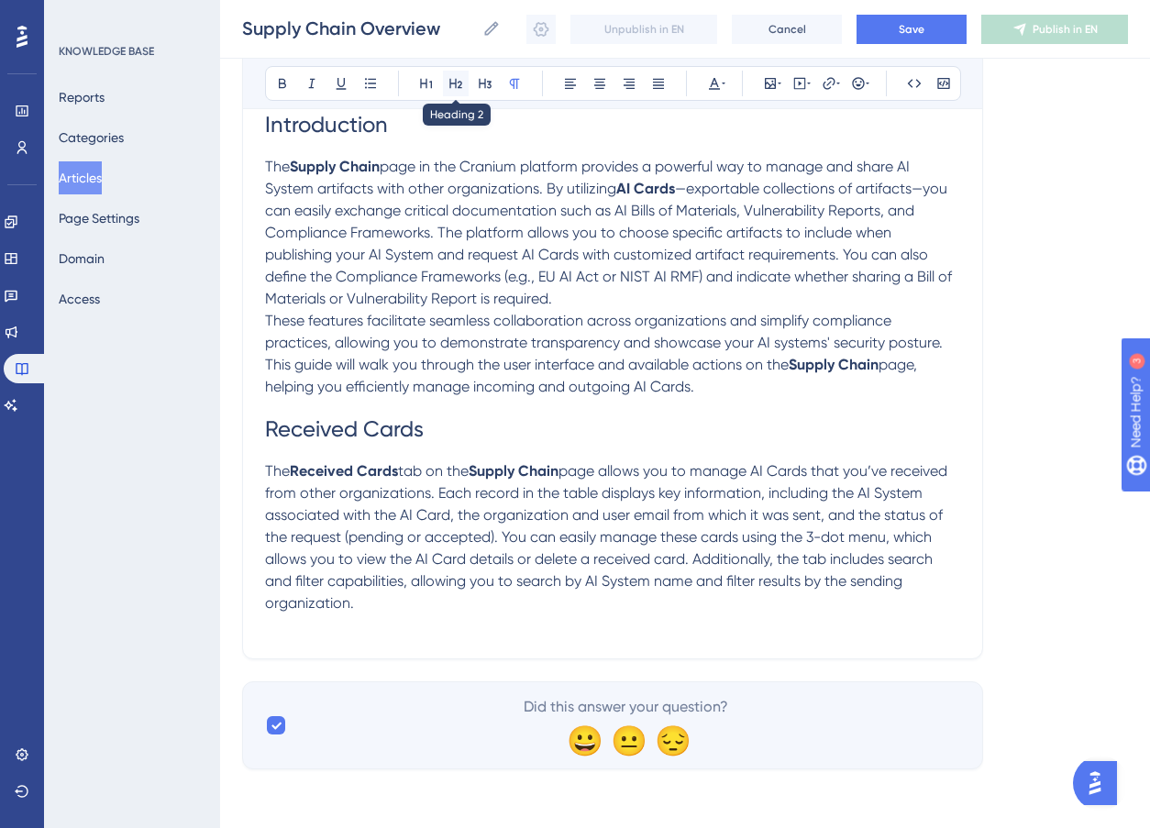
click at [453, 82] on icon at bounding box center [456, 83] width 15 height 15
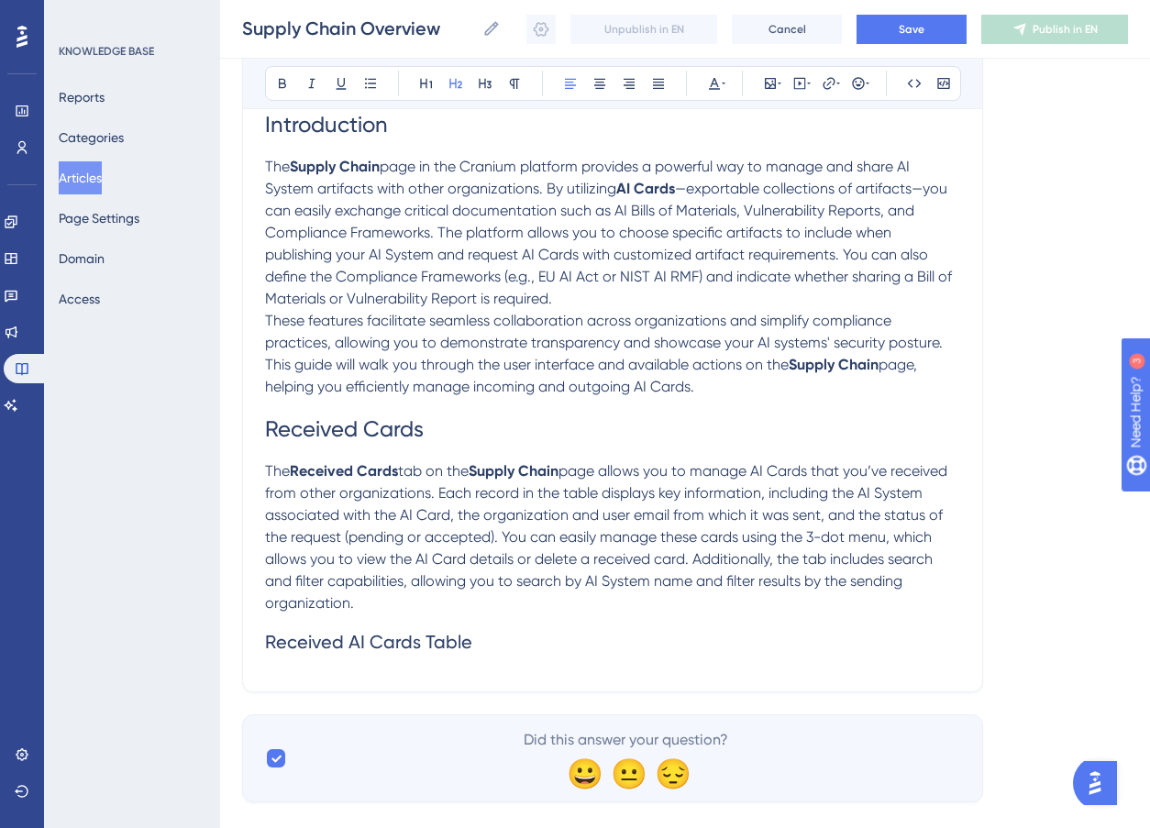
scroll to position [382, 0]
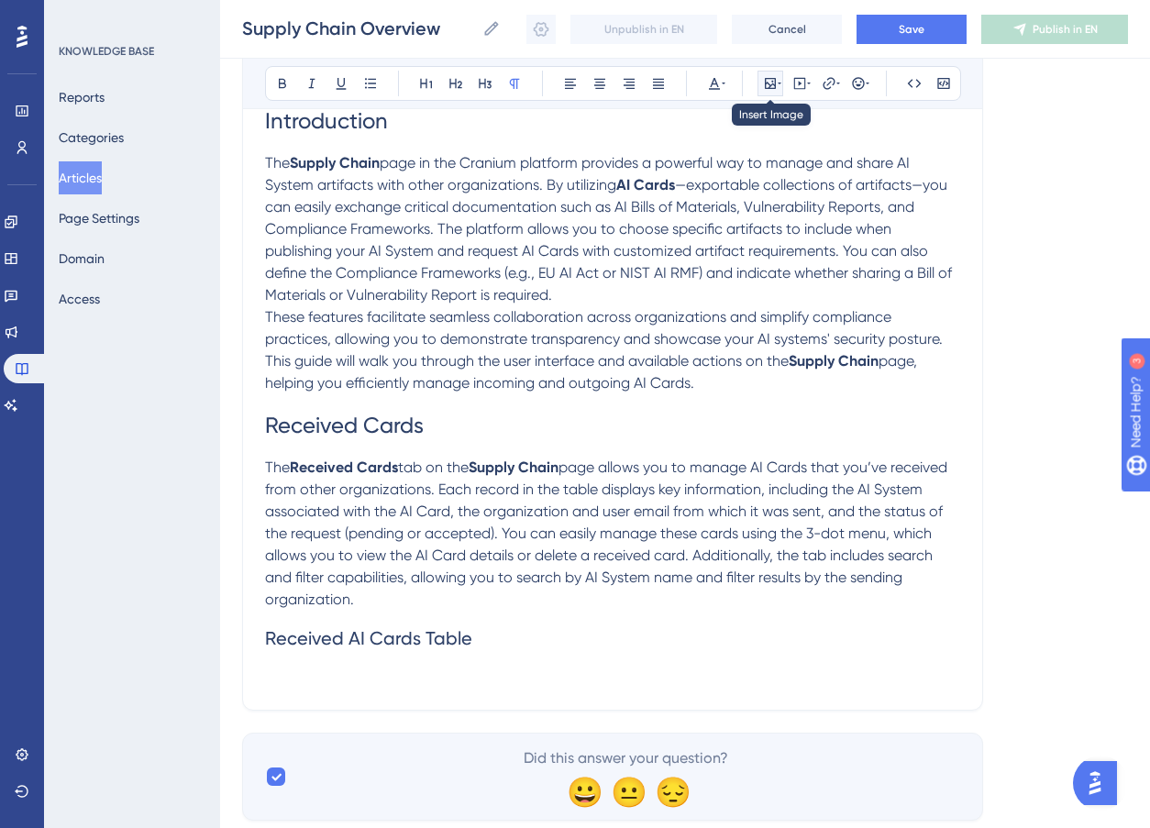
click at [771, 86] on icon at bounding box center [770, 83] width 15 height 15
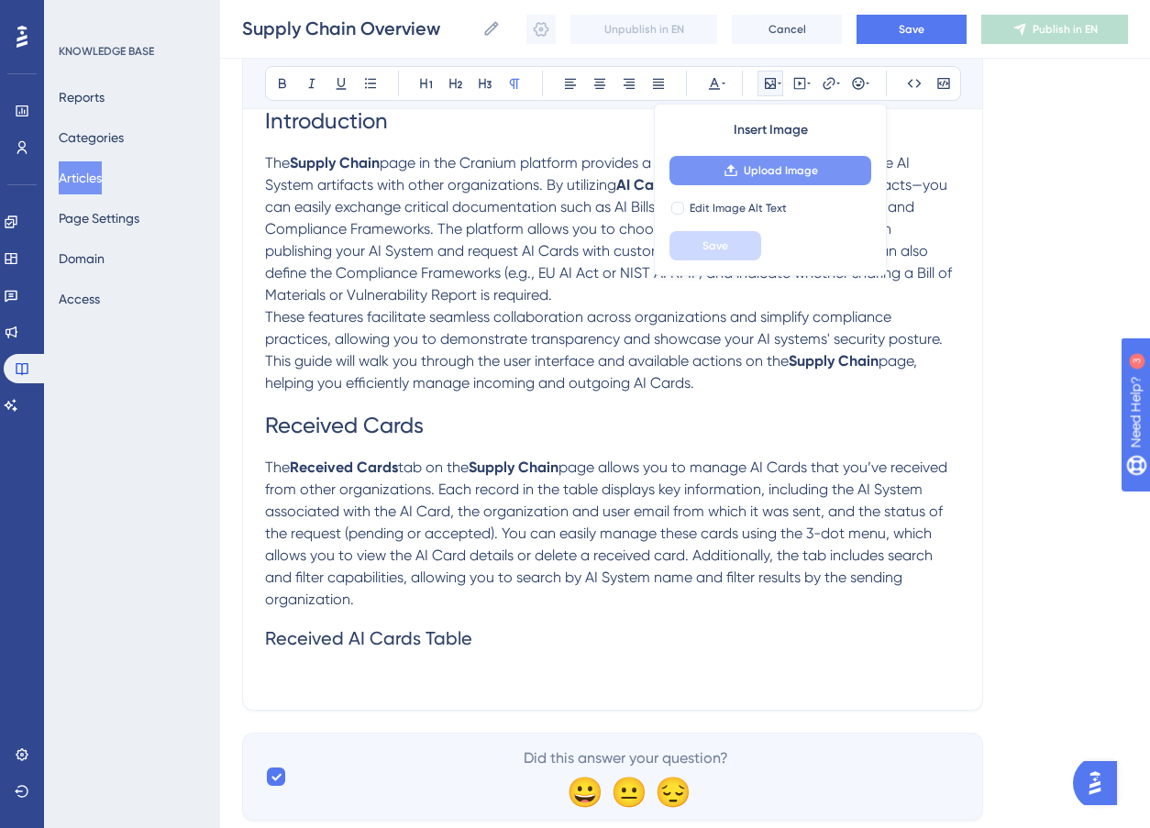
click at [763, 170] on span "Upload Image" at bounding box center [781, 170] width 74 height 15
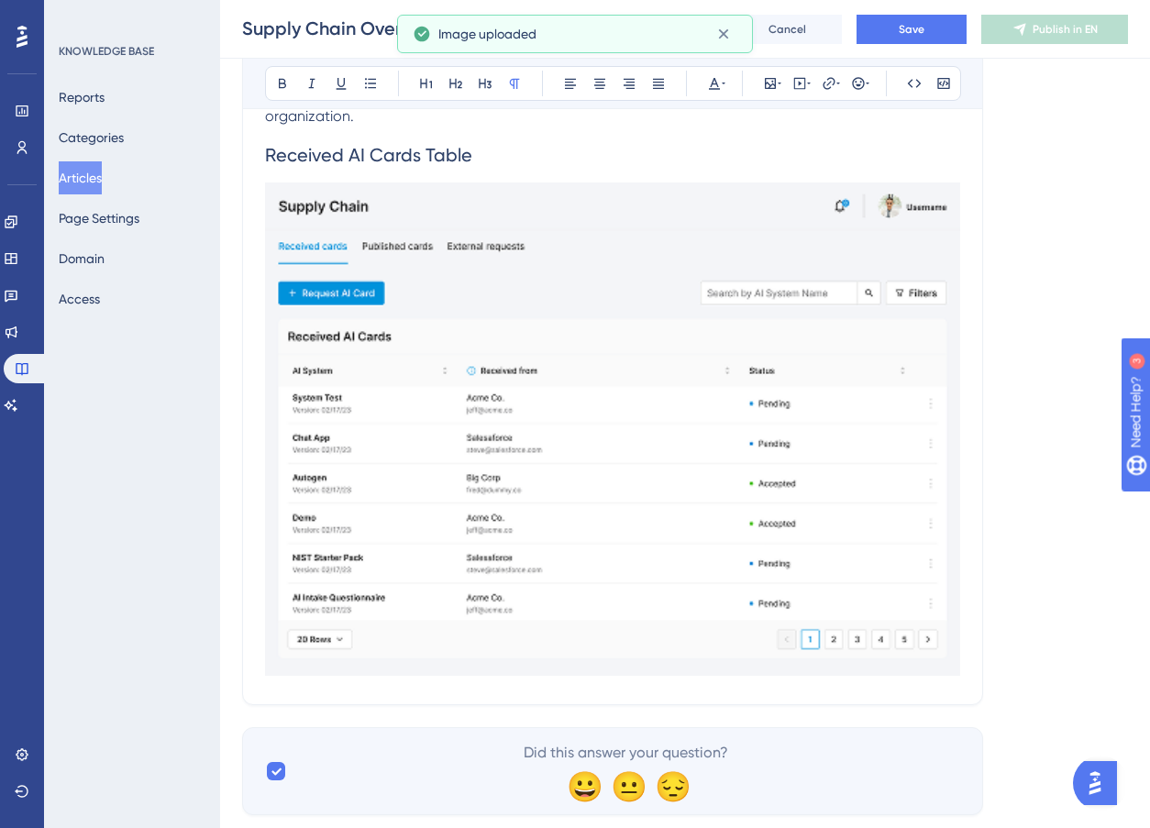
scroll to position [869, 0]
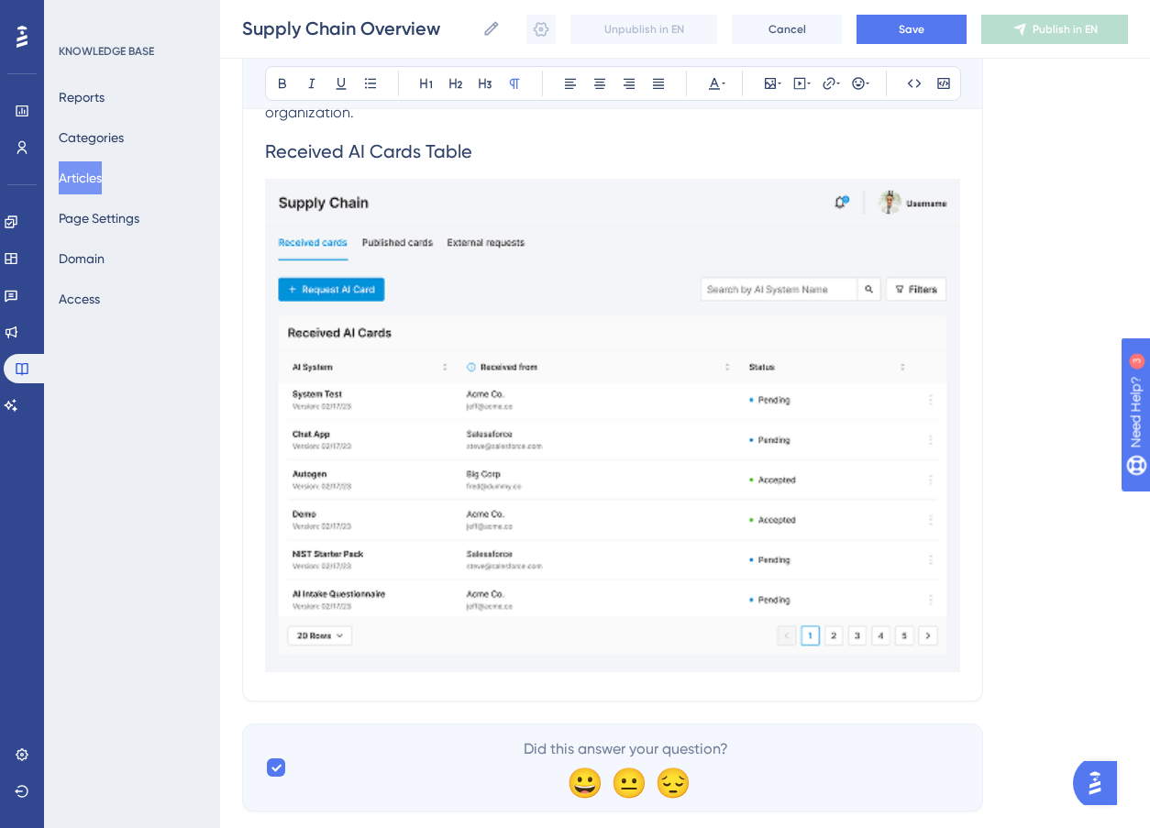
click at [550, 524] on img at bounding box center [612, 426] width 695 height 494
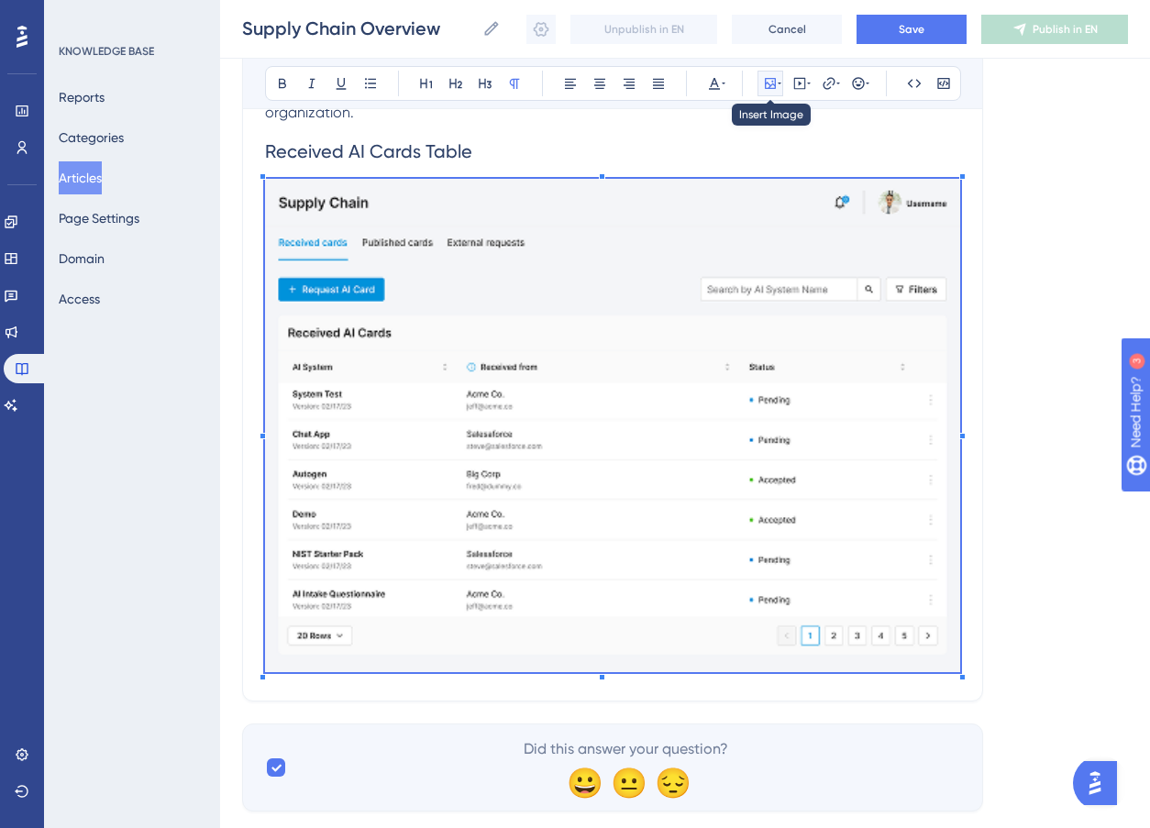
click at [765, 86] on icon at bounding box center [770, 83] width 11 height 11
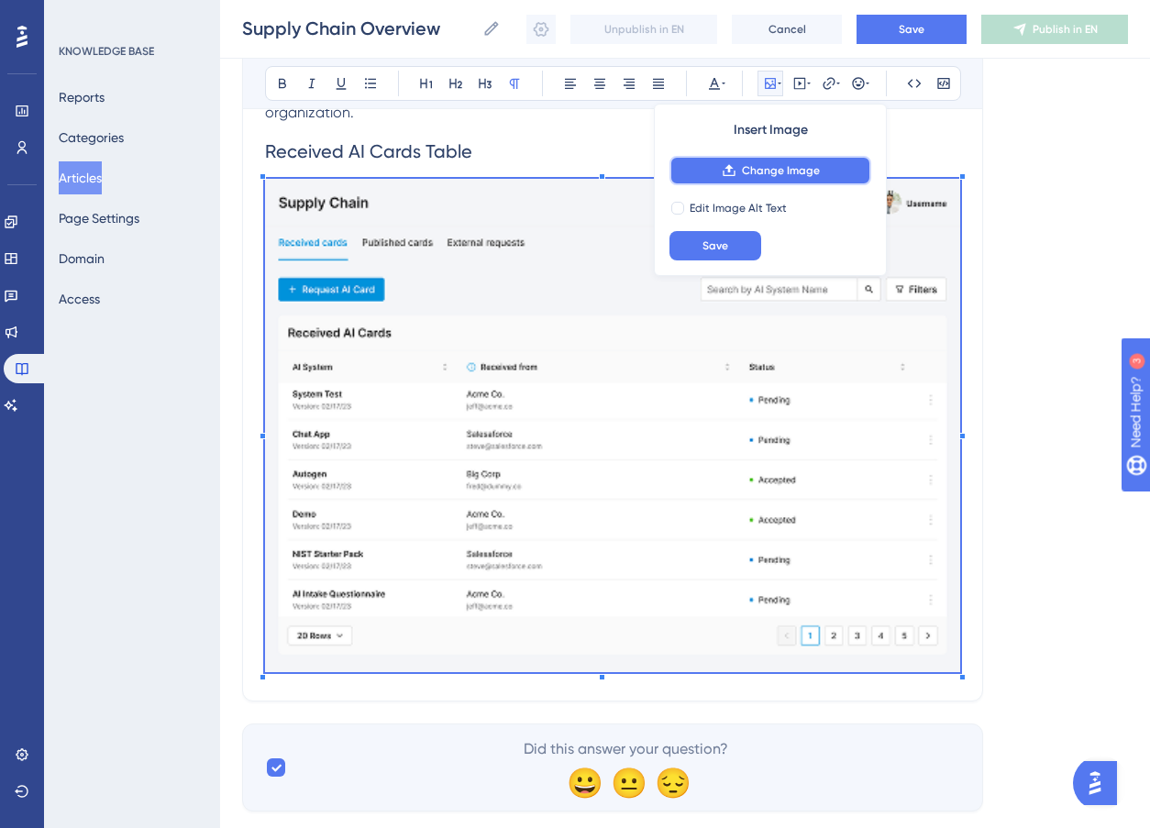
click at [741, 172] on button "Change Image" at bounding box center [771, 170] width 202 height 29
click at [756, 163] on span "Change Image" at bounding box center [781, 170] width 78 height 15
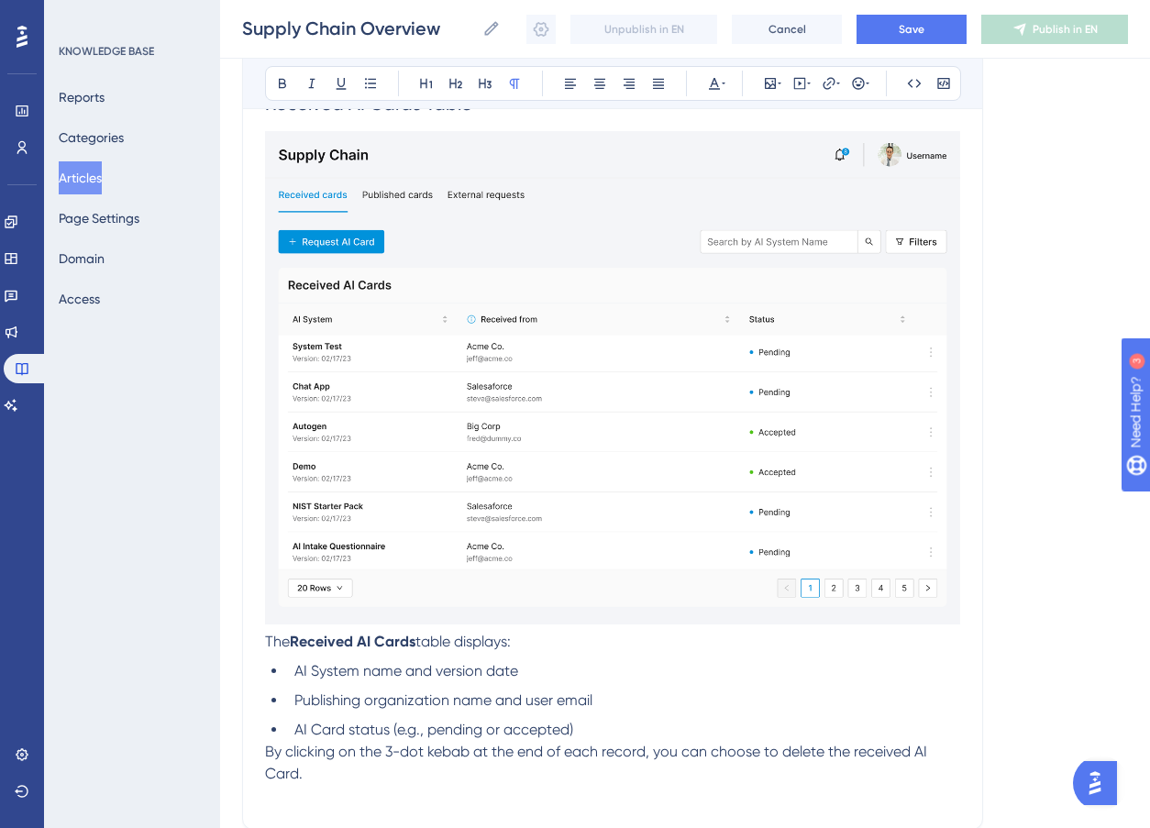
scroll to position [920, 0]
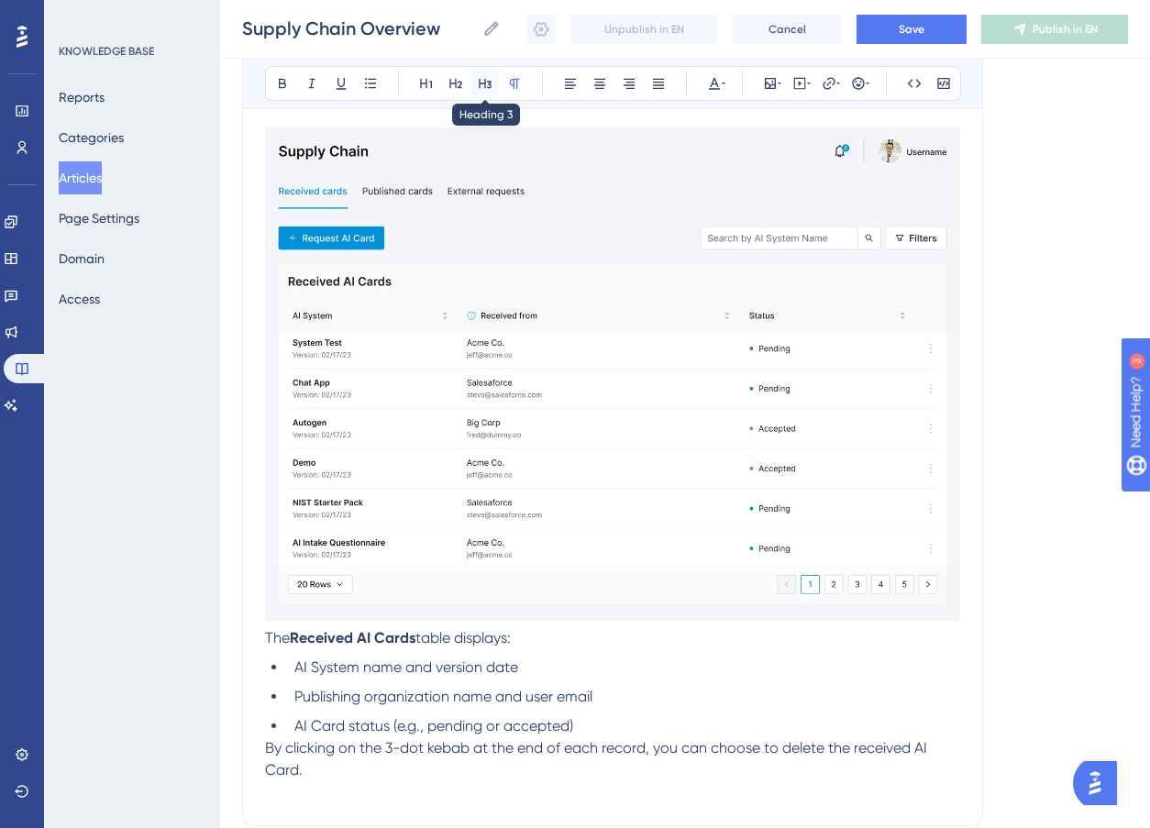
click at [479, 83] on icon at bounding box center [485, 83] width 15 height 15
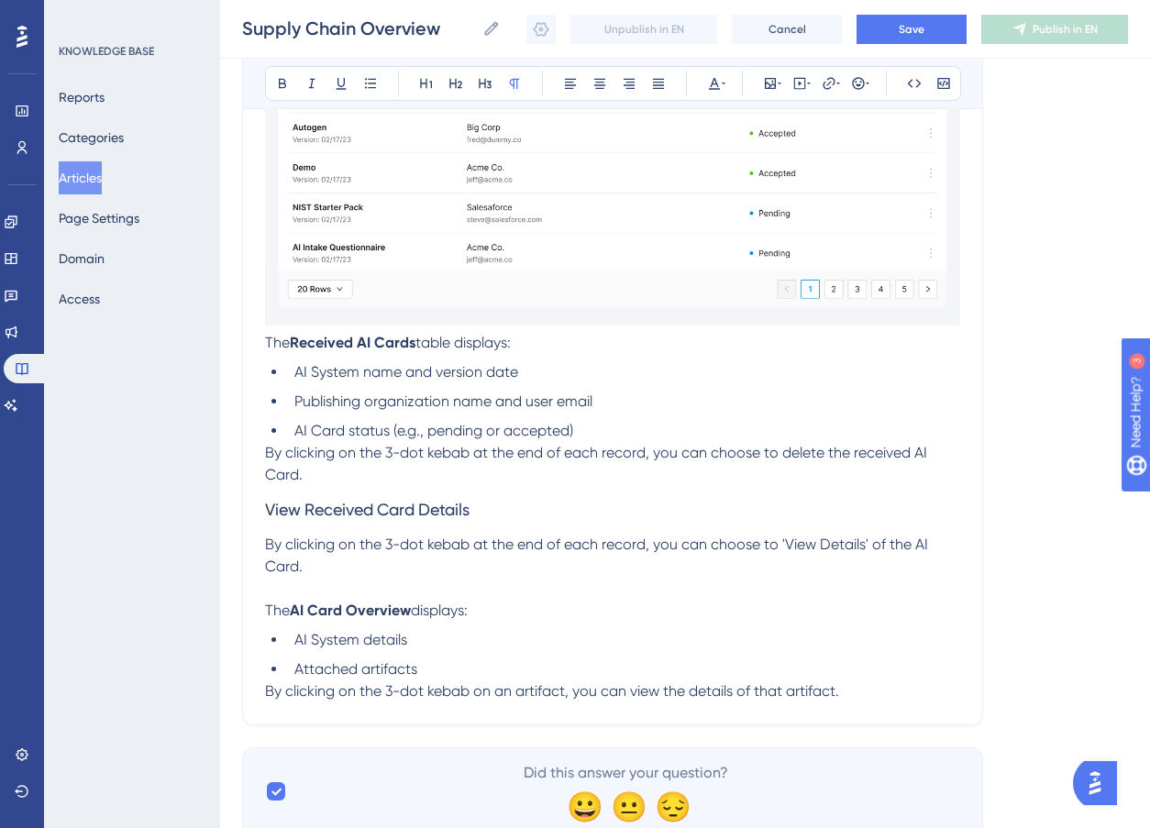
scroll to position [1216, 0]
click at [285, 586] on p "By clicking on the 3-dot kebab at the end of each record, you can choose to 'Vi…" at bounding box center [612, 577] width 695 height 88
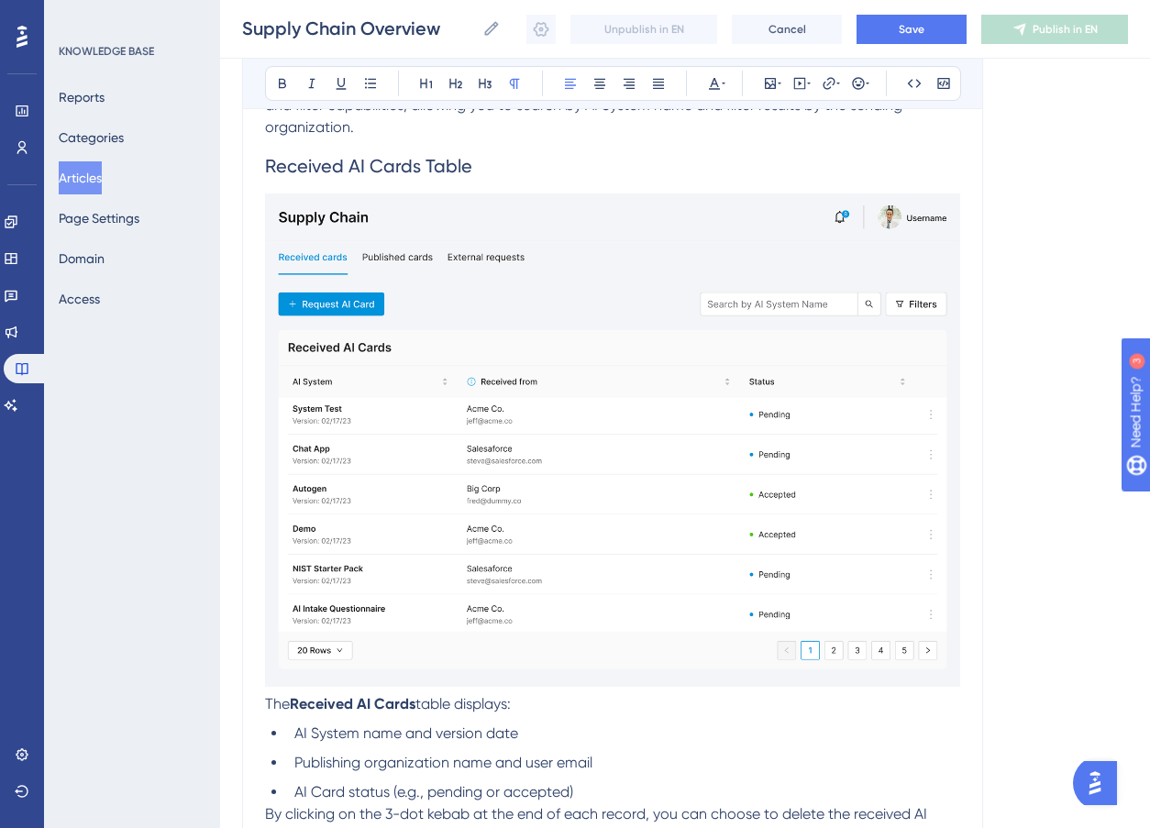
scroll to position [1259, 0]
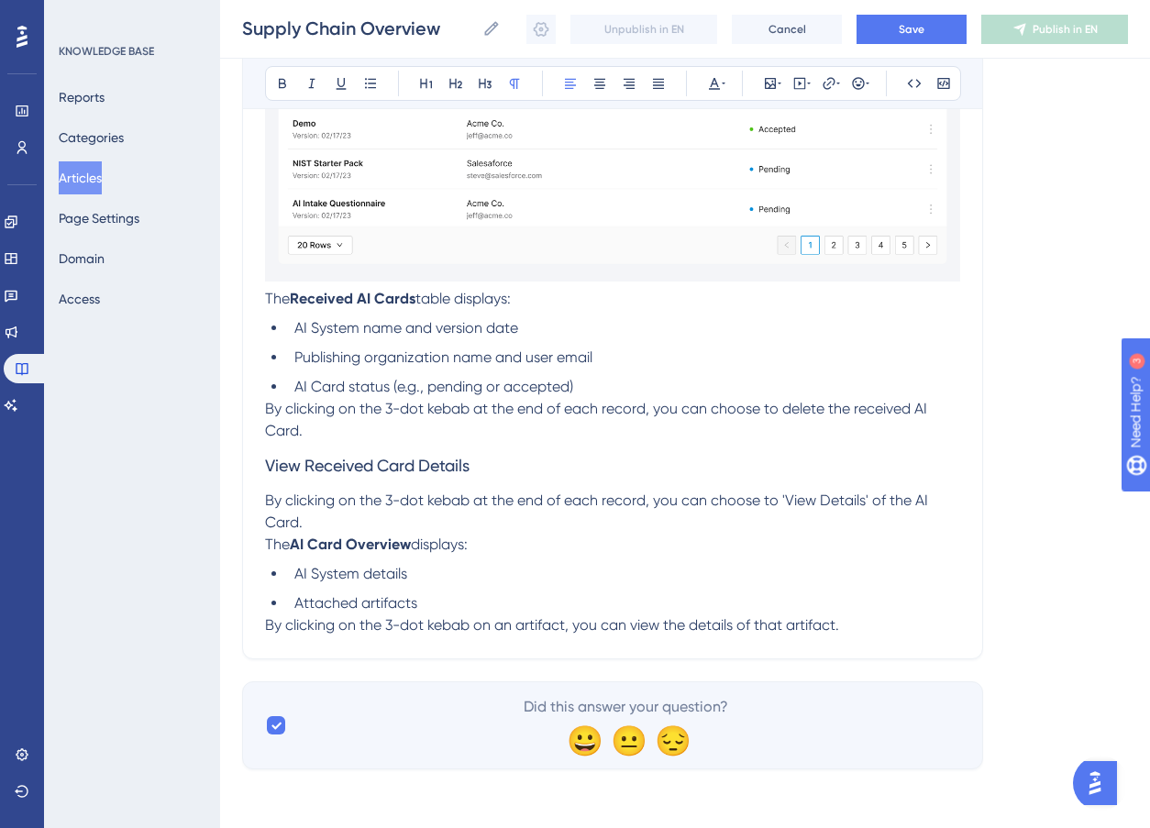
click at [878, 626] on p "By clicking on the 3-dot kebab on an artifact, you can view the details of that…" at bounding box center [612, 626] width 695 height 22
click at [894, 24] on button "Save" at bounding box center [912, 29] width 110 height 29
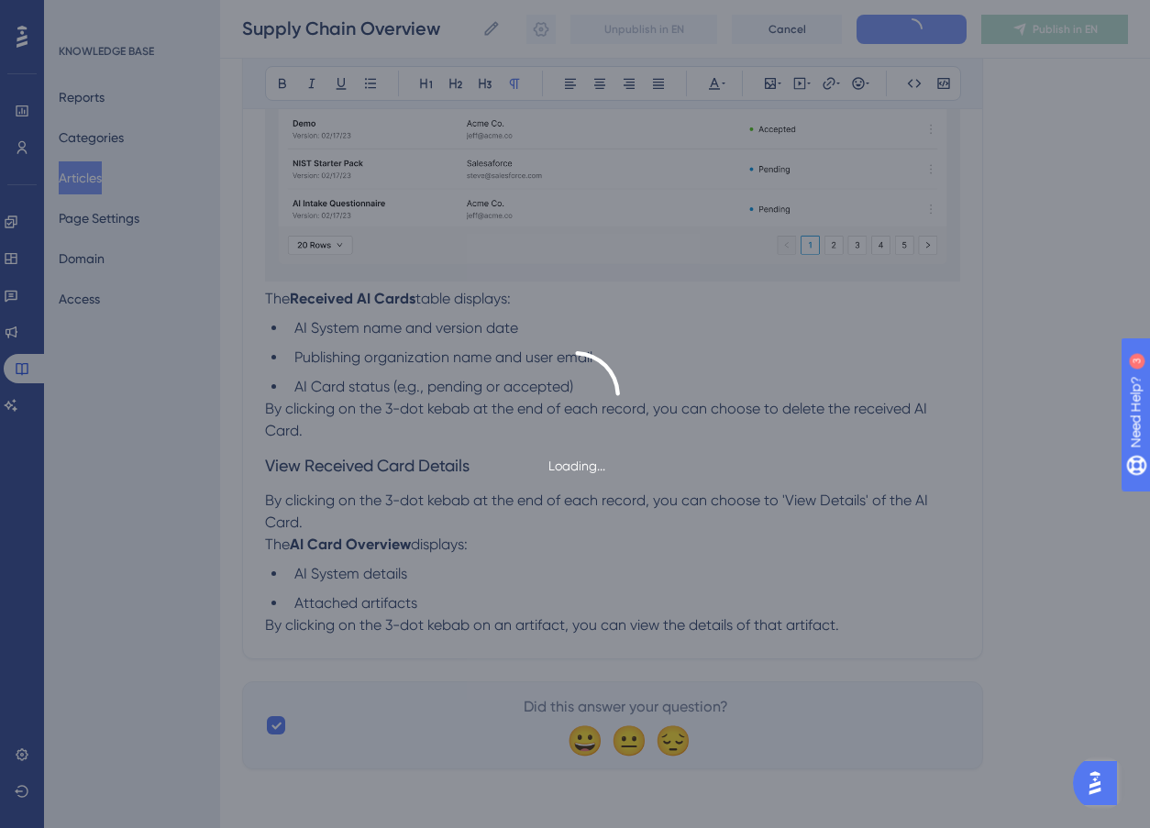
scroll to position [573, 0]
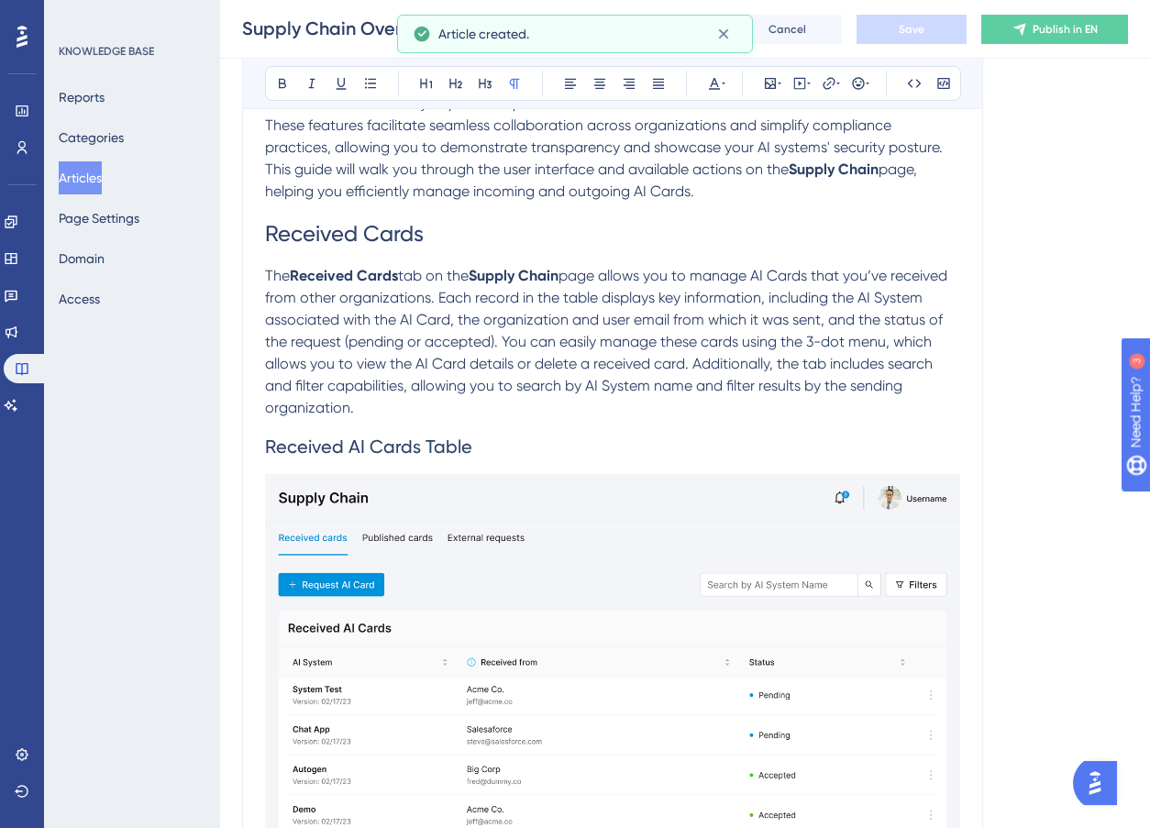
click at [75, 171] on button "Articles" at bounding box center [80, 177] width 43 height 33
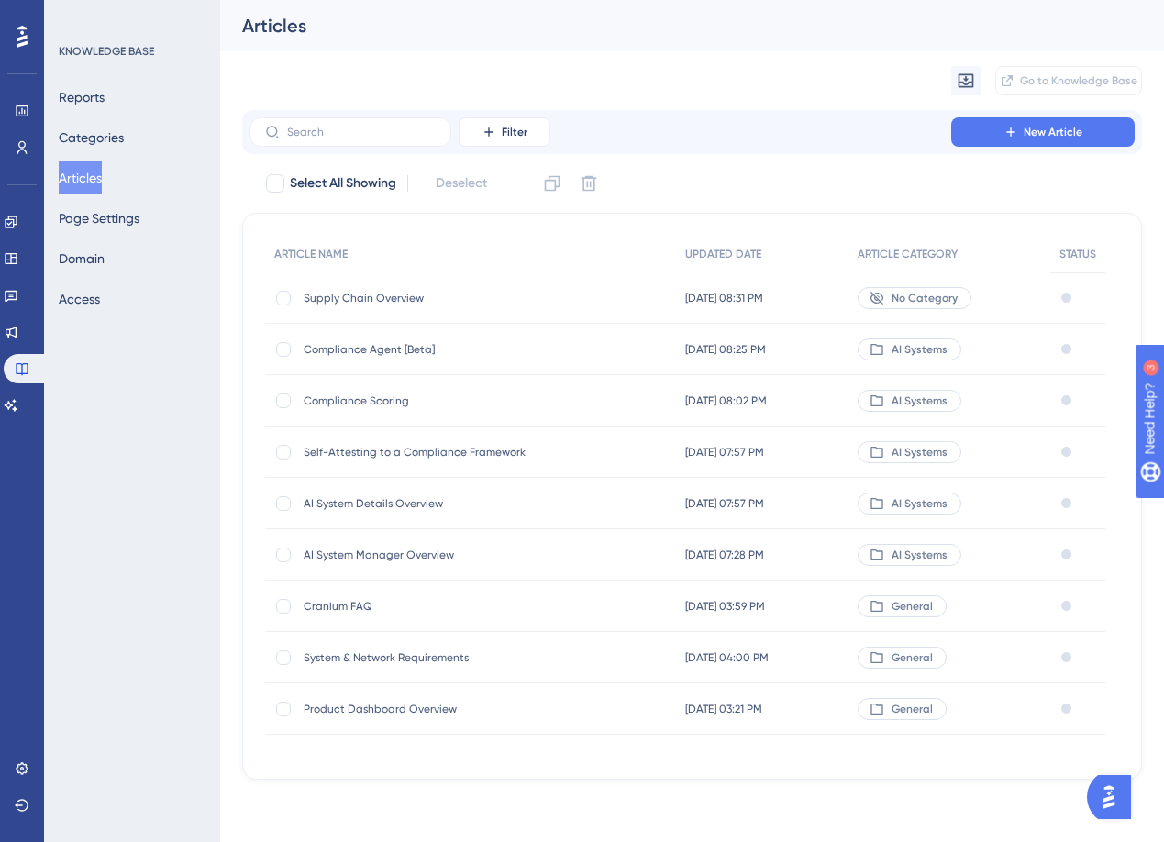
click at [389, 349] on span "Compliance Agent [Beta]" at bounding box center [451, 349] width 294 height 15
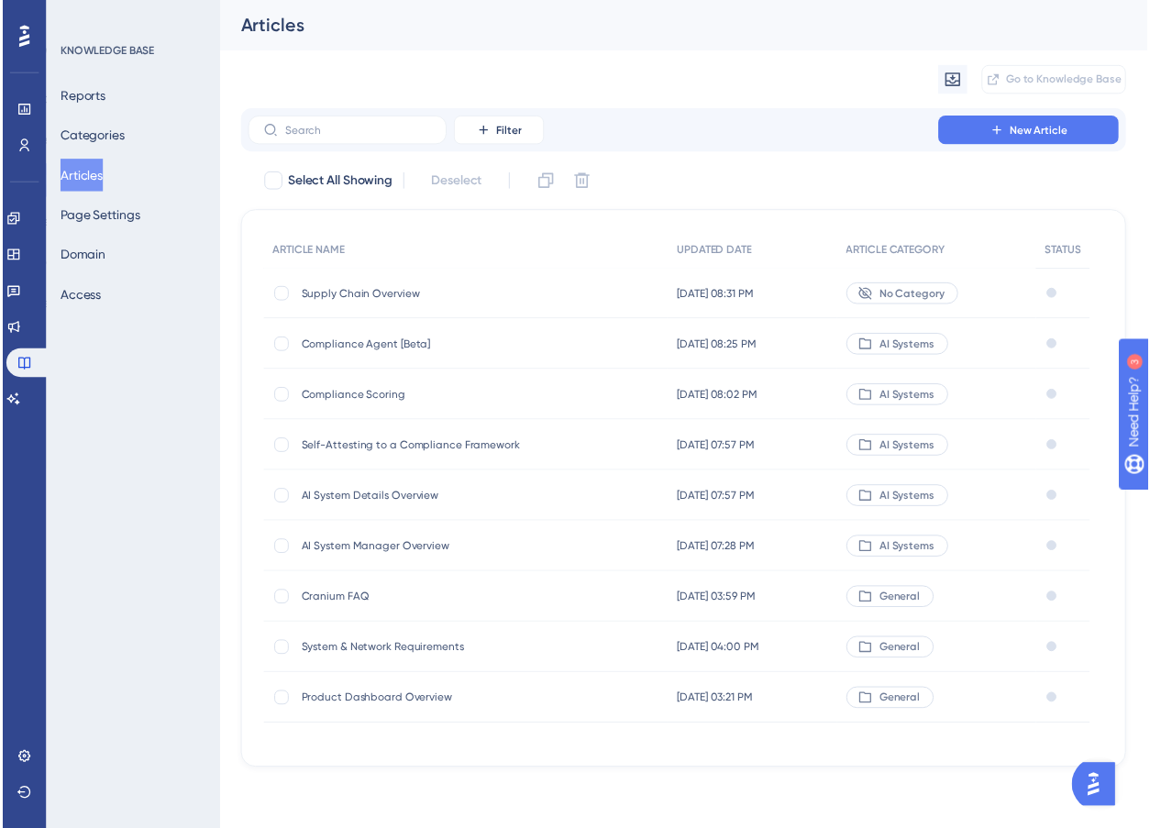
scroll to position [4583, 0]
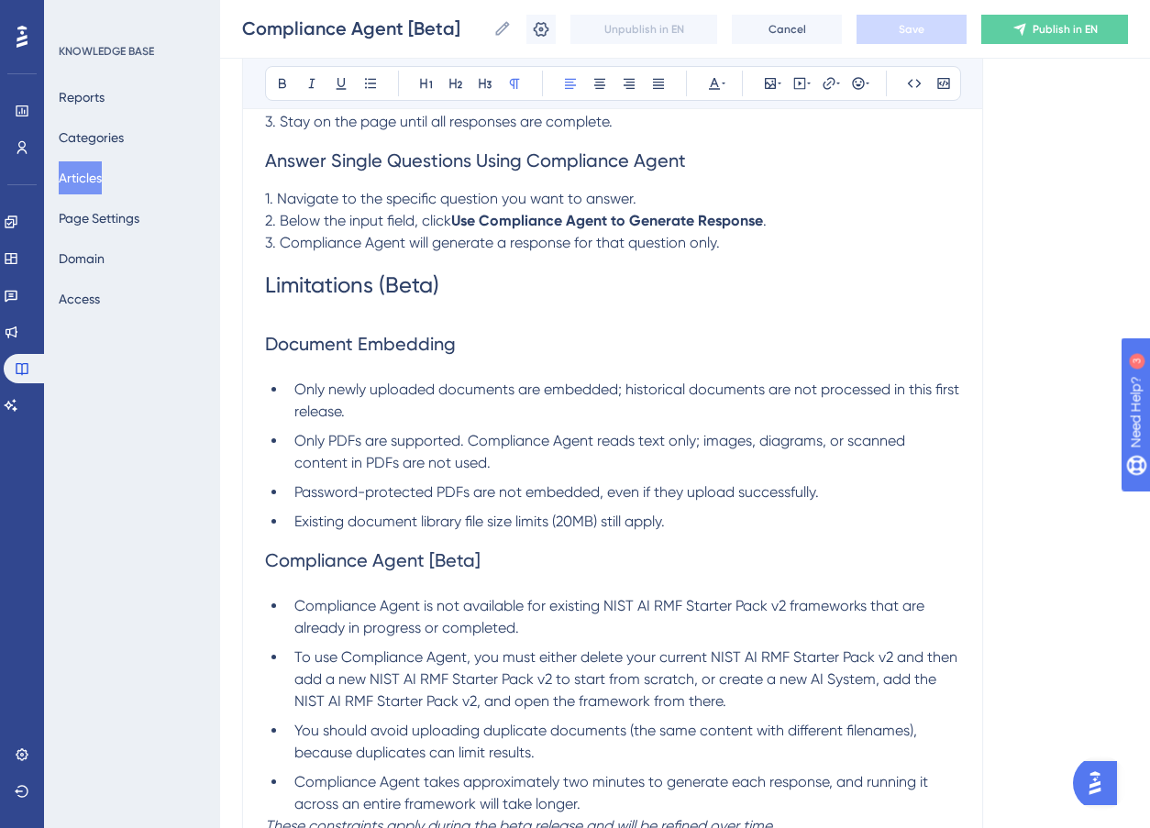
click at [102, 172] on button "Articles" at bounding box center [80, 177] width 43 height 33
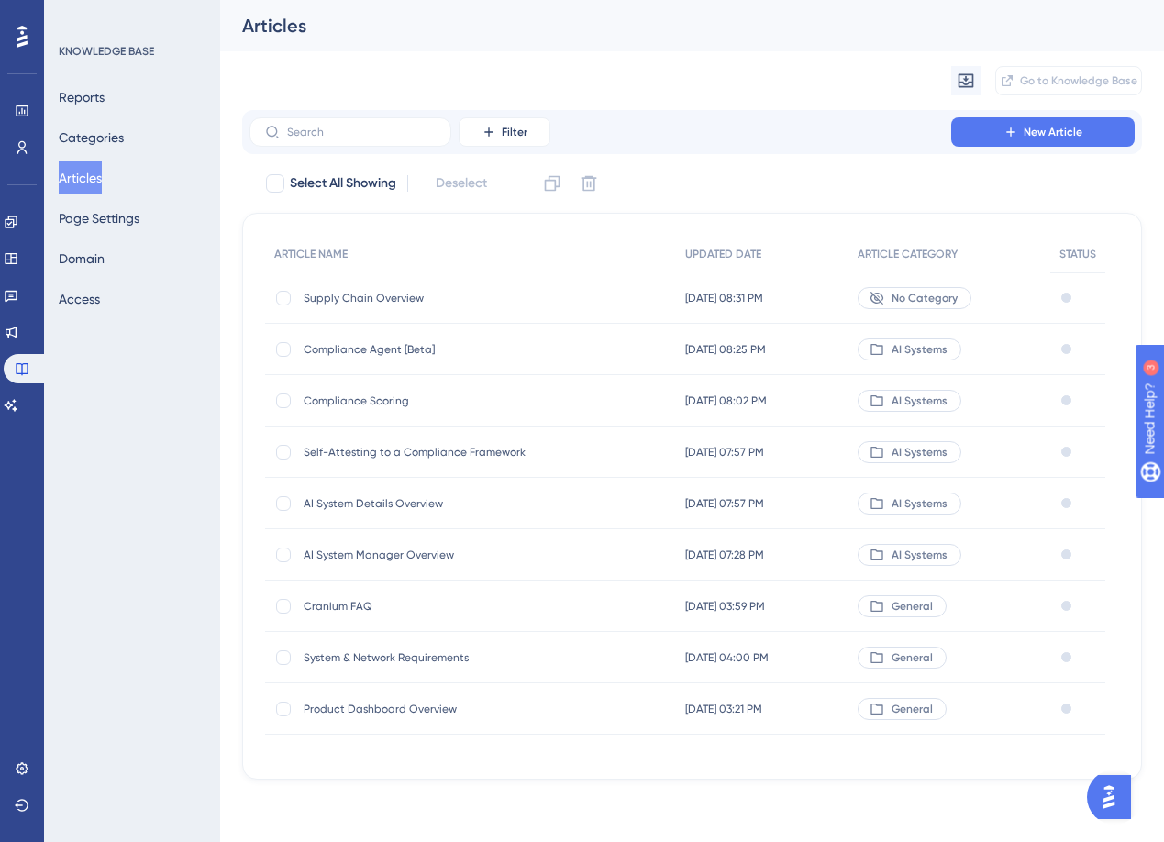
click at [398, 296] on span "Supply Chain Overview" at bounding box center [451, 298] width 294 height 15
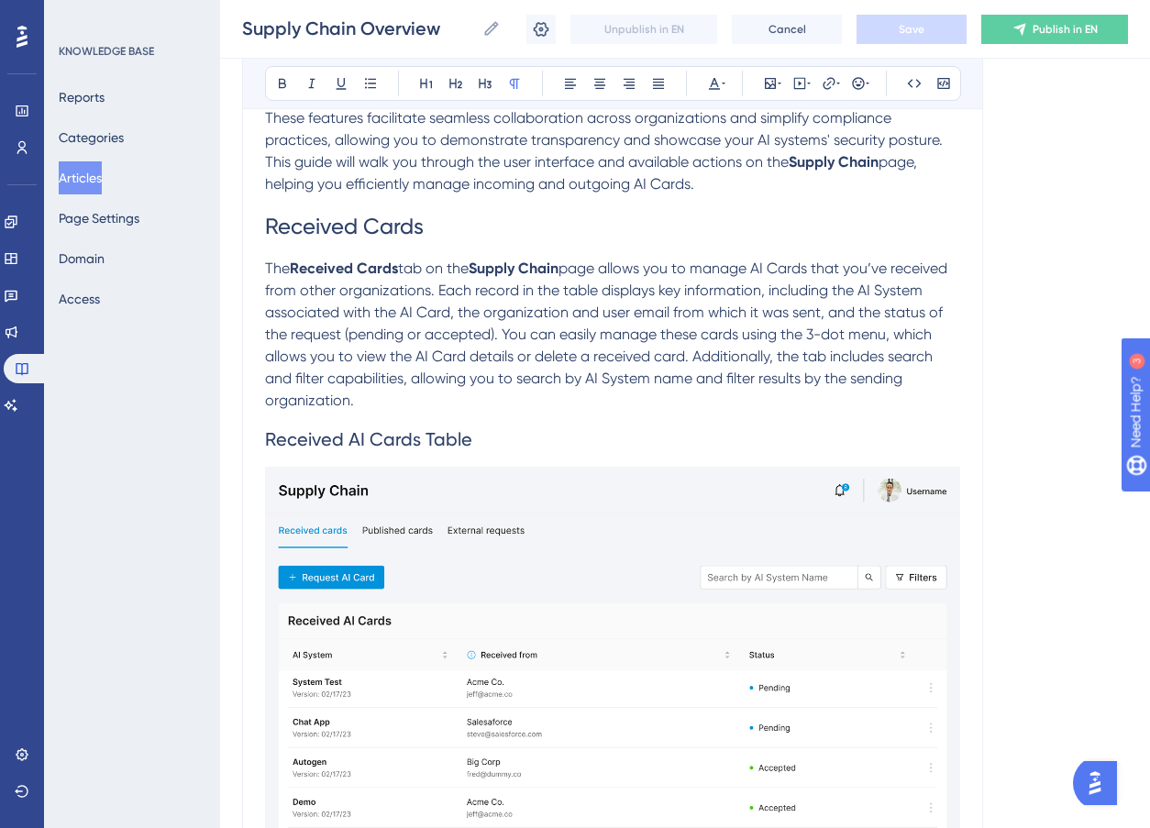
scroll to position [1259, 0]
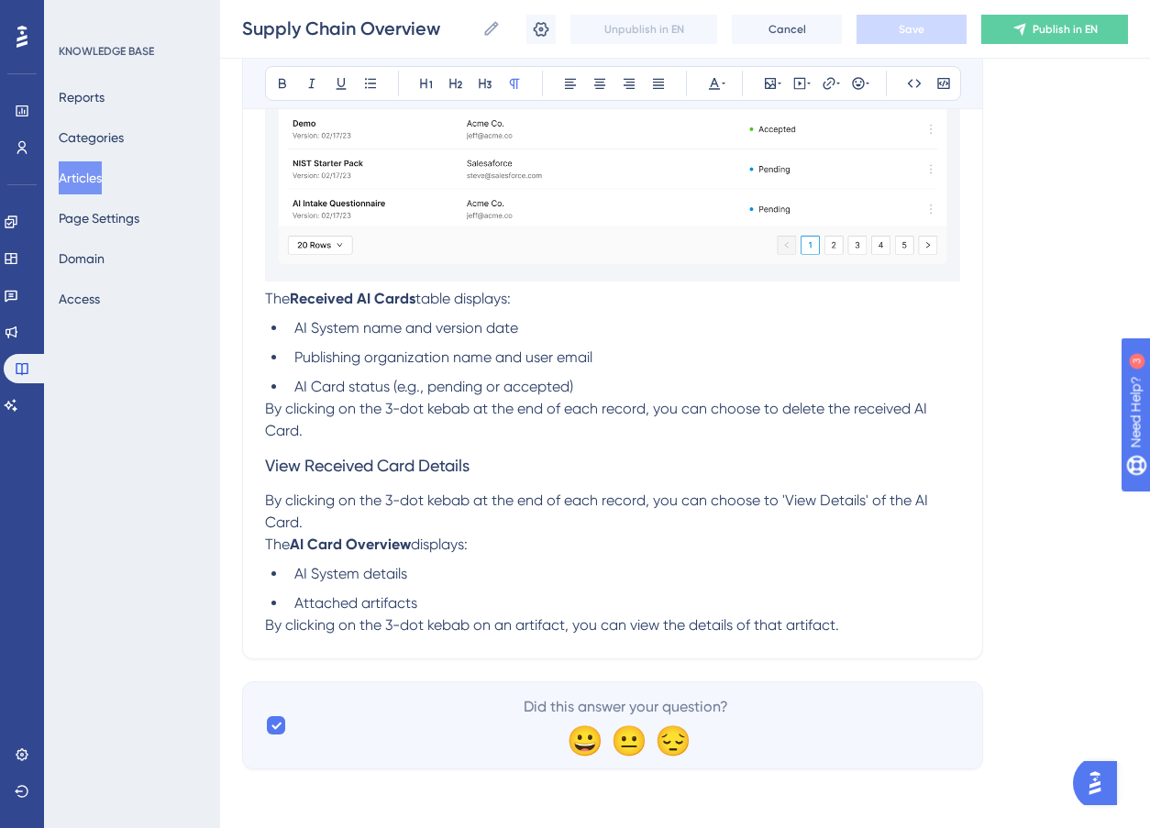
click at [892, 623] on p "By clicking on the 3-dot kebab on an artifact, you can view the details of that…" at bounding box center [612, 626] width 695 height 22
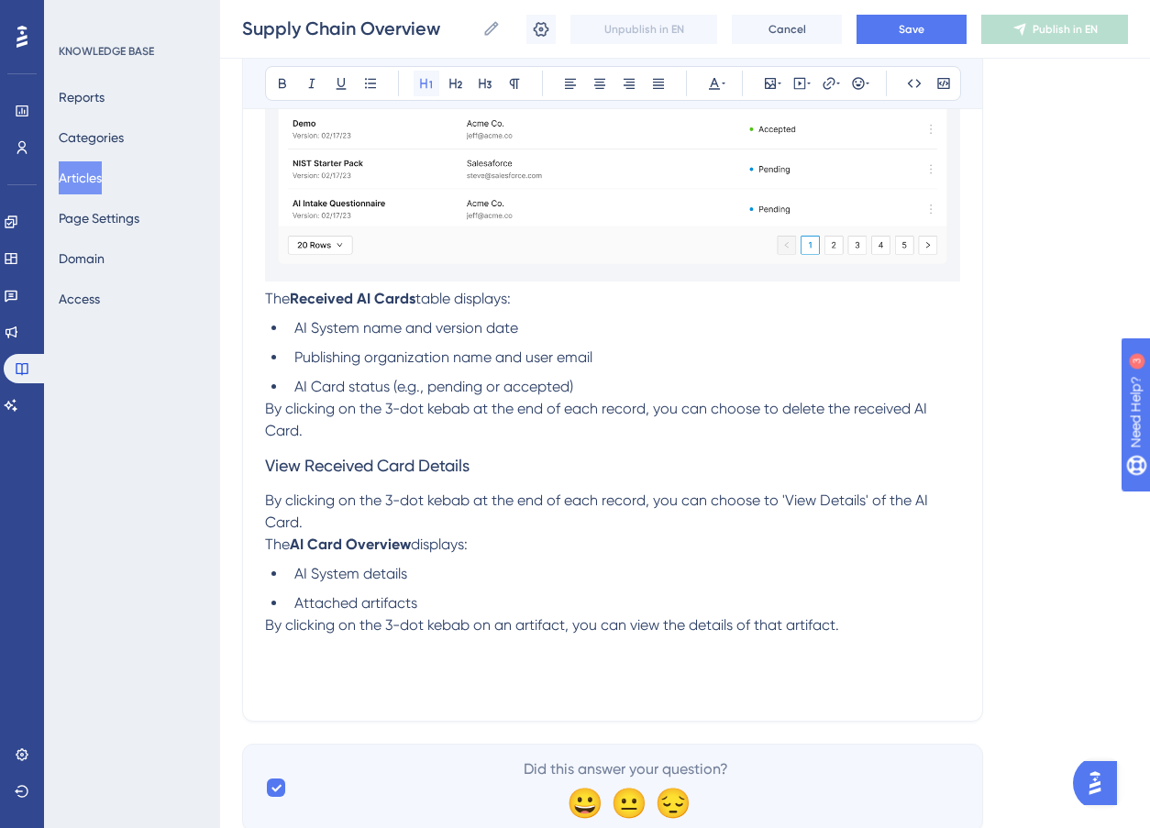
click at [426, 91] on button at bounding box center [427, 84] width 26 height 26
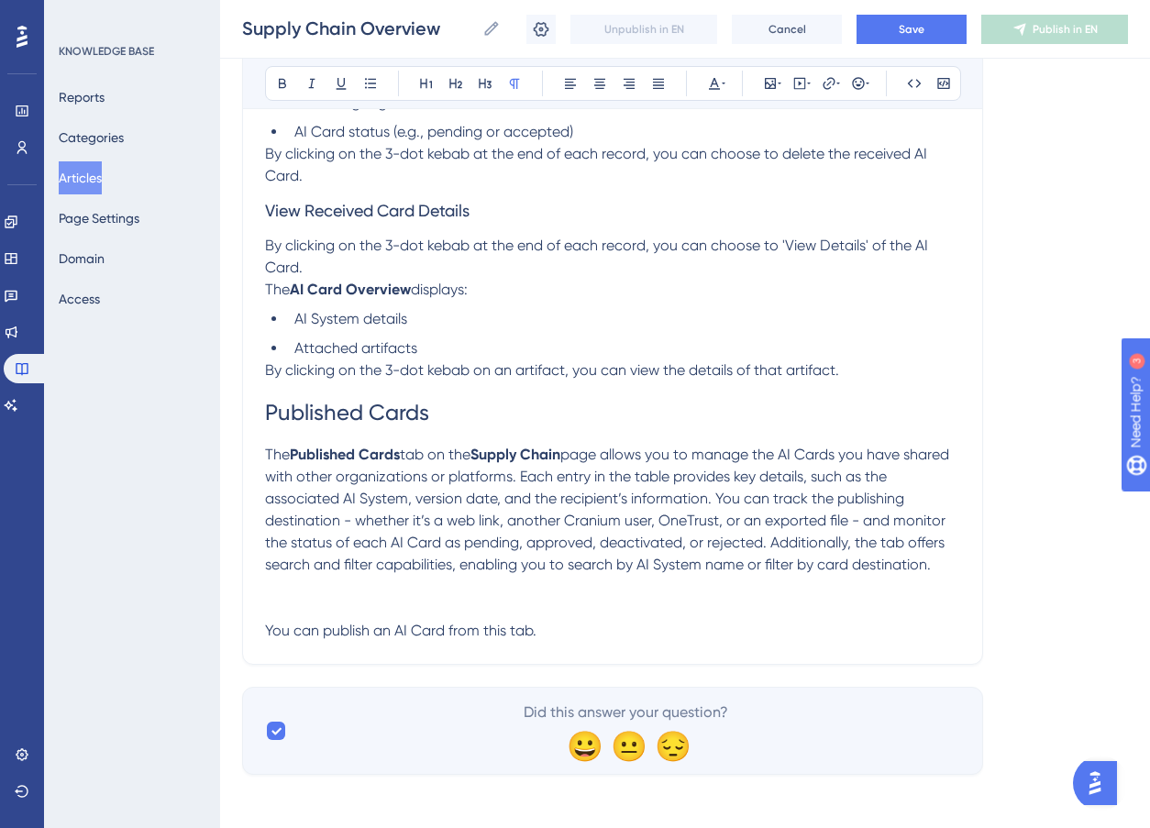
scroll to position [1520, 0]
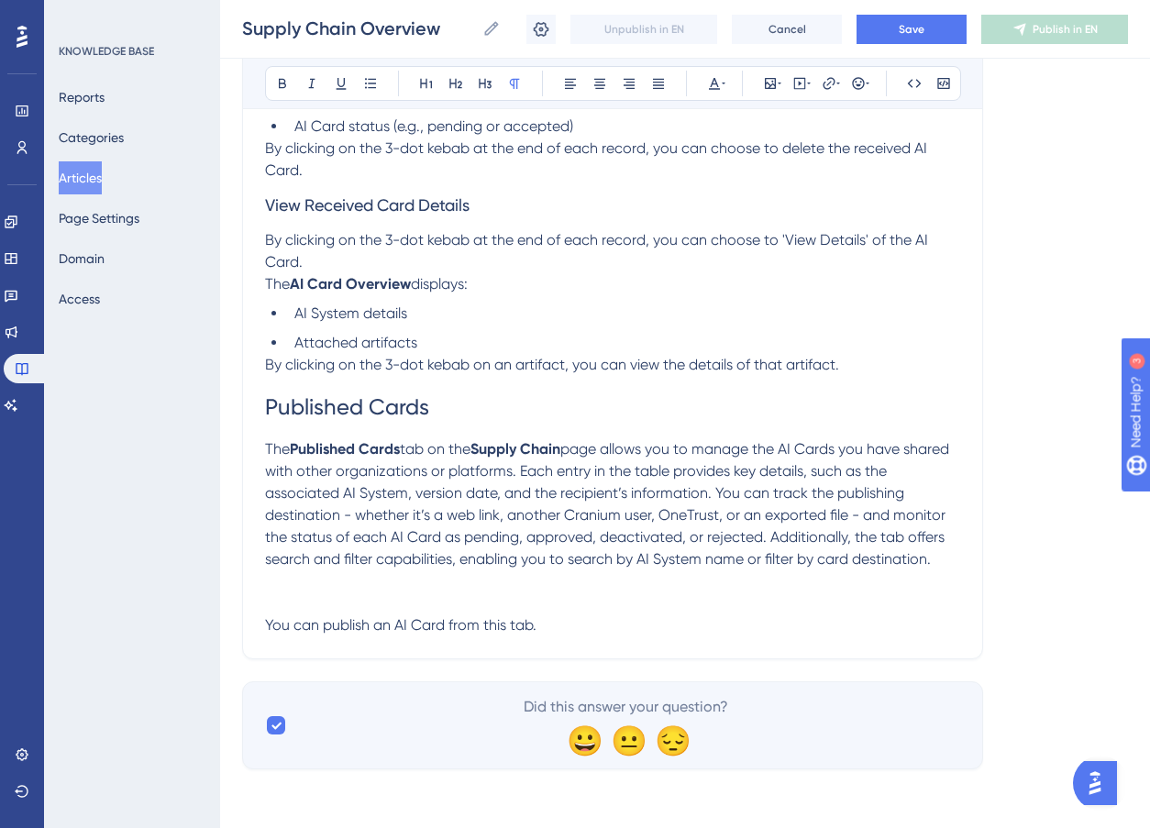
click at [272, 590] on p "The Published Cards tab on the Supply Chain page allows you to manage the AI Ca…" at bounding box center [612, 515] width 695 height 154
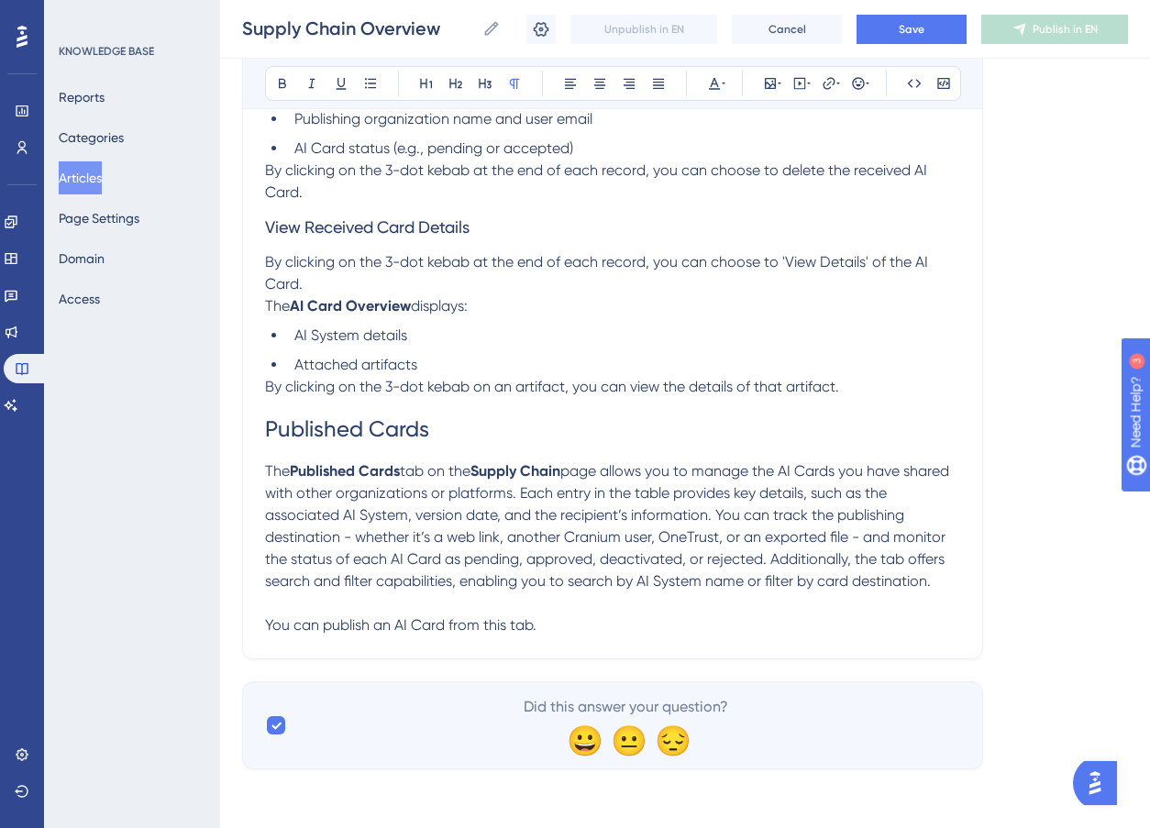
scroll to position [1476, 0]
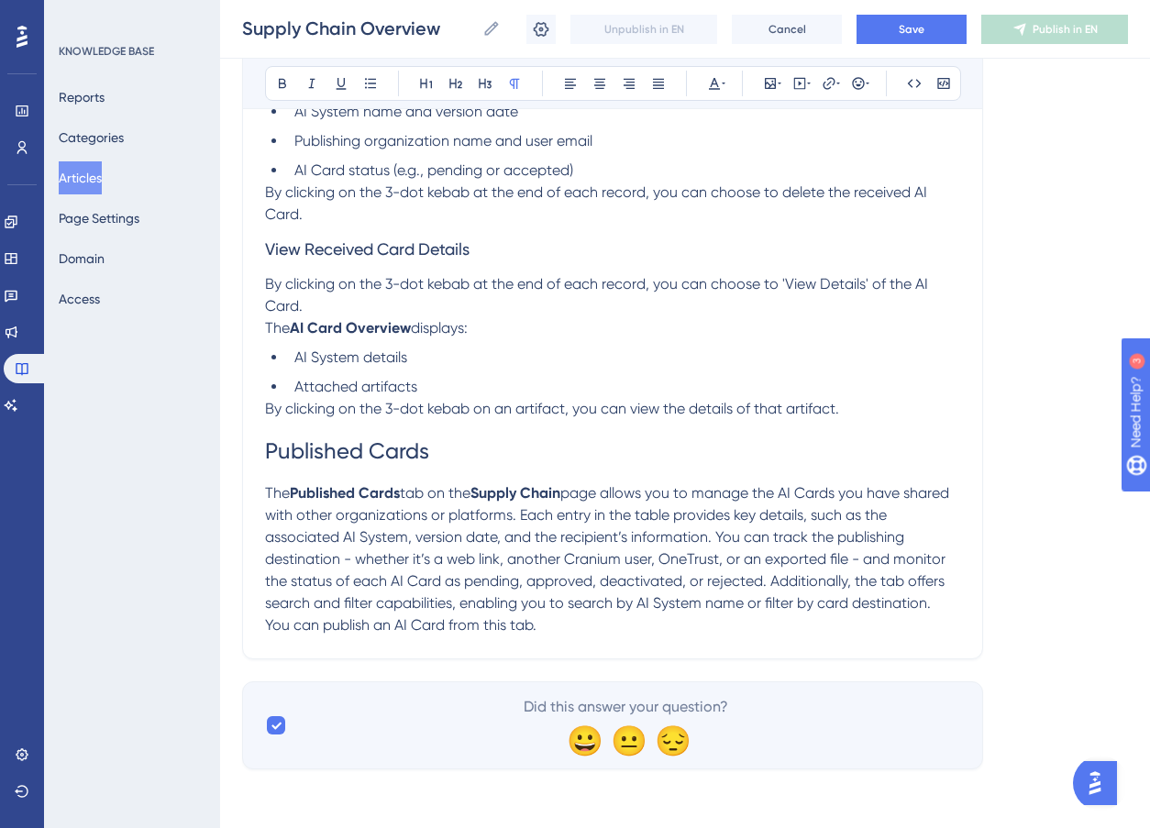
click at [561, 628] on p "You can publish an AI Card from this tab." at bounding box center [612, 626] width 695 height 22
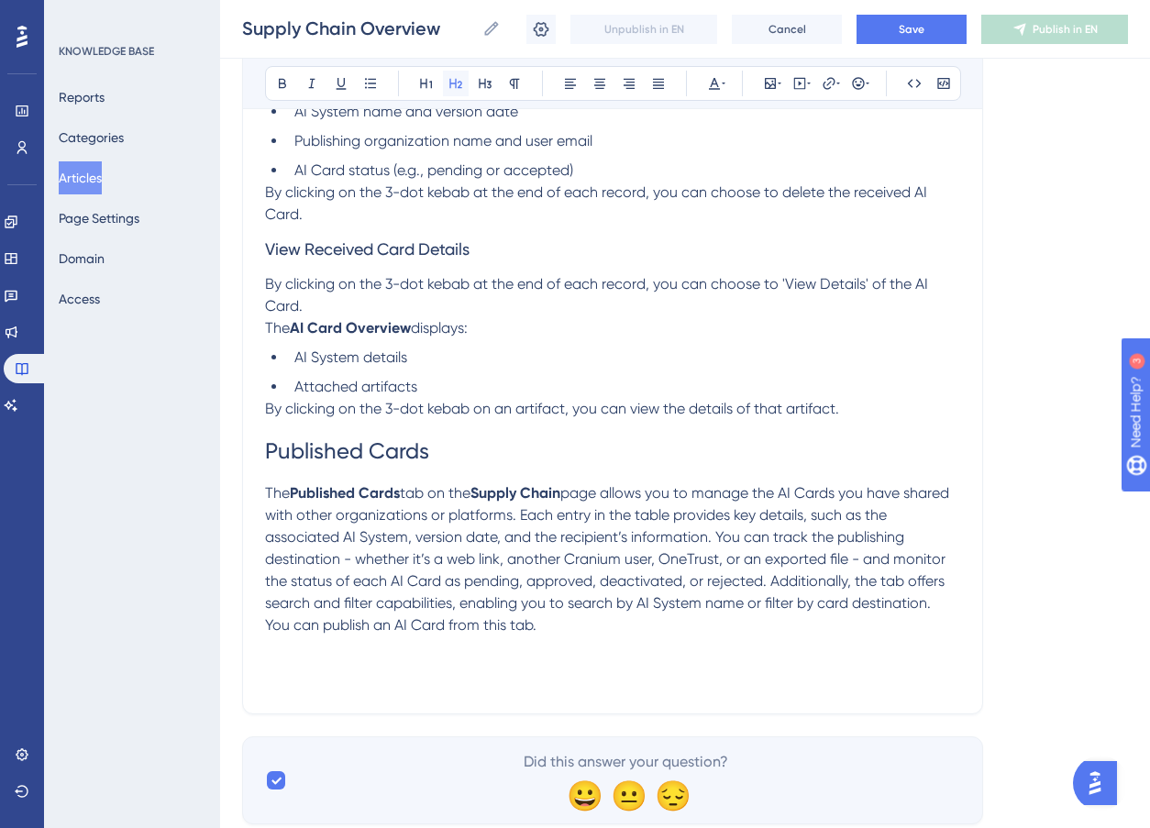
click at [467, 83] on button at bounding box center [456, 84] width 26 height 26
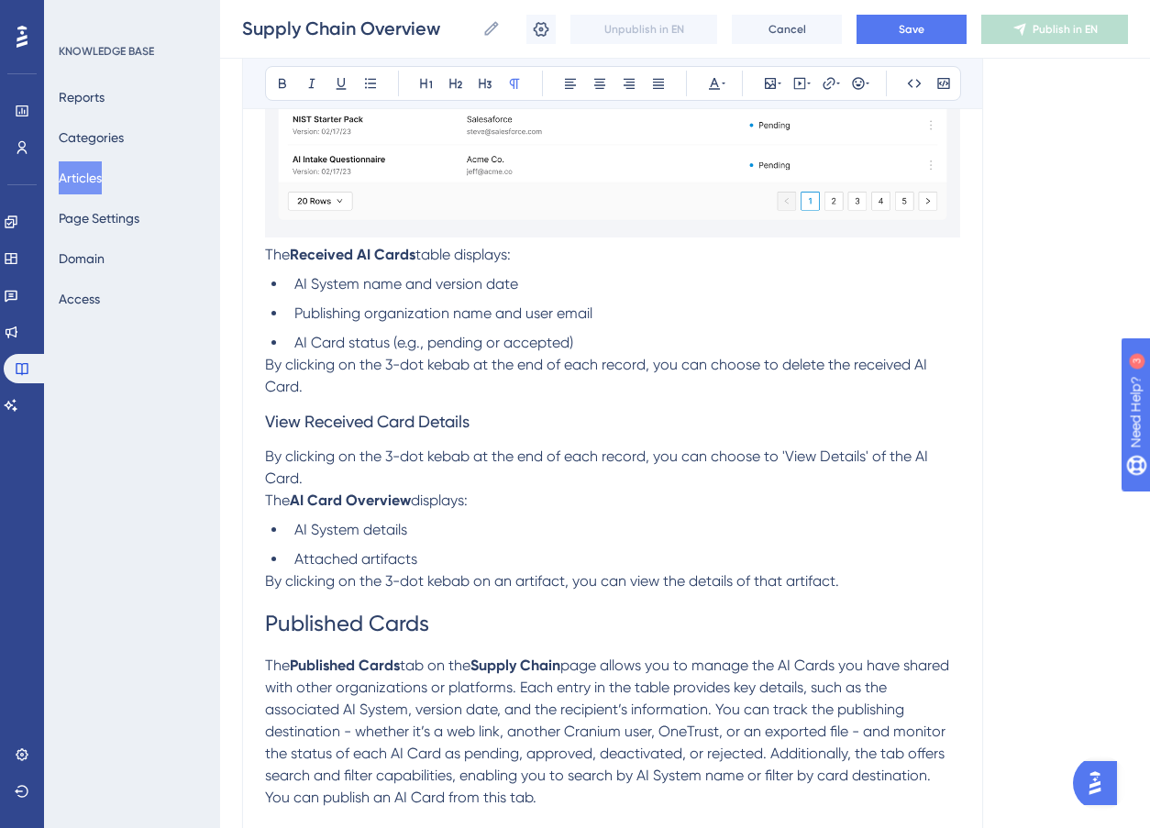
scroll to position [1316, 0]
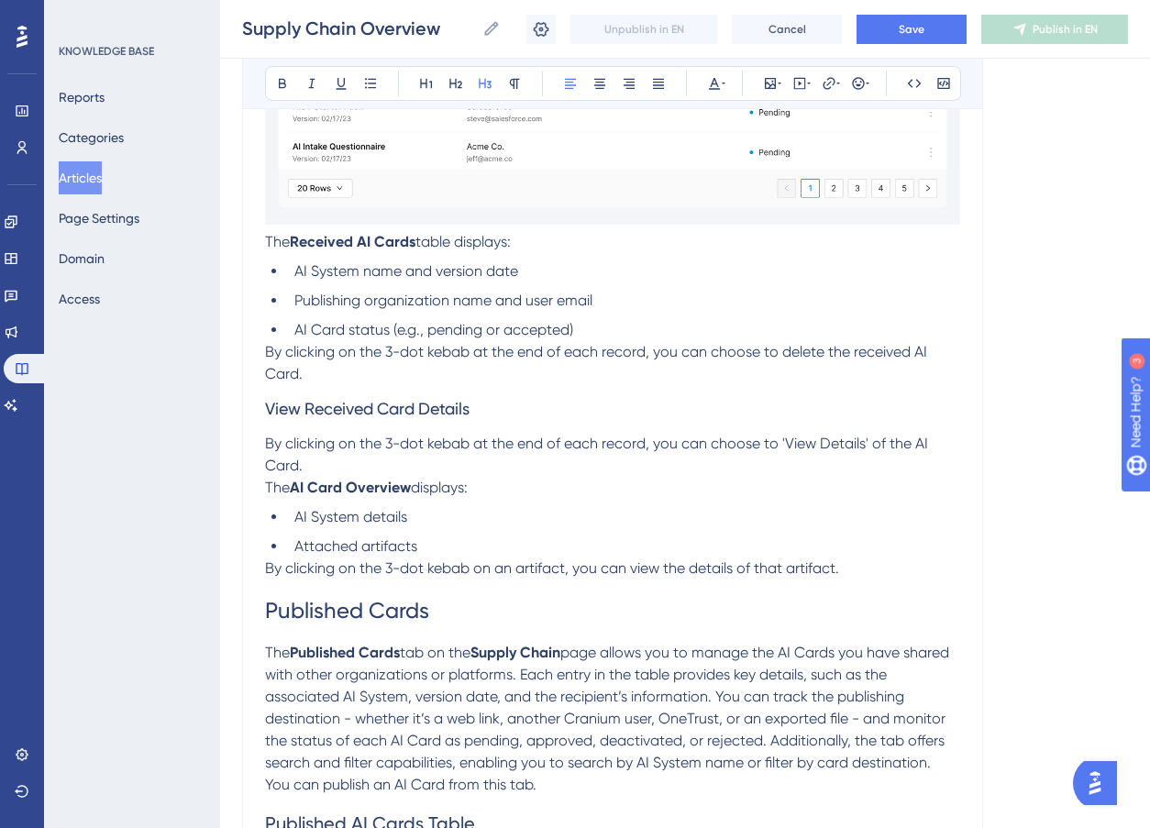
click at [335, 407] on span "View Received Card Details" at bounding box center [367, 408] width 205 height 19
click at [454, 79] on icon at bounding box center [456, 83] width 15 height 15
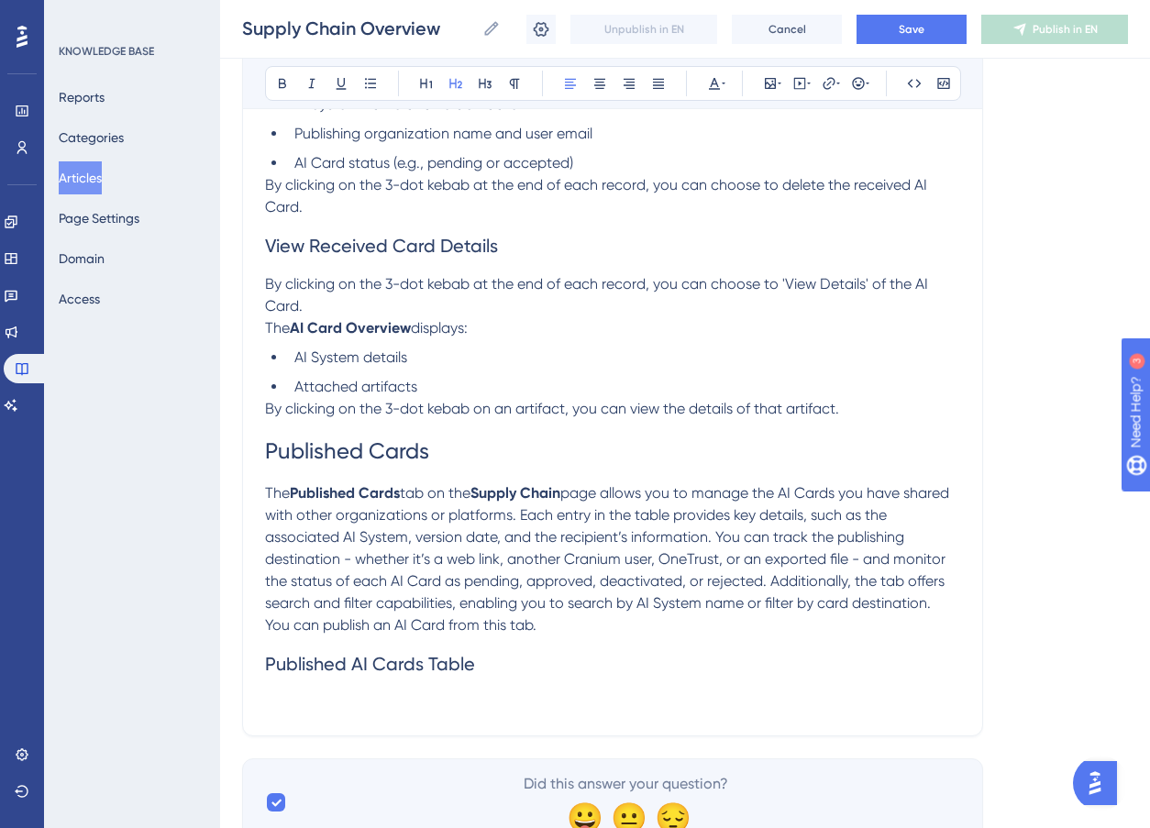
scroll to position [1560, 0]
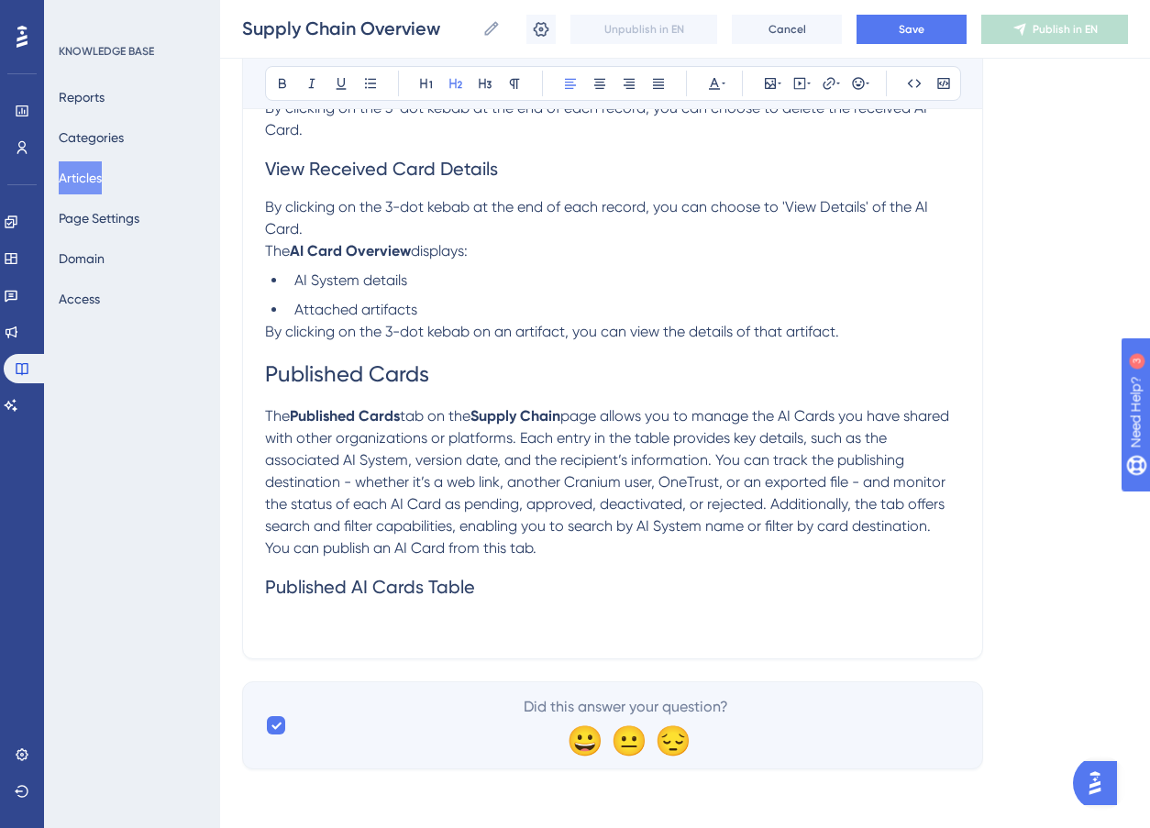
click at [390, 624] on p at bounding box center [612, 626] width 695 height 22
click at [771, 81] on icon at bounding box center [770, 83] width 15 height 15
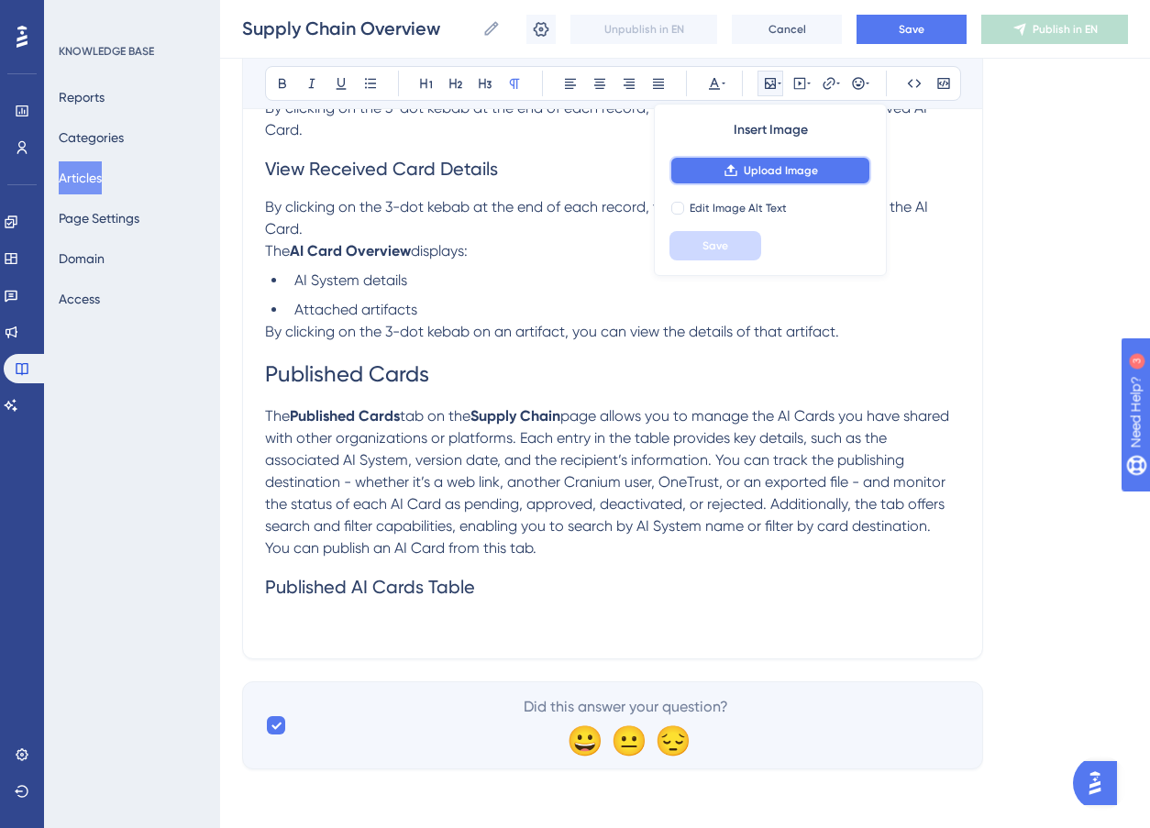
click at [771, 171] on span "Upload Image" at bounding box center [781, 170] width 74 height 15
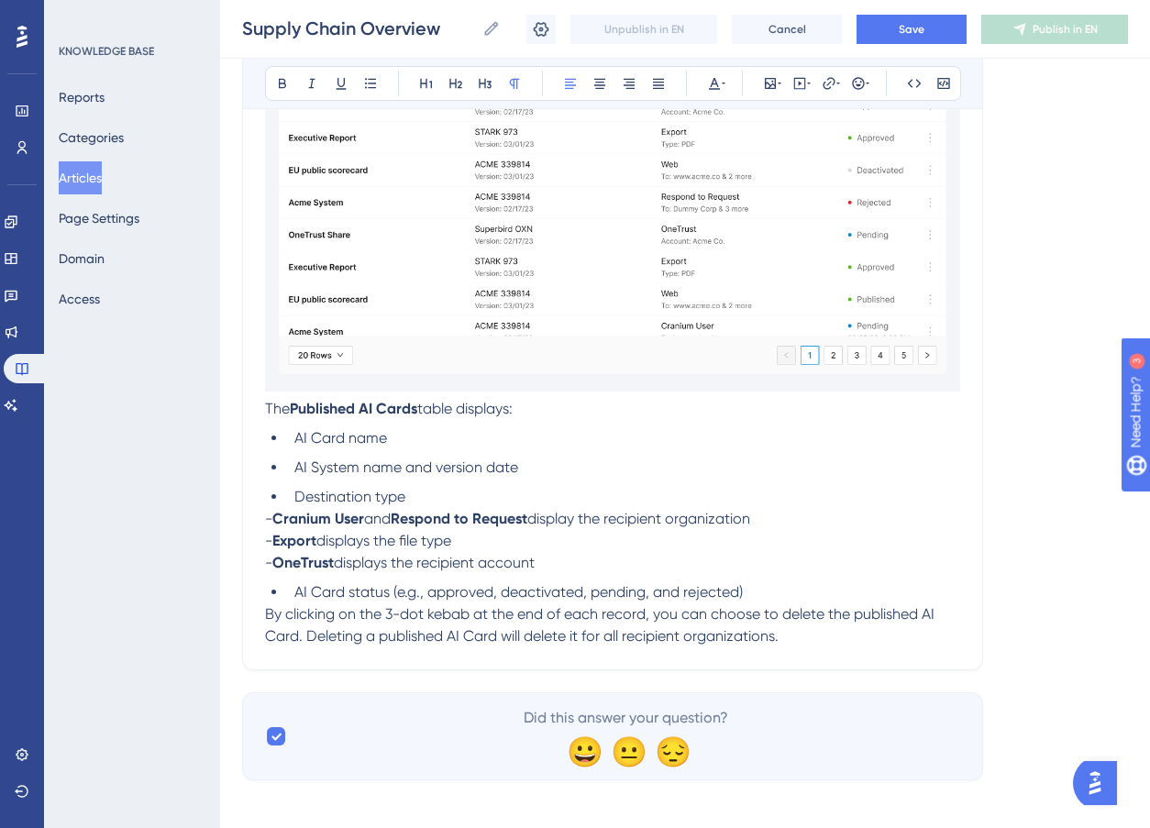
scroll to position [2366, 0]
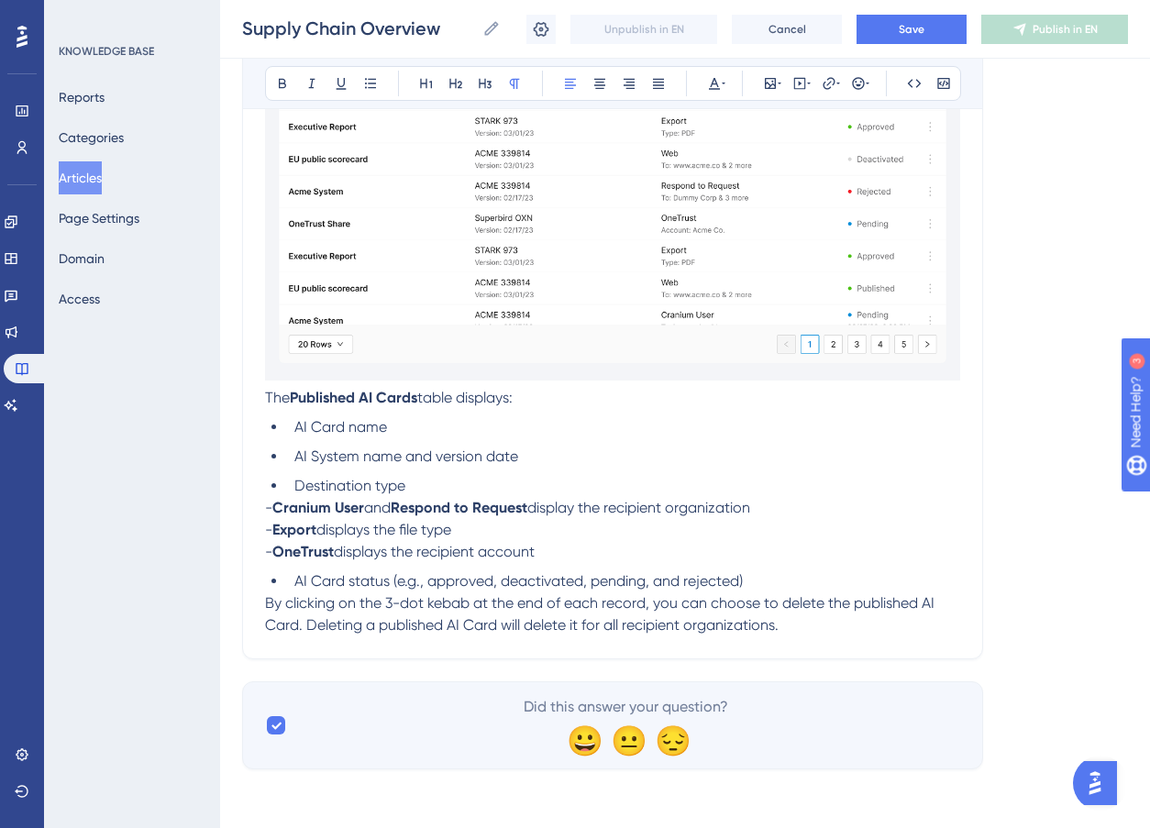
click at [292, 576] on li "AI Card status (e.g., approved, deactivated, pending, and rejected)" at bounding box center [623, 582] width 673 height 22
click at [277, 504] on strong "Cranium User" at bounding box center [318, 507] width 92 height 17
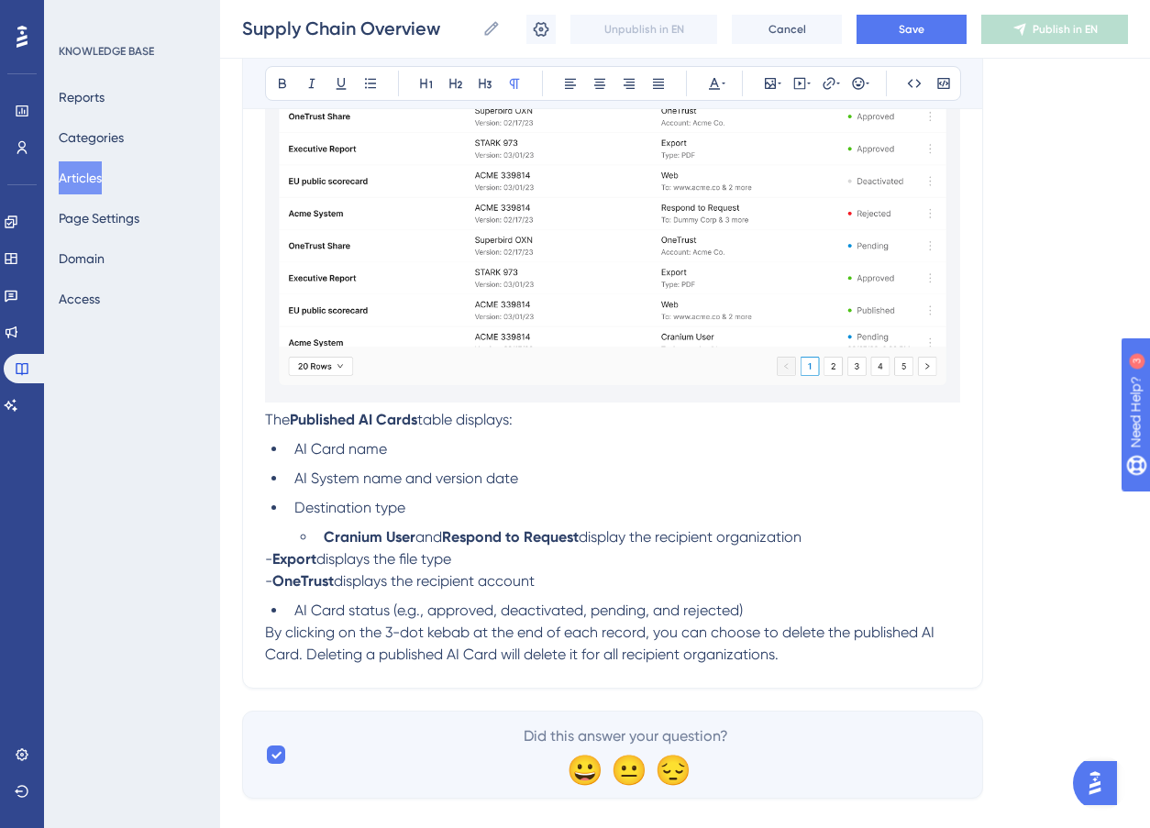
click at [275, 560] on strong "Export" at bounding box center [294, 558] width 44 height 17
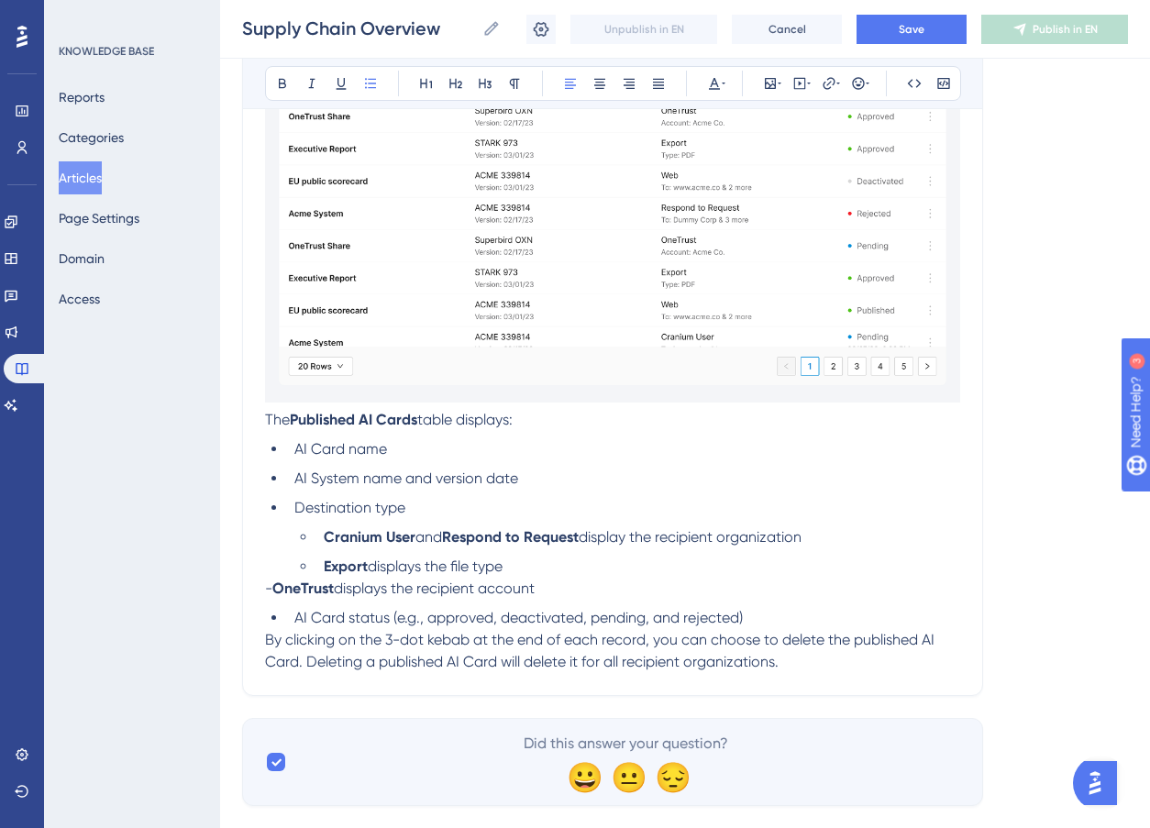
click at [277, 586] on strong "OneTrust" at bounding box center [302, 588] width 61 height 17
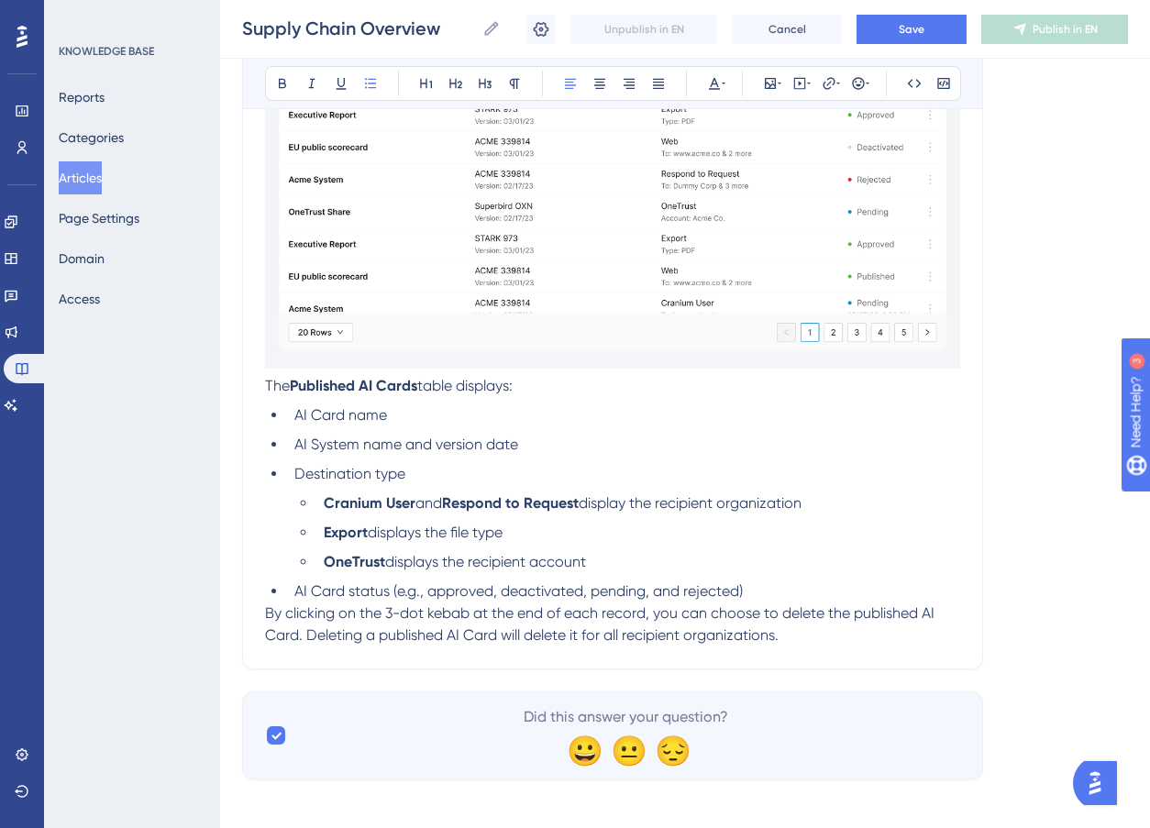
scroll to position [2388, 0]
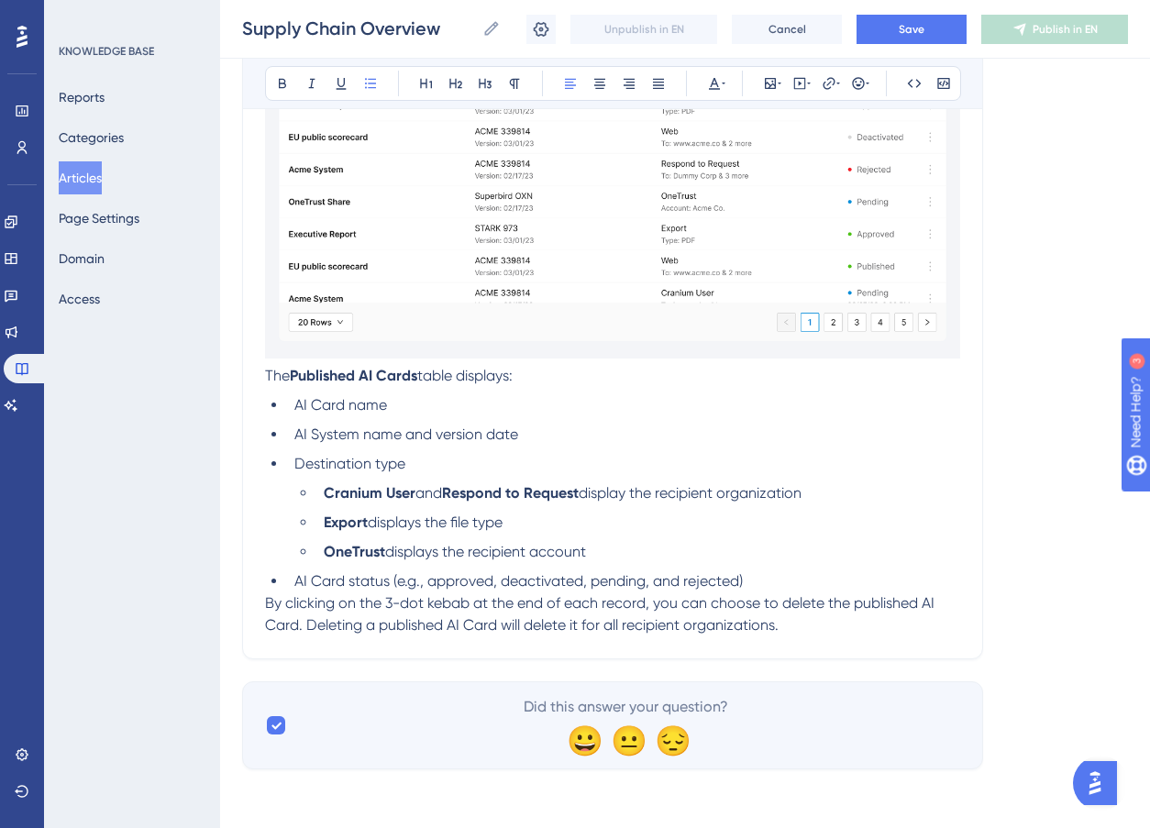
click at [793, 632] on p "By clicking on the 3-dot kebab at the end of each record, you can choose to del…" at bounding box center [612, 615] width 695 height 44
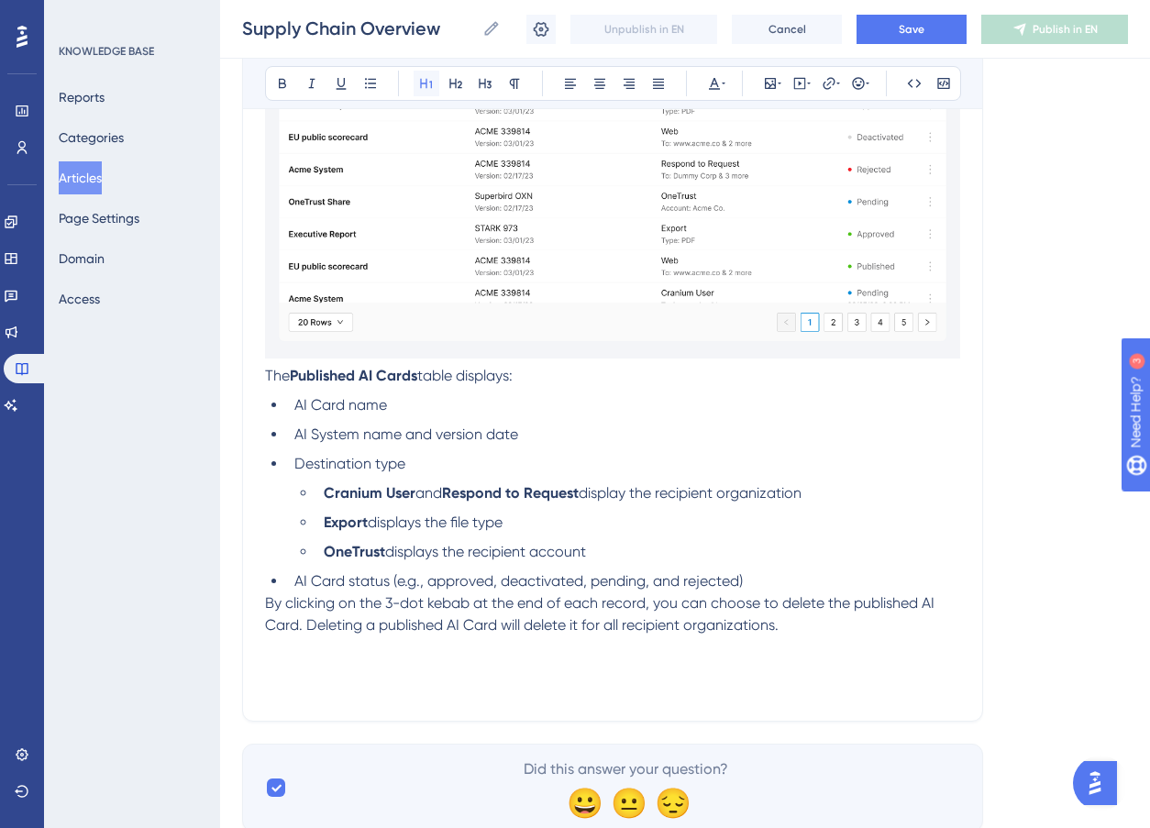
click at [419, 83] on icon at bounding box center [426, 83] width 15 height 15
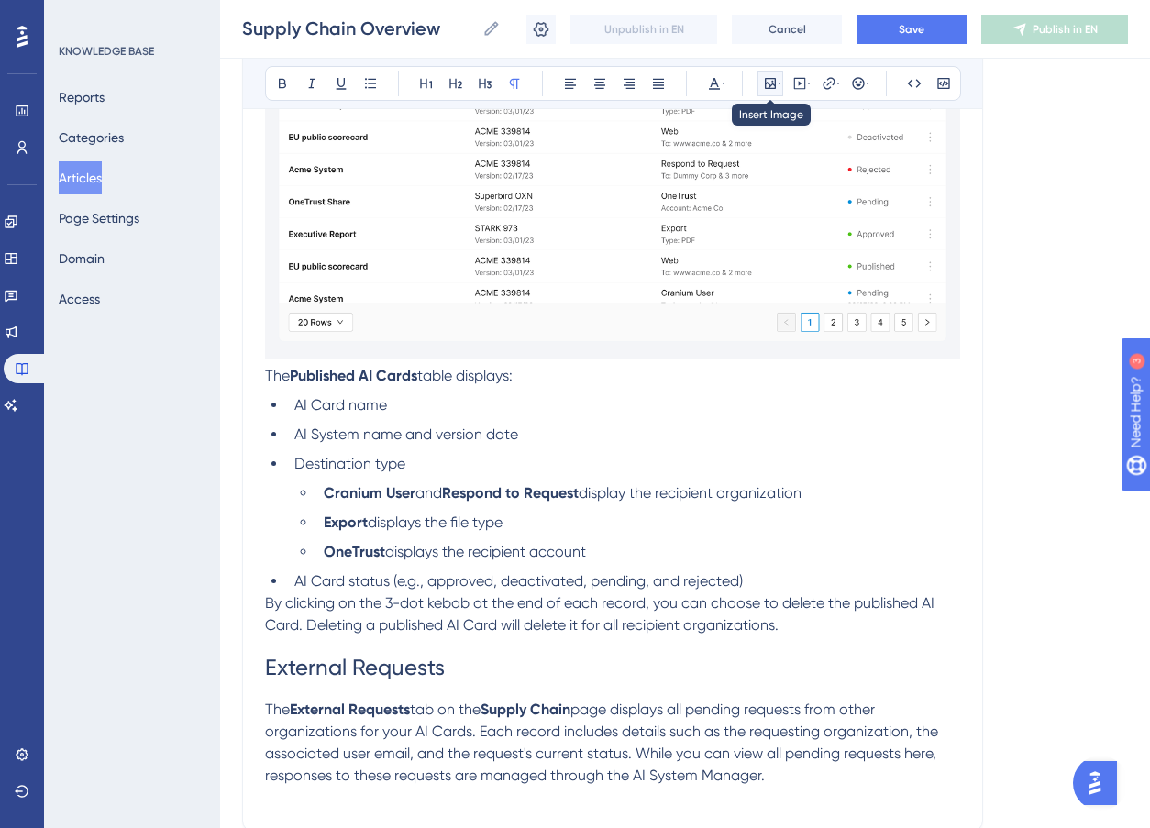
click at [769, 76] on icon at bounding box center [770, 83] width 15 height 15
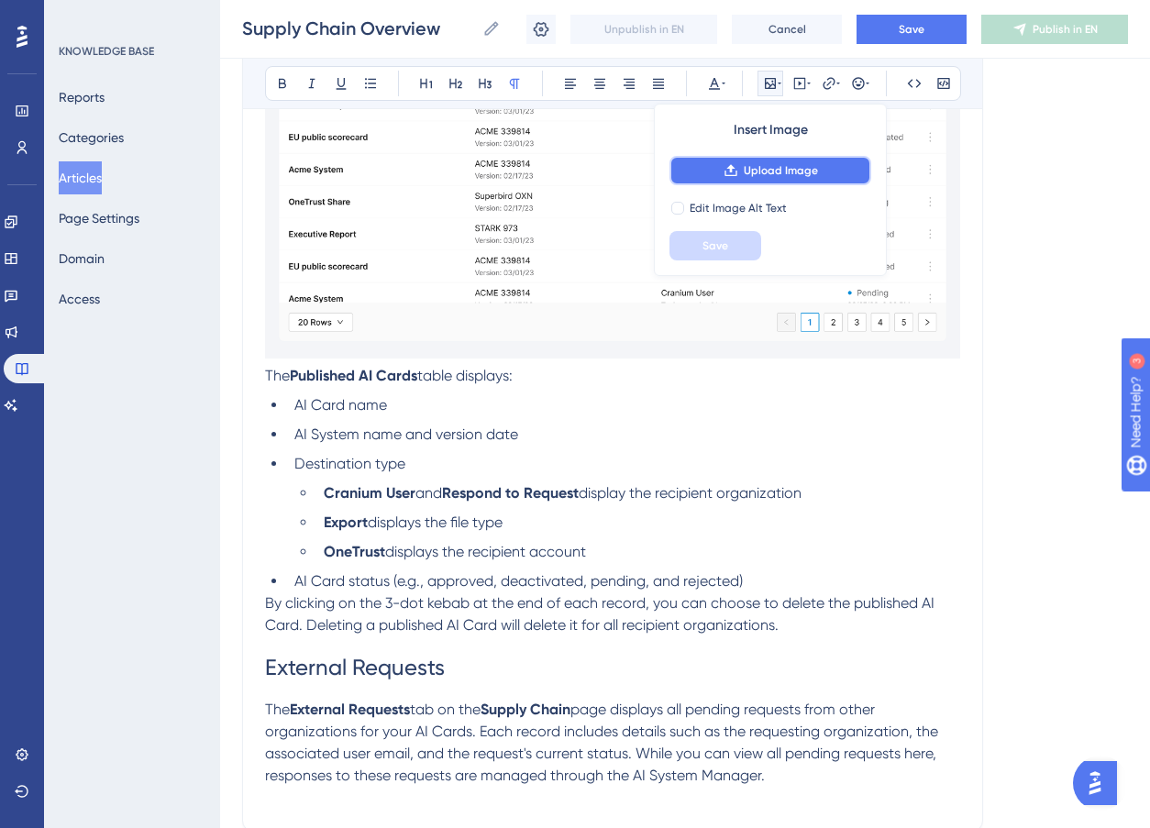
click at [793, 167] on span "Upload Image" at bounding box center [781, 170] width 74 height 15
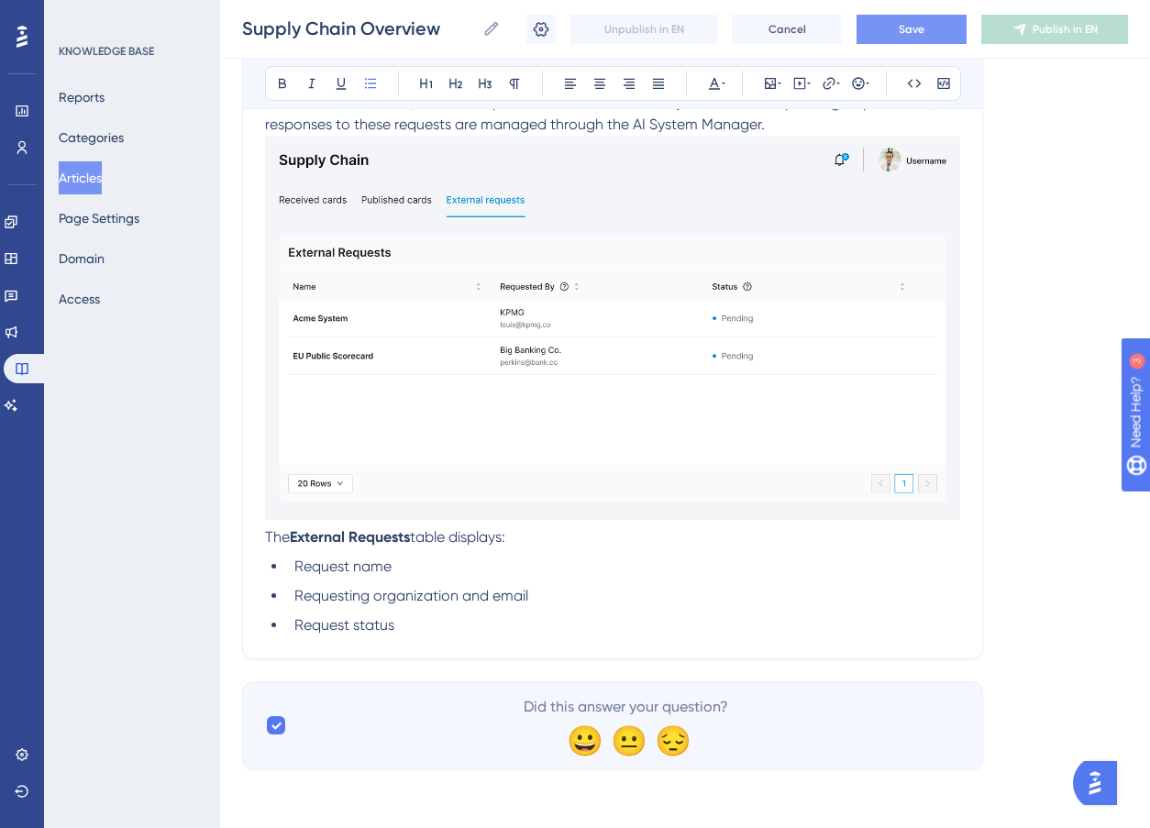
scroll to position [1255, 0]
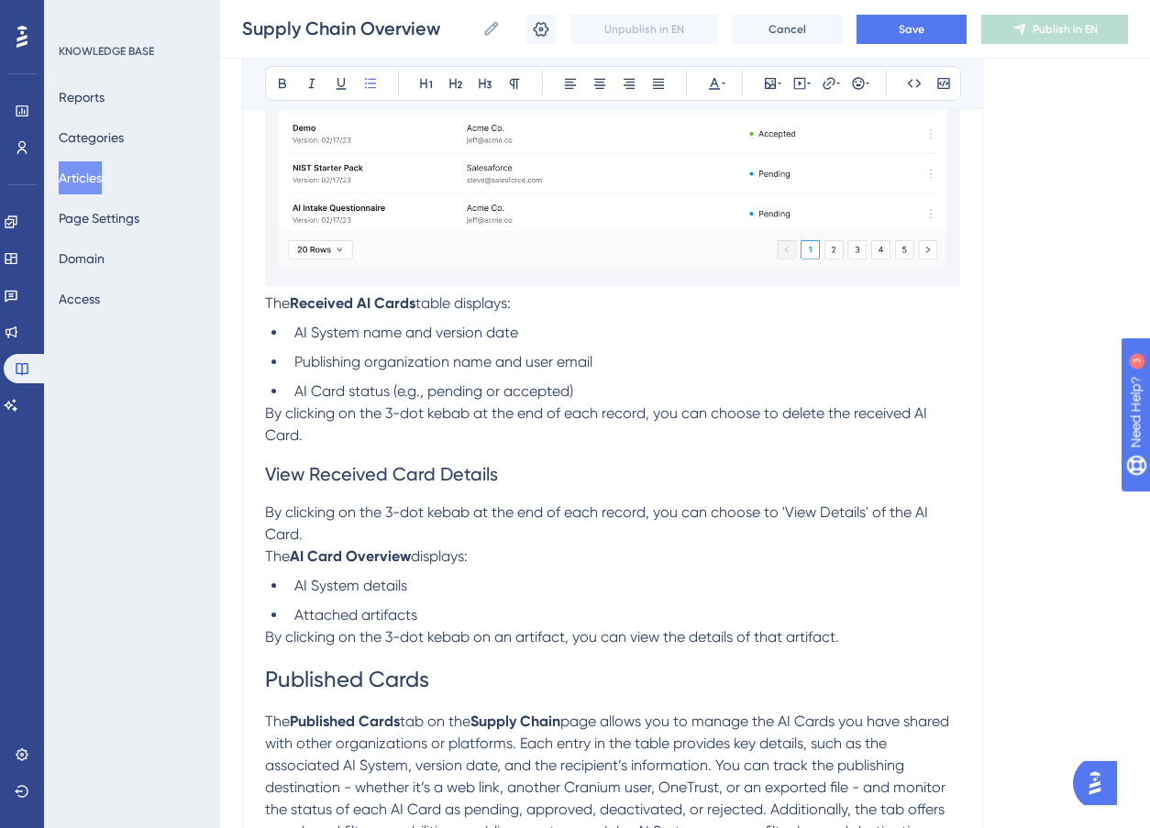
click at [445, 413] on span "By clicking on the 3-dot kebab at the end of each record, you can choose to del…" at bounding box center [598, 424] width 666 height 39
click at [458, 507] on span "By clicking on the 3-dot kebab at the end of each record, you can choose to 'Vi…" at bounding box center [598, 523] width 667 height 39
click at [457, 631] on span "By clicking on the 3-dot kebab on an artifact, you can view the details of that…" at bounding box center [552, 636] width 574 height 17
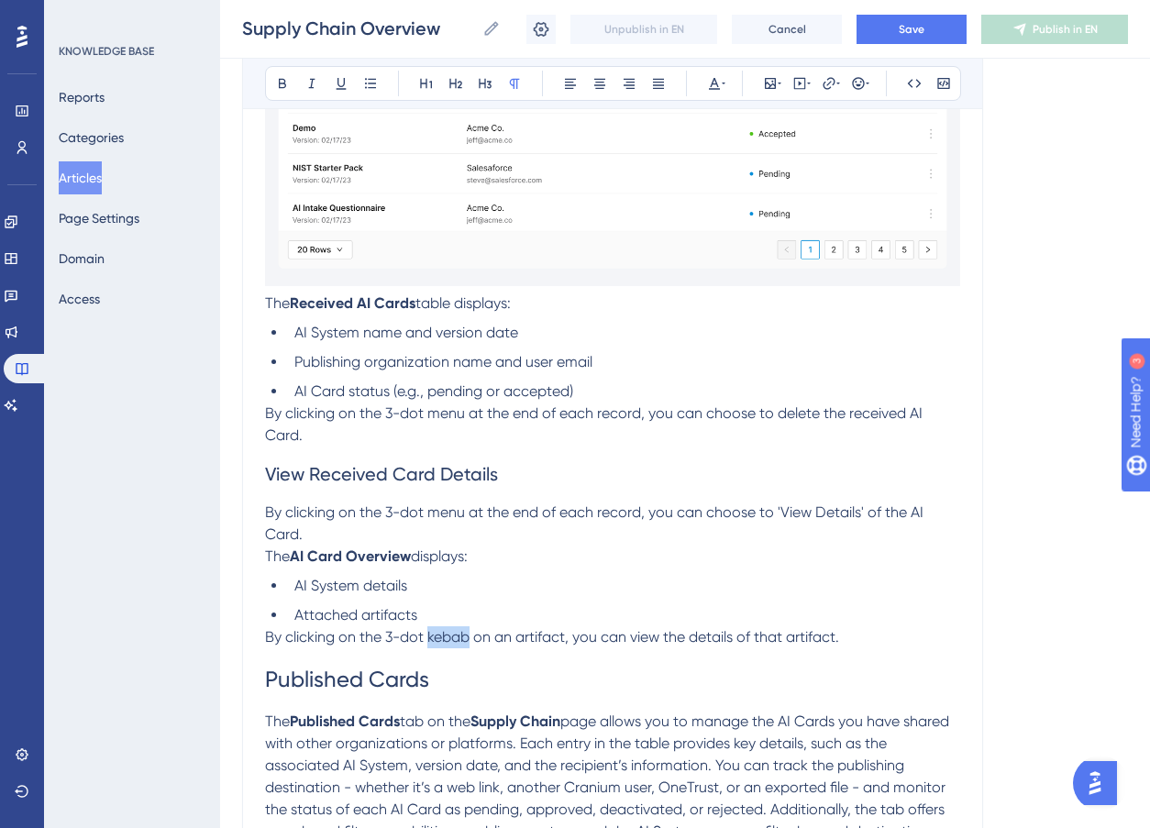
click at [457, 631] on span "By clicking on the 3-dot kebab on an artifact, you can view the details of that…" at bounding box center [552, 636] width 574 height 17
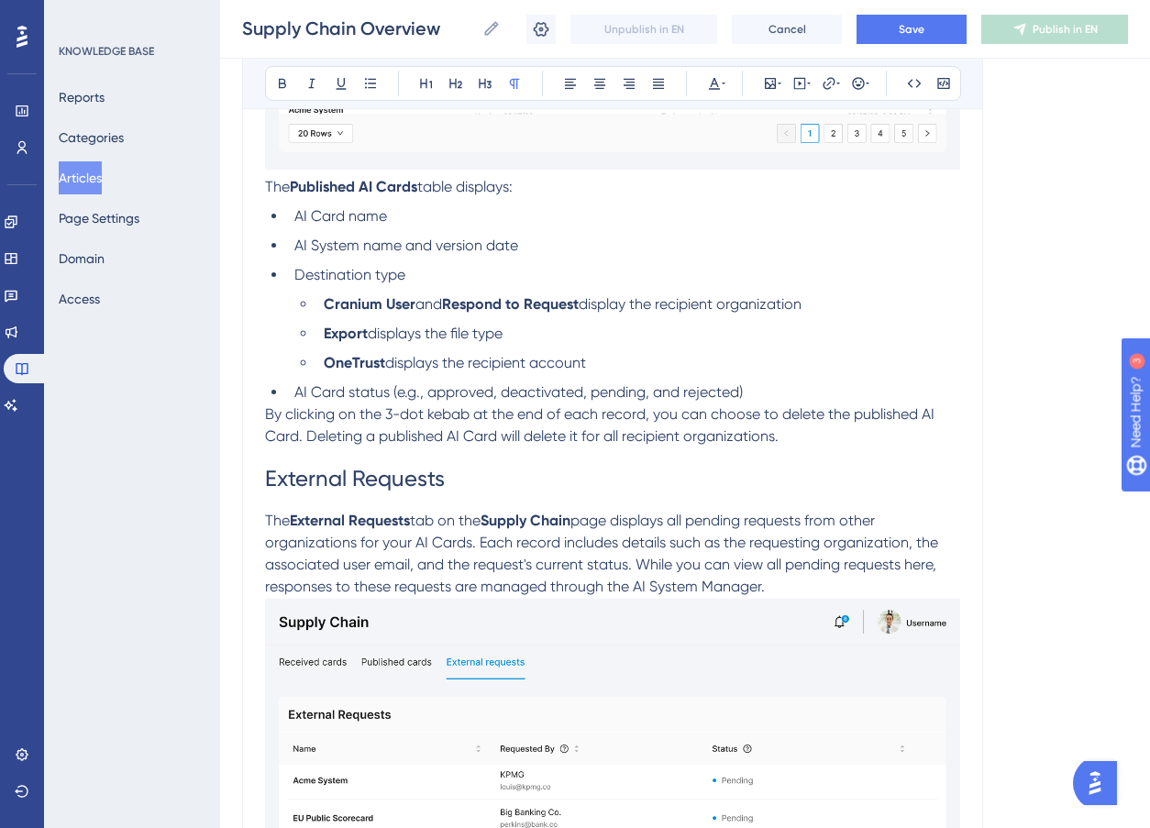
click at [450, 413] on span "By clicking on the 3-dot kebab at the end of each record, you can choose to del…" at bounding box center [601, 424] width 673 height 39
click at [853, 291] on ul "AI Card name AI System name and version date Destination type Cranium User and …" at bounding box center [612, 304] width 695 height 198
click at [944, 35] on button "Save" at bounding box center [912, 29] width 110 height 29
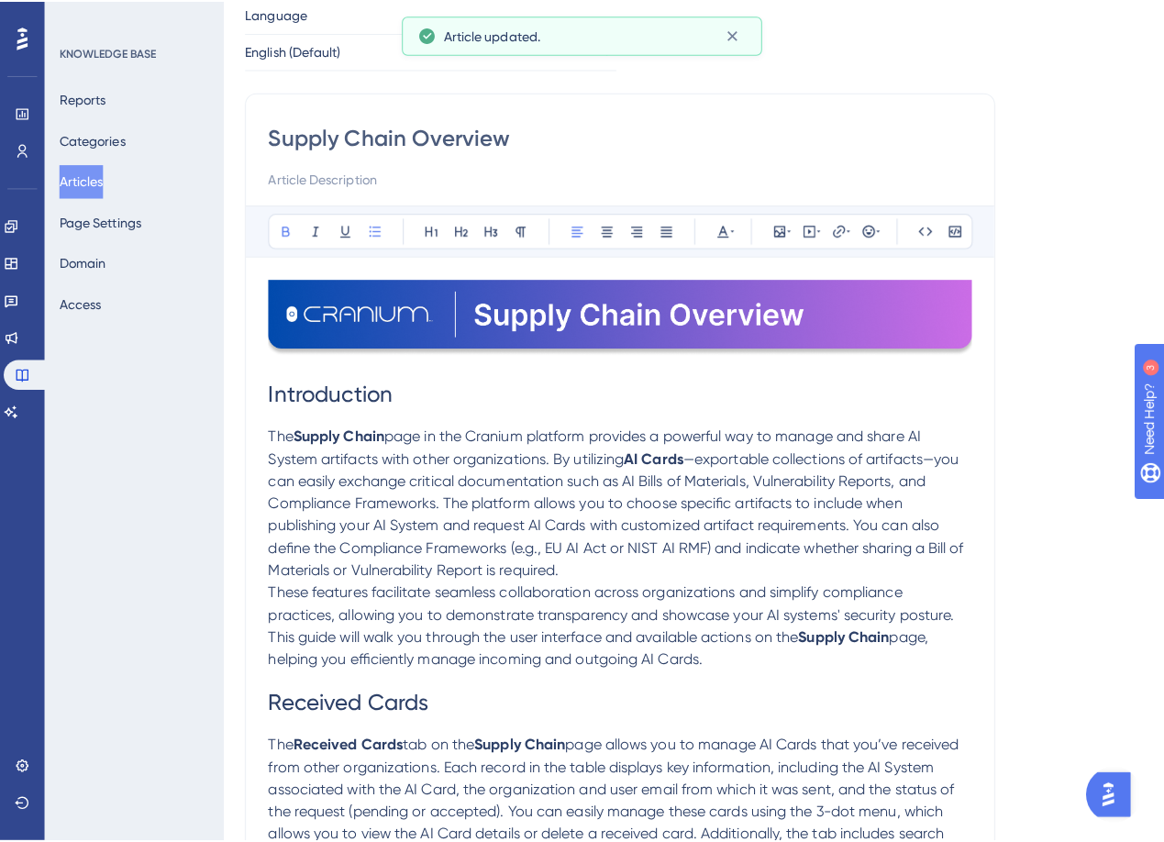
scroll to position [0, 0]
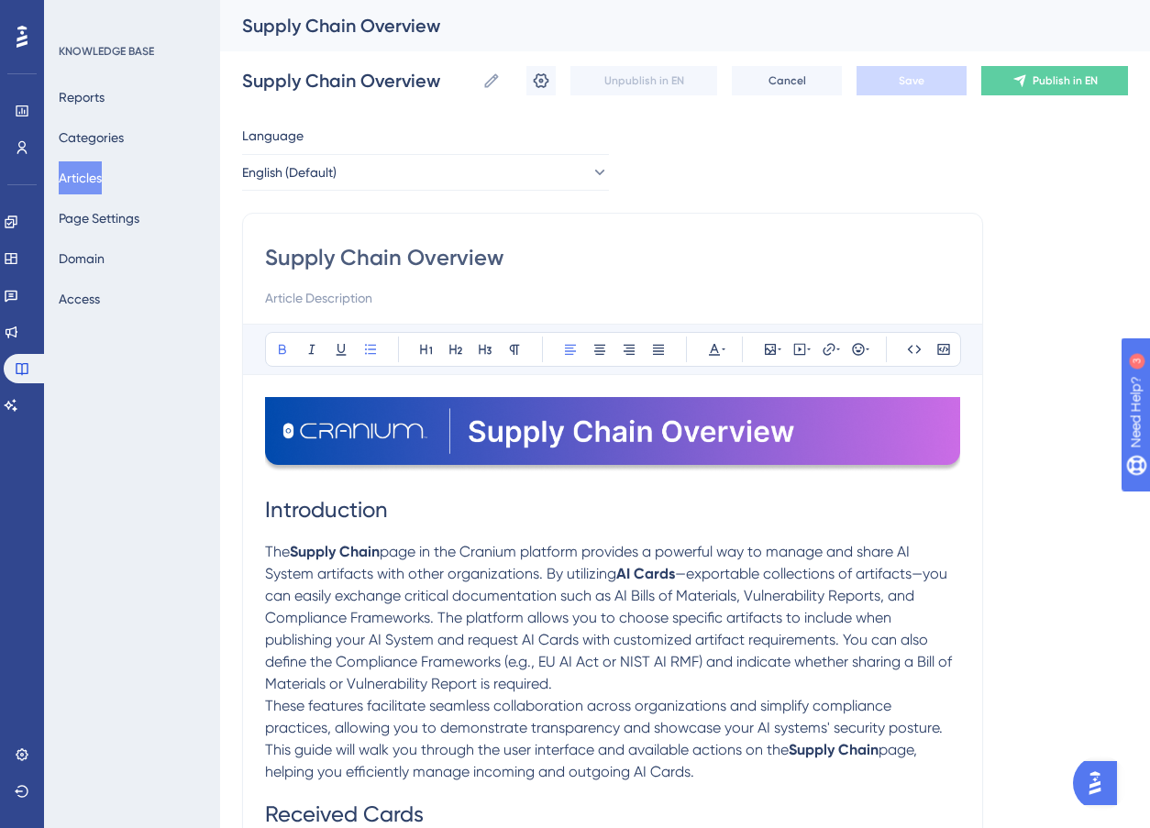
click at [84, 179] on button "Articles" at bounding box center [80, 177] width 43 height 33
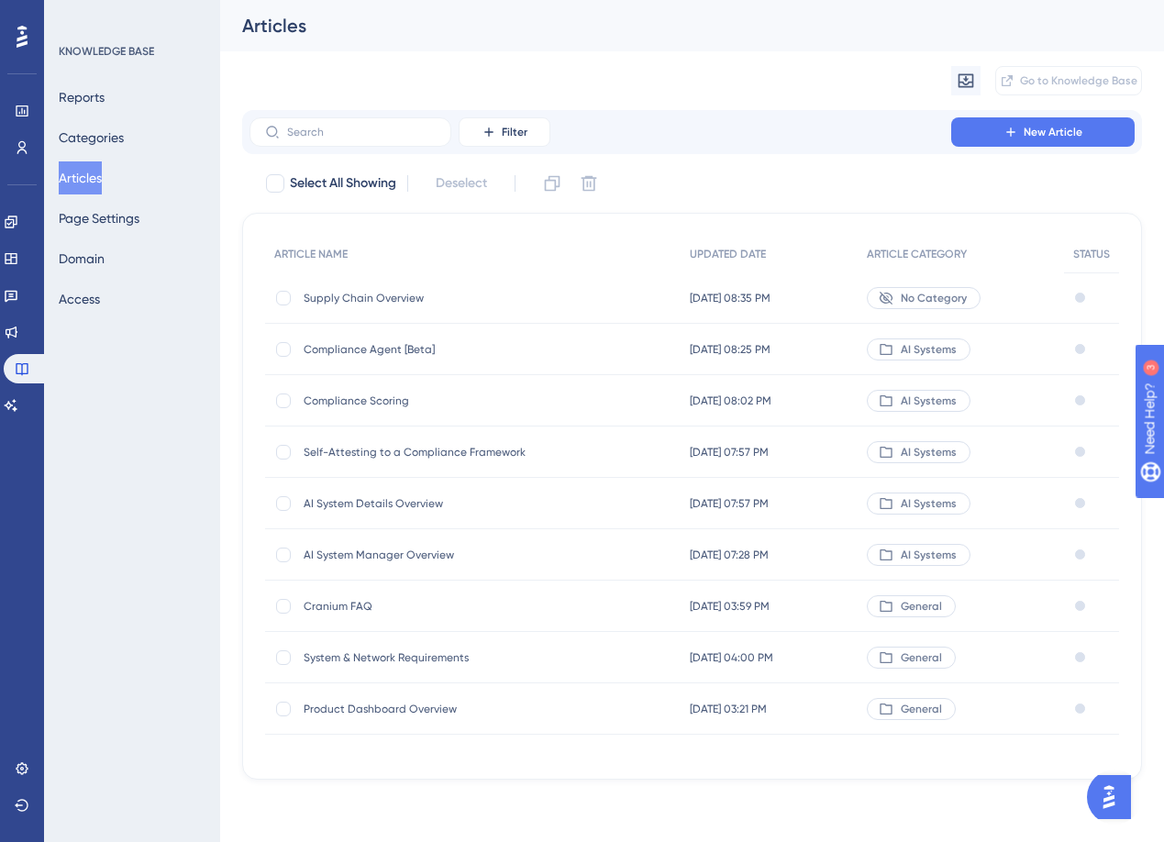
click at [936, 300] on span "No Category" at bounding box center [934, 298] width 66 height 15
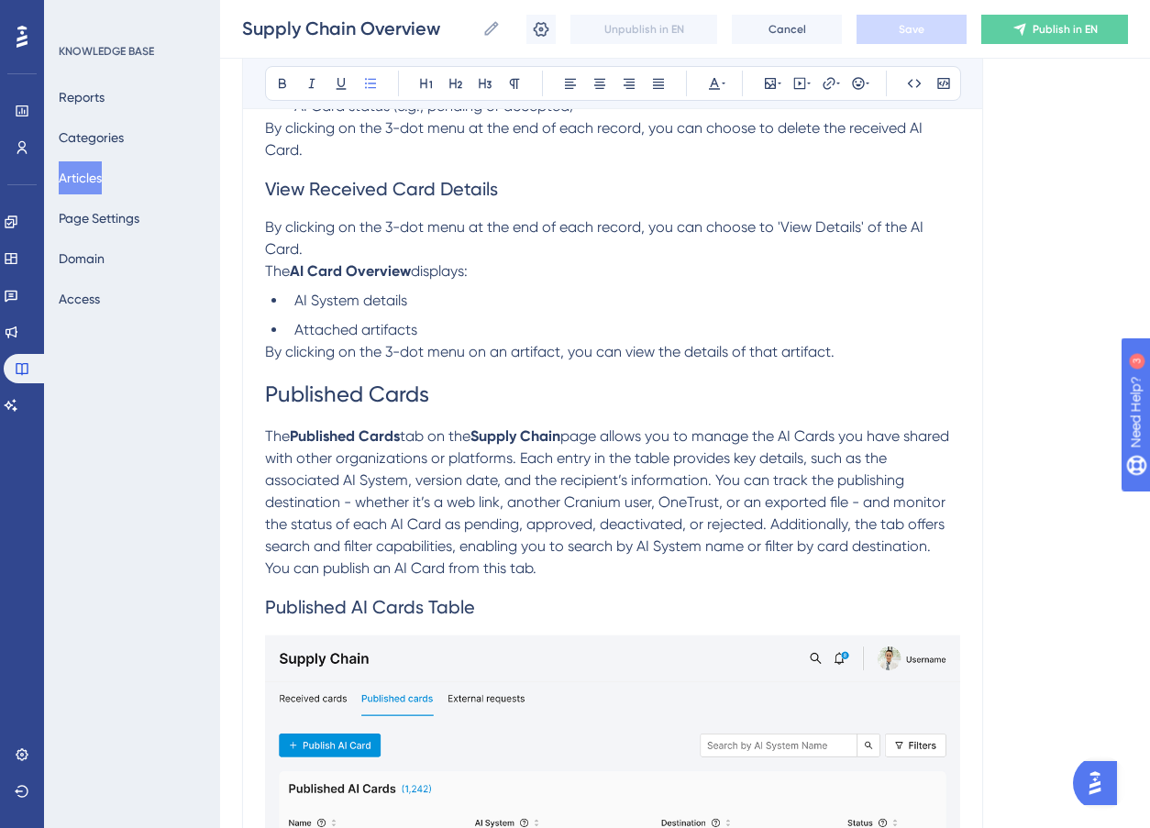
scroll to position [702, 0]
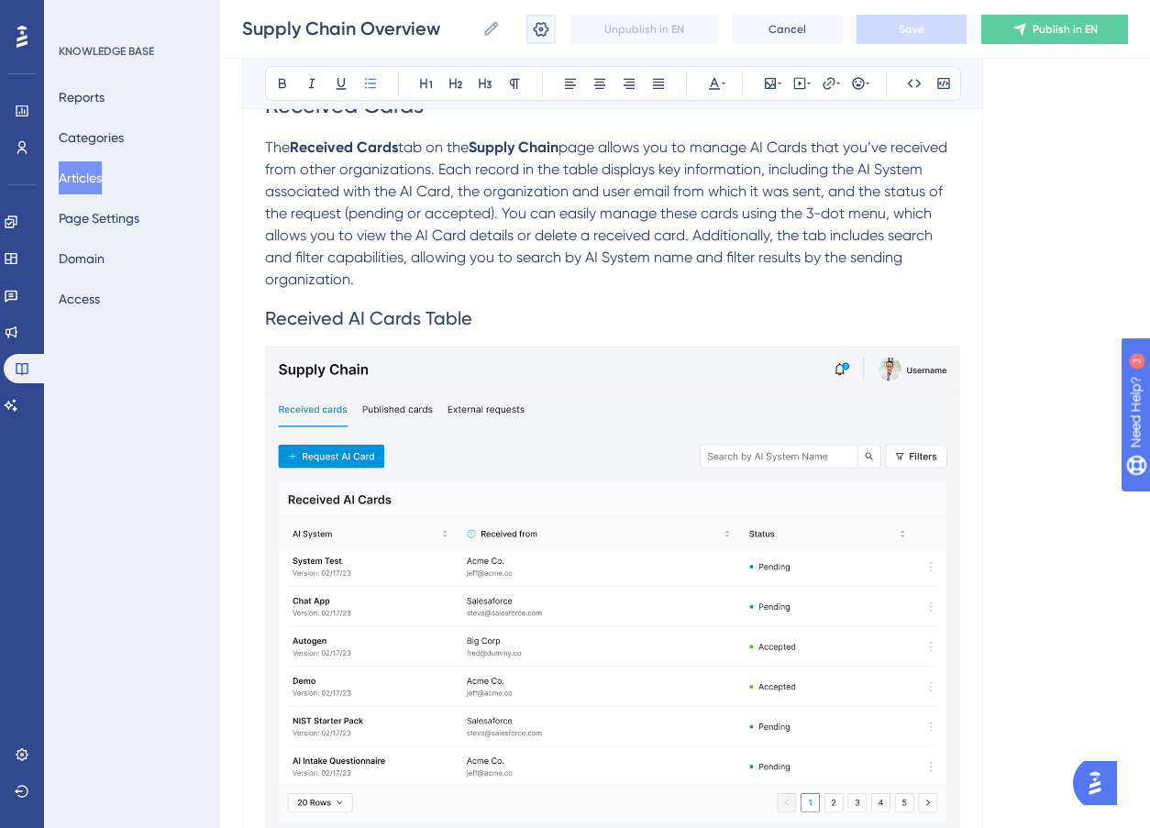
click at [530, 29] on button at bounding box center [541, 29] width 29 height 29
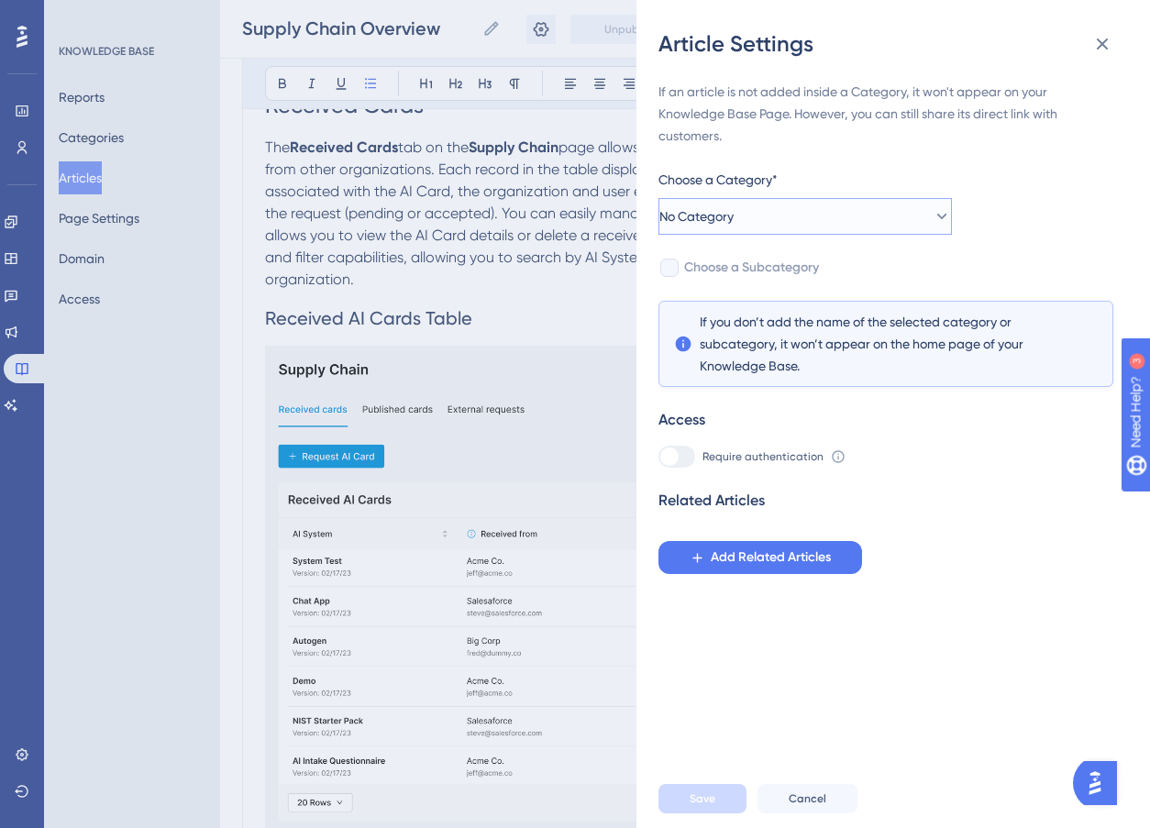
click at [802, 227] on button "No Category" at bounding box center [806, 216] width 294 height 37
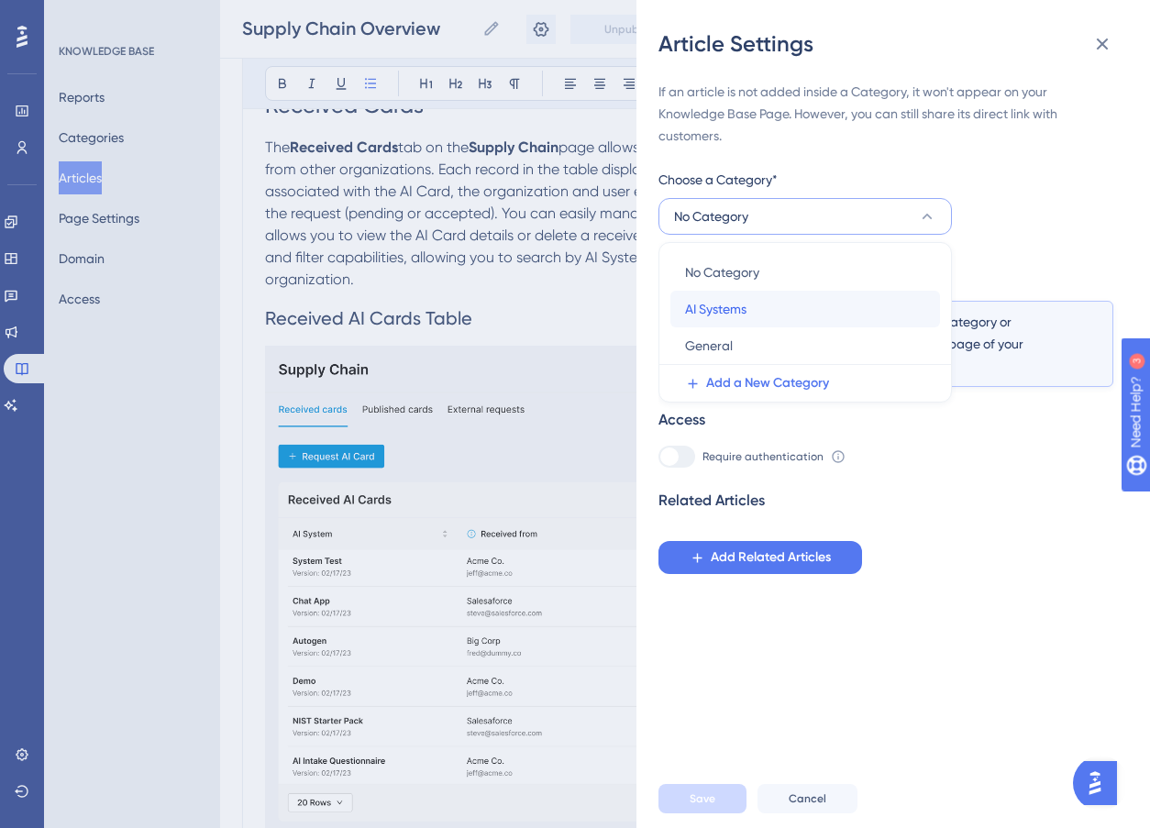
click at [793, 306] on div "AI Systems AI Systems" at bounding box center [805, 309] width 240 height 37
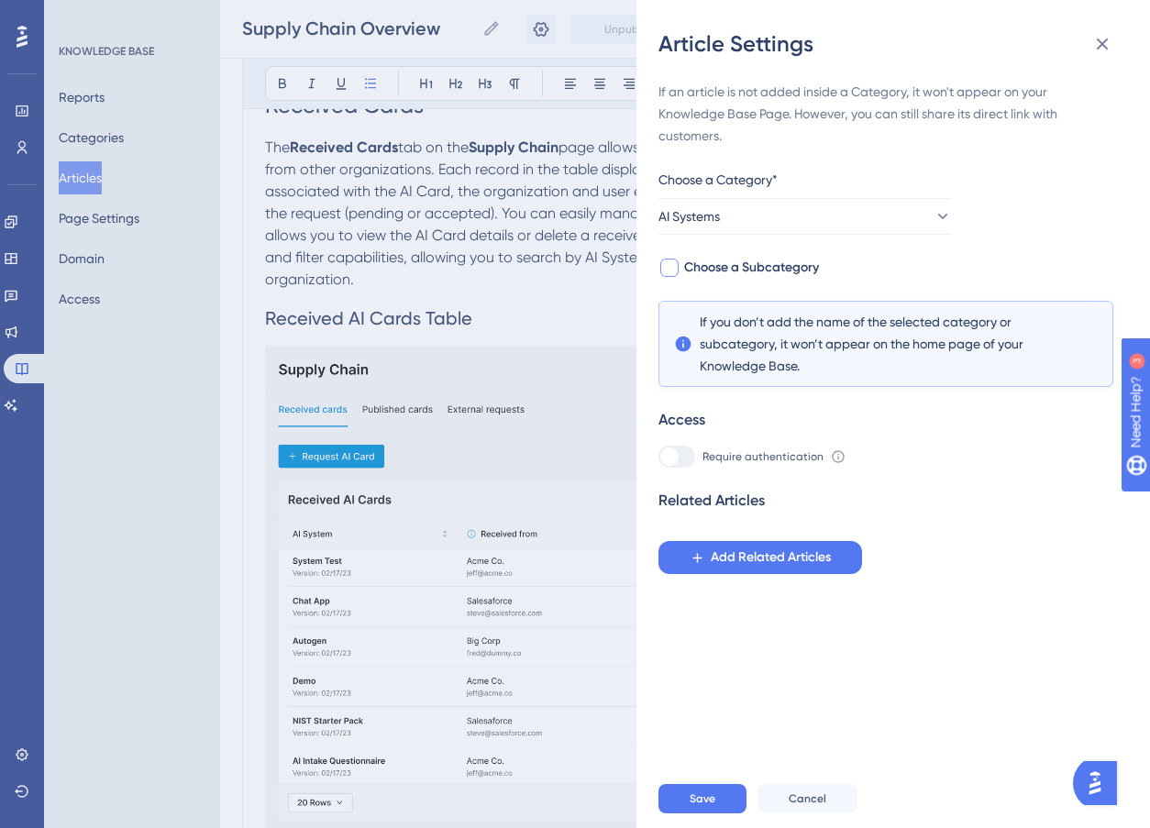
click at [697, 269] on span "Choose a Subcategory" at bounding box center [751, 268] width 135 height 22
checkbox input "true"
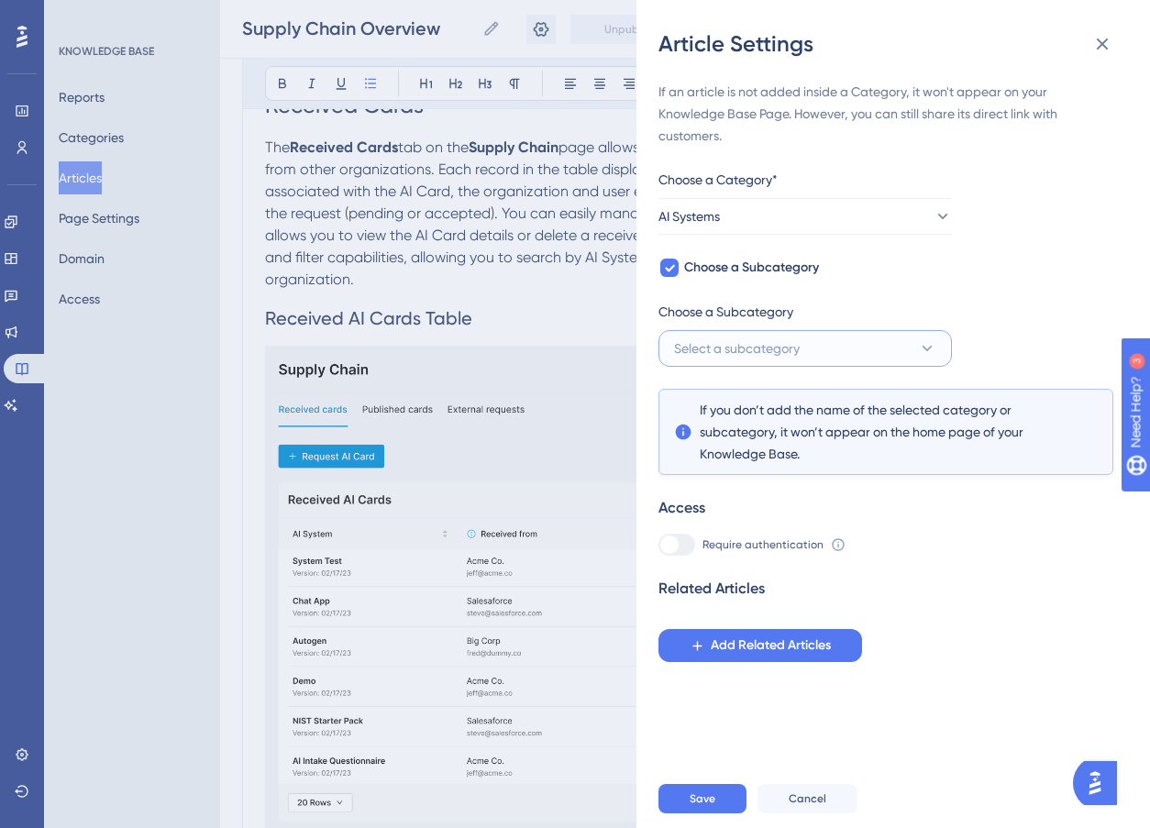
click at [722, 344] on span "Select a subcategory" at bounding box center [737, 349] width 126 height 22
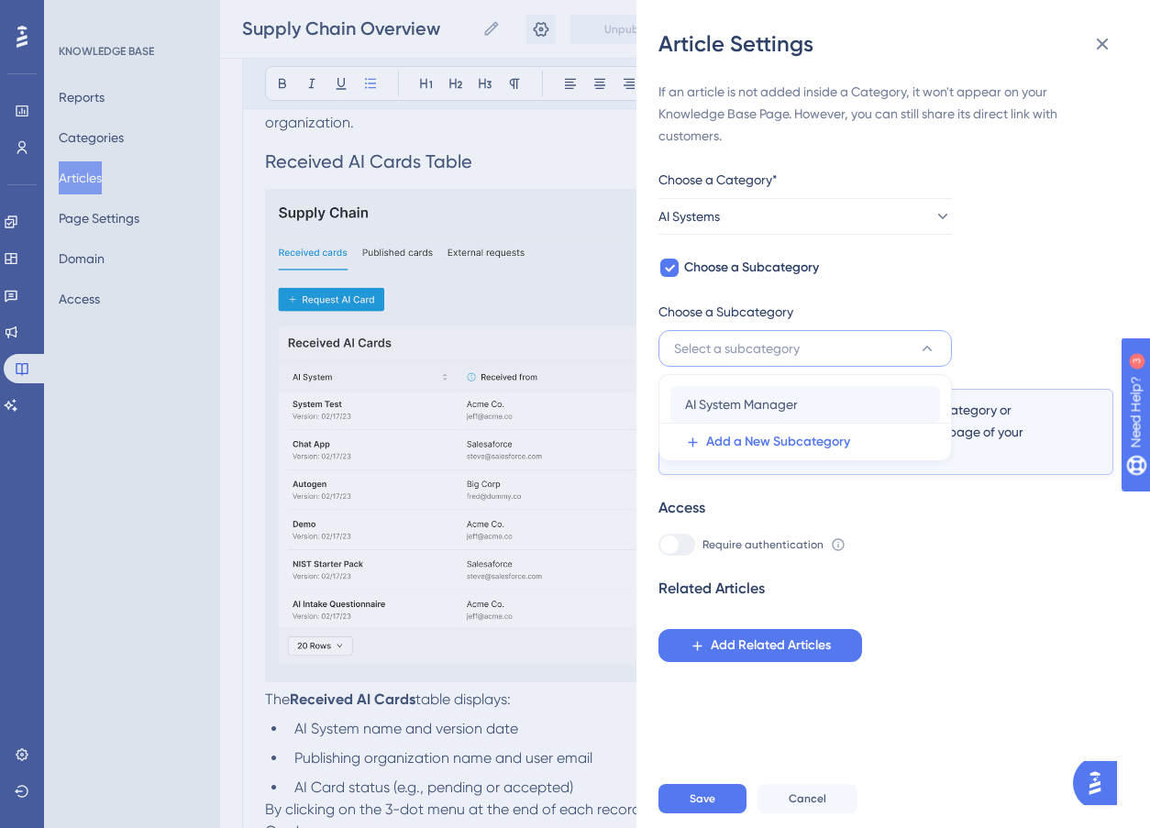
scroll to position [864, 0]
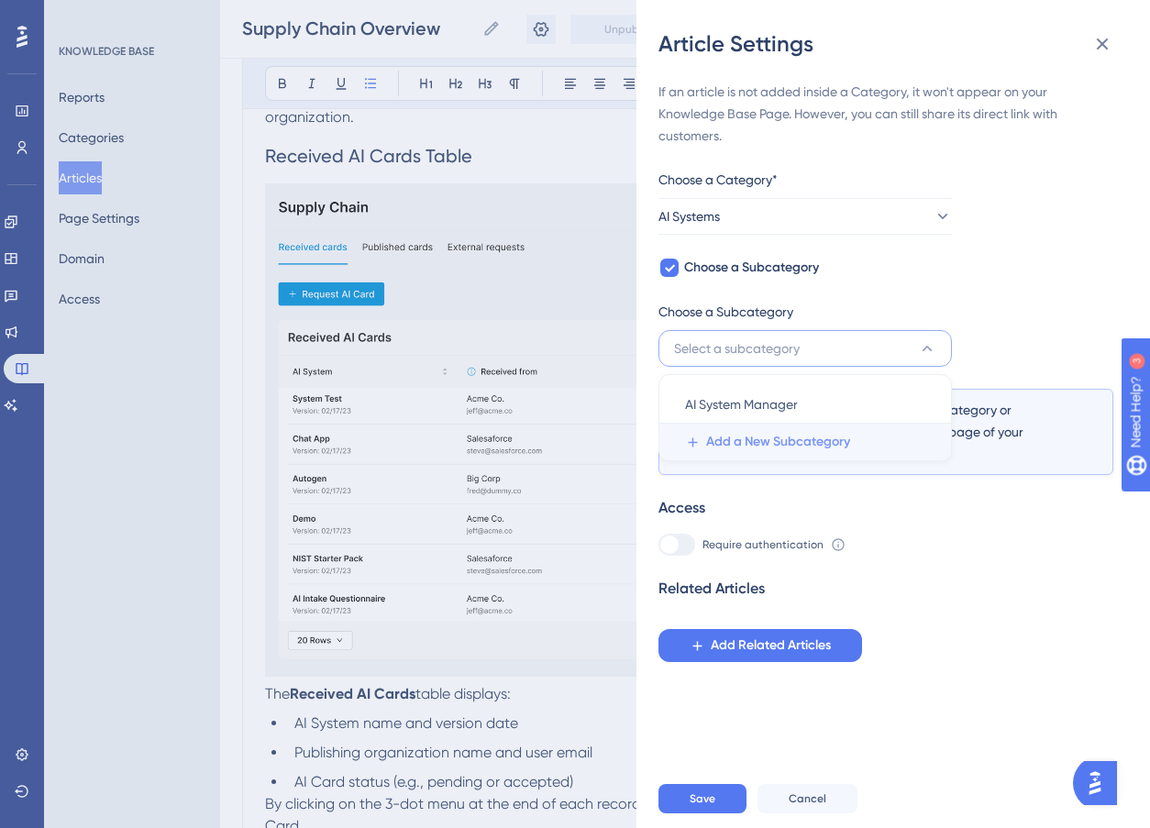
click at [721, 427] on button "Add a New Subcategory" at bounding box center [811, 442] width 281 height 37
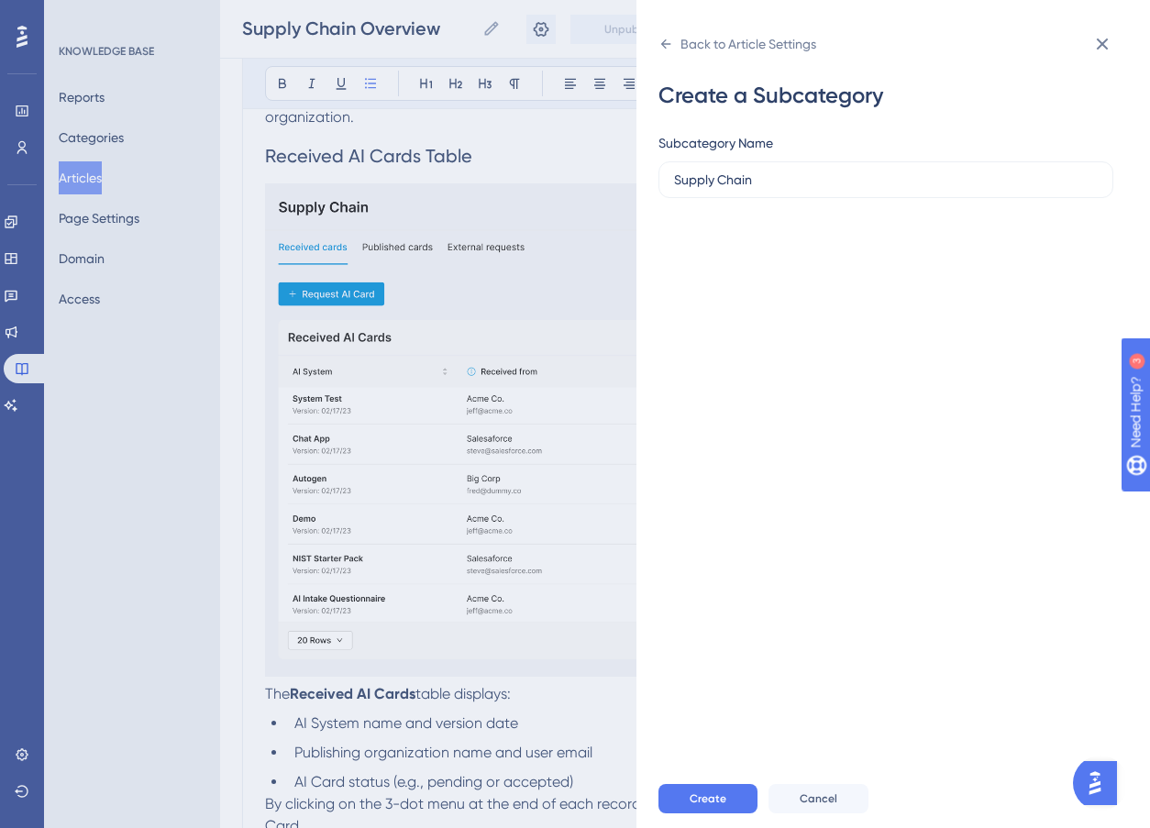
type input "Supply Chain"
click at [693, 806] on span "Create" at bounding box center [708, 799] width 37 height 15
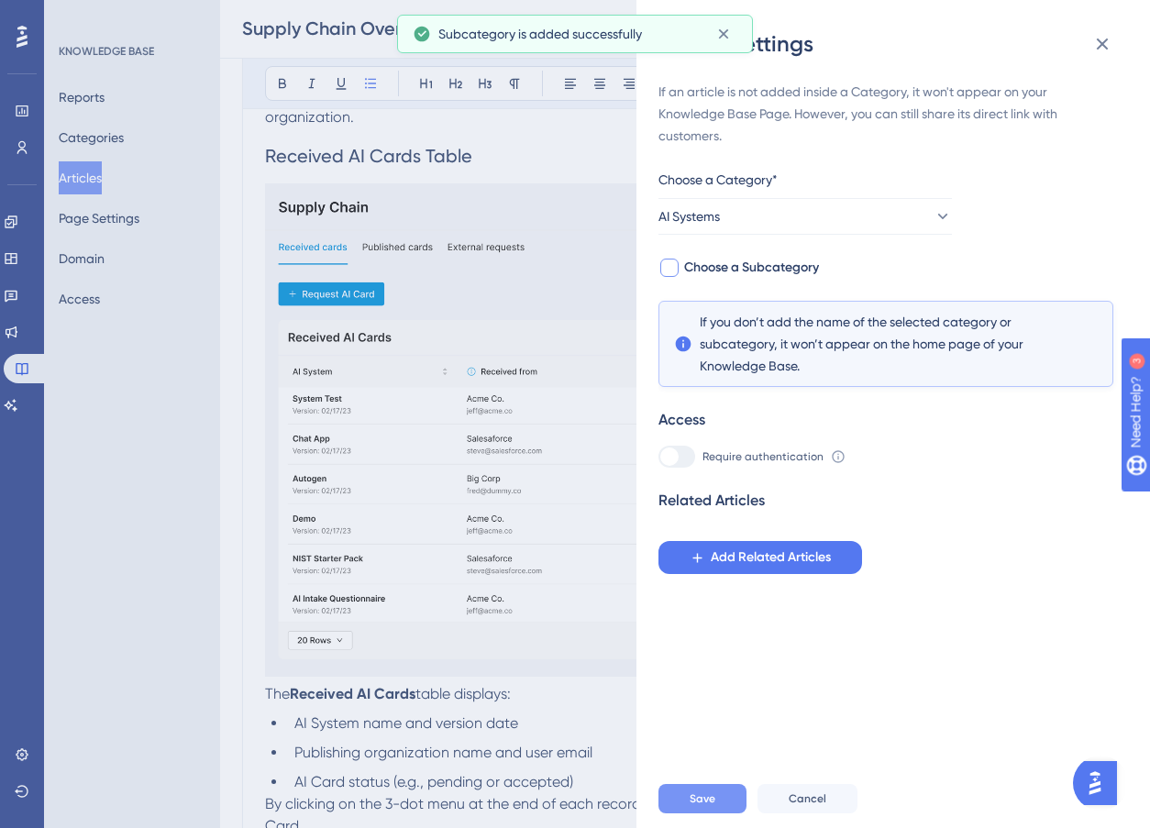
click at [689, 261] on span "Choose a Subcategory" at bounding box center [751, 268] width 135 height 22
checkbox input "true"
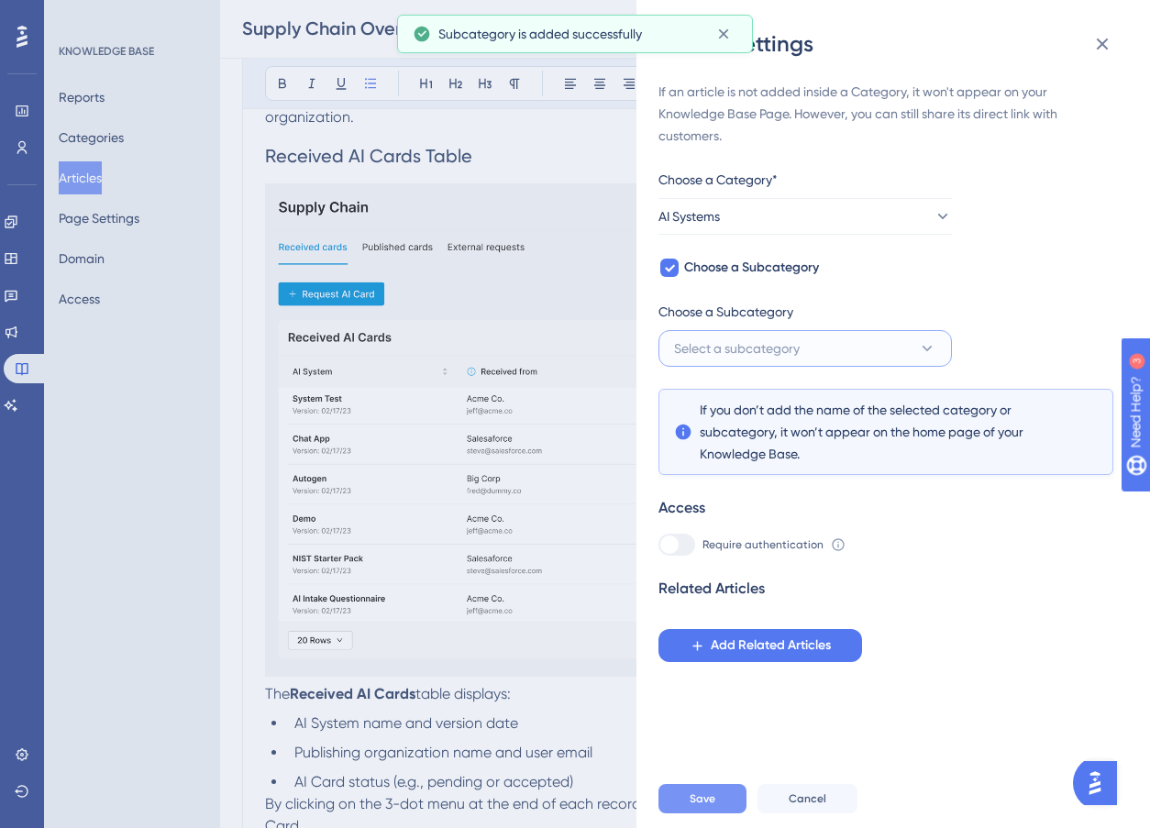
click at [747, 346] on span "Select a subcategory" at bounding box center [737, 349] width 126 height 22
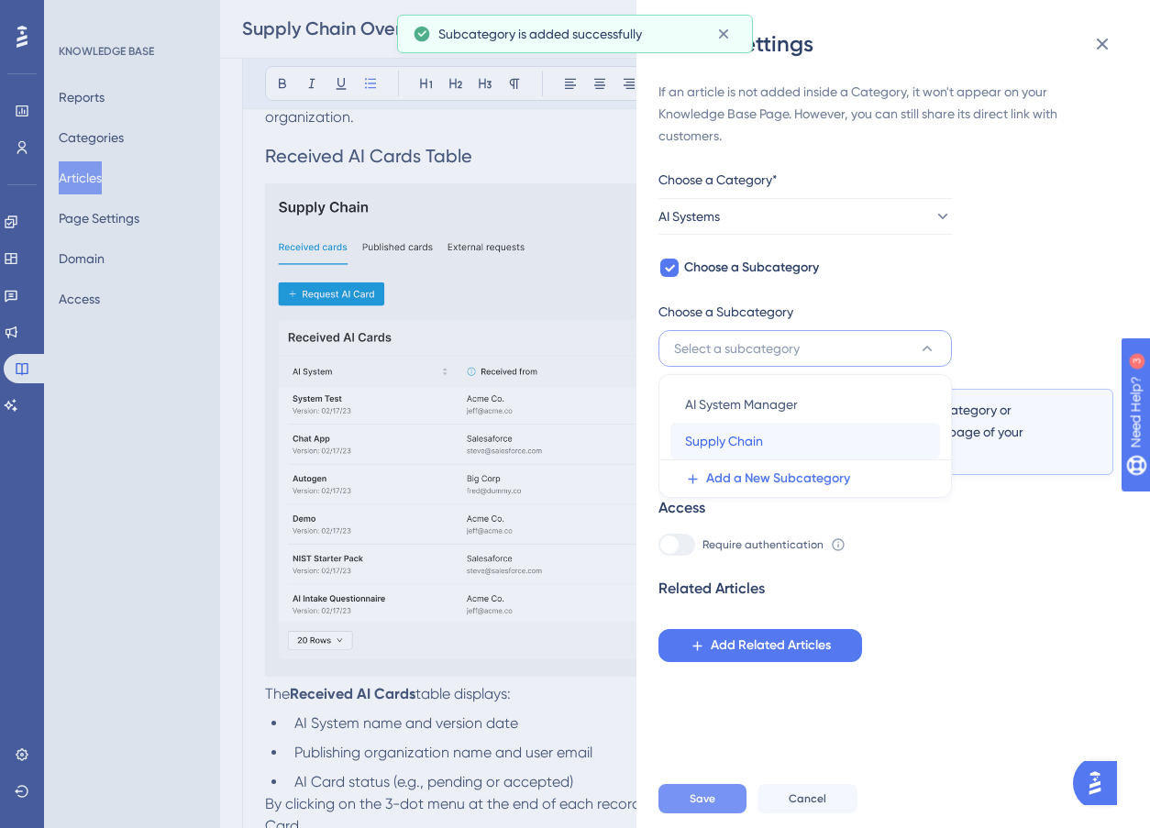
click at [769, 438] on div "Supply Chain Supply Chain" at bounding box center [805, 441] width 240 height 37
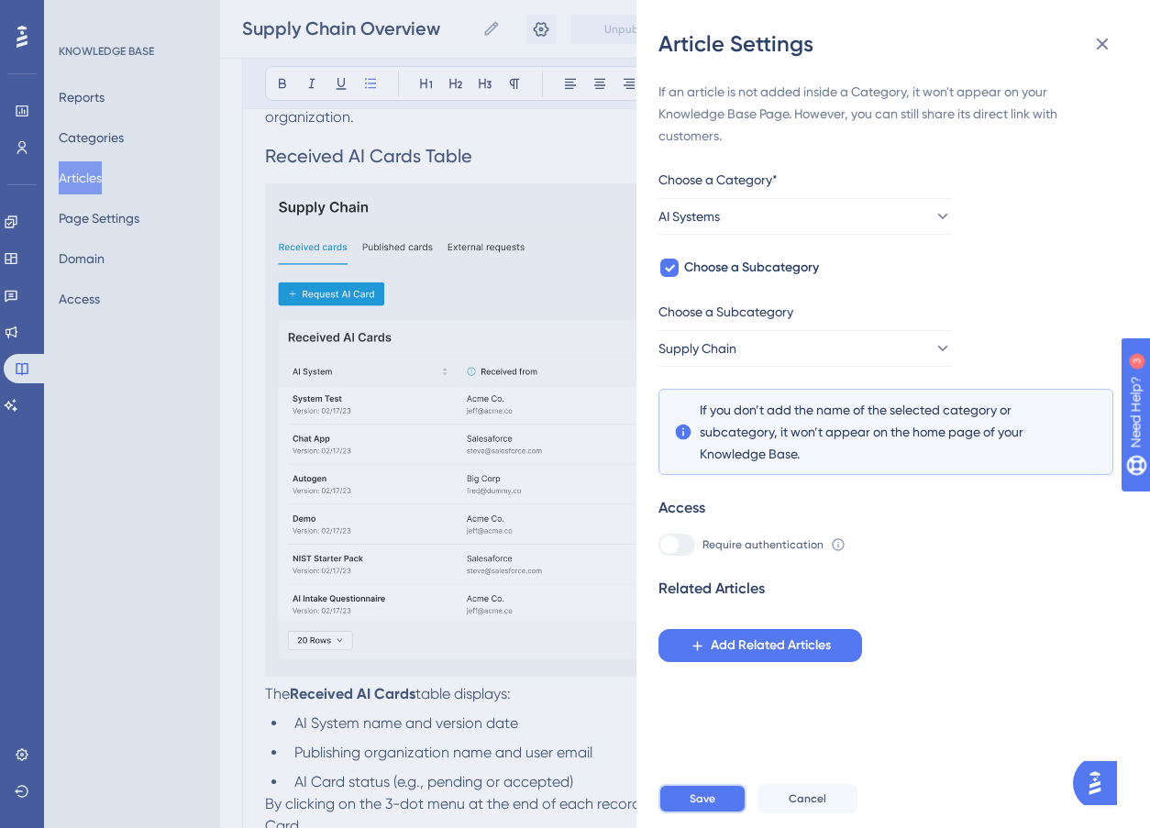
click at [716, 814] on button "Save" at bounding box center [703, 798] width 88 height 29
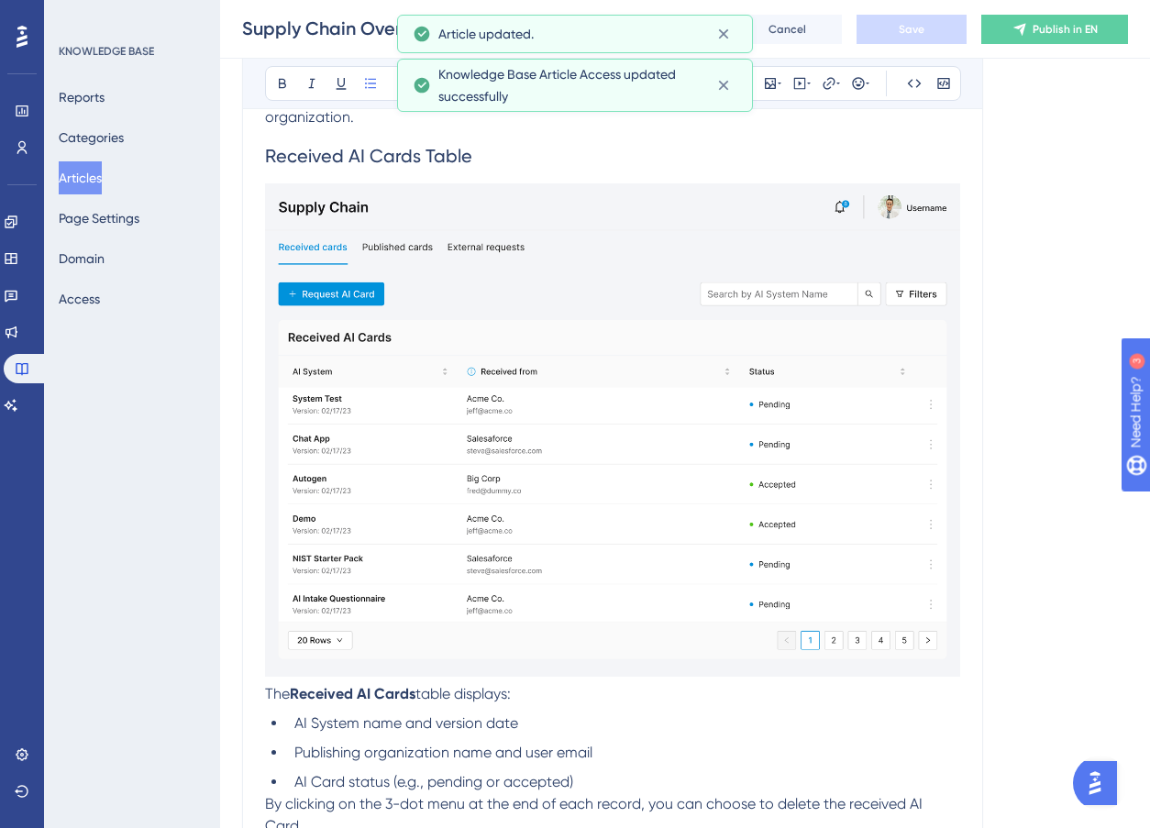
click at [102, 178] on button "Articles" at bounding box center [80, 177] width 43 height 33
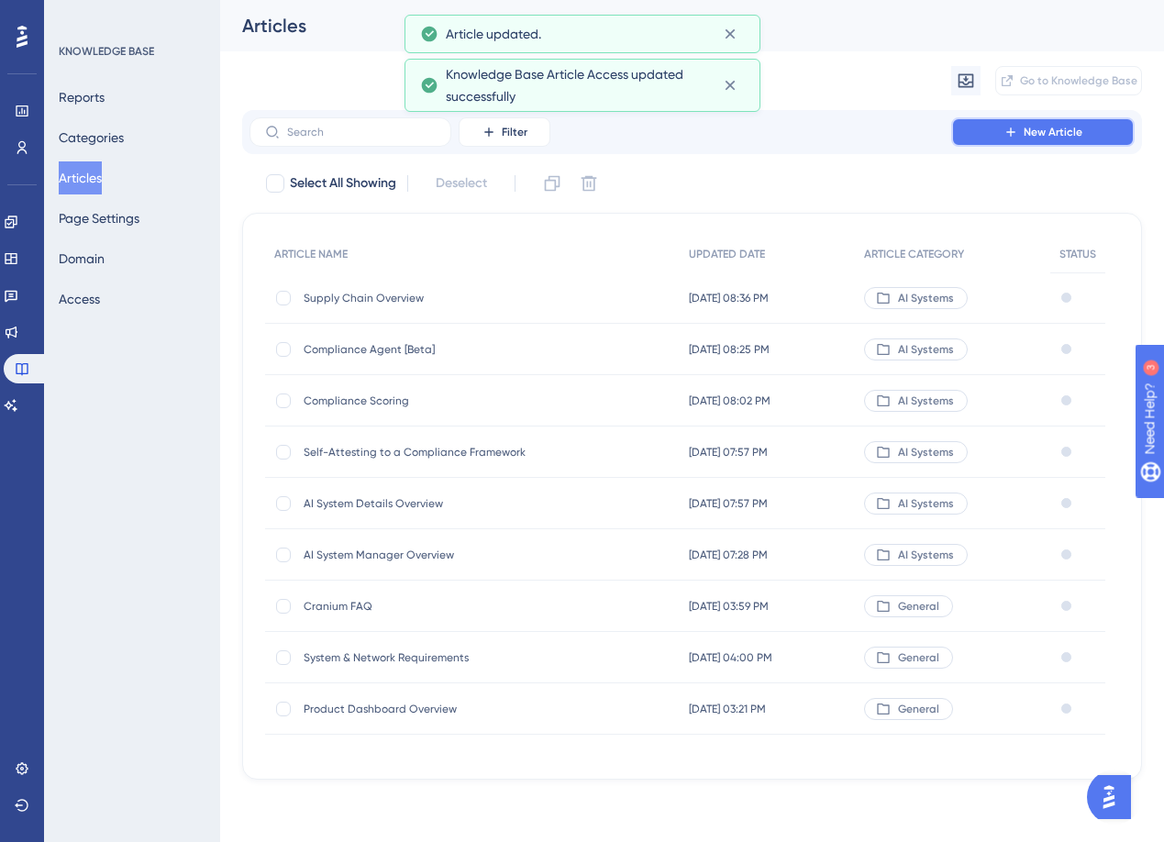
click at [996, 137] on button "New Article" at bounding box center [1042, 131] width 183 height 29
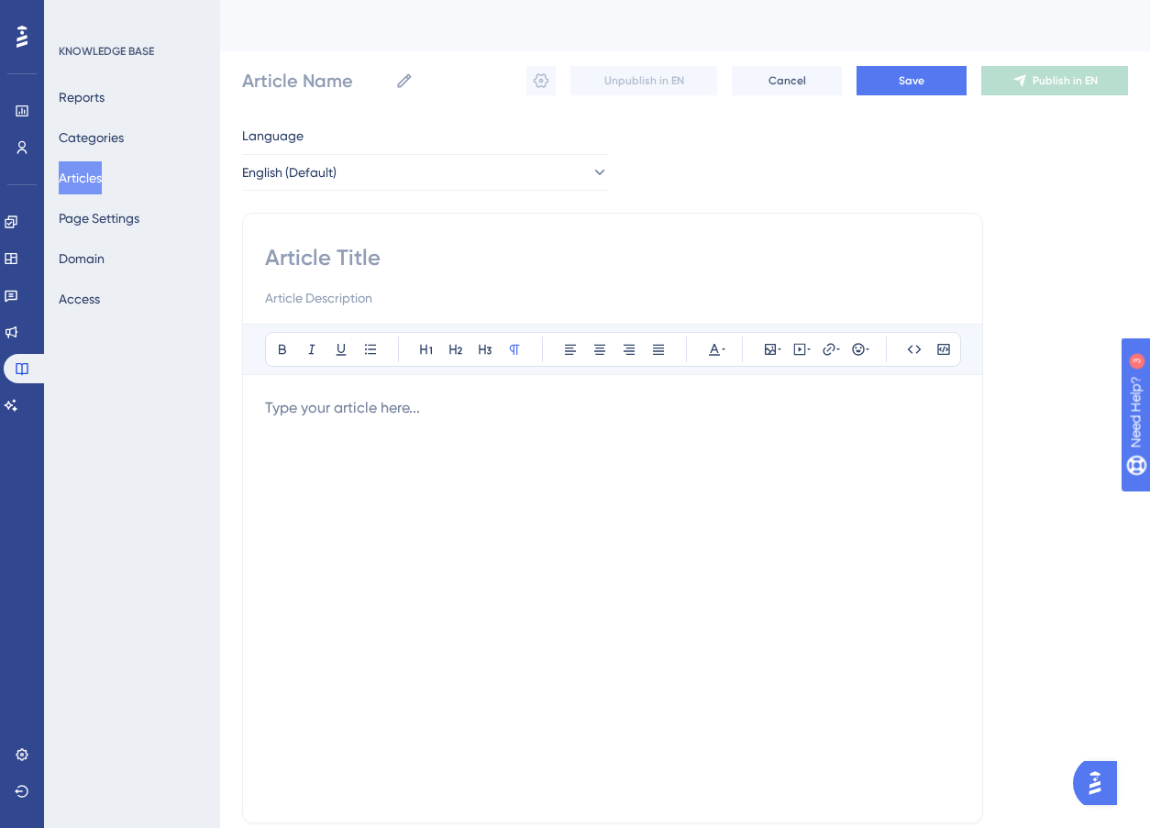
click at [340, 263] on input at bounding box center [612, 257] width 695 height 29
type input "Requesting an AI Card"
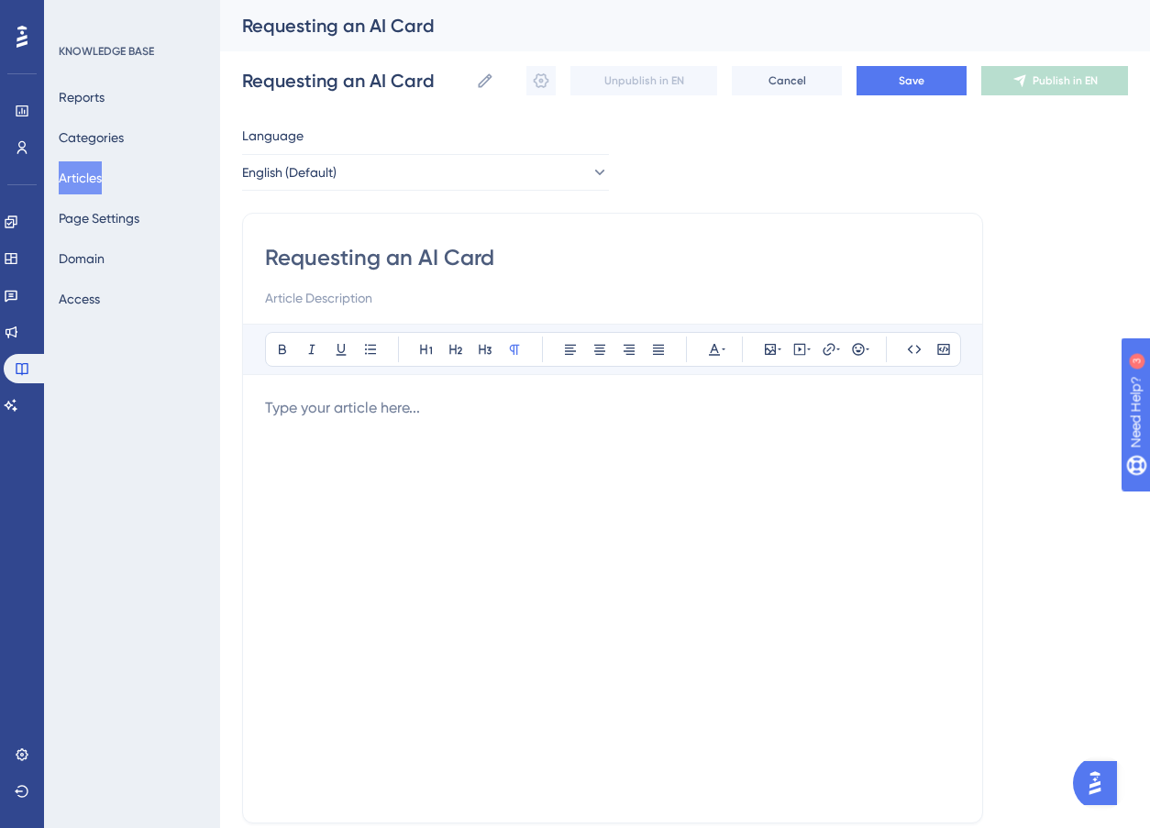
type input "Requesting an AI Card"
click at [460, 467] on div at bounding box center [612, 599] width 695 height 404
click at [772, 349] on icon at bounding box center [770, 349] width 15 height 15
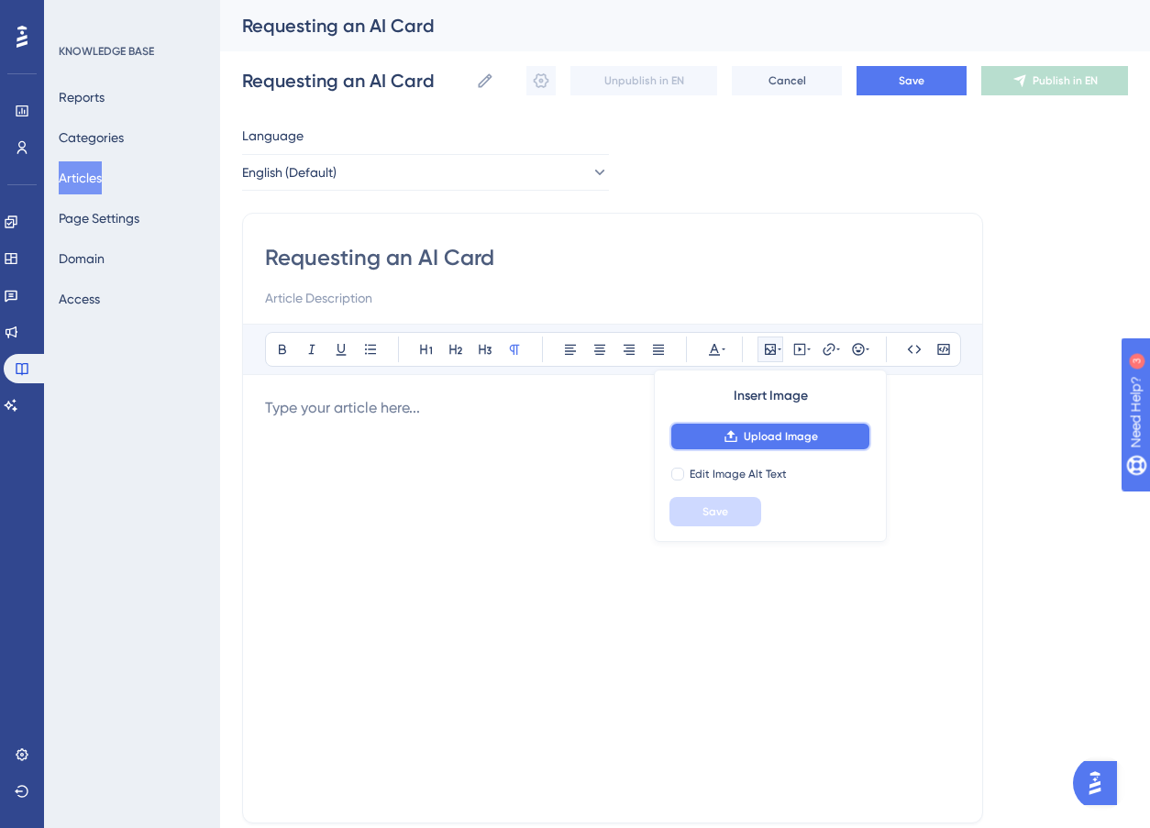
click at [767, 437] on span "Upload Image" at bounding box center [781, 436] width 74 height 15
click at [759, 431] on span "Upload Image" at bounding box center [781, 436] width 74 height 15
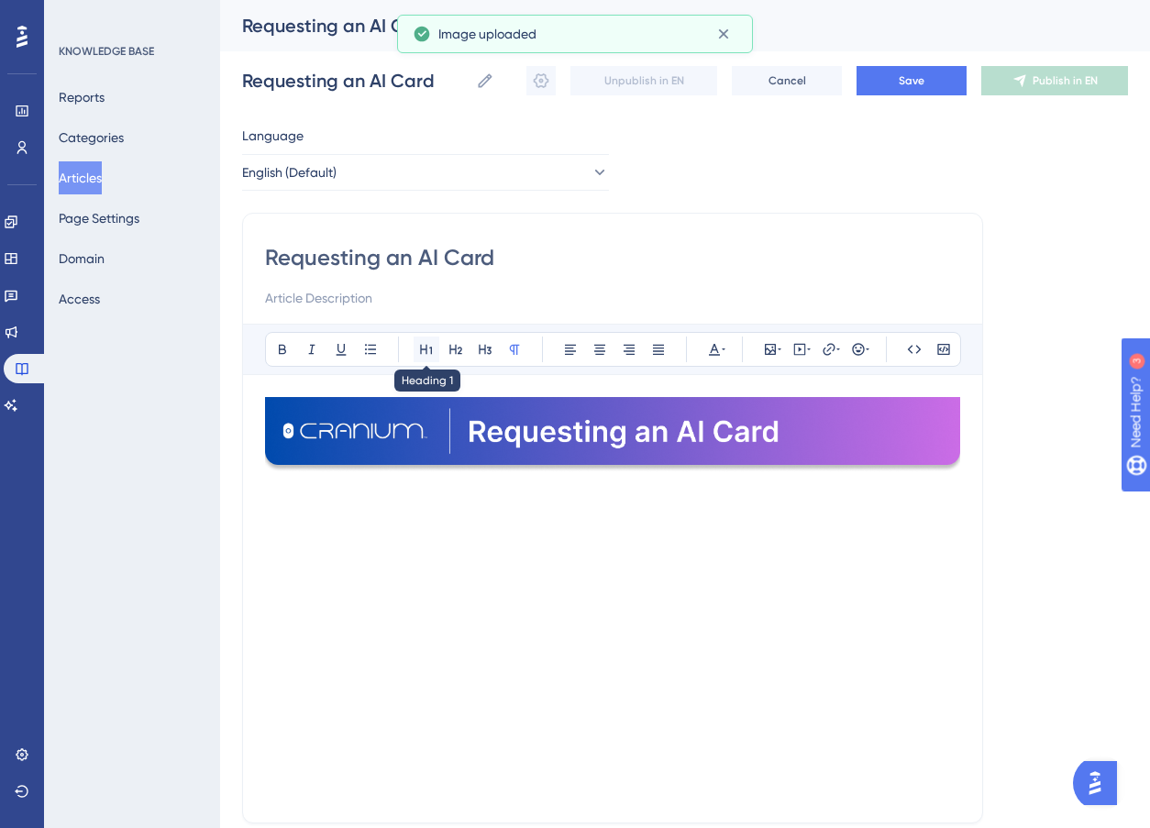
click at [416, 357] on button at bounding box center [427, 350] width 26 height 26
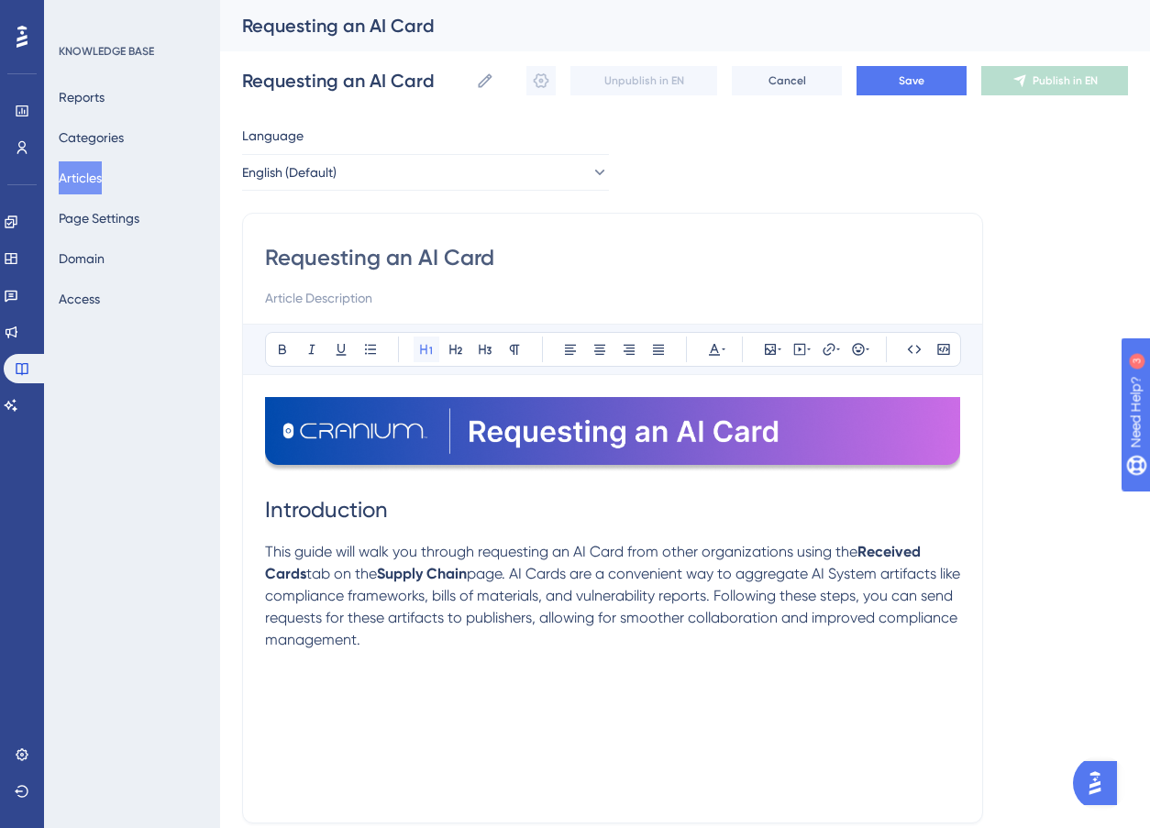
click at [427, 348] on icon at bounding box center [426, 350] width 12 height 10
click at [456, 349] on icon at bounding box center [455, 350] width 13 height 10
click at [778, 359] on button at bounding box center [771, 350] width 26 height 26
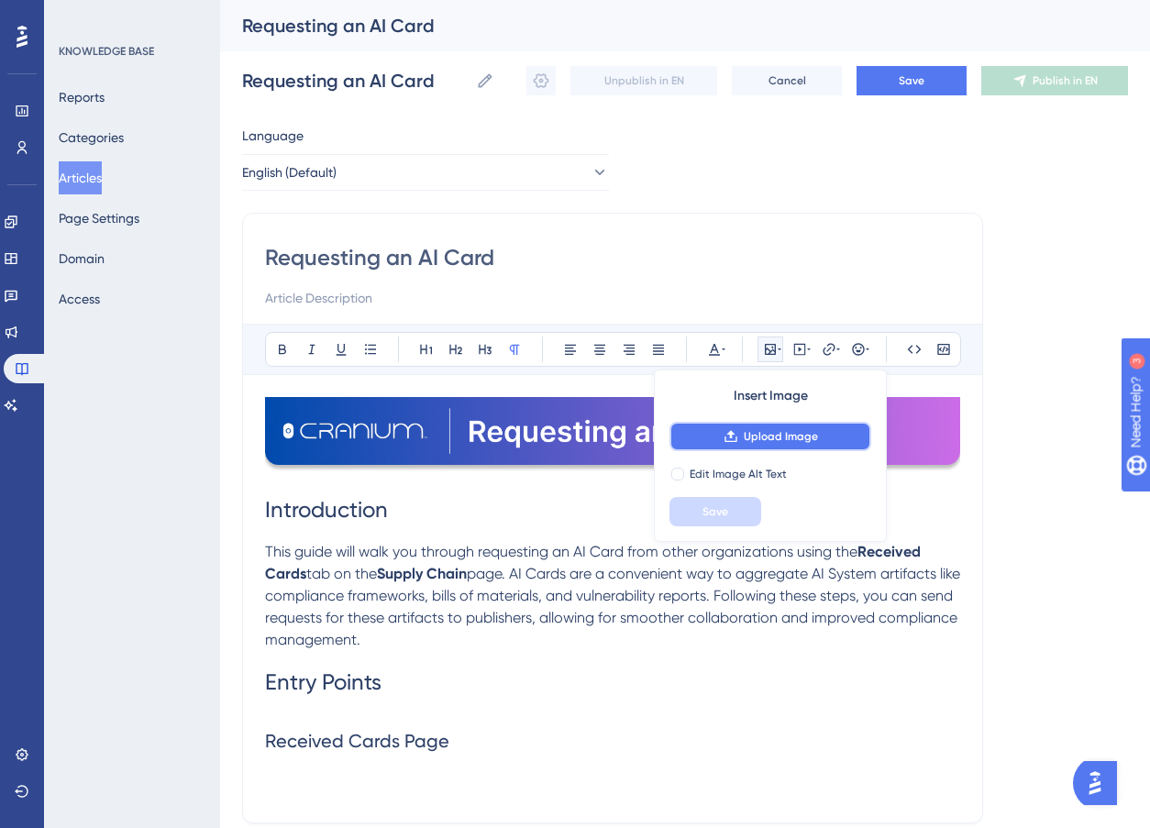
click at [786, 438] on span "Upload Image" at bounding box center [781, 436] width 74 height 15
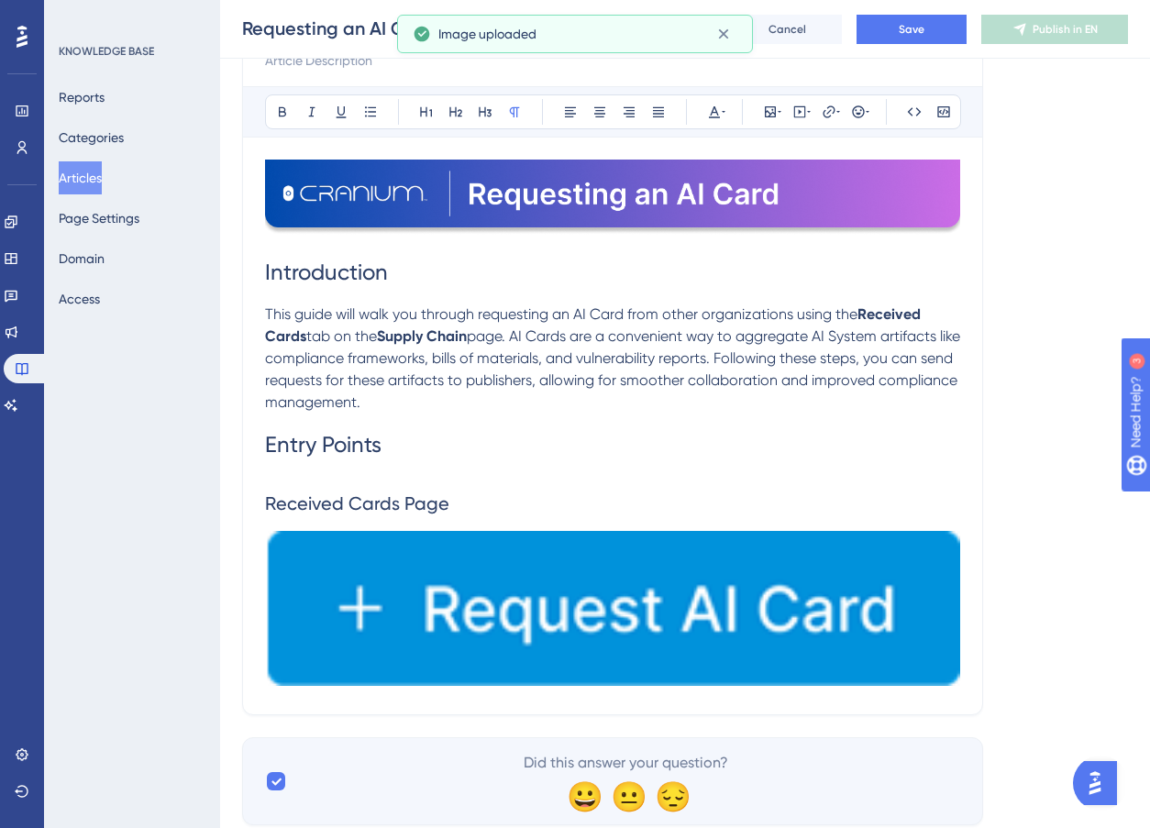
scroll to position [286, 0]
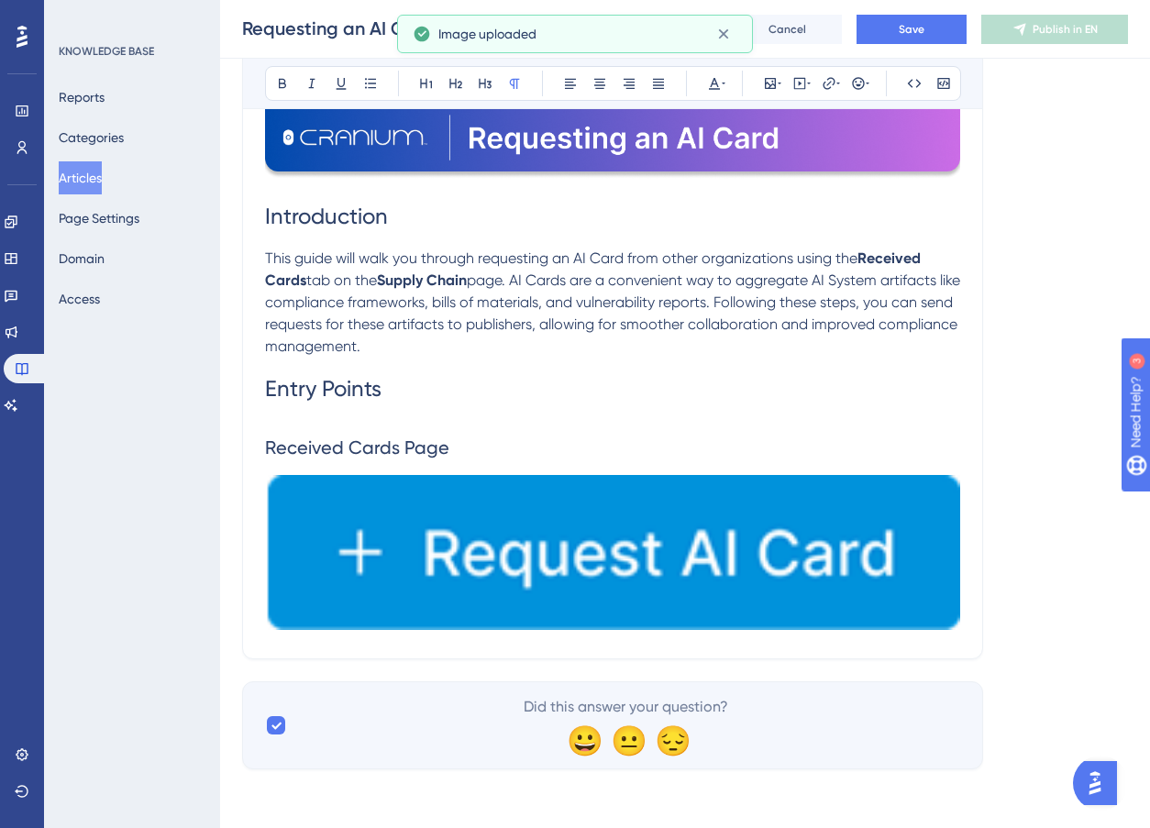
click at [770, 570] on img at bounding box center [612, 552] width 695 height 154
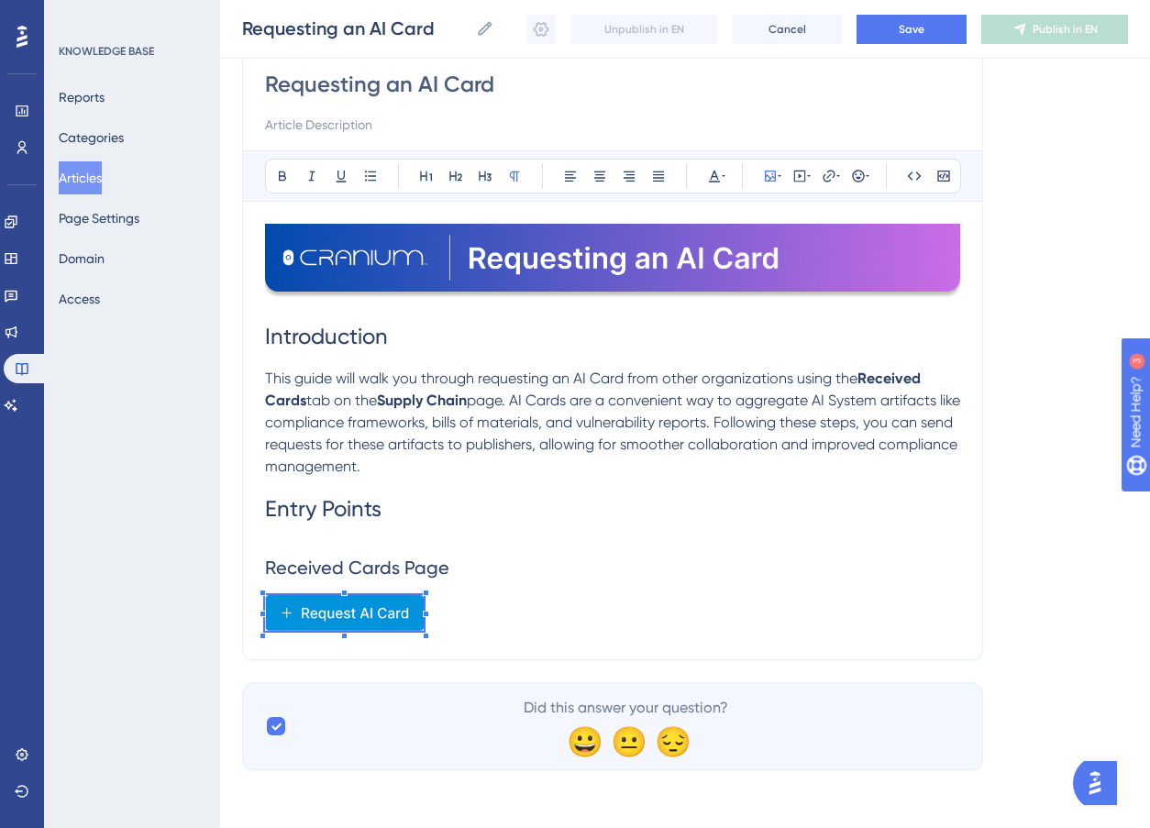
scroll to position [165, 0]
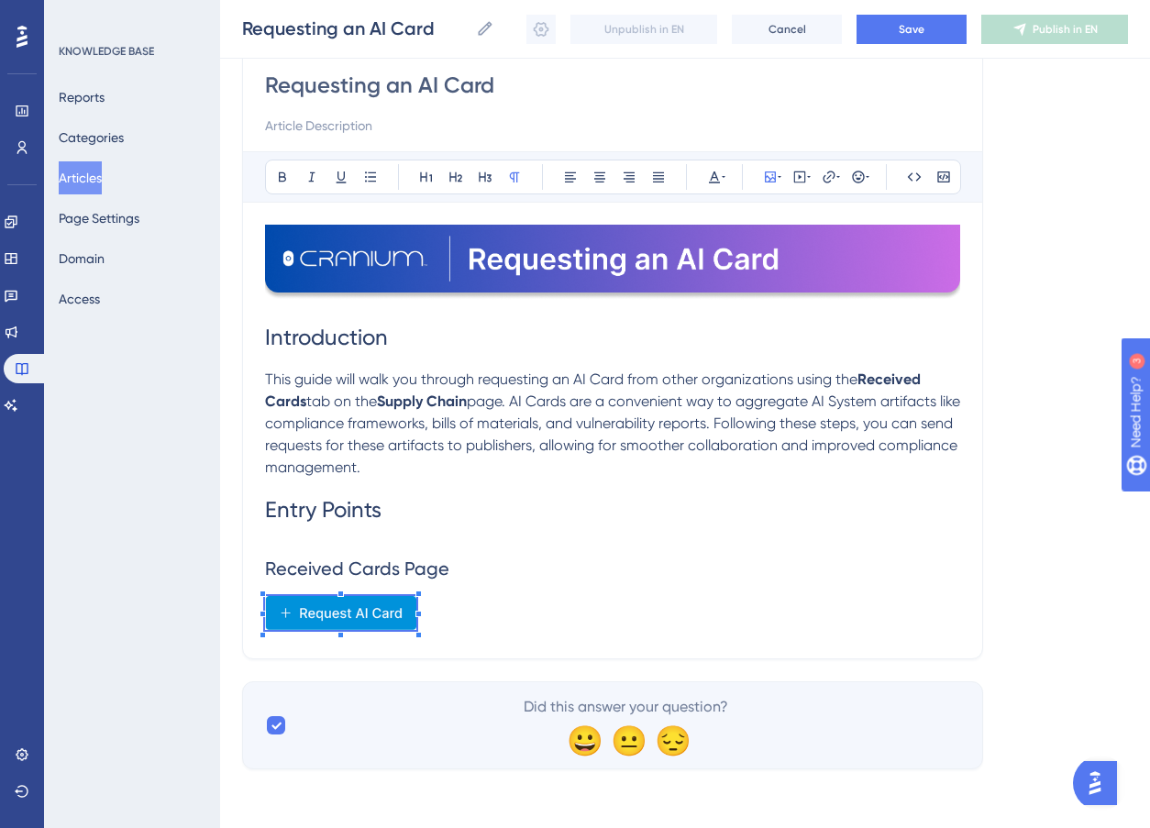
click at [416, 637] on div at bounding box center [340, 637] width 151 height 0
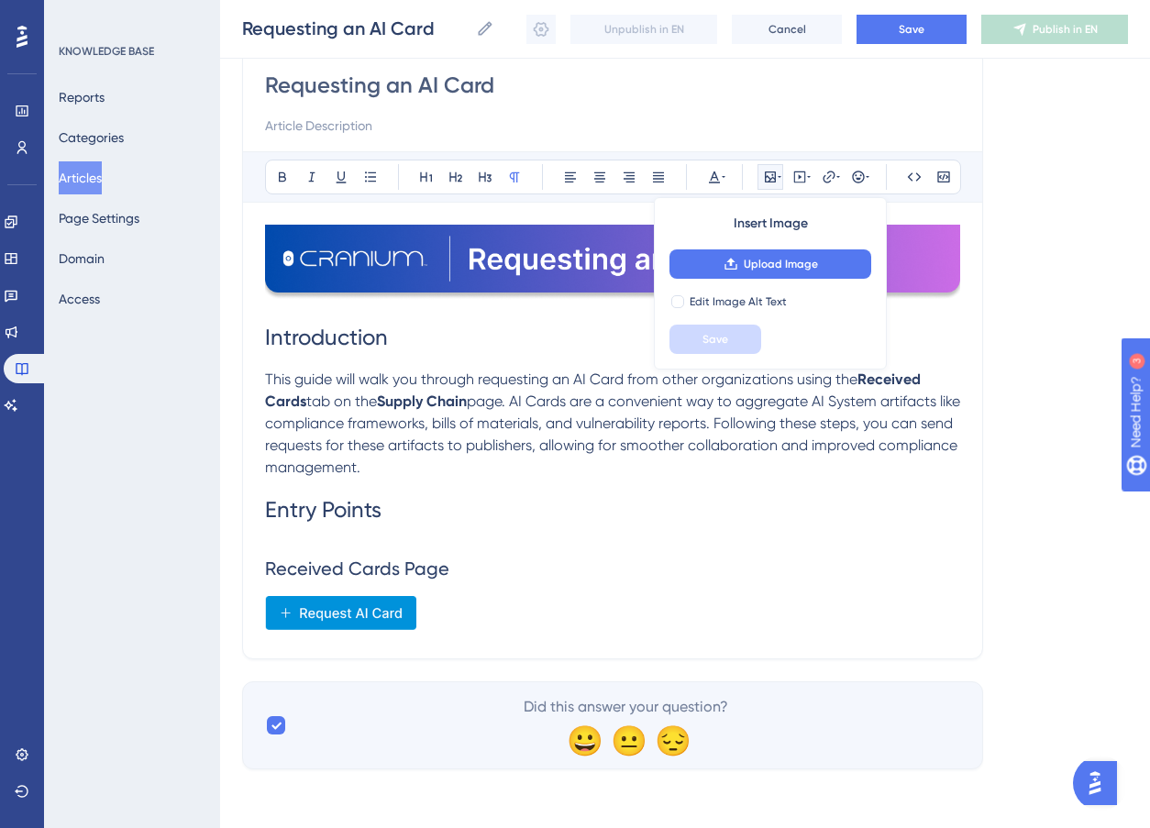
click at [464, 620] on p at bounding box center [612, 616] width 695 height 40
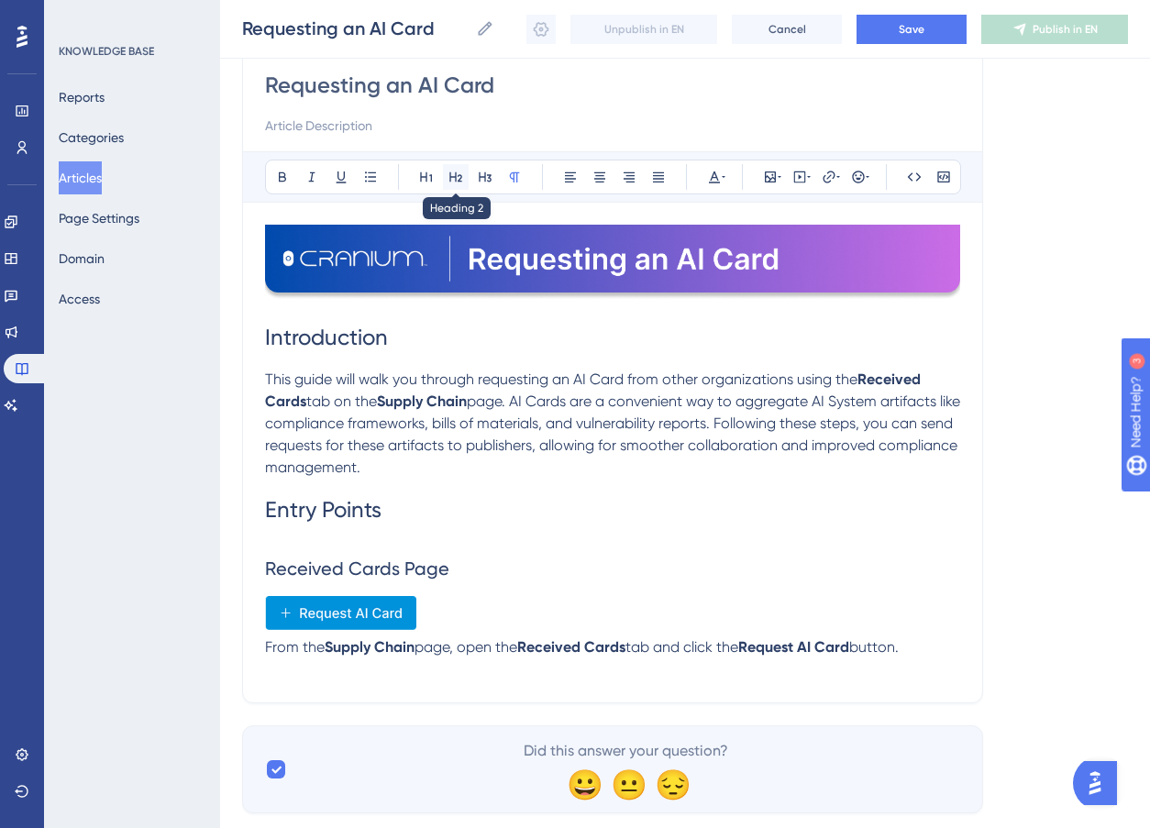
click at [455, 179] on icon at bounding box center [456, 177] width 15 height 15
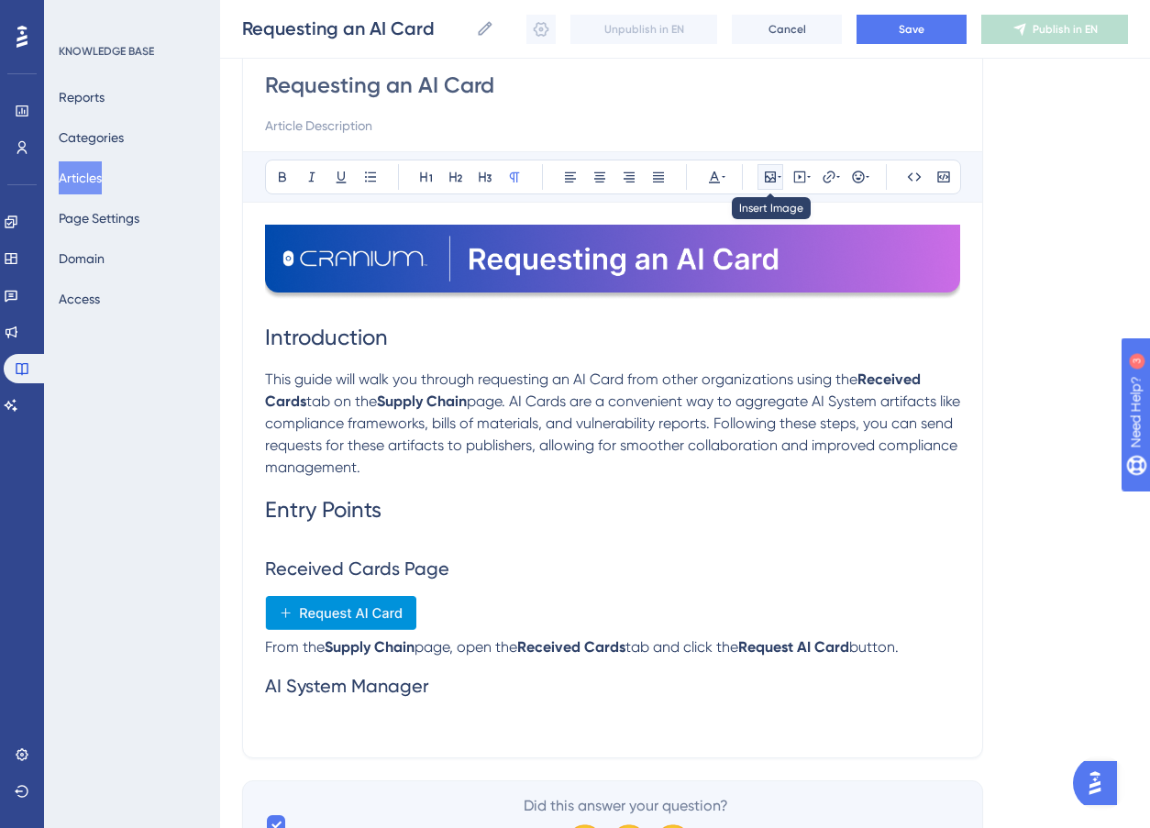
click at [767, 170] on icon at bounding box center [770, 177] width 15 height 15
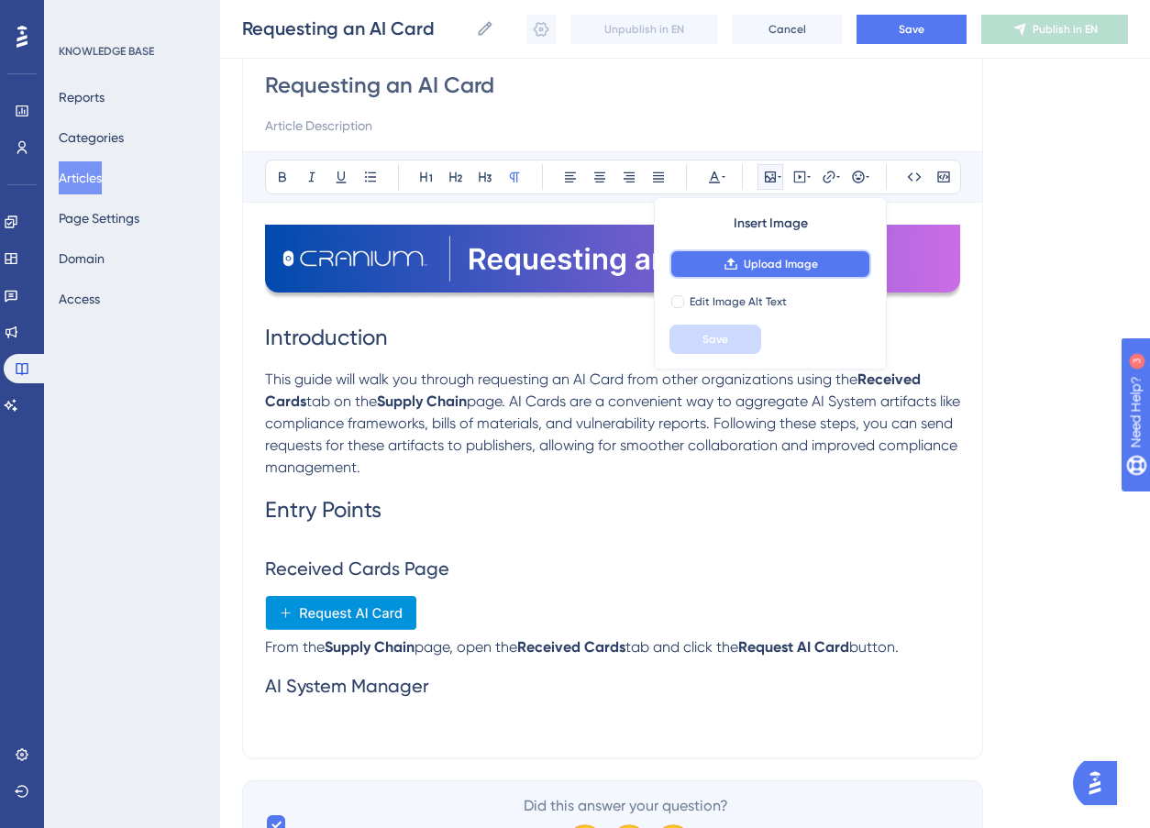
click at [768, 260] on span "Upload Image" at bounding box center [781, 264] width 74 height 15
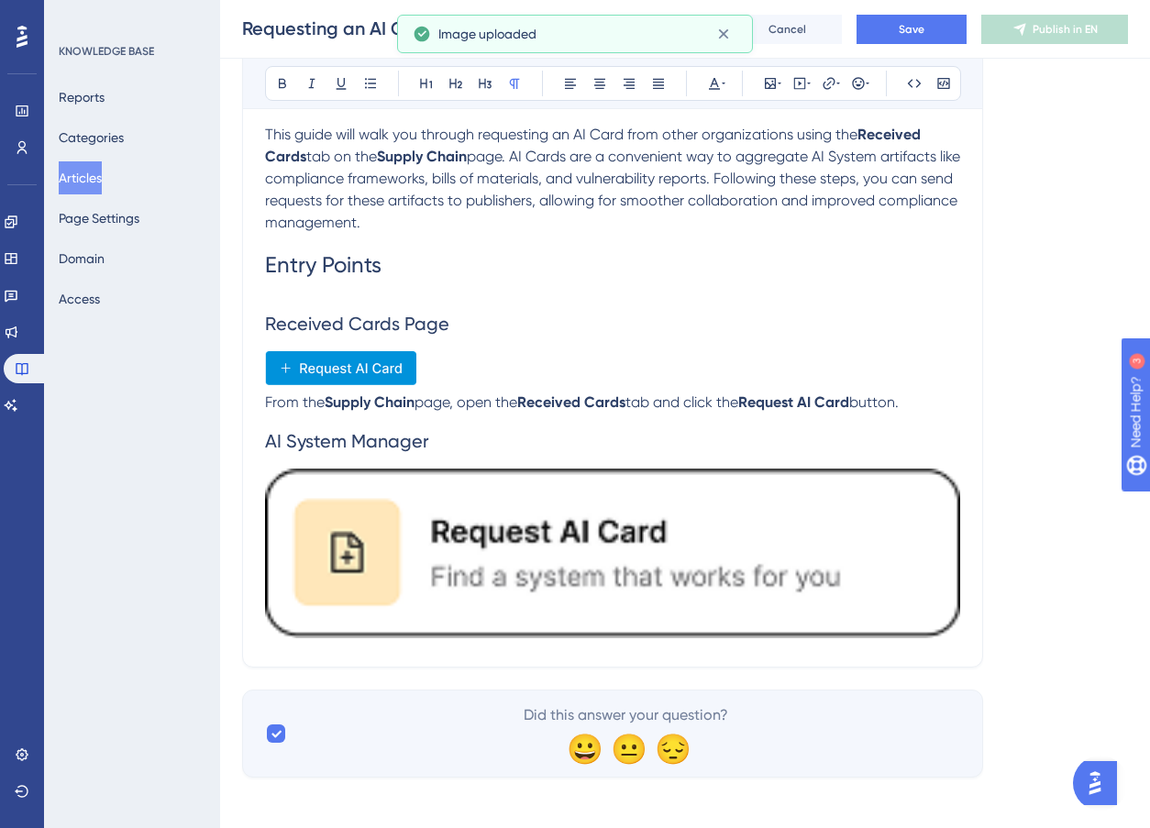
scroll to position [418, 0]
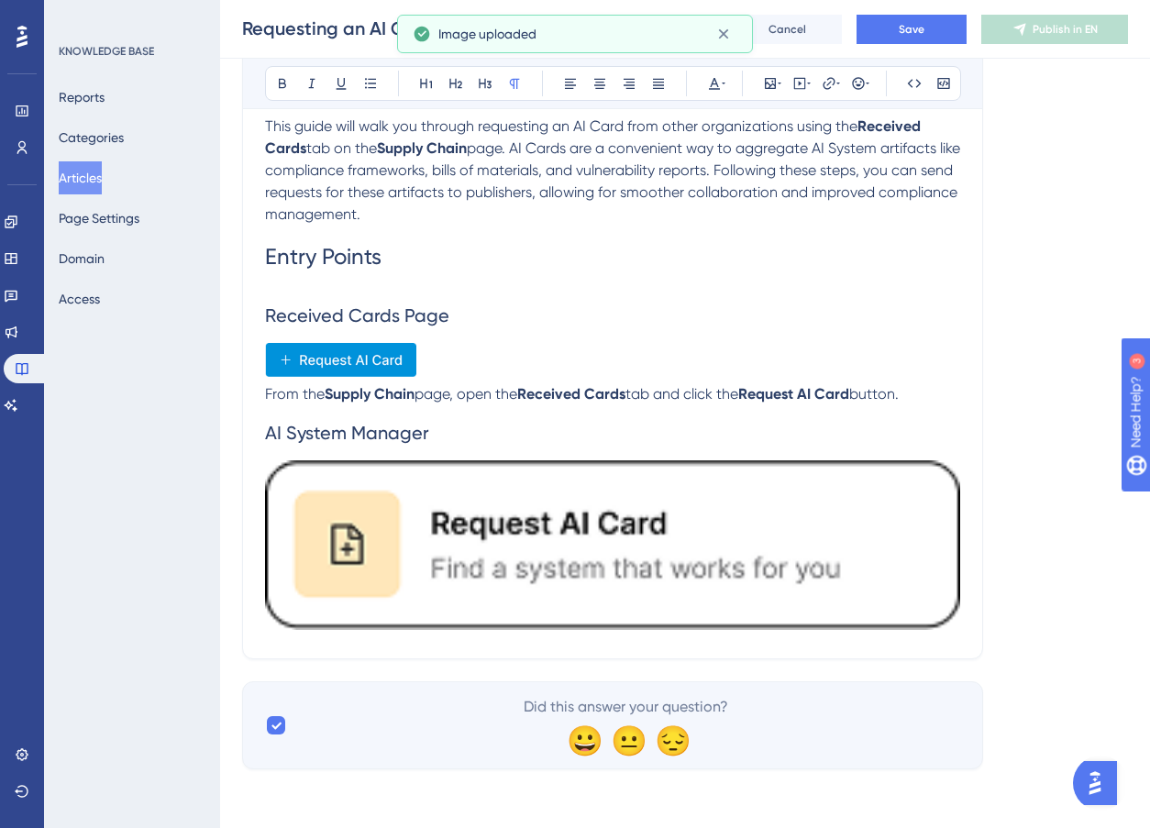
click at [697, 546] on img at bounding box center [612, 545] width 695 height 170
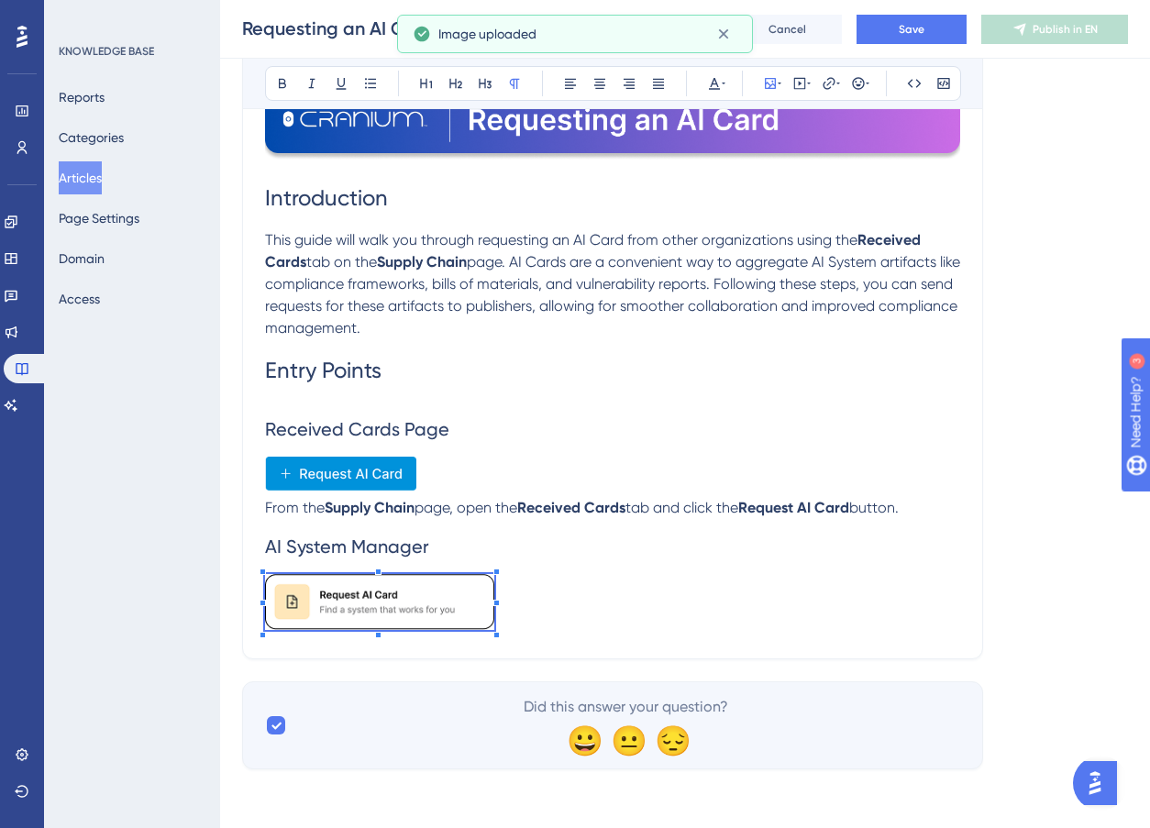
scroll to position [304, 0]
click at [495, 641] on div "Requesting an AI Card Bold Italic Underline Bullet Point Heading 1 Heading 2 He…" at bounding box center [612, 281] width 741 height 758
click at [537, 608] on p at bounding box center [612, 606] width 695 height 62
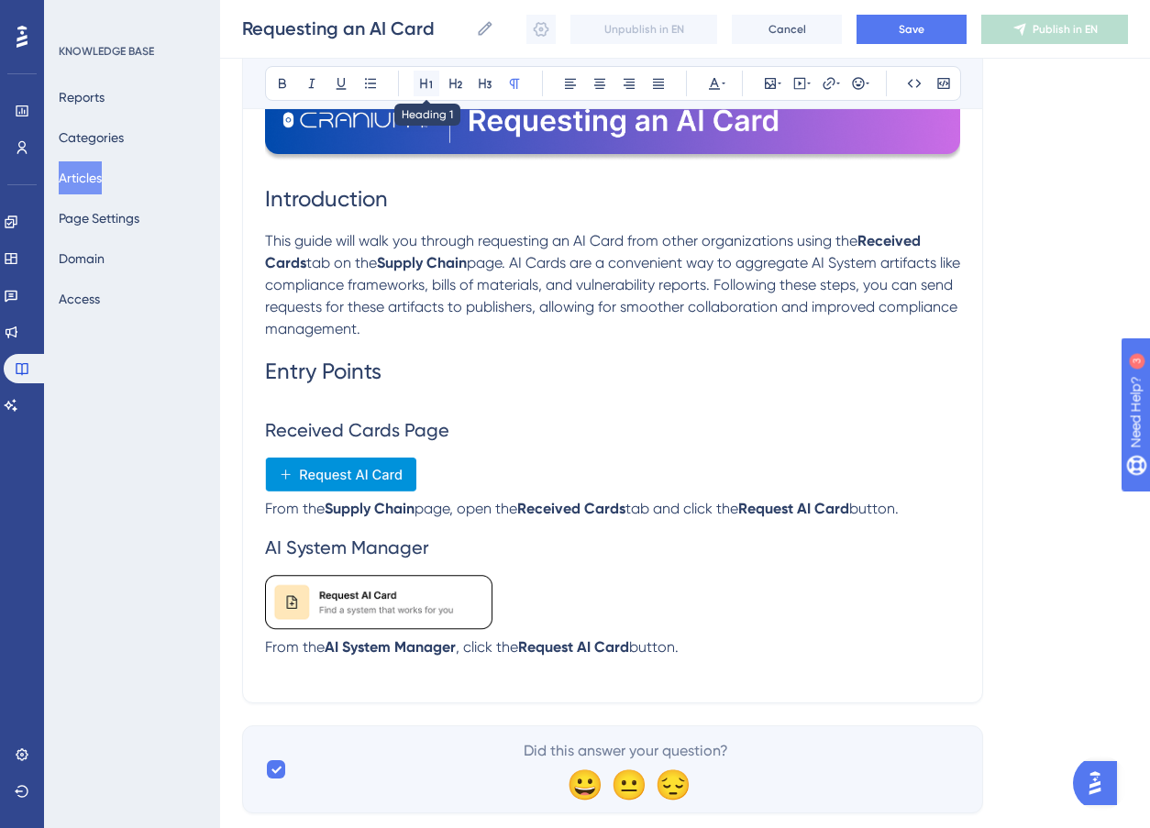
click at [429, 83] on icon at bounding box center [426, 83] width 15 height 15
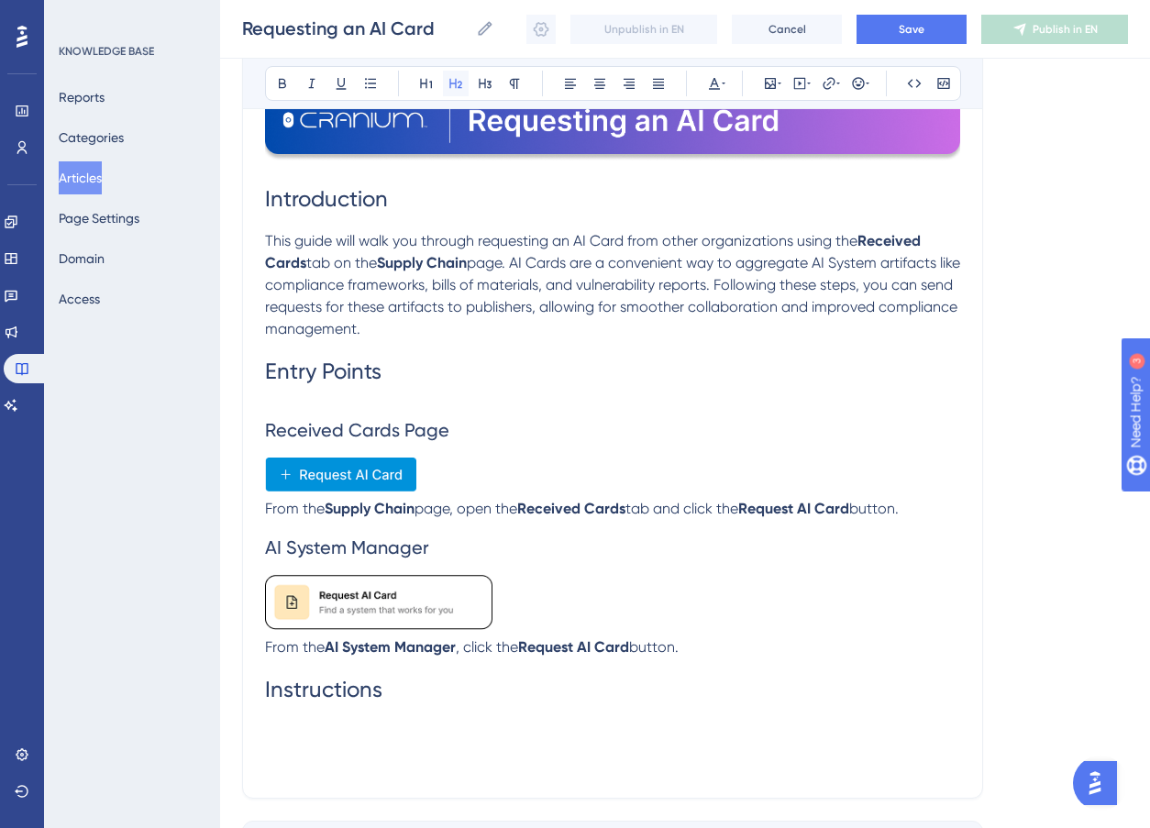
click at [449, 81] on icon at bounding box center [456, 83] width 15 height 15
click at [771, 74] on button at bounding box center [771, 84] width 26 height 26
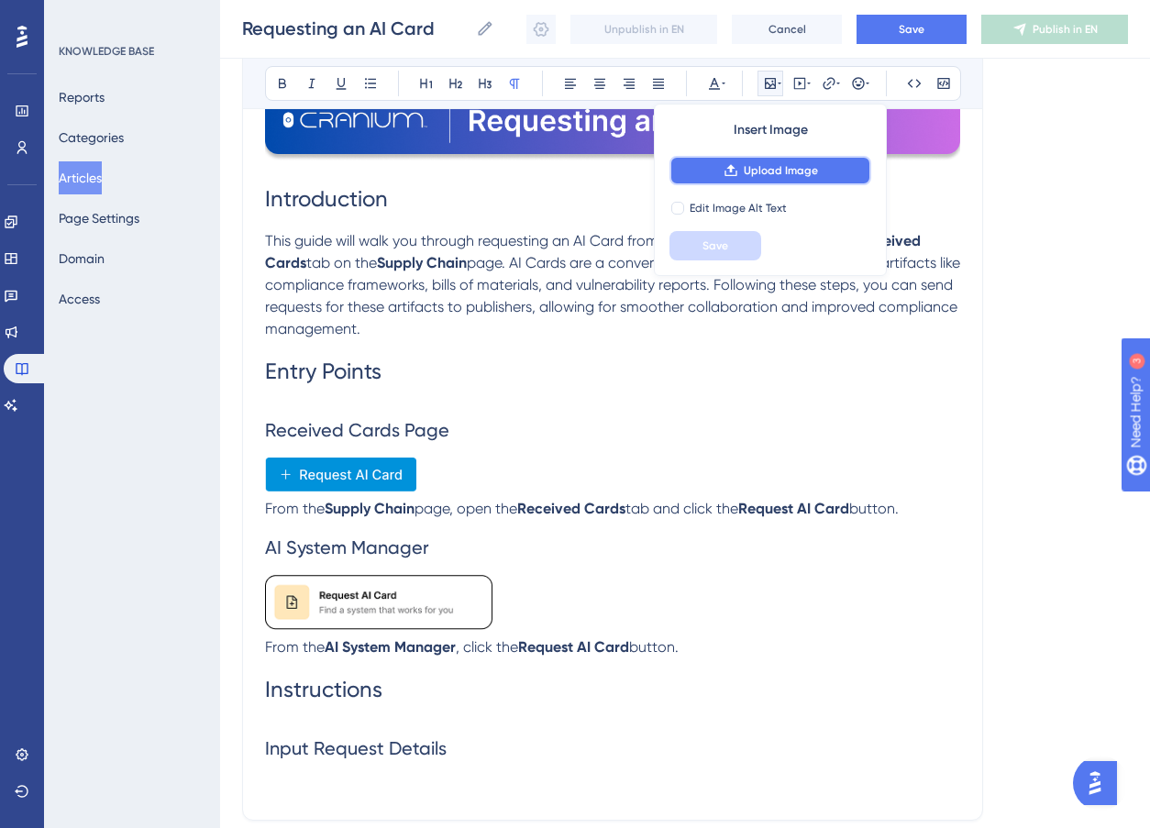
click at [790, 183] on button "Upload Image" at bounding box center [771, 170] width 202 height 29
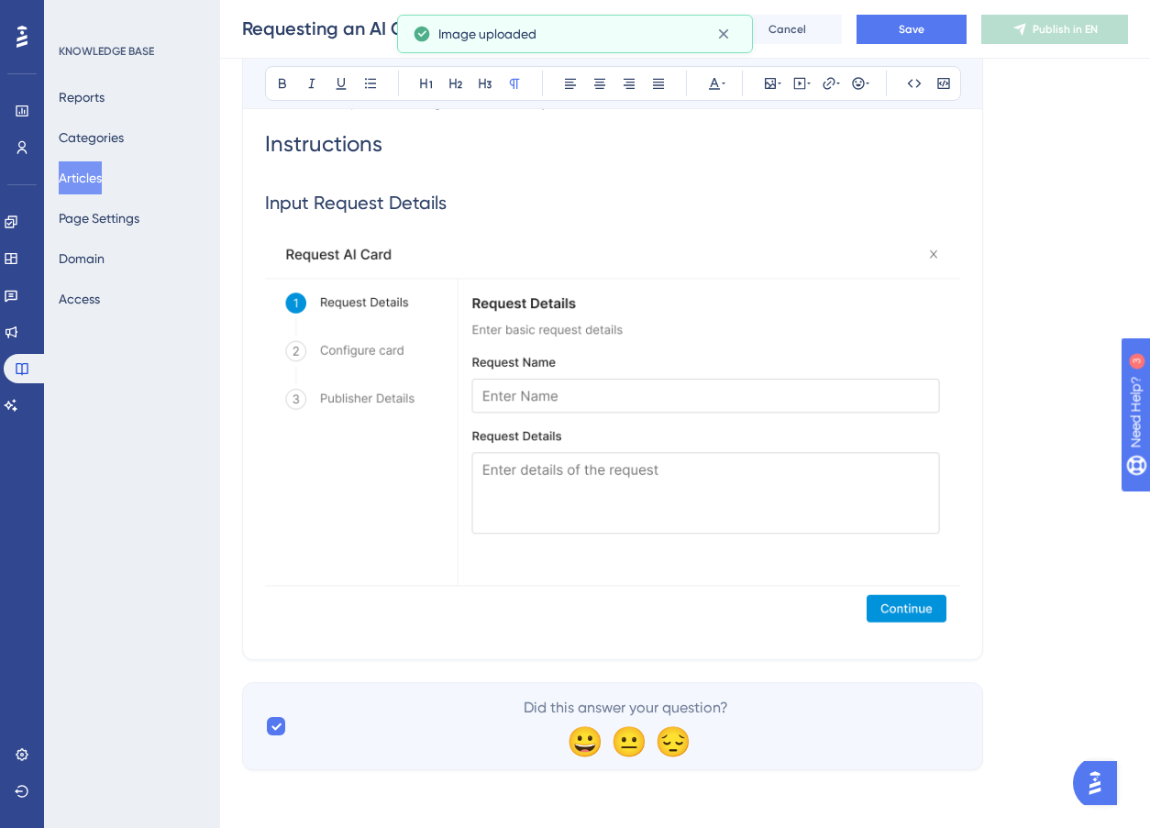
scroll to position [850, 0]
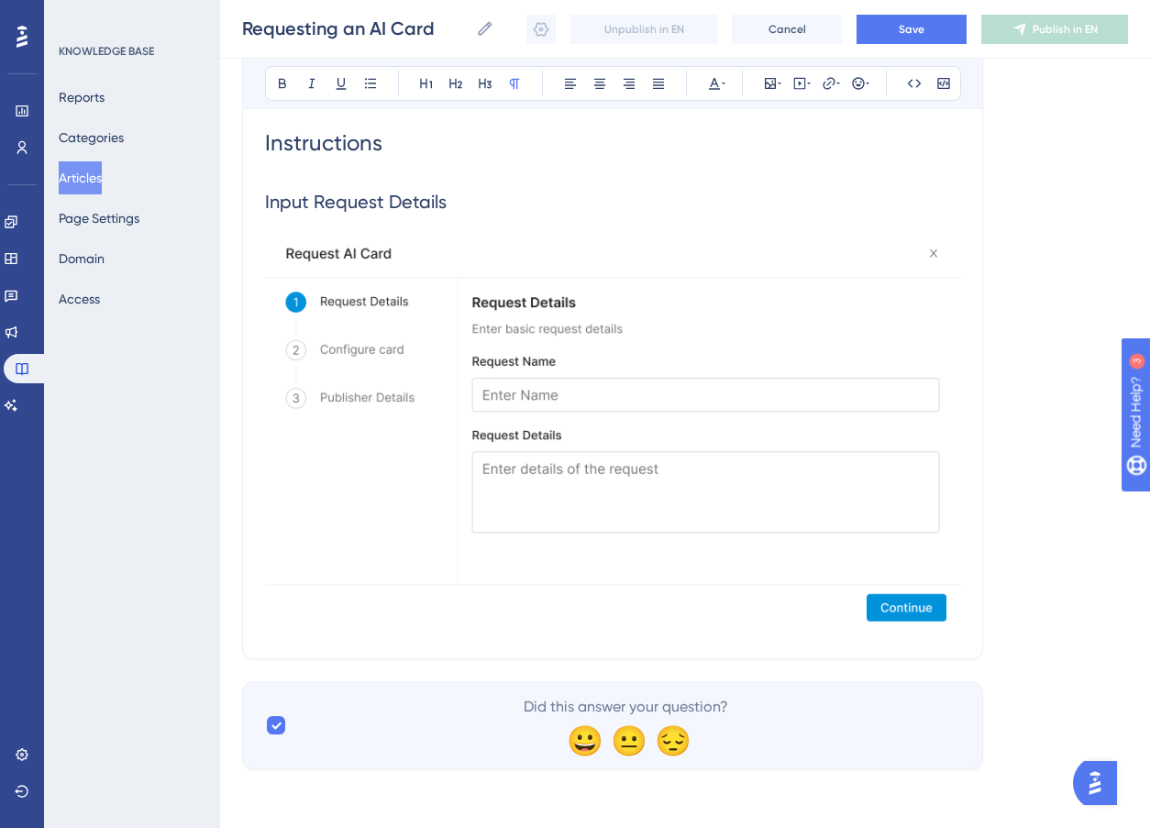
click at [802, 541] on img at bounding box center [612, 429] width 695 height 401
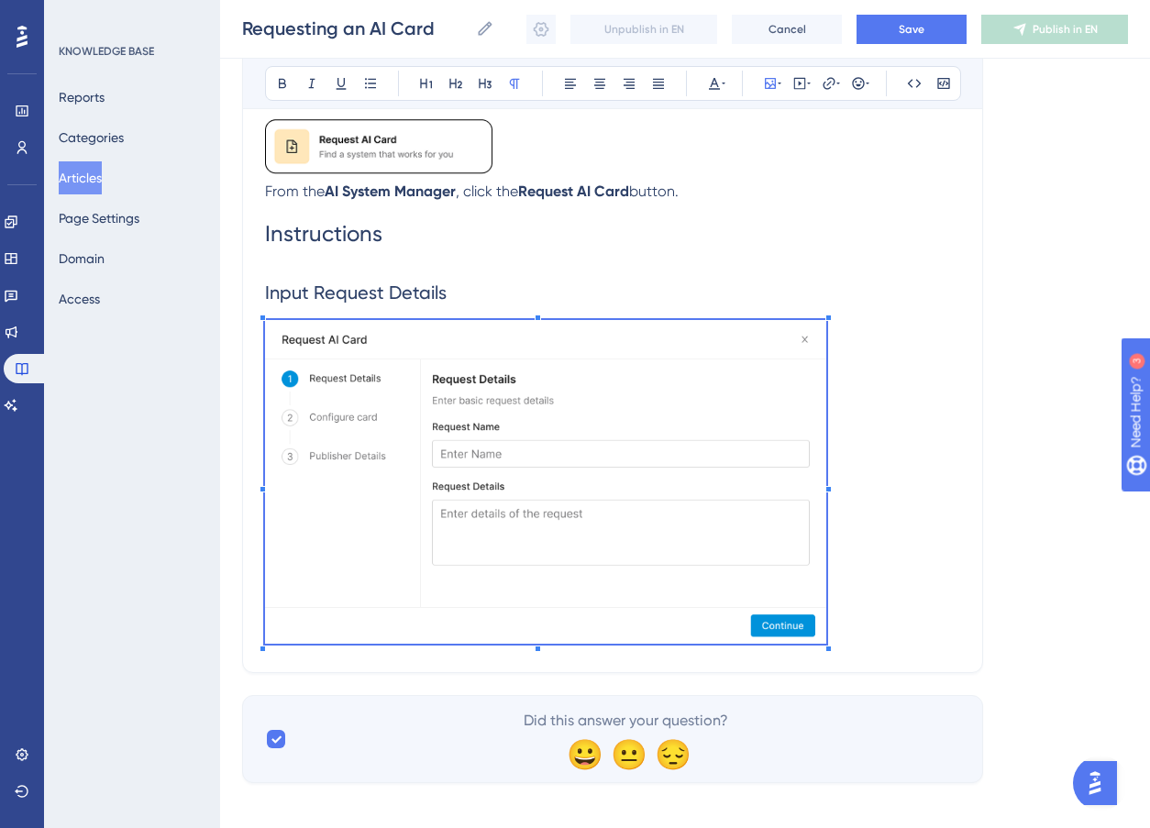
scroll to position [756, 0]
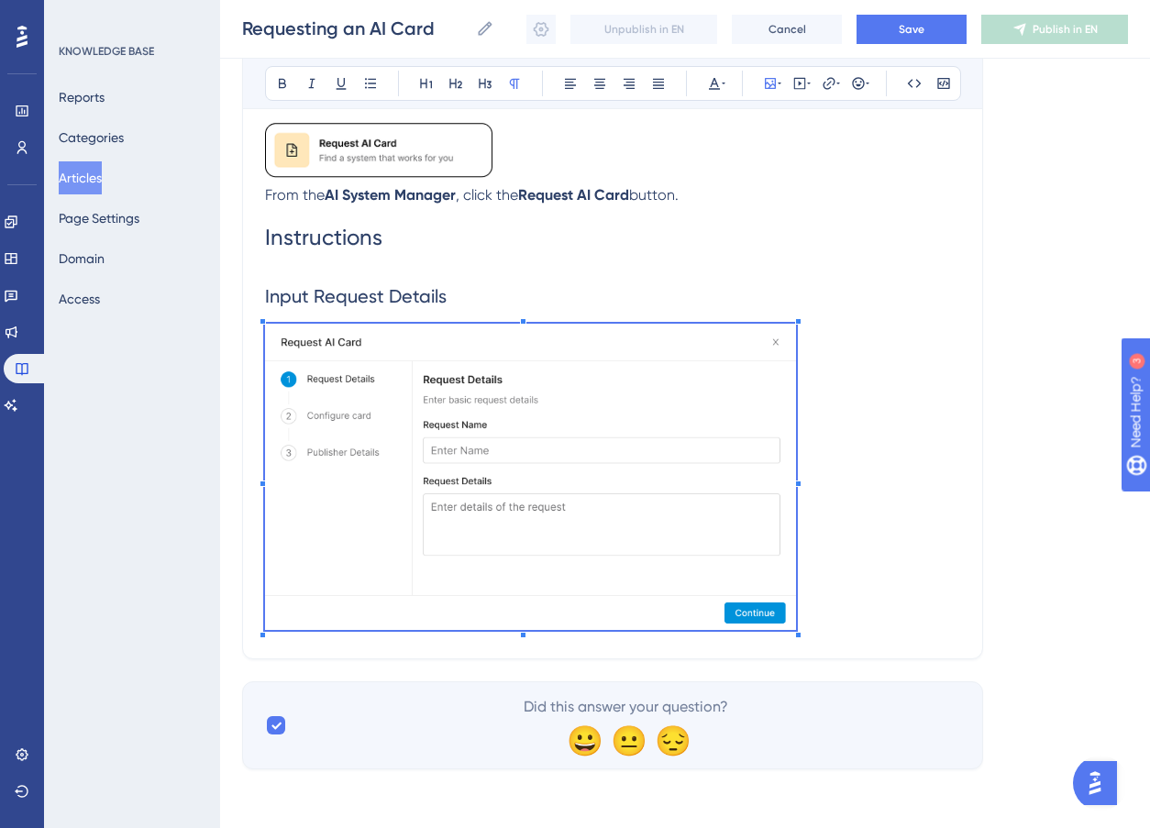
click at [797, 567] on p at bounding box center [612, 480] width 695 height 313
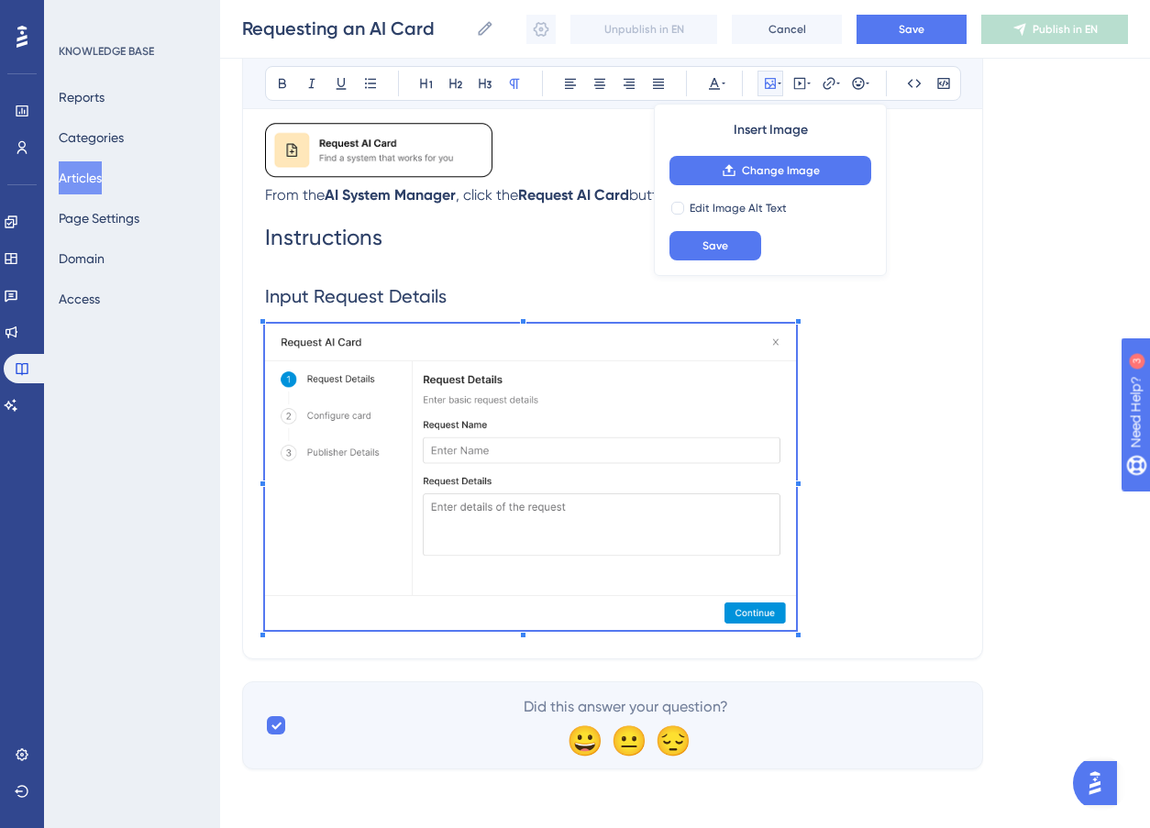
click at [815, 533] on p at bounding box center [612, 480] width 695 height 313
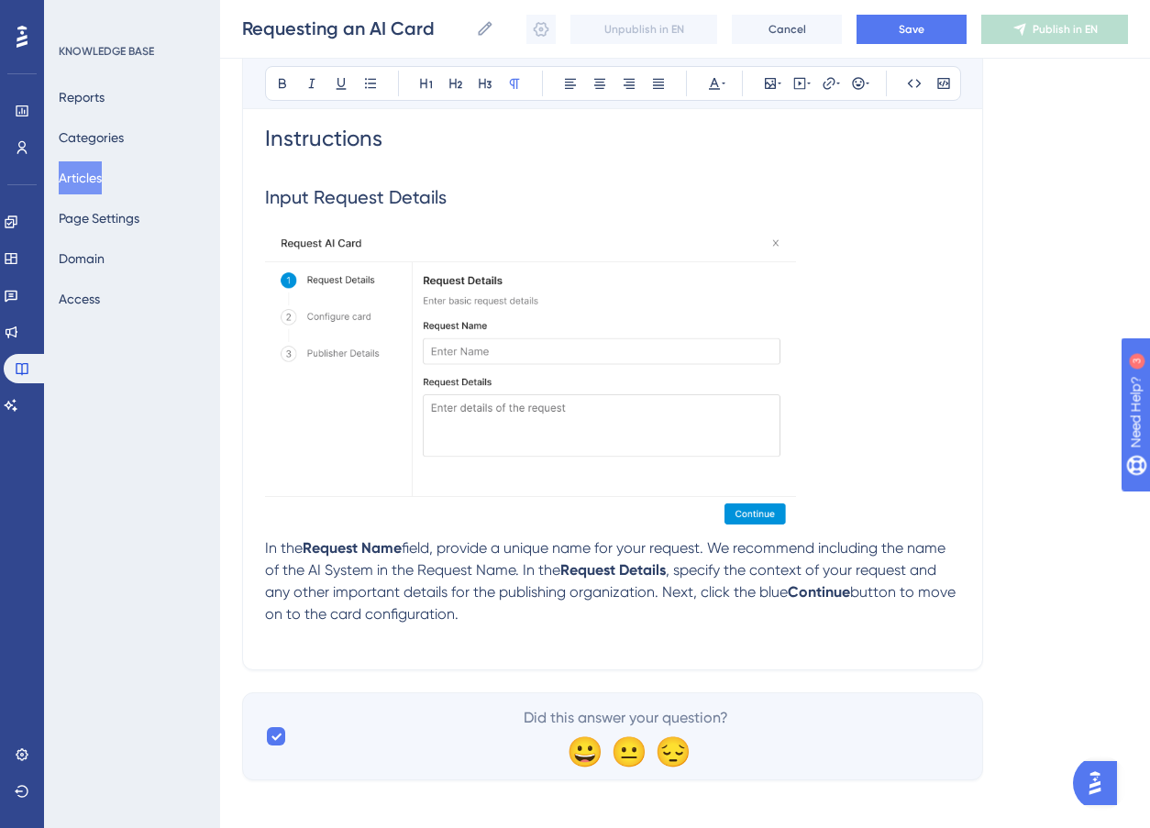
scroll to position [844, 0]
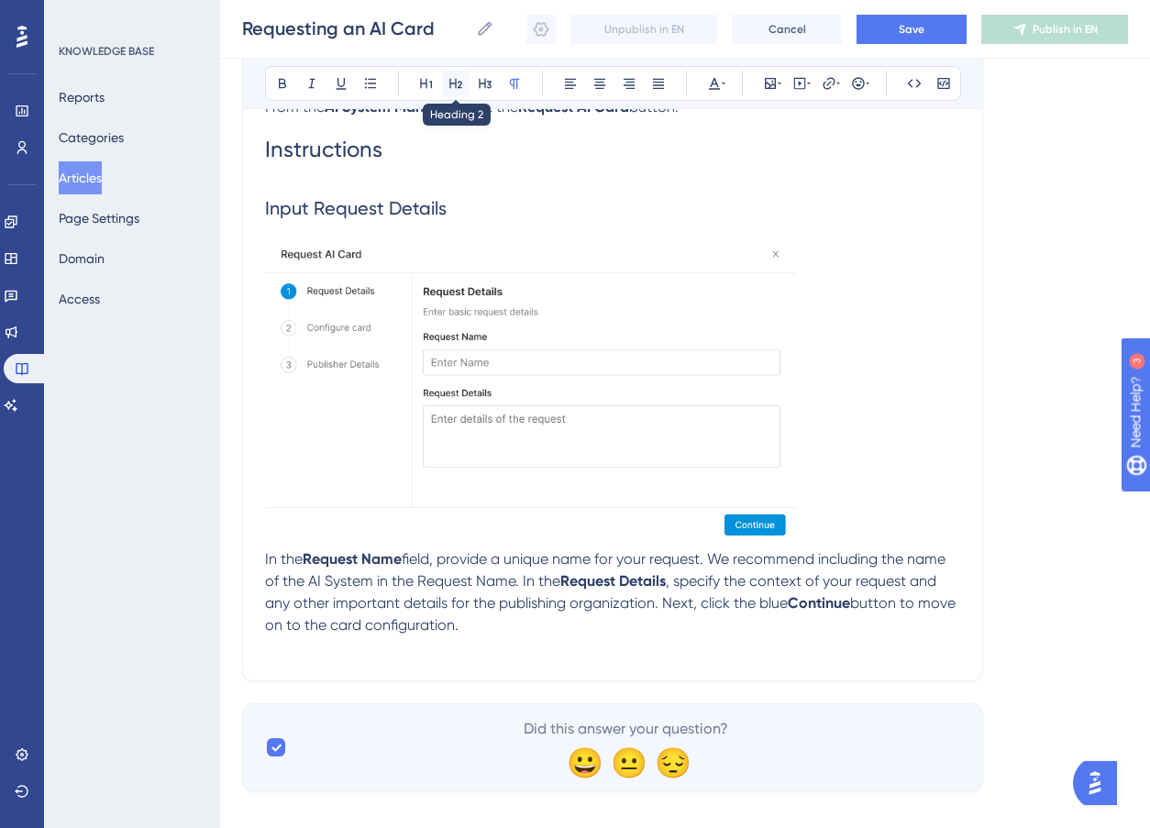
click at [457, 76] on icon at bounding box center [456, 83] width 15 height 15
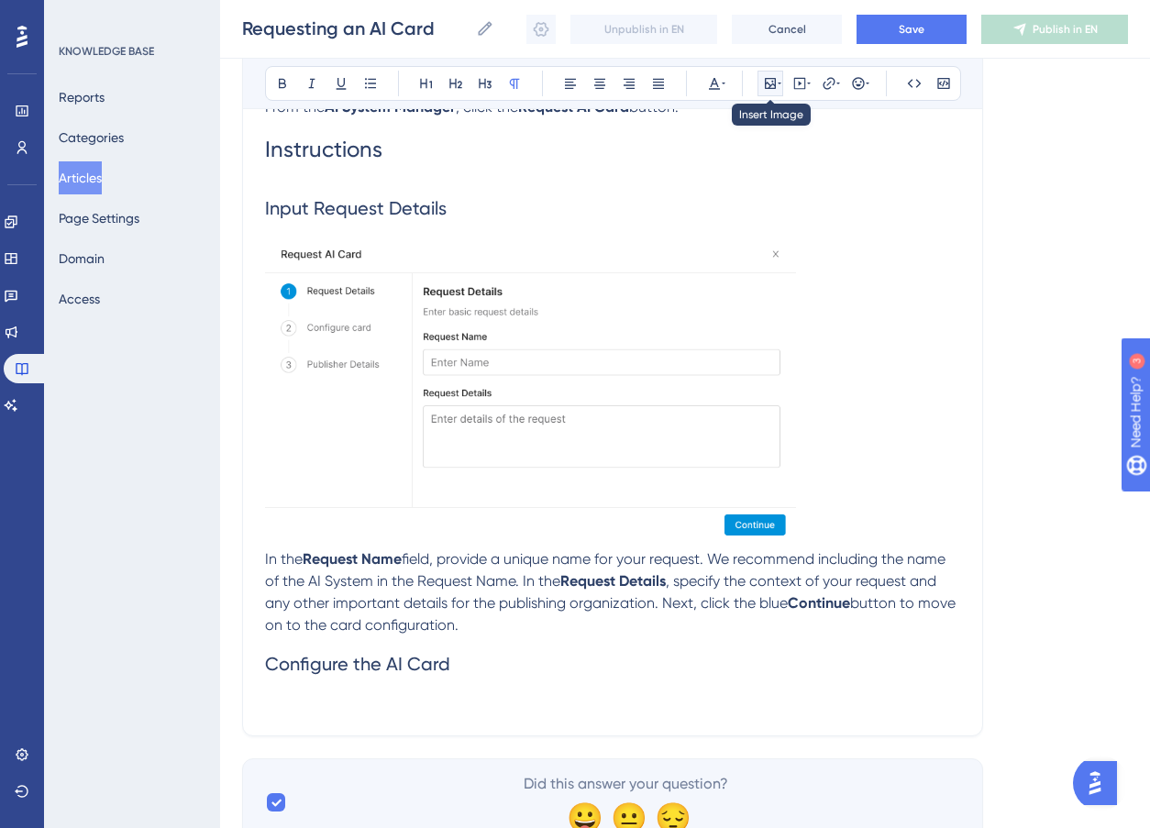
click at [765, 79] on icon at bounding box center [770, 83] width 11 height 11
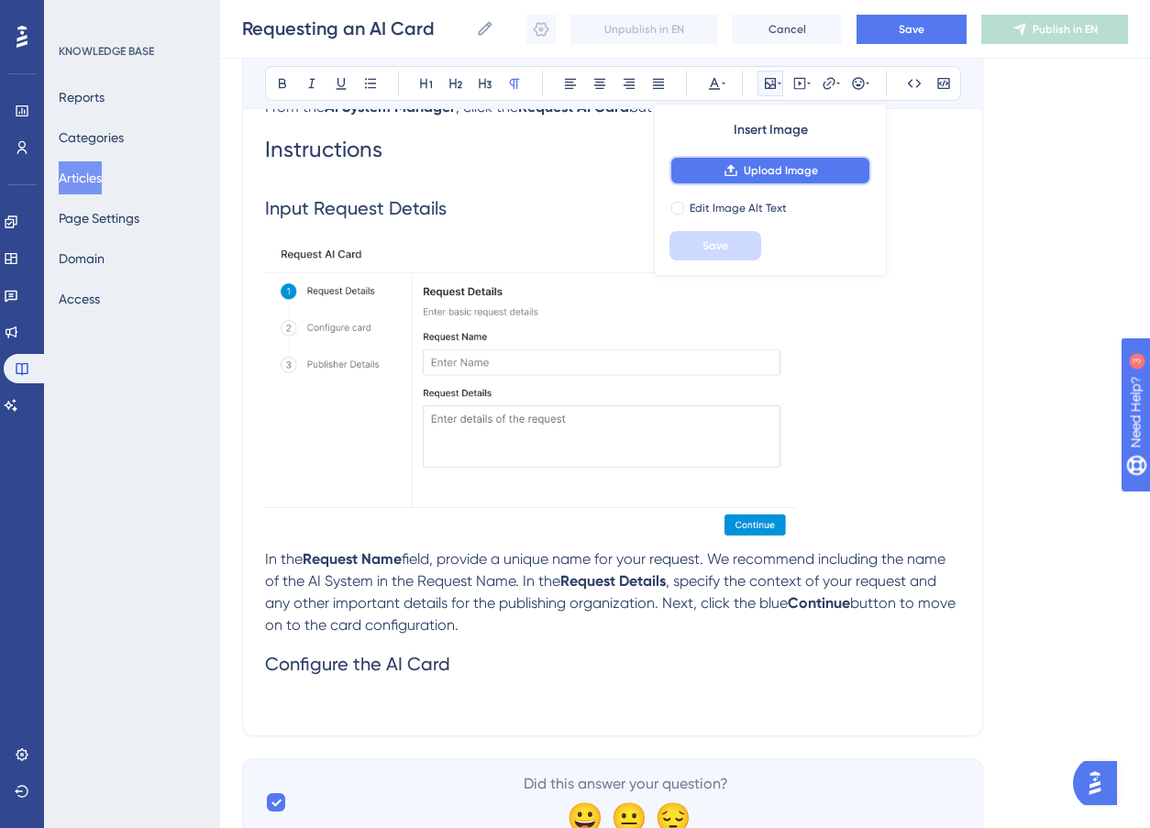
click at [768, 170] on span "Upload Image" at bounding box center [781, 170] width 74 height 15
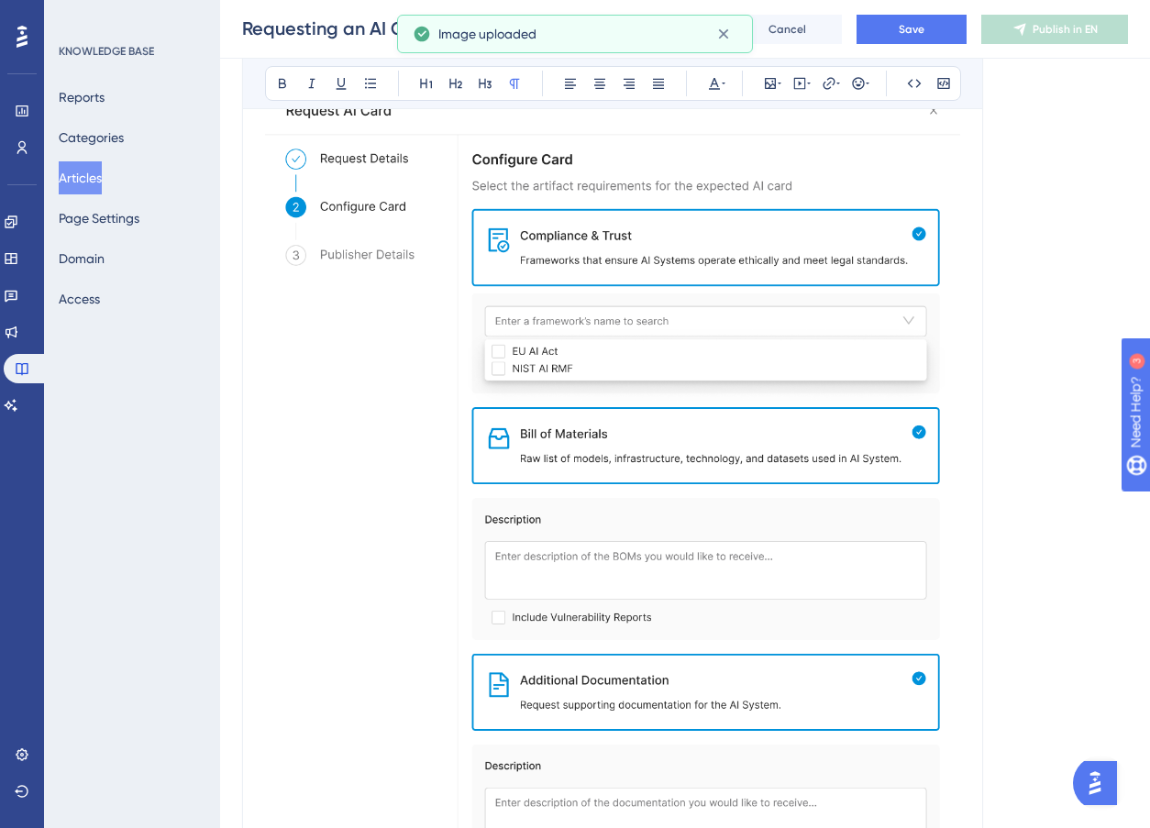
scroll to position [1590, 0]
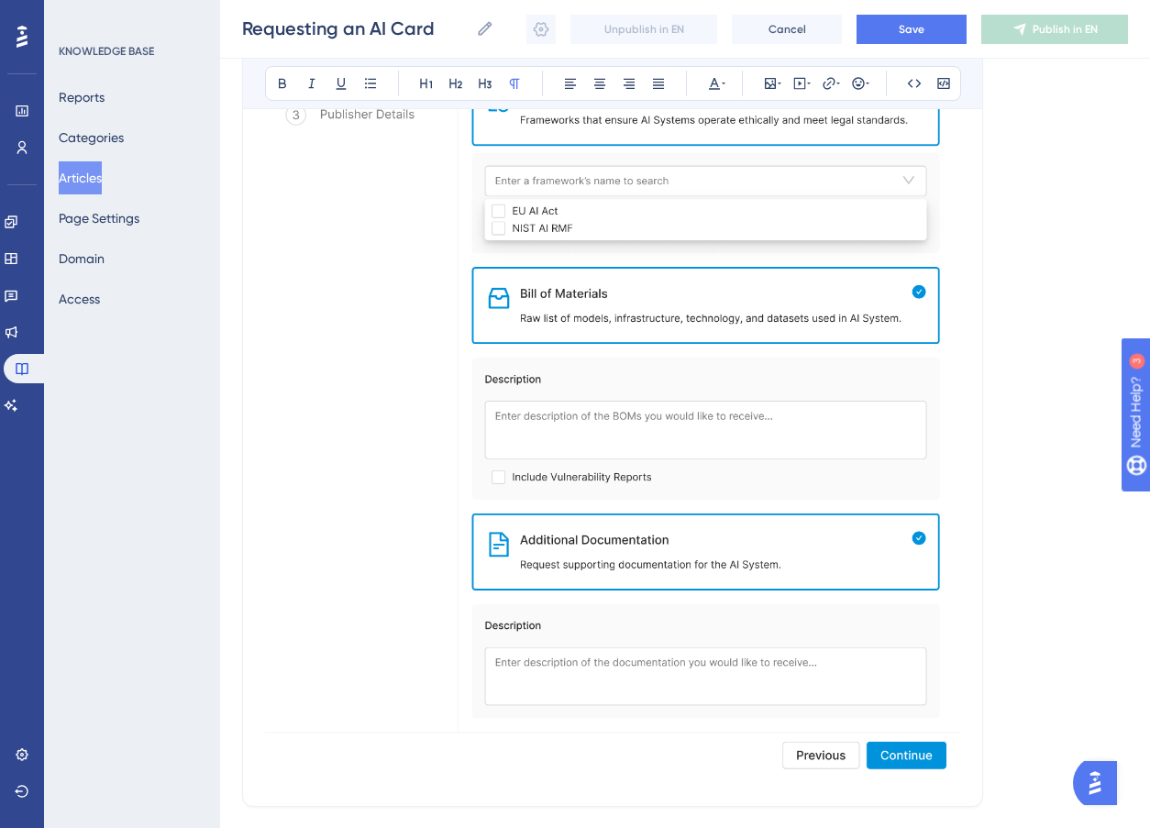
click at [681, 588] on img at bounding box center [612, 362] width 695 height 832
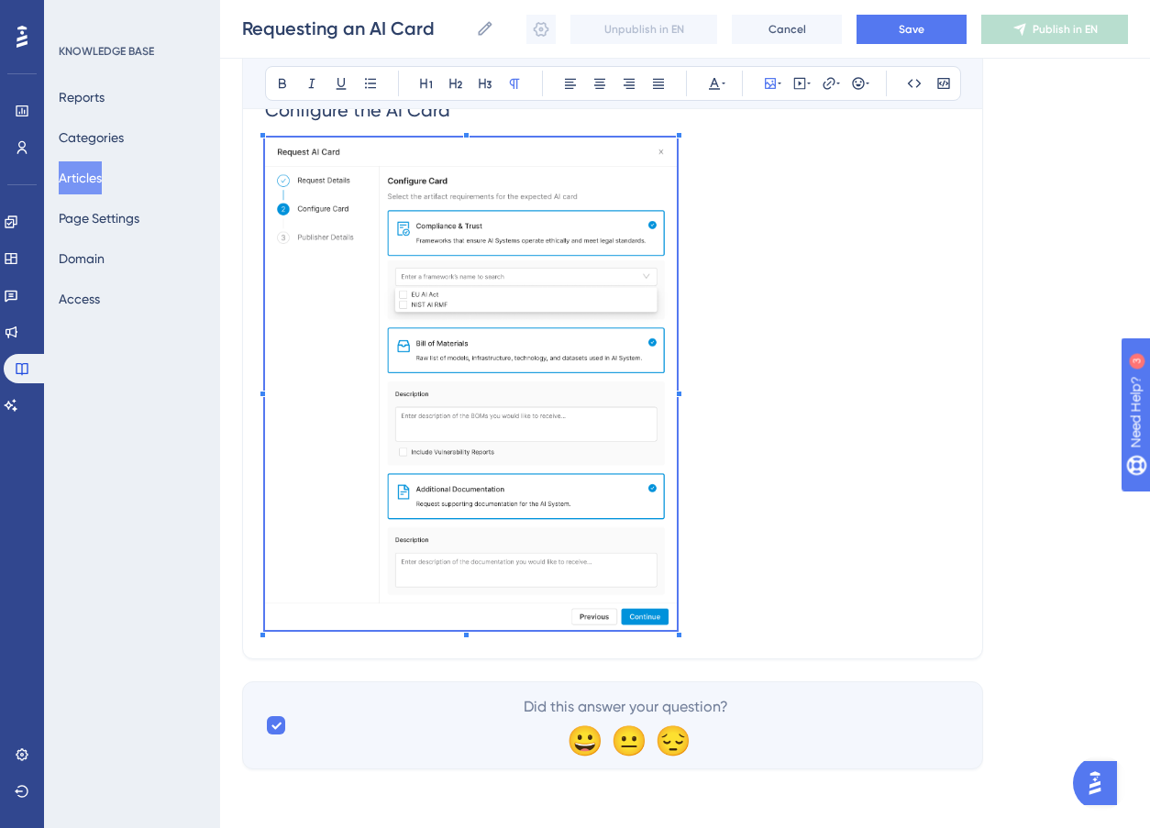
click at [677, 516] on p at bounding box center [612, 387] width 695 height 499
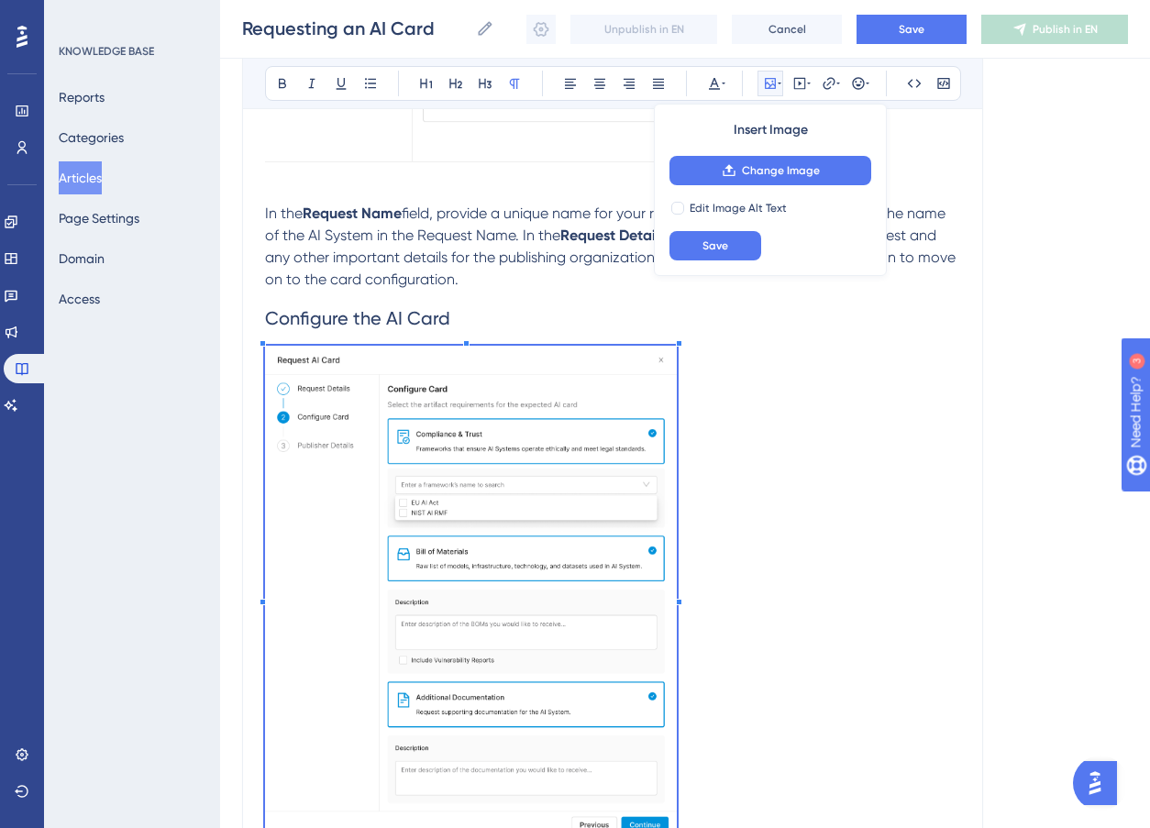
scroll to position [1270, 0]
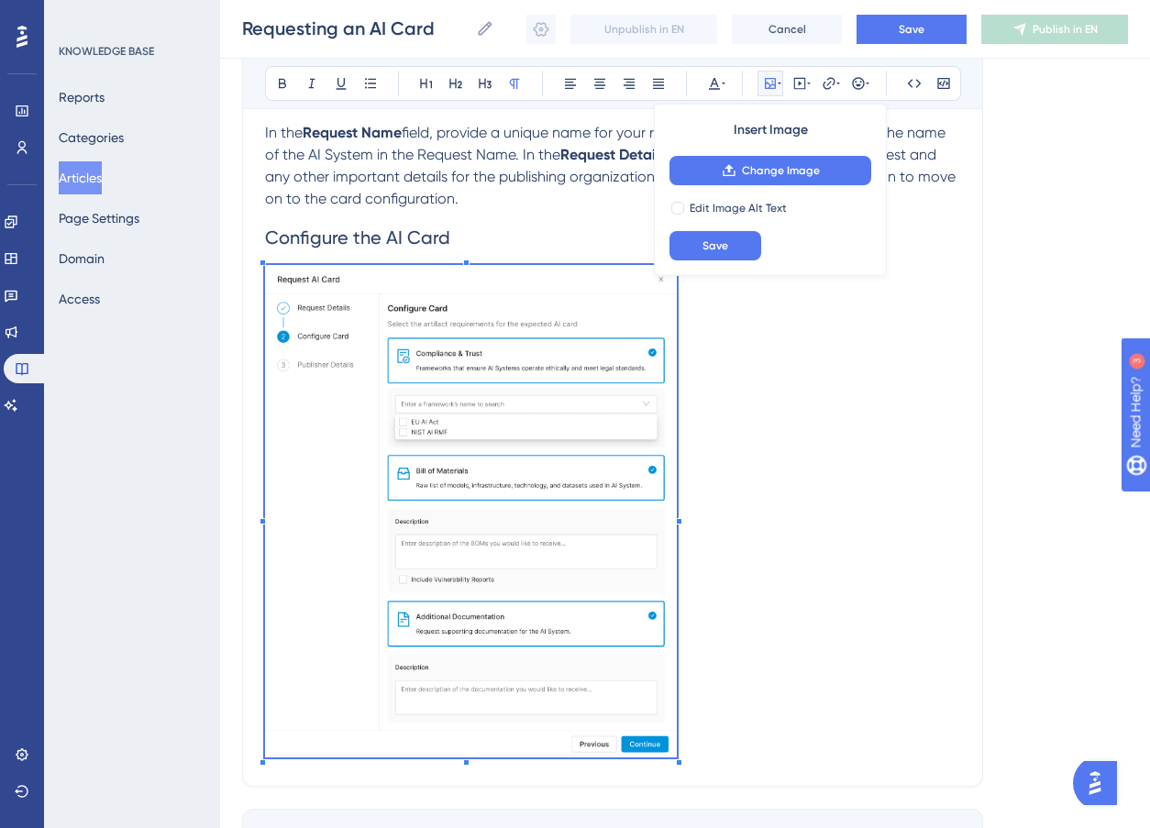
click at [810, 642] on p at bounding box center [612, 514] width 695 height 499
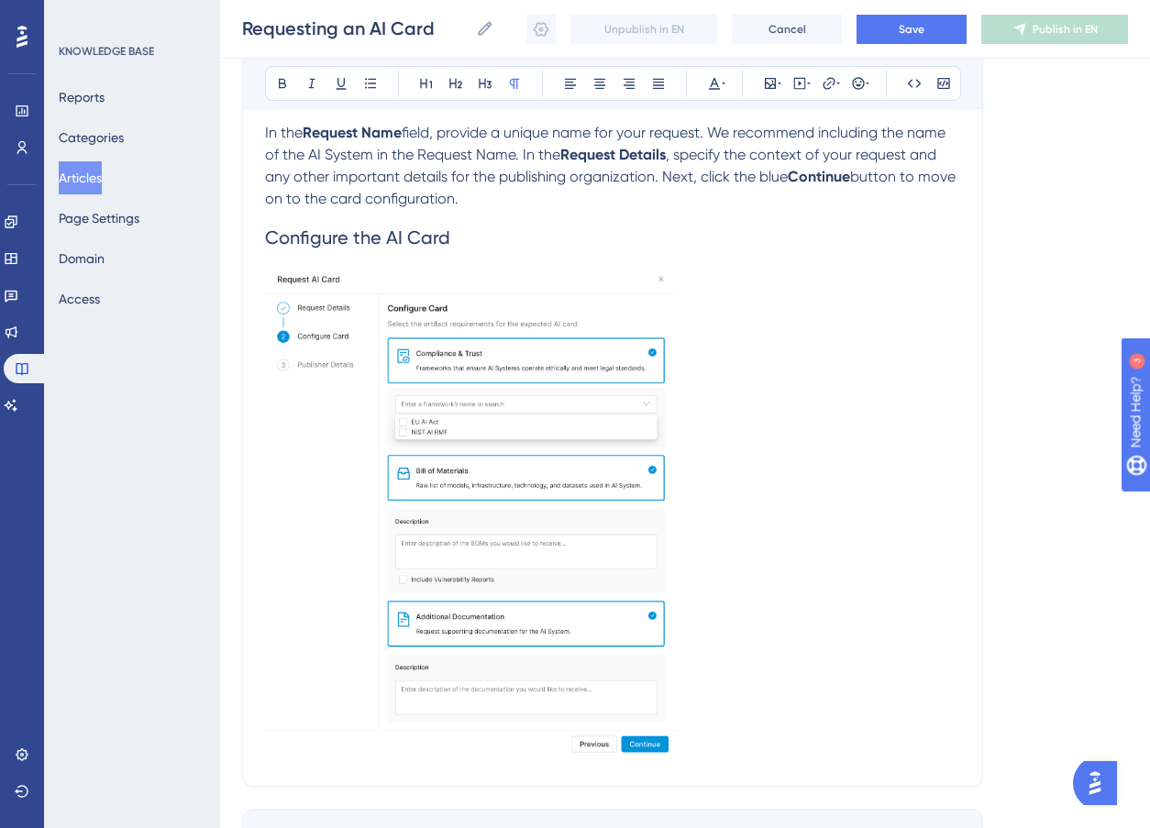
click at [668, 744] on img at bounding box center [471, 511] width 412 height 493
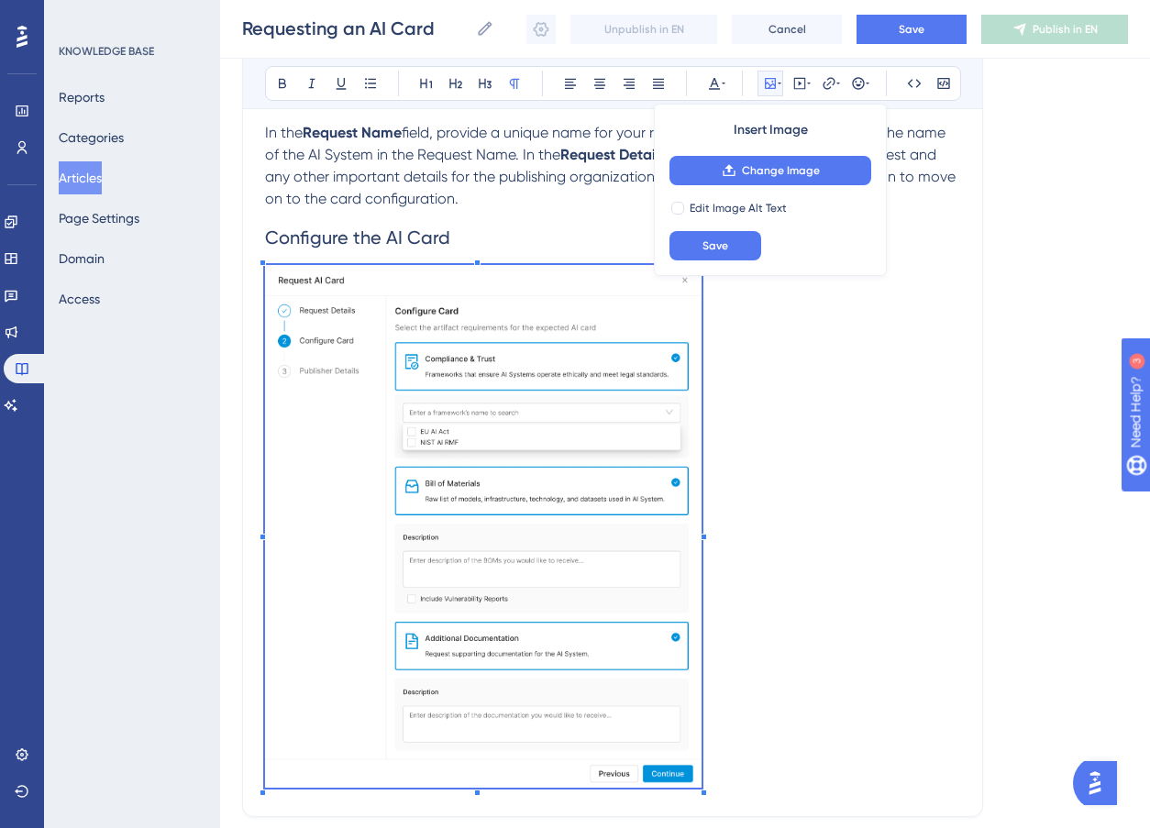
click at [707, 786] on p at bounding box center [612, 529] width 695 height 528
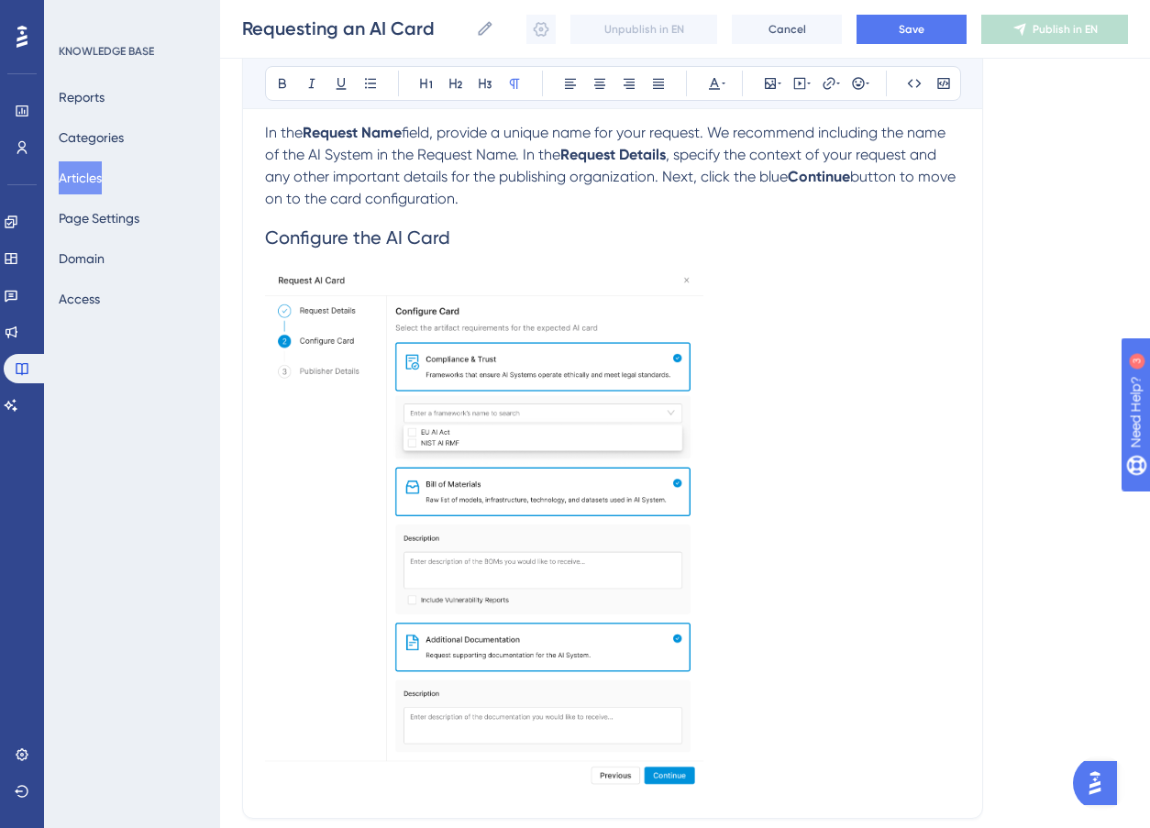
click at [754, 682] on p at bounding box center [612, 530] width 695 height 531
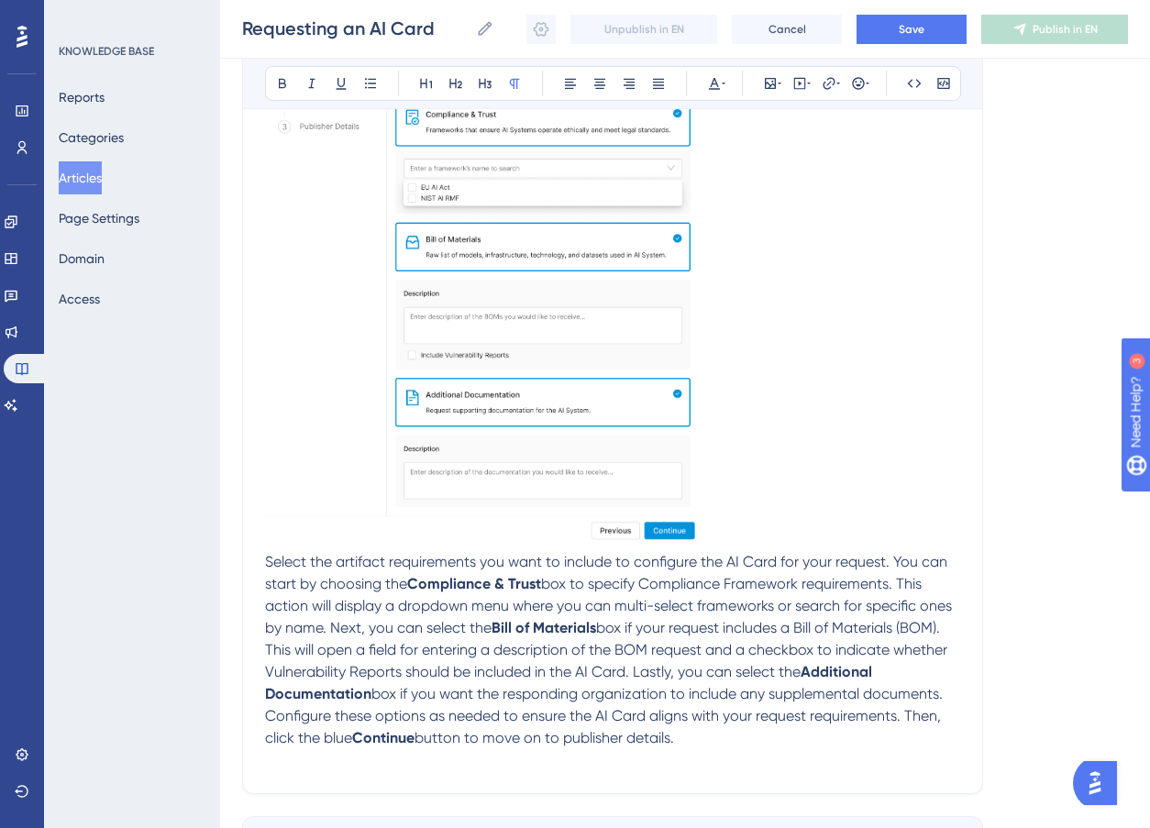
scroll to position [1547, 0]
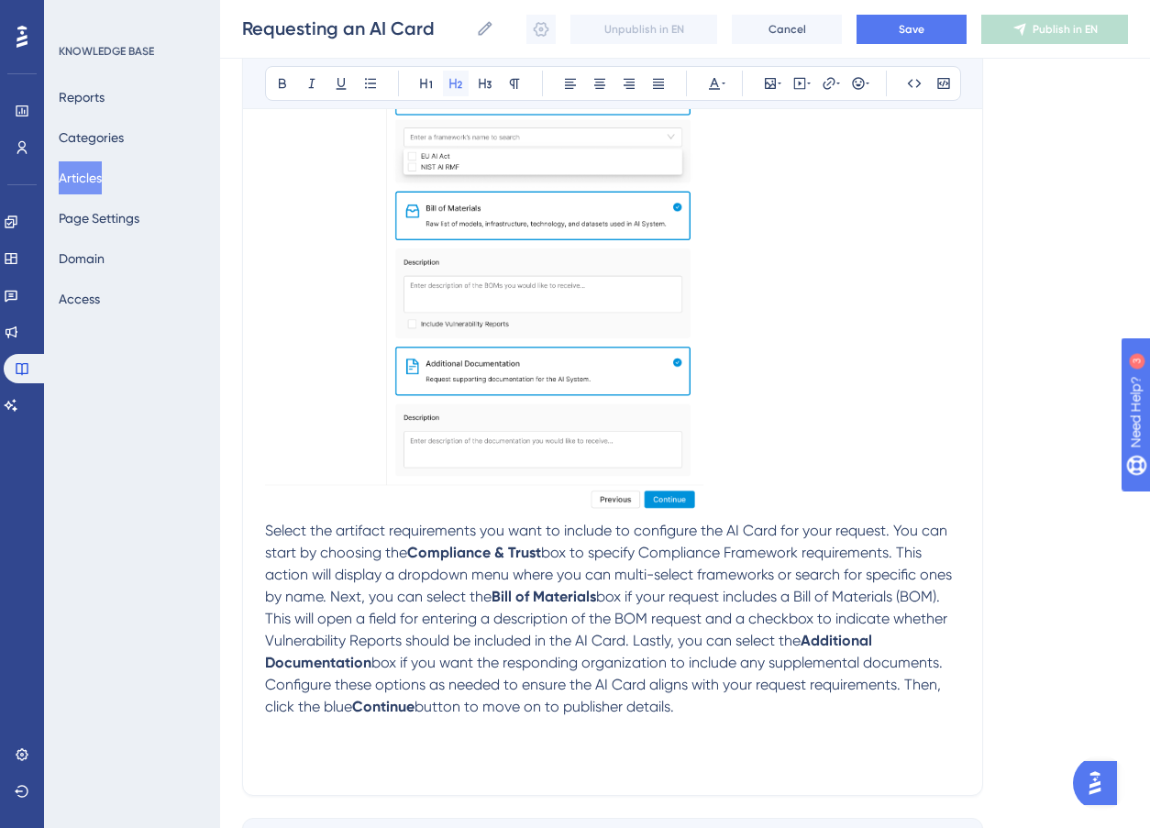
click at [457, 85] on icon at bounding box center [456, 83] width 15 height 15
click at [771, 81] on icon at bounding box center [770, 83] width 15 height 15
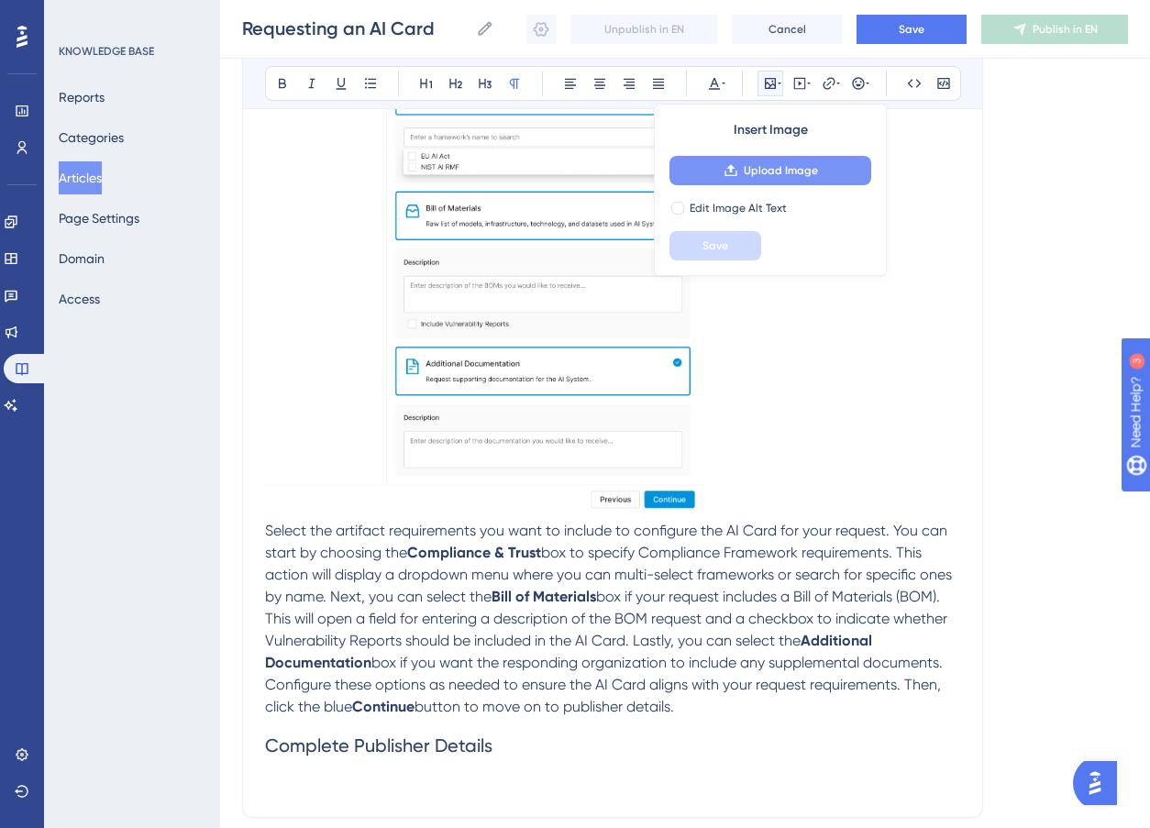
click at [751, 175] on span "Upload Image" at bounding box center [781, 170] width 74 height 15
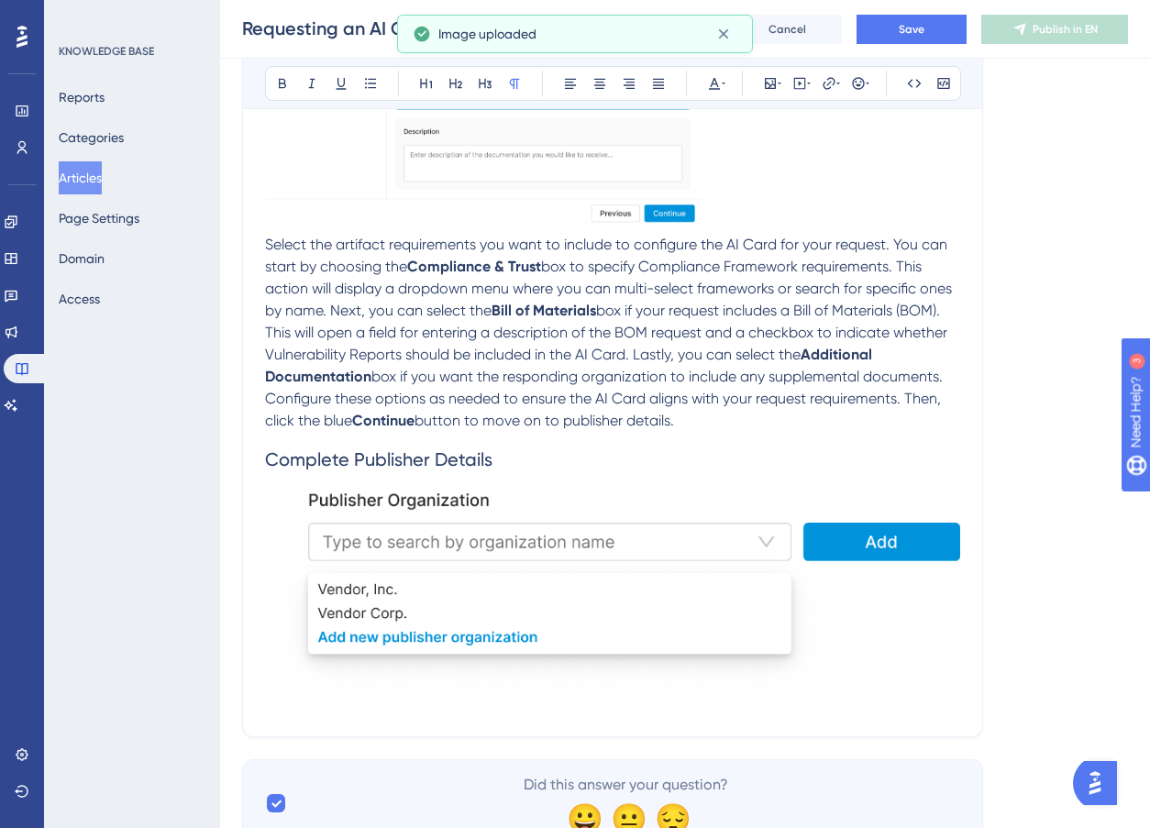
scroll to position [1911, 0]
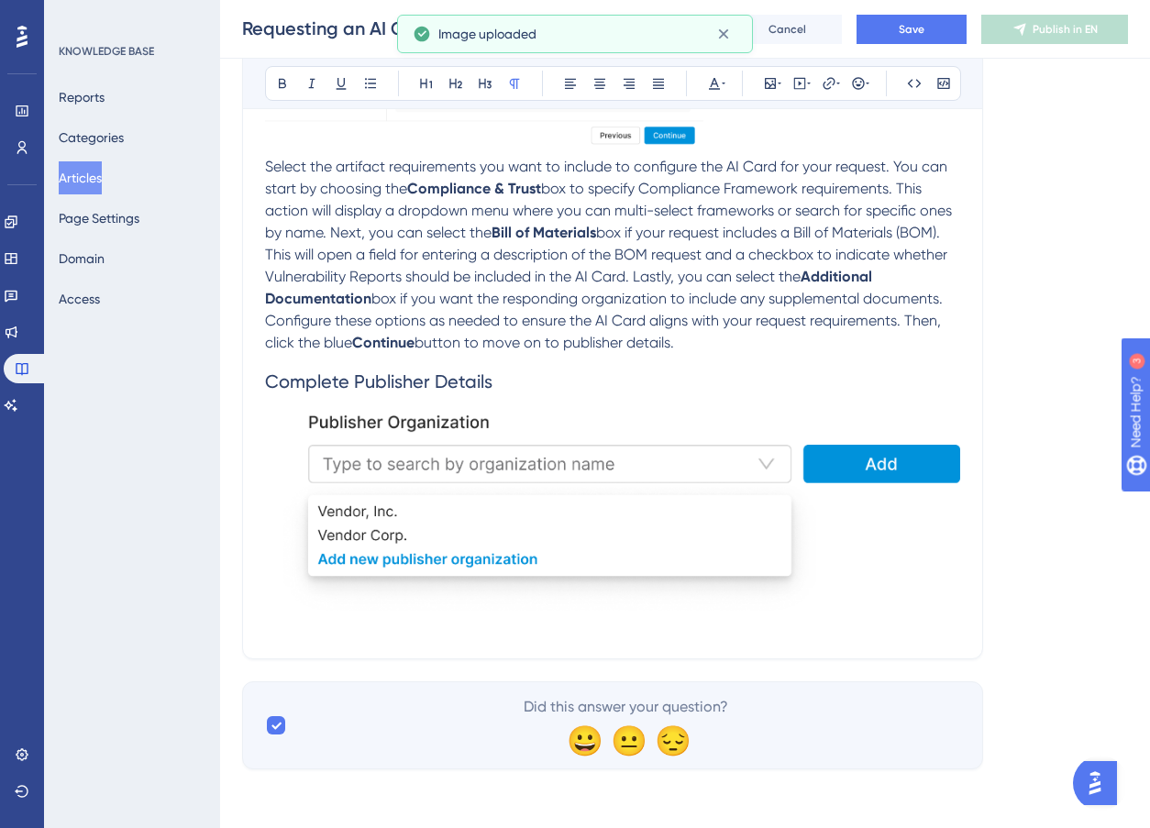
click at [827, 520] on img at bounding box center [612, 519] width 695 height 221
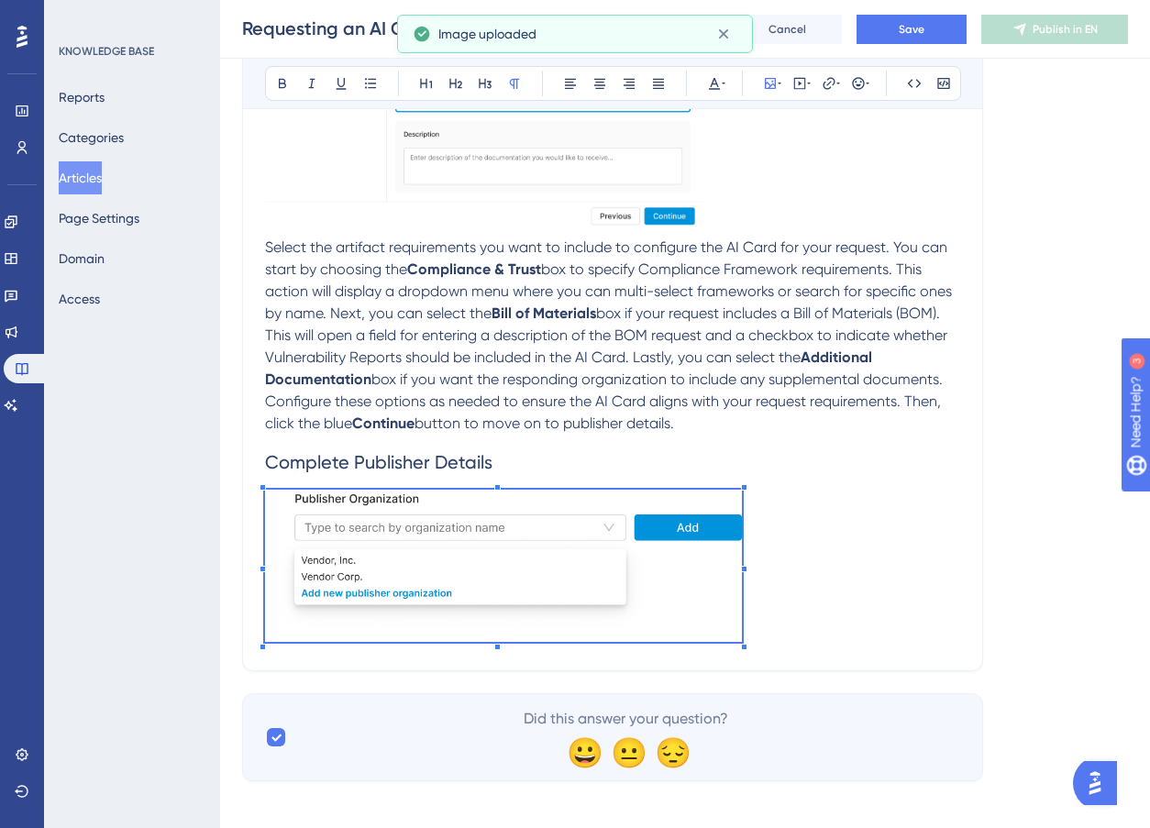
scroll to position [1827, 0]
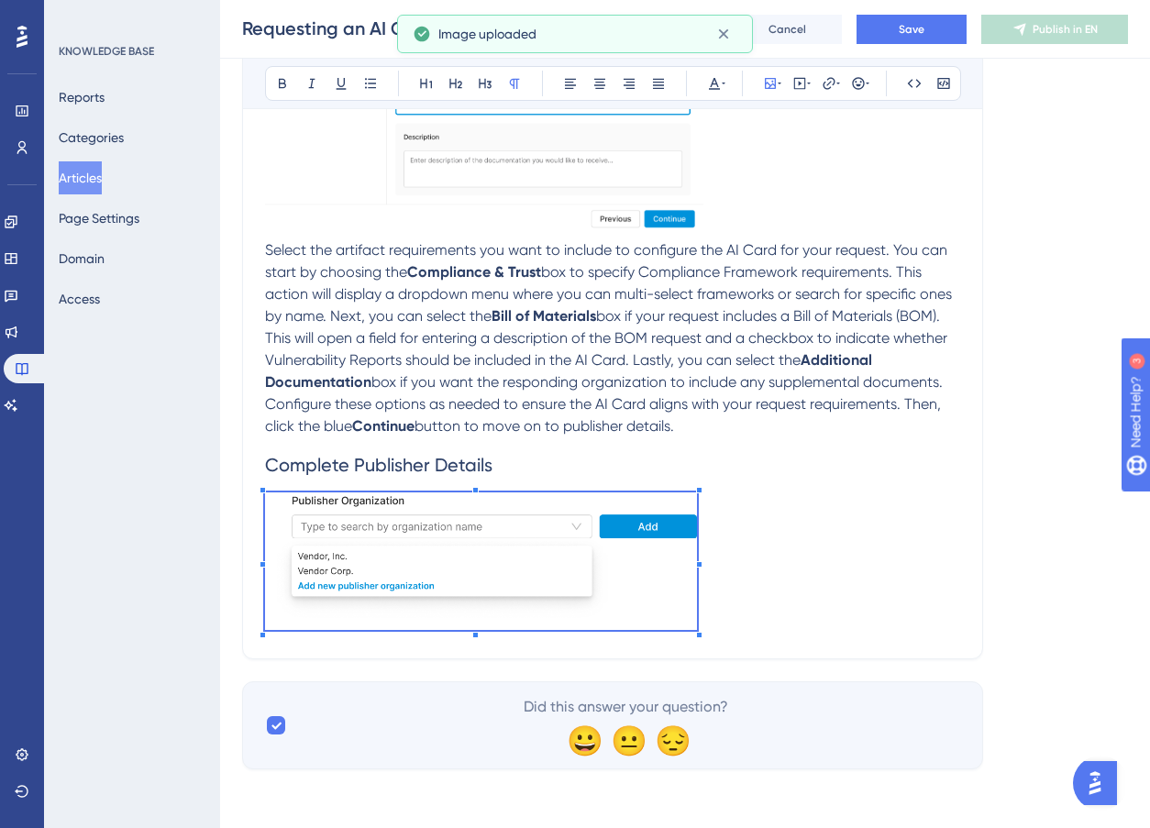
click at [698, 594] on p at bounding box center [612, 565] width 695 height 144
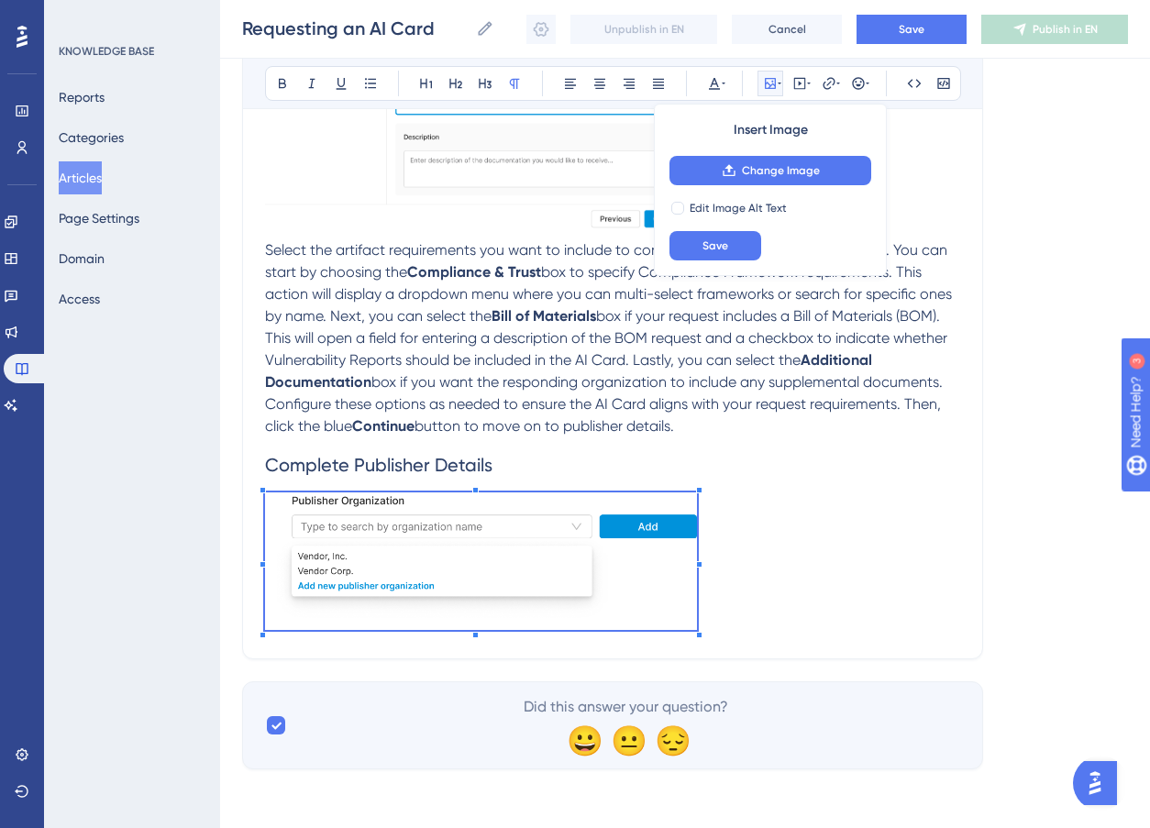
click at [831, 561] on p at bounding box center [612, 565] width 695 height 144
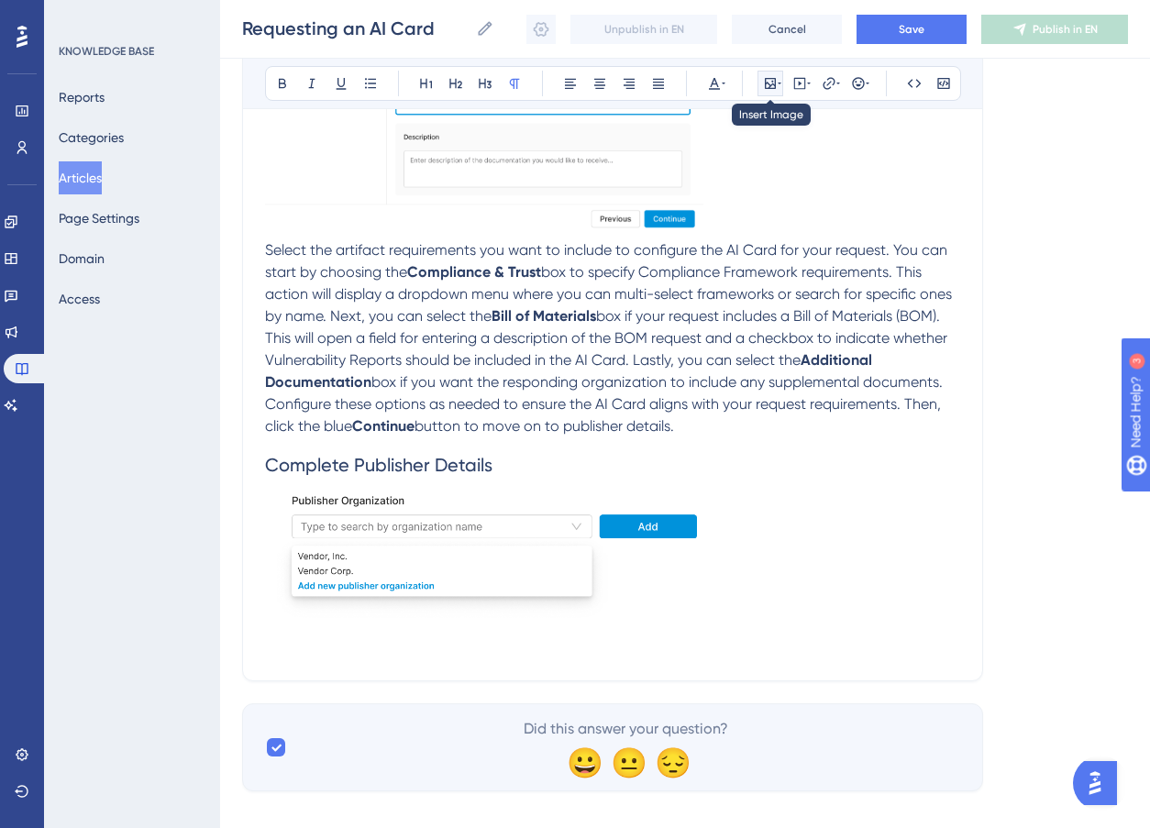
click at [765, 81] on icon at bounding box center [770, 83] width 11 height 11
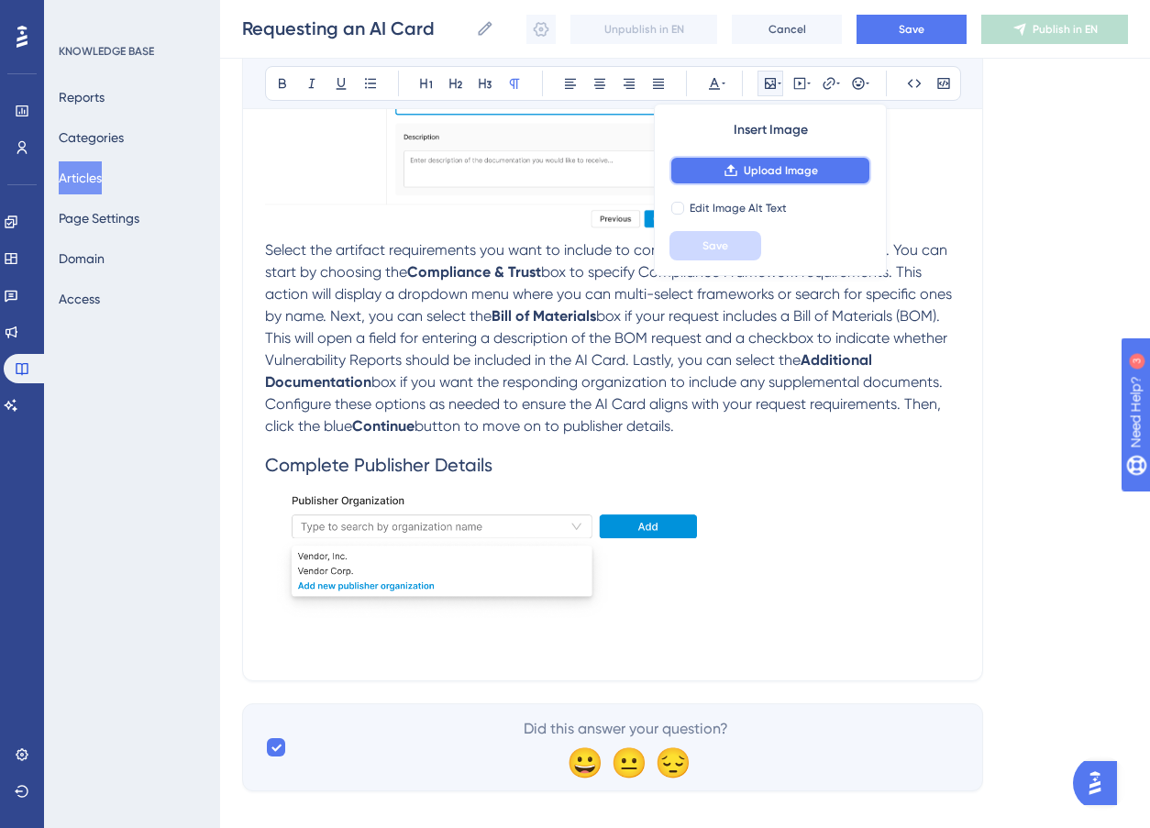
click at [758, 168] on span "Upload Image" at bounding box center [781, 170] width 74 height 15
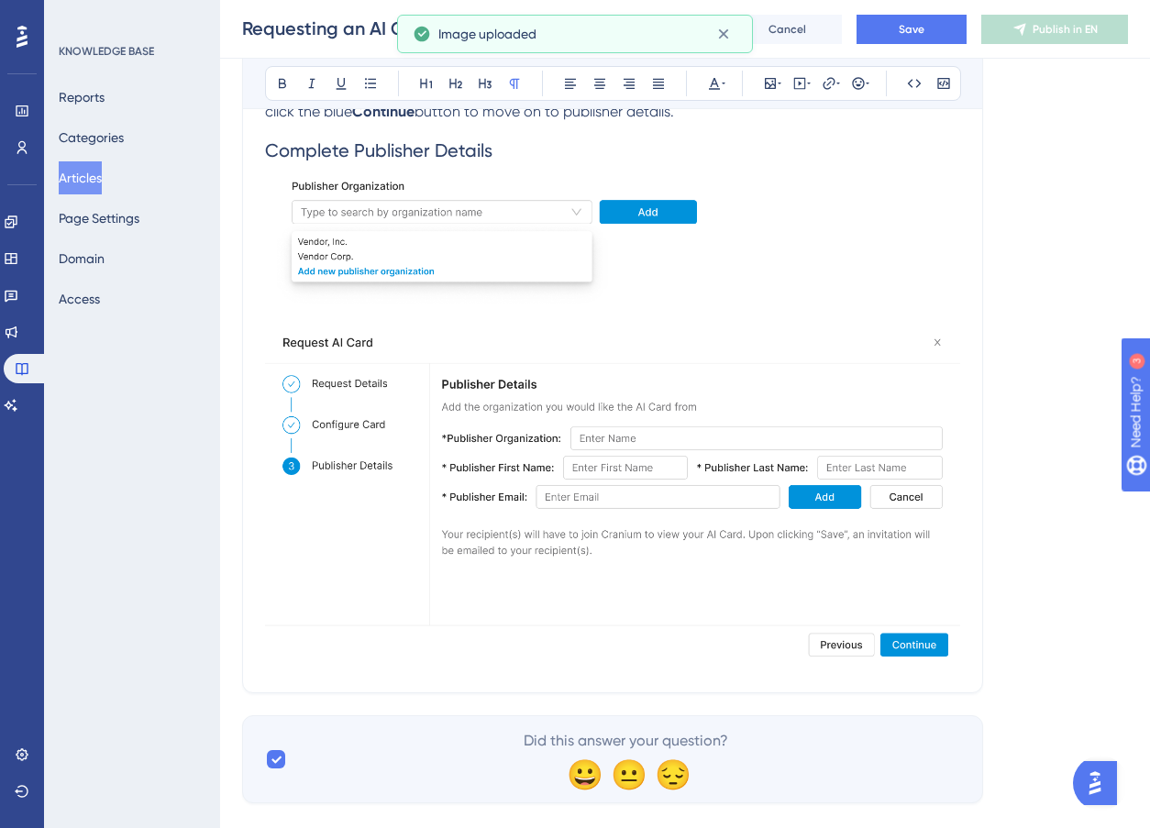
scroll to position [2174, 0]
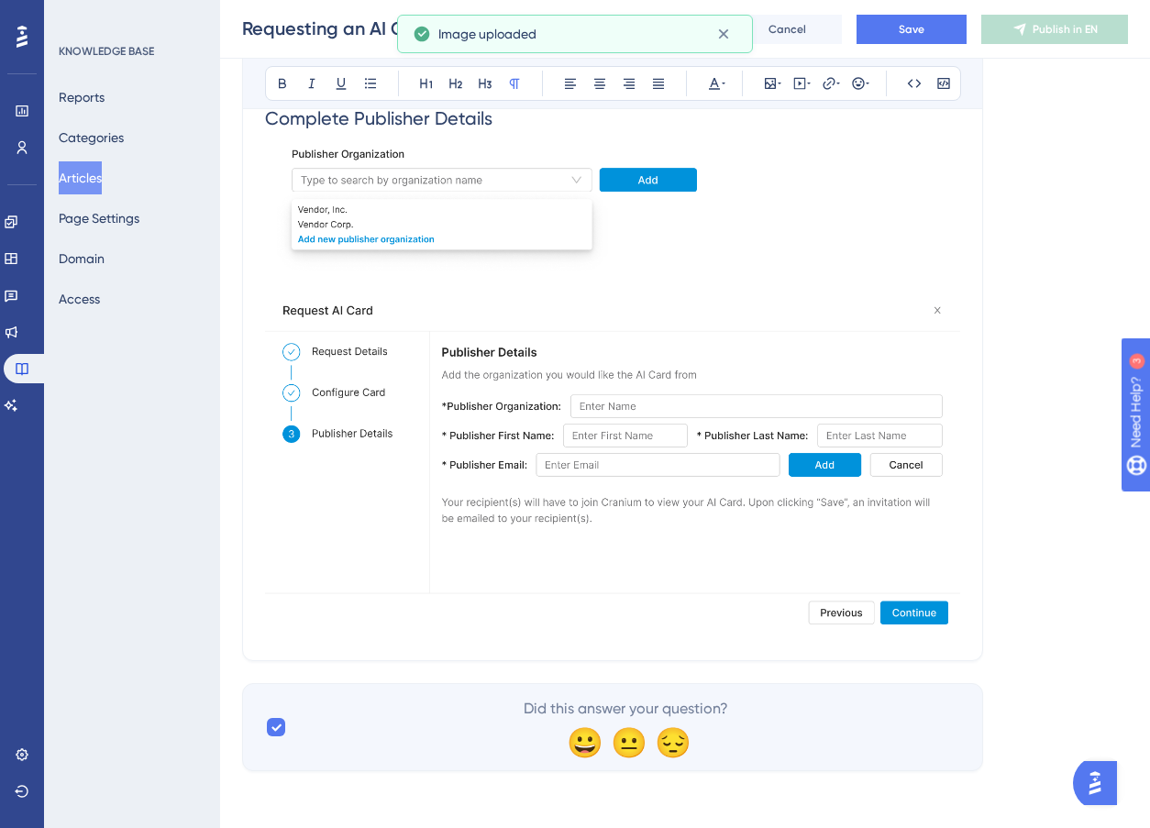
click at [725, 488] on img at bounding box center [612, 461] width 695 height 342
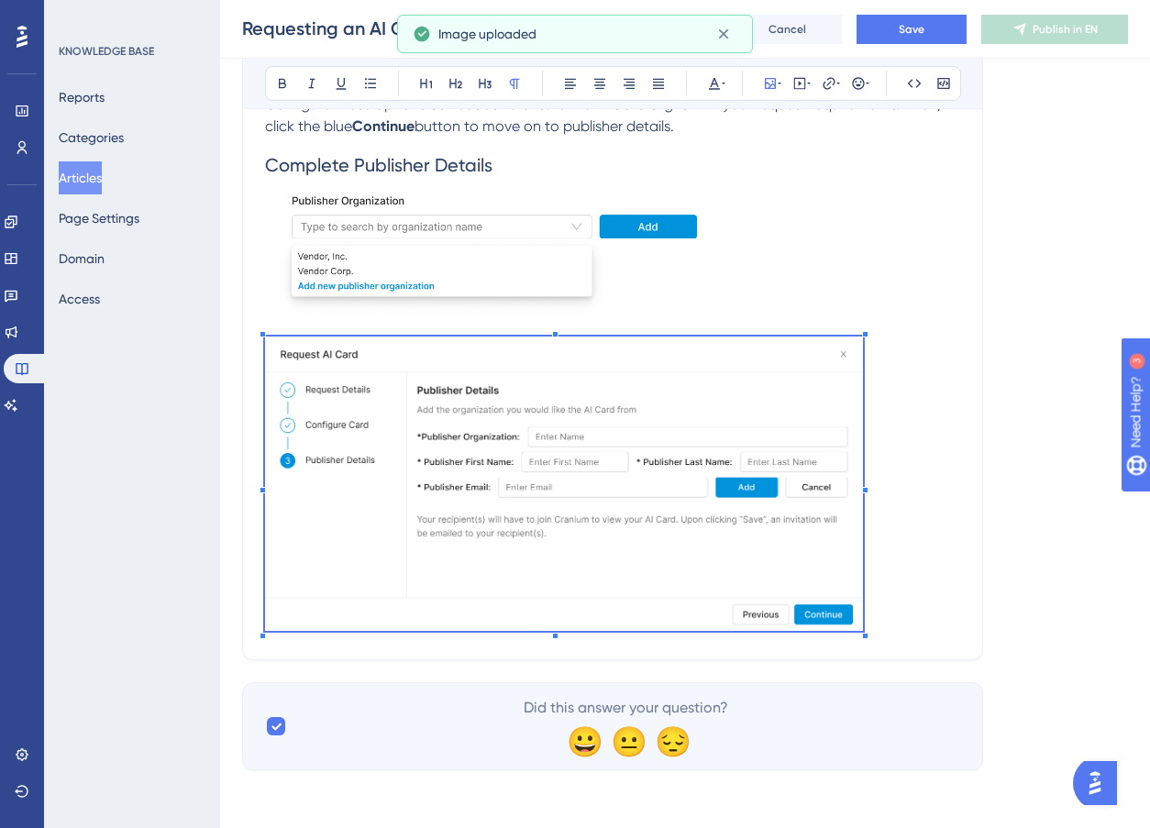
scroll to position [2126, 0]
click at [860, 565] on p at bounding box center [612, 487] width 695 height 299
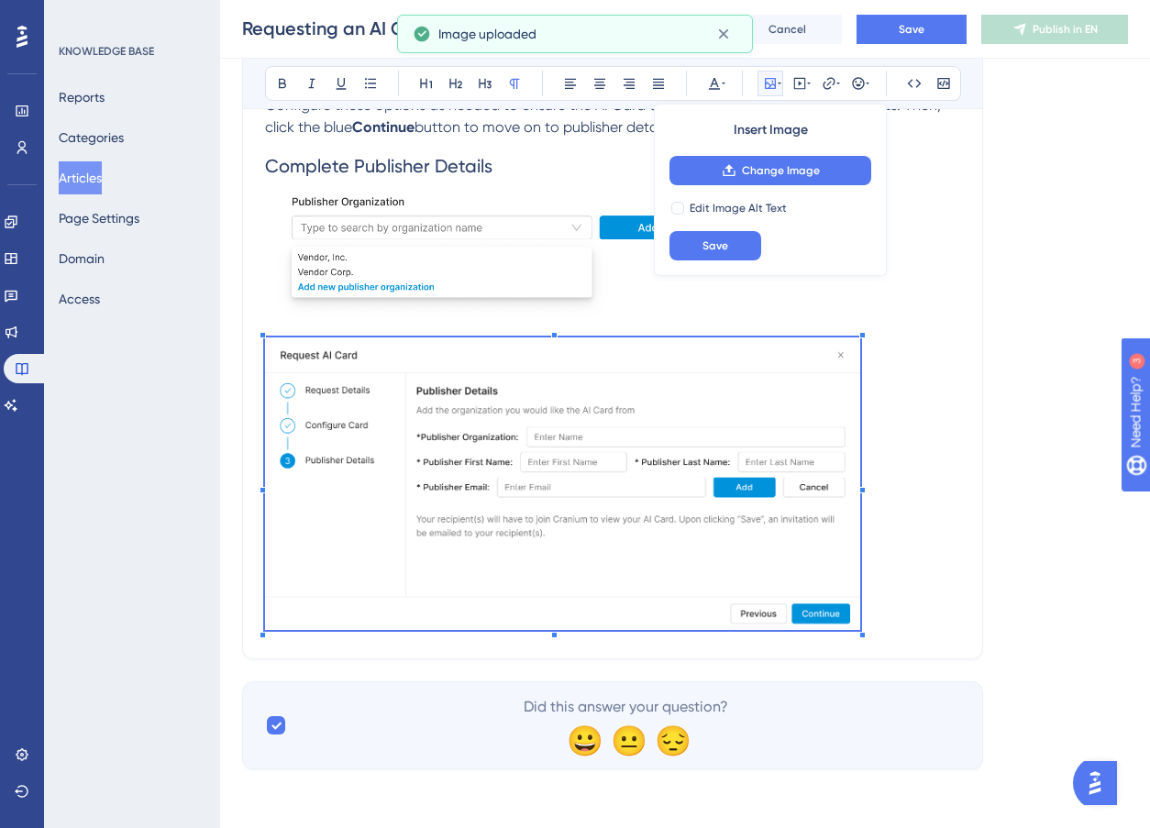
click at [901, 520] on p at bounding box center [612, 487] width 695 height 299
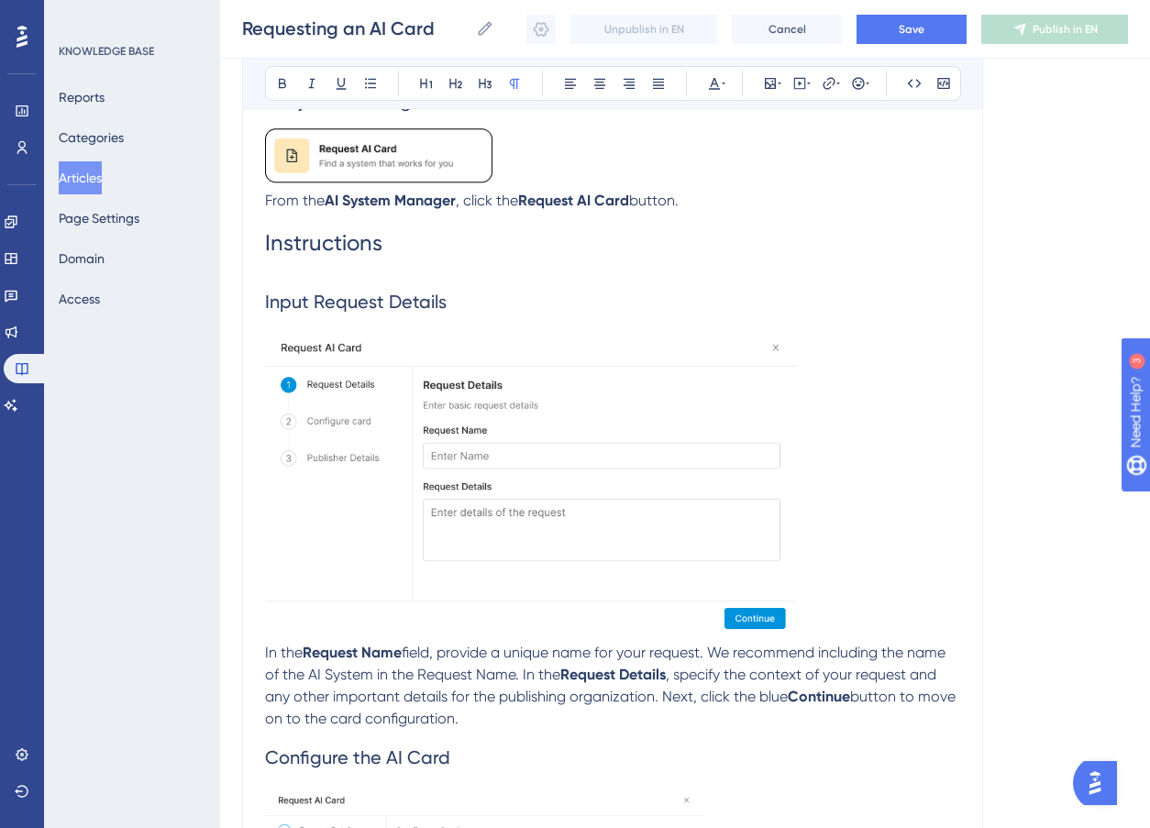
scroll to position [312, 0]
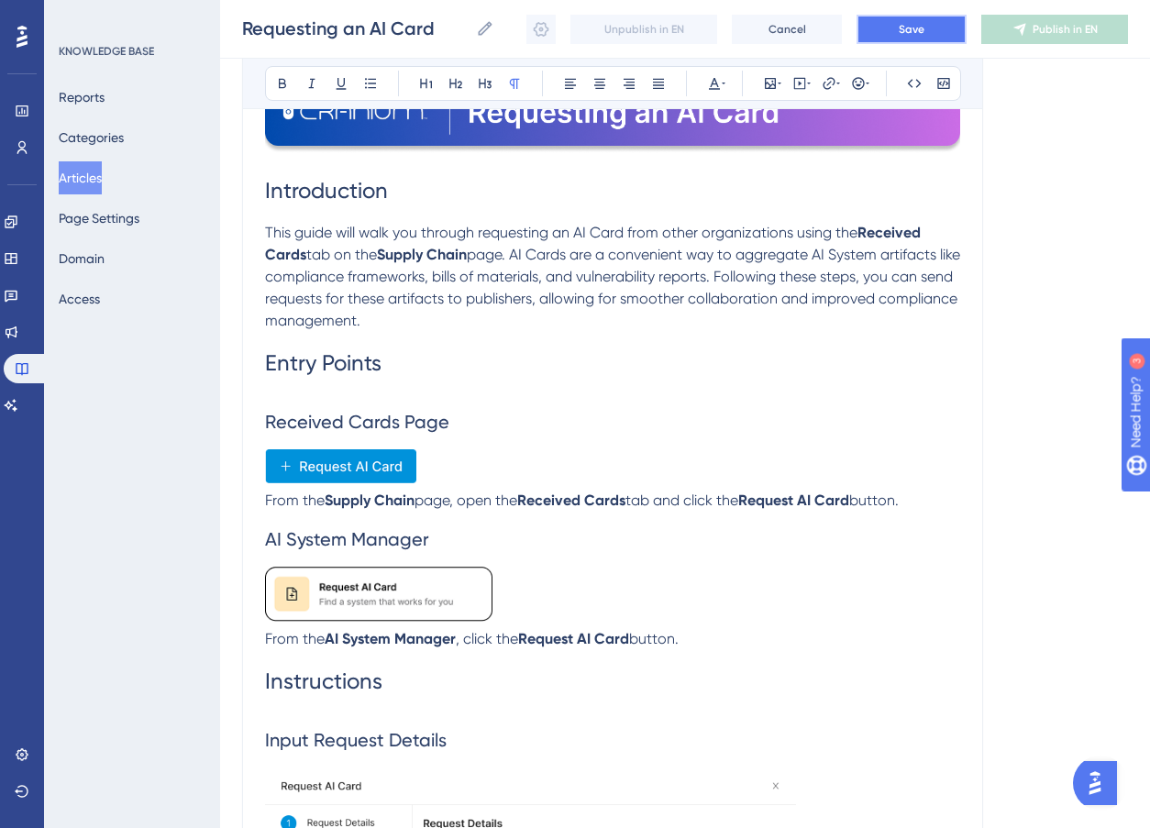
click at [904, 26] on span "Save" at bounding box center [912, 29] width 26 height 15
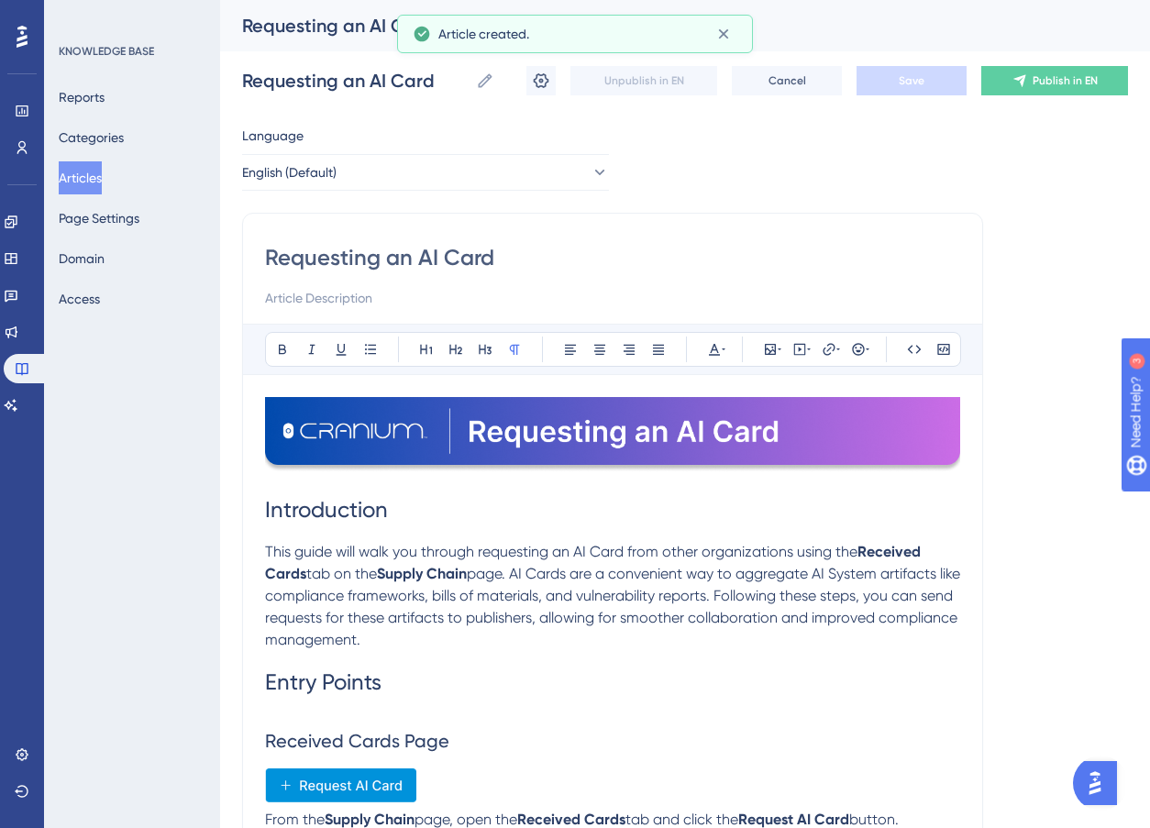
click at [94, 183] on button "Articles" at bounding box center [80, 177] width 43 height 33
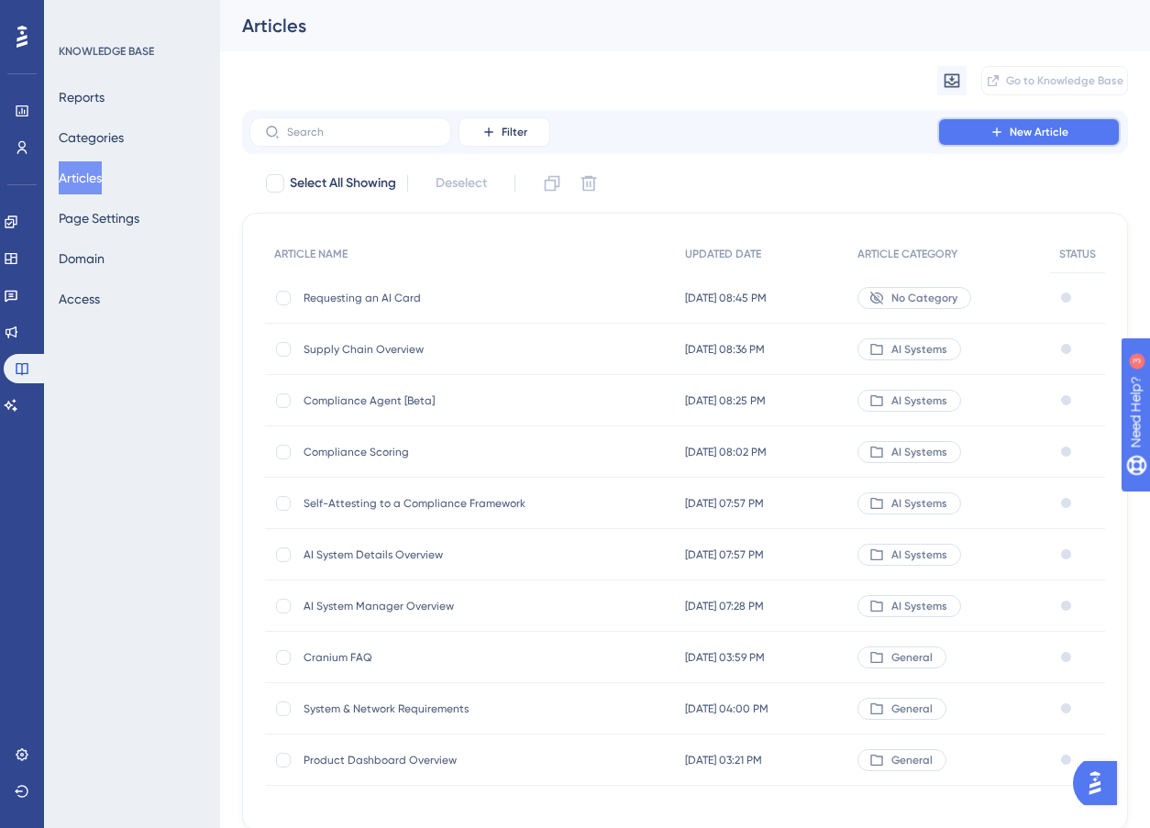
click at [982, 135] on button "New Article" at bounding box center [1029, 131] width 183 height 29
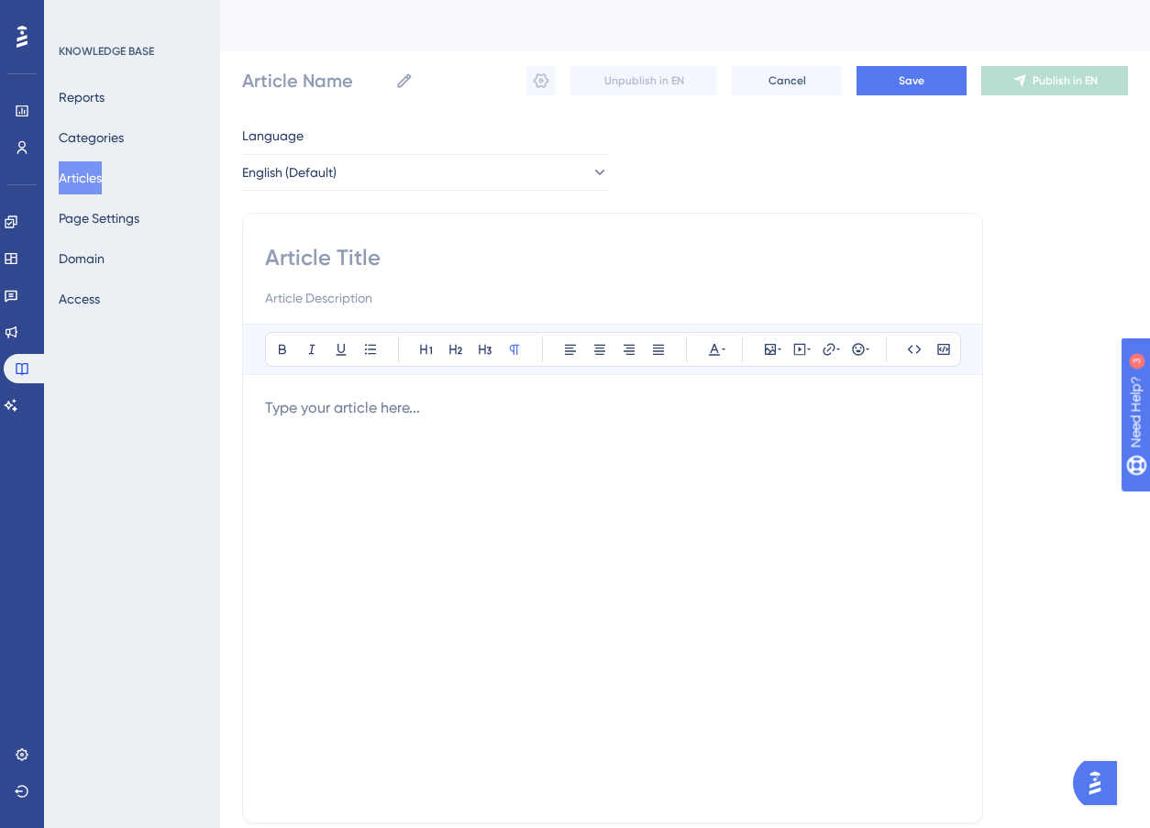
click at [303, 249] on input at bounding box center [612, 257] width 695 height 29
type input "Responding to an AI Card Request"
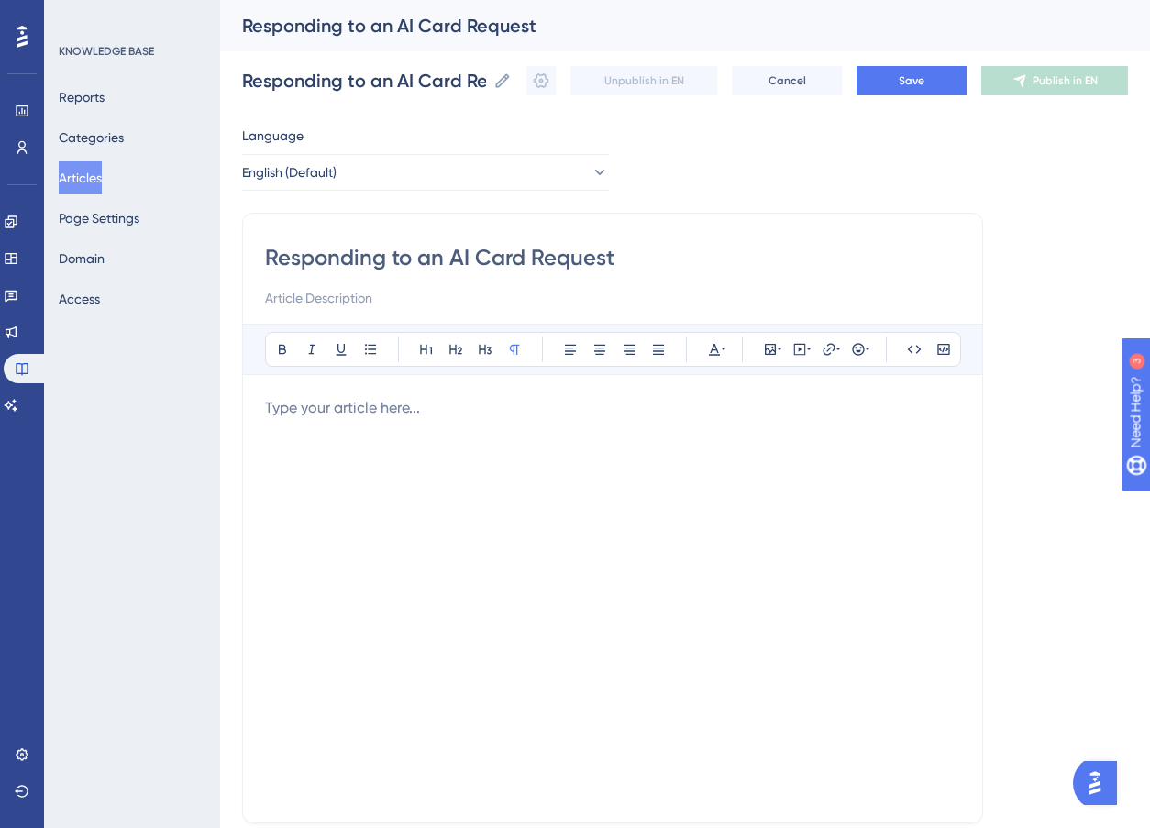
type input "Responding to an AI Card Request"
click at [409, 416] on p at bounding box center [612, 408] width 695 height 22
click at [771, 349] on icon at bounding box center [770, 349] width 15 height 15
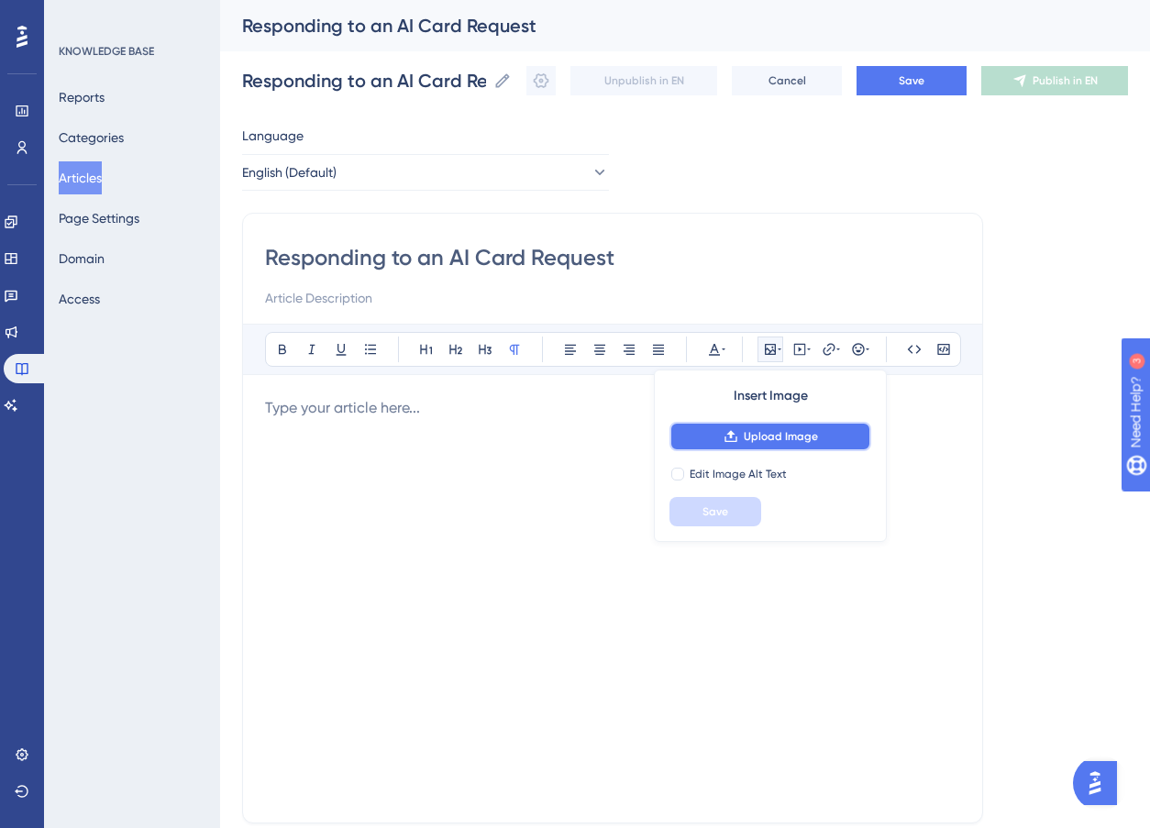
click at [783, 431] on span "Upload Image" at bounding box center [781, 436] width 74 height 15
click at [806, 85] on span "Cancel" at bounding box center [788, 80] width 38 height 15
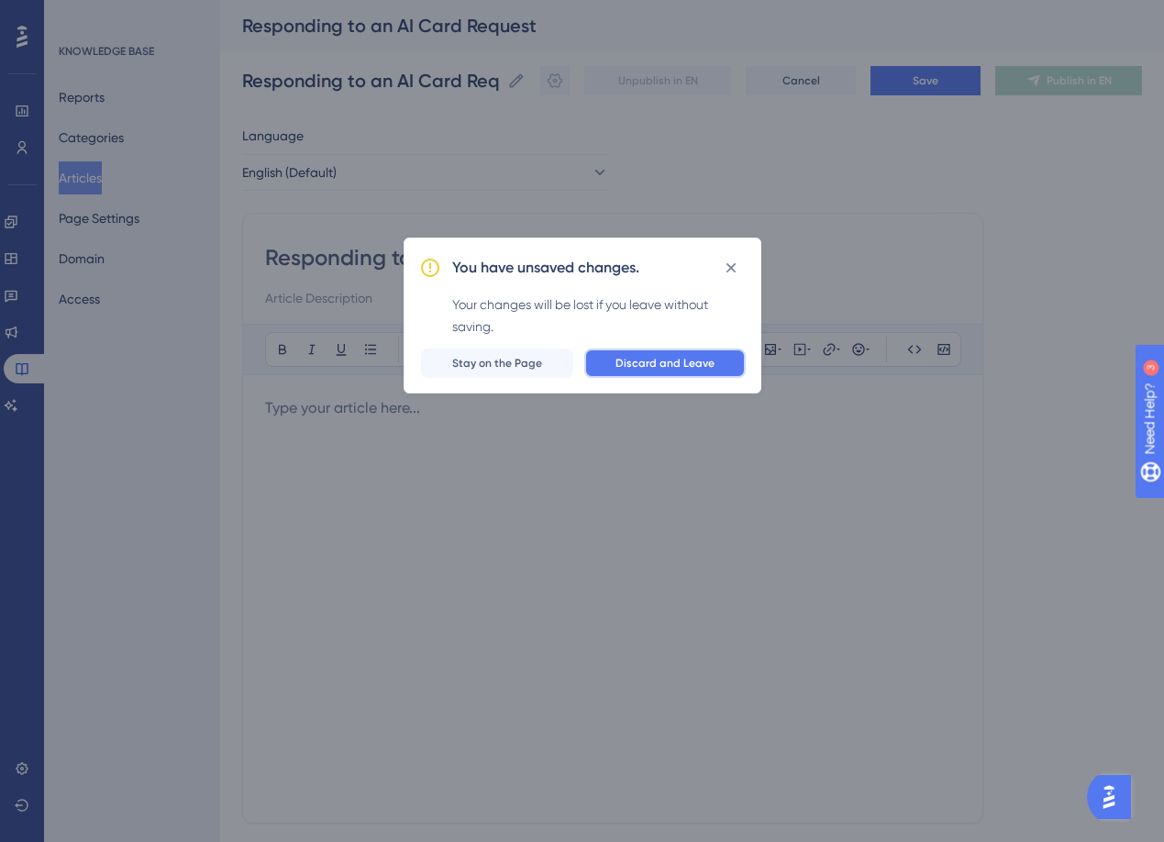
click at [627, 372] on button "Discard and Leave" at bounding box center [664, 363] width 161 height 29
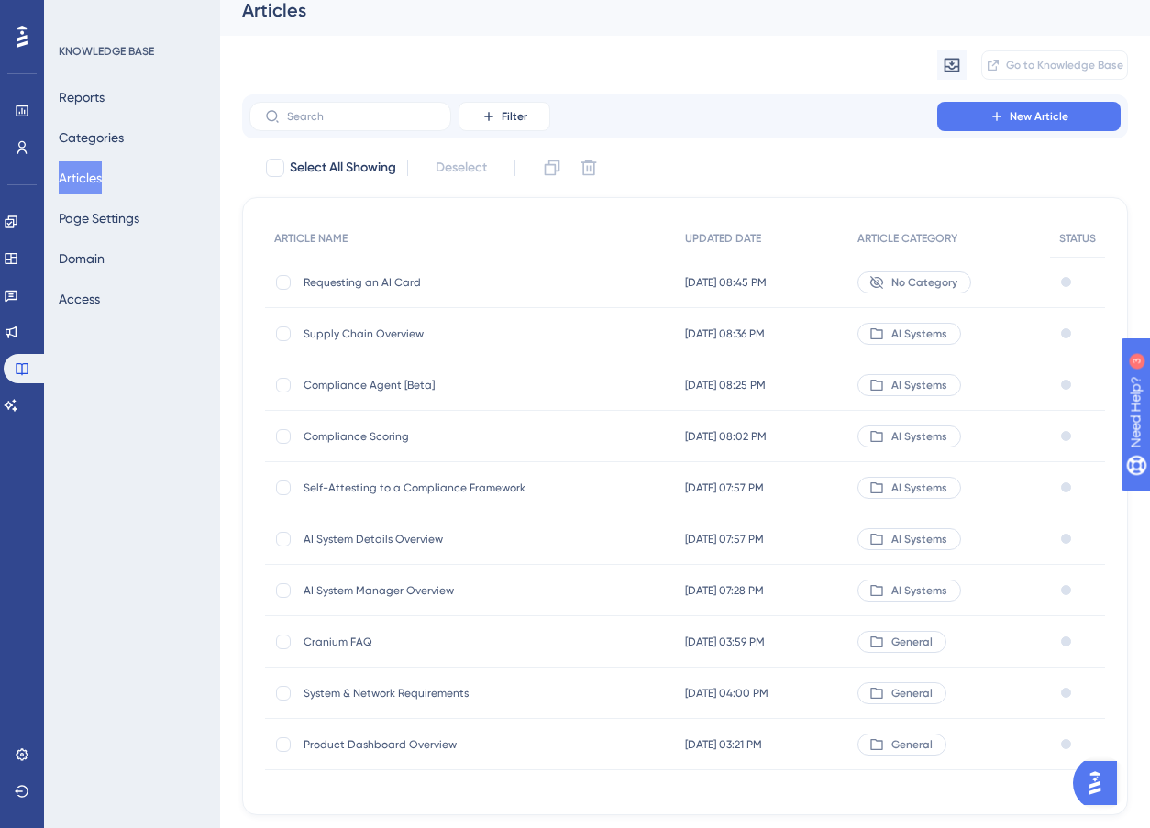
scroll to position [17, 0]
